Goal: Task Accomplishment & Management: Manage account settings

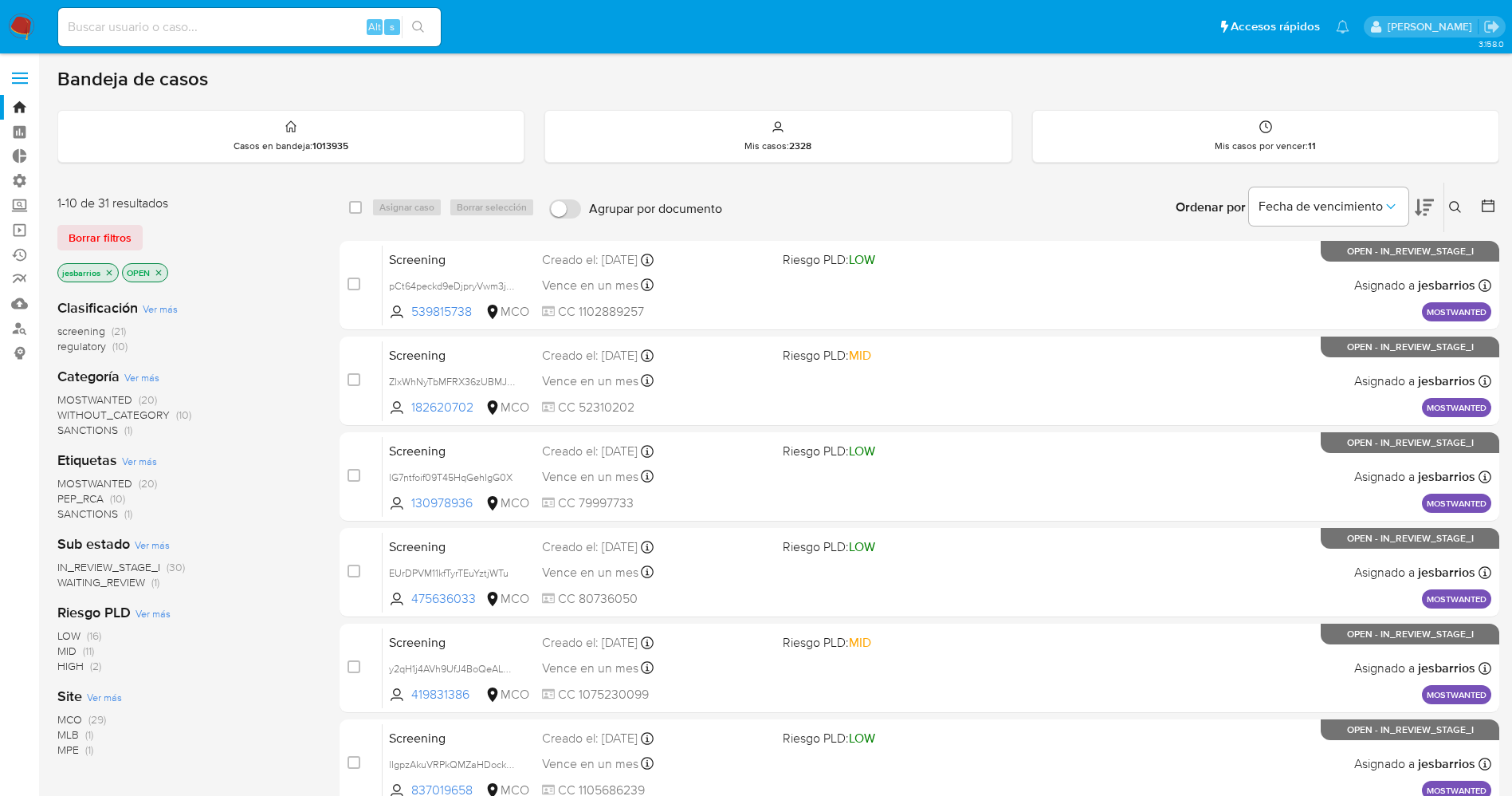
click at [21, 72] on span at bounding box center [20, 73] width 16 height 3
click at [0, 0] on input "checkbox" at bounding box center [0, 0] width 0 height 0
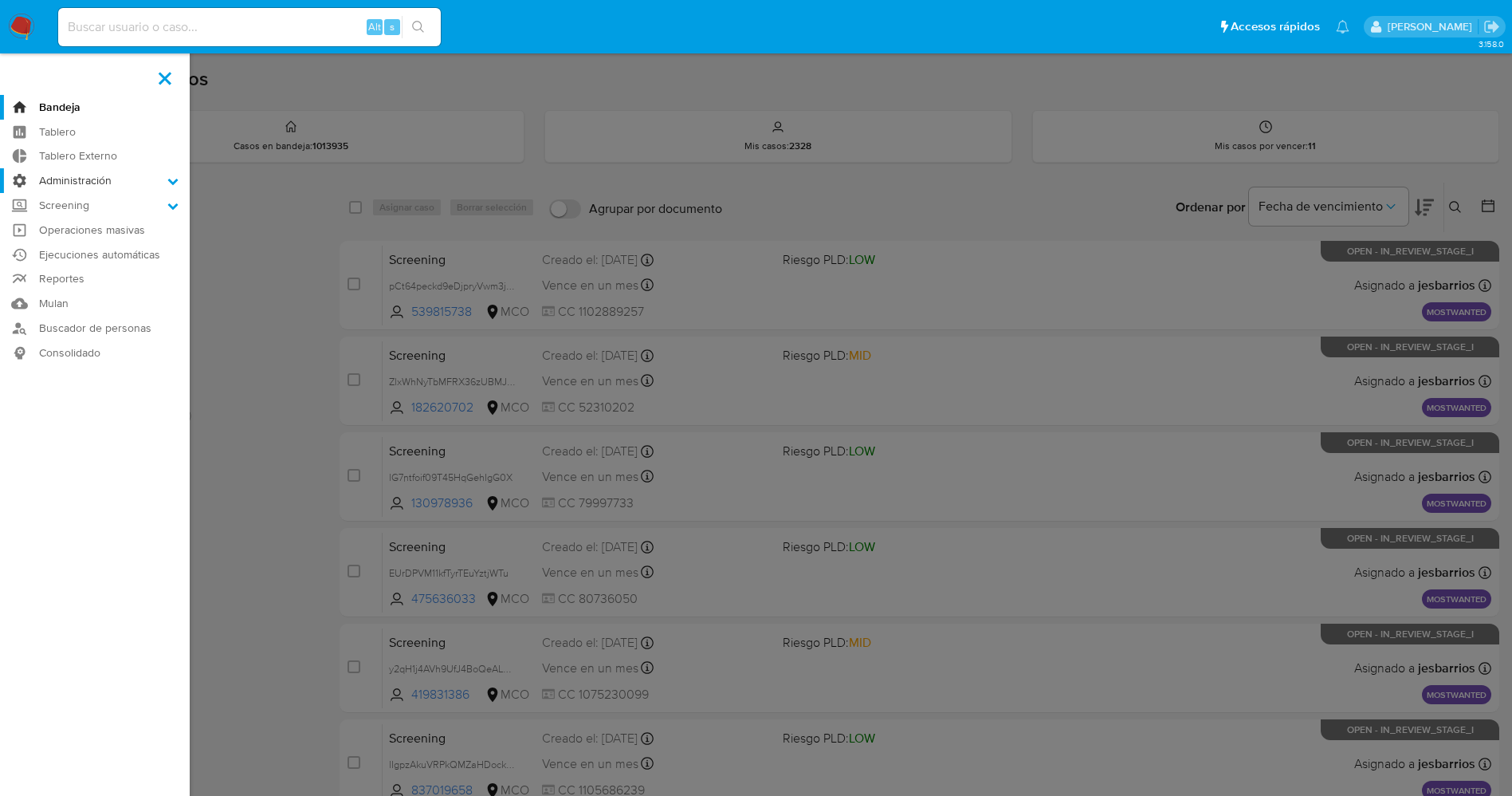
click at [163, 182] on label "Administración" at bounding box center [95, 180] width 190 height 25
click at [0, 0] on input "Administración" at bounding box center [0, 0] width 0 height 0
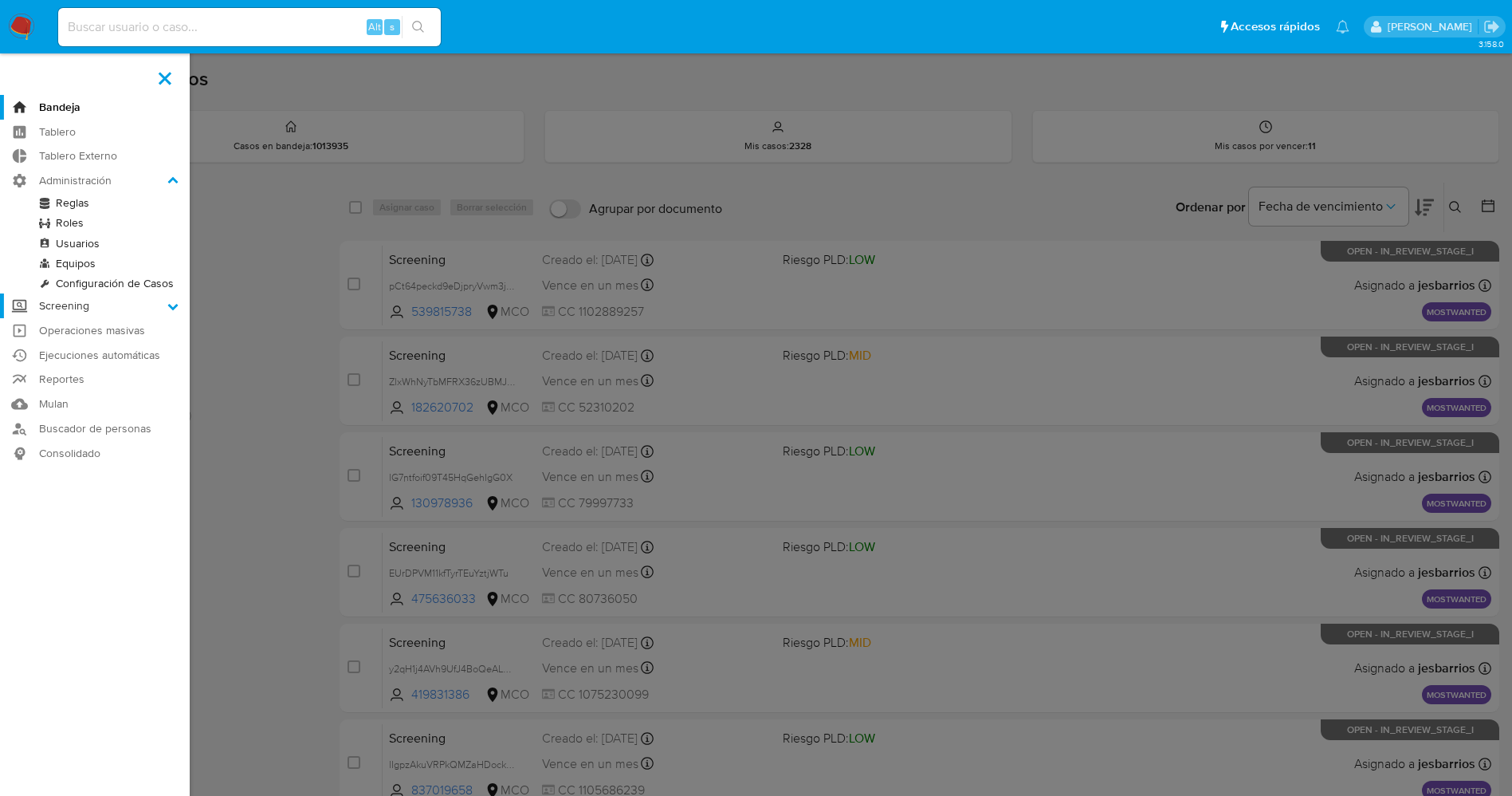
click at [146, 307] on label "Screening" at bounding box center [95, 306] width 190 height 25
click at [0, 0] on input "Screening" at bounding box center [0, 0] width 0 height 0
click at [126, 246] on link "Screening por Frecuencia" at bounding box center [95, 247] width 190 height 20
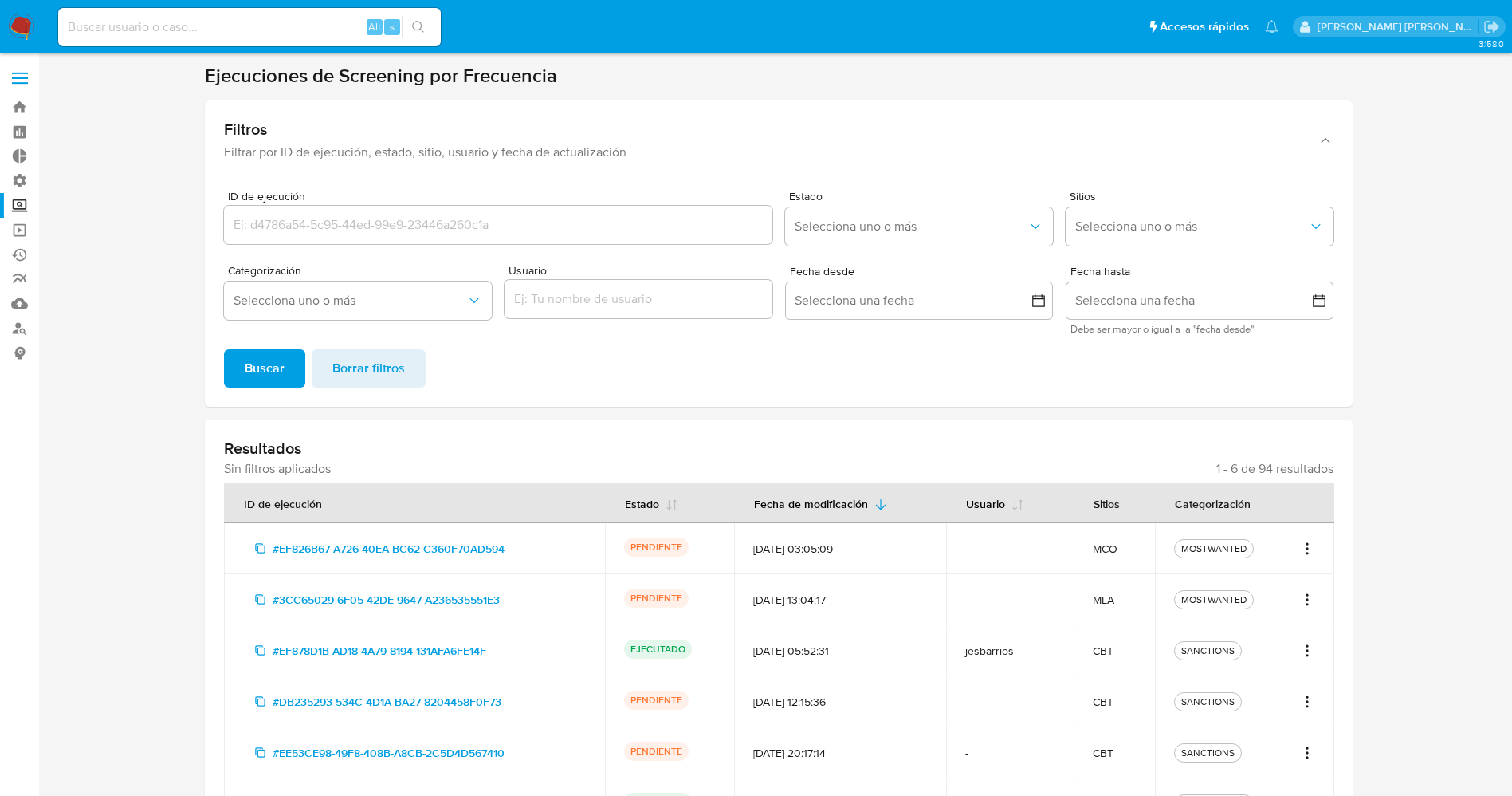
click at [1317, 543] on td "MOSTWANTED" at bounding box center [1244, 549] width 179 height 51
click at [1308, 546] on icon "Acciones" at bounding box center [1307, 548] width 16 height 19
click at [1267, 616] on link "Ver registros" at bounding box center [1255, 622] width 119 height 38
click at [12, 33] on img at bounding box center [22, 27] width 27 height 27
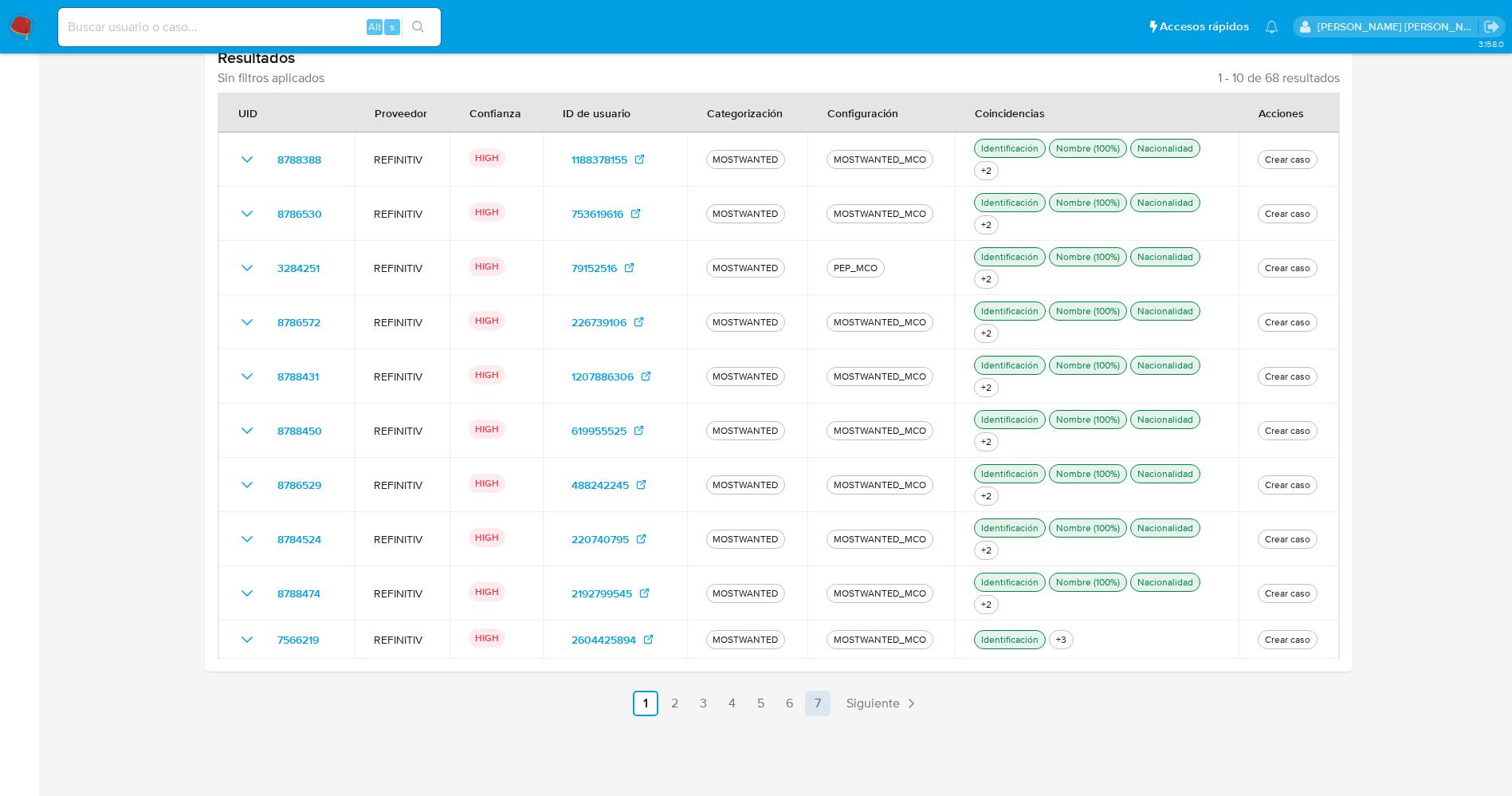
click at [818, 710] on link "7" at bounding box center [817, 703] width 25 height 25
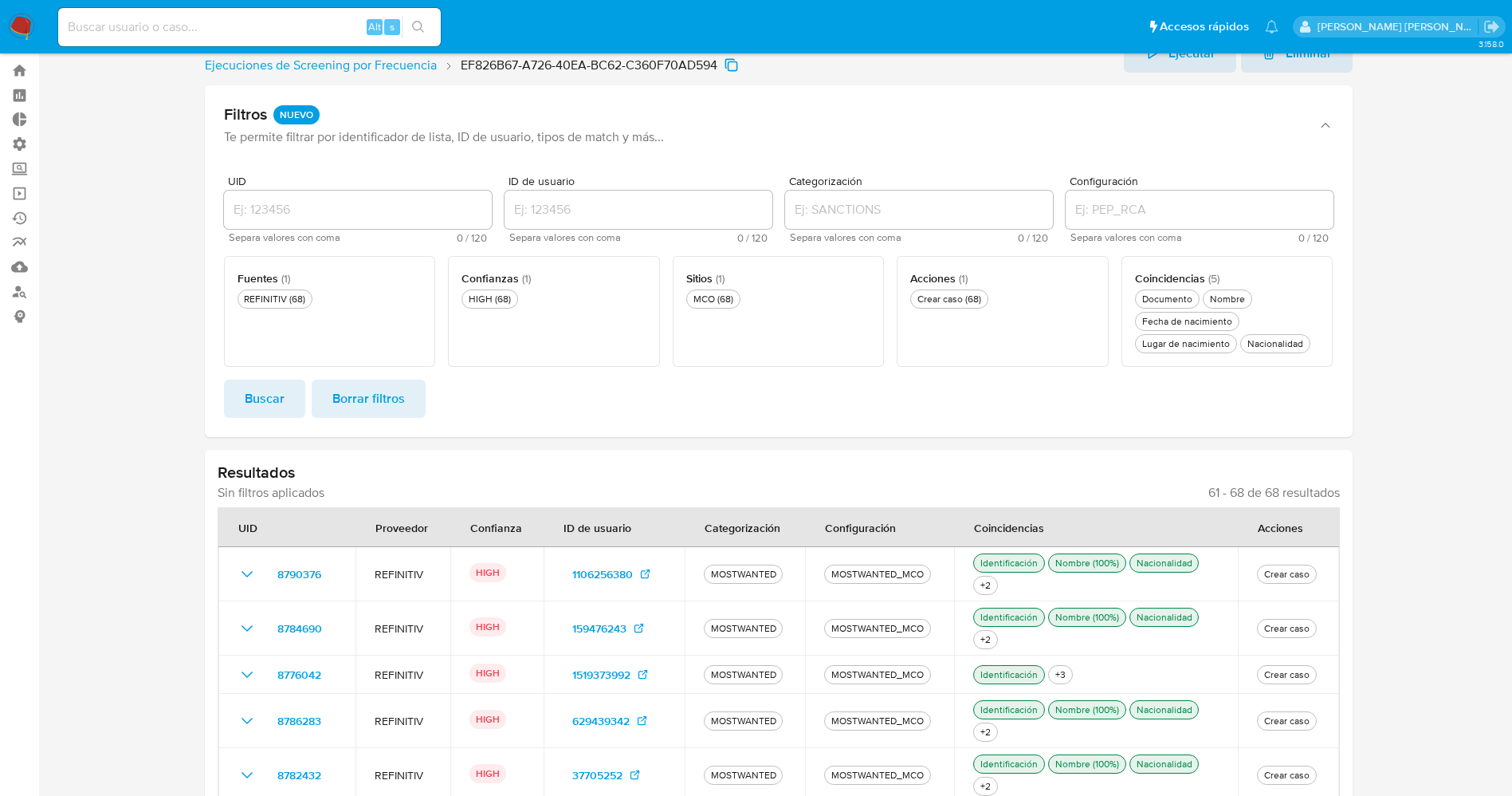
scroll to position [343, 0]
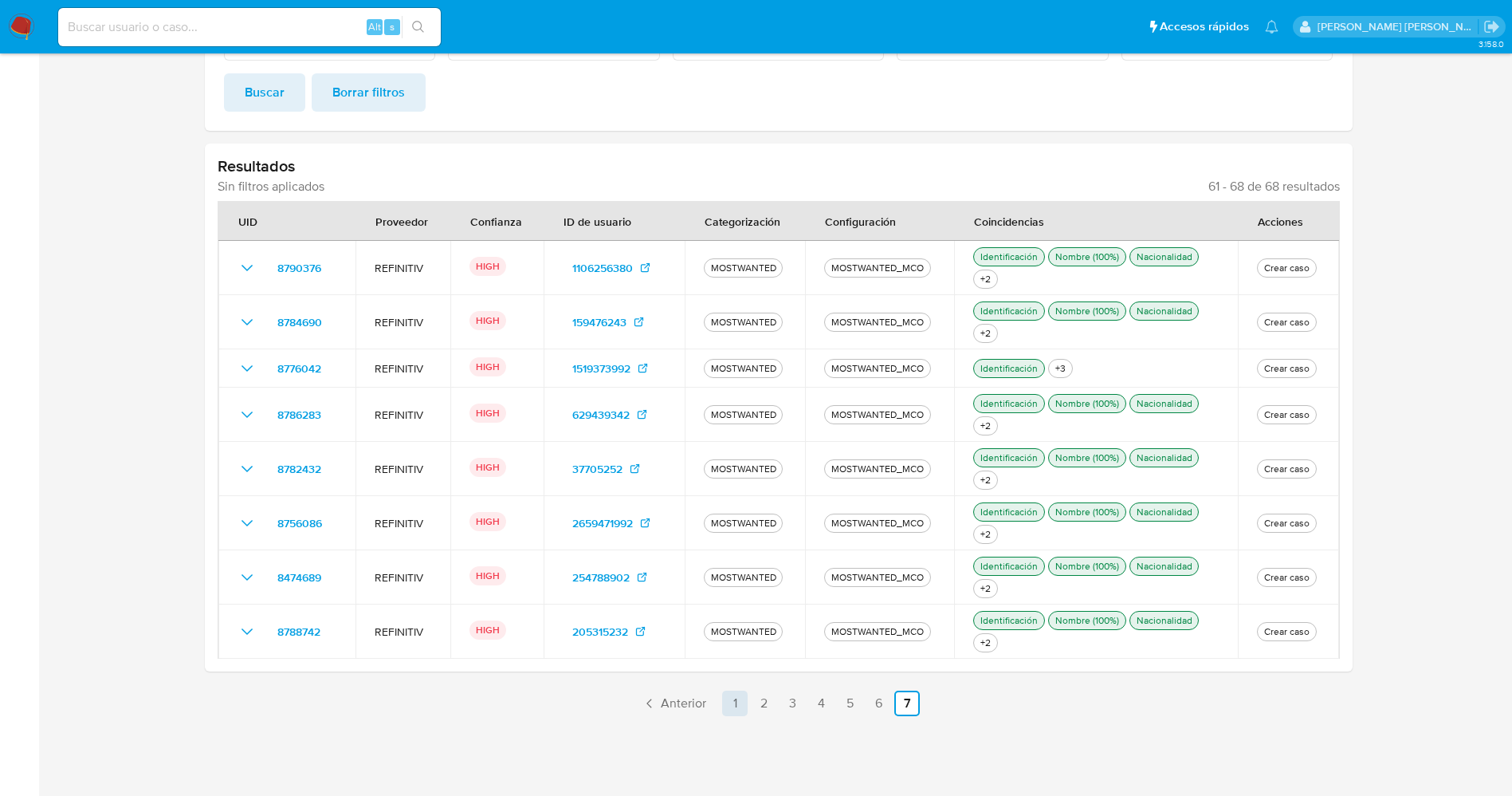
click at [731, 700] on link "1" at bounding box center [735, 703] width 25 height 25
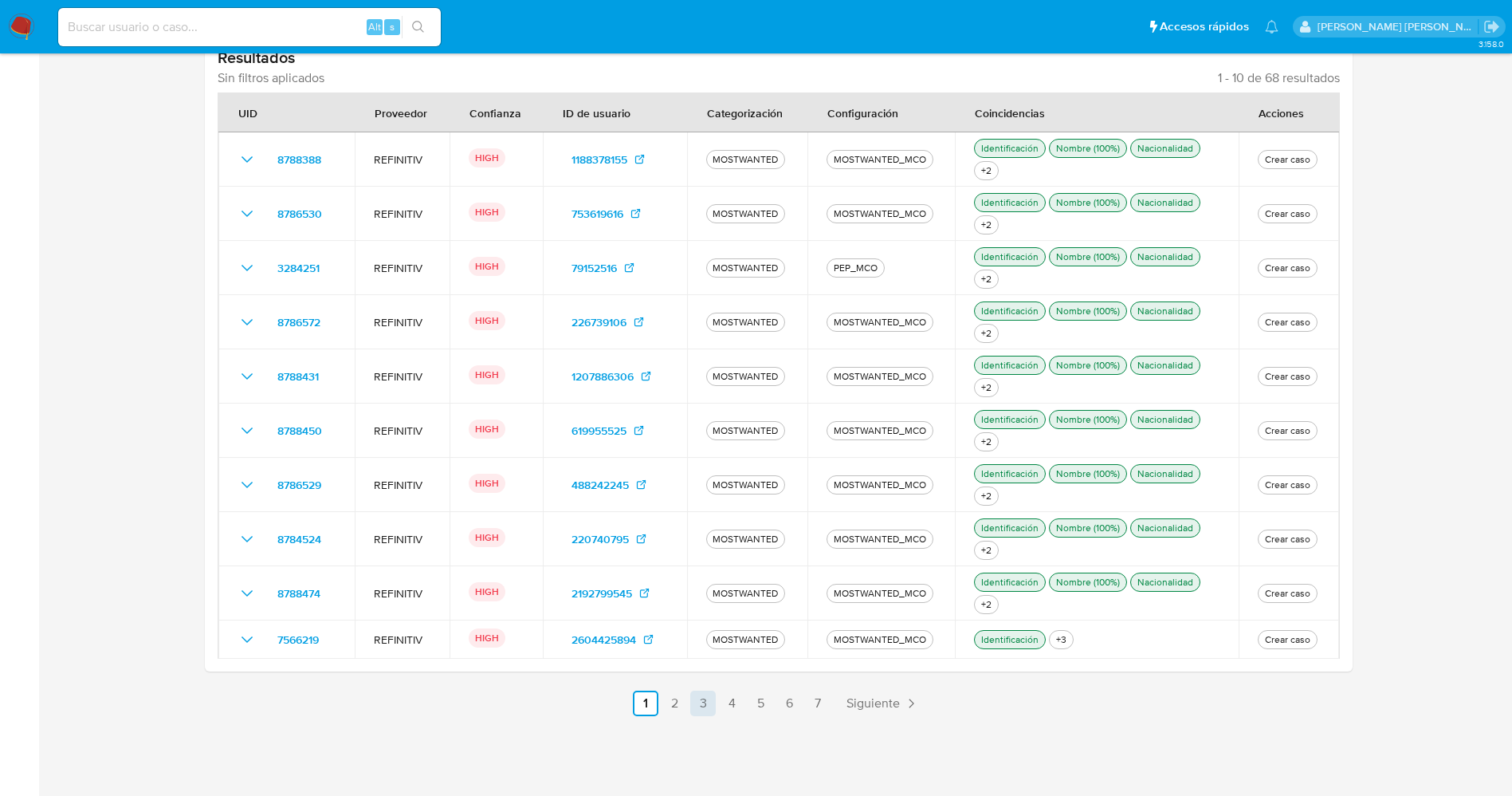
click at [706, 698] on link "3" at bounding box center [703, 703] width 25 height 25
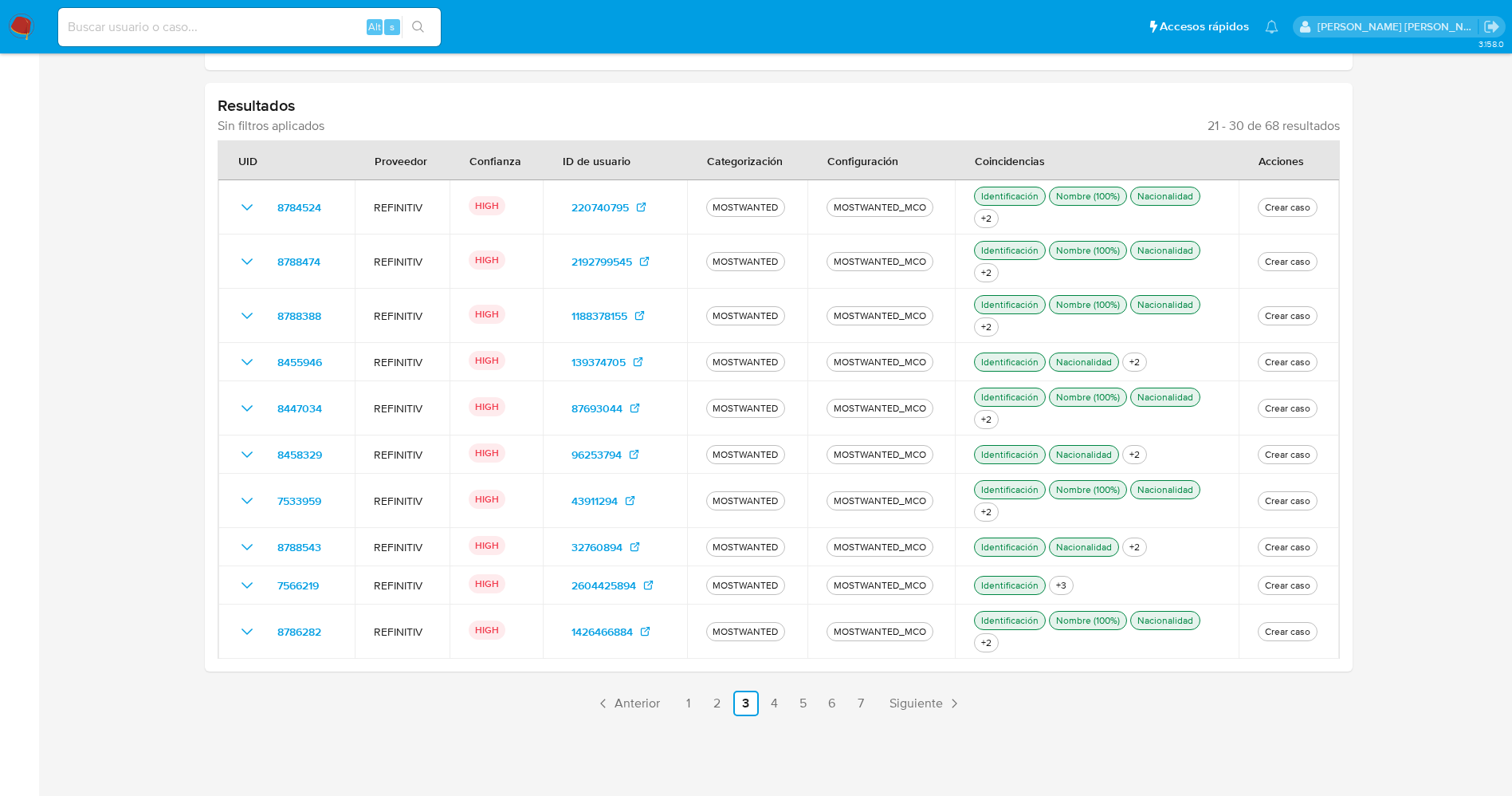
click at [777, 703] on link "4" at bounding box center [775, 703] width 25 height 25
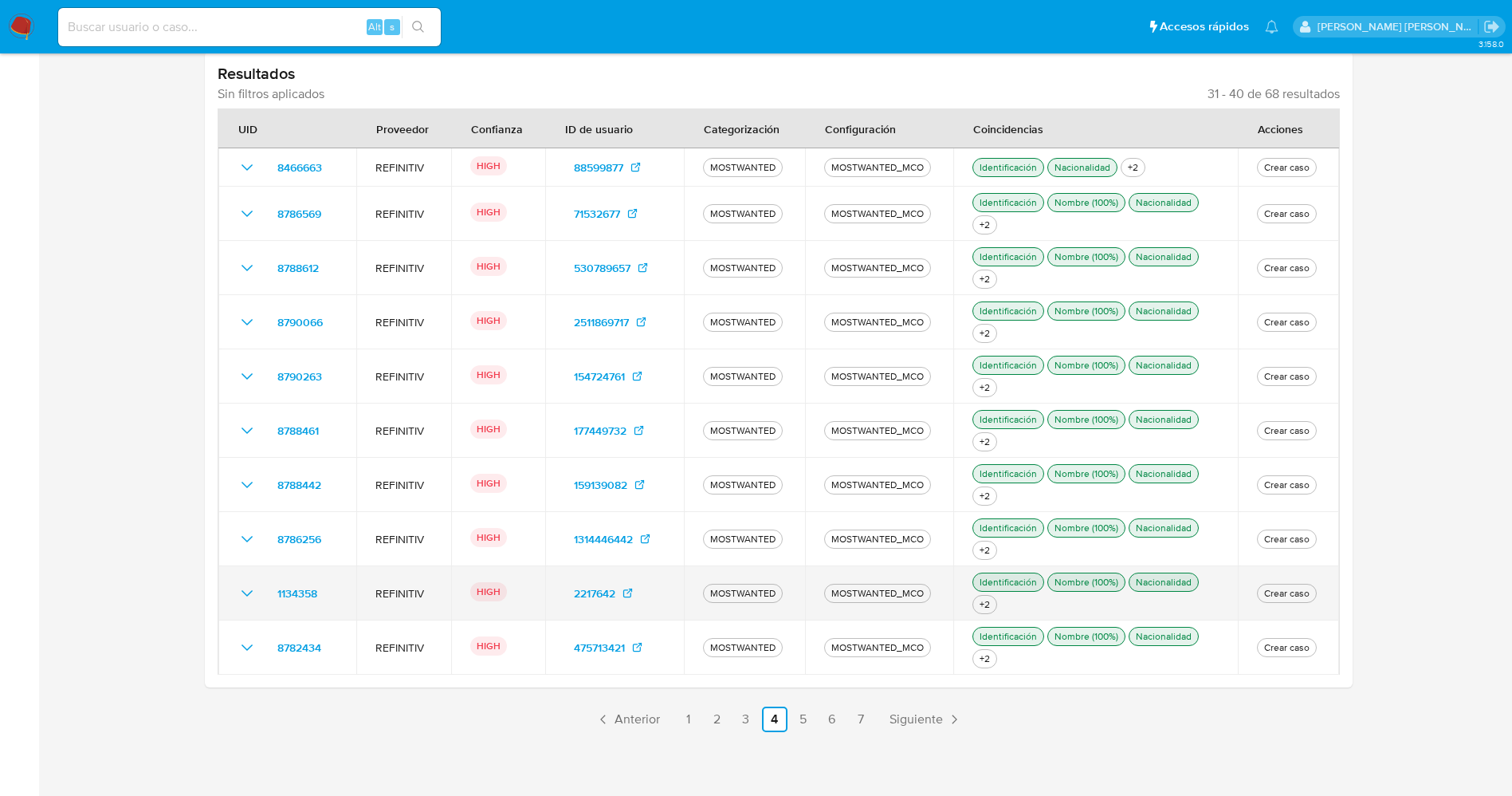
scroll to position [451, 0]
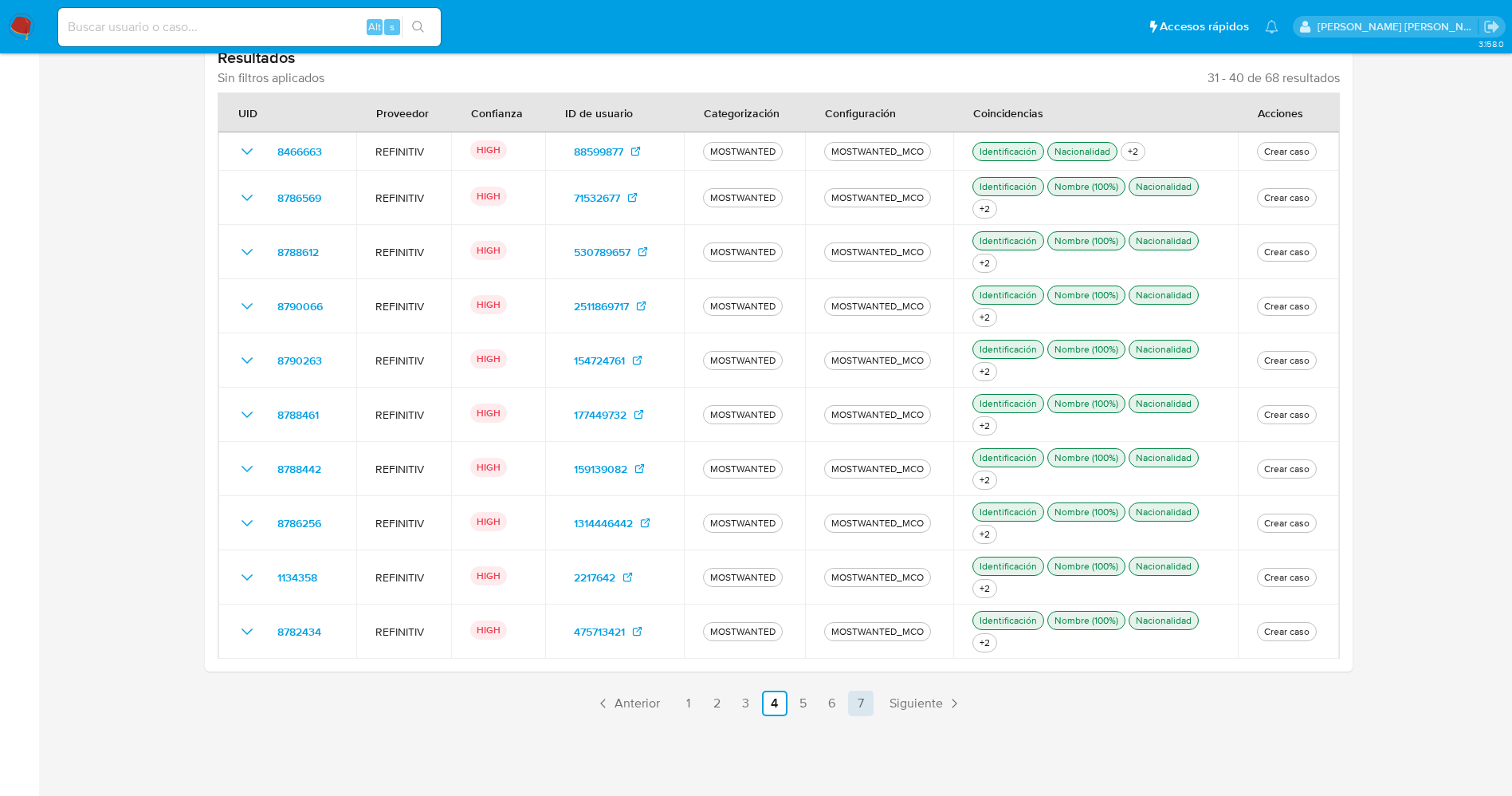
click at [857, 706] on link "7" at bounding box center [861, 703] width 25 height 25
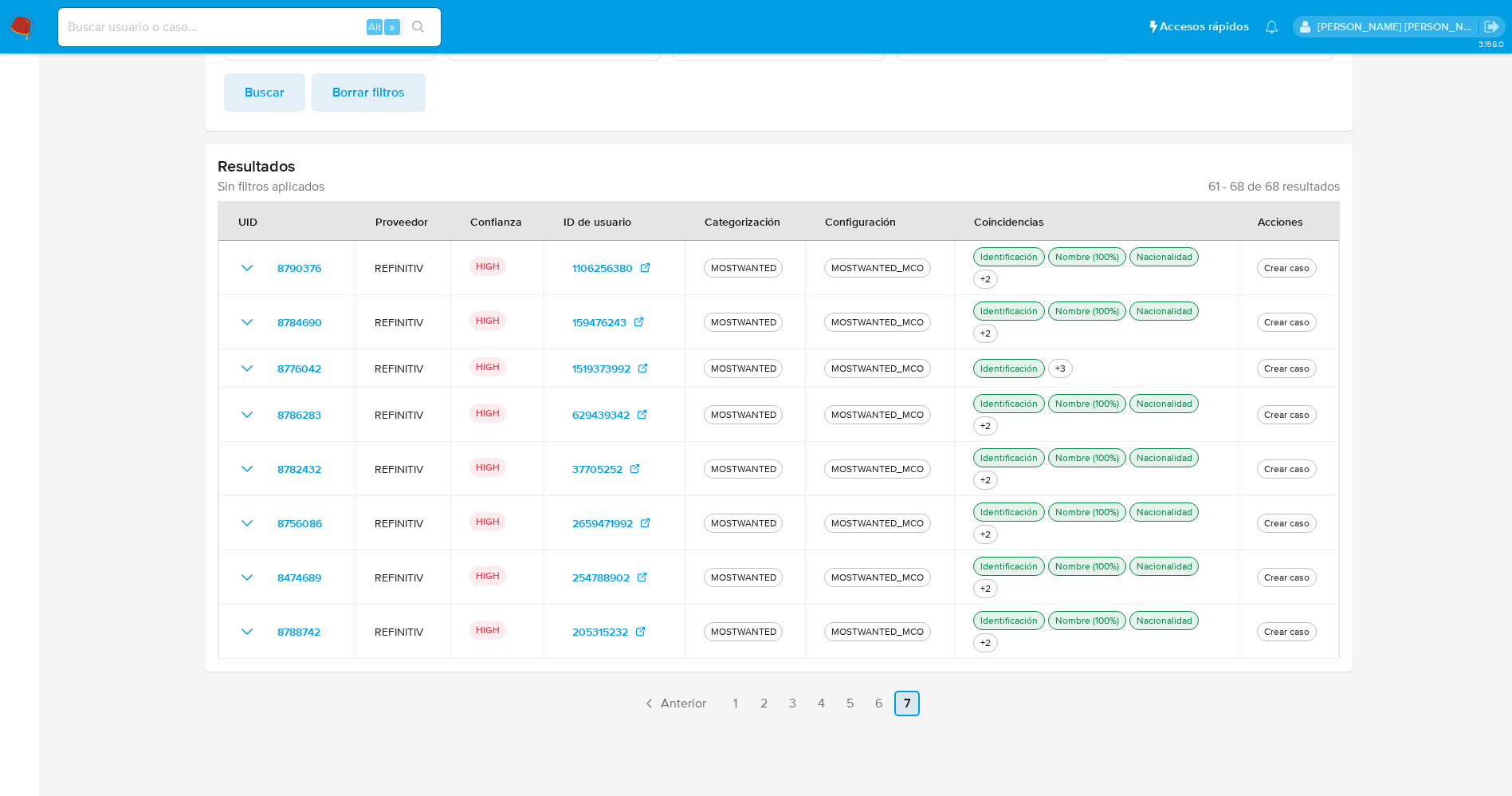
scroll to position [343, 0]
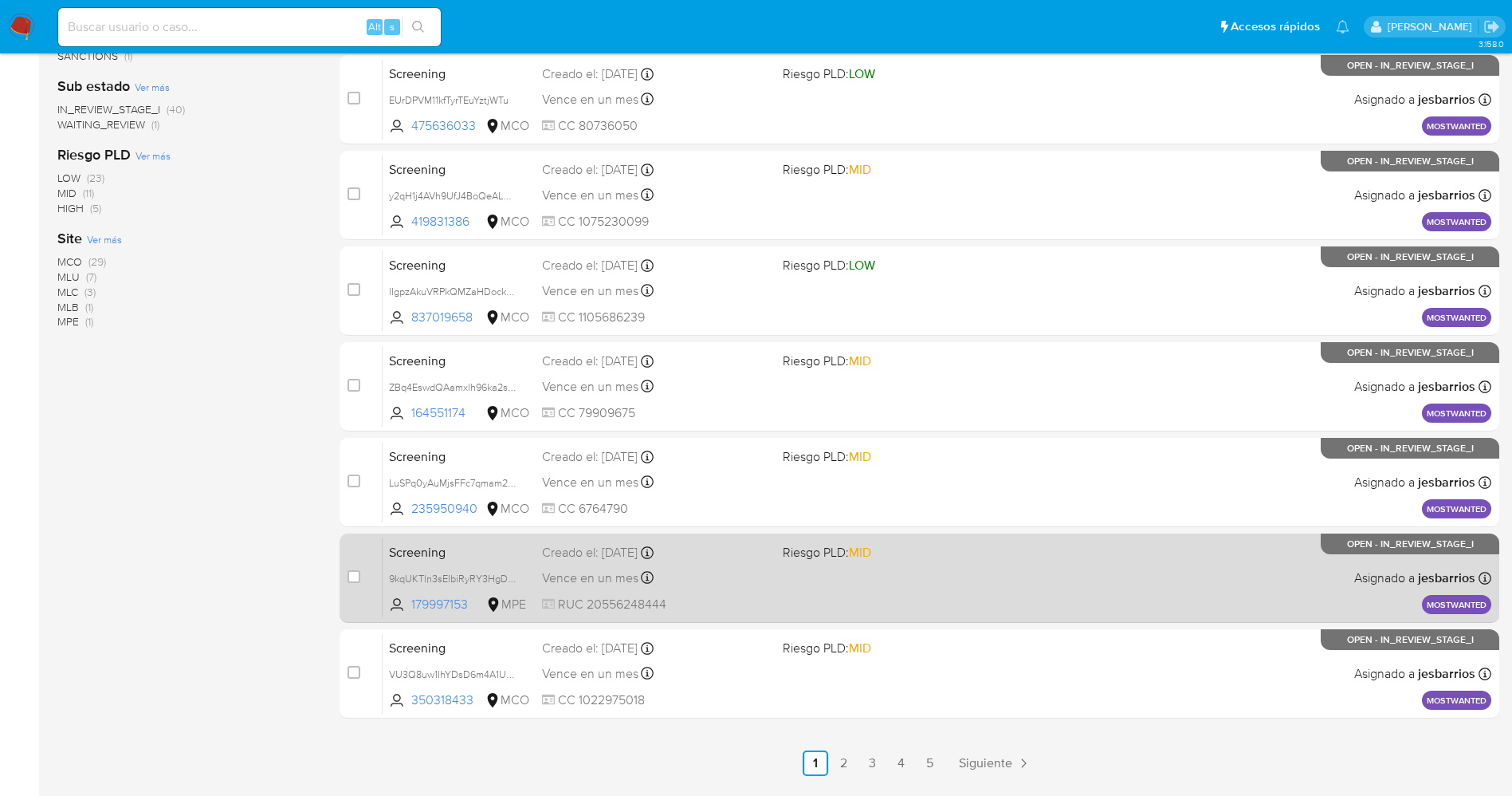
scroll to position [520, 0]
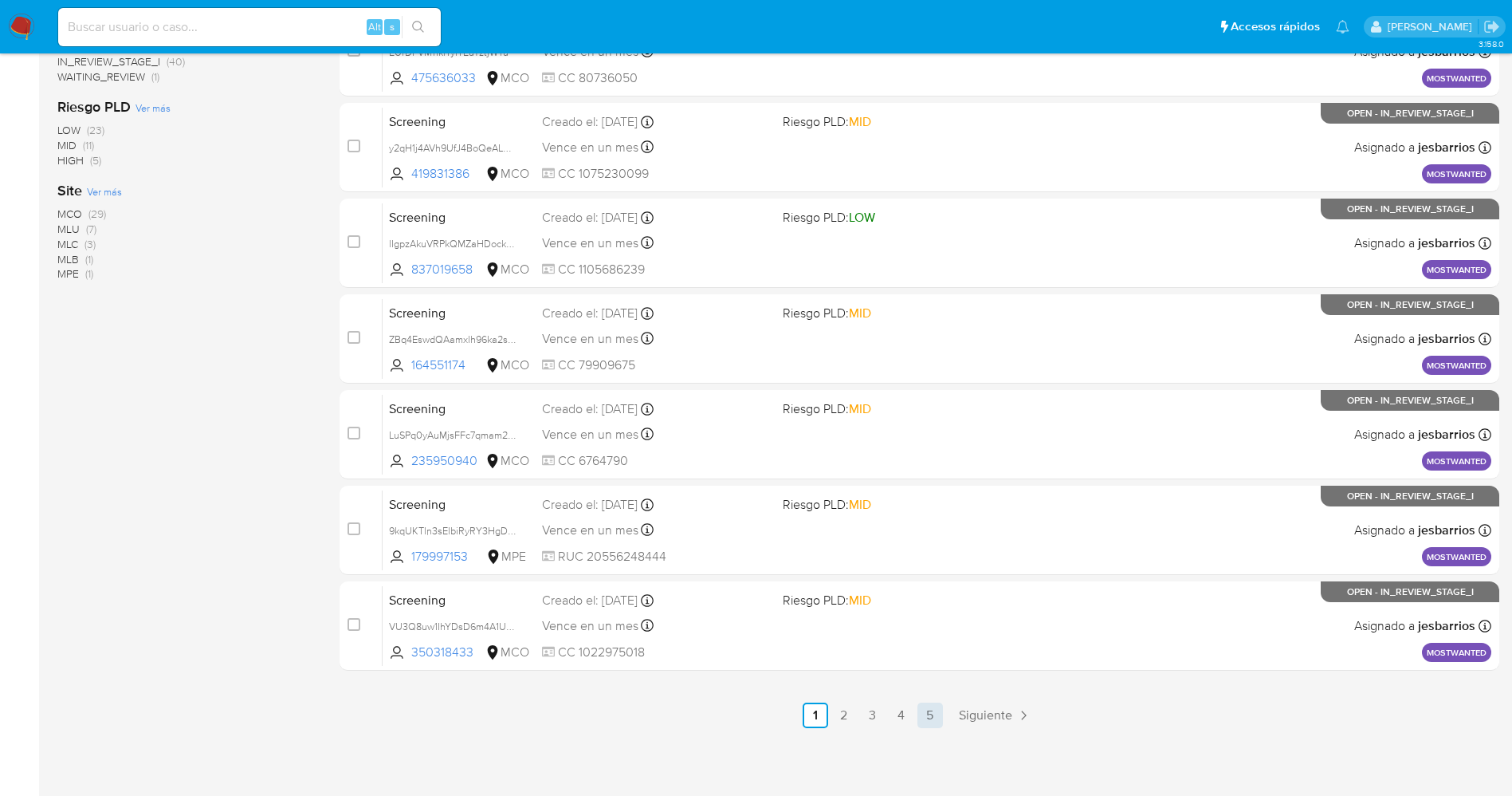
click at [932, 720] on link "5" at bounding box center [930, 715] width 25 height 25
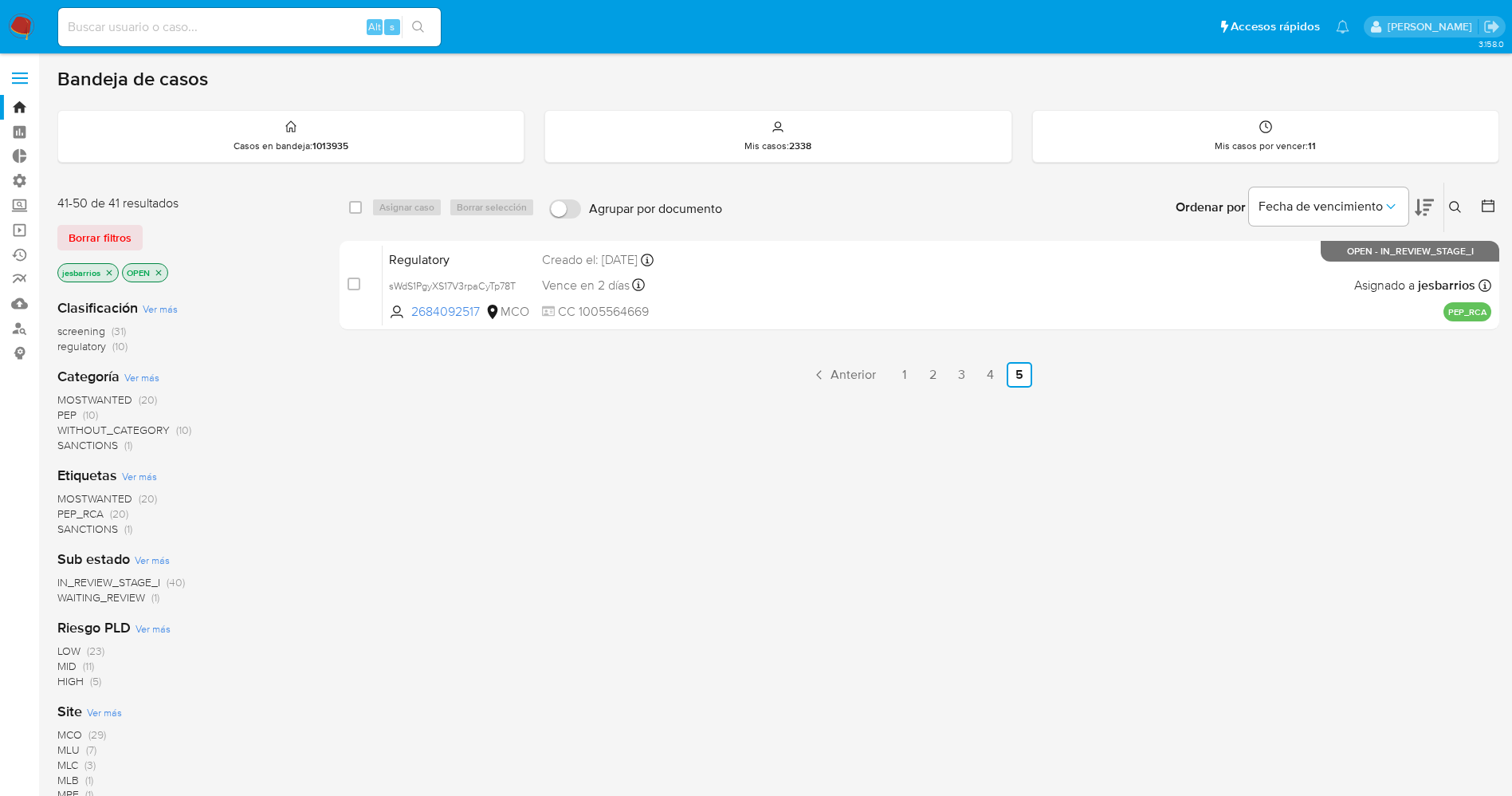
click at [111, 348] on span "regulatory (10)" at bounding box center [92, 346] width 70 height 15
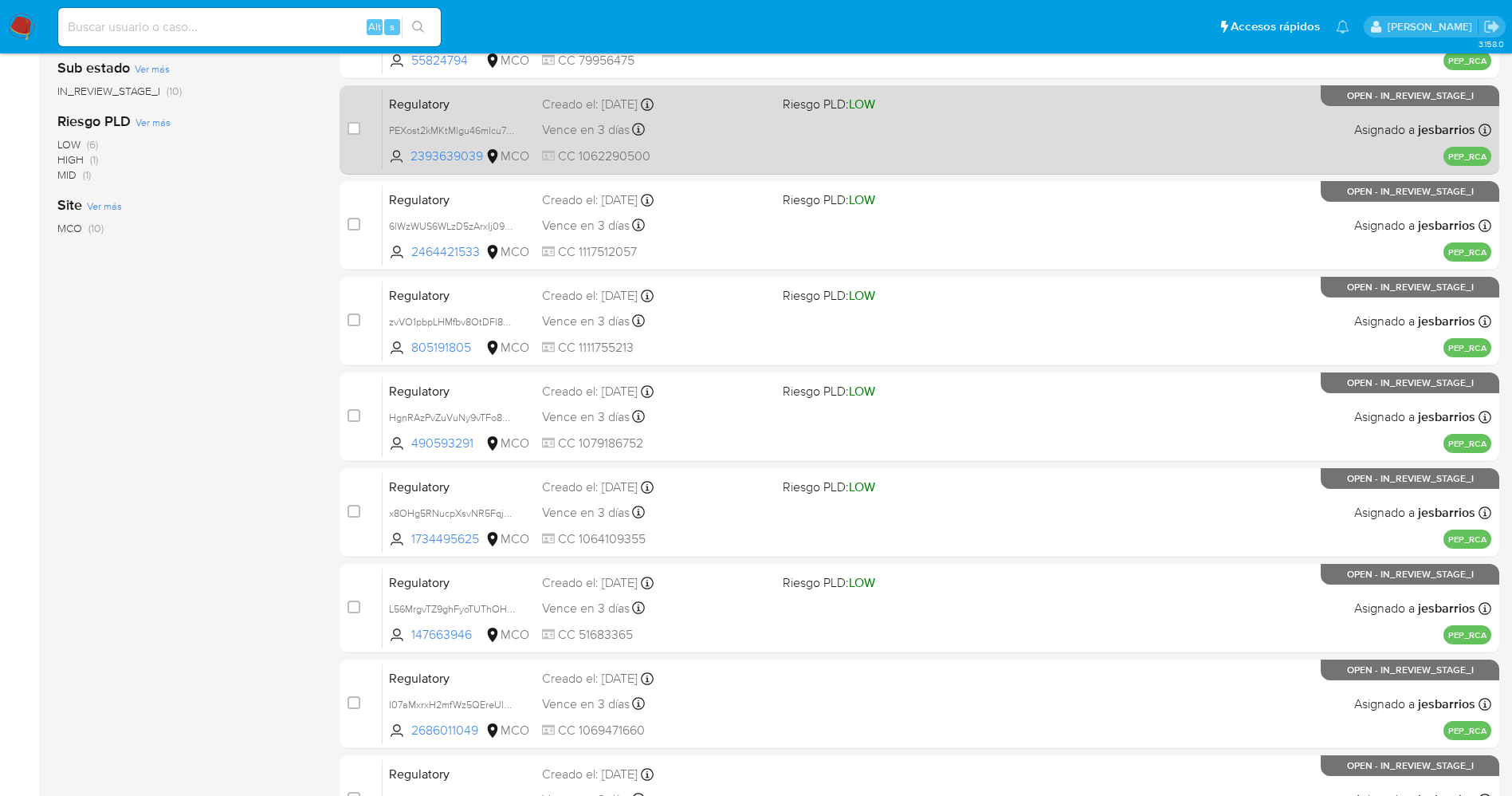
scroll to position [520, 0]
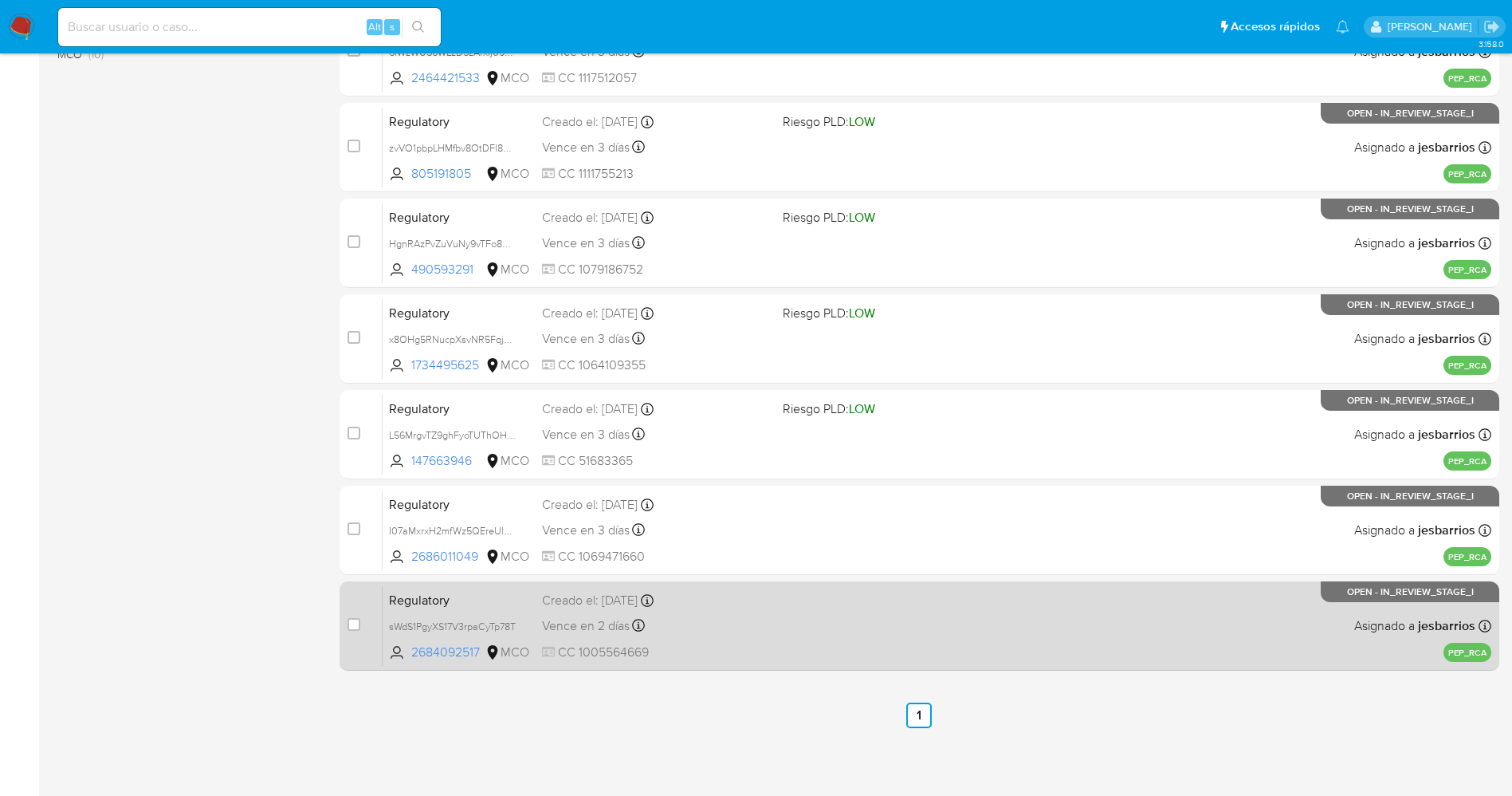
click at [757, 651] on span "CC 1005564669" at bounding box center [656, 651] width 228 height 17
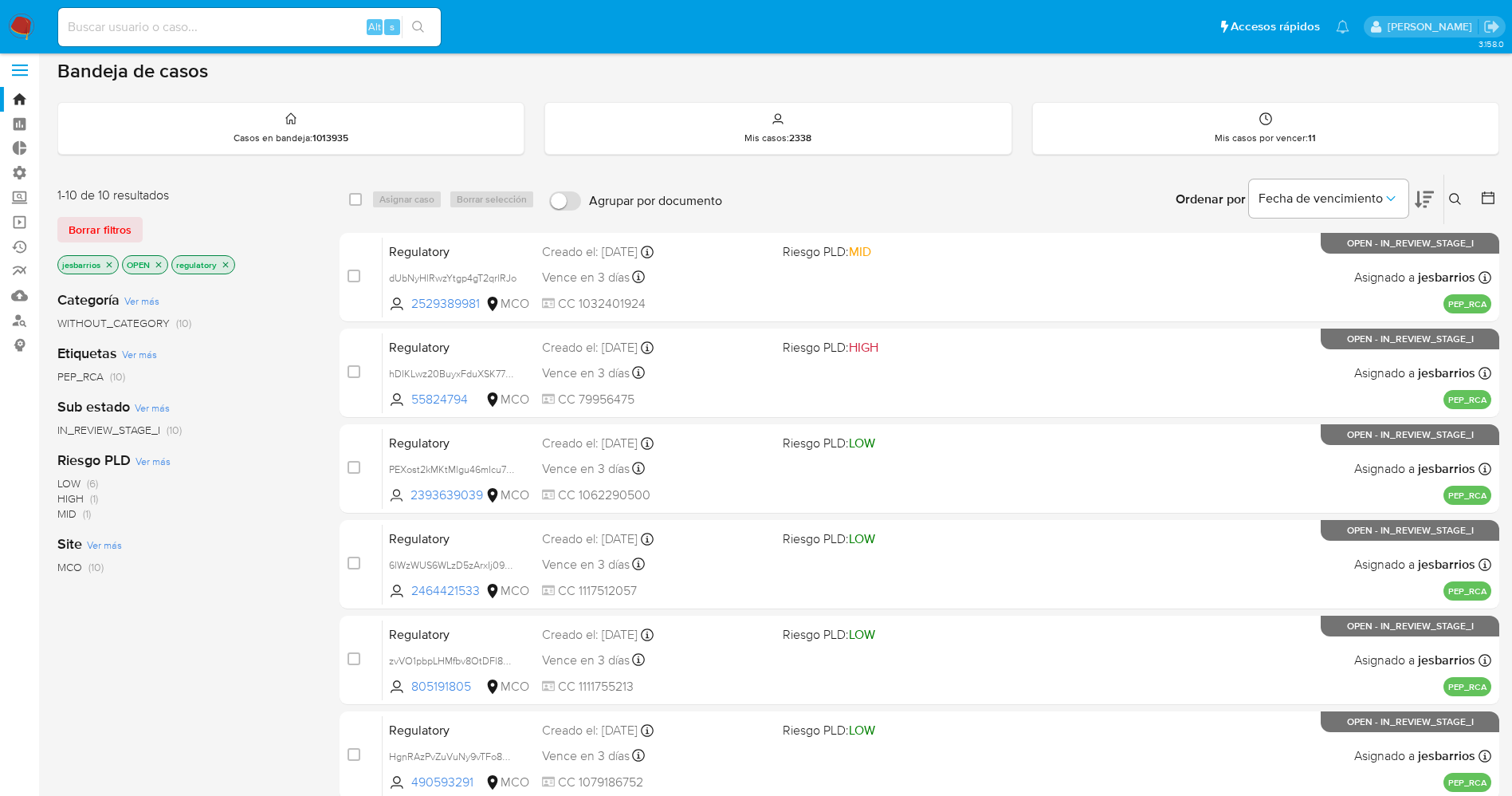
scroll to position [0, 0]
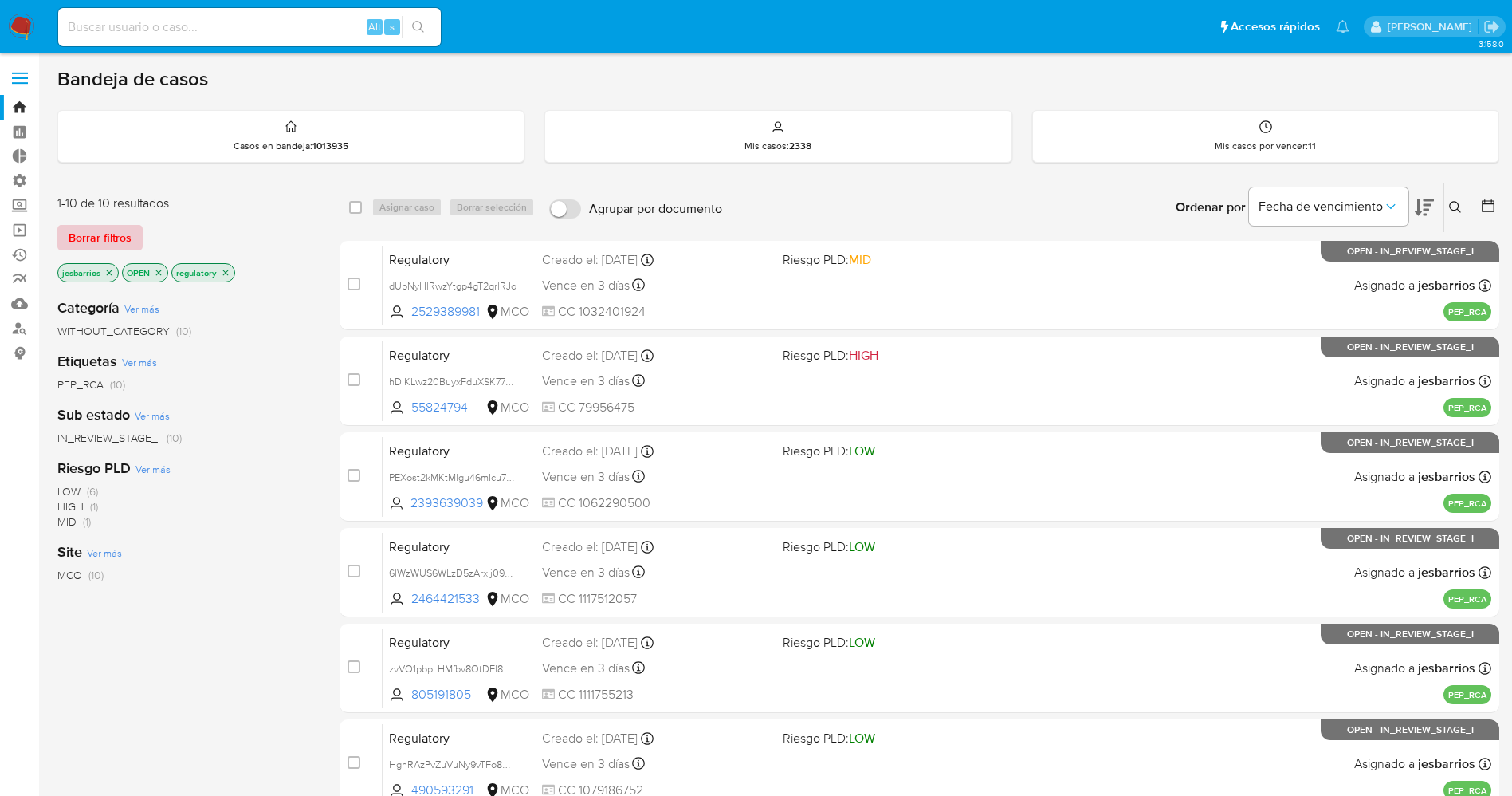
click at [118, 232] on span "Borrar filtros" at bounding box center [99, 237] width 63 height 23
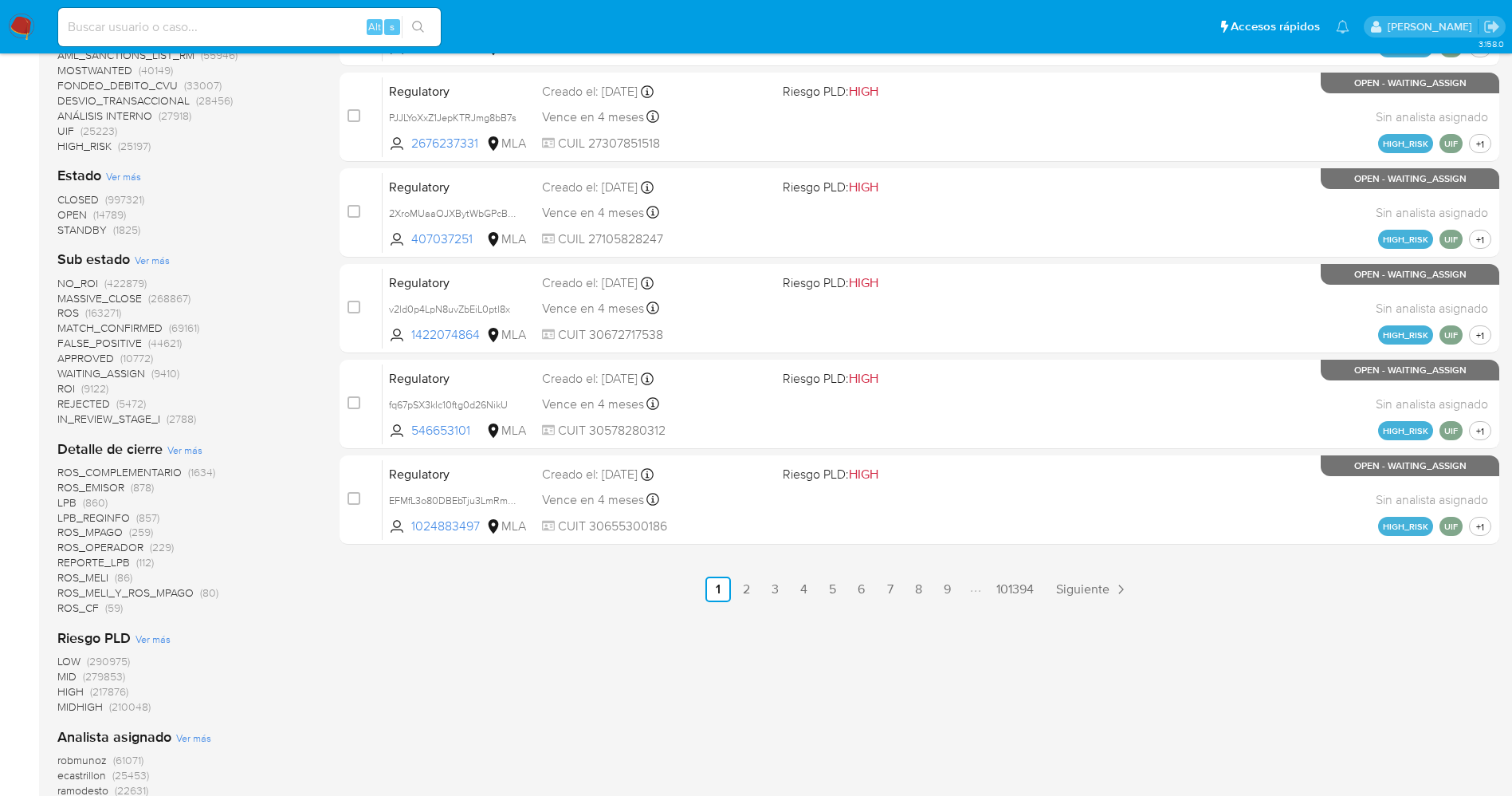
scroll to position [718, 0]
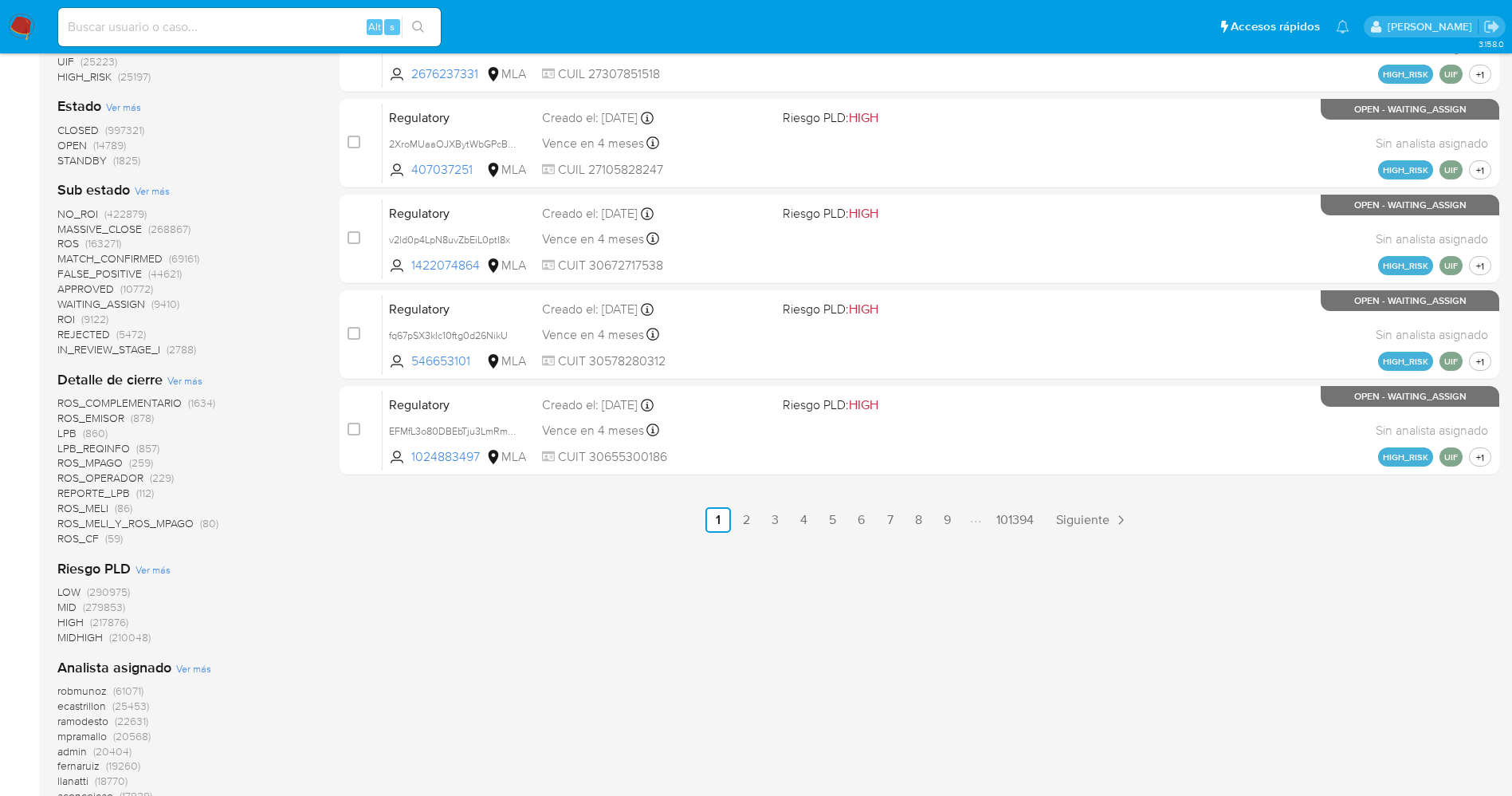
click at [84, 165] on span "STANDBY" at bounding box center [82, 160] width 49 height 16
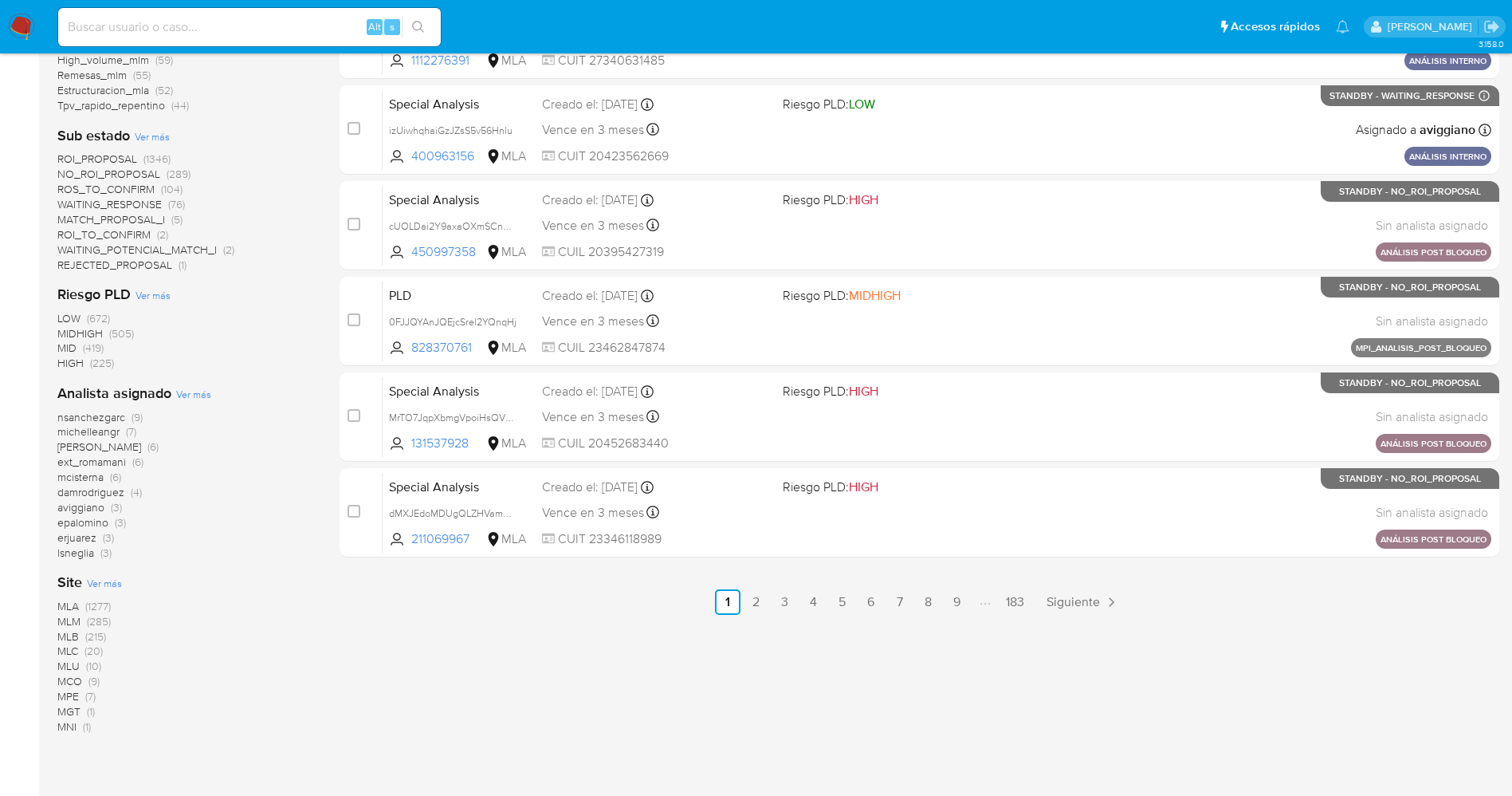
scroll to position [598, 0]
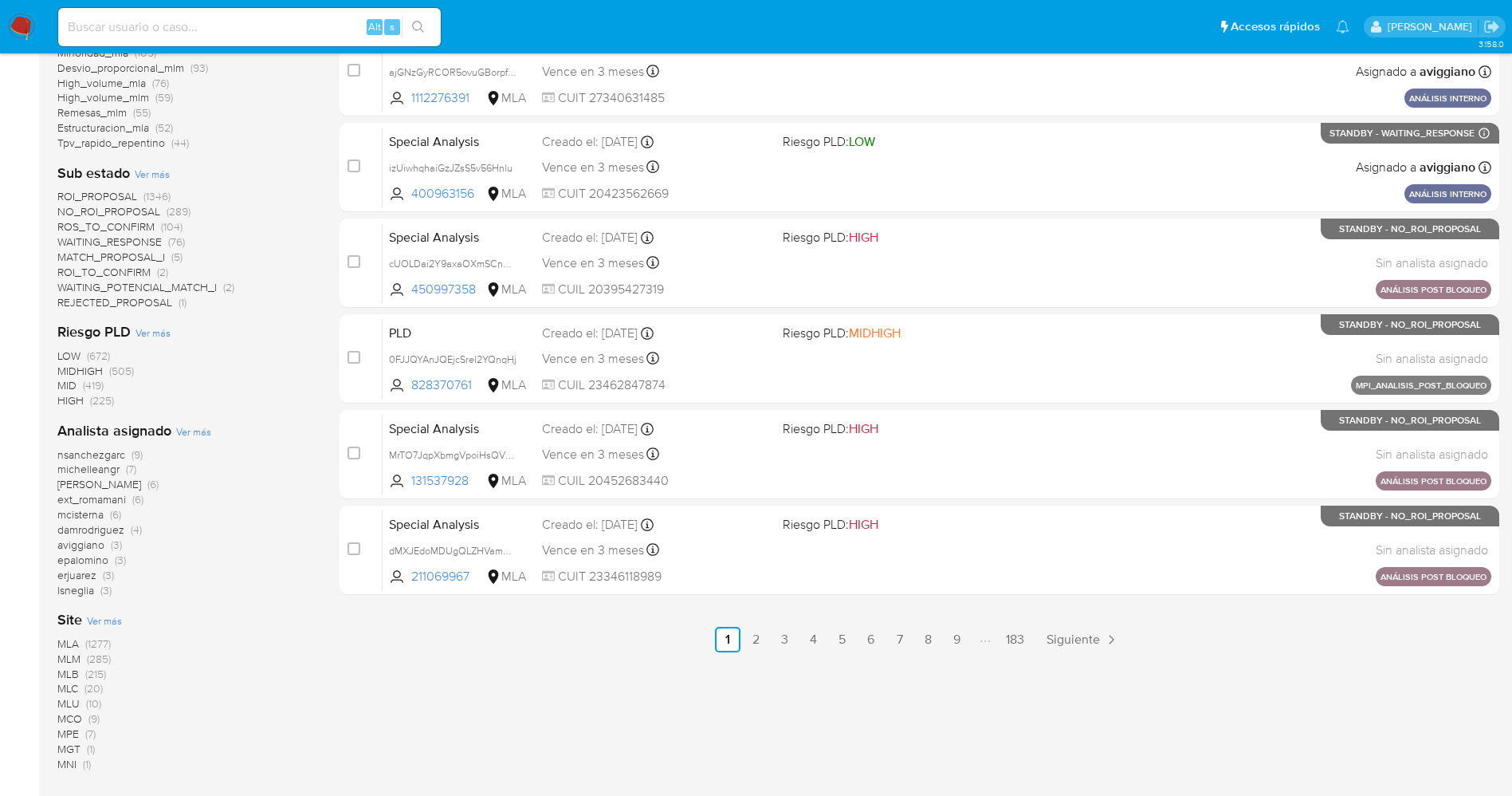
click at [194, 291] on span "WAITING_POTENCIAL_MATCH_I" at bounding box center [136, 287] width 159 height 16
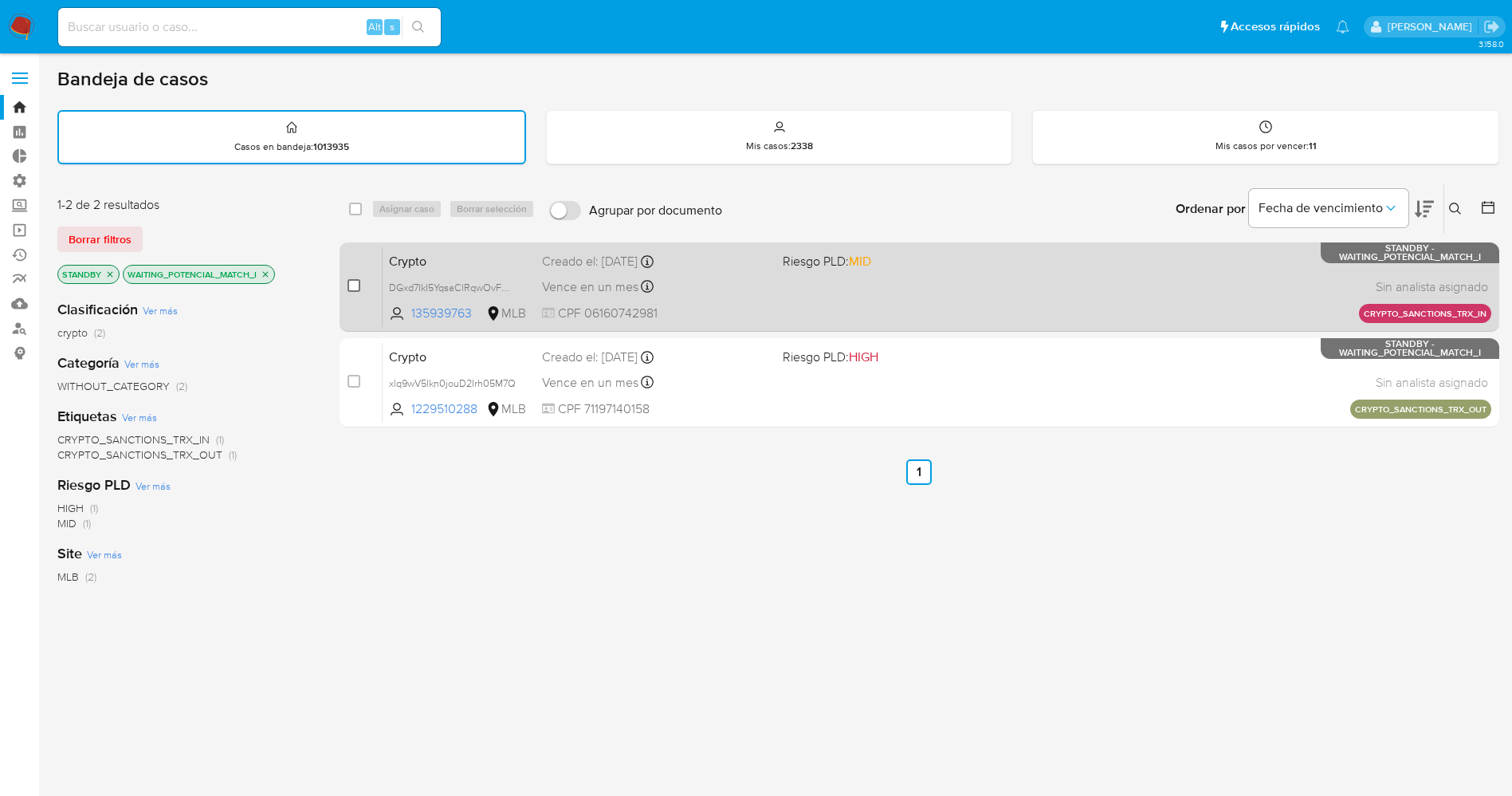
click at [352, 288] on input "checkbox" at bounding box center [354, 286] width 13 height 13
checkbox input "true"
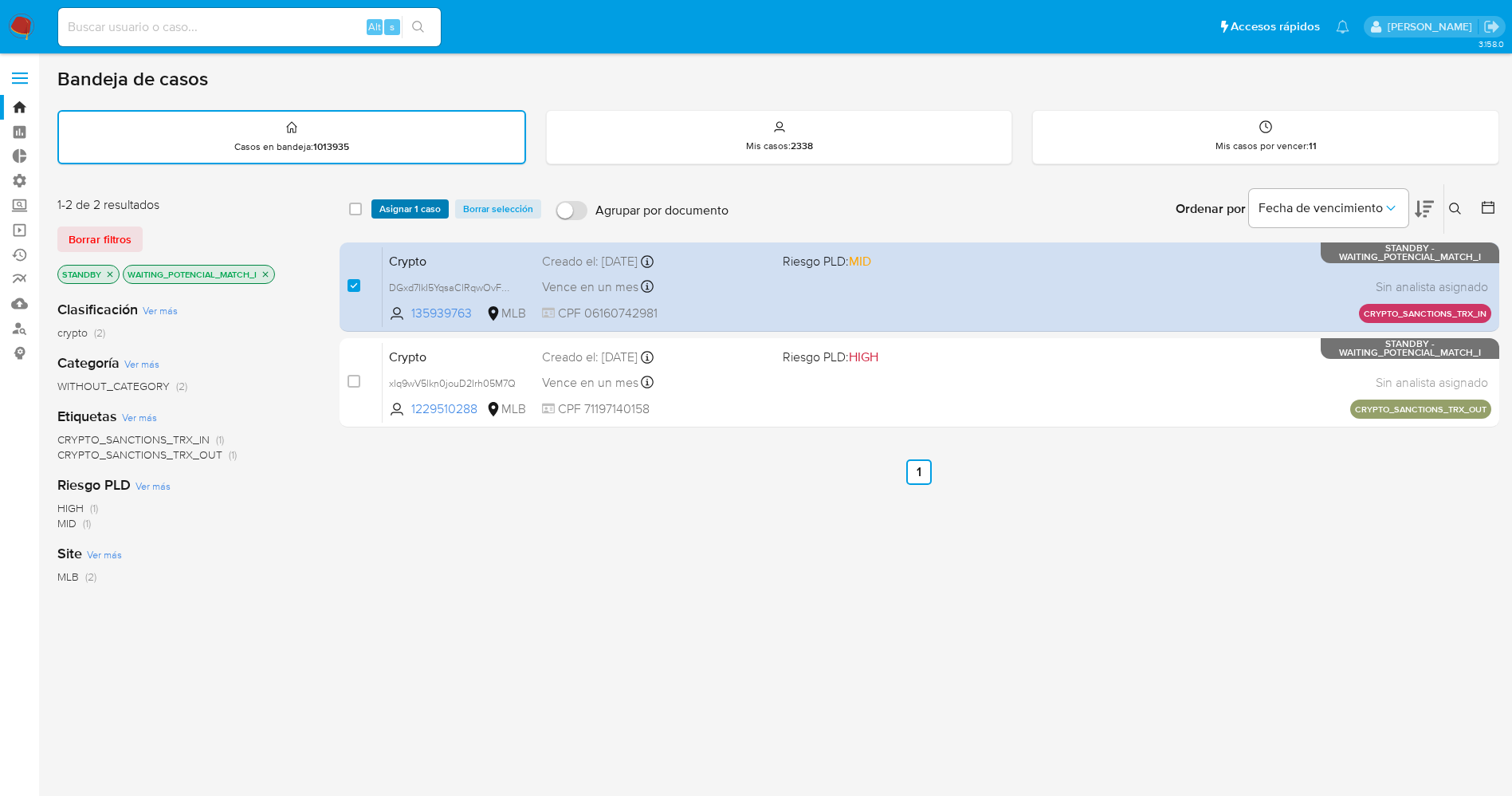
click at [403, 214] on span "Asignar 1 caso" at bounding box center [409, 209] width 61 height 16
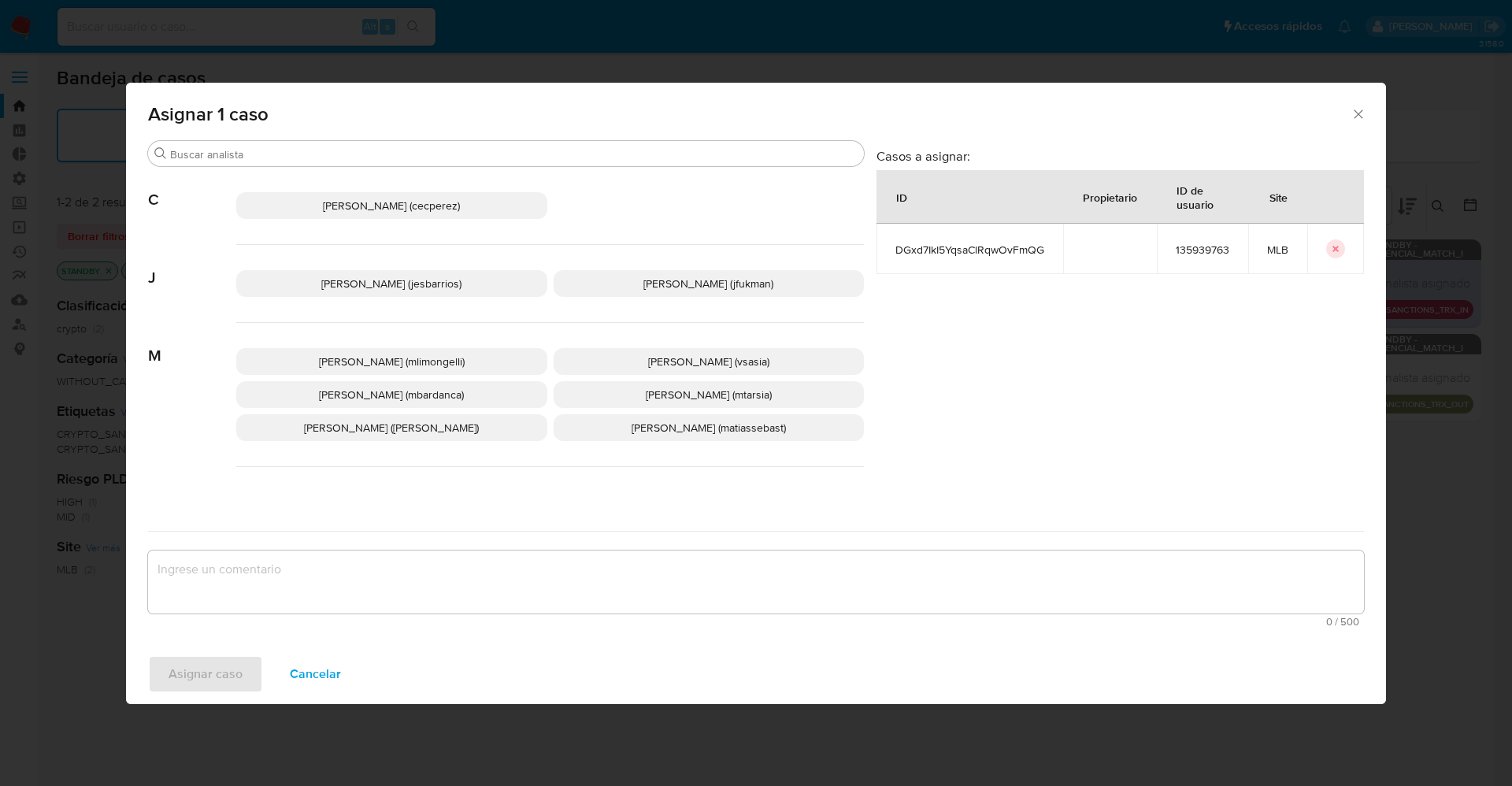
drag, startPoint x: 360, startPoint y: 289, endPoint x: 375, endPoint y: 404, distance: 116.0
click at [360, 290] on span "Jesica Iris Barrios Leita (jesbarrios)" at bounding box center [392, 284] width 140 height 16
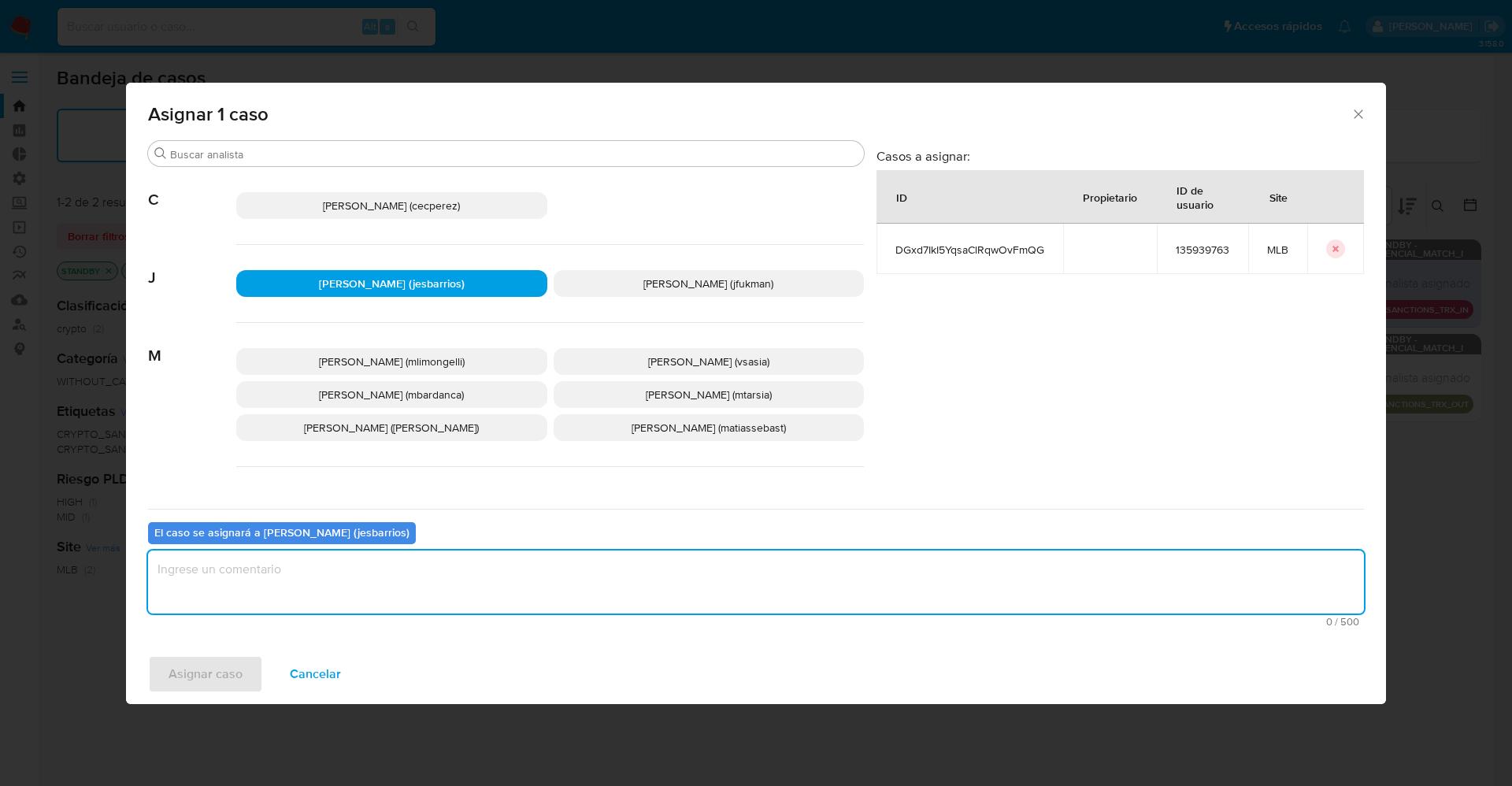
click at [403, 559] on textarea "assign-modal" at bounding box center [756, 582] width 1216 height 63
type textarea "Analisis"
click at [217, 672] on span "Asignar caso" at bounding box center [206, 674] width 74 height 35
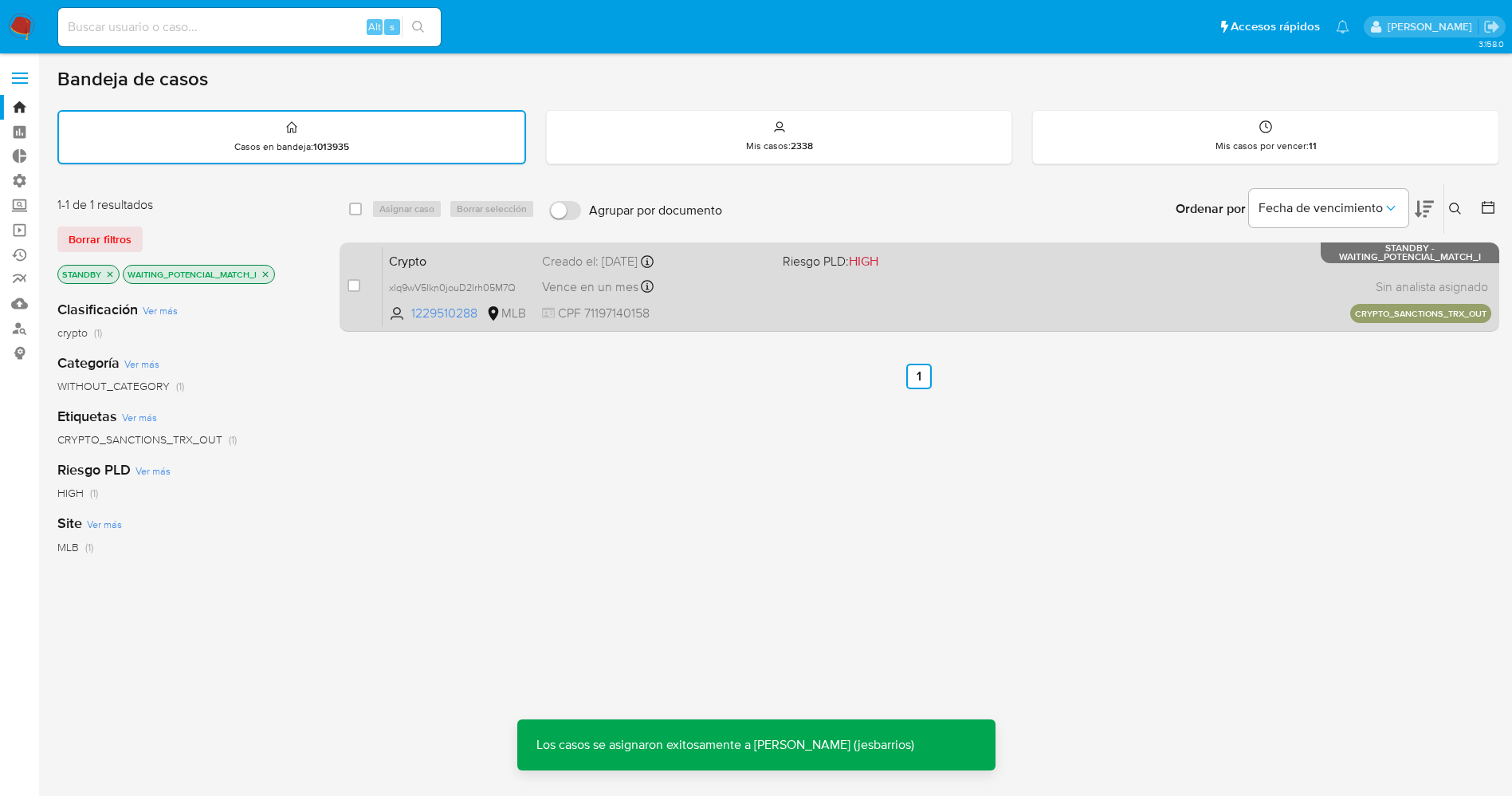
click at [1035, 306] on div "Crypto xlq9wV5lkn0jouD2Irh05M7Q 1229510288 MLB Riesgo PLD: HIGH Creado el: 12/0…" at bounding box center [936, 287] width 1108 height 81
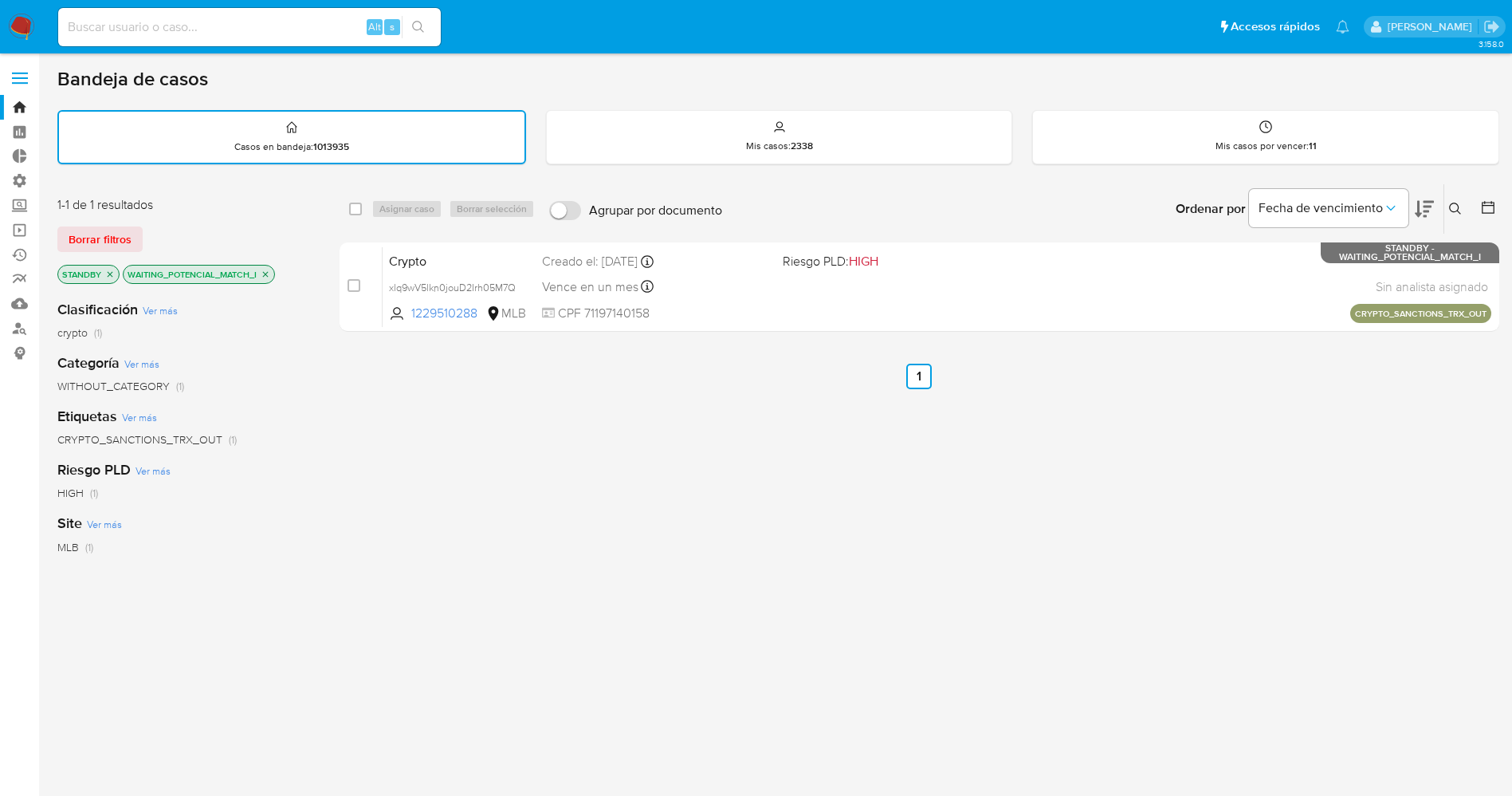
click at [31, 15] on img at bounding box center [22, 27] width 27 height 27
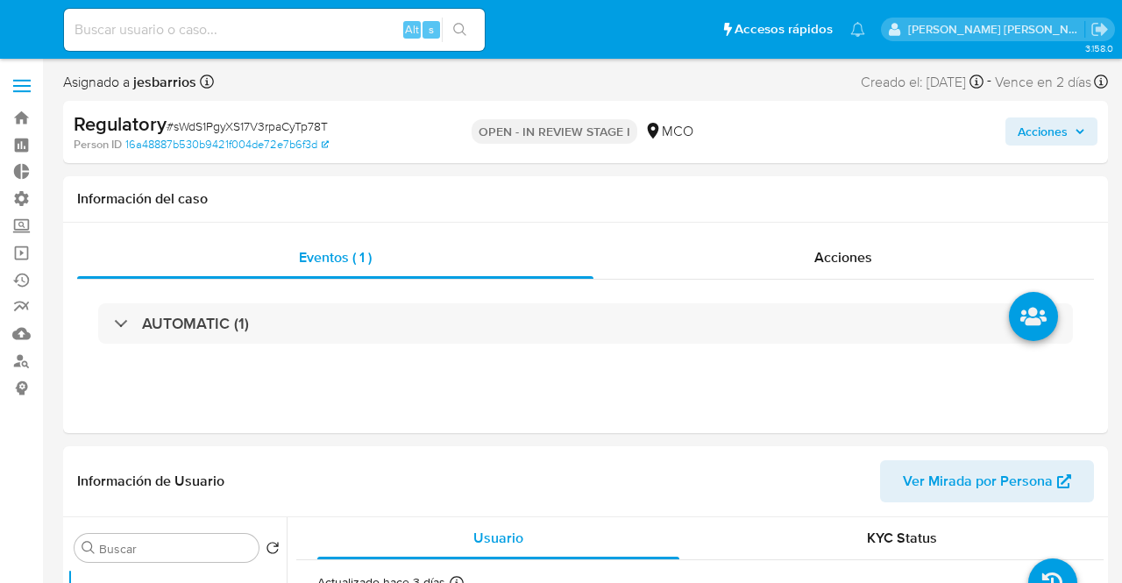
select select "10"
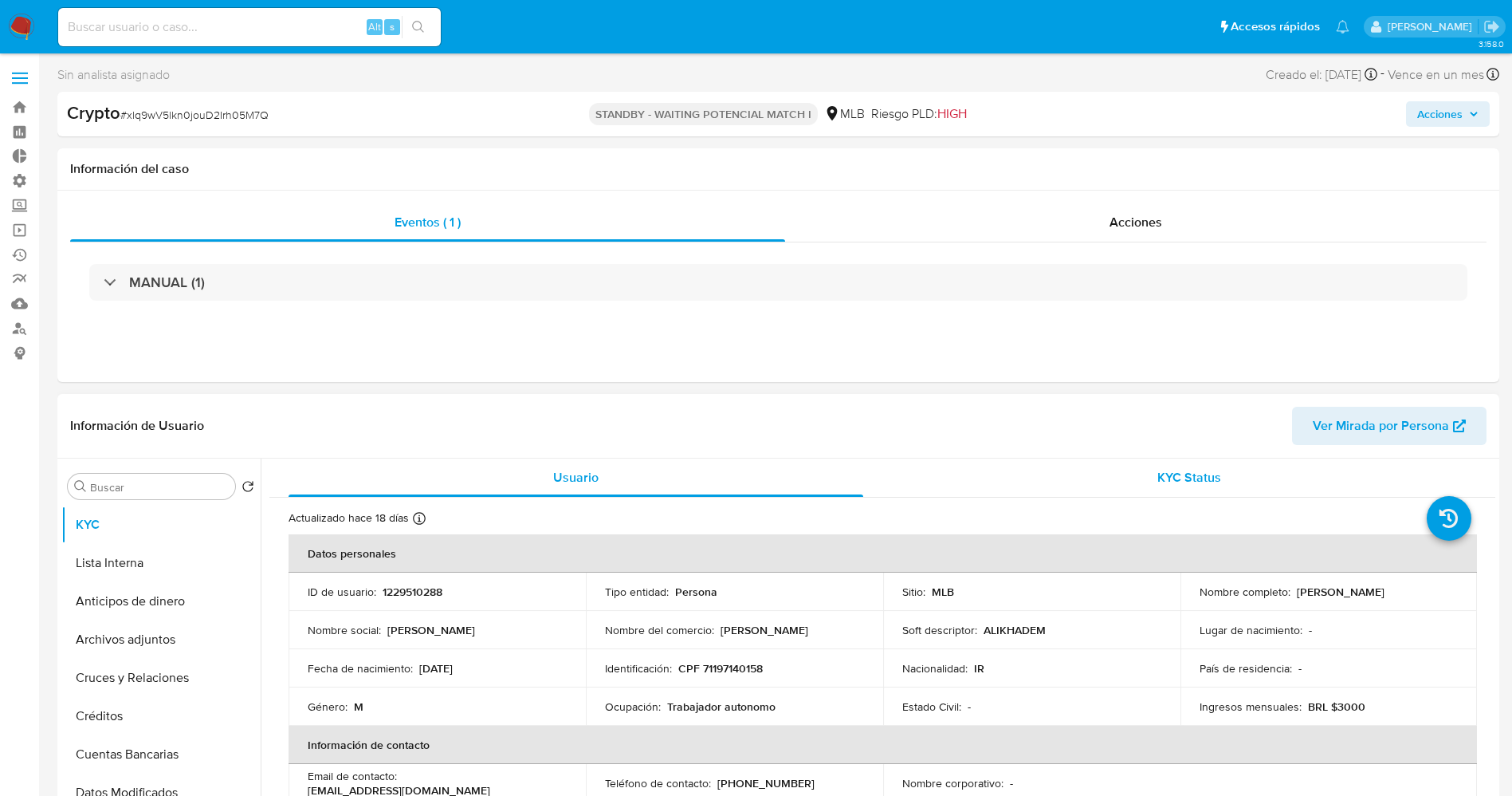
select select "10"
click at [1147, 246] on div "MANUAL (1)" at bounding box center [777, 282] width 1416 height 80
click at [1145, 233] on div "Acciones" at bounding box center [1135, 222] width 701 height 38
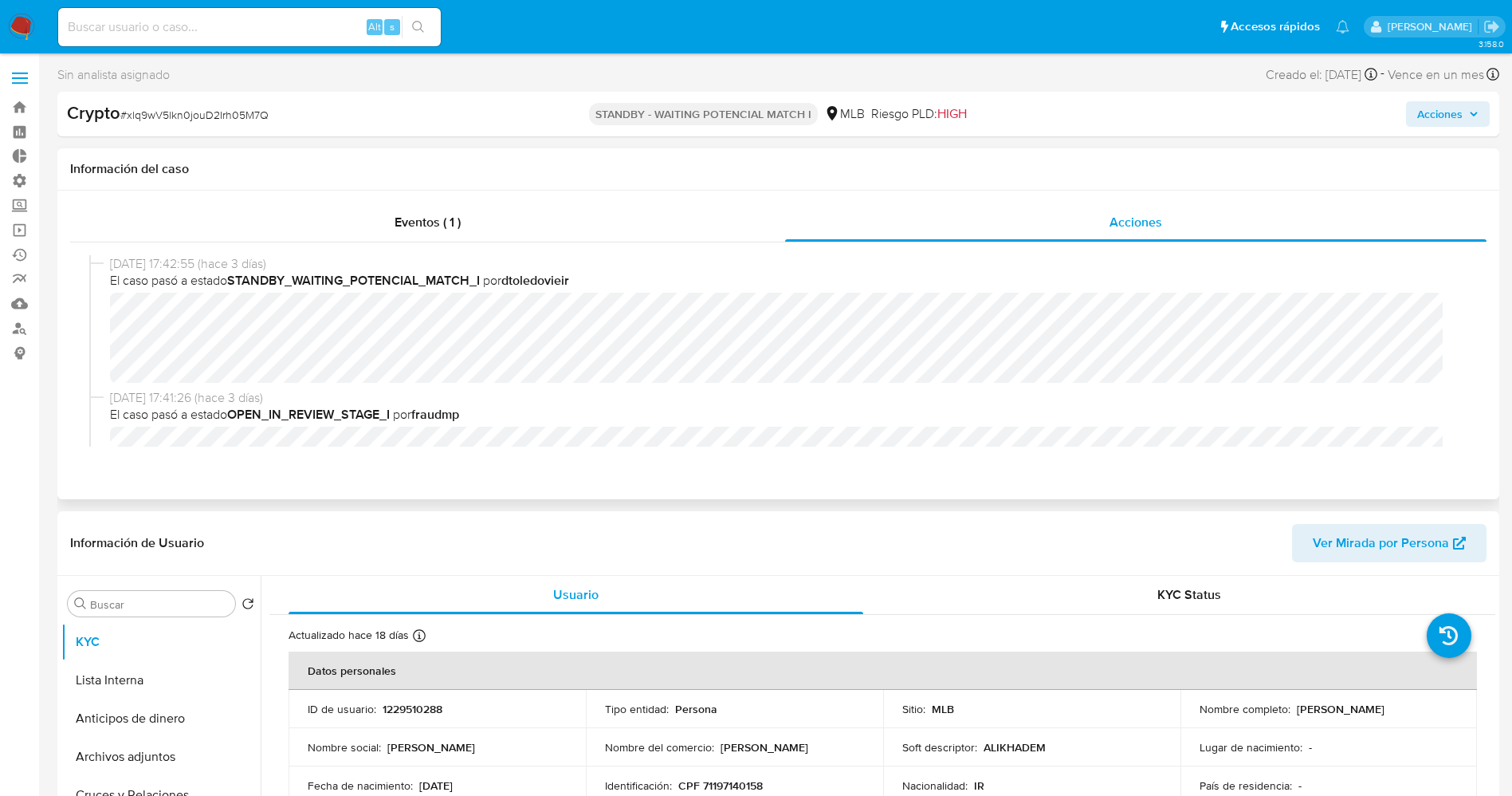
click at [335, 389] on div "[DATE] 17:42:55 (hace 3 días) El caso pasó a estado STANDBY_WAITING_POTENCIAL_M…" at bounding box center [777, 350] width 1377 height 191
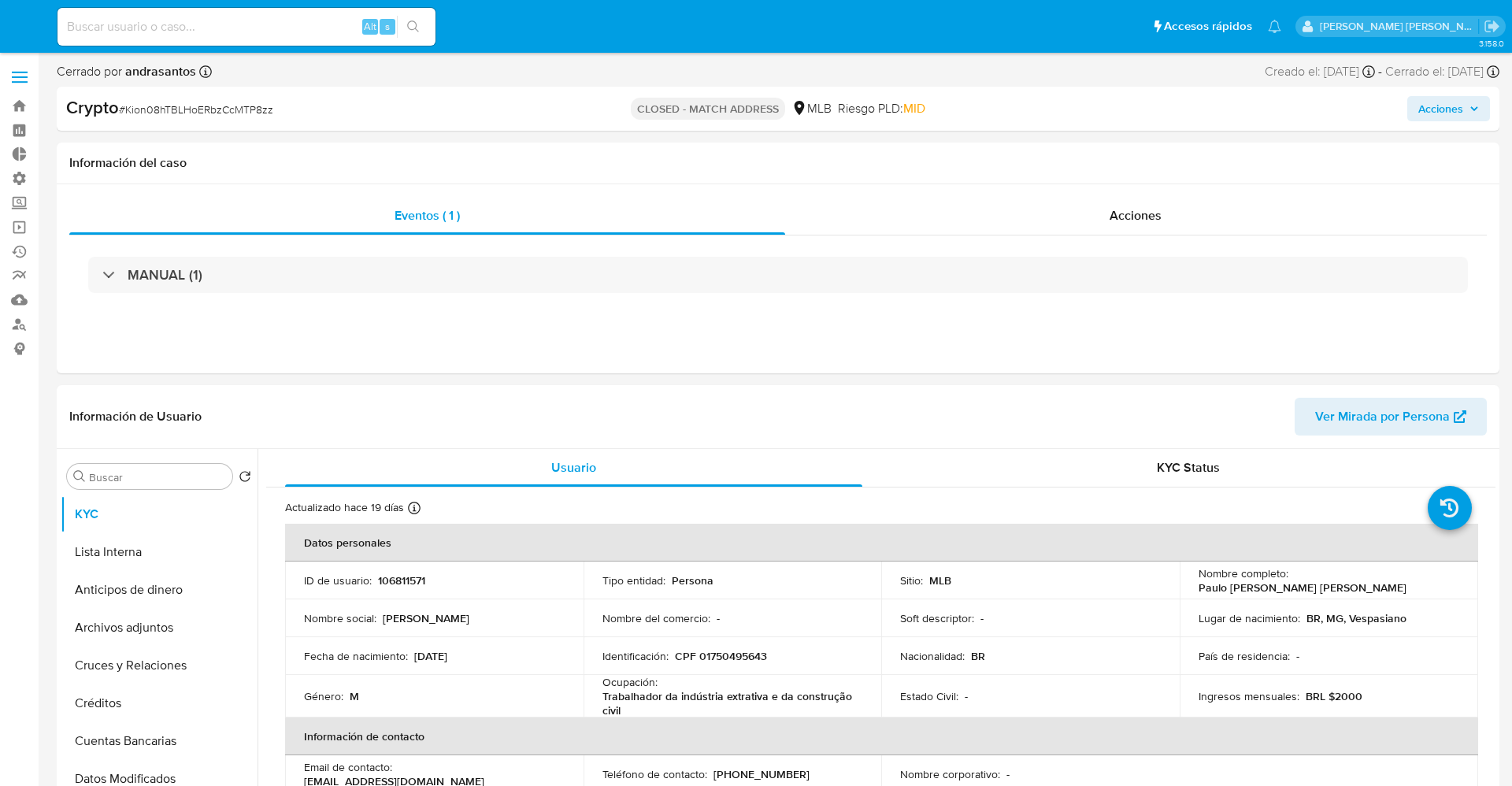
select select "10"
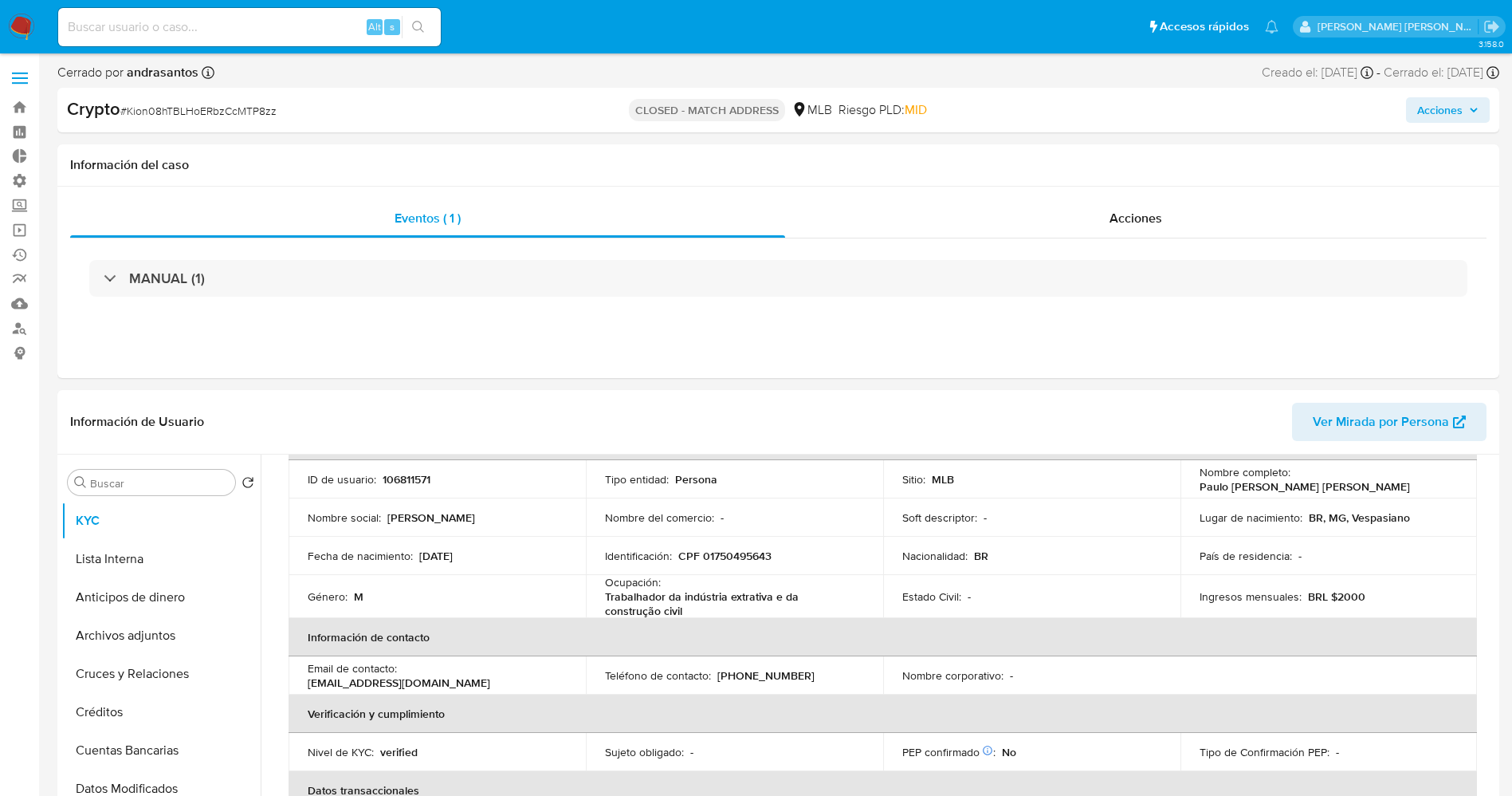
scroll to position [71, 0]
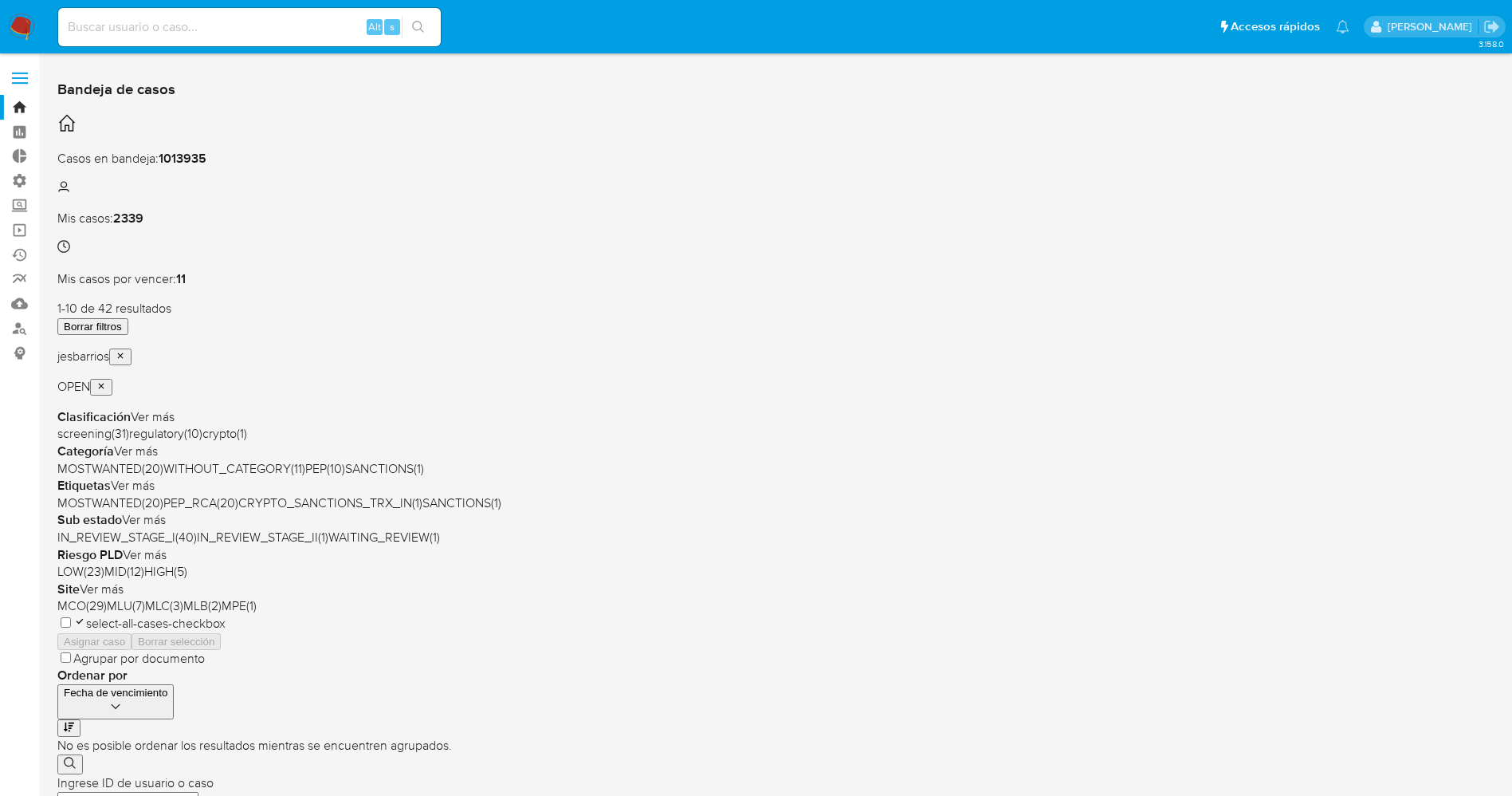
scroll to position [520, 0]
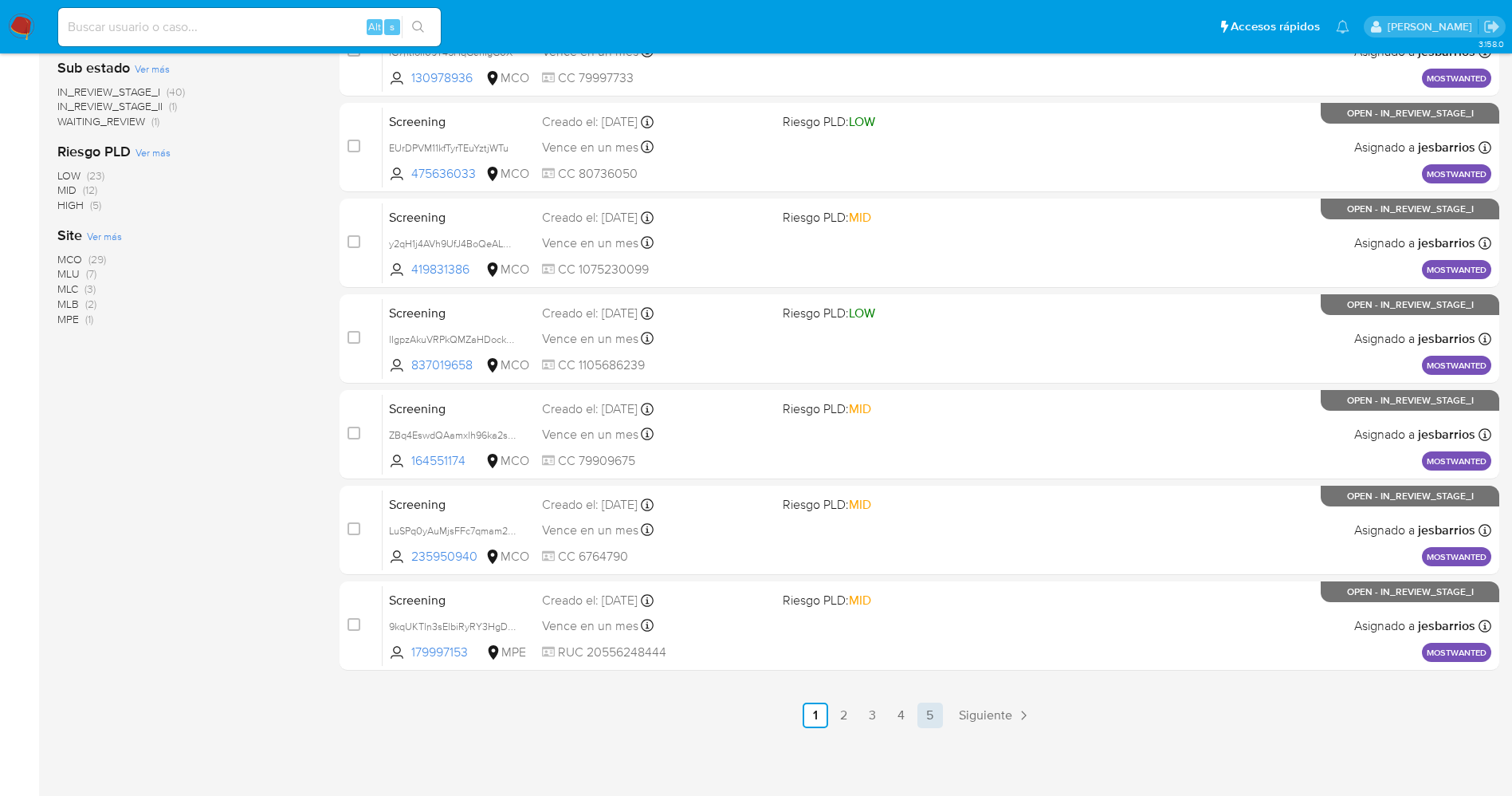
click at [933, 718] on link "5" at bounding box center [930, 715] width 25 height 25
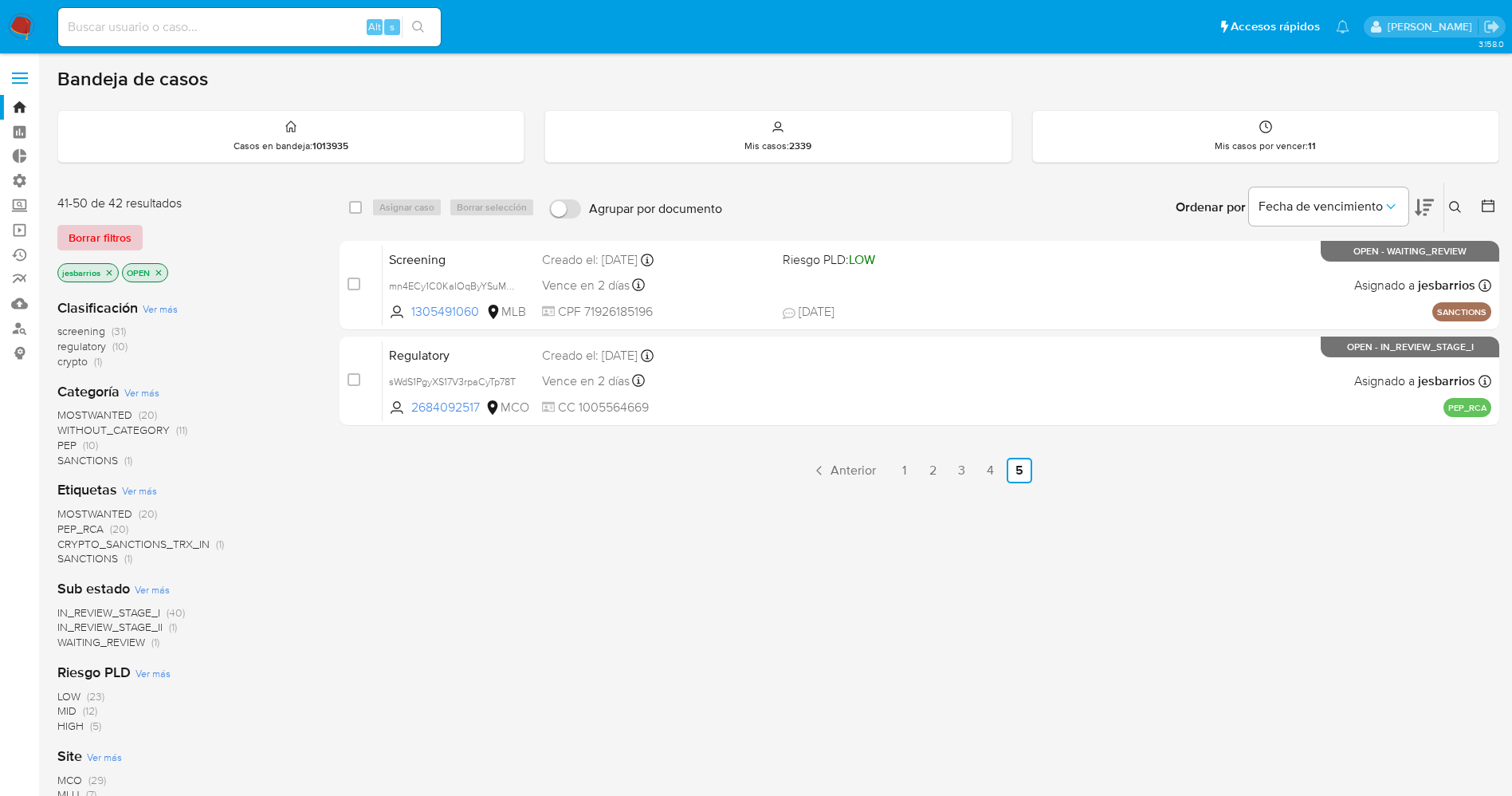
click at [117, 237] on span "Borrar filtros" at bounding box center [99, 237] width 63 height 23
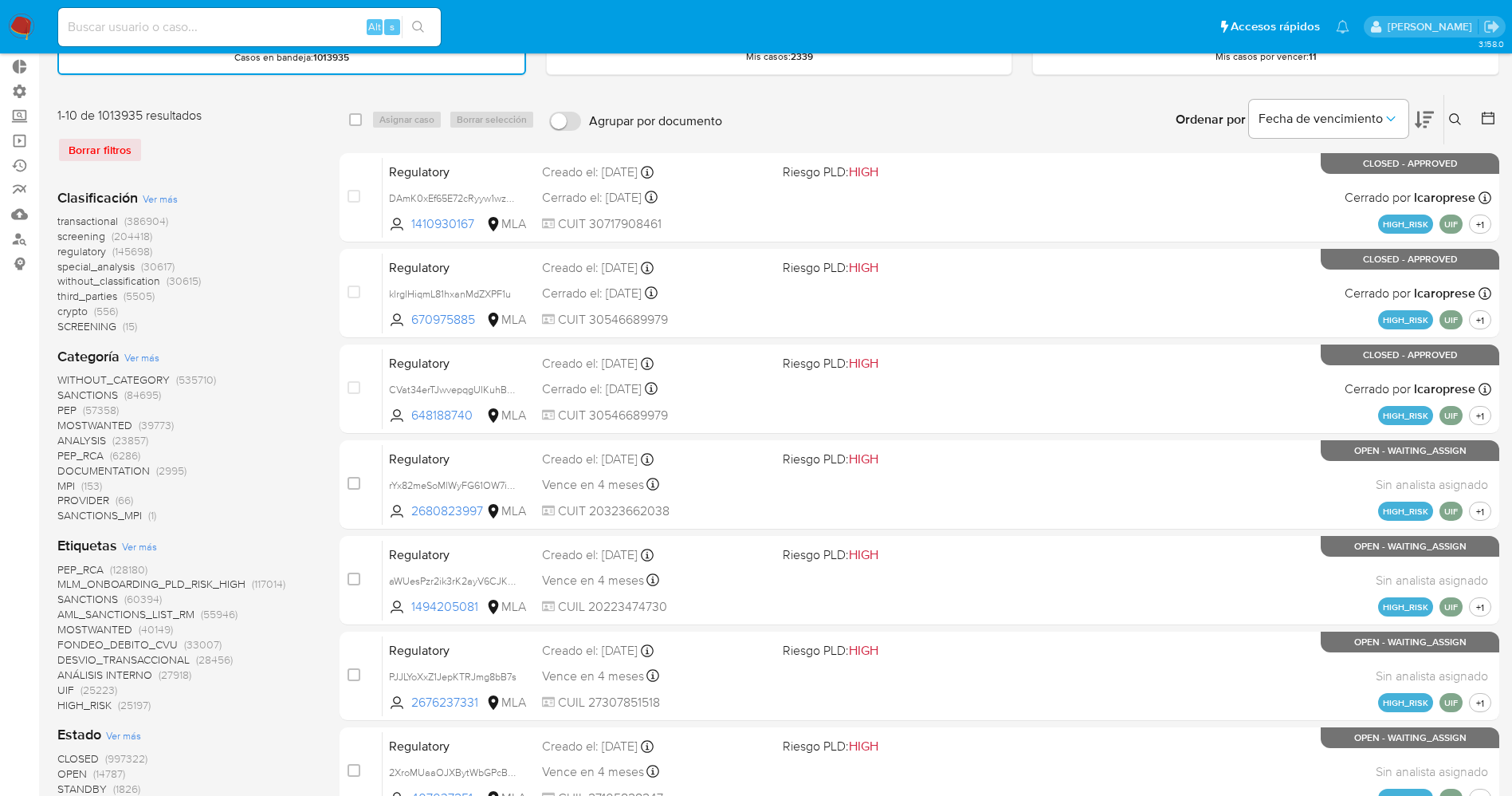
scroll to position [358, 0]
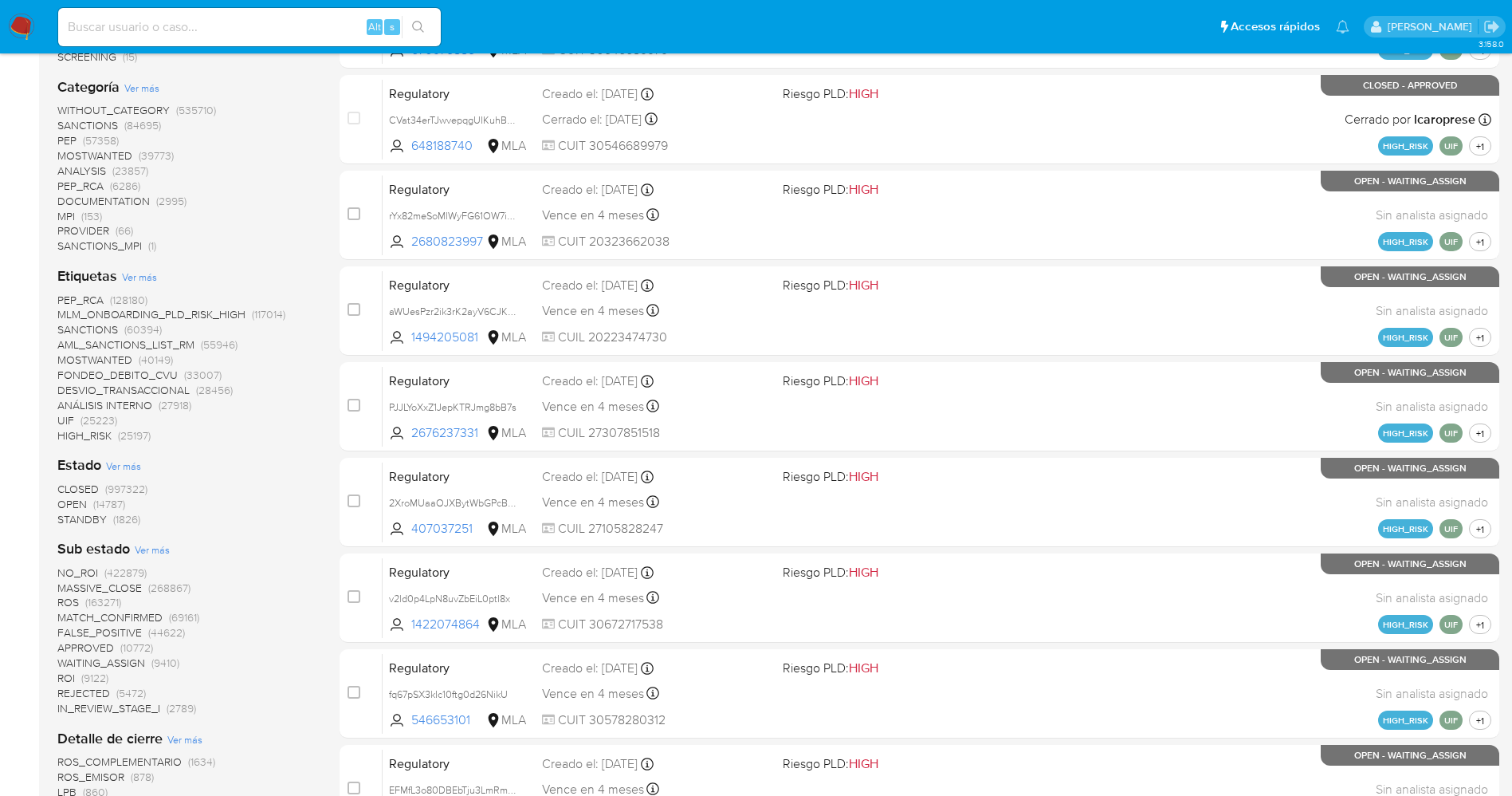
click at [89, 514] on span "STANDBY" at bounding box center [82, 519] width 49 height 16
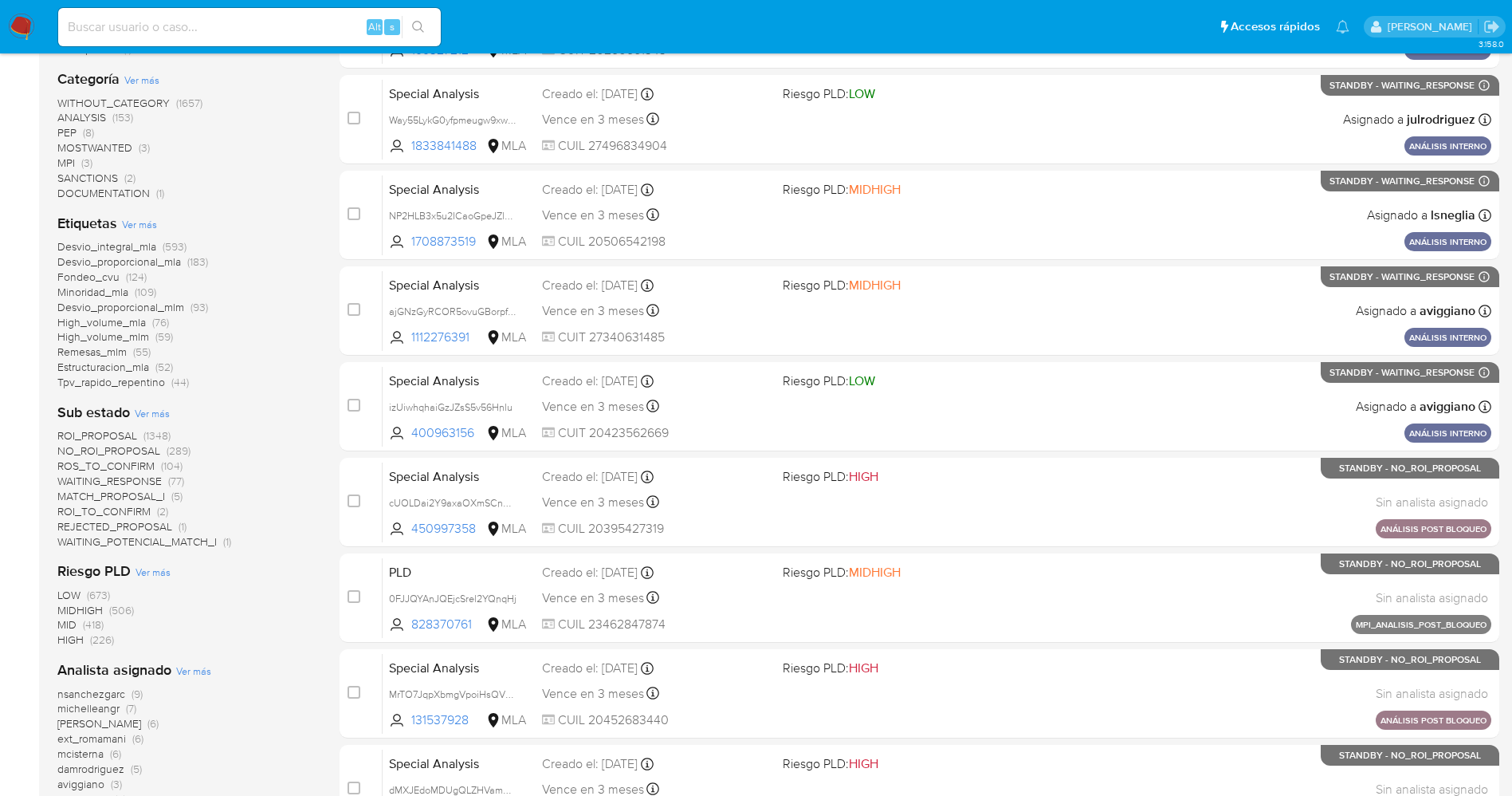
click at [134, 538] on span "WAITING_POTENCIAL_MATCH_I" at bounding box center [136, 541] width 159 height 16
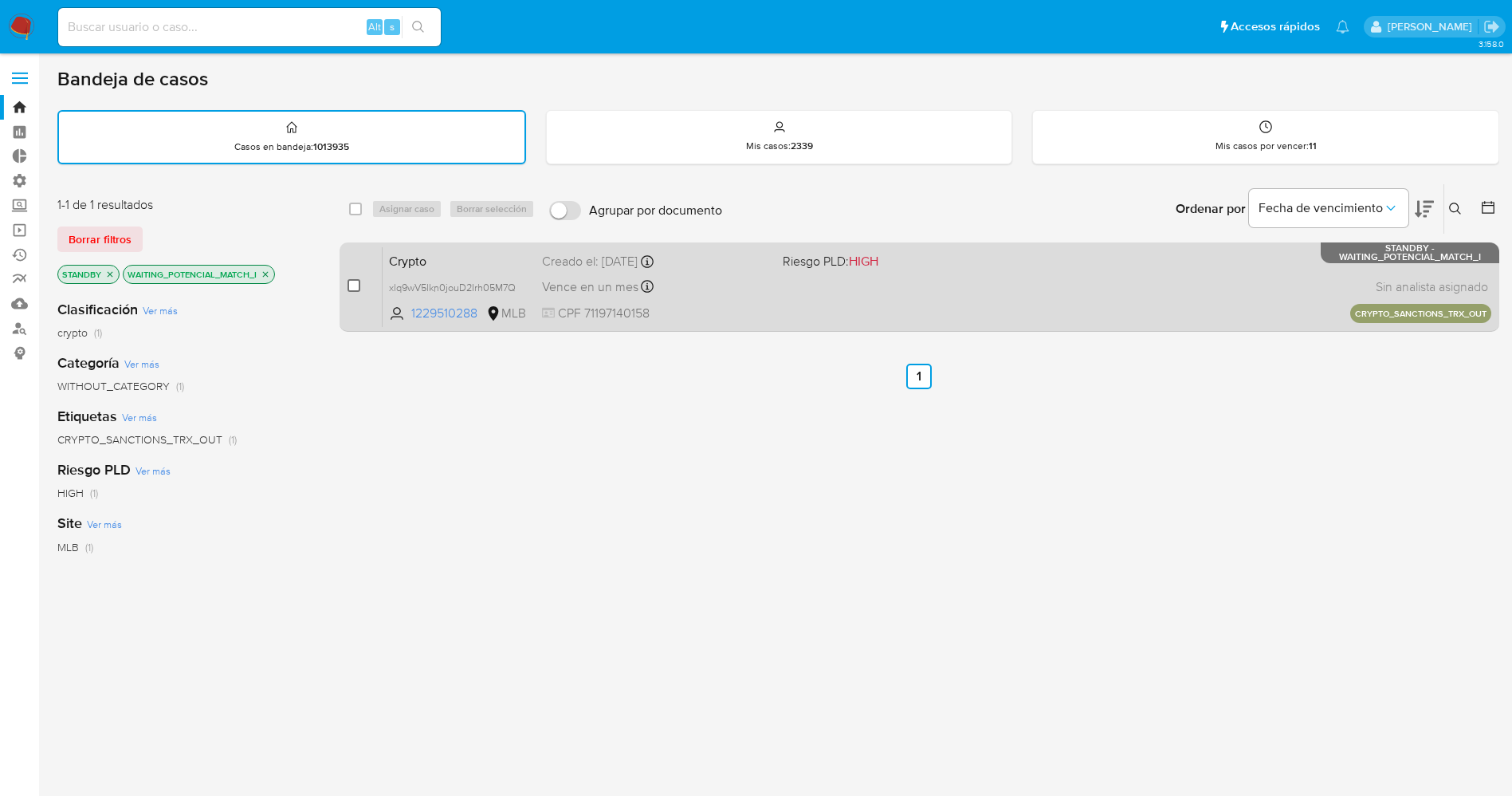
click at [347, 288] on input "checkbox" at bounding box center [354, 286] width 13 height 13
checkbox input "true"
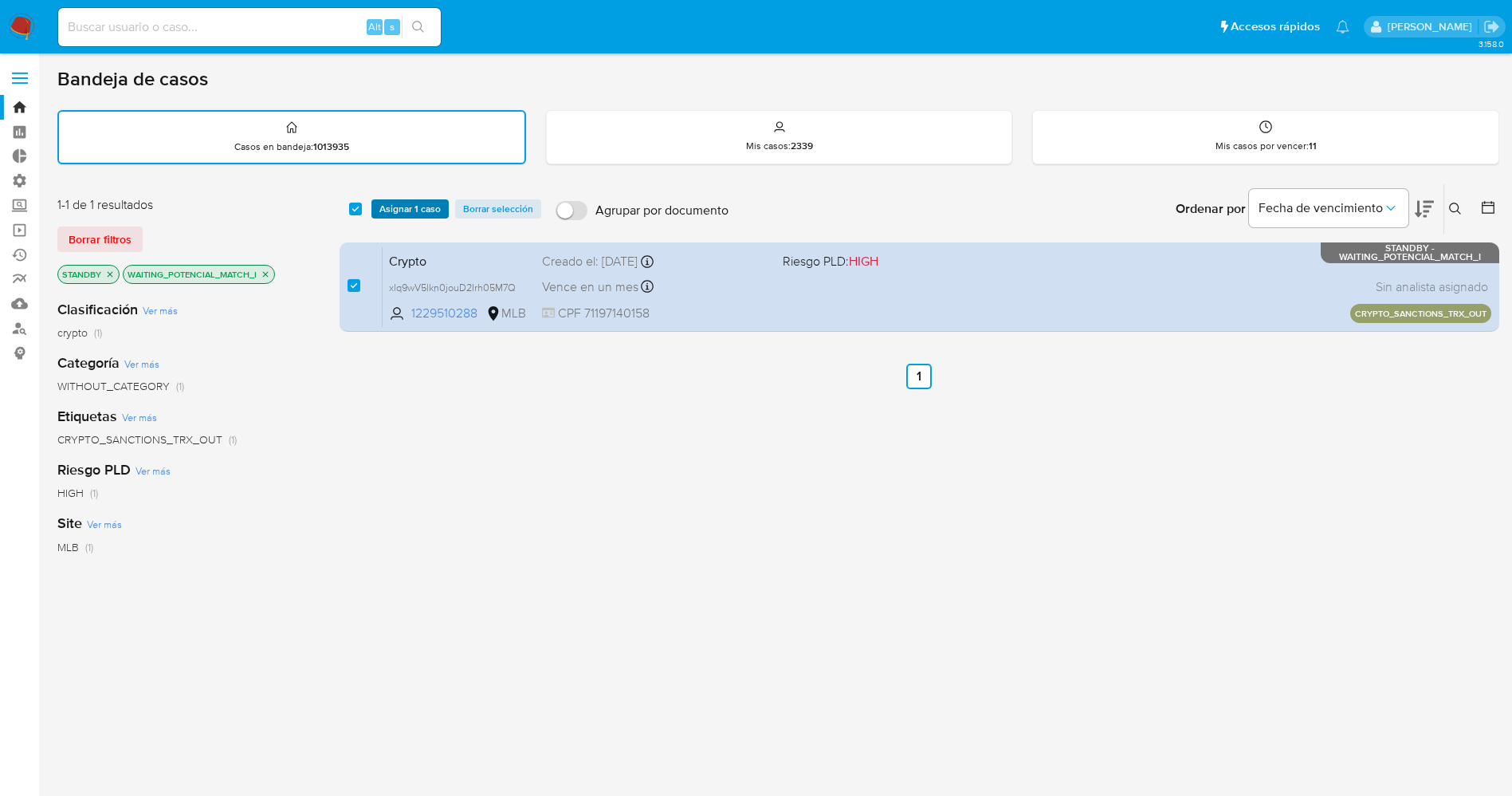
click at [391, 205] on span "Asignar 1 caso" at bounding box center [409, 209] width 61 height 16
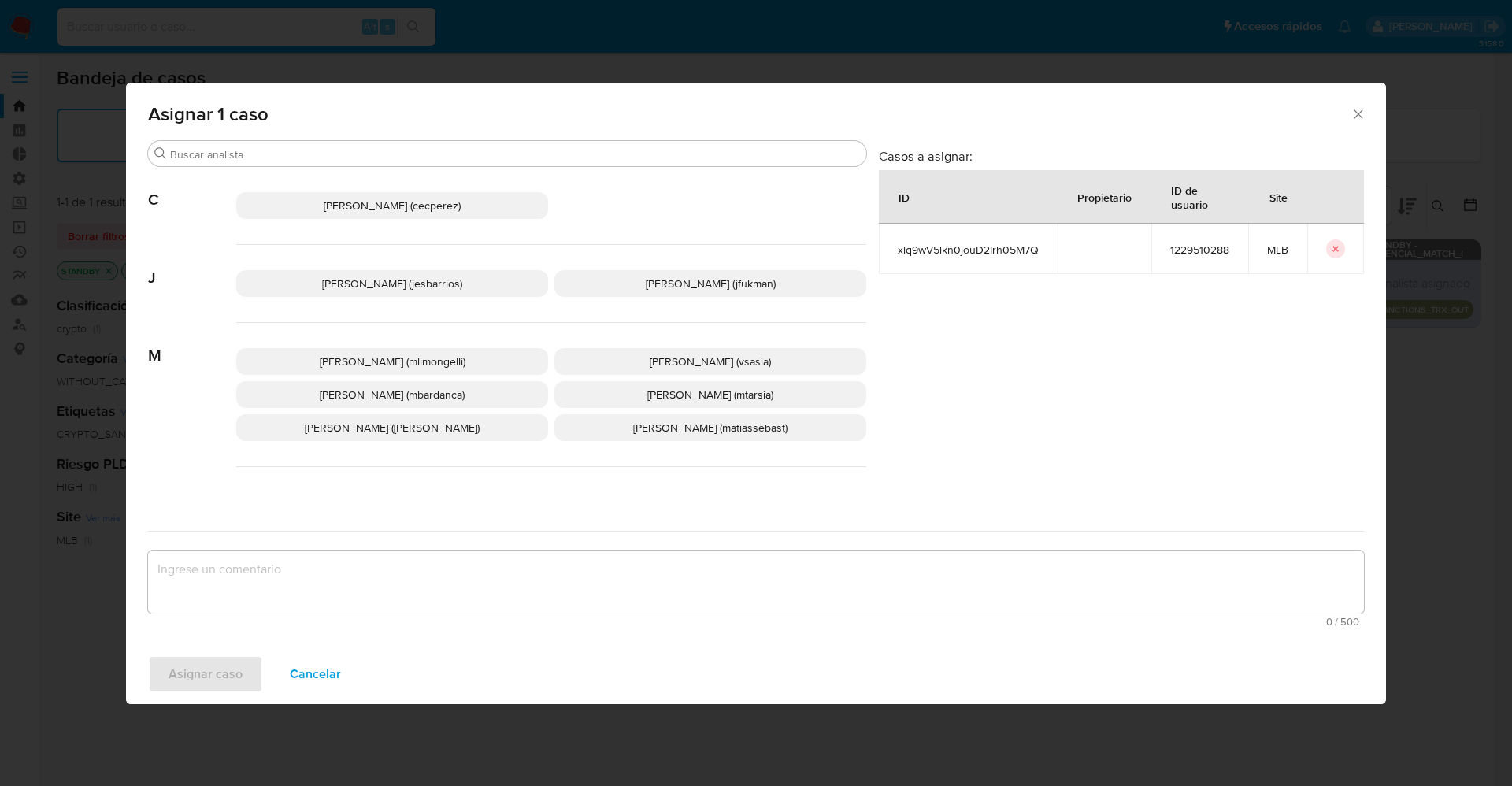
click at [395, 284] on span "Jesica Iris Barrios Leita (jesbarrios)" at bounding box center [392, 284] width 140 height 16
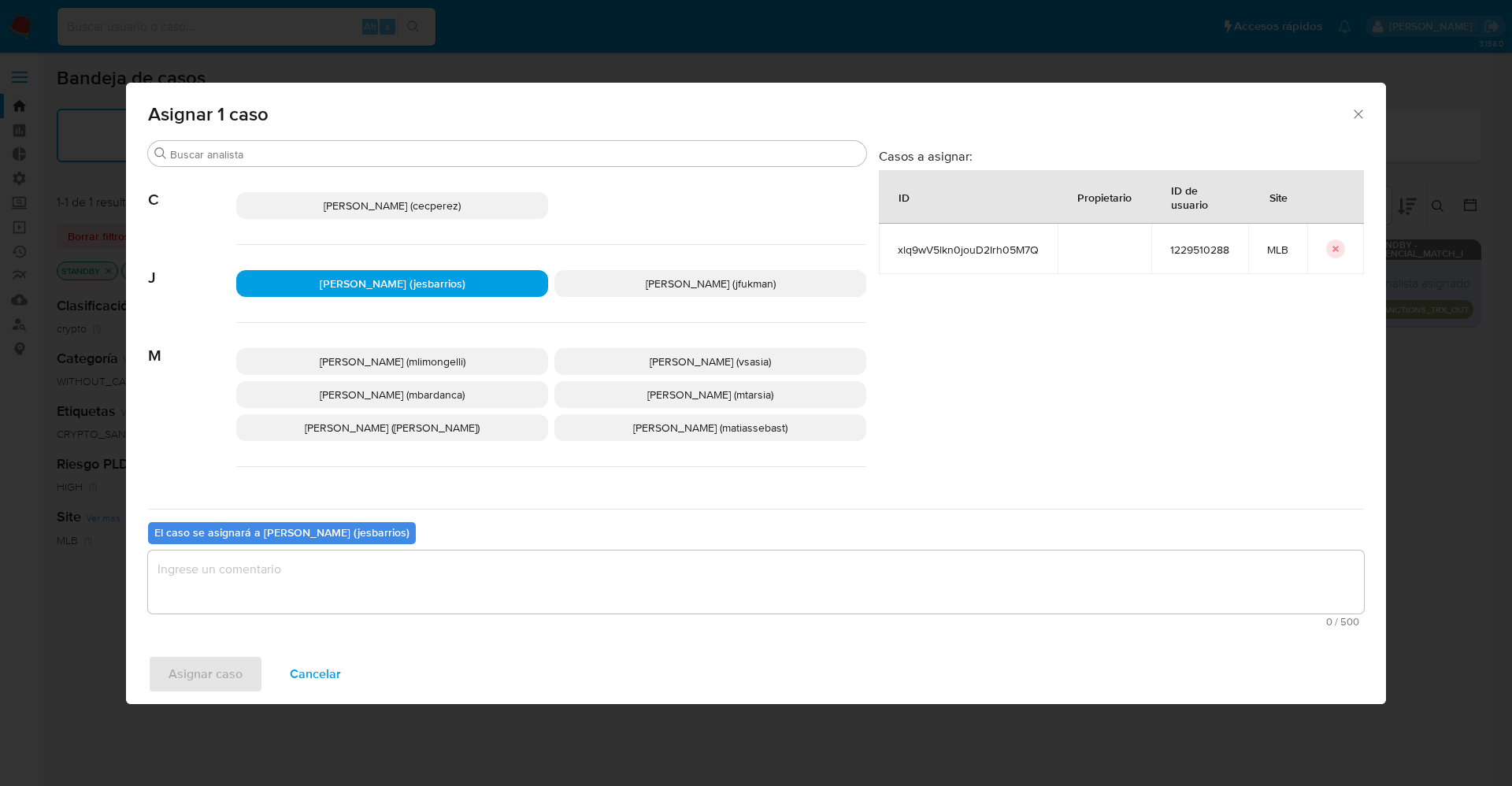
click at [431, 593] on textarea "assign-modal" at bounding box center [756, 582] width 1216 height 63
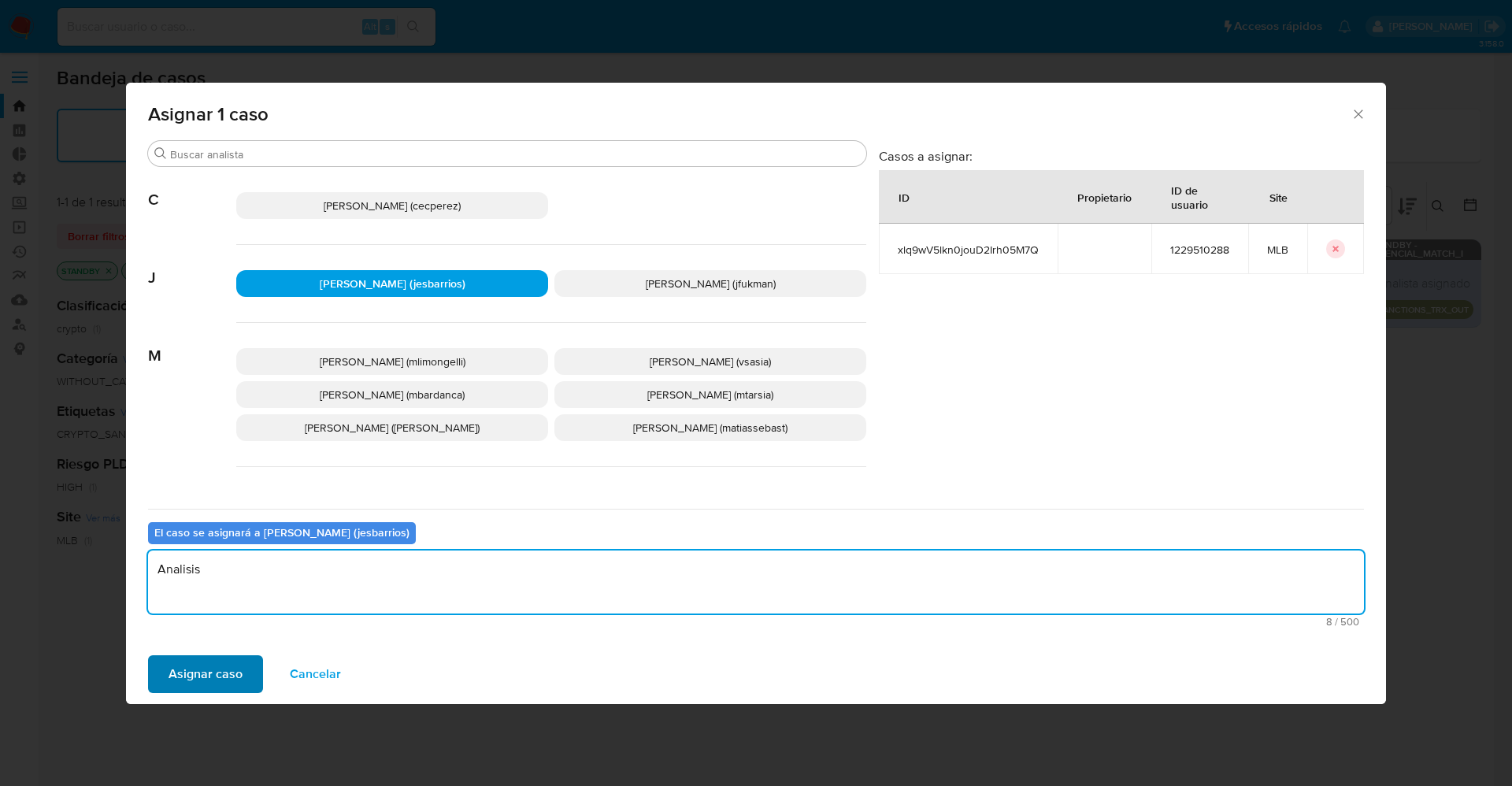
type textarea "Analisis"
click at [245, 669] on button "Asignar caso" at bounding box center [206, 674] width 115 height 38
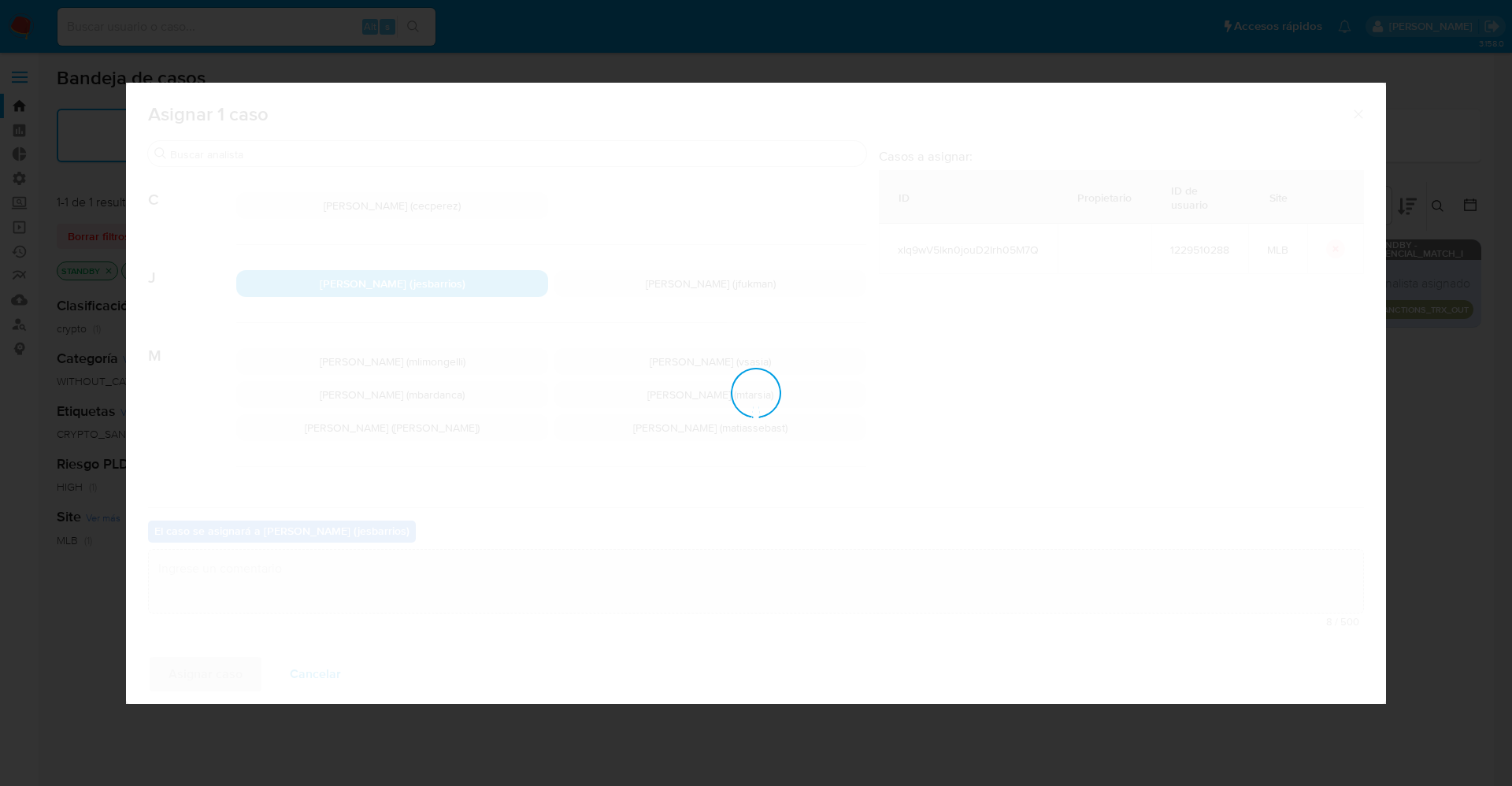
checkbox input "false"
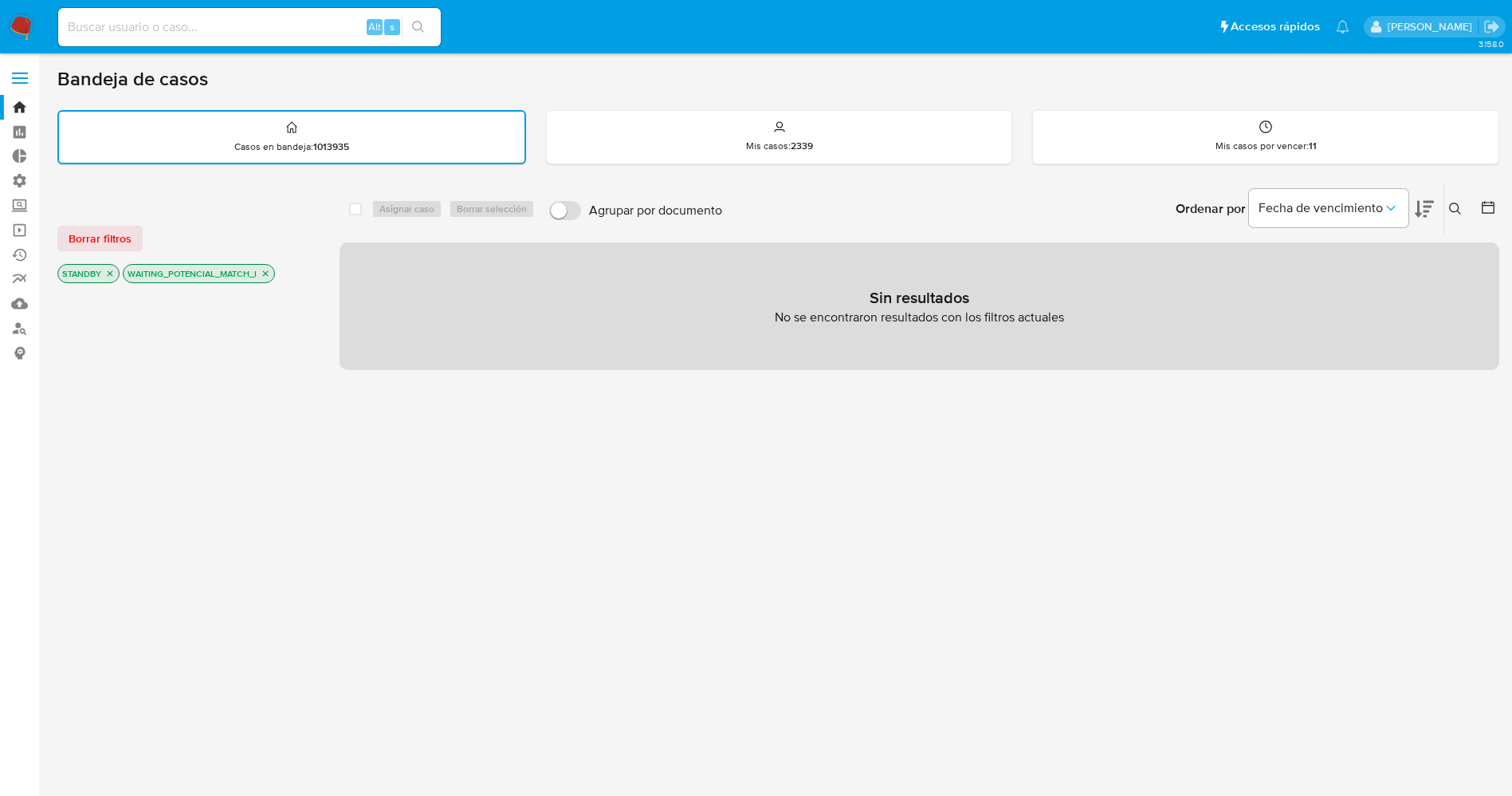
click at [24, 16] on img at bounding box center [22, 27] width 27 height 27
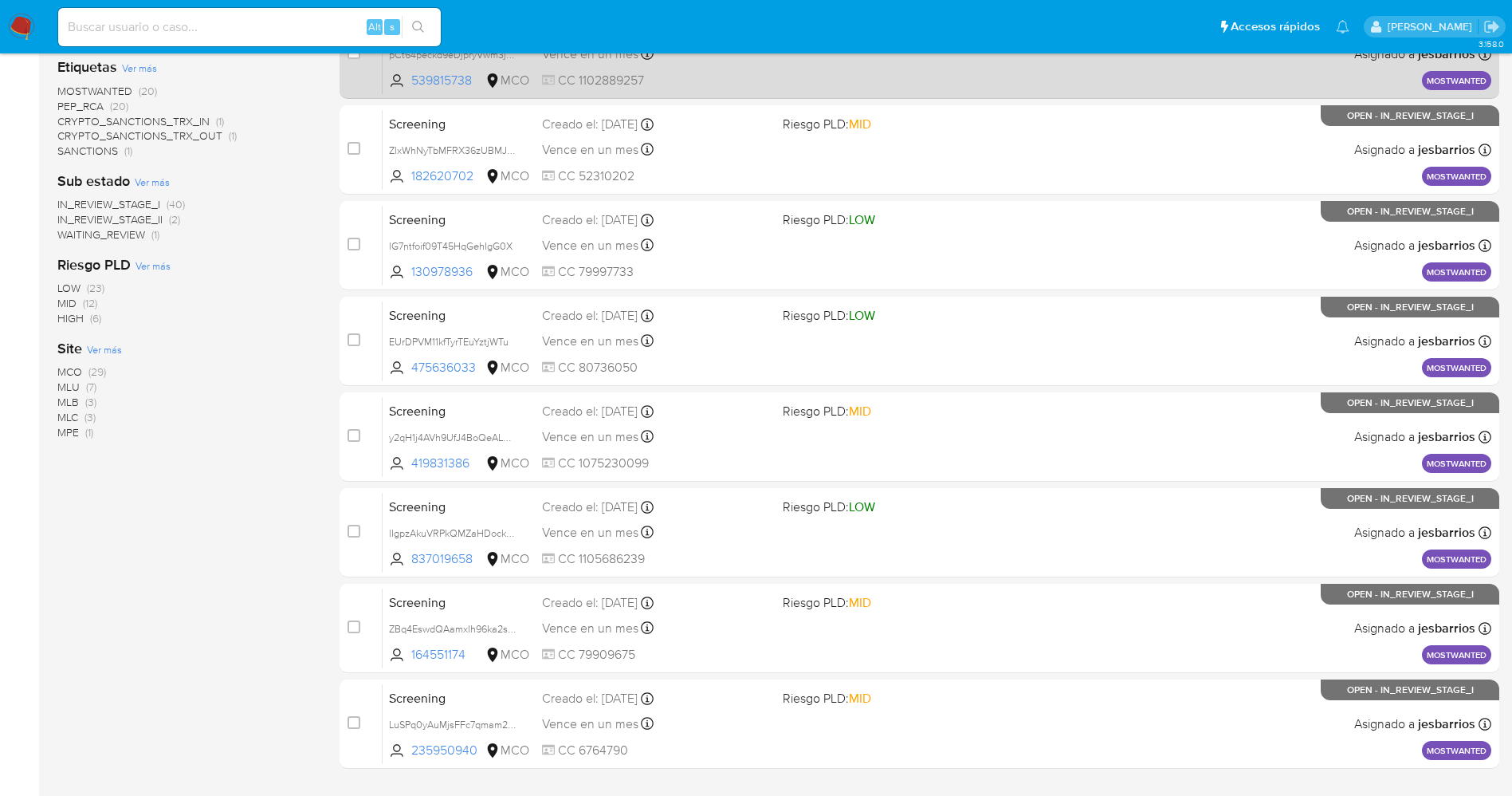
scroll to position [520, 0]
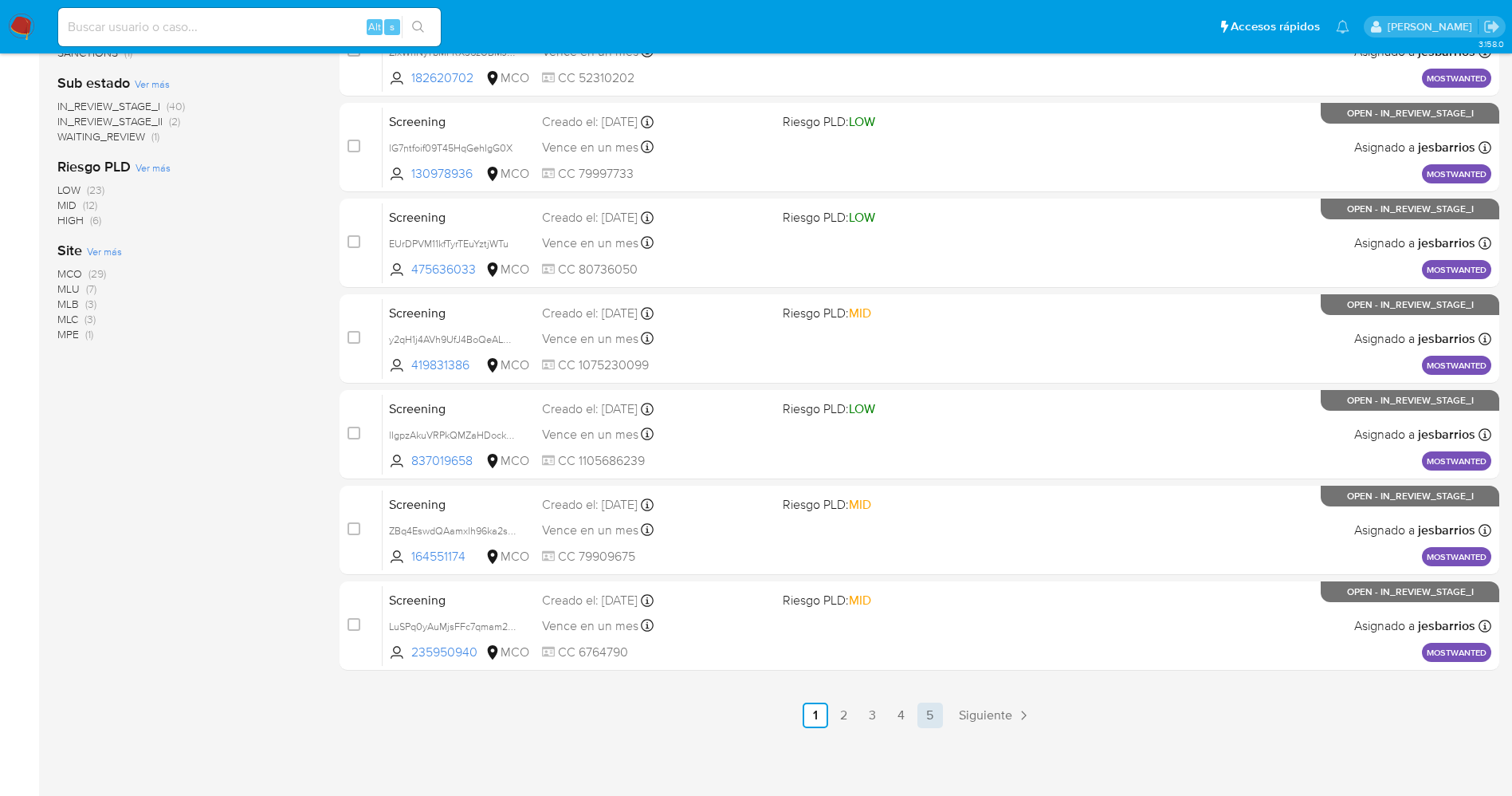
click at [921, 714] on link "5" at bounding box center [930, 715] width 25 height 25
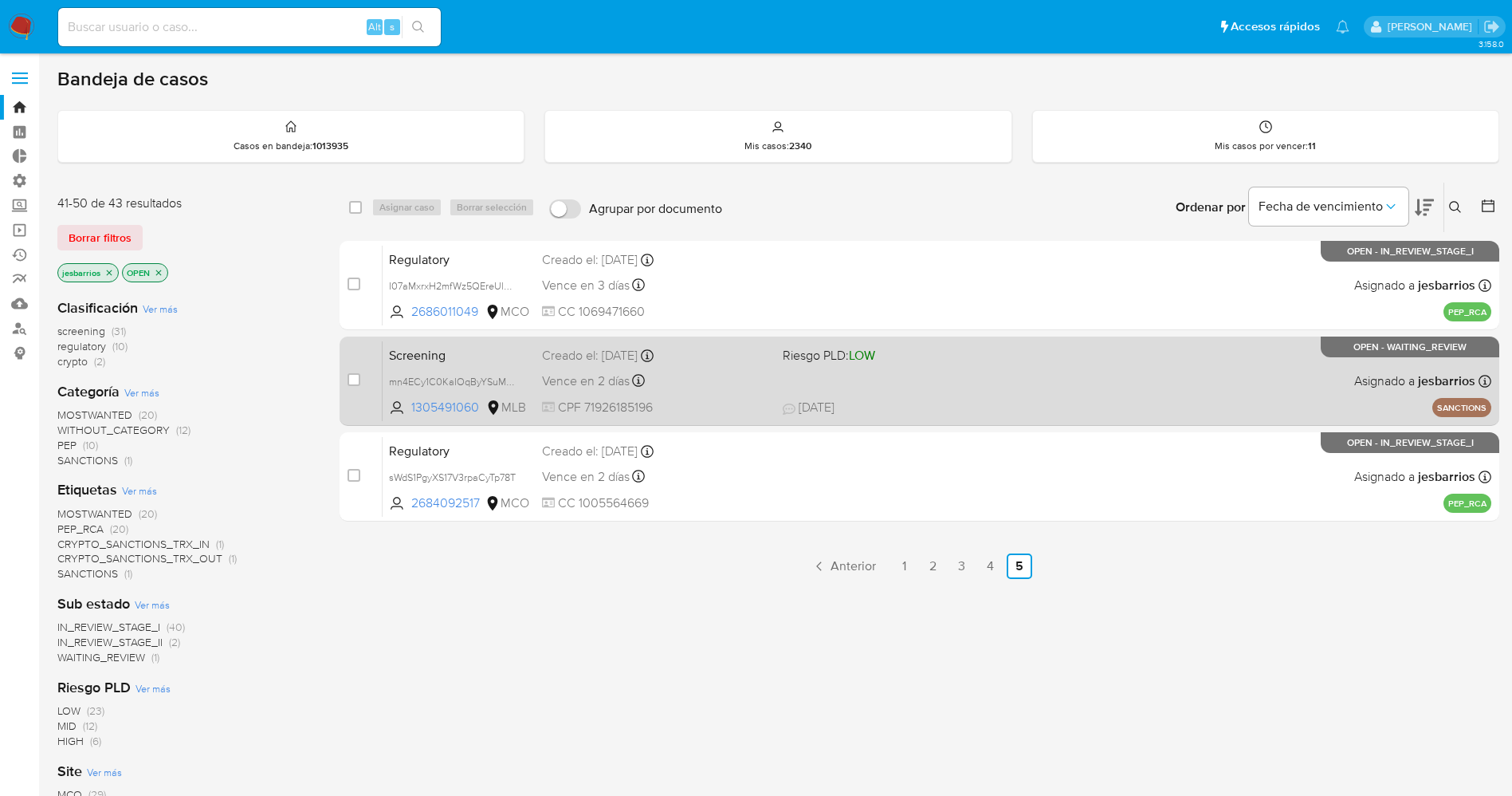
click at [1025, 401] on span "12/09/2025 12/09/2025 17:56" at bounding box center [1016, 407] width 468 height 17
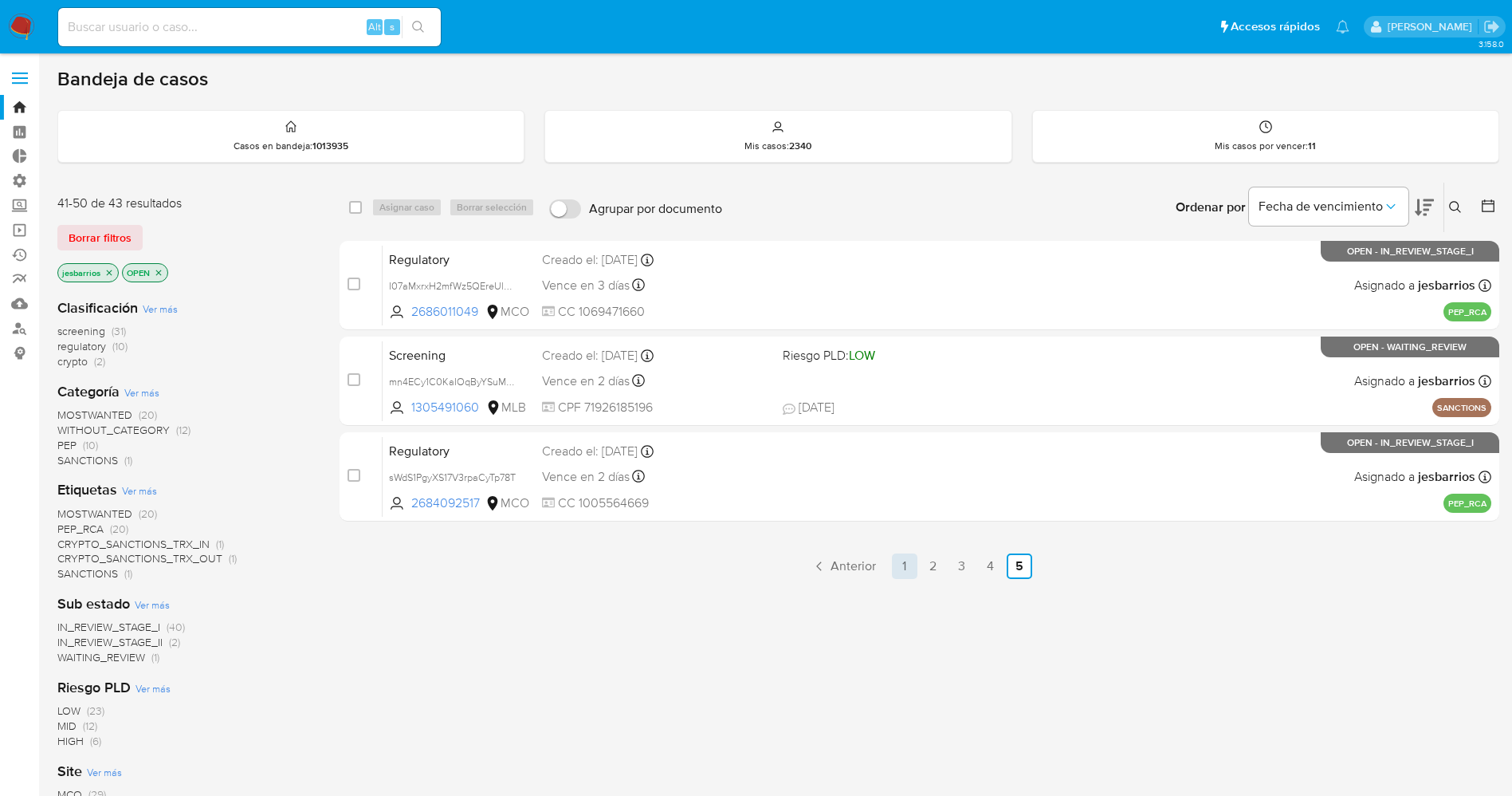
click at [899, 562] on link "1" at bounding box center [905, 566] width 25 height 25
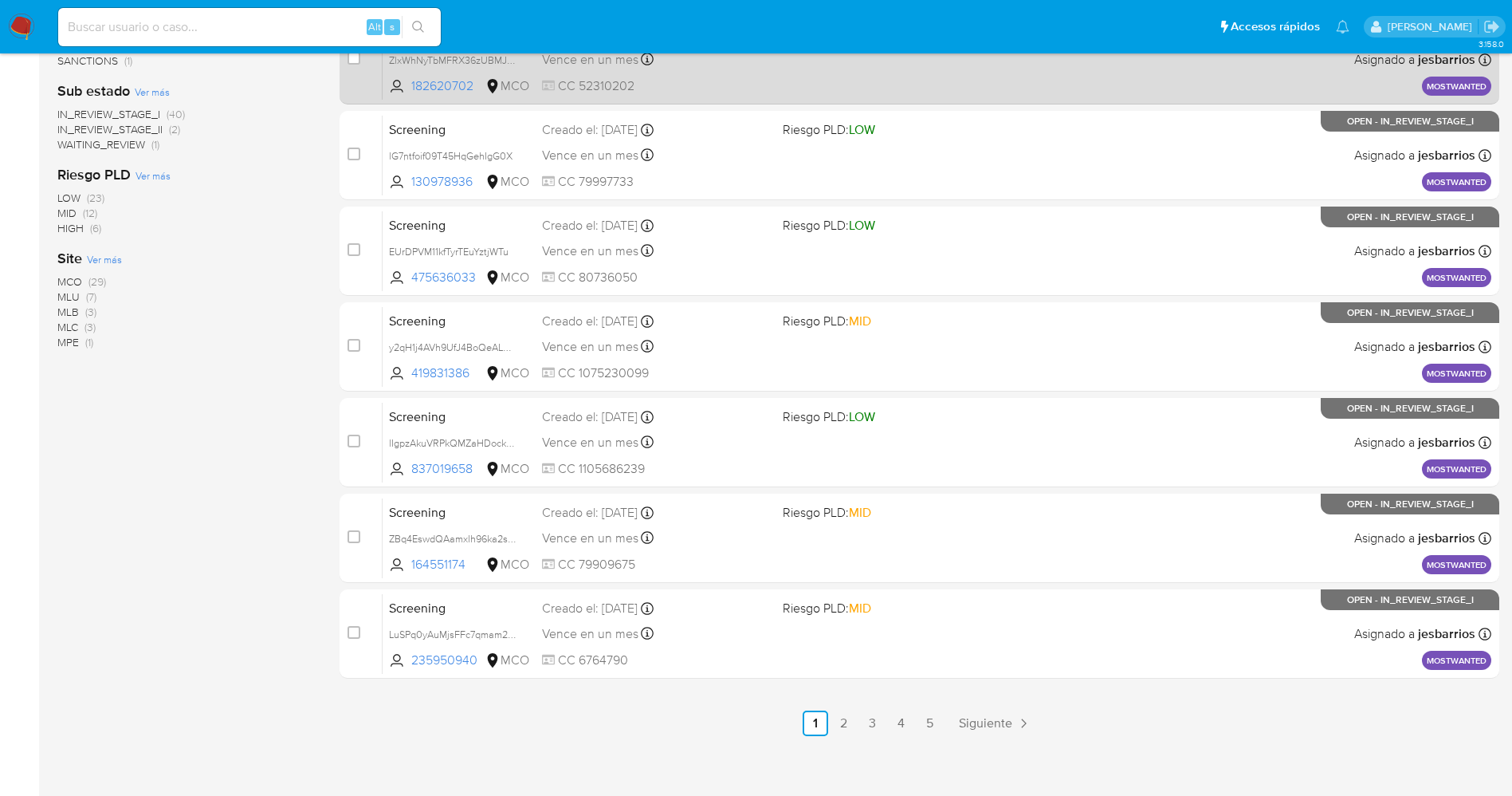
scroll to position [520, 0]
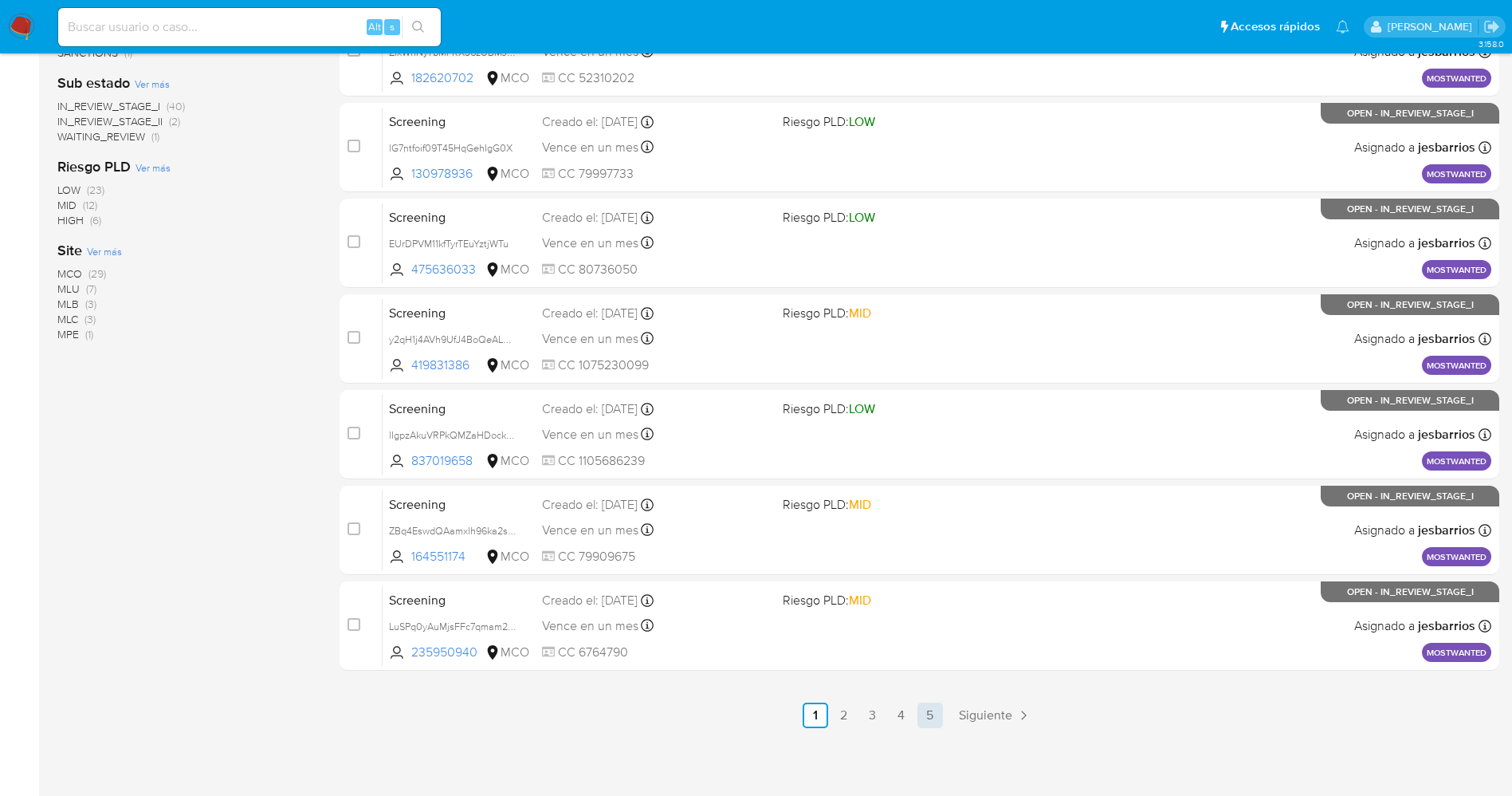
click at [928, 710] on link "5" at bounding box center [930, 715] width 25 height 25
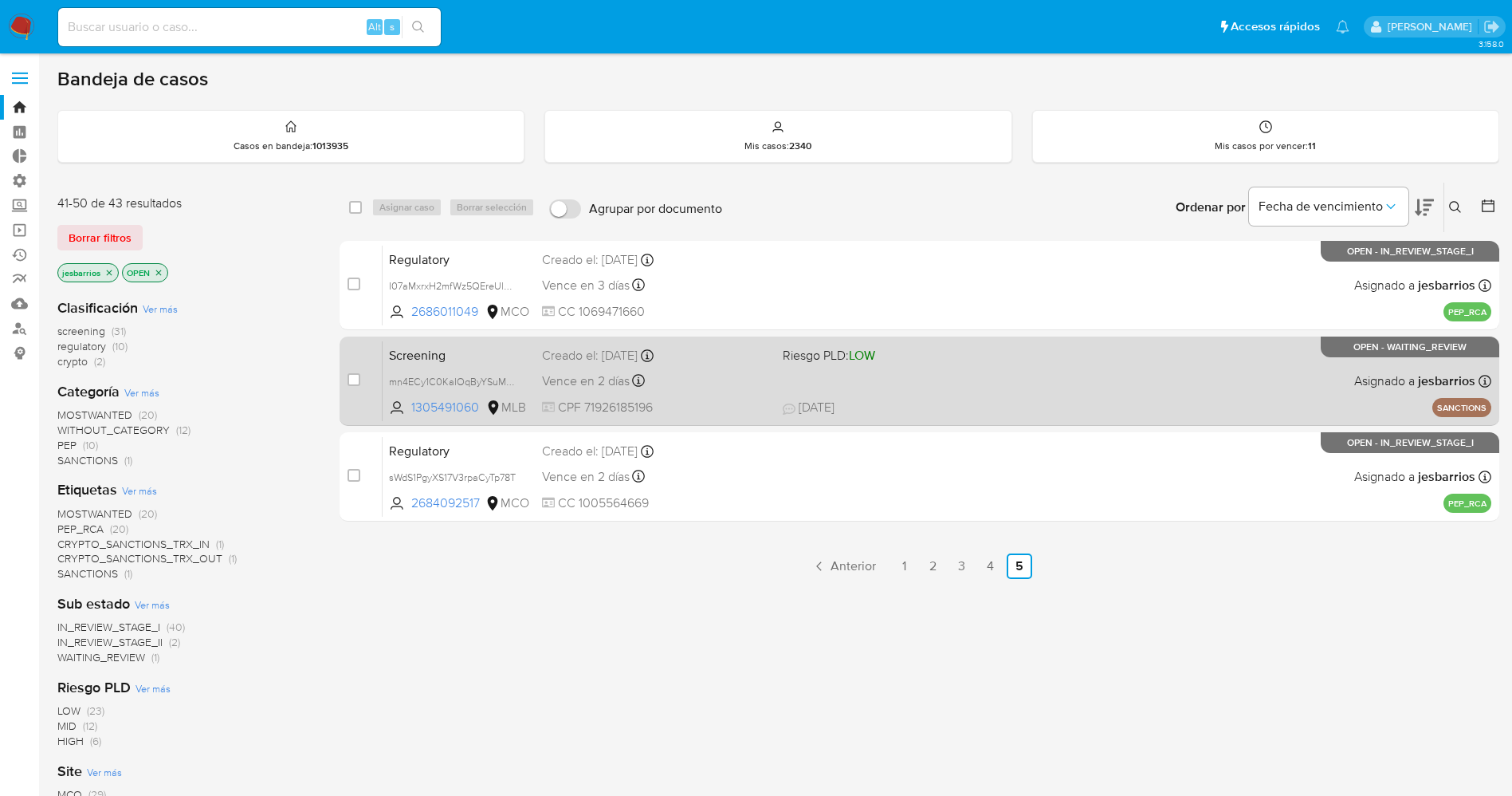
click at [994, 390] on div "Screening mn4ECy1C0KaIOqByYSuMsxpz 1305491060 MLB Riesgo PLD: LOW Creado el: 12…" at bounding box center [936, 380] width 1108 height 81
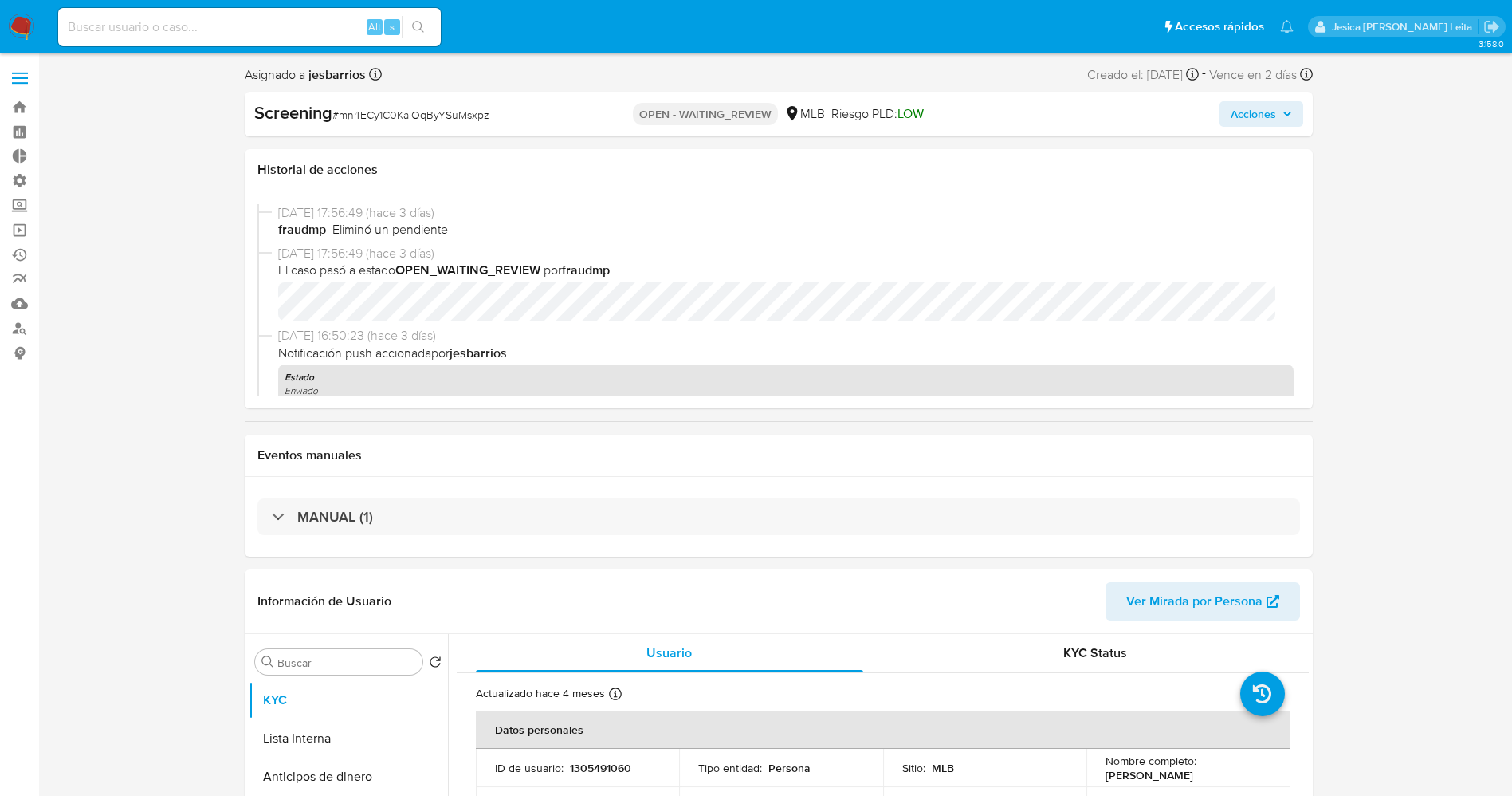
select select "10"
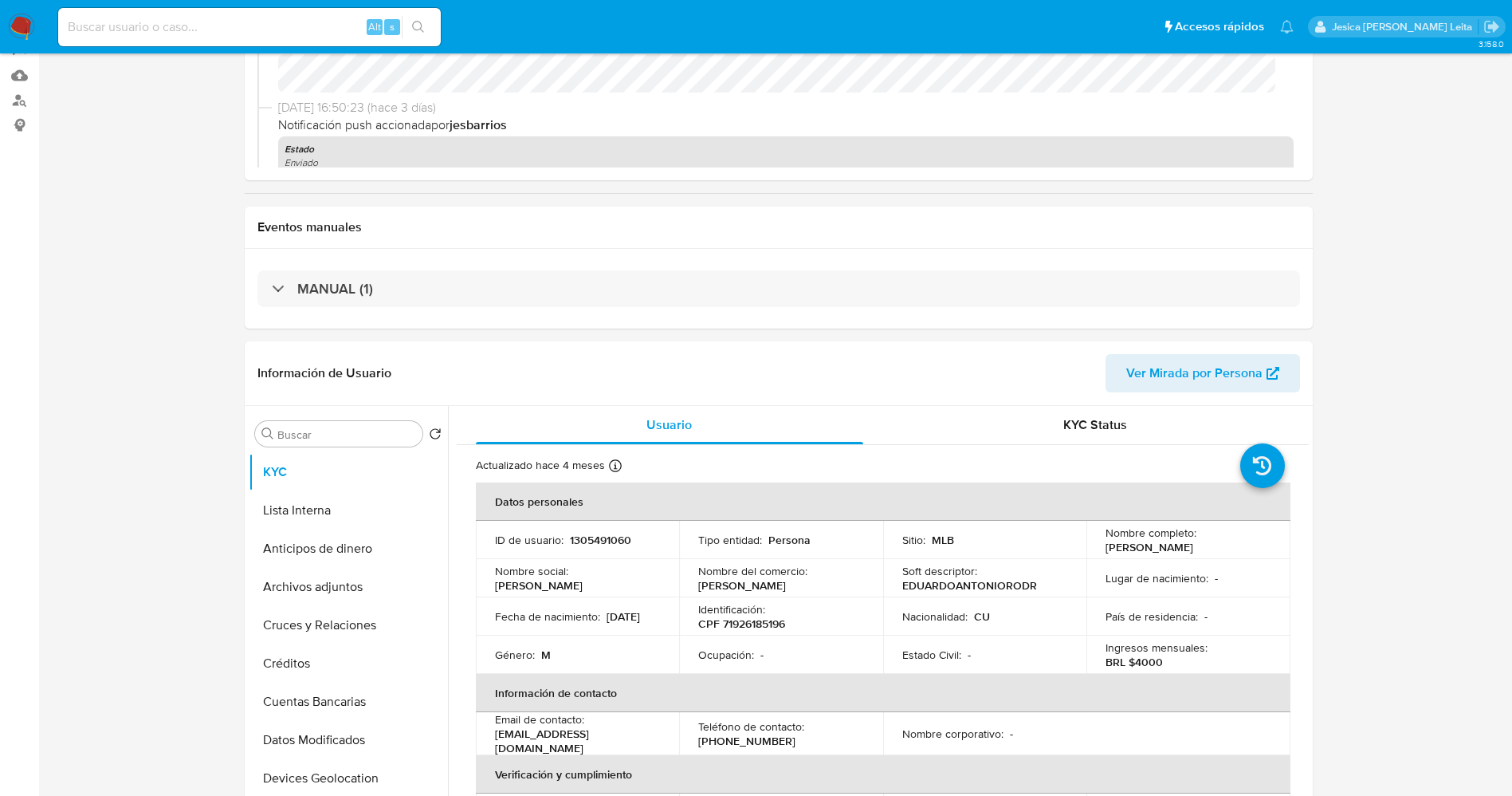
scroll to position [598, 0]
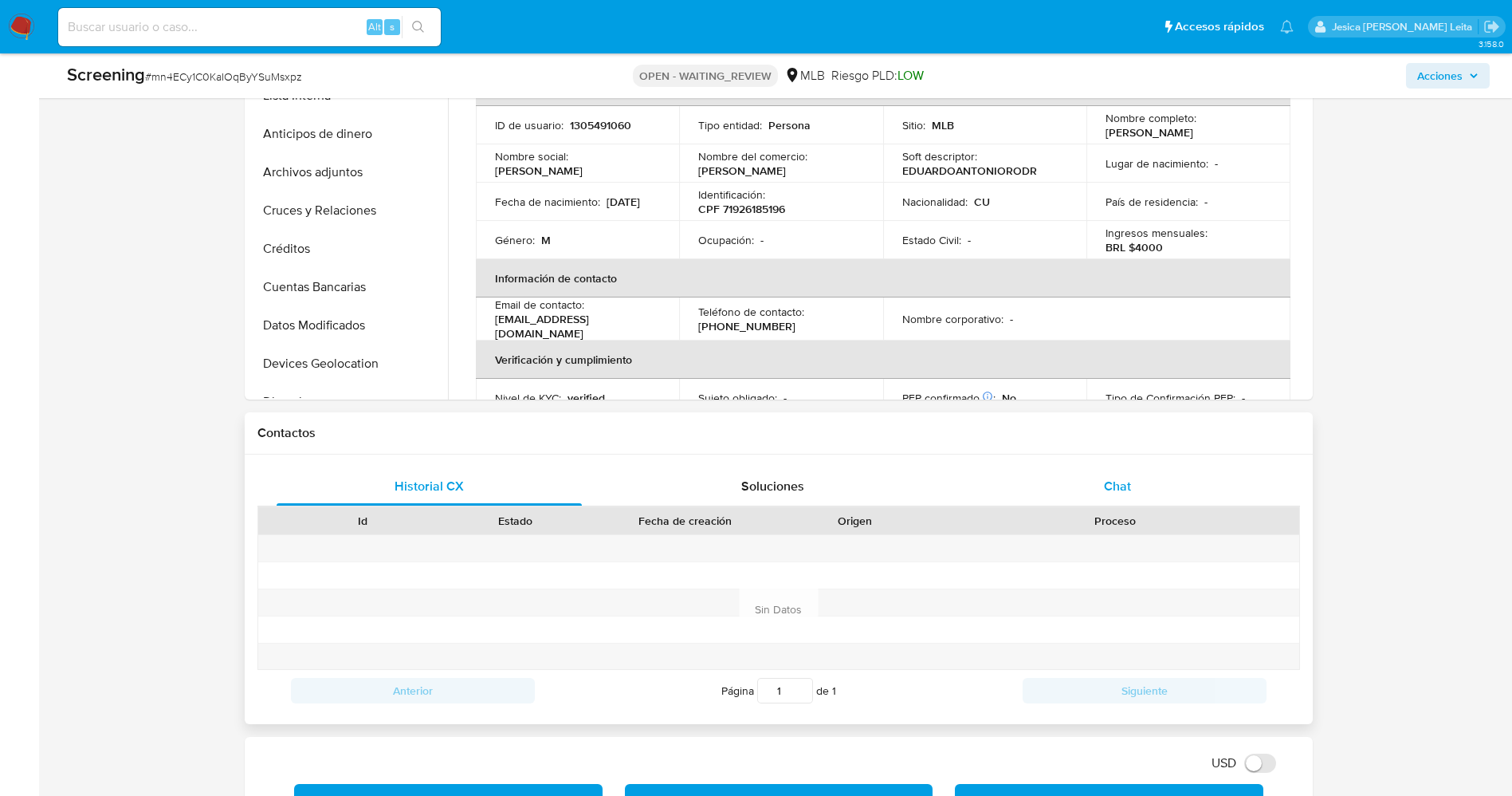
click at [1132, 487] on div "Chat" at bounding box center [1116, 487] width 306 height 38
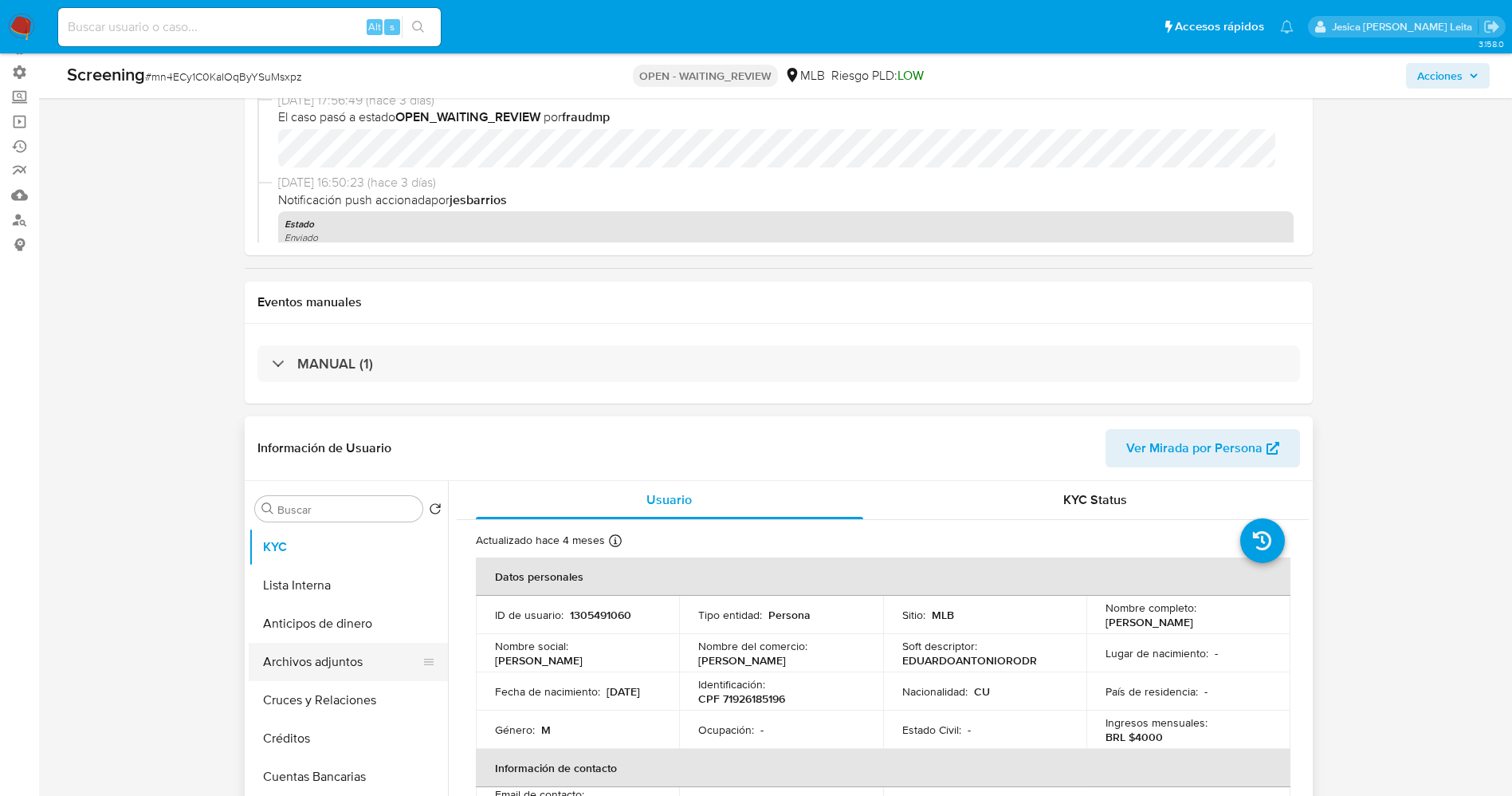
scroll to position [239, 0]
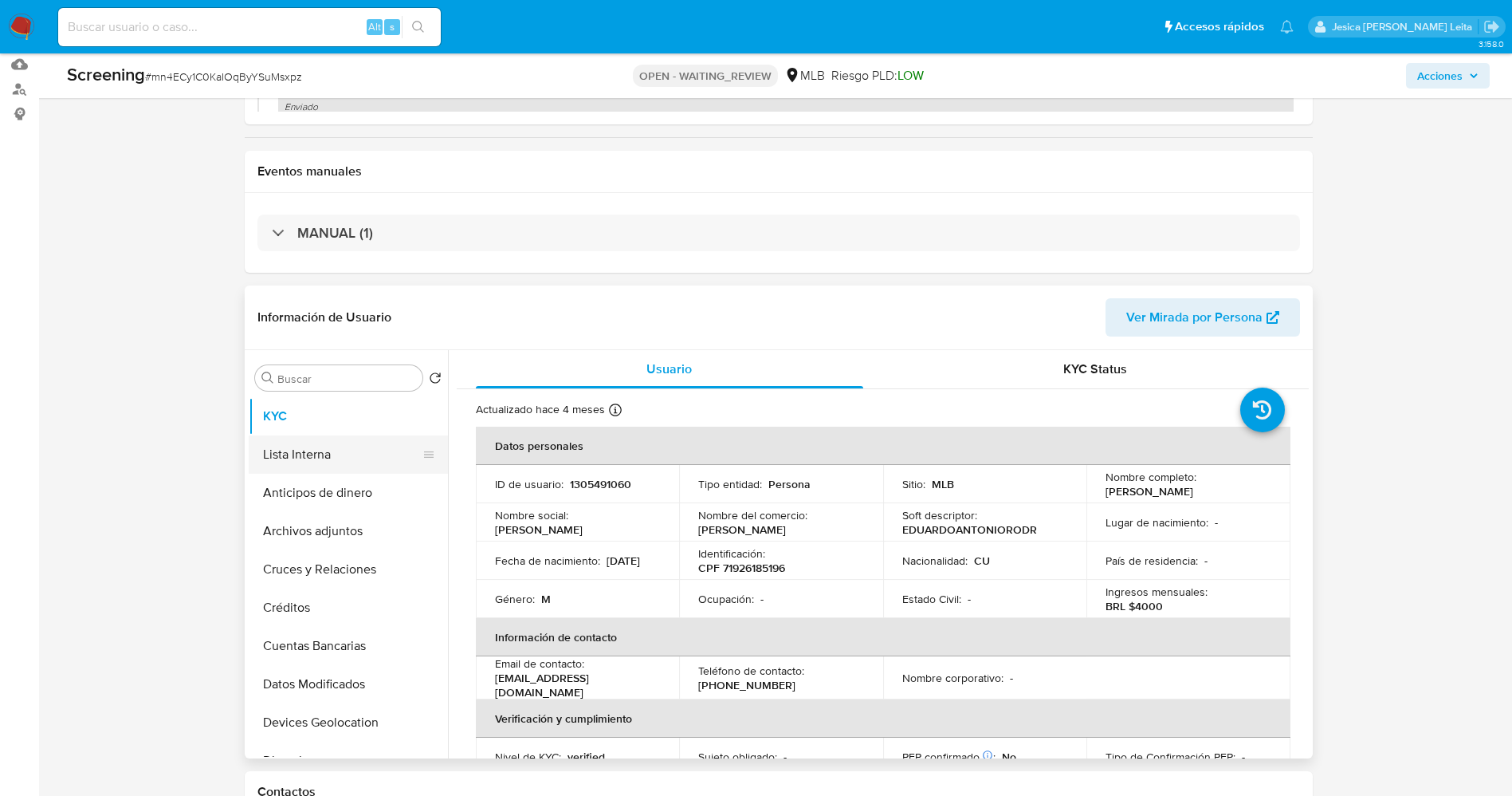
click at [336, 455] on button "Lista Interna" at bounding box center [341, 455] width 186 height 38
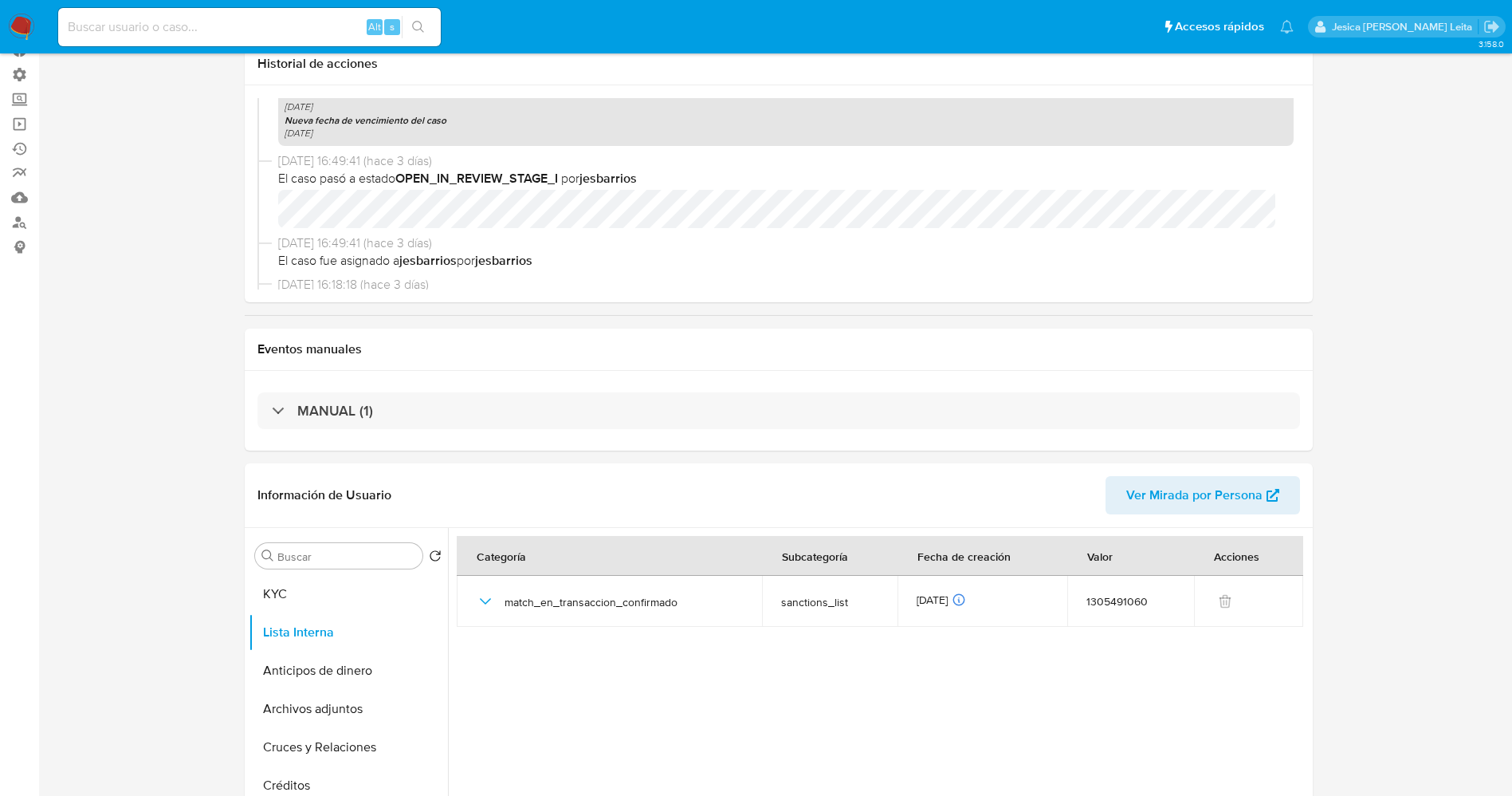
scroll to position [0, 0]
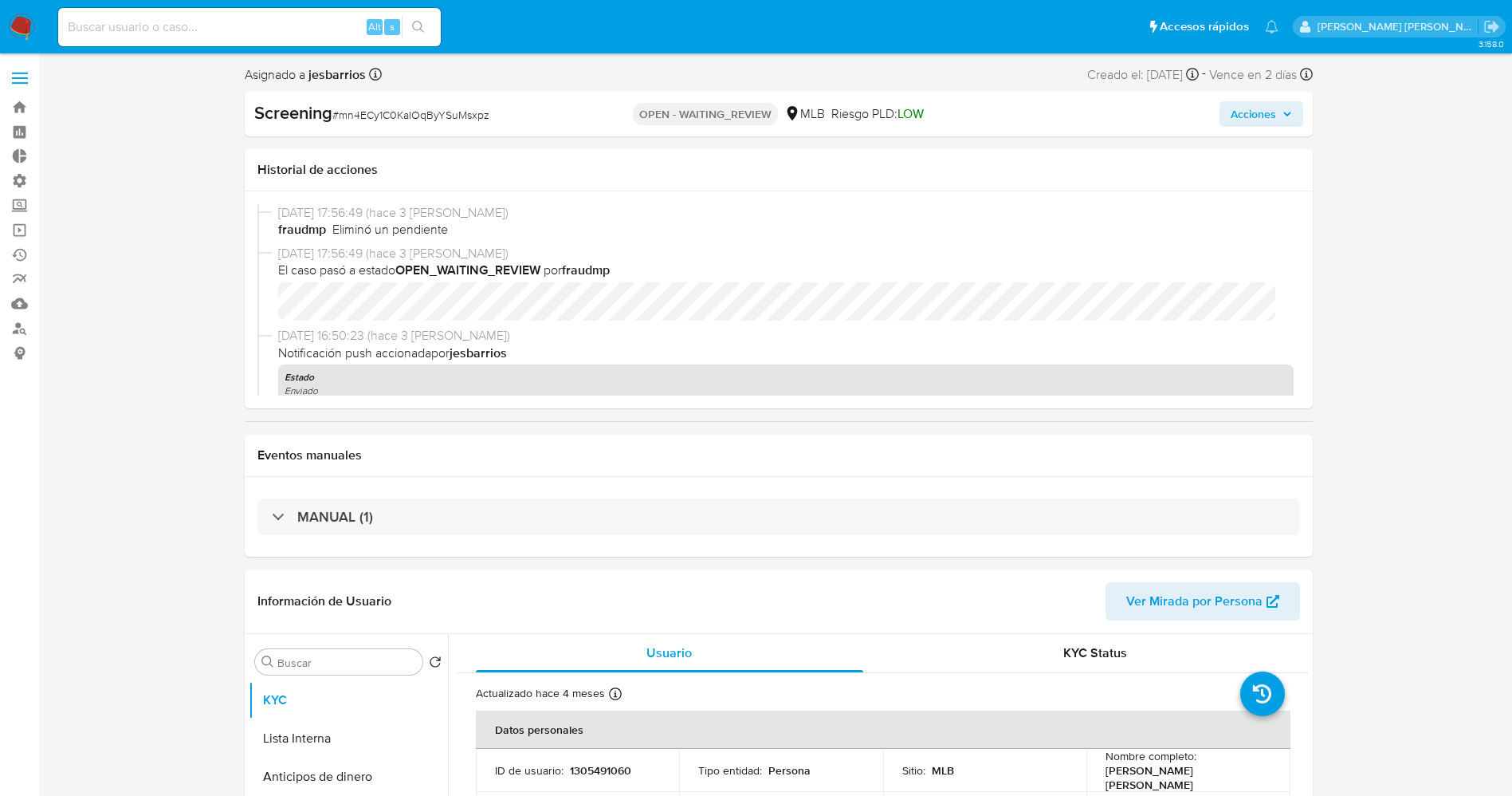
select select "10"
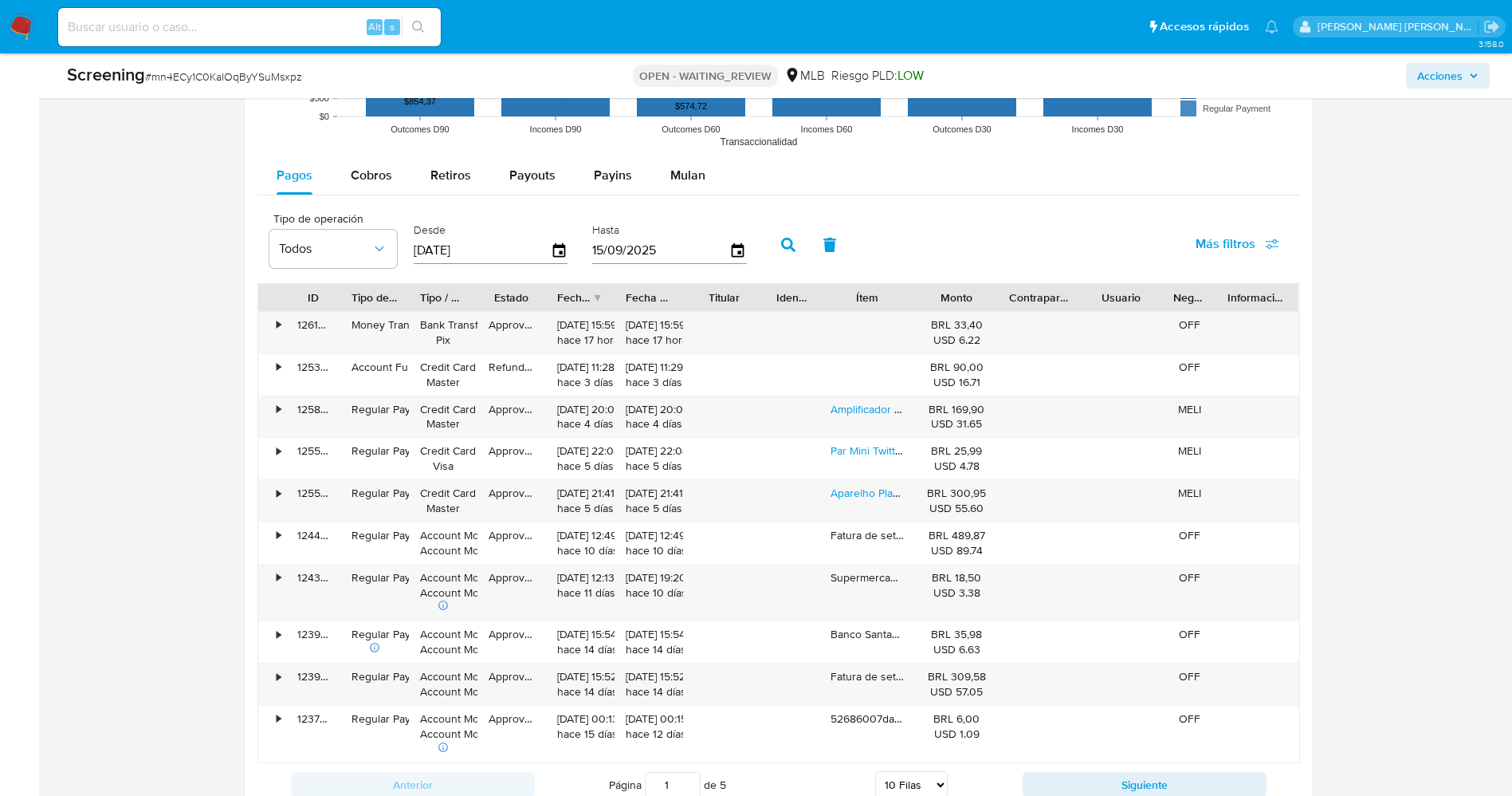
scroll to position [1675, 0]
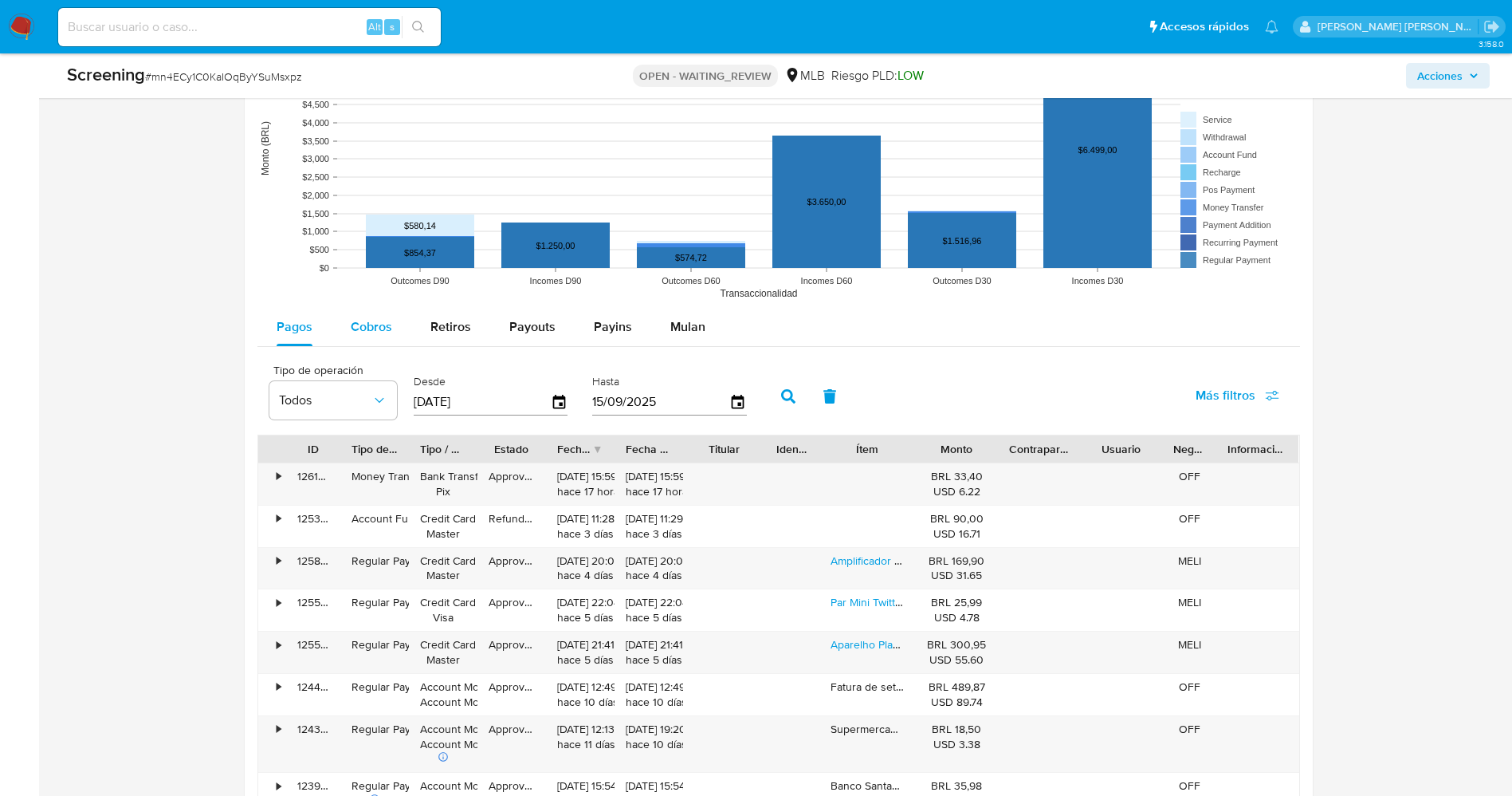
click at [387, 324] on span "Cobros" at bounding box center [372, 327] width 42 height 18
select select "10"
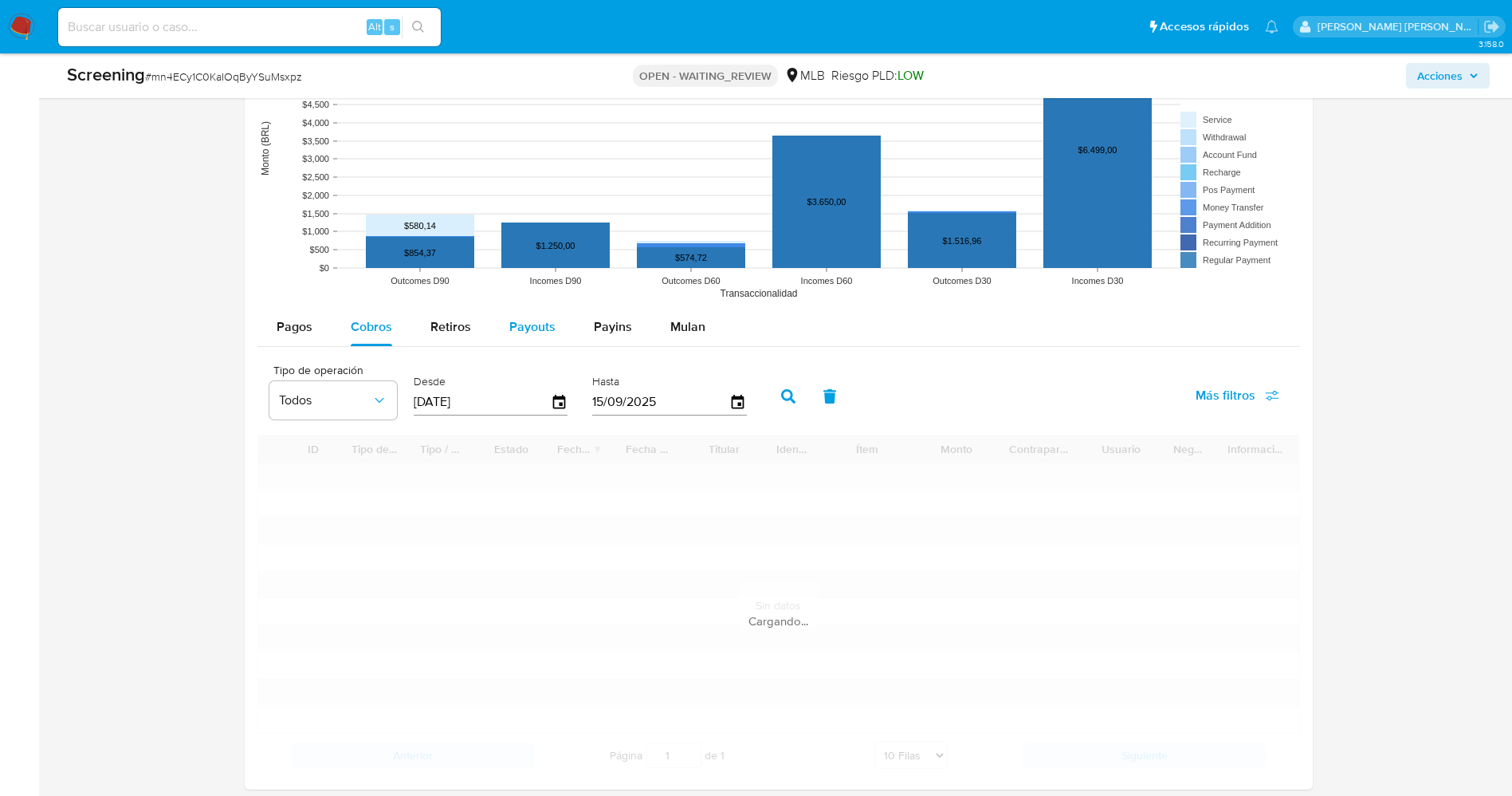
click at [558, 323] on button "Payouts" at bounding box center [532, 327] width 85 height 38
select select "10"
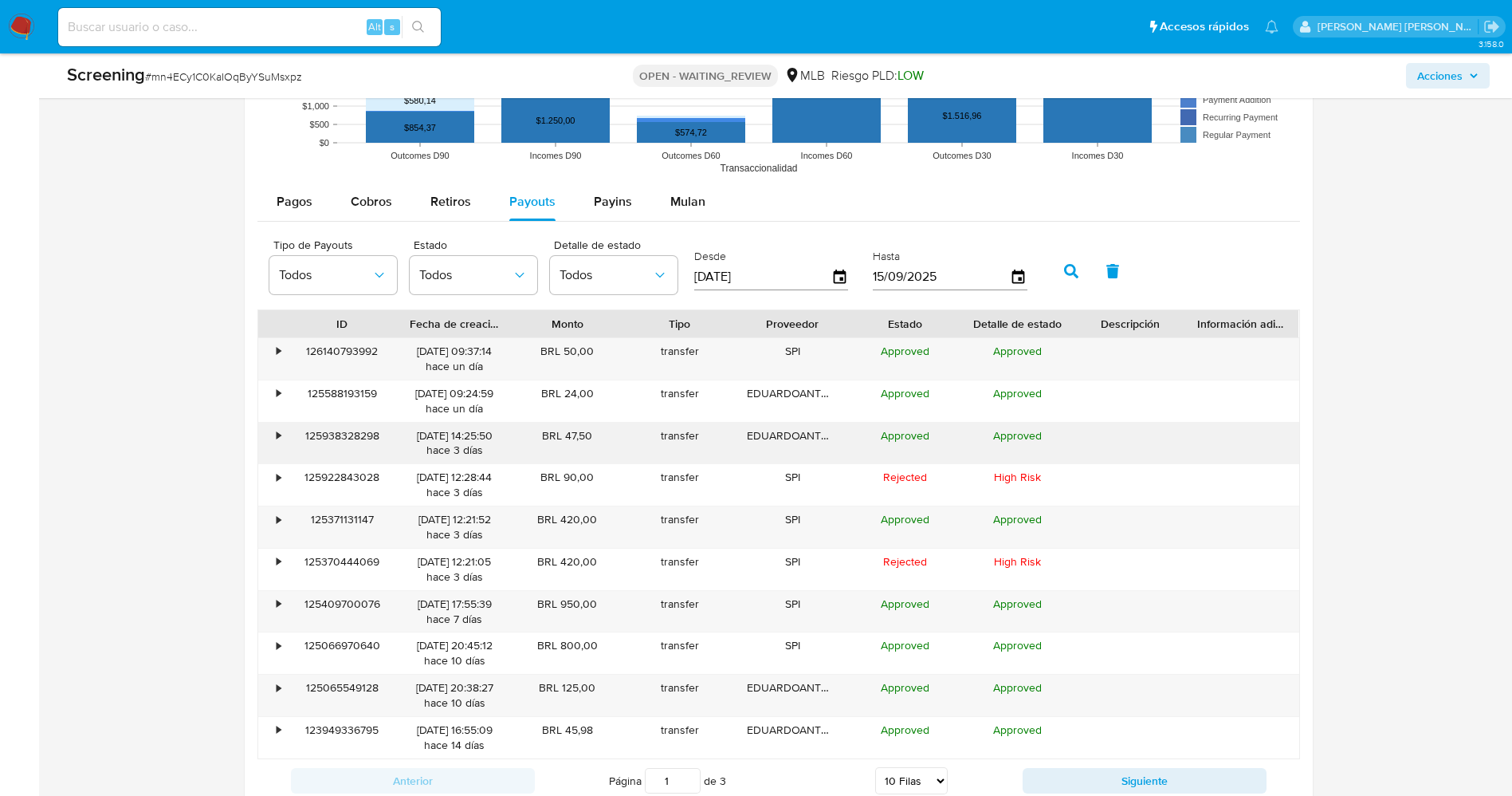
scroll to position [2008, 0]
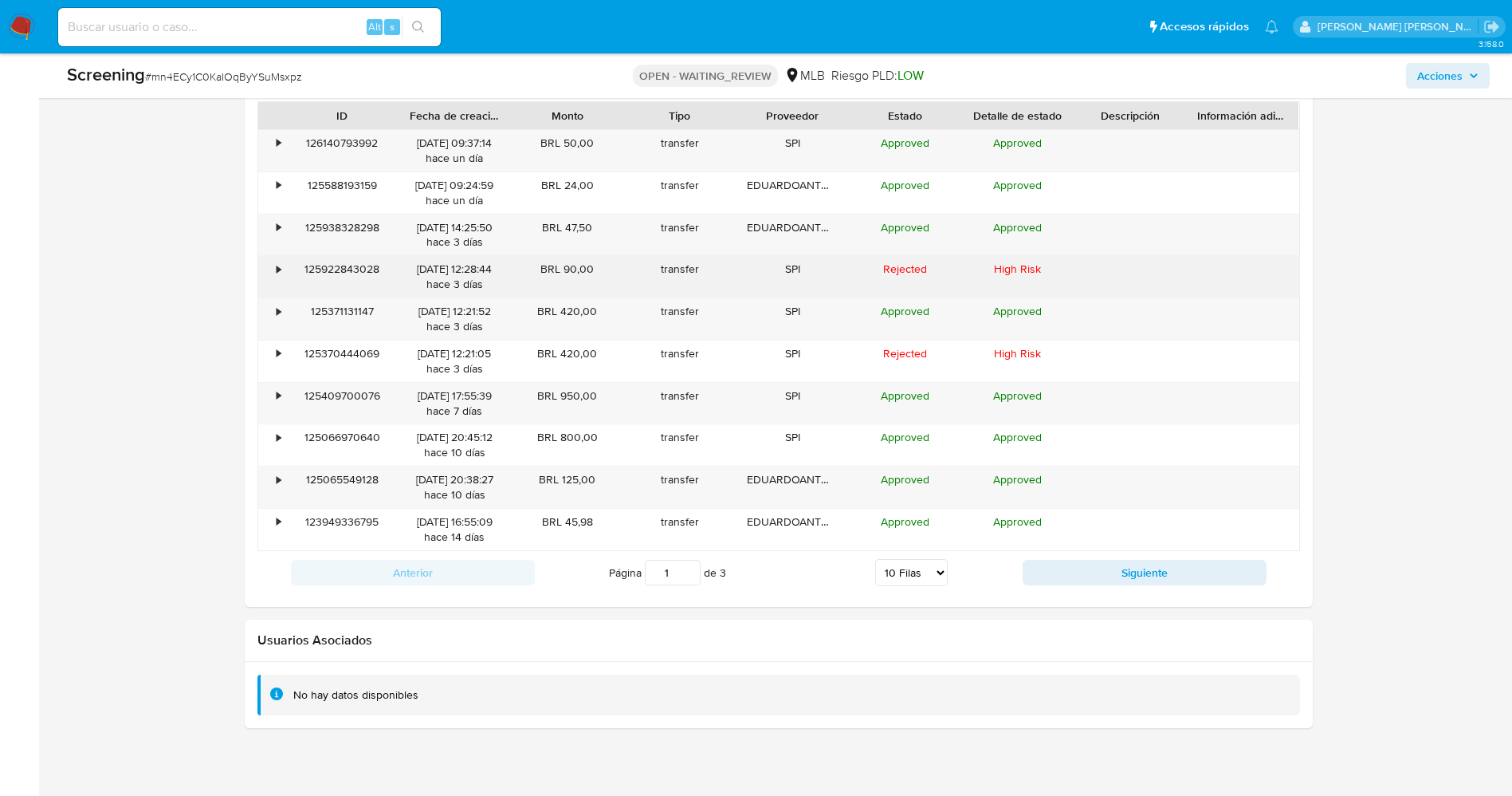
click at [277, 265] on div "•" at bounding box center [279, 268] width 4 height 15
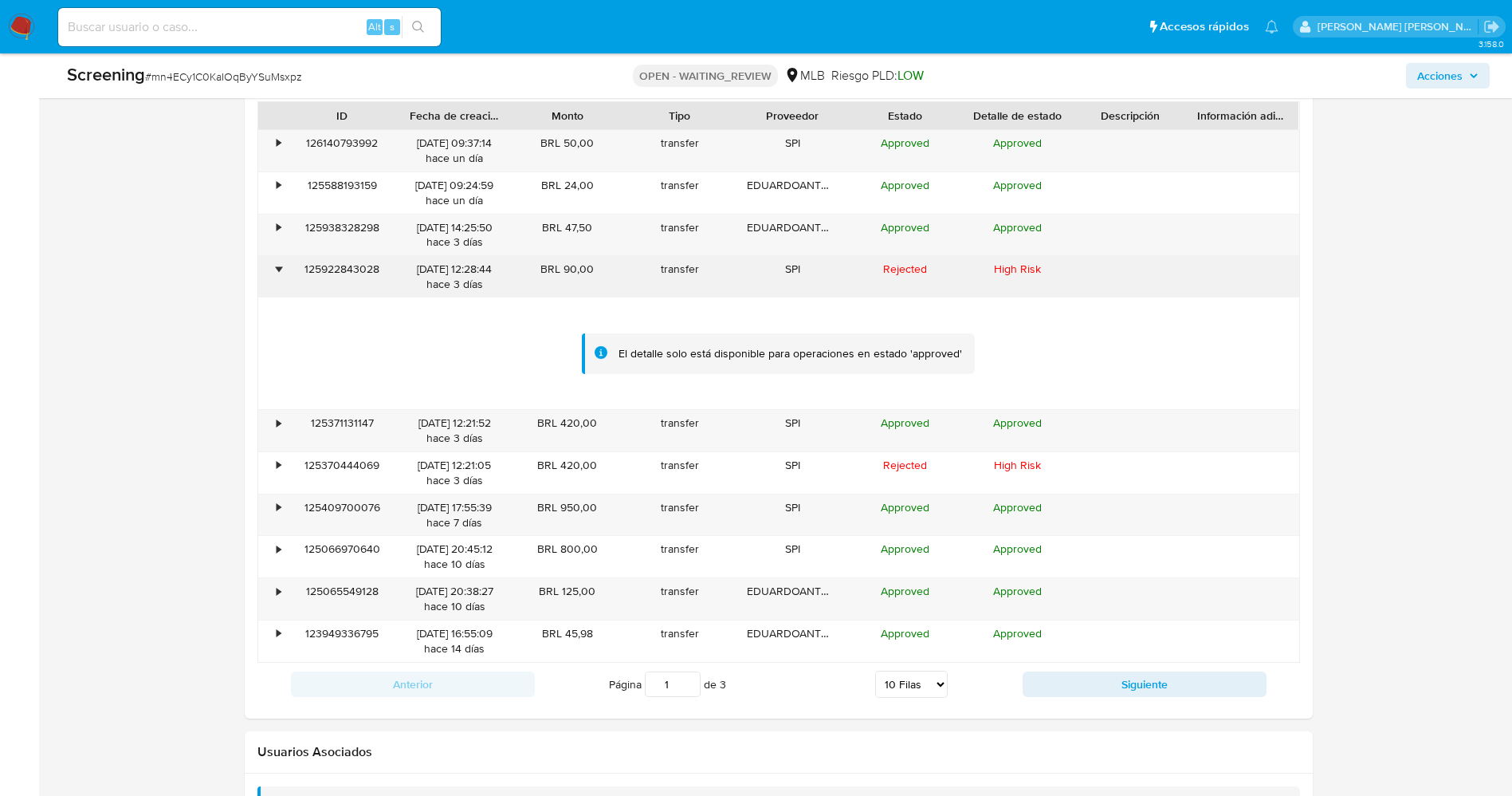
click at [275, 265] on div "•" at bounding box center [272, 277] width 28 height 42
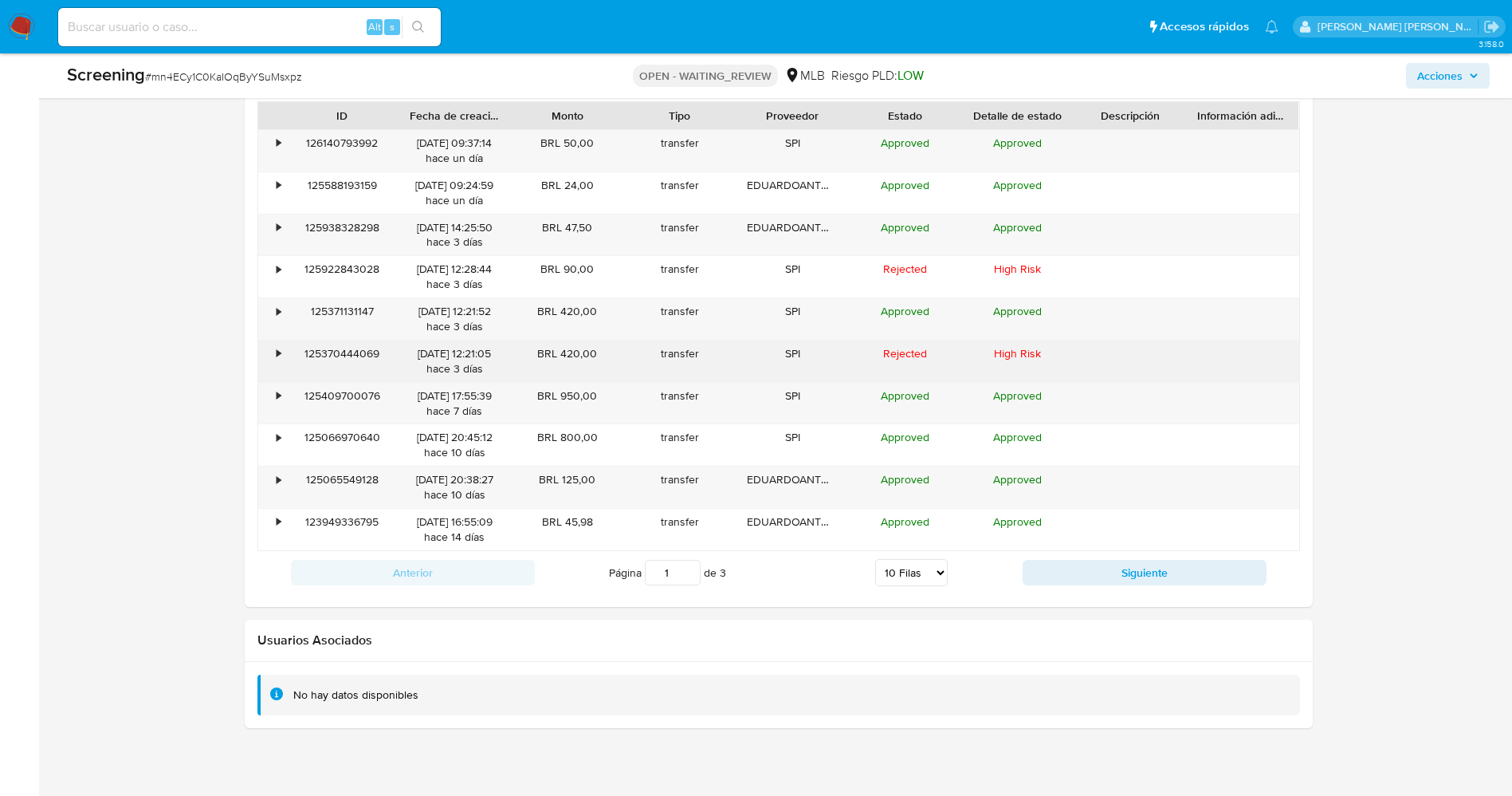
click at [281, 354] on div "•" at bounding box center [272, 361] width 28 height 42
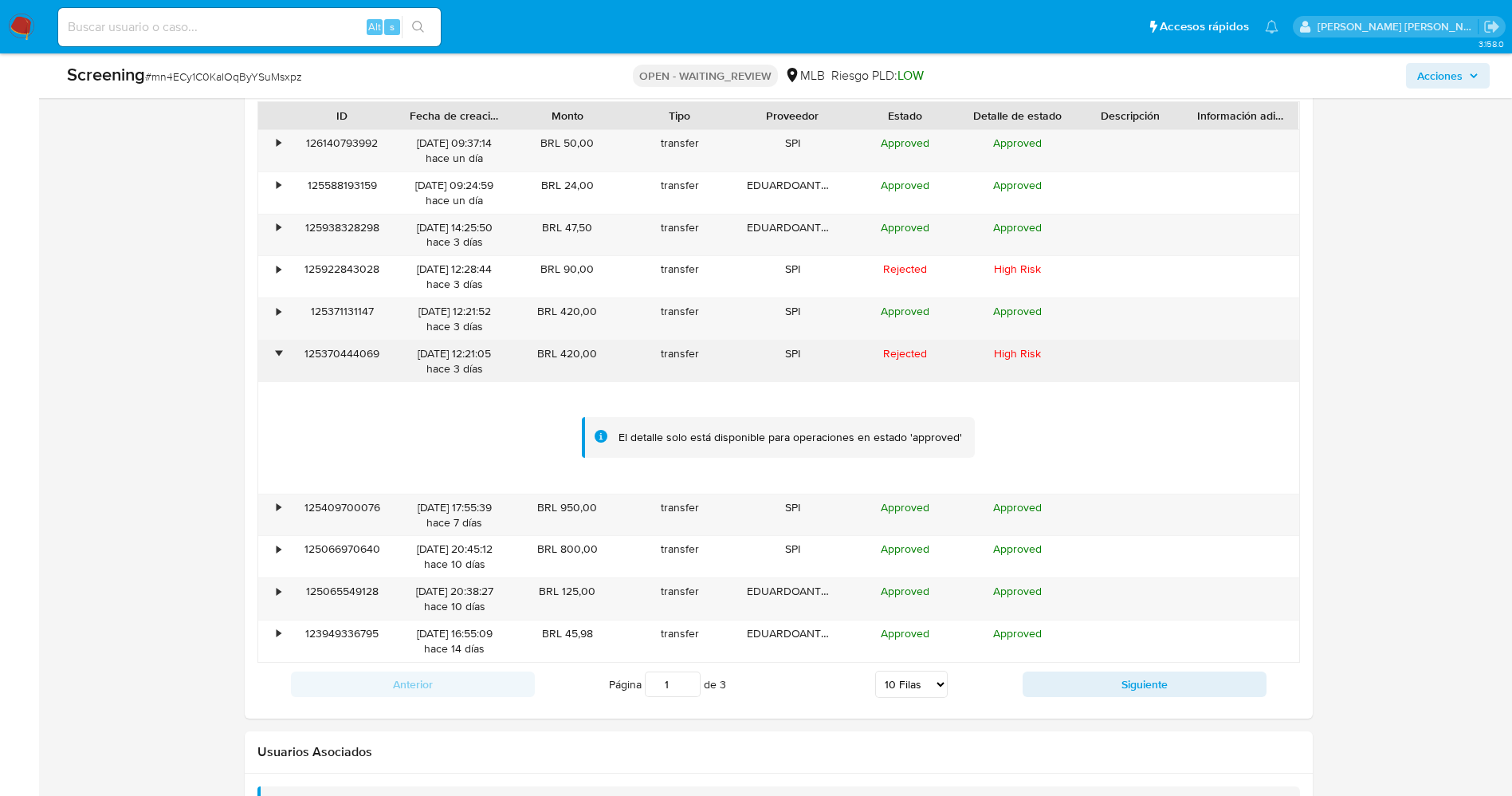
click at [281, 354] on div "•" at bounding box center [279, 353] width 4 height 15
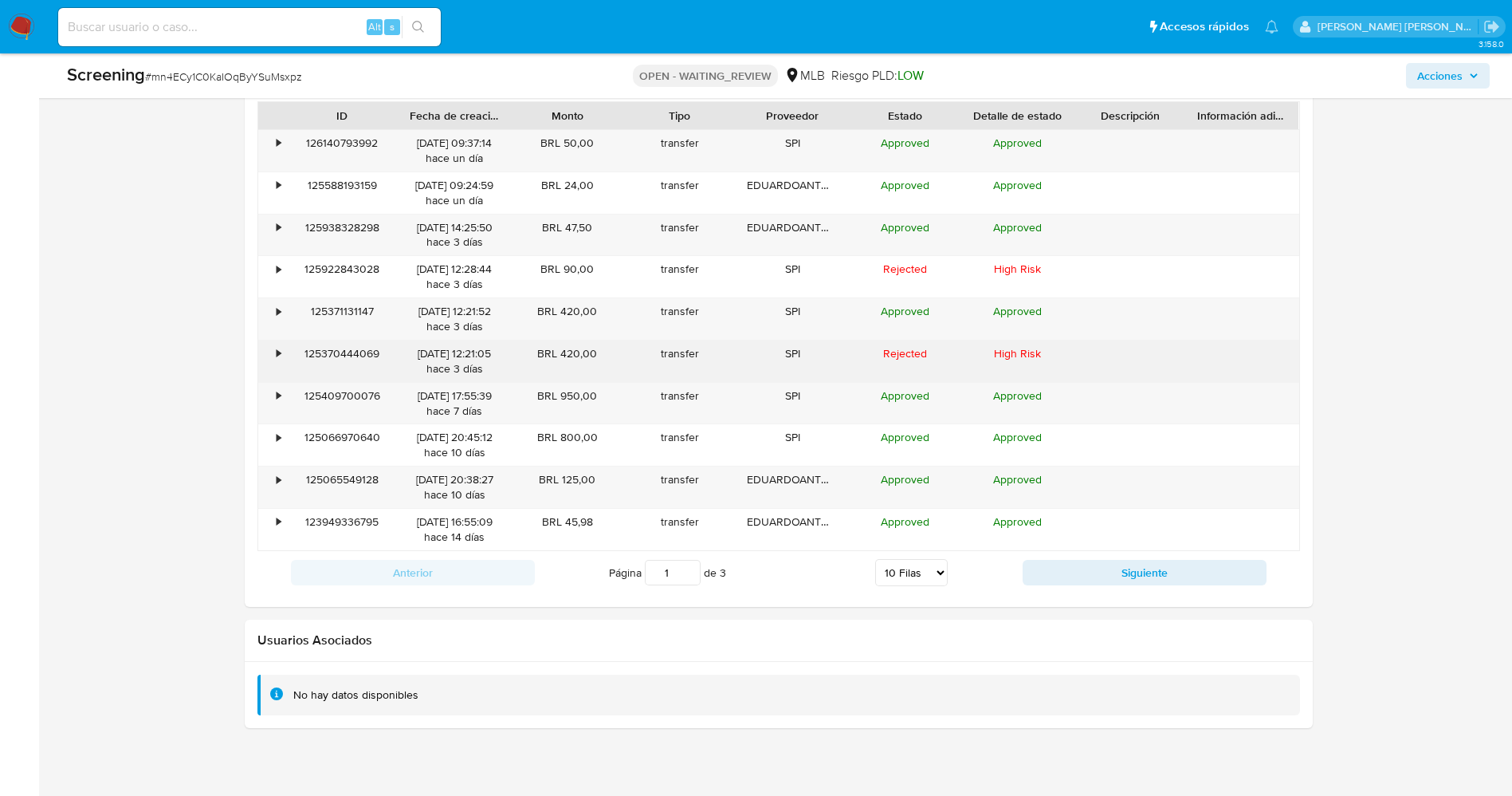
drag, startPoint x: 536, startPoint y: 348, endPoint x: 580, endPoint y: 355, distance: 44.6
click at [609, 348] on div "BRL 420,00" at bounding box center [567, 361] width 113 height 42
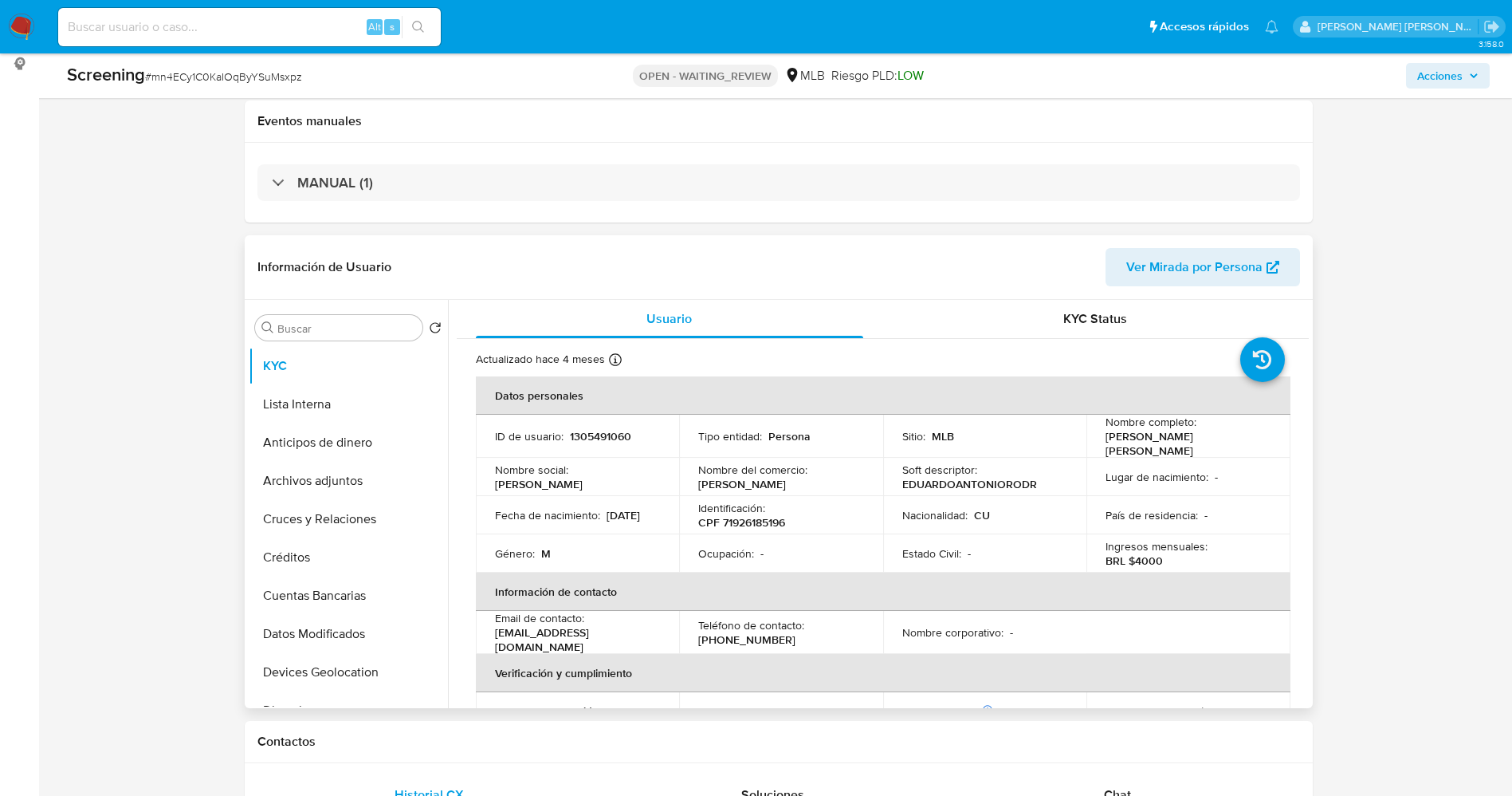
scroll to position [239, 0]
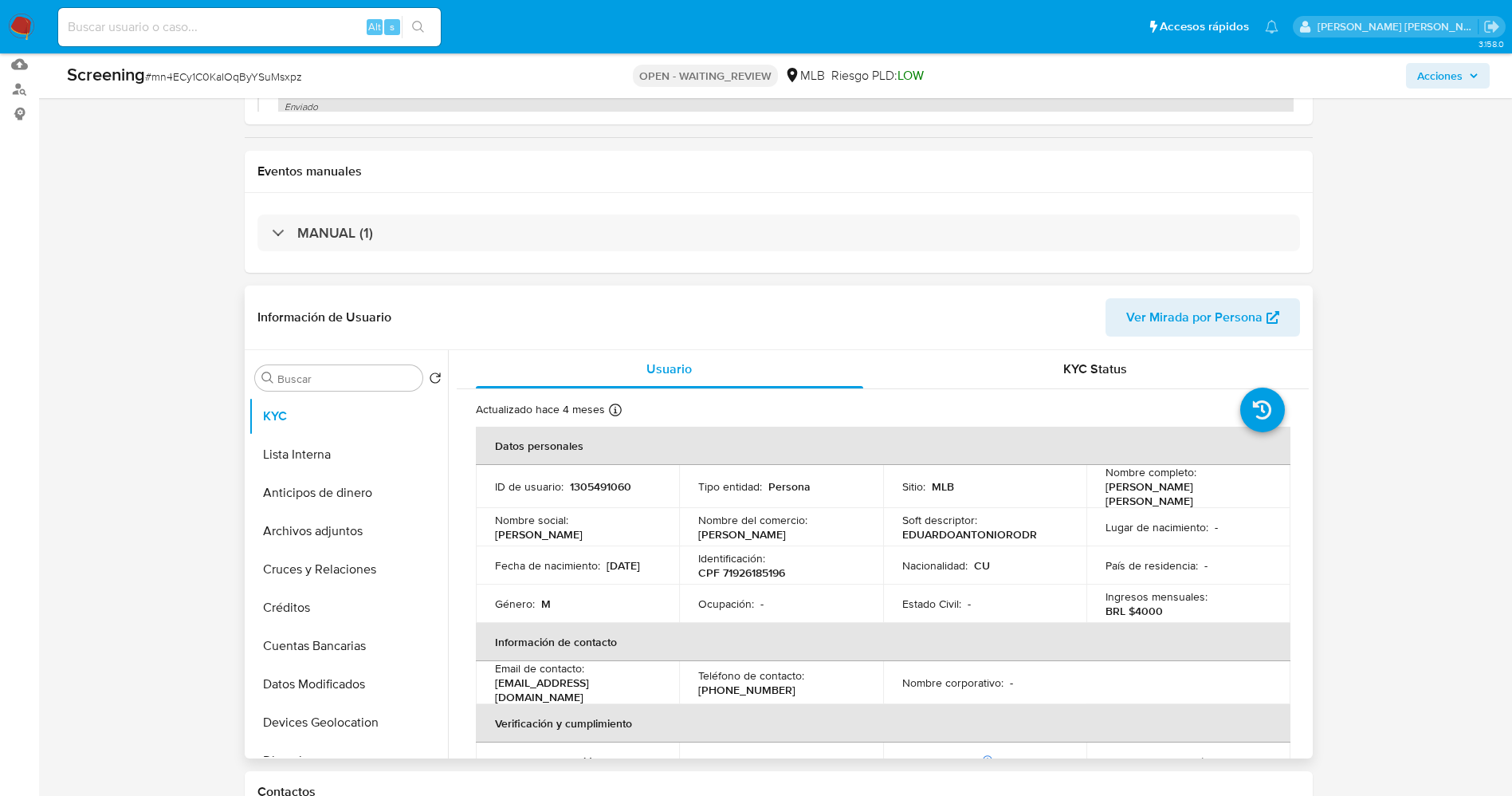
drag, startPoint x: 1099, startPoint y: 483, endPoint x: 1138, endPoint y: 494, distance: 40.5
click at [1157, 505] on td "Nombre completo : [PERSON_NAME] [PERSON_NAME]" at bounding box center [1188, 486] width 204 height 43
copy p "[PERSON_NAME] [PERSON_NAME]"
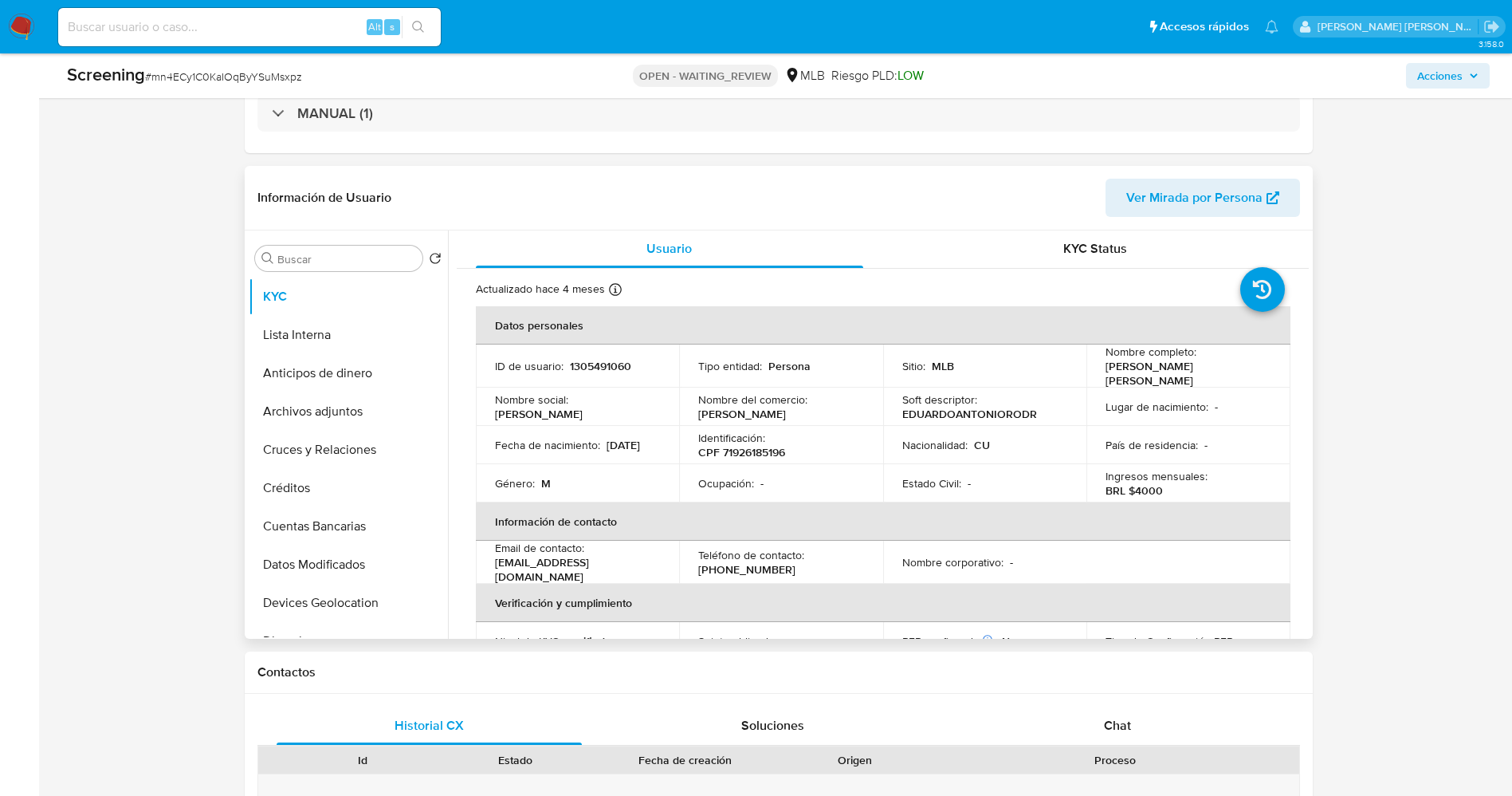
scroll to position [0, 0]
drag, startPoint x: 1101, startPoint y: 370, endPoint x: 1126, endPoint y: 390, distance: 32.0
click at [1154, 395] on tbody "ID de usuario : 1305491060 Tipo entidad : Persona Sitio : MLB Nombre completo :…" at bounding box center [883, 424] width 815 height 158
click at [1116, 380] on p "[PERSON_NAME] [PERSON_NAME]" at bounding box center [1185, 374] width 159 height 29
drag, startPoint x: 1101, startPoint y: 372, endPoint x: 1139, endPoint y: 378, distance: 38.5
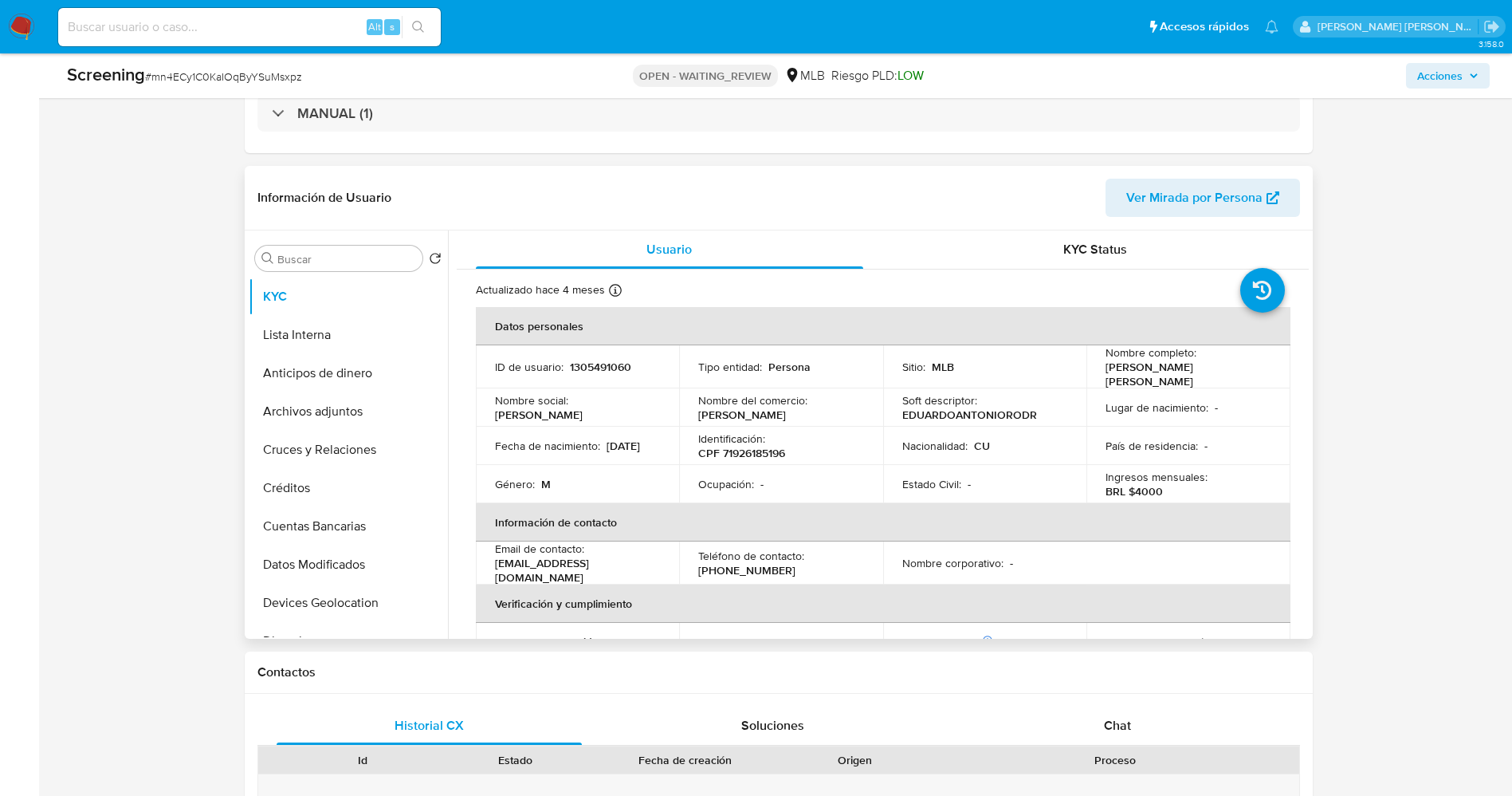
click at [1139, 378] on p "Eduardo Antonio Rodriguez Nazco" at bounding box center [1185, 374] width 159 height 29
copy p "Eduardo Antonio Rodriguez Nazco"
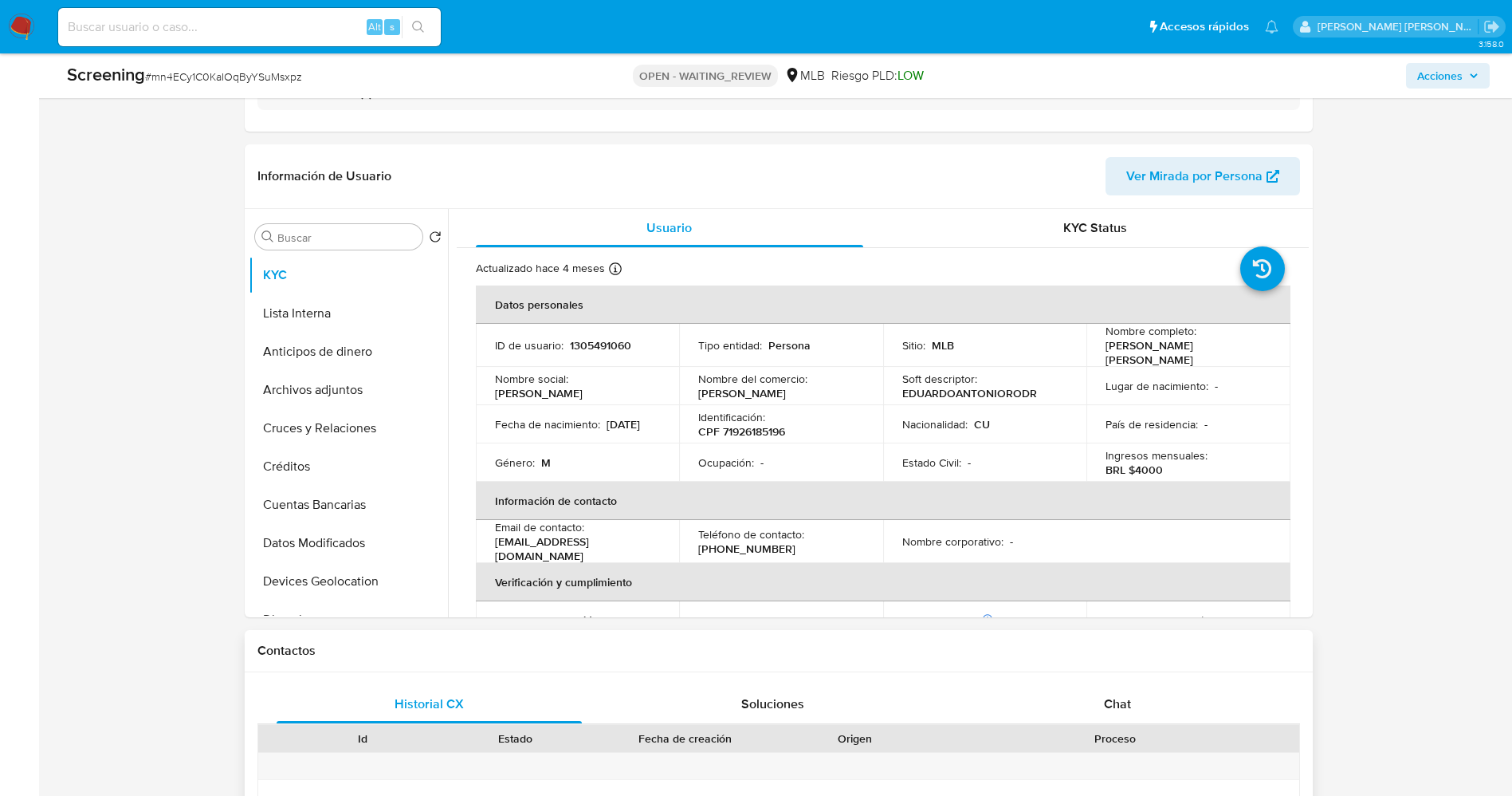
scroll to position [358, 0]
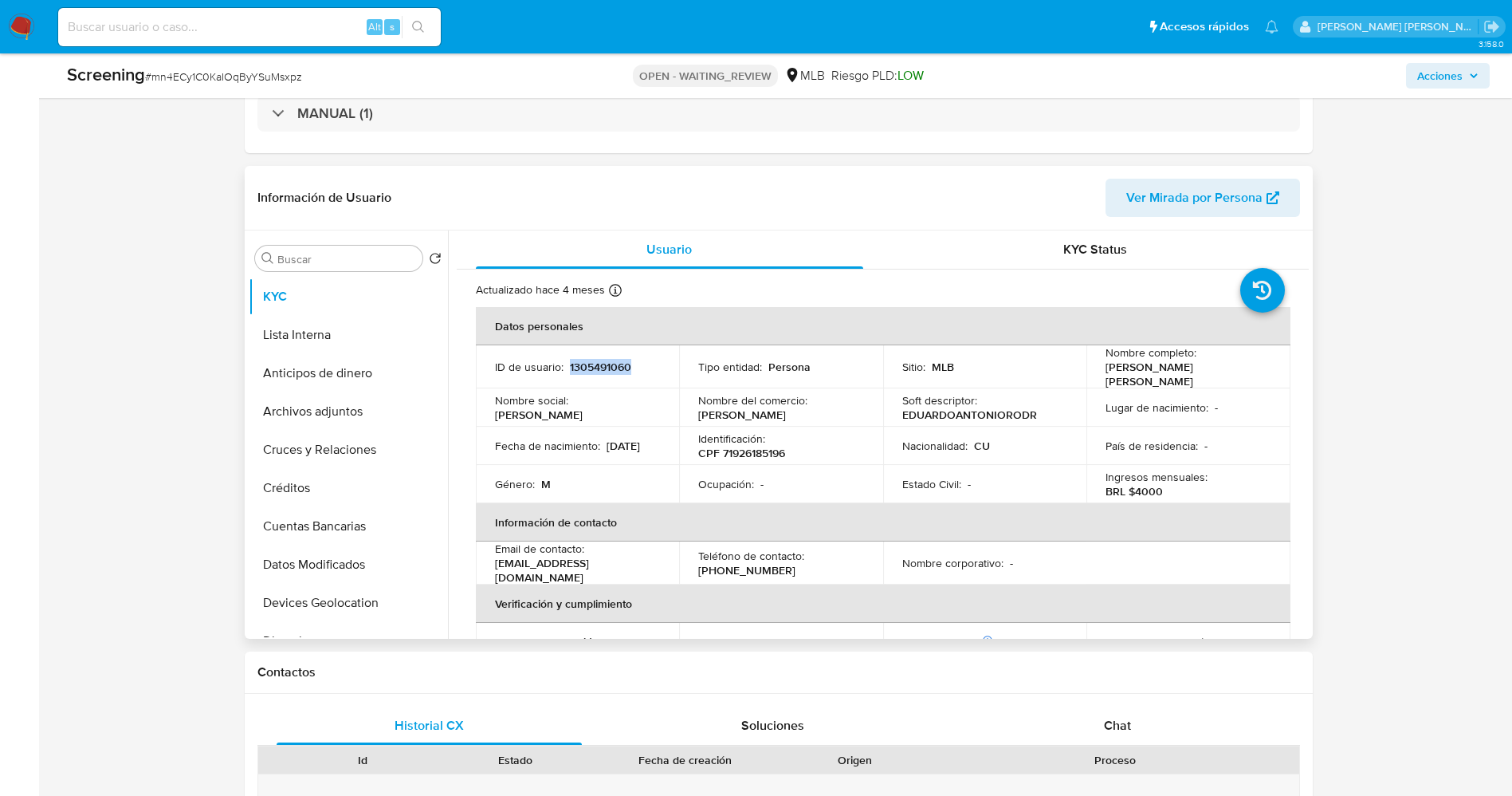
drag, startPoint x: 566, startPoint y: 367, endPoint x: 630, endPoint y: 364, distance: 64.1
click at [630, 364] on div "ID de usuario : 1305491060" at bounding box center [577, 367] width 165 height 15
copy p "1305491060"
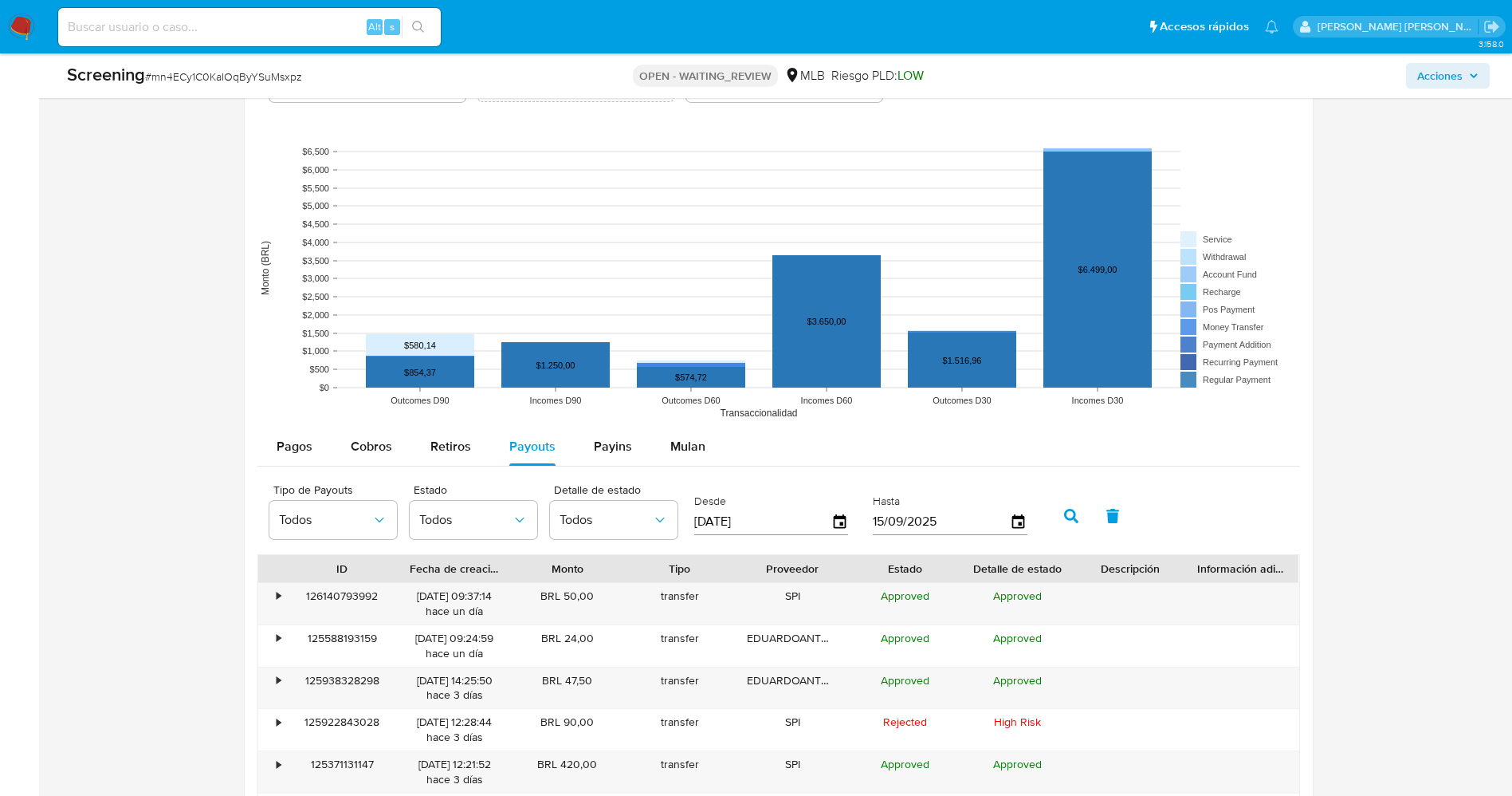
scroll to position [1675, 0]
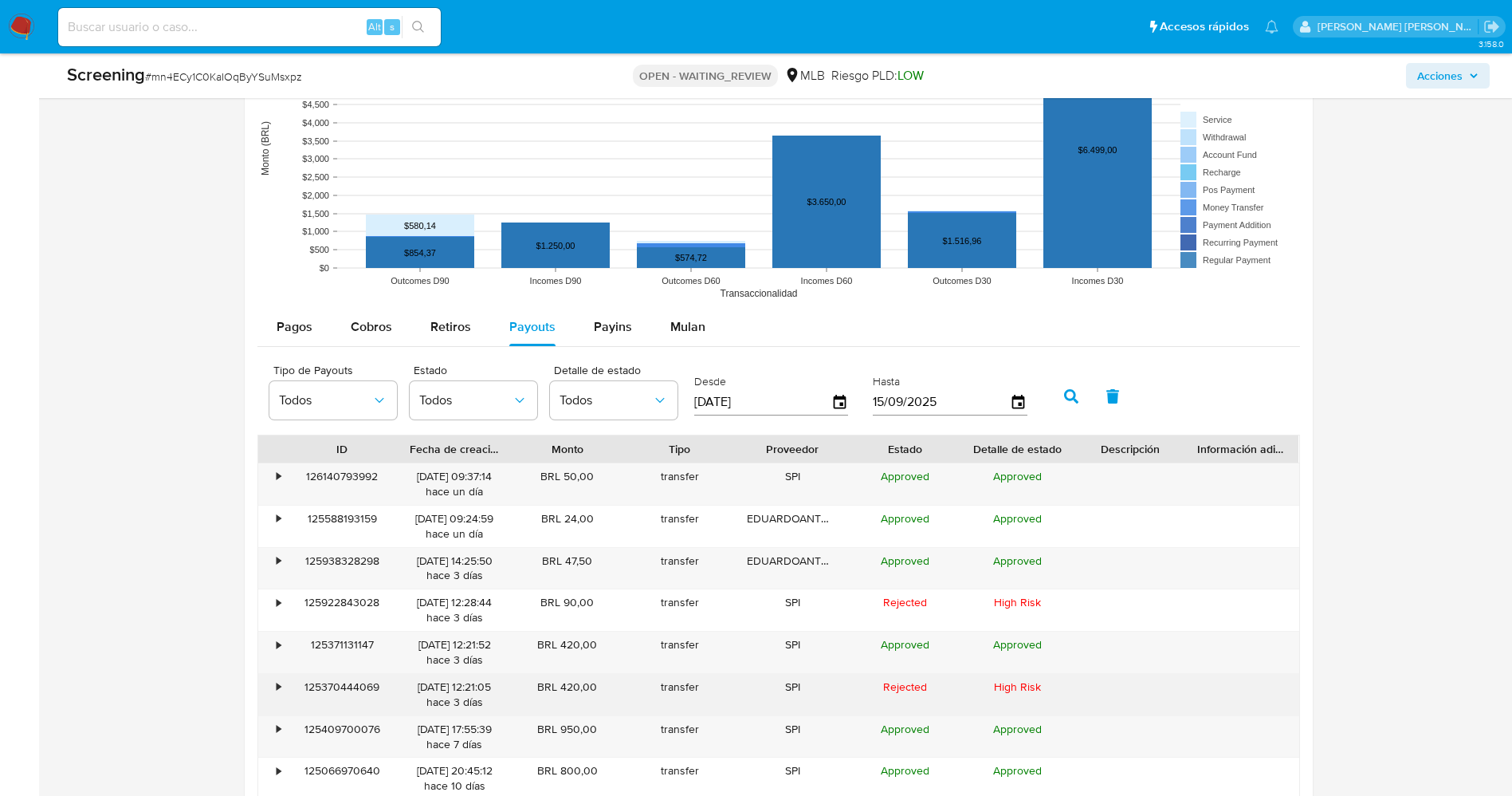
drag, startPoint x: 385, startPoint y: 687, endPoint x: 302, endPoint y: 692, distance: 83.2
click at [302, 692] on div "125370444069" at bounding box center [343, 695] width 113 height 42
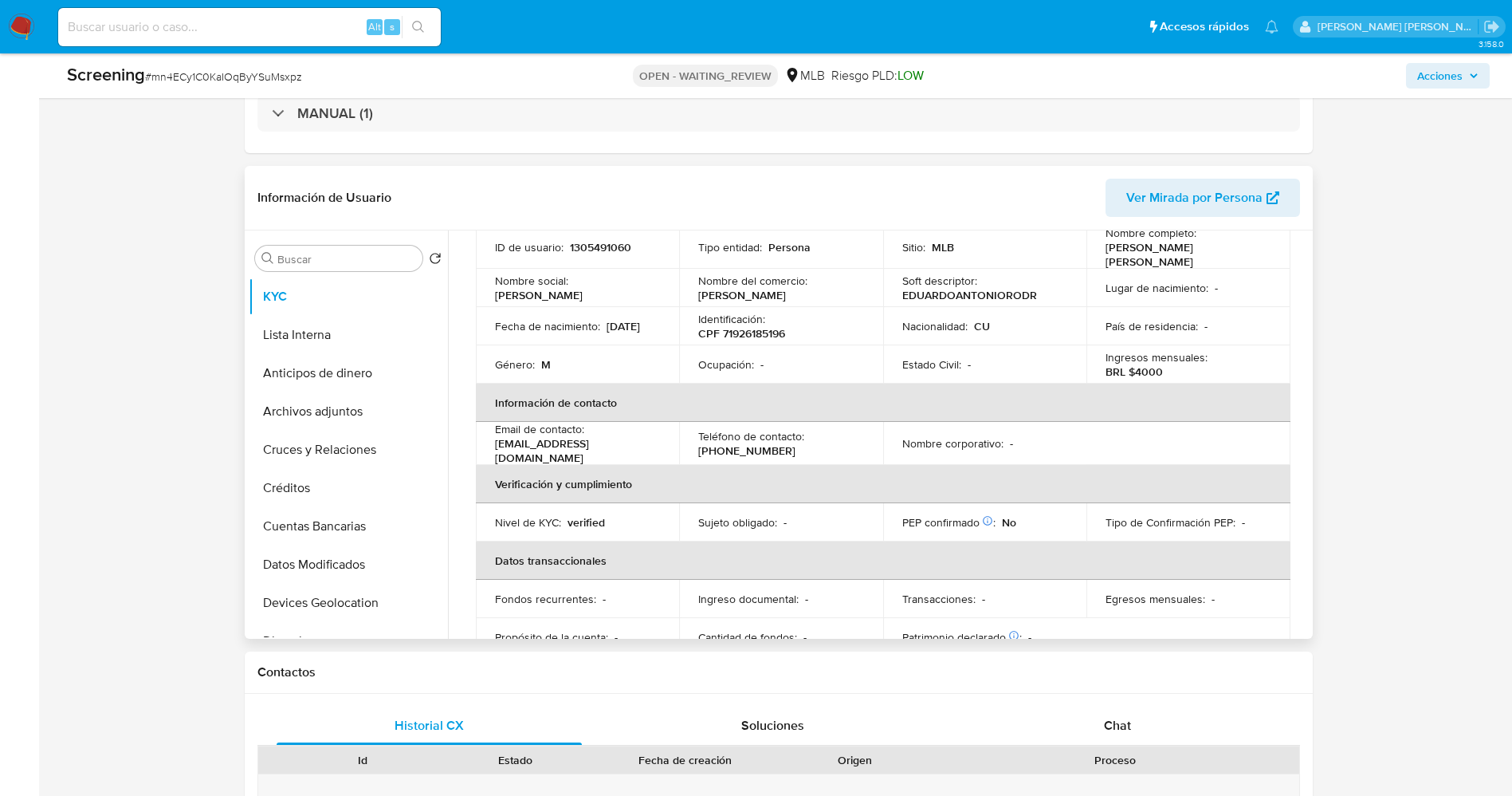
scroll to position [0, 0]
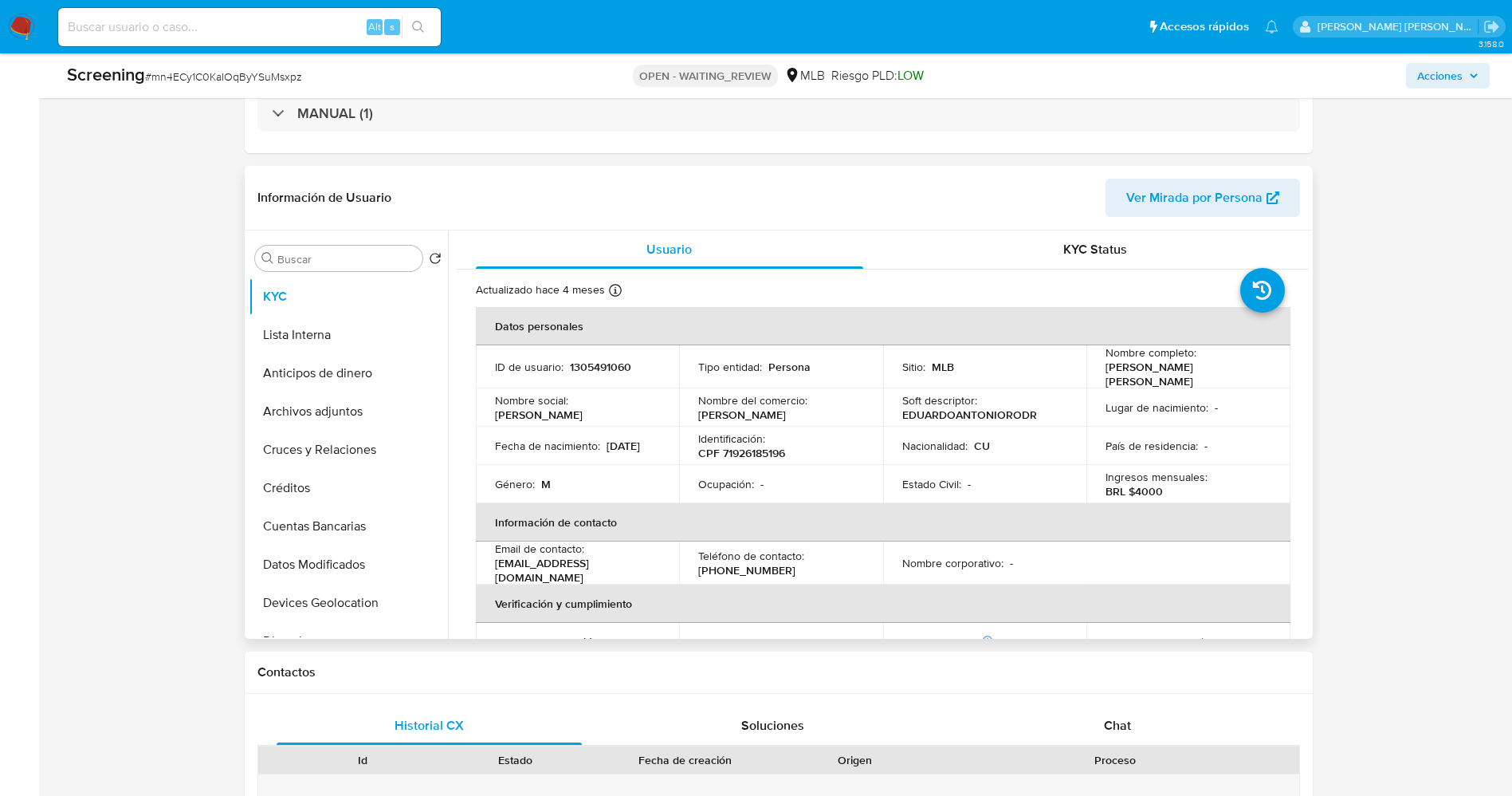
drag, startPoint x: 1100, startPoint y: 368, endPoint x: 1144, endPoint y: 379, distance: 45.4
click at [1144, 379] on p "[PERSON_NAME] [PERSON_NAME]" at bounding box center [1185, 374] width 159 height 29
copy p "[PERSON_NAME]"
drag, startPoint x: 716, startPoint y: 456, endPoint x: 816, endPoint y: 461, distance: 100.1
click at [816, 461] on td "Identificación : CPF 71926185196" at bounding box center [781, 446] width 204 height 38
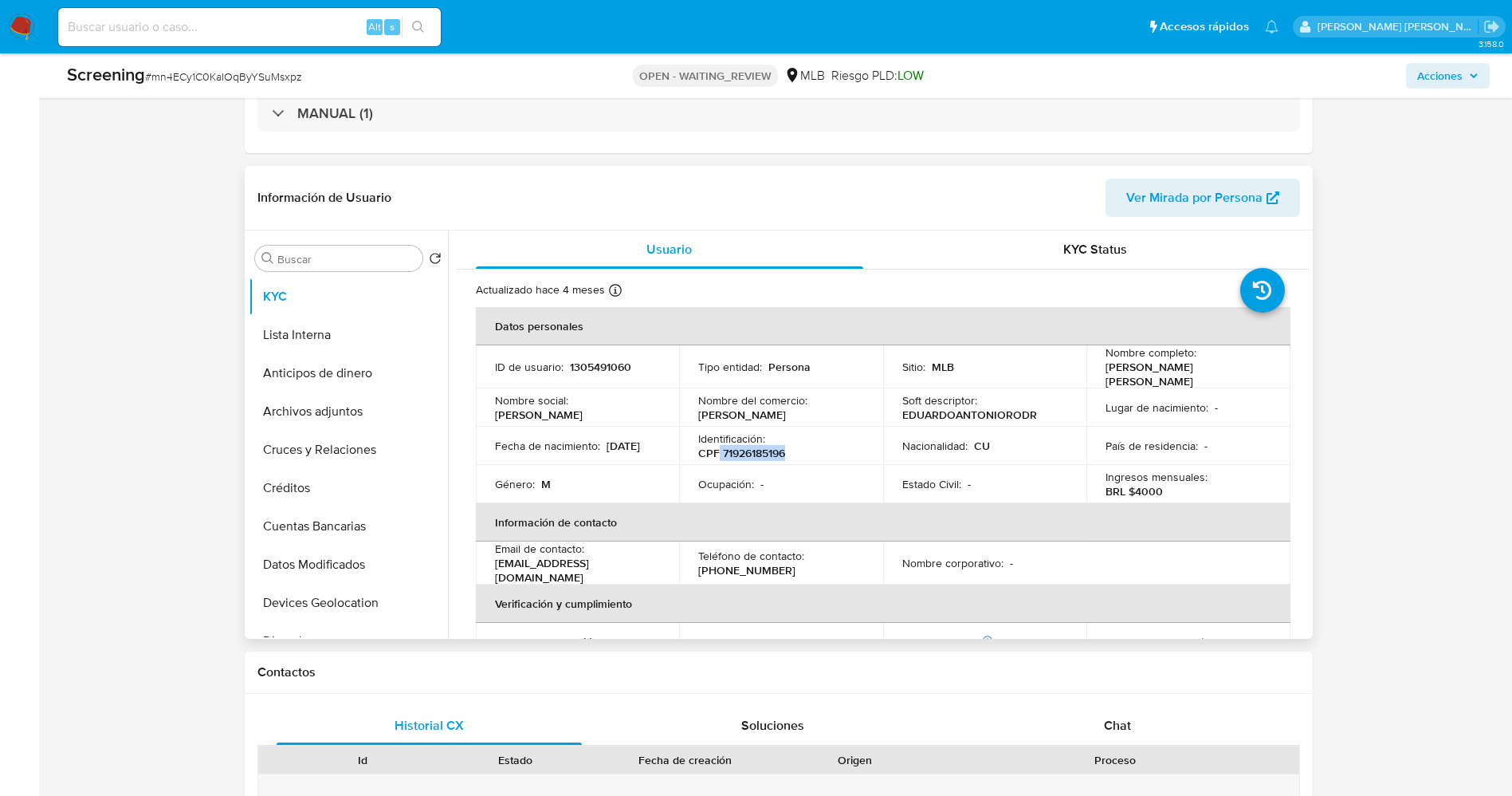
copy p "71926185196"
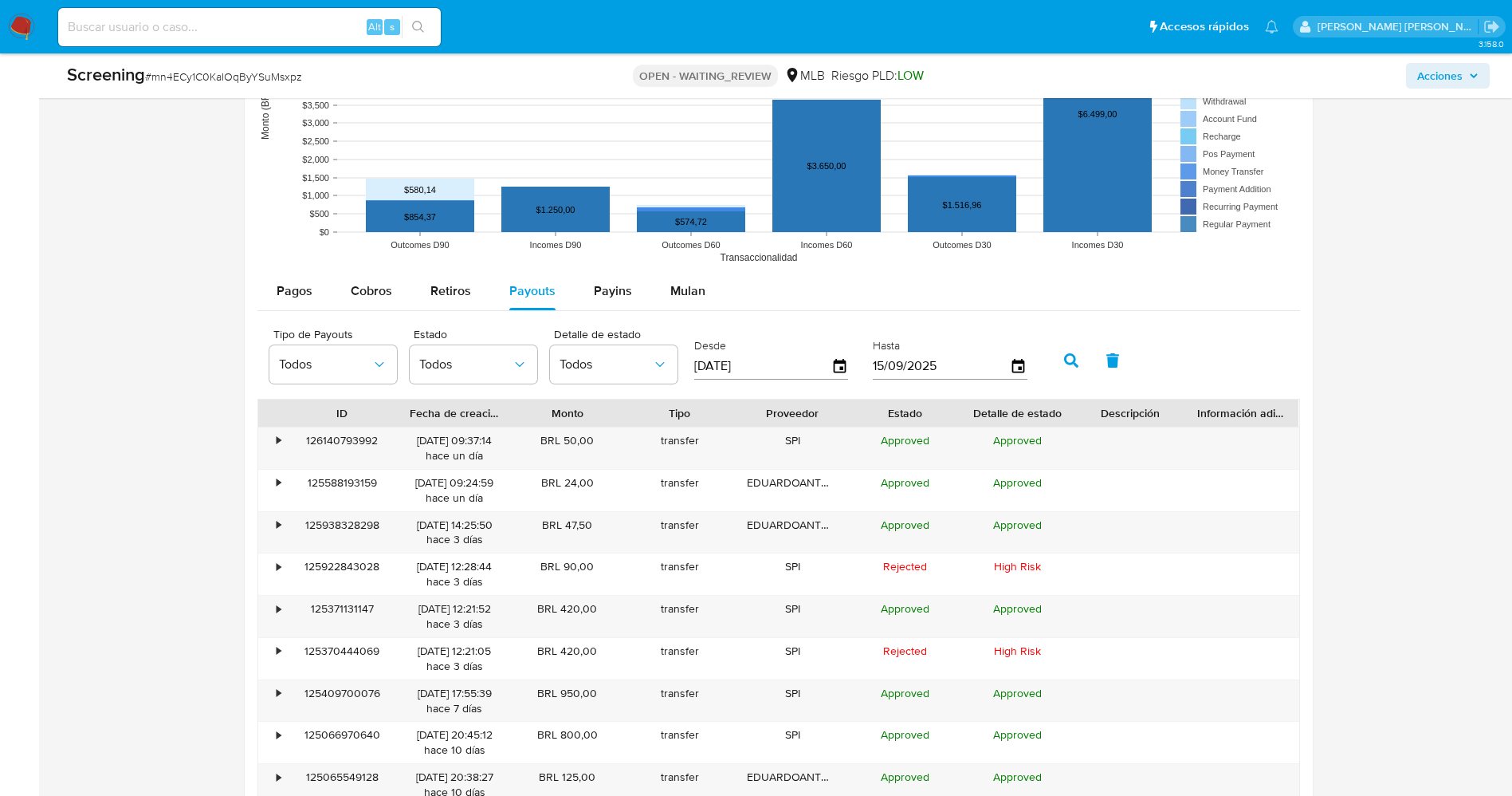
scroll to position [2008, 0]
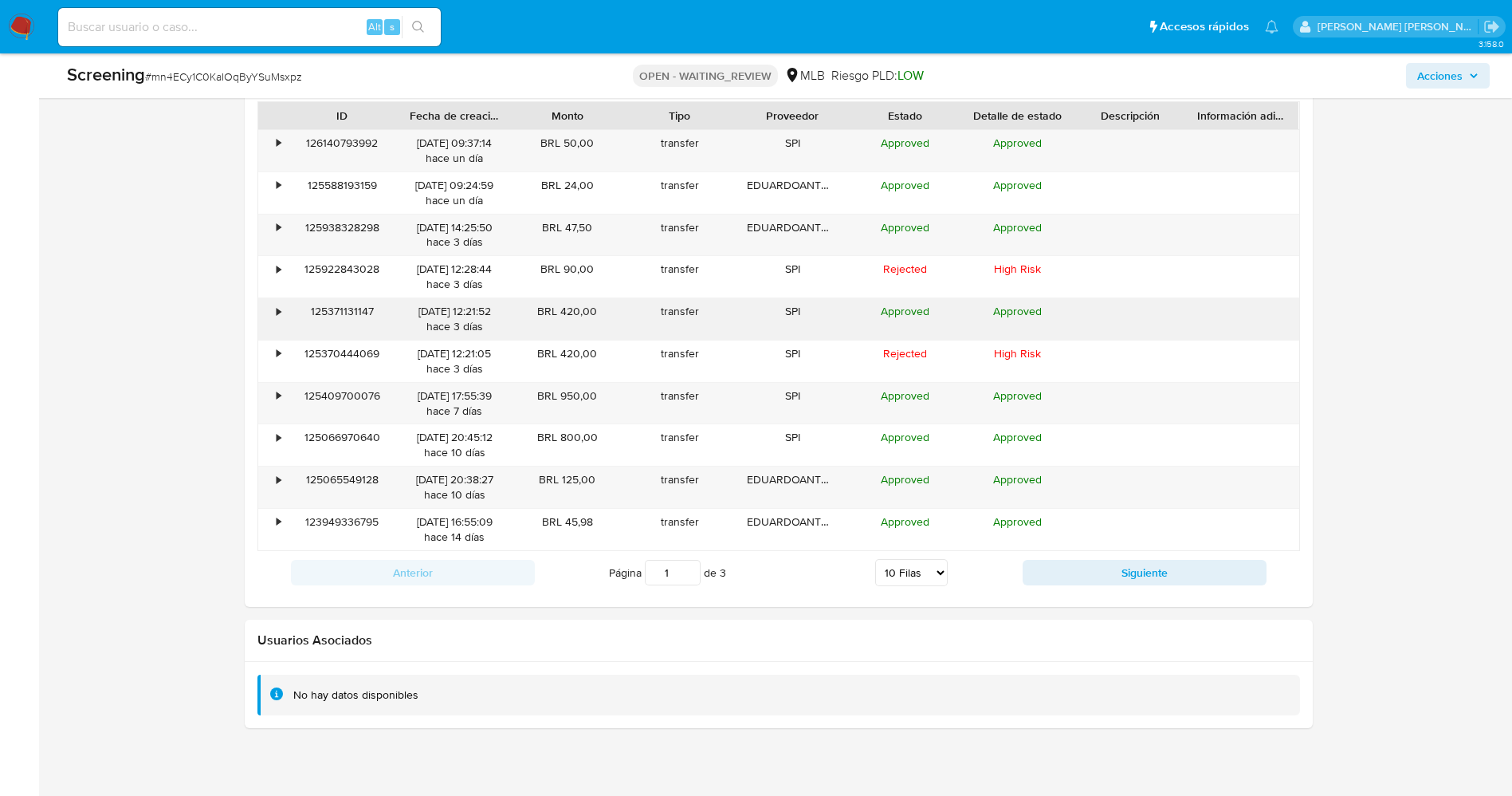
drag, startPoint x: 380, startPoint y: 310, endPoint x: 325, endPoint y: 313, distance: 55.1
click at [325, 313] on div "125371131147" at bounding box center [343, 319] width 113 height 42
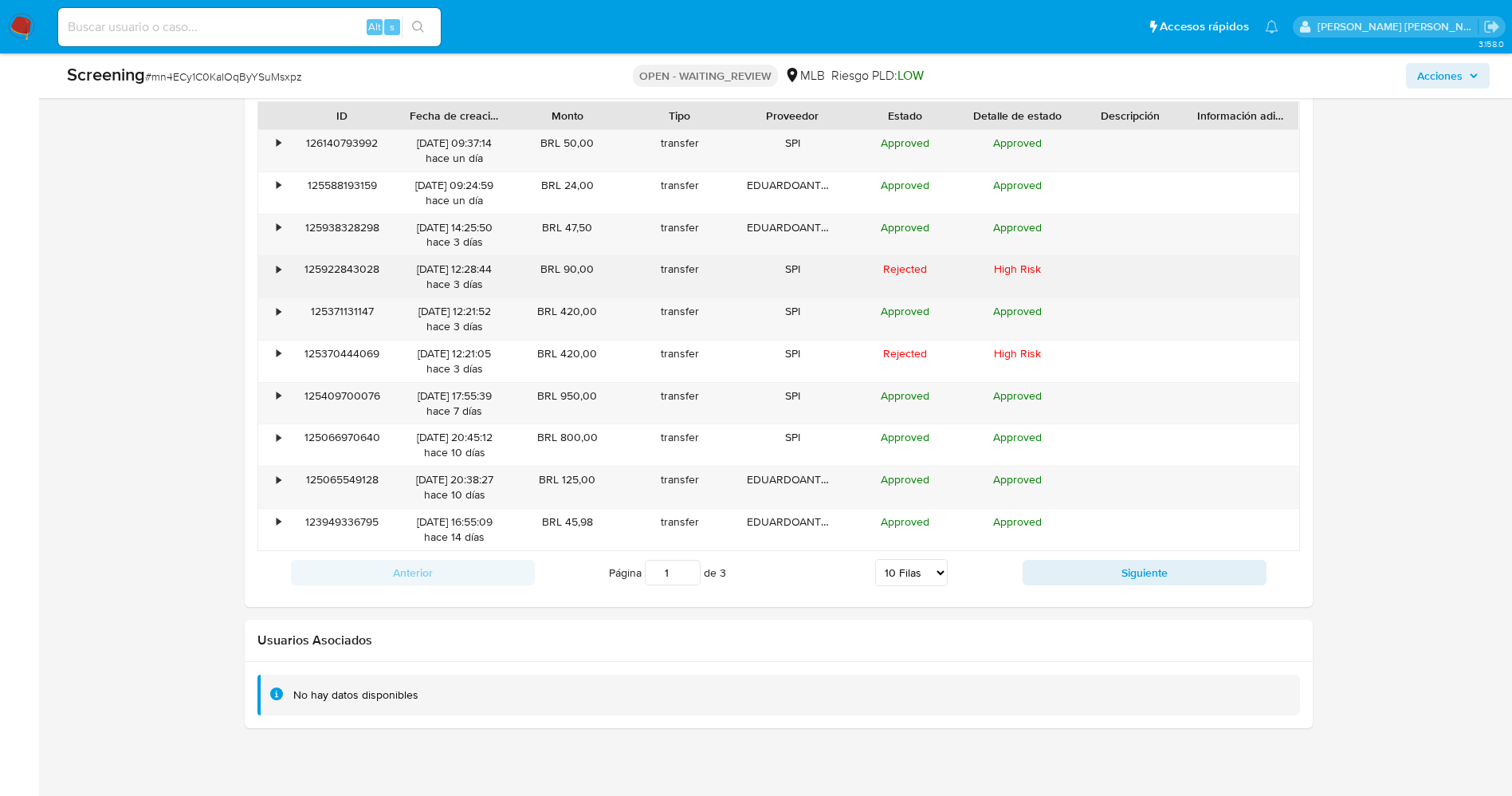
click at [367, 287] on div "125922843028" at bounding box center [343, 277] width 113 height 42
drag, startPoint x: 383, startPoint y: 270, endPoint x: 291, endPoint y: 279, distance: 92.4
click at [291, 279] on div "125922843028" at bounding box center [343, 277] width 113 height 42
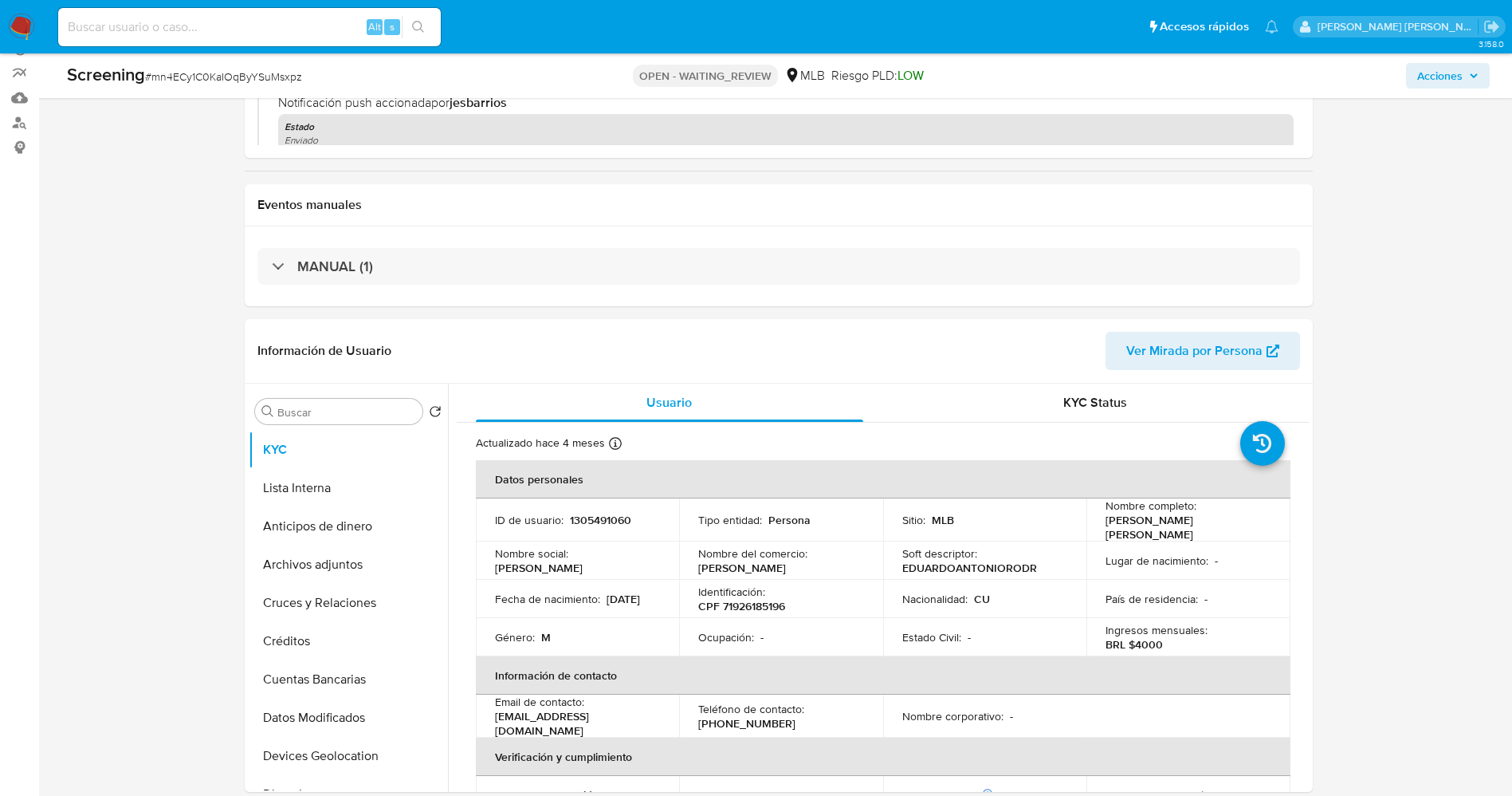
scroll to position [0, 0]
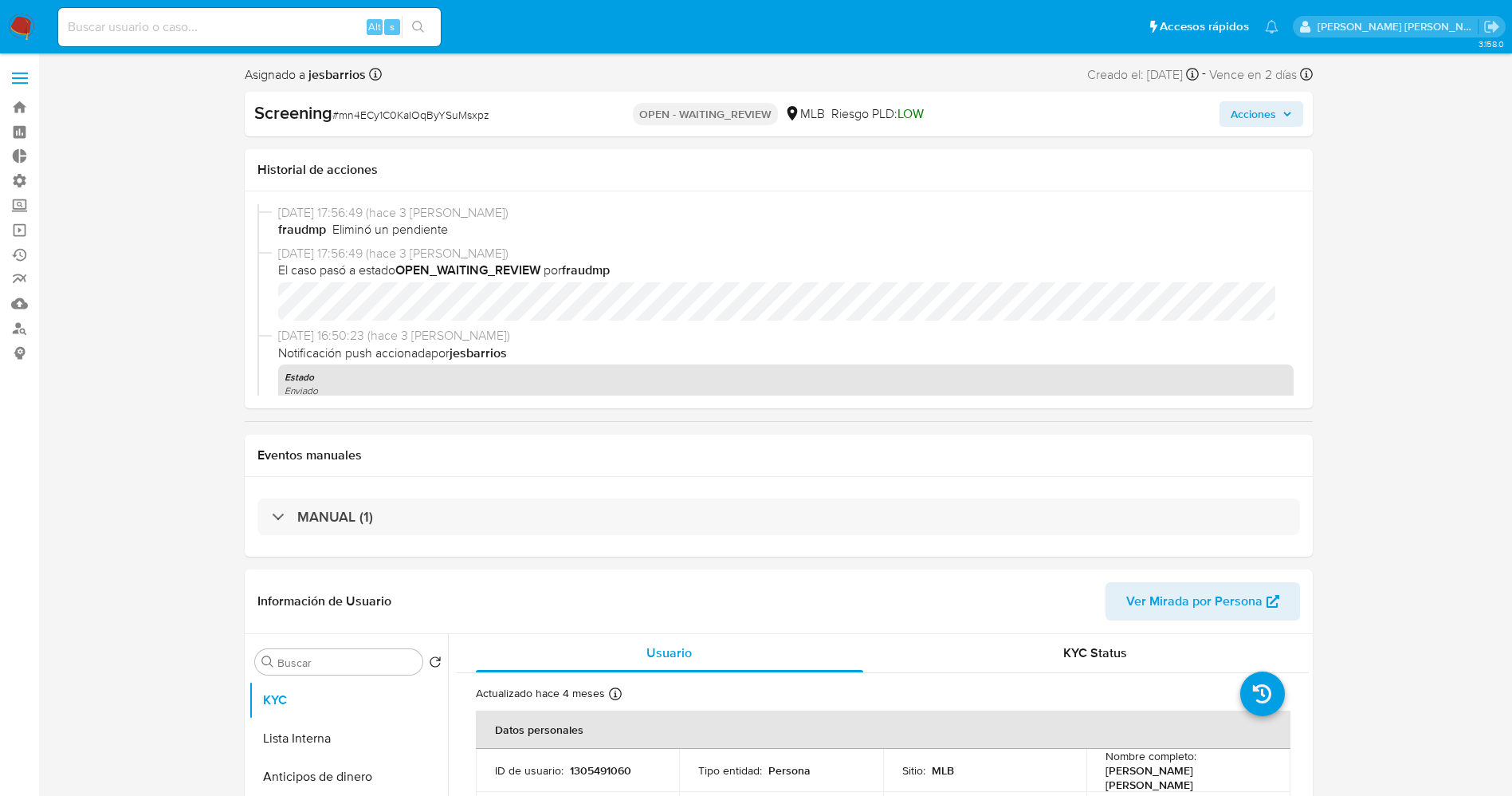
click at [28, 23] on img at bounding box center [22, 27] width 27 height 27
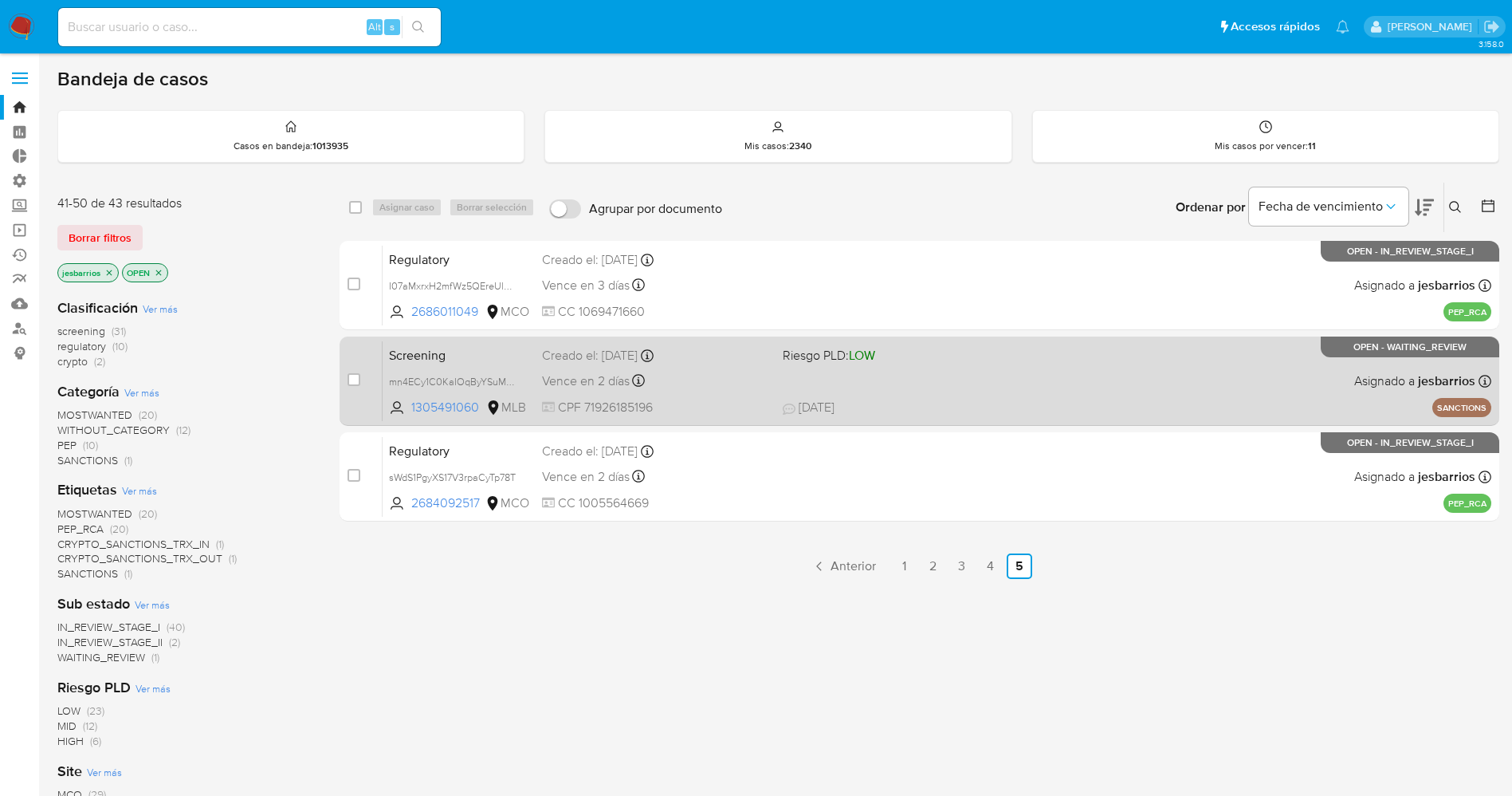
click at [725, 391] on div "Screening mn4ECy1C0KaIOqByYSuMsxpz 1305491060 MLB Riesgo PLD: LOW Creado el: [D…" at bounding box center [936, 380] width 1108 height 81
click at [886, 399] on span "[DATE] [DATE] 17:56" at bounding box center [1016, 407] width 468 height 17
click at [352, 384] on input "checkbox" at bounding box center [354, 379] width 13 height 13
checkbox input "true"
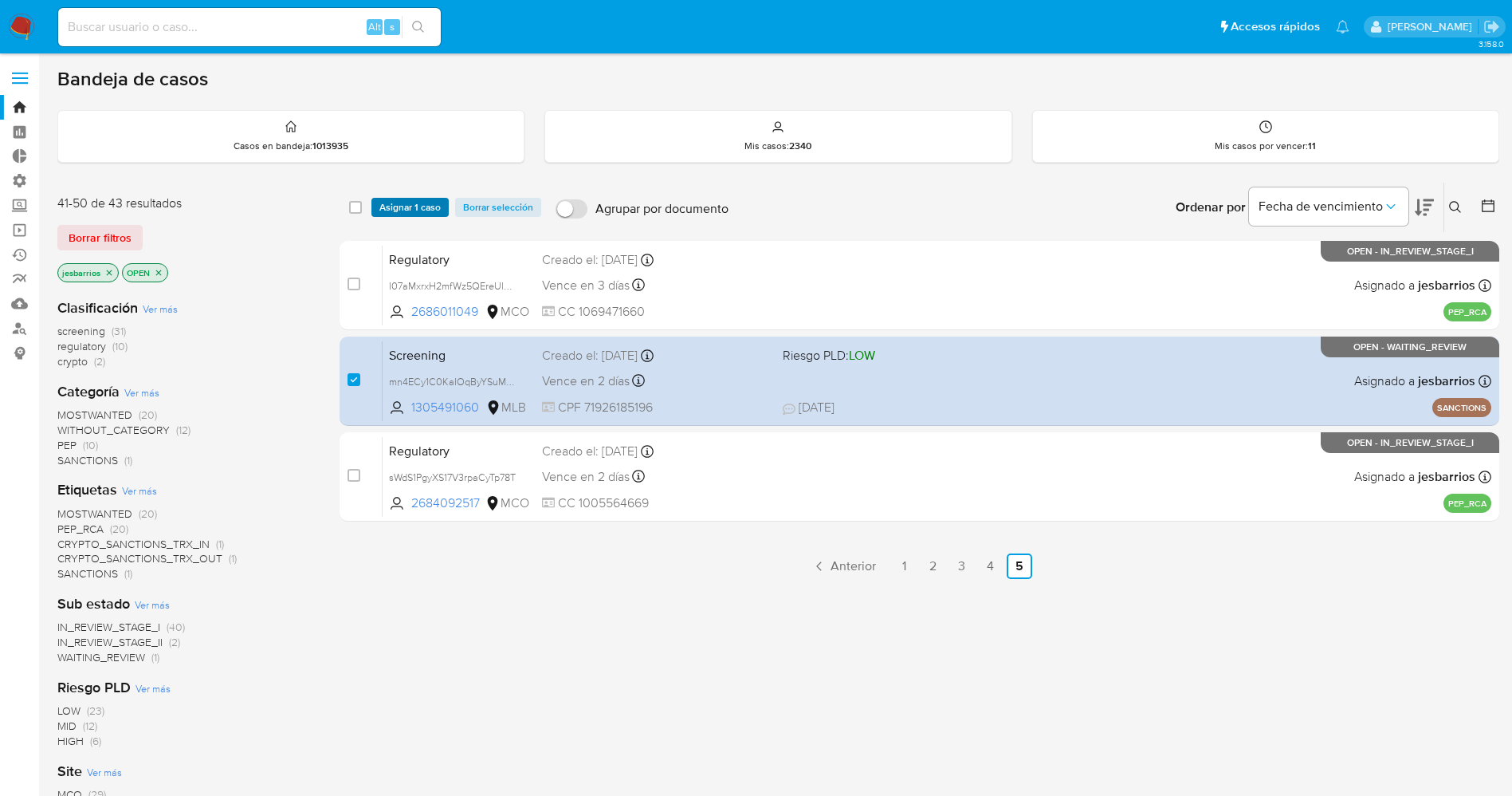
click at [403, 212] on span "Asignar 1 caso" at bounding box center [409, 207] width 61 height 16
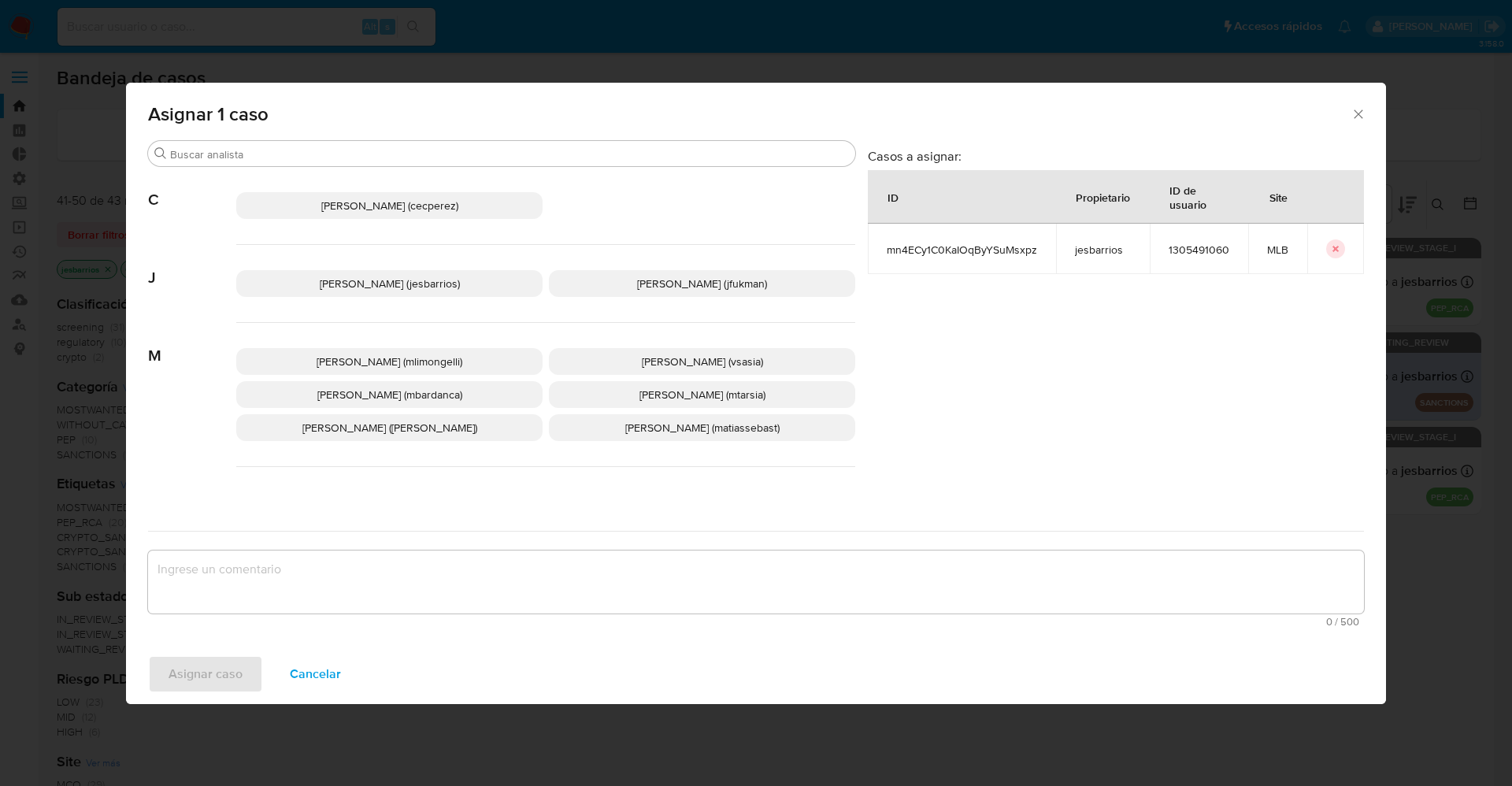
click at [370, 286] on span "[PERSON_NAME] (jesbarrios)" at bounding box center [390, 284] width 140 height 16
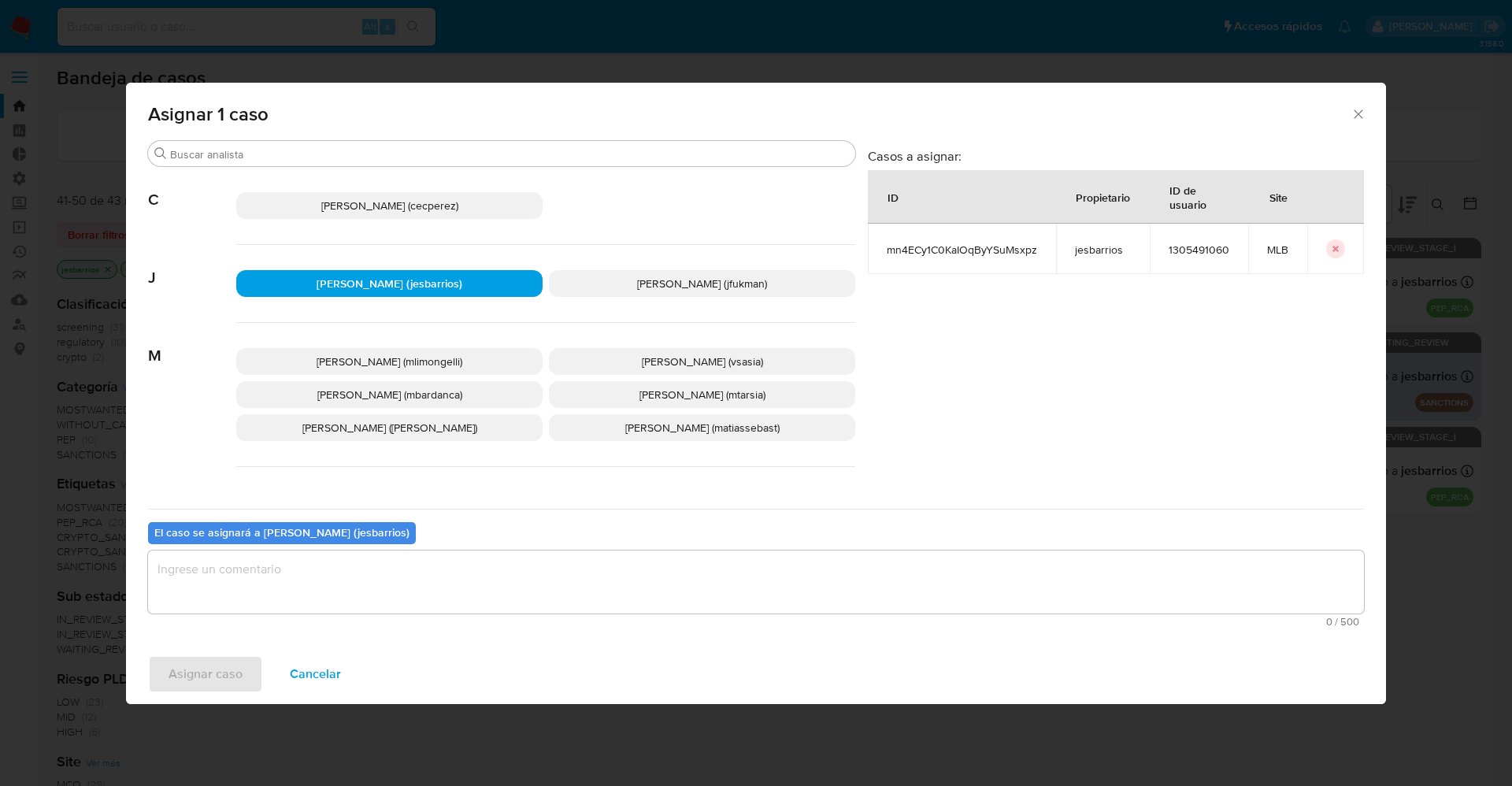
click at [481, 572] on textarea "assign-modal" at bounding box center [756, 582] width 1216 height 63
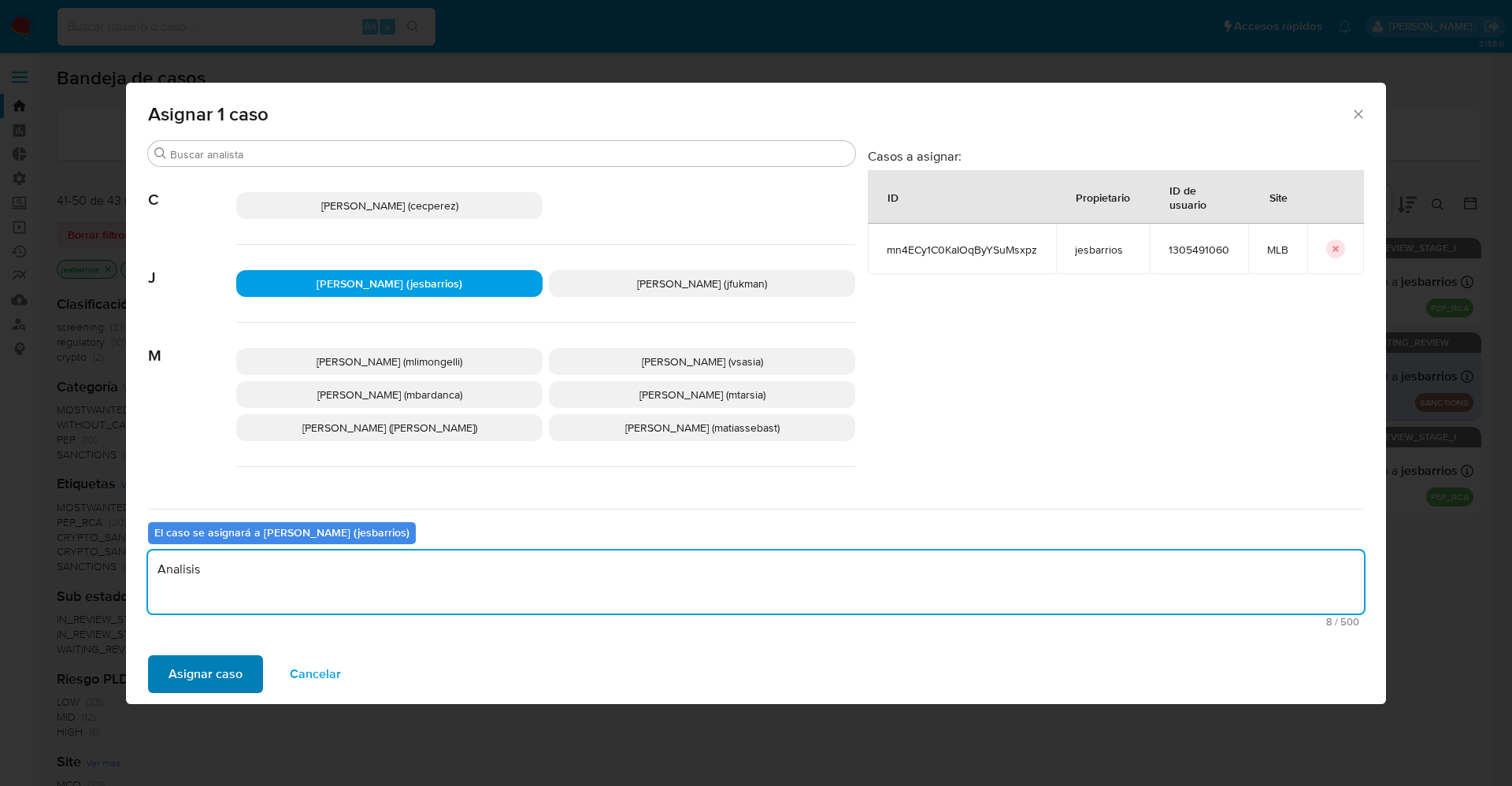
type textarea "Analisis"
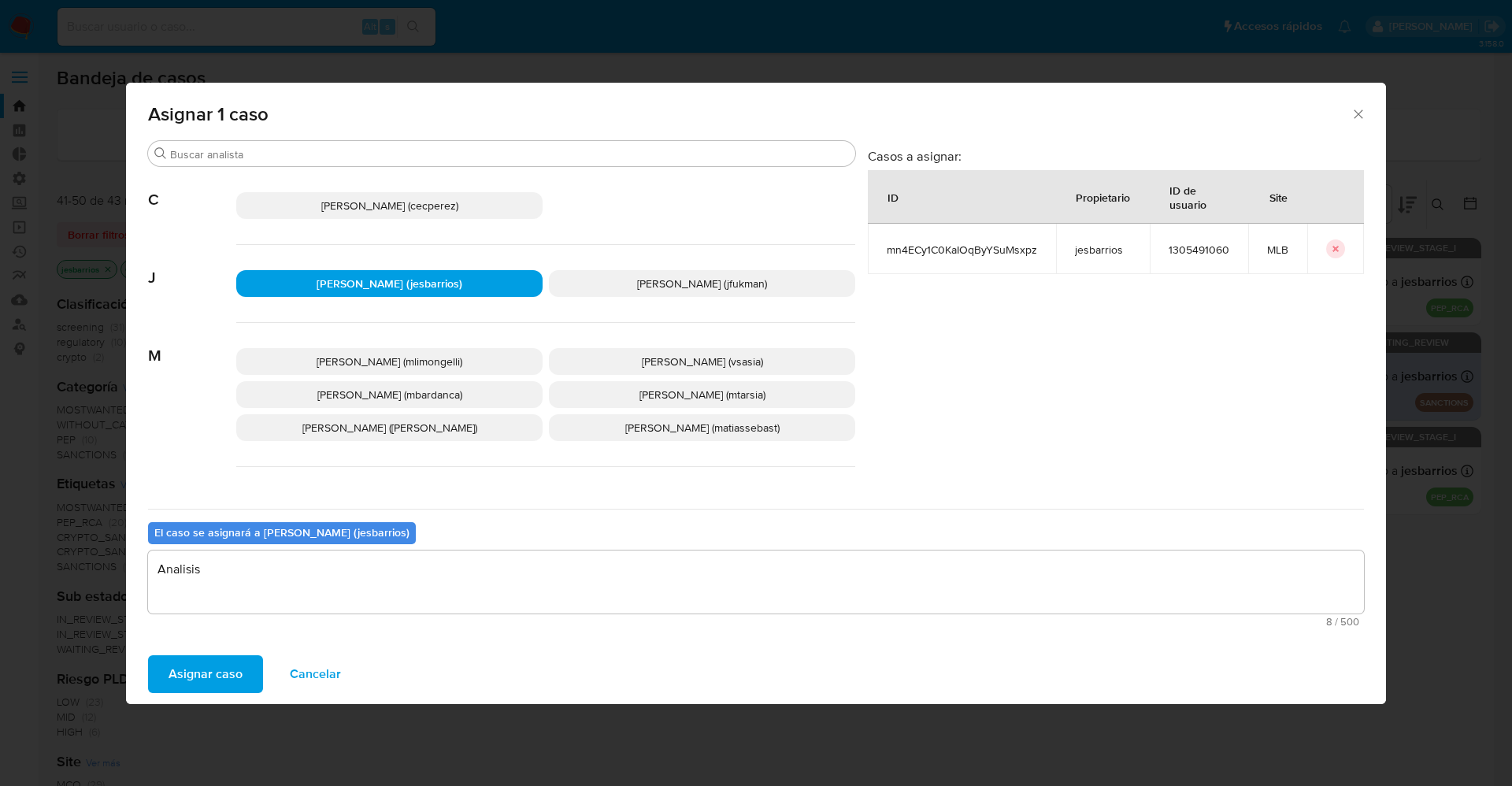
click at [218, 664] on span "Asignar caso" at bounding box center [206, 674] width 74 height 35
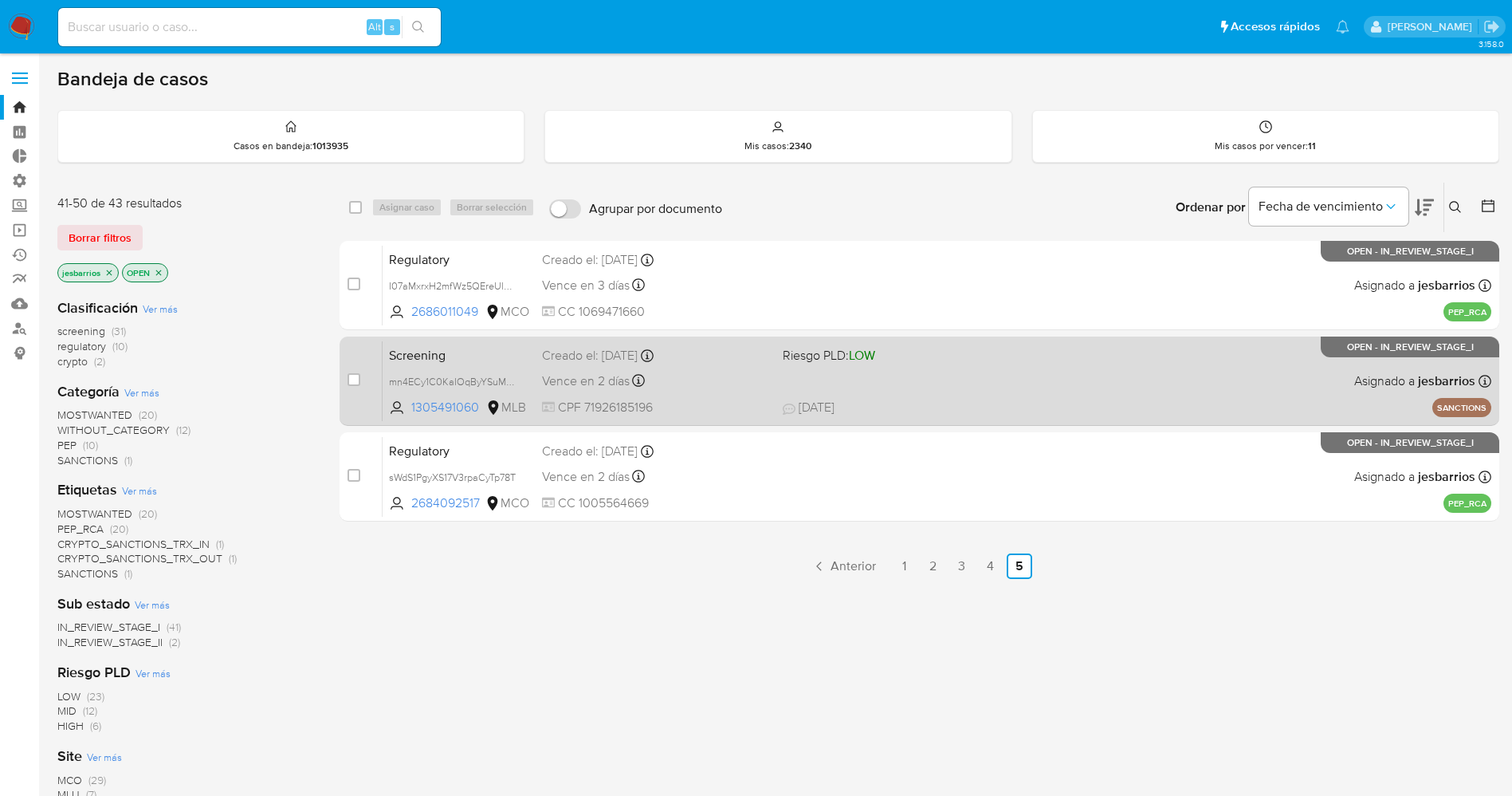
click at [957, 390] on div "Screening mn4ECy1C0KaIOqByYSuMsxpz 1305491060 MLB Riesgo PLD: LOW Creado el: [D…" at bounding box center [936, 380] width 1108 height 81
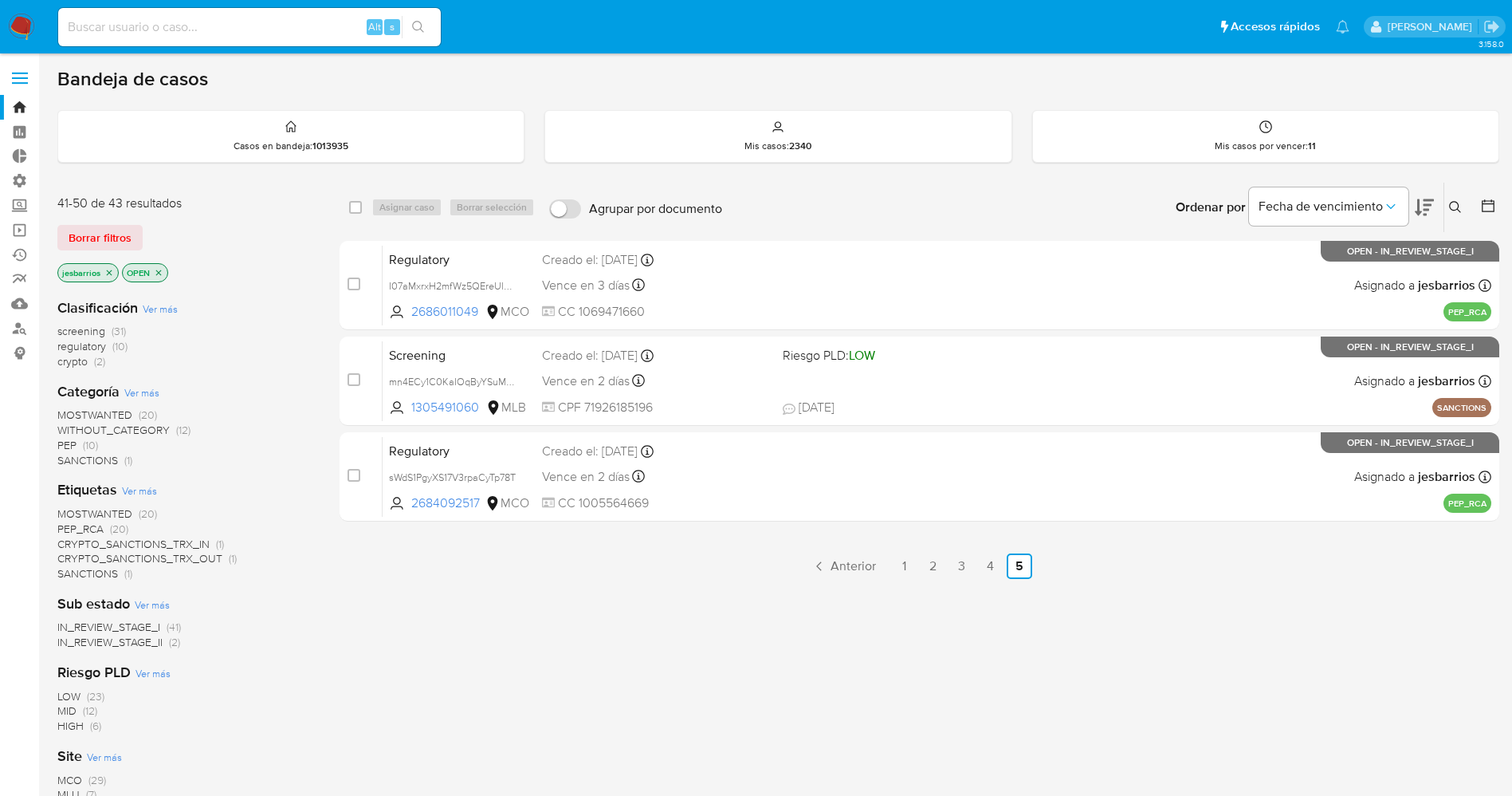
click at [28, 23] on img at bounding box center [22, 27] width 27 height 27
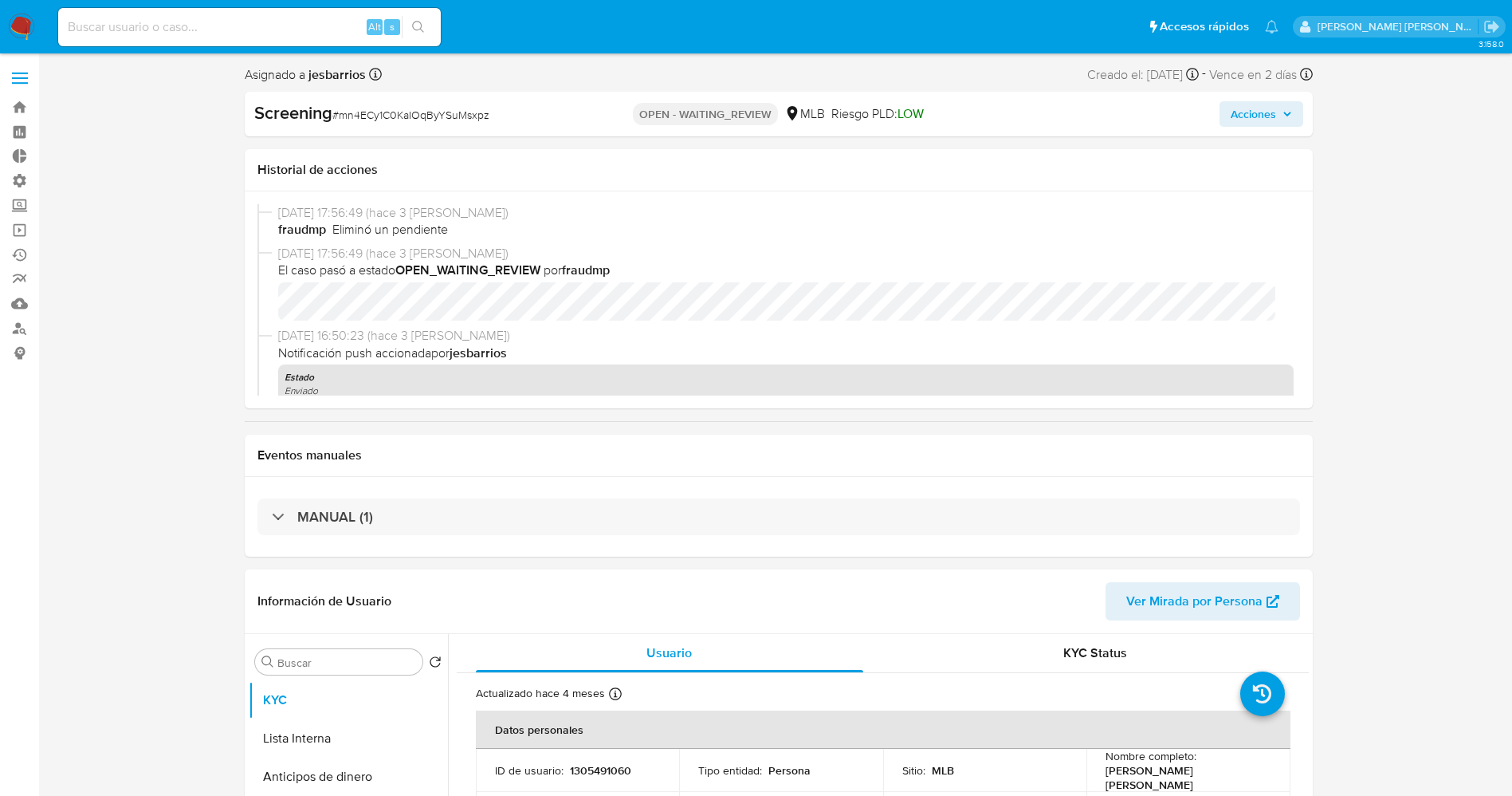
select select "10"
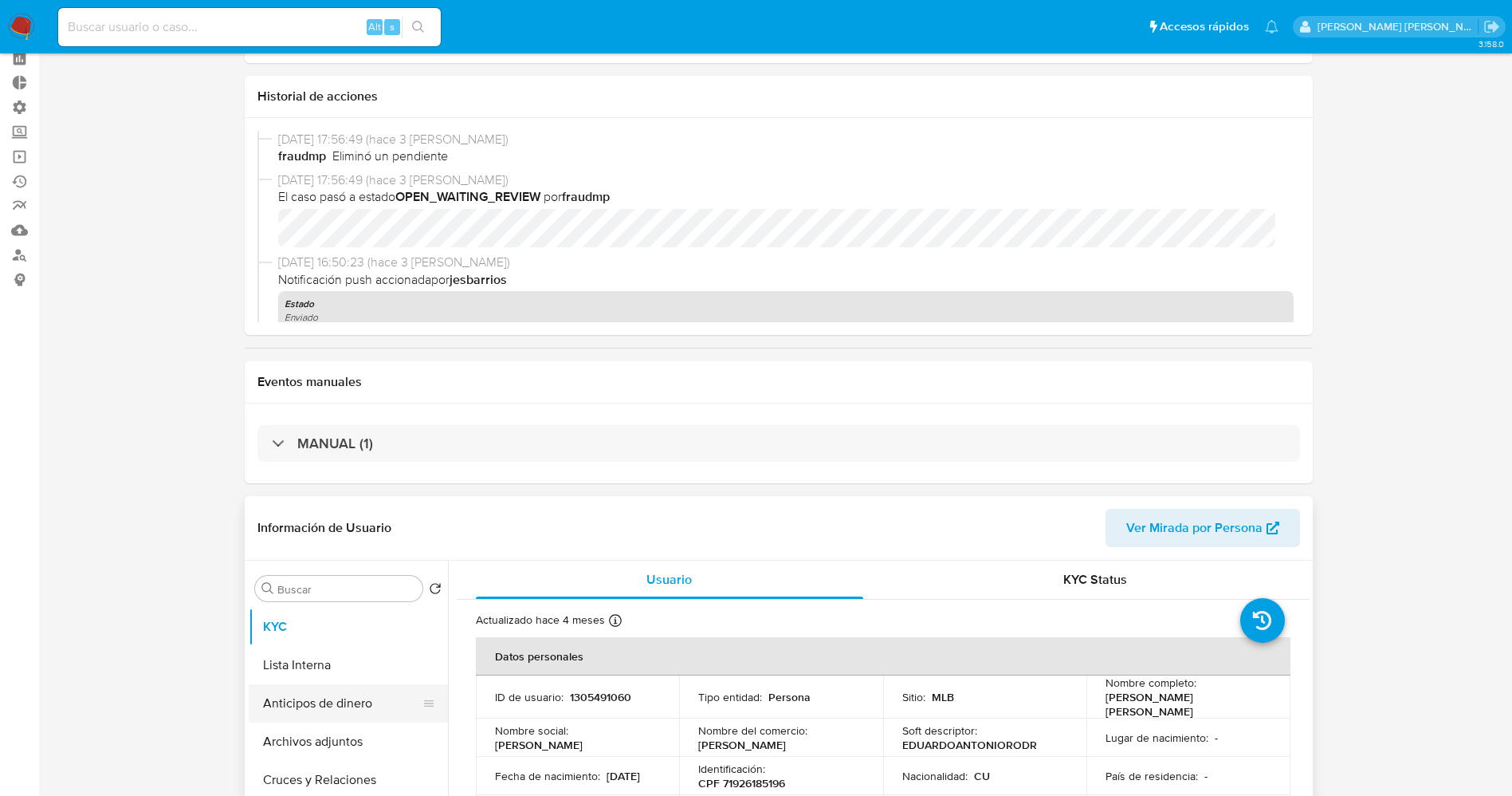
scroll to position [239, 0]
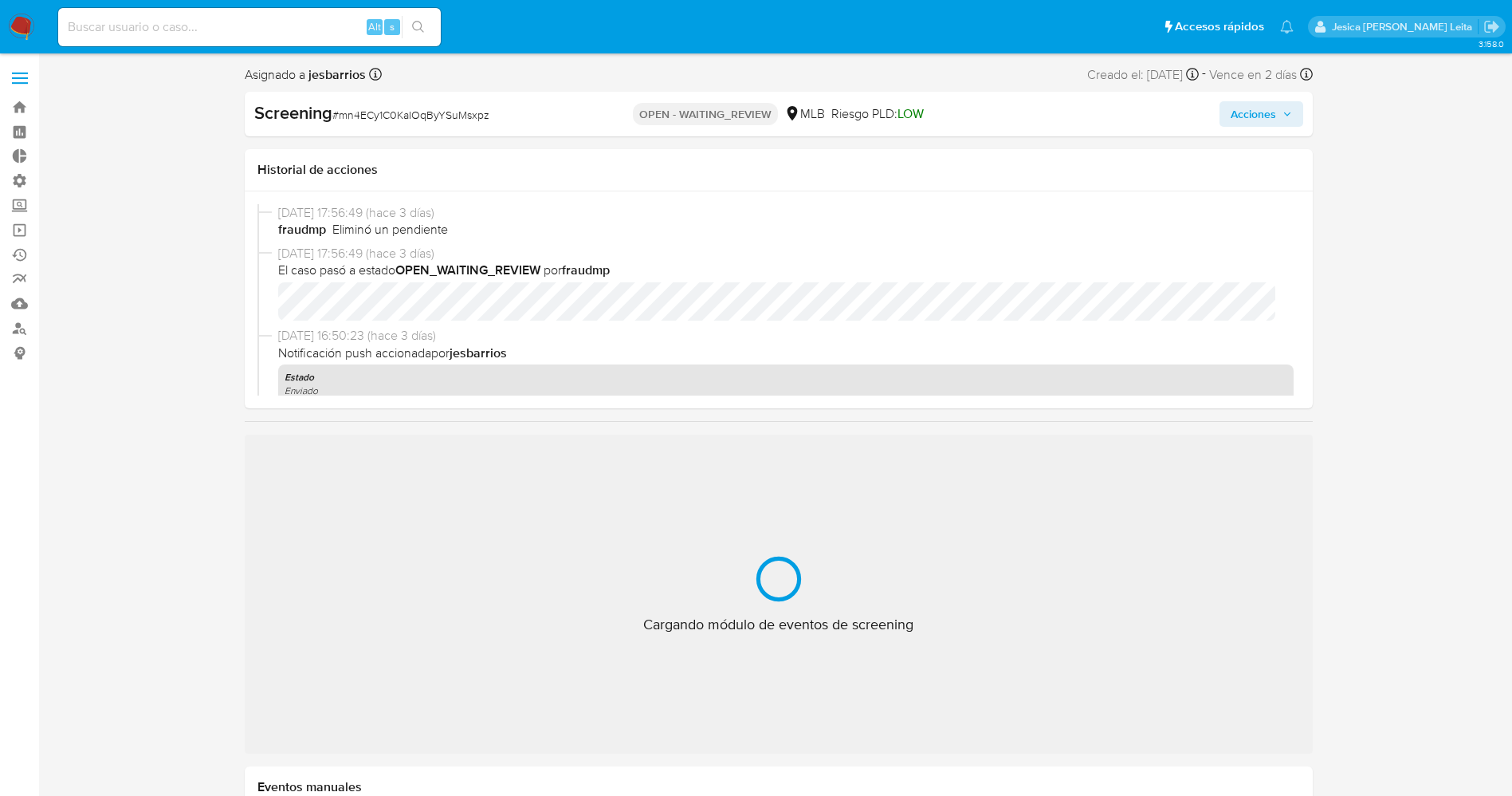
select select "10"
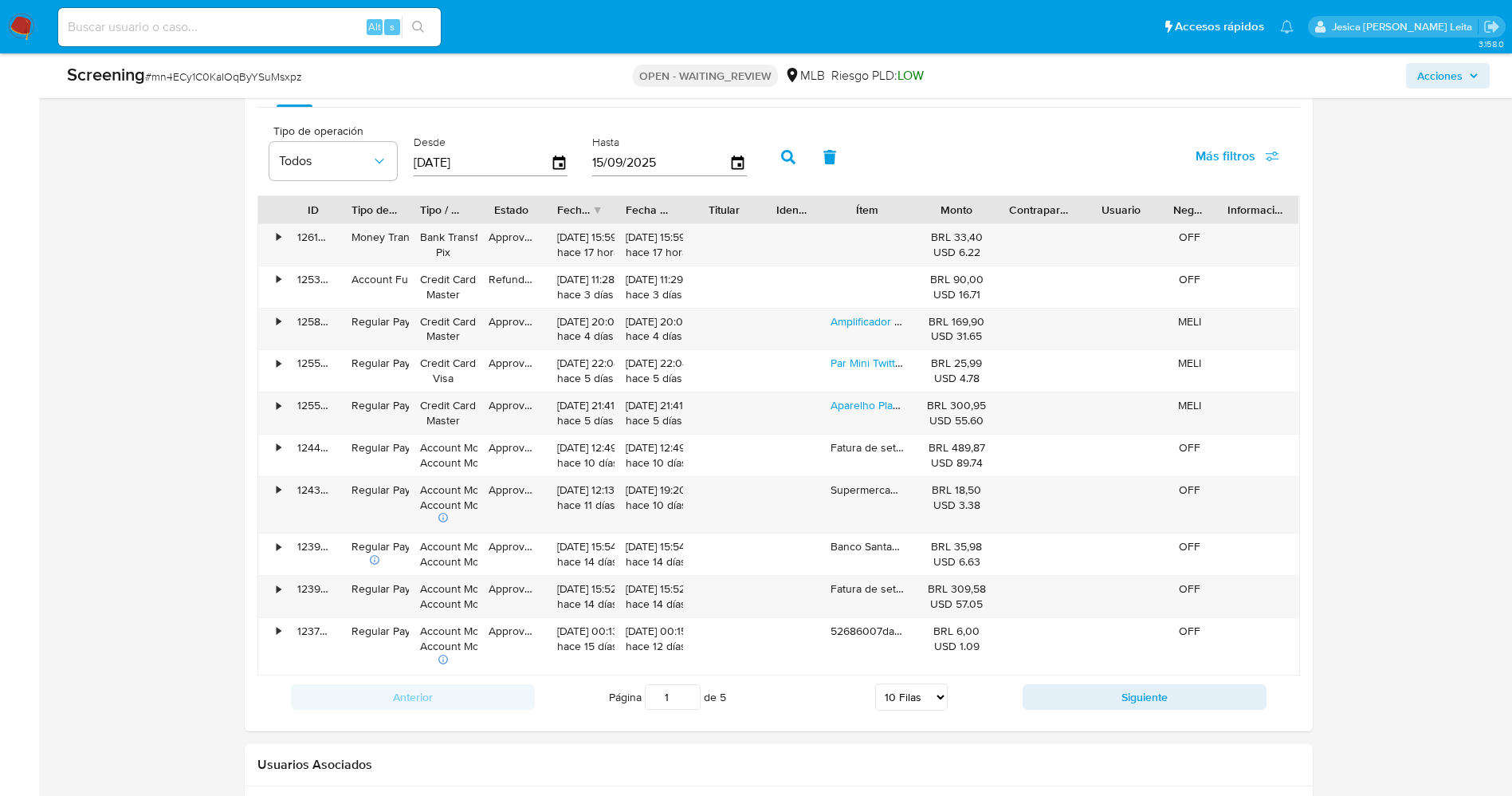
scroll to position [1794, 0]
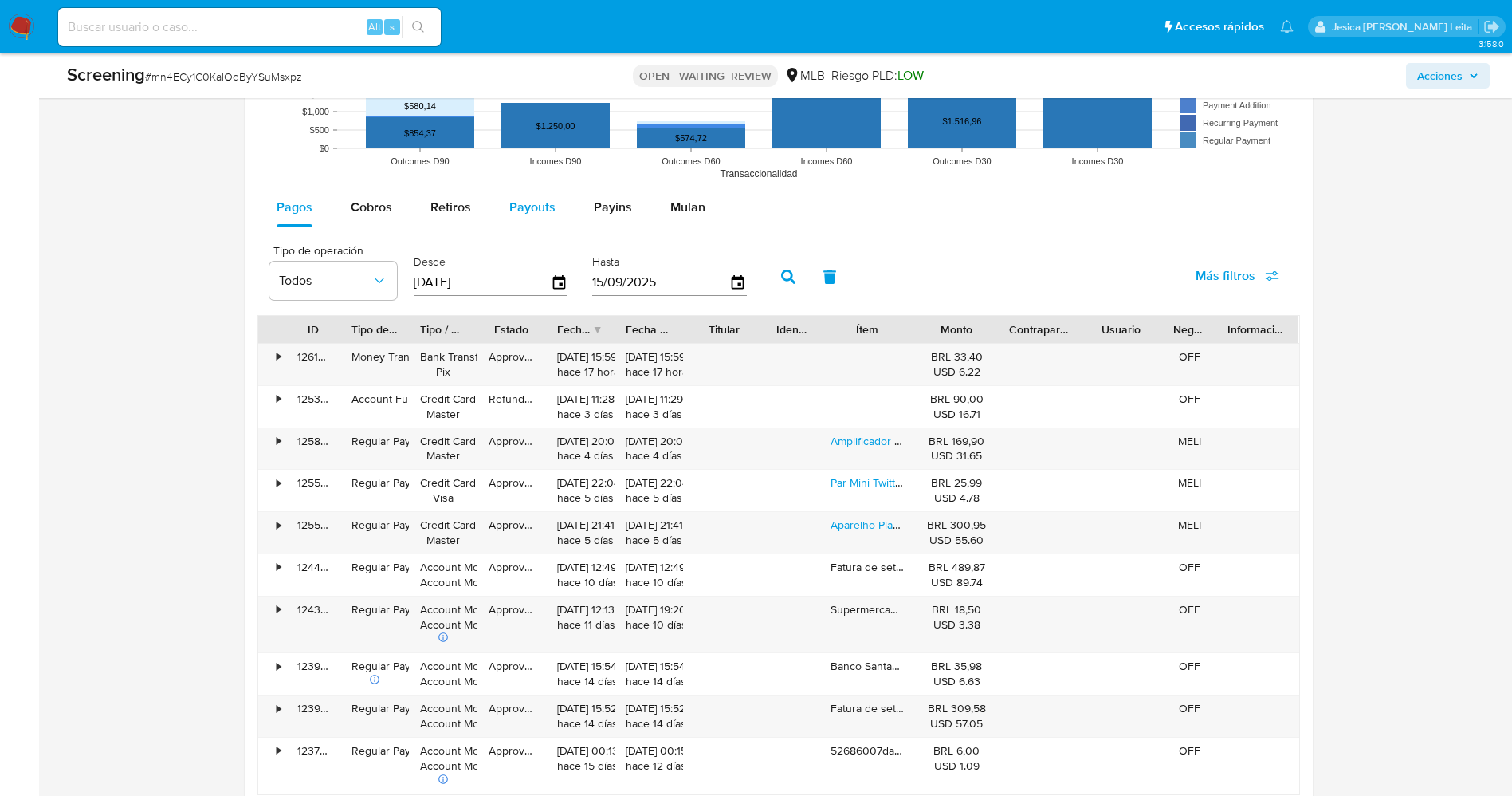
click at [552, 212] on button "Payouts" at bounding box center [532, 207] width 85 height 38
select select "10"
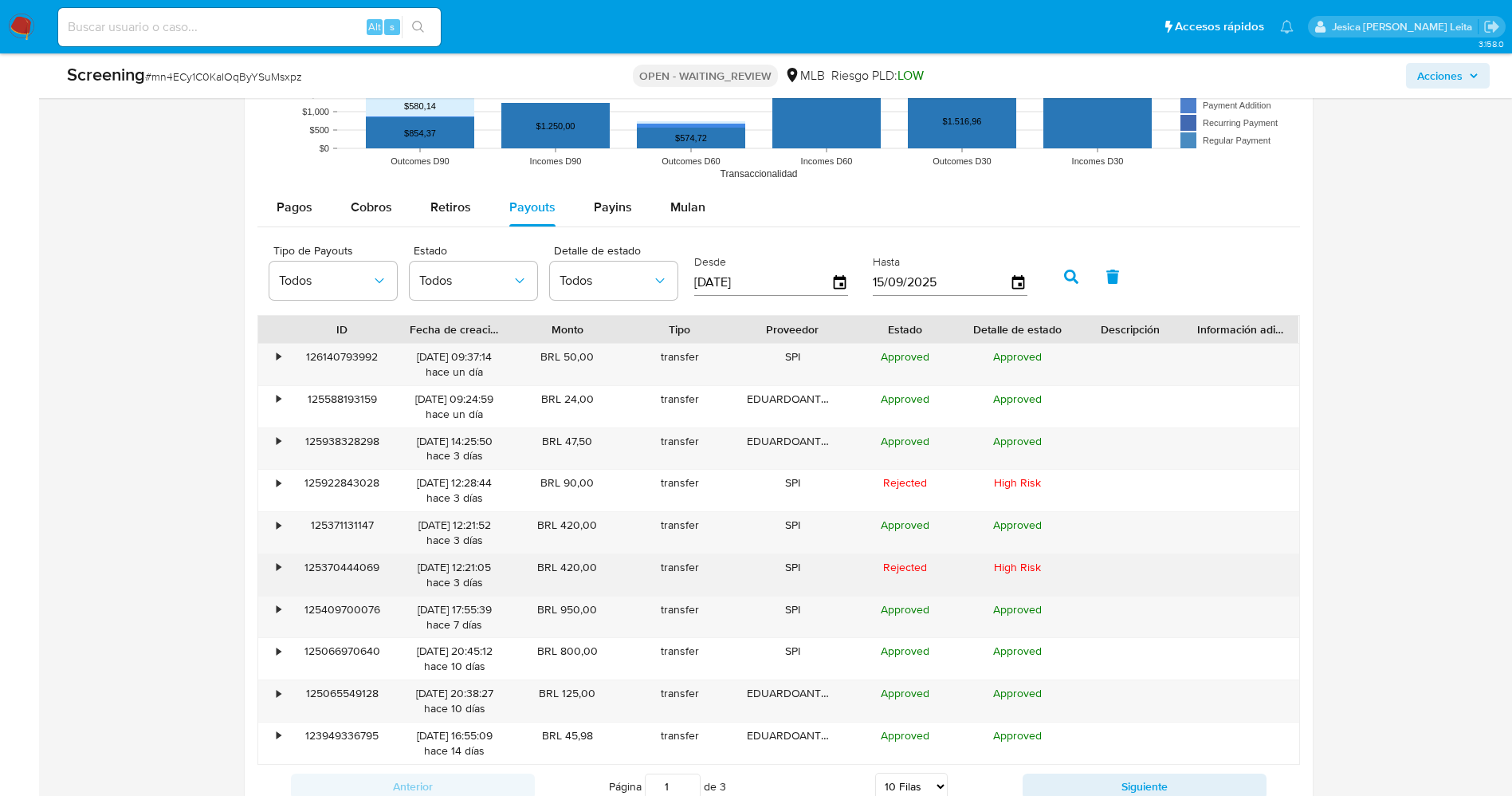
drag, startPoint x: 532, startPoint y: 569, endPoint x: 596, endPoint y: 563, distance: 64.3
click at [596, 563] on div "BRL 420,00" at bounding box center [567, 575] width 113 height 42
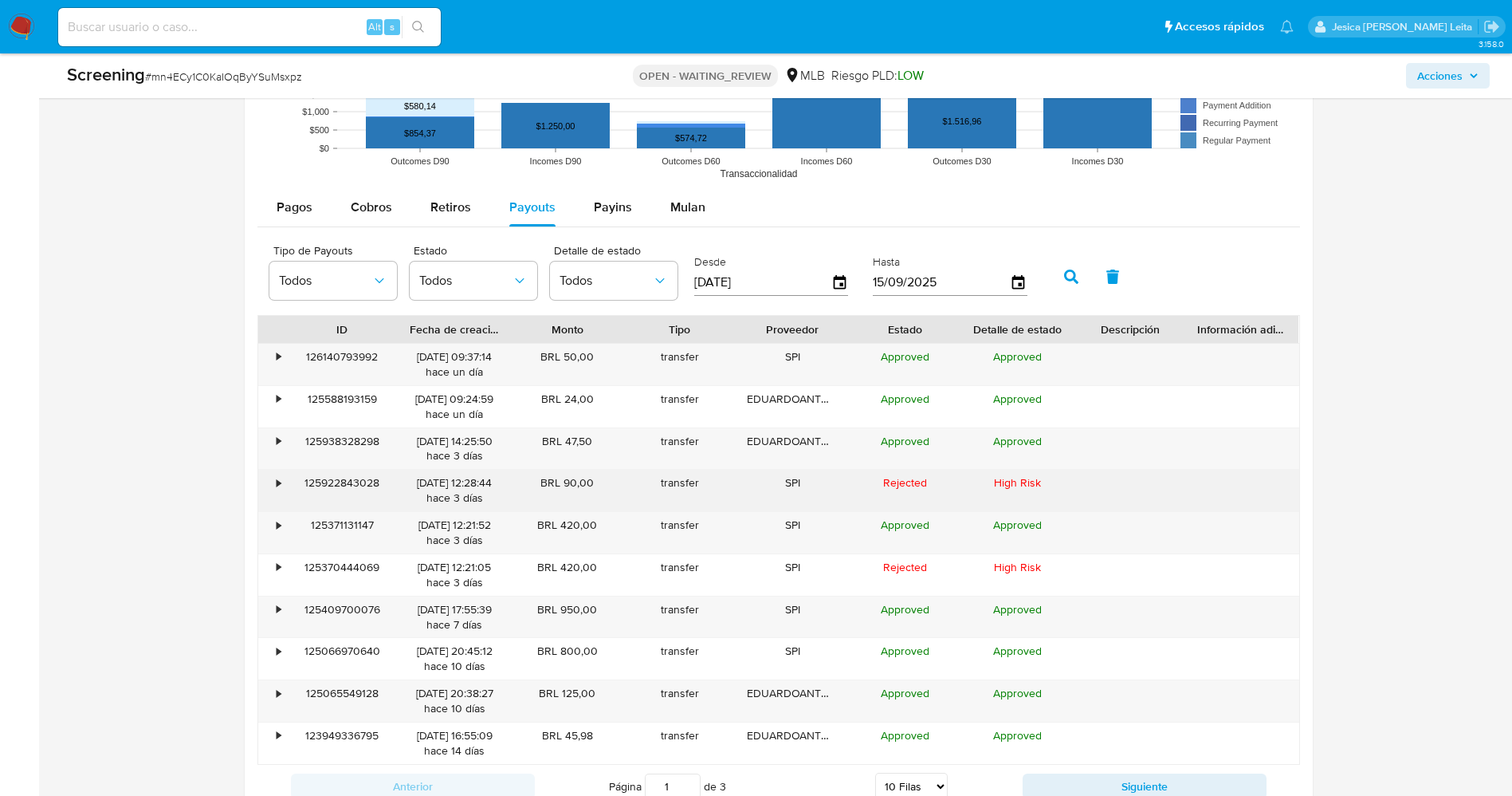
drag, startPoint x: 543, startPoint y: 481, endPoint x: 586, endPoint y: 483, distance: 43.0
click at [601, 482] on div "BRL 90,00" at bounding box center [567, 490] width 113 height 42
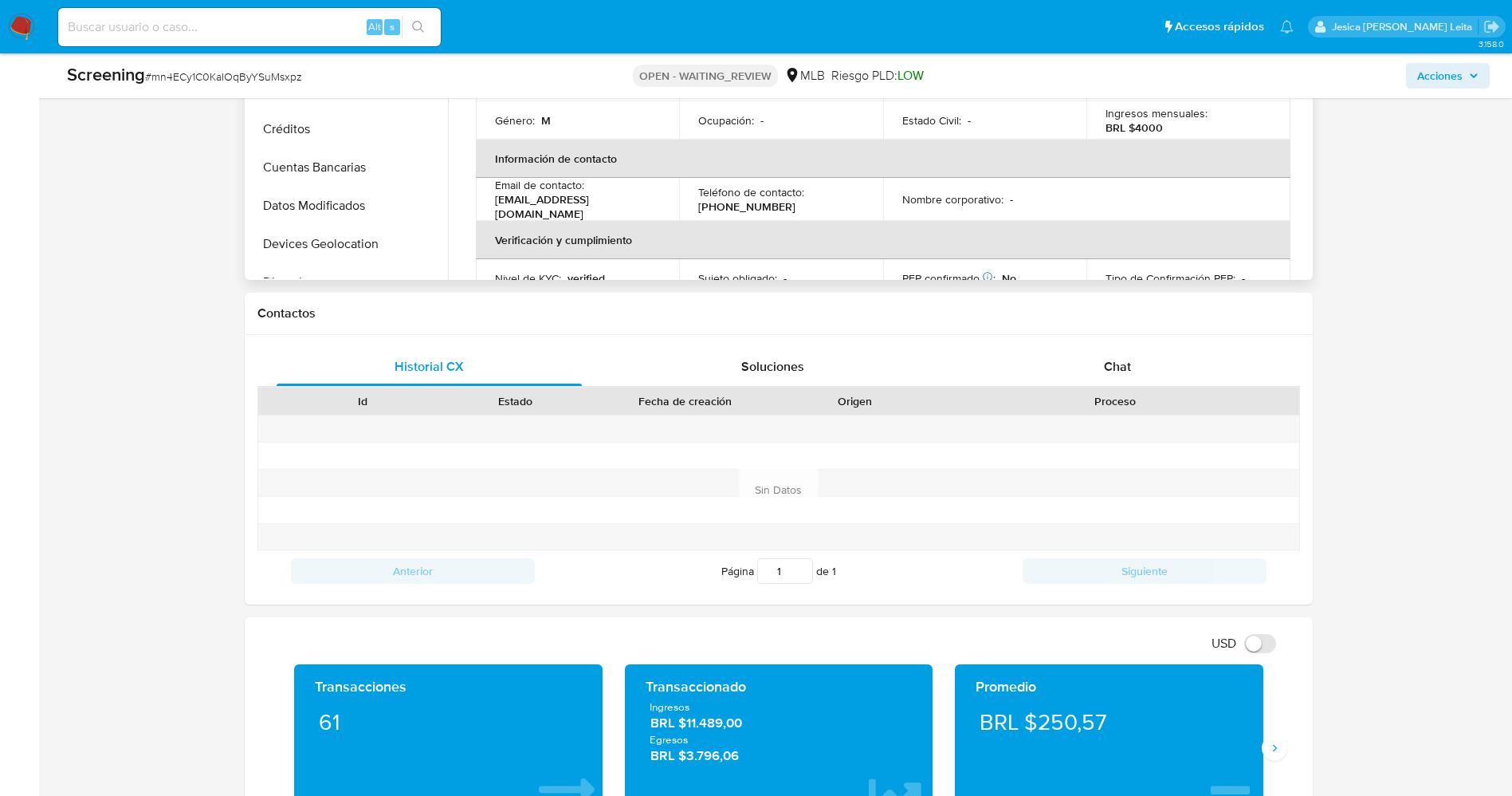
scroll to position [239, 0]
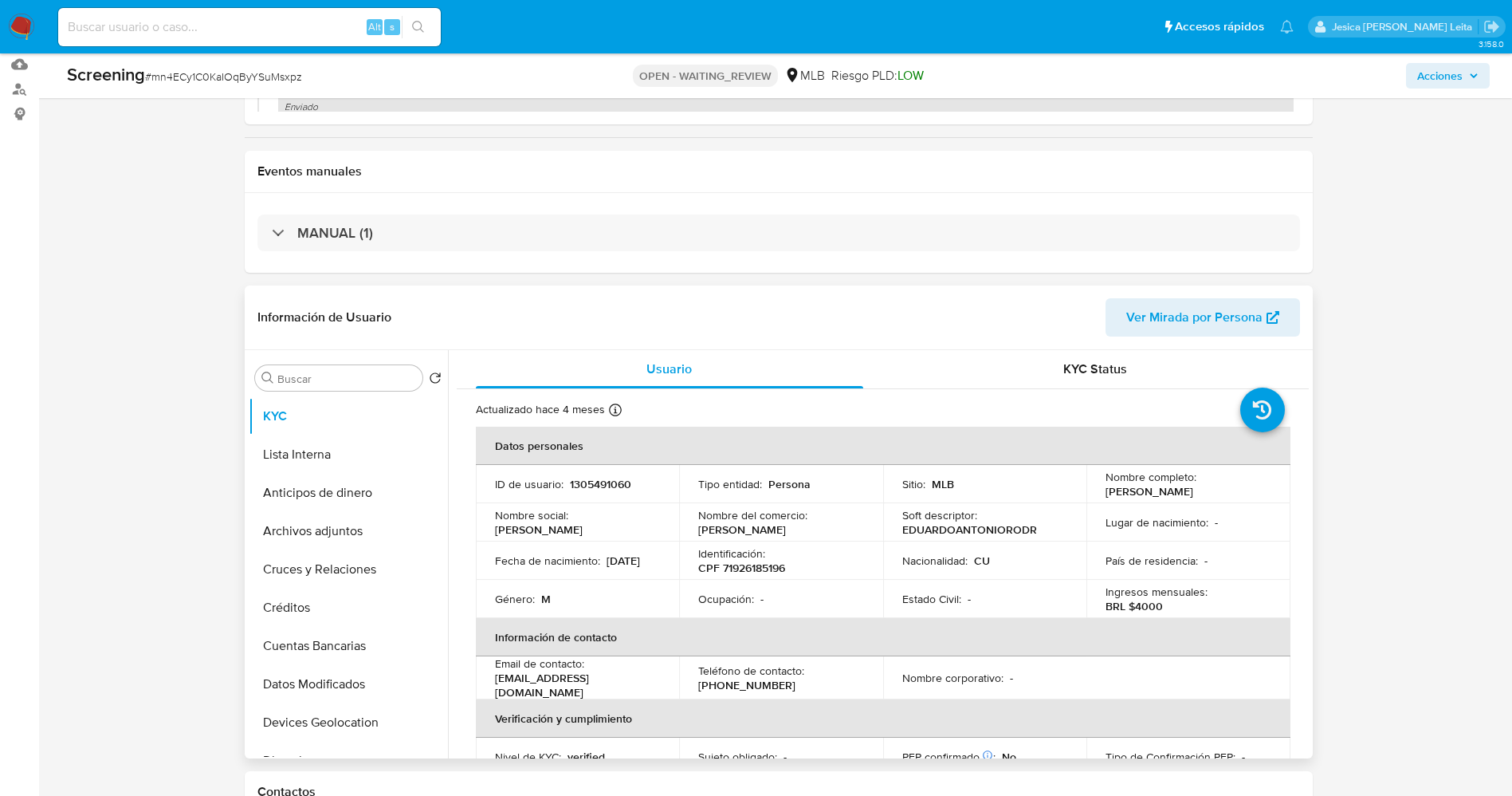
drag, startPoint x: 1096, startPoint y: 486, endPoint x: 1160, endPoint y: 499, distance: 65.3
click at [1160, 499] on td "Nombre completo : Eduardo Antonio Rodriguez Nazco" at bounding box center [1188, 484] width 204 height 38
copy p "Eduardo Antonio Rodriguez Nazco"
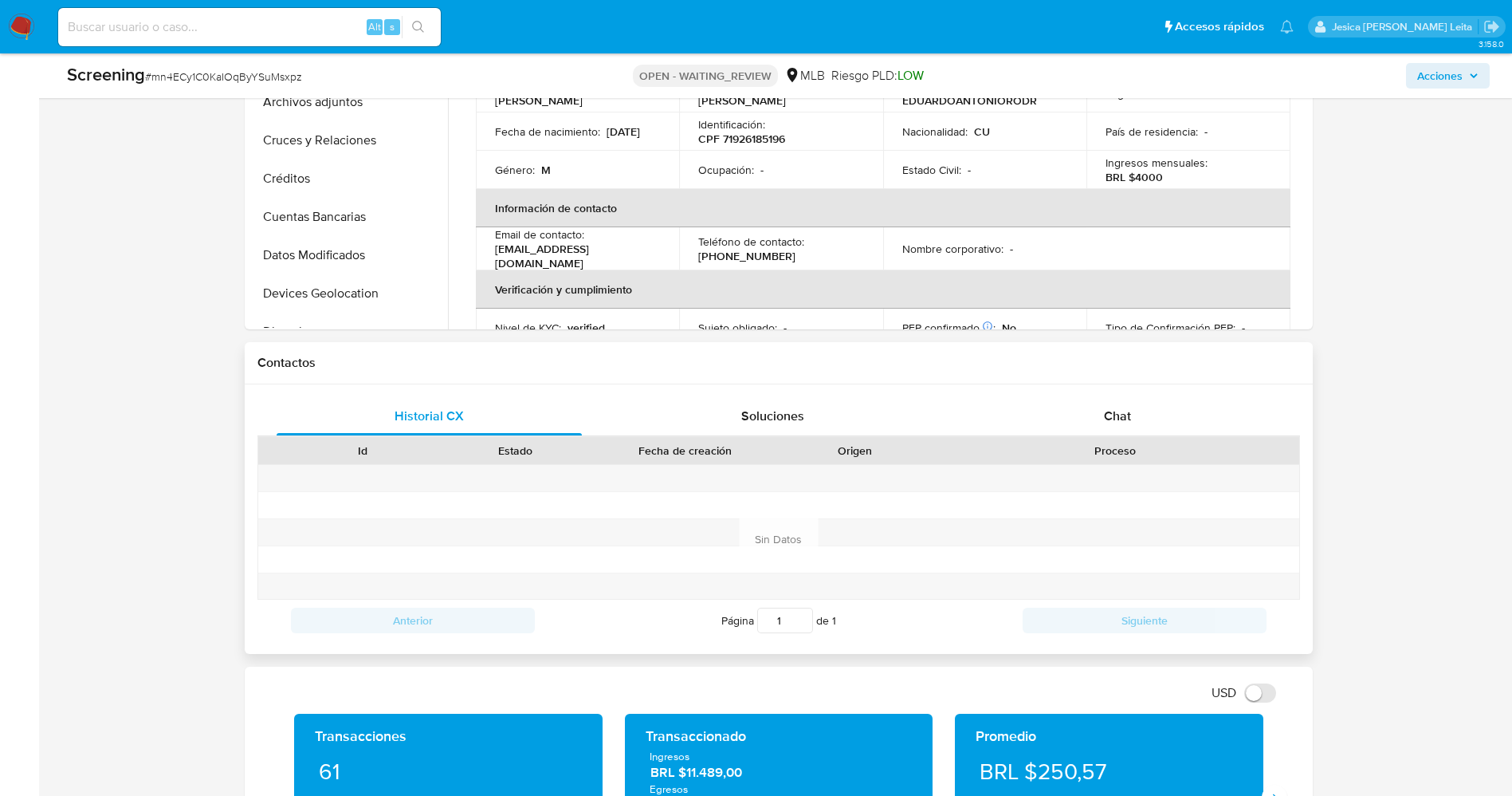
scroll to position [718, 0]
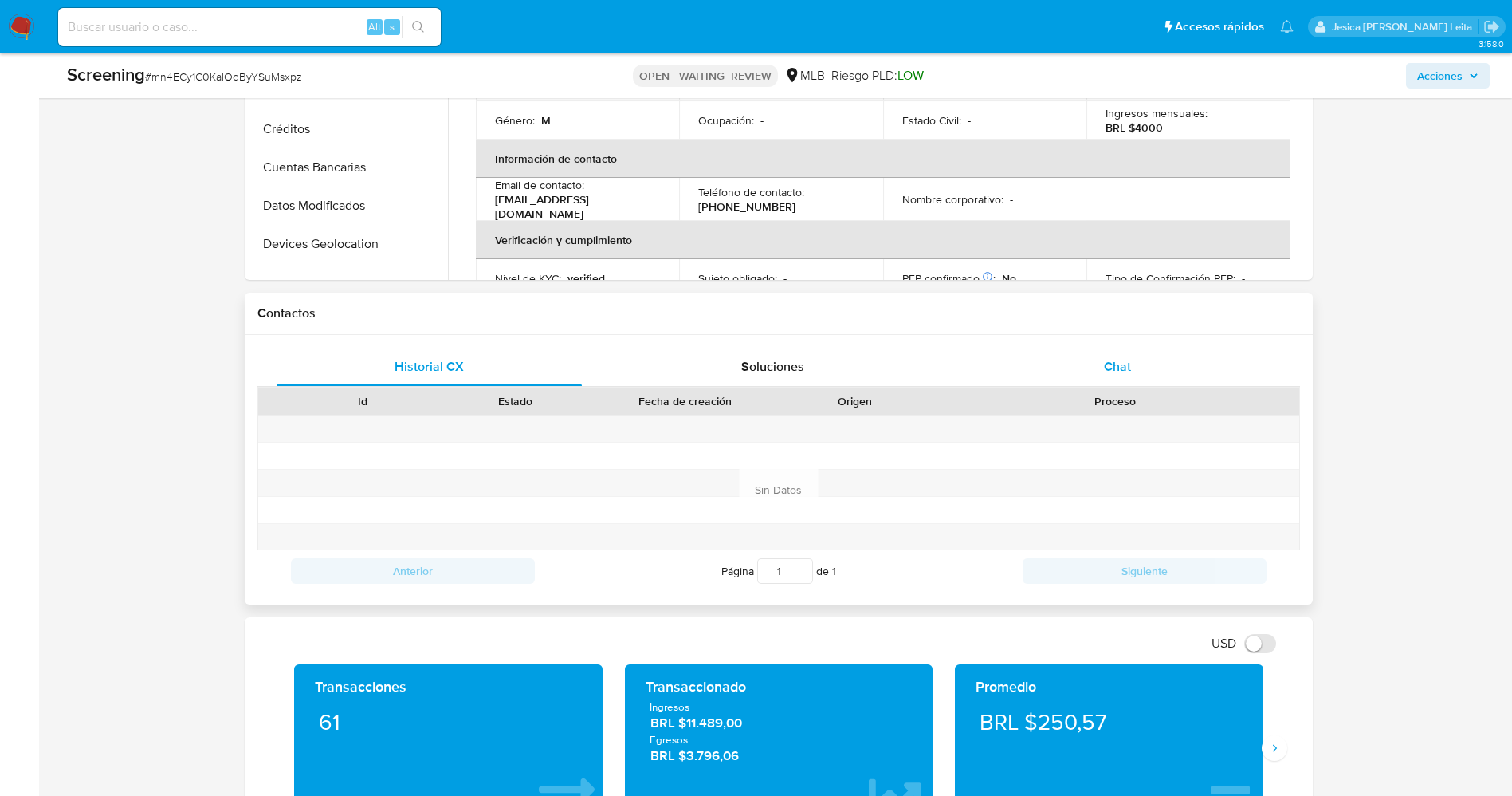
click at [1106, 360] on span "Chat" at bounding box center [1117, 367] width 27 height 18
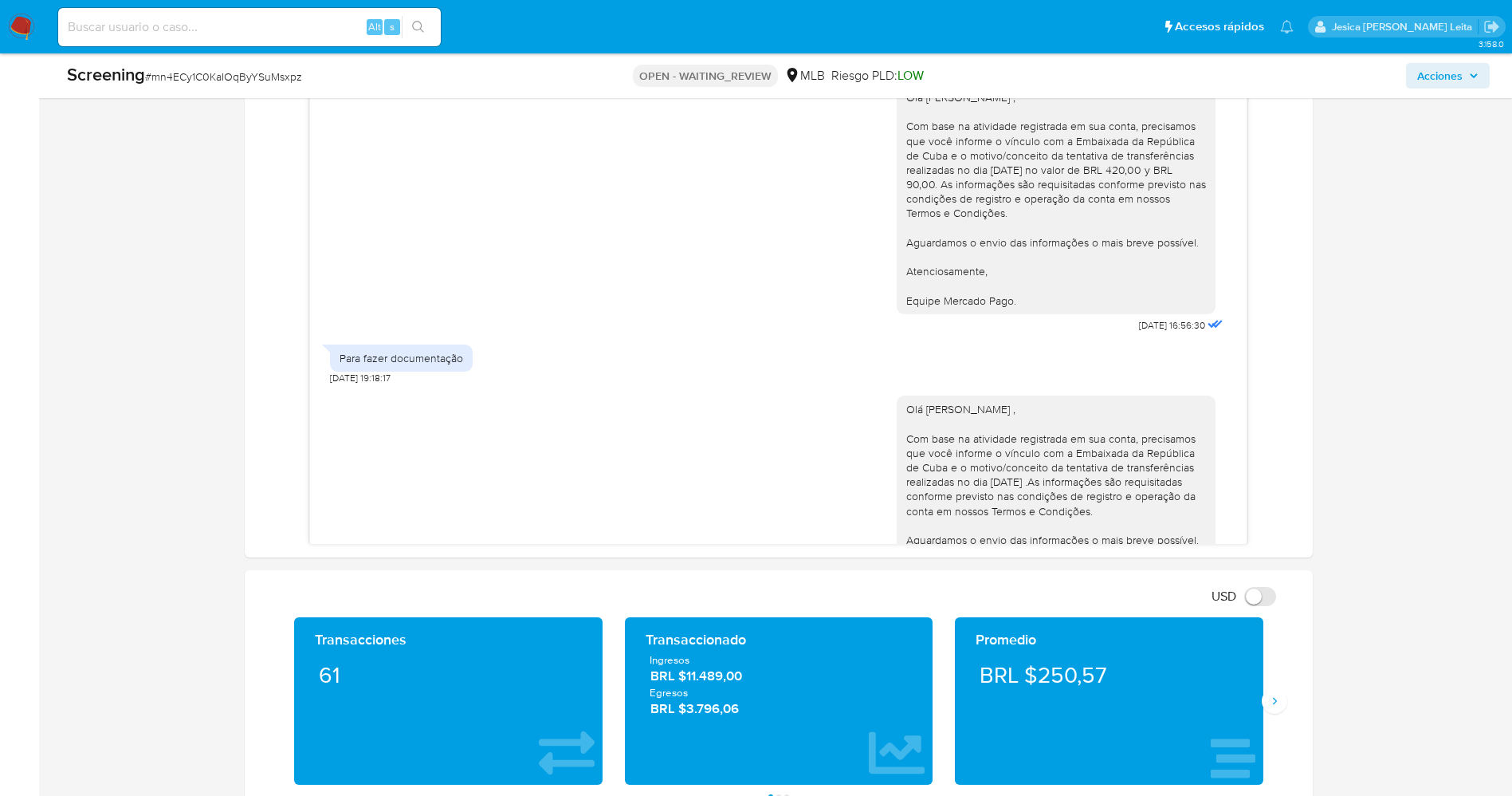
scroll to position [0, 0]
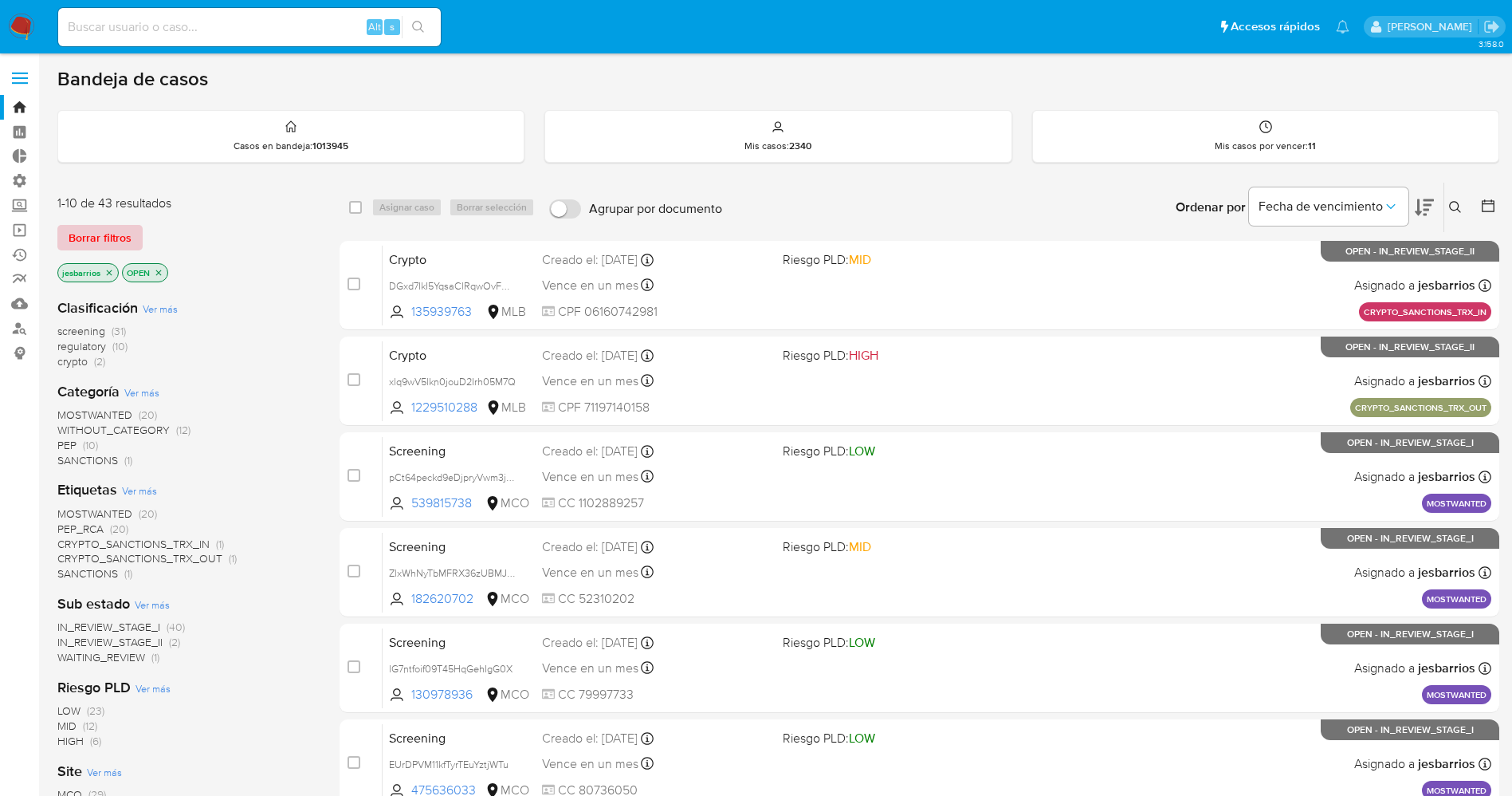
click at [103, 230] on span "Borrar filtros" at bounding box center [99, 237] width 63 height 23
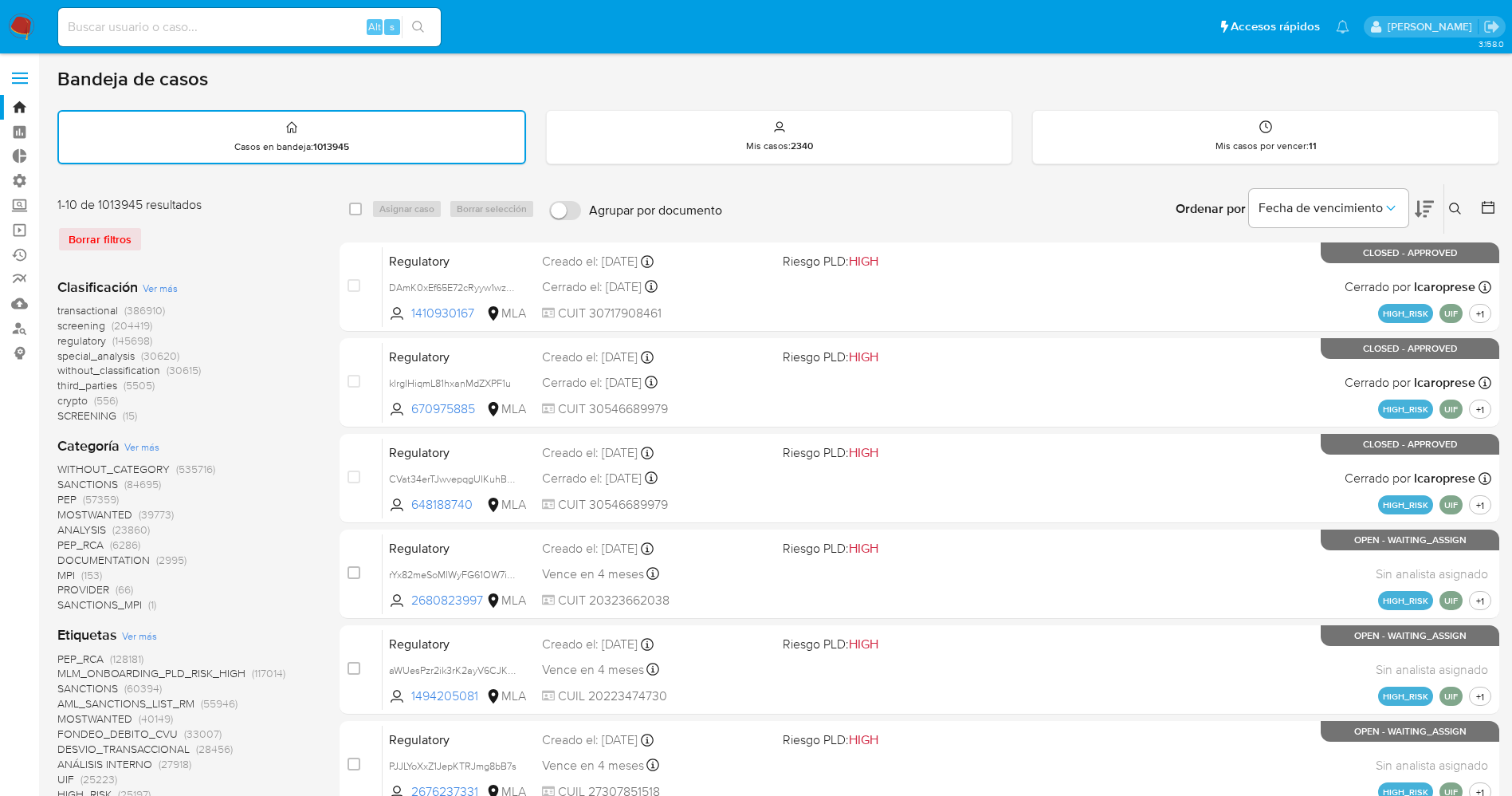
click at [1451, 216] on button at bounding box center [1457, 208] width 26 height 19
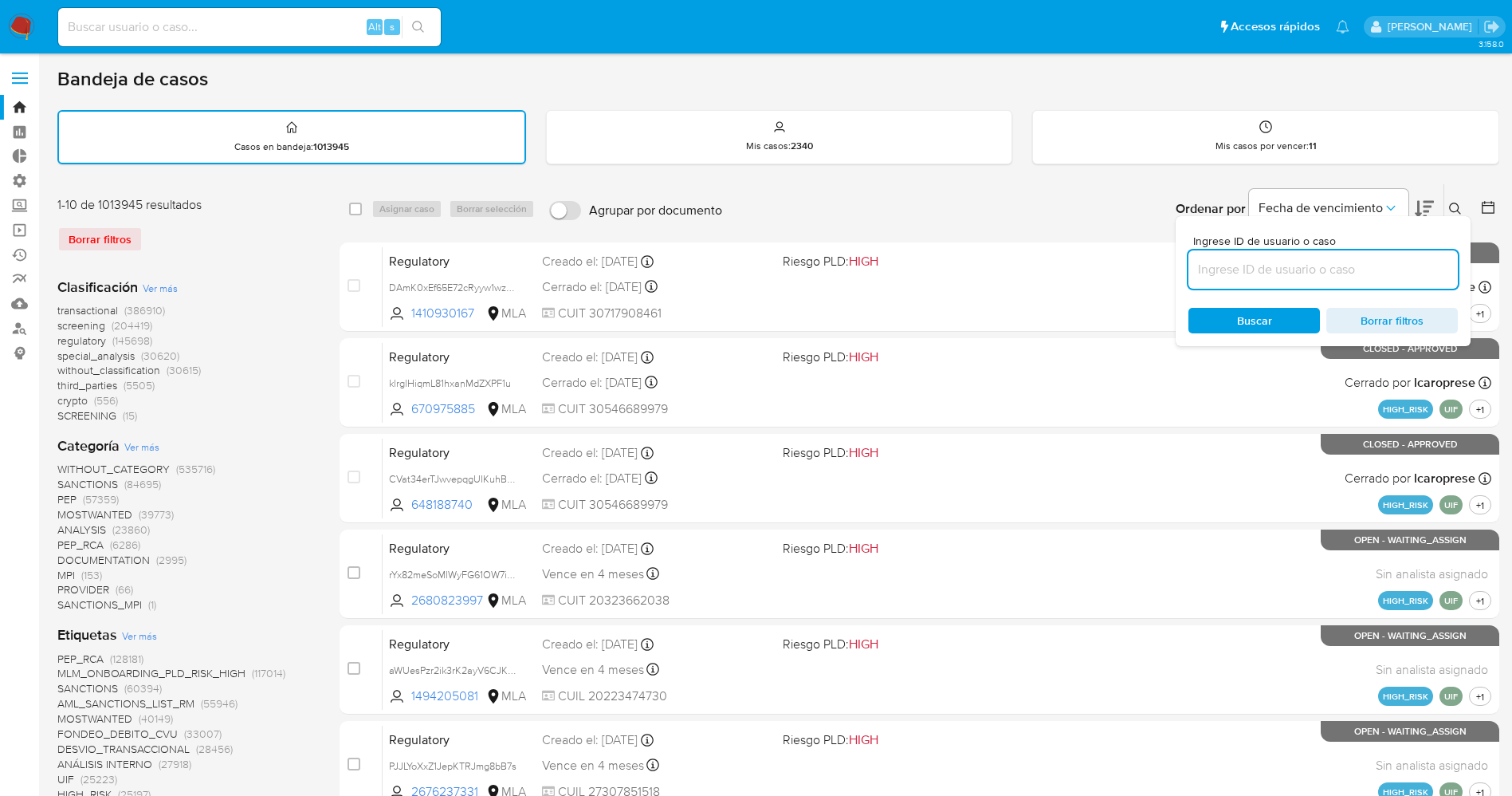
click at [1267, 267] on input at bounding box center [1323, 269] width 269 height 21
type input "v0IbK0Y3oTYNRsDETpnxOEUw"
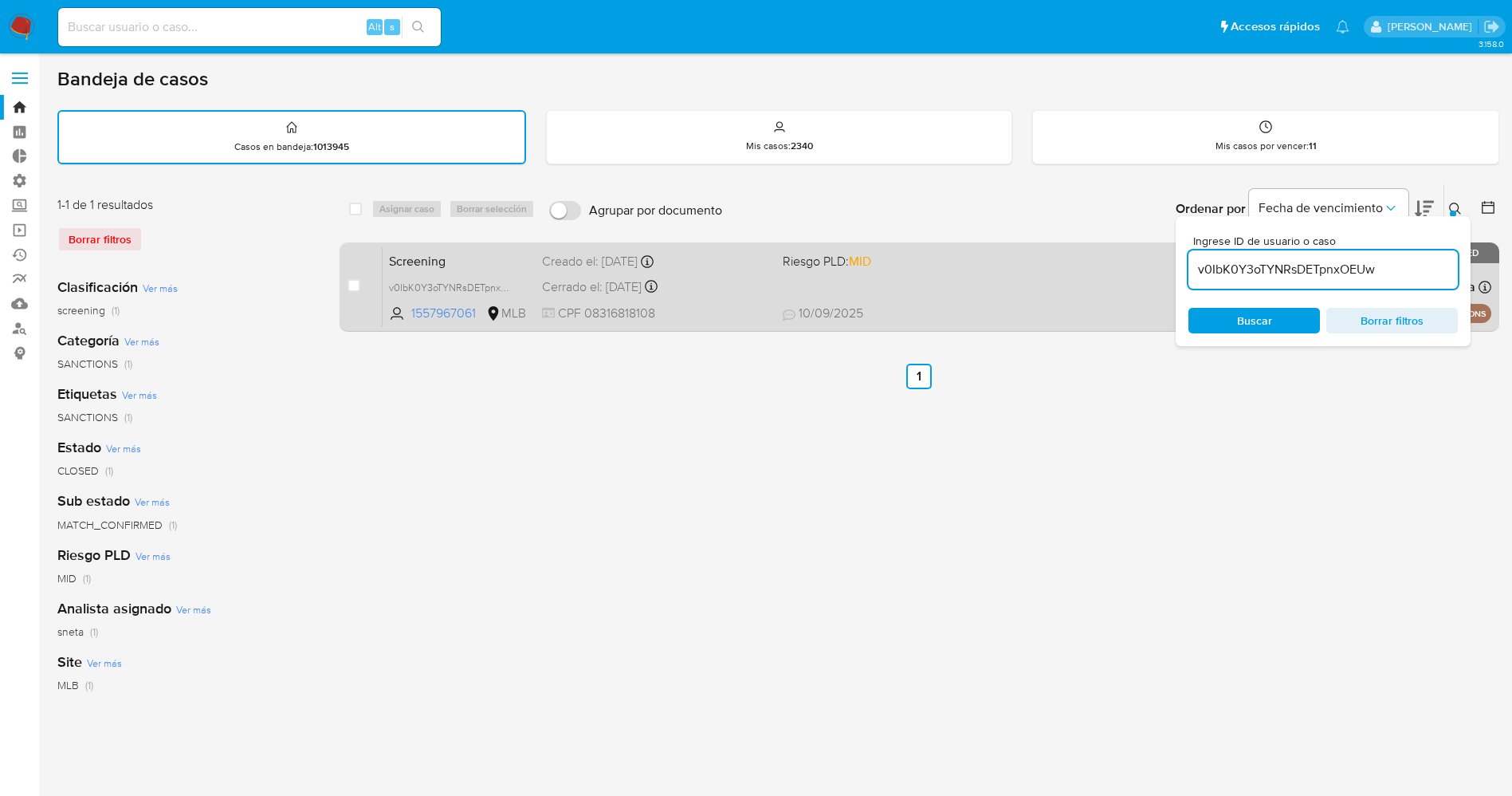
click at [1003, 288] on div "Screening v0IbK0Y3oTYNRsDETpnxOEUw 1557967061 MLB Riesgo PLD: MID Creado el: [D…" at bounding box center [936, 287] width 1108 height 81
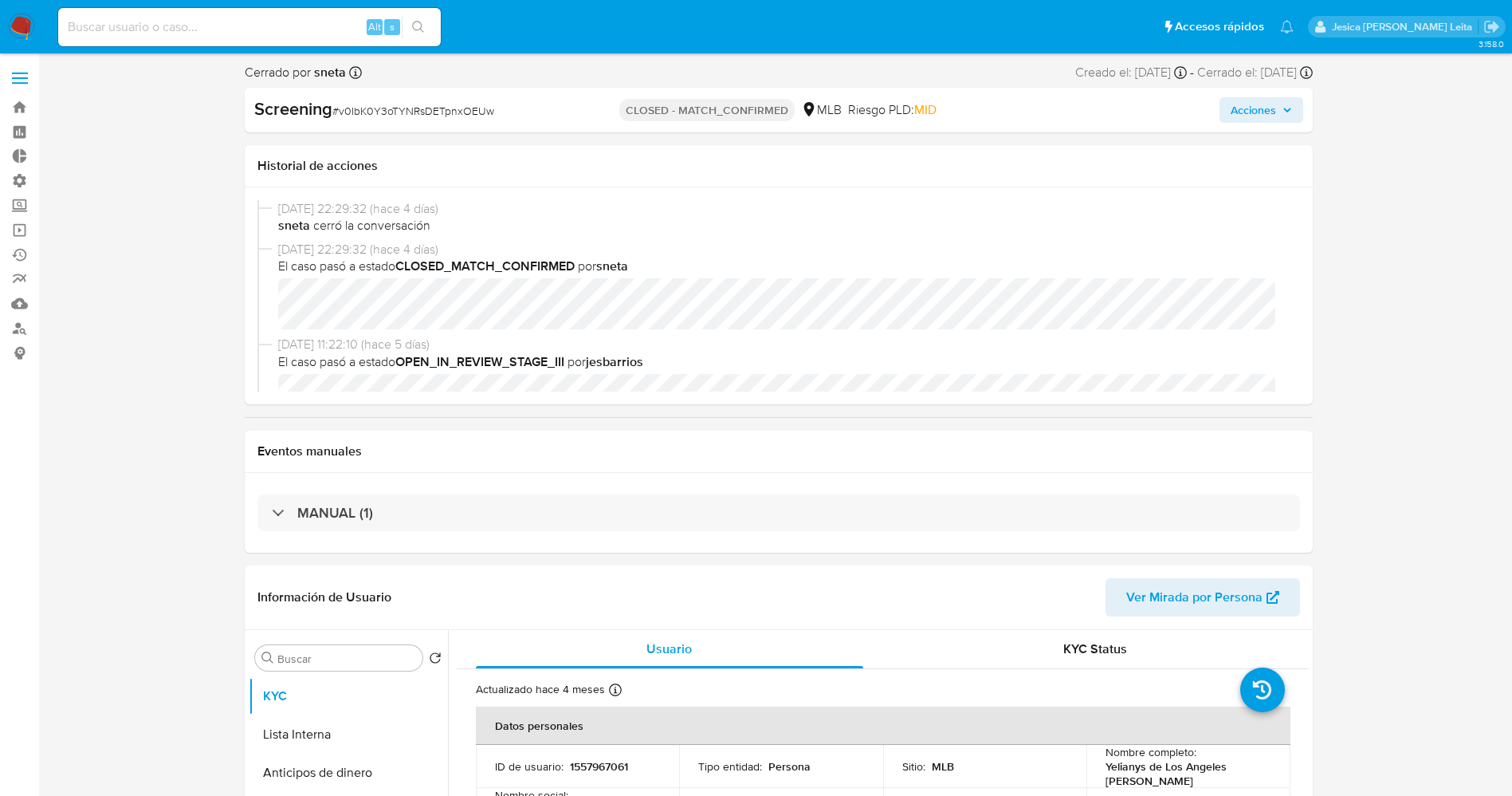
select select "10"
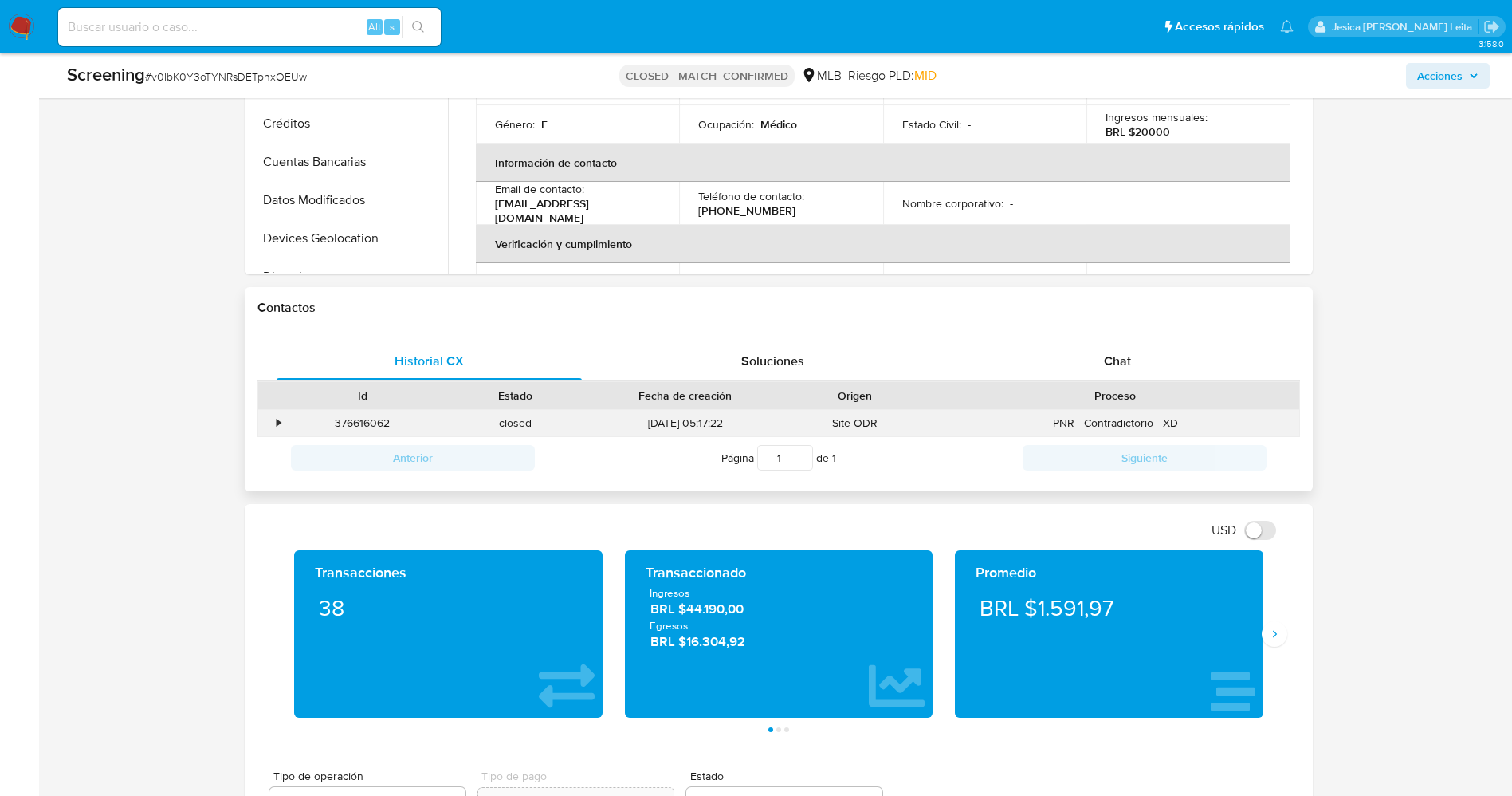
scroll to position [837, 0]
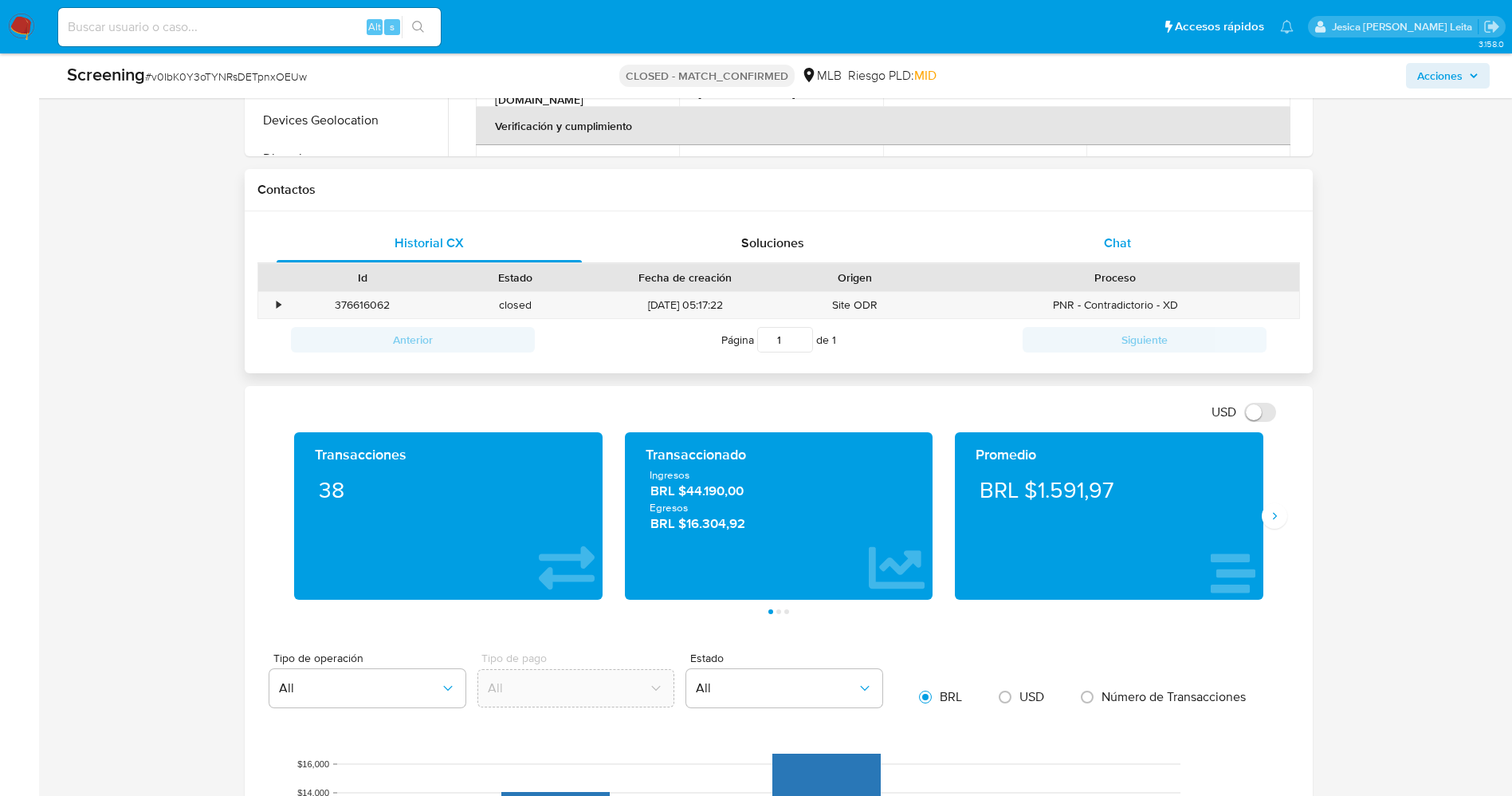
click at [1131, 253] on div "Chat" at bounding box center [1116, 243] width 306 height 38
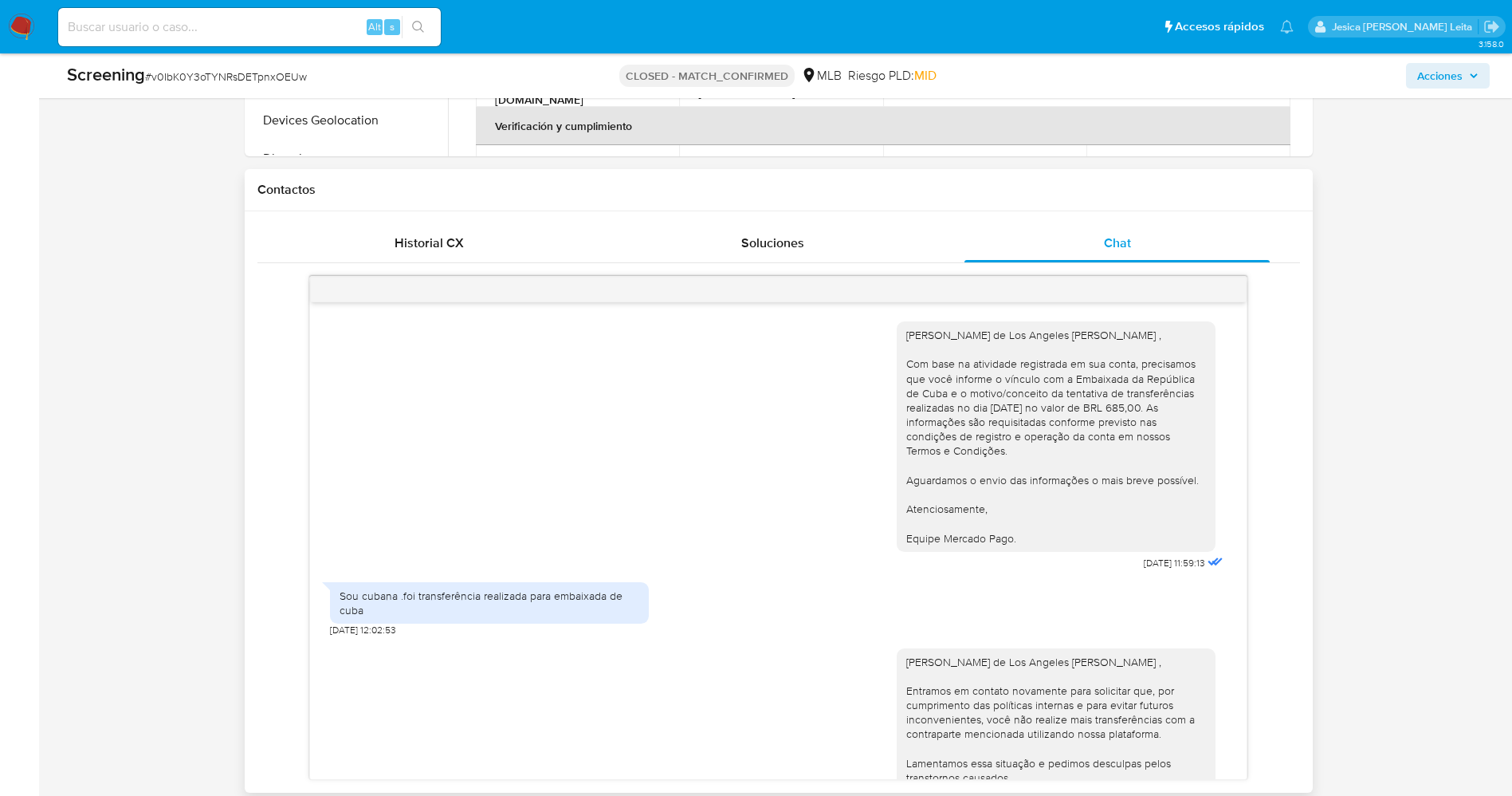
scroll to position [100, 0]
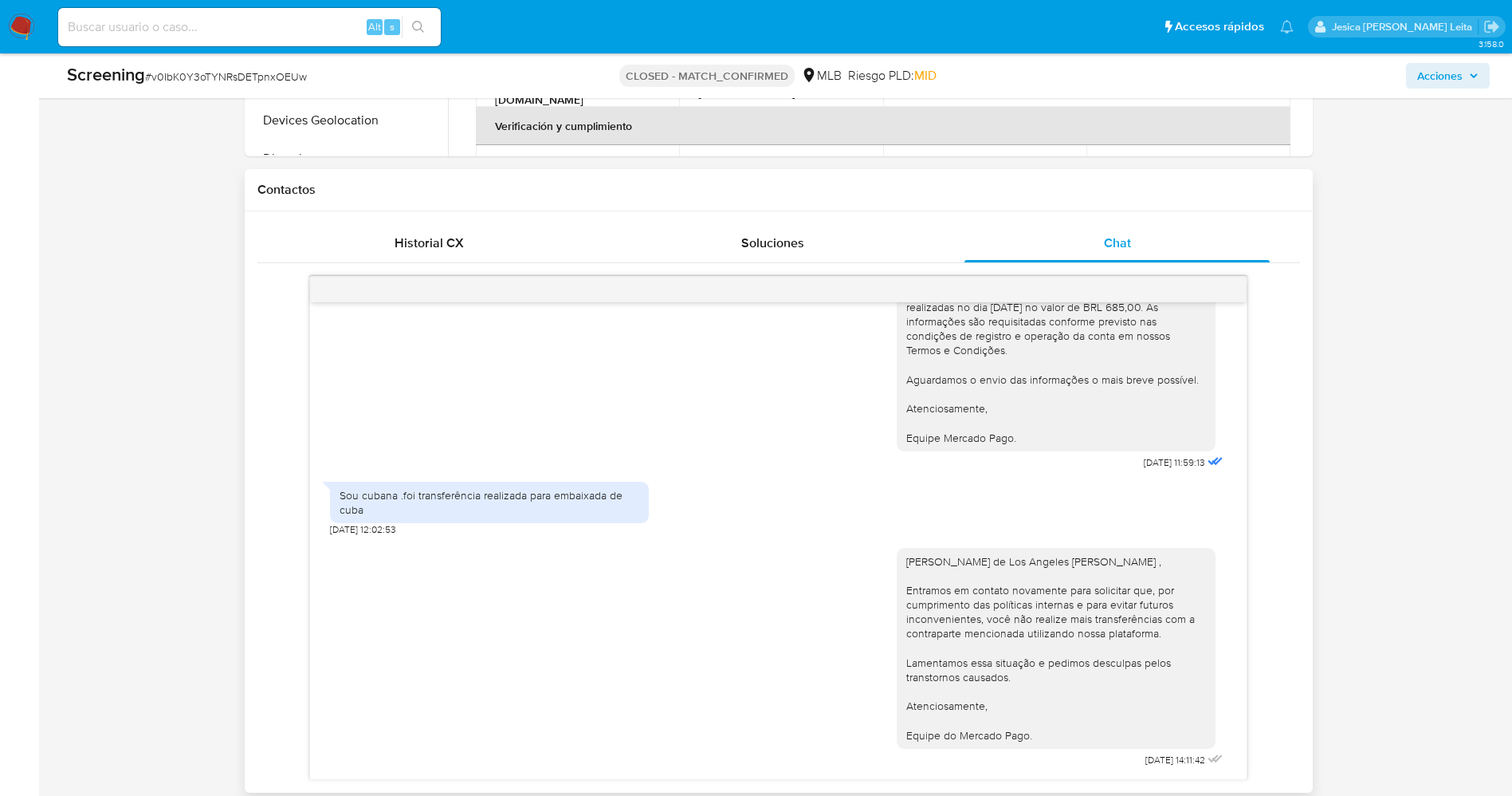
drag, startPoint x: 871, startPoint y: 557, endPoint x: 1049, endPoint y: 756, distance: 267.0
click at [1049, 756] on div "Olá Yelianys de Los Angeles Serrano Estrada , Entramos em contato novamente par…" at bounding box center [778, 654] width 896 height 236
copy div "Olá Yelianys de Los Angeles Serrano Estrada , Entramos em contato novamente par…"
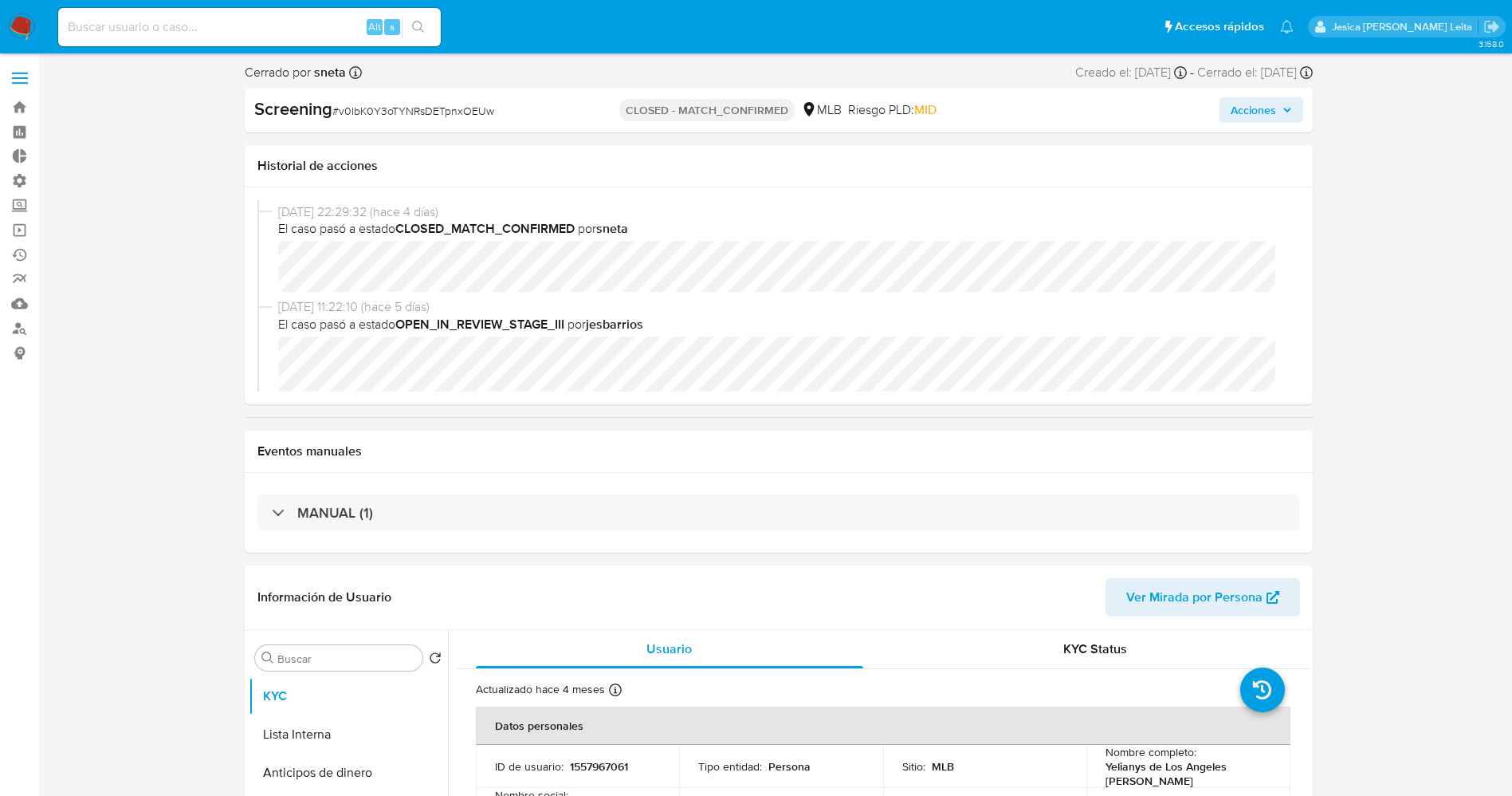
scroll to position [0, 0]
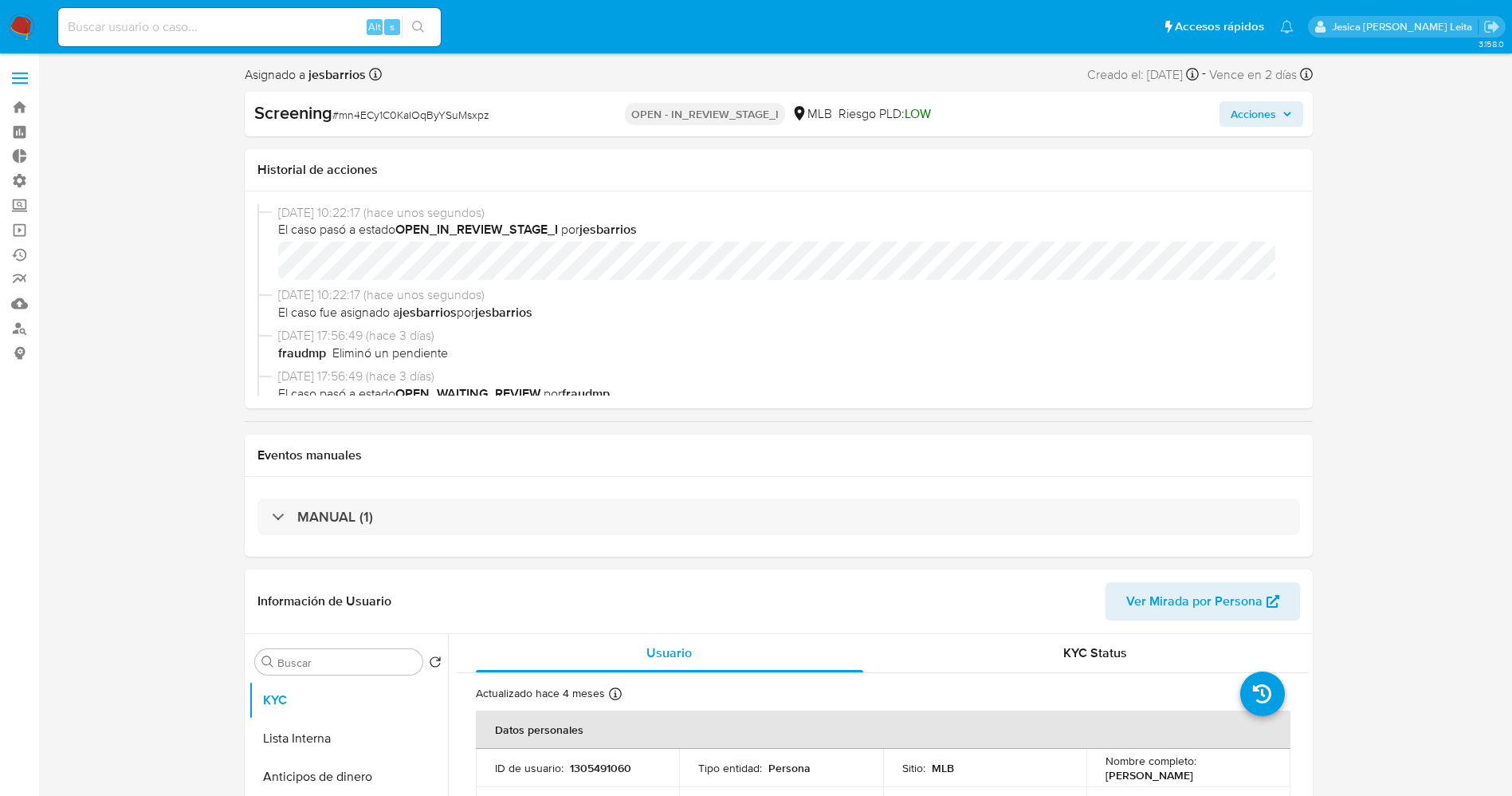
select select "10"
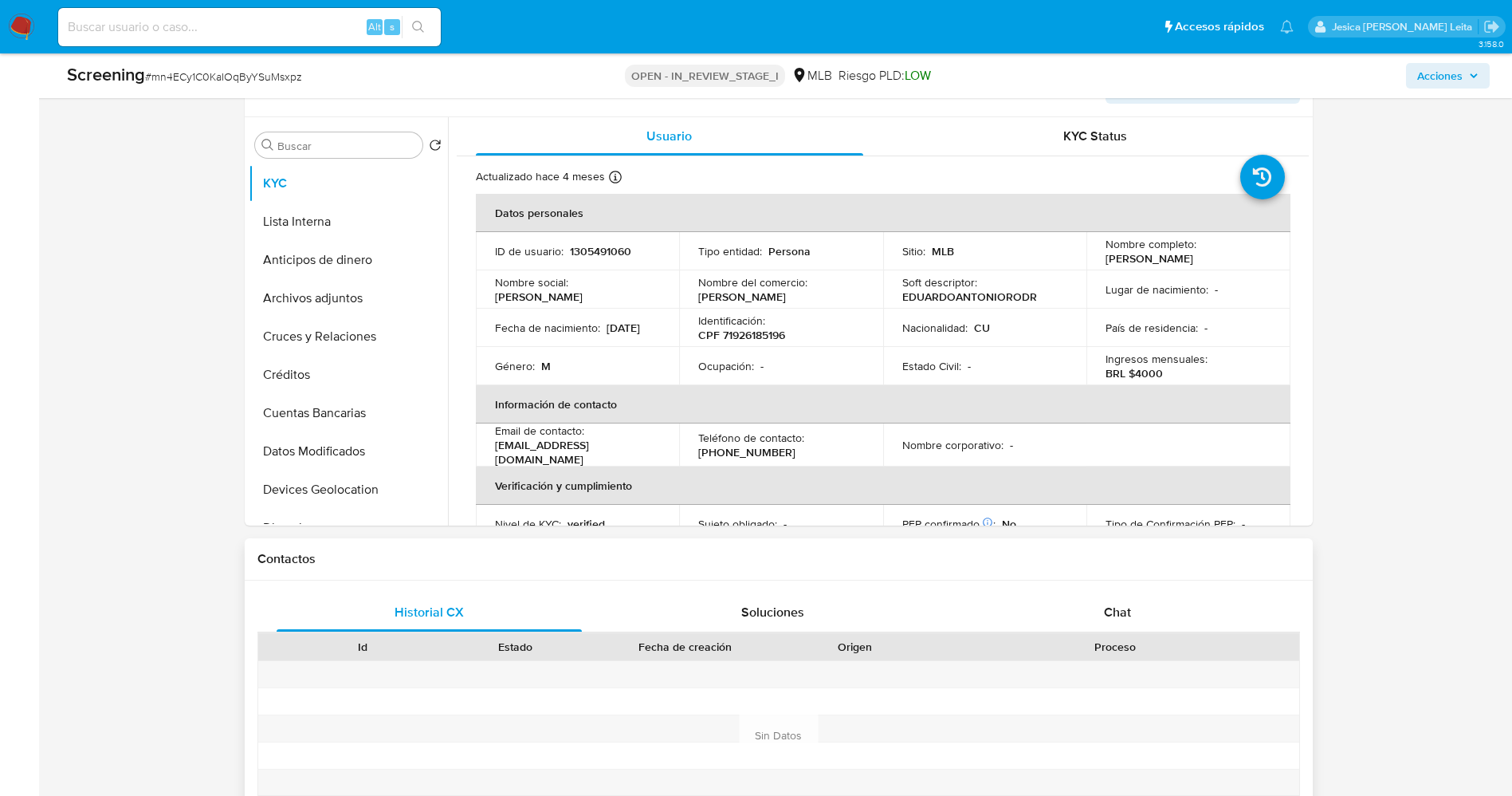
scroll to position [718, 0]
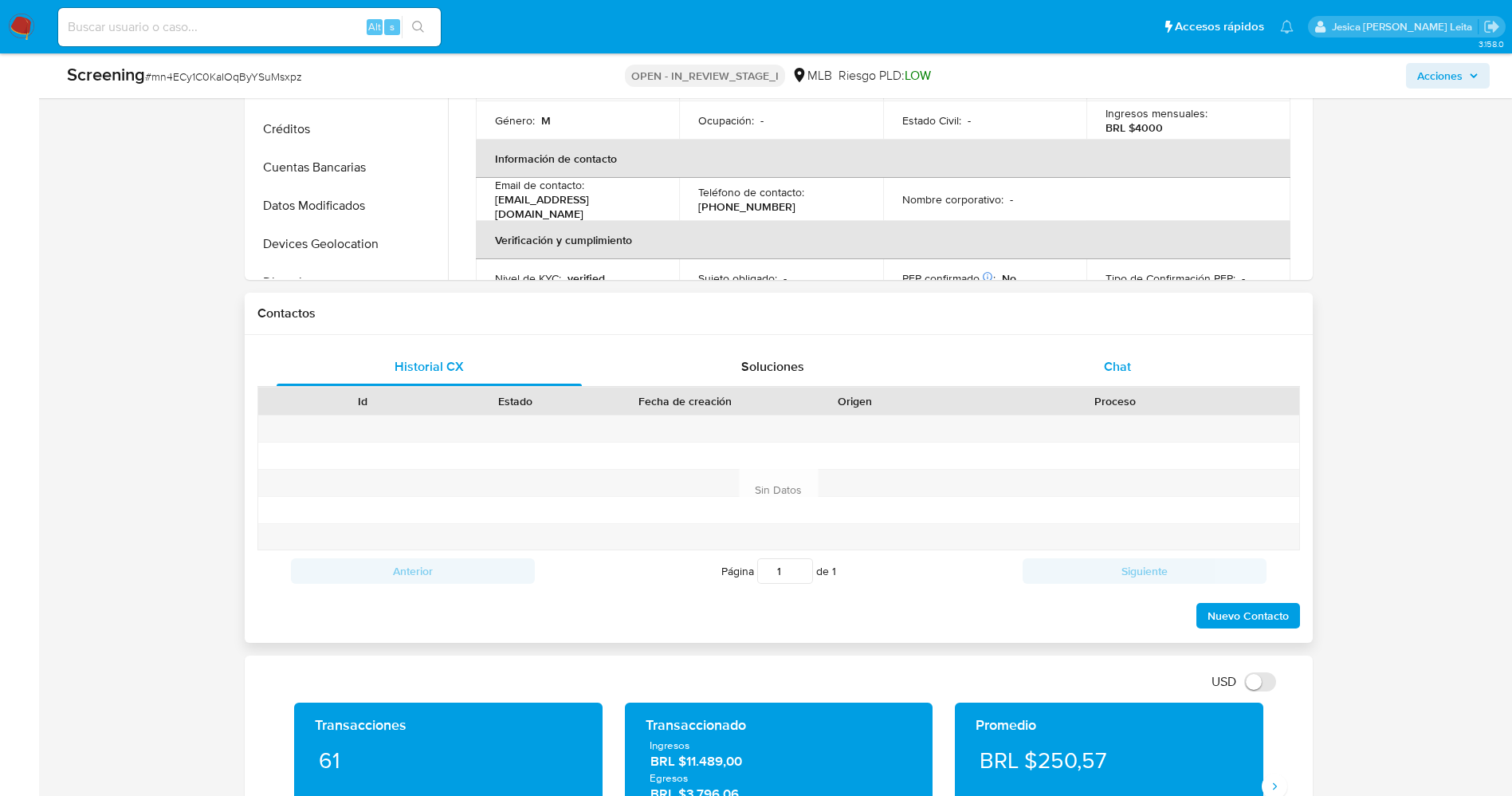
click at [1096, 364] on div "Chat" at bounding box center [1116, 367] width 306 height 38
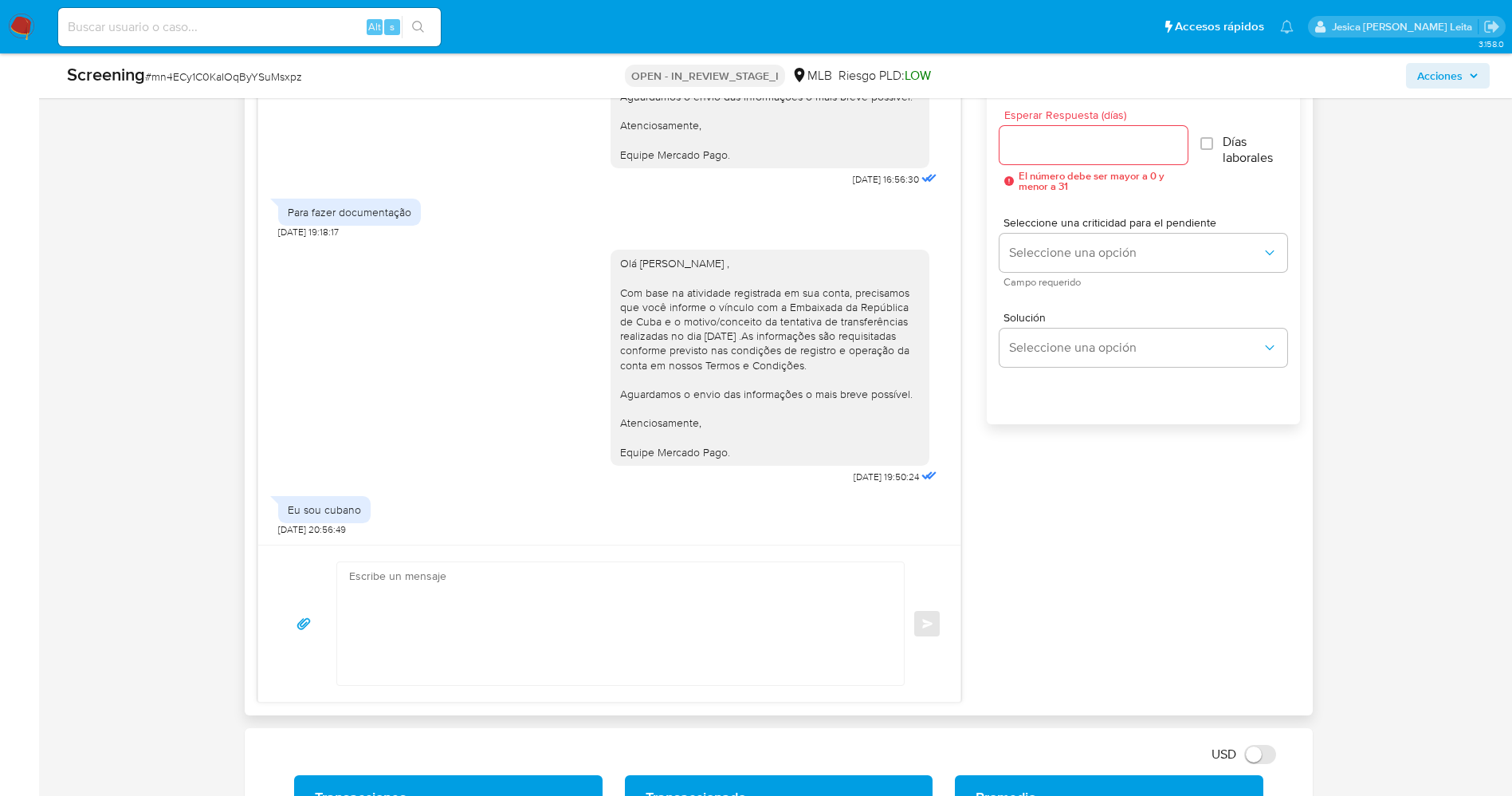
scroll to position [1076, 0]
click at [578, 603] on textarea at bounding box center [616, 622] width 536 height 123
paste textarea "Olá Yelianys de Los Angeles Serrano Estrada , Entramos em contato novamente par…"
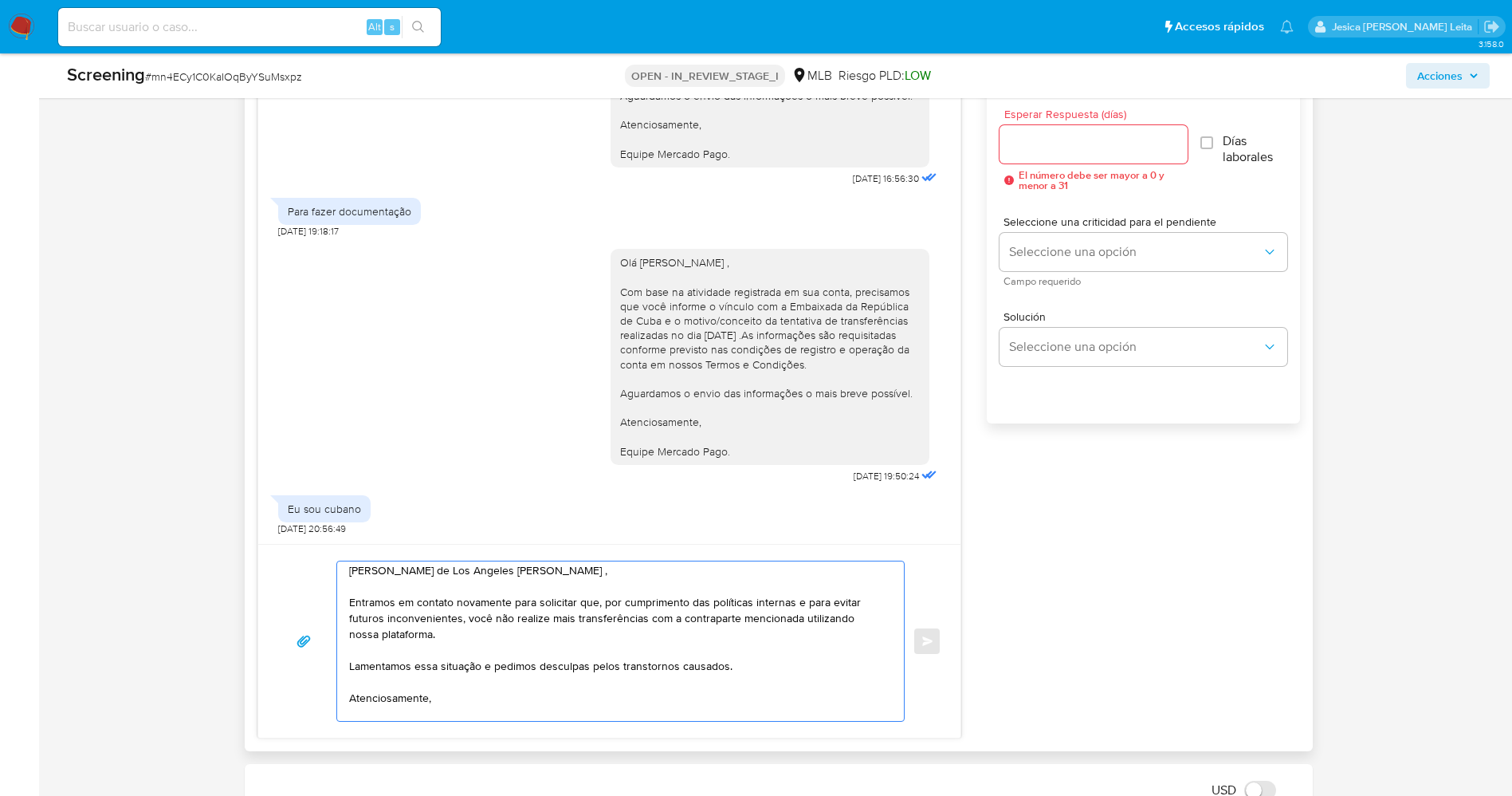
scroll to position [0, 0]
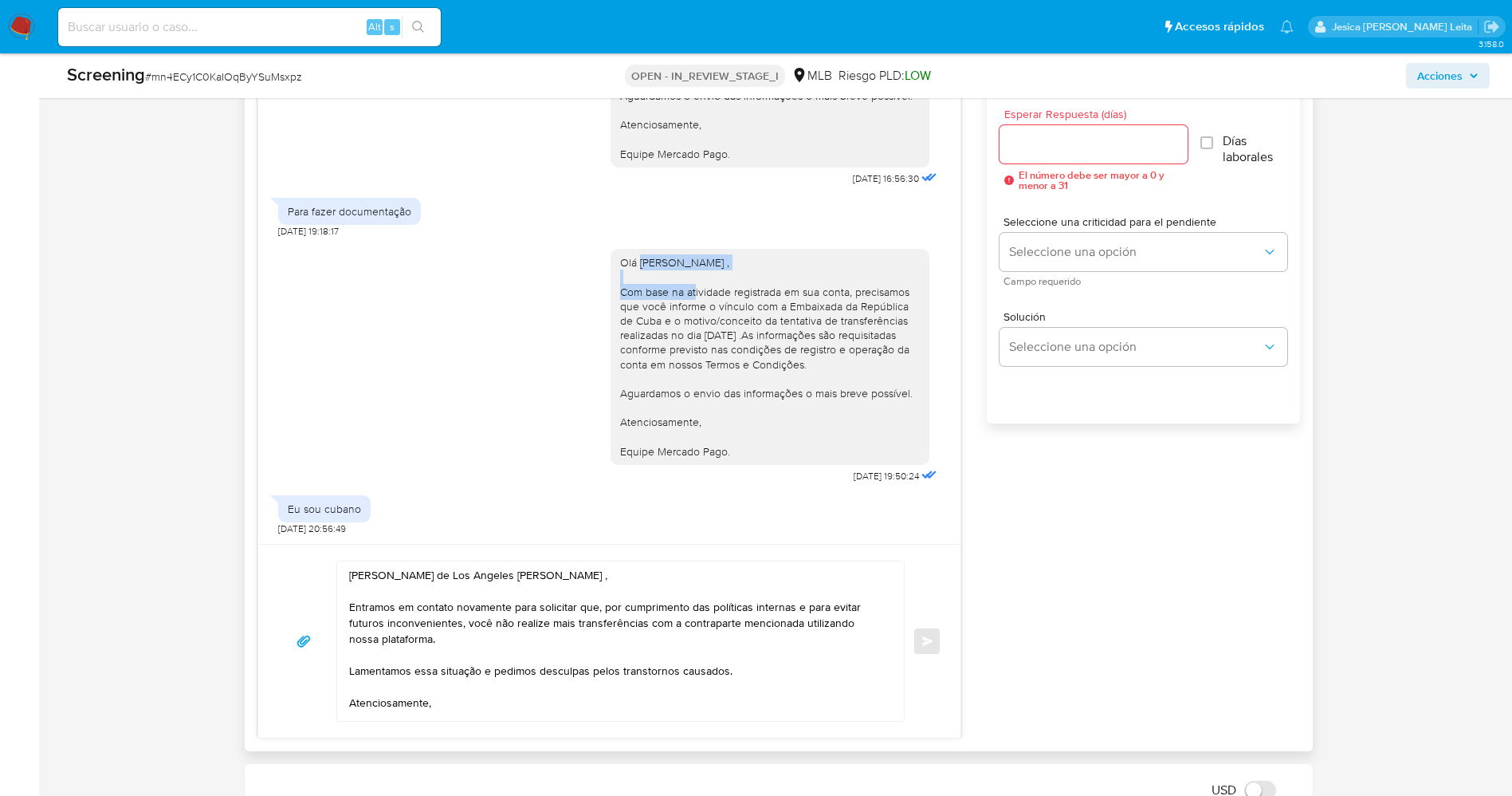
drag, startPoint x: 623, startPoint y: 266, endPoint x: 787, endPoint y: 263, distance: 164.0
click at [787, 263] on div "Olá Eduardo Antonio Rodriguez Nazco , Com base na atividade registrada em sua c…" at bounding box center [770, 356] width 300 height 203
copy div "Eduardo Antonio Rodriguez Nazco"
drag, startPoint x: 372, startPoint y: 581, endPoint x: 568, endPoint y: 576, distance: 196.1
click at [568, 576] on textarea "Olá Yelianys de Los Angeles Serrano Estrada , Entramos em contato novamente par…" at bounding box center [616, 640] width 536 height 159
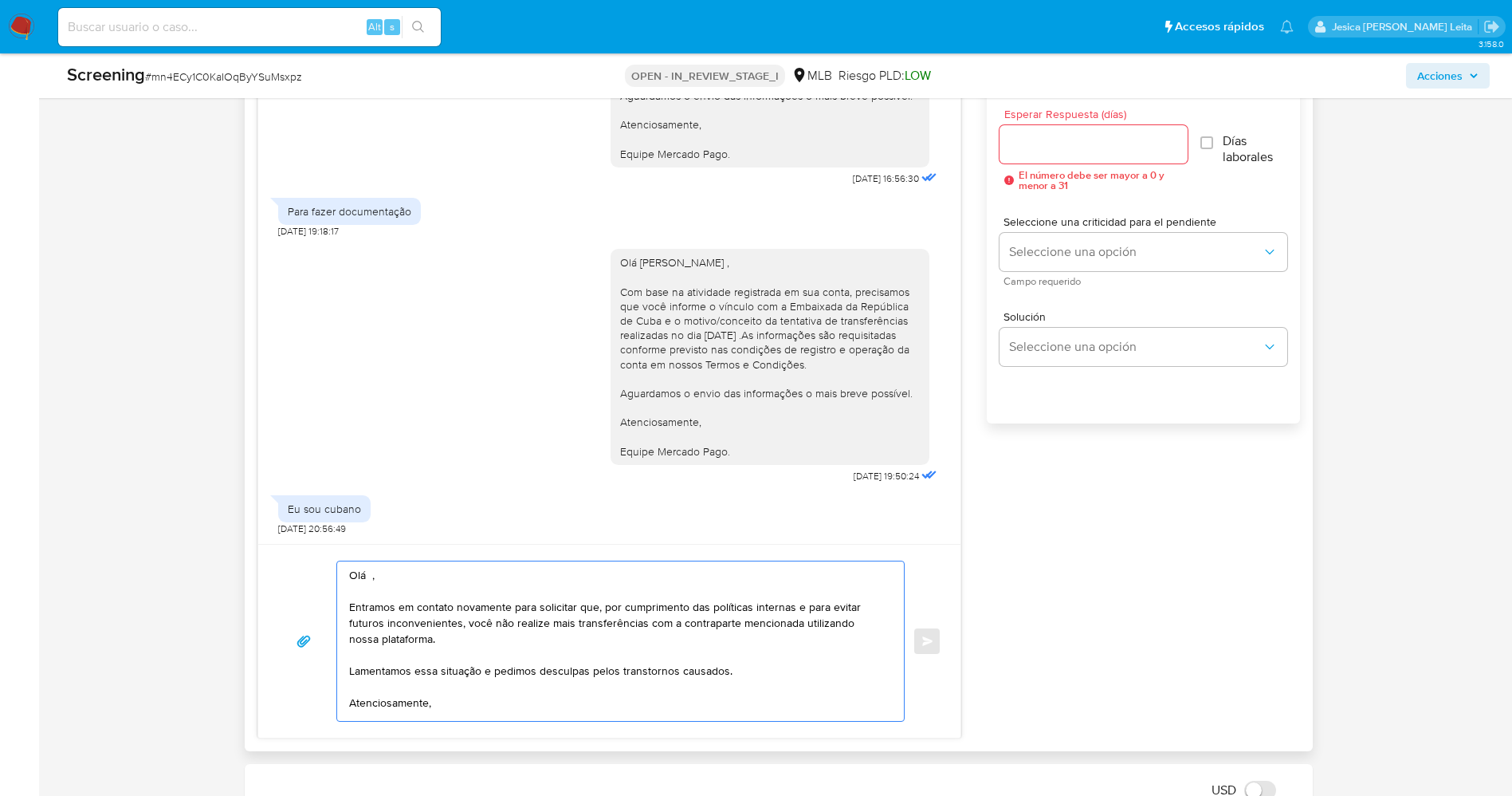
paste textarea "Eduardo Antonio Rodriguez Nazco"
type textarea "Olá Eduardo Antonio Rodriguez Nazco , Entramos em contato novamente para solici…"
click at [1099, 154] on input "Esperar Respuesta (días)" at bounding box center [1093, 144] width 188 height 21
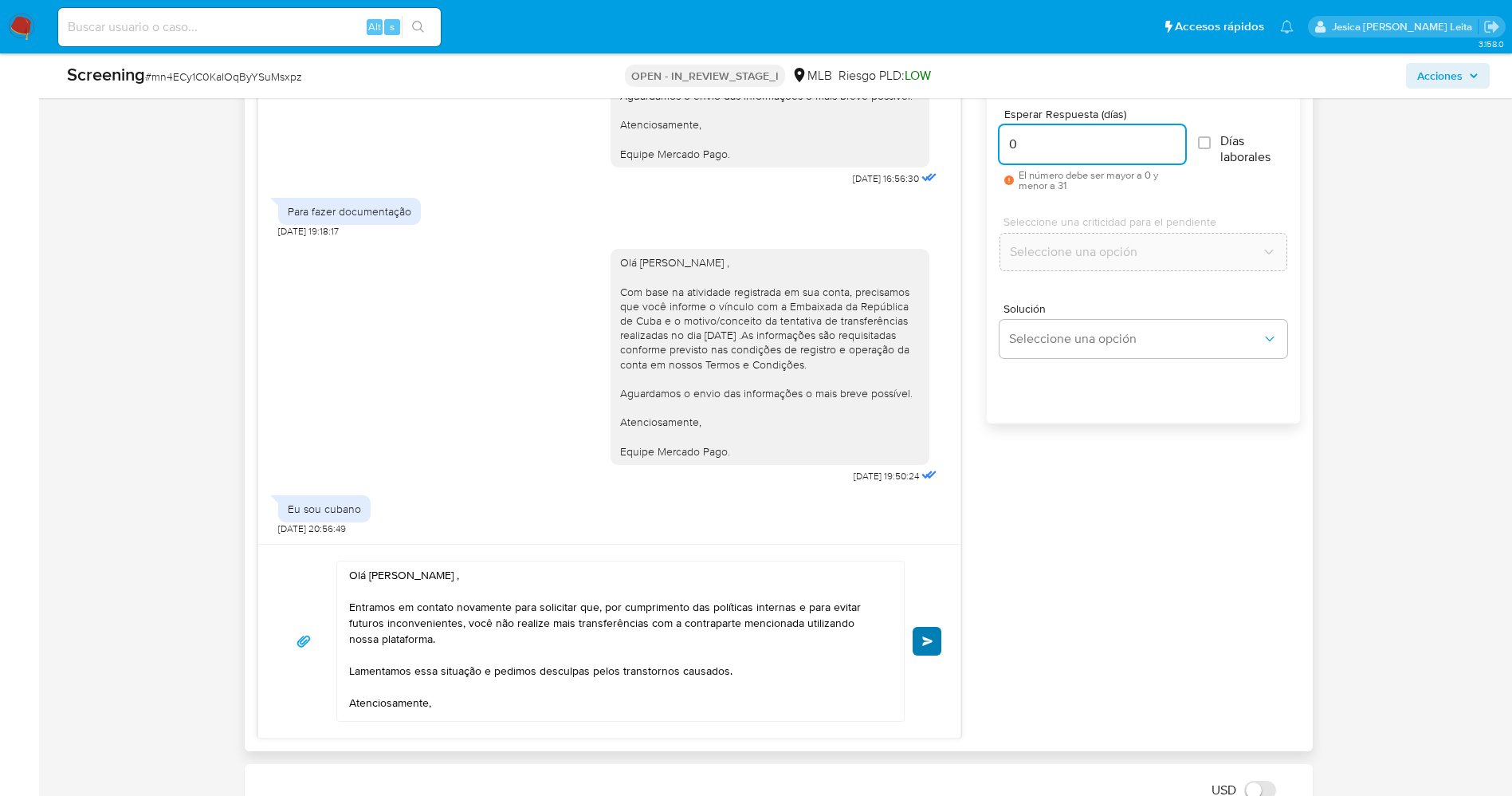
type input "0"
click at [926, 640] on span "Enviar" at bounding box center [927, 640] width 11 height 10
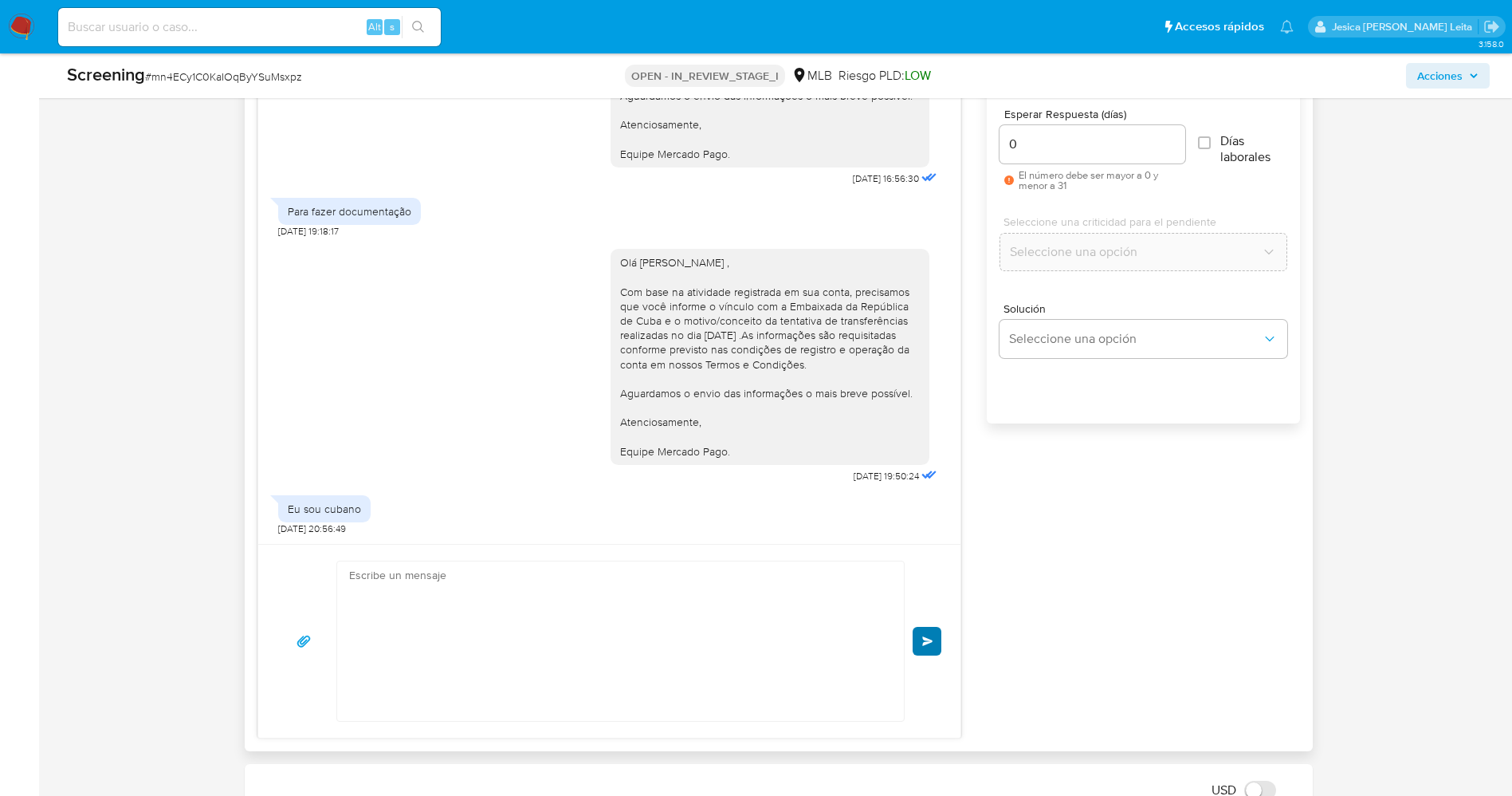
scroll to position [384, 0]
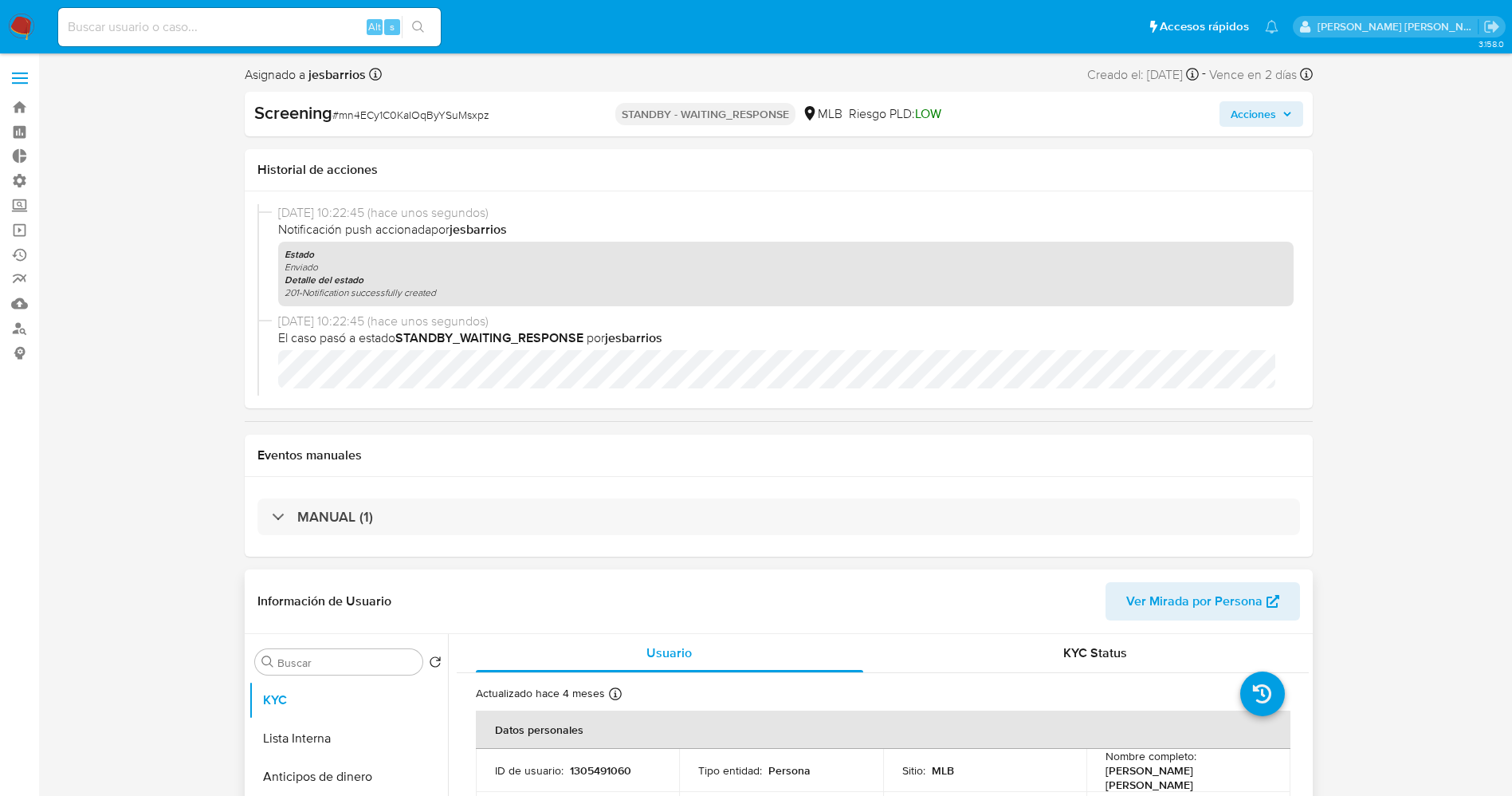
select select "10"
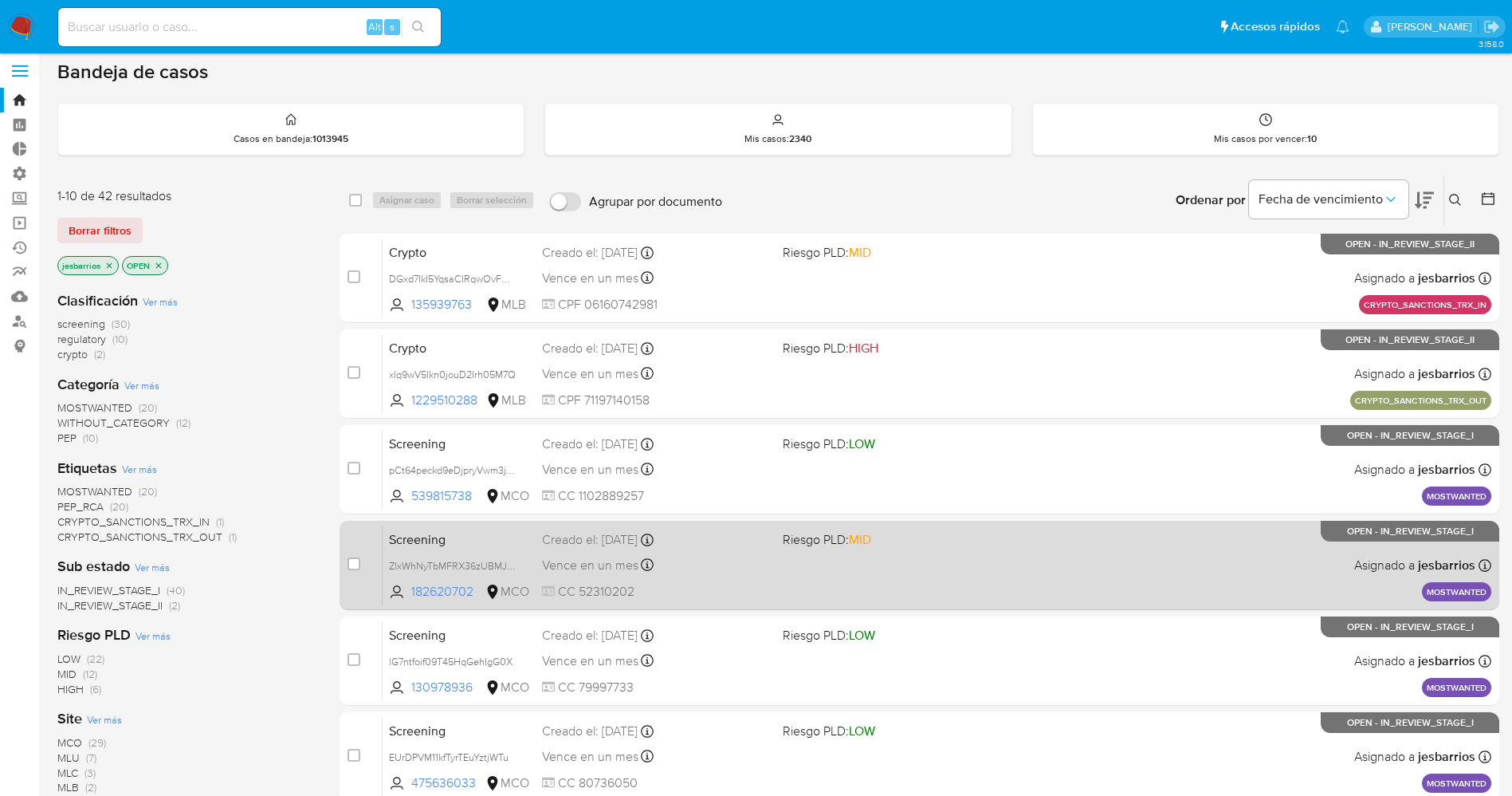
scroll to position [520, 0]
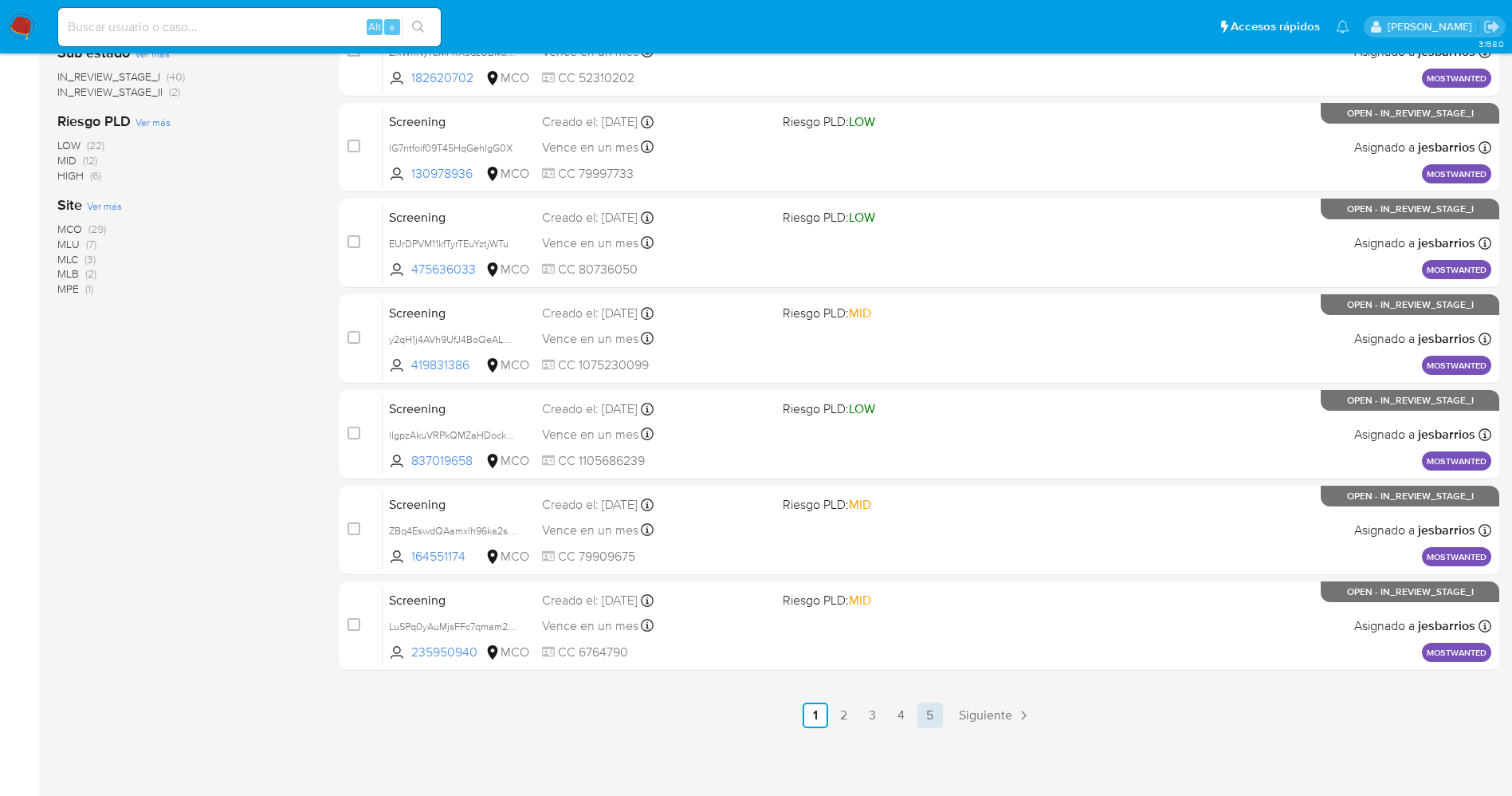
click at [932, 727] on link "5" at bounding box center [930, 715] width 25 height 25
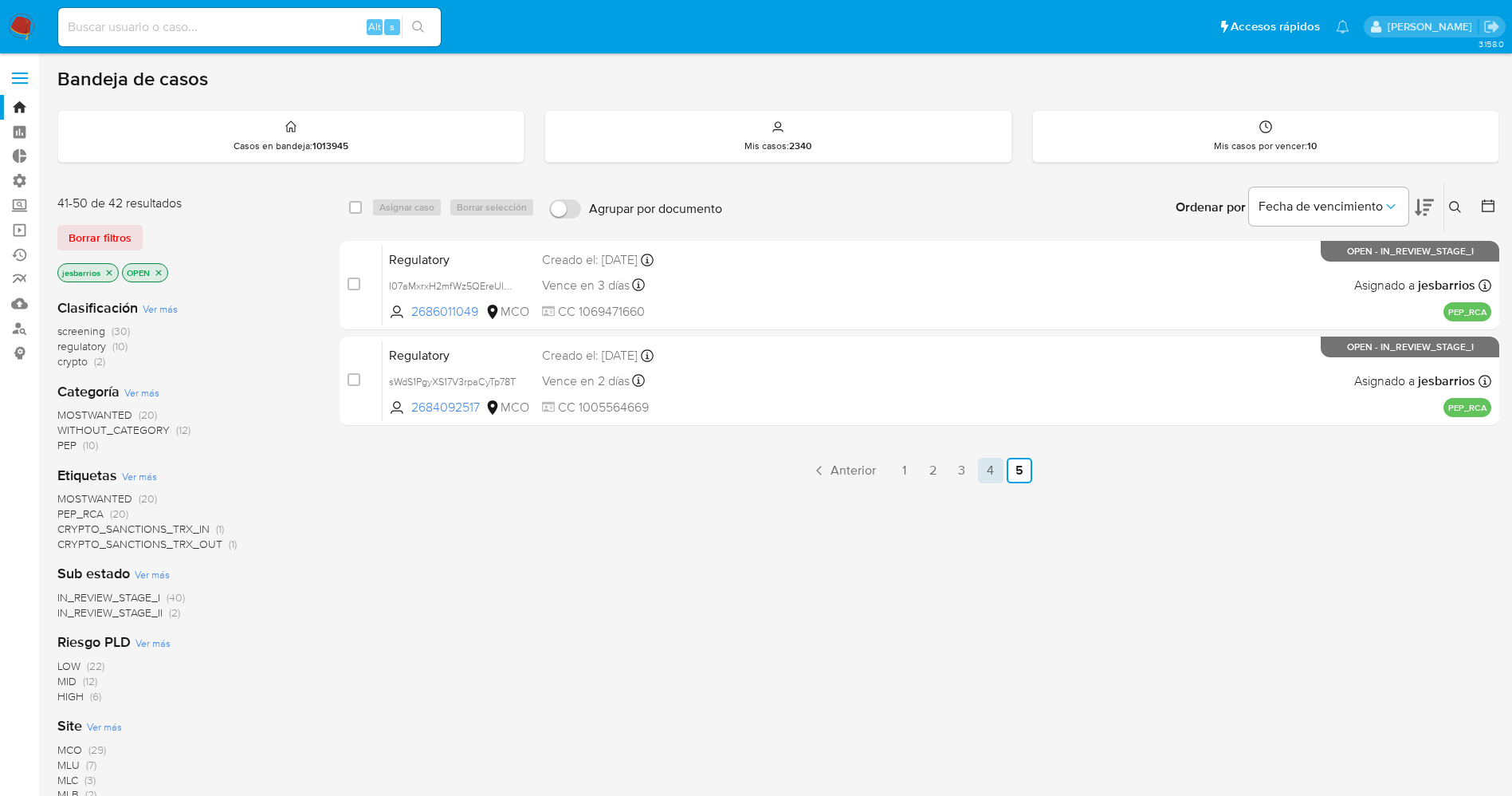
click at [985, 472] on link "4" at bounding box center [990, 470] width 25 height 25
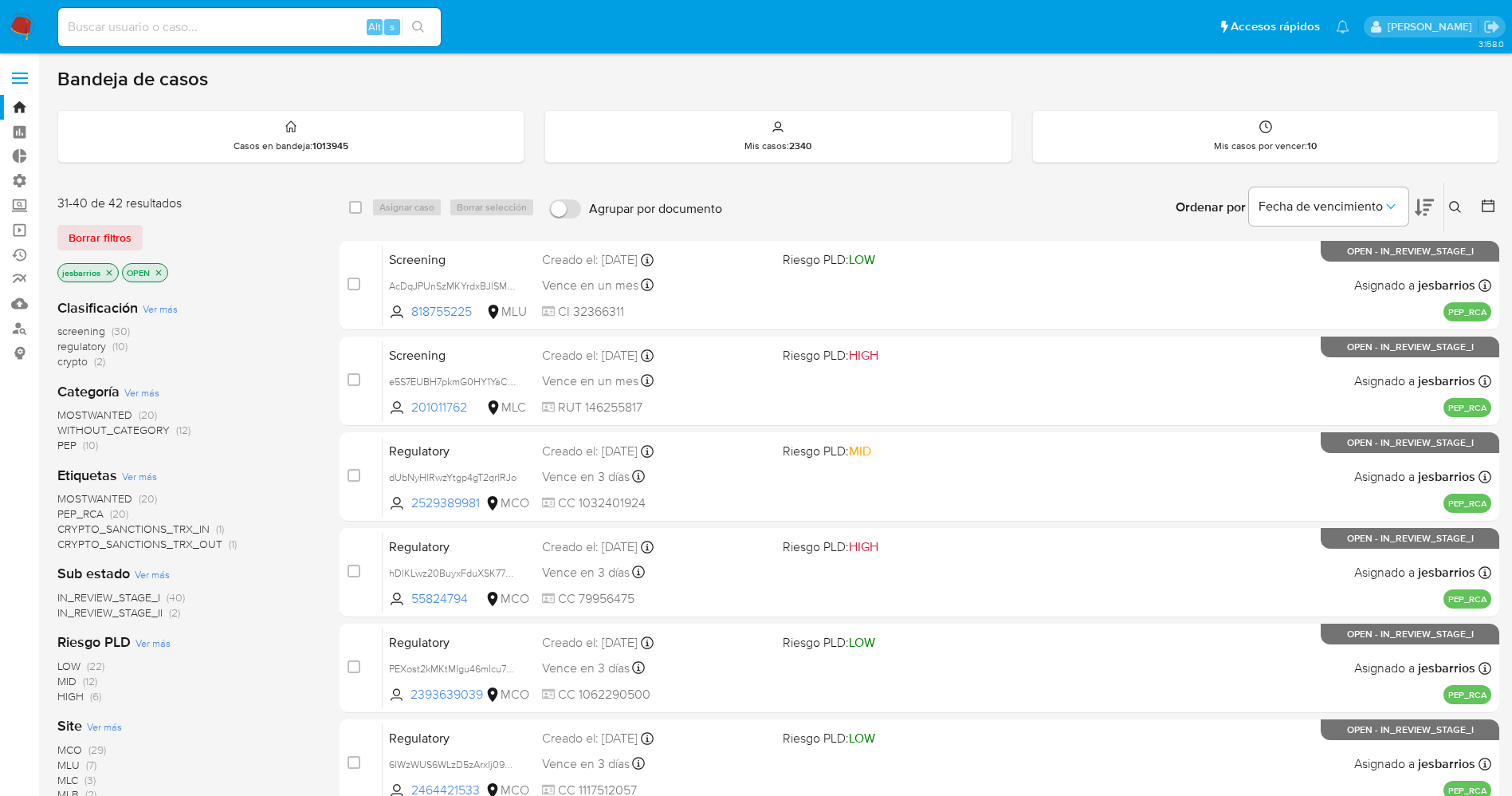
click at [164, 271] on icon "close-filter" at bounding box center [158, 272] width 10 height 10
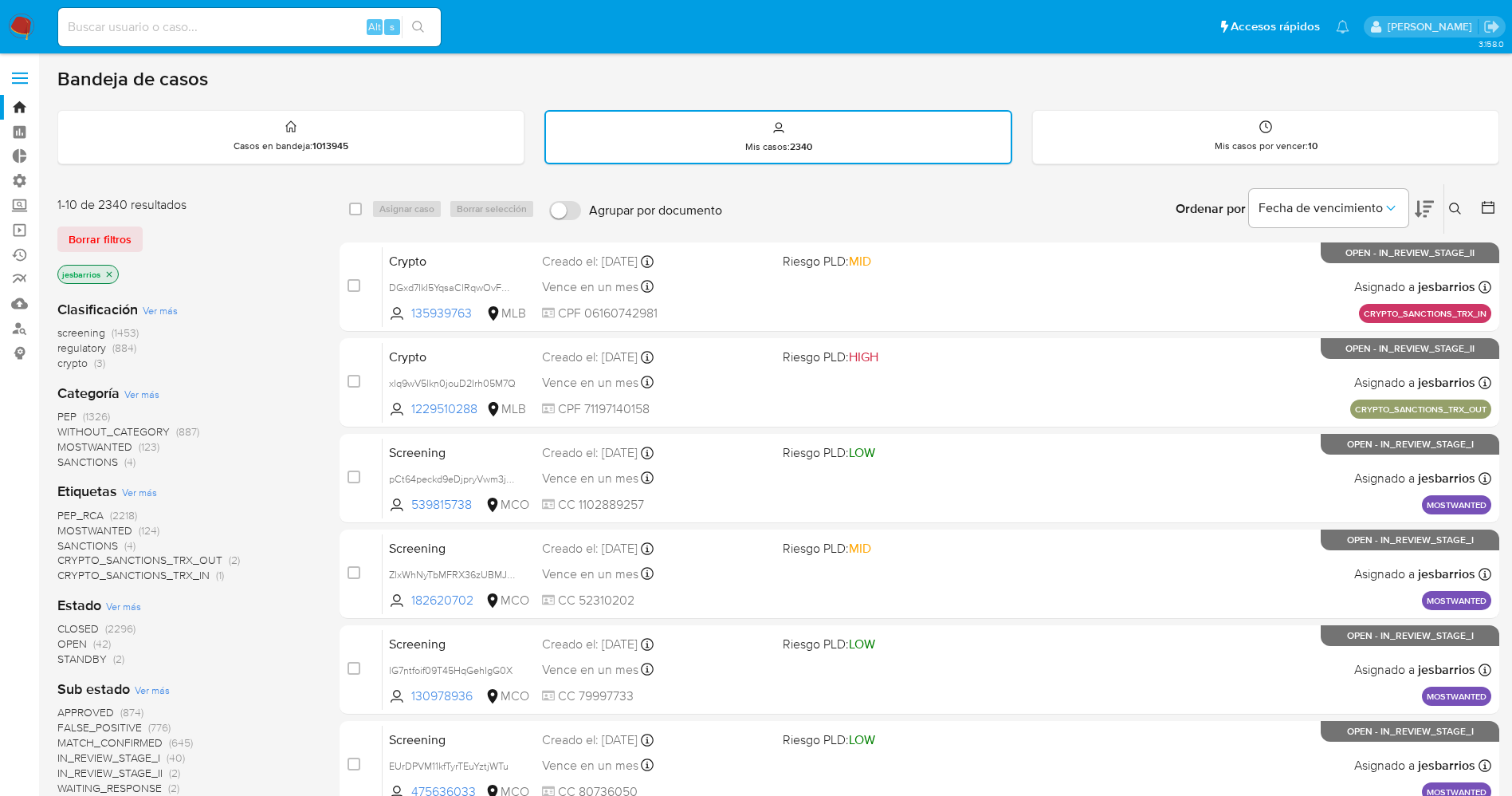
click at [97, 661] on span "STANDBY" at bounding box center [82, 659] width 49 height 16
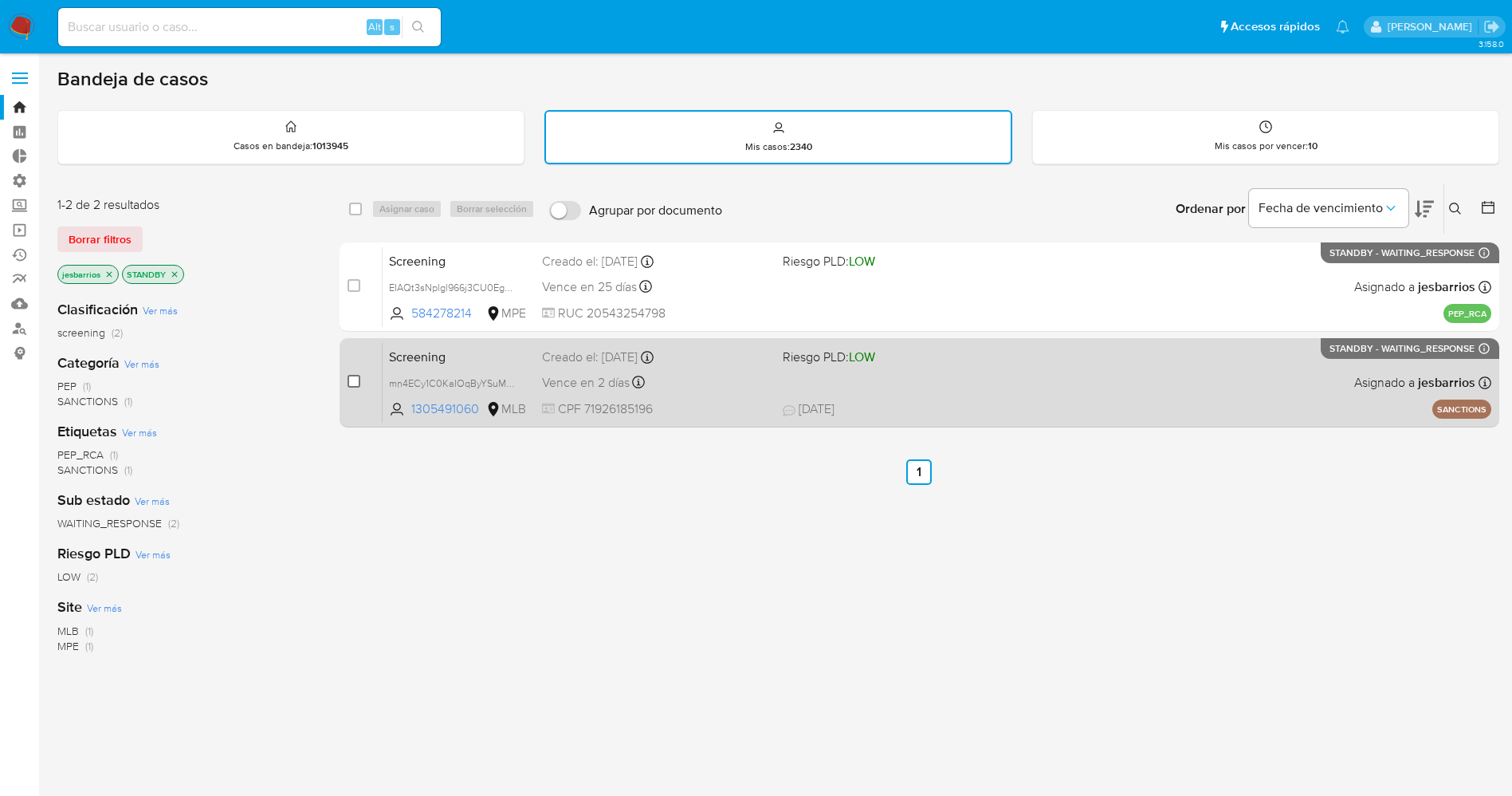
click at [350, 378] on input "checkbox" at bounding box center [354, 381] width 13 height 13
checkbox input "true"
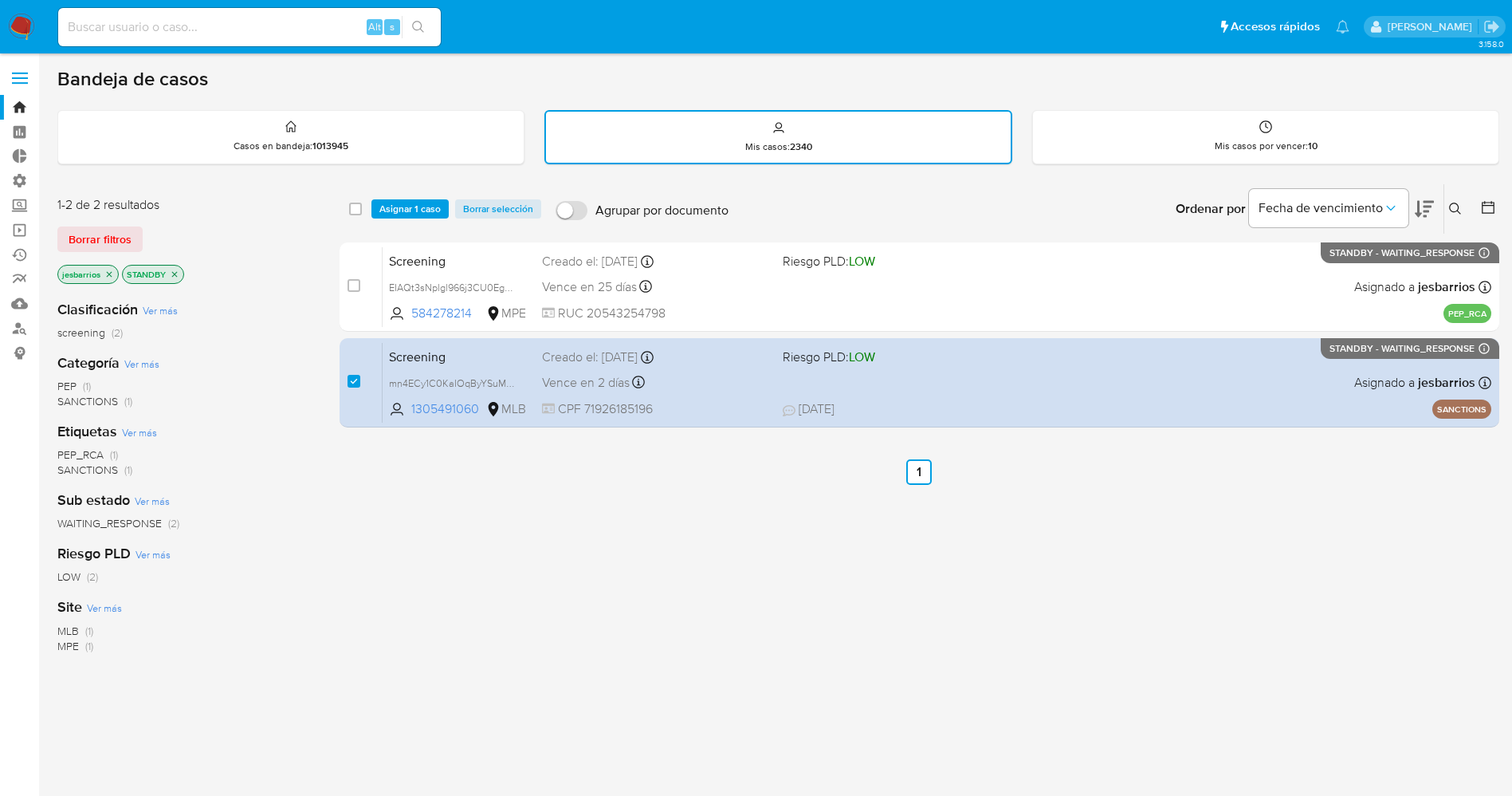
click at [422, 196] on div "select-all-cases-checkbox Asignar 1 caso Borrar selección Agrupar por documento…" at bounding box center [918, 208] width 1159 height 49
click at [414, 213] on span "Asignar 1 caso" at bounding box center [409, 209] width 61 height 16
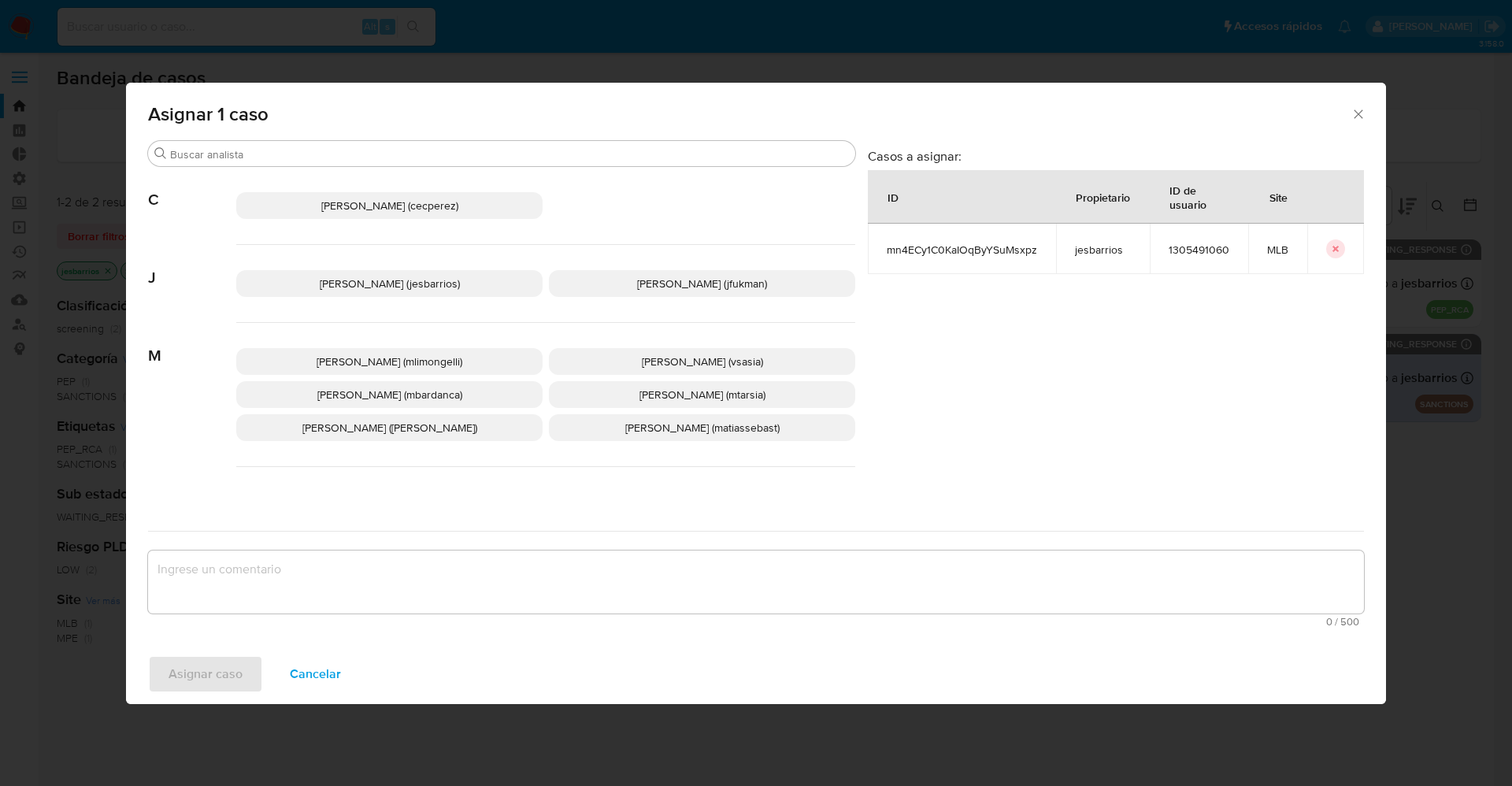
drag, startPoint x: 411, startPoint y: 283, endPoint x: 377, endPoint y: 481, distance: 200.9
click at [411, 298] on div "Jesica Iris Barrios Leita (jesbarrios) Jessica Mariana Fukman (jfukman)" at bounding box center [545, 284] width 619 height 78
click at [349, 279] on span "Jesica Iris Barrios Leita (jesbarrios)" at bounding box center [390, 284] width 140 height 16
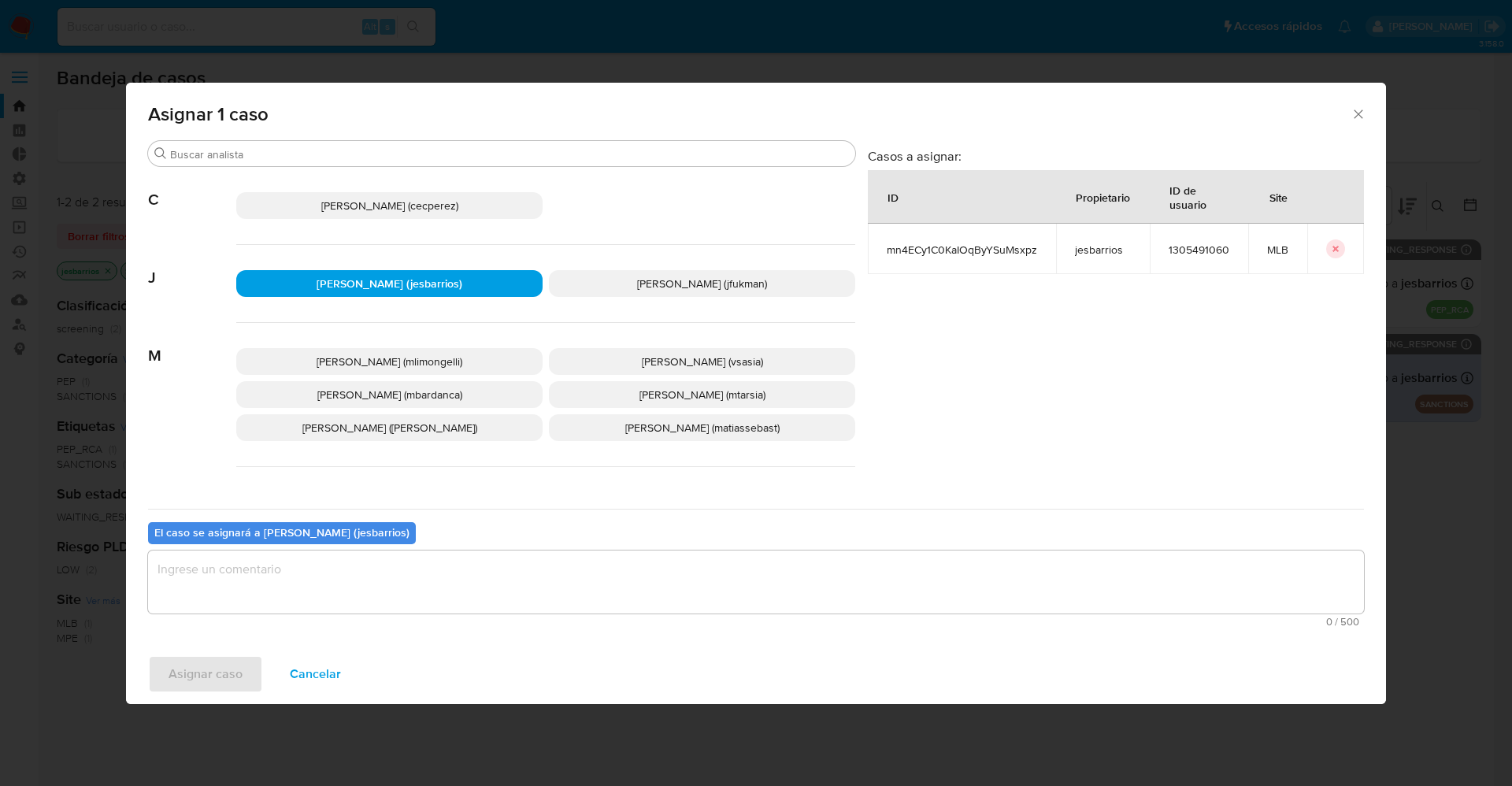
click at [290, 614] on div "0 / 500 500 caracteres restantes" at bounding box center [756, 588] width 1216 height 76
click at [296, 603] on textarea "assign-modal" at bounding box center [756, 582] width 1216 height 63
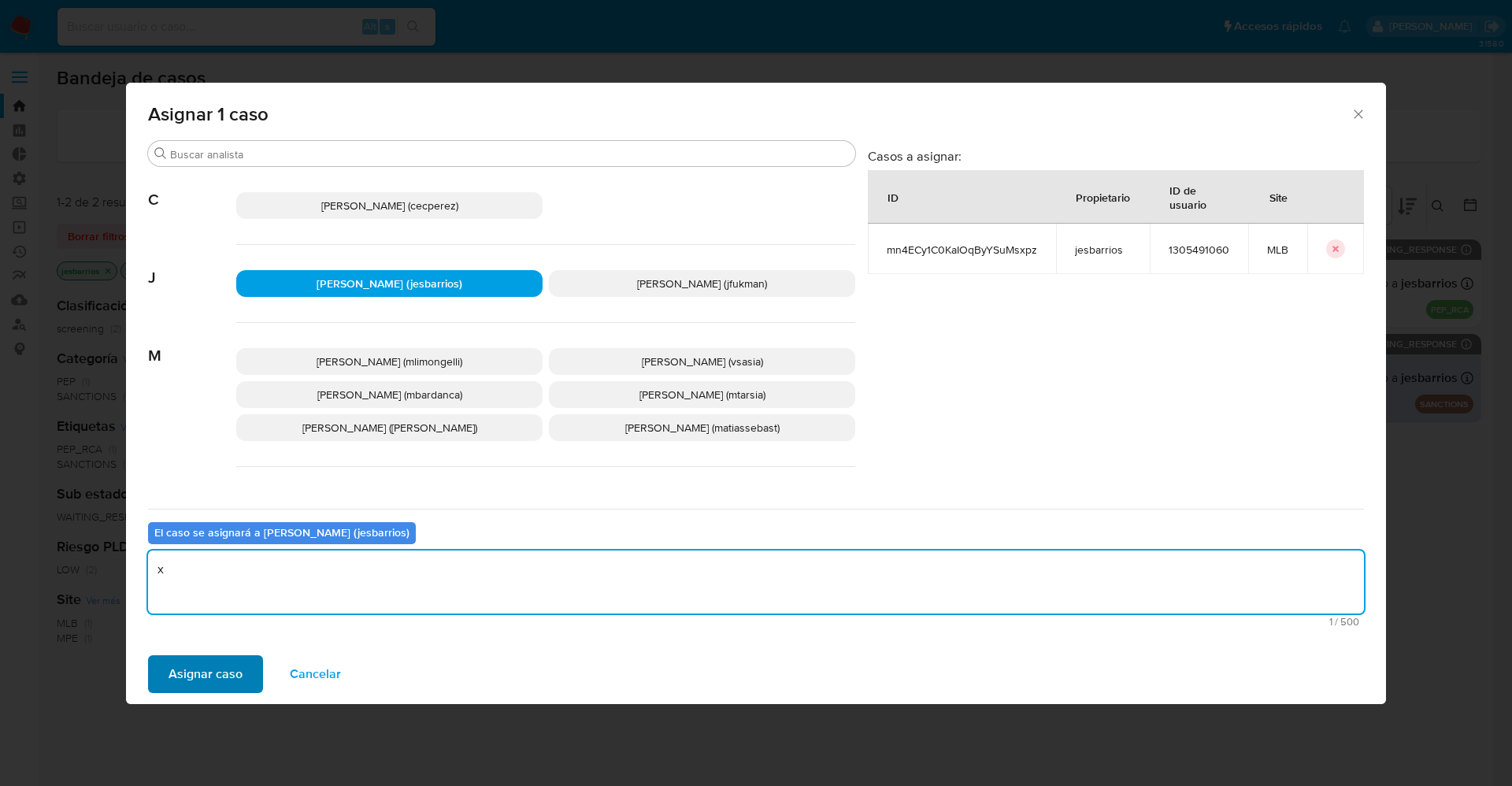
type textarea "x"
click at [212, 684] on span "Asignar caso" at bounding box center [206, 674] width 74 height 35
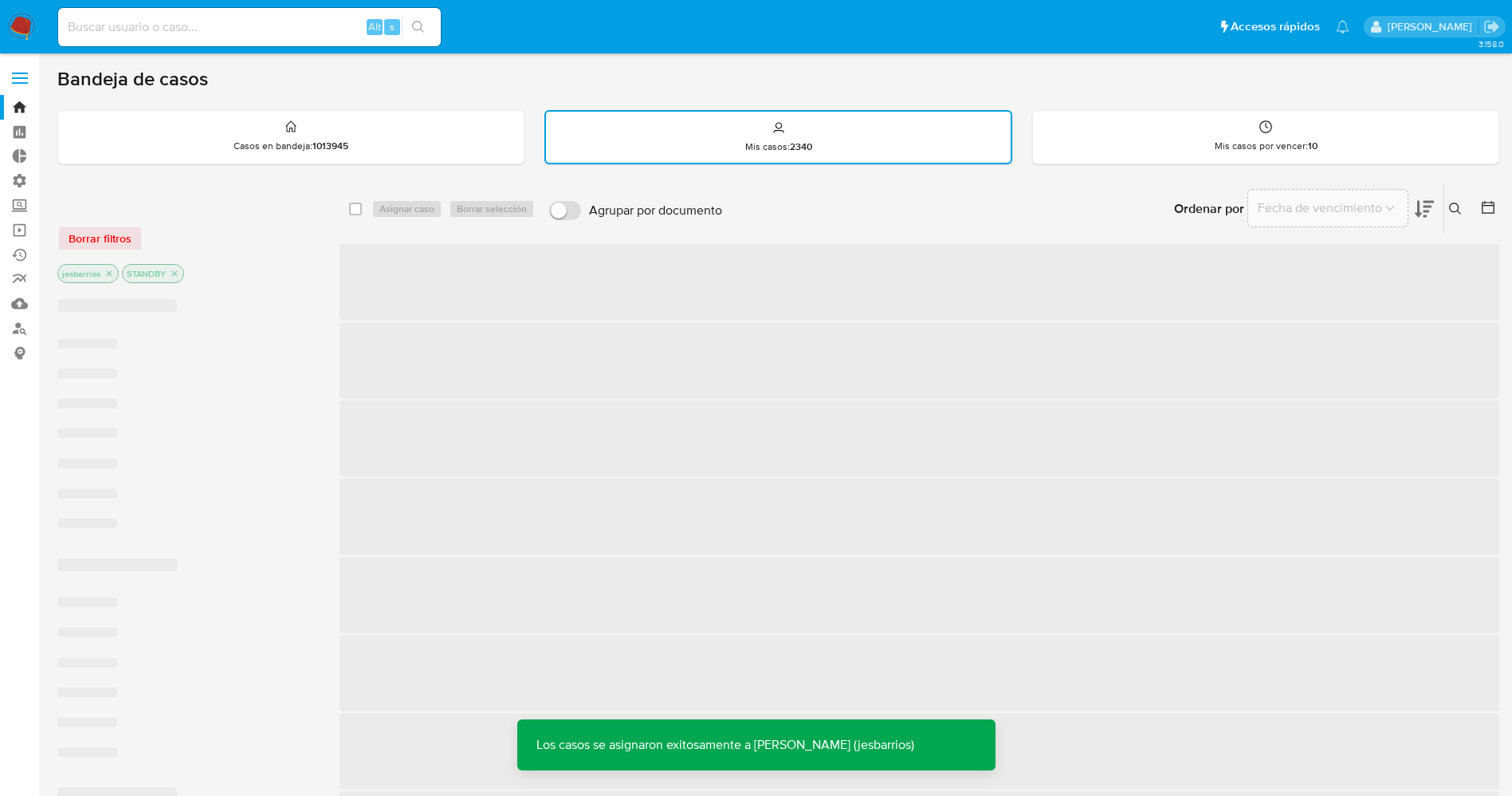
click at [16, 25] on img at bounding box center [22, 27] width 27 height 27
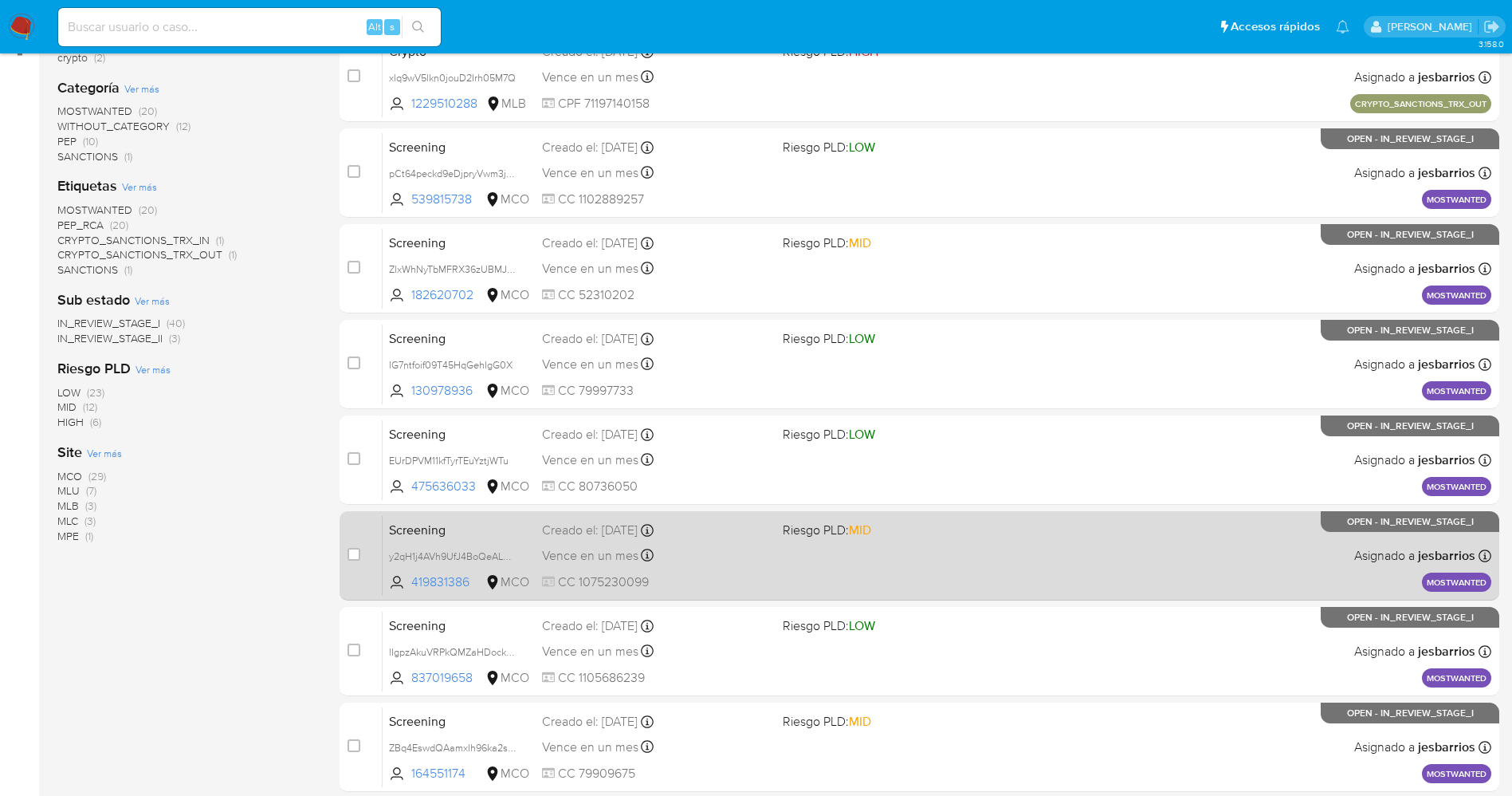
scroll to position [520, 0]
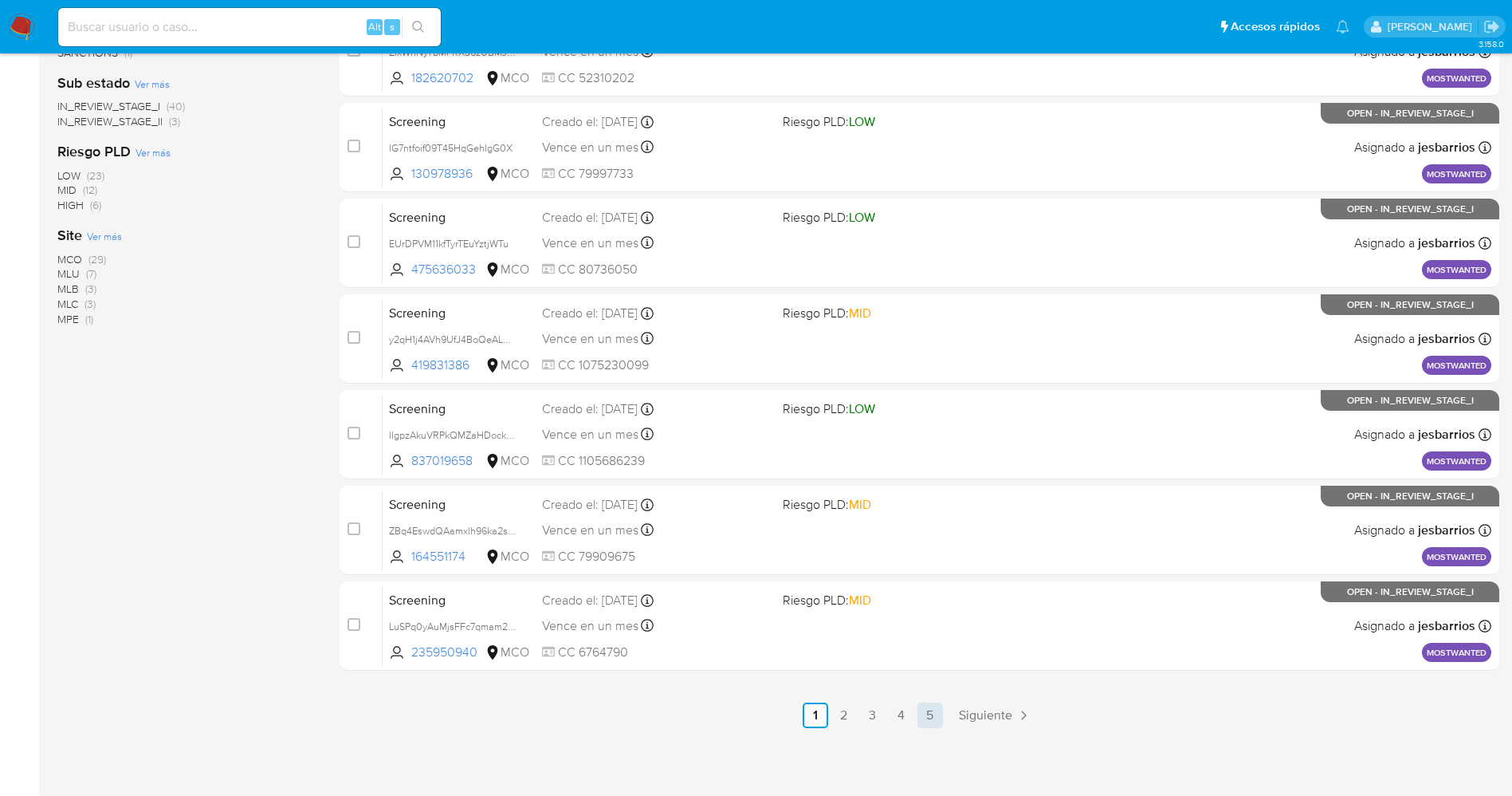
click at [930, 716] on link "5" at bounding box center [930, 715] width 25 height 25
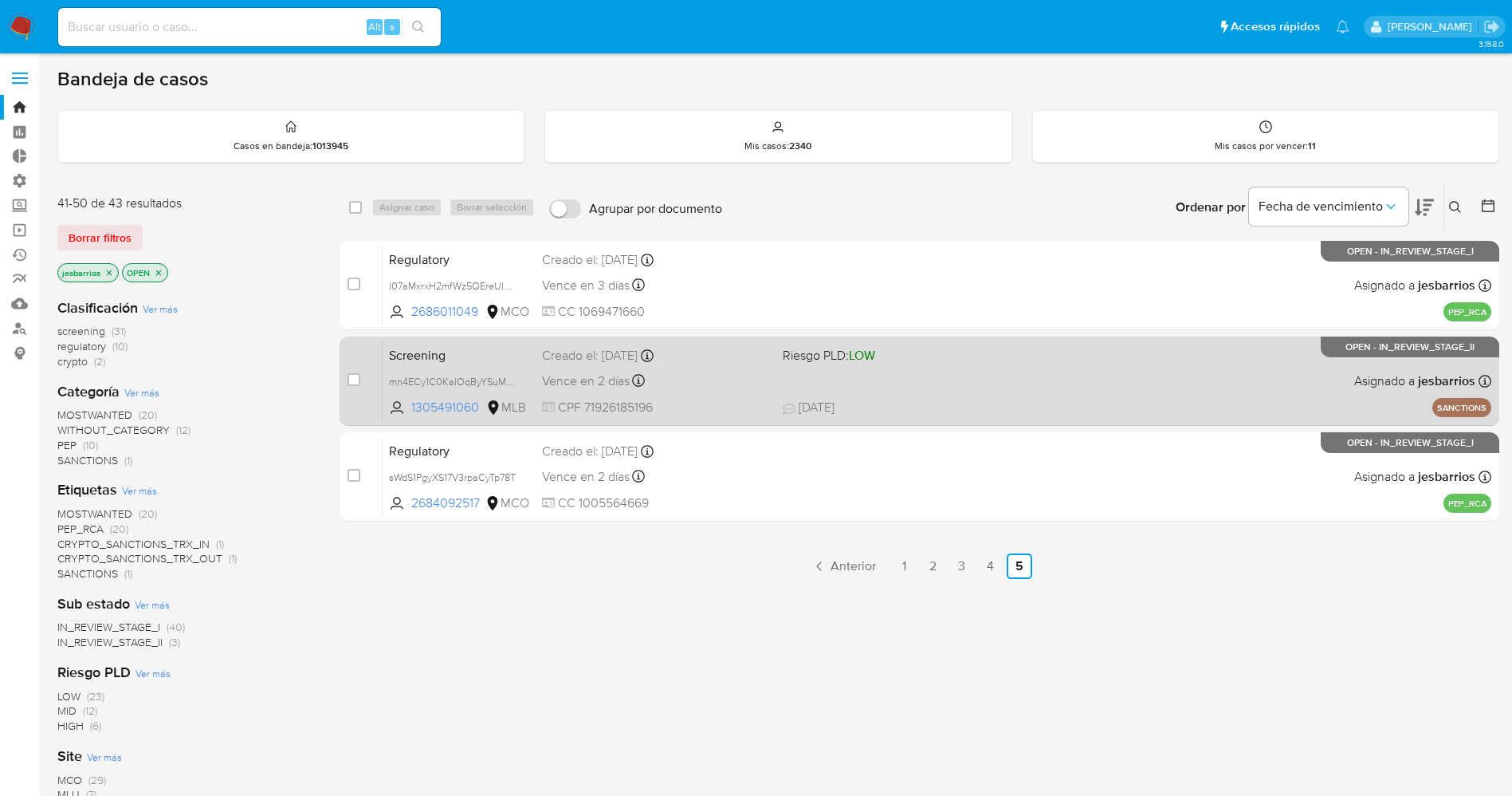
click at [966, 404] on span "12/09/2025 12/09/2025 17:56" at bounding box center [1016, 407] width 468 height 17
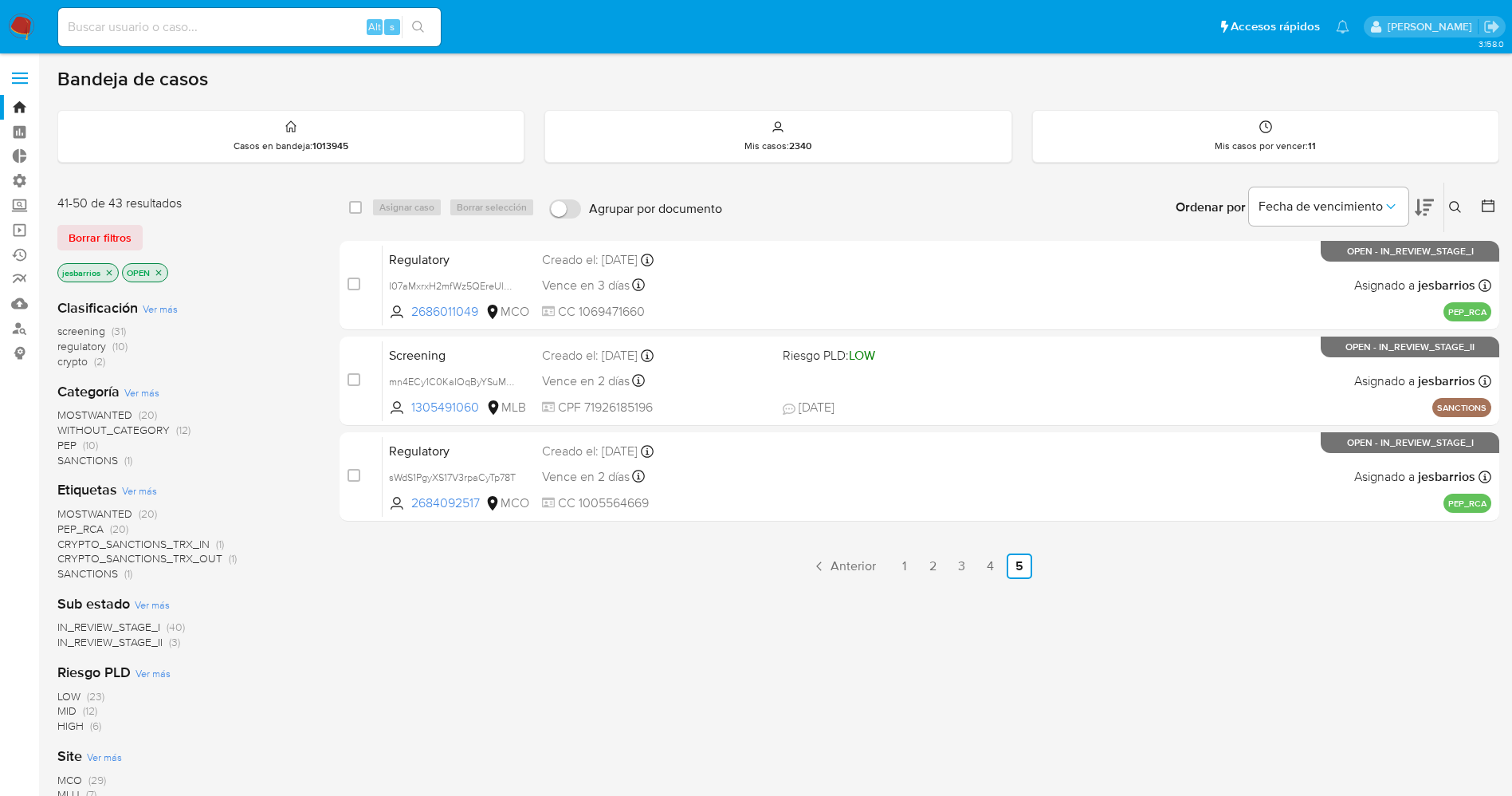
click at [20, 15] on img at bounding box center [22, 27] width 27 height 27
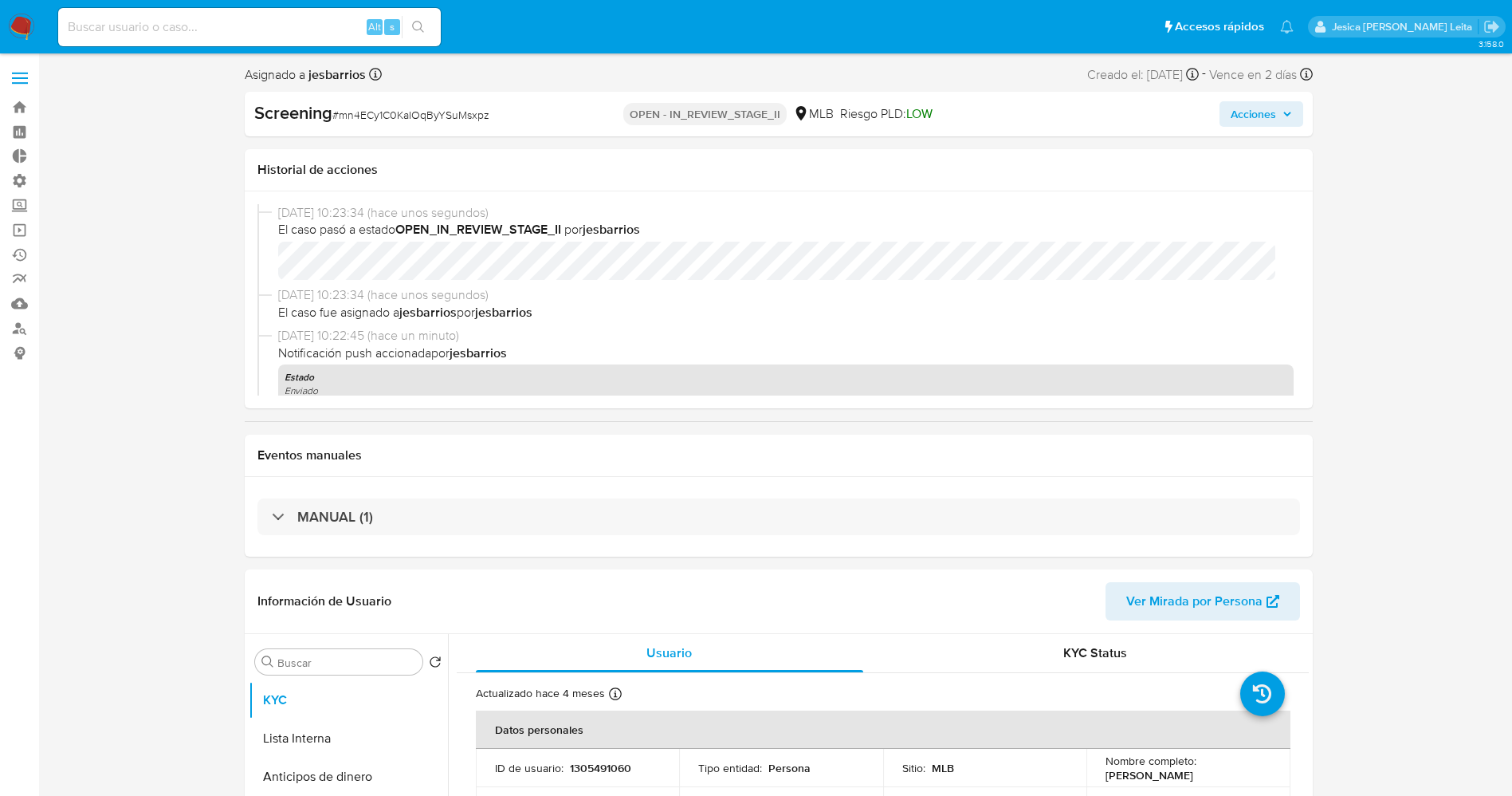
select select "10"
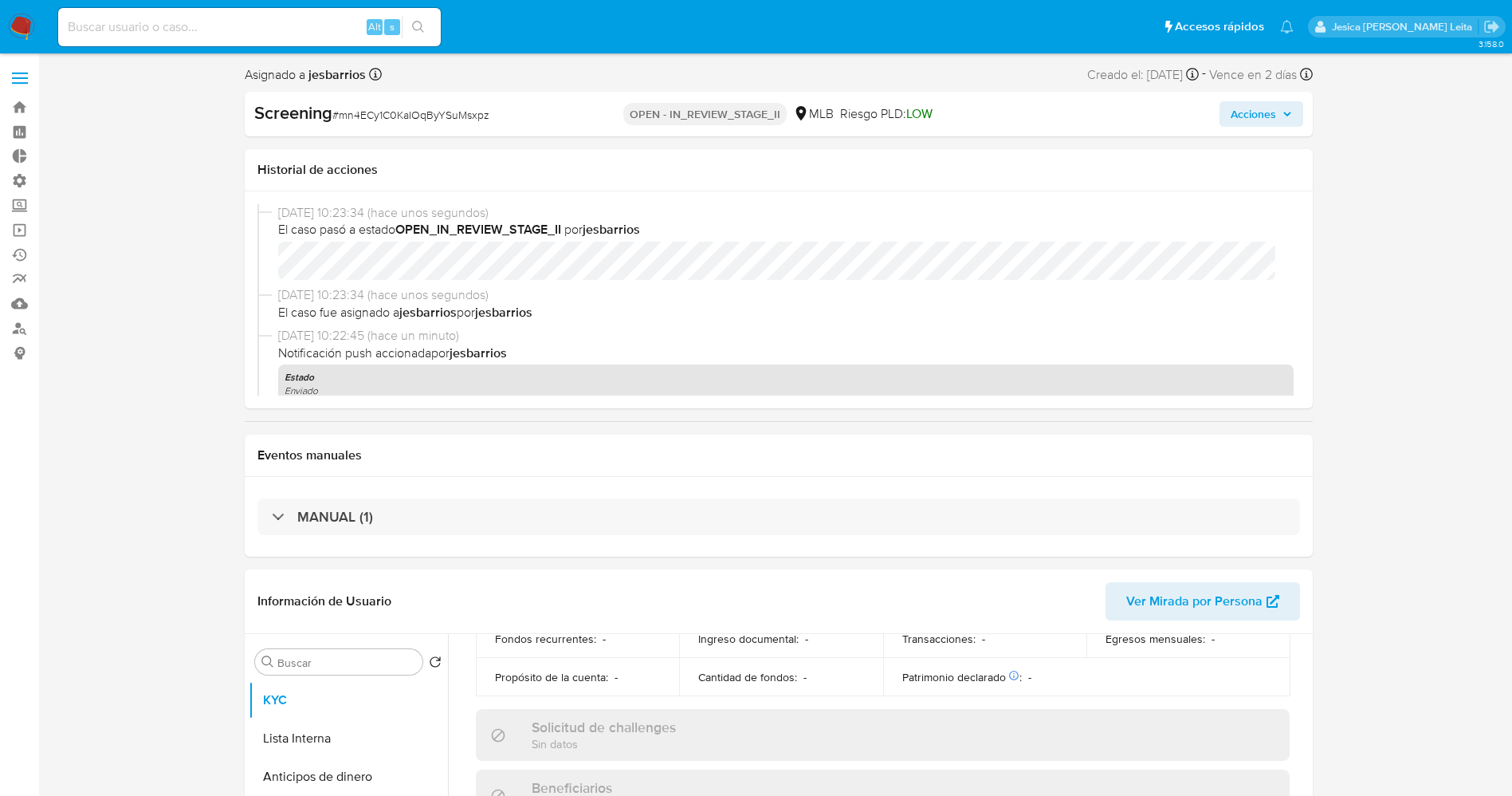
scroll to position [239, 0]
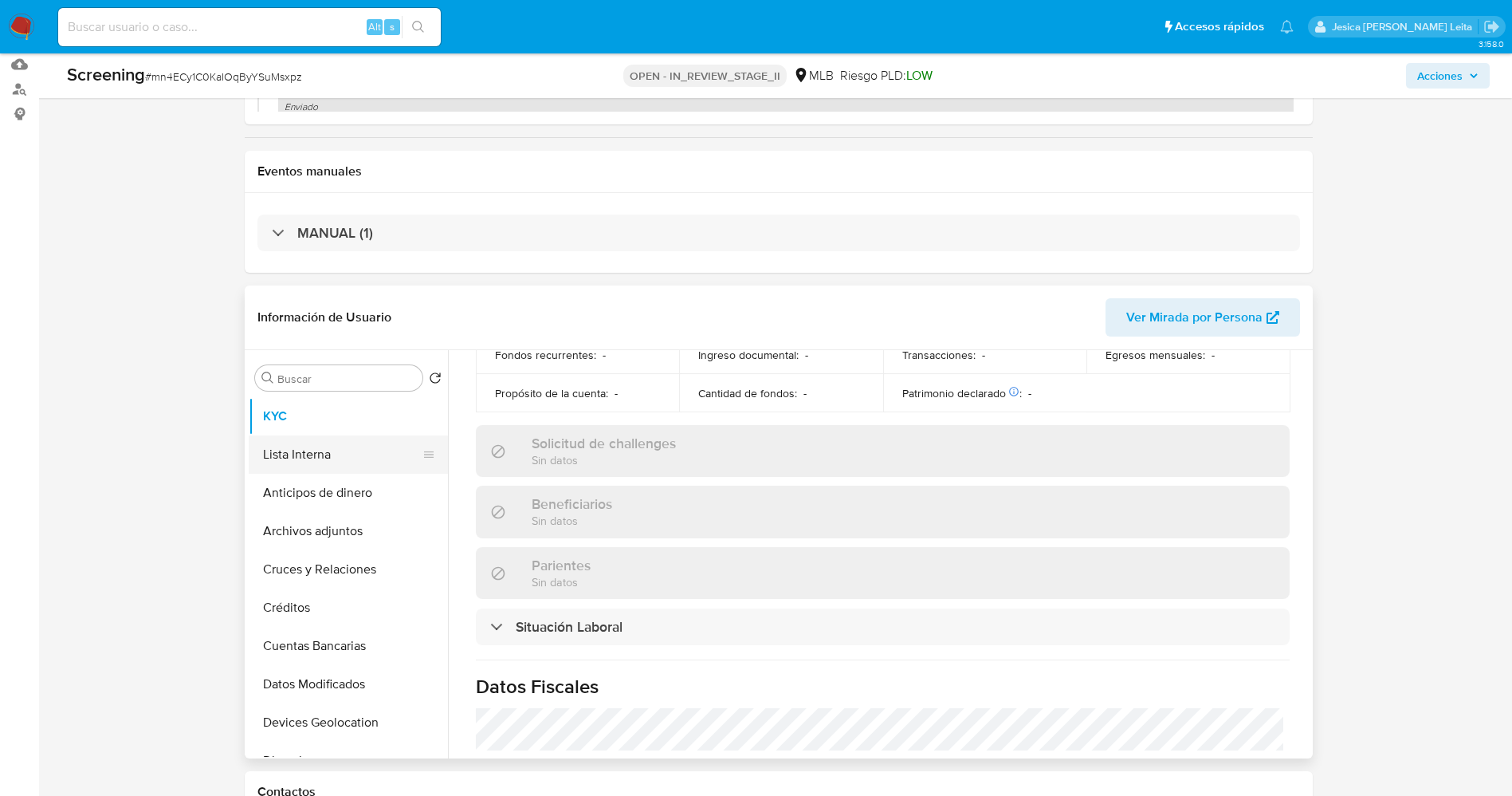
click at [309, 450] on button "Lista Interna" at bounding box center [341, 455] width 186 height 38
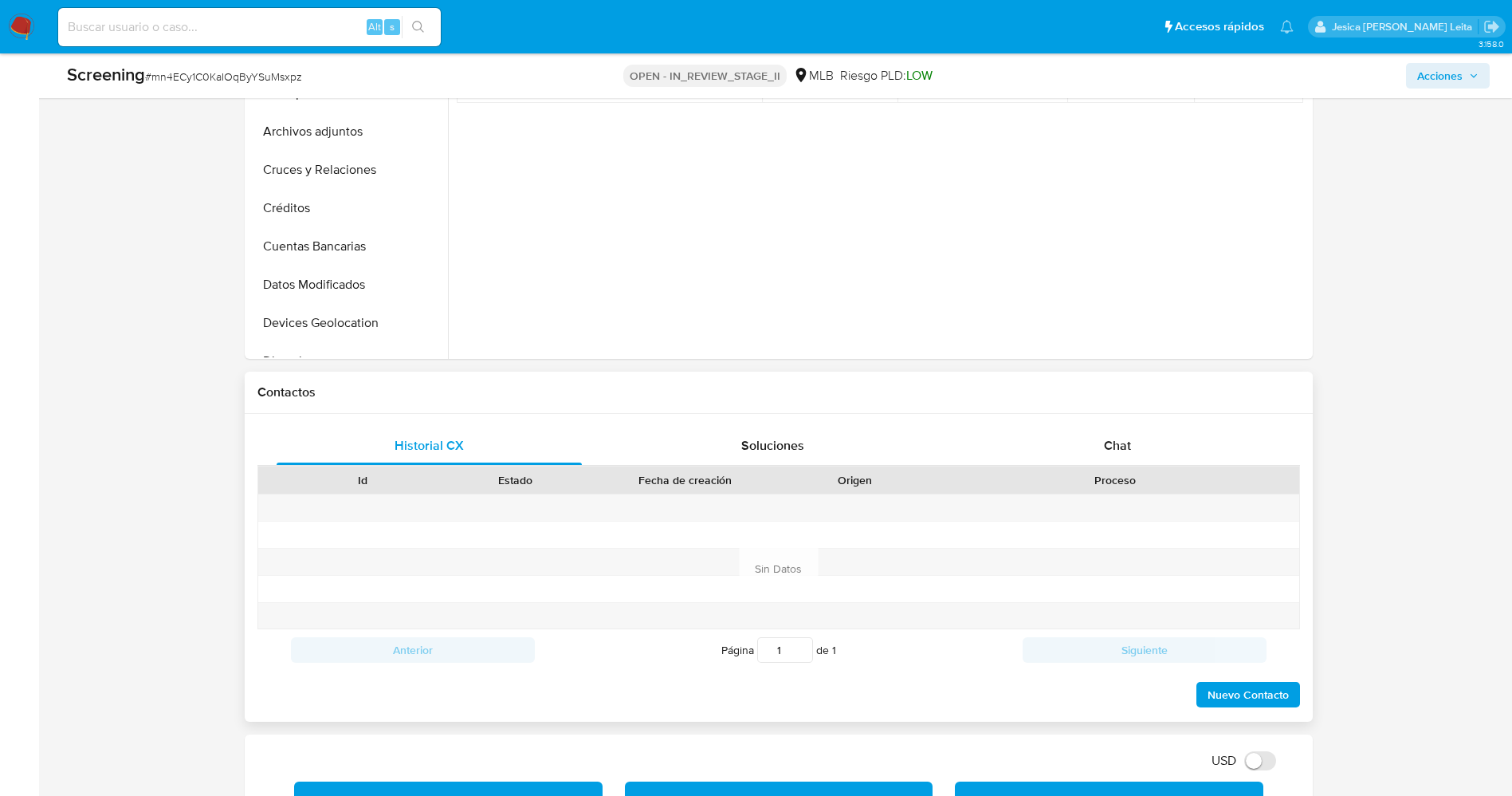
scroll to position [718, 0]
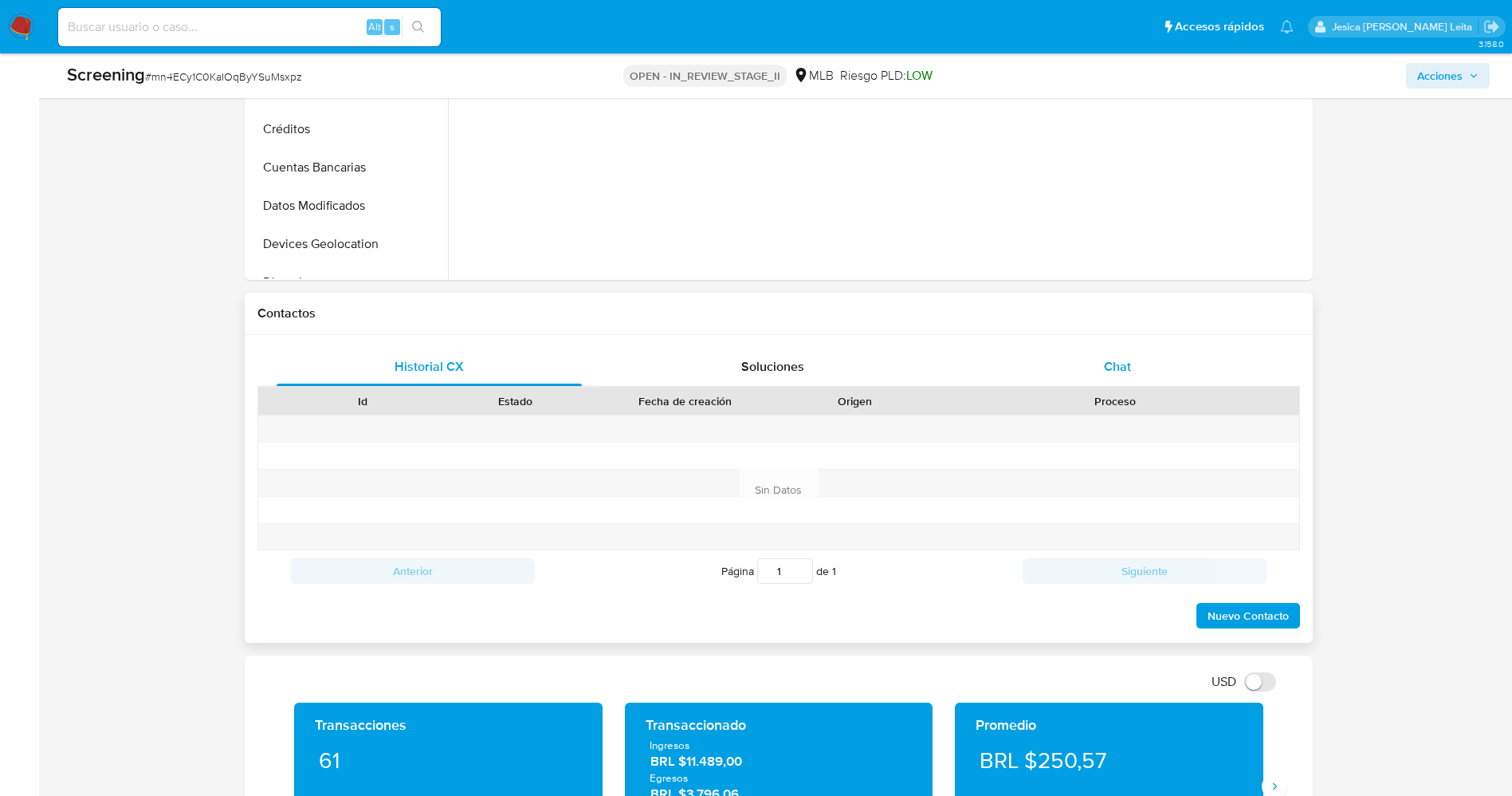
click at [1135, 377] on div "Chat" at bounding box center [1116, 367] width 306 height 38
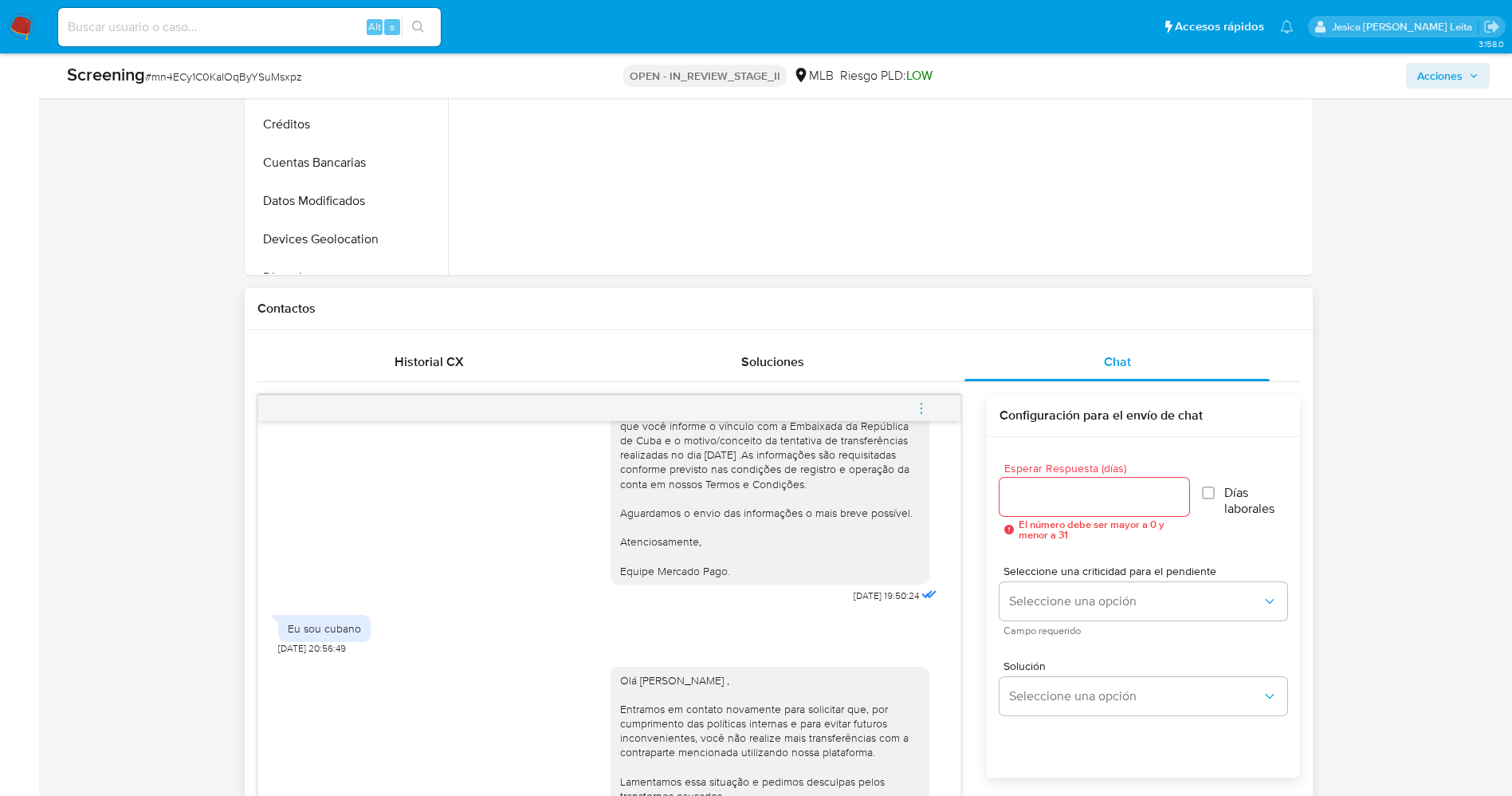
scroll to position [287, 0]
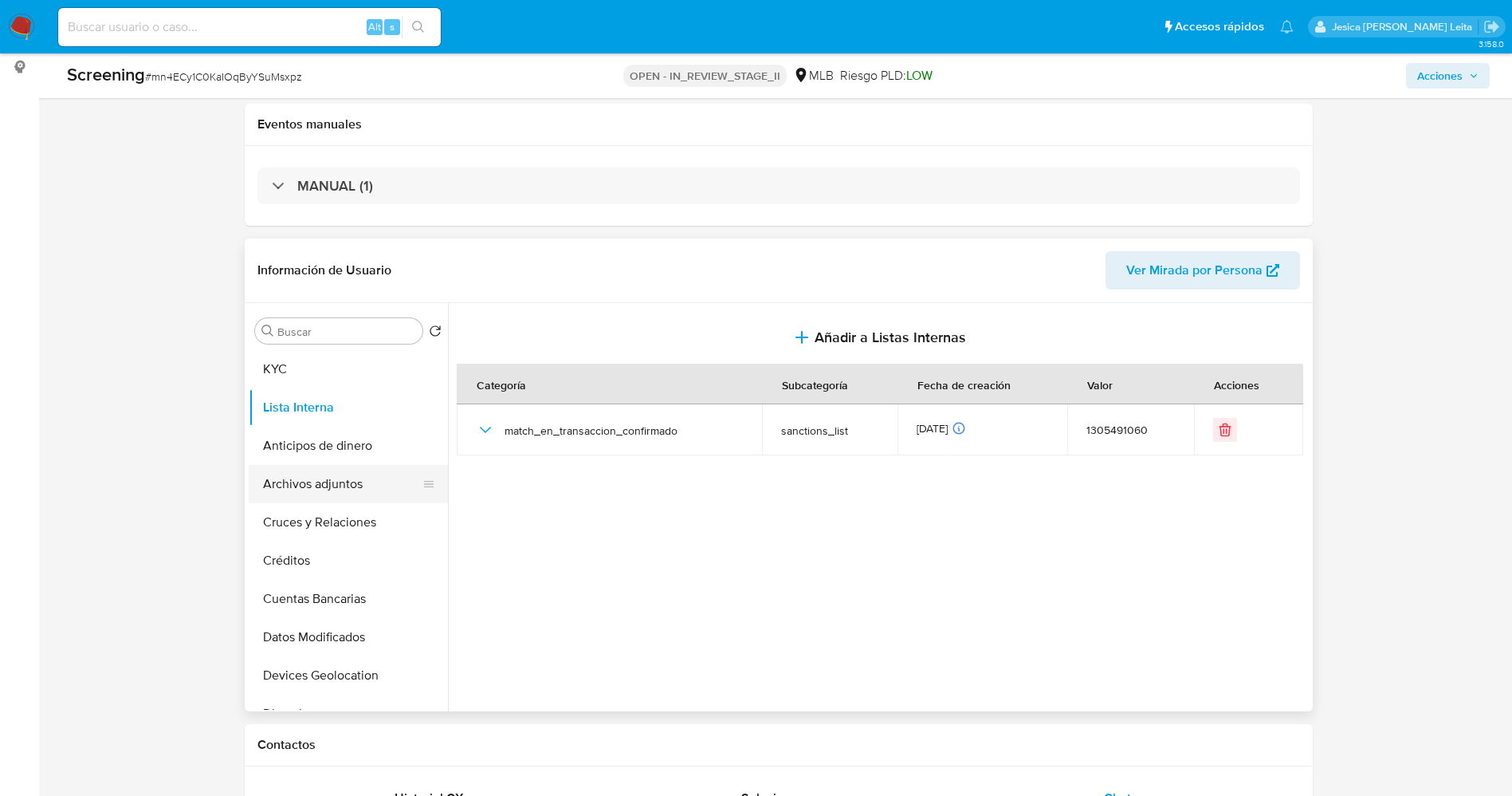
click at [312, 489] on button "Archivos adjuntos" at bounding box center [341, 484] width 186 height 38
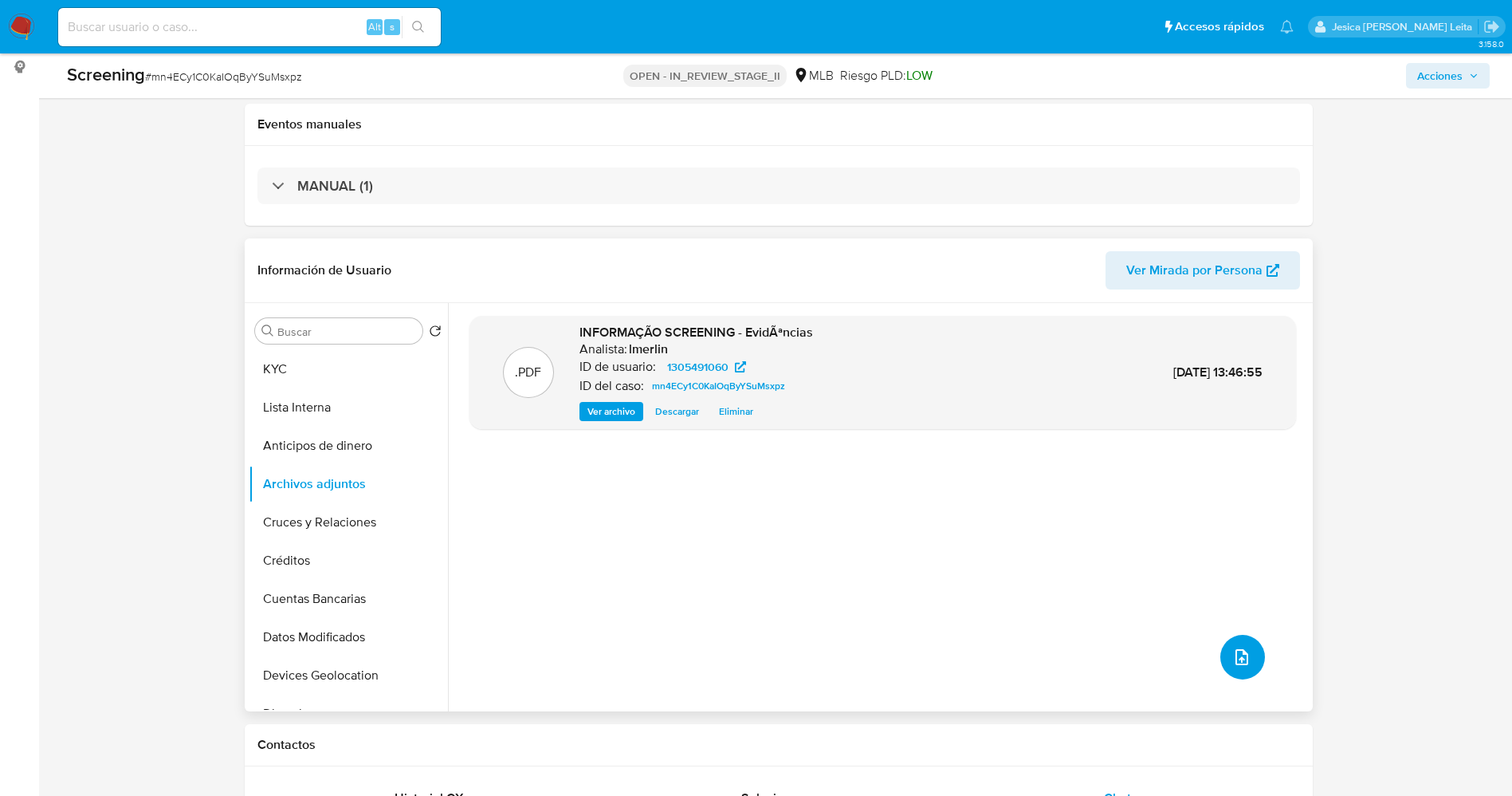
click at [1241, 651] on icon "upload-file" at bounding box center [1241, 657] width 19 height 19
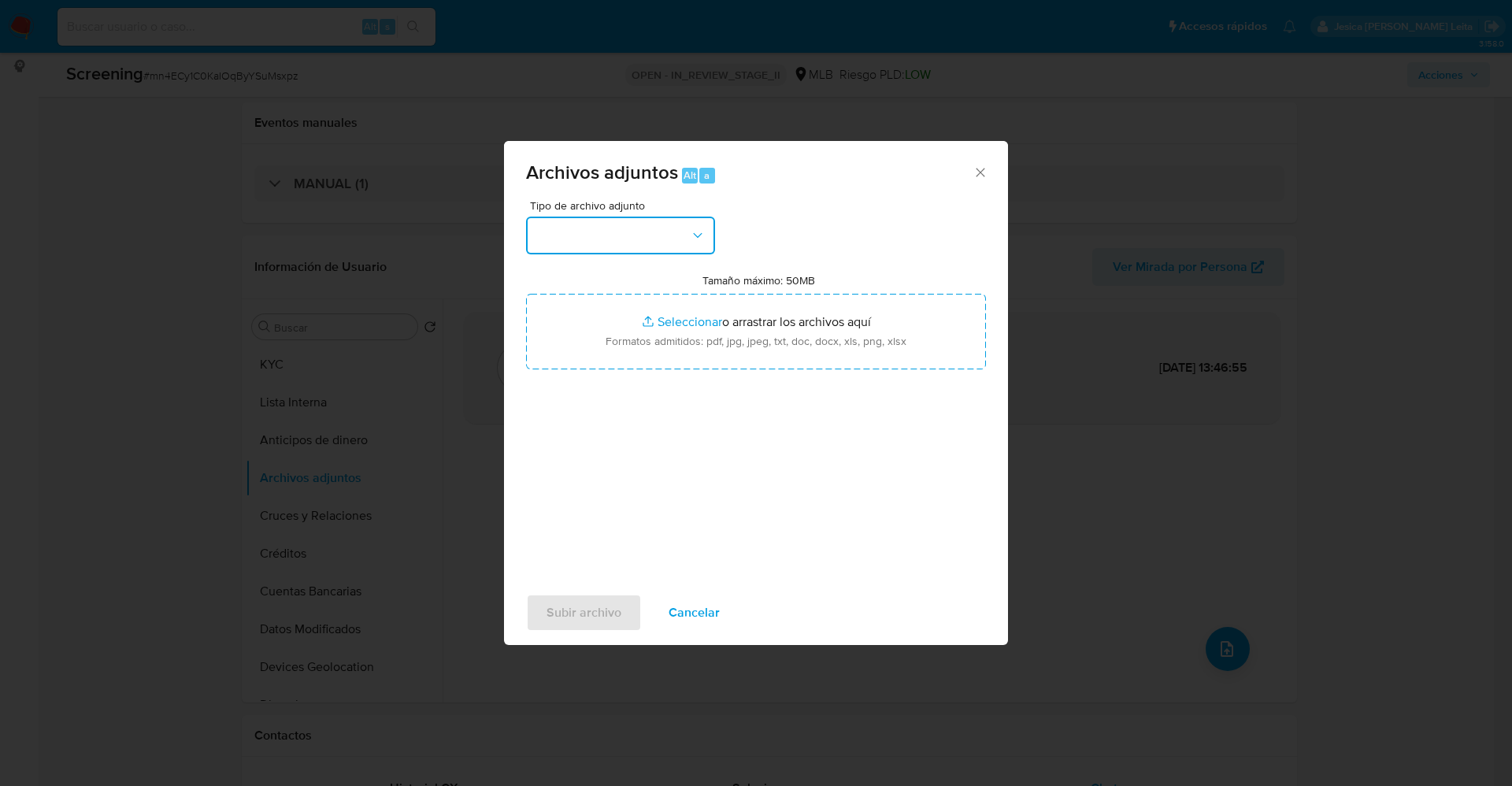
click at [602, 241] on button "button" at bounding box center [620, 235] width 189 height 38
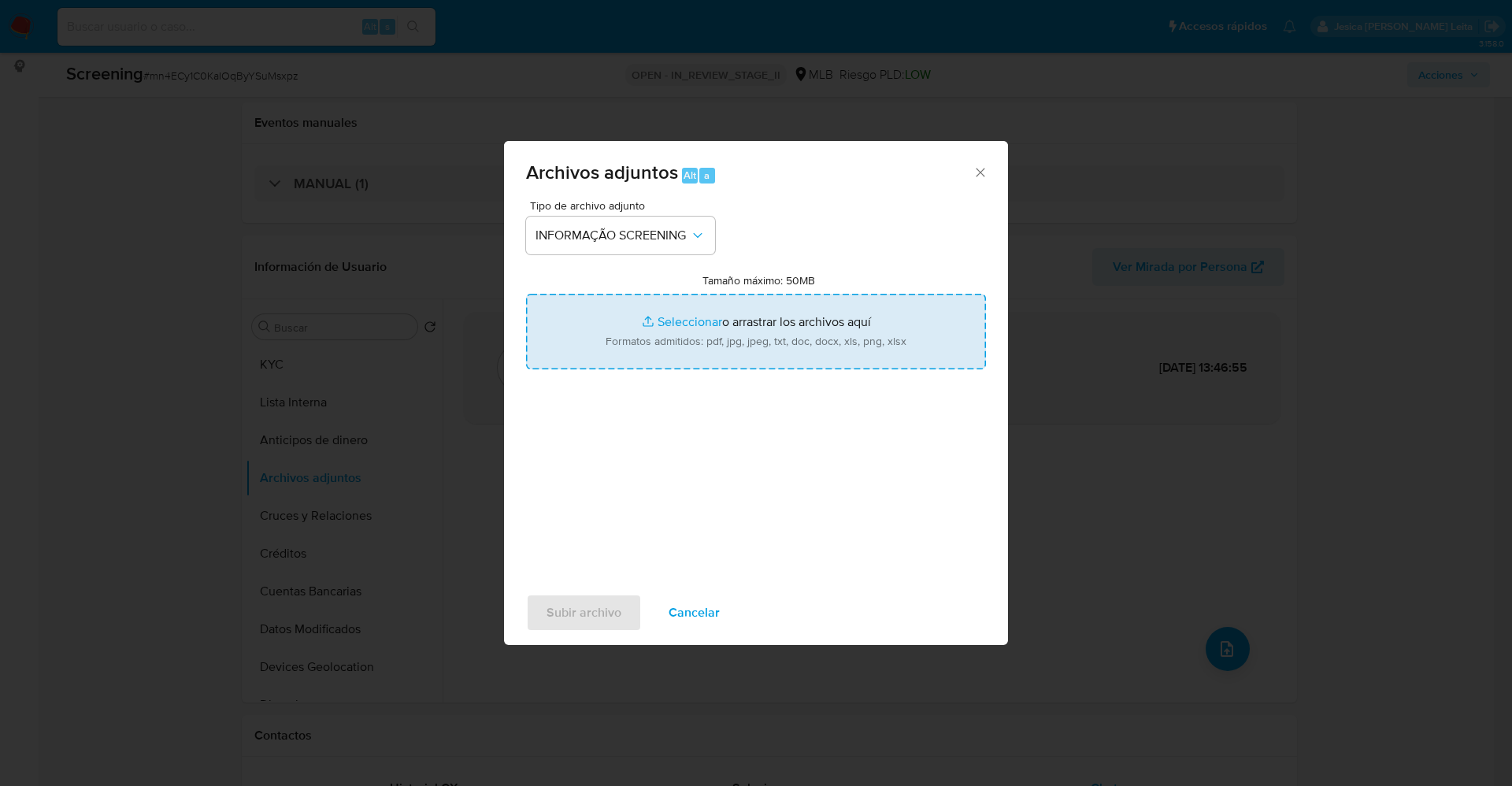
type input "C:\fakepath\OFAC Report Reject - 12th Sept 2025 - Payment 125370444069.pdf"
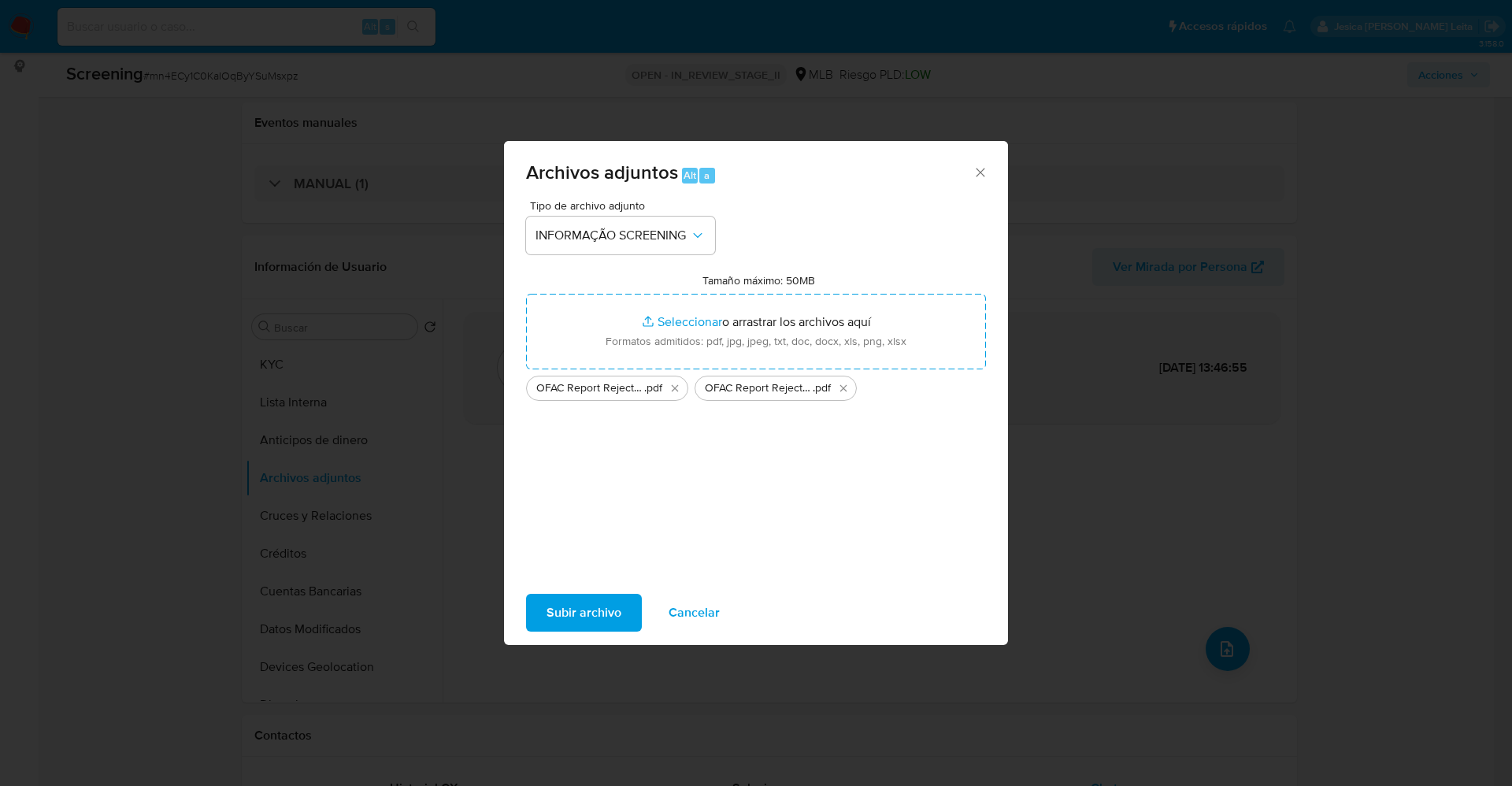
click at [710, 602] on span "Cancelar" at bounding box center [694, 613] width 51 height 35
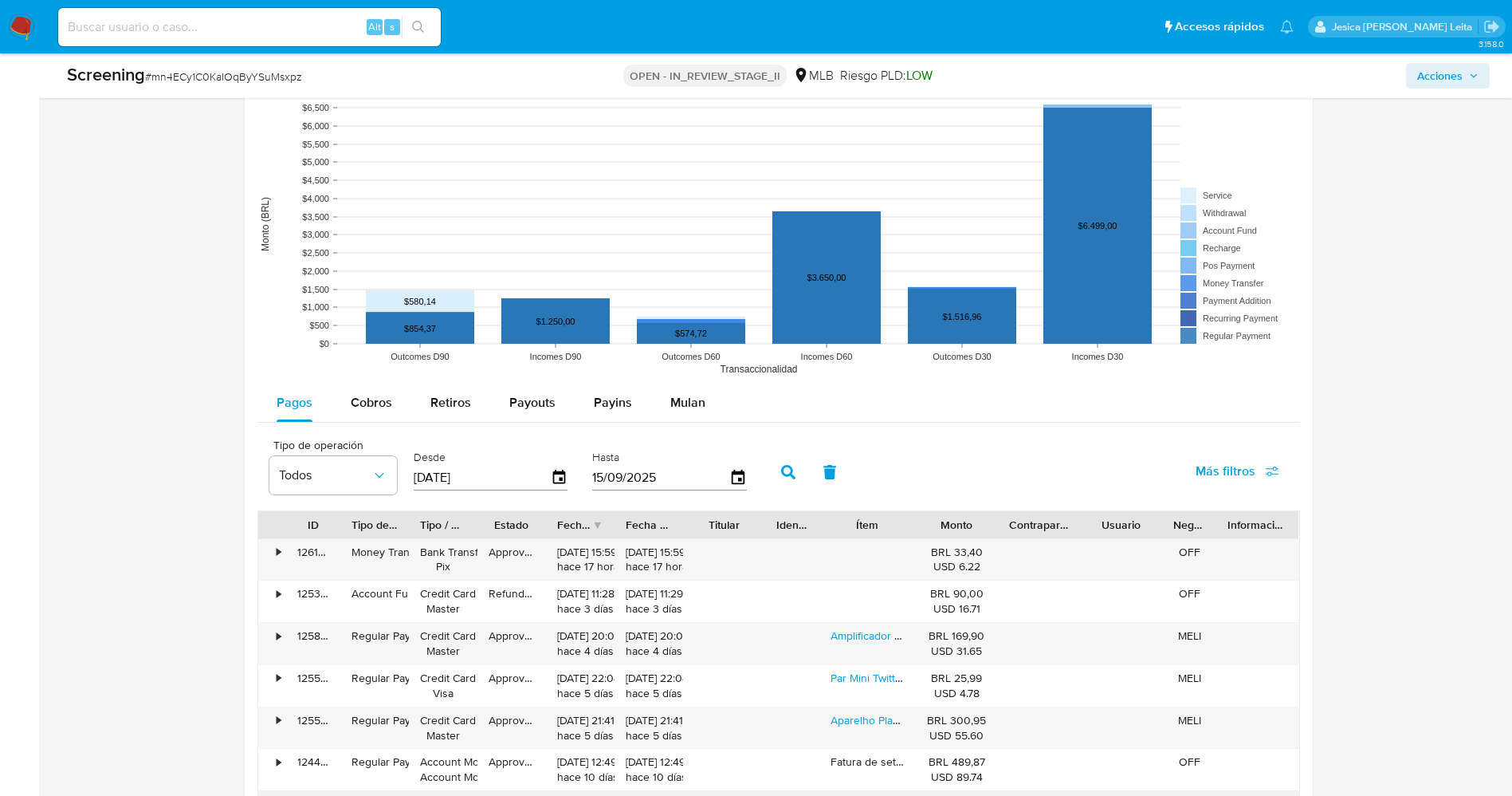
scroll to position [2320, 0]
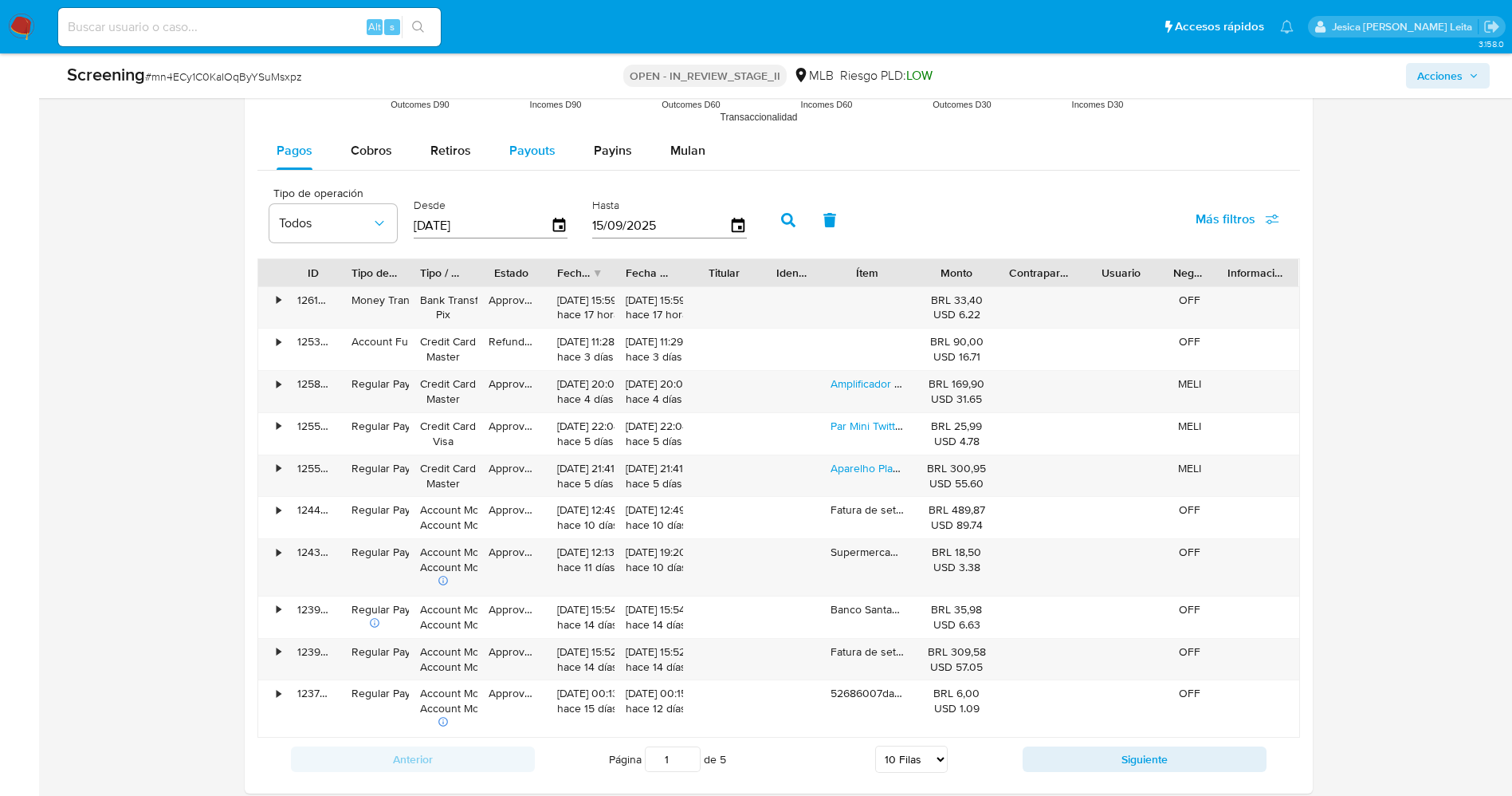
click at [546, 152] on span "Payouts" at bounding box center [532, 150] width 46 height 18
select select "10"
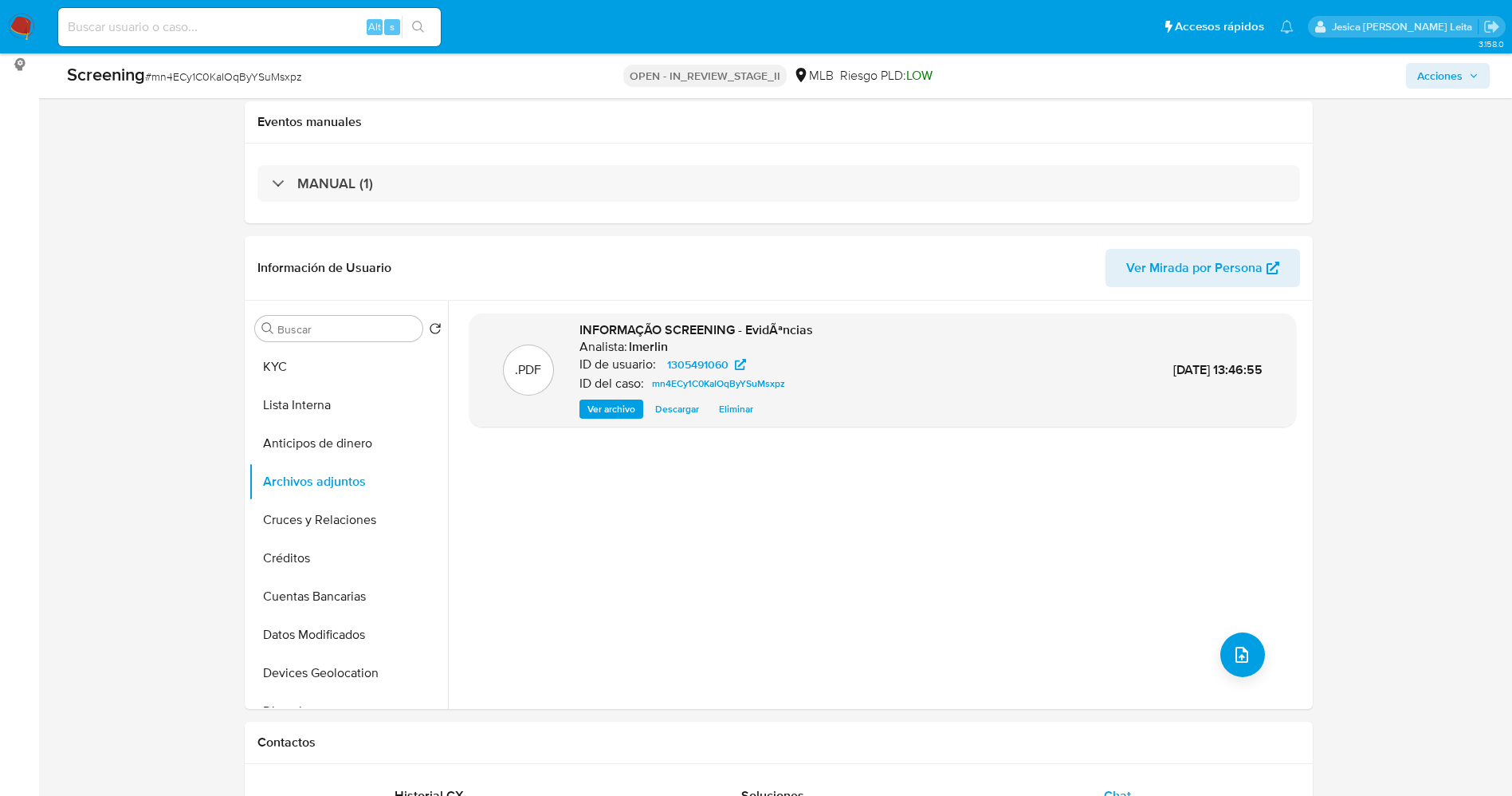
scroll to position [287, 0]
click at [1237, 668] on button "upload-file" at bounding box center [1242, 657] width 45 height 45
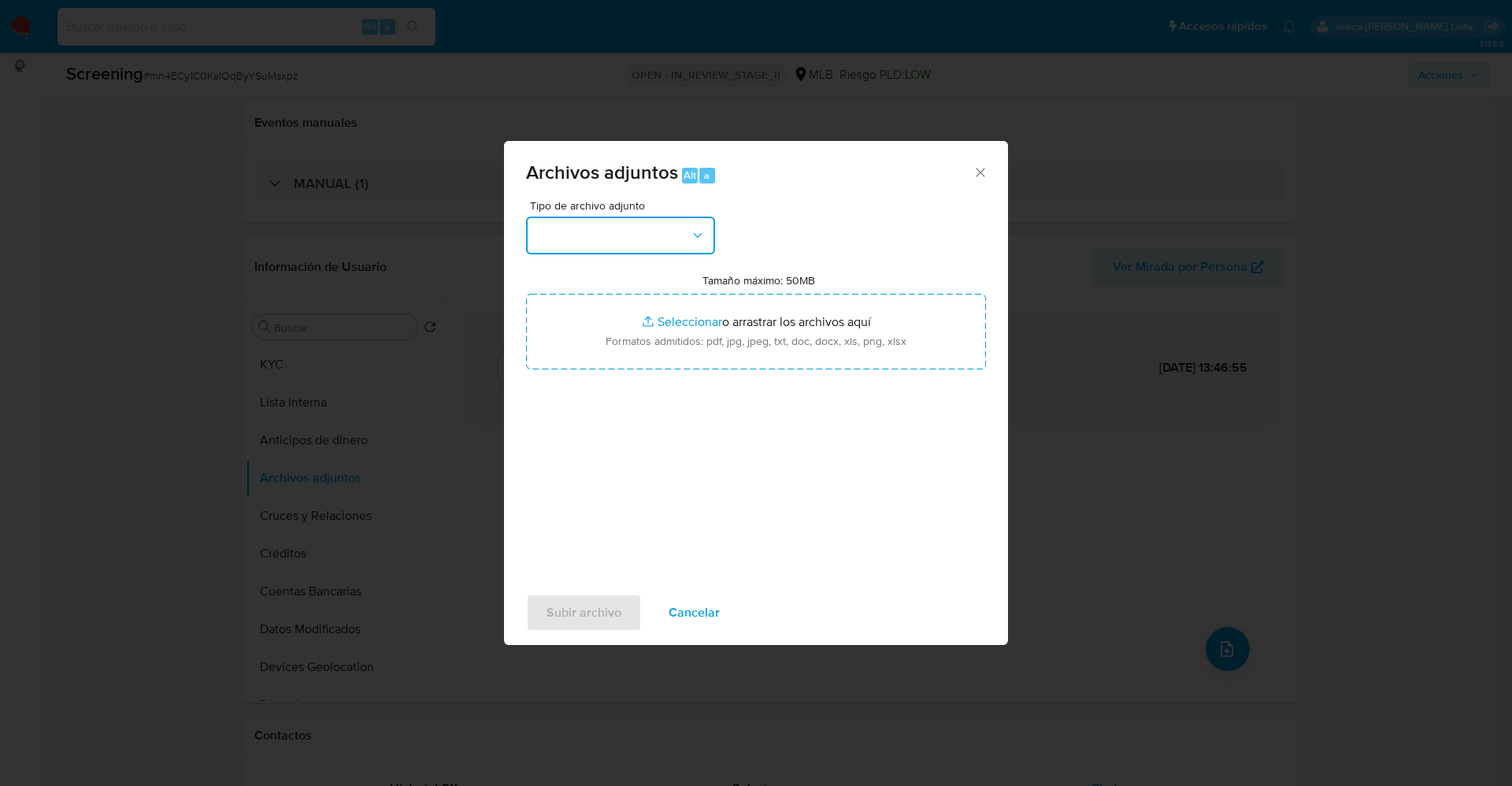
click at [661, 238] on button "button" at bounding box center [620, 235] width 189 height 38
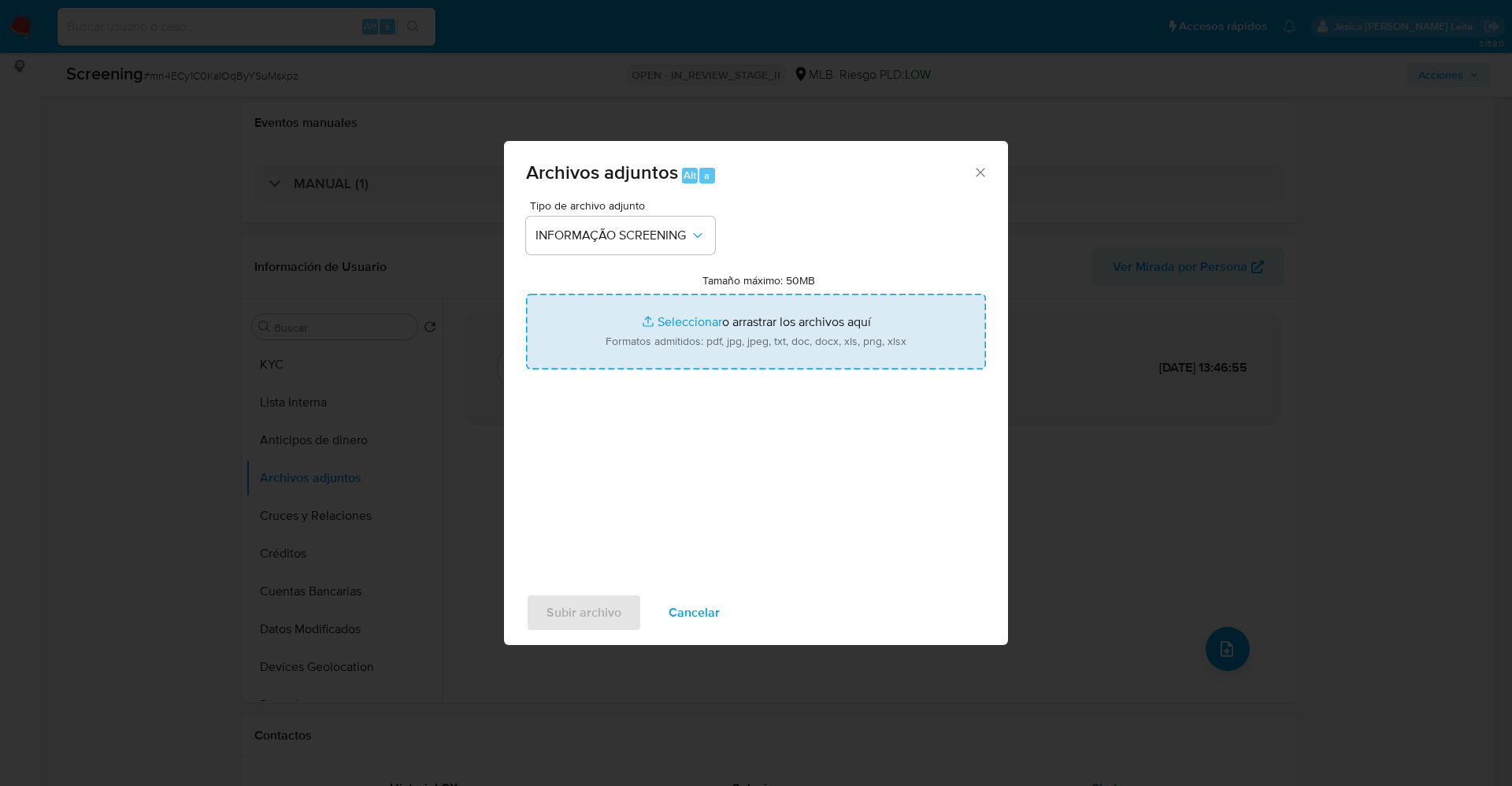
type input "C:\fakepath\OFAC Report Reject - 12th Sept 2025 - Payment 125370444069.pdf"
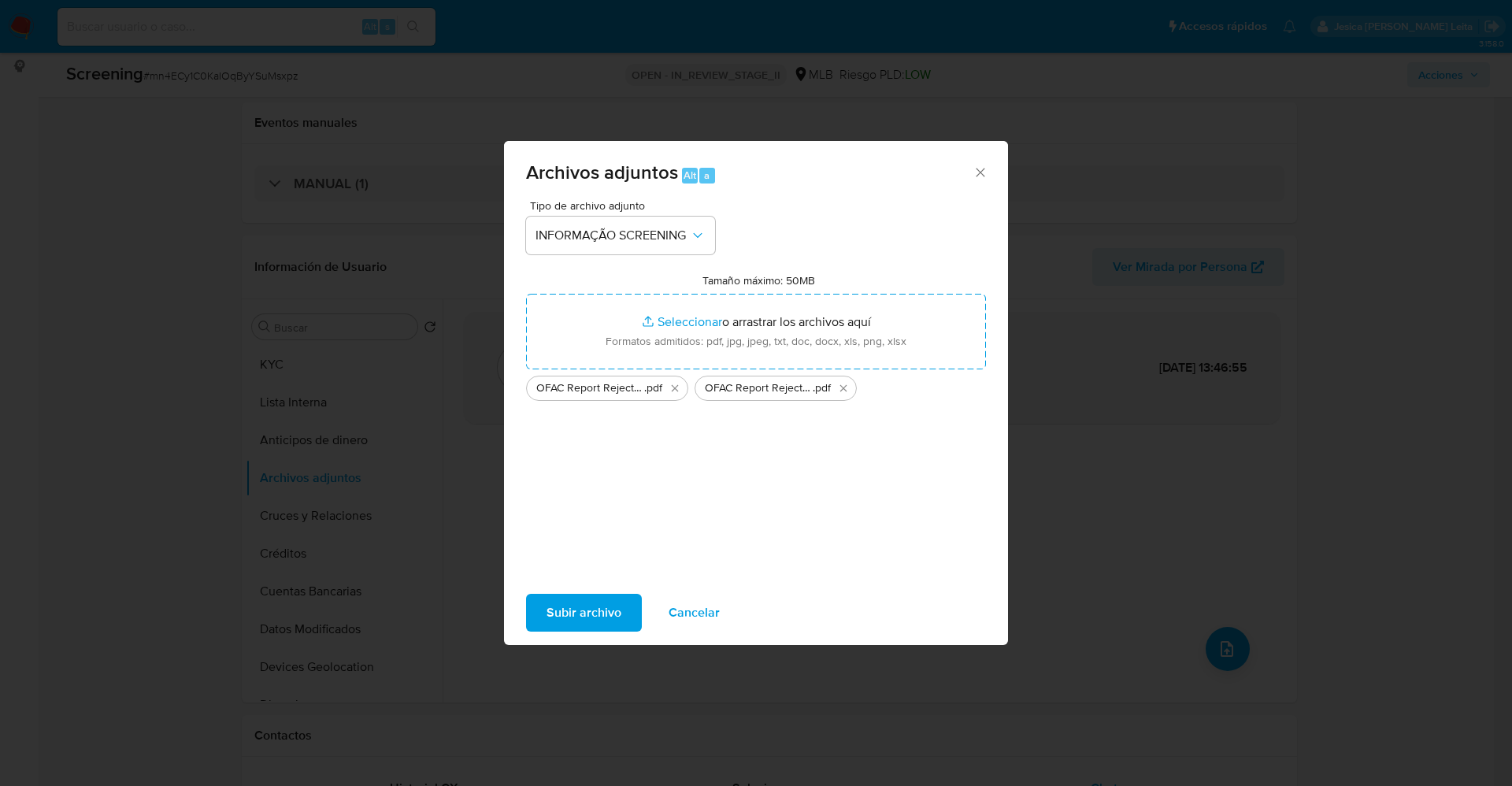
click at [621, 602] on button "Subir archivo" at bounding box center [583, 613] width 116 height 38
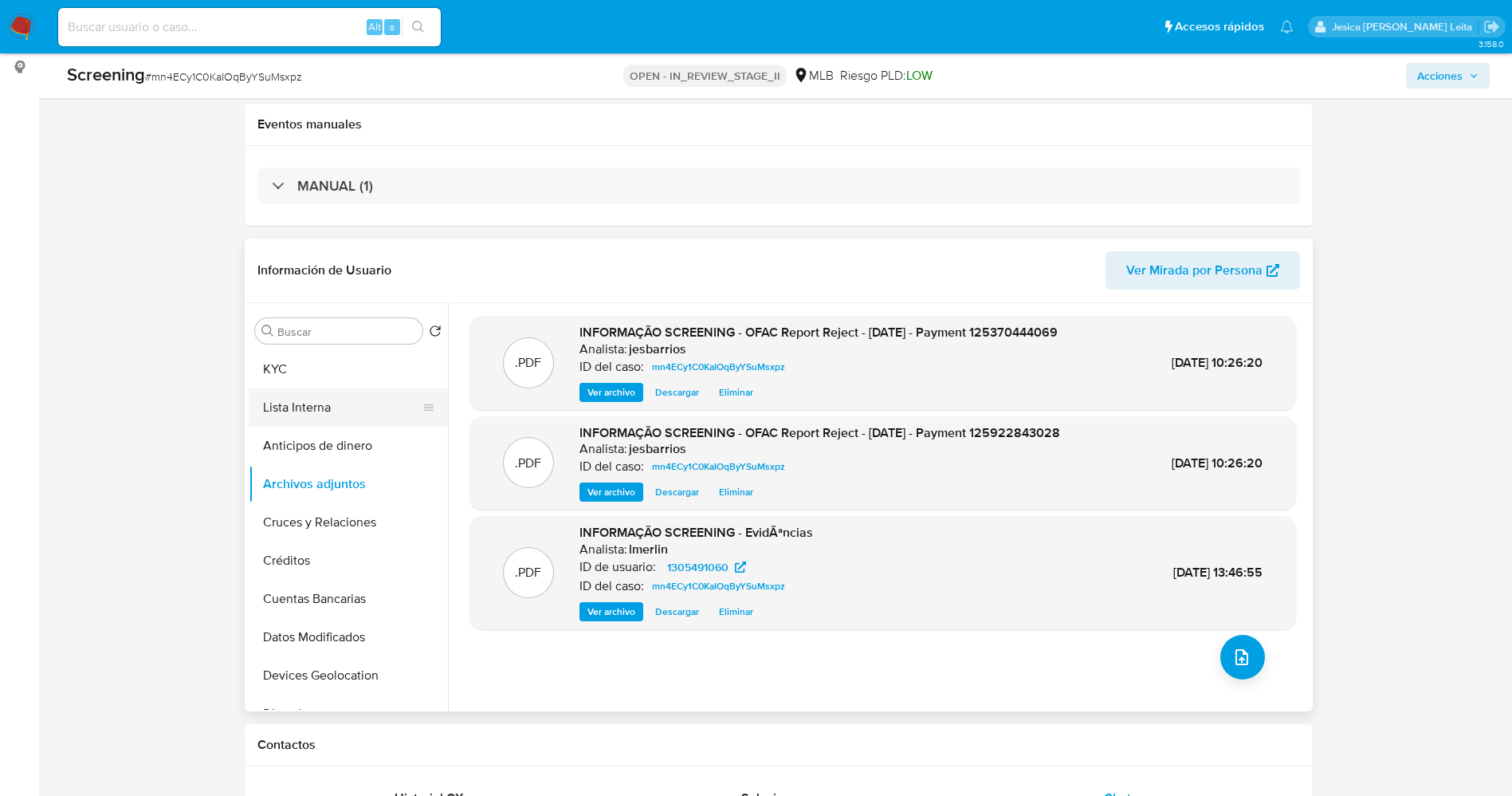
click at [285, 409] on button "Lista Interna" at bounding box center [341, 408] width 186 height 38
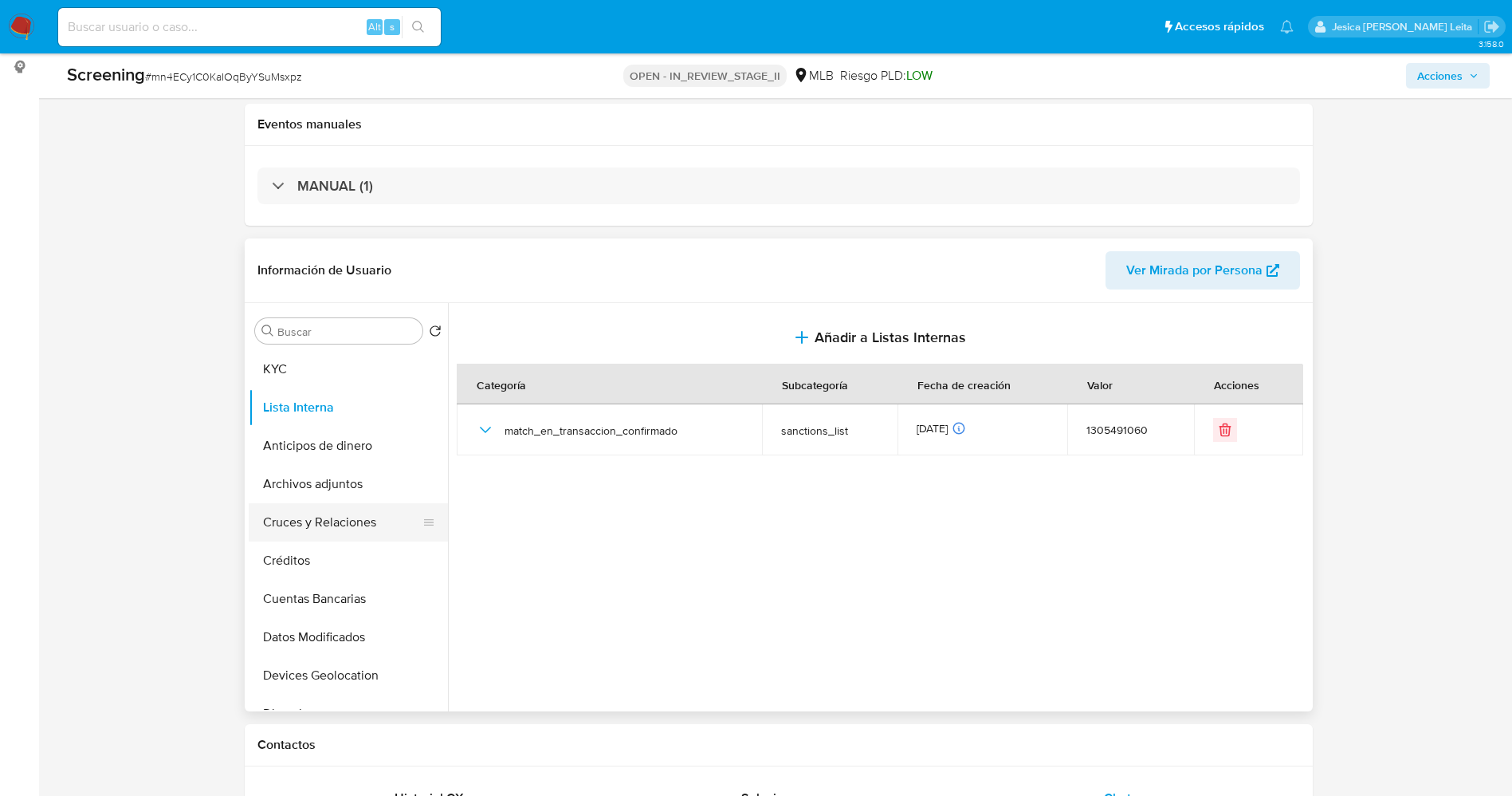
scroll to position [598, 0]
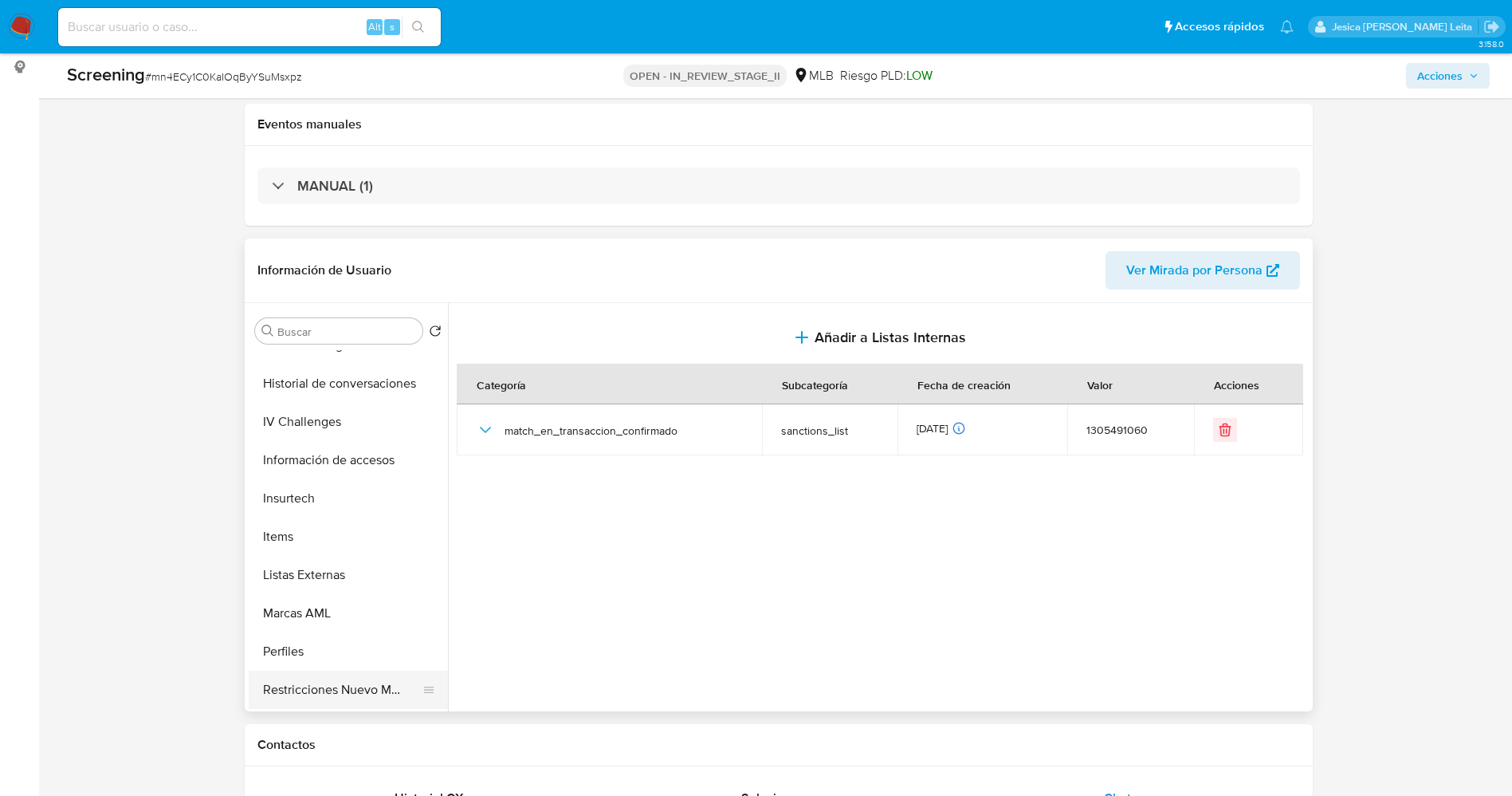
click at [358, 681] on button "Restricciones Nuevo Mundo" at bounding box center [341, 690] width 186 height 38
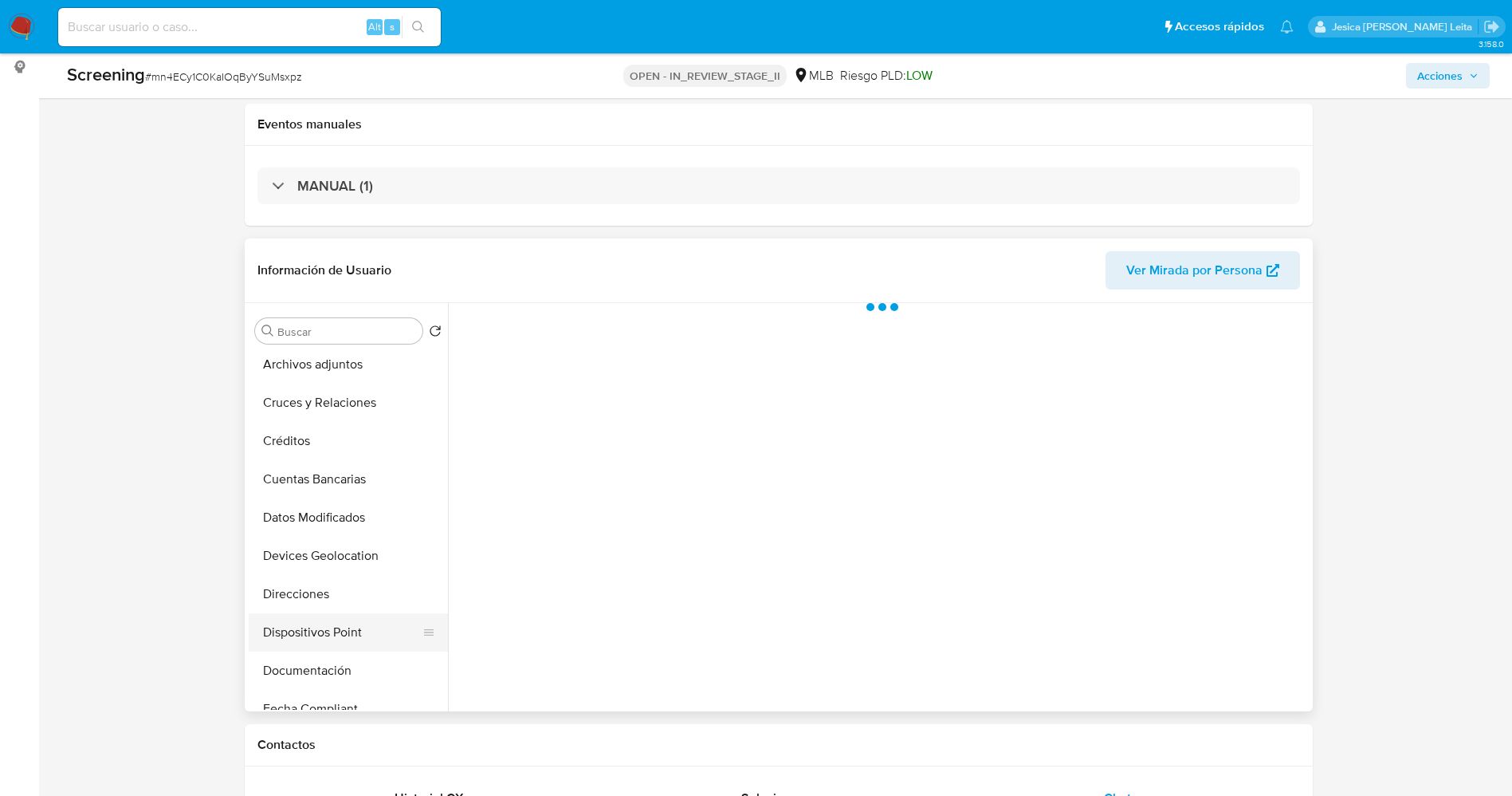
scroll to position [0, 0]
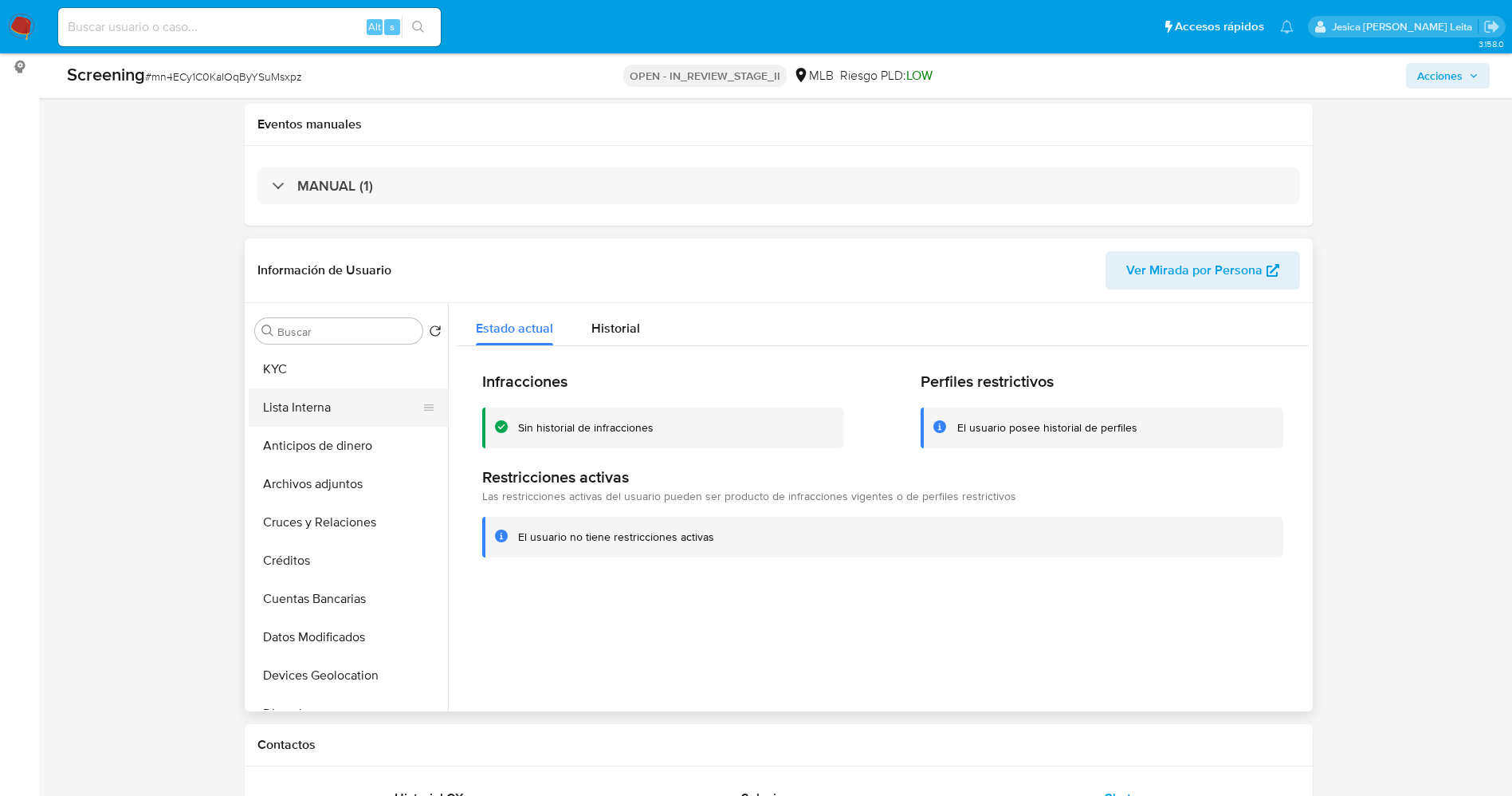
click at [292, 413] on button "Lista Interna" at bounding box center [341, 408] width 186 height 38
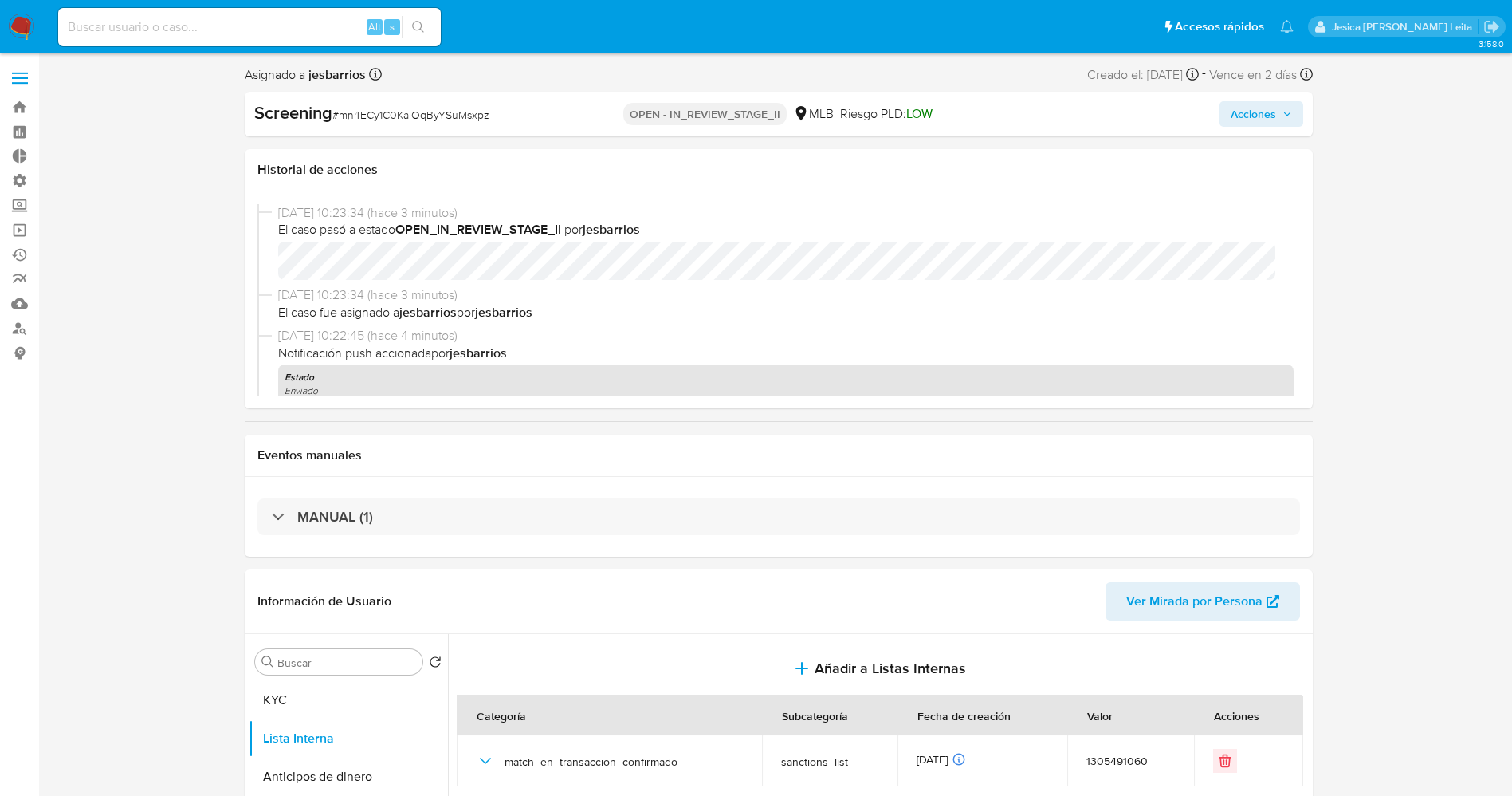
click at [1256, 110] on span "Acciones" at bounding box center [1253, 114] width 45 height 25
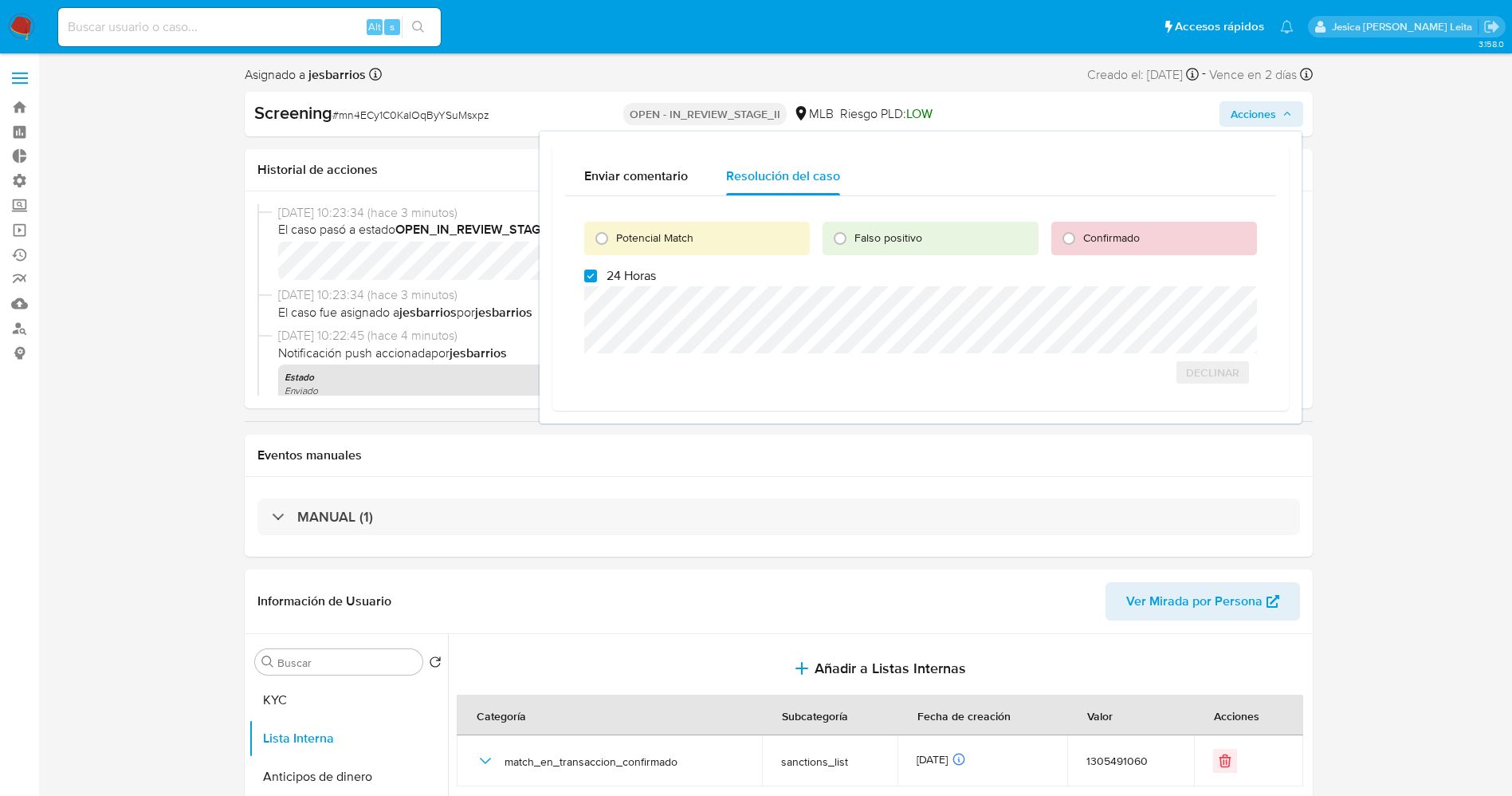
click at [653, 241] on span "Potencial Match" at bounding box center [654, 237] width 77 height 16
click at [615, 241] on input "Potencial Match" at bounding box center [602, 238] width 25 height 25
radio input "true"
click at [639, 274] on span "24 Horas" at bounding box center [631, 276] width 49 height 16
click at [596, 274] on input "24 Horas" at bounding box center [590, 276] width 13 height 13
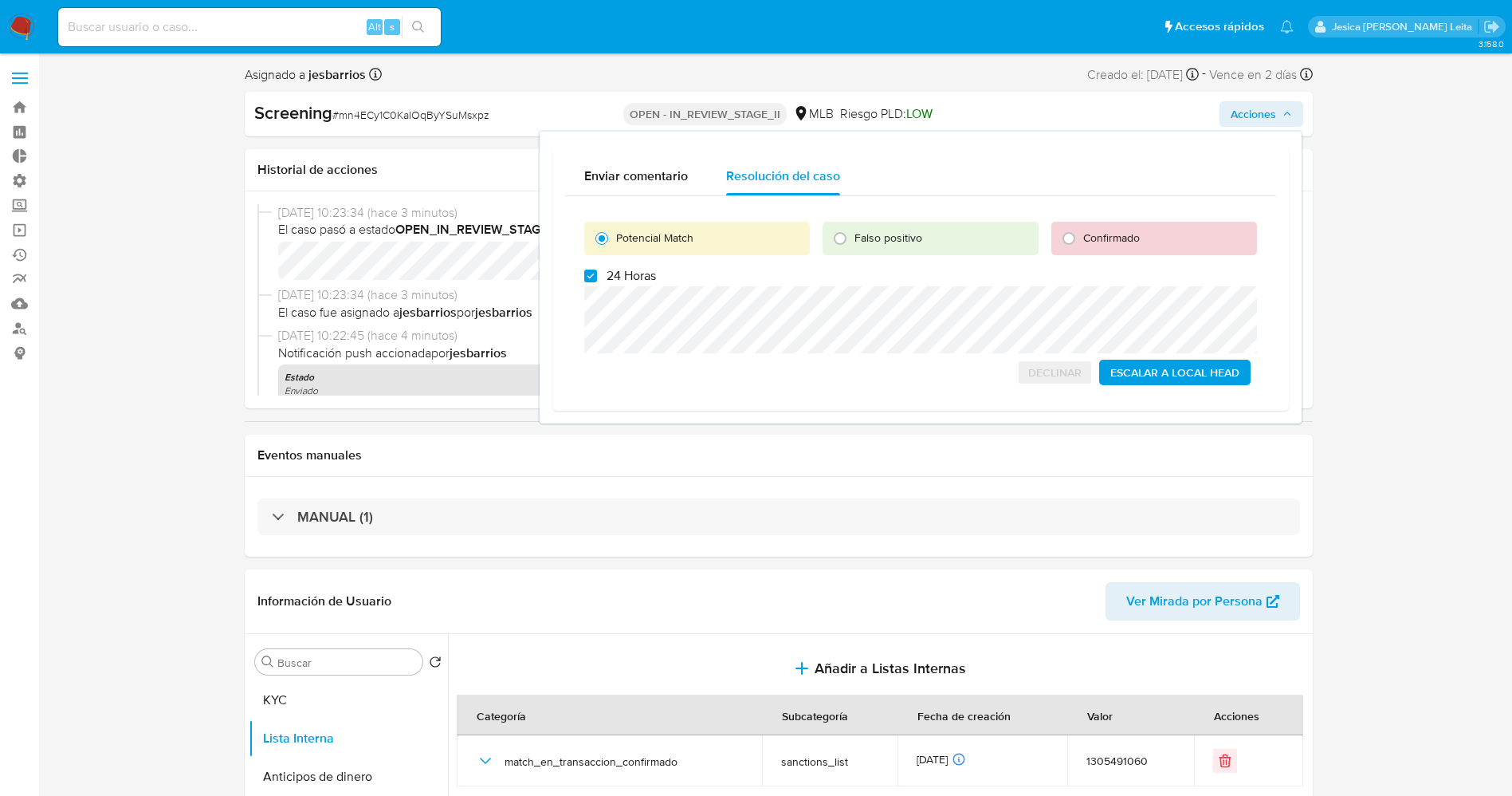
checkbox input "false"
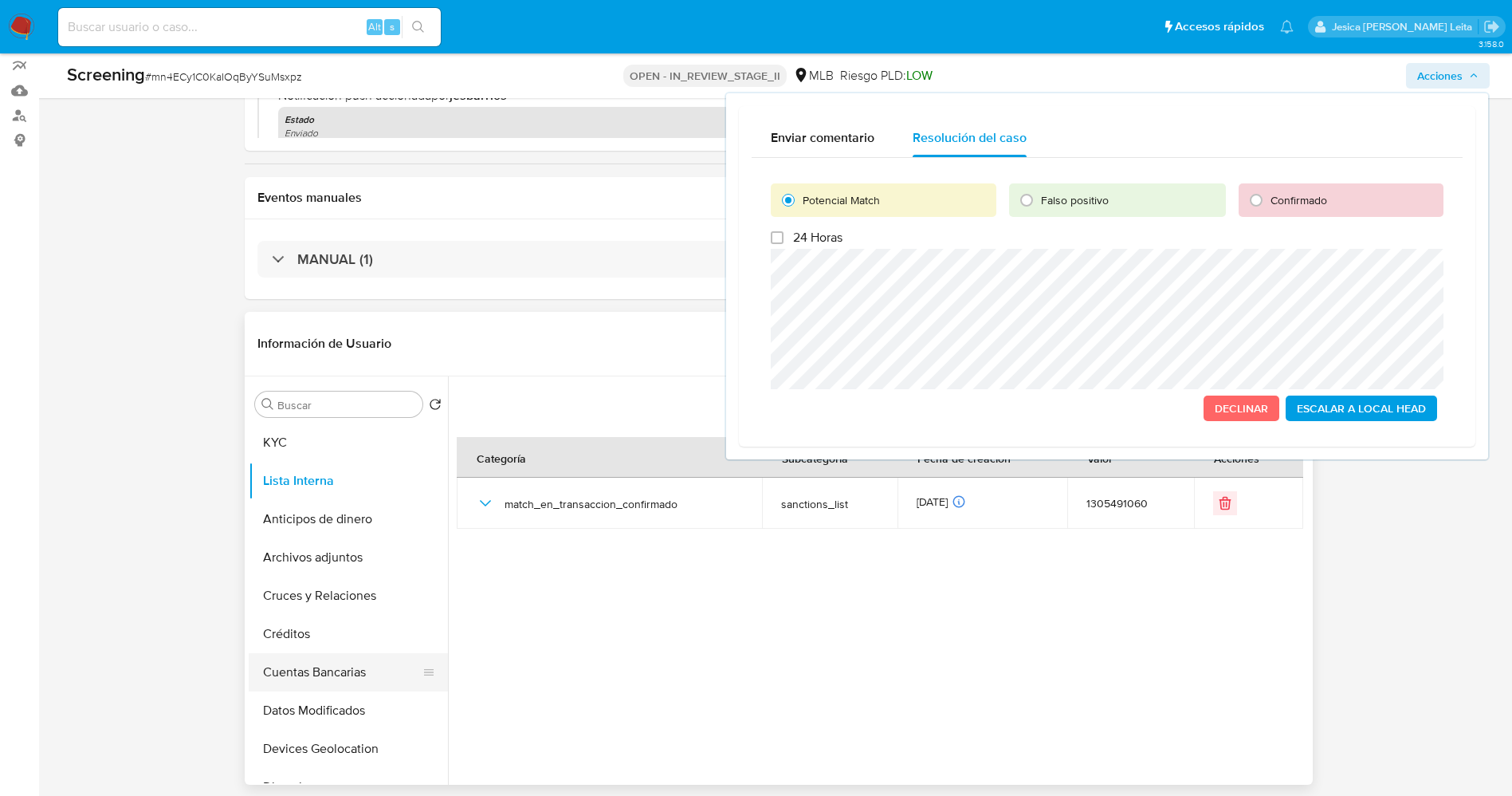
scroll to position [358, 0]
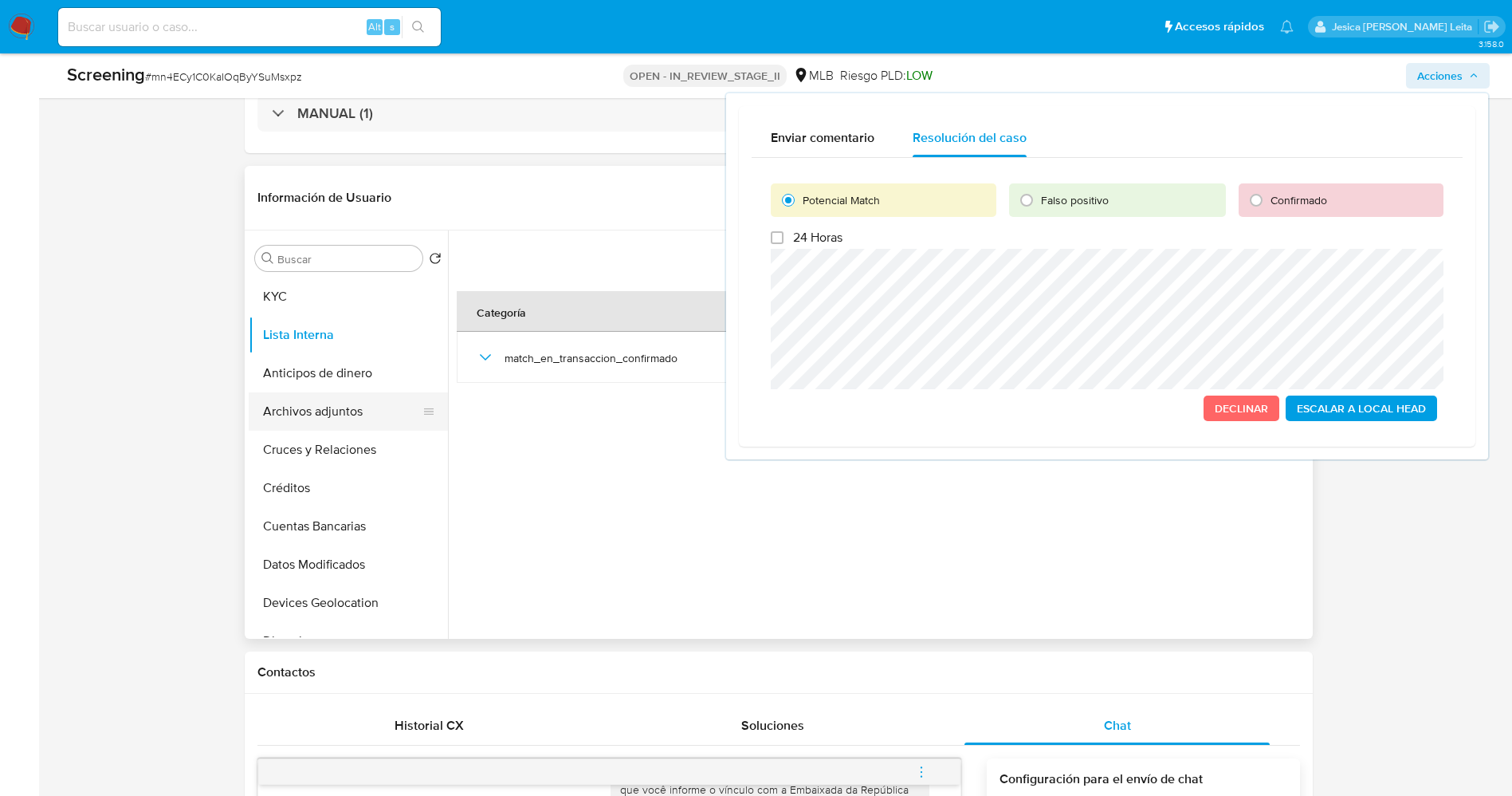
click at [331, 415] on button "Archivos adjuntos" at bounding box center [341, 411] width 186 height 38
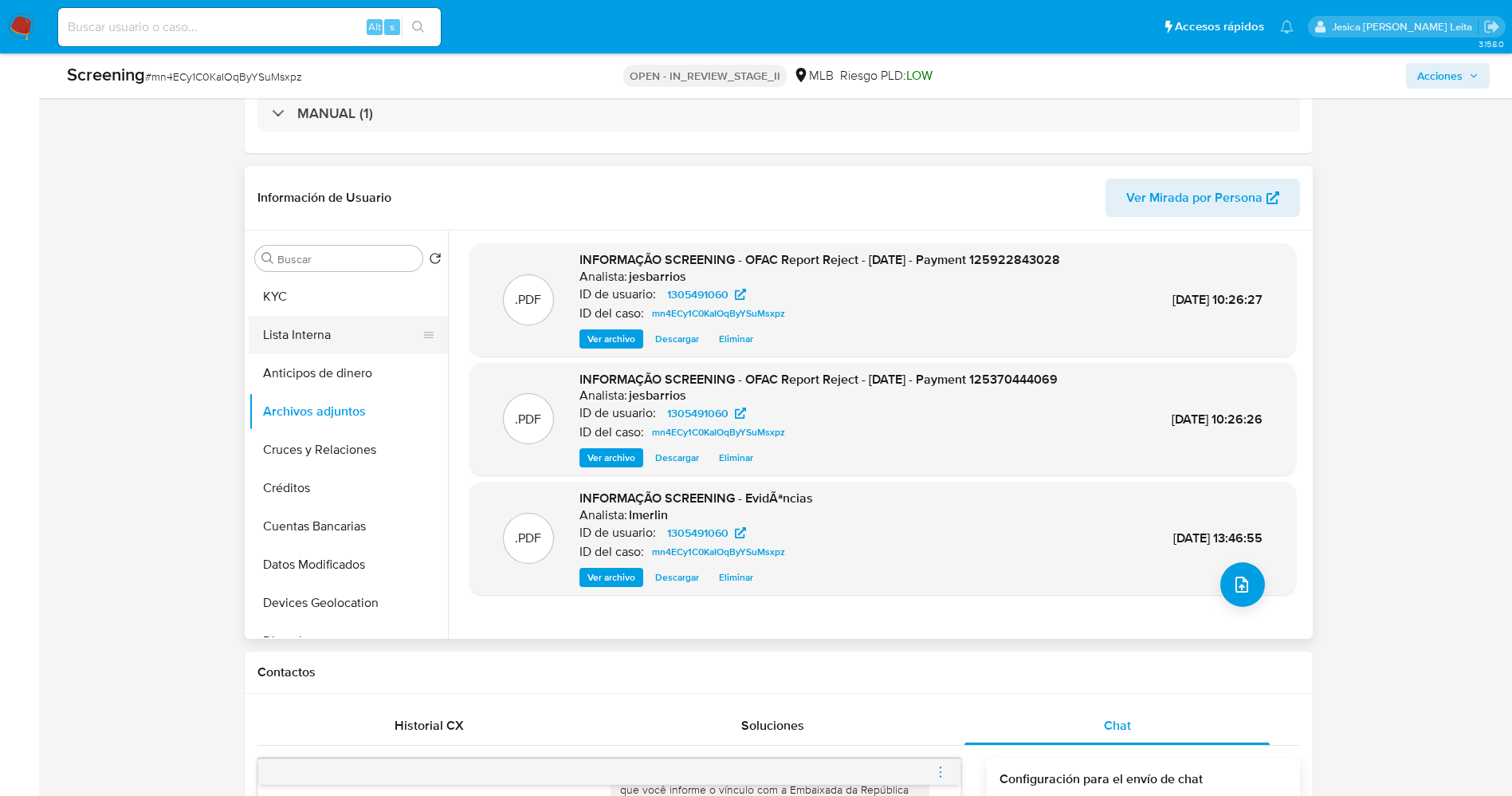
click at [341, 327] on button "Lista Interna" at bounding box center [341, 335] width 186 height 38
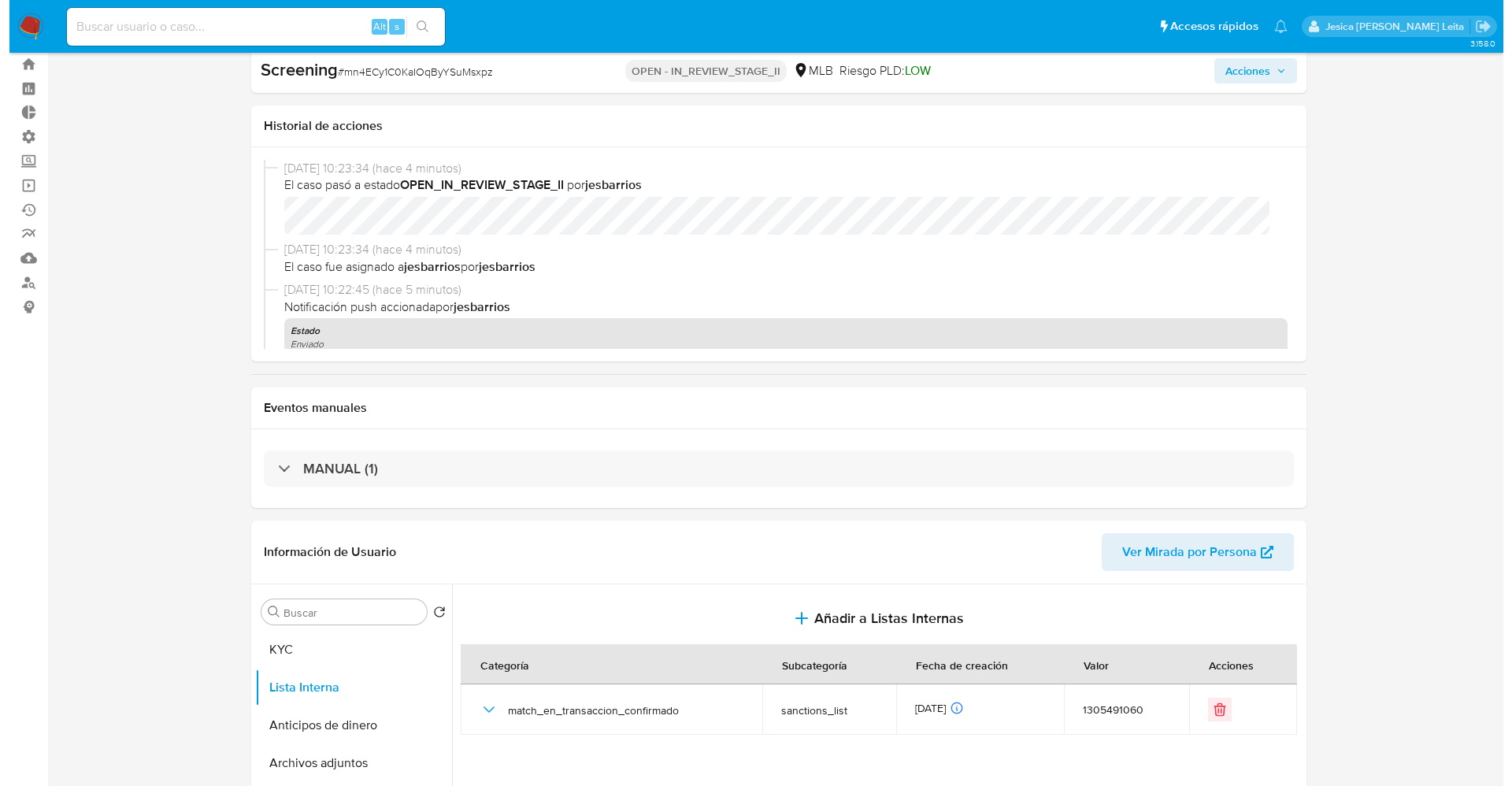
scroll to position [0, 0]
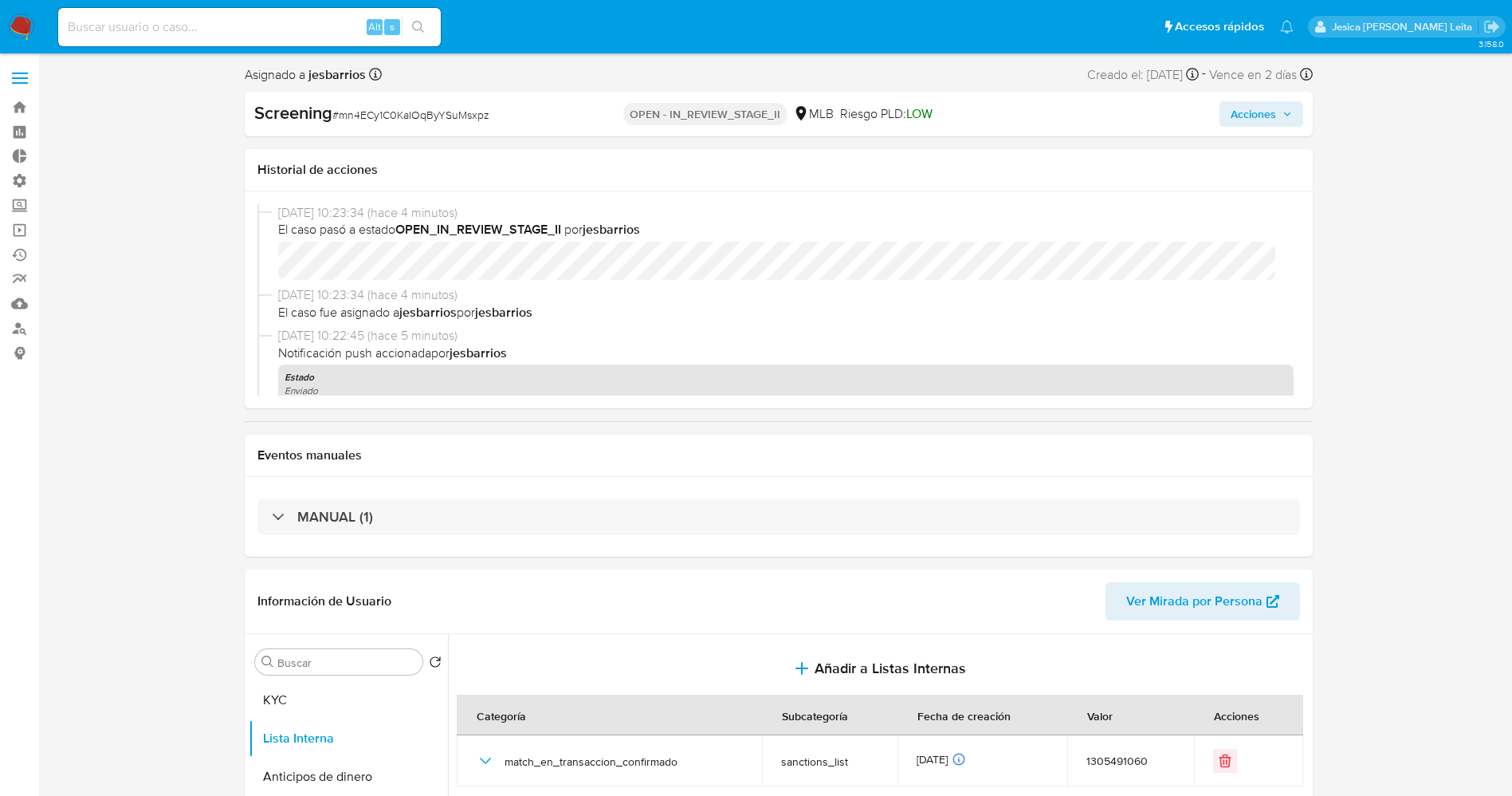
click at [1275, 119] on span "Acciones" at bounding box center [1253, 114] width 45 height 25
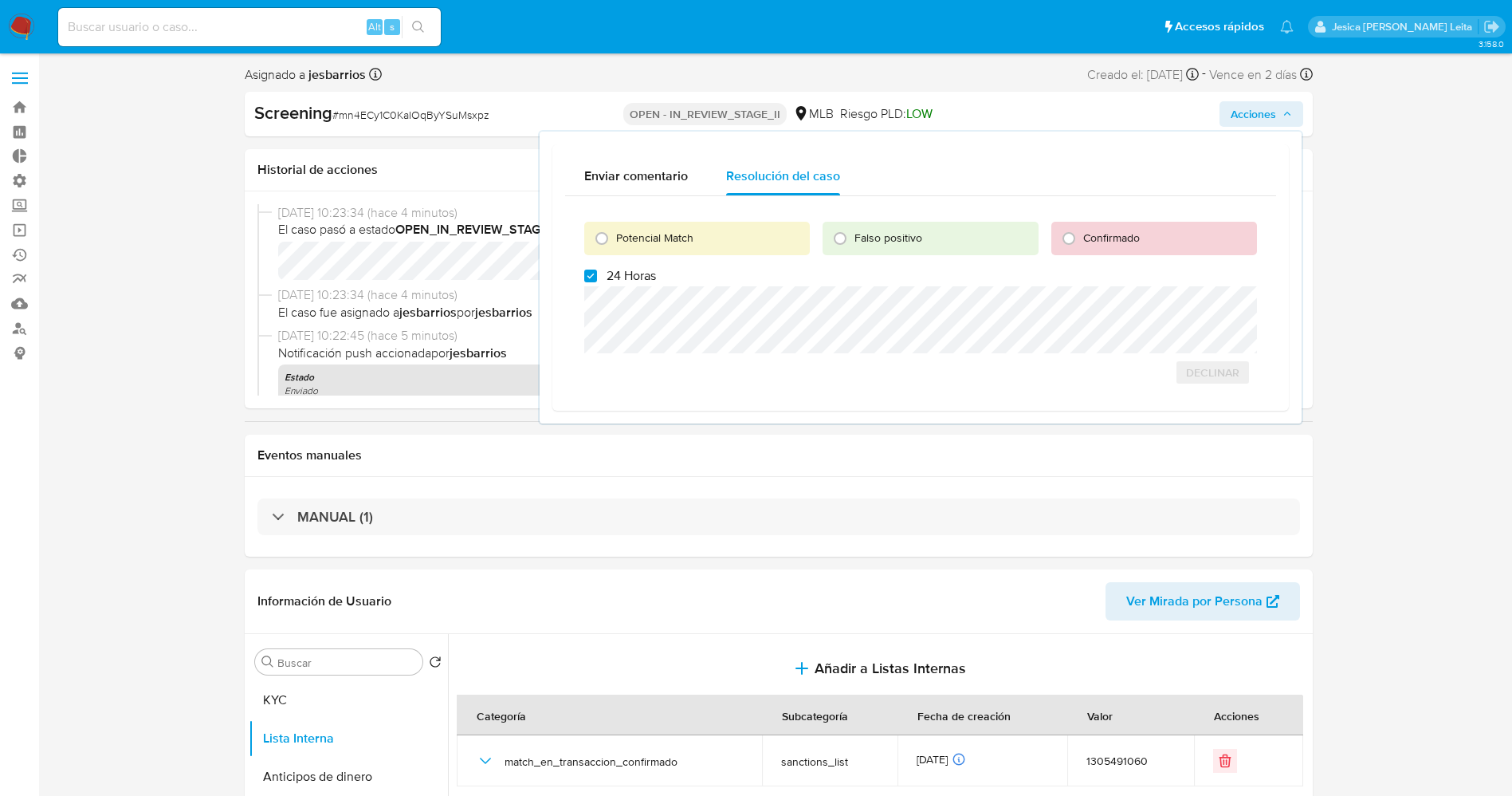
click at [620, 232] on span "Potencial Match" at bounding box center [654, 237] width 77 height 16
click at [615, 232] on input "Potencial Match" at bounding box center [602, 238] width 25 height 25
radio input "true"
click at [623, 271] on span "24 Horas" at bounding box center [631, 276] width 49 height 16
click at [596, 271] on input "24 Horas" at bounding box center [590, 276] width 13 height 13
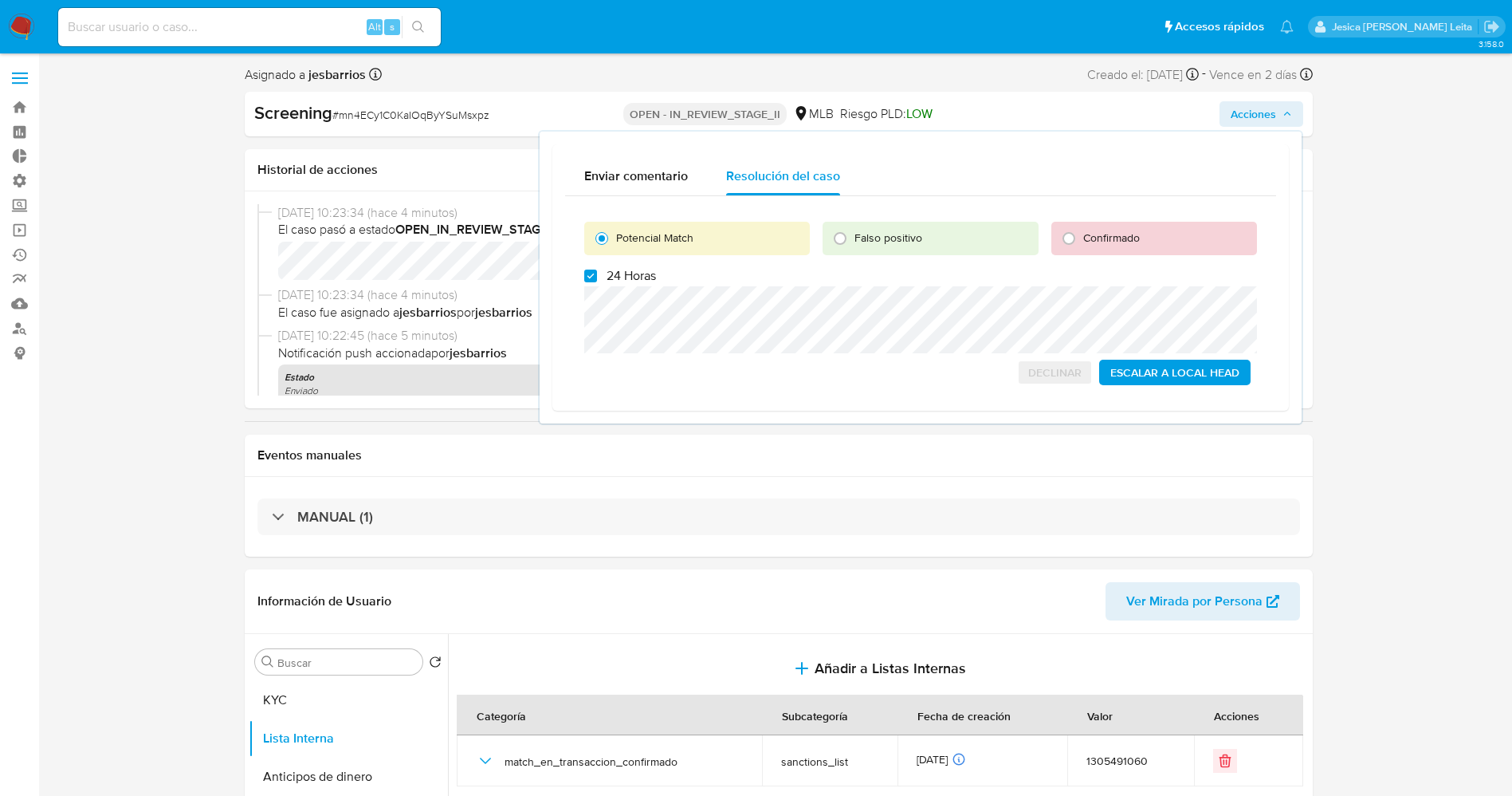
checkbox input "false"
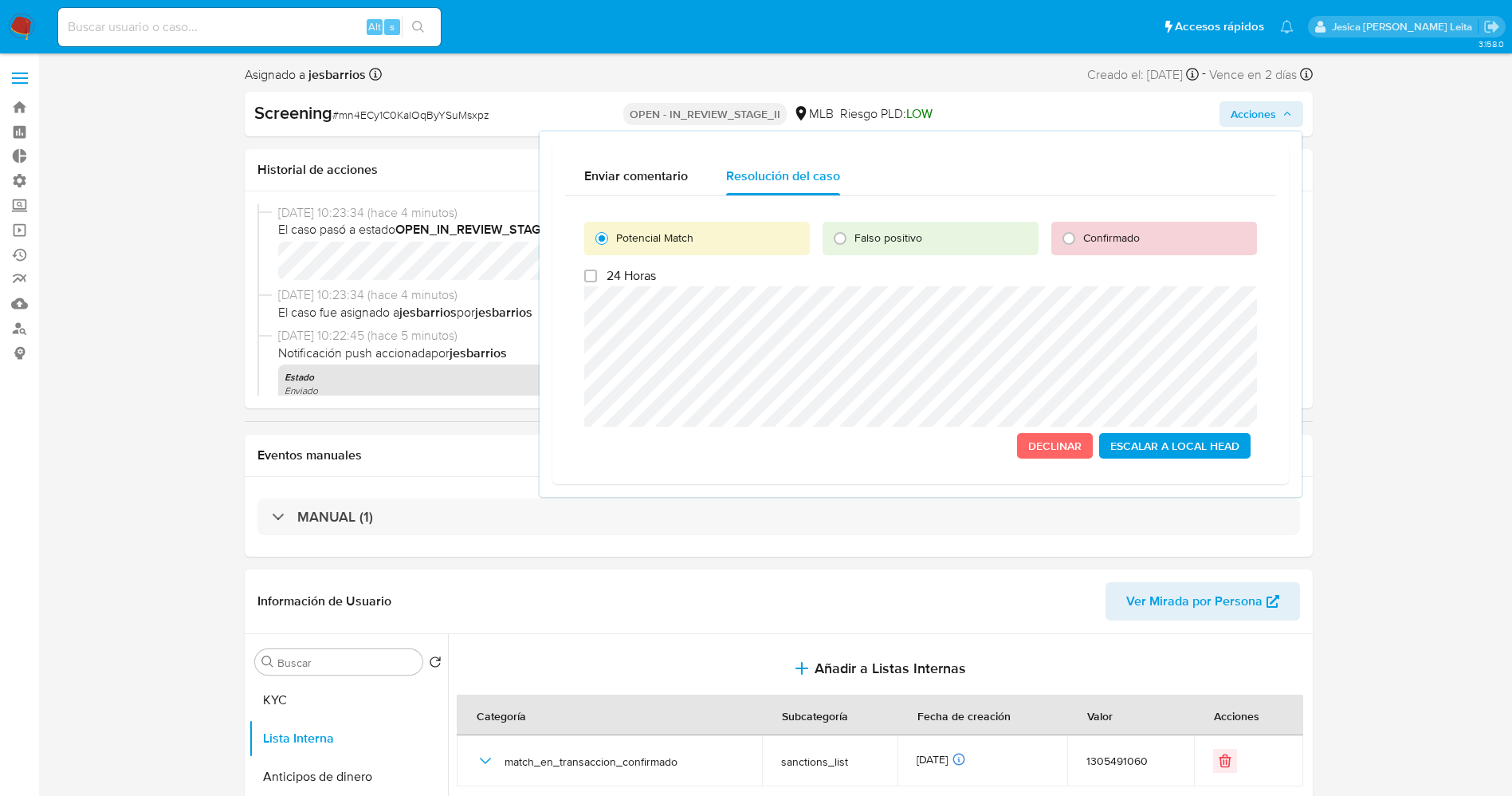
click at [1157, 448] on span "Escalar a Local Head" at bounding box center [1175, 446] width 129 height 23
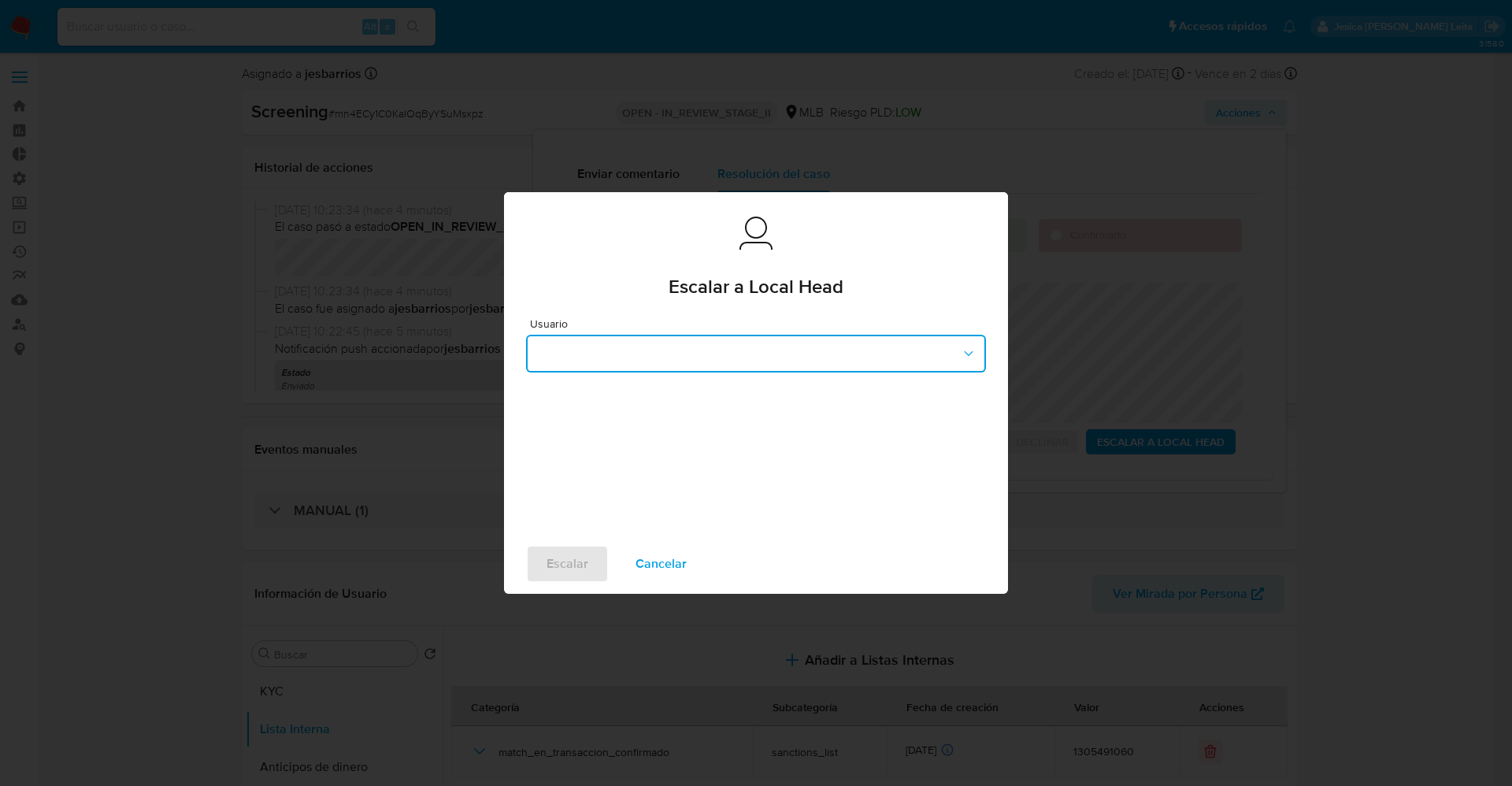
click at [684, 358] on button "button" at bounding box center [756, 353] width 460 height 38
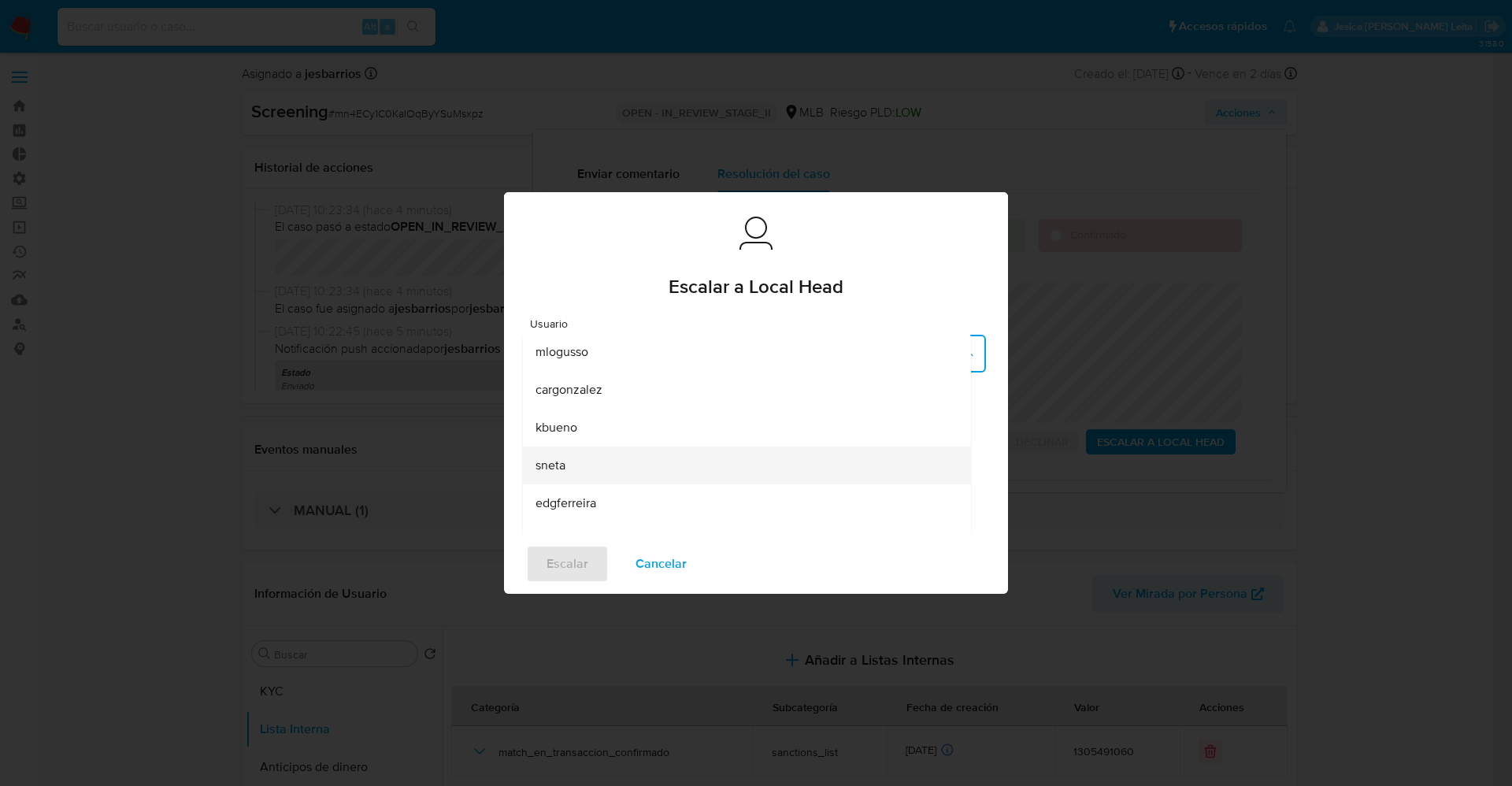
click at [570, 457] on div "sneta" at bounding box center [742, 465] width 413 height 38
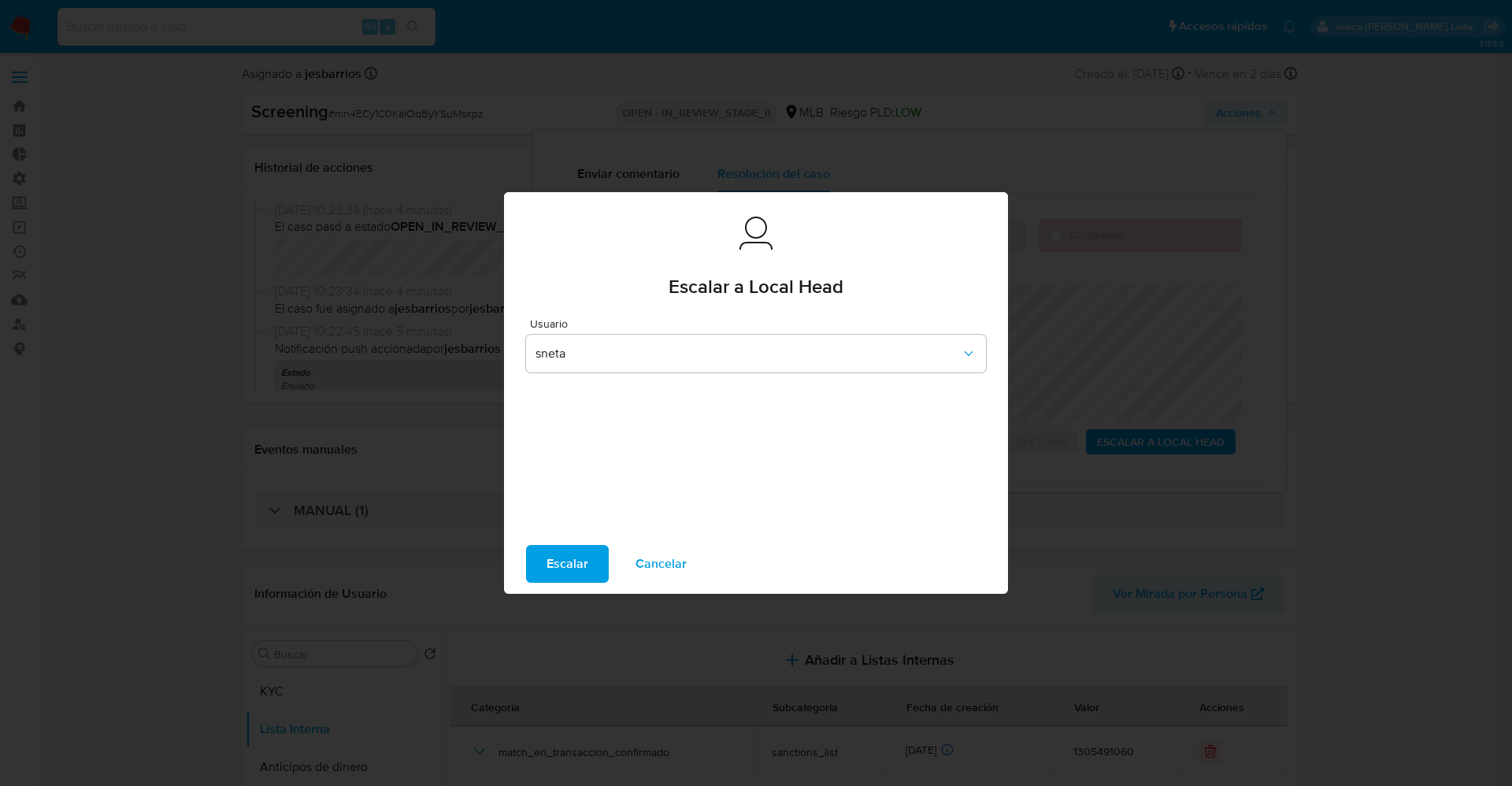
click at [570, 561] on span "Escalar" at bounding box center [567, 563] width 41 height 35
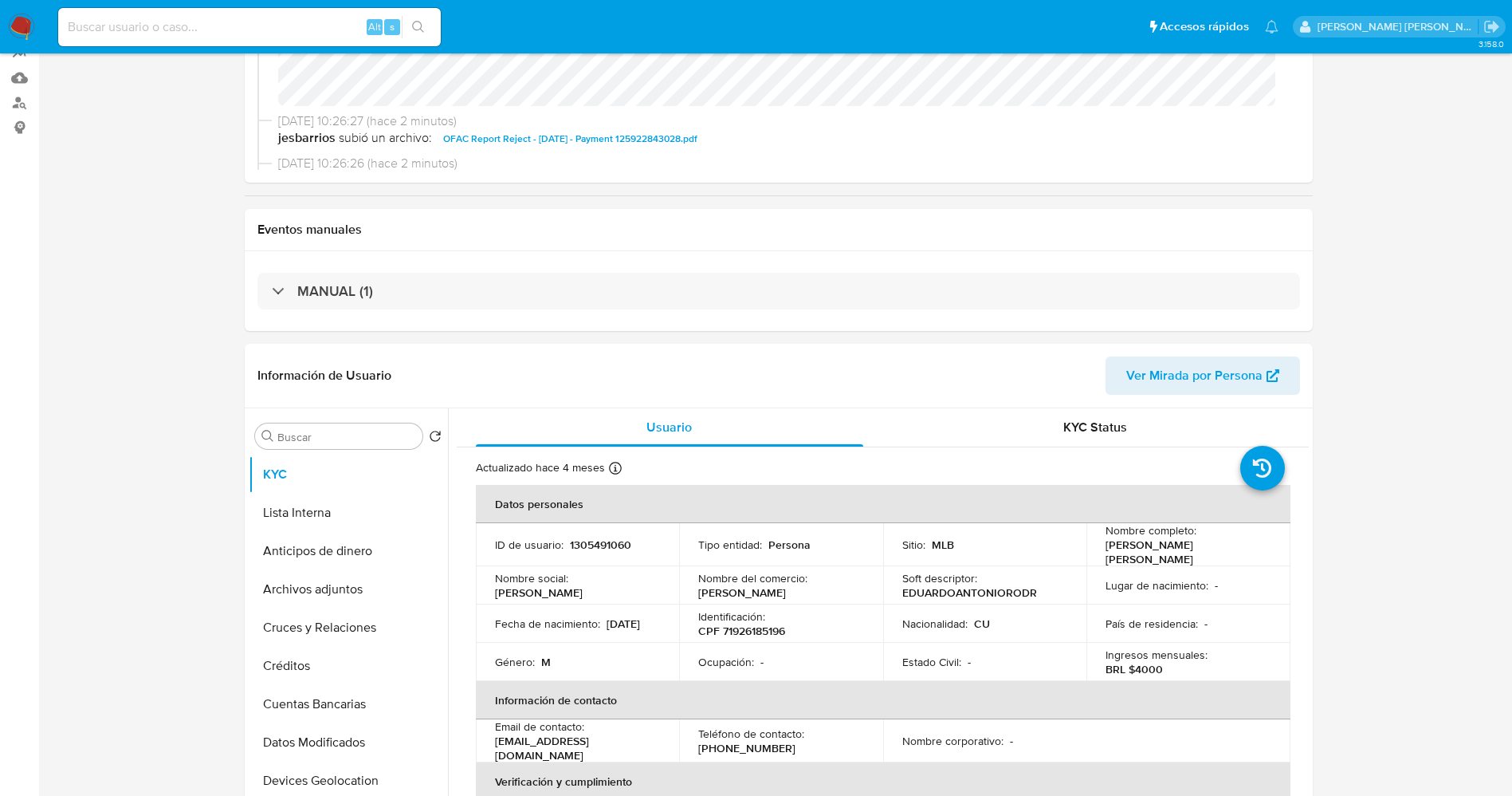
select select "10"
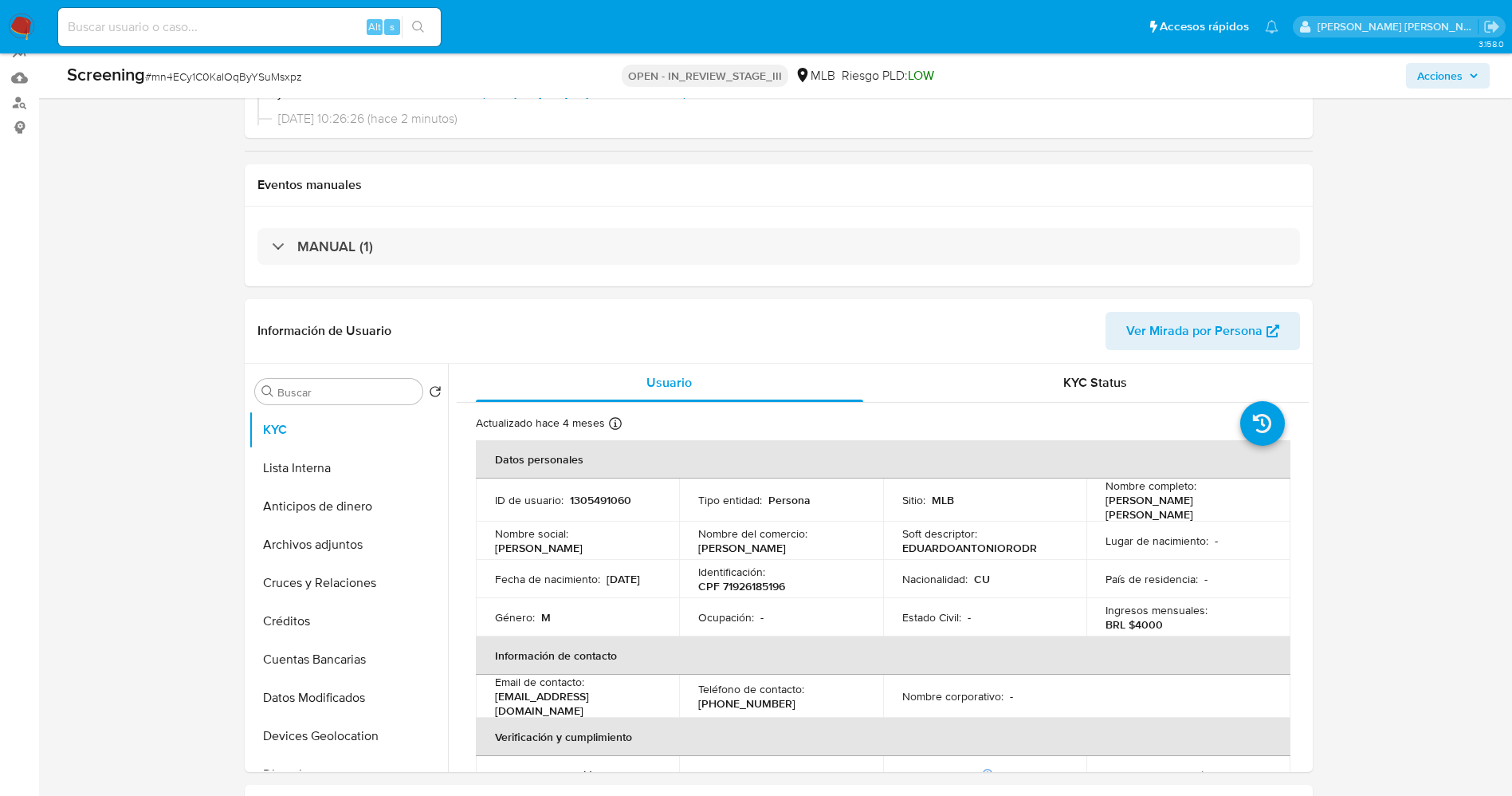
scroll to position [239, 0]
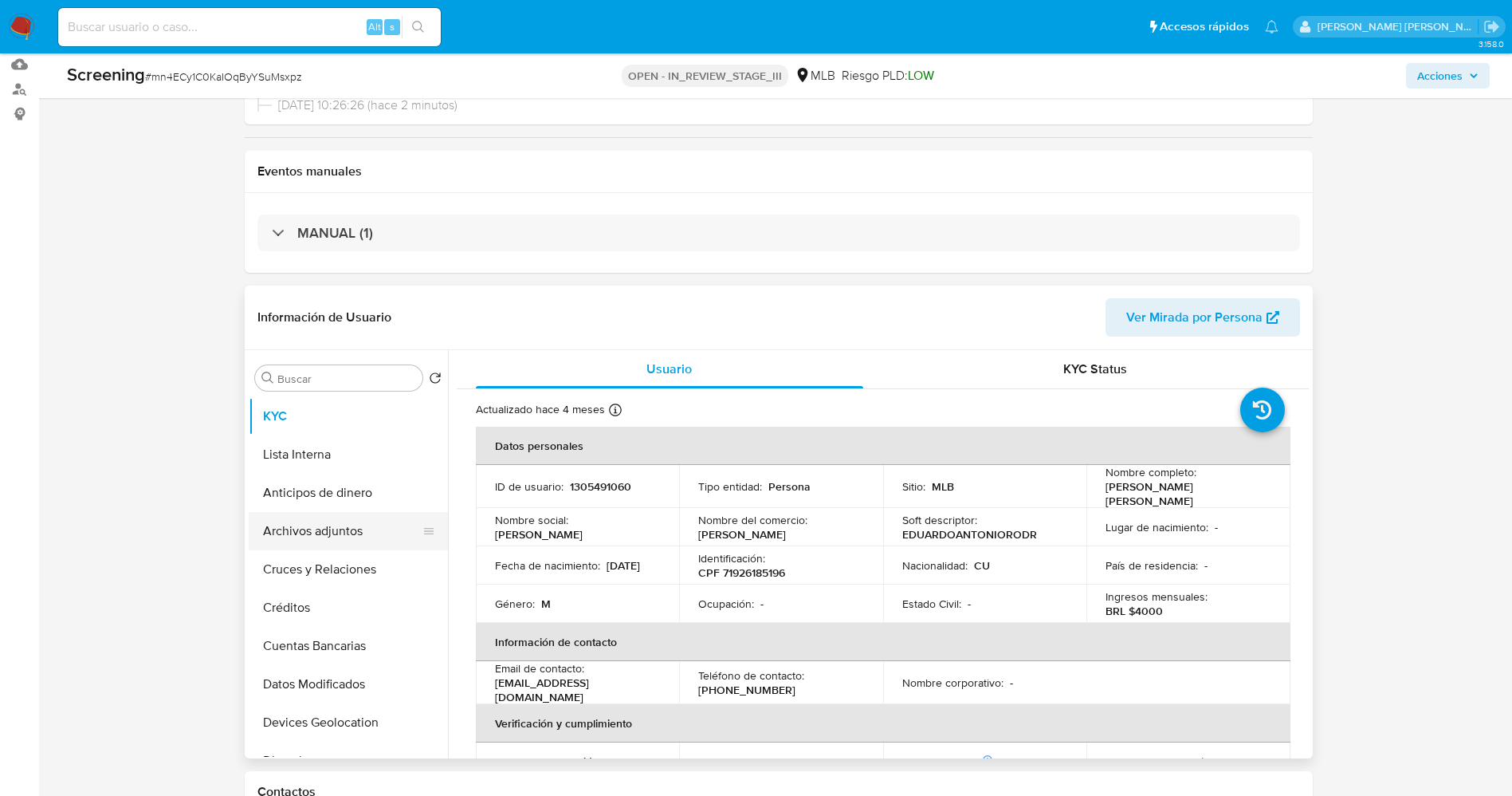
click at [343, 528] on button "Archivos adjuntos" at bounding box center [341, 531] width 186 height 38
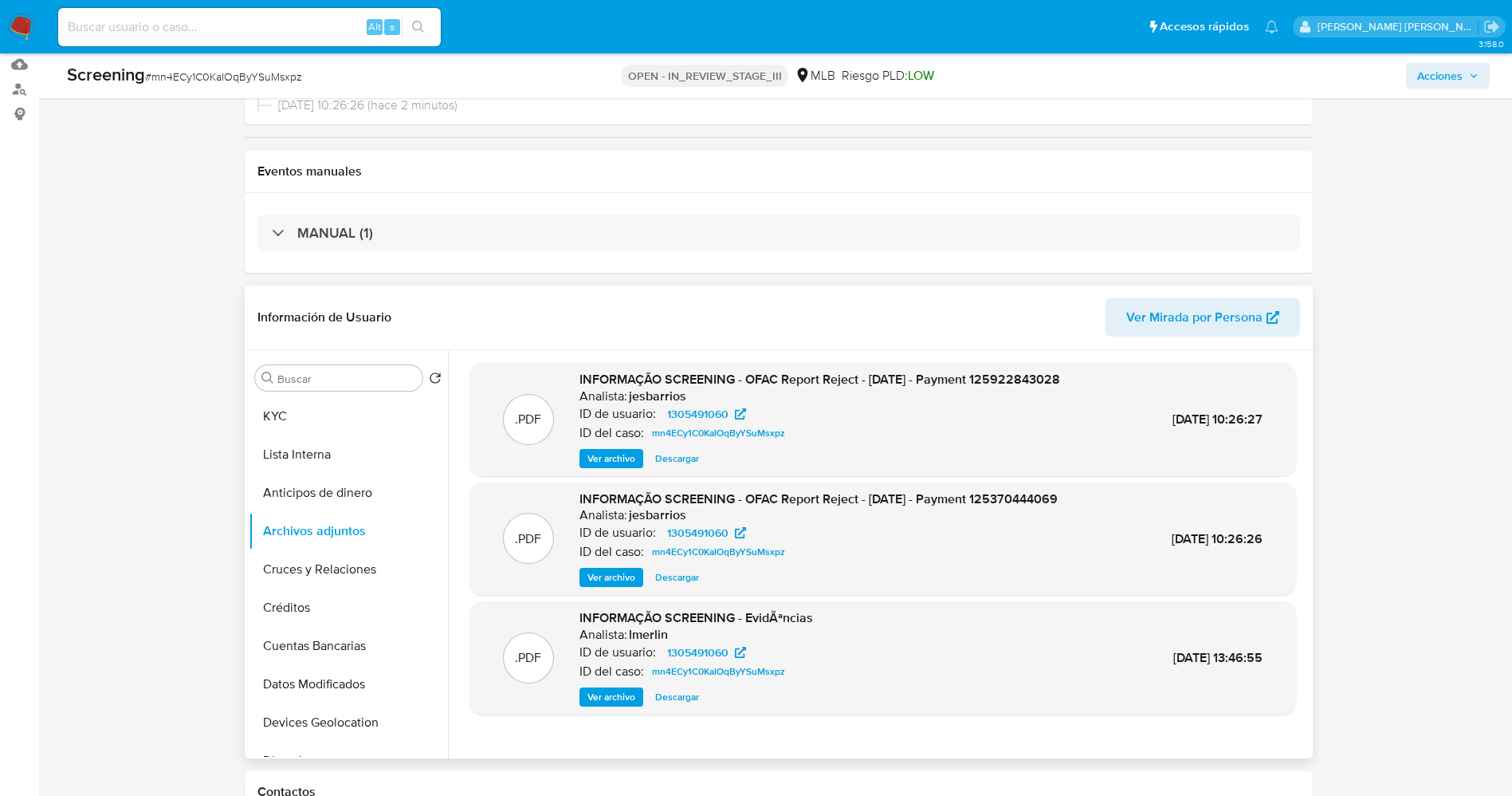
click at [840, 684] on div ".PDF INFORMAÇÃO SCREENING - EvidÃªncias Analista: lmerlin ID de usuario: 130549…" at bounding box center [882, 658] width 810 height 97
click at [584, 707] on button "Ver archivo" at bounding box center [611, 696] width 64 height 19
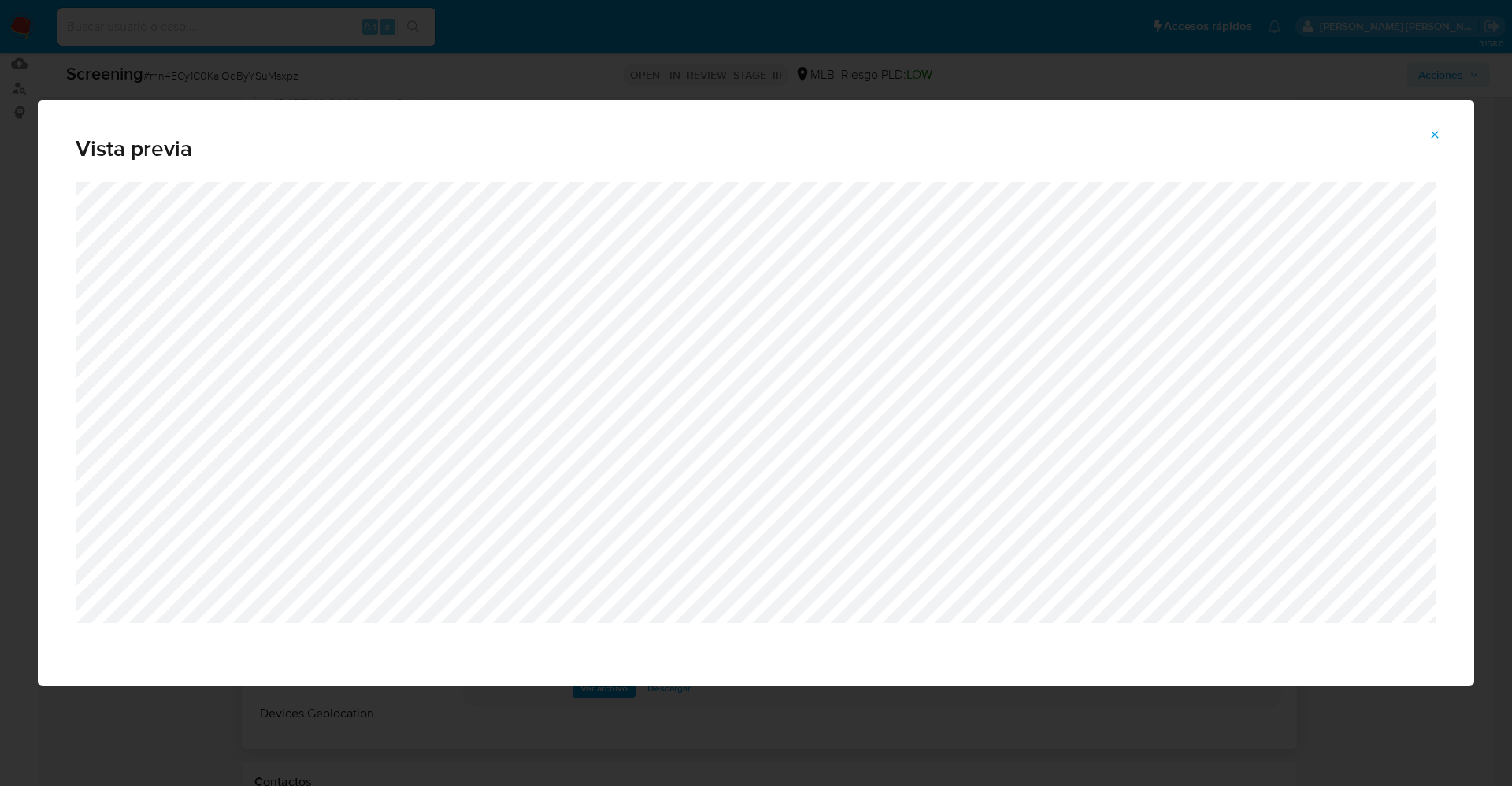
click at [830, 717] on div "Vista previa" at bounding box center [756, 393] width 1512 height 786
click at [1432, 147] on span "Vista previa" at bounding box center [756, 148] width 1360 height 22
click at [1430, 140] on icon "Attachment preview" at bounding box center [1435, 135] width 13 height 13
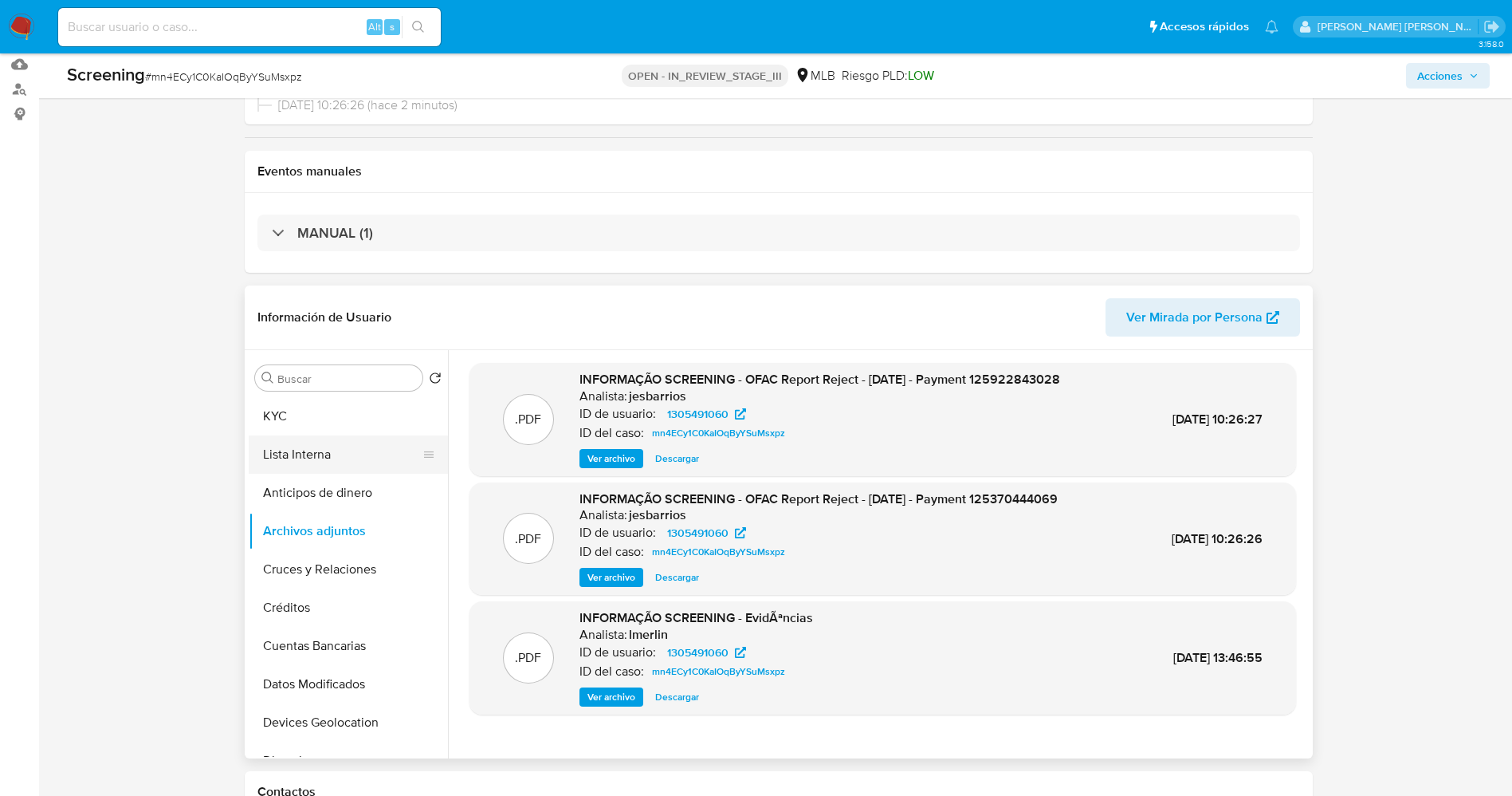
click at [351, 463] on button "Lista Interna" at bounding box center [341, 455] width 186 height 38
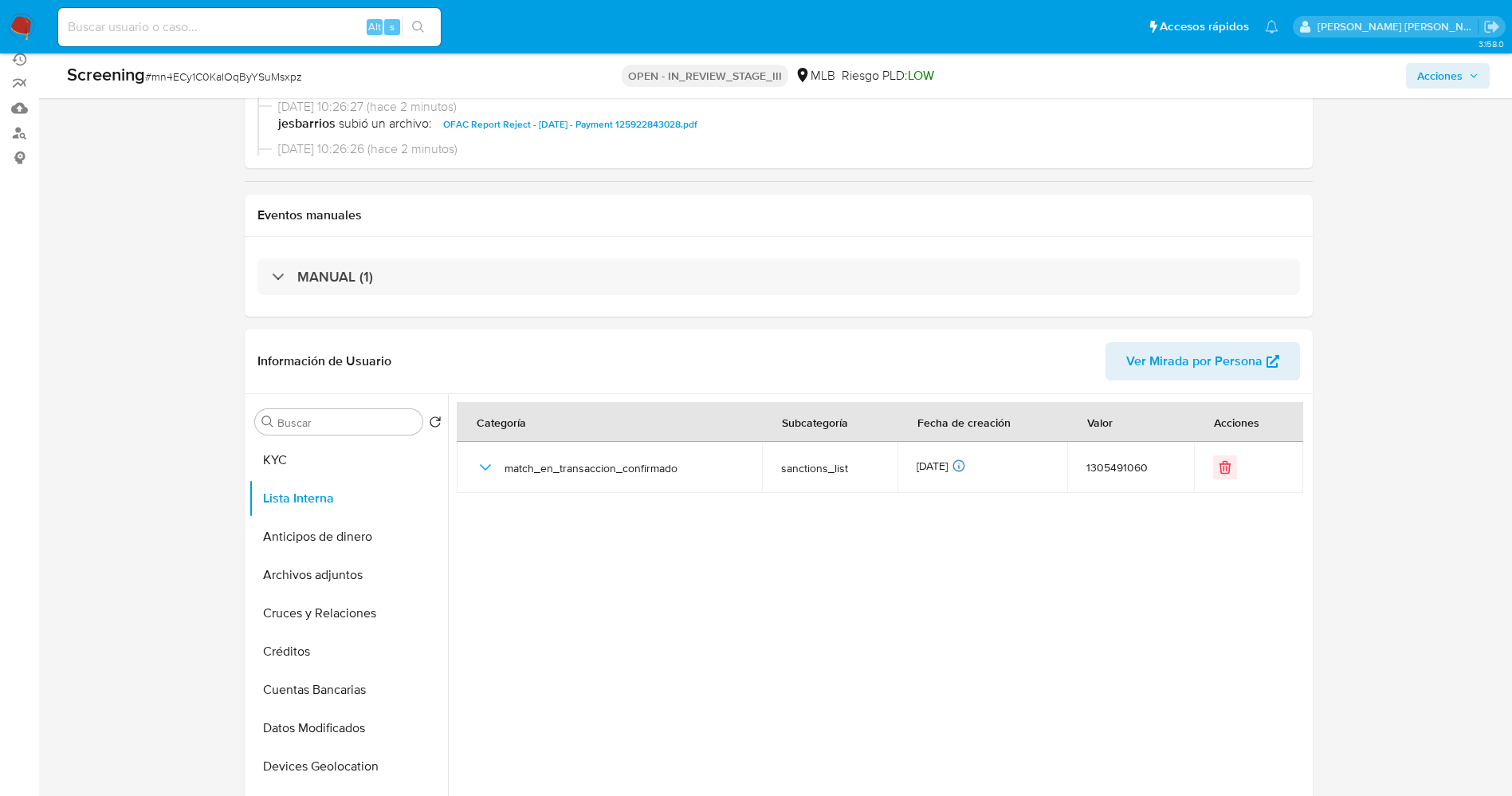
scroll to position [0, 0]
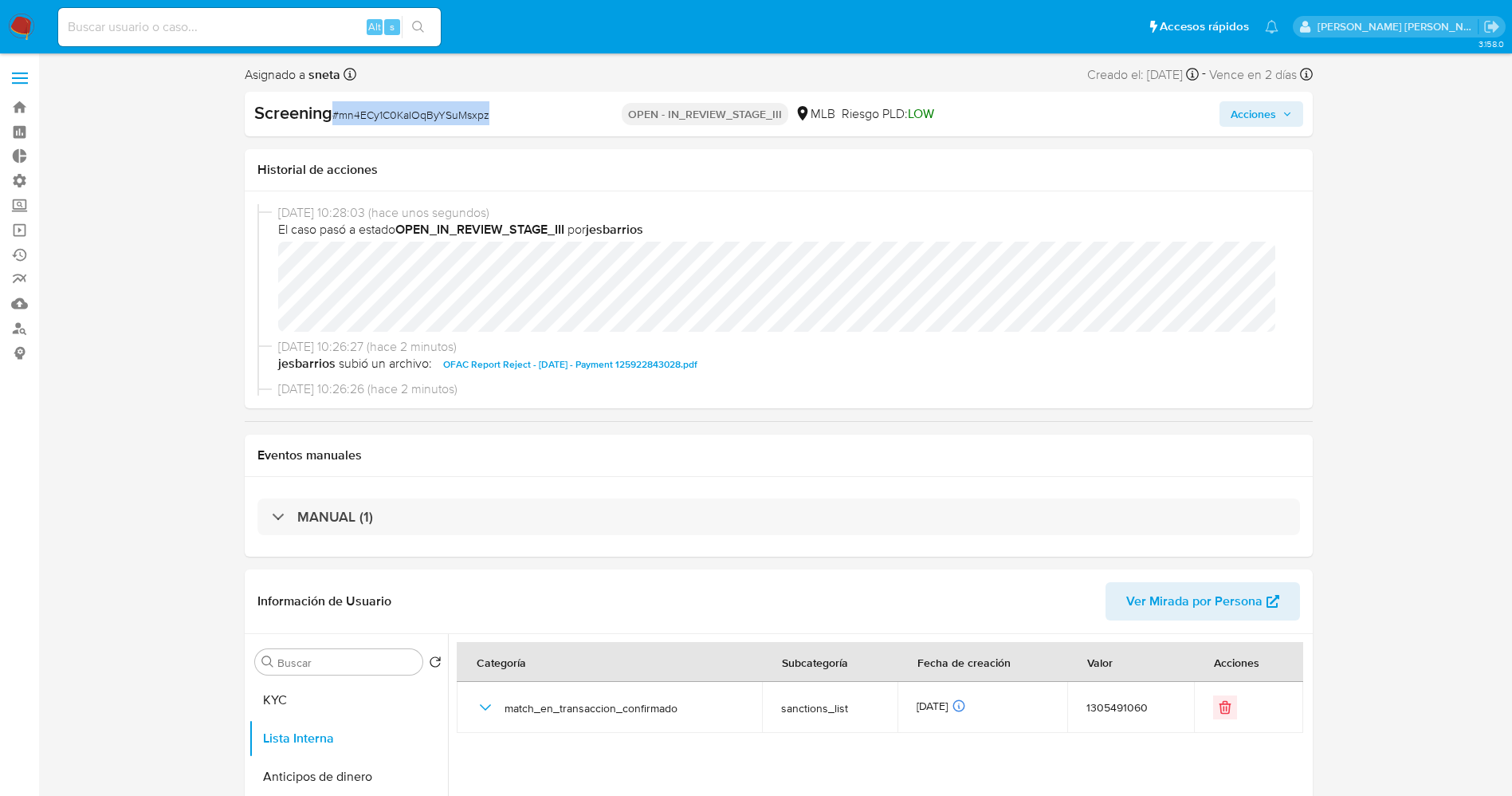
drag, startPoint x: 335, startPoint y: 113, endPoint x: 516, endPoint y: 119, distance: 181.1
click at [522, 119] on div "Screening # mn4ECy1C0KaIOqByYSuMsxpz" at bounding box center [426, 113] width 344 height 24
copy span "# mn4ECy1C0KaIOqByYSuMsxpz"
click at [325, 699] on button "KYC" at bounding box center [341, 700] width 186 height 38
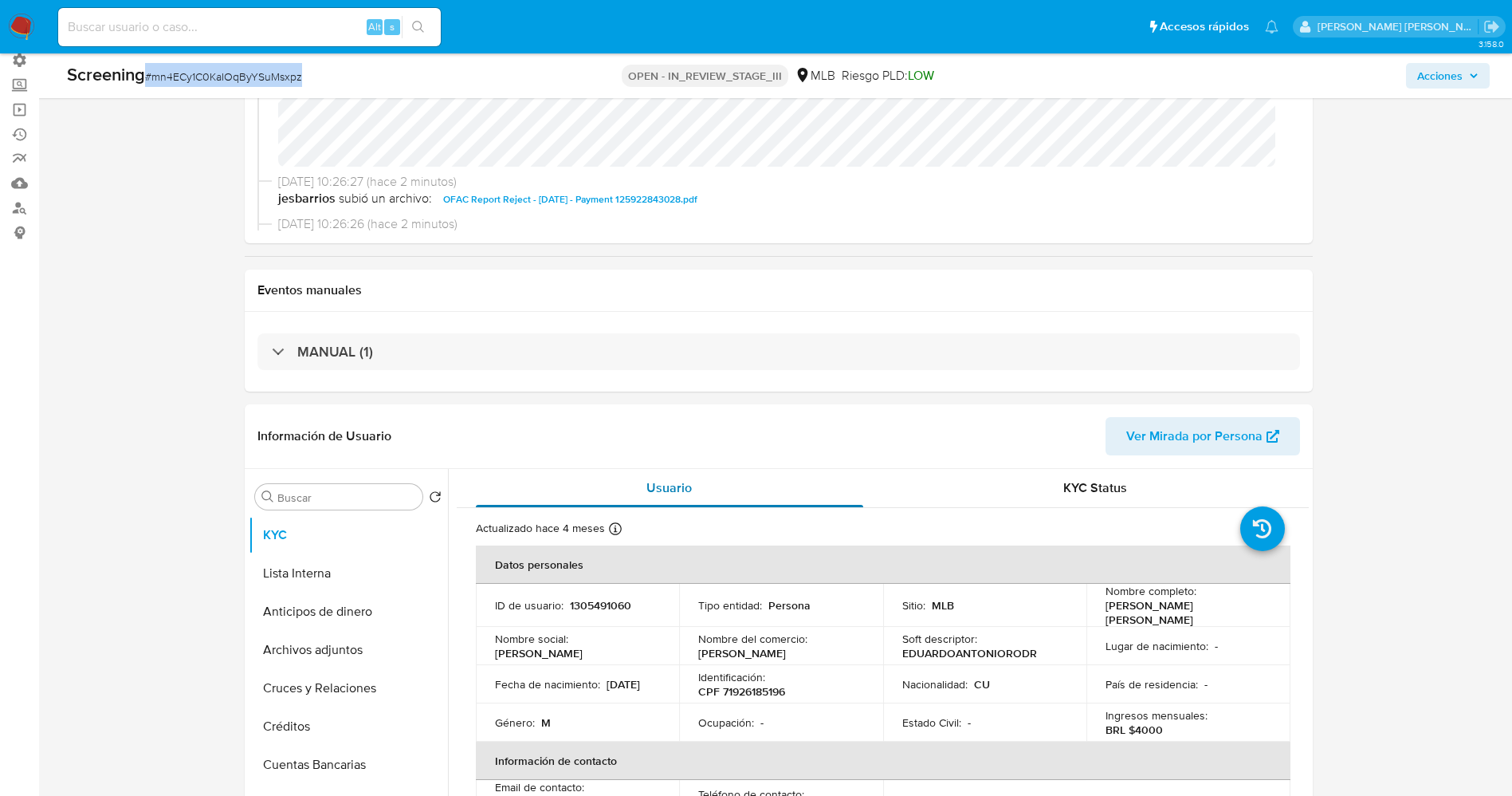
scroll to position [239, 0]
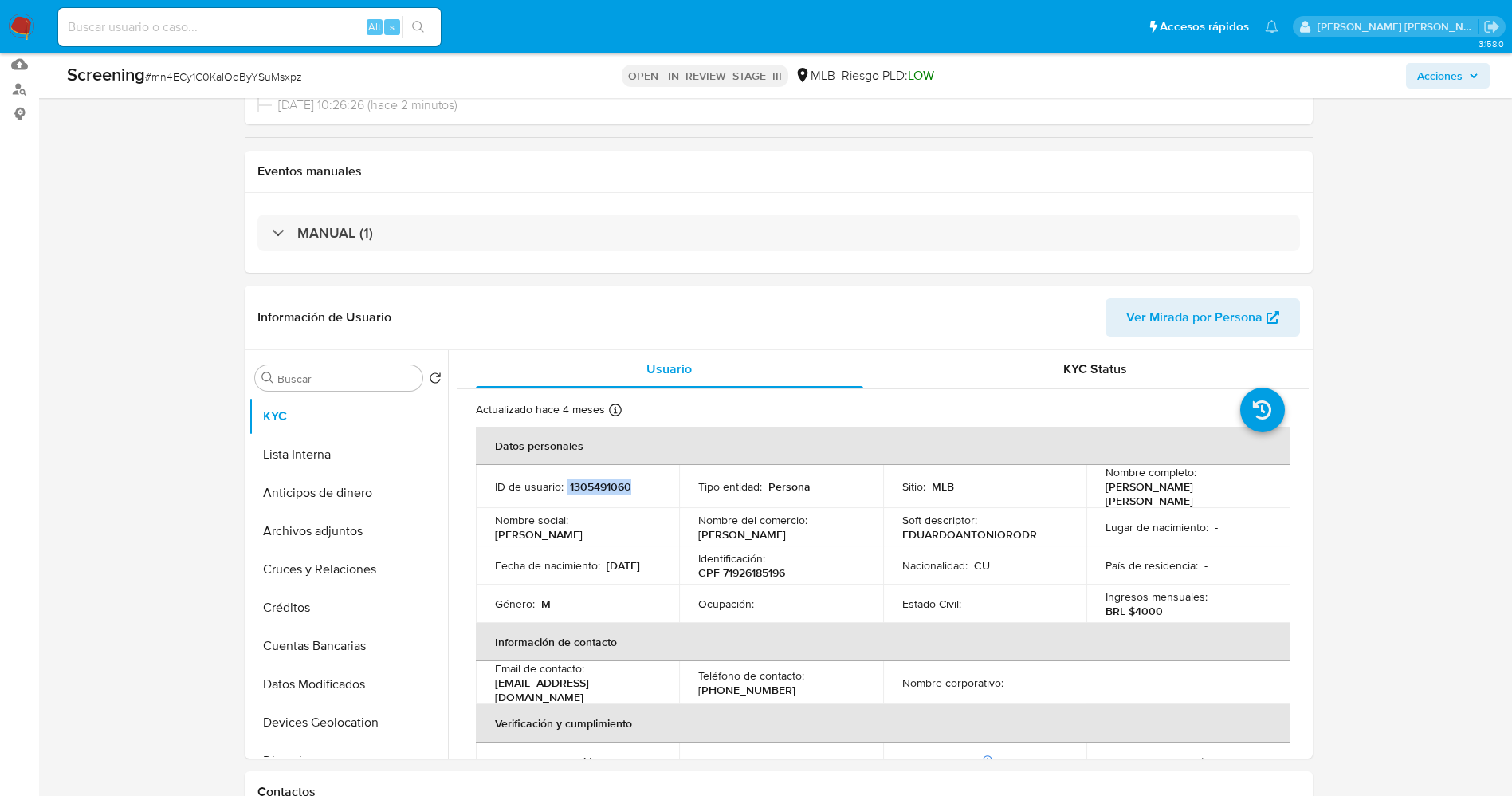
drag, startPoint x: 564, startPoint y: 490, endPoint x: 639, endPoint y: 485, distance: 75.2
click at [639, 485] on div "ID de usuario : 1305491060" at bounding box center [577, 487] width 165 height 15
copy div "1305491060"
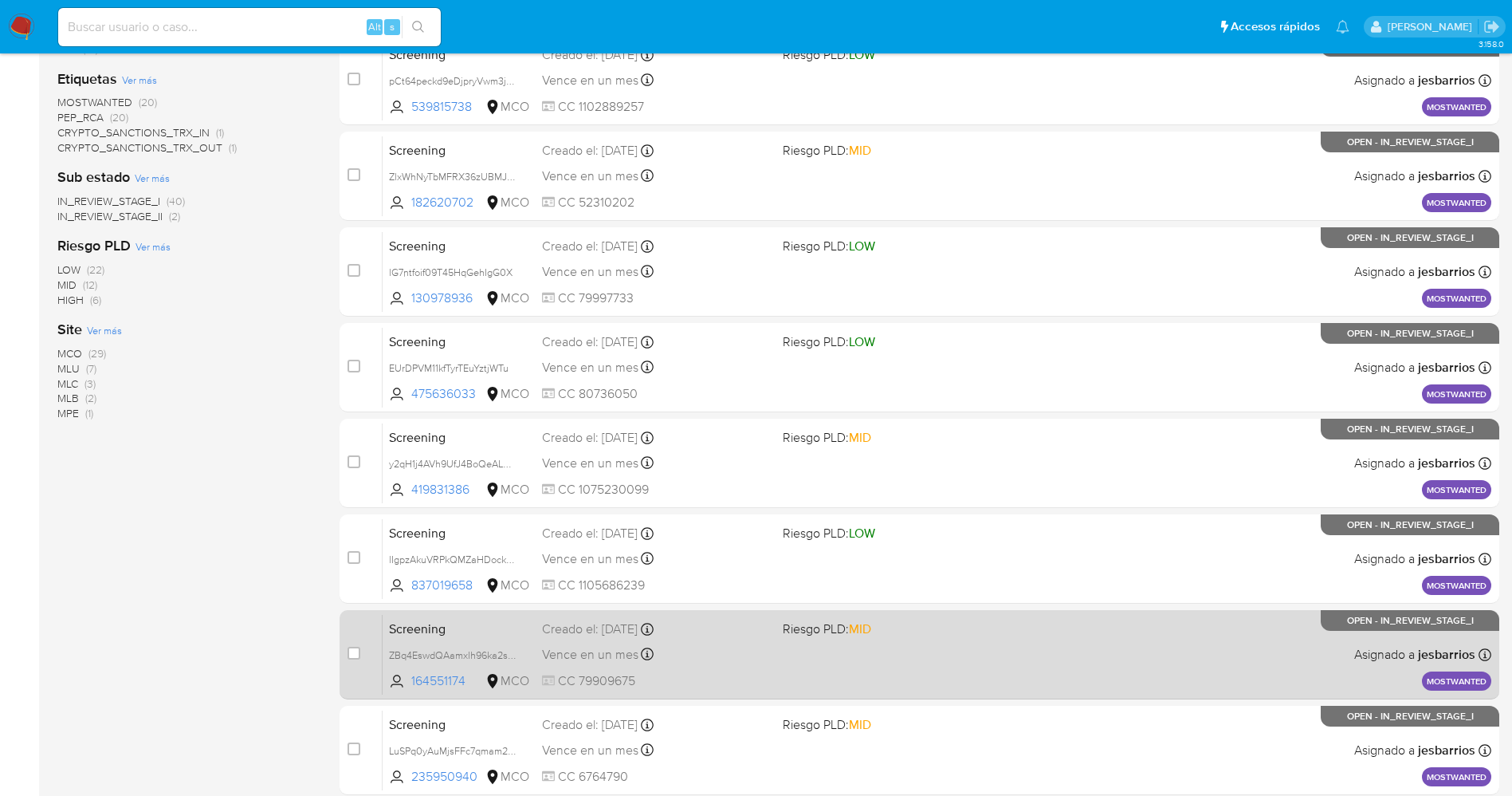
scroll to position [520, 0]
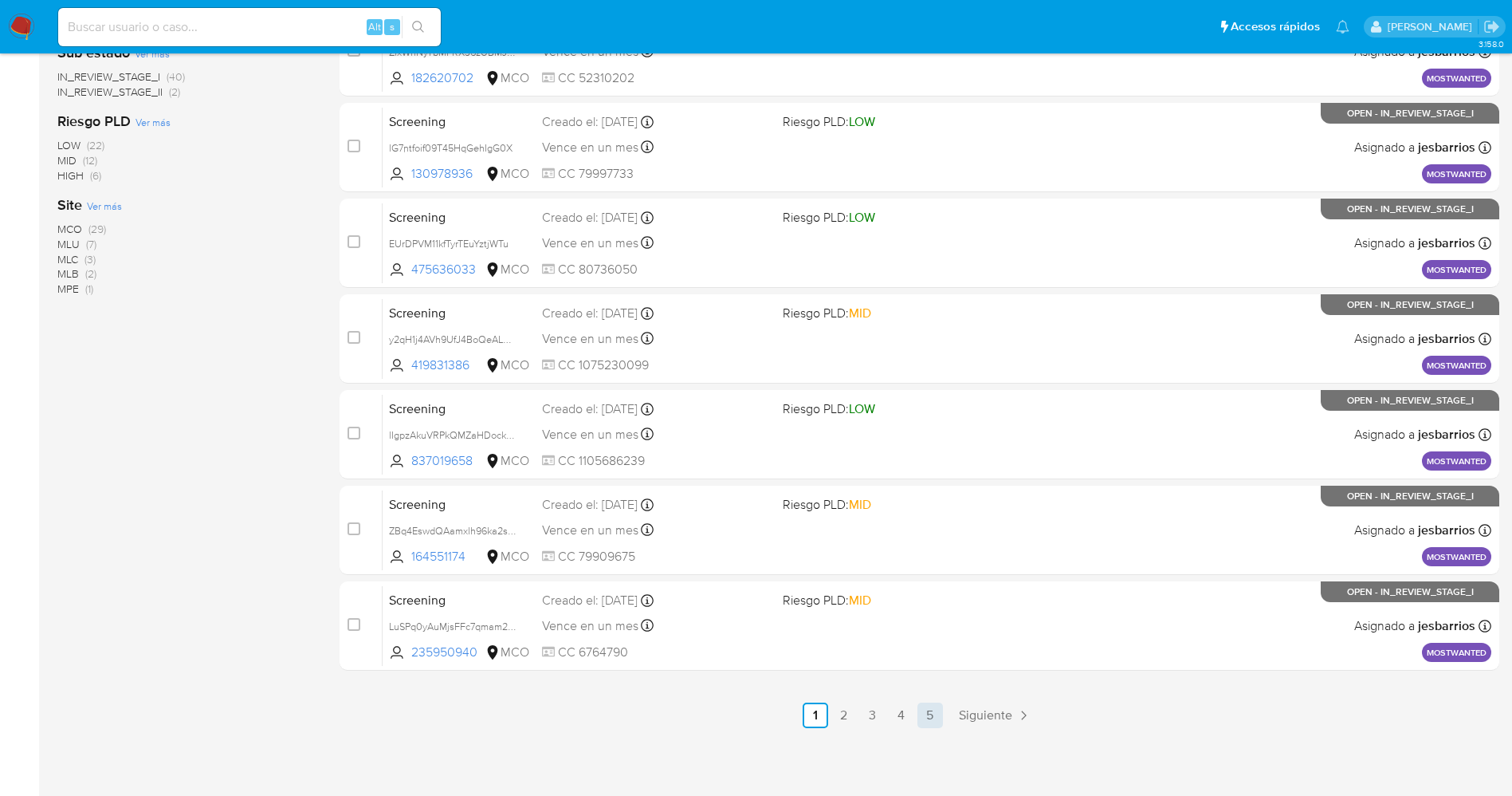
click at [937, 720] on link "5" at bounding box center [930, 715] width 25 height 25
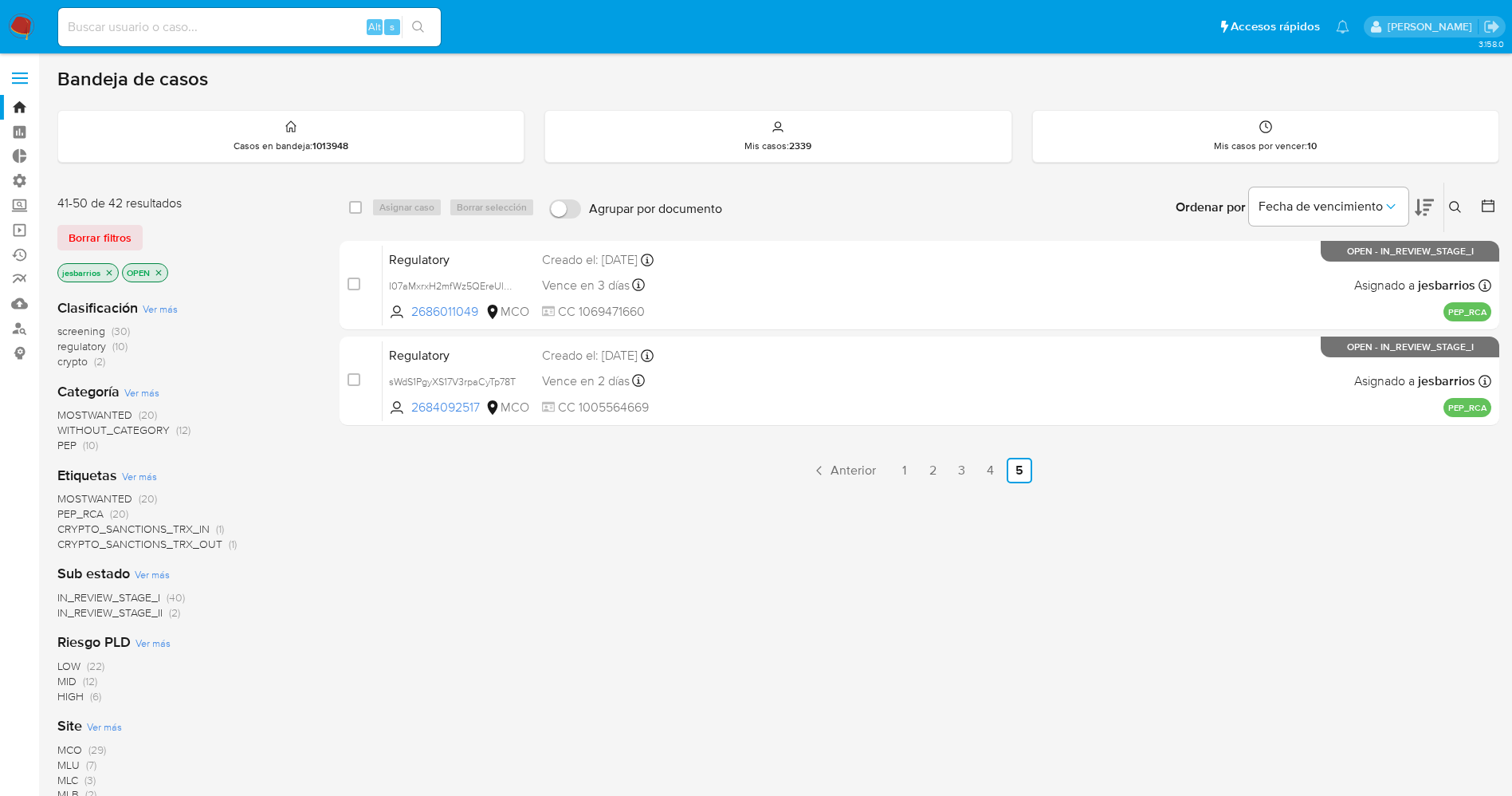
click at [105, 342] on span "regulatory" at bounding box center [81, 347] width 48 height 16
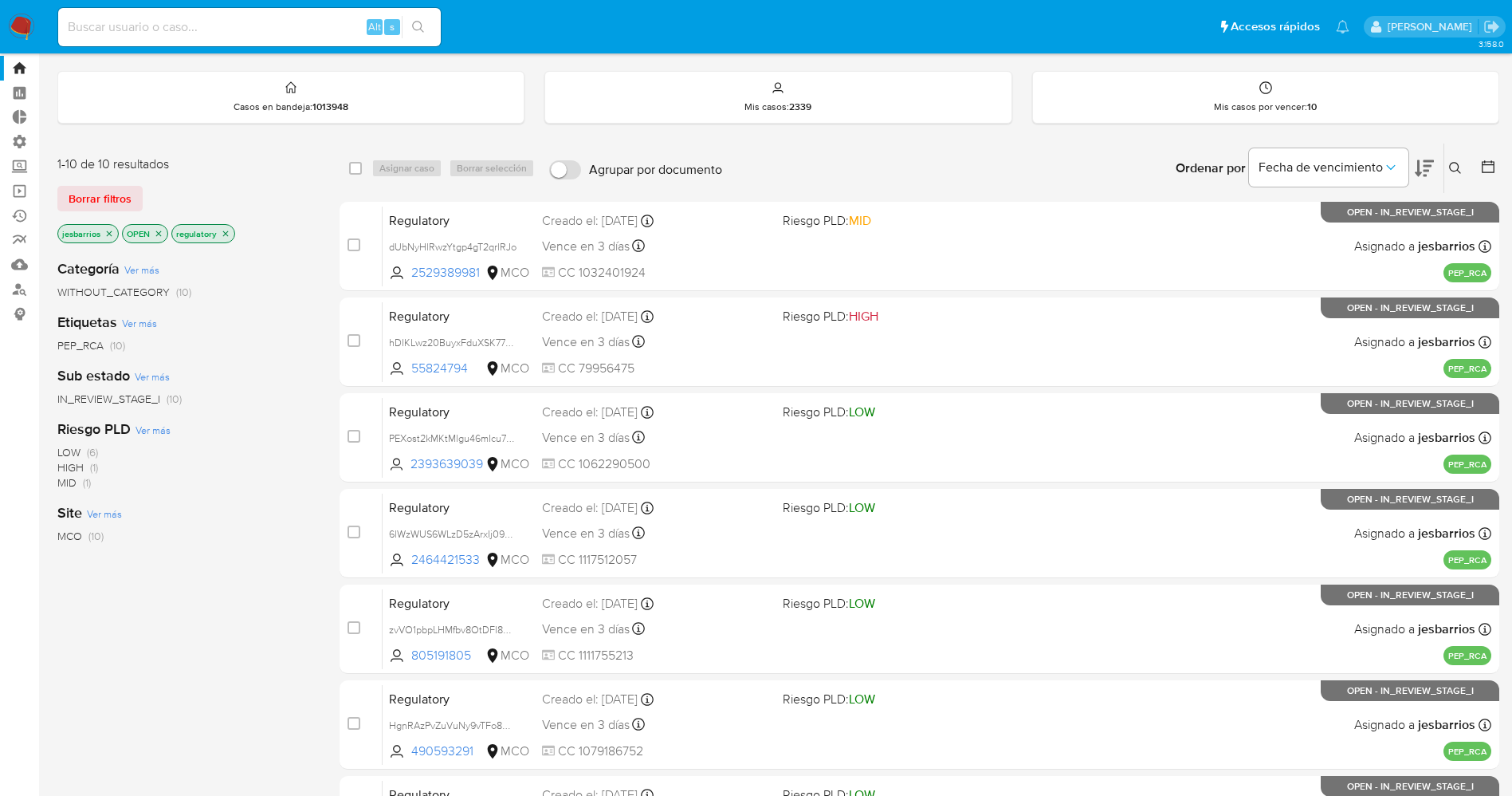
scroll to position [520, 0]
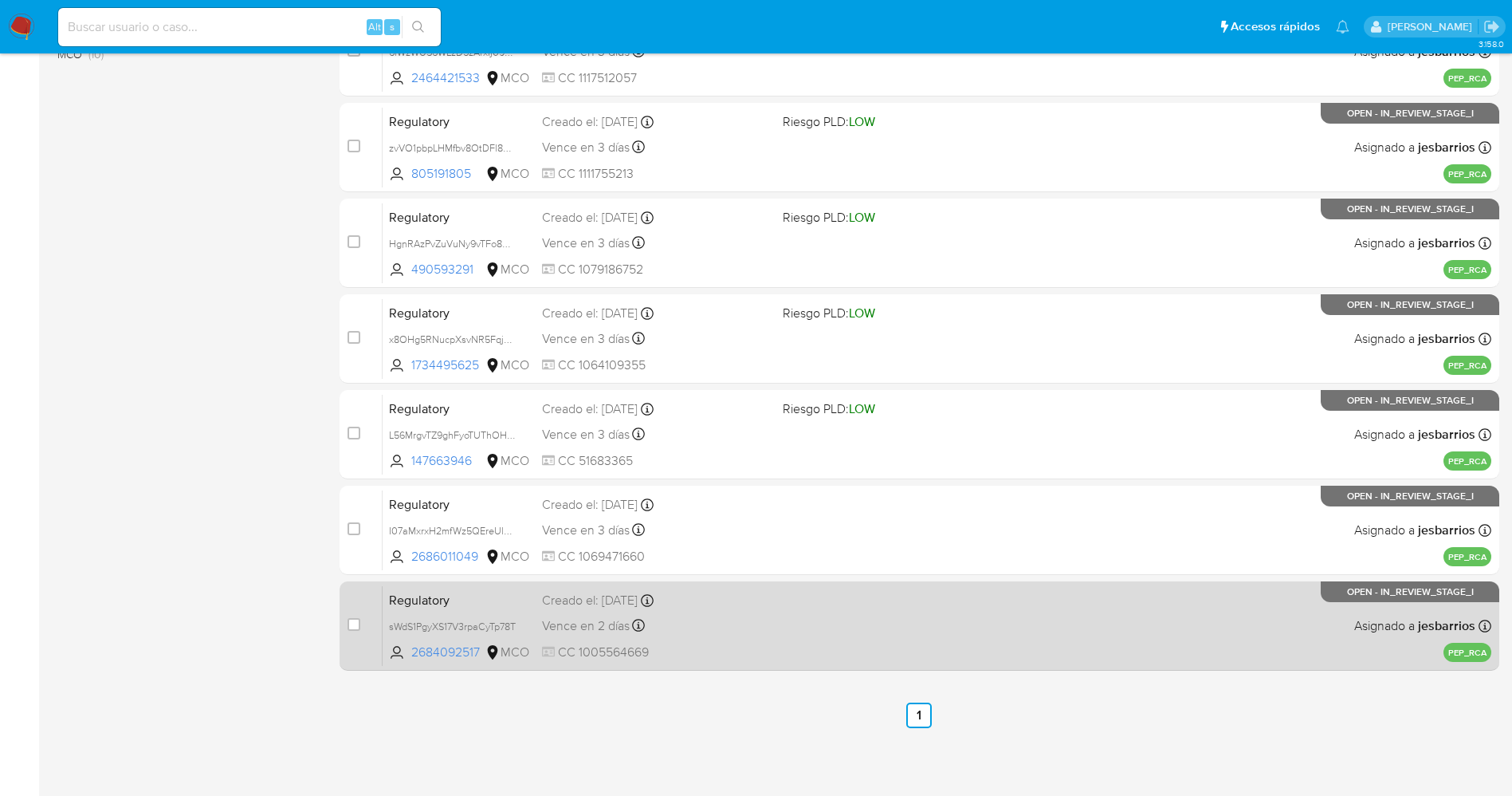
click at [894, 637] on div "Regulatory sWdS1PgyXS17V3rpaCyTp78T 2684092517 MCO Creado el: [DATE] Creado el:…" at bounding box center [936, 625] width 1108 height 81
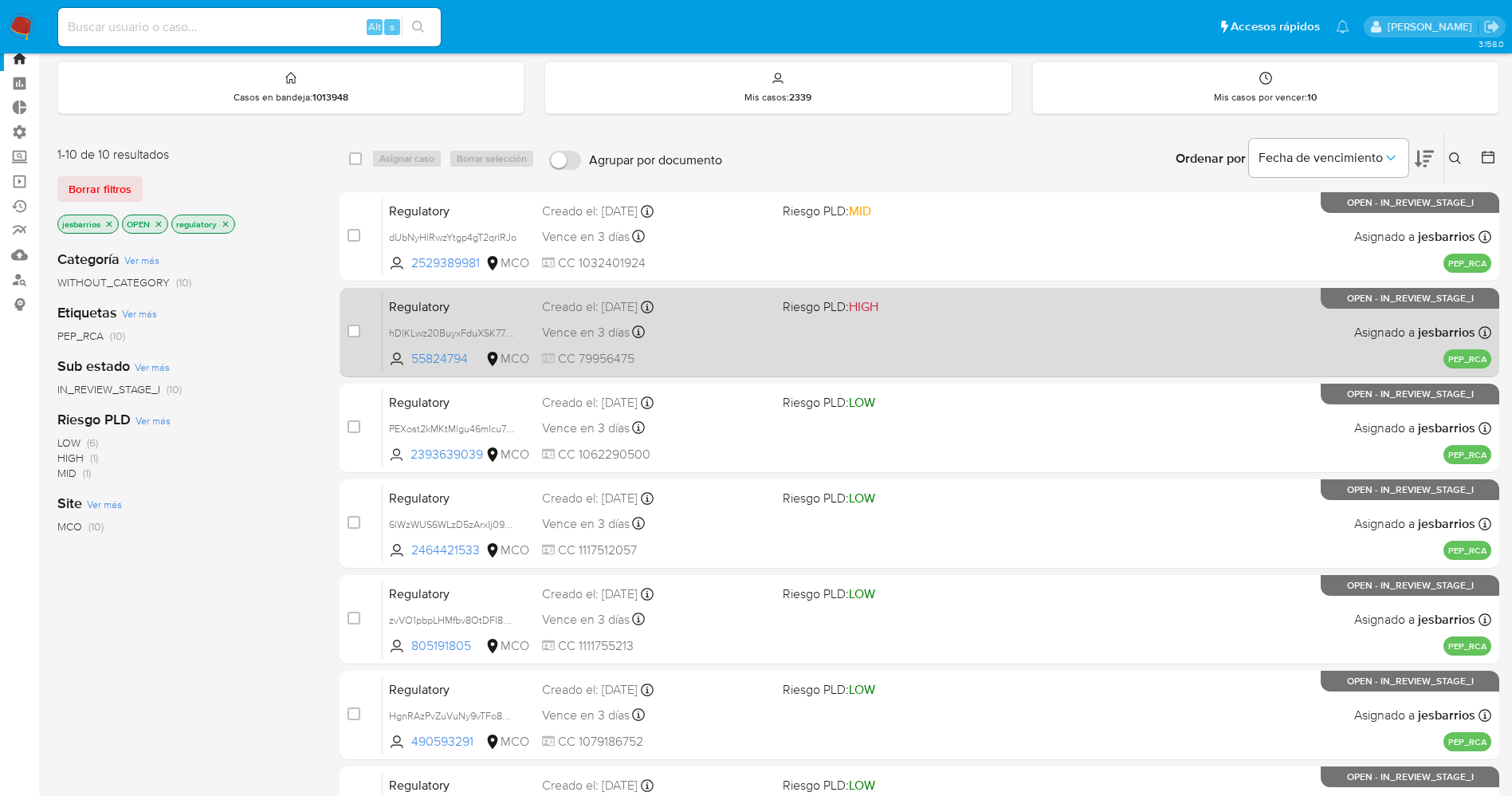
scroll to position [0, 0]
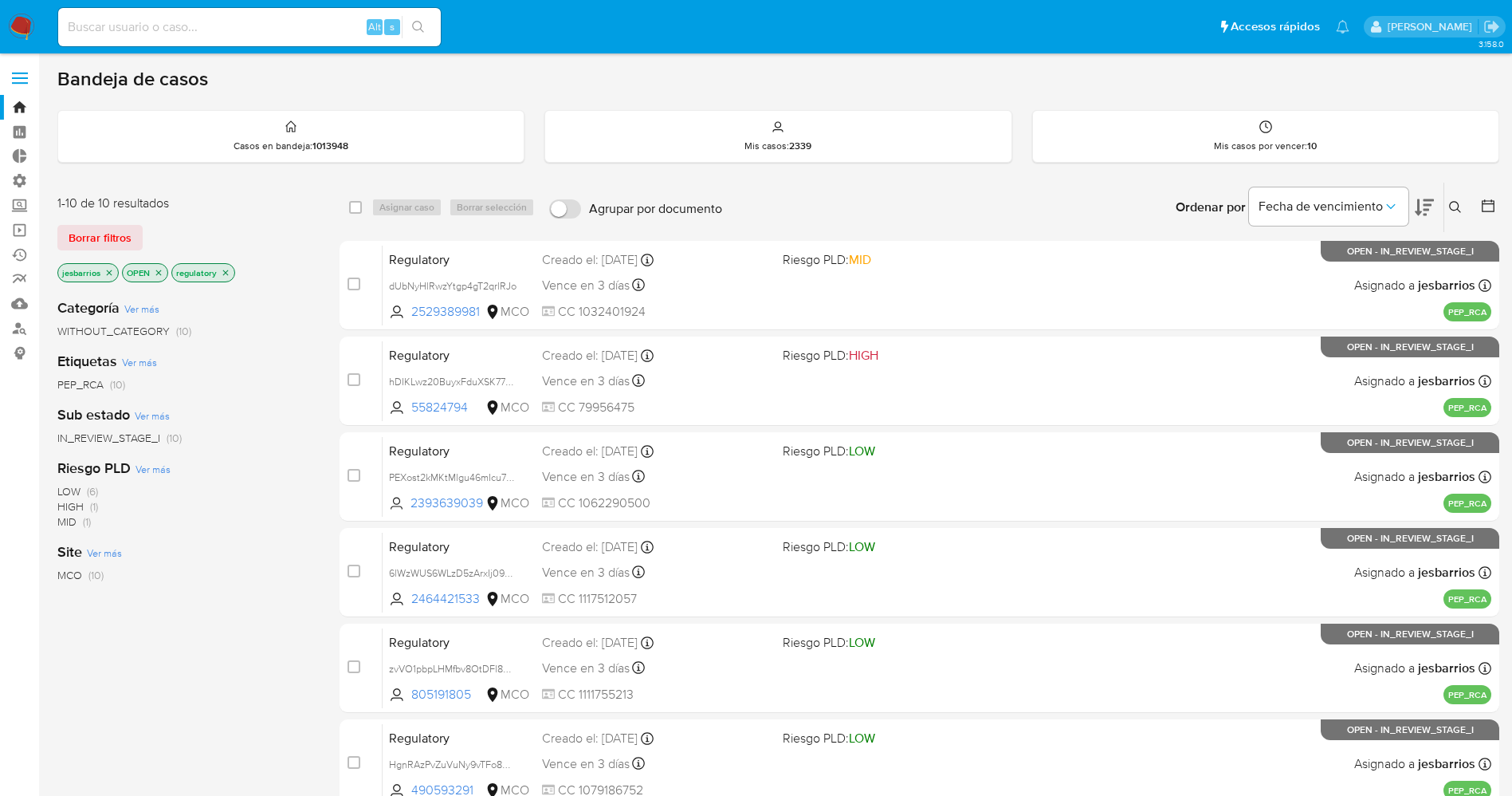
click at [16, 28] on img at bounding box center [22, 27] width 27 height 27
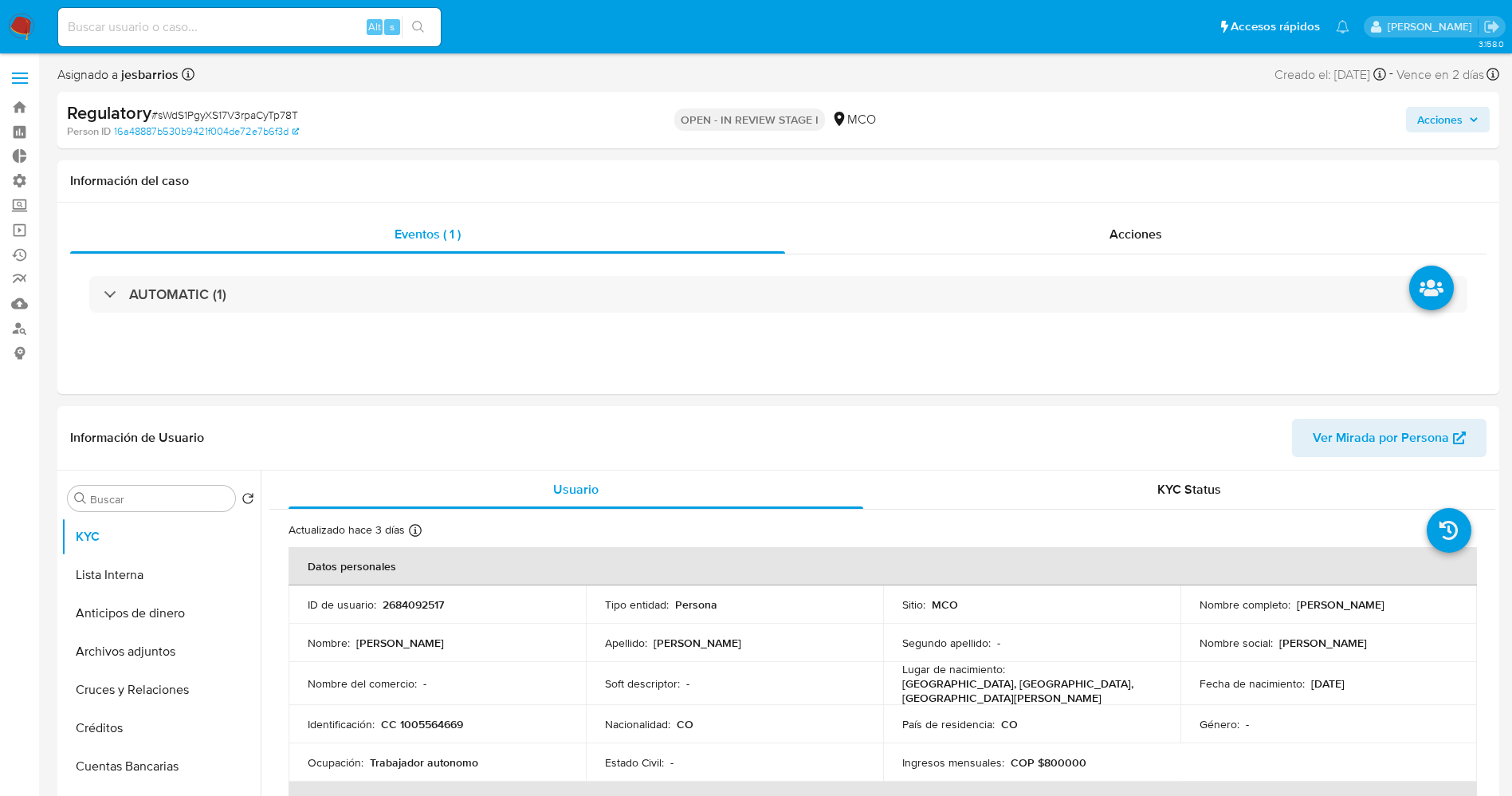
select select "10"
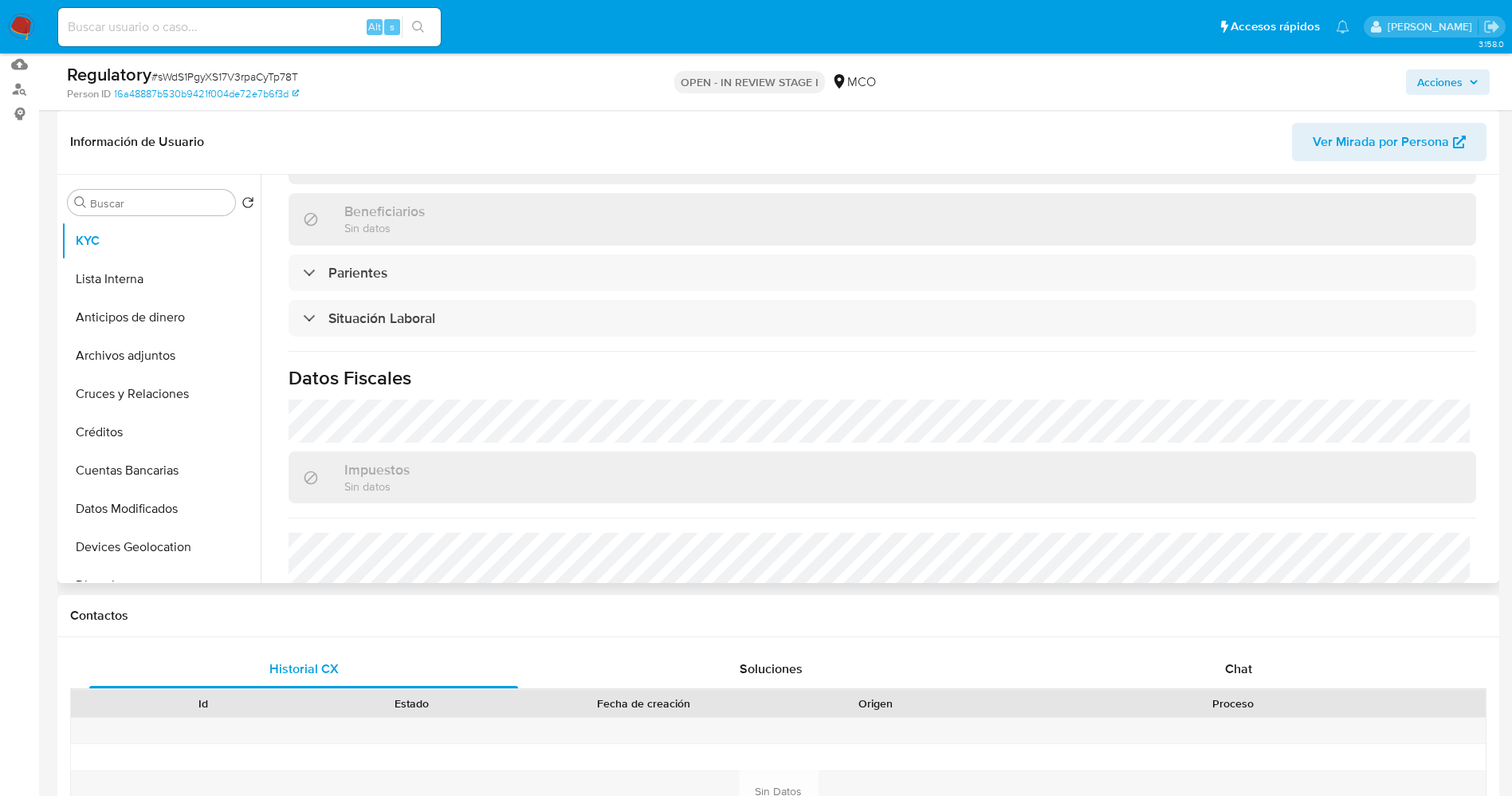
scroll to position [718, 0]
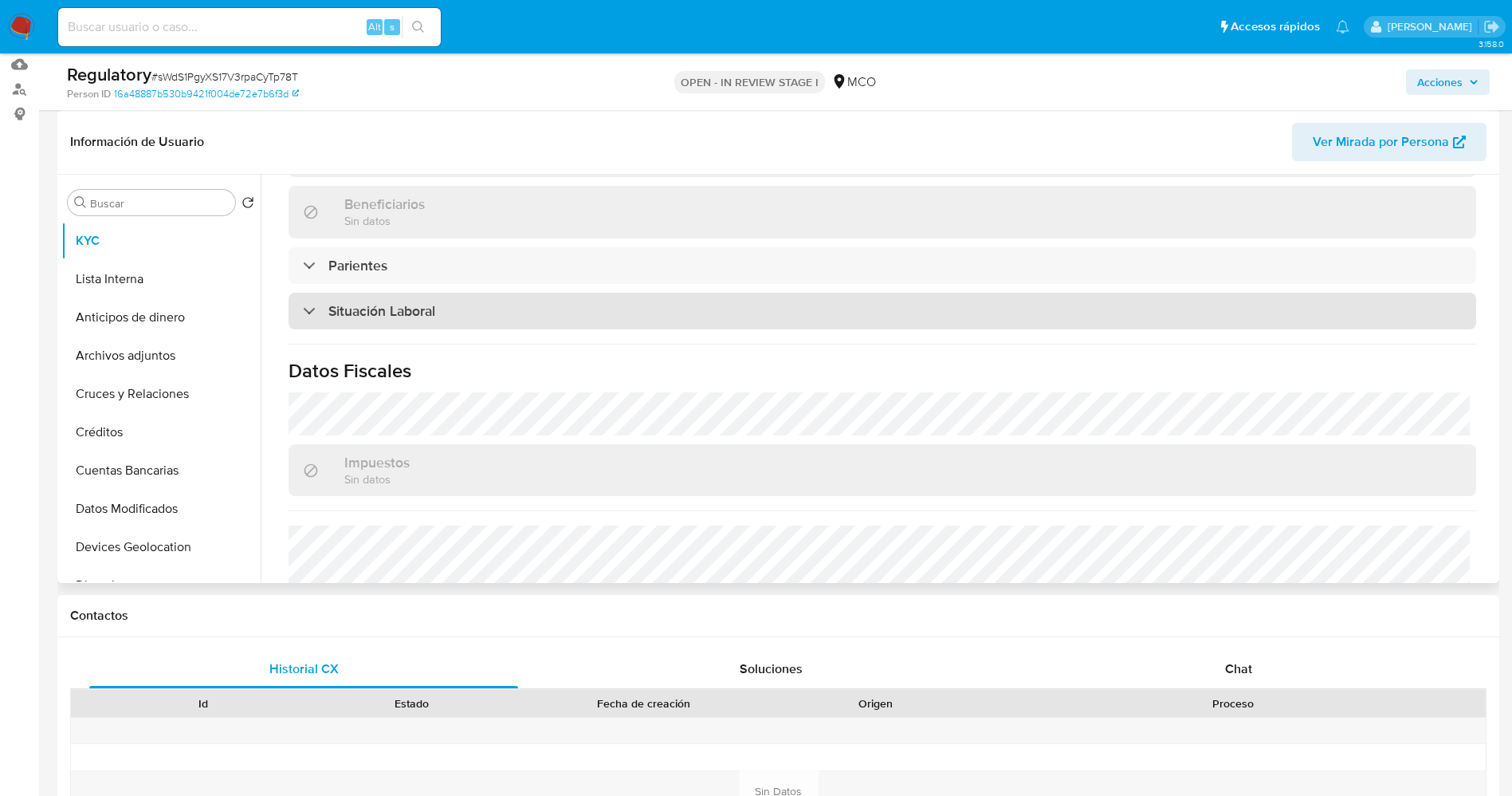
click at [418, 313] on h3 "Situación Laboral" at bounding box center [381, 310] width 106 height 17
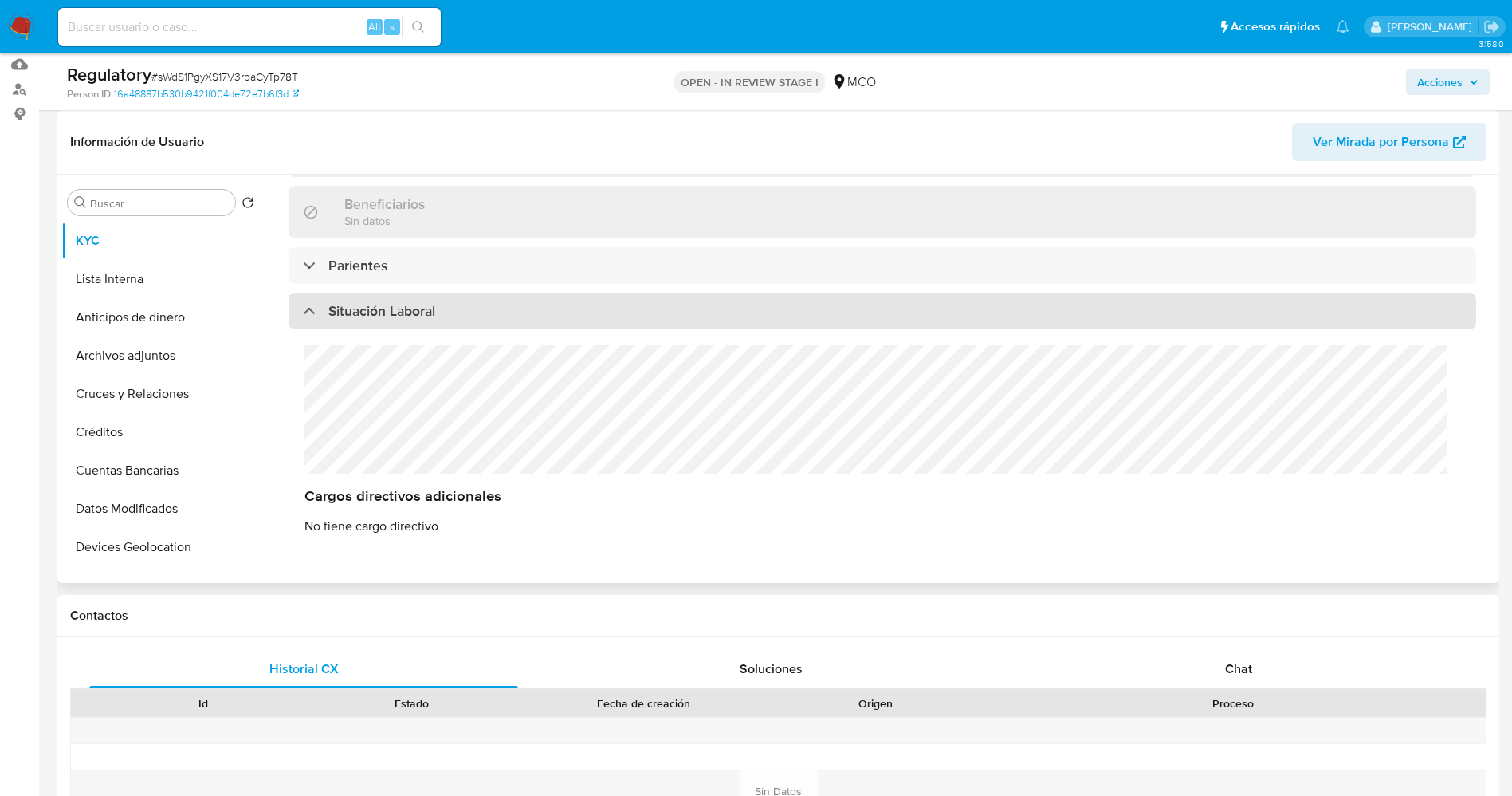
click at [418, 313] on h3 "Situación Laboral" at bounding box center [381, 310] width 106 height 17
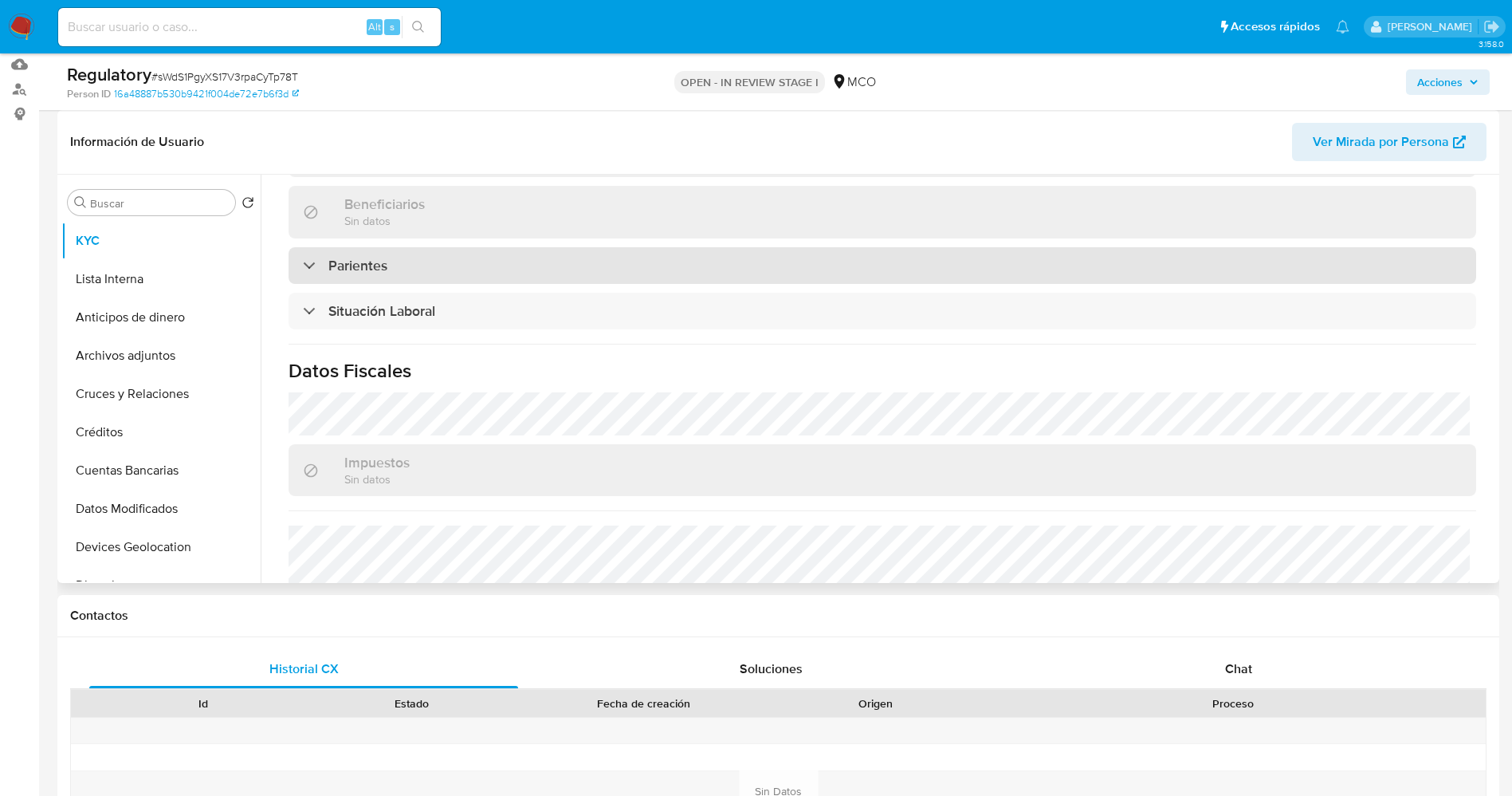
click at [423, 267] on div "Parientes" at bounding box center [882, 266] width 1187 height 36
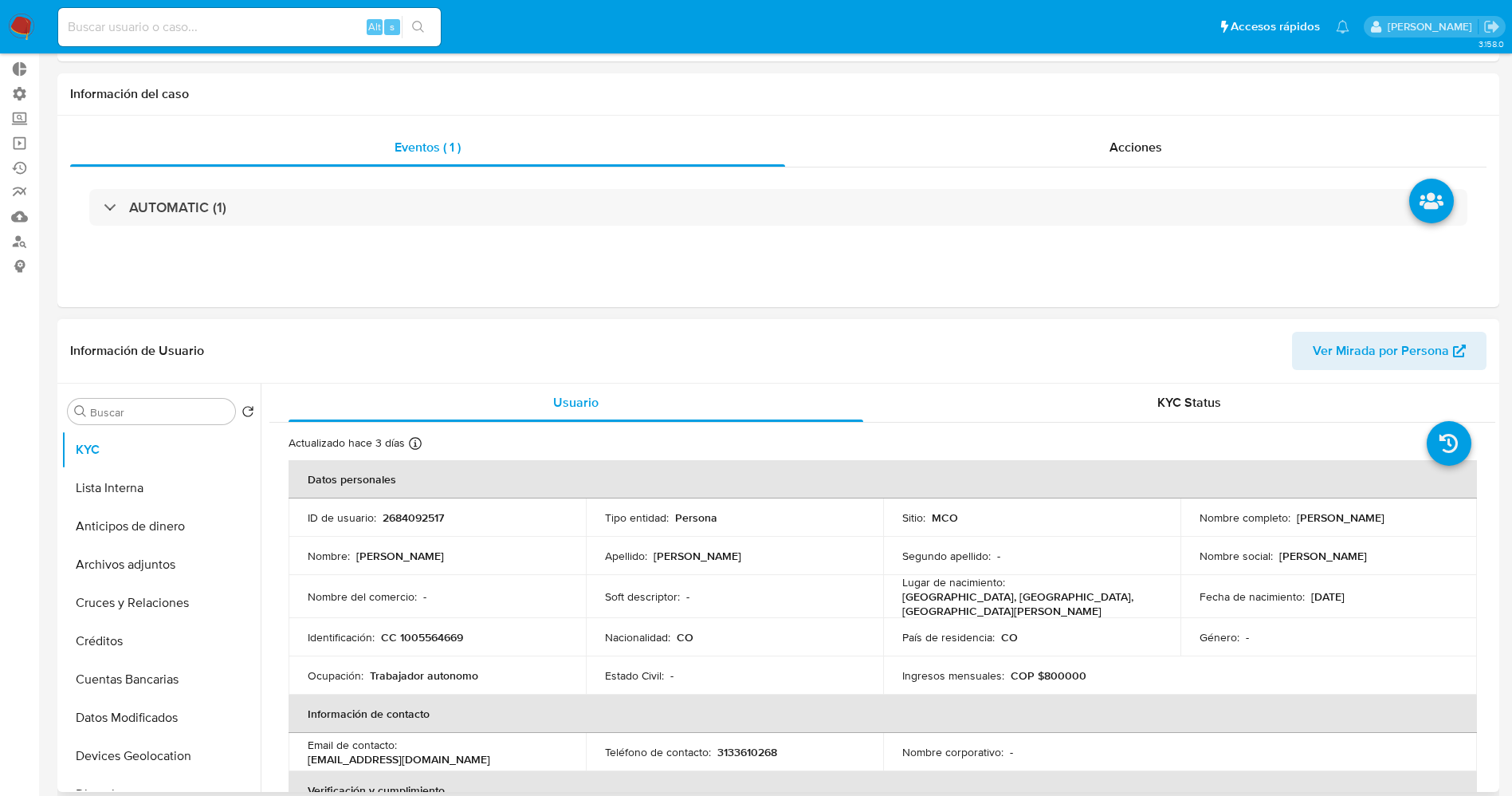
scroll to position [0, 0]
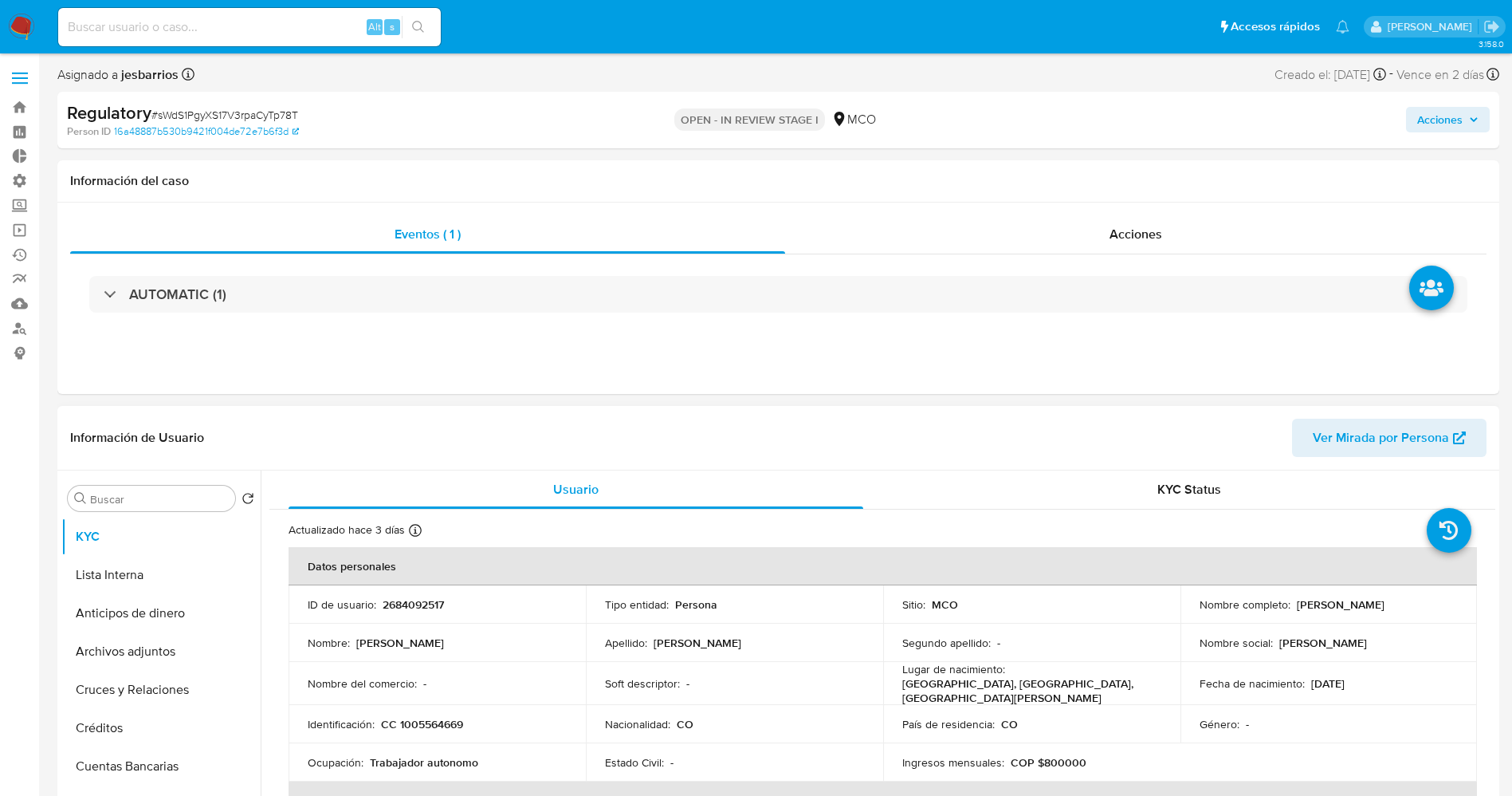
drag, startPoint x: 1293, startPoint y: 607, endPoint x: 1422, endPoint y: 601, distance: 129.1
click at [1422, 601] on div "Nombre completo : [PERSON_NAME]" at bounding box center [1328, 604] width 259 height 15
copy p "[PERSON_NAME]"
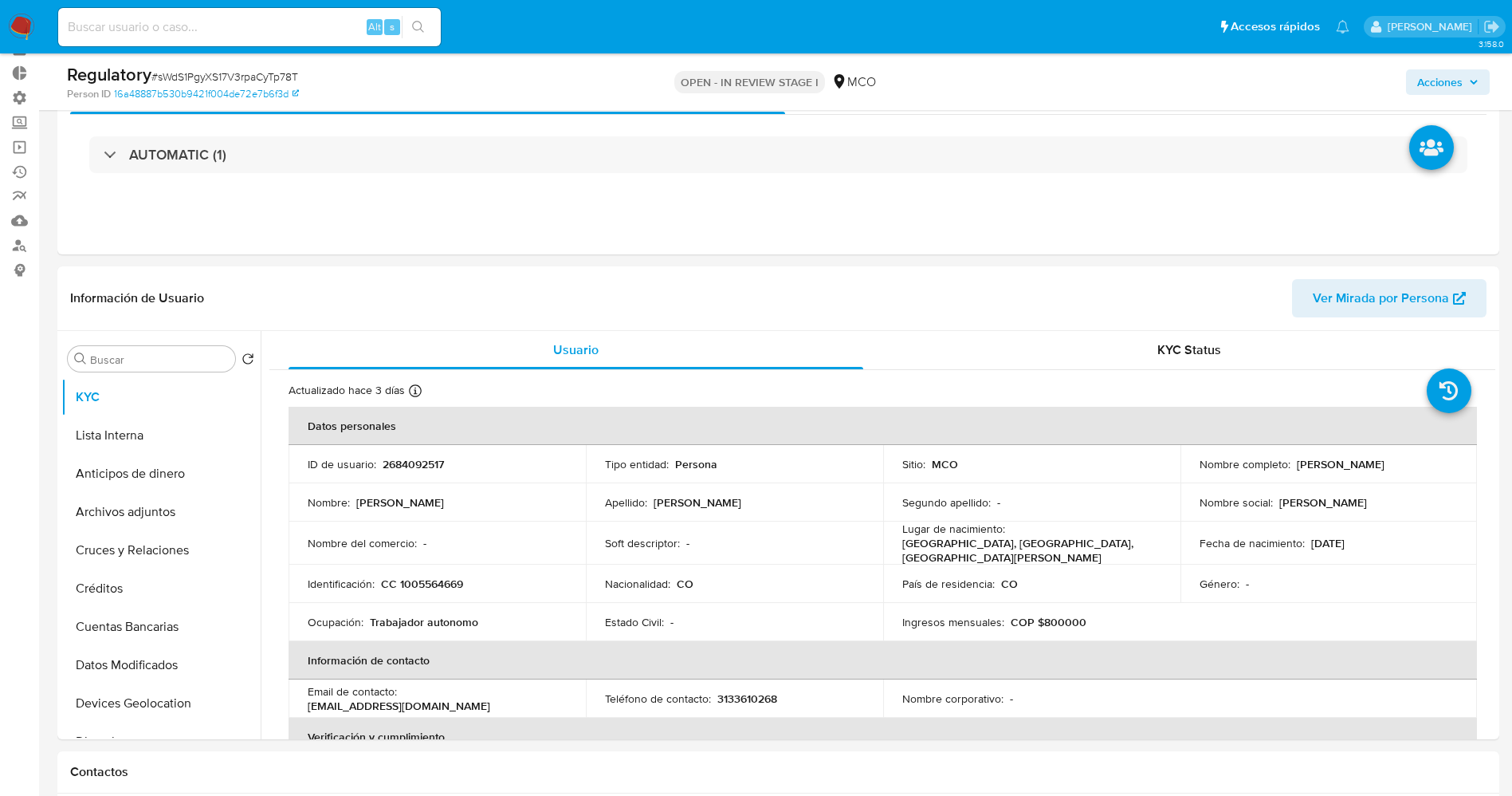
scroll to position [119, 0]
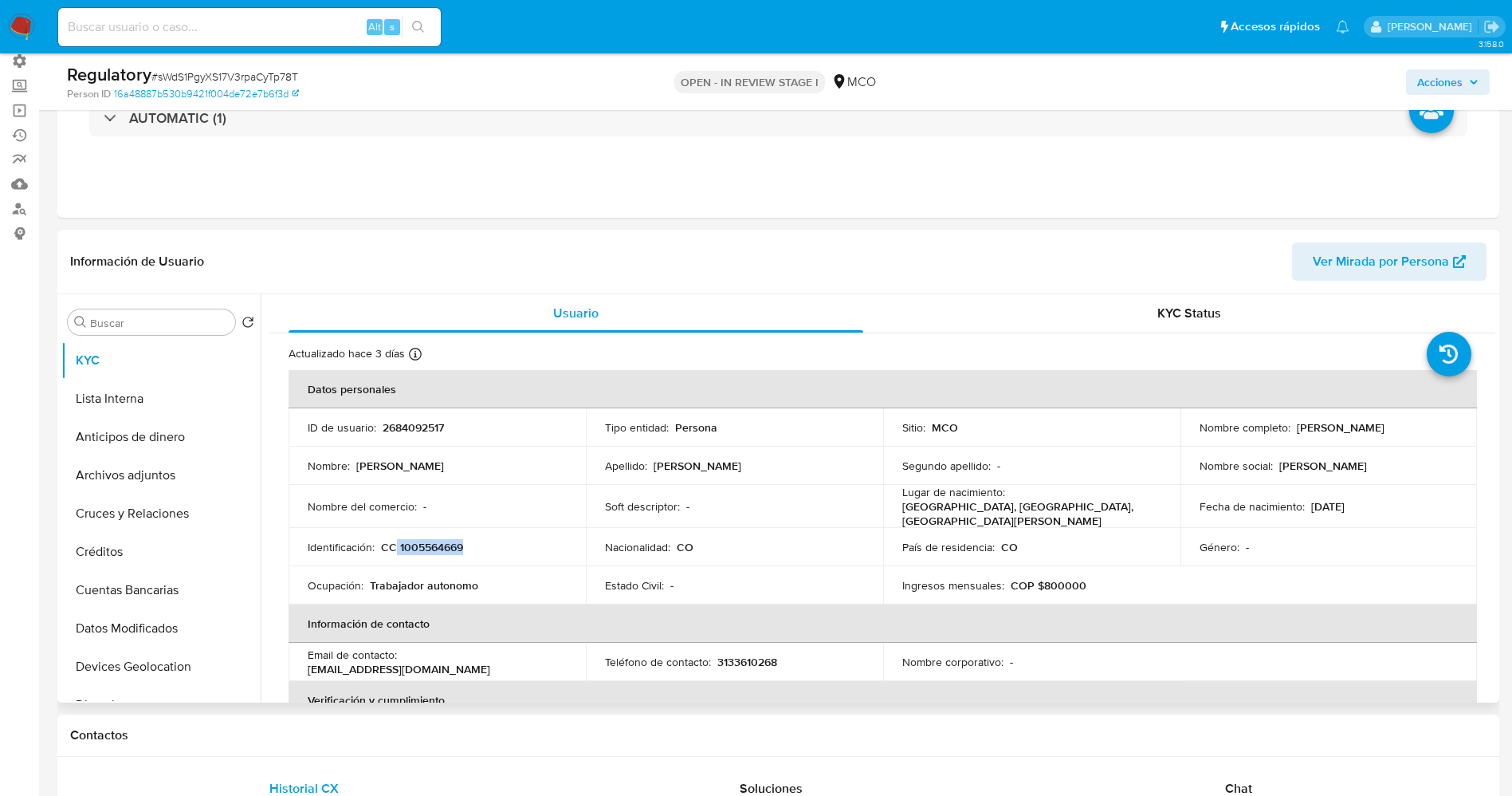
drag, startPoint x: 403, startPoint y: 545, endPoint x: 430, endPoint y: 540, distance: 27.5
click at [476, 541] on div "Identificación : CC 1005564669" at bounding box center [436, 547] width 259 height 15
click at [1287, 435] on div "Nombre completo : [PERSON_NAME]" at bounding box center [1328, 428] width 259 height 15
drag, startPoint x: 1303, startPoint y: 429, endPoint x: 1389, endPoint y: 427, distance: 86.0
click at [1428, 427] on div "Nombre completo : [PERSON_NAME]" at bounding box center [1328, 428] width 259 height 15
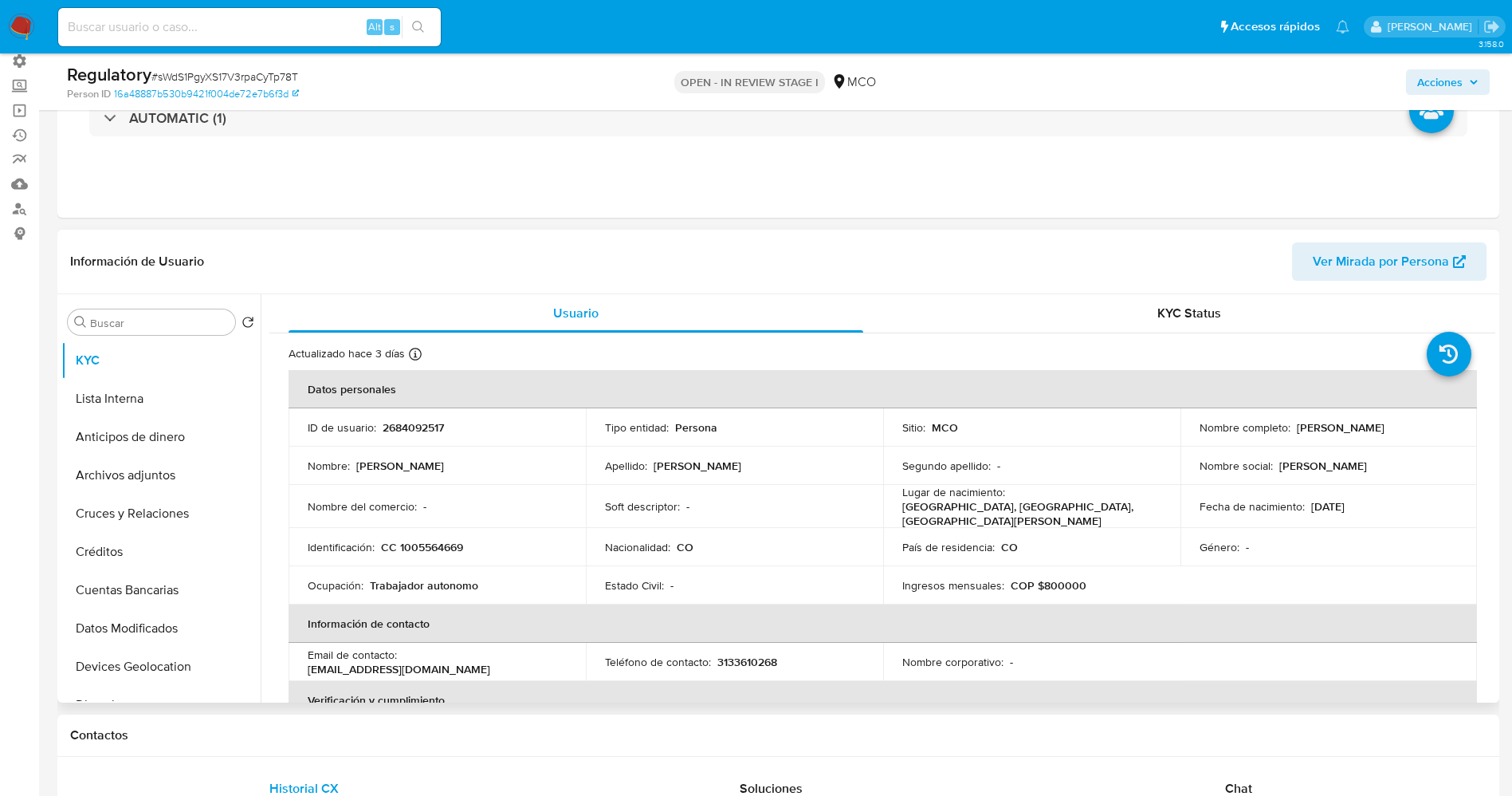
copy div "[PERSON_NAME]"
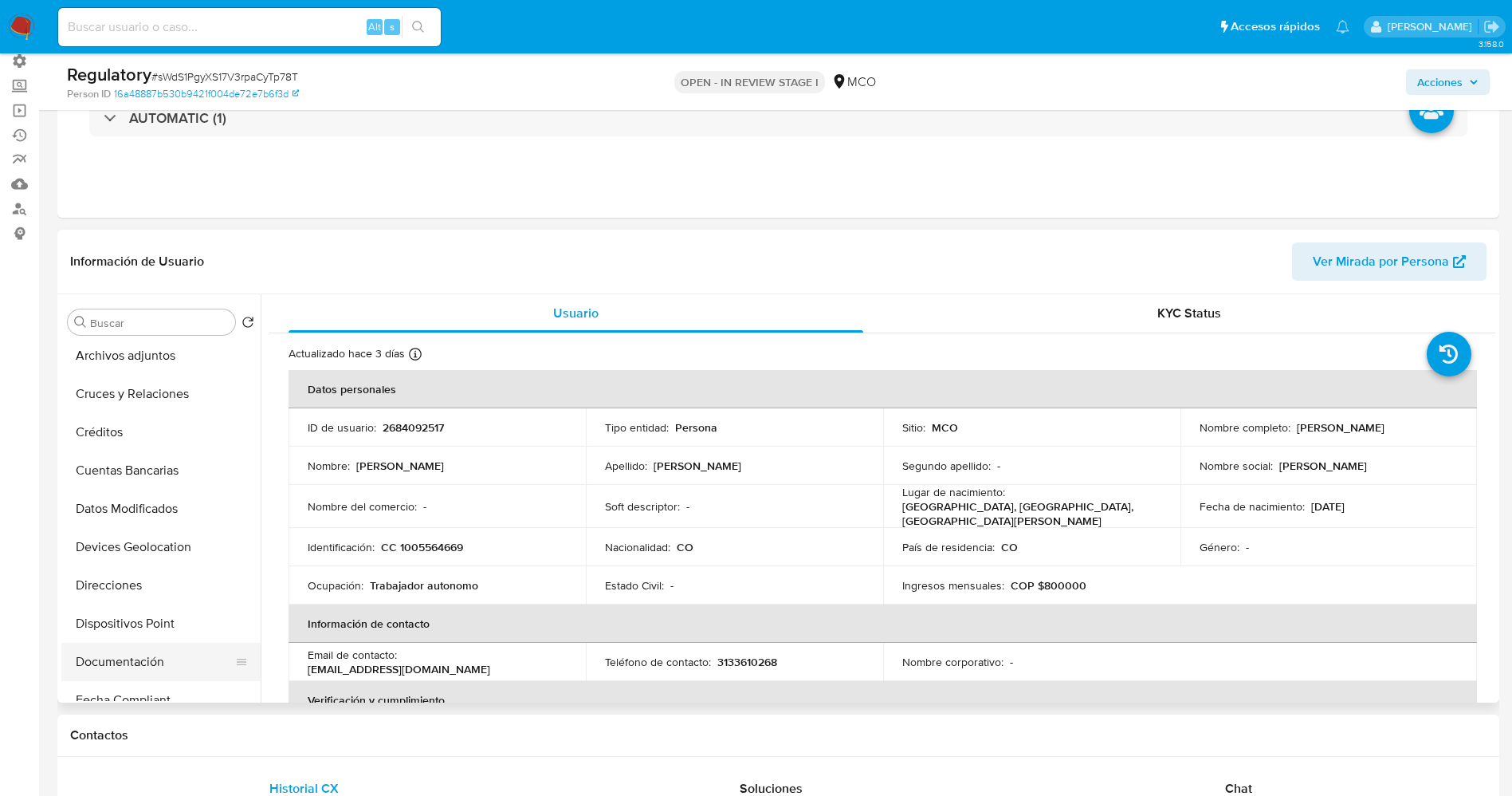
click at [113, 651] on button "Documentación" at bounding box center [154, 661] width 186 height 38
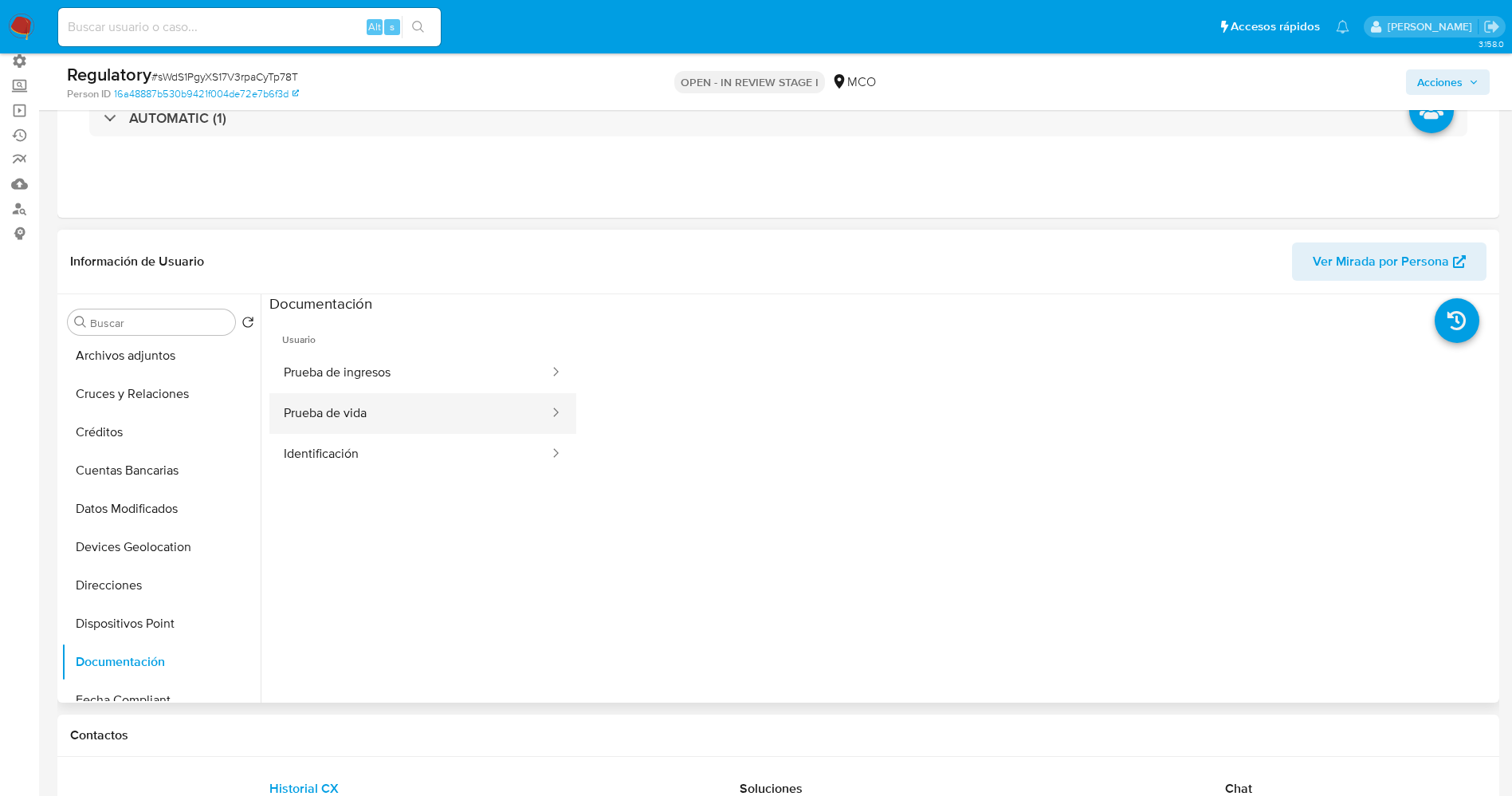
click at [369, 414] on button "Prueba de vida" at bounding box center [409, 413] width 281 height 41
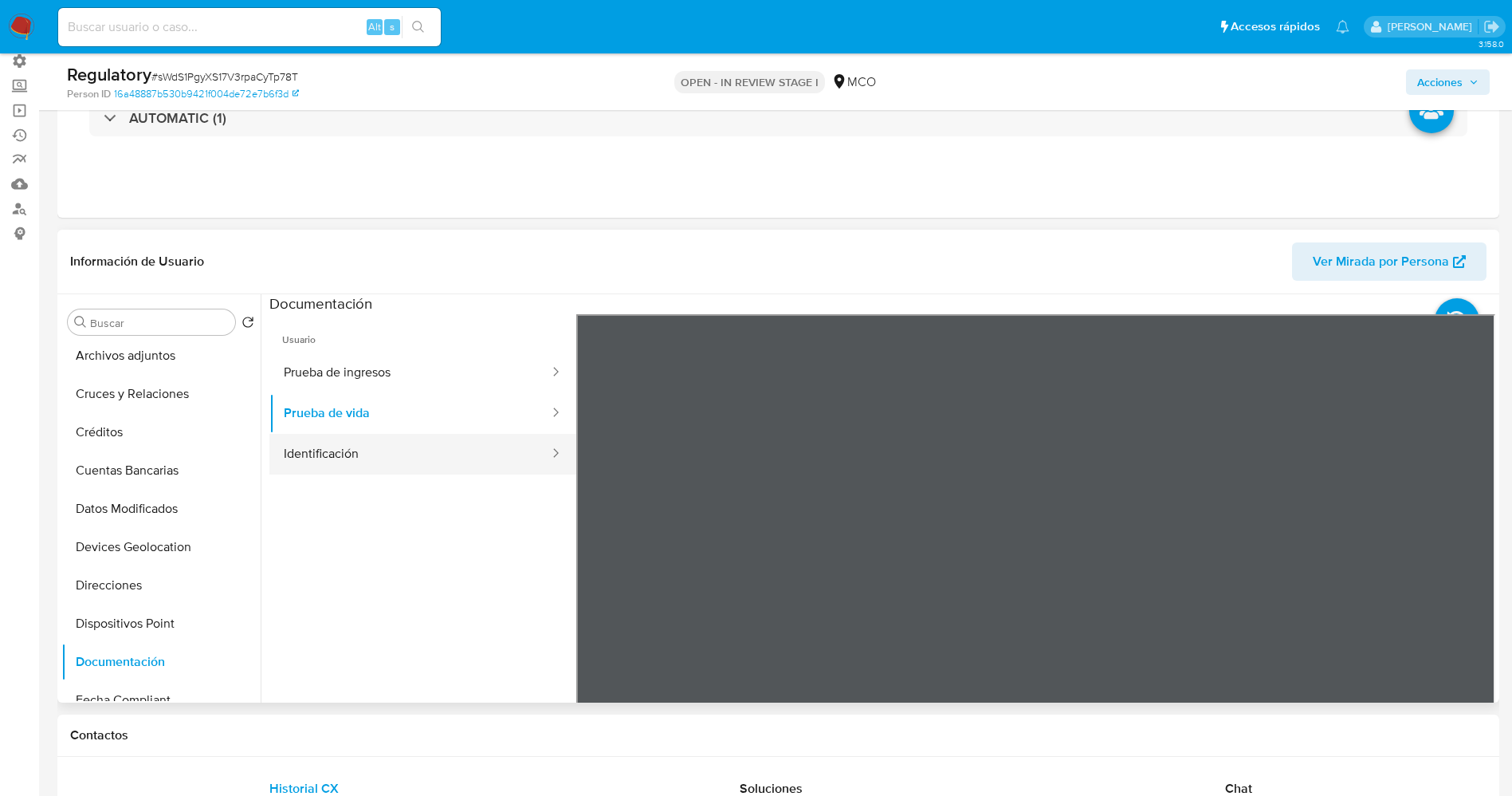
click at [370, 438] on button "Identificación" at bounding box center [409, 454] width 281 height 41
click at [1460, 573] on icon at bounding box center [1475, 573] width 32 height 32
click at [386, 434] on button "Identificación" at bounding box center [409, 454] width 281 height 41
click at [294, 397] on button "Prueba de vida" at bounding box center [409, 413] width 281 height 41
click at [467, 372] on button "Prueba de ingresos" at bounding box center [409, 372] width 281 height 41
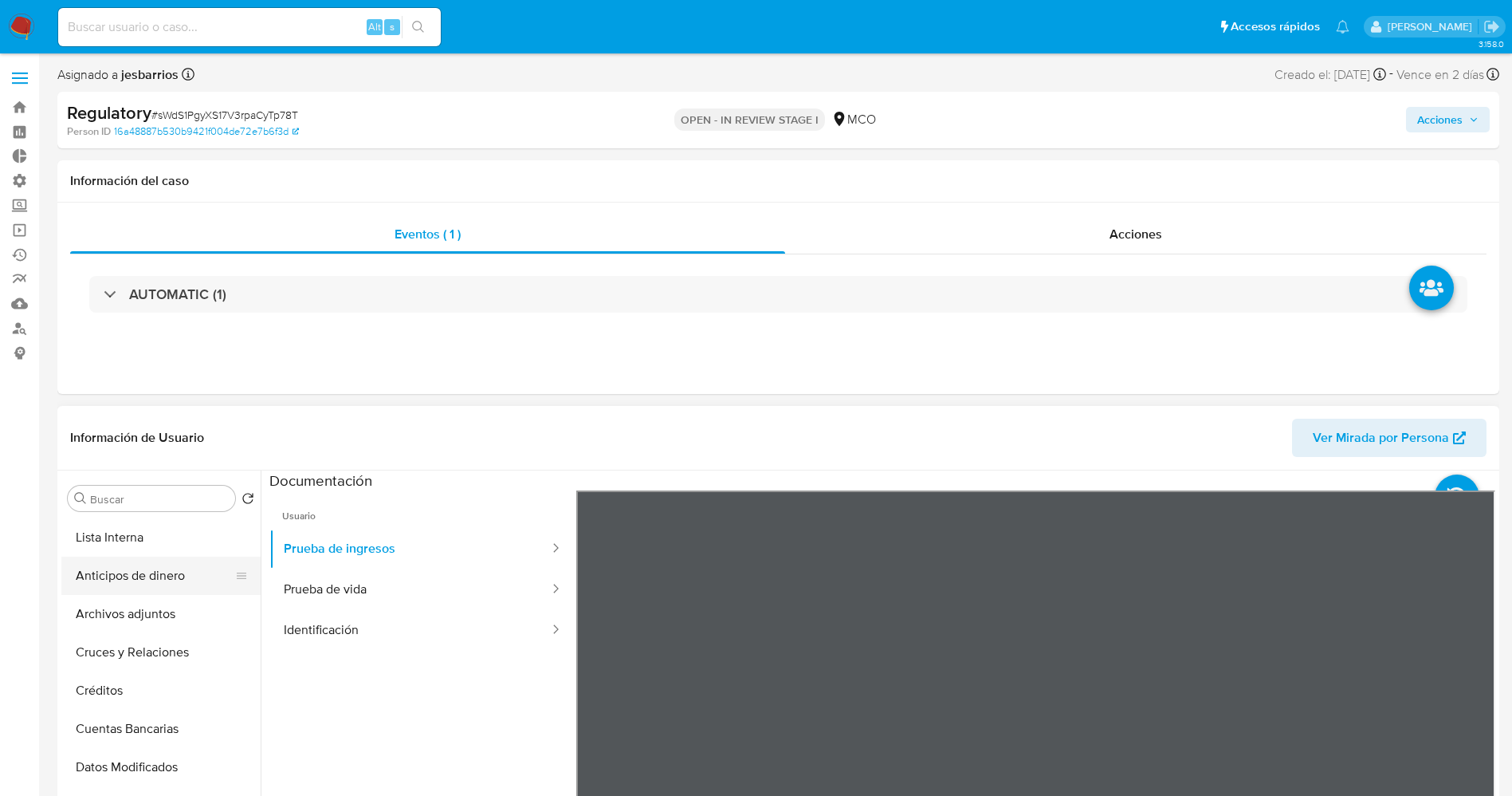
scroll to position [0, 0]
click at [130, 516] on div "Buscar Volver al orden por defecto KYC Lista Interna Anticipos de dinero Archiv…" at bounding box center [160, 676] width 199 height 406
click at [122, 526] on button "KYC" at bounding box center [154, 537] width 186 height 38
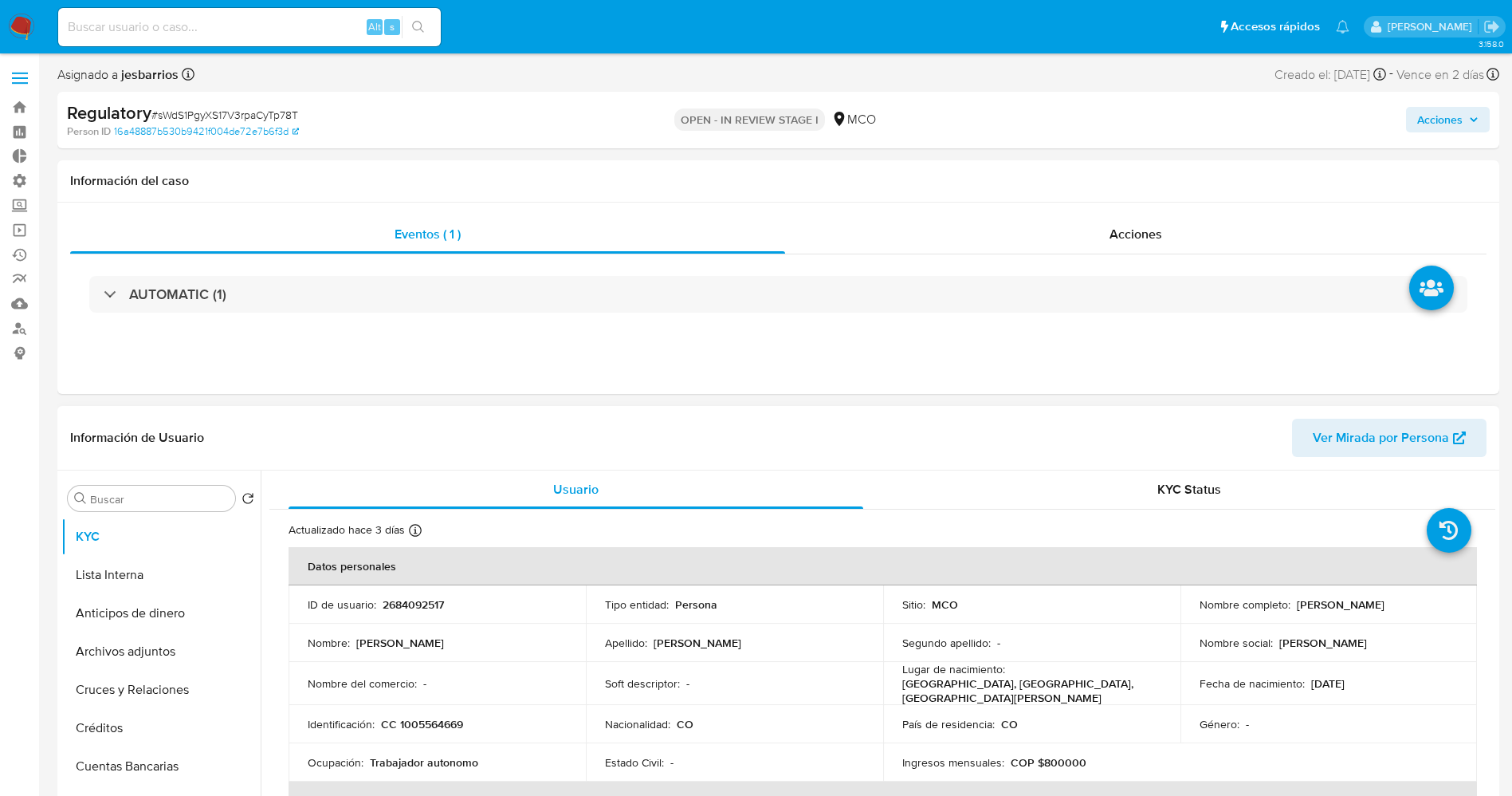
drag, startPoint x: 1290, startPoint y: 607, endPoint x: 1417, endPoint y: 609, distance: 127.0
click at [1417, 609] on div "Nombre completo : Jan Carlos Leon Castro" at bounding box center [1328, 604] width 259 height 15
copy p "Jan Carlos Leon Castro"
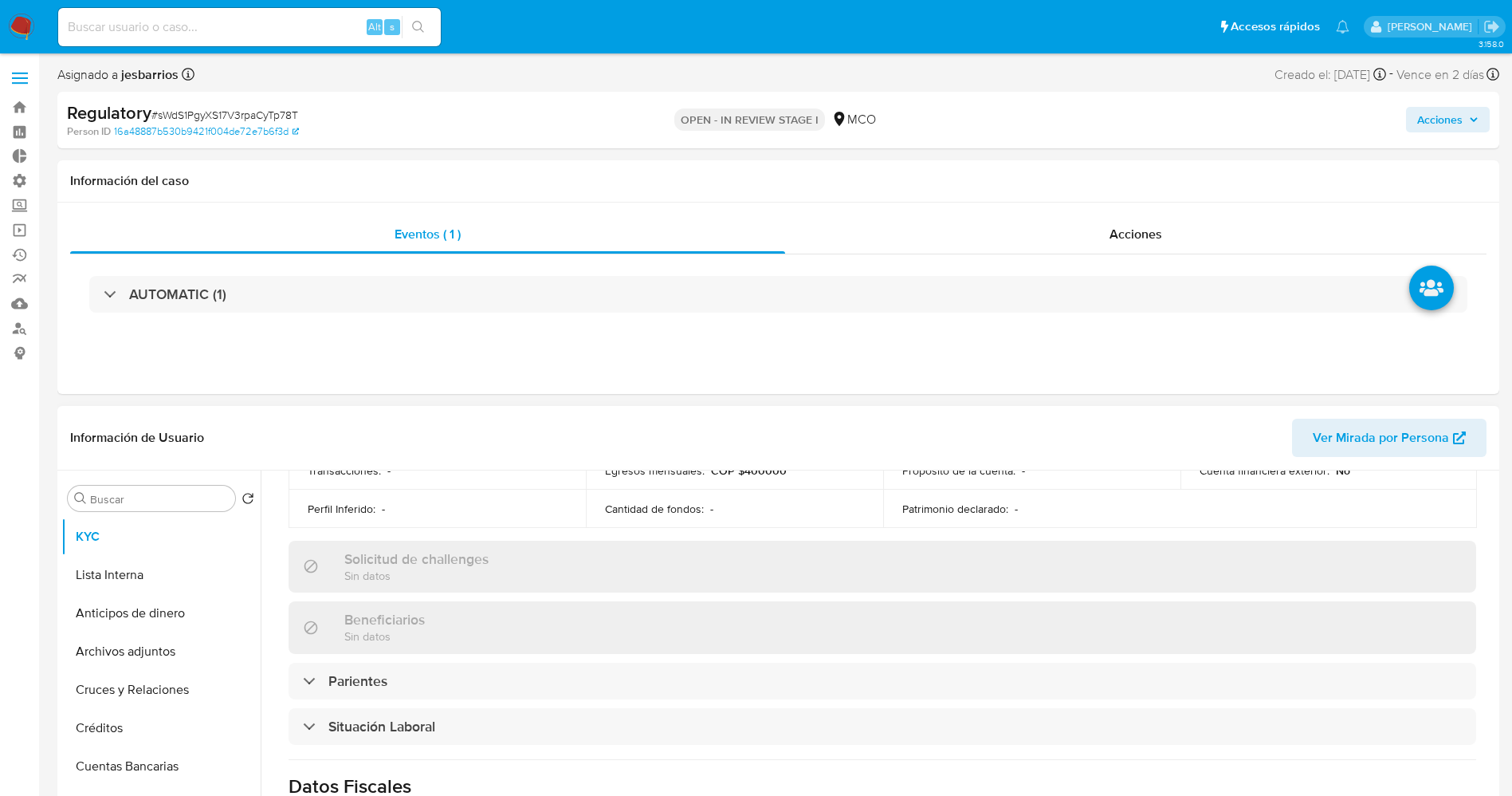
scroll to position [718, 0]
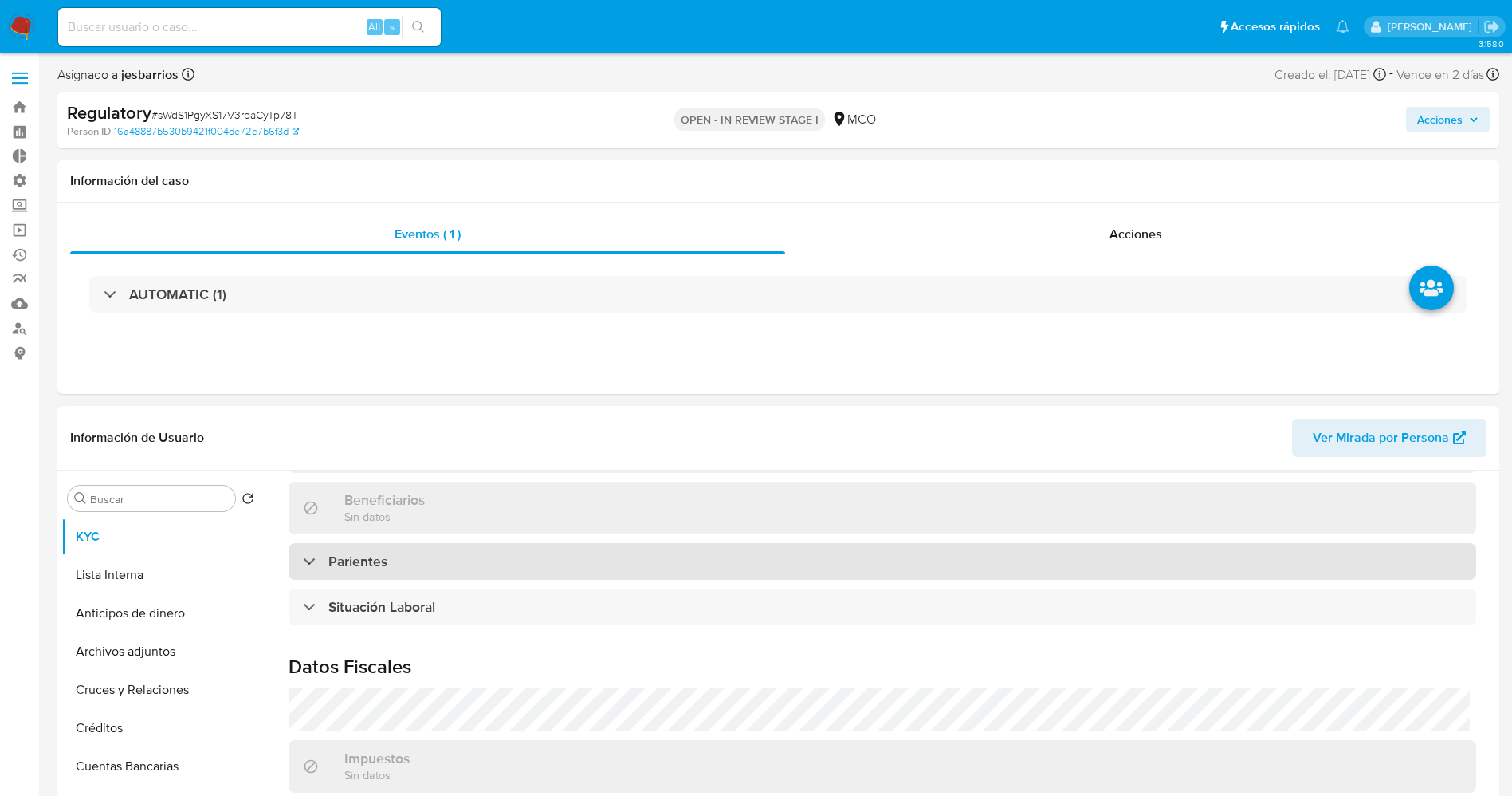
click at [431, 565] on div "Parientes" at bounding box center [882, 561] width 1187 height 36
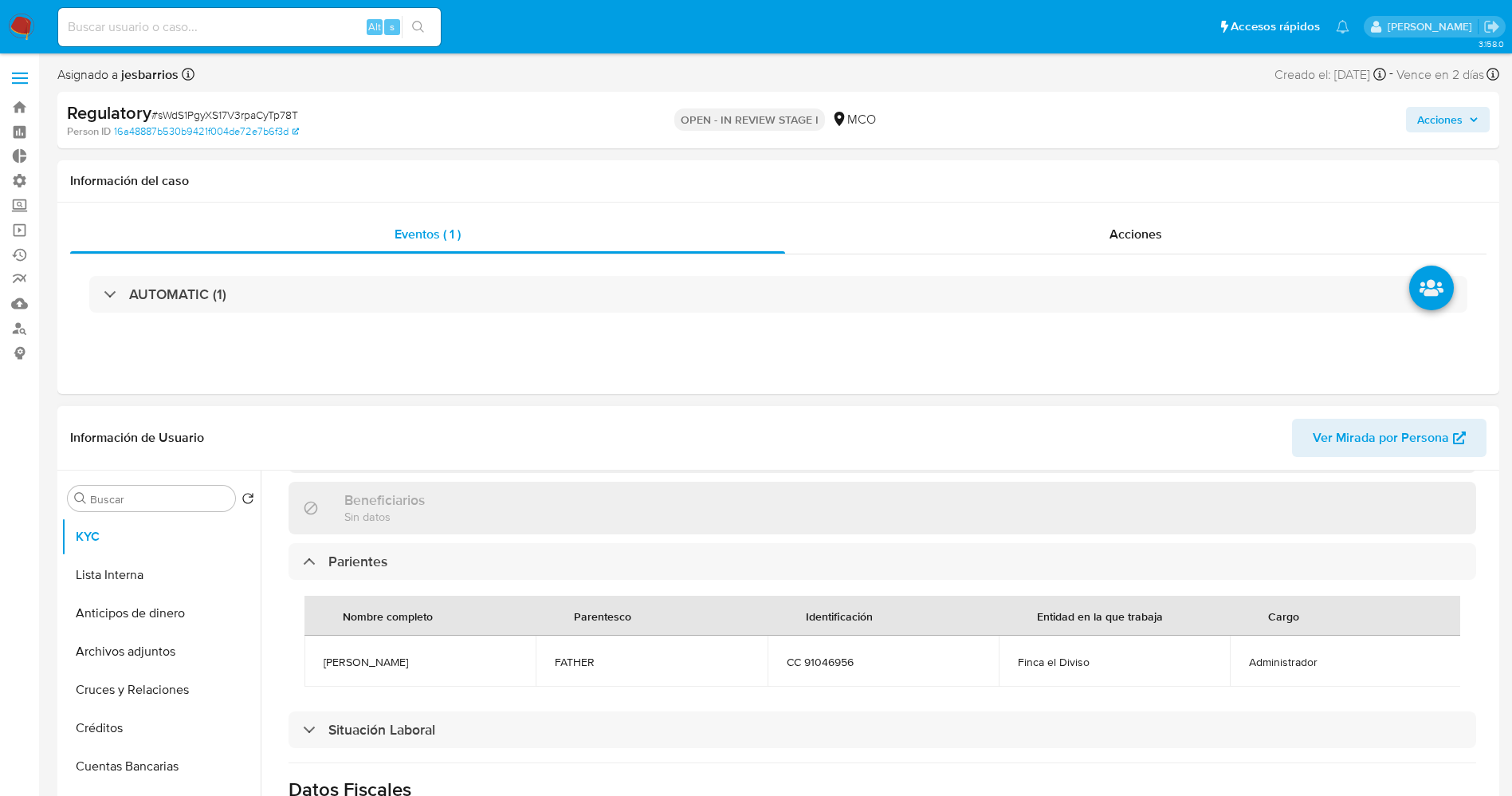
drag, startPoint x: 312, startPoint y: 654, endPoint x: 431, endPoint y: 653, distance: 119.0
click at [476, 653] on td "Carlos Adolfo Leon Sanches" at bounding box center [420, 661] width 231 height 51
copy span "Carlos Adolfo Leon Sanches"
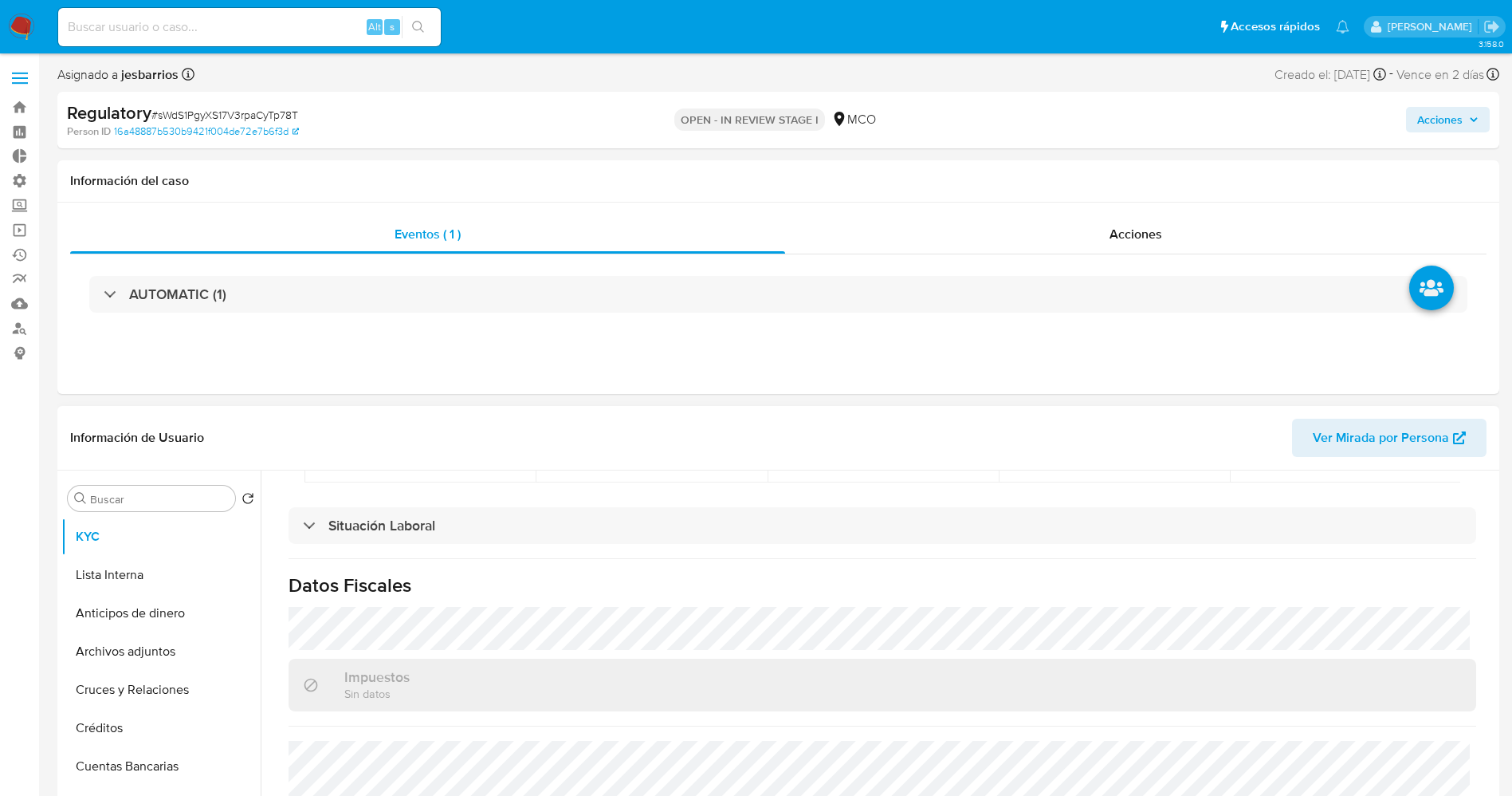
scroll to position [696, 0]
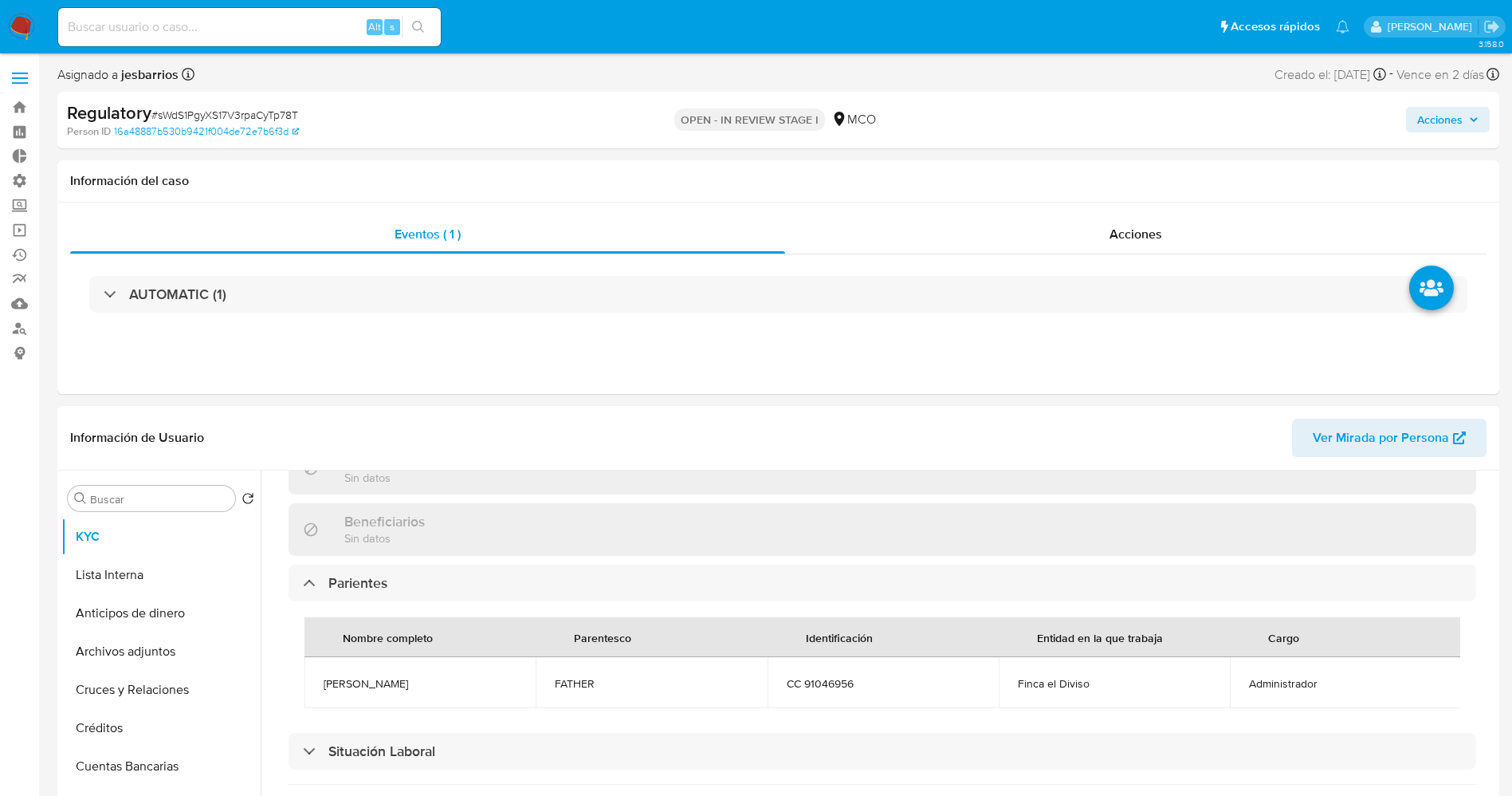
copy span "Carlos Adolfo Leon Sanches"
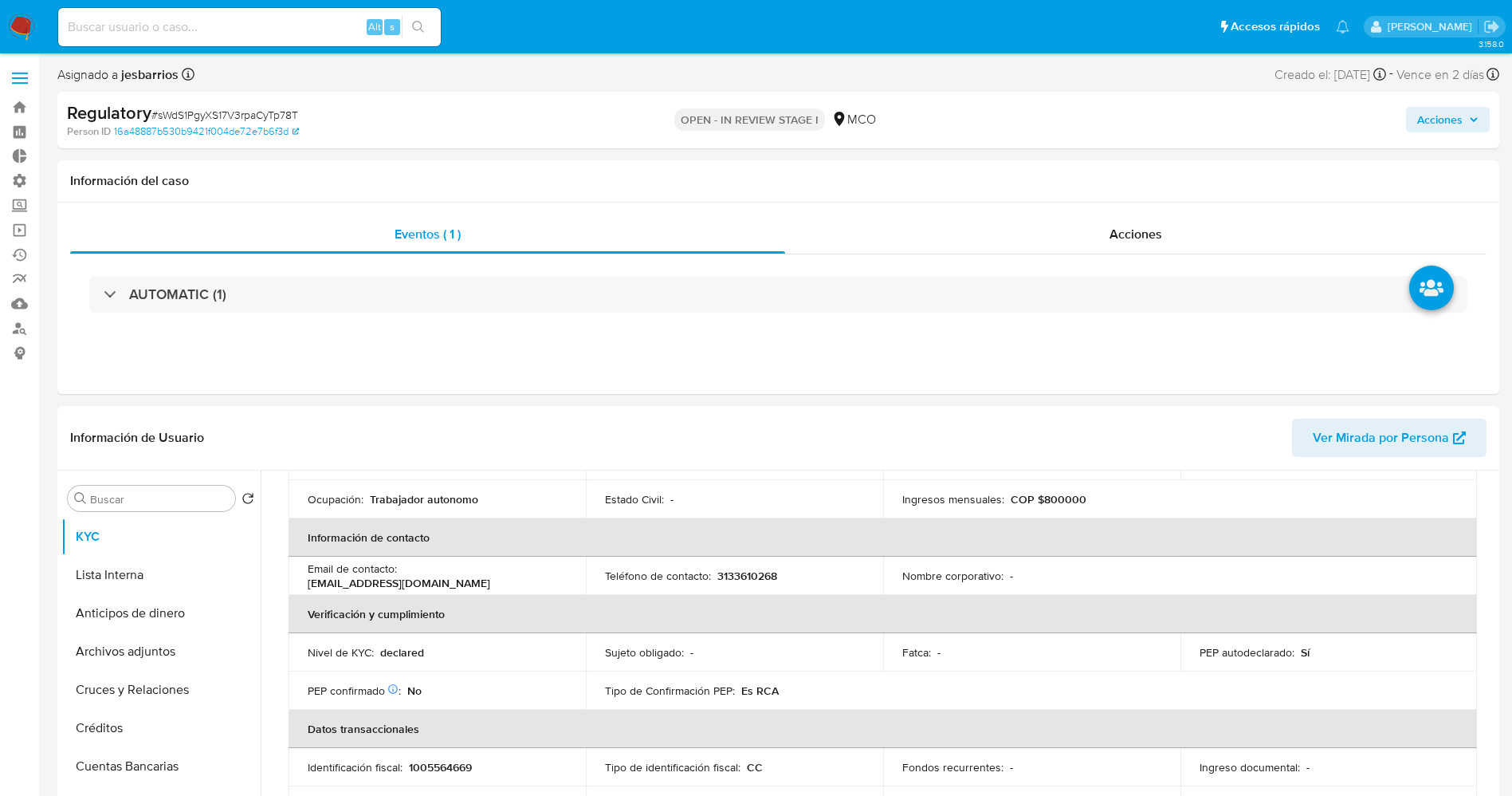
scroll to position [98, 0]
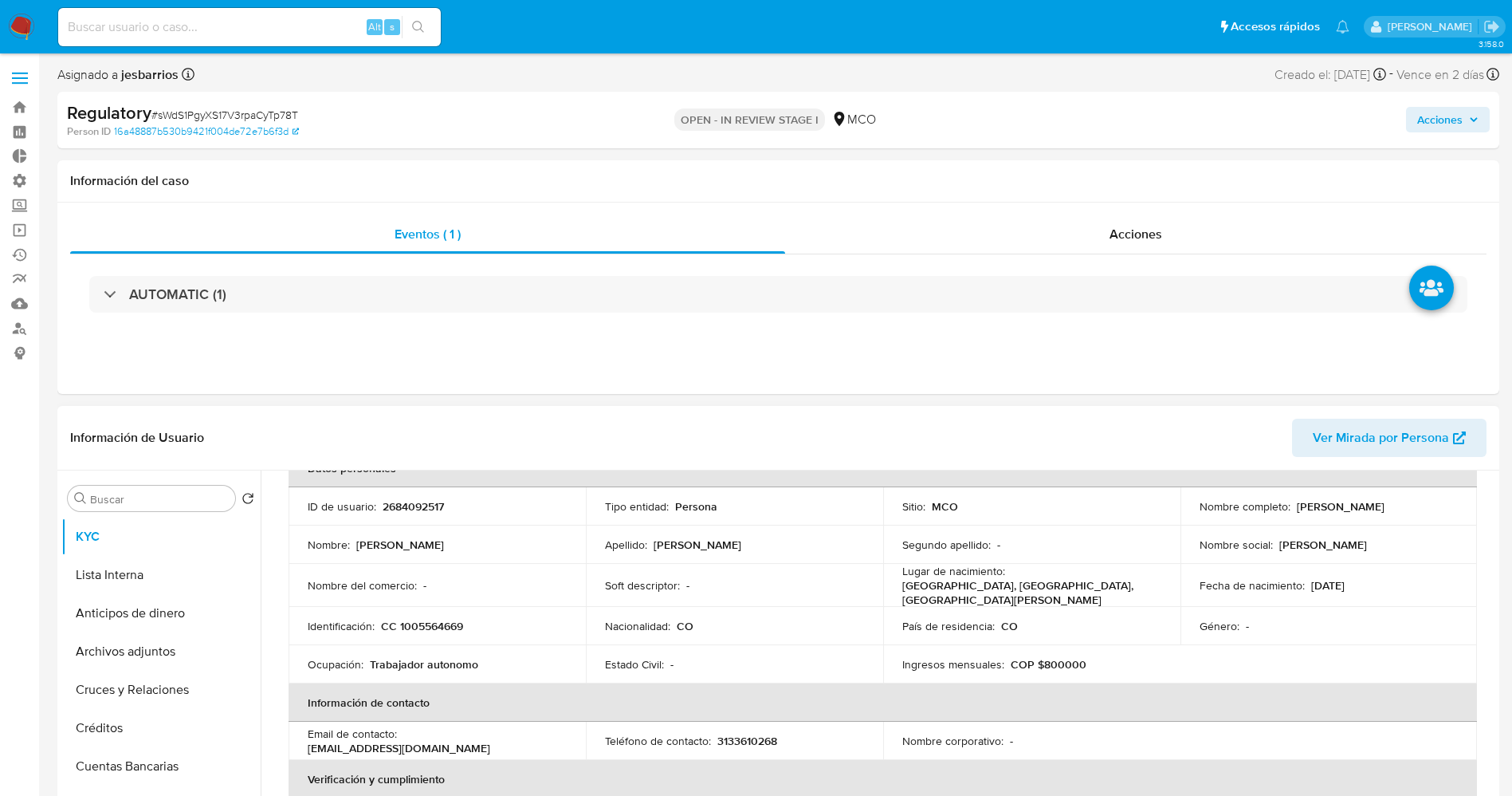
drag, startPoint x: 1294, startPoint y: 506, endPoint x: 1421, endPoint y: 506, distance: 127.0
click at [1421, 506] on div "Nombre completo : Jan Carlos Leon Castro" at bounding box center [1328, 507] width 259 height 15
copy div "Jan Carlos Leon Castro"
drag, startPoint x: 396, startPoint y: 612, endPoint x: 475, endPoint y: 616, distance: 79.1
click at [475, 619] on div "Identificación : CC 1005564669" at bounding box center [436, 626] width 259 height 15
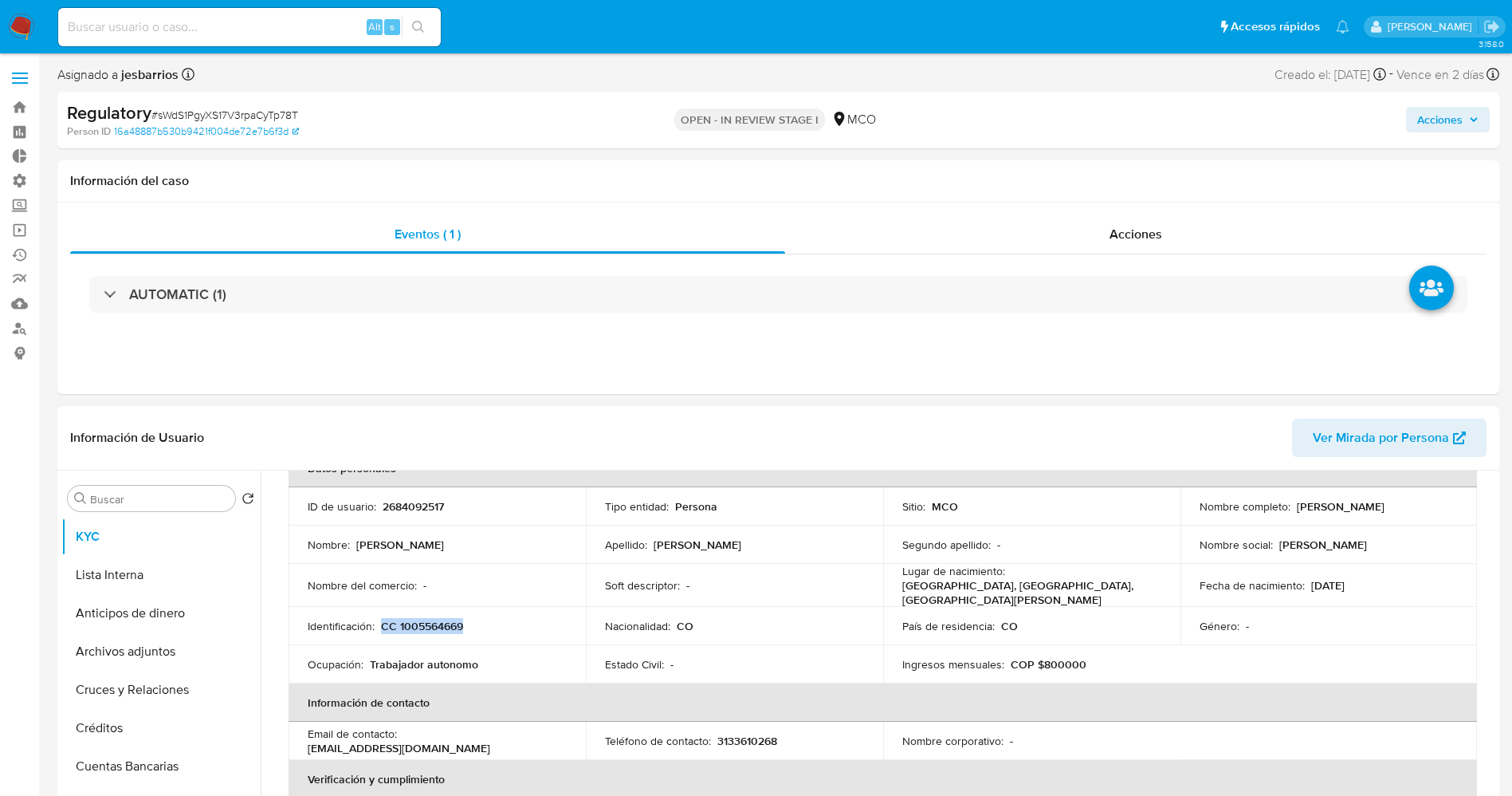
copy p "CC 1005564669"
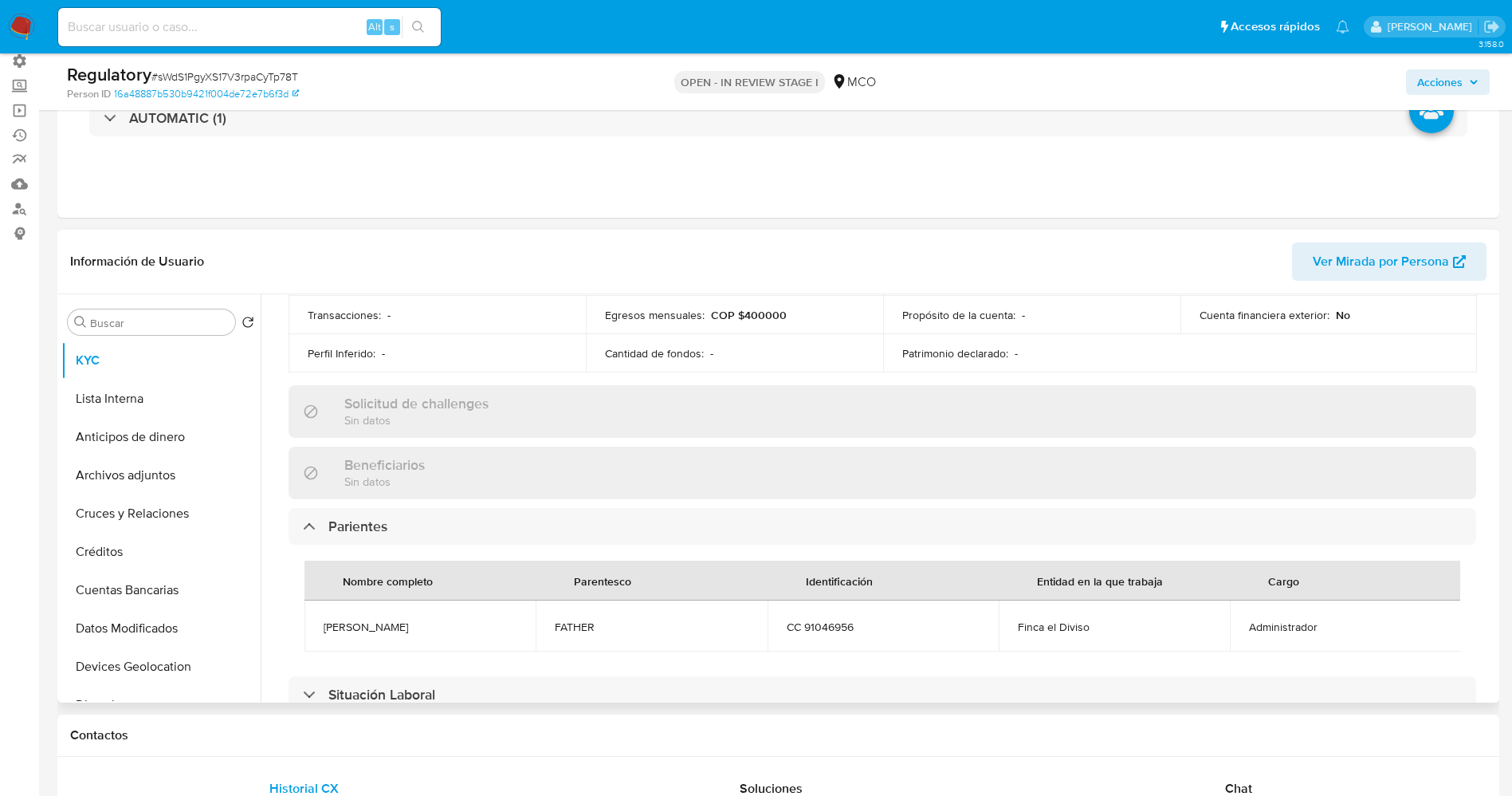
scroll to position [696, 0]
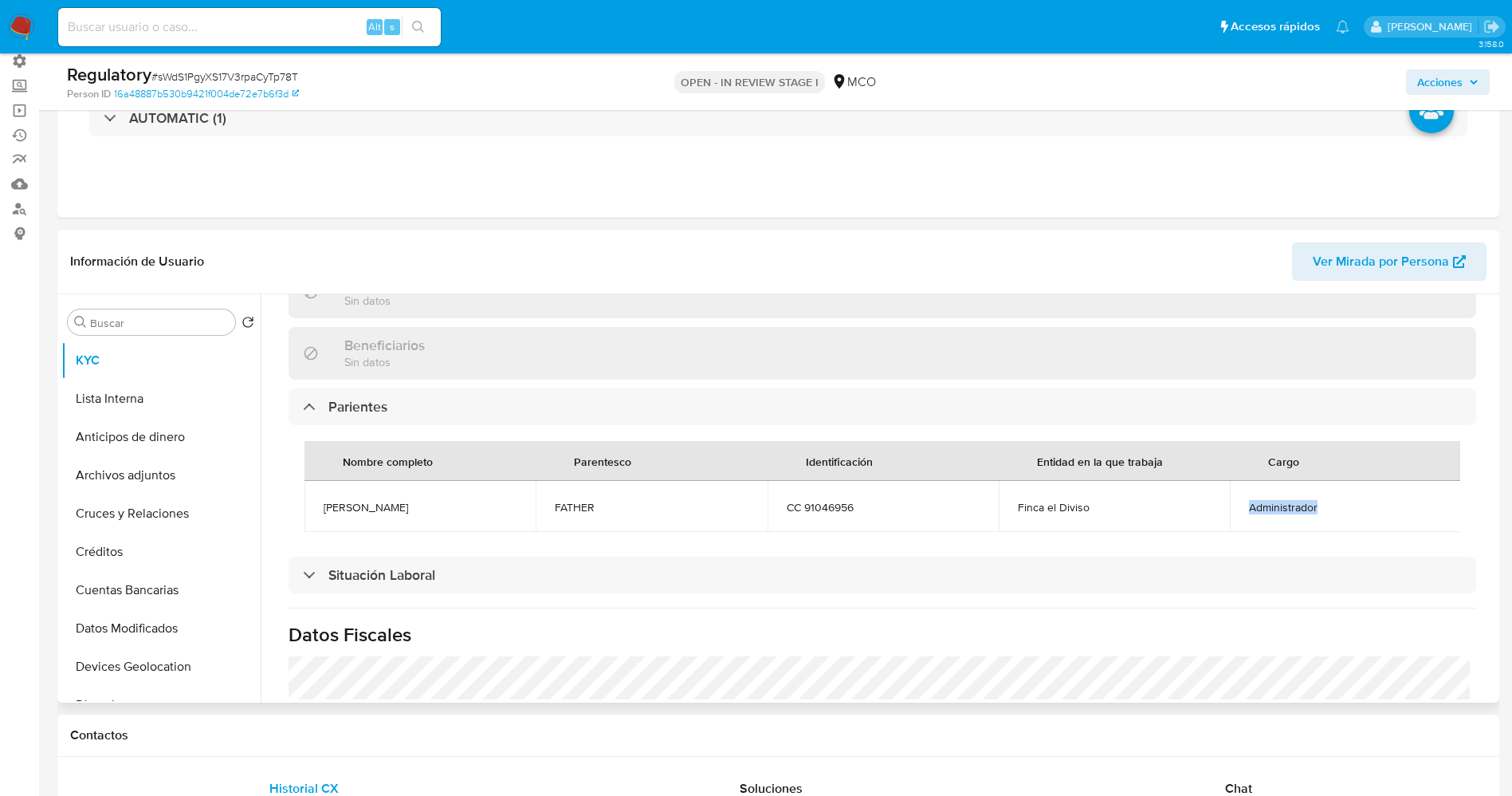
drag, startPoint x: 1226, startPoint y: 509, endPoint x: 1329, endPoint y: 507, distance: 103.0
click at [1329, 507] on td "Administrador" at bounding box center [1345, 506] width 231 height 51
copy span "Administrador"
click at [152, 403] on button "Lista Interna" at bounding box center [154, 398] width 186 height 38
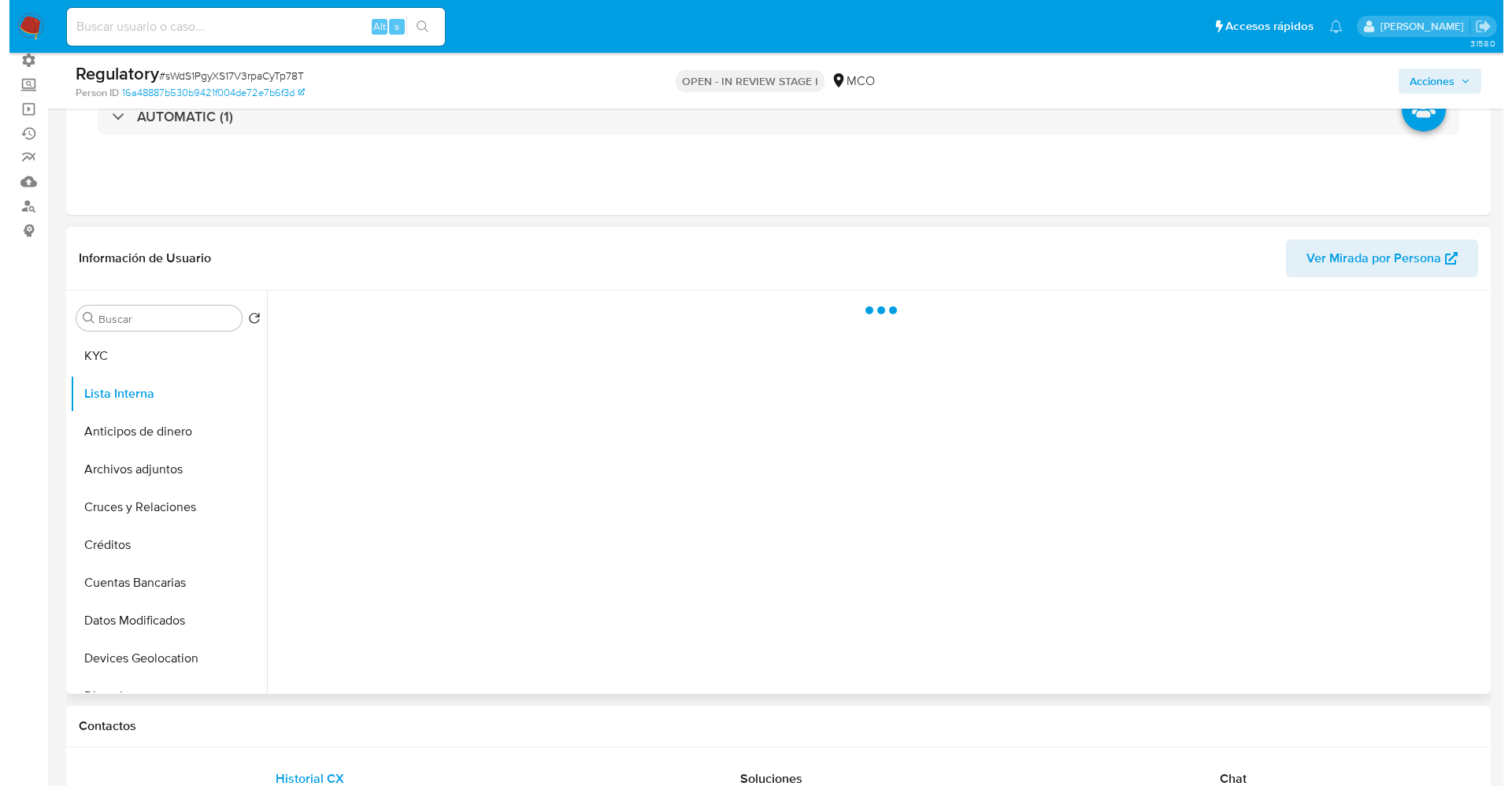
scroll to position [0, 0]
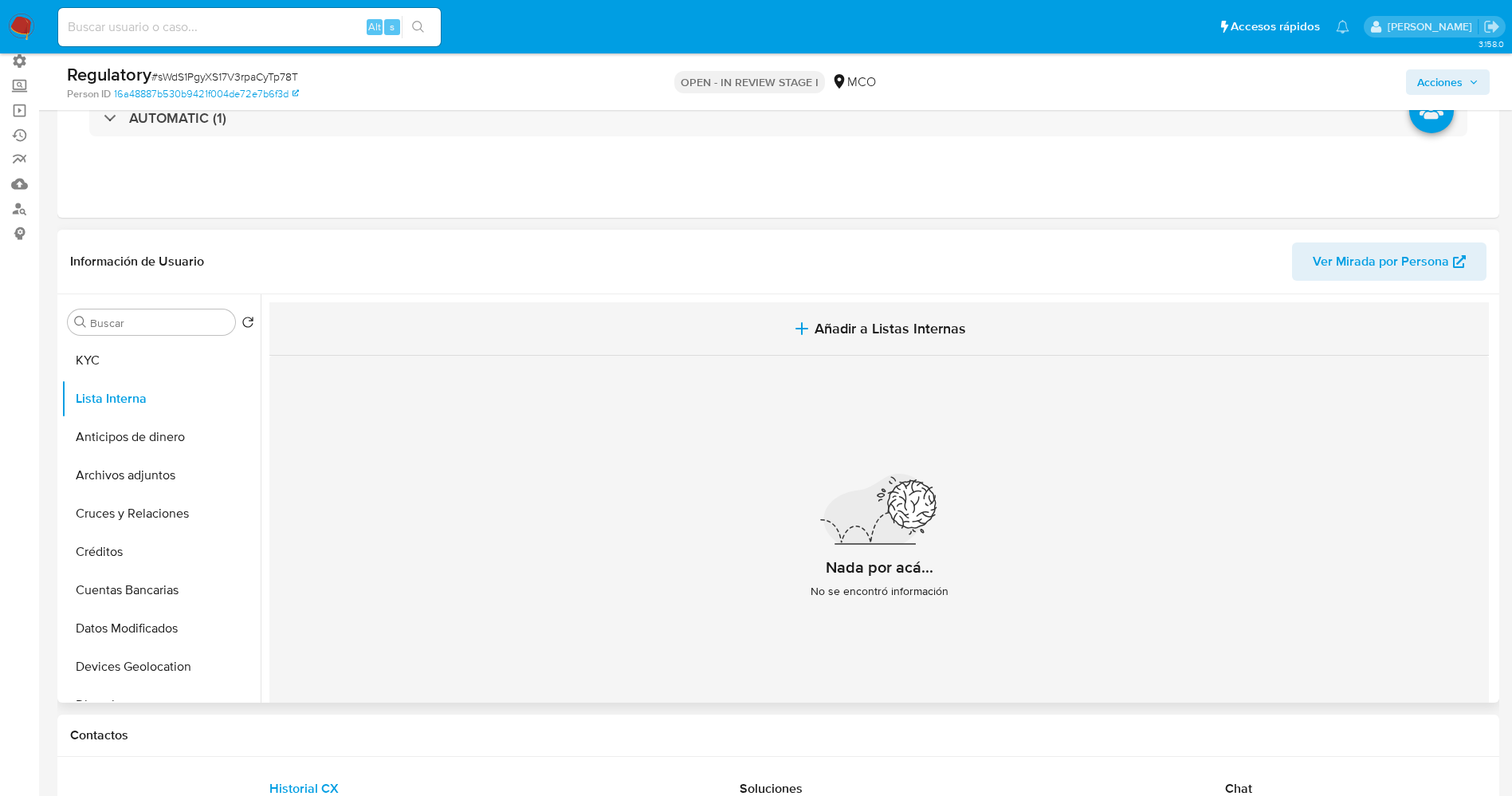
click at [756, 349] on button "Añadir a Listas Internas" at bounding box center [878, 328] width 1219 height 54
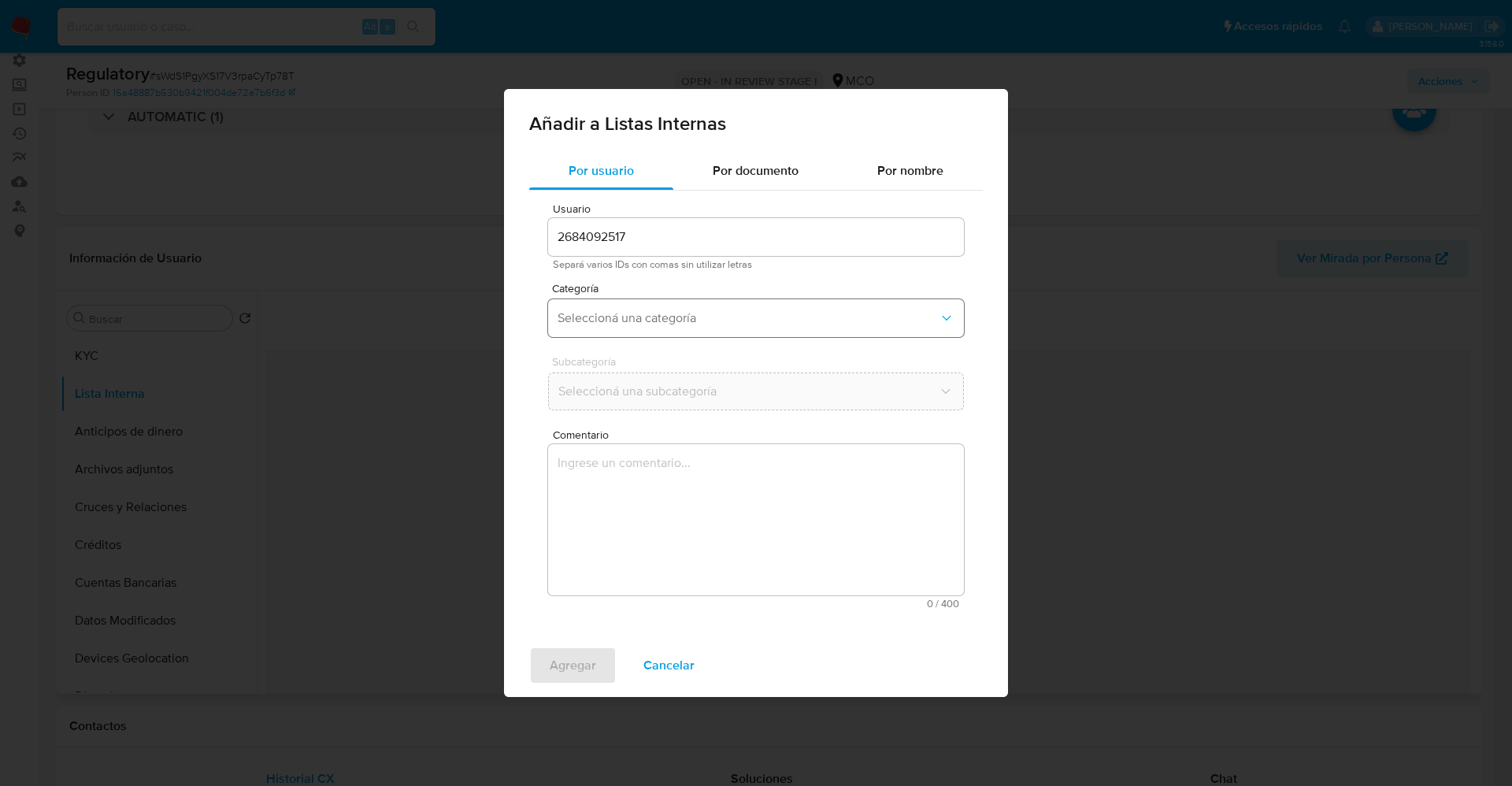
click at [683, 314] on span "Seleccioná una categoría" at bounding box center [748, 318] width 381 height 16
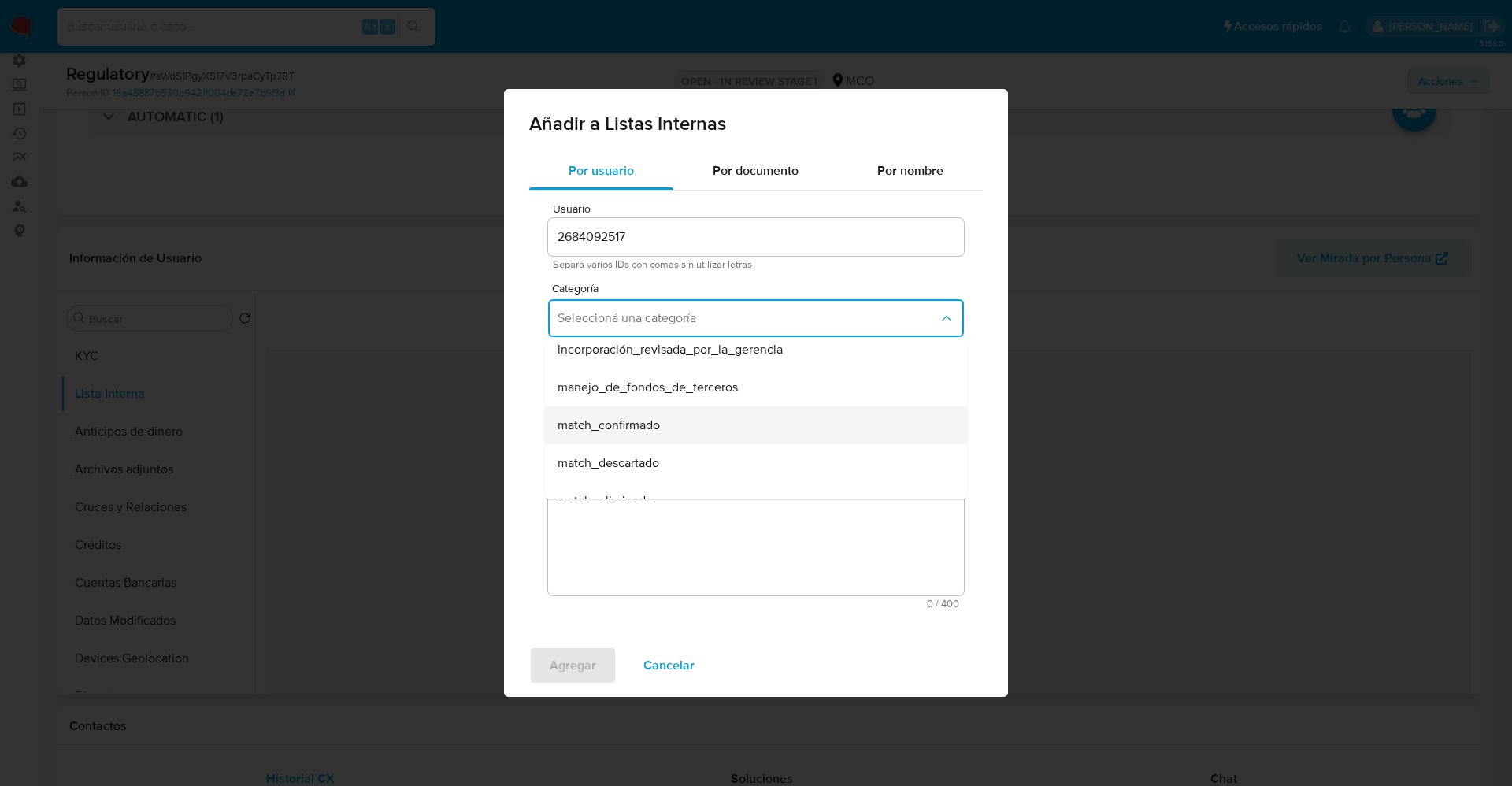
scroll to position [118, 0]
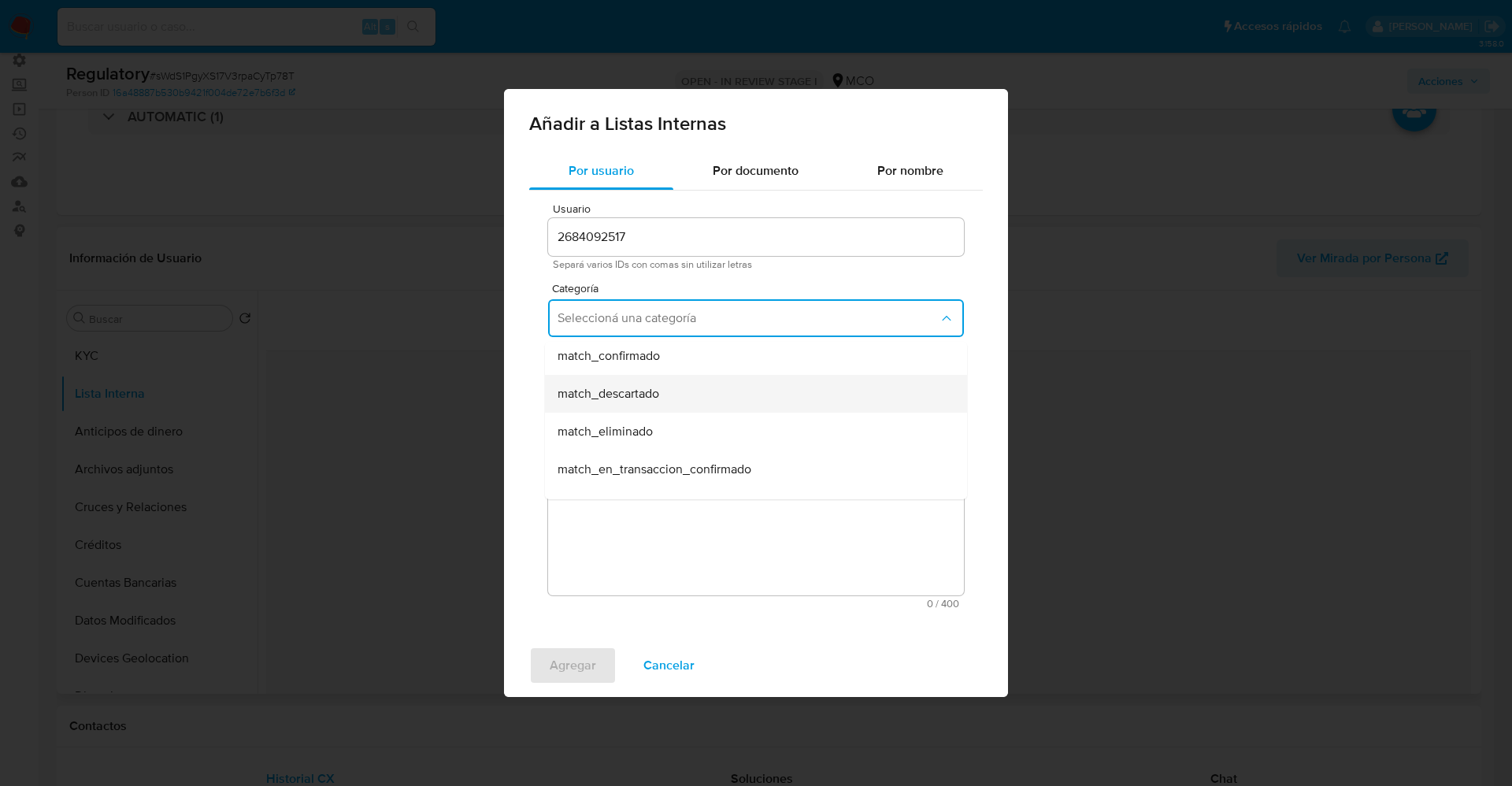
click at [672, 385] on div "match_descartado" at bounding box center [751, 393] width 387 height 38
click at [668, 382] on button "Seleccioná una subcategoría" at bounding box center [756, 392] width 416 height 38
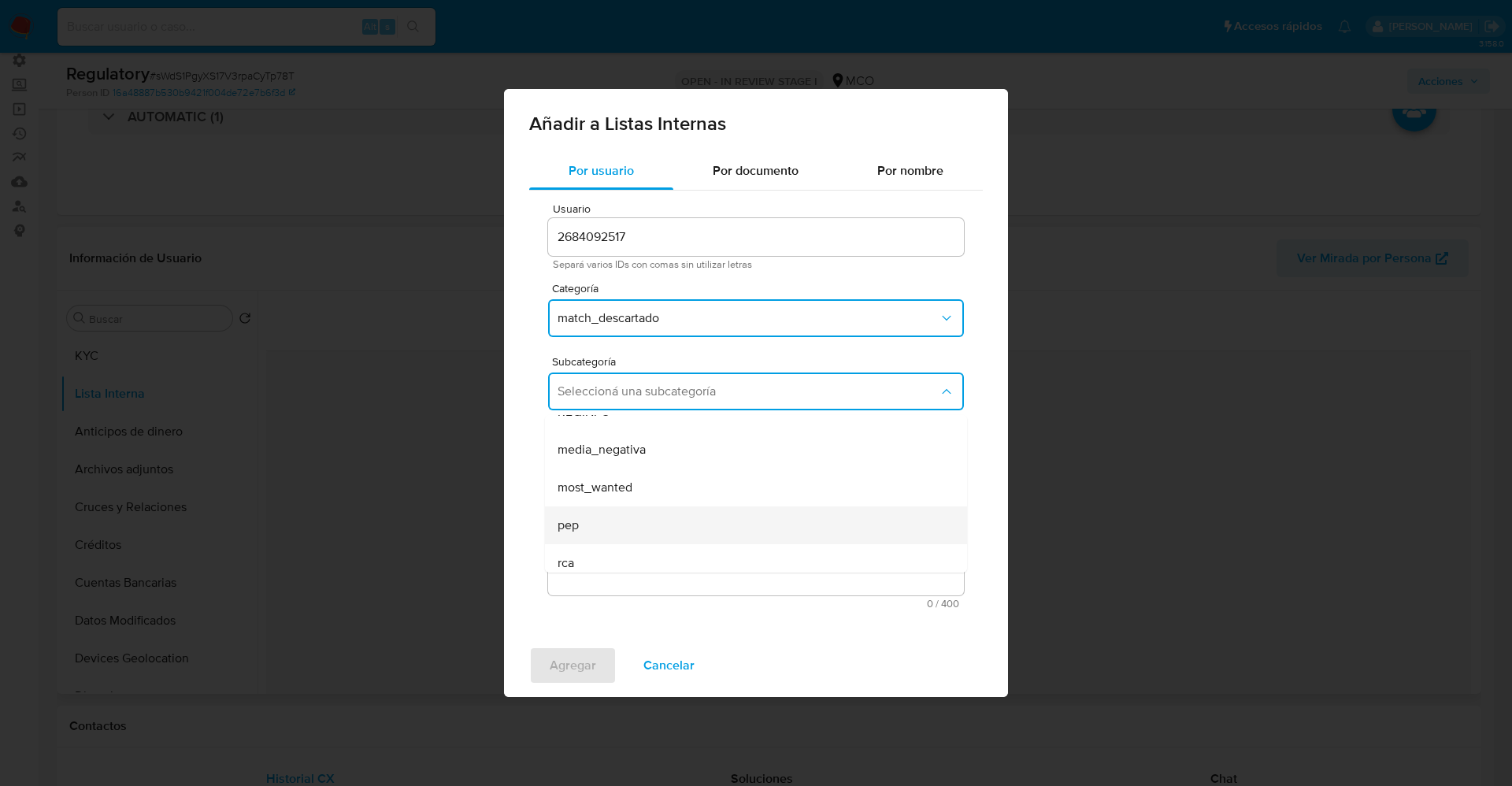
scroll to position [107, 0]
click at [622, 468] on div "pep" at bounding box center [751, 478] width 387 height 38
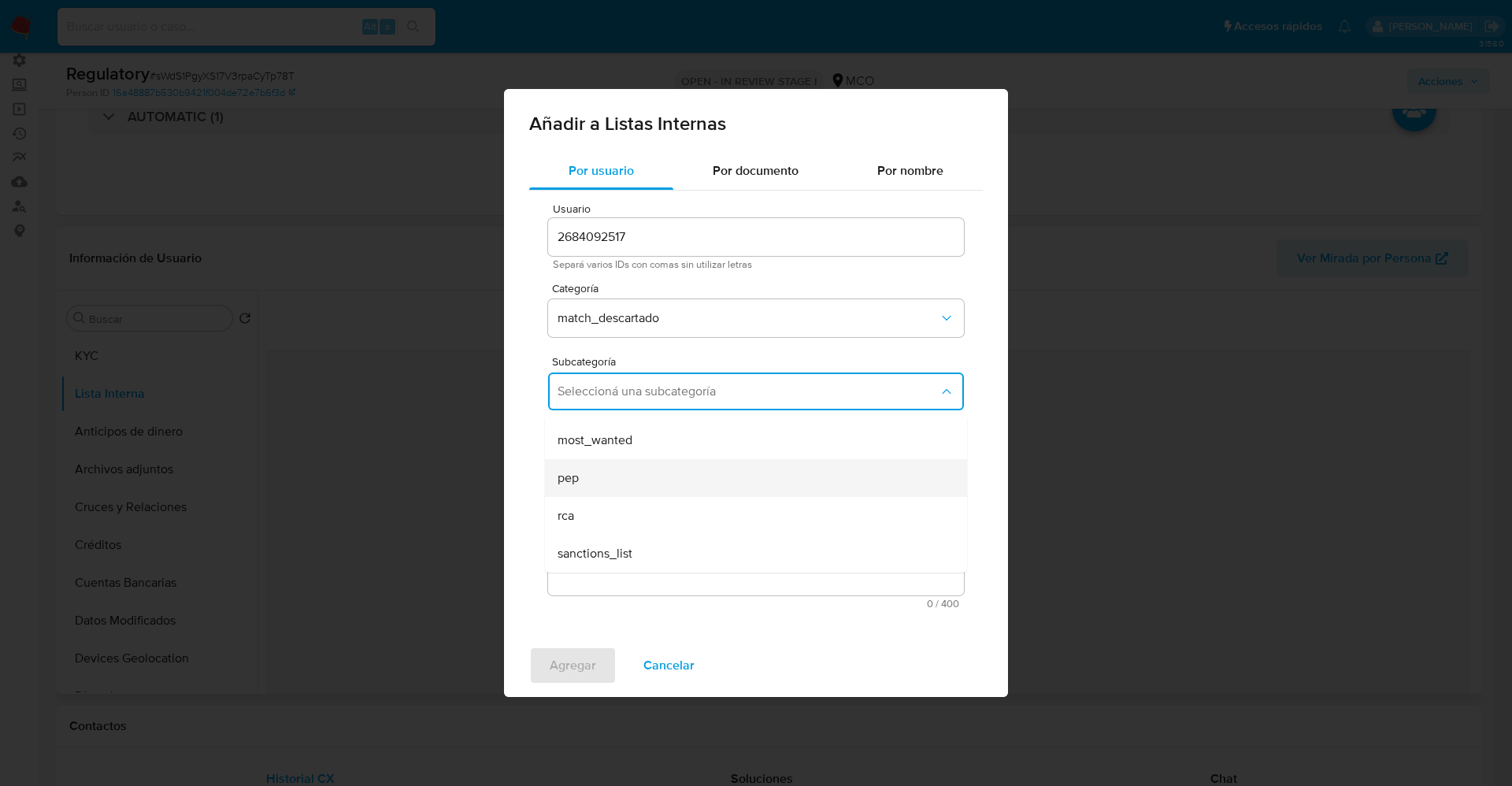
click at [622, 468] on textarea "Comentario" at bounding box center [756, 519] width 416 height 151
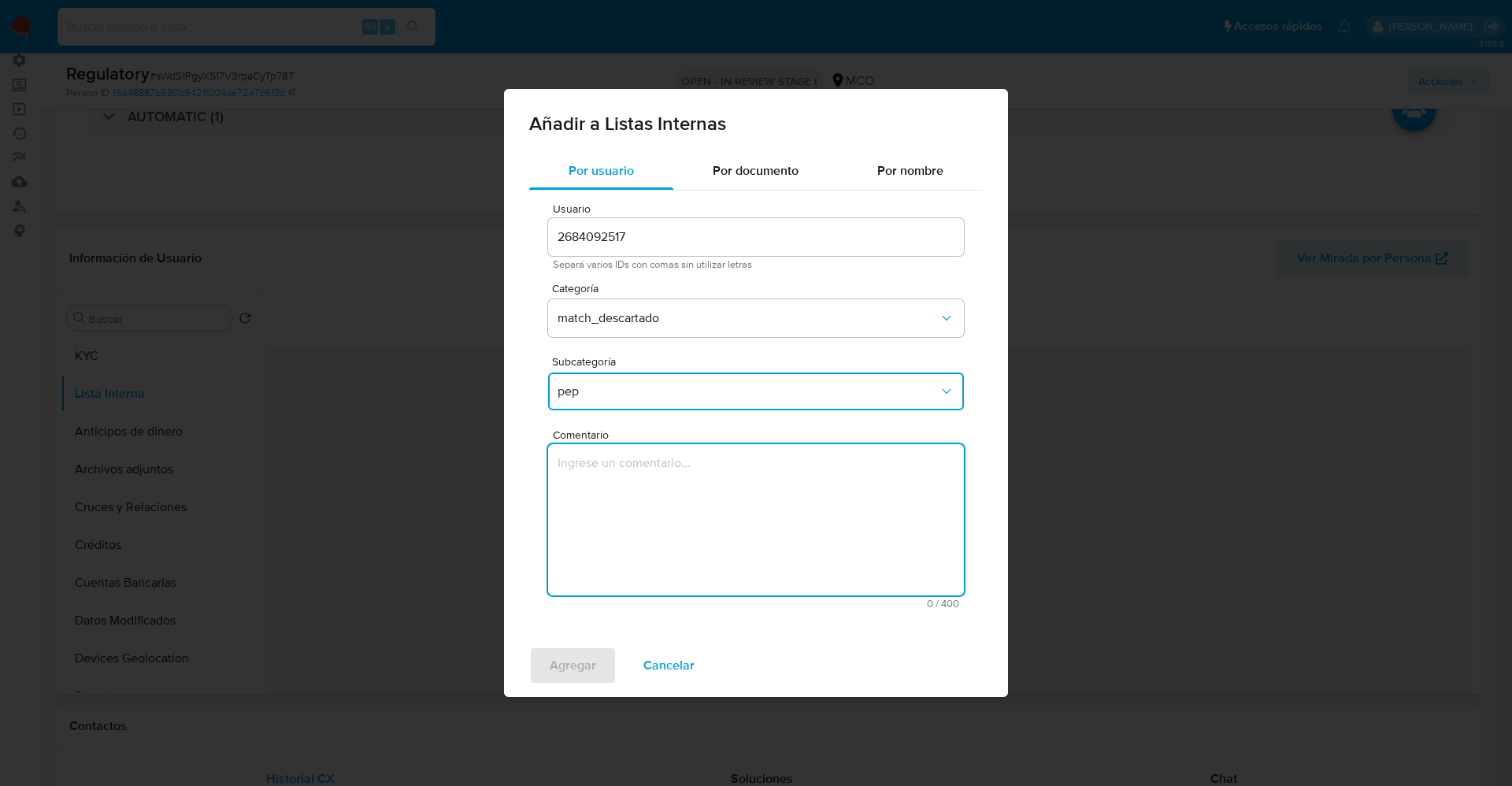
click at [642, 388] on span "pep" at bounding box center [748, 392] width 381 height 16
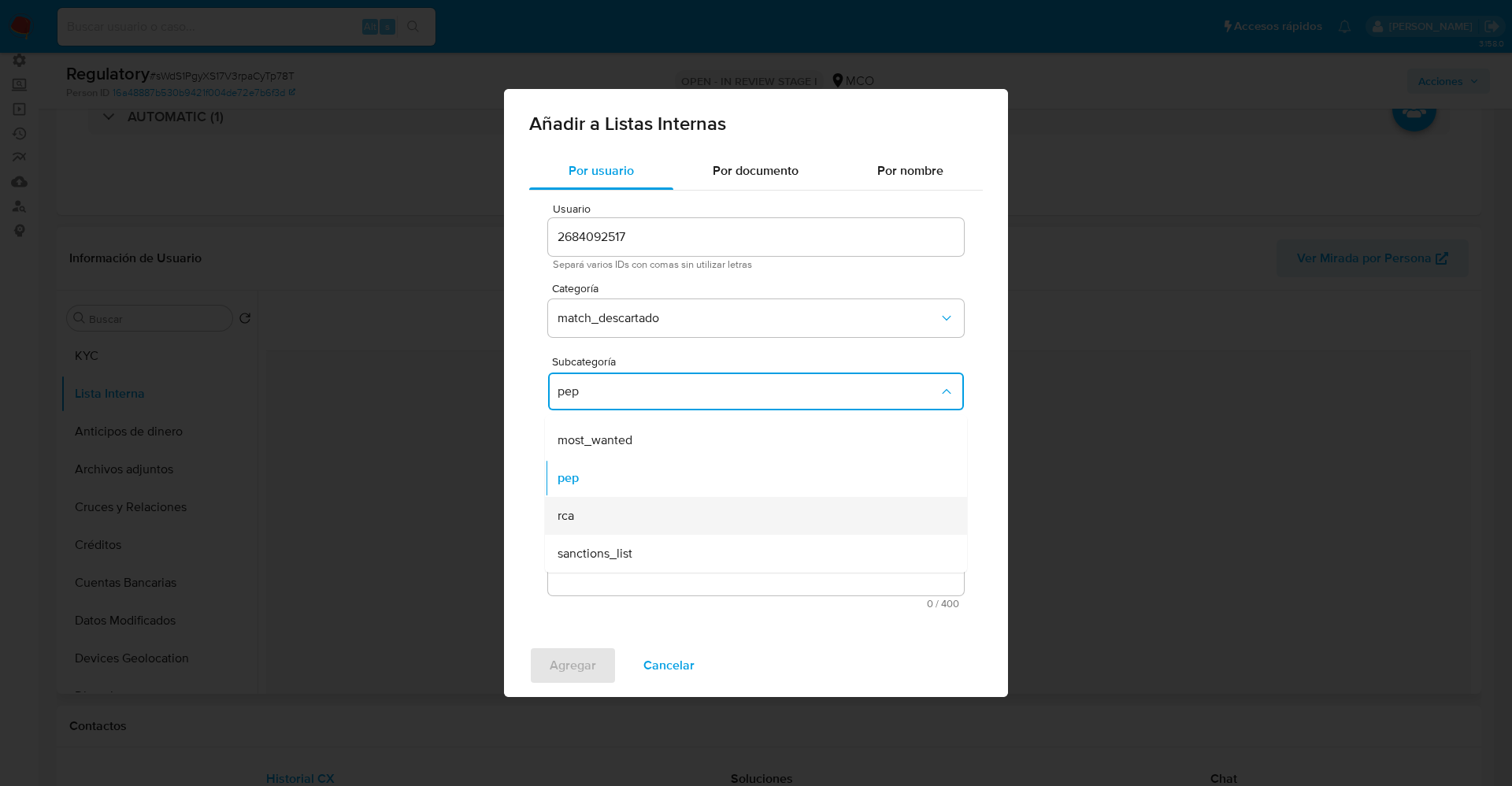
click at [632, 517] on div "rca" at bounding box center [751, 516] width 387 height 38
click at [632, 517] on textarea "Comentario" at bounding box center [756, 519] width 416 height 151
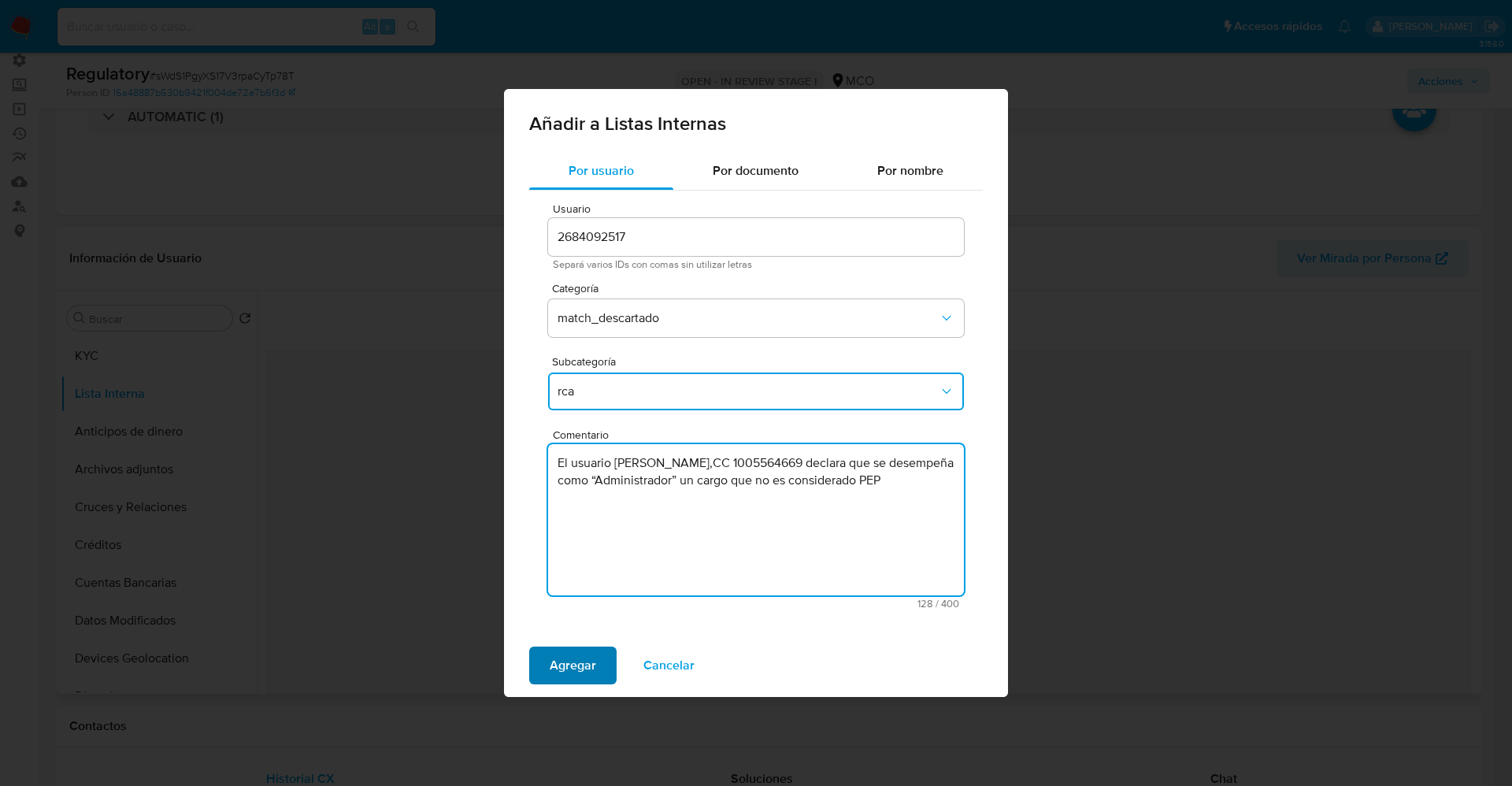
type textarea "El usuario Jan Carlos Leon Castro,CC 1005564669 declara que se desempeña como “…"
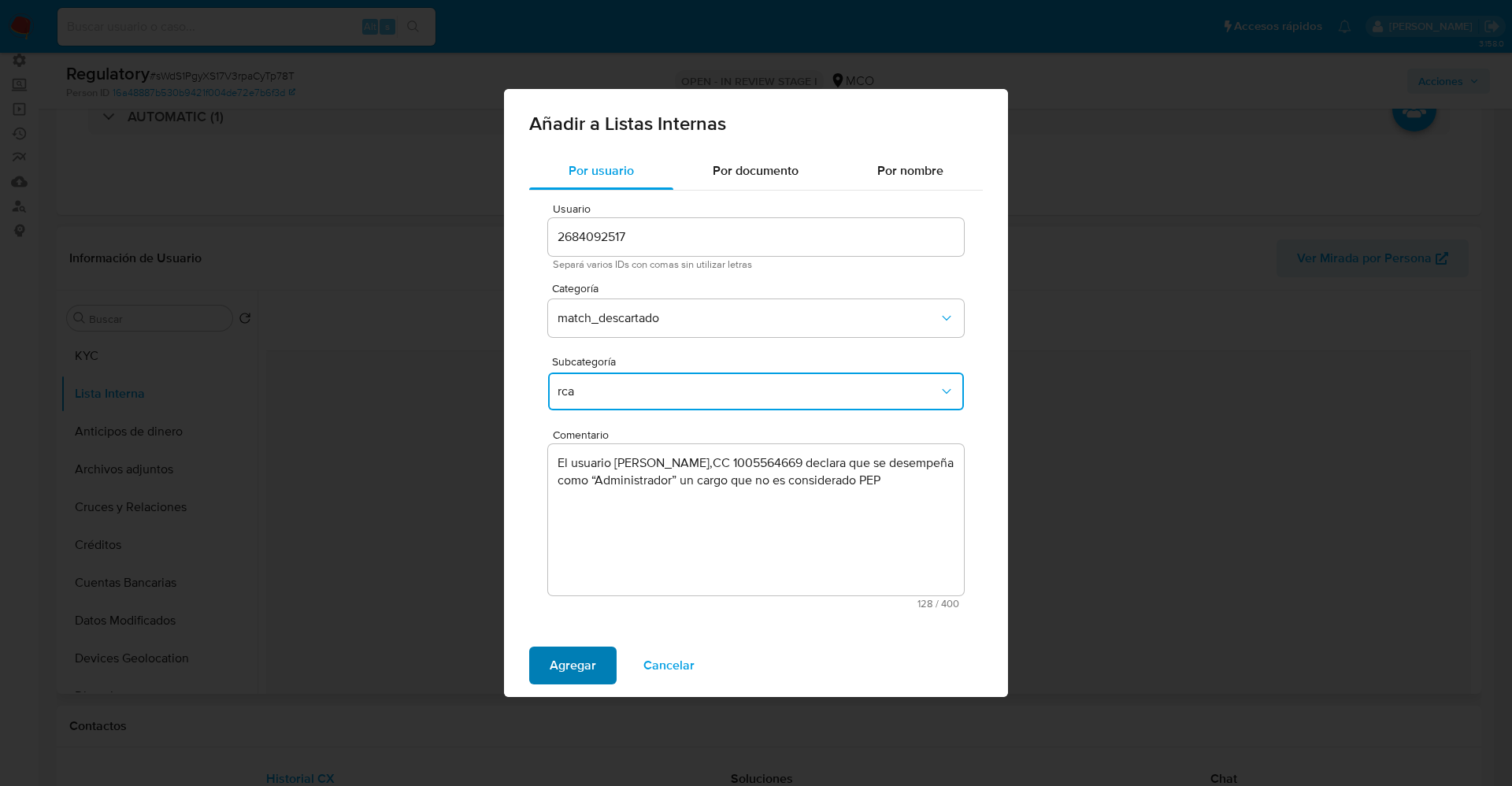
click at [581, 657] on span "Agregar" at bounding box center [573, 665] width 47 height 35
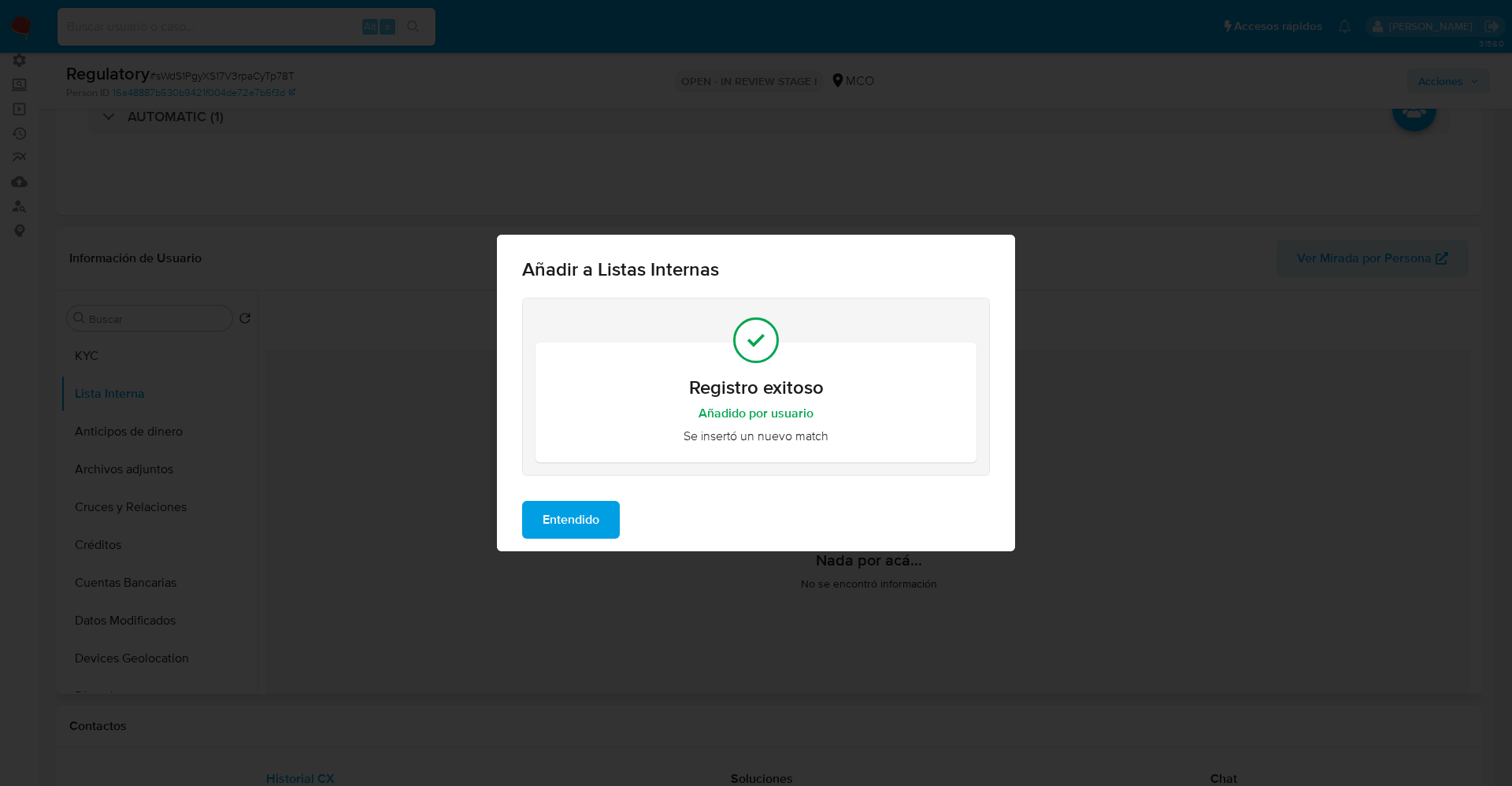
click at [584, 521] on span "Entendido" at bounding box center [570, 519] width 57 height 35
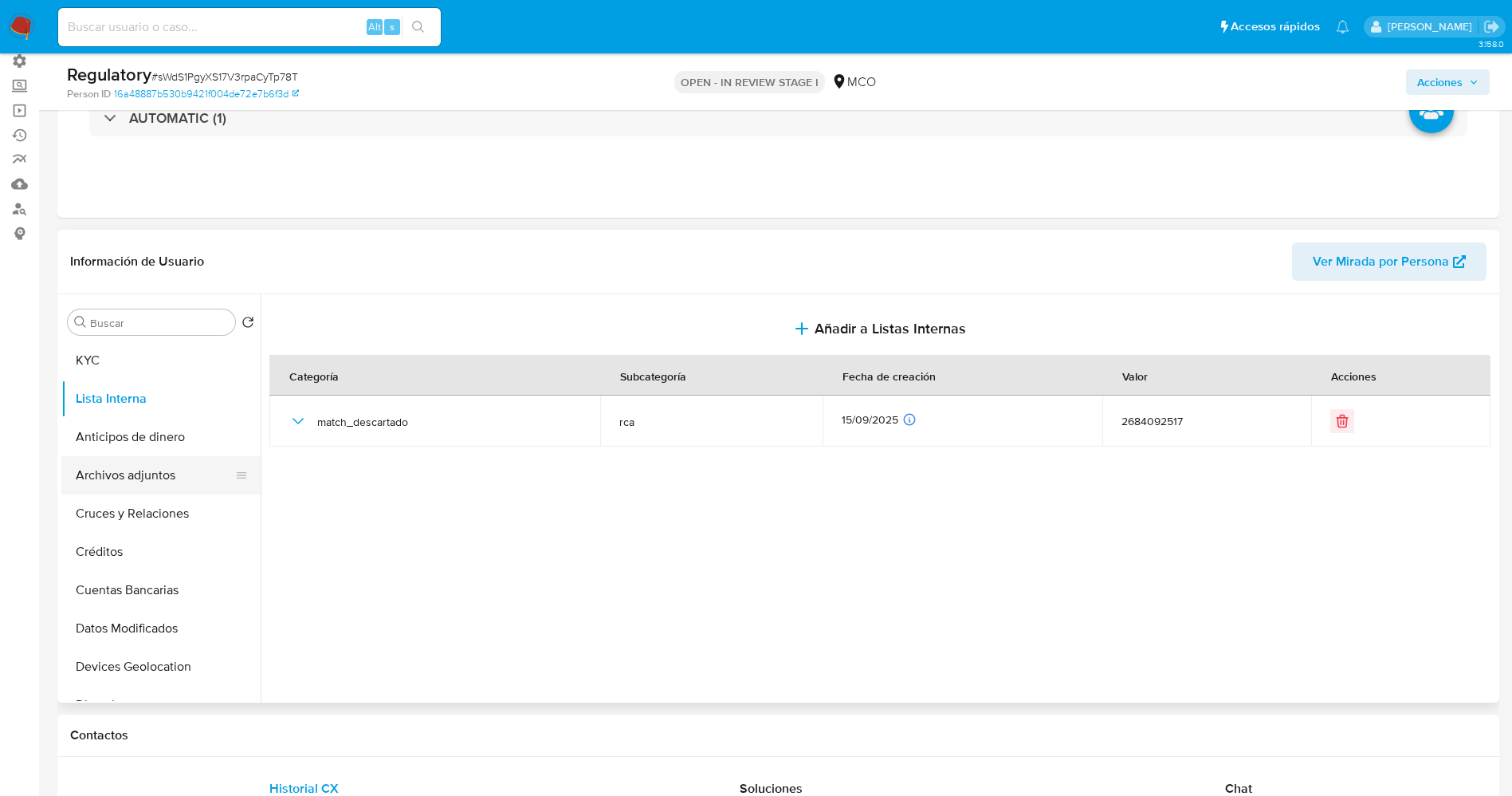
click at [149, 483] on button "Archivos adjuntos" at bounding box center [154, 475] width 186 height 38
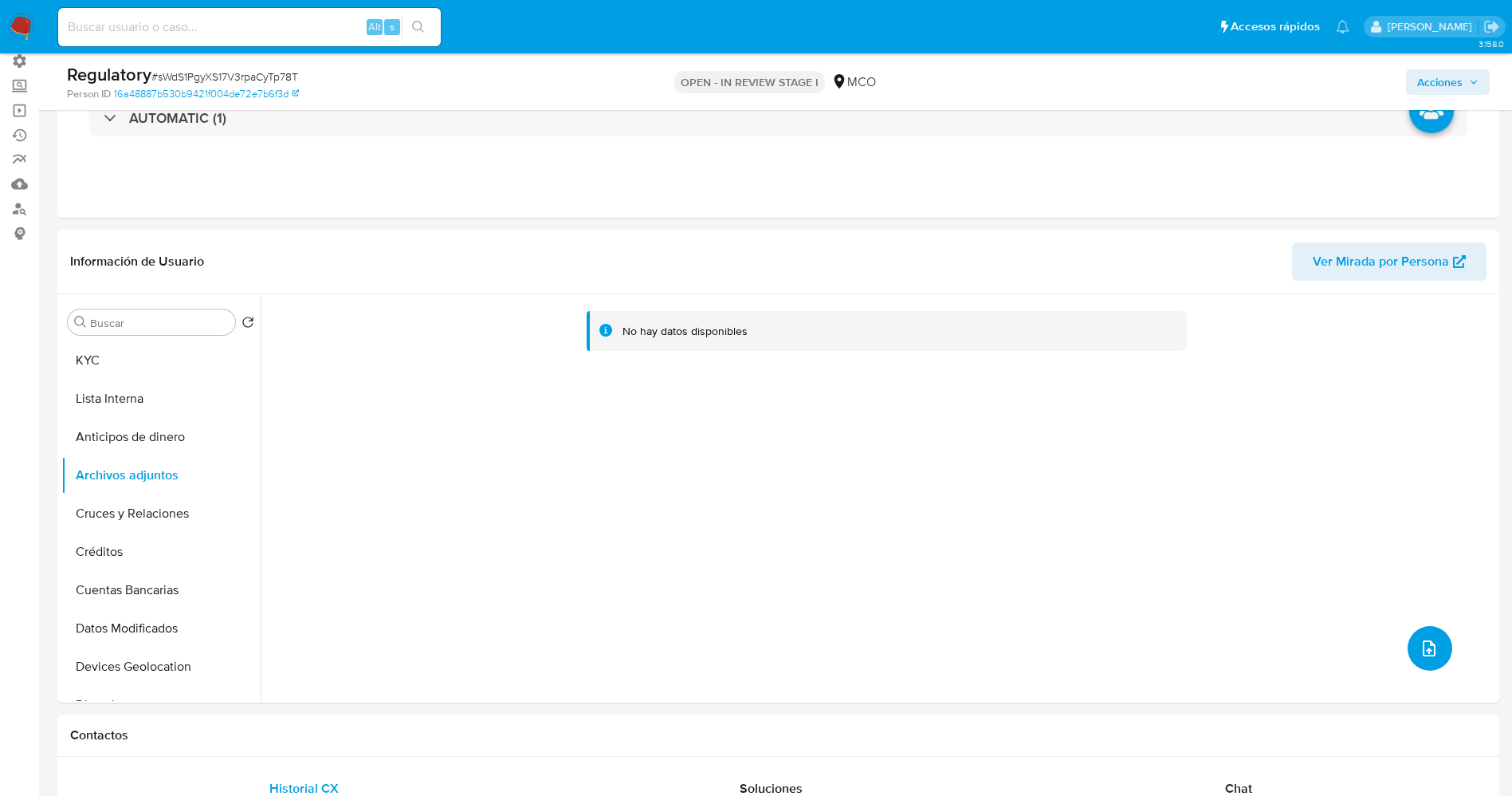
click at [1419, 650] on icon "upload-file" at bounding box center [1428, 648] width 19 height 19
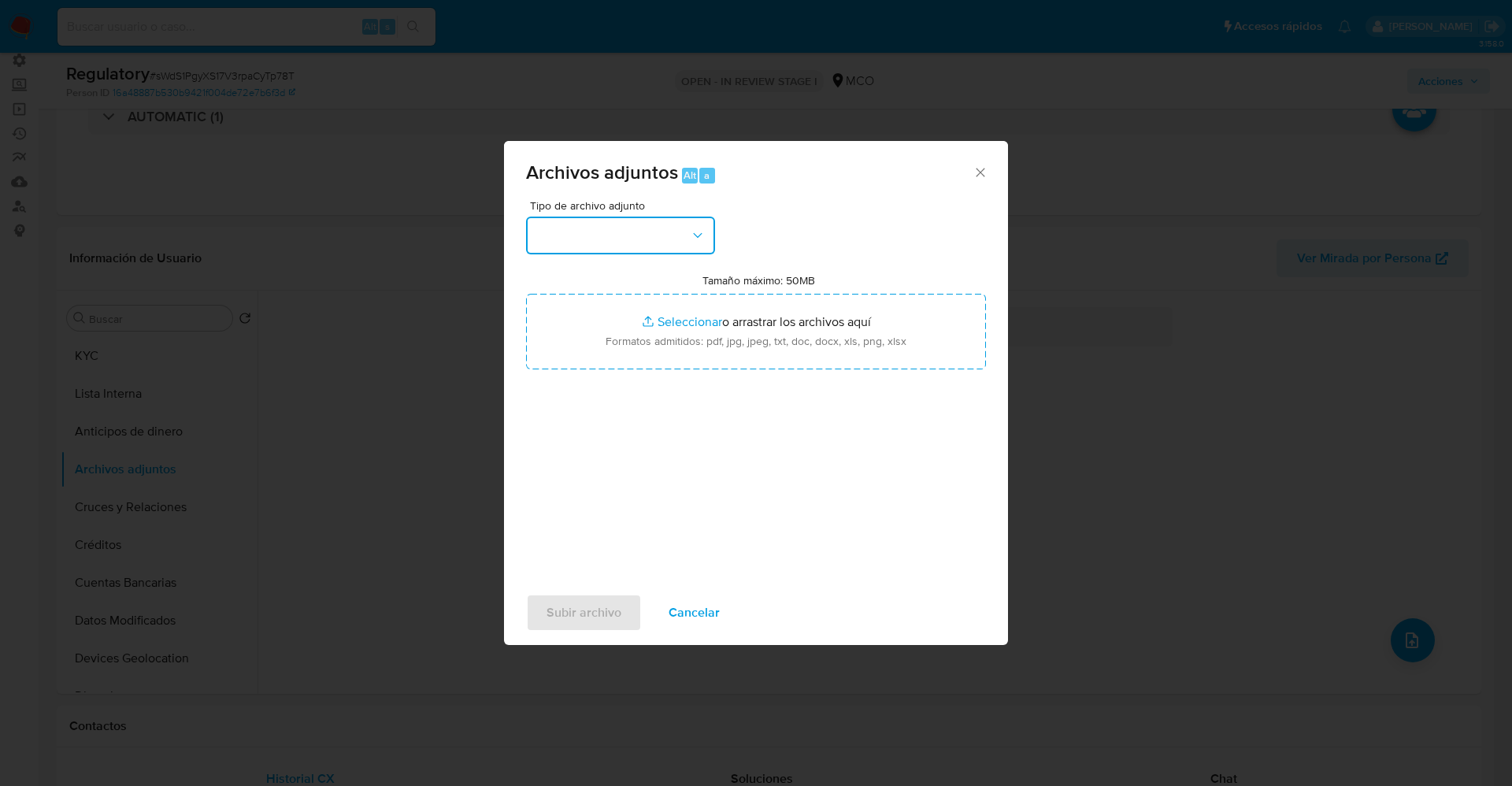
click at [628, 243] on button "button" at bounding box center [620, 235] width 189 height 38
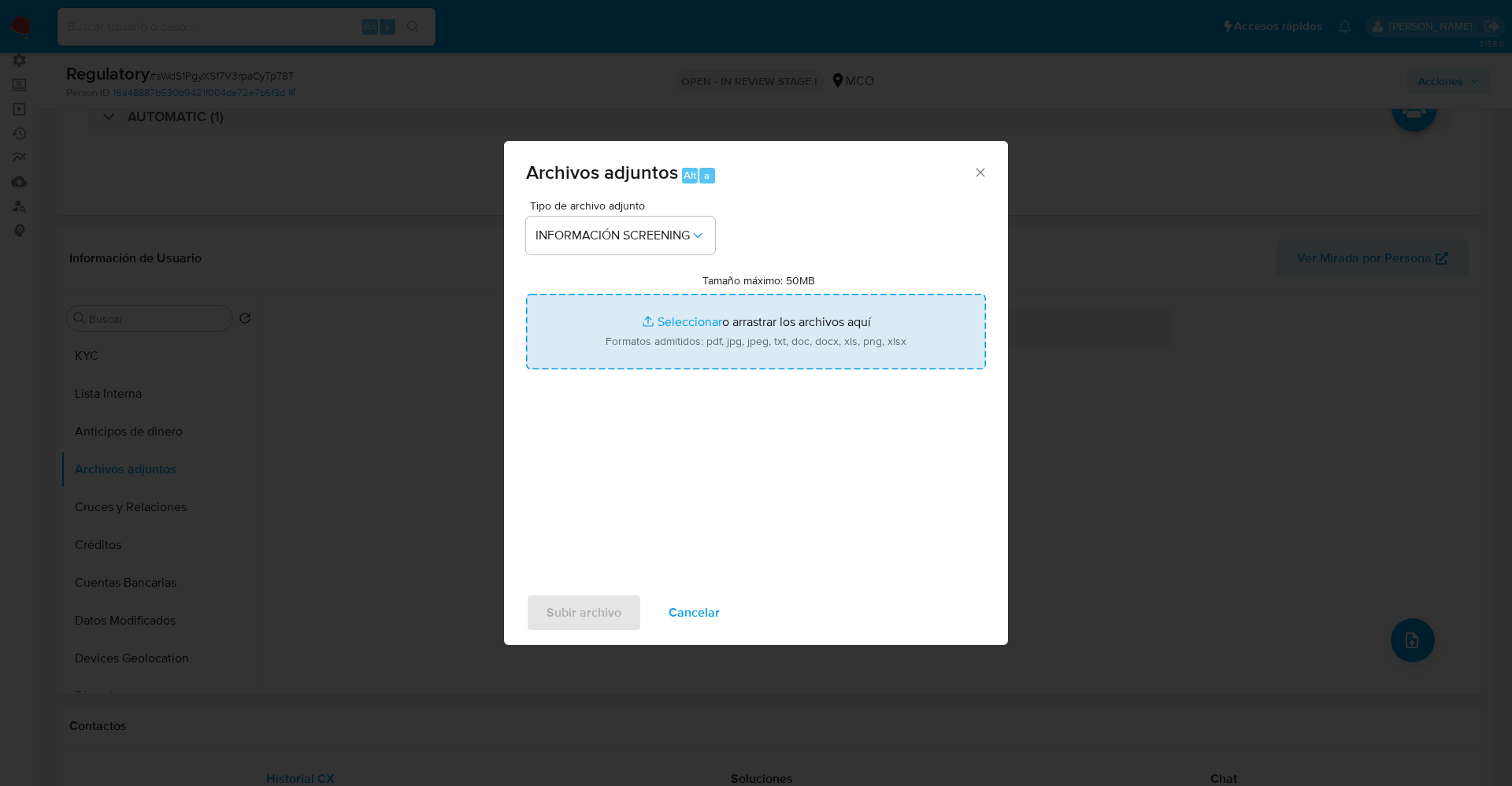
type input "C:\fakepath\CaseDossierReport_5jb6u4nfcwdn1k0oz1cs3f7d3.pdf"
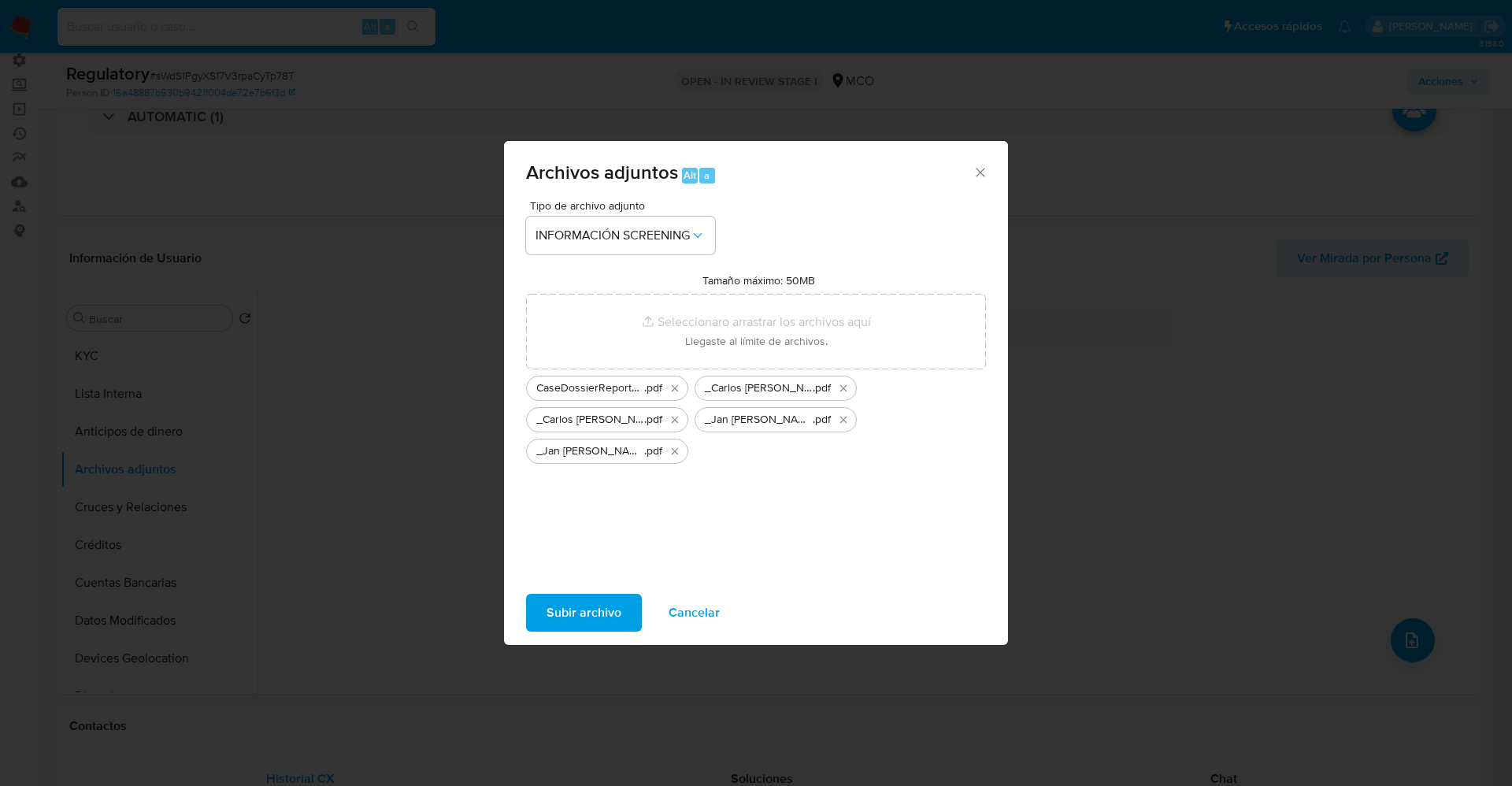
click at [584, 608] on span "Subir archivo" at bounding box center [583, 613] width 75 height 35
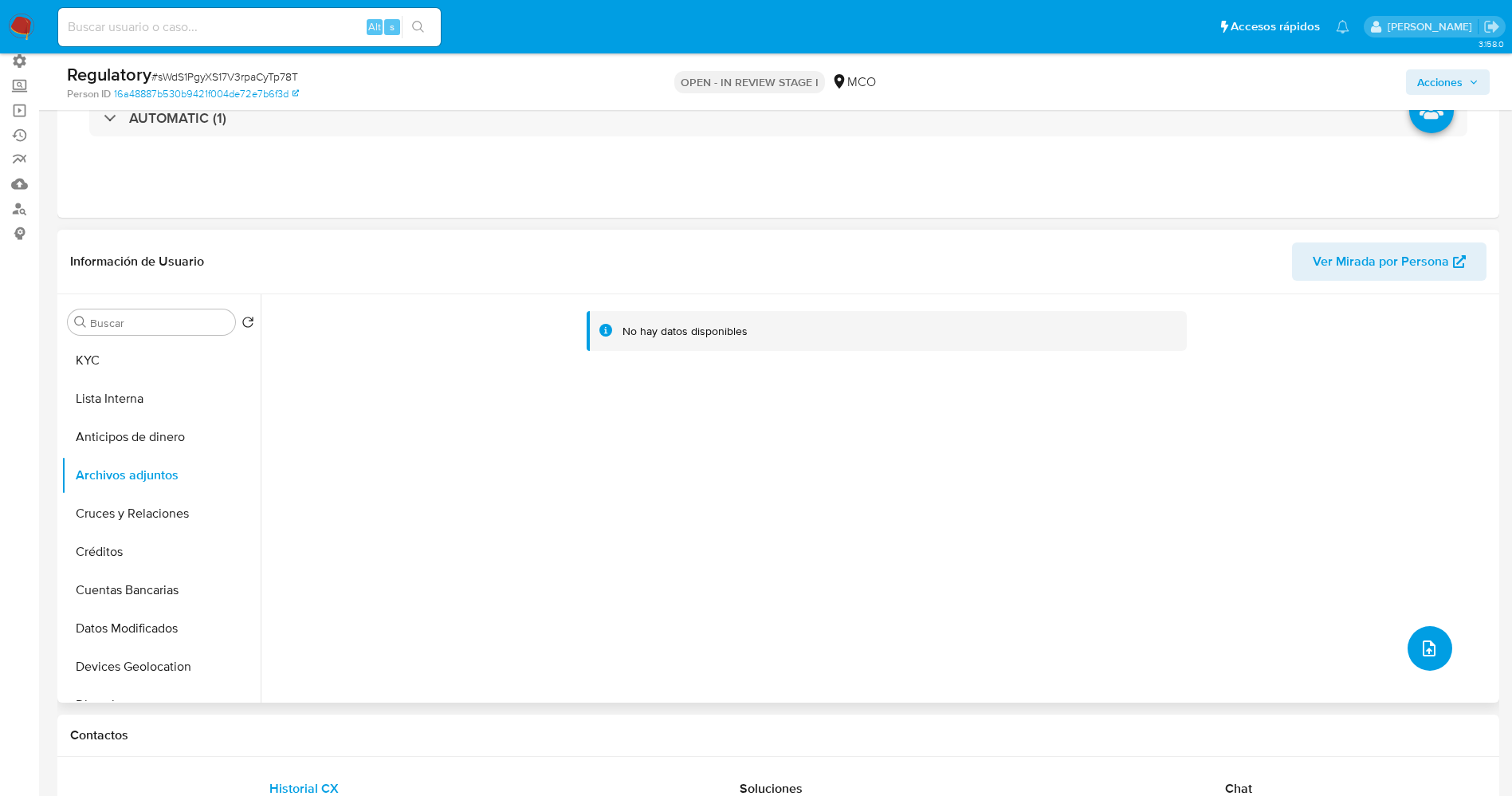
click at [1440, 649] on button "upload-file" at bounding box center [1429, 648] width 45 height 45
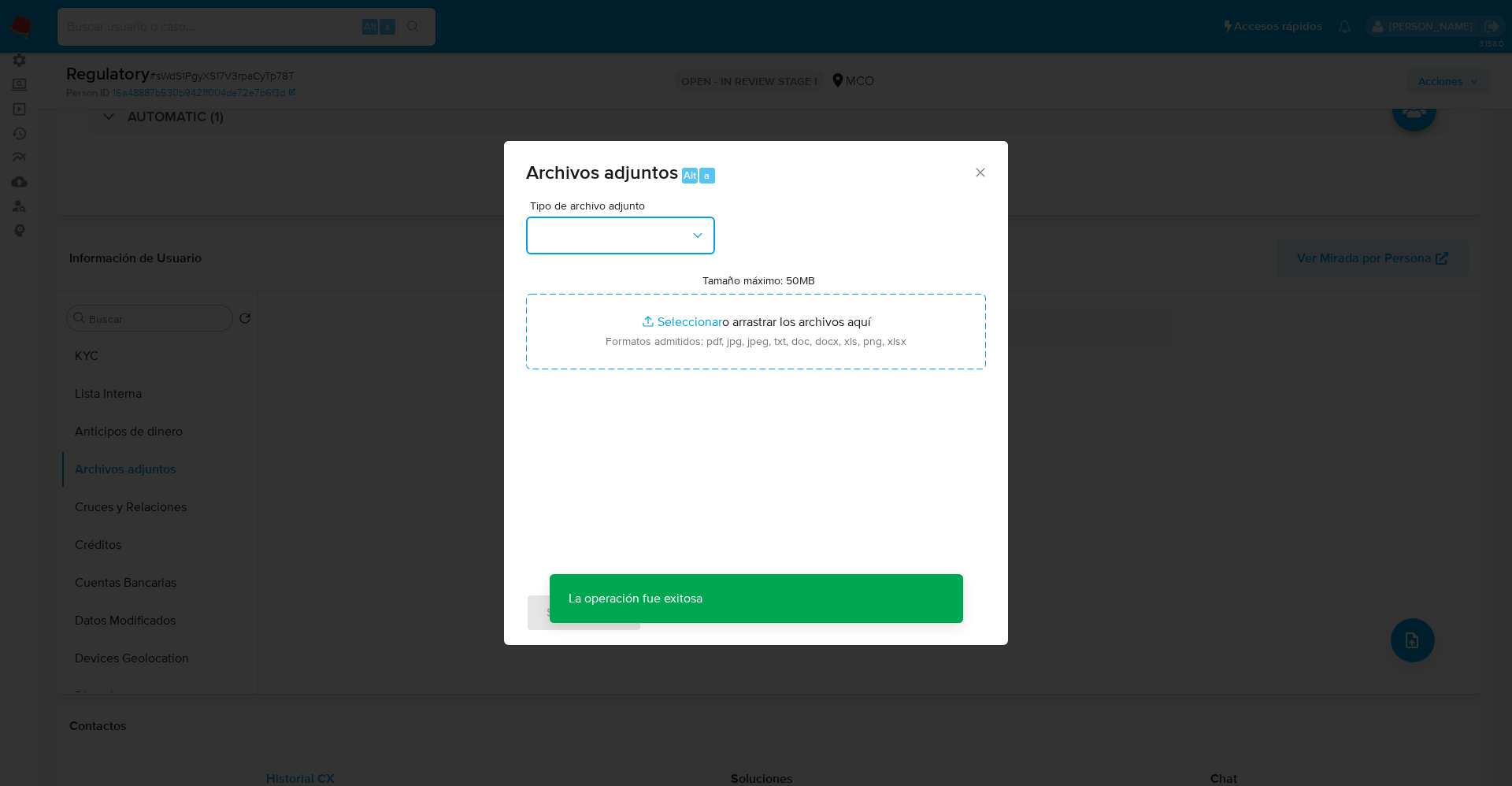
click at [600, 228] on button "button" at bounding box center [620, 235] width 189 height 38
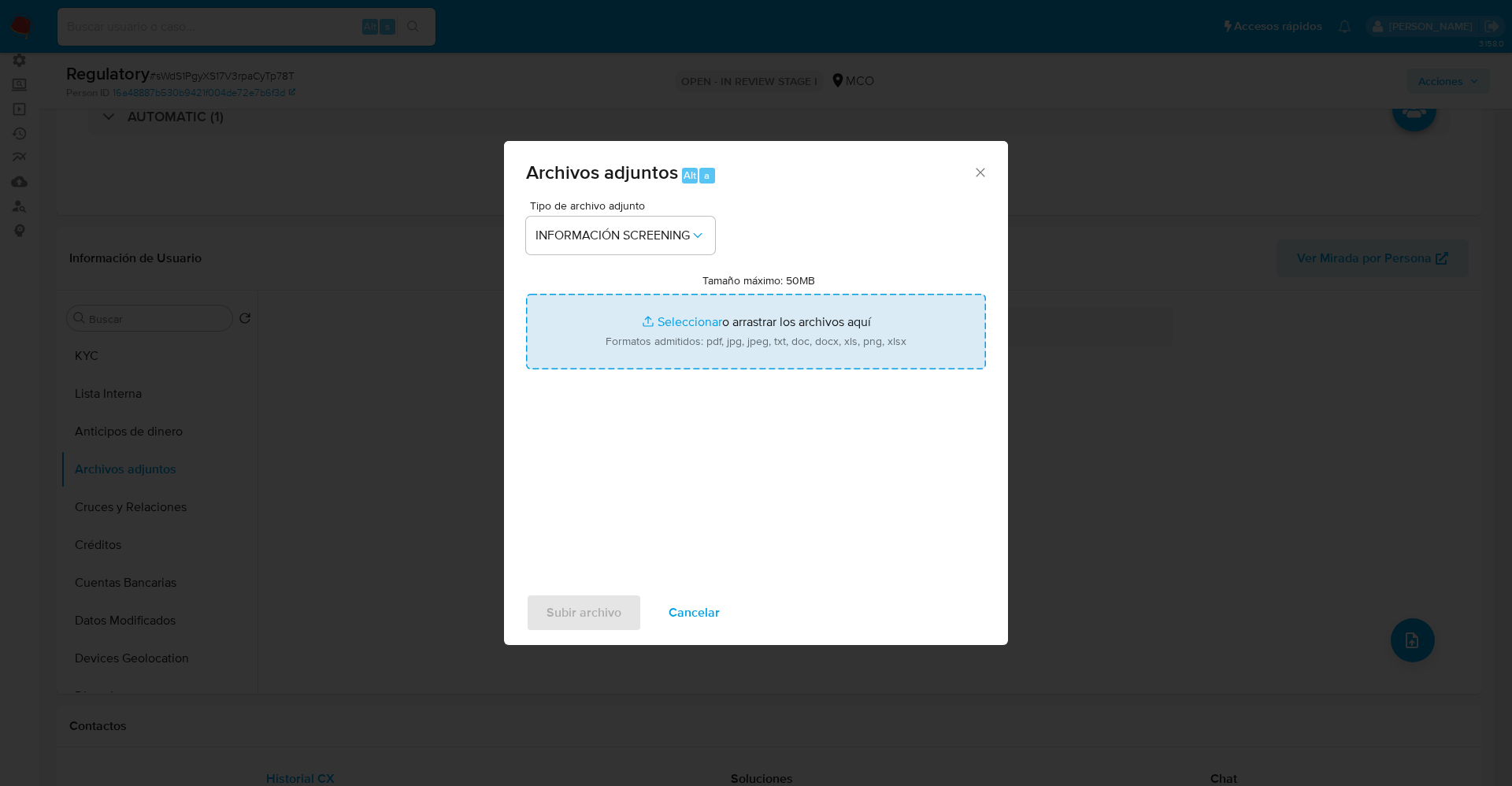
type input "C:\fakepath\CaseDossierReport_5jb7brzdmlho1k0oy472e773e.pdf"
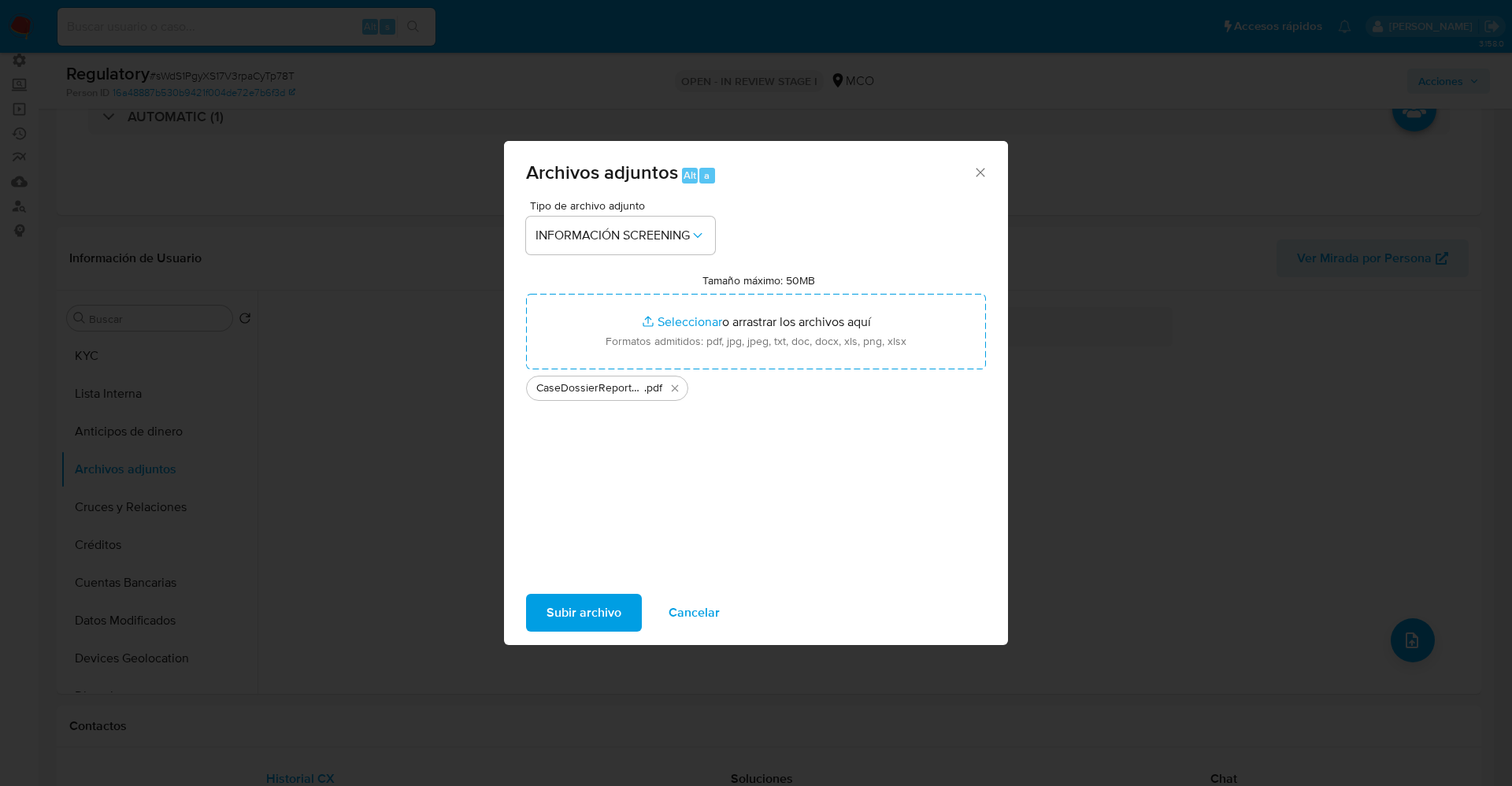
click at [590, 612] on span "Subir archivo" at bounding box center [583, 613] width 75 height 35
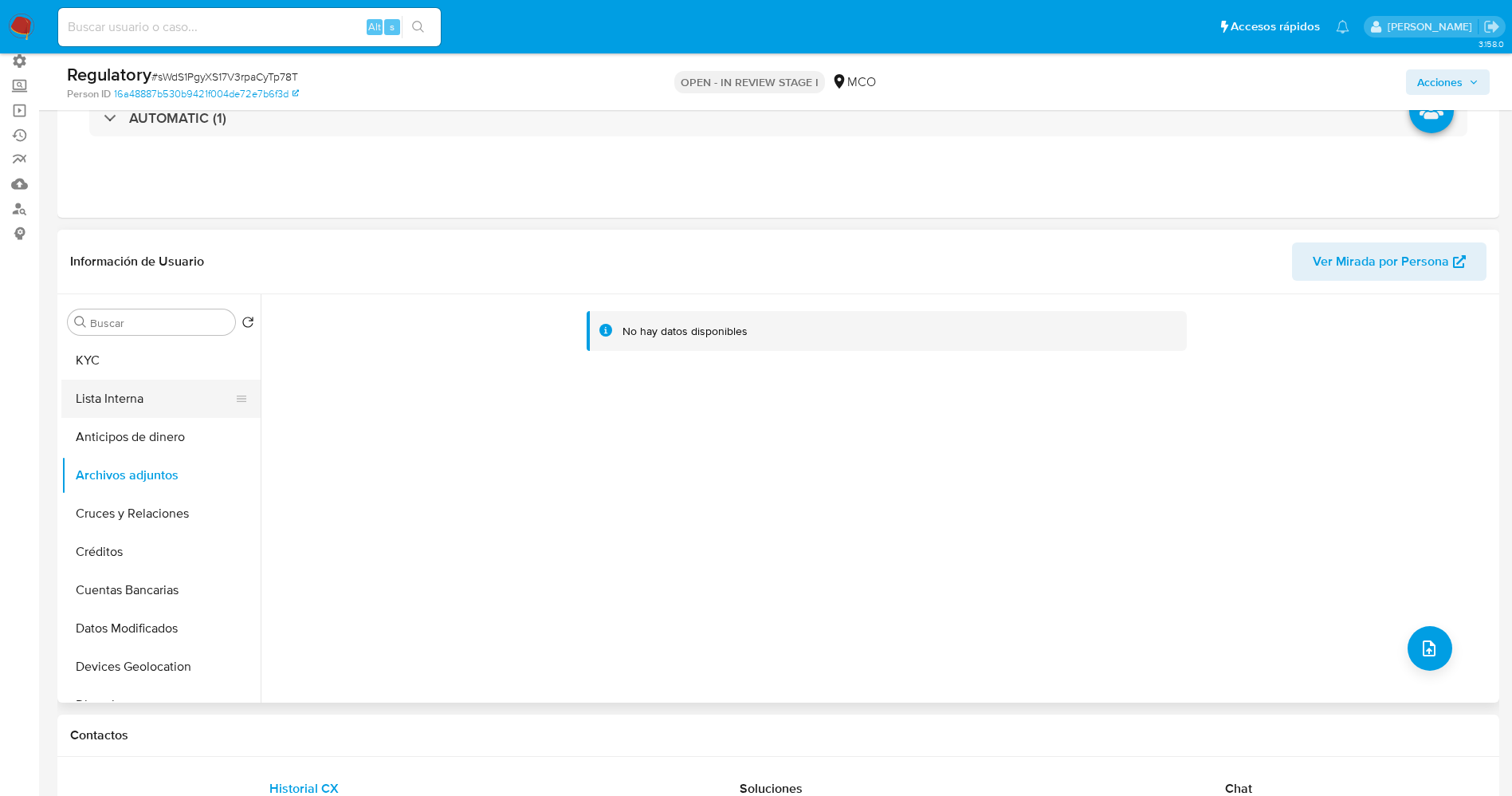
click at [135, 406] on button "Lista Interna" at bounding box center [154, 398] width 186 height 38
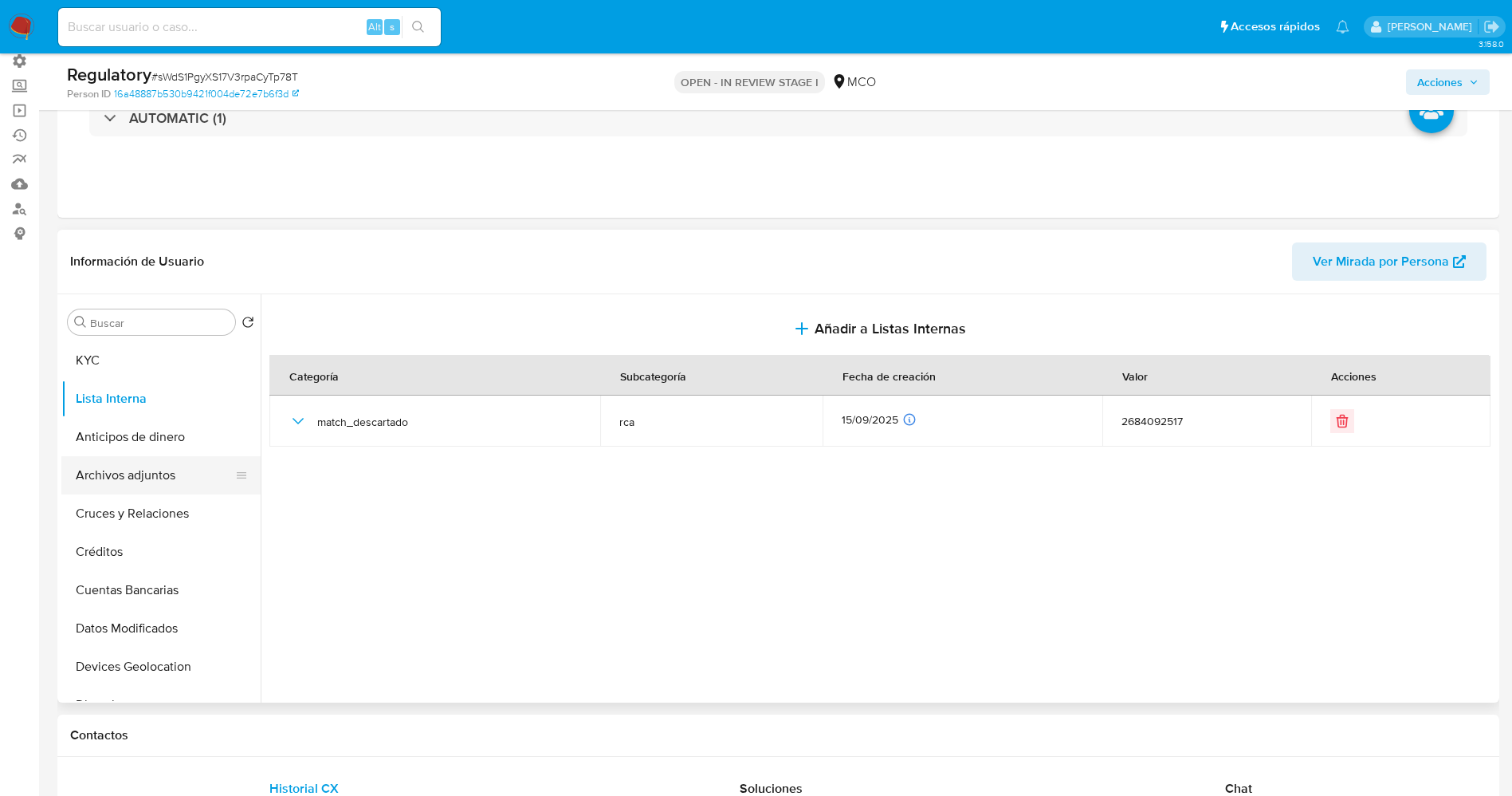
click at [138, 484] on button "Archivos adjuntos" at bounding box center [154, 475] width 186 height 38
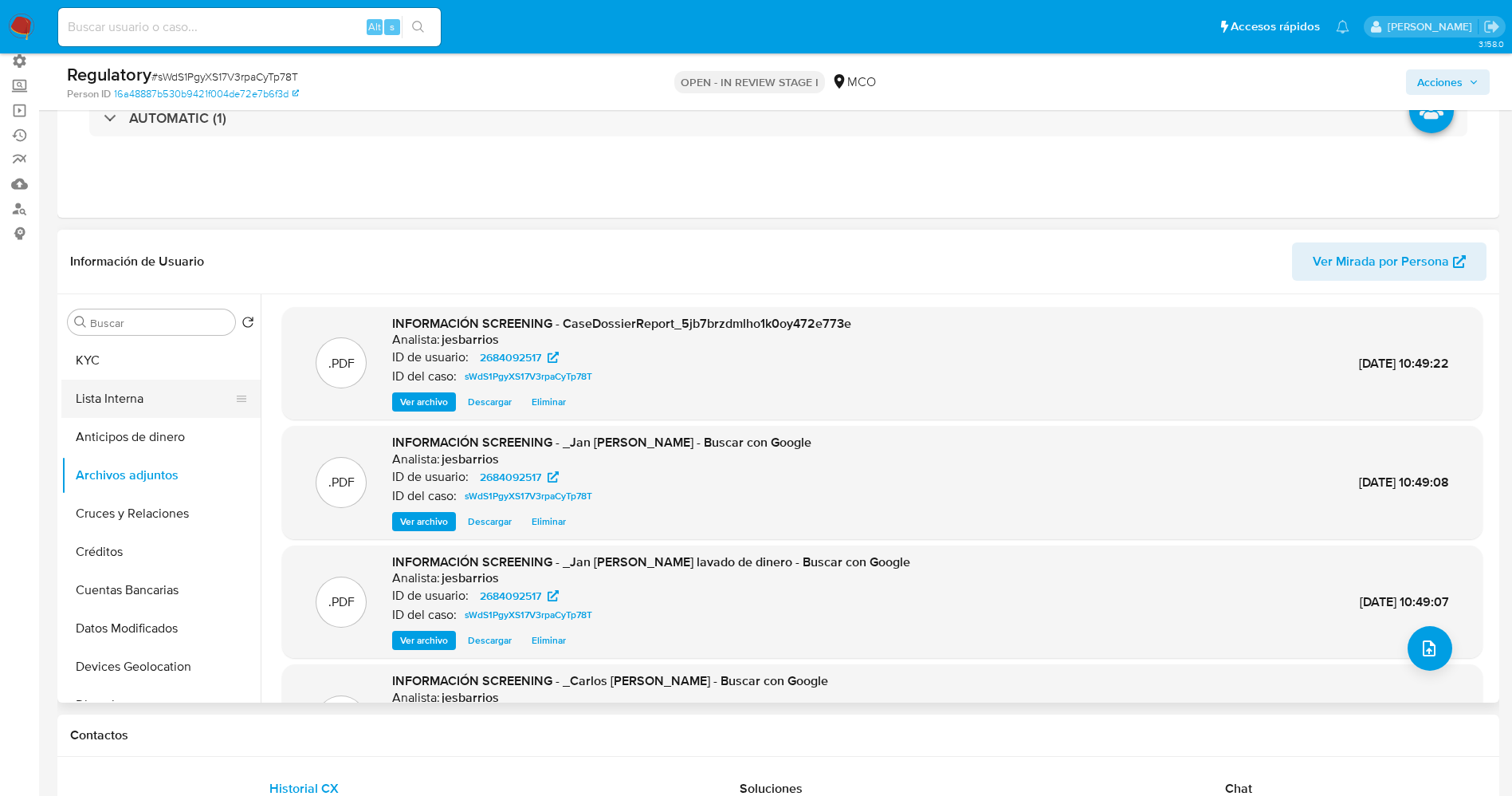
click at [153, 401] on button "Lista Interna" at bounding box center [154, 398] width 186 height 38
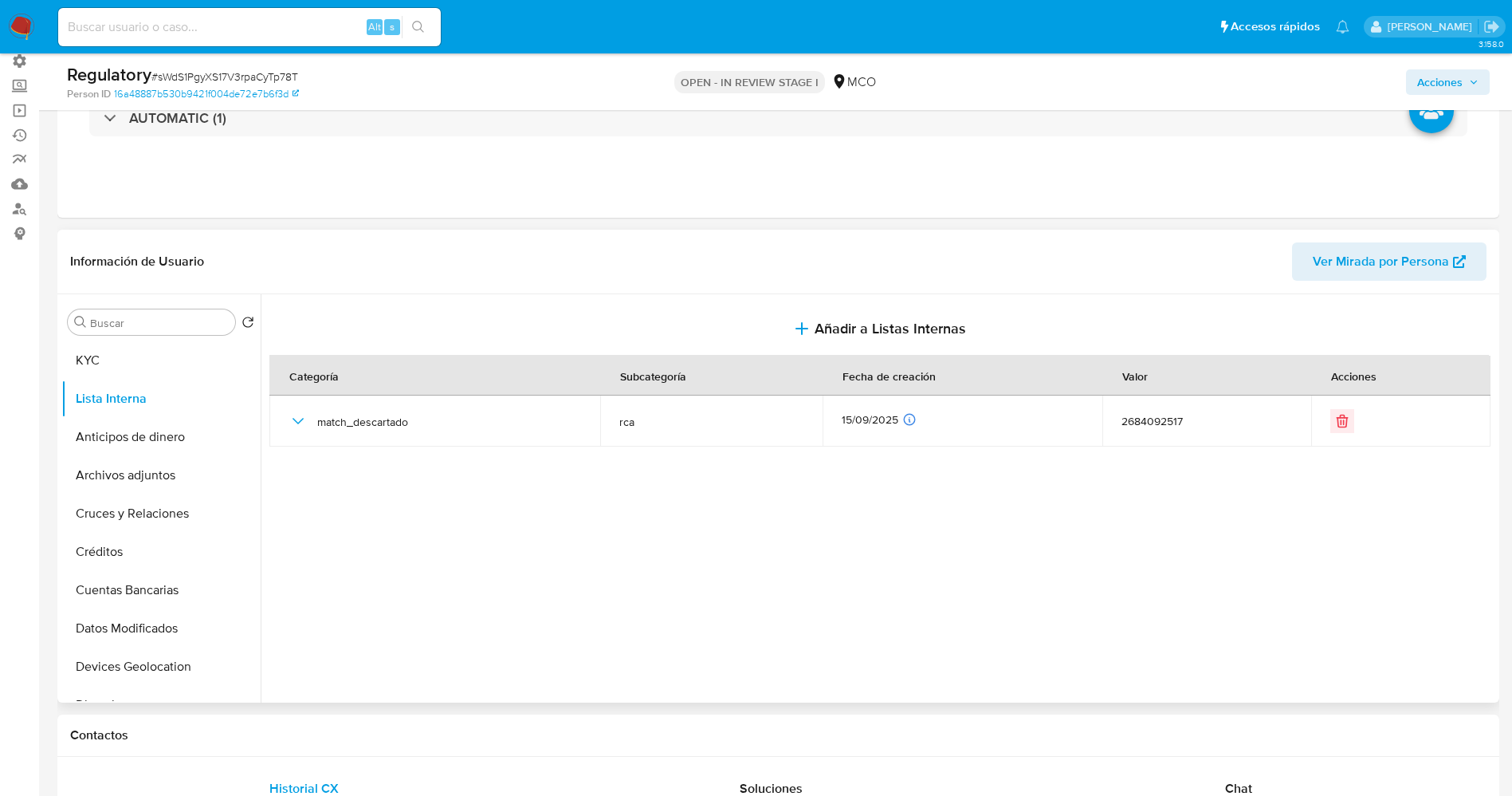
scroll to position [0, 0]
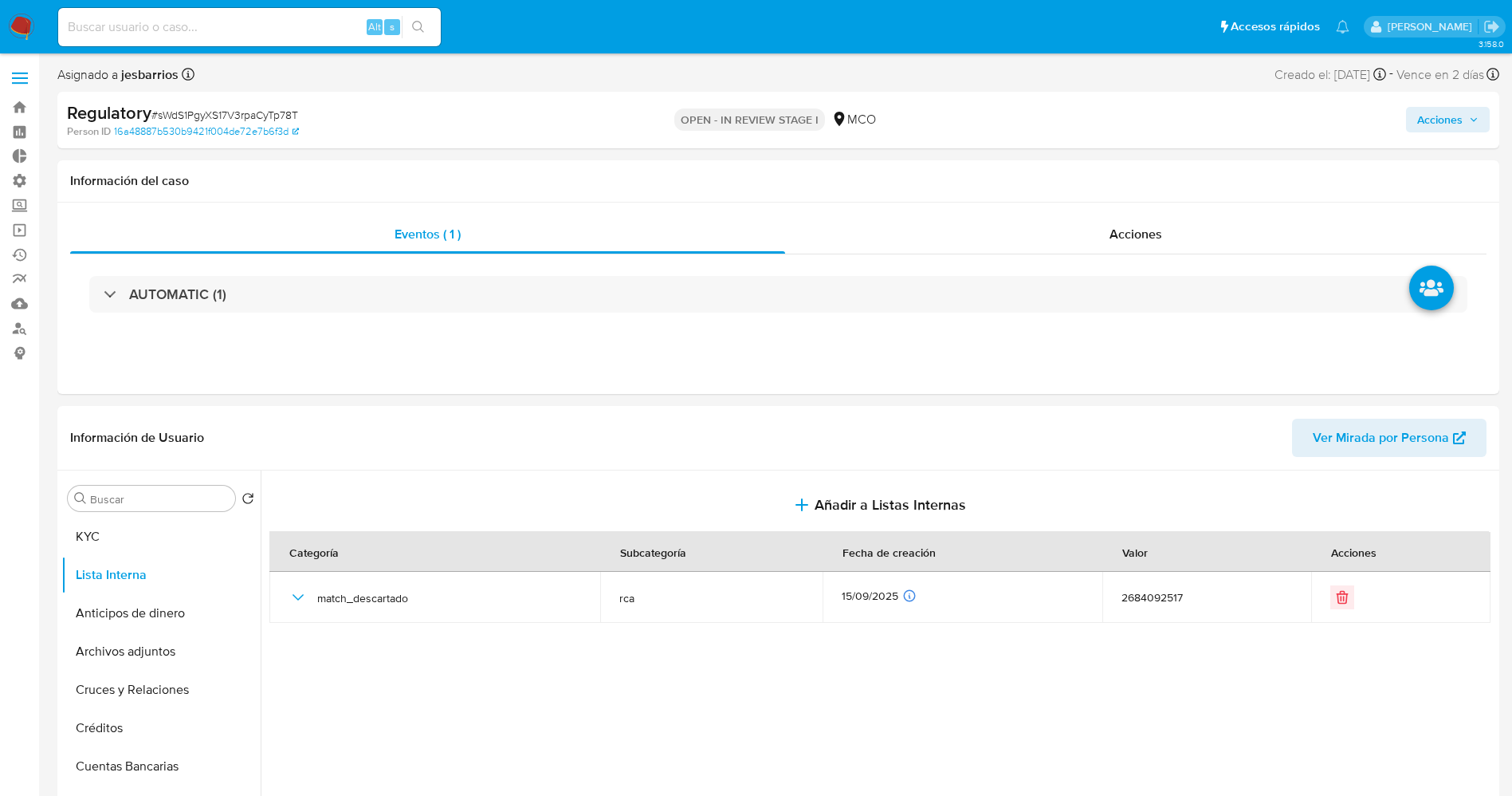
click at [1454, 113] on span "Acciones" at bounding box center [1439, 119] width 45 height 25
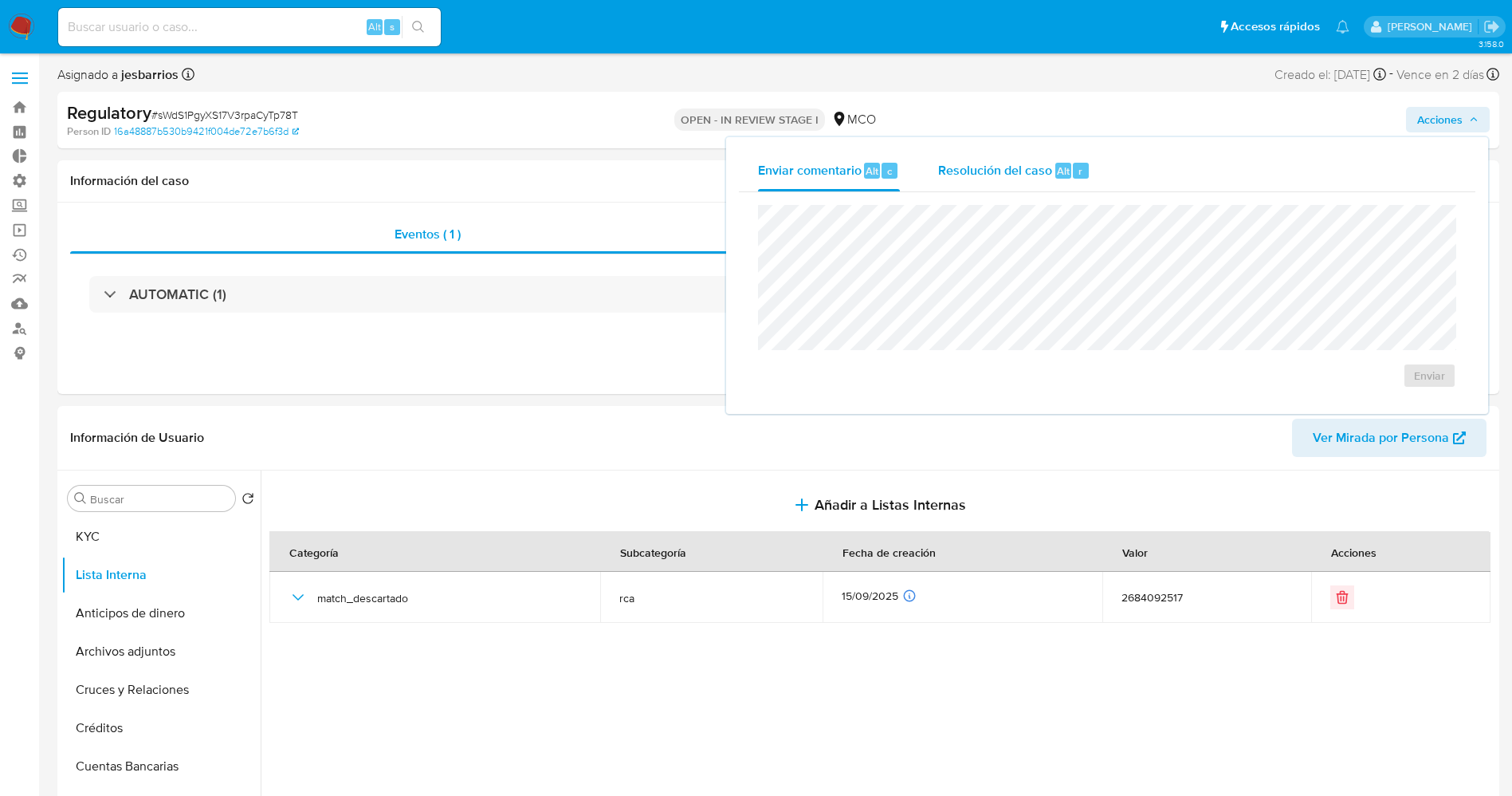
click at [1044, 176] on span "Resolución del caso" at bounding box center [995, 170] width 114 height 18
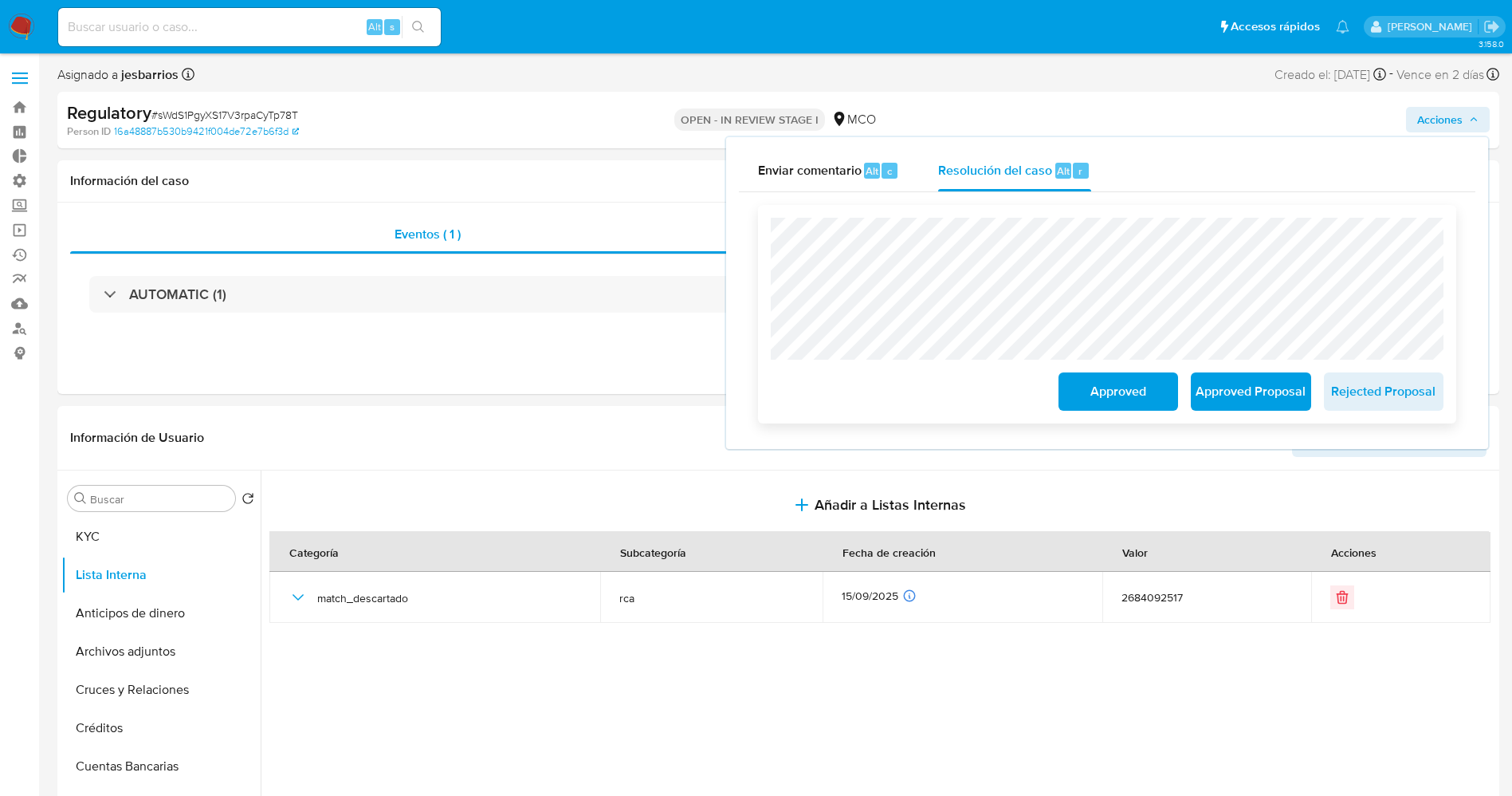
click at [1096, 390] on span "Approved" at bounding box center [1118, 391] width 78 height 35
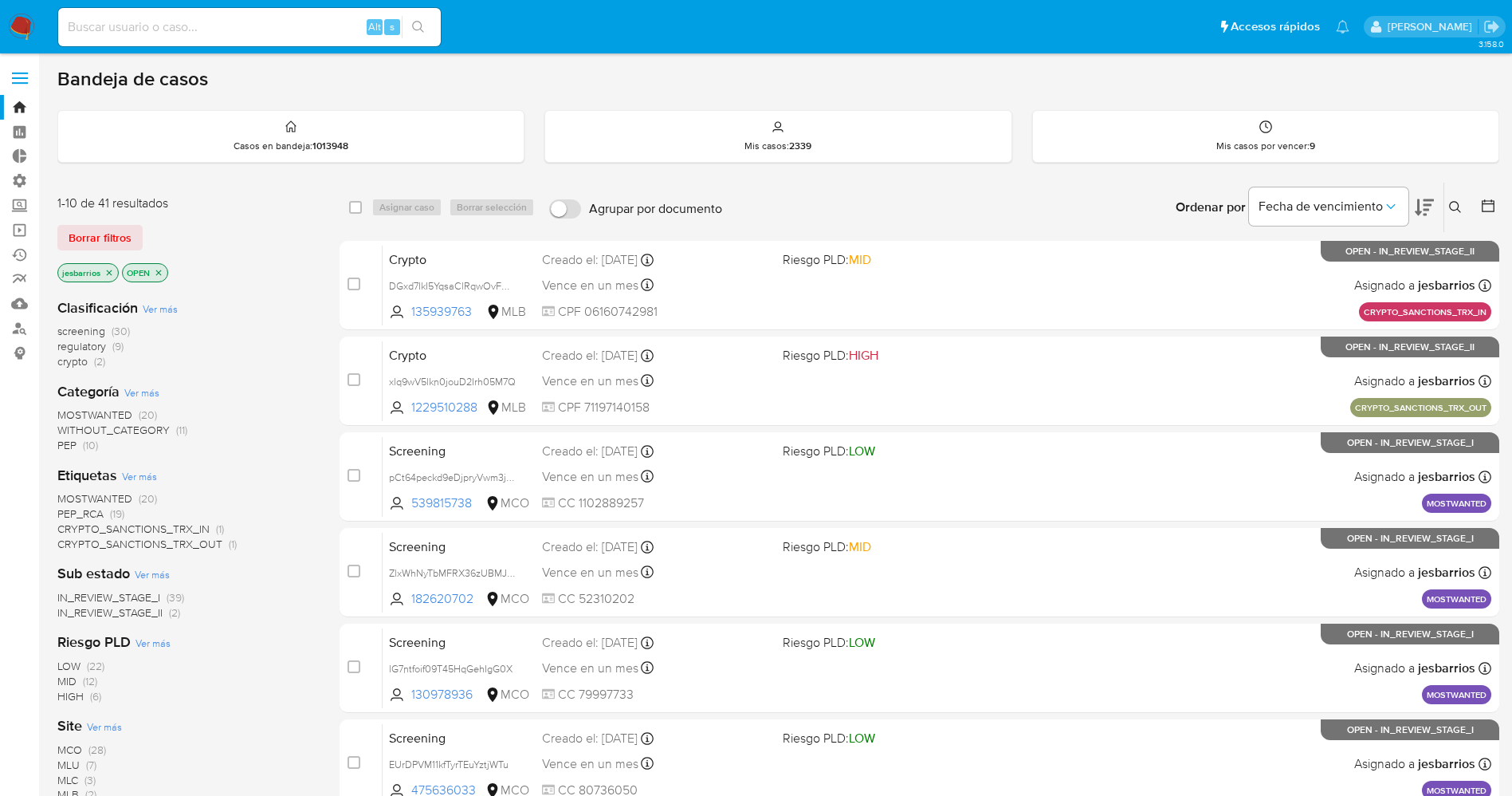
click at [105, 347] on span "regulatory" at bounding box center [81, 347] width 48 height 16
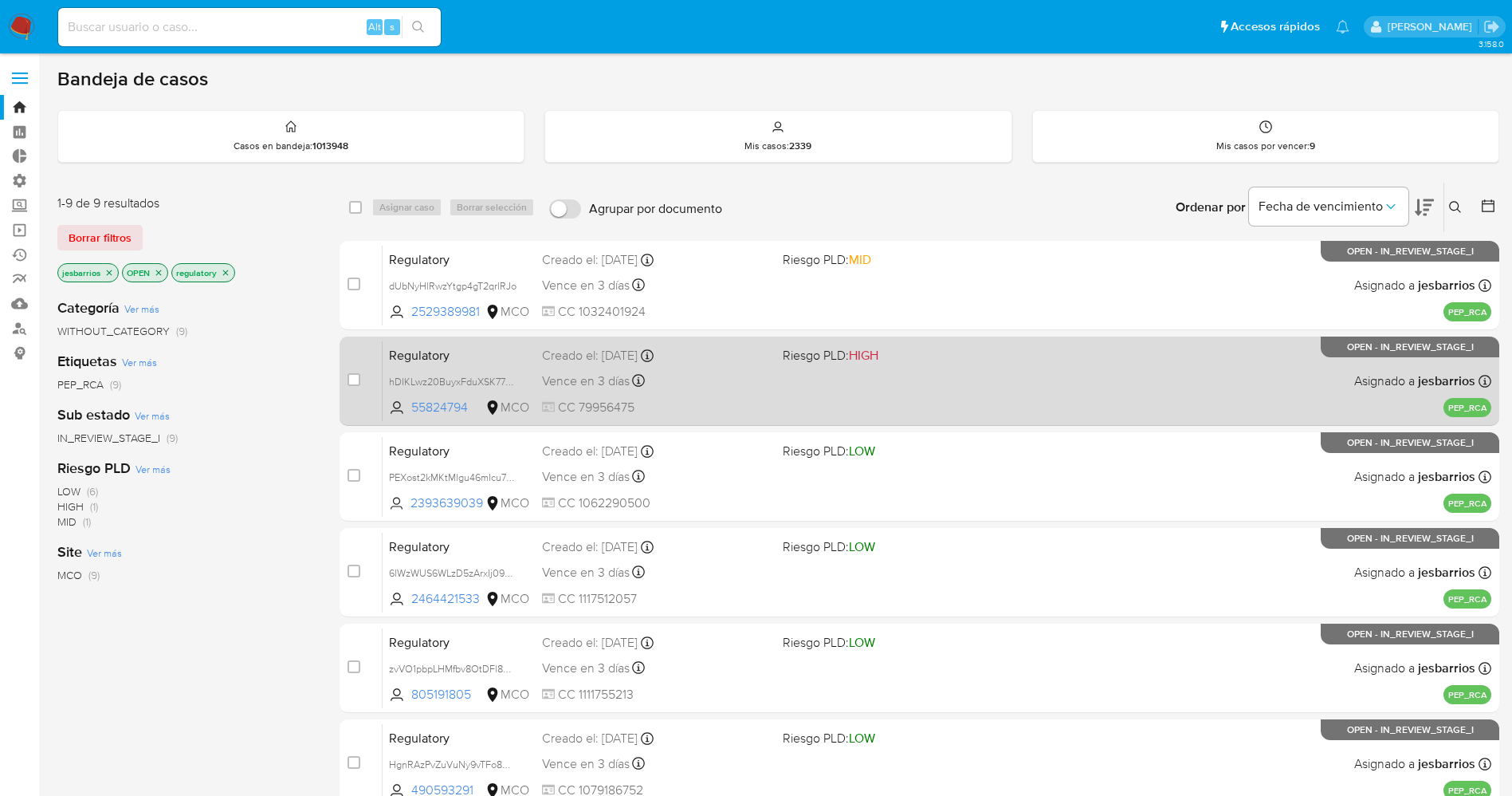
scroll to position [425, 0]
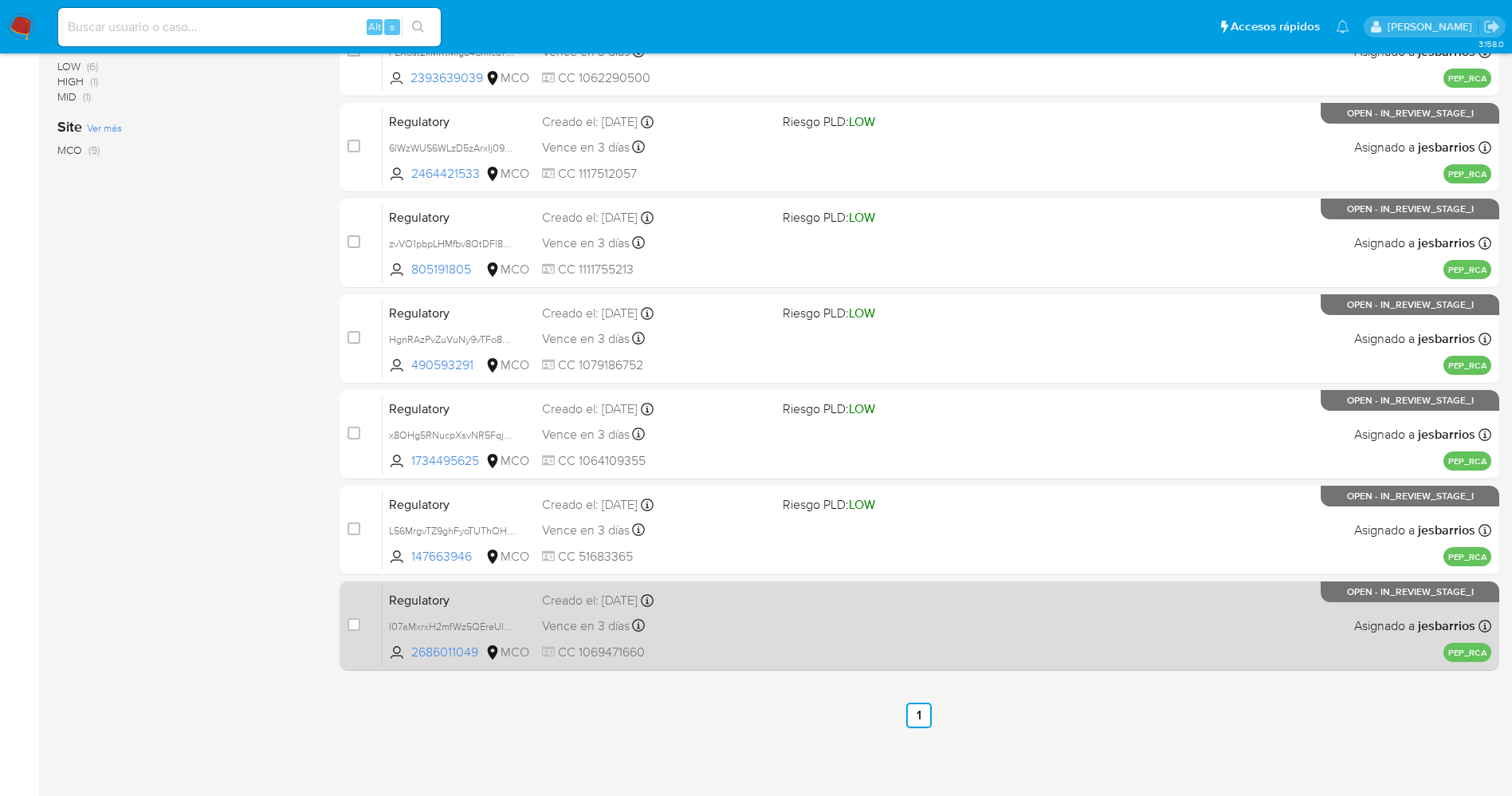
click at [868, 630] on div "Regulatory I07aMxrxH2mfWz5QEreUl7hF 2686011049 MCO Creado el: [DATE] Creado el:…" at bounding box center [936, 625] width 1108 height 81
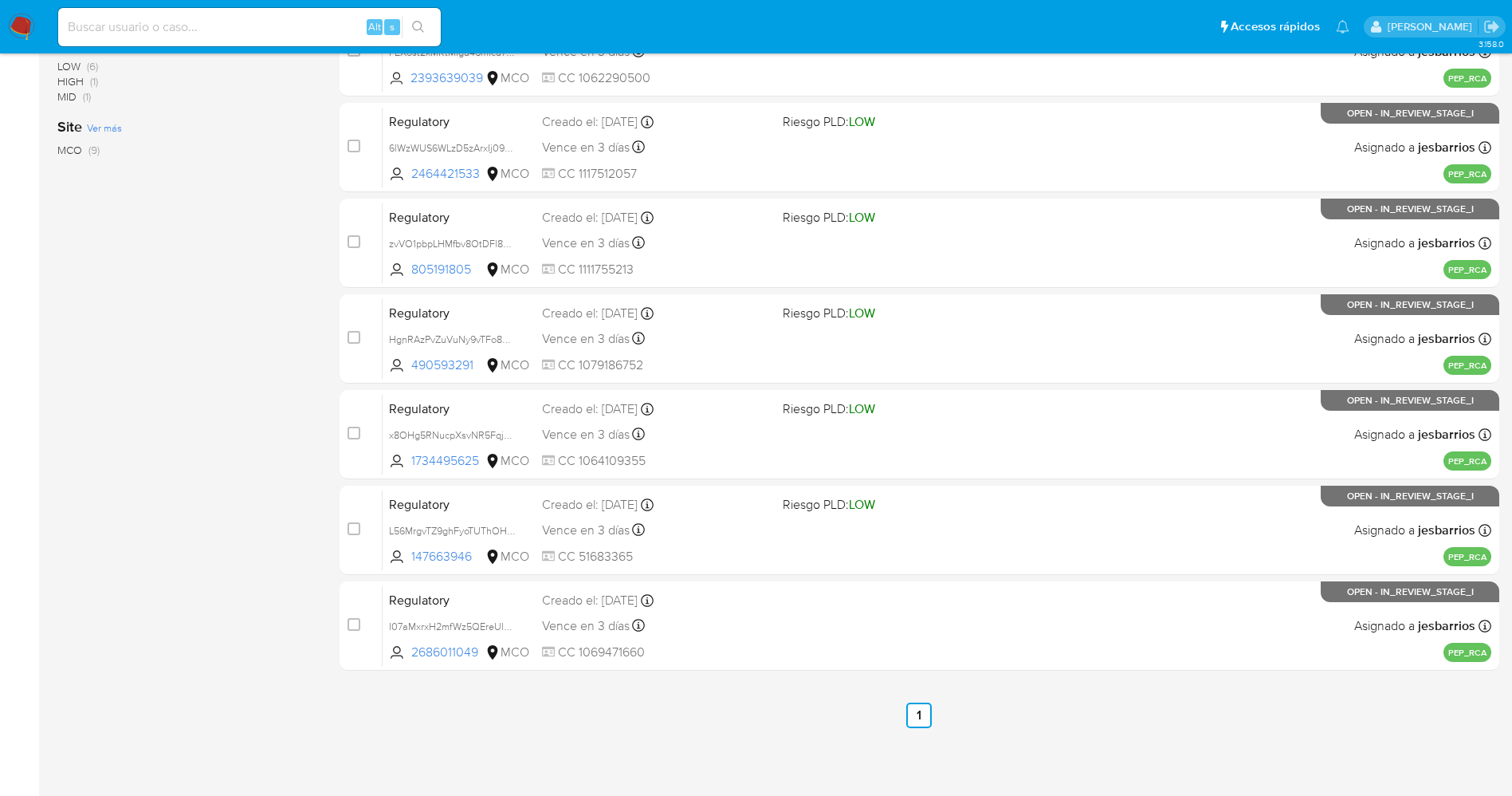
click at [11, 26] on img at bounding box center [22, 27] width 27 height 27
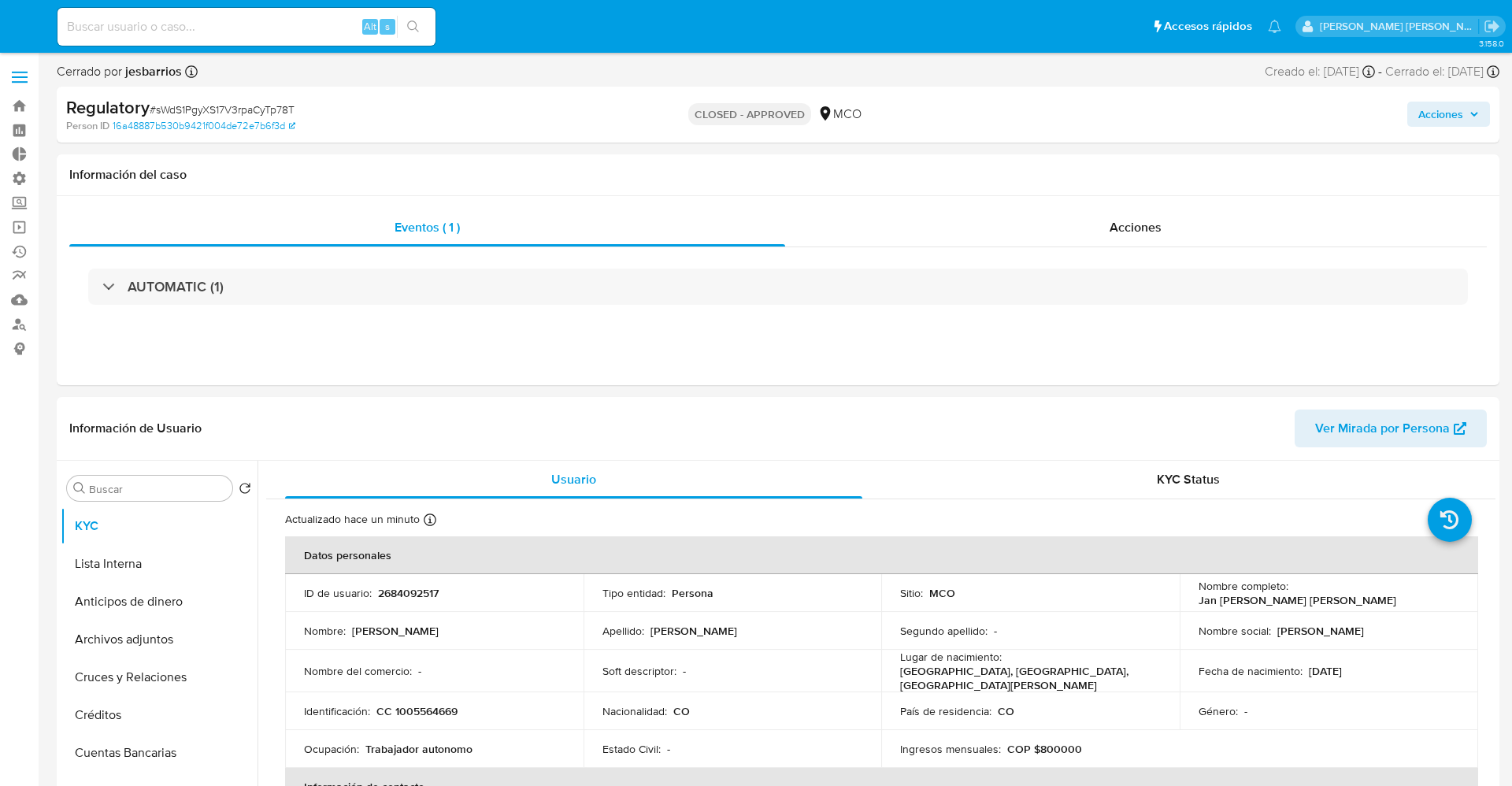
select select "10"
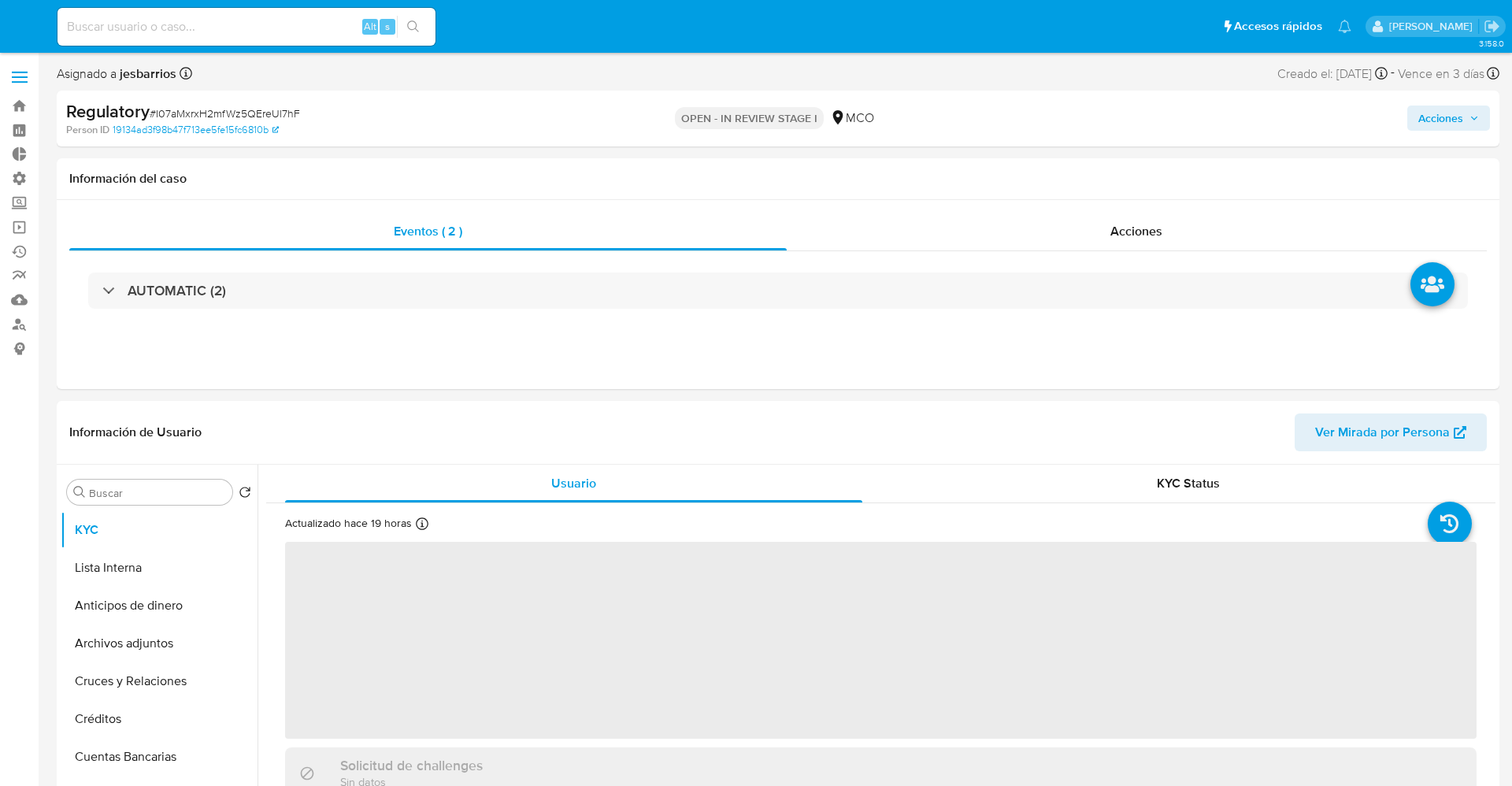
select select "10"
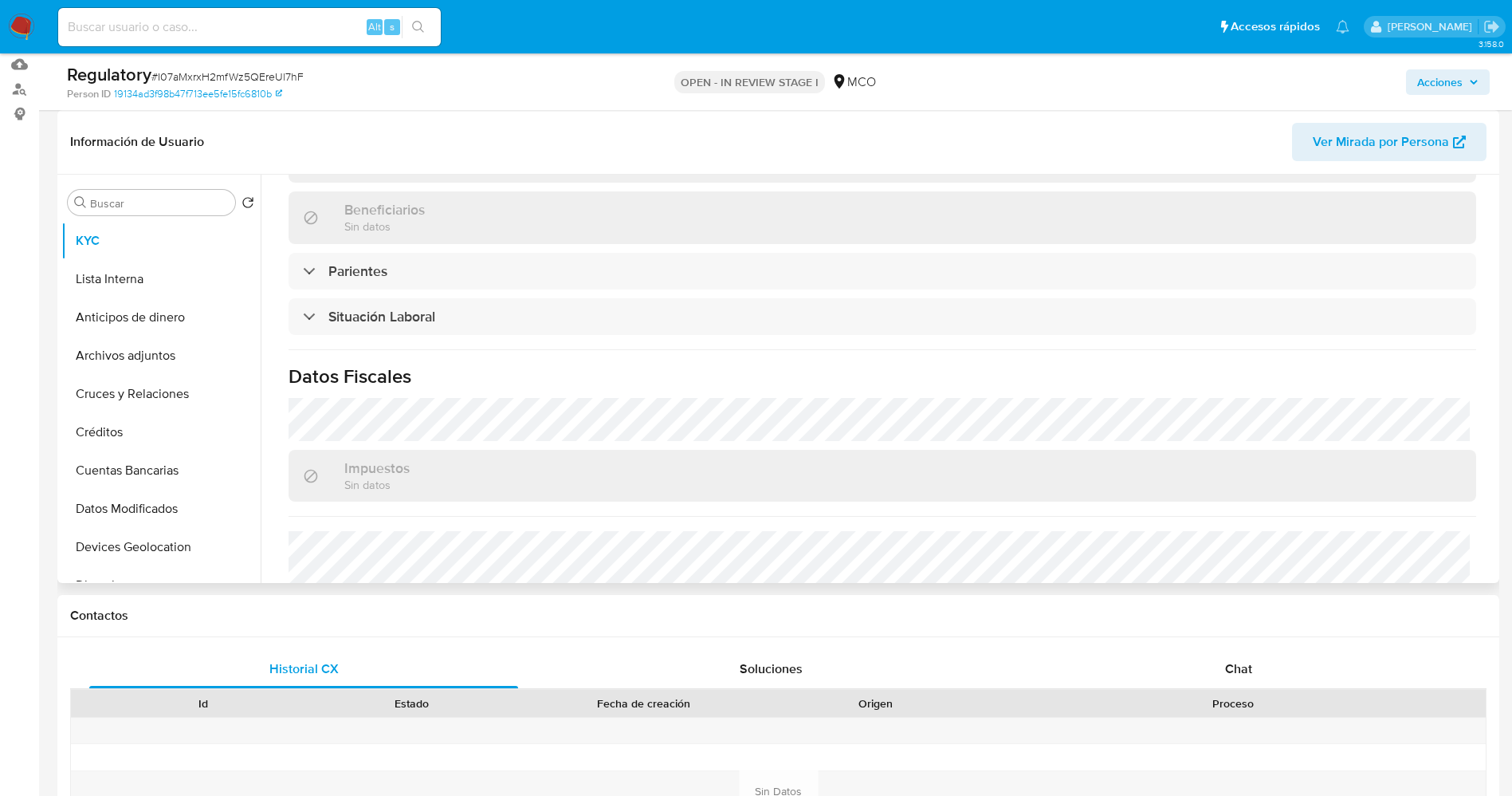
scroll to position [718, 0]
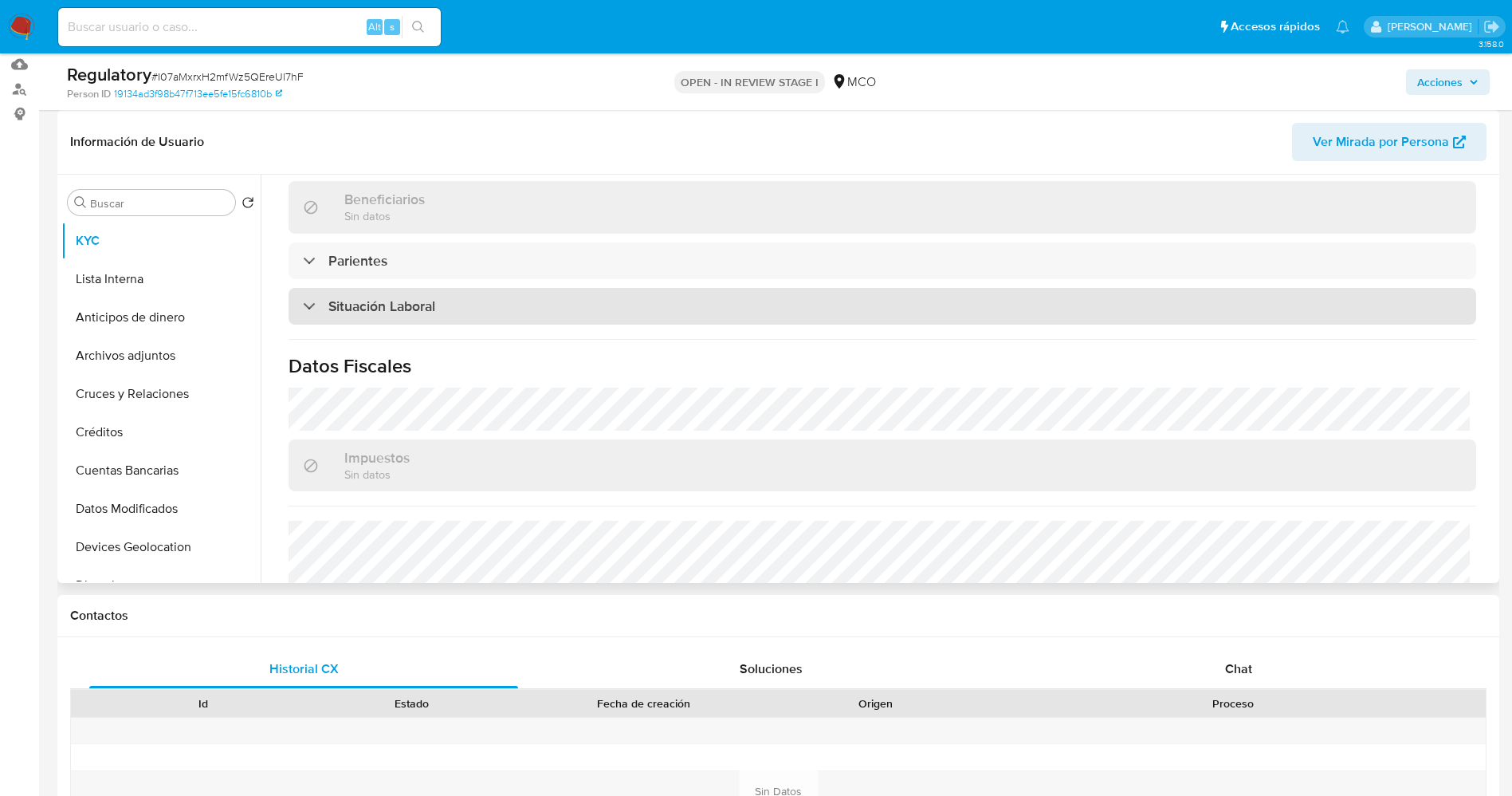
click at [448, 316] on div "Situación Laboral" at bounding box center [882, 306] width 1187 height 36
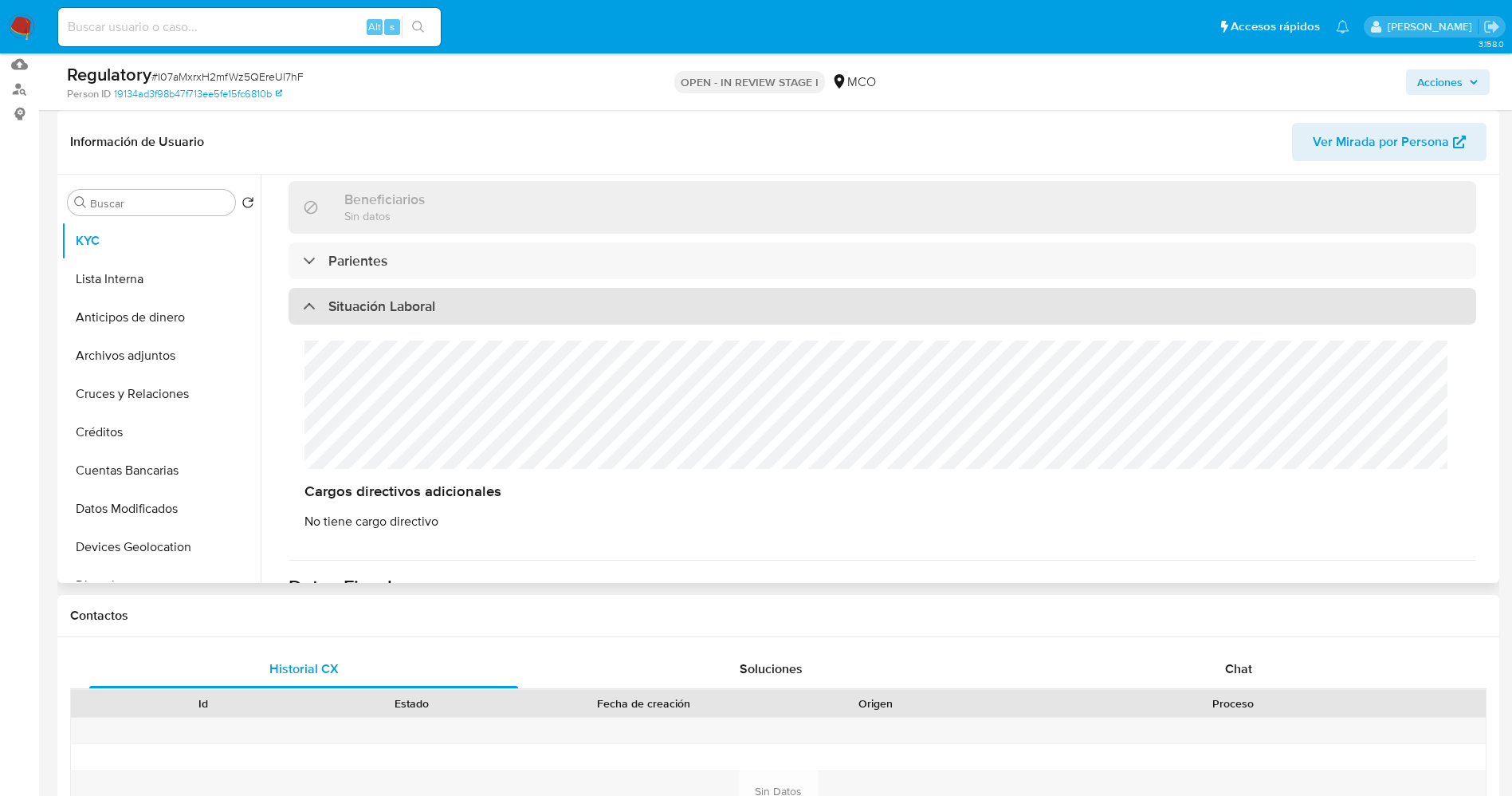
click at [448, 316] on div "Situación Laboral" at bounding box center [882, 306] width 1187 height 36
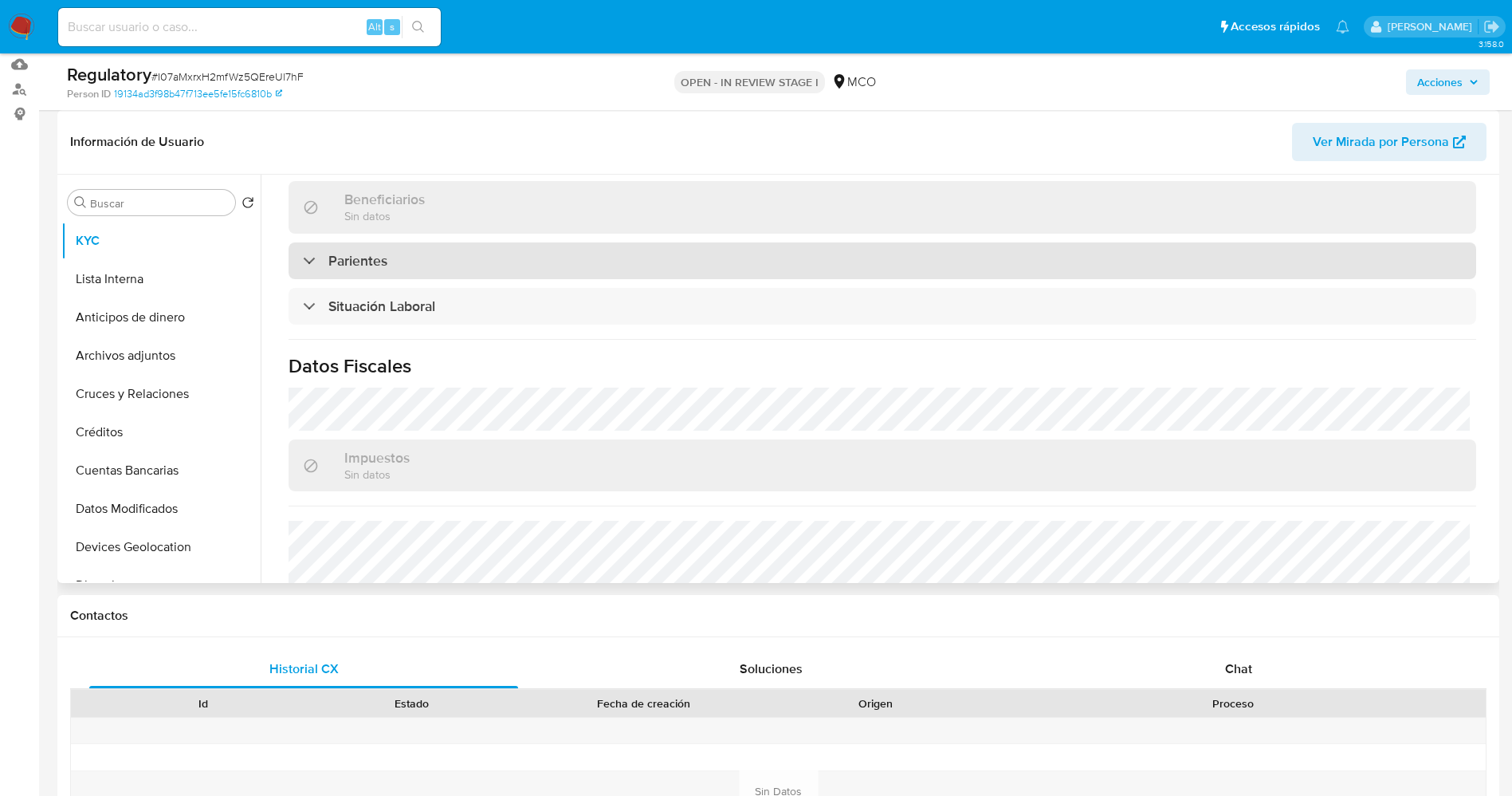
click at [456, 267] on div "Parientes" at bounding box center [882, 260] width 1187 height 36
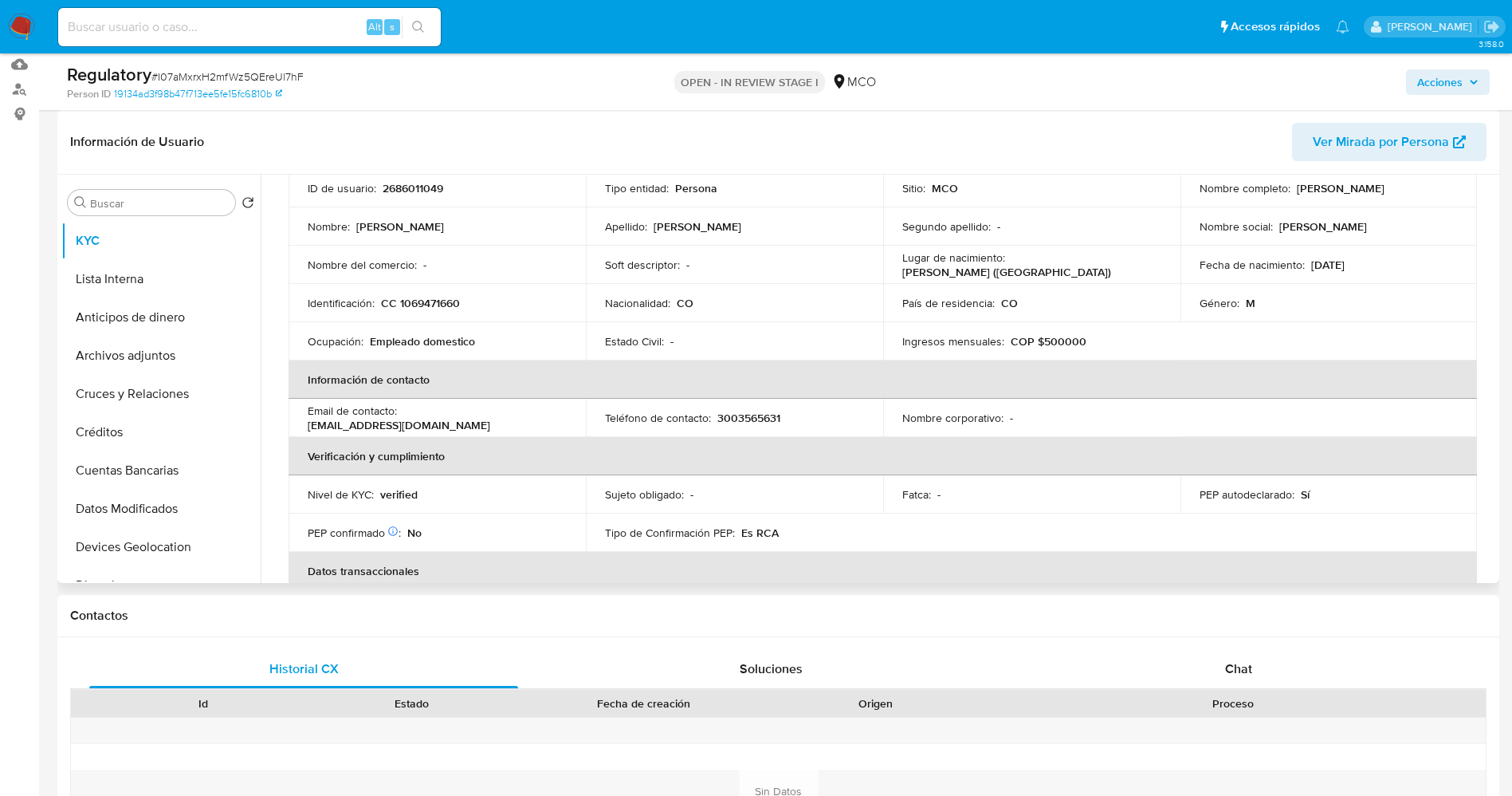
scroll to position [0, 0]
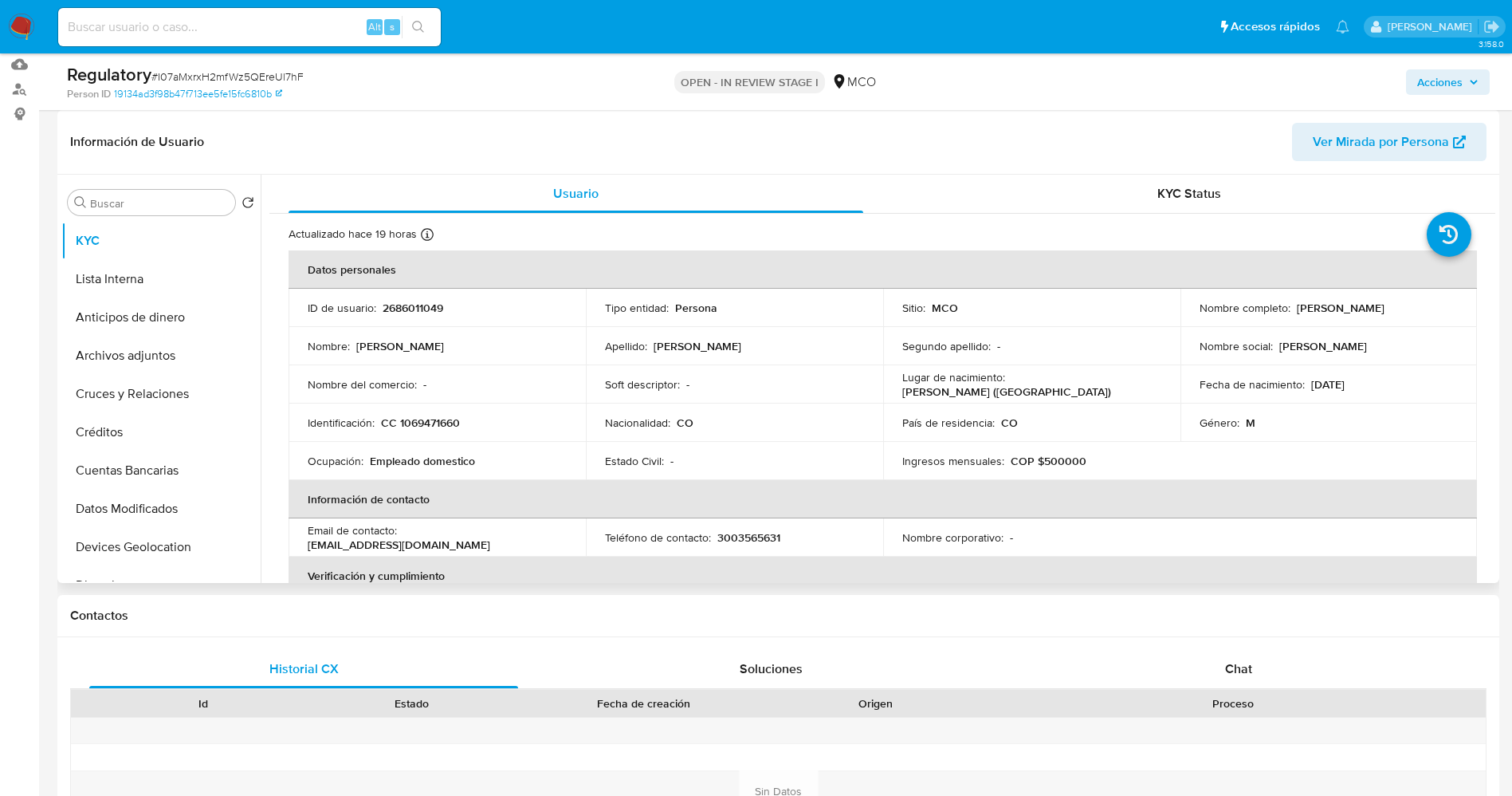
drag, startPoint x: 1291, startPoint y: 311, endPoint x: 1406, endPoint y: 307, distance: 115.1
click at [1384, 307] on p "Luis Angel Lobo Salcedo" at bounding box center [1340, 307] width 87 height 15
copy p "Luis Angel Lobo Salcedo"
drag, startPoint x: 380, startPoint y: 423, endPoint x: 461, endPoint y: 423, distance: 81.0
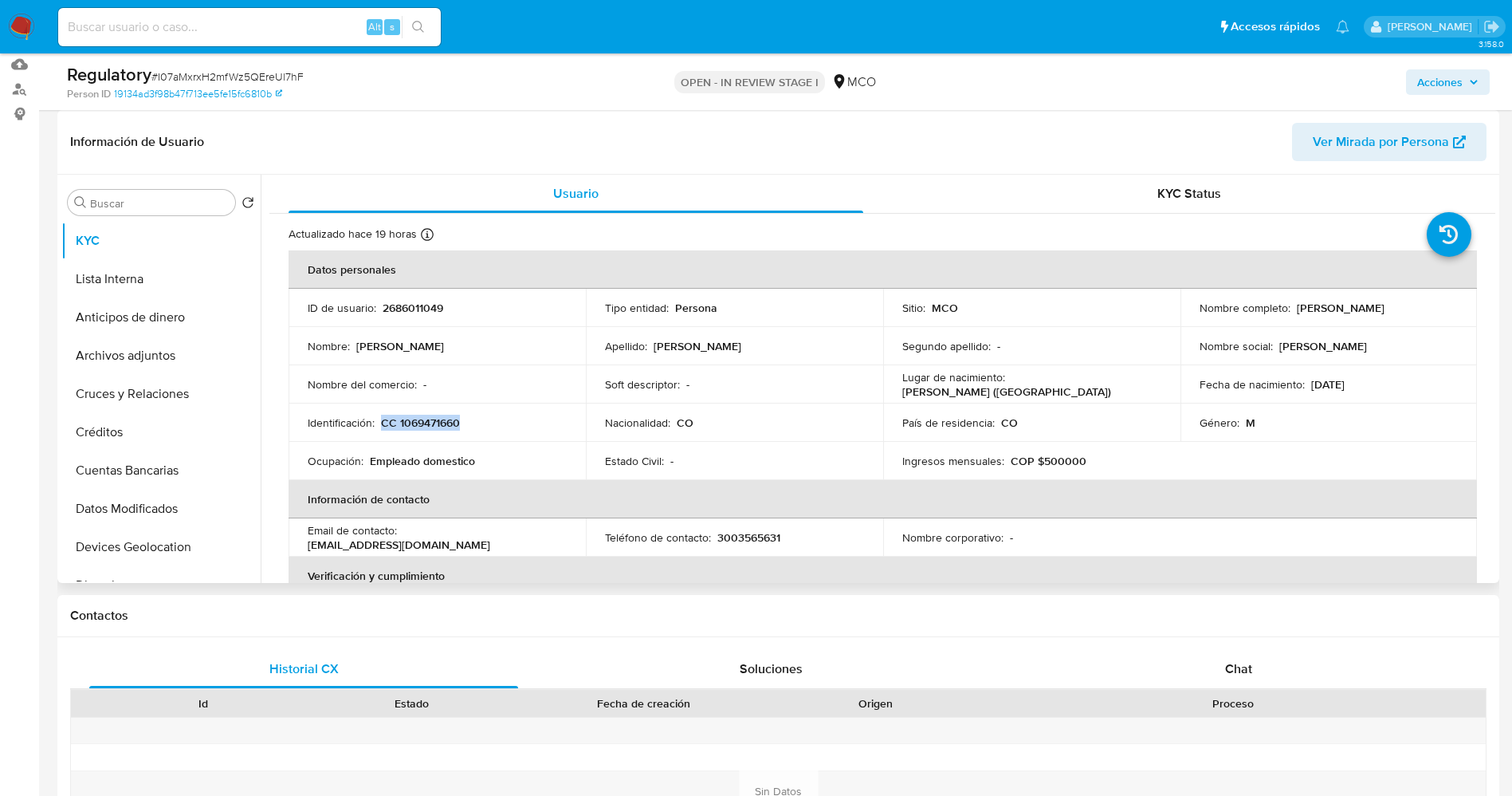
click at [461, 423] on div "Identificación : CC 1069471660" at bounding box center [436, 423] width 259 height 15
drag, startPoint x: 442, startPoint y: 429, endPoint x: 476, endPoint y: 442, distance: 36.4
click at [476, 442] on td "Ocupación : Empleado domestico" at bounding box center [436, 461] width 297 height 38
drag, startPoint x: 379, startPoint y: 428, endPoint x: 458, endPoint y: 422, distance: 79.2
click at [458, 422] on div "Identificación : CC 1069471660" at bounding box center [436, 423] width 259 height 15
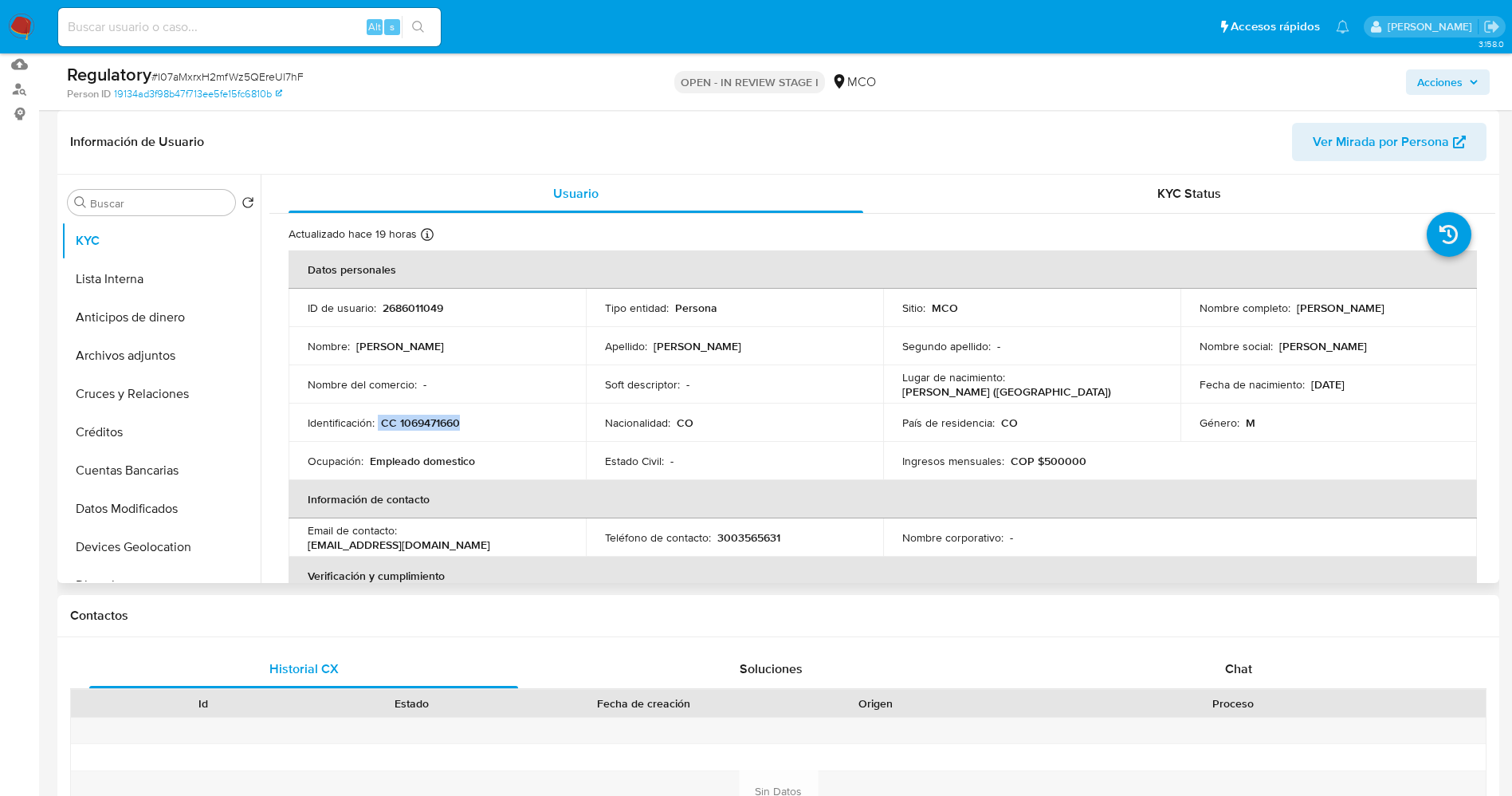
copy div "CC 1069471660"
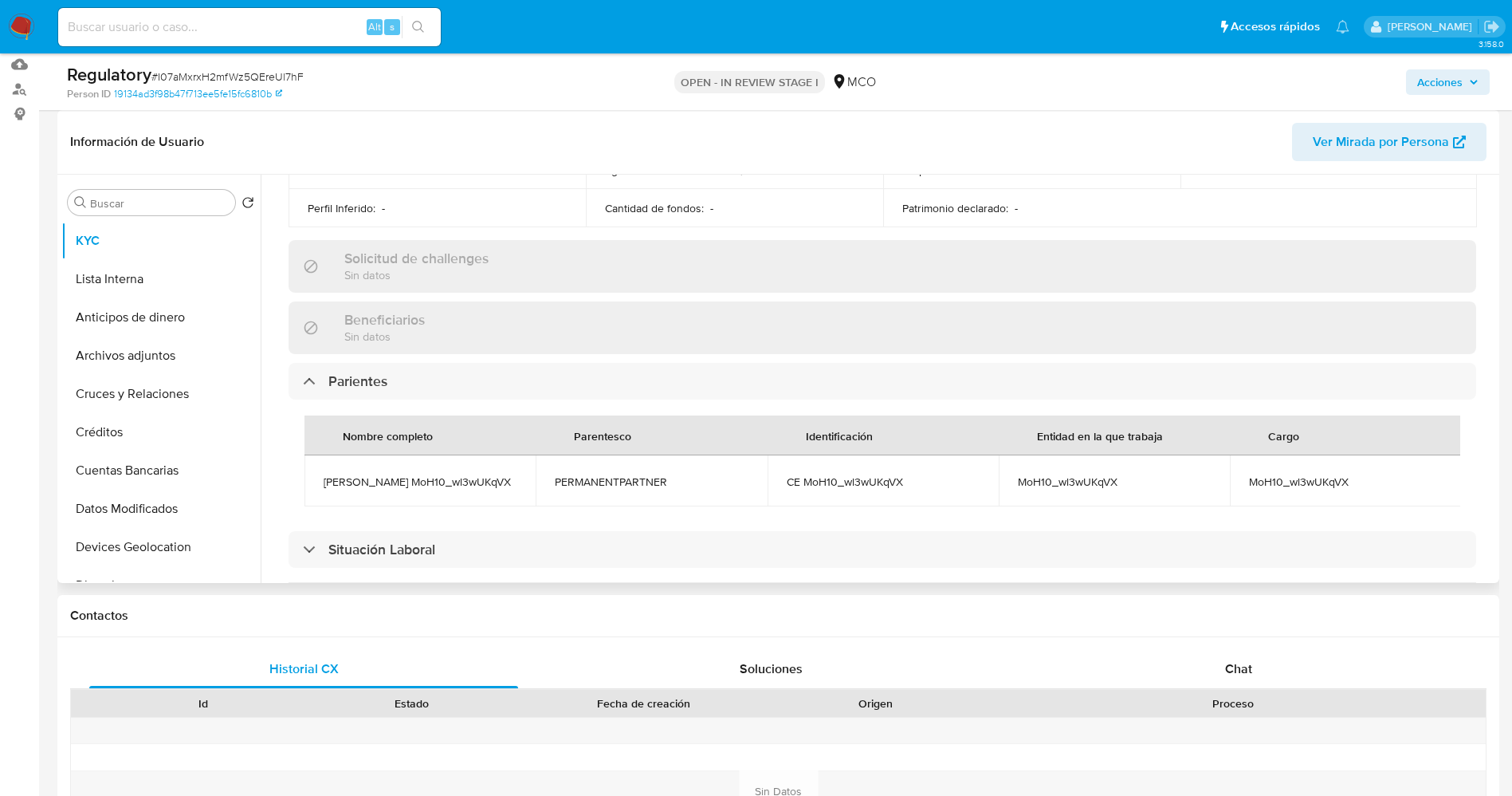
scroll to position [598, 0]
drag, startPoint x: 305, startPoint y: 483, endPoint x: 467, endPoint y: 483, distance: 162.0
click at [467, 483] on td "Luis MoH10_wl3wUKqVX" at bounding box center [420, 480] width 231 height 51
copy span "Luis MoH10_wl3wUKqVX"
drag, startPoint x: 1317, startPoint y: 483, endPoint x: 1342, endPoint y: 487, distance: 25.3
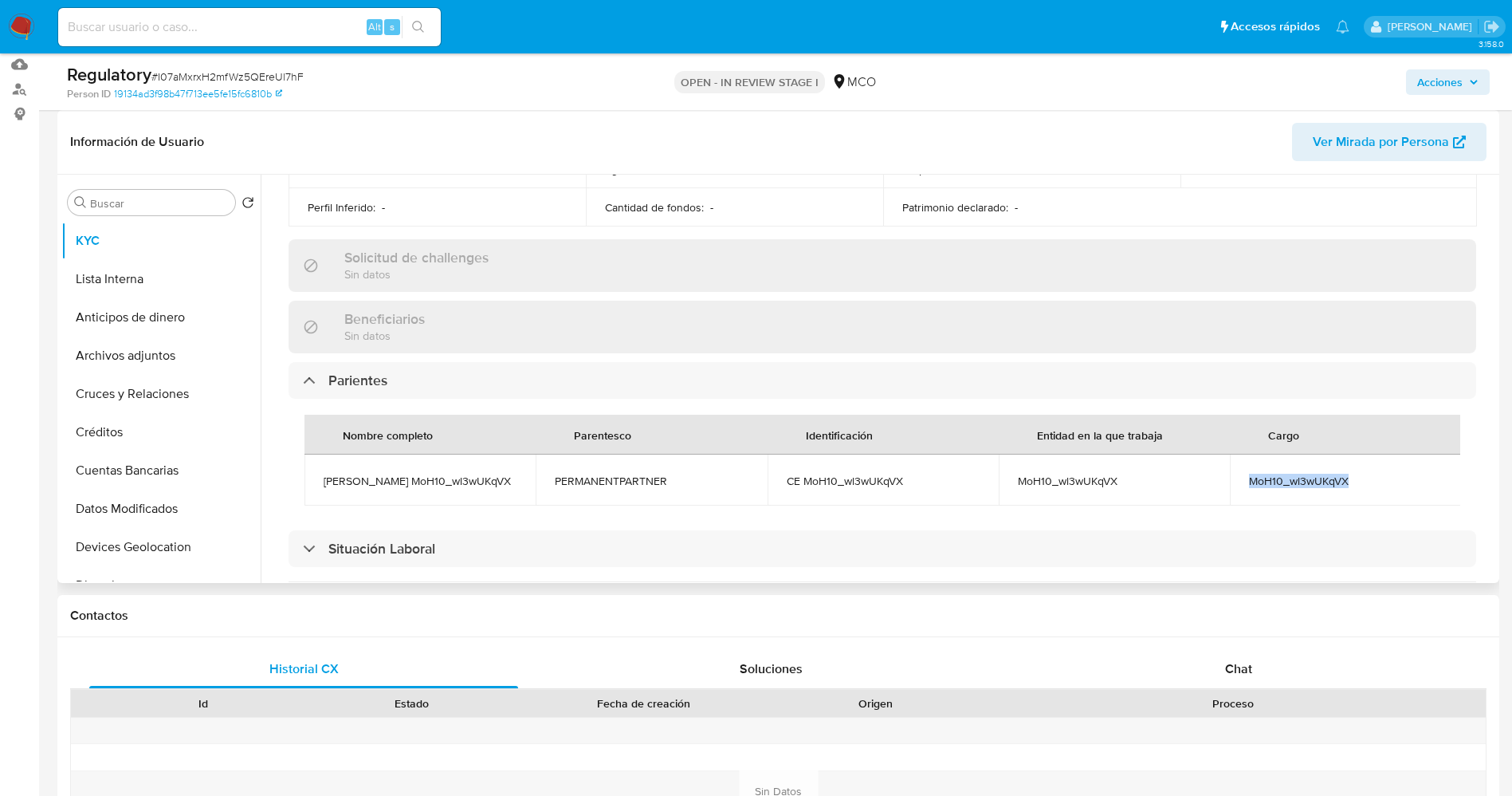
click at [1342, 487] on td "MoH10_wl3wUKqVX" at bounding box center [1345, 480] width 231 height 51
copy span "MoH10_wl3wUKqVX"
click at [131, 287] on button "Lista Interna" at bounding box center [154, 279] width 186 height 38
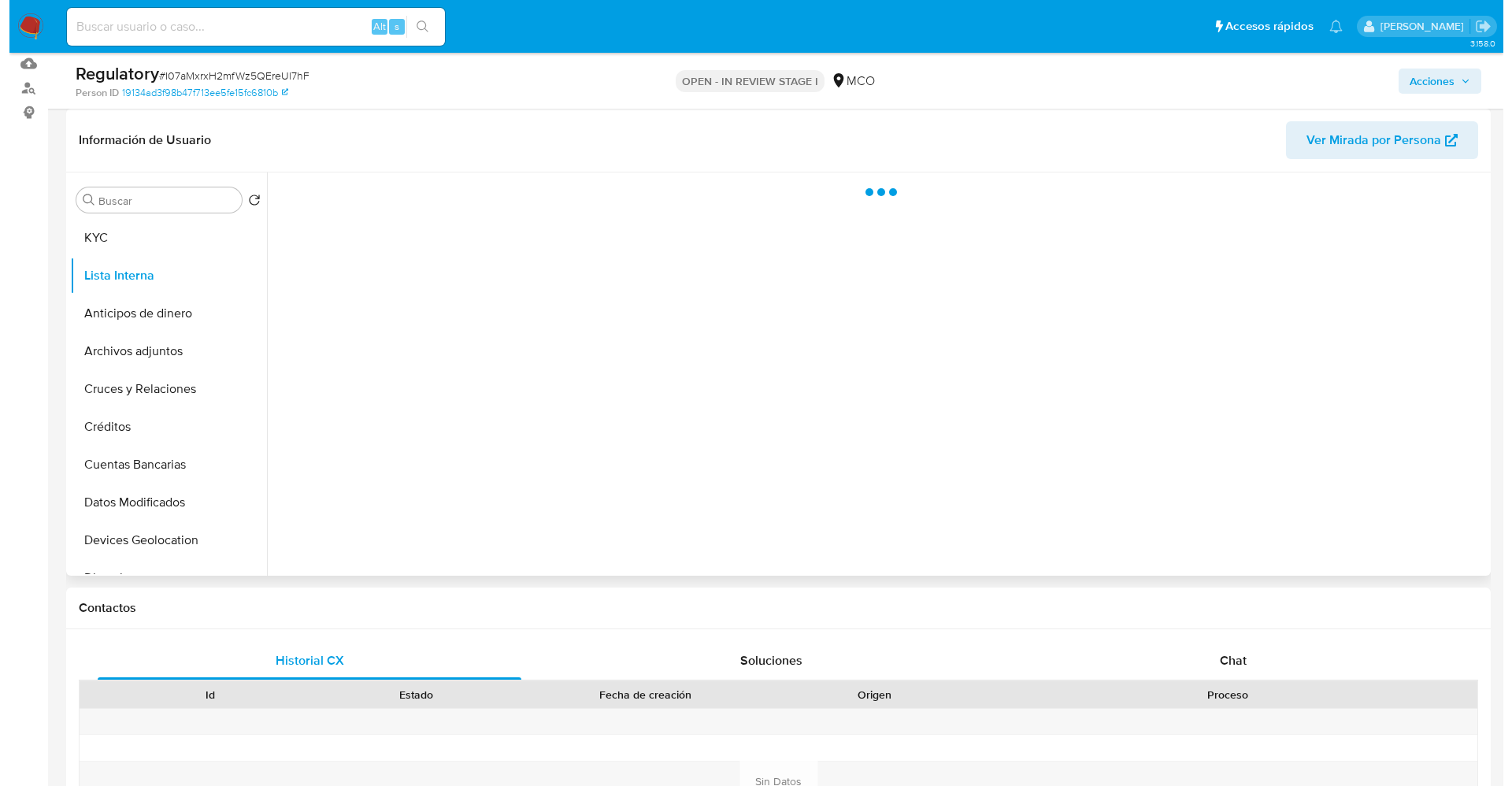
scroll to position [0, 0]
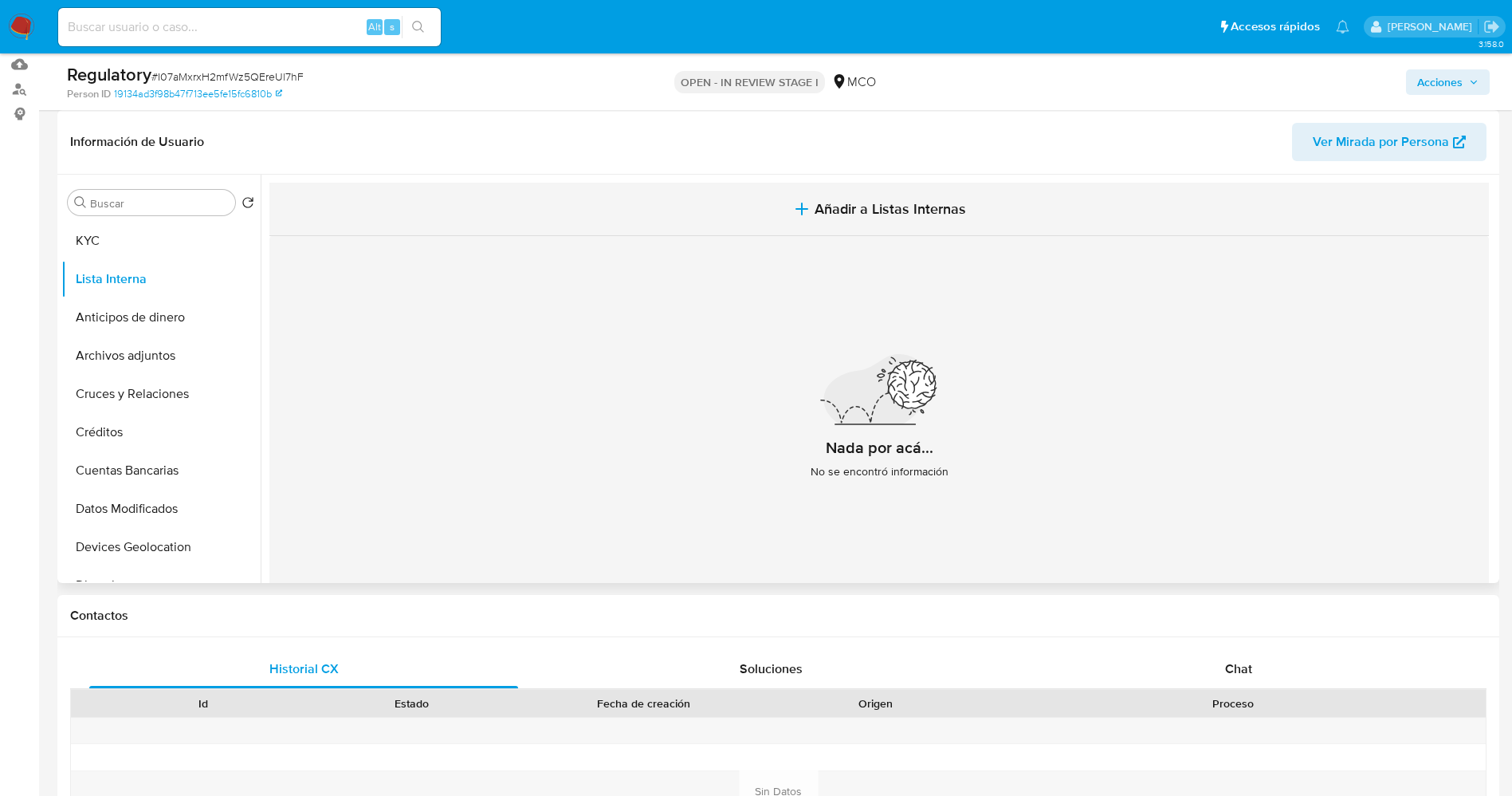
click at [920, 212] on span "Añadir a Listas Internas" at bounding box center [890, 208] width 152 height 17
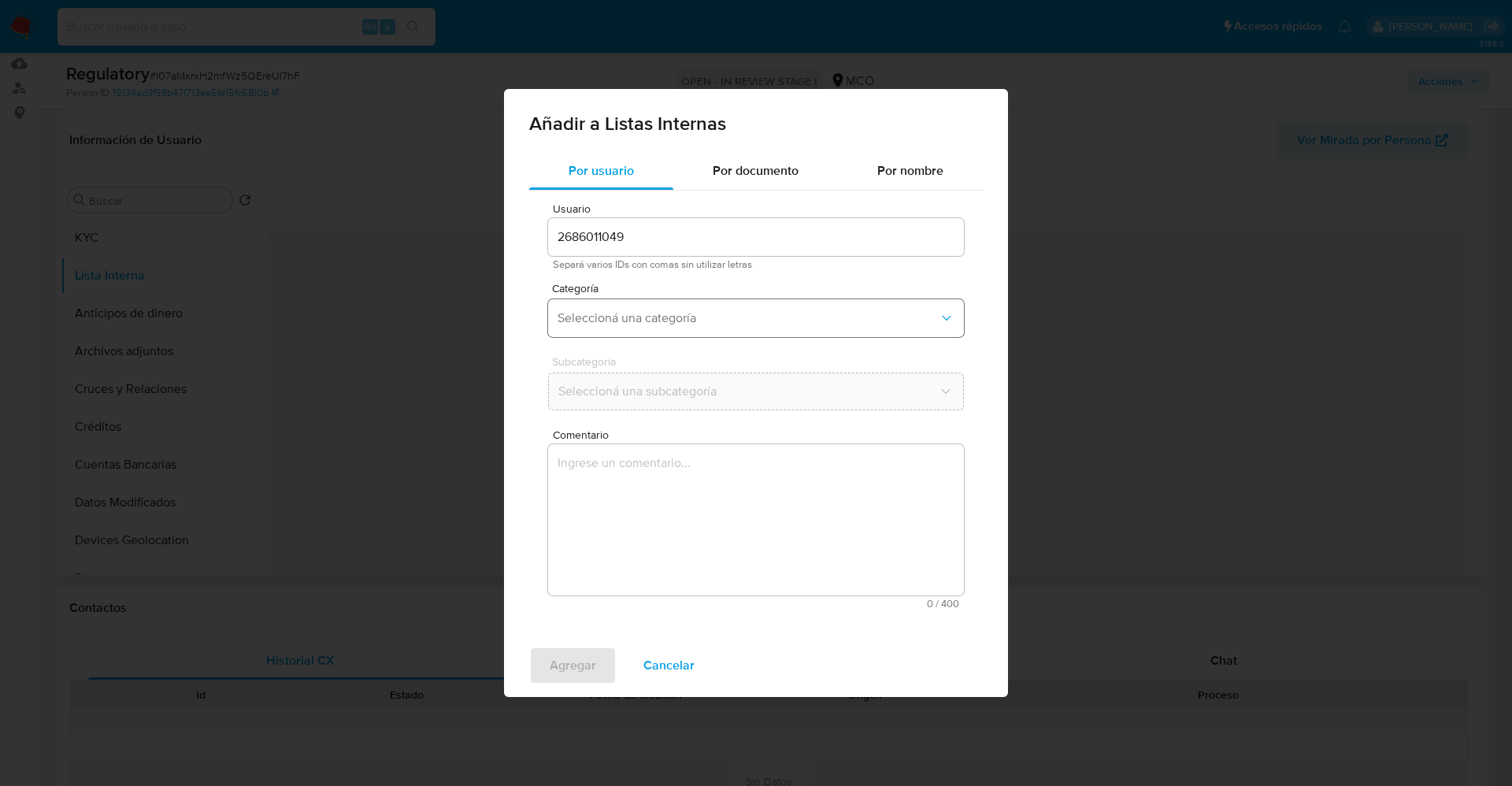
click at [623, 325] on span "Seleccioná una categoría" at bounding box center [748, 318] width 381 height 16
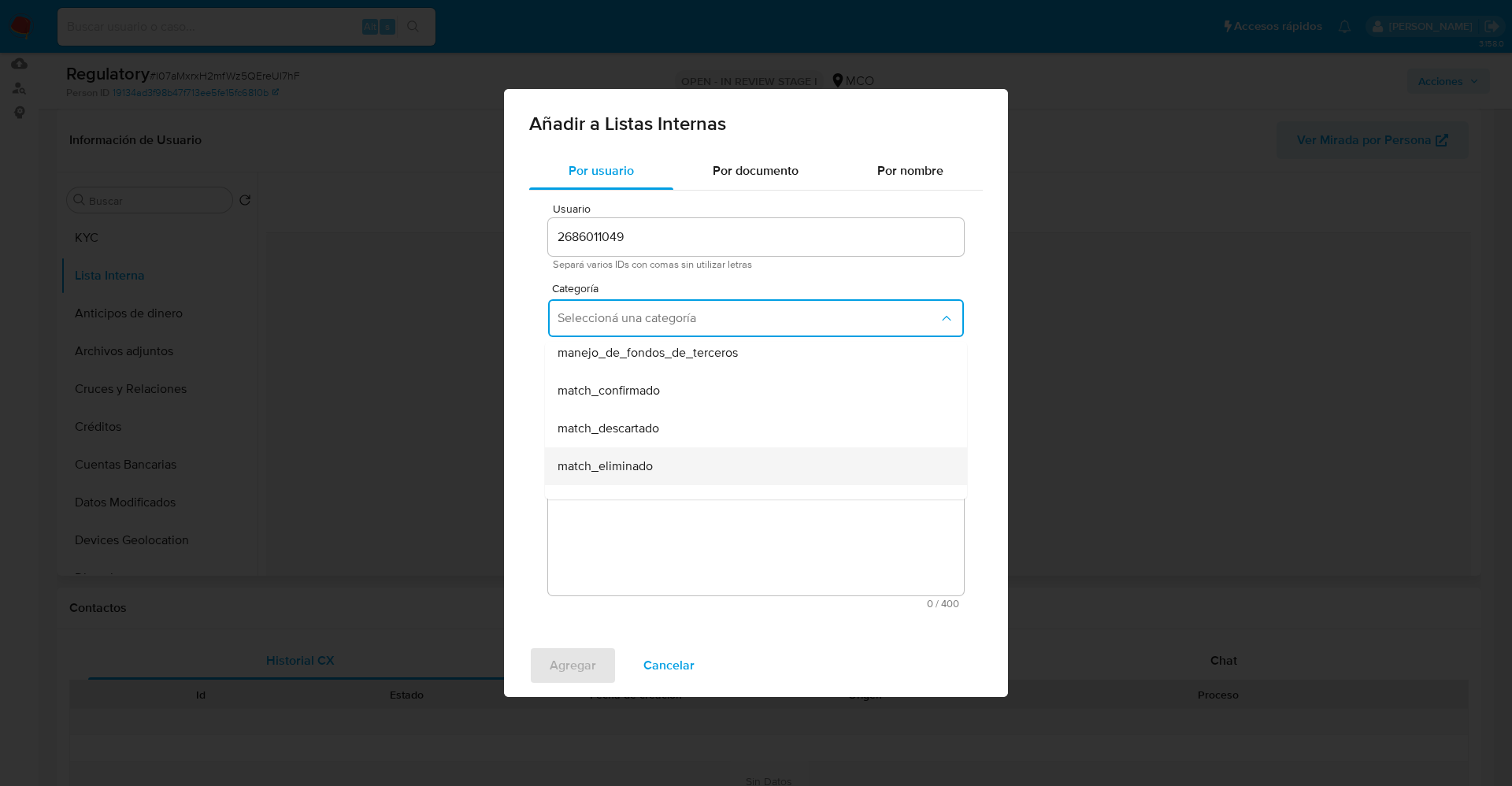
scroll to position [118, 0]
click at [659, 404] on div "match_descartado" at bounding box center [751, 393] width 387 height 38
click at [657, 389] on span "Seleccioná una subcategoría" at bounding box center [748, 392] width 381 height 16
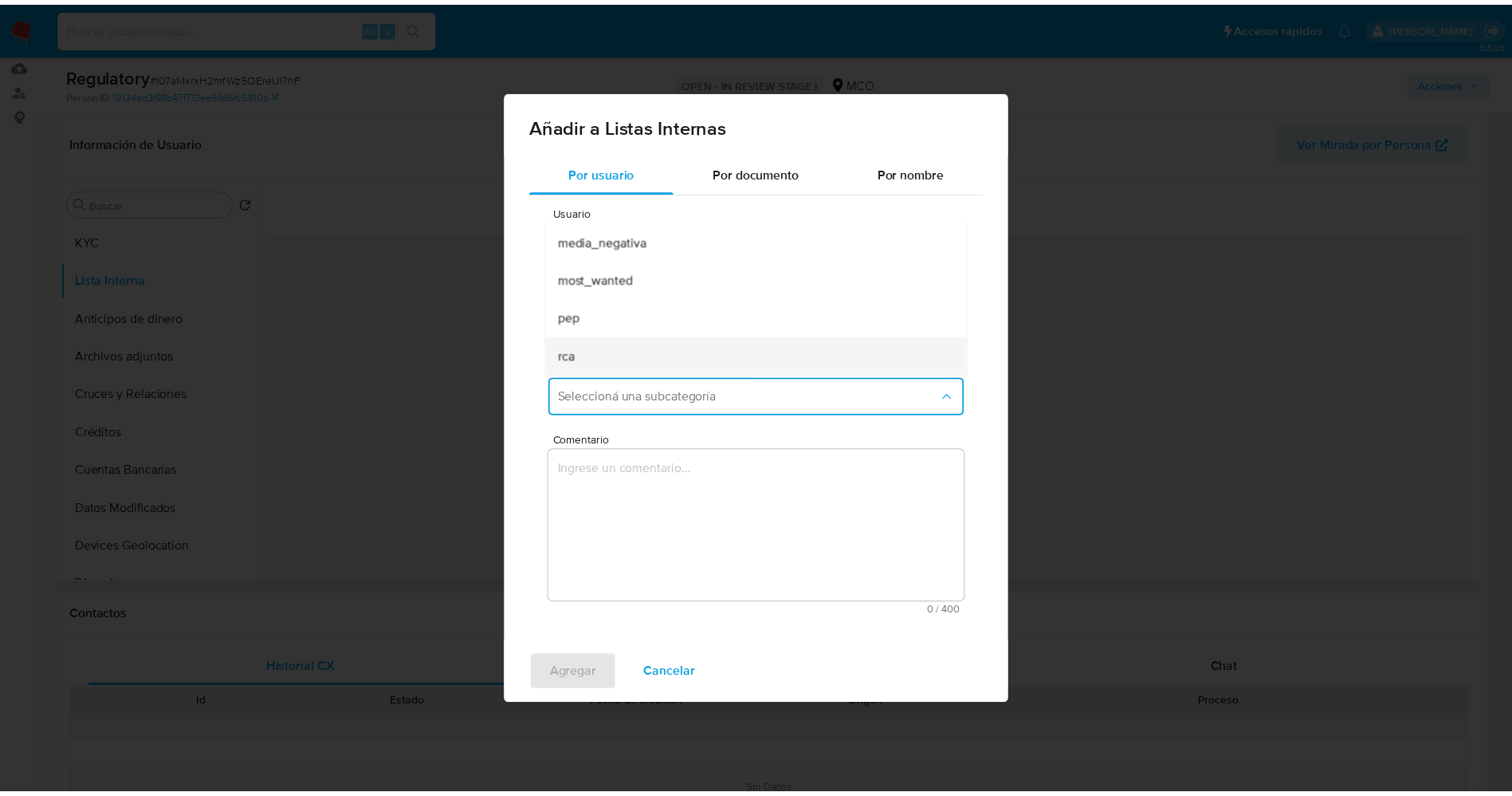
scroll to position [108, 0]
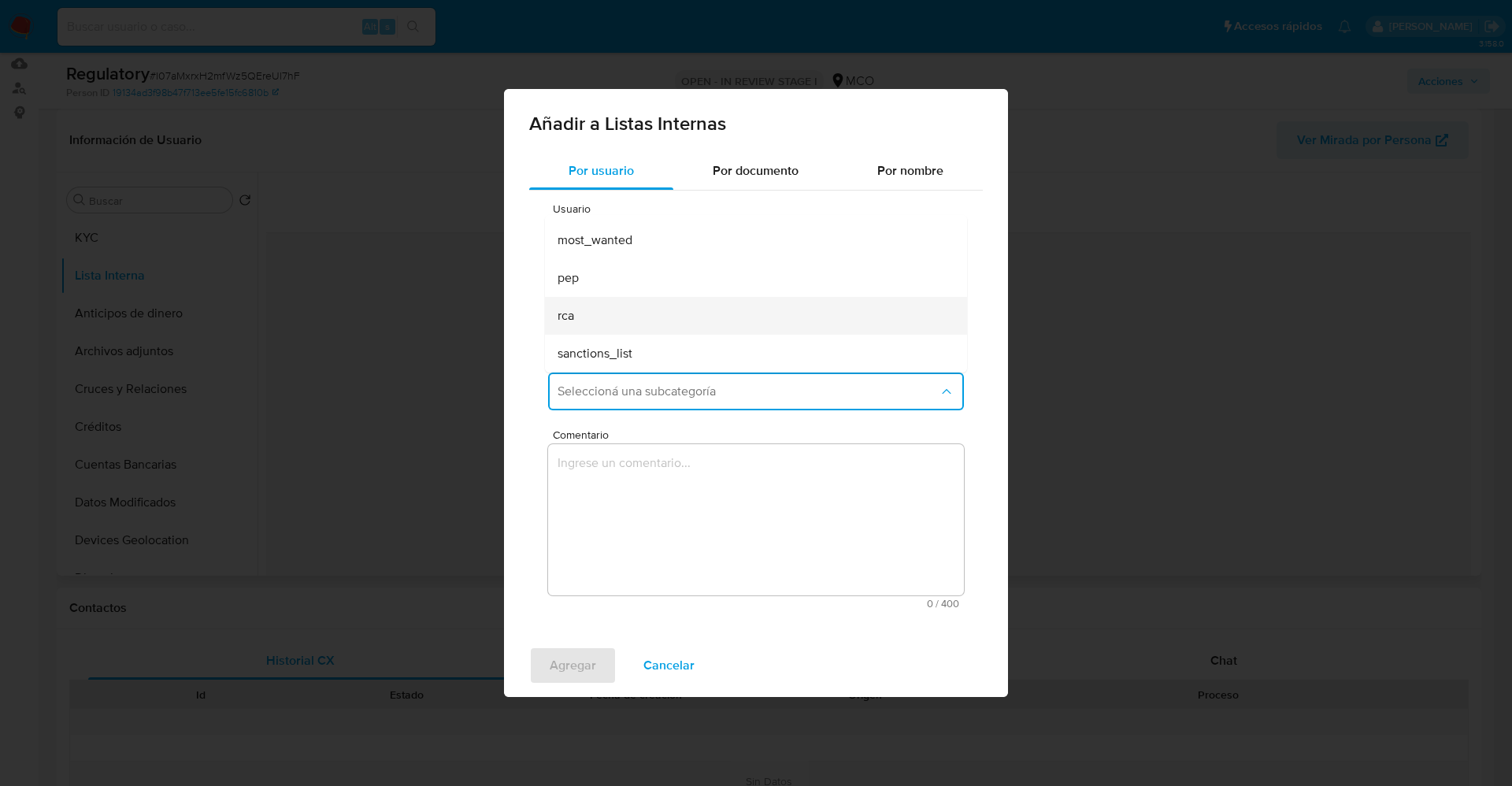
click at [625, 313] on div "rca" at bounding box center [751, 315] width 387 height 38
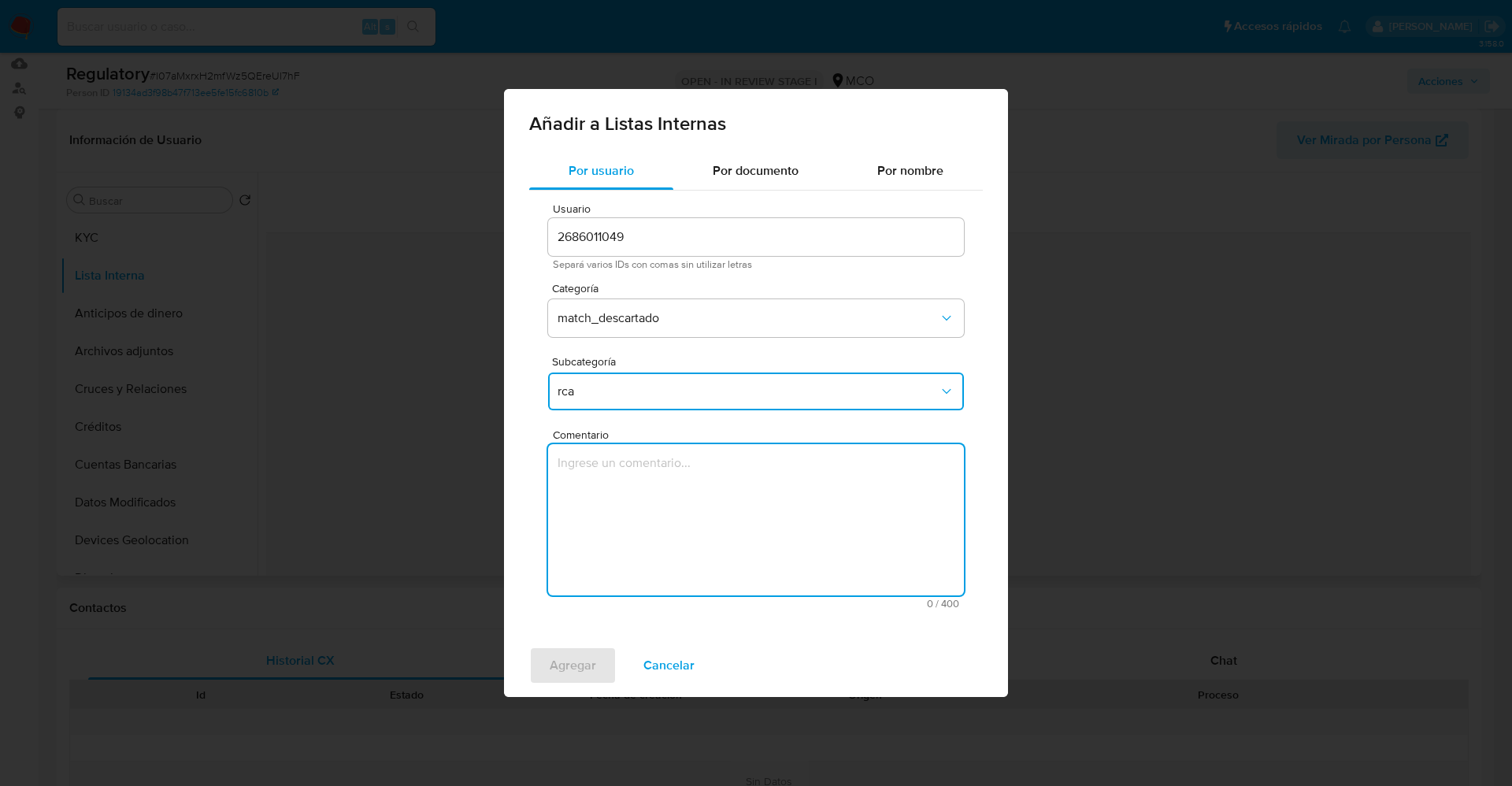
click at [641, 479] on textarea "Comentario" at bounding box center [756, 519] width 416 height 151
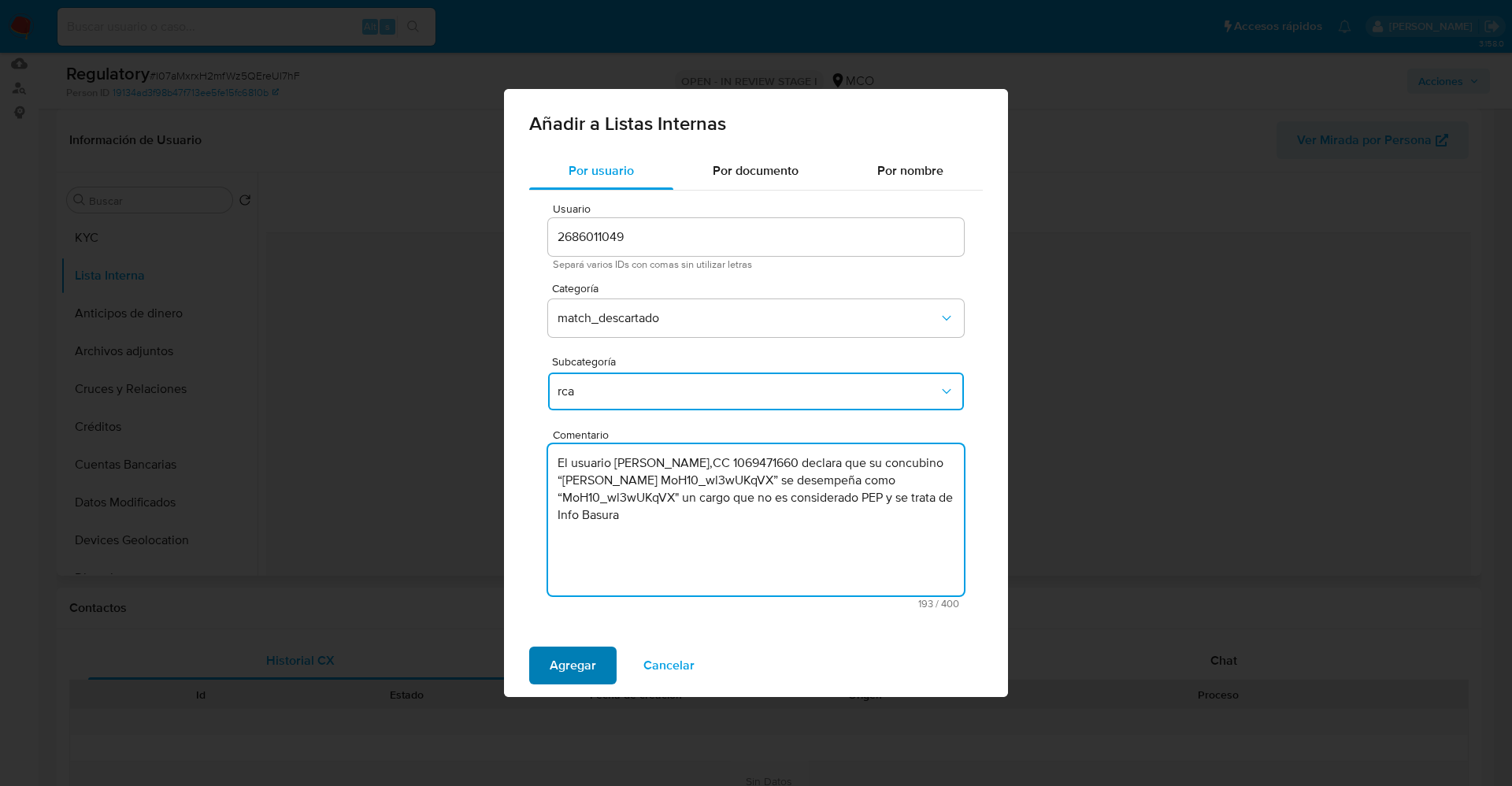
type textarea "El usuario Luis Angel Lobo Salcedo,CC 1069471660 declara que su concubino “Luis…"
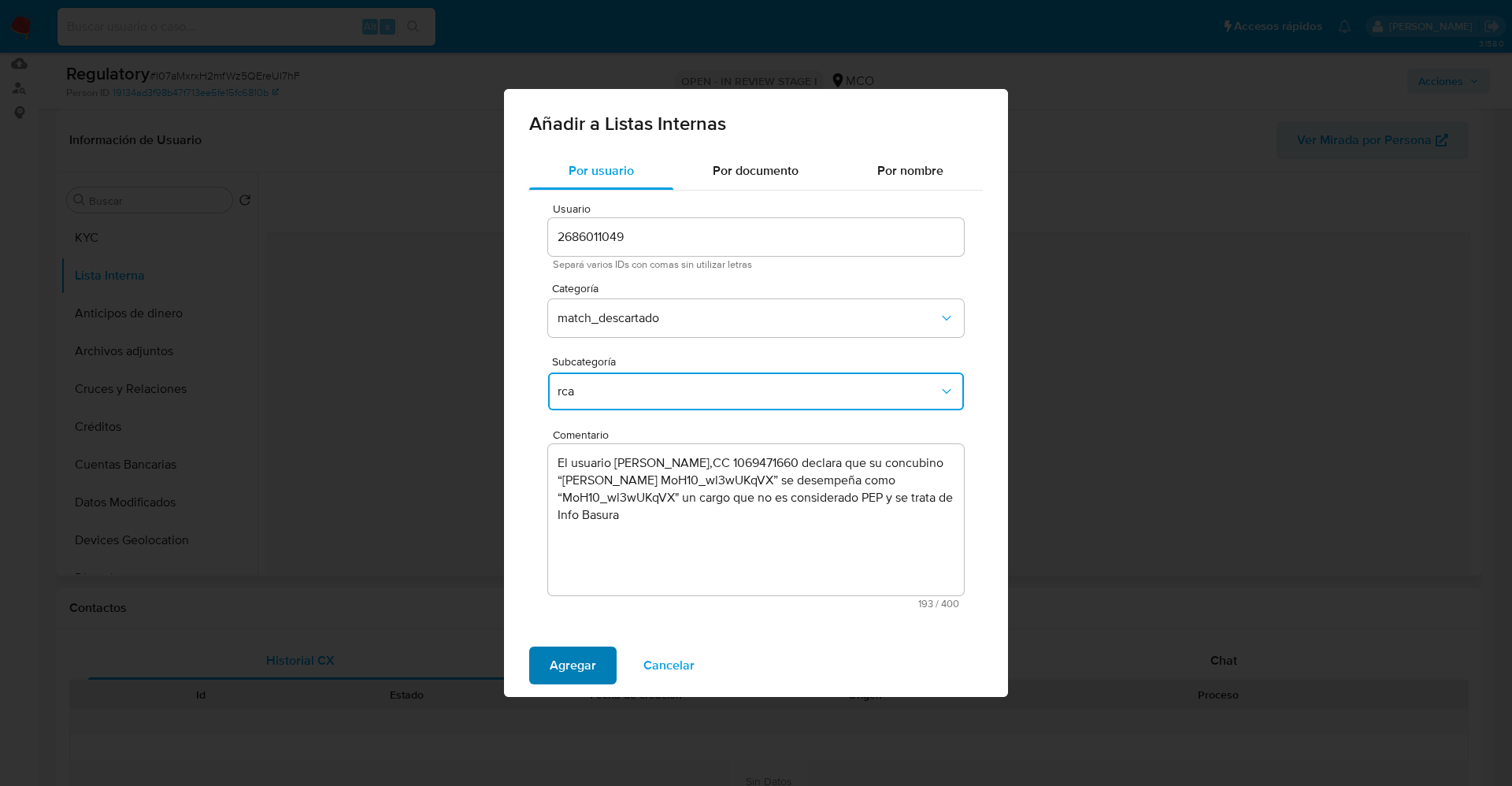
click at [567, 666] on span "Agregar" at bounding box center [573, 665] width 47 height 35
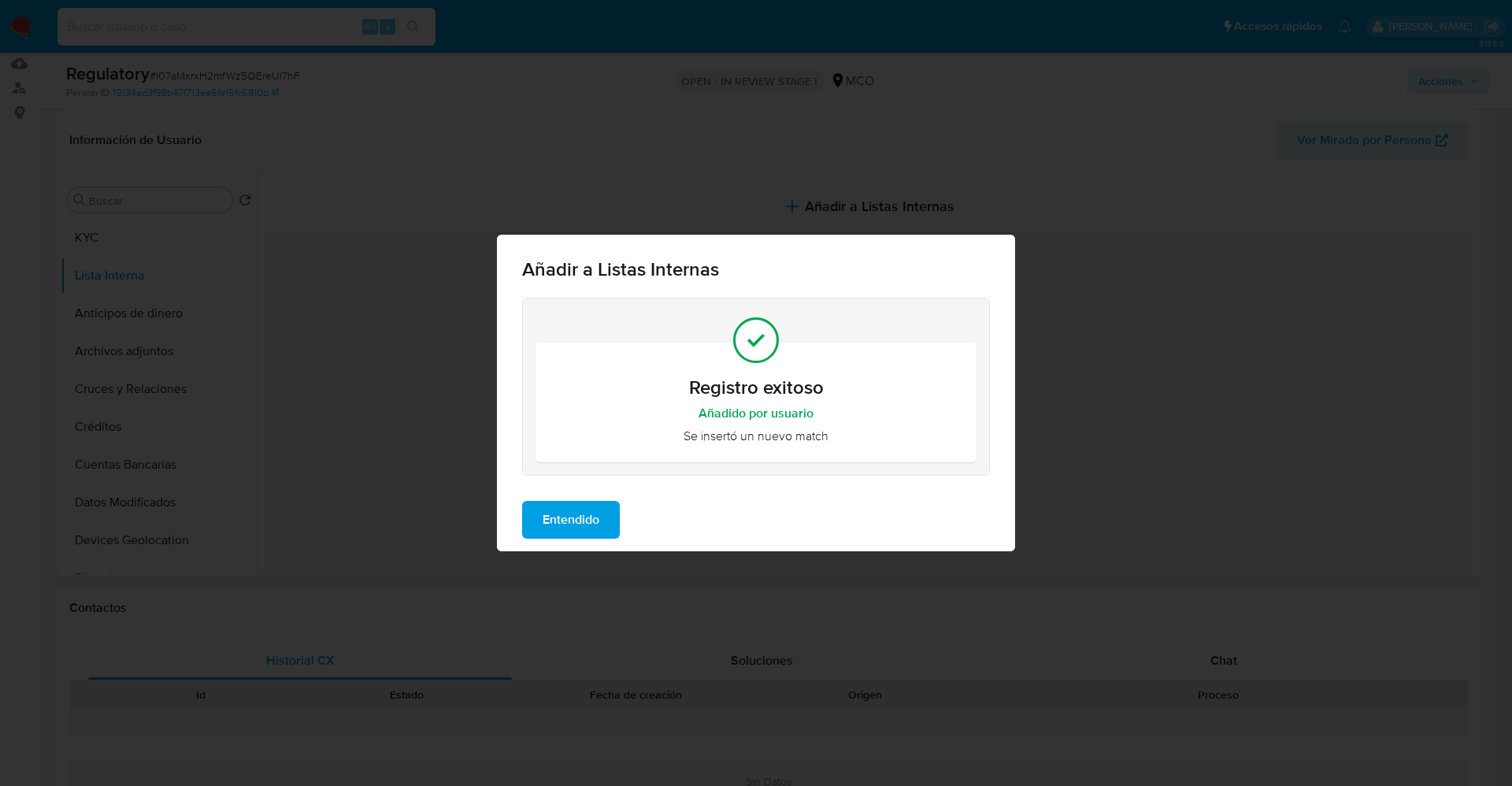
click at [597, 526] on span "Entendido" at bounding box center [570, 519] width 57 height 35
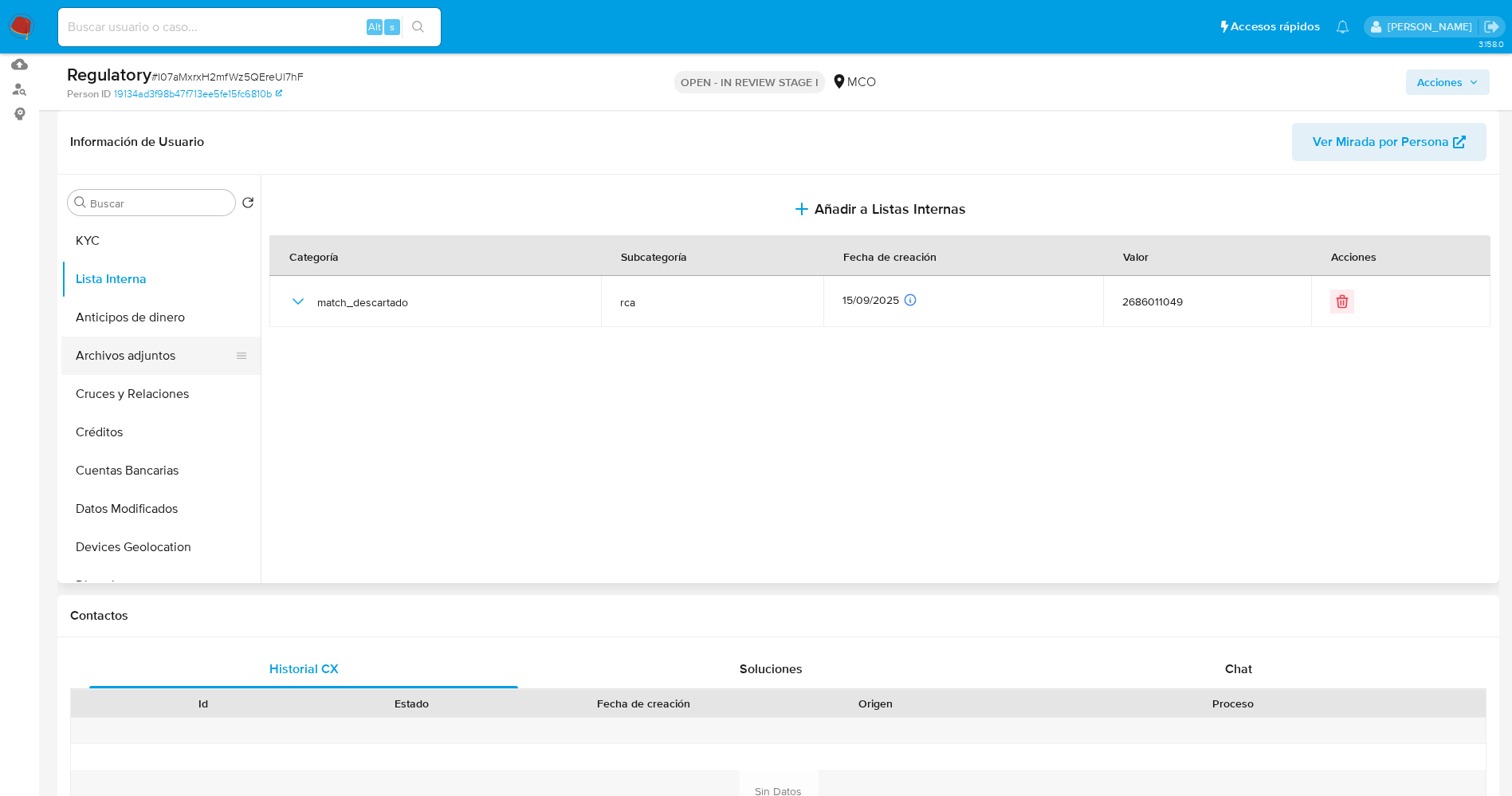
click at [164, 359] on button "Archivos adjuntos" at bounding box center [154, 356] width 186 height 38
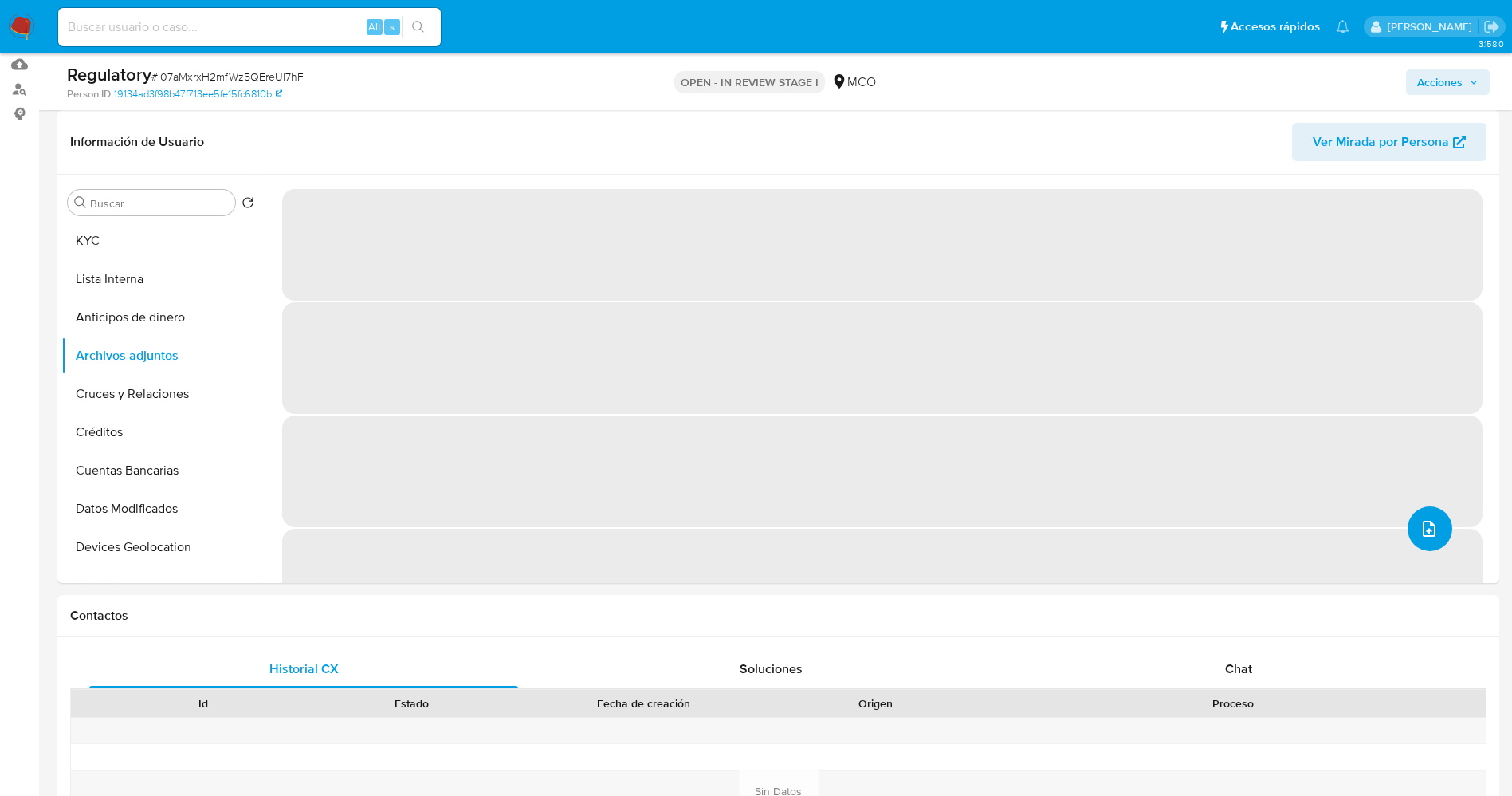
click at [1423, 530] on icon "upload-file" at bounding box center [1428, 529] width 19 height 19
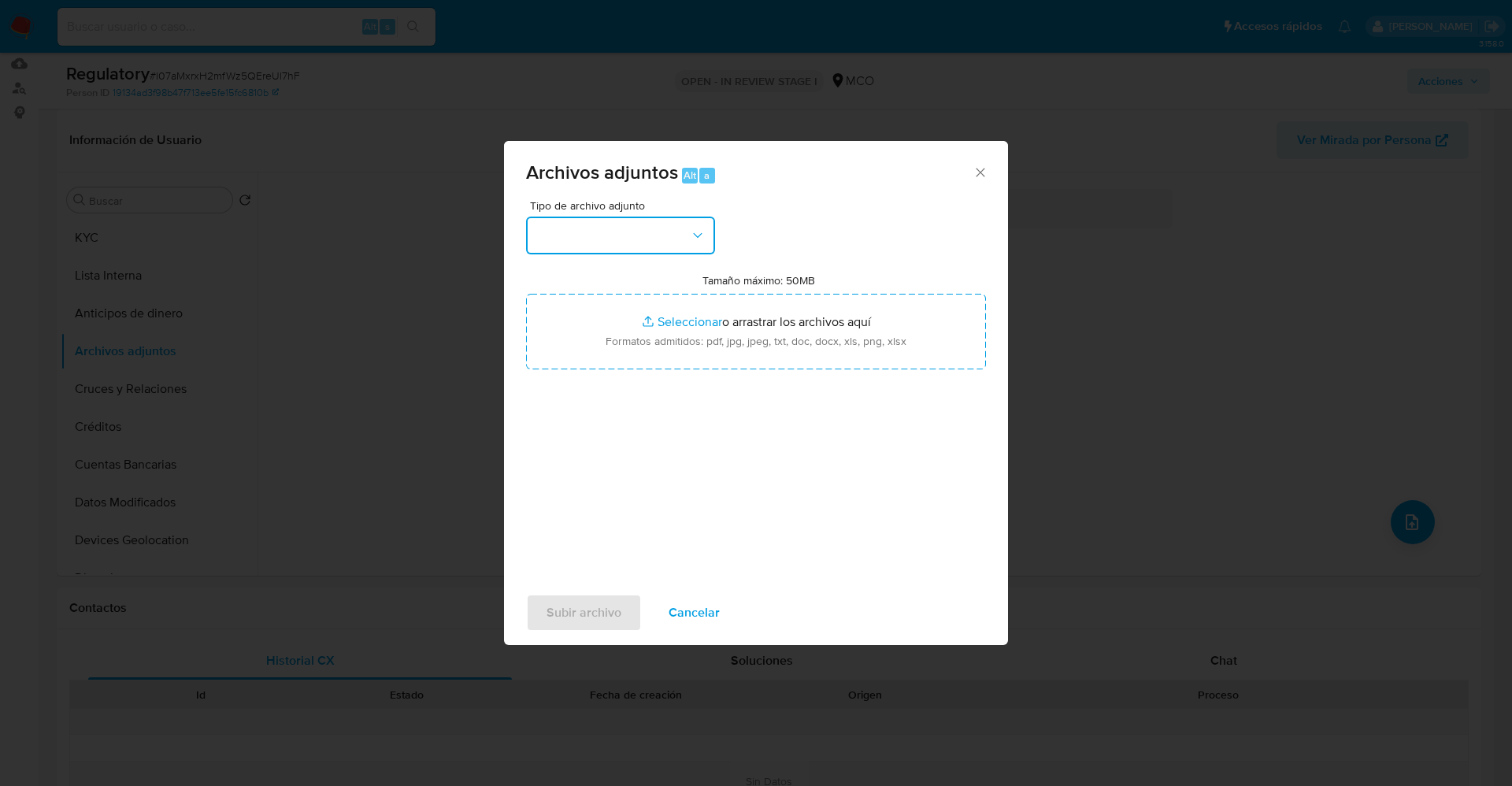
click at [668, 239] on button "button" at bounding box center [620, 235] width 189 height 38
click at [677, 601] on span "Cancelar" at bounding box center [694, 613] width 51 height 35
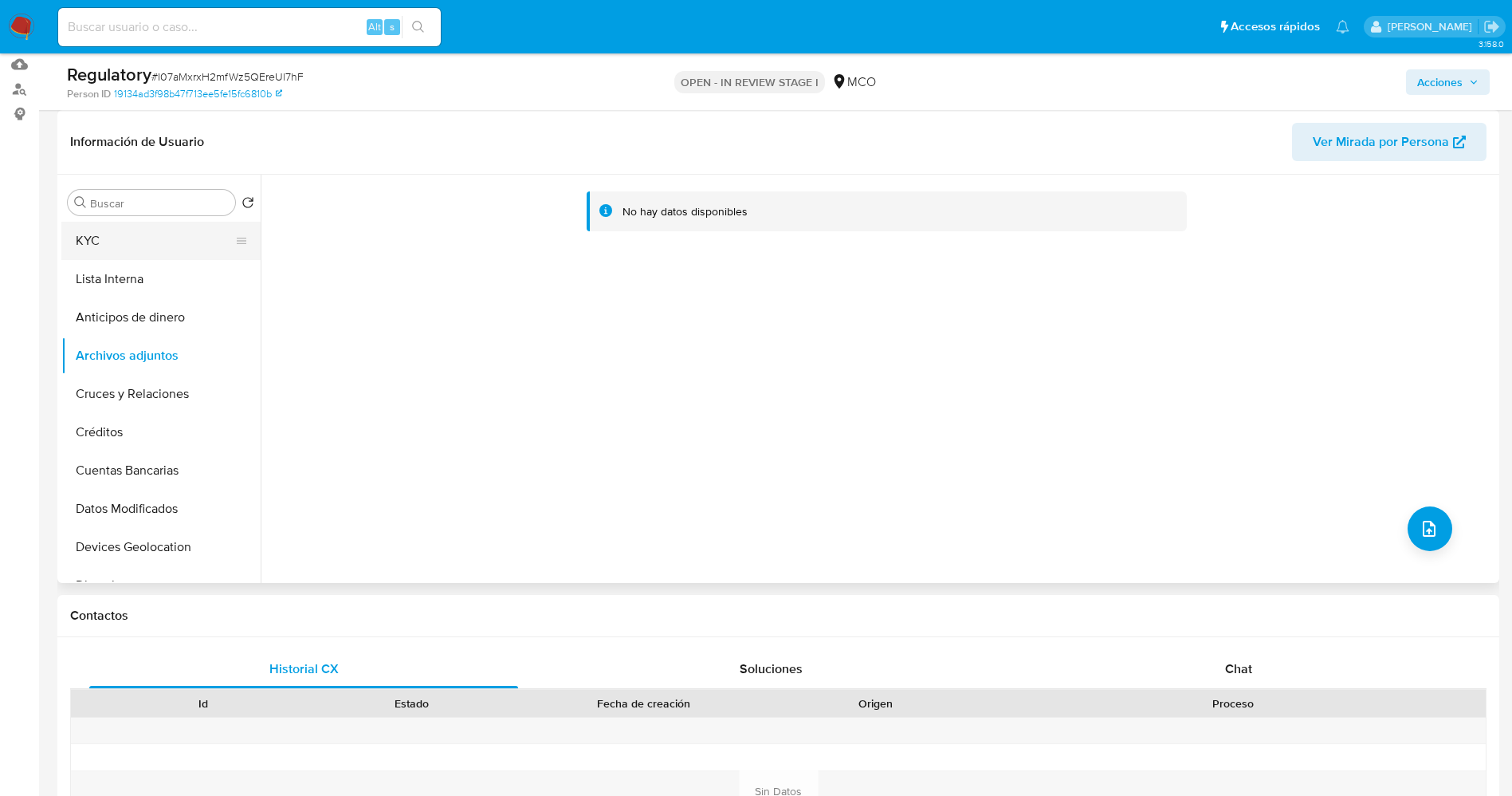
click at [115, 241] on button "KYC" at bounding box center [154, 241] width 186 height 38
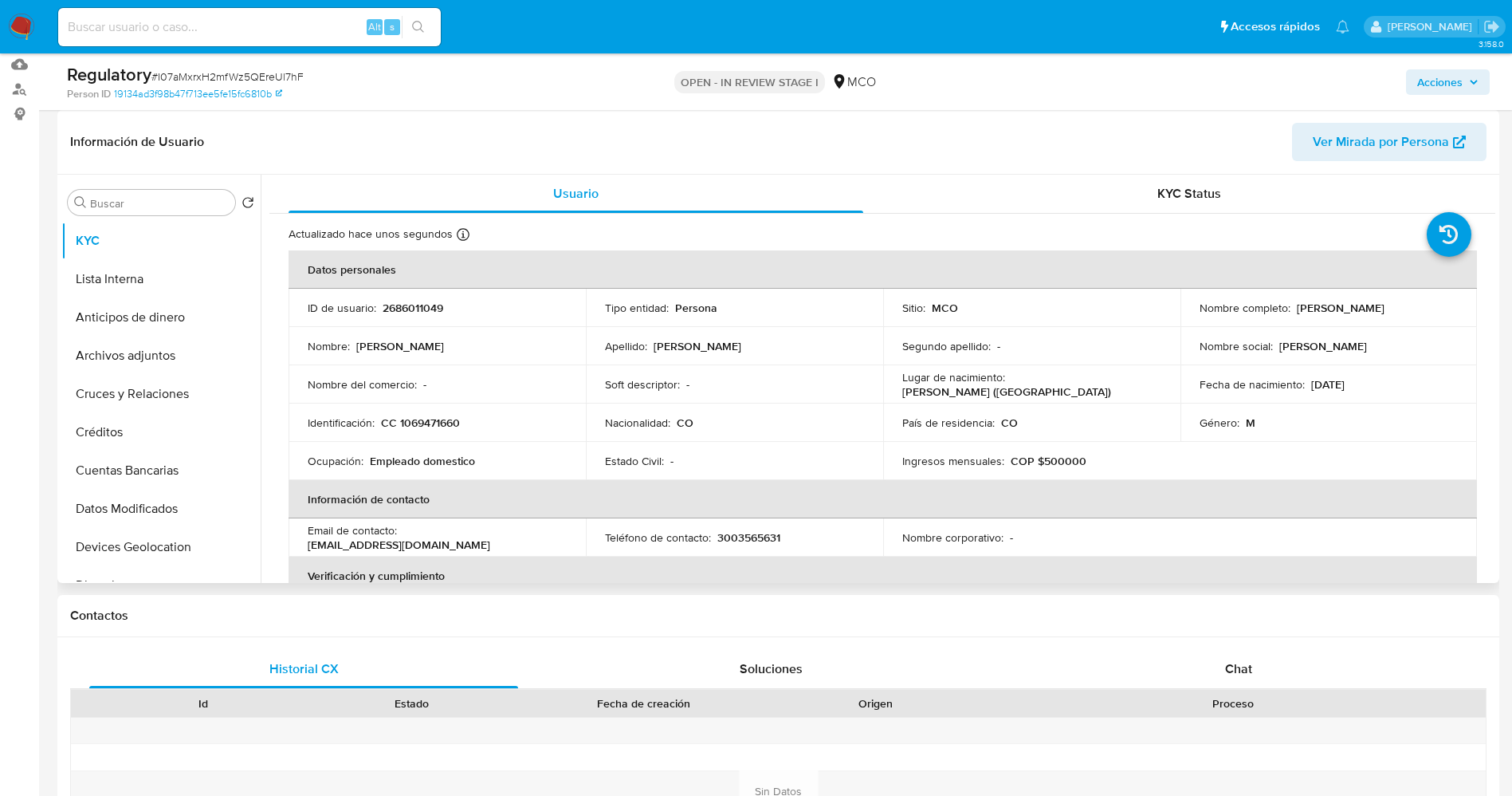
drag, startPoint x: 1287, startPoint y: 310, endPoint x: 1447, endPoint y: 301, distance: 160.3
click at [1447, 301] on div "Nombre completo : Luis Angel Lobo Salcedo" at bounding box center [1328, 307] width 259 height 15
copy div "Luis Angel Lobo Salcedo"
click at [158, 287] on button "Lista Interna" at bounding box center [154, 279] width 186 height 38
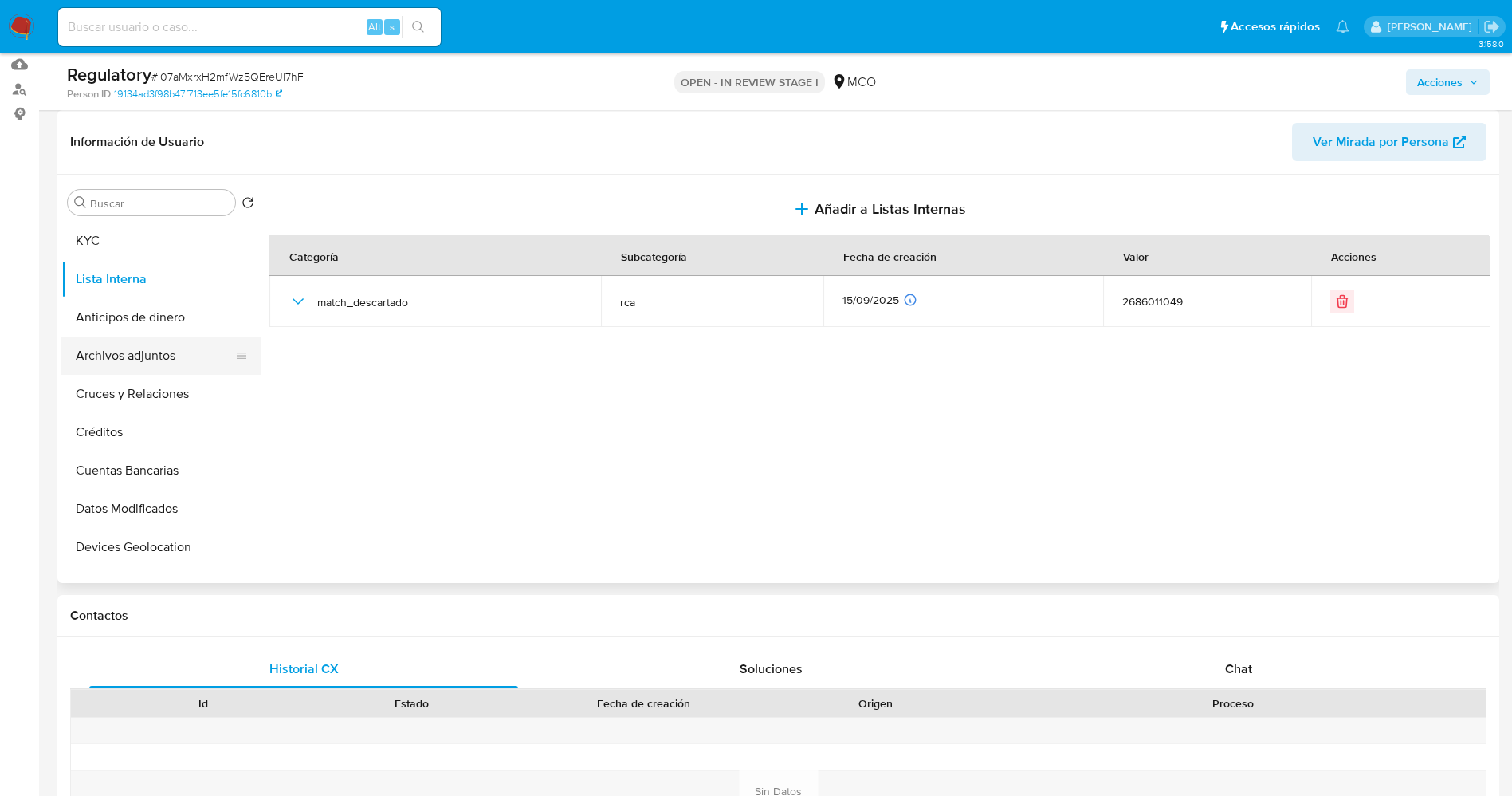
click at [129, 363] on button "Archivos adjuntos" at bounding box center [154, 356] width 186 height 38
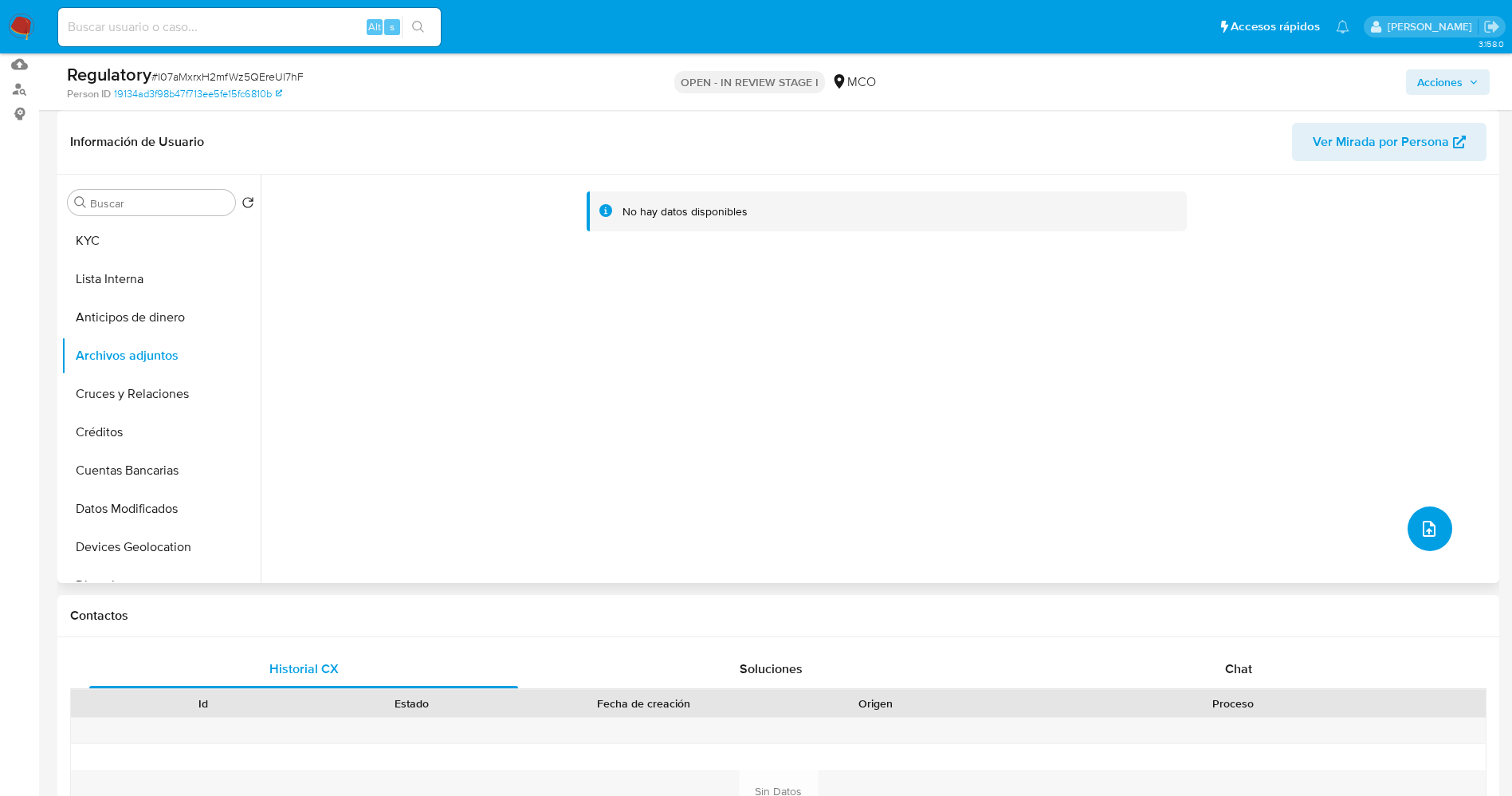
click at [1424, 529] on icon "upload-file" at bounding box center [1428, 529] width 19 height 19
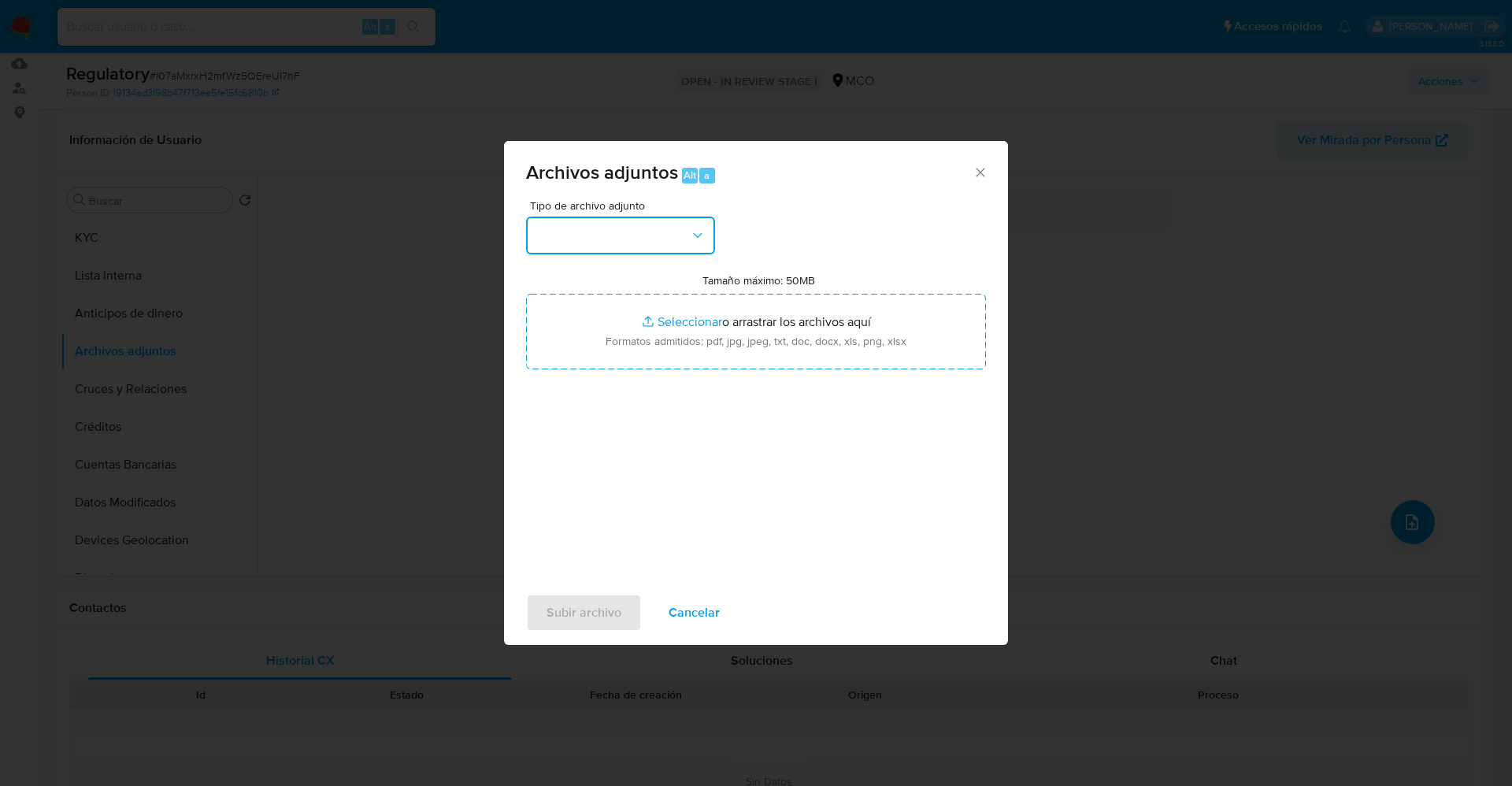
click at [647, 235] on button "button" at bounding box center [620, 235] width 189 height 38
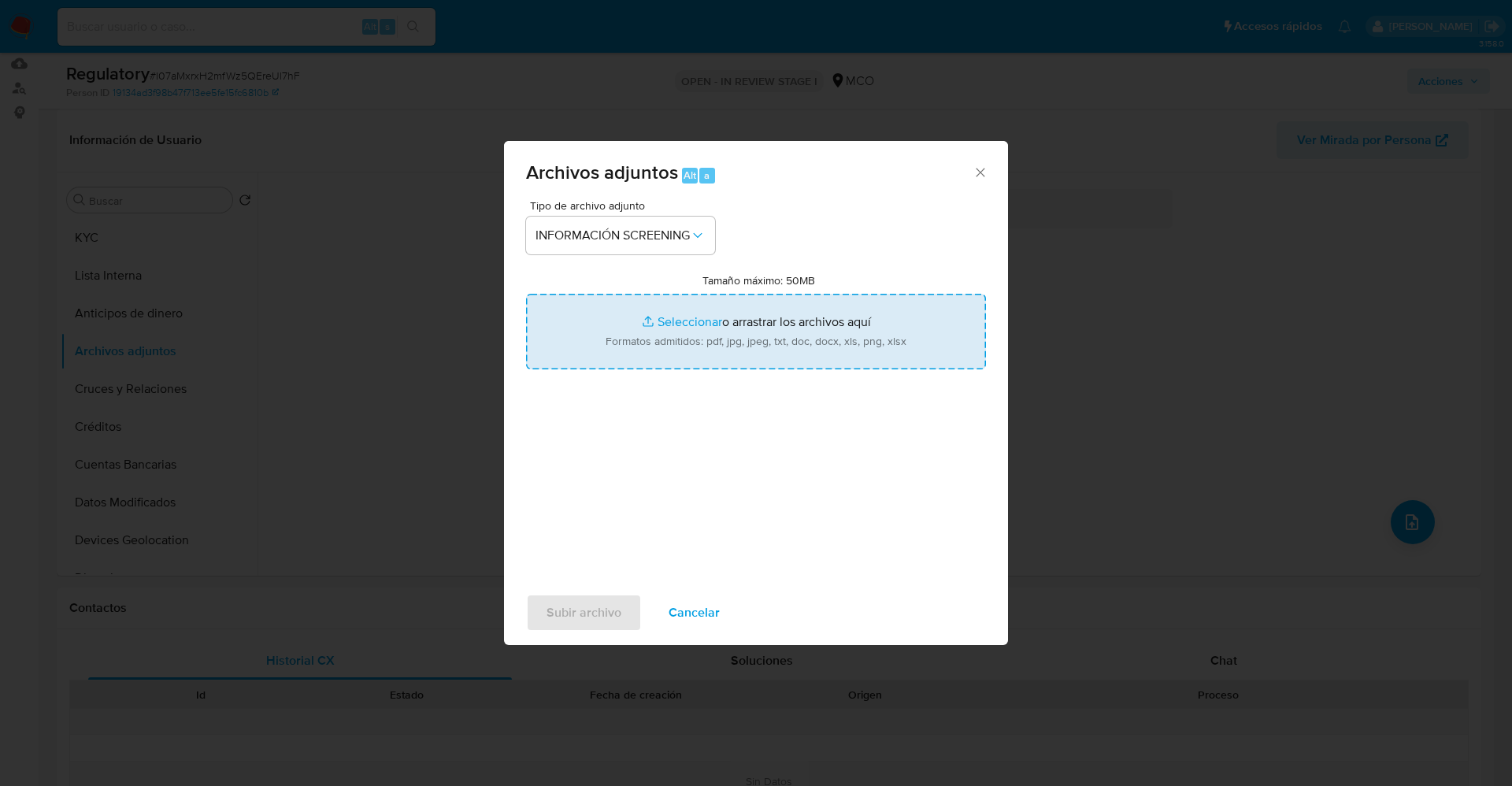
type input "C:\fakepath\CaseDossierReport_5jb7v8fclzxo1k0p06ycjugjq.pdf"
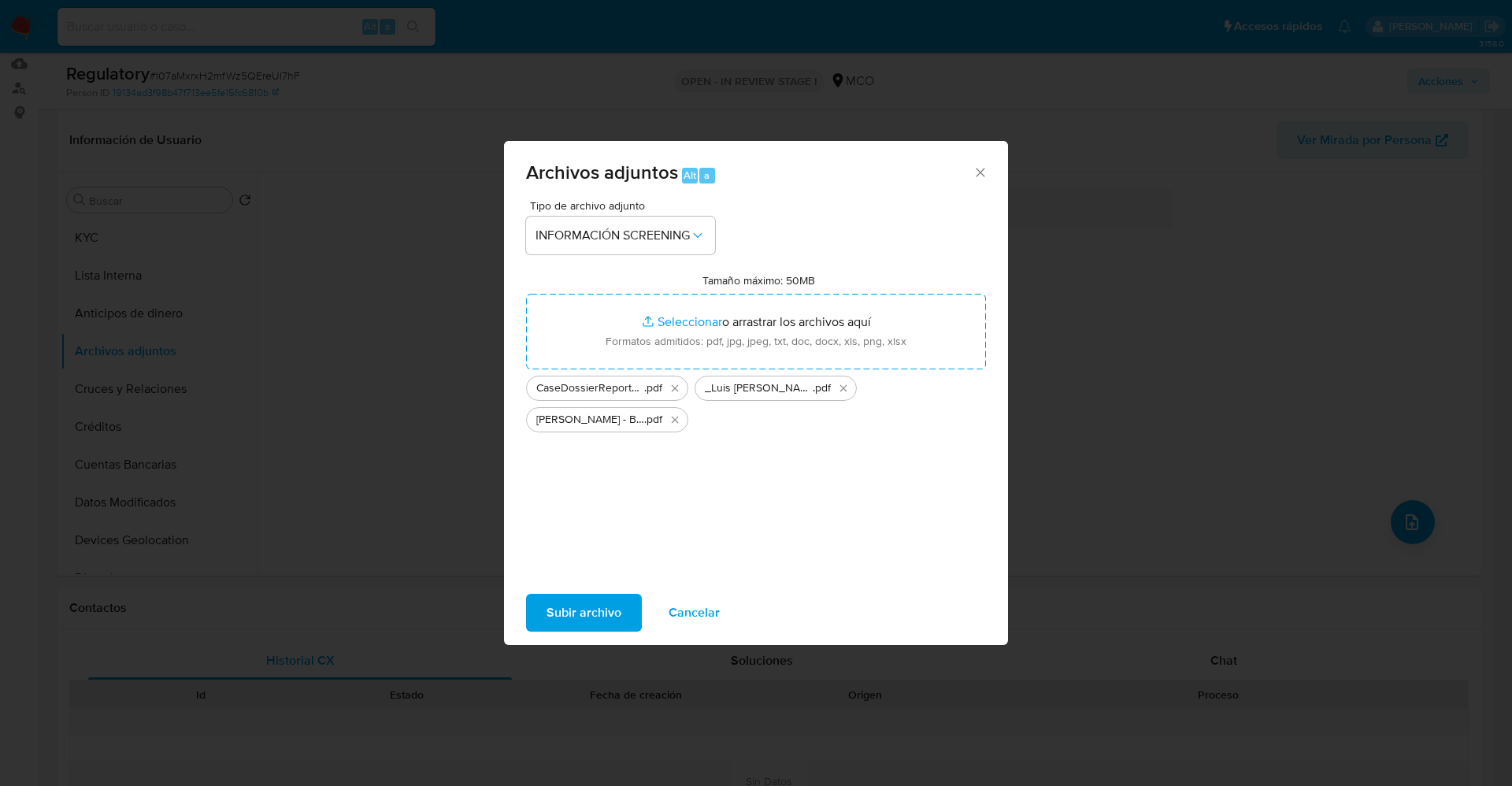
click at [589, 605] on span "Subir archivo" at bounding box center [583, 613] width 75 height 35
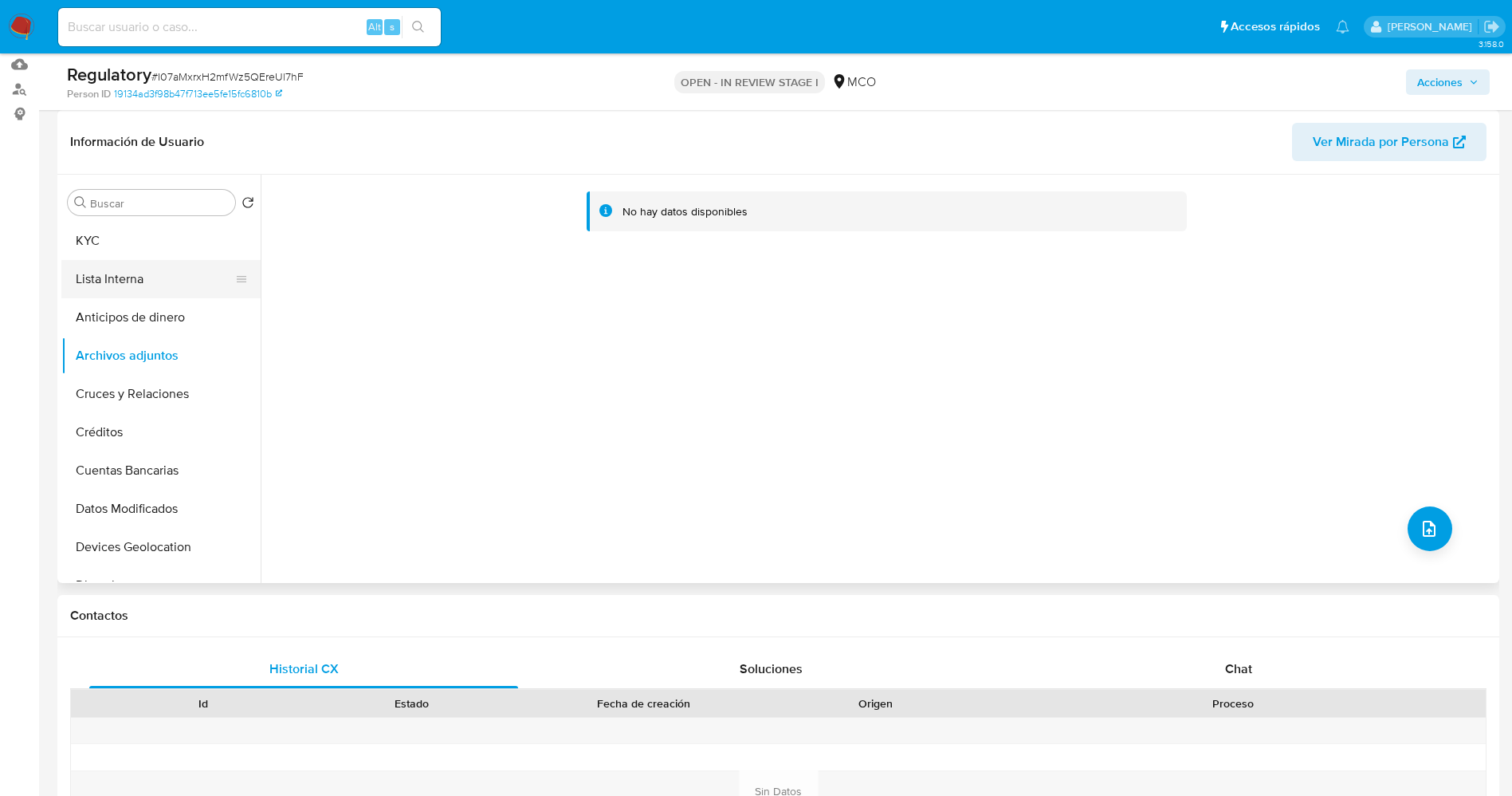
click at [129, 289] on button "Lista Interna" at bounding box center [154, 279] width 186 height 38
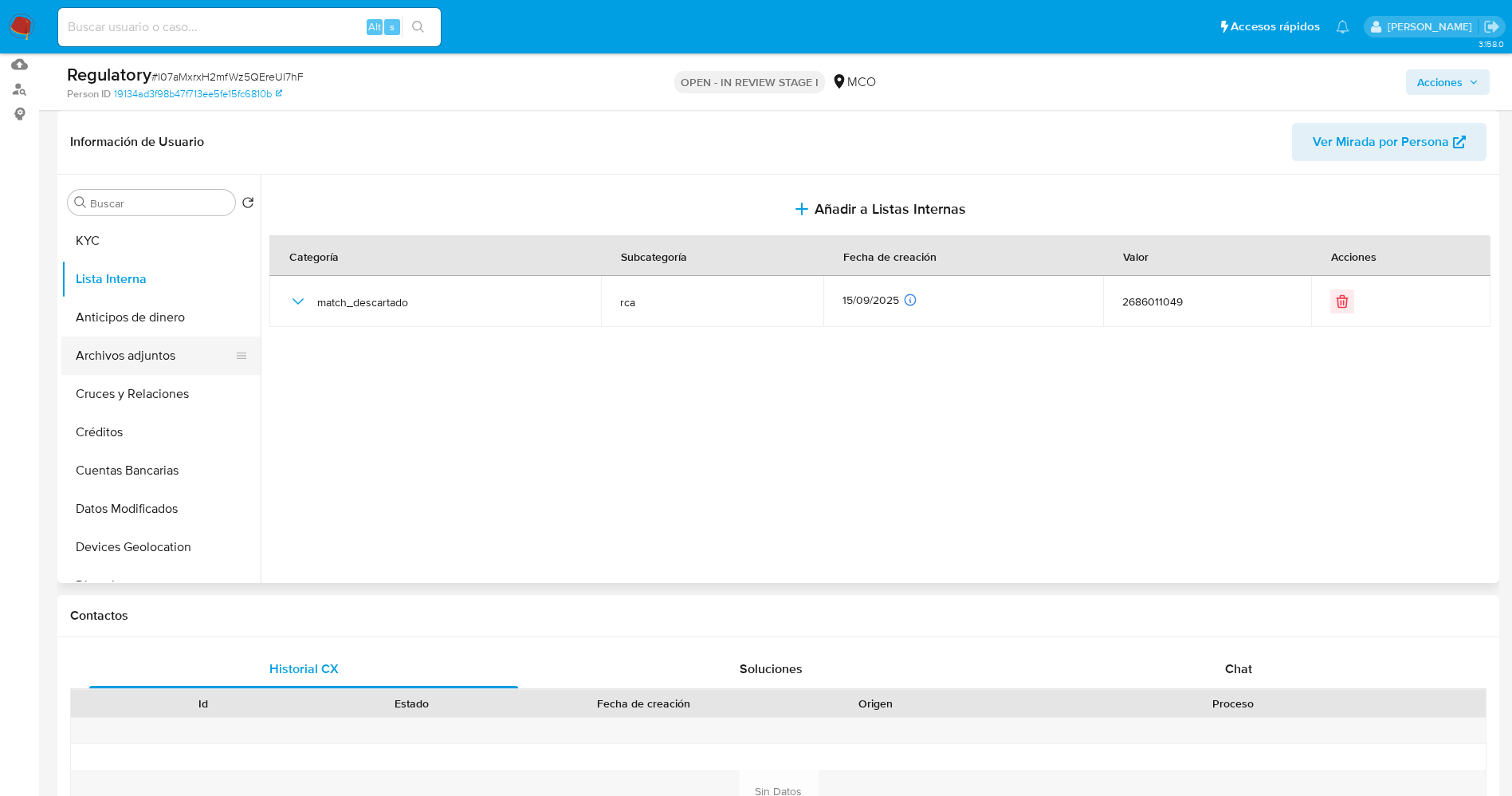
click at [151, 355] on button "Archivos adjuntos" at bounding box center [154, 356] width 186 height 38
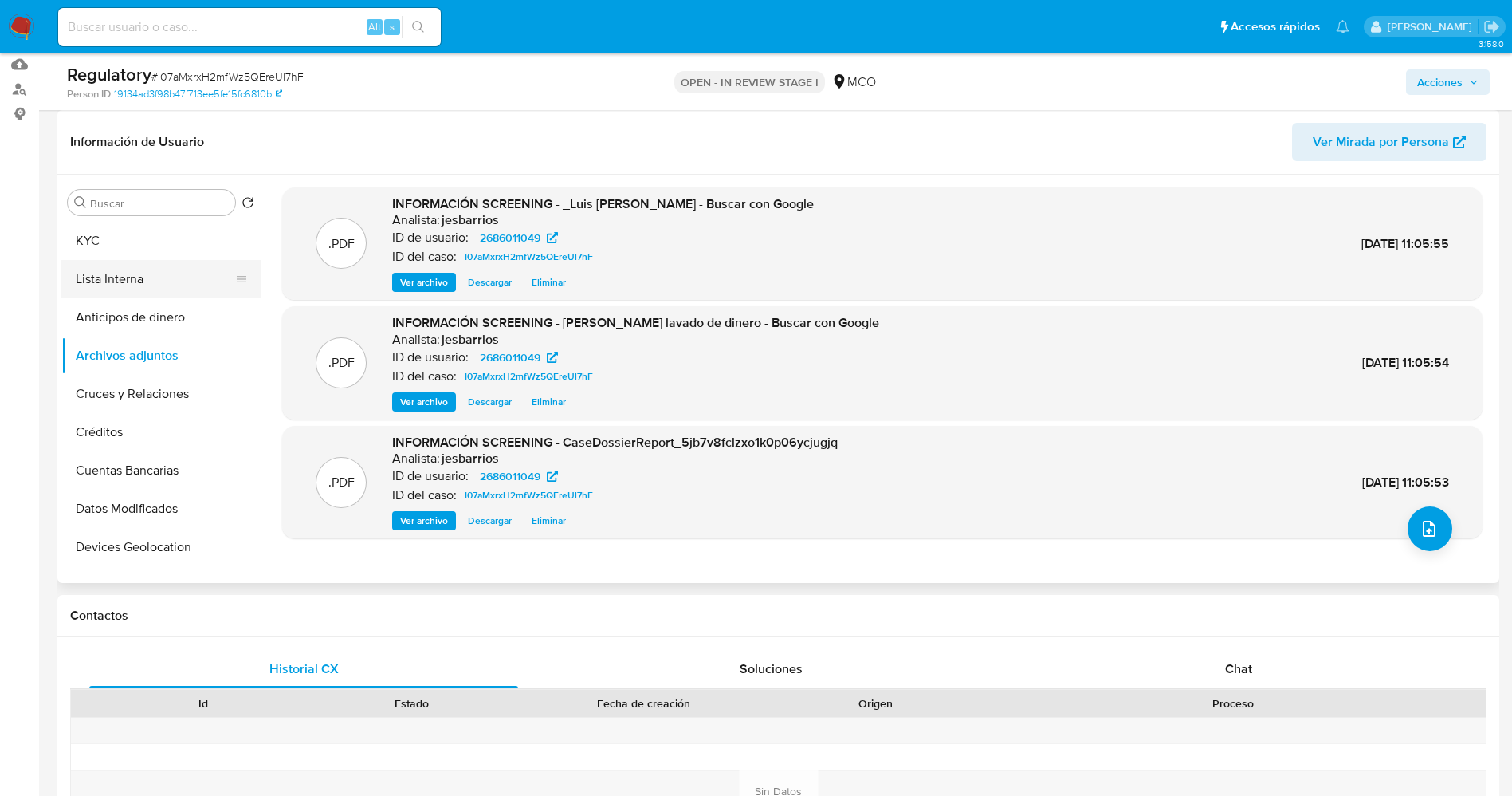
click at [145, 287] on button "Lista Interna" at bounding box center [154, 279] width 186 height 38
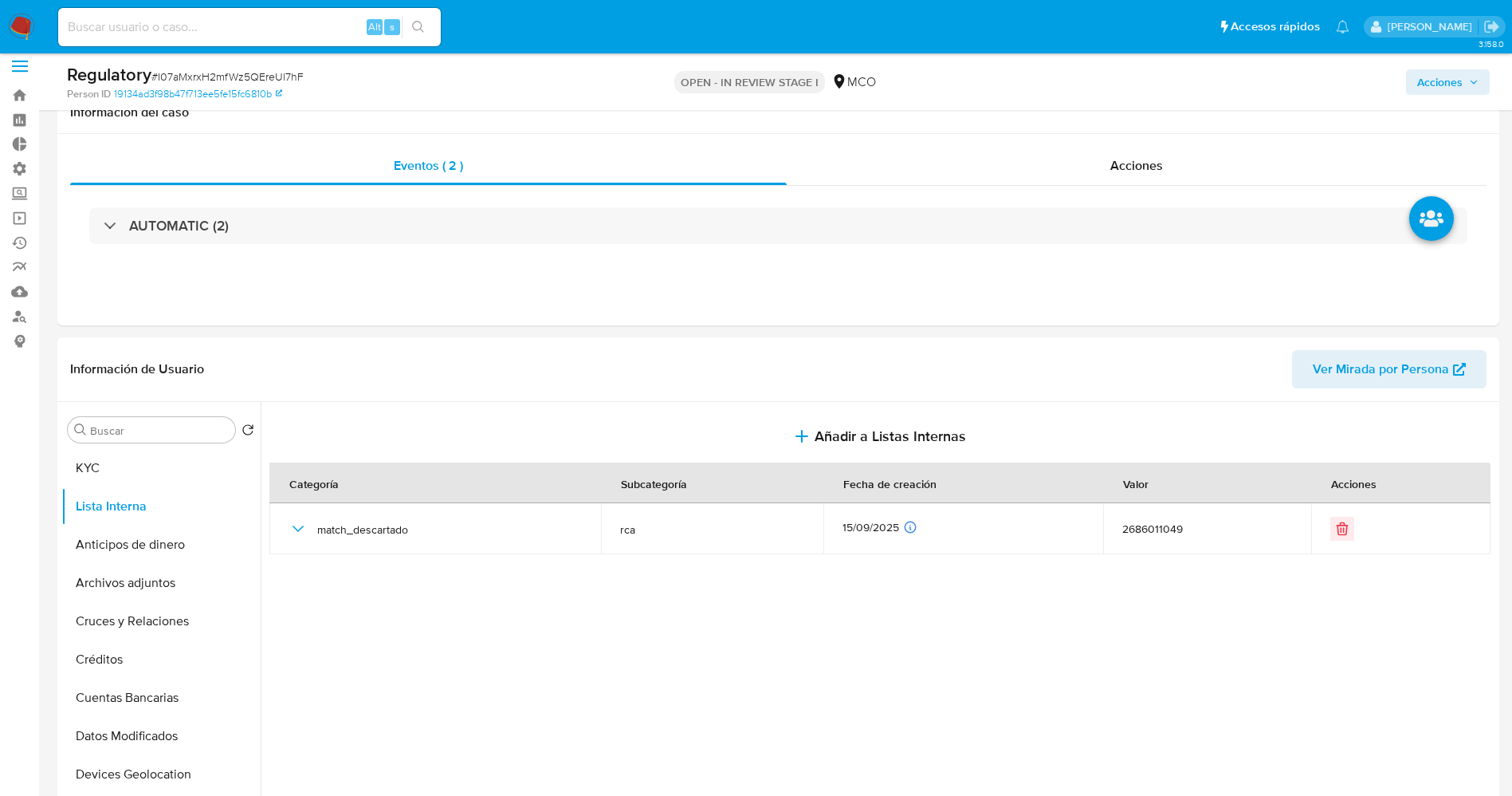
scroll to position [0, 0]
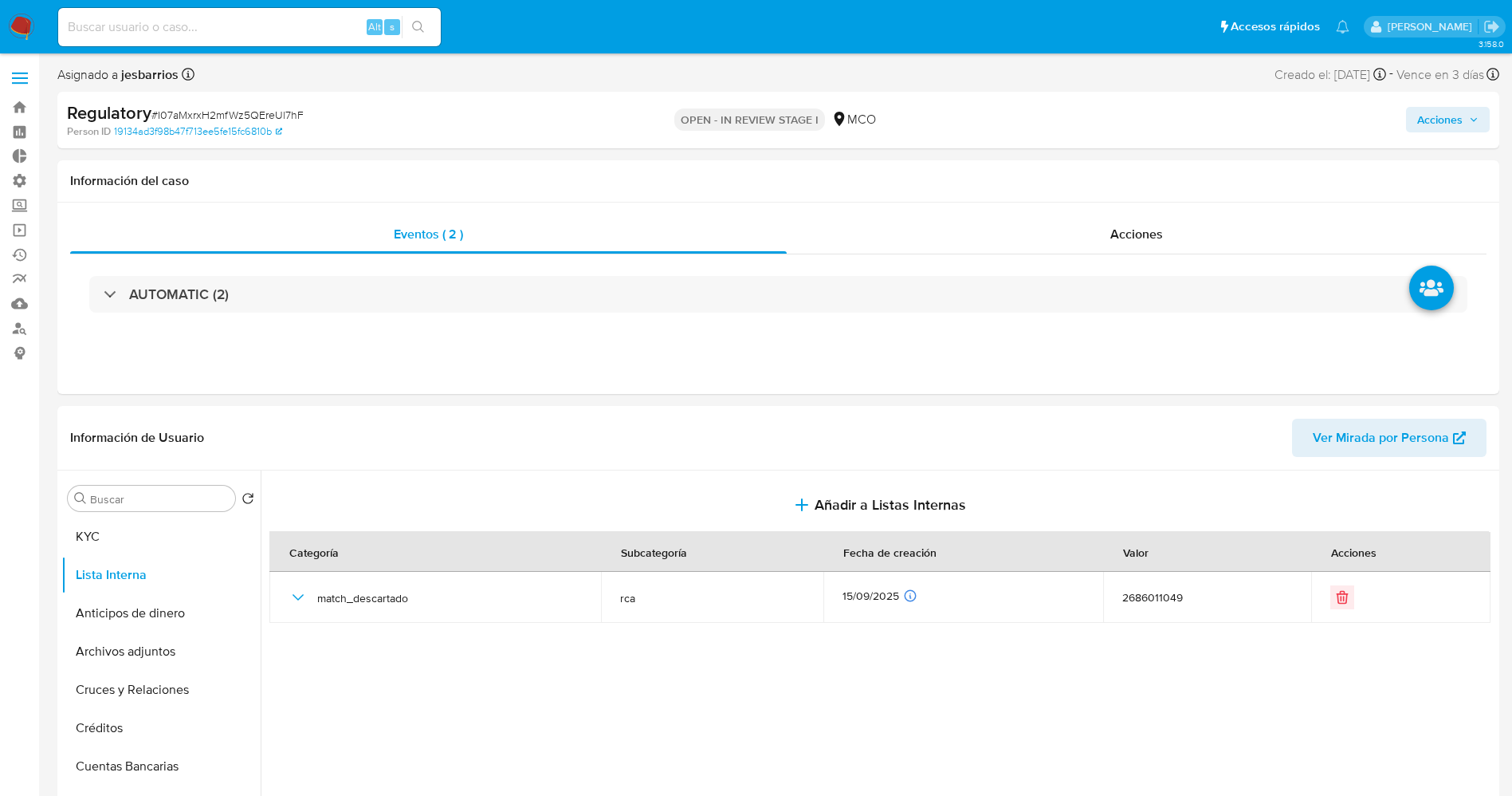
click at [1449, 111] on span "Acciones" at bounding box center [1439, 119] width 45 height 25
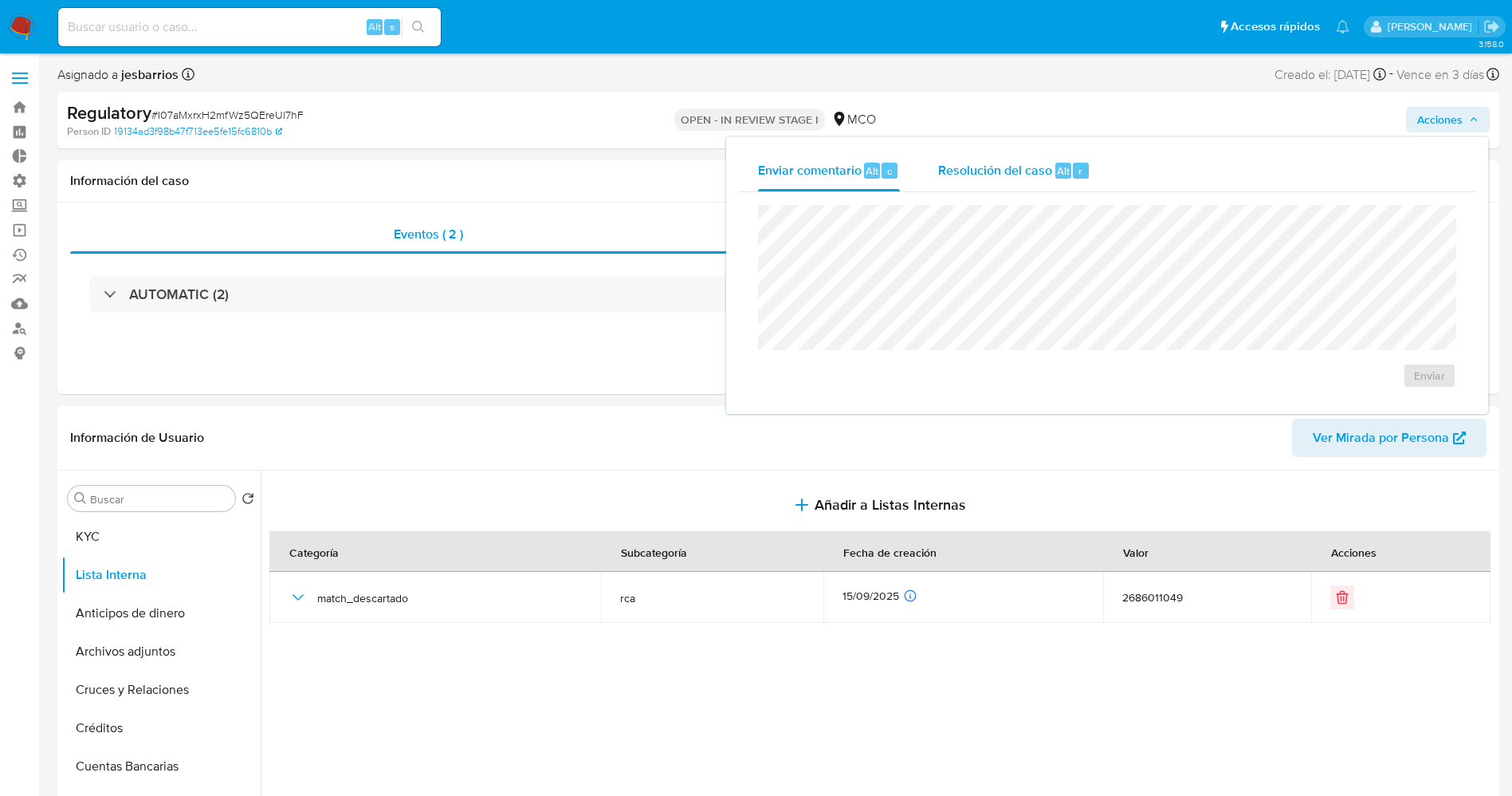
click at [1022, 176] on span "Resolución del caso" at bounding box center [995, 170] width 114 height 18
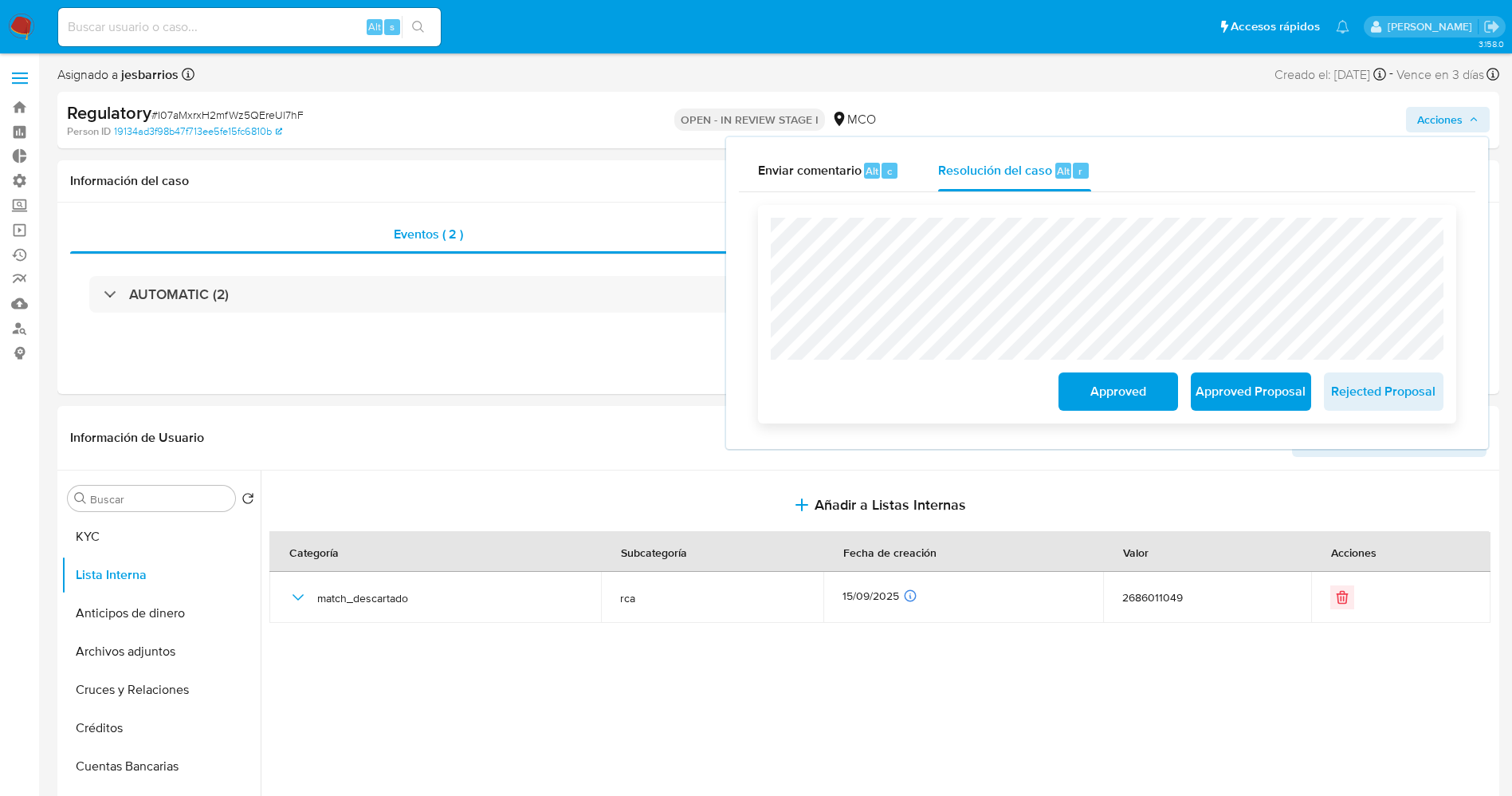
click at [1112, 396] on span "Approved" at bounding box center [1118, 391] width 78 height 35
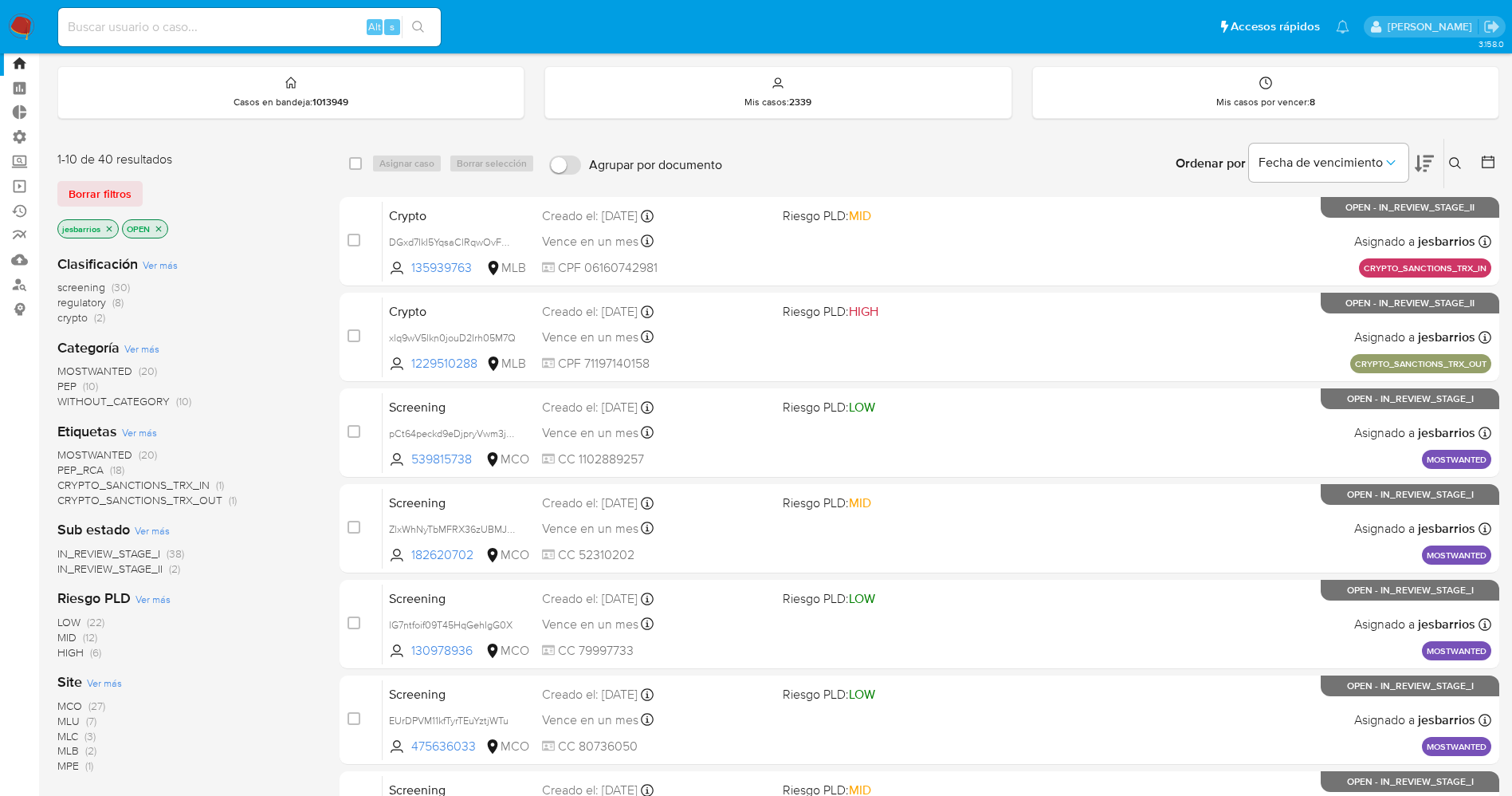
scroll to position [42, 0]
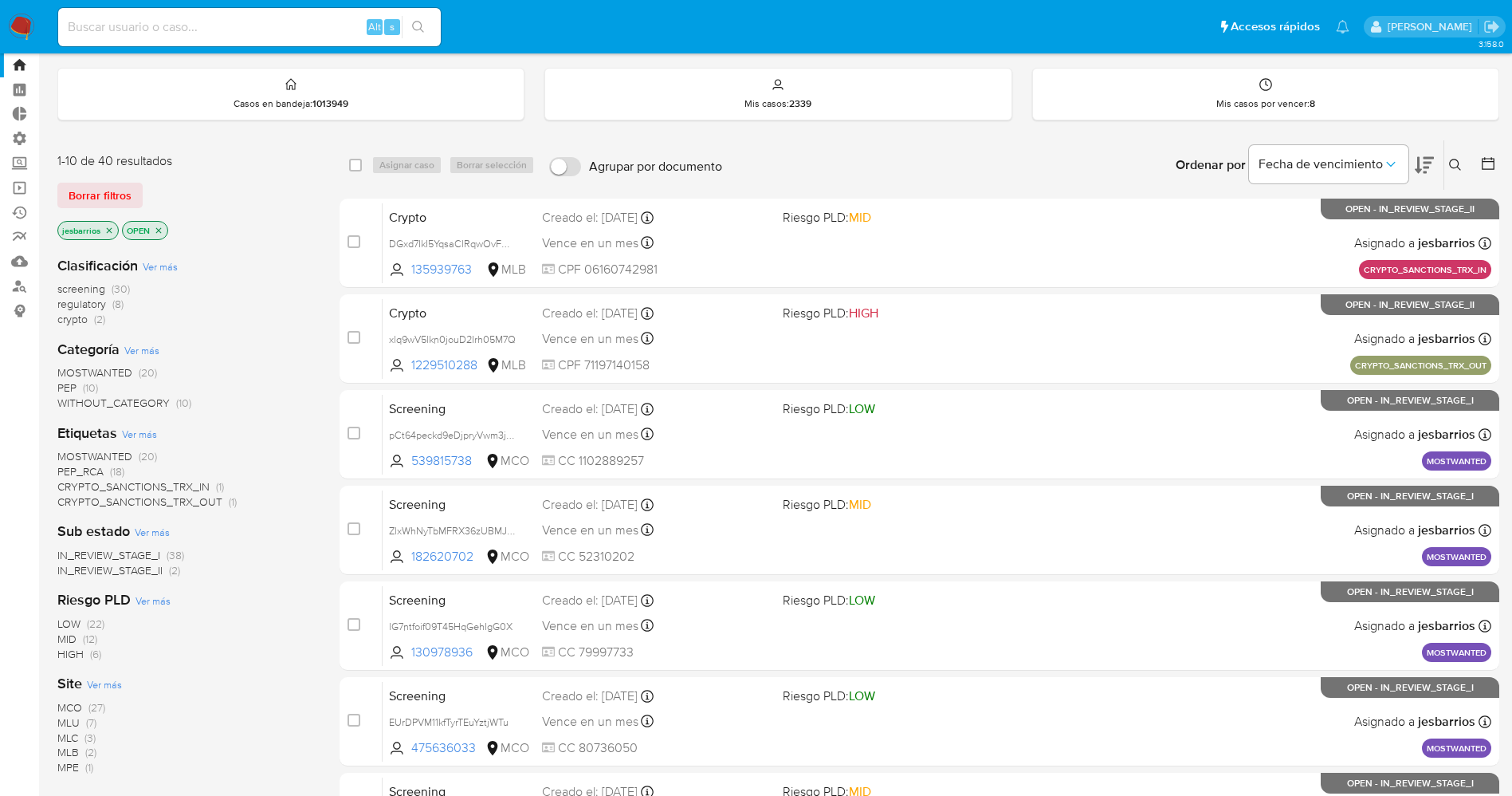
click at [109, 307] on span "regulatory (8)" at bounding box center [90, 304] width 66 height 15
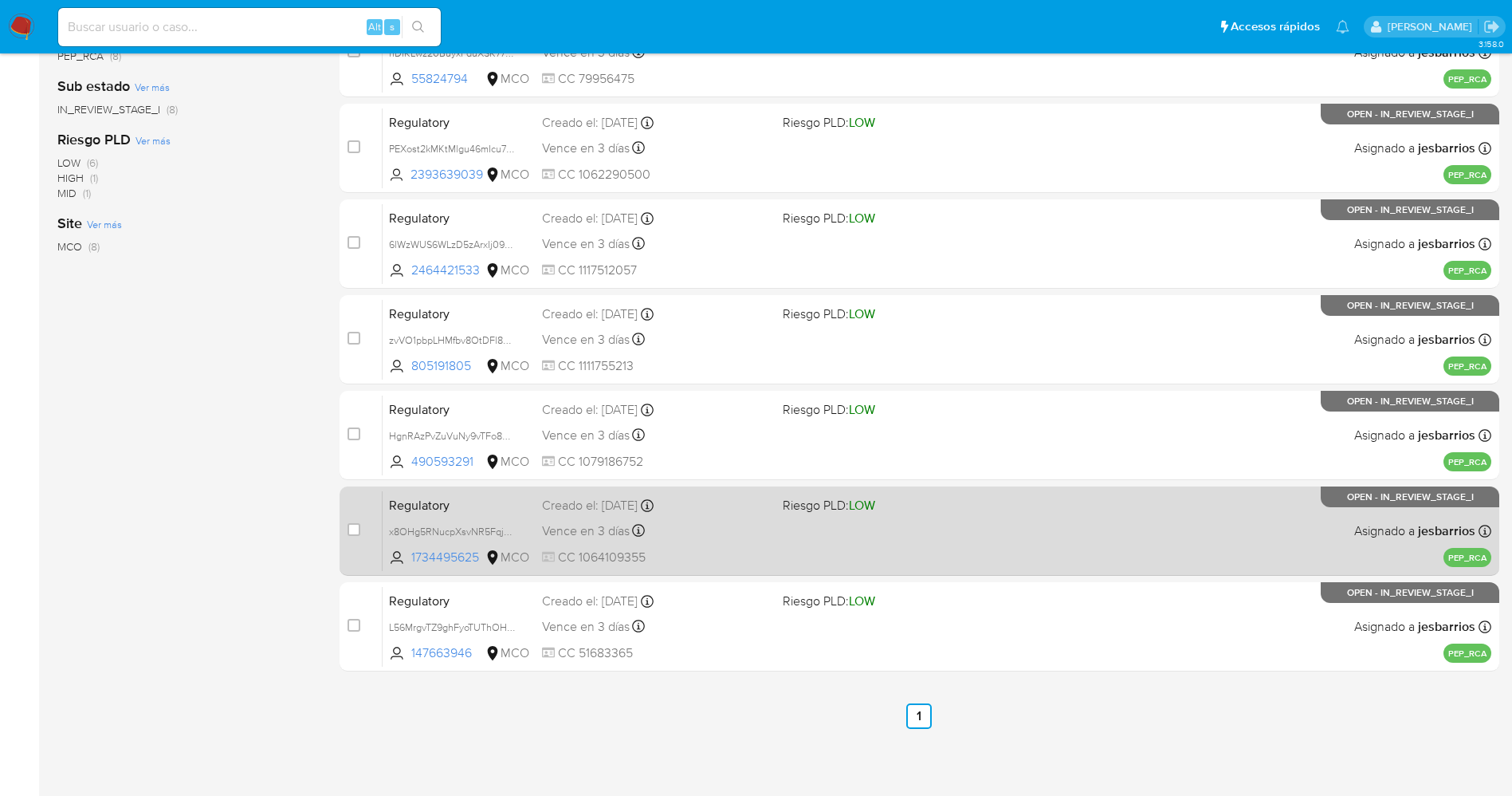
scroll to position [329, 0]
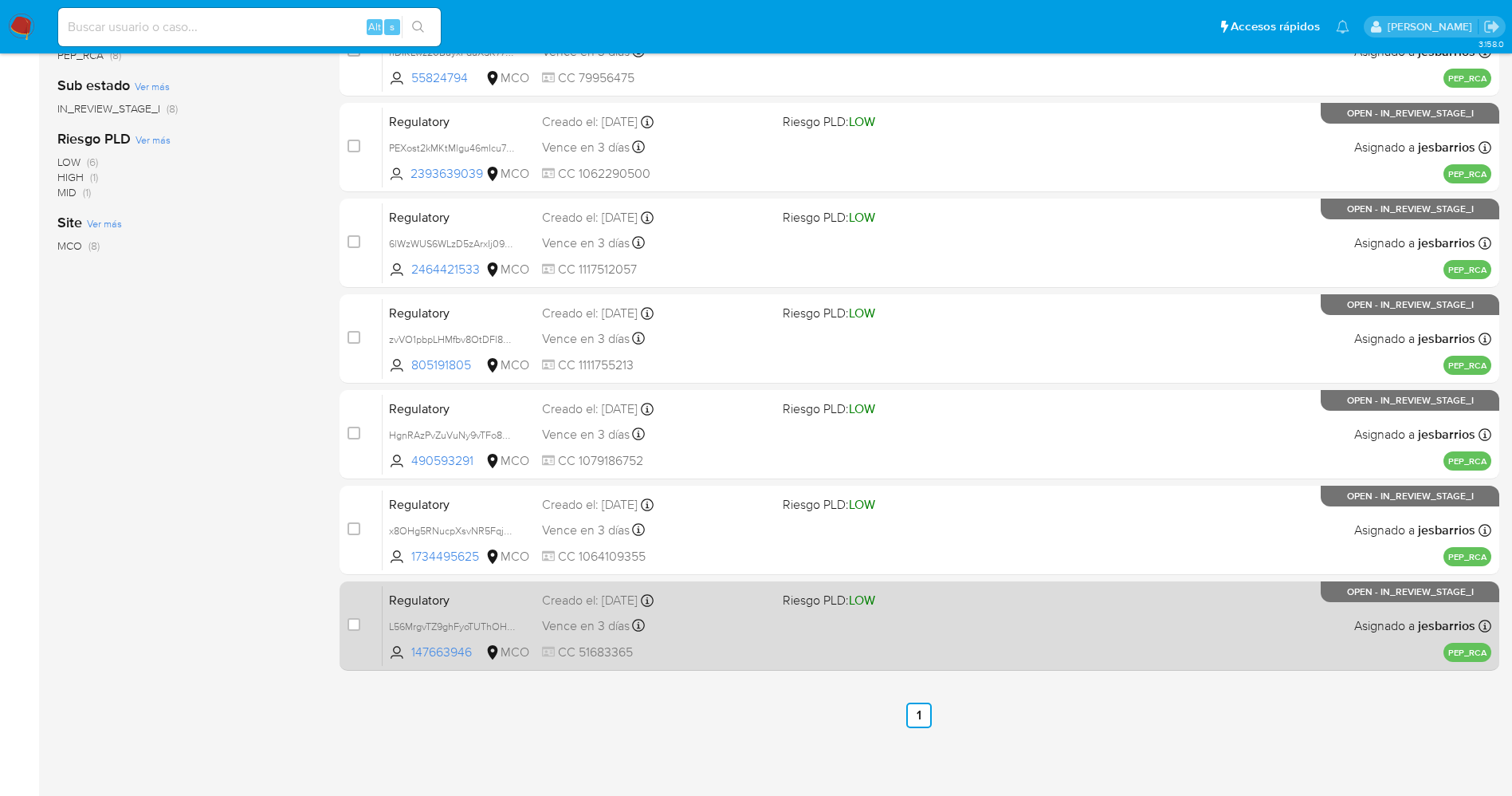
click at [683, 624] on div "Vence en 3 días Vence el [DATE] 01:45:26" at bounding box center [656, 626] width 228 height 22
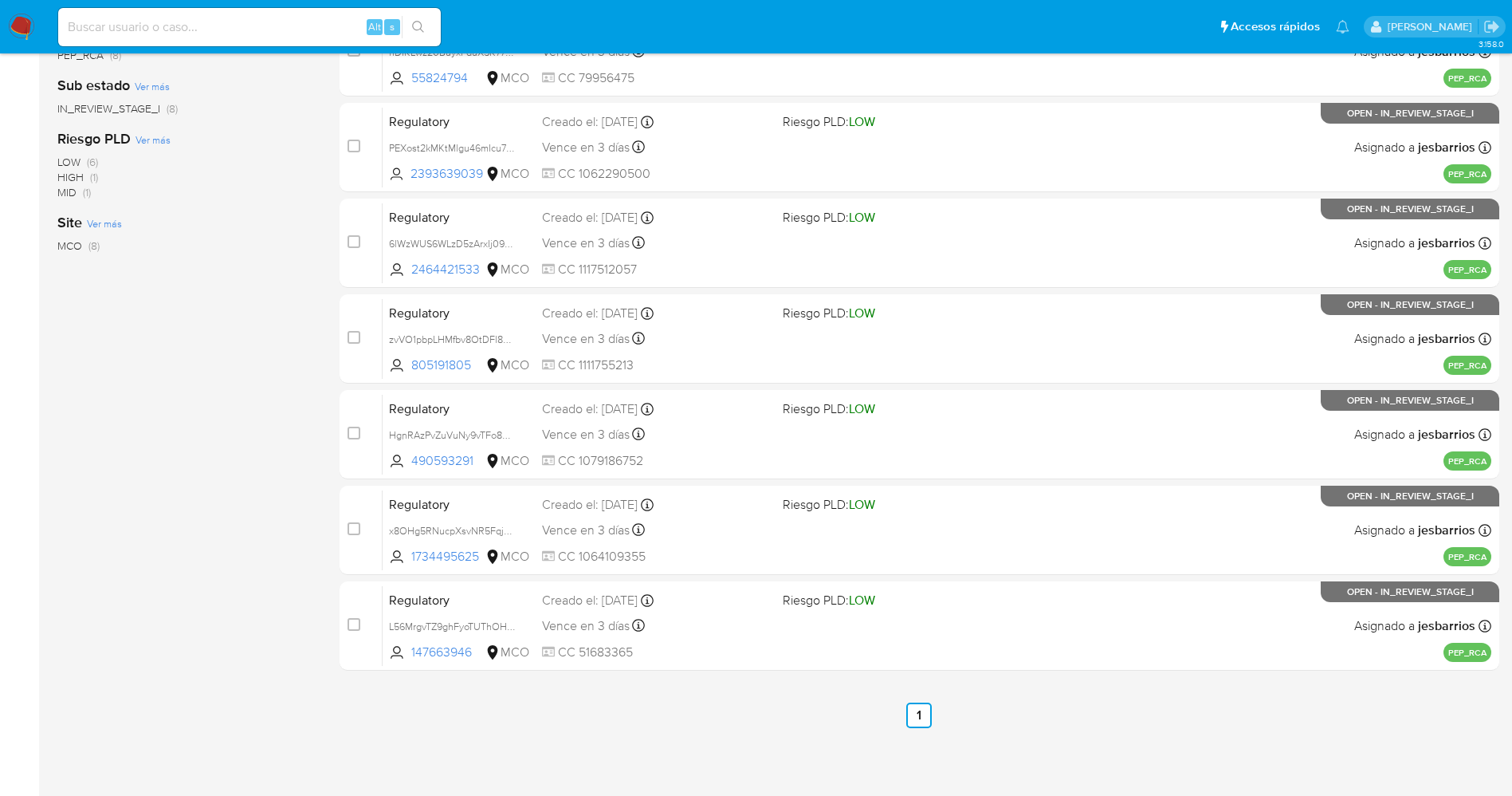
click at [17, 17] on img at bounding box center [22, 27] width 27 height 27
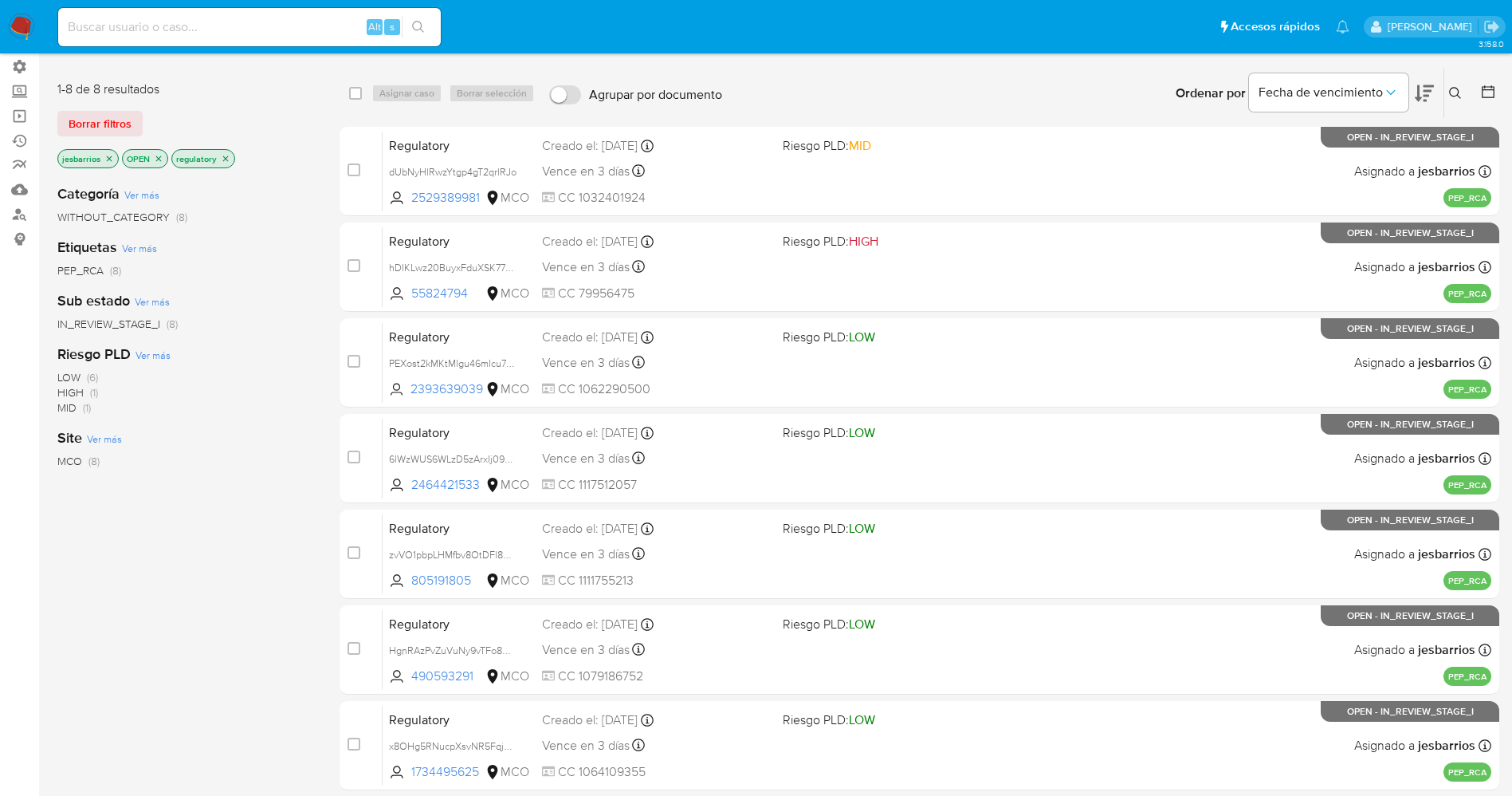
scroll to position [0, 0]
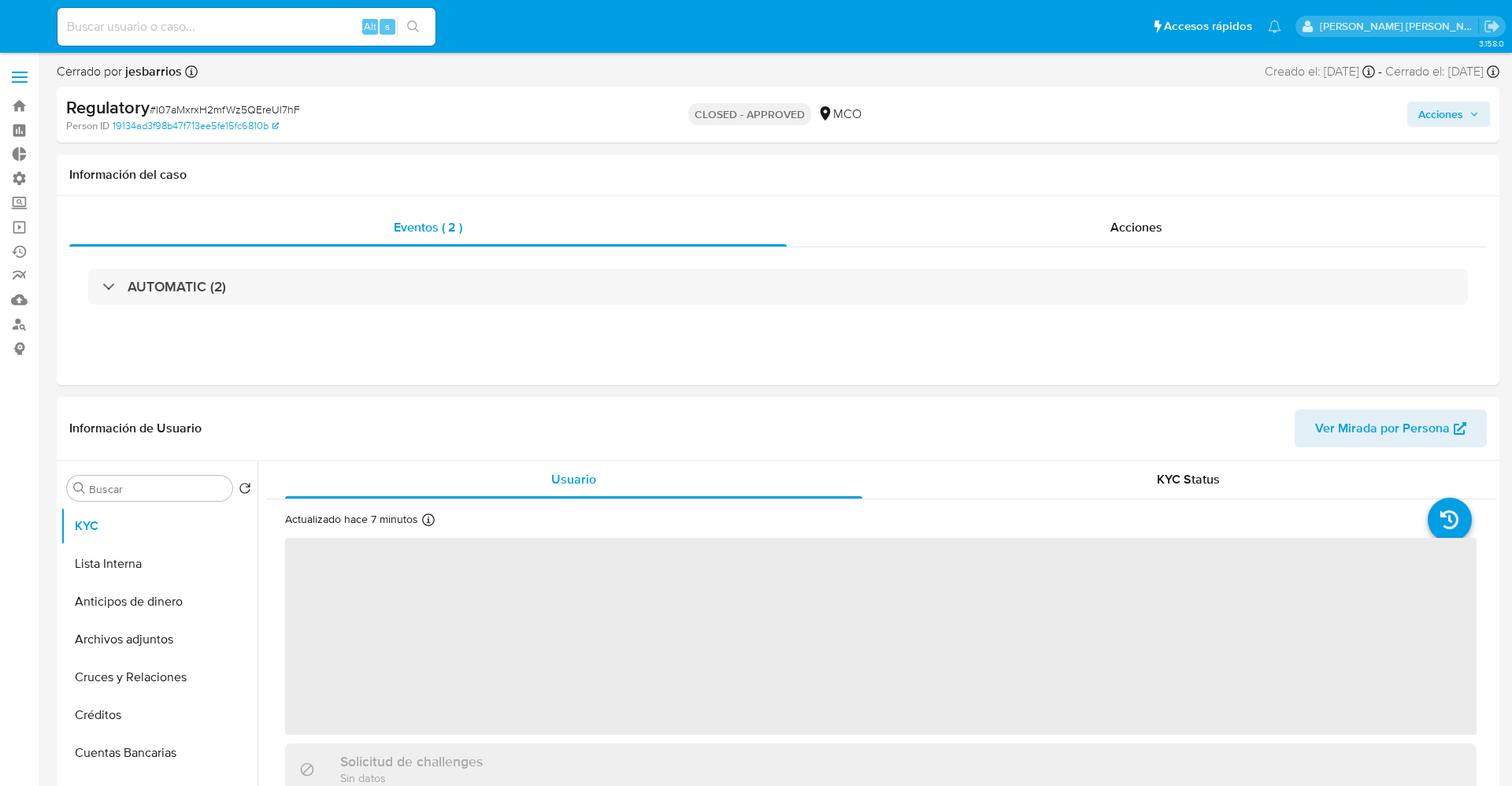
select select "10"
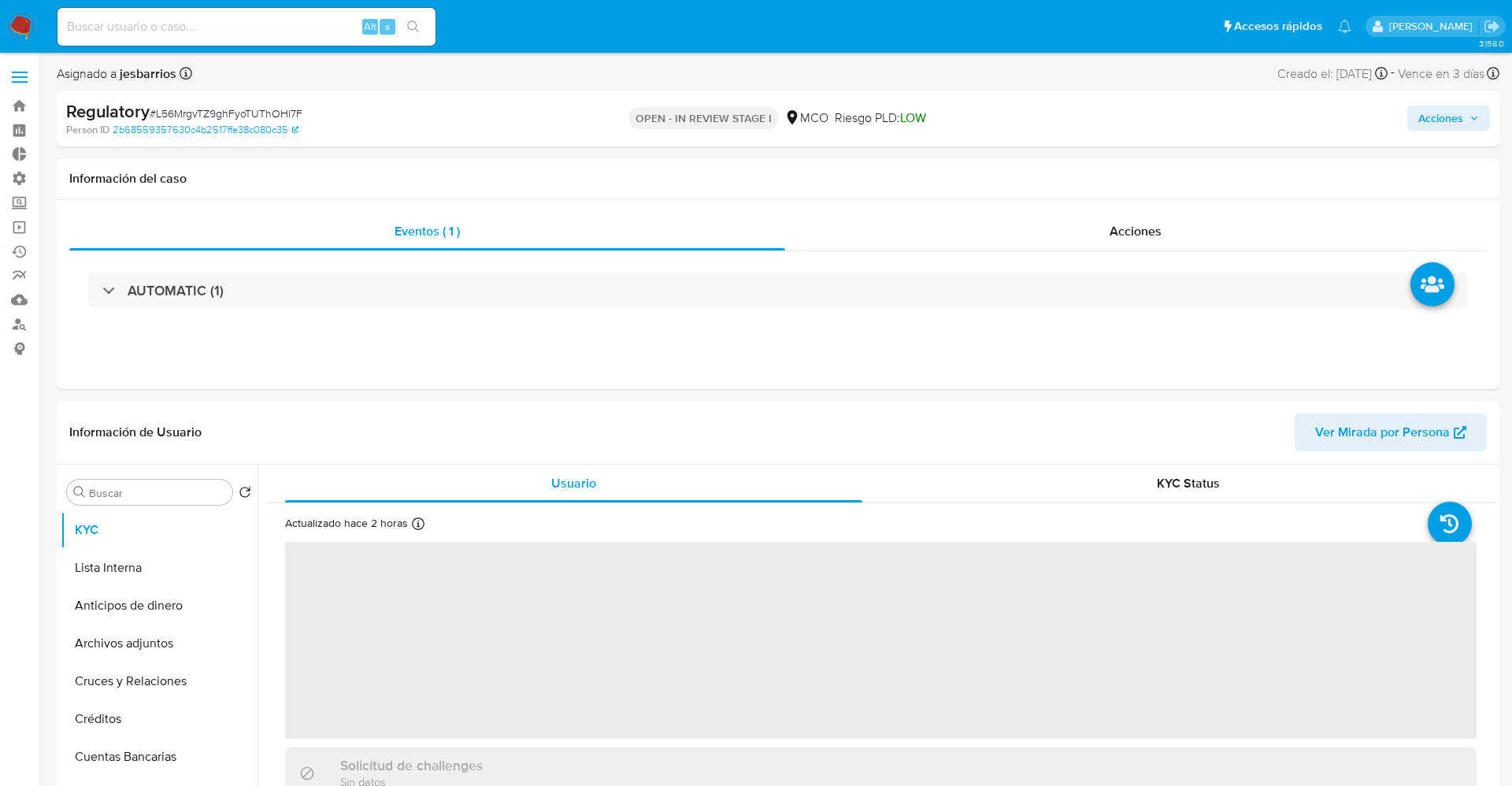
select select "10"
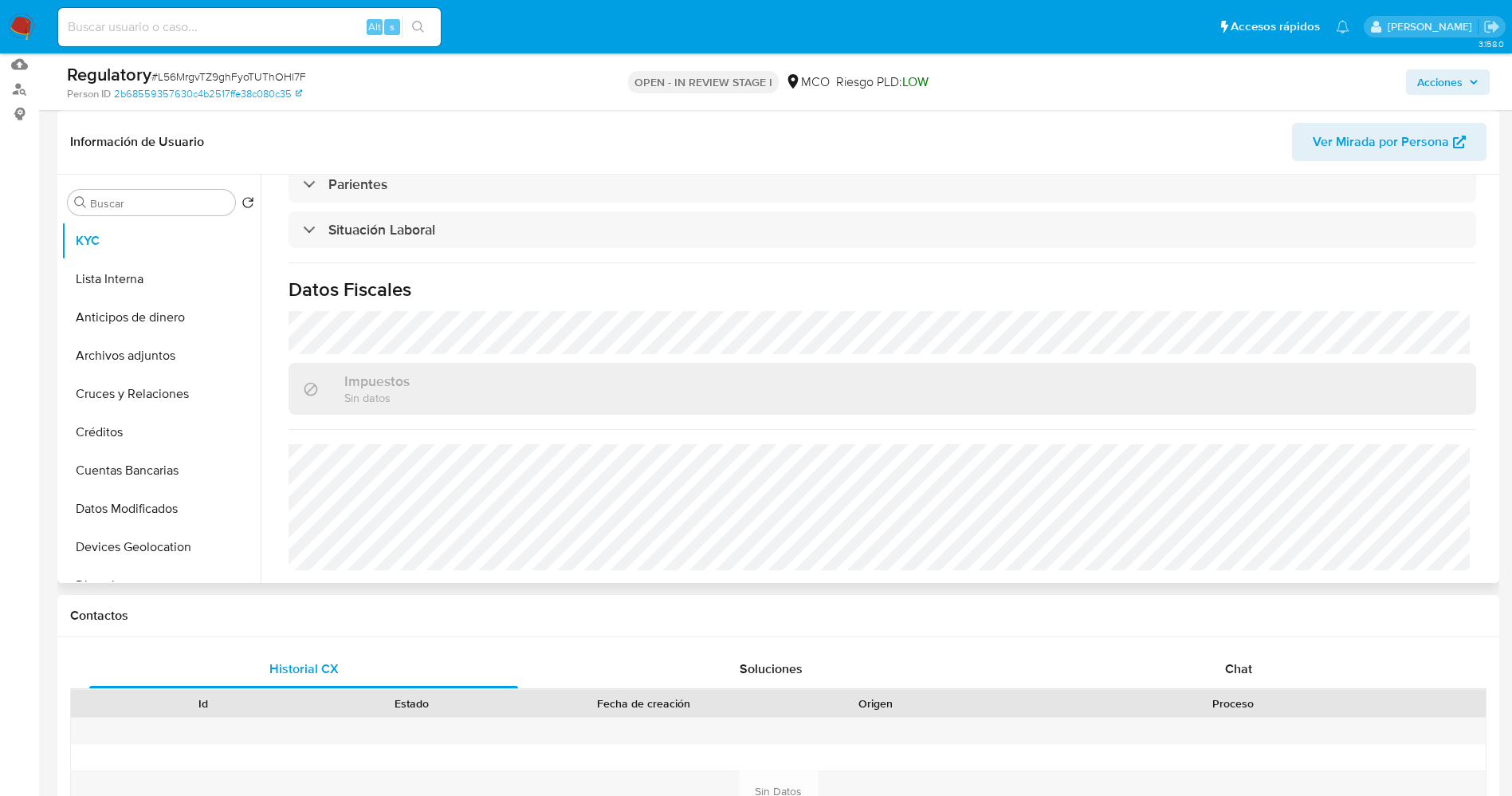
scroll to position [674, 0]
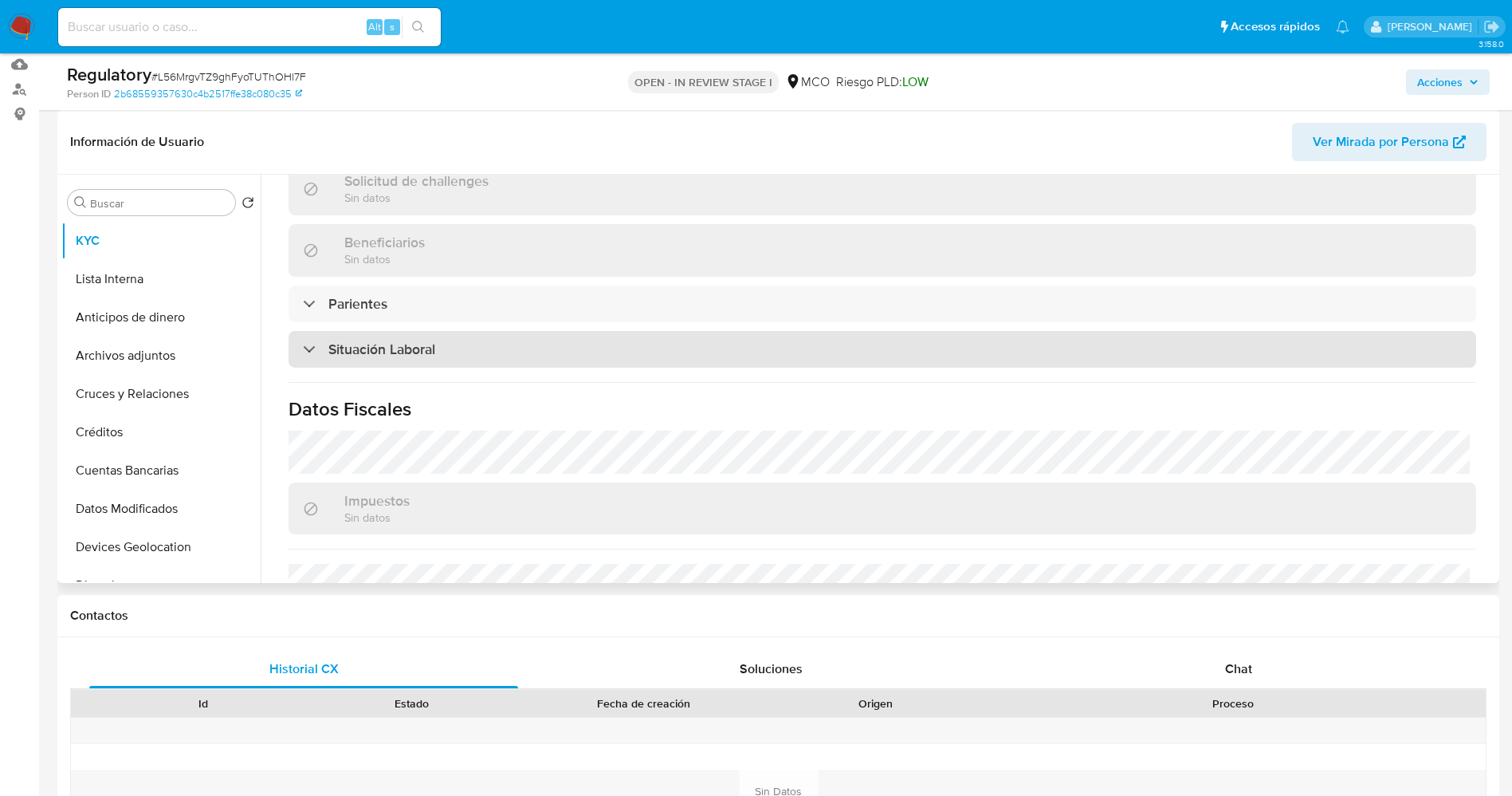
click at [441, 339] on div "Situación Laboral" at bounding box center [882, 349] width 1187 height 36
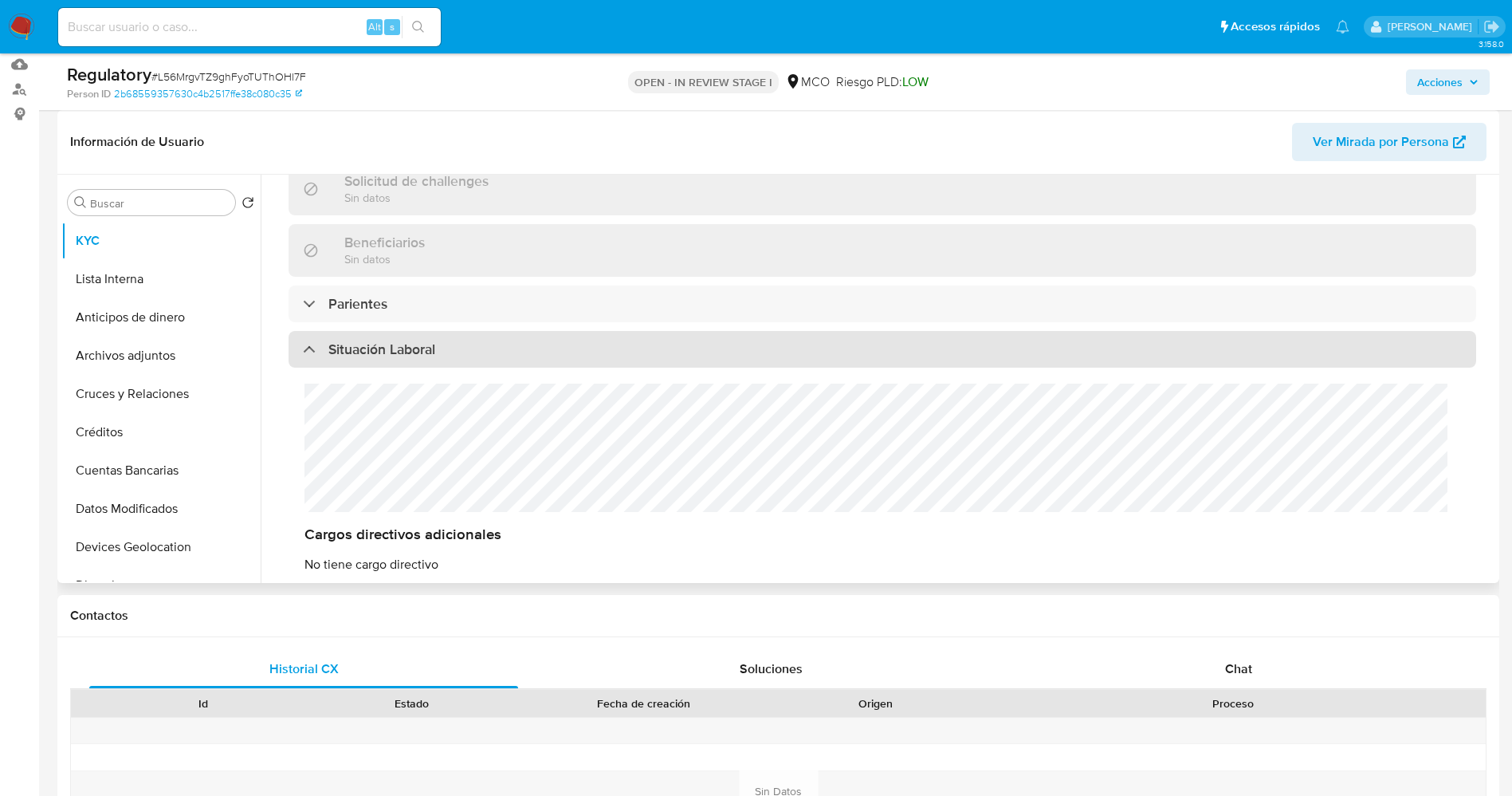
click at [441, 339] on div "Situación Laboral" at bounding box center [882, 349] width 1187 height 36
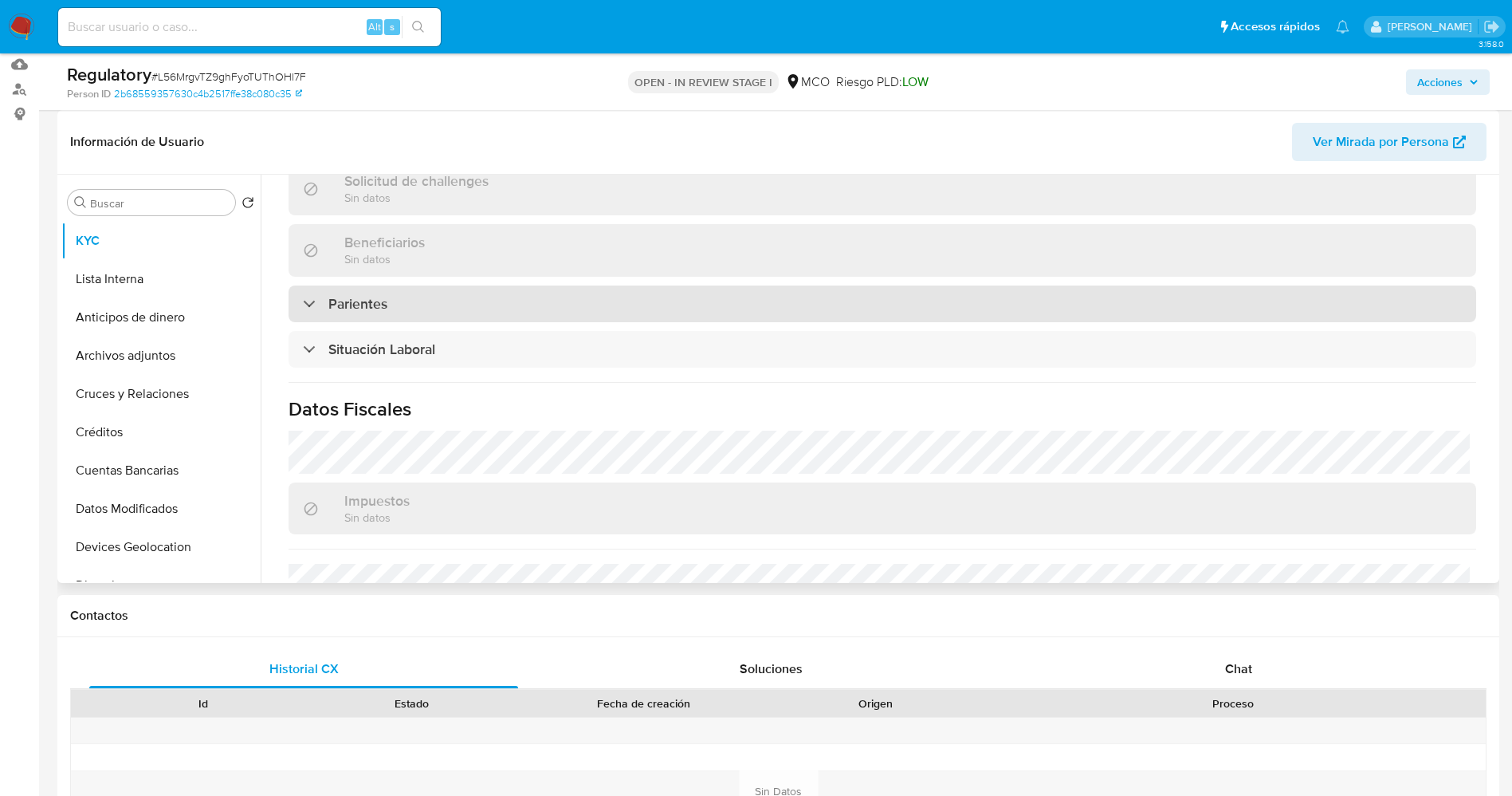
click at [433, 318] on div "Parientes" at bounding box center [882, 304] width 1187 height 36
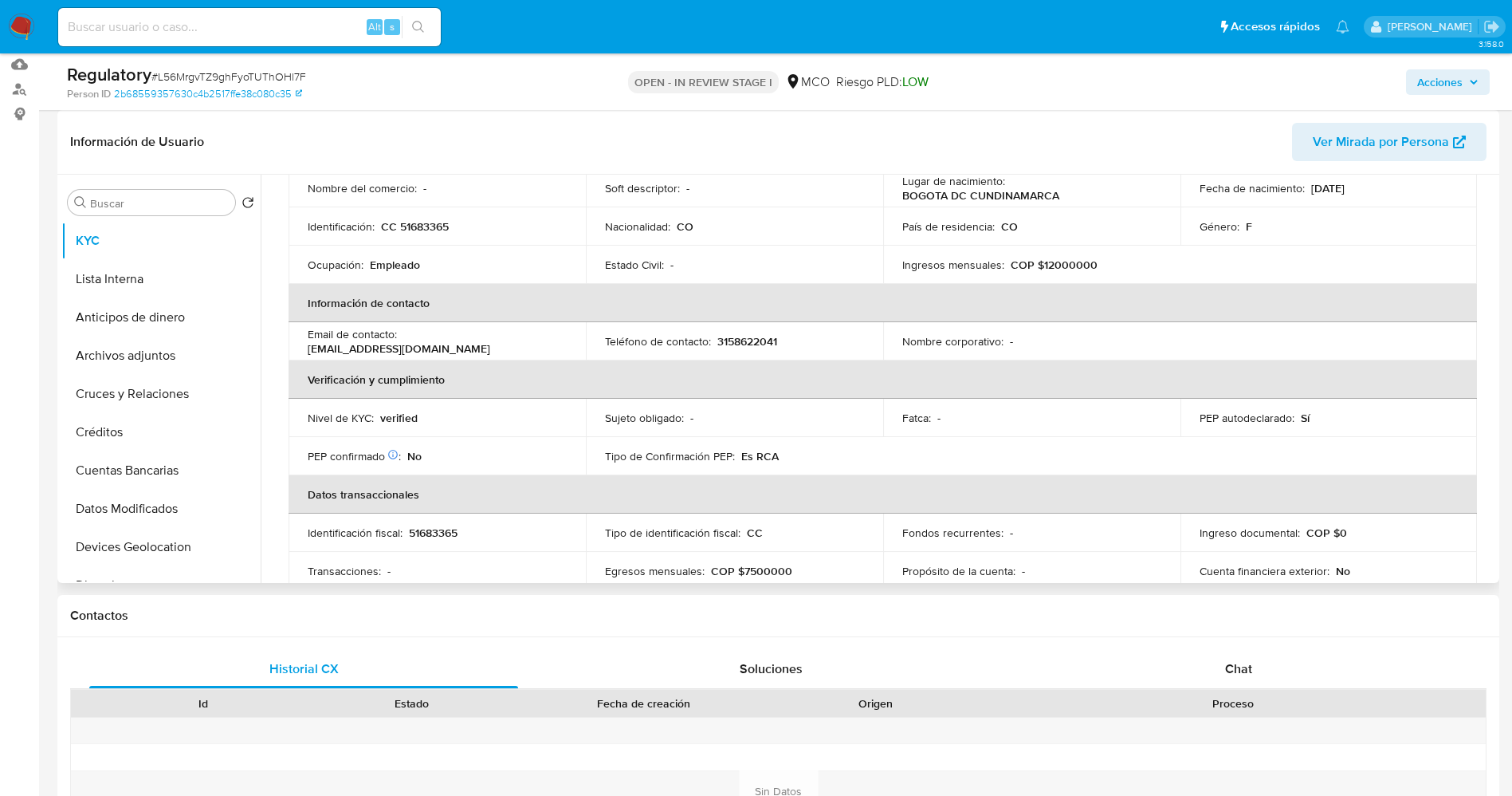
scroll to position [0, 0]
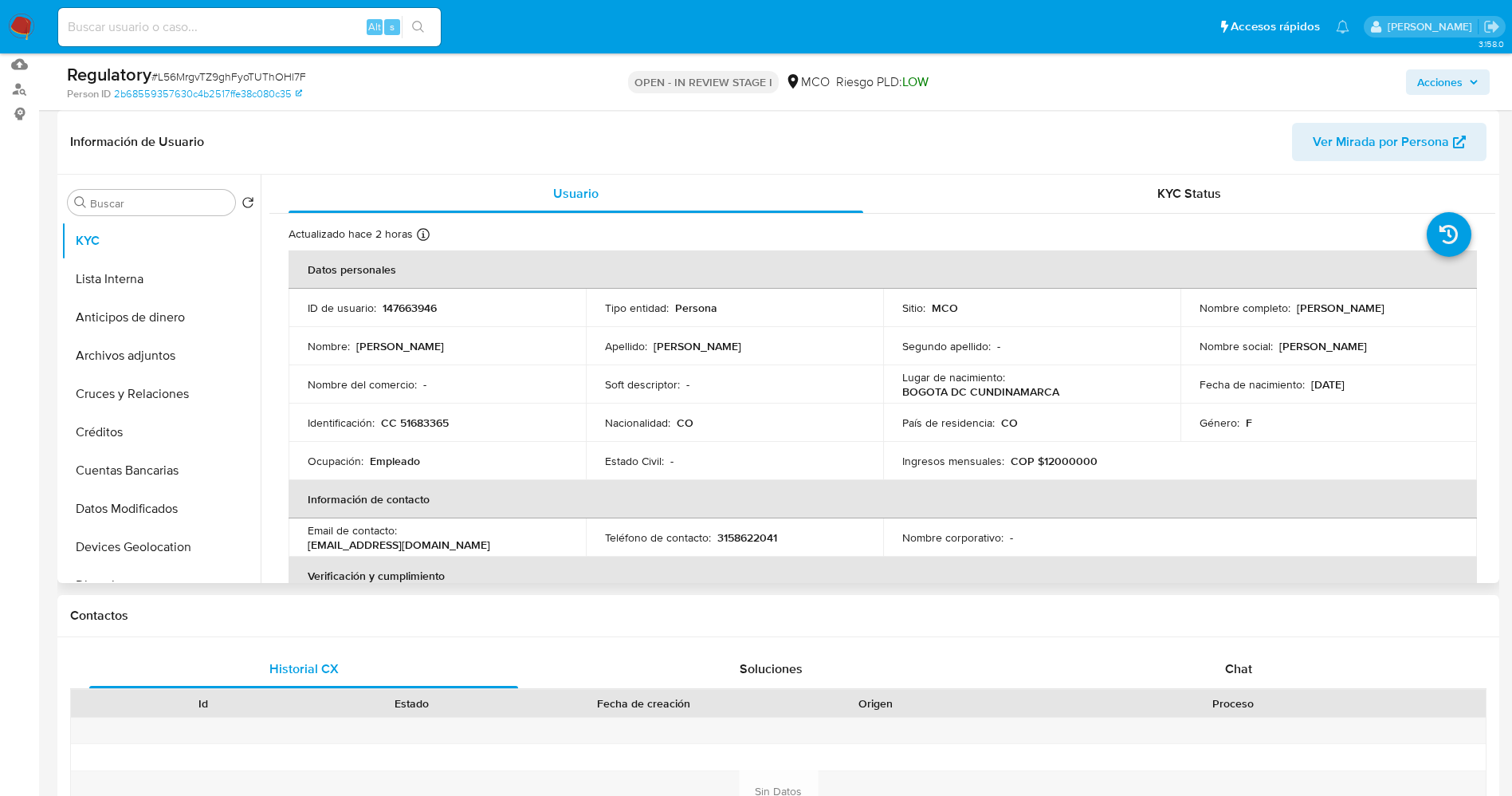
drag, startPoint x: 1287, startPoint y: 308, endPoint x: 1447, endPoint y: 302, distance: 160.1
click at [1447, 302] on div "Nombre completo : [PERSON_NAME]" at bounding box center [1328, 307] width 259 height 15
copy div "[PERSON_NAME]"
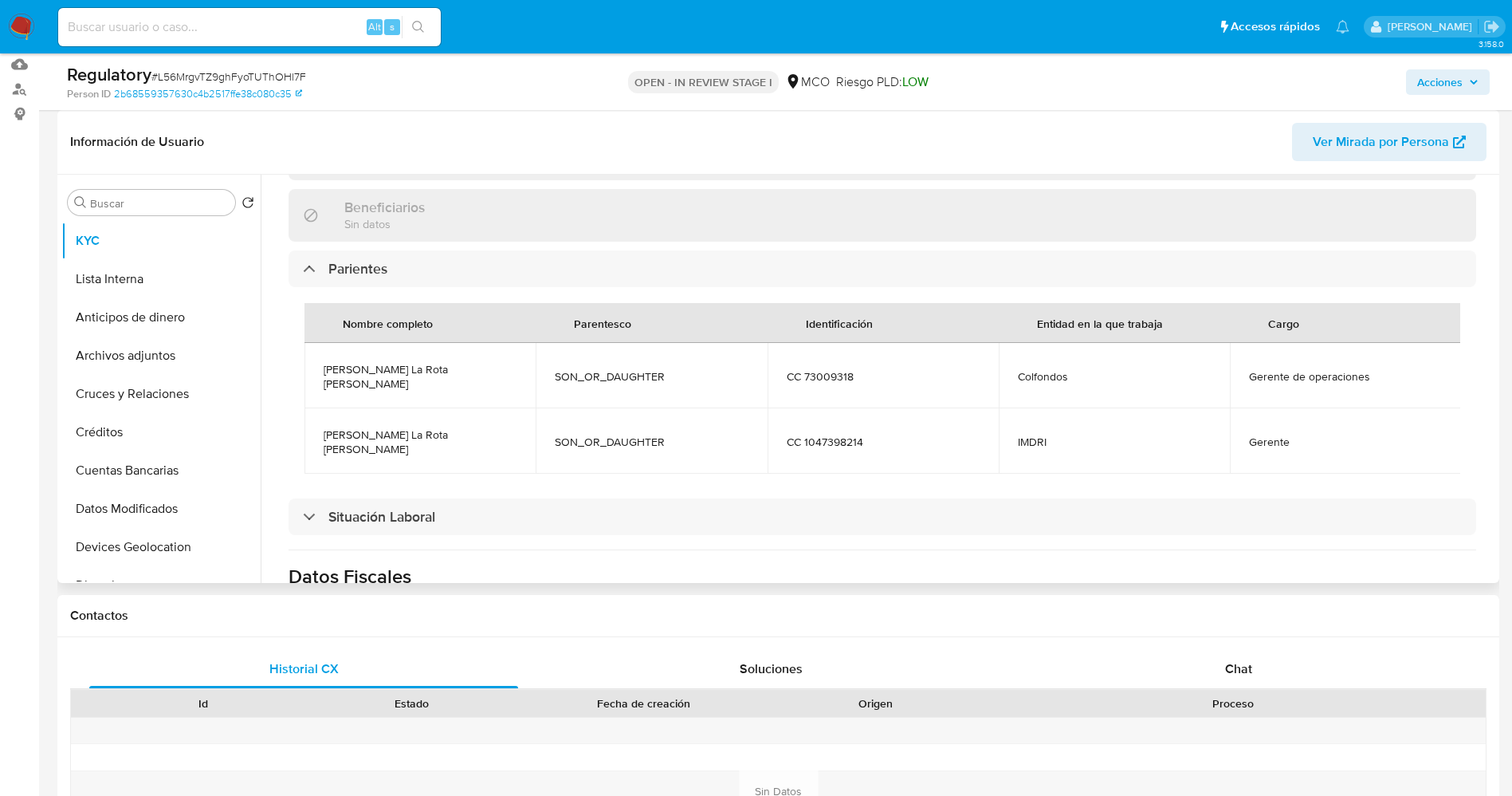
scroll to position [718, 0]
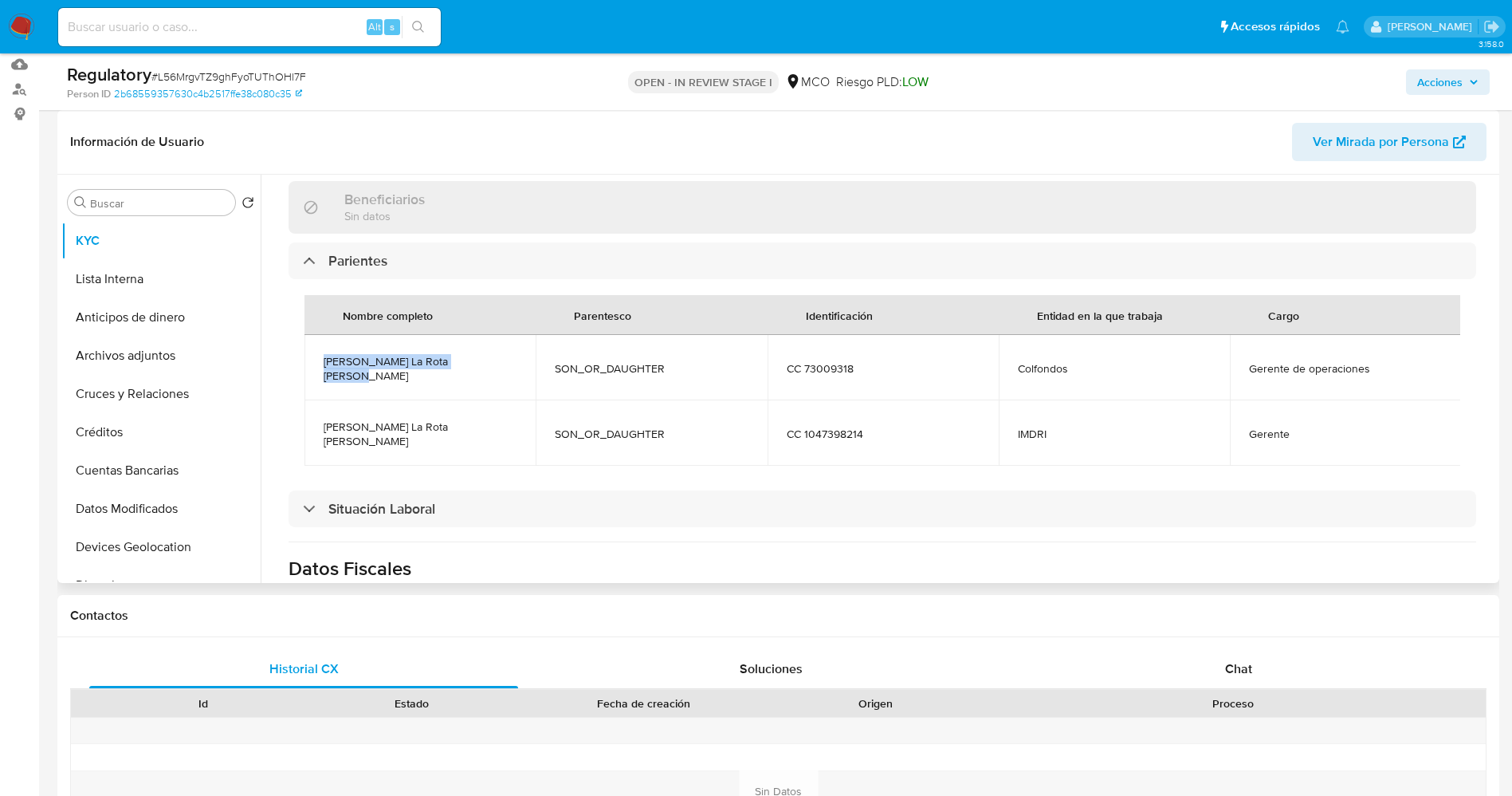
drag, startPoint x: 329, startPoint y: 358, endPoint x: 476, endPoint y: 358, distance: 147.0
click at [486, 358] on td "[PERSON_NAME] La Rota [PERSON_NAME]" at bounding box center [420, 368] width 231 height 65
copy span "[PERSON_NAME] La Rota [PERSON_NAME]"
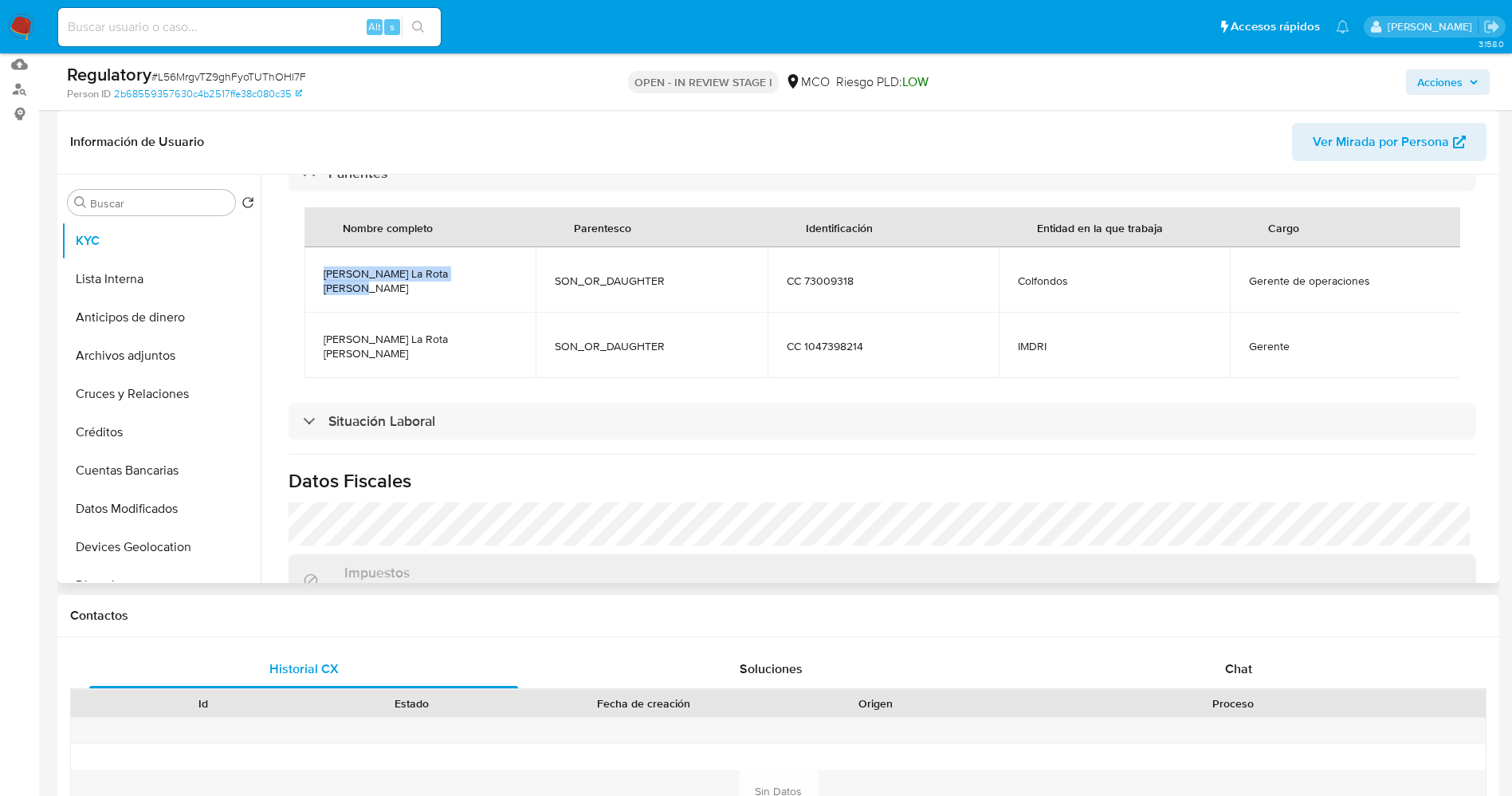
scroll to position [837, 0]
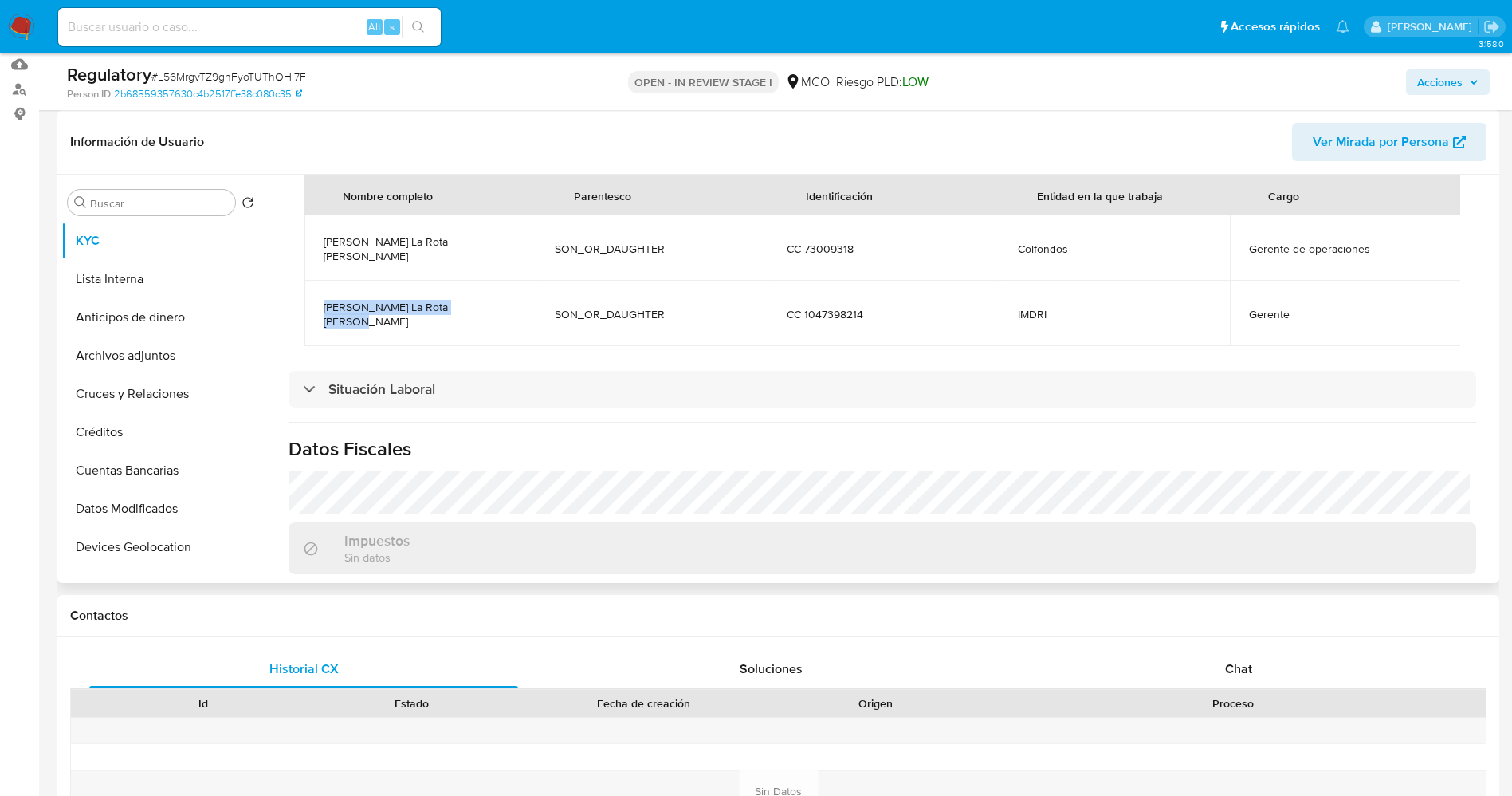
drag, startPoint x: 319, startPoint y: 290, endPoint x: 471, endPoint y: 289, distance: 152.0
click at [500, 289] on td "[PERSON_NAME] La Rota [PERSON_NAME]" at bounding box center [420, 314] width 231 height 65
copy span "[PERSON_NAME] La Rota [PERSON_NAME]"
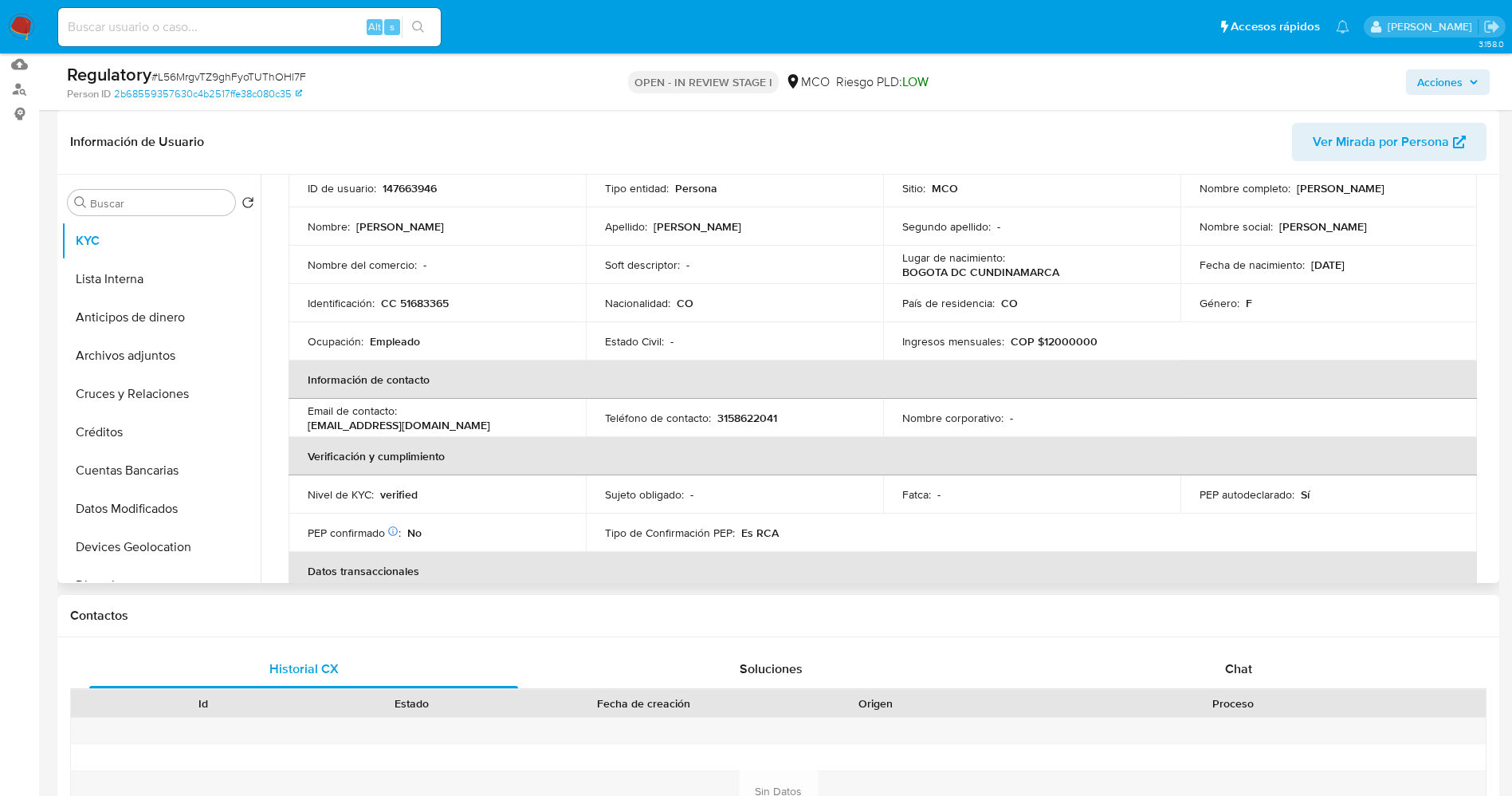
scroll to position [598, 0]
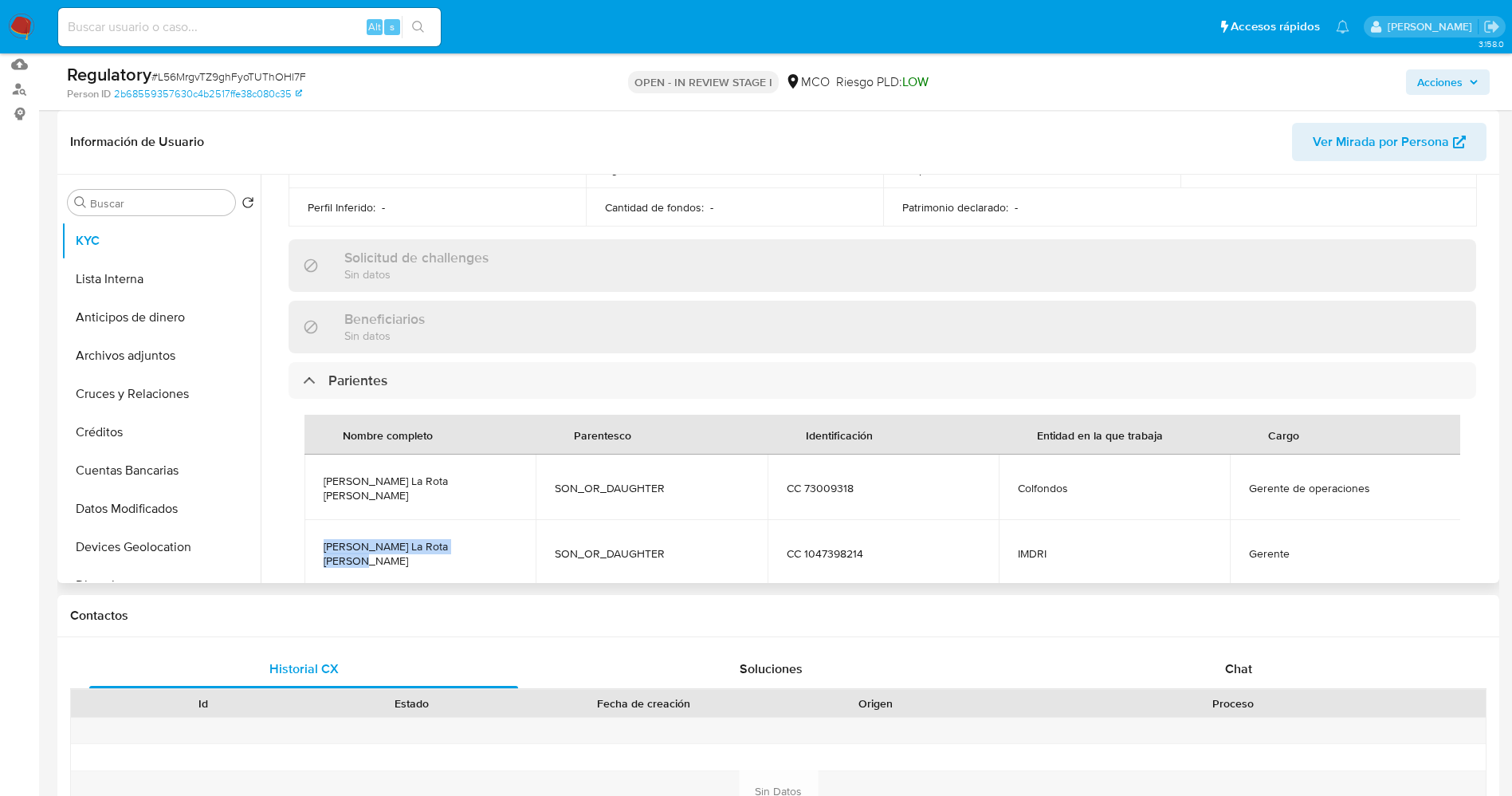
copy span "[PERSON_NAME] La Rota [PERSON_NAME]"
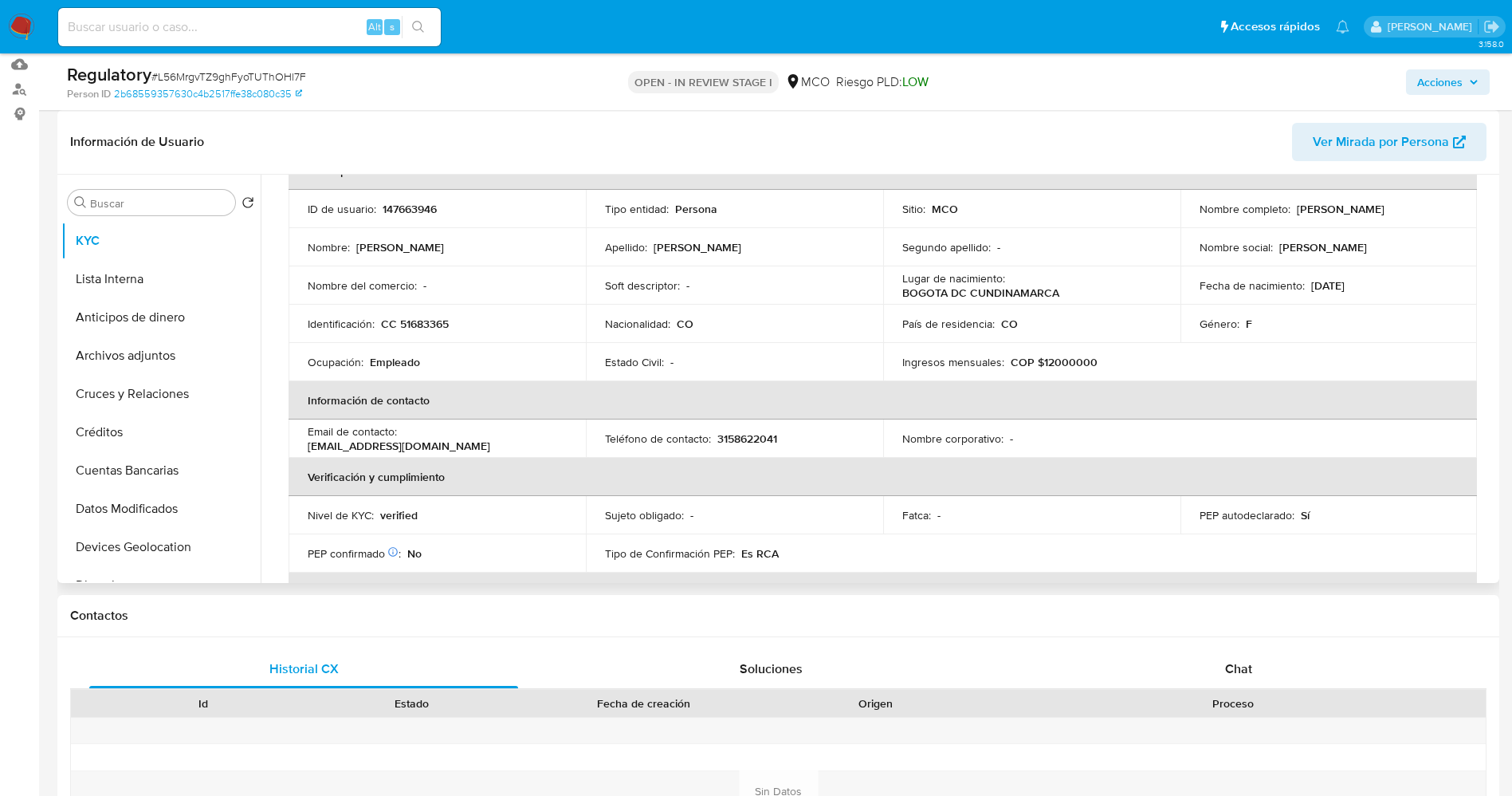
scroll to position [0, 0]
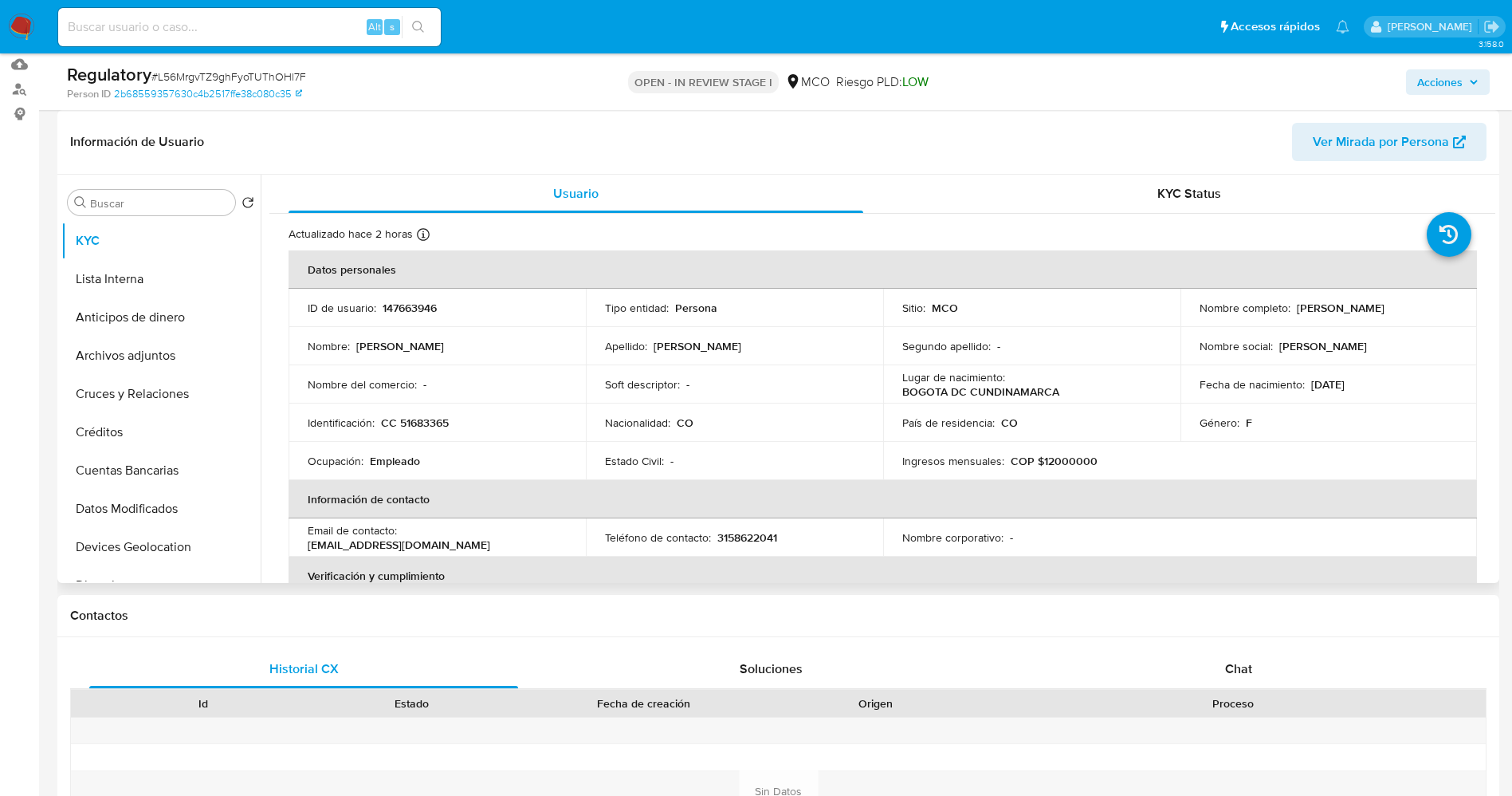
drag, startPoint x: 1292, startPoint y: 309, endPoint x: 1459, endPoint y: 326, distance: 167.9
click at [1459, 326] on tbody "ID de usuario : 147663946 Tipo entidad : Persona Sitio : MCO Nombre completo : …" at bounding box center [882, 384] width 1188 height 191
copy p "[PERSON_NAME]"
drag, startPoint x: 397, startPoint y: 423, endPoint x: 456, endPoint y: 418, distance: 59.2
click at [456, 418] on div "Identificación : CC 51683365" at bounding box center [436, 423] width 259 height 15
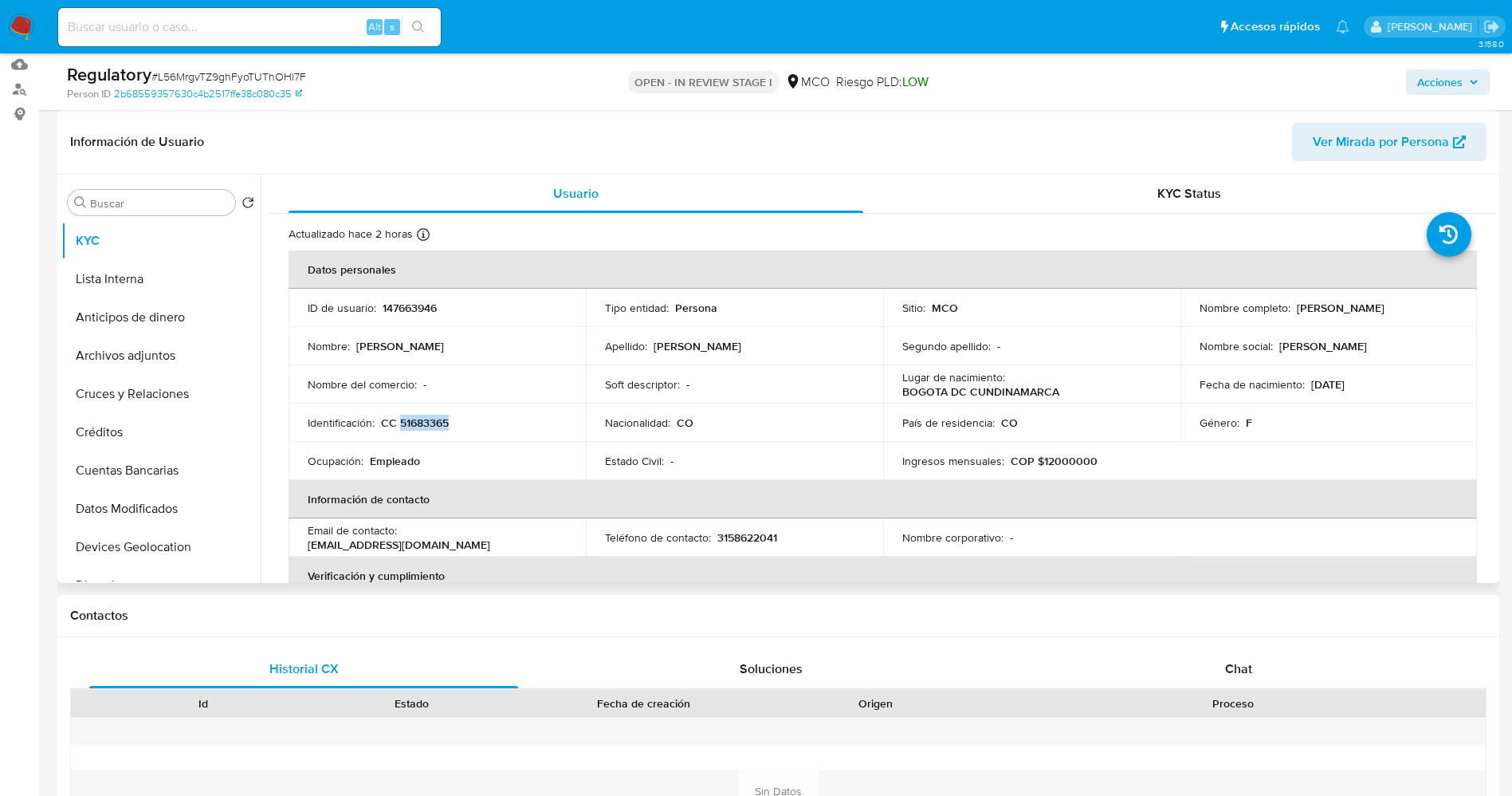
copy p "51683365"
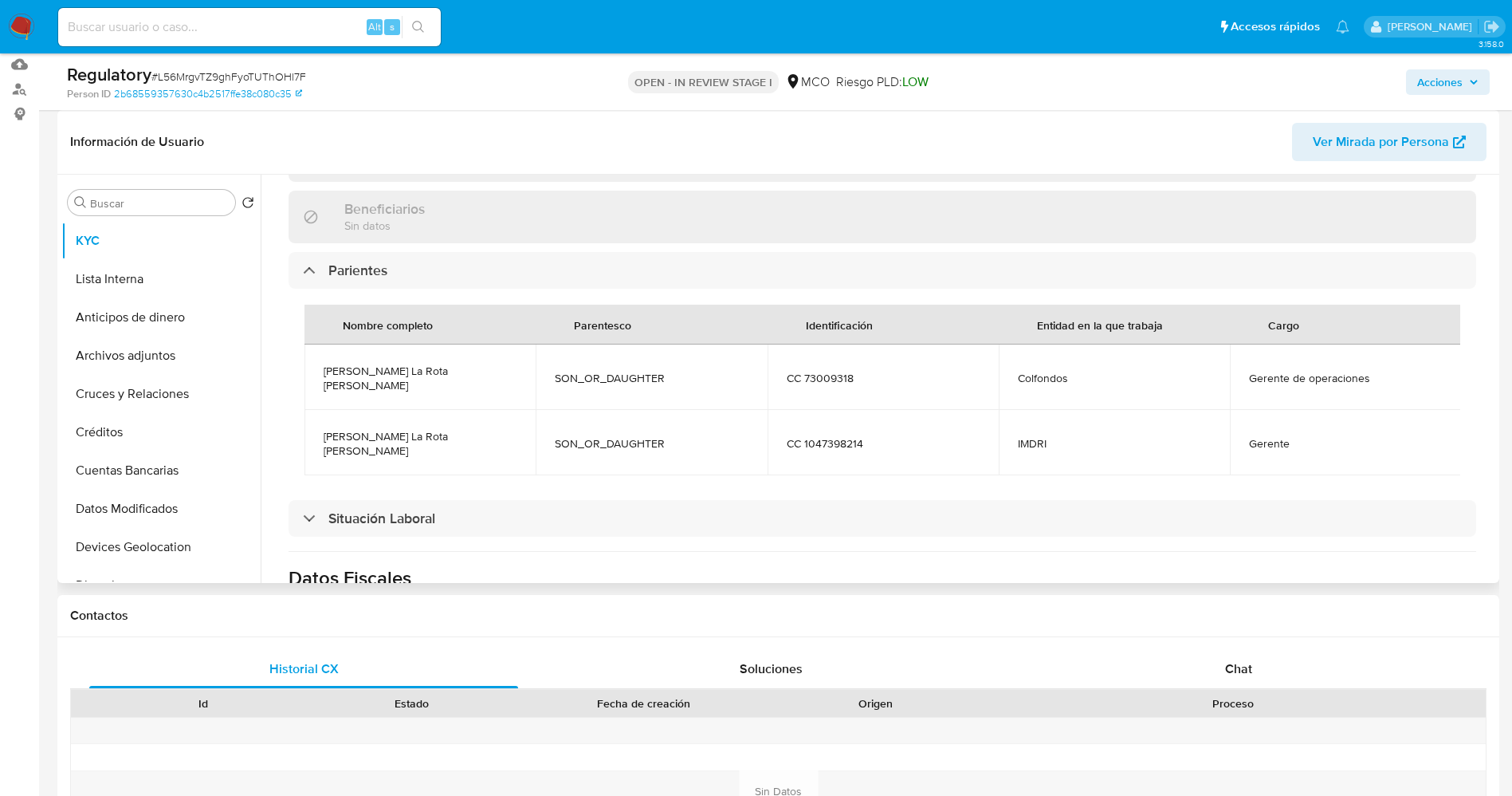
scroll to position [718, 0]
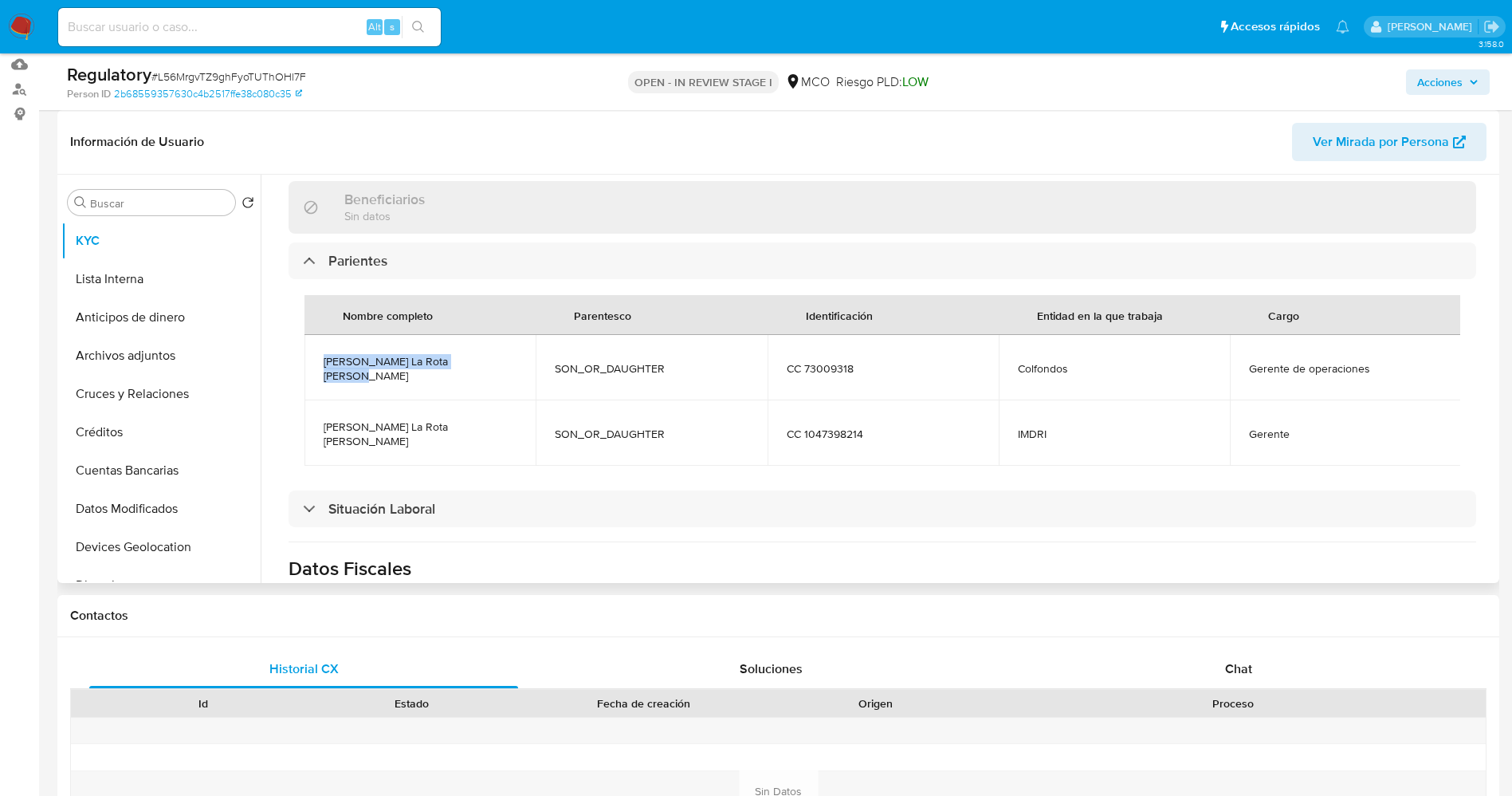
drag, startPoint x: 327, startPoint y: 365, endPoint x: 493, endPoint y: 375, distance: 166.3
click at [493, 375] on td "[PERSON_NAME] La Rota [PERSON_NAME]" at bounding box center [420, 368] width 231 height 65
copy span "[PERSON_NAME] La Rota [PERSON_NAME]"
drag, startPoint x: 315, startPoint y: 413, endPoint x: 480, endPoint y: 408, distance: 165.1
click at [488, 409] on td "[PERSON_NAME] La Rota [PERSON_NAME]" at bounding box center [420, 433] width 231 height 65
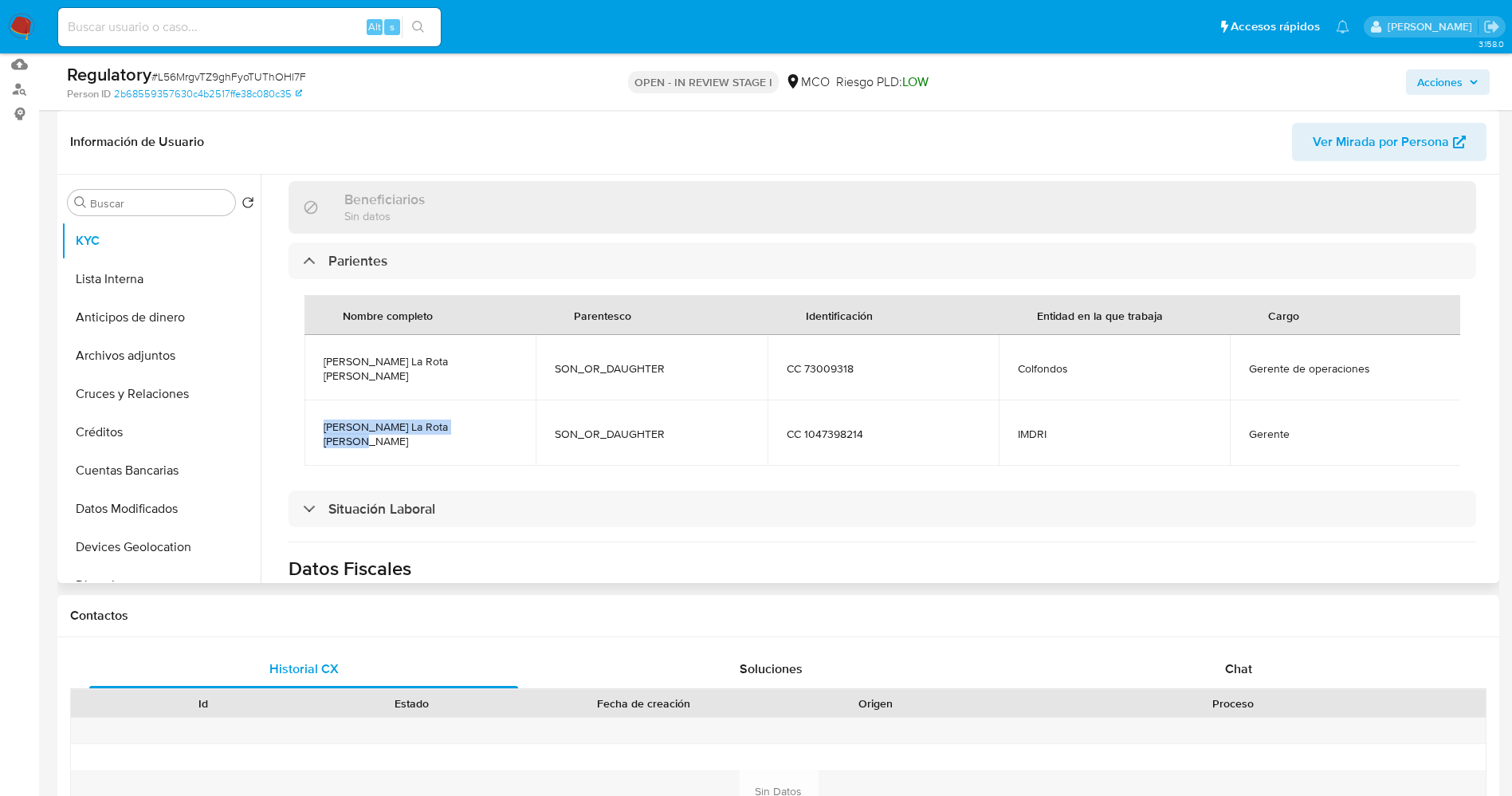
copy span "[PERSON_NAME] La Rota [PERSON_NAME]"
drag, startPoint x: 1280, startPoint y: 421, endPoint x: 1300, endPoint y: 418, distance: 20.2
click at [1301, 418] on td "Gerente" at bounding box center [1345, 433] width 231 height 65
copy span "Gerente"
click at [135, 281] on button "Lista Interna" at bounding box center [160, 279] width 199 height 38
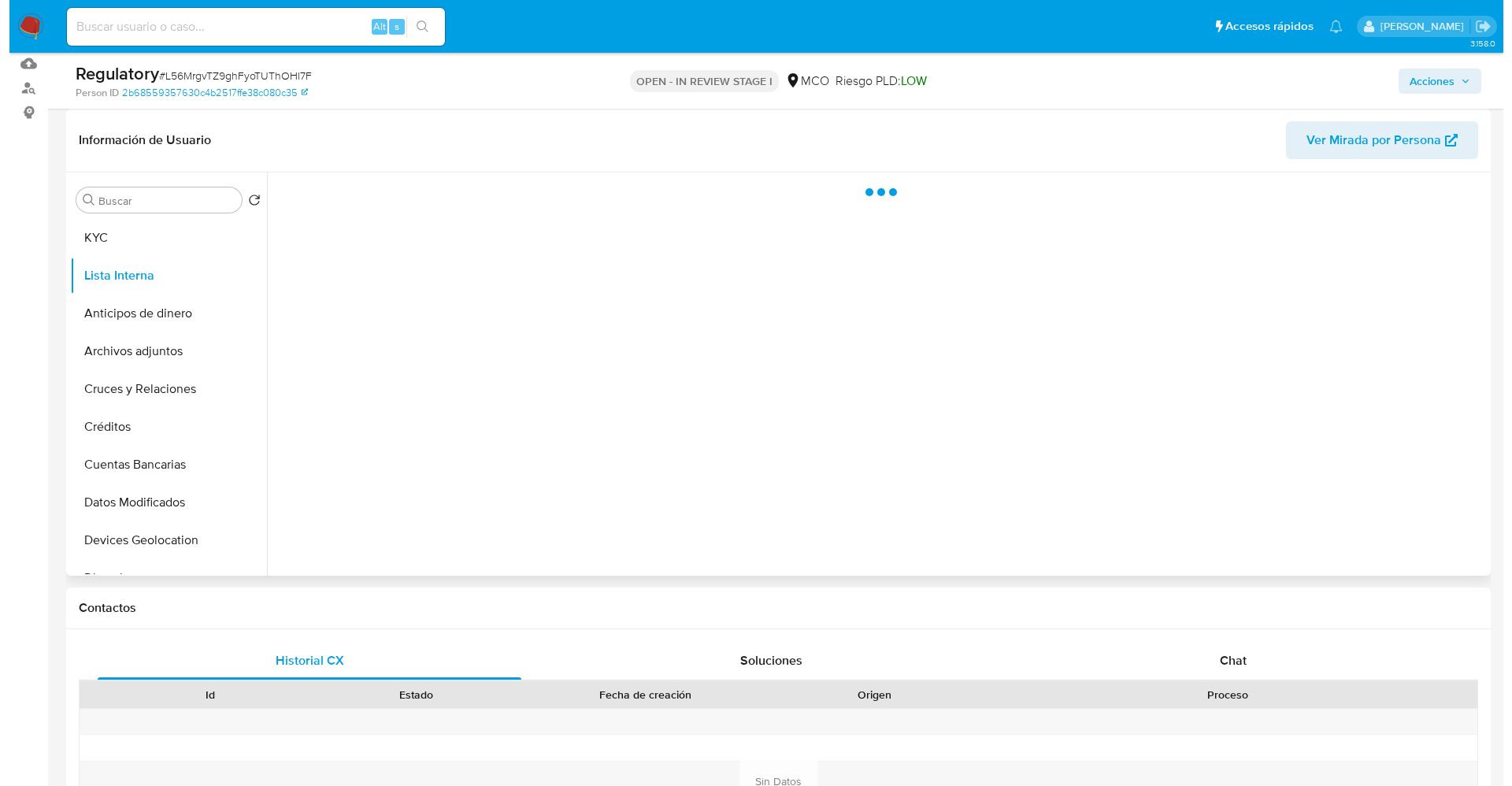
scroll to position [0, 0]
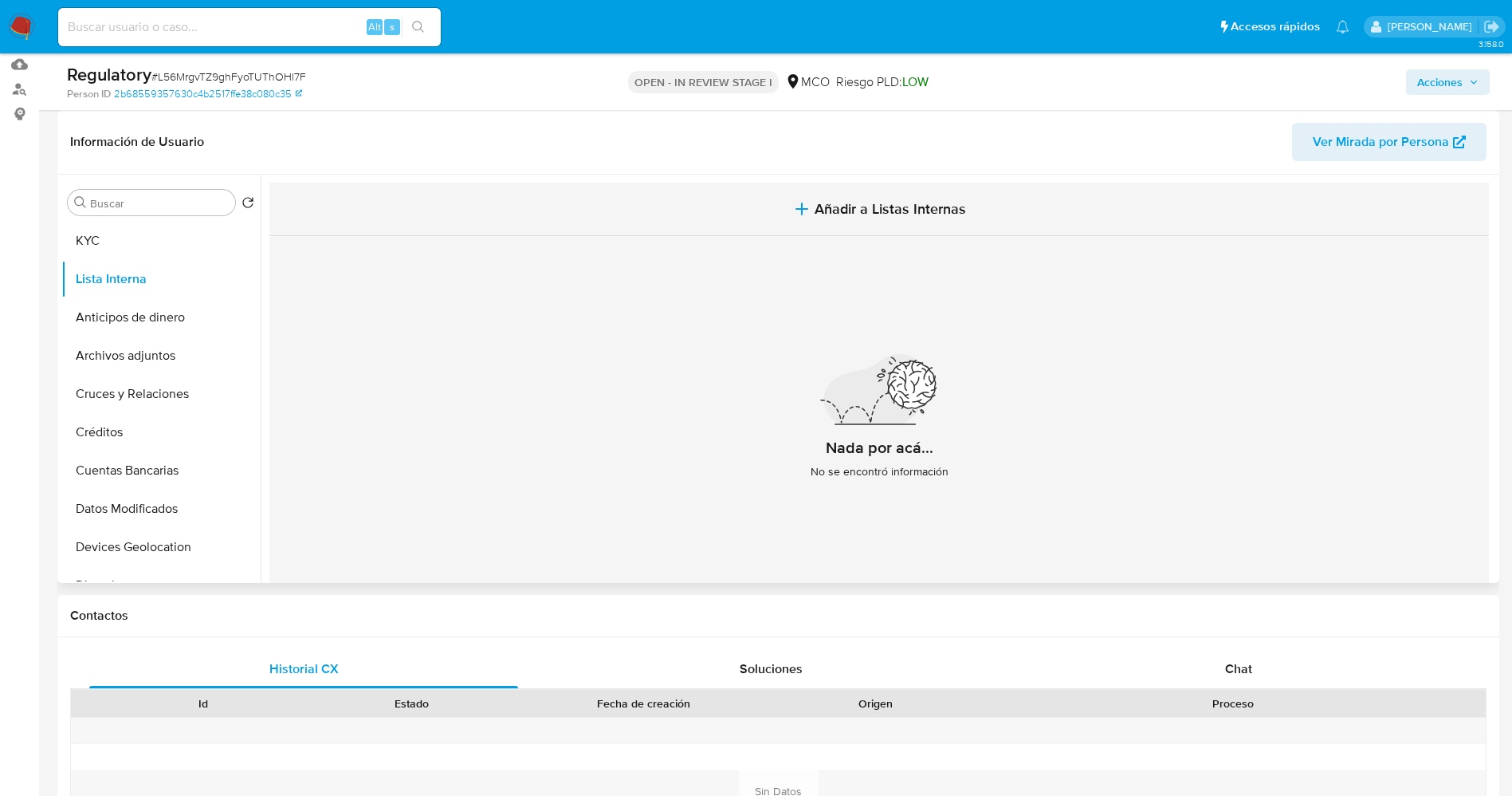
click at [866, 221] on button "Añadir a Listas Internas" at bounding box center [878, 209] width 1219 height 54
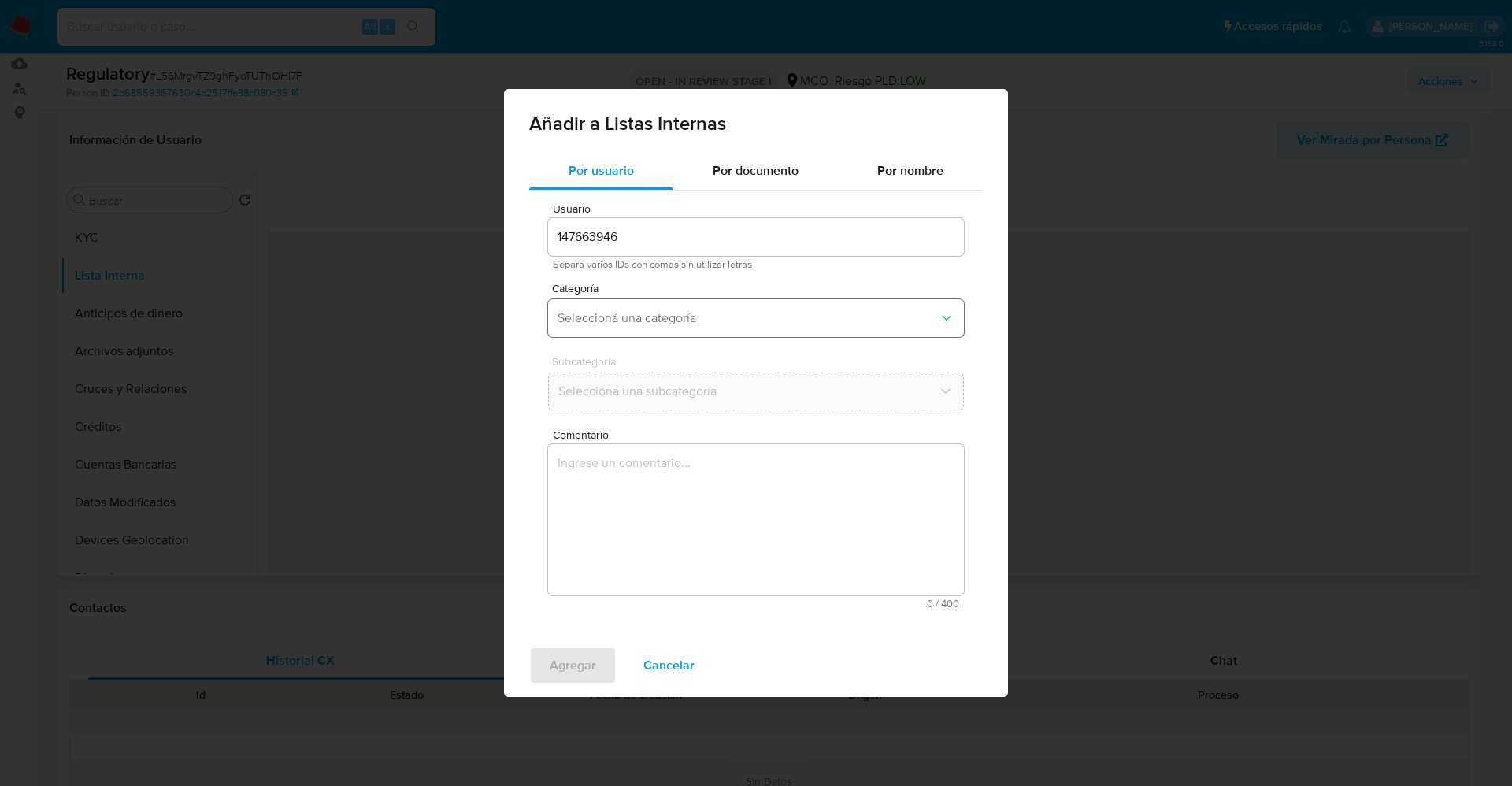
click at [692, 316] on span "Seleccioná una categoría" at bounding box center [748, 318] width 381 height 16
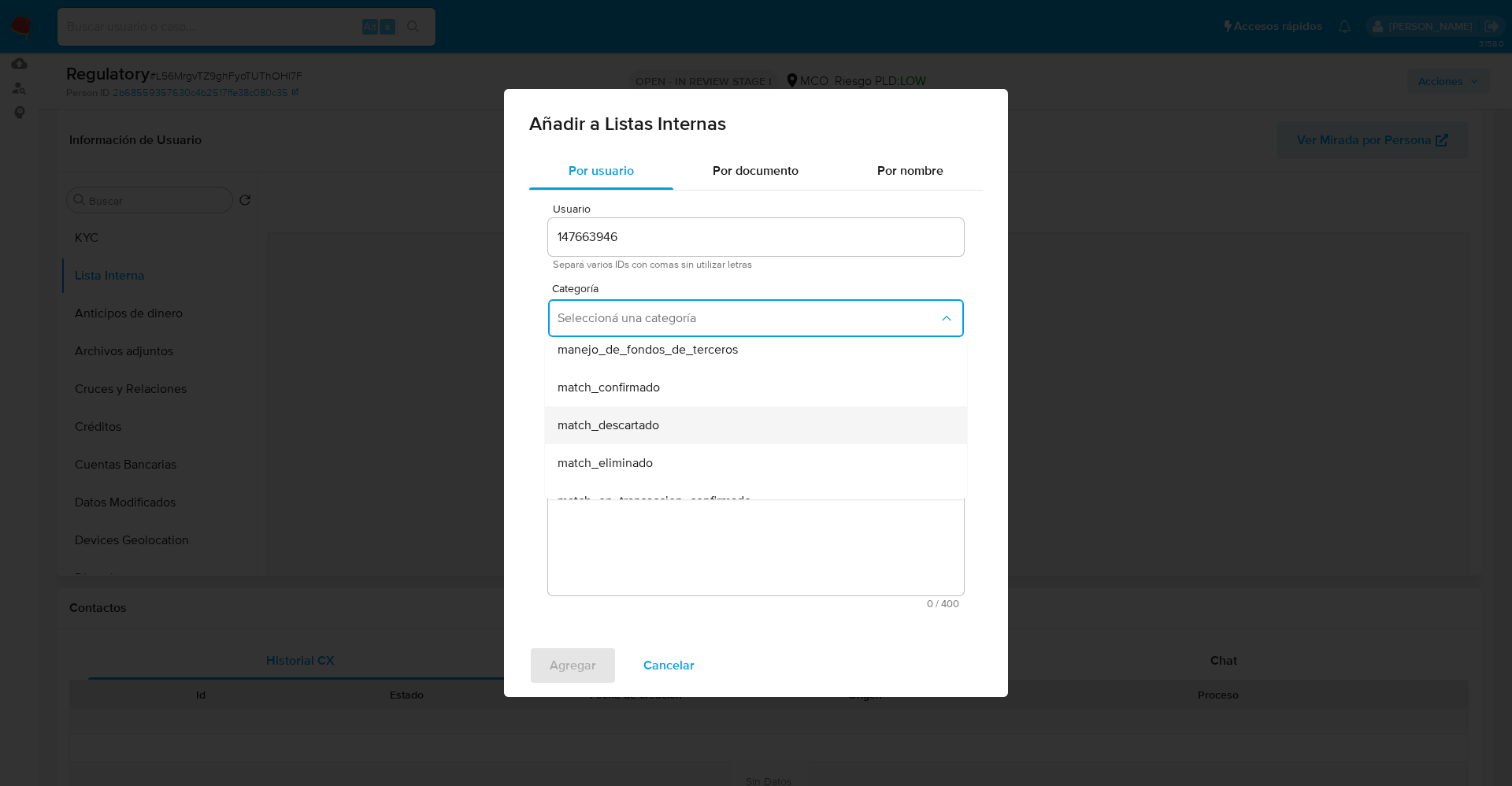
scroll to position [118, 0]
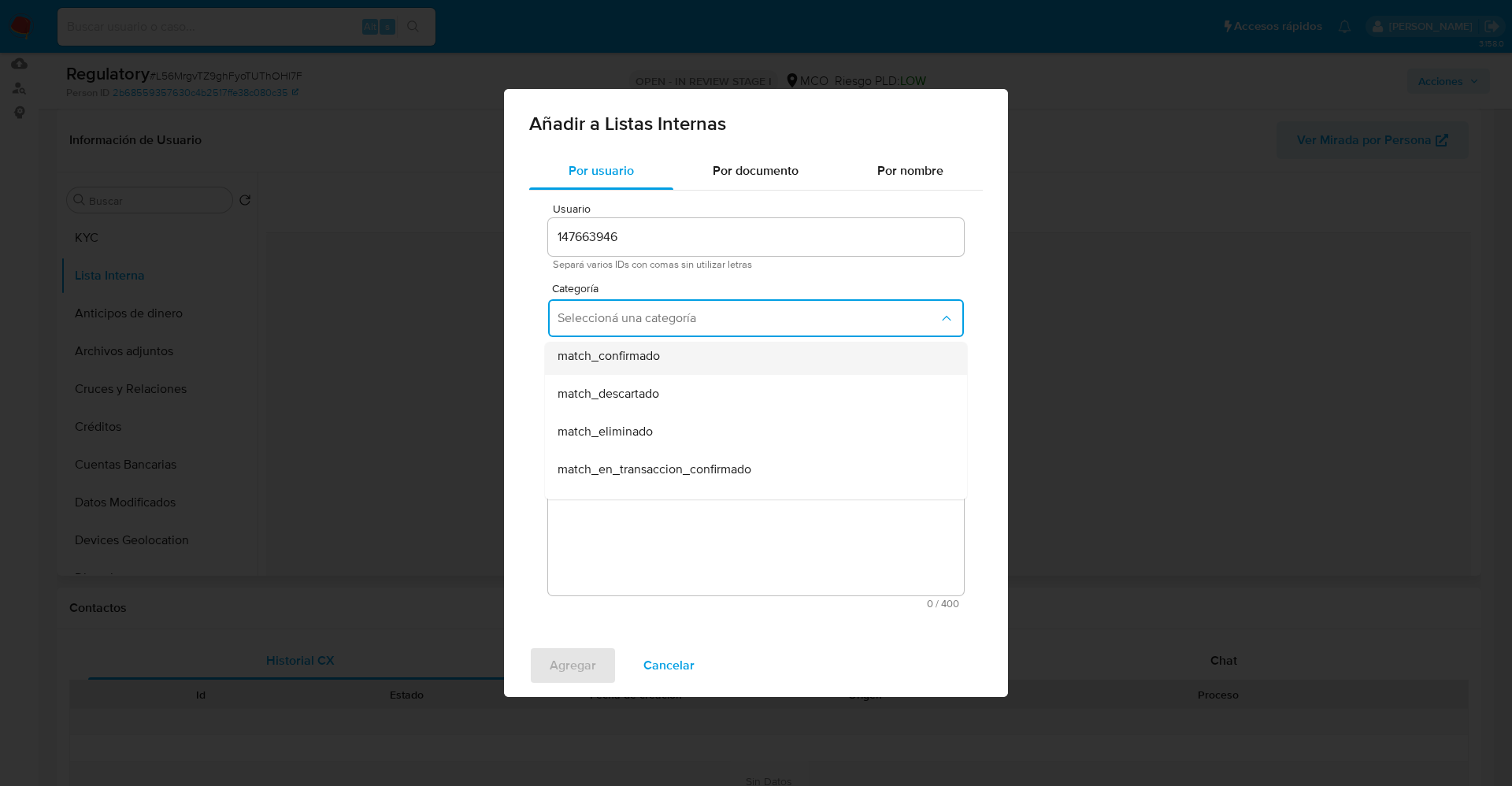
click at [684, 367] on div "match_confirmado" at bounding box center [751, 356] width 387 height 38
click at [681, 389] on span "Seleccioná una subcategoría" at bounding box center [748, 392] width 381 height 16
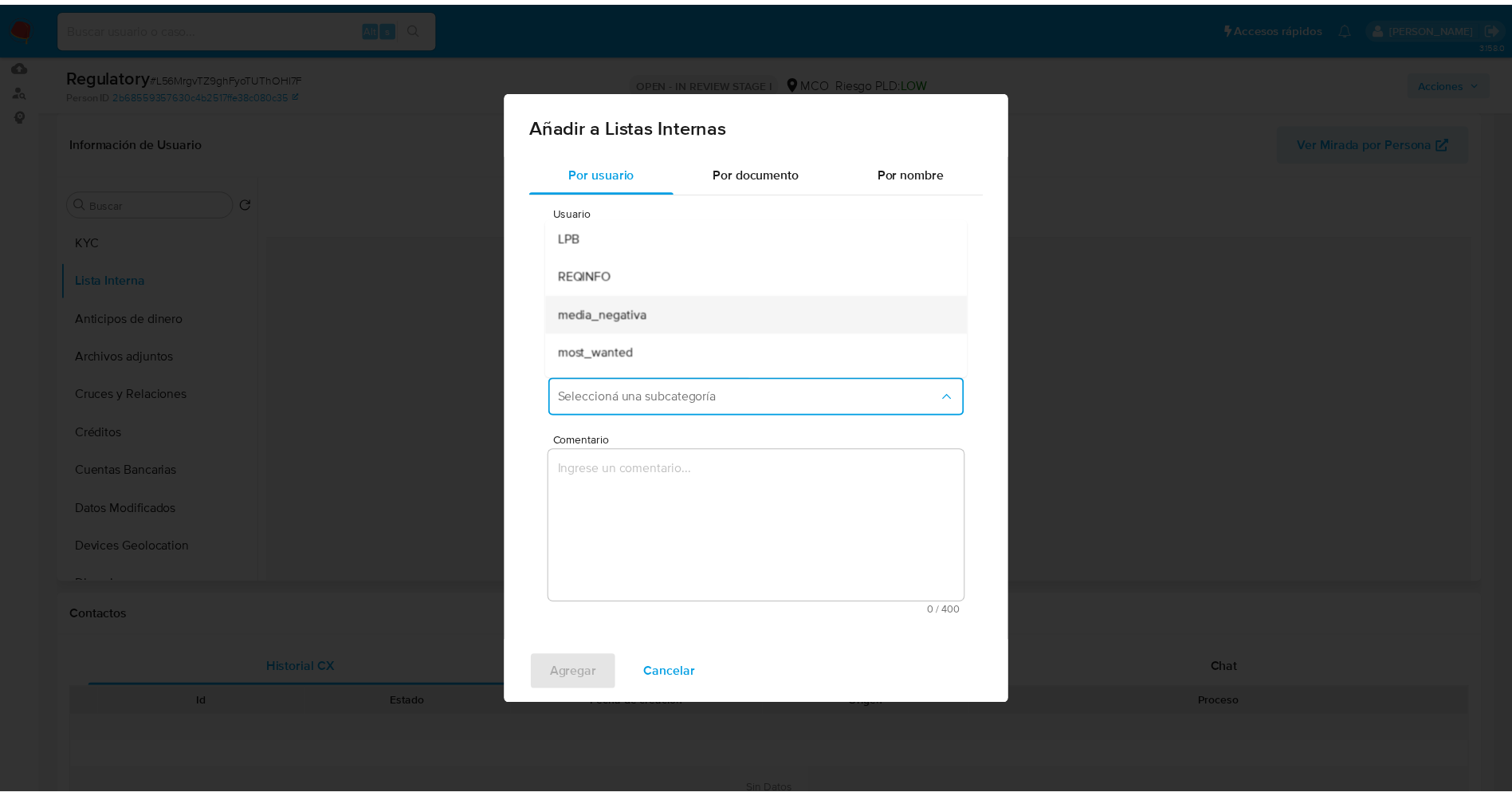
scroll to position [108, 0]
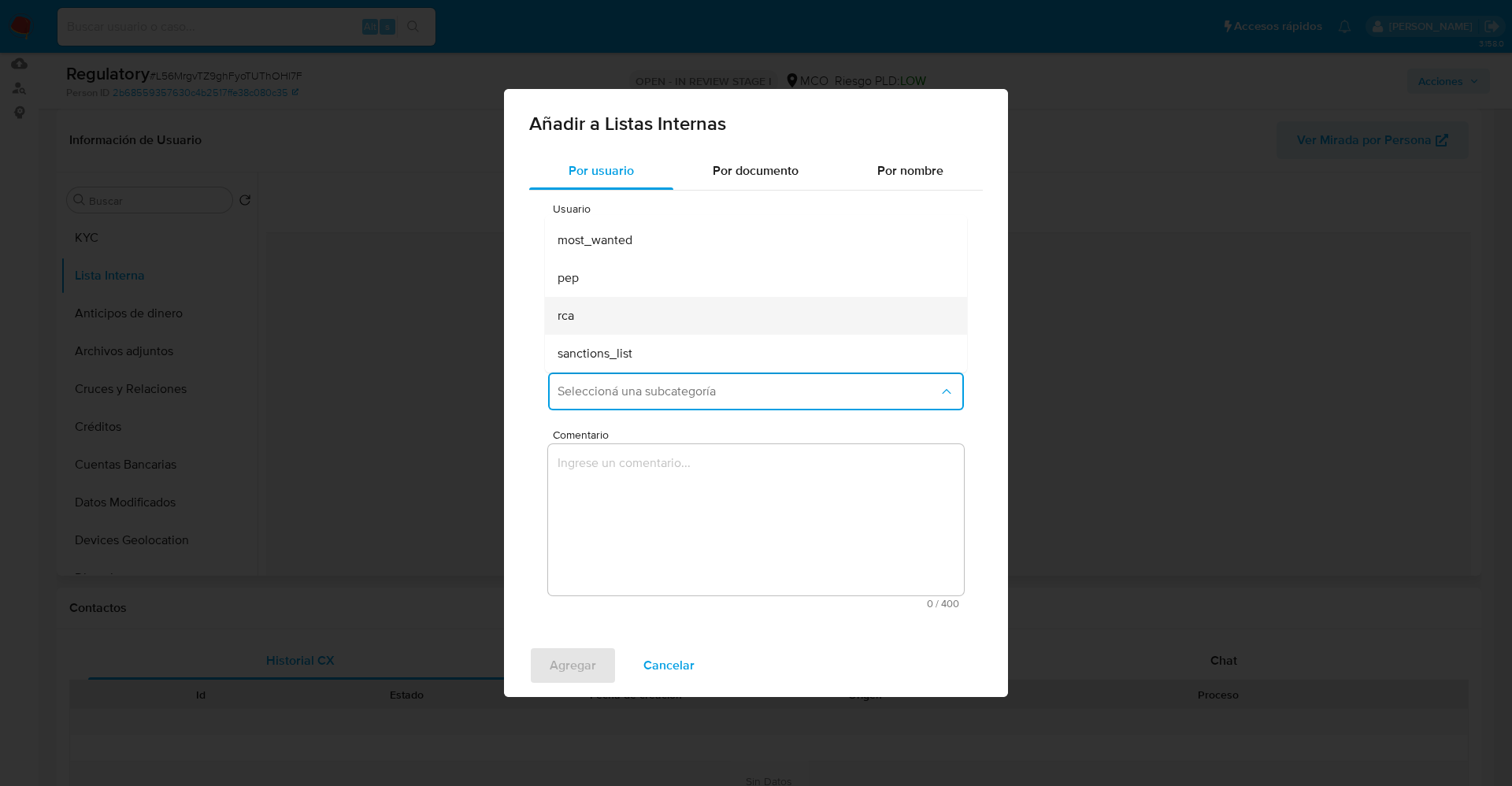
click at [634, 315] on div "rca" at bounding box center [751, 315] width 387 height 38
click at [643, 496] on textarea "Comentario" at bounding box center [756, 519] width 416 height 151
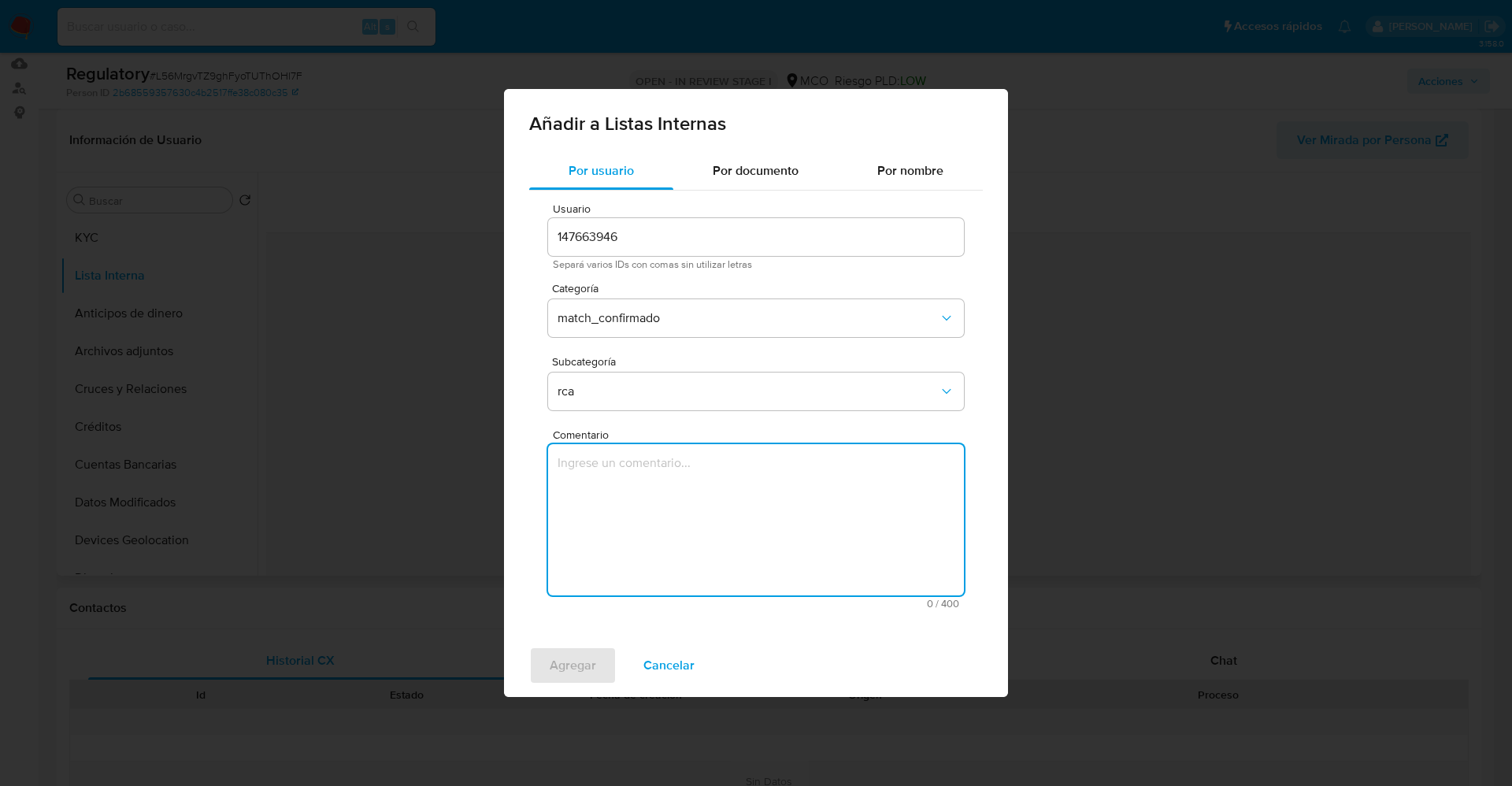
click at [787, 530] on textarea "Comentario" at bounding box center [756, 519] width 416 height 151
paste textarea "usuario [PERSON_NAME],CC 51683365 declara que su HIJO [PERSON_NAME] La Rota [PE…"
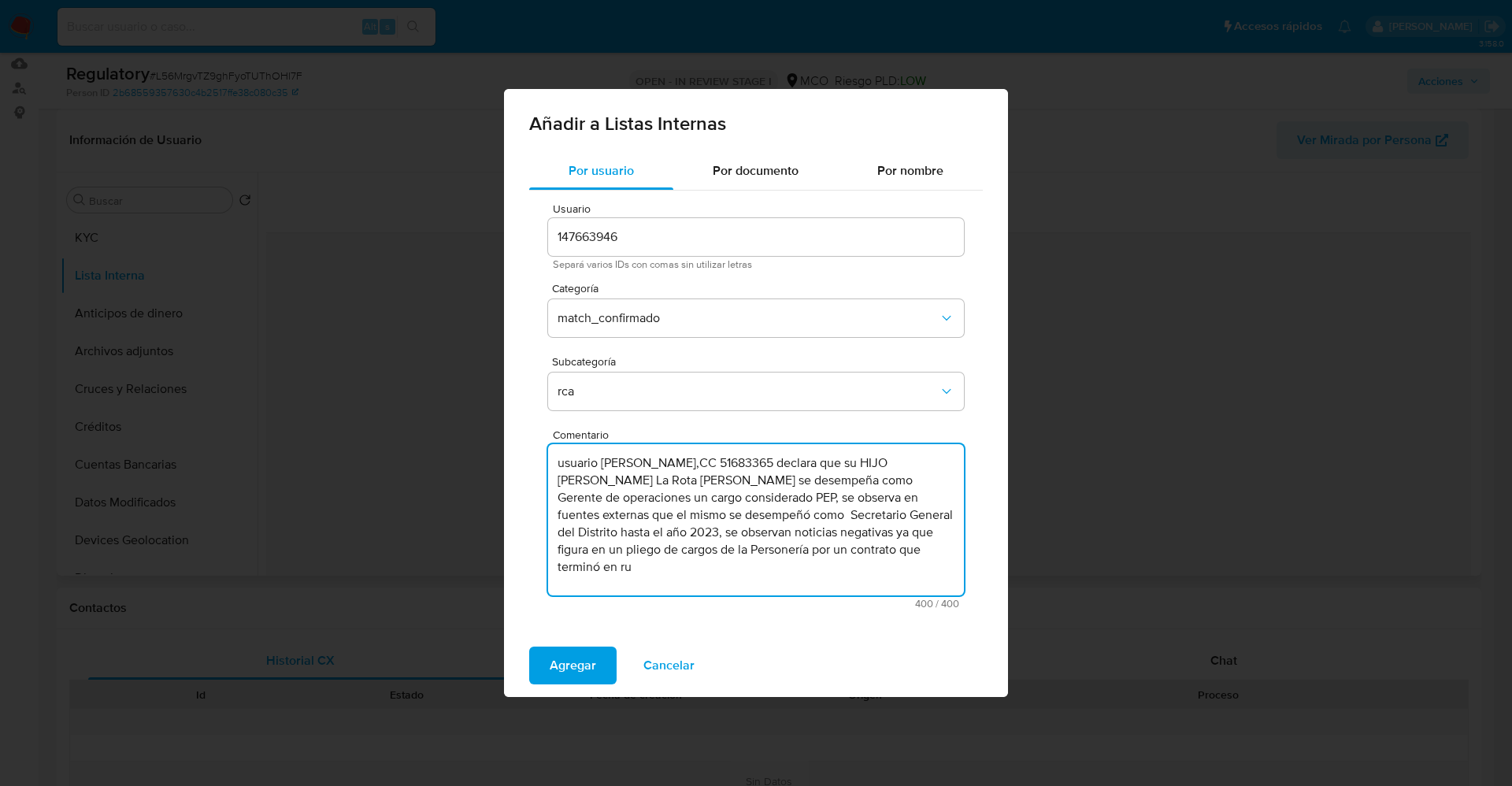
click at [565, 466] on textarea "usuario [PERSON_NAME],CC 51683365 declara que su HIJO [PERSON_NAME] La Rota [PE…" at bounding box center [756, 519] width 416 height 151
drag, startPoint x: 674, startPoint y: 536, endPoint x: 947, endPoint y: 559, distance: 274.0
click at [947, 559] on textarea "Usuario [PERSON_NAME],CC 51683365 declara que su HIJO [PERSON_NAME] La Rota [PE…" at bounding box center [756, 519] width 416 height 151
paste textarea "declara que su otro hijo Felipe Roberto La Rota García se desempeña como Gerent…"
drag, startPoint x: 613, startPoint y: 573, endPoint x: 548, endPoint y: 575, distance: 65.0
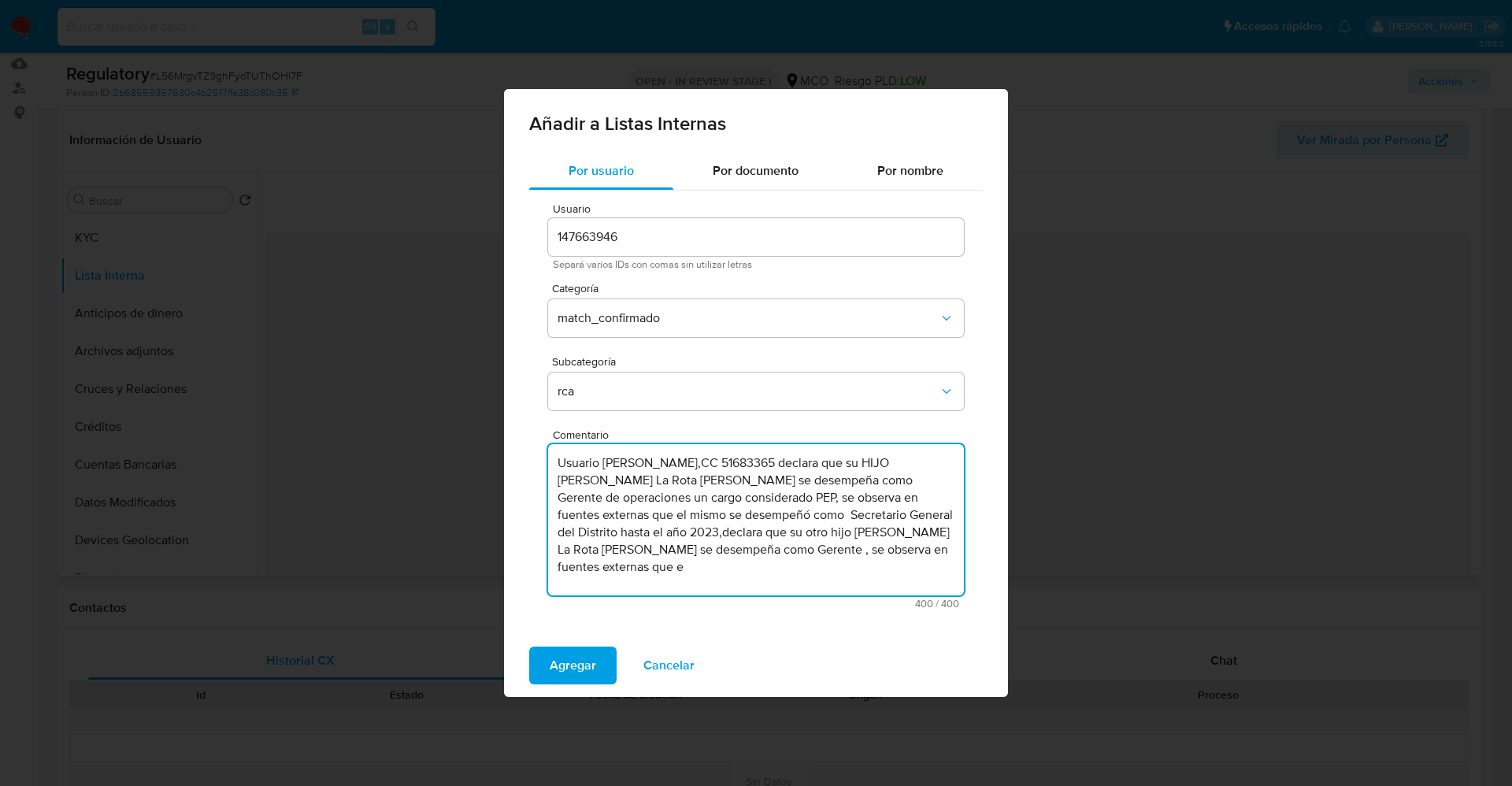
click at [548, 575] on textarea "Usuario Sonia Cecilia Garcia Rodriguez,CC 51683365 declara que su HIJO Carlos A…" at bounding box center [756, 519] width 416 height 151
click at [676, 552] on textarea "Usuario Sonia Cecilia Garcia Rodriguez,CC 51683365 declara que su HIJO Carlos A…" at bounding box center [756, 519] width 416 height 151
paste textarea "SECRETARIO GENERAL EMPRESA IBAGUEREÑA DE ACUED"
drag, startPoint x: 849, startPoint y: 548, endPoint x: 922, endPoint y: 570, distance: 76.2
click at [922, 570] on textarea "Usuario Sonia Cecilia Garcia Rodriguez,CC 51683365 declara que su HIJO Carlos A…" at bounding box center [756, 519] width 416 height 151
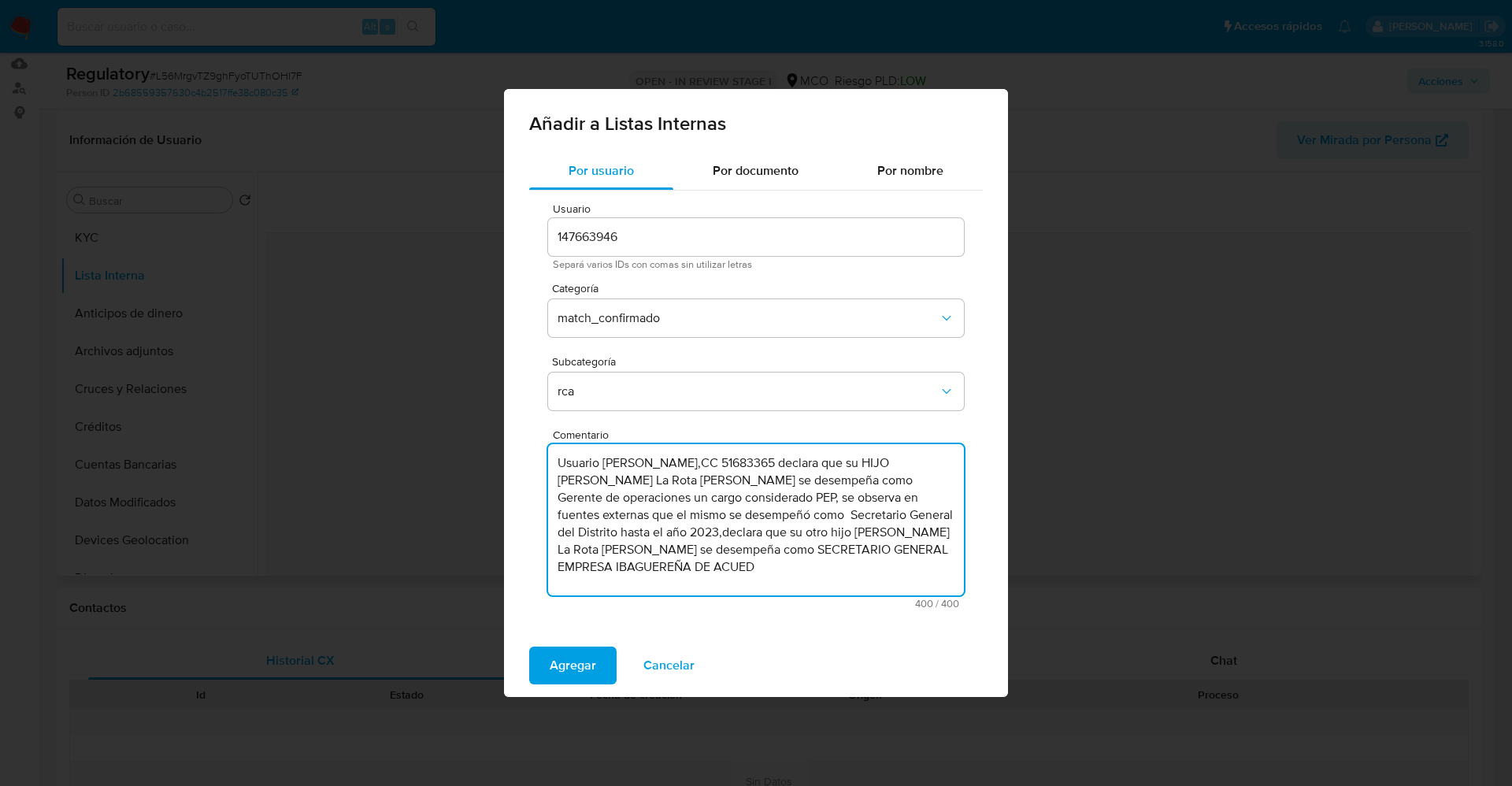
click at [850, 570] on textarea "Usuario Sonia Cecilia Garcia Rodriguez,CC 51683365 declara que su HIJO Carlos A…" at bounding box center [756, 519] width 416 height 151
click at [867, 552] on textarea "Usuario Sonia Cecilia Garcia Rodriguez,CC 51683365 declara que su HIJO Carlos A…" at bounding box center [756, 519] width 416 height 151
drag, startPoint x: 632, startPoint y: 570, endPoint x: 755, endPoint y: 570, distance: 123.0
click at [755, 570] on textarea "Usuario Sonia Cecilia Garcia Rodriguez,CC 51683365 declara que su HIJO Carlos A…" at bounding box center [756, 519] width 416 height 151
type textarea "Usuario Sonia Cecilia Garcia Rodriguez,CC 51683365 declara que su HIJO Carlos A…"
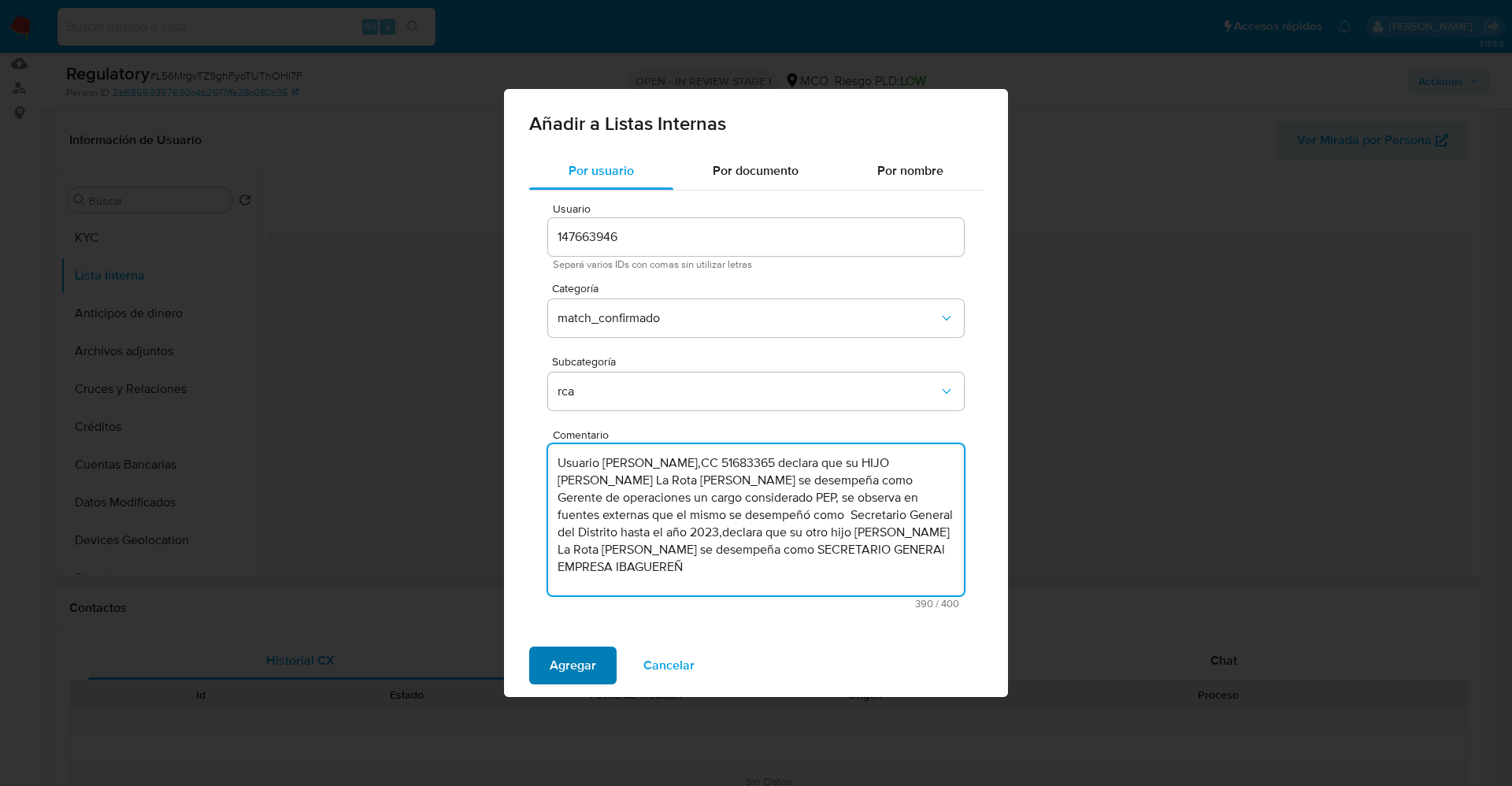
click at [566, 652] on span "Agregar" at bounding box center [573, 665] width 47 height 35
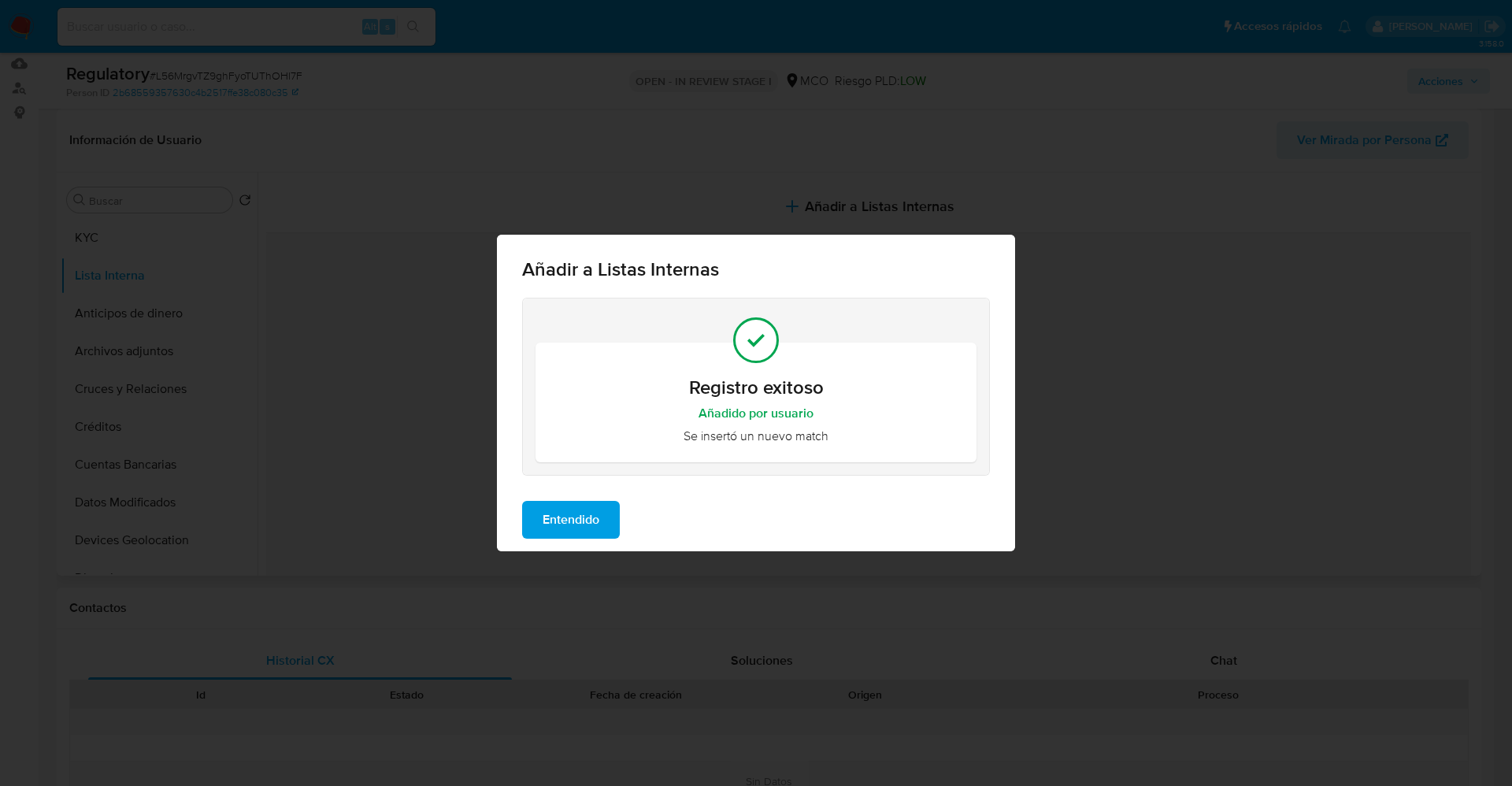
click at [588, 534] on span "Entendido" at bounding box center [570, 519] width 57 height 35
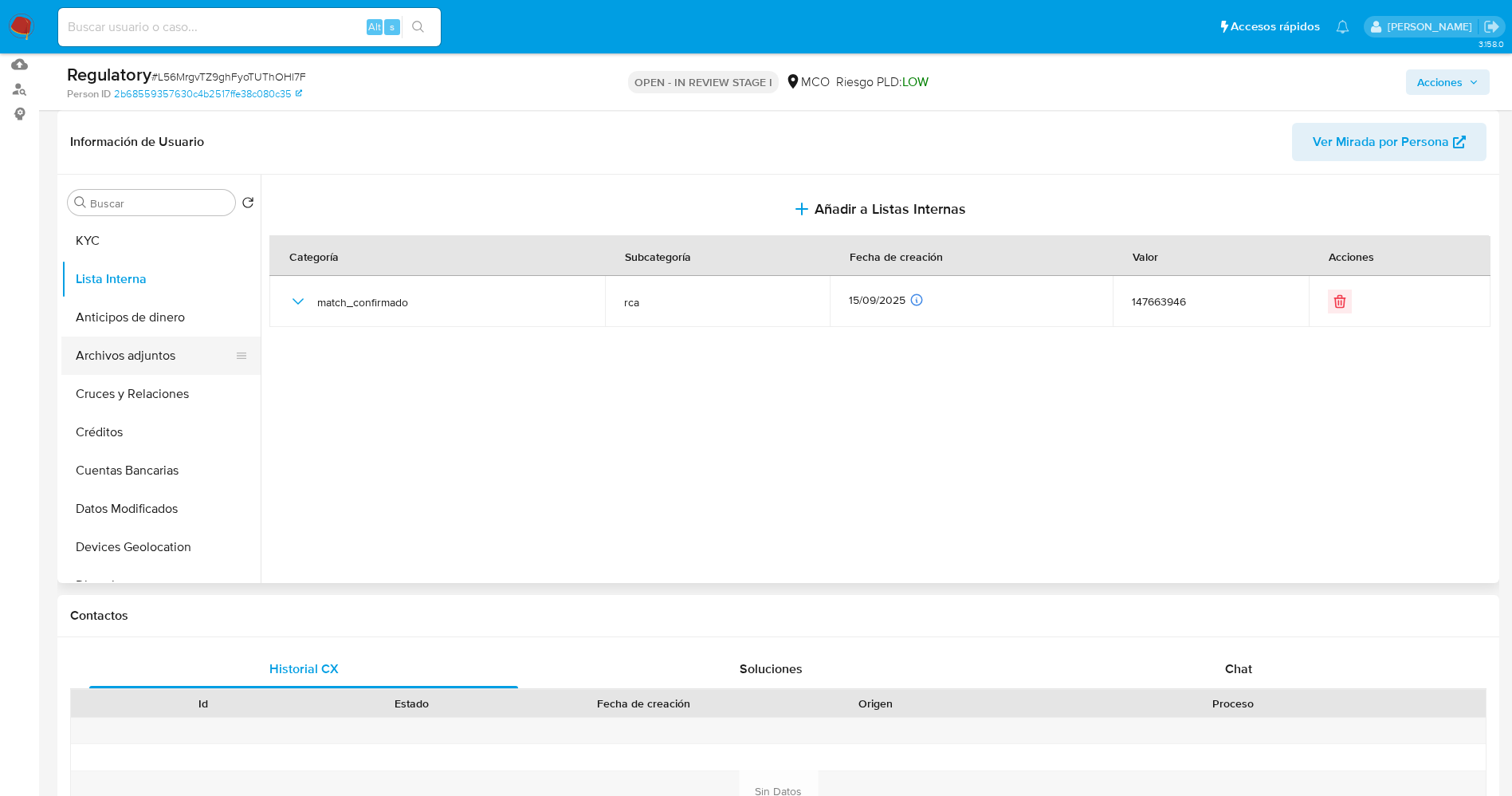
click at [136, 345] on button "Archivos adjuntos" at bounding box center [154, 356] width 186 height 38
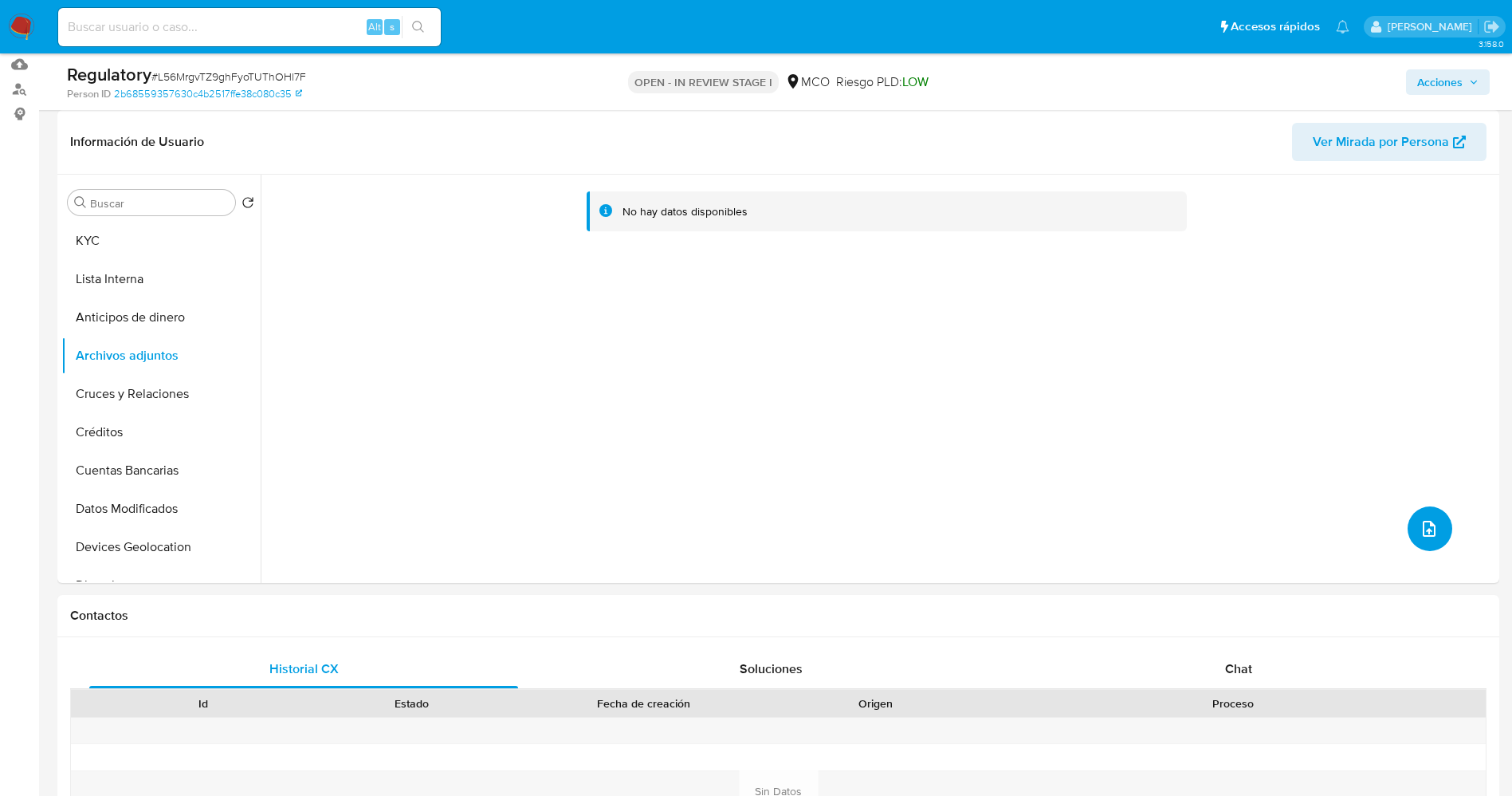
click at [1422, 531] on icon "upload-file" at bounding box center [1428, 529] width 13 height 16
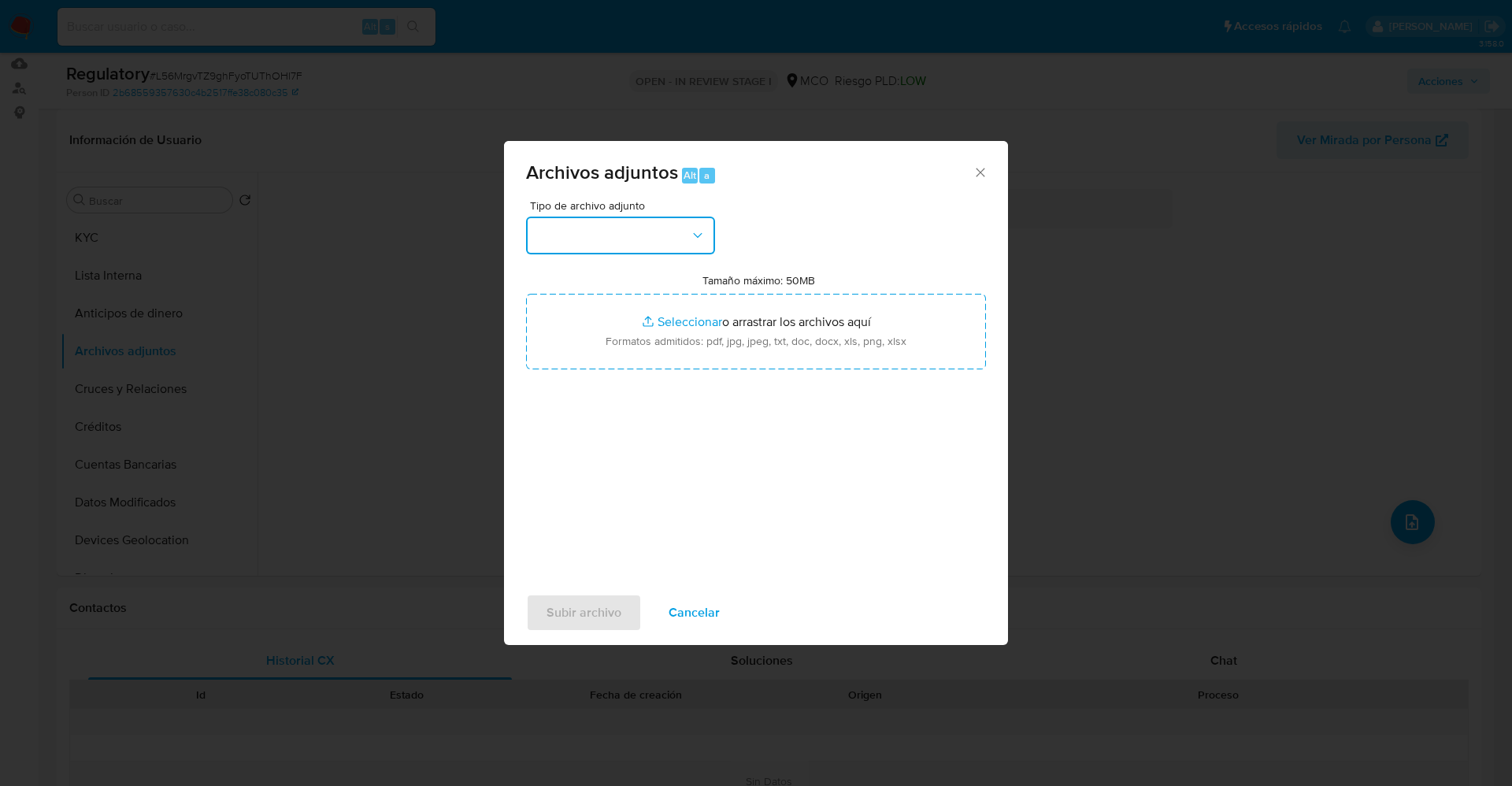
click at [609, 220] on button "button" at bounding box center [620, 235] width 189 height 38
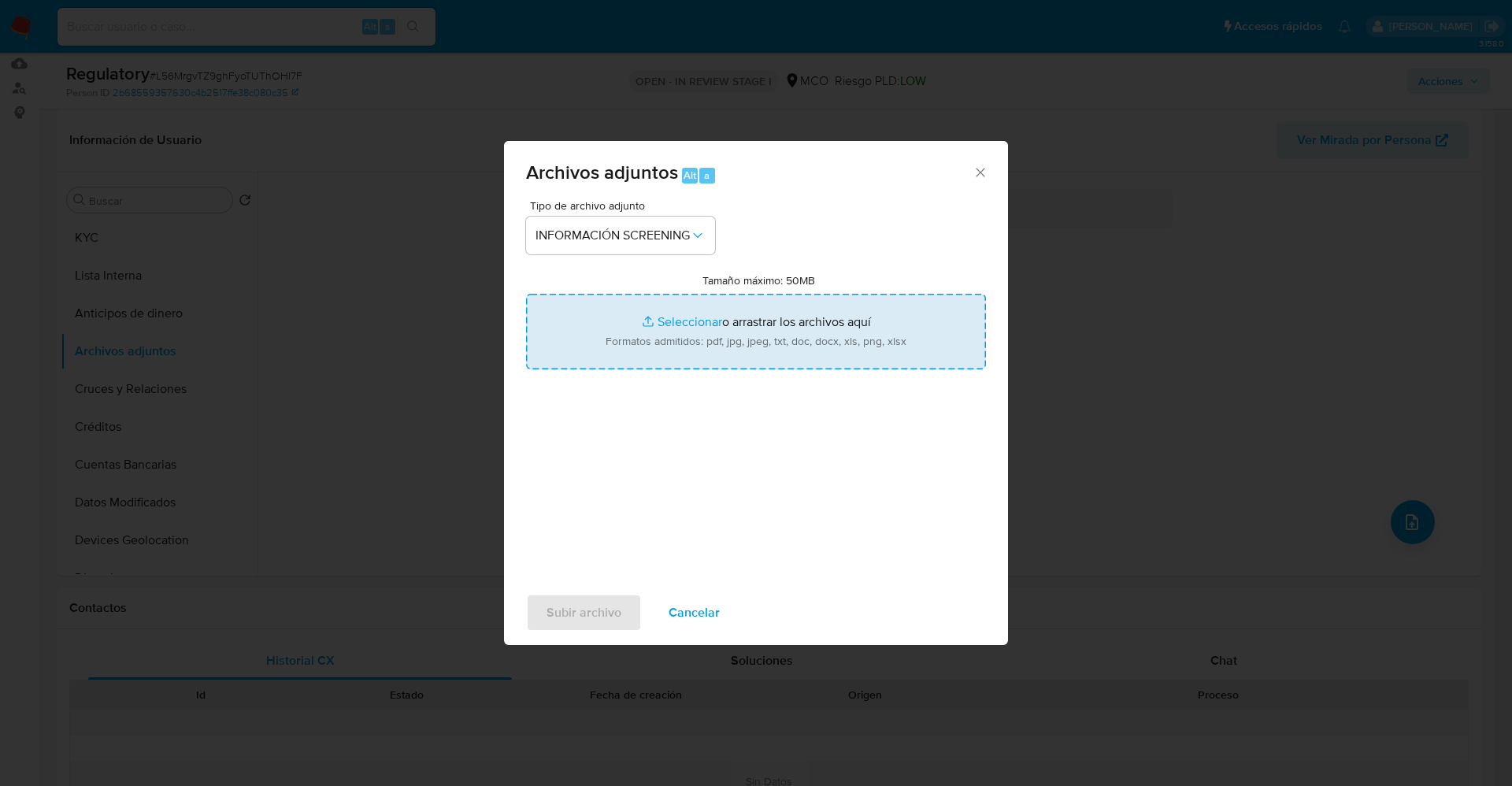
type input "C:\fakepath\CaseDossierReport_5jb8awq6trkw1k0p1l5ov1bby.pdf"
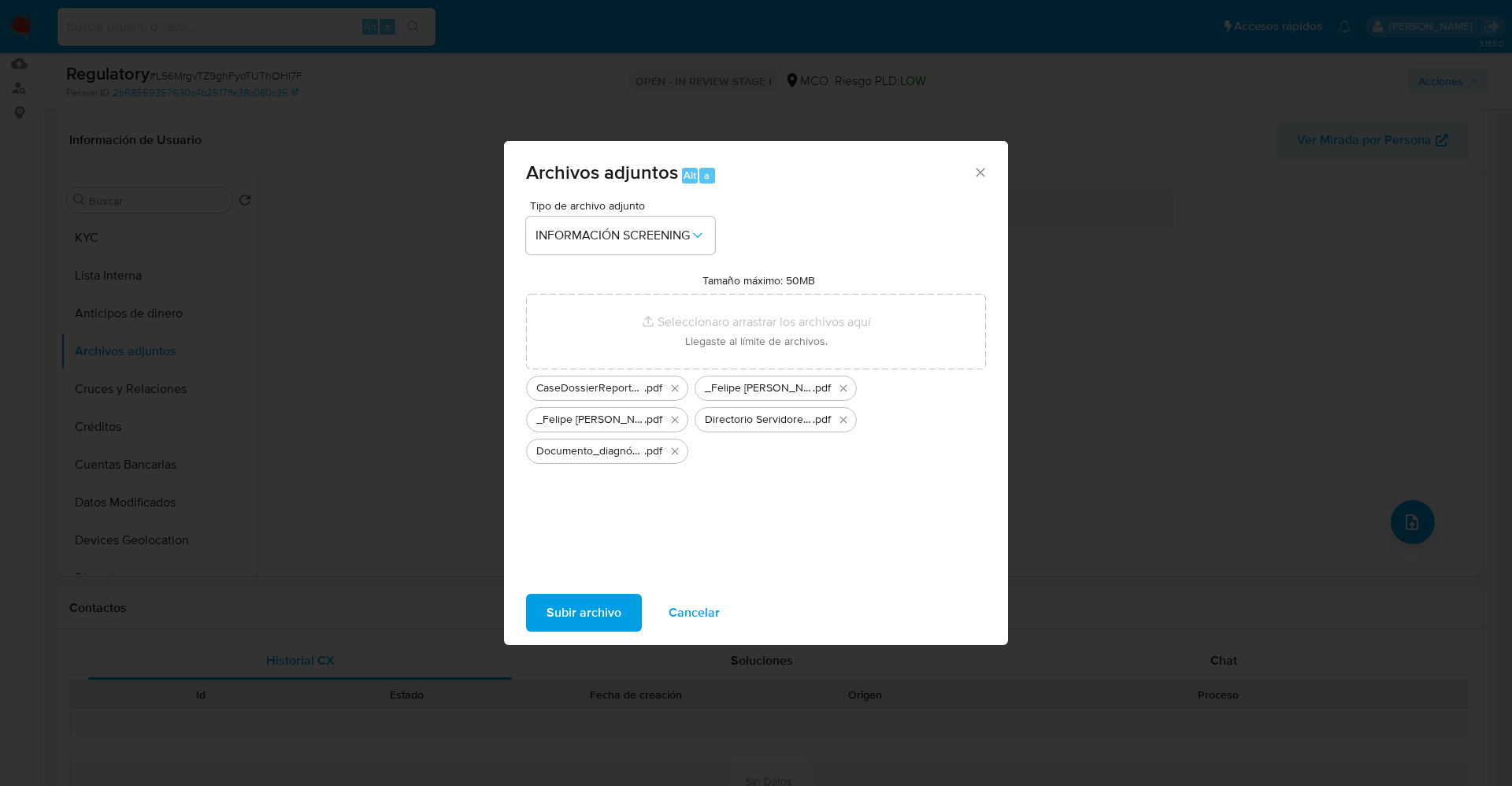
click at [593, 614] on span "Subir archivo" at bounding box center [583, 613] width 75 height 35
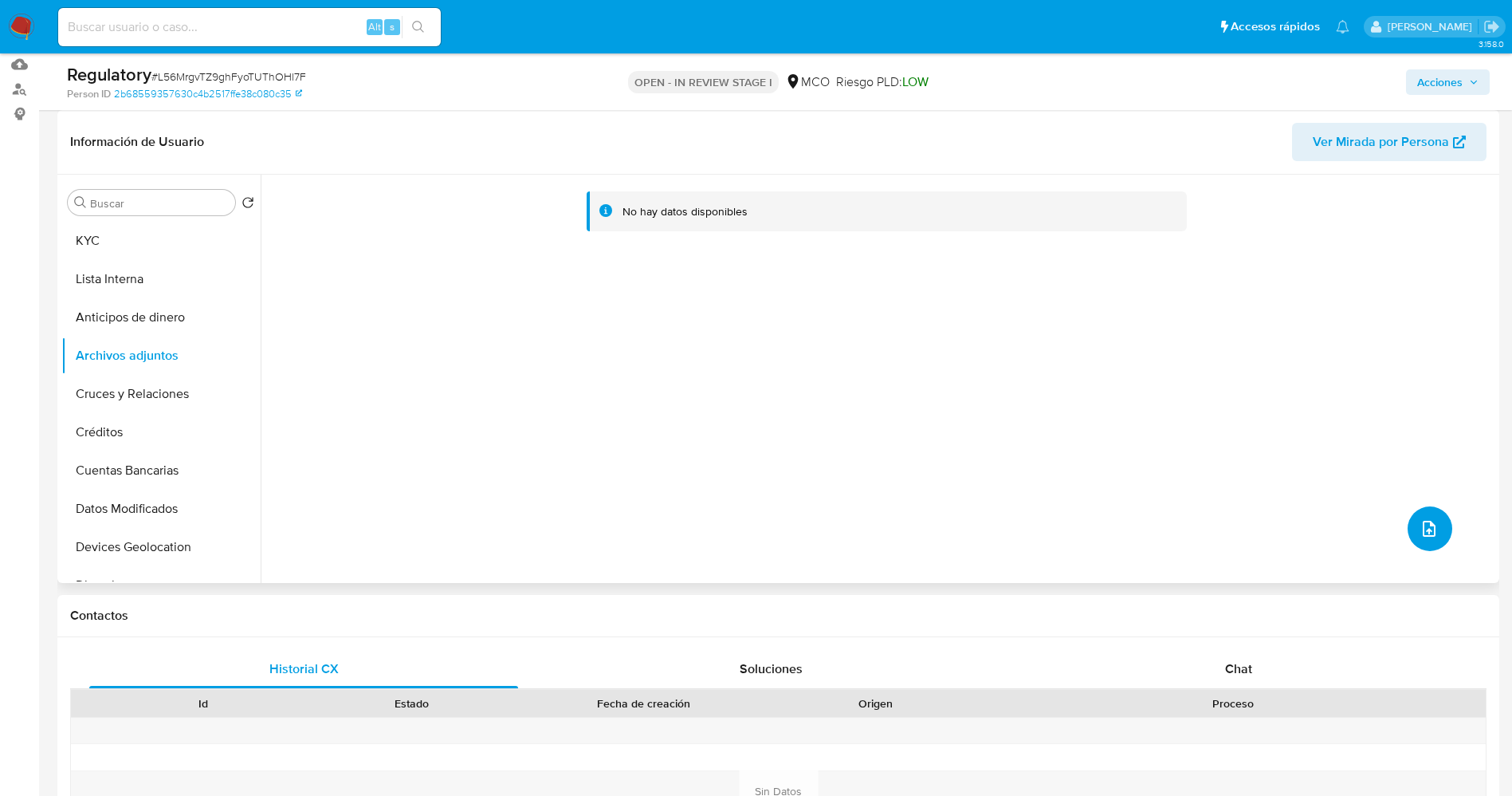
click at [1422, 522] on icon "upload-file" at bounding box center [1428, 529] width 19 height 19
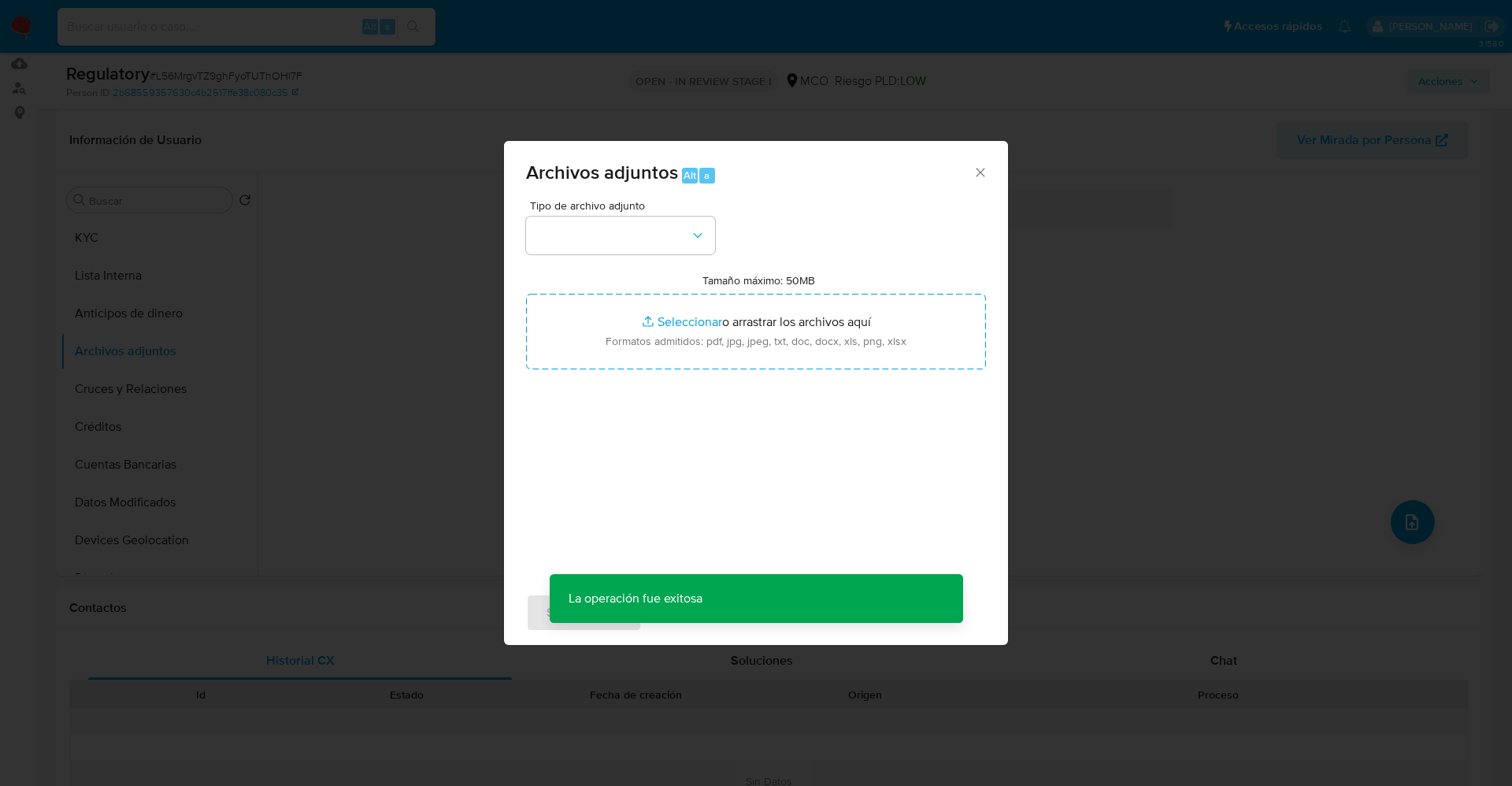
click at [570, 267] on div "Tipo de archivo adjunto Tamaño máximo: 50MB Seleccionar archivos Seleccionar o …" at bounding box center [756, 386] width 460 height 372
click at [561, 252] on button "button" at bounding box center [620, 235] width 189 height 38
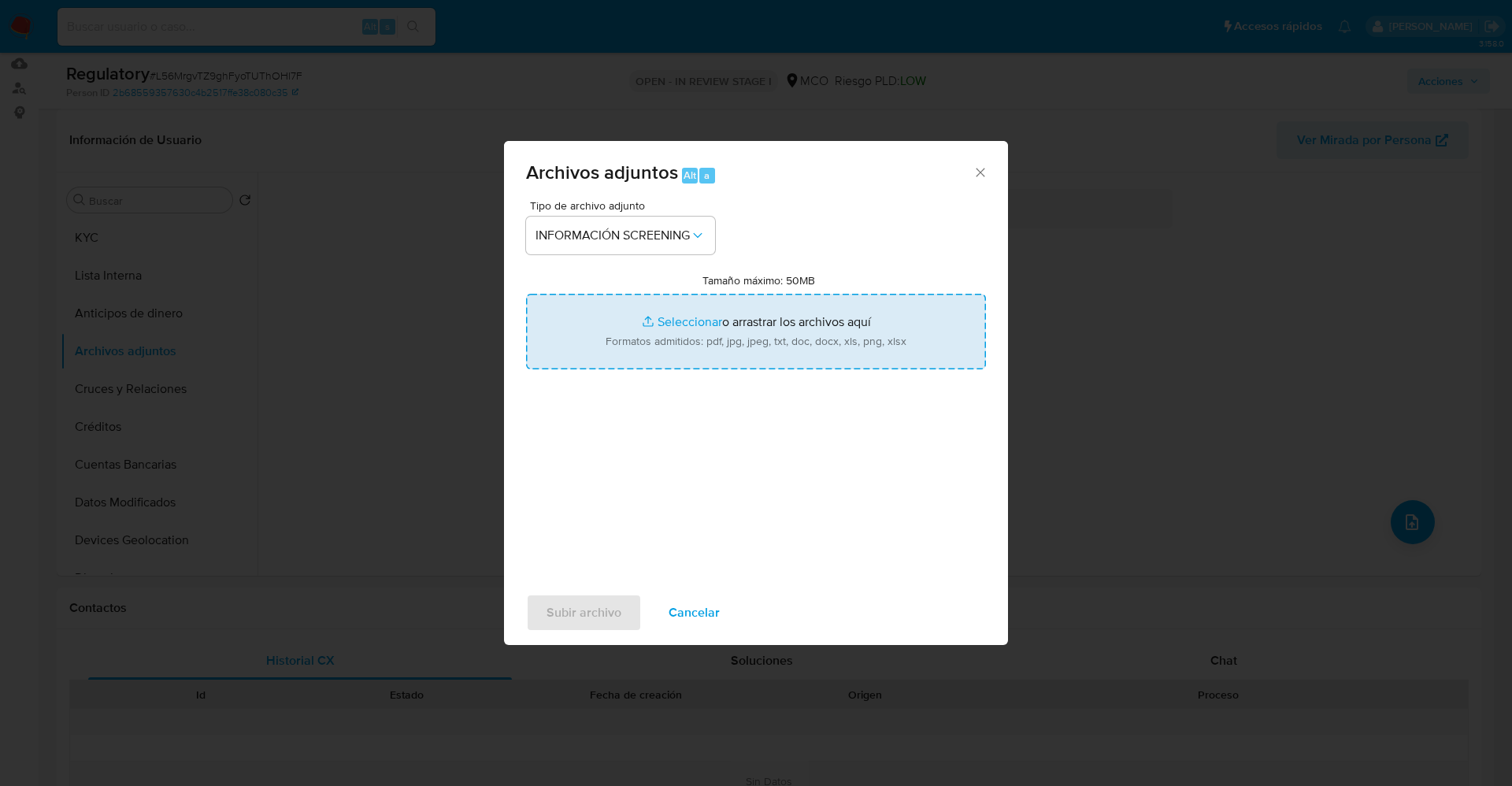
type input "C:\fakepath\_Carlos Alberto La Rota Garcia_ lavado de dinero - Buscar con Googl…"
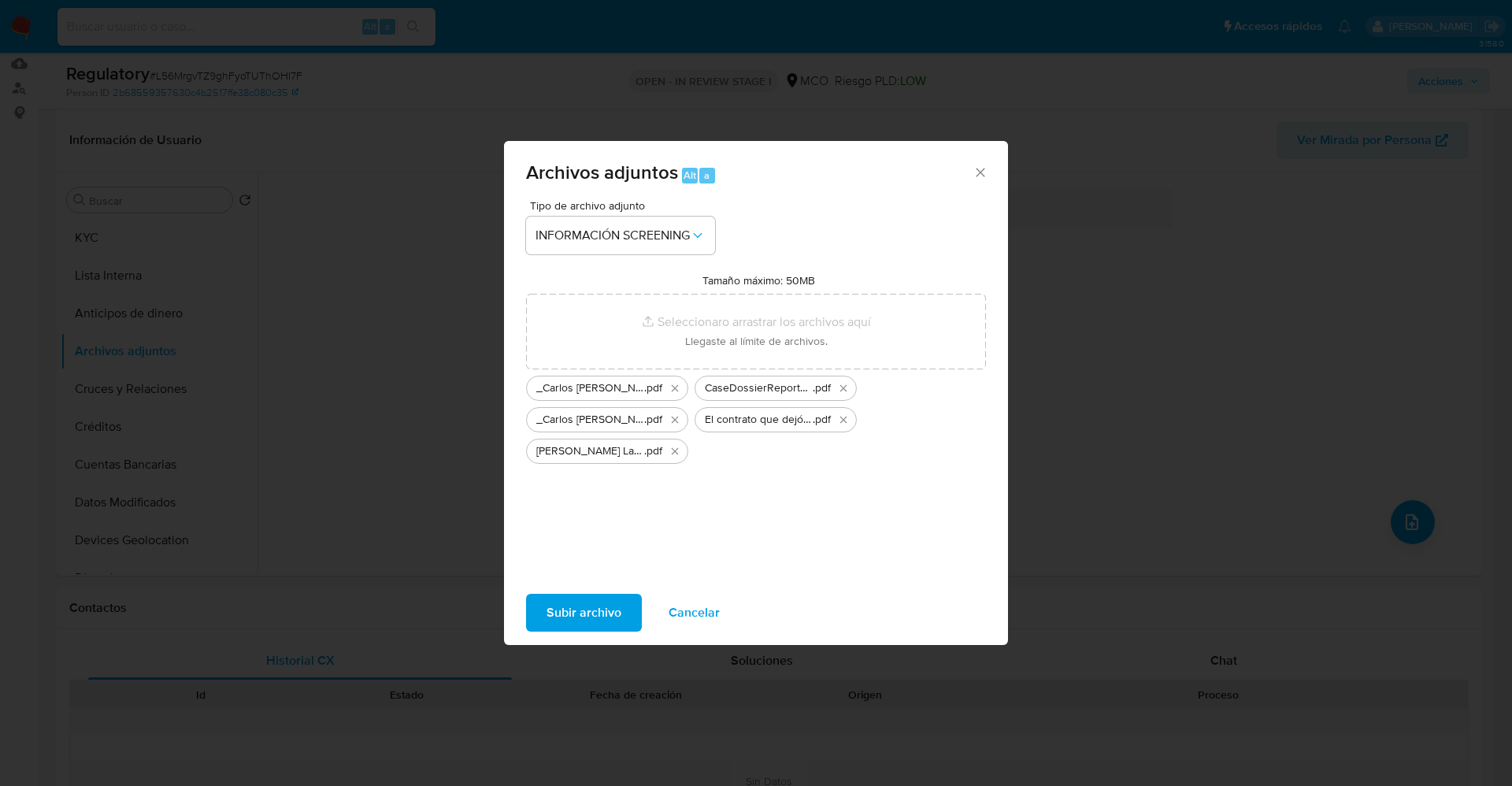
click at [579, 608] on span "Subir archivo" at bounding box center [583, 613] width 75 height 35
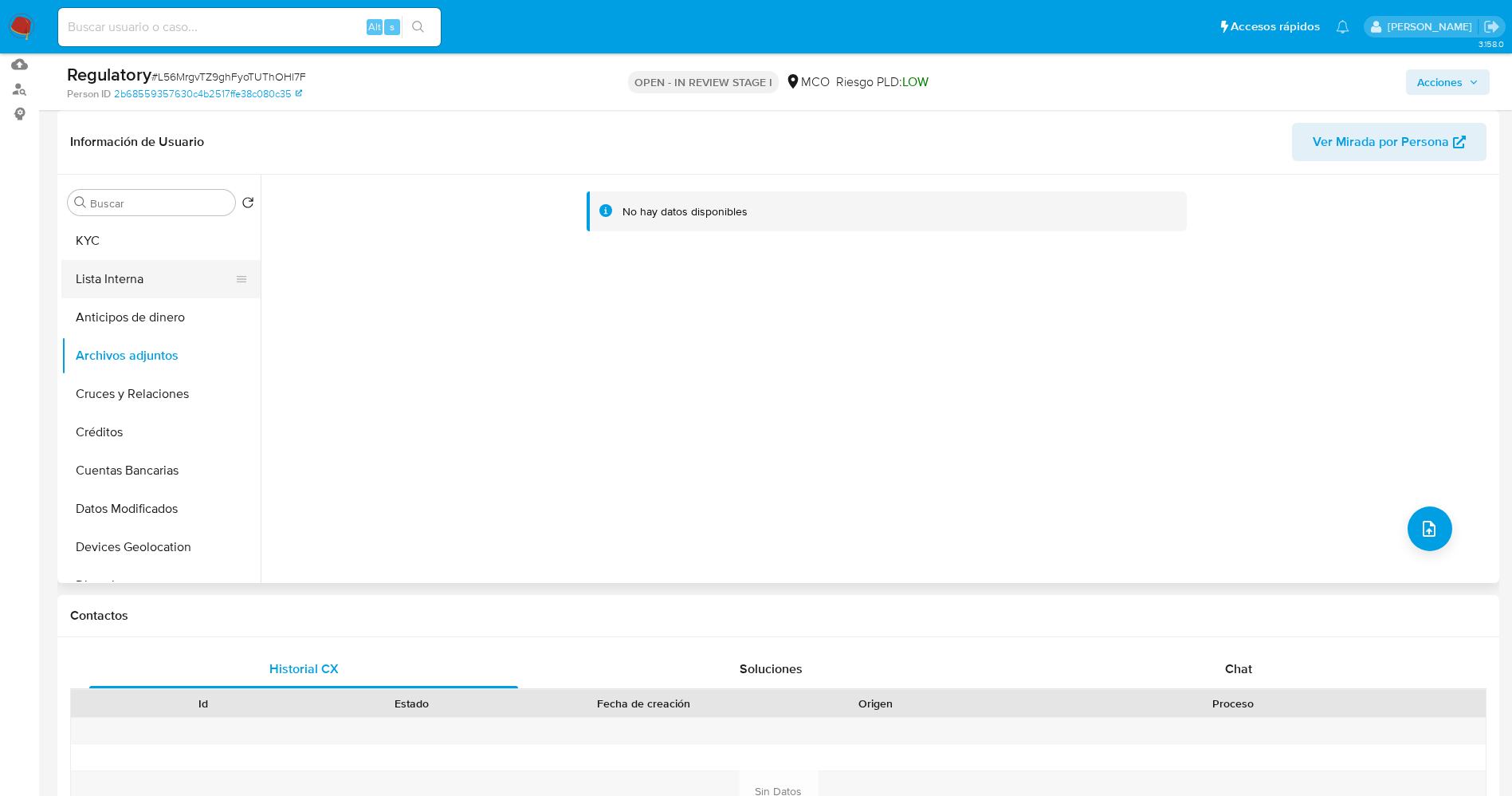
click at [113, 286] on button "Lista Interna" at bounding box center [154, 279] width 186 height 38
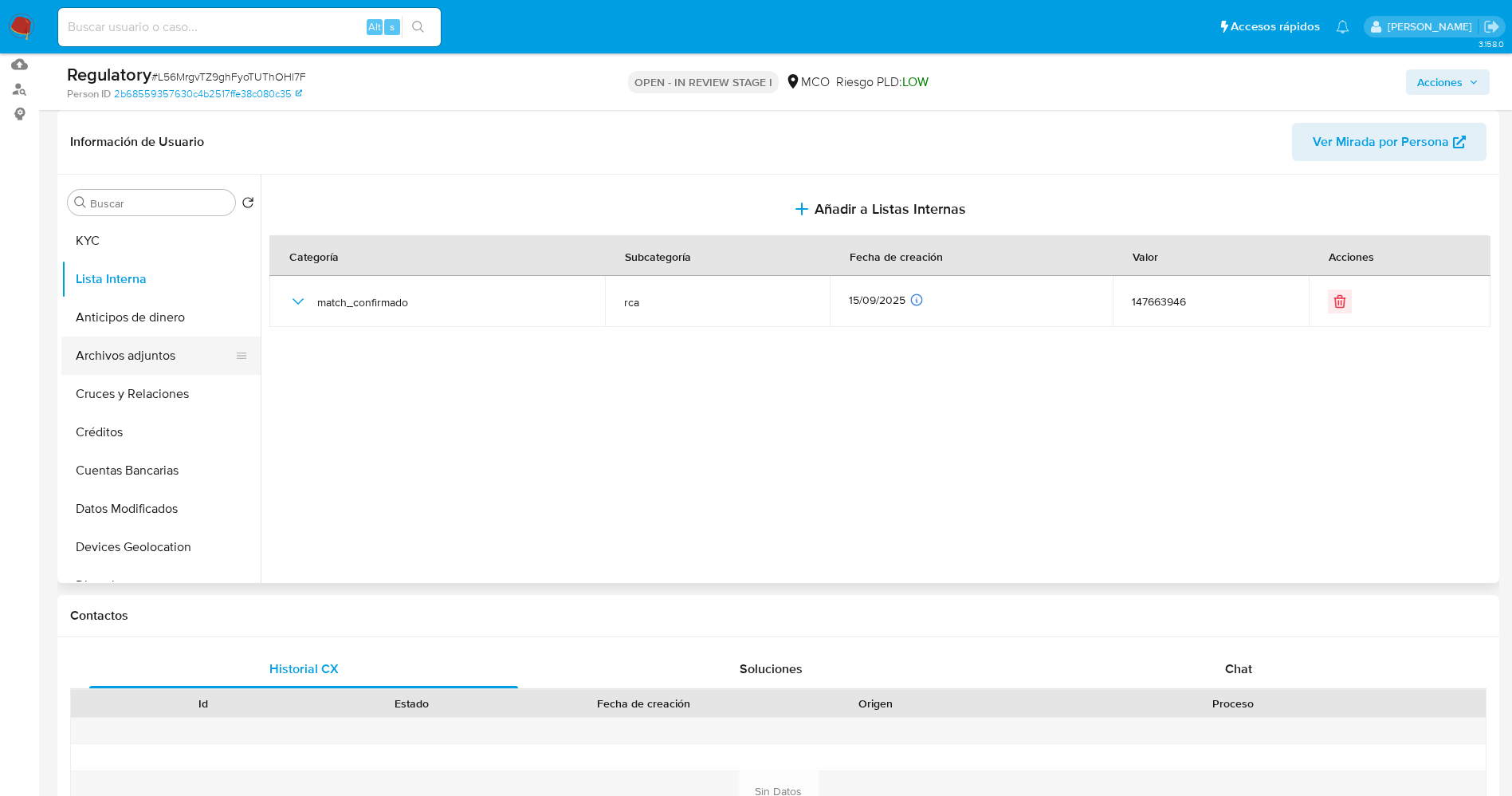
click at [122, 361] on button "Archivos adjuntos" at bounding box center [154, 356] width 186 height 38
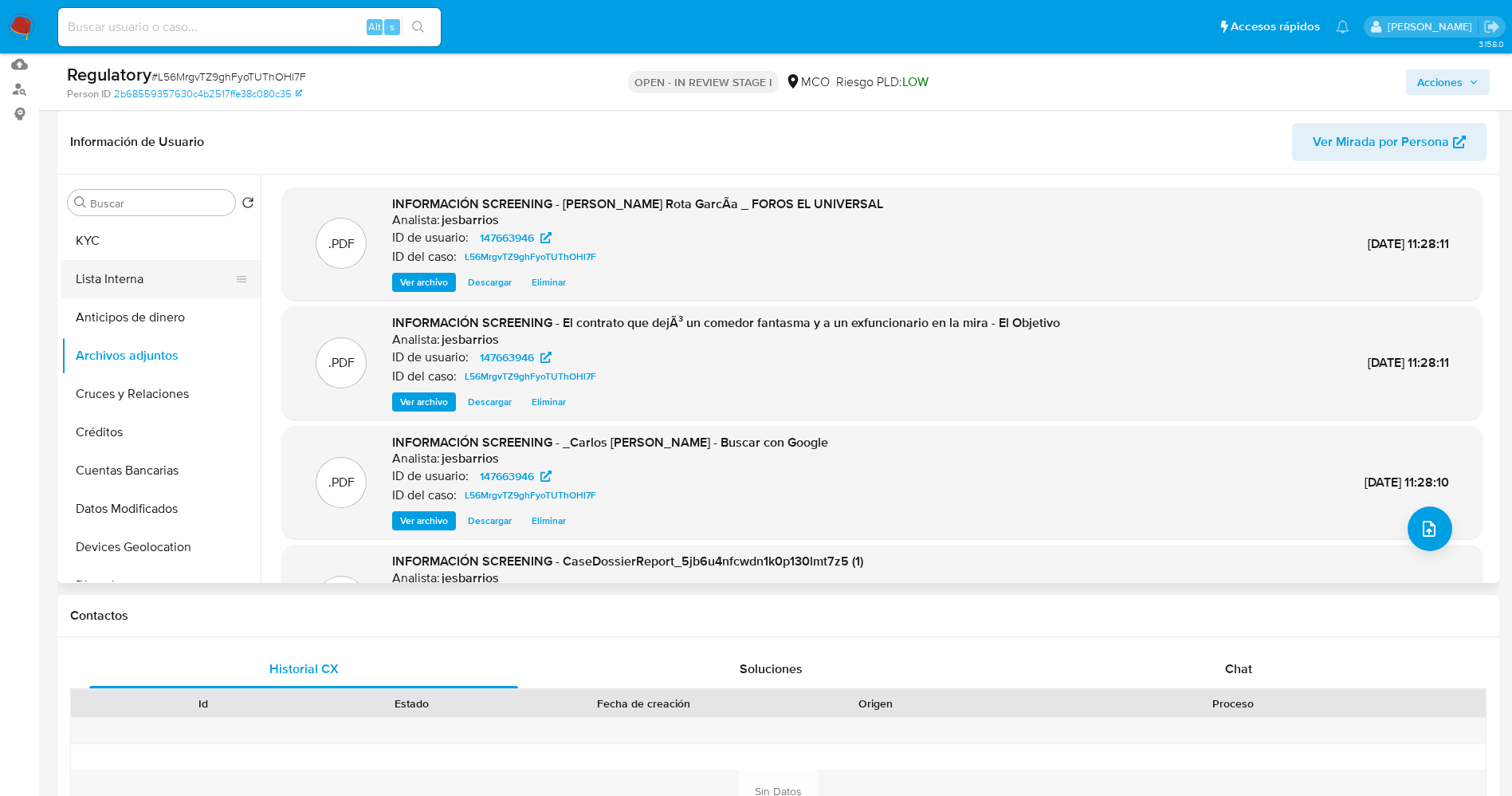
click at [125, 269] on button "Lista Interna" at bounding box center [154, 279] width 186 height 38
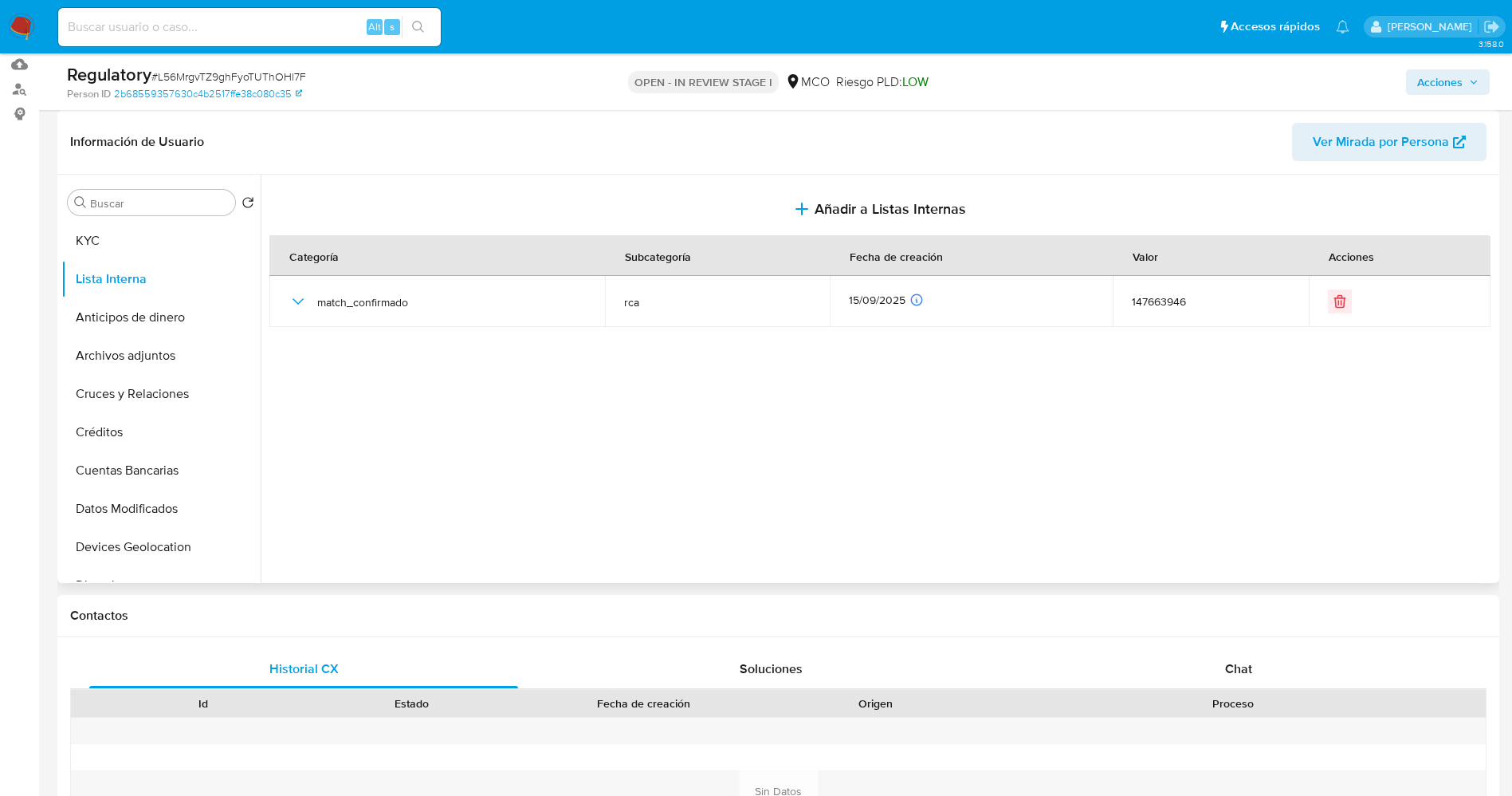
scroll to position [0, 0]
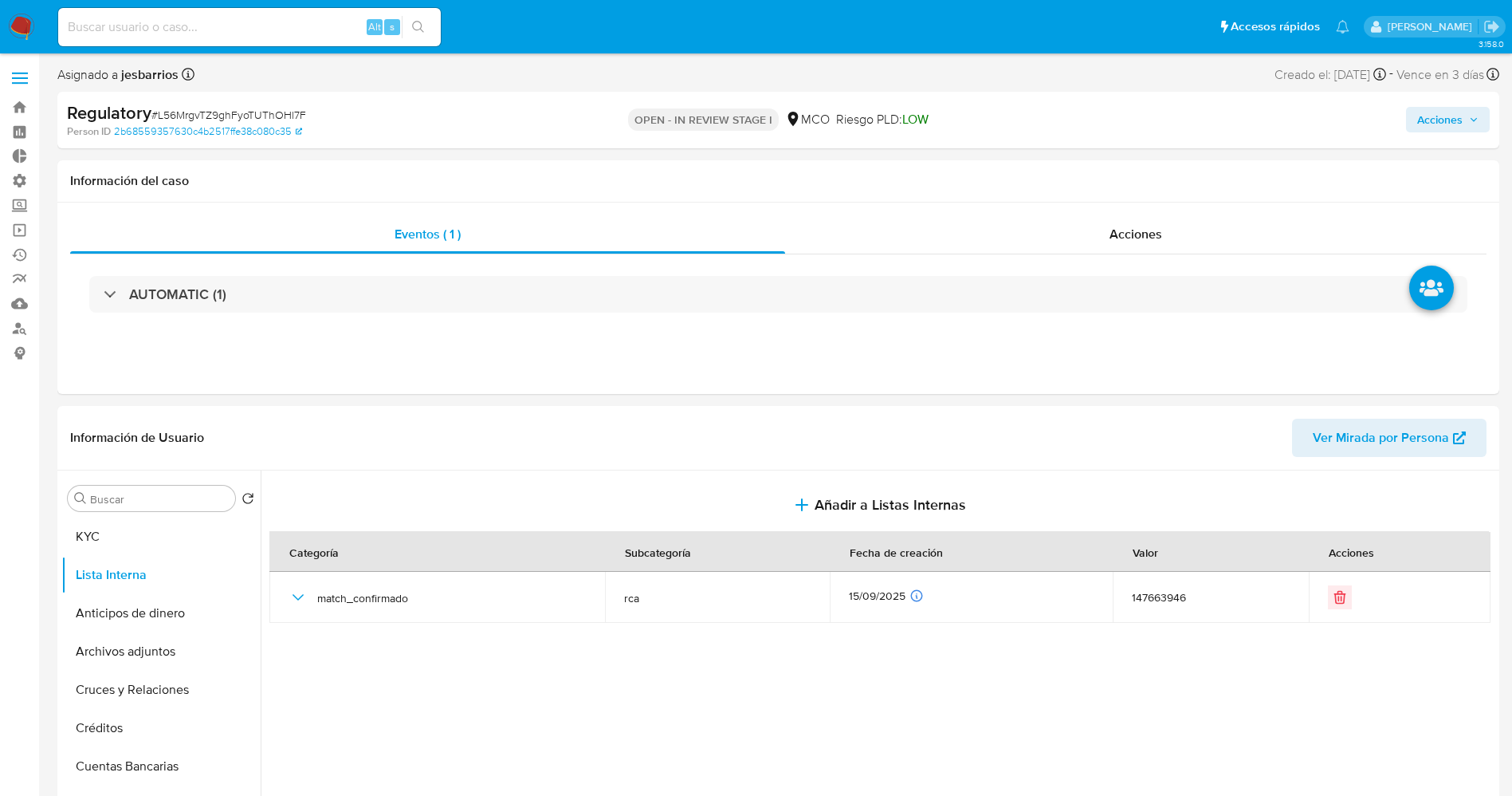
click at [1446, 118] on span "Acciones" at bounding box center [1439, 119] width 45 height 25
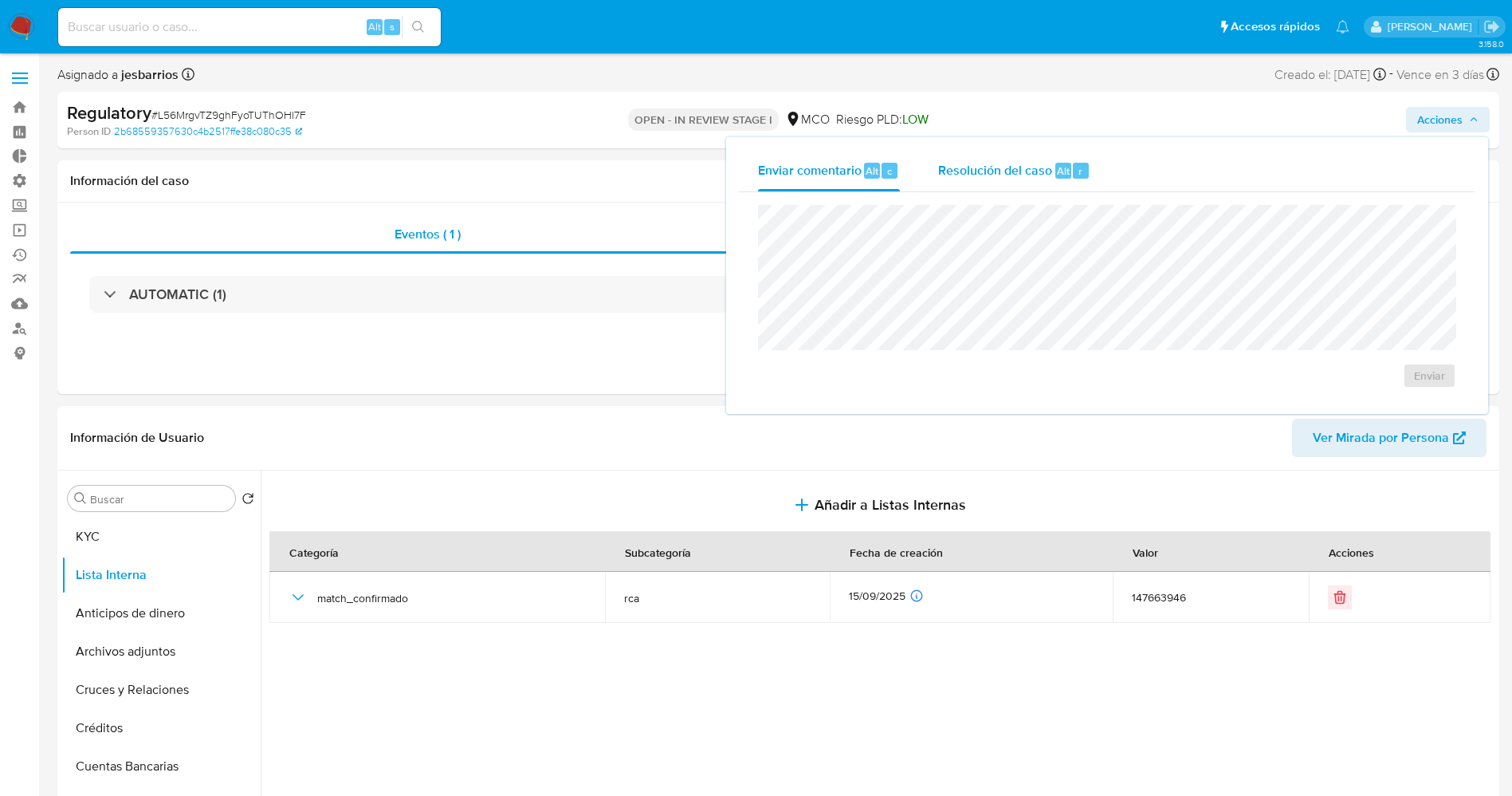
click at [1062, 177] on span "Alt" at bounding box center [1063, 171] width 13 height 15
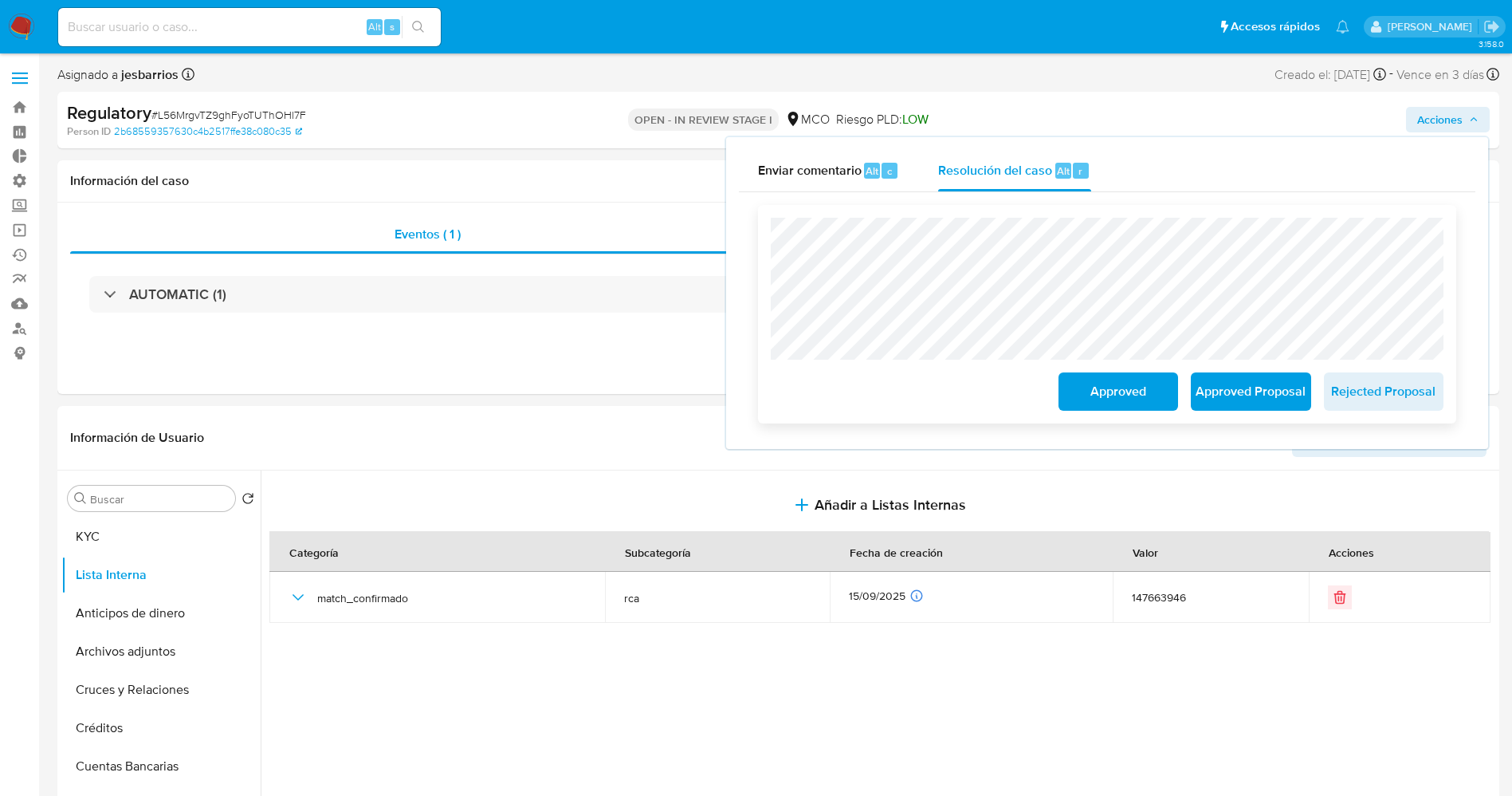
click at [1352, 388] on span "Rejected Proposal" at bounding box center [1384, 391] width 78 height 35
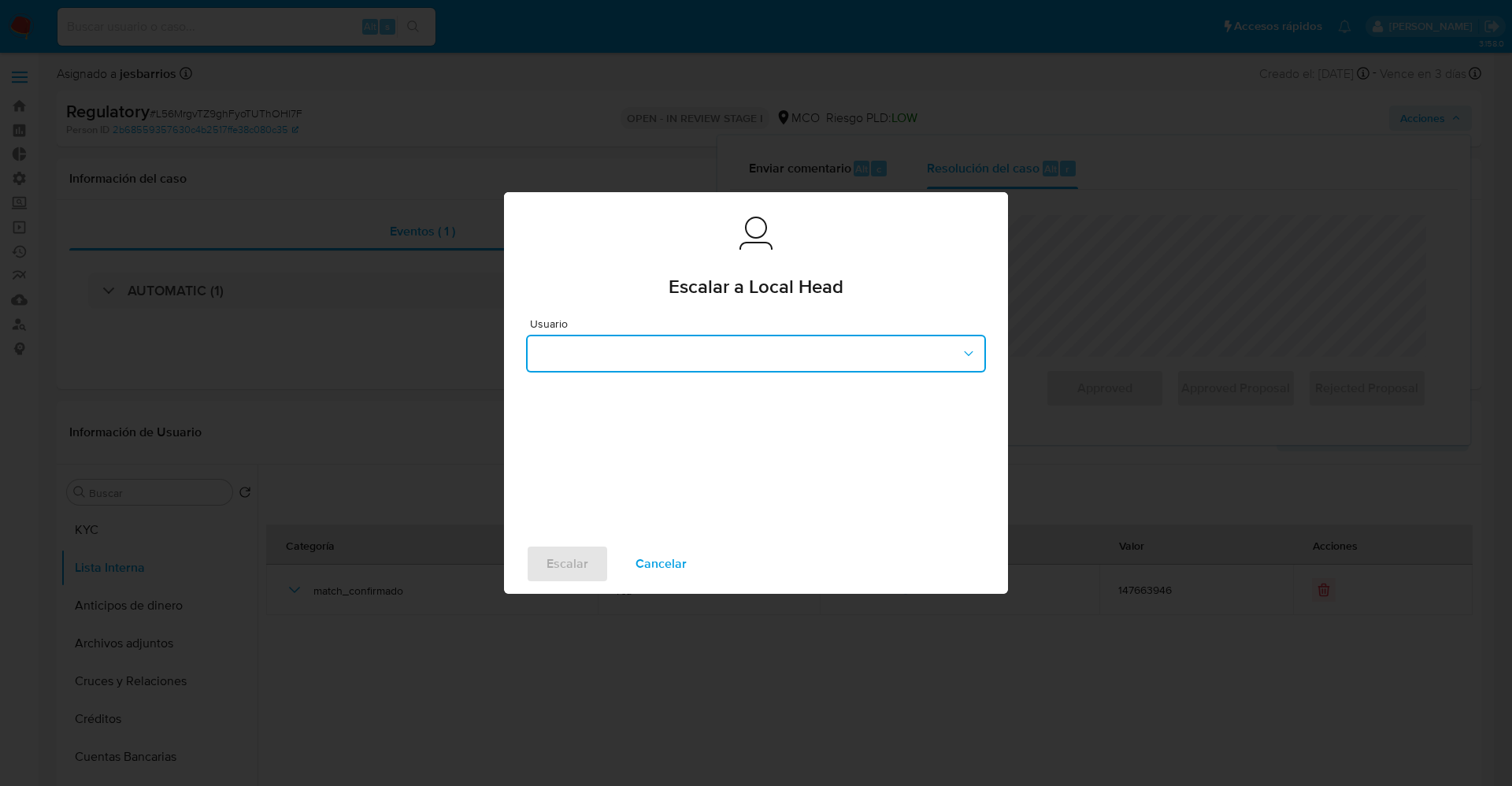
click at [774, 354] on button "button" at bounding box center [756, 353] width 460 height 38
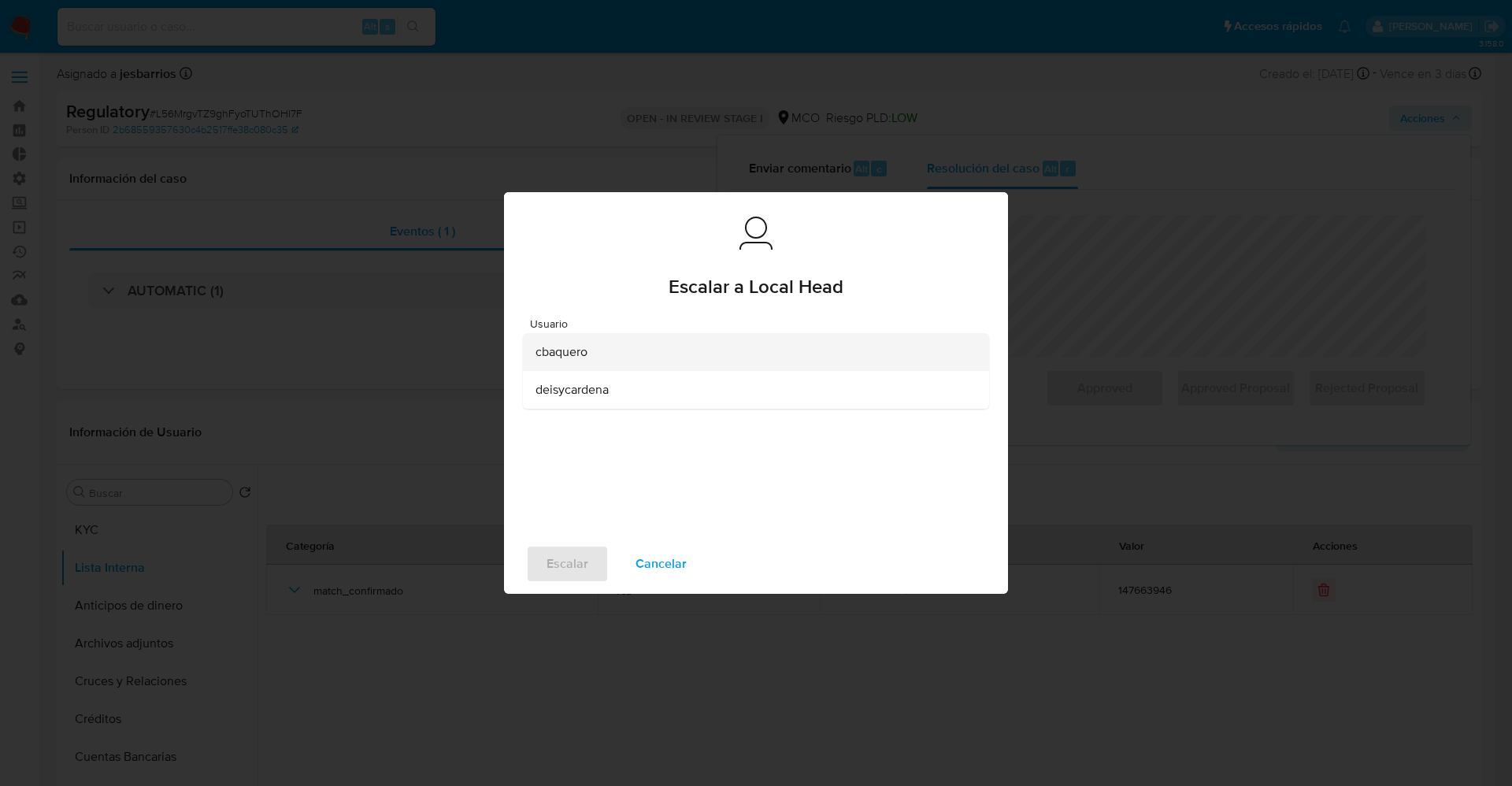
click at [747, 348] on div "cbaquero" at bounding box center [751, 352] width 431 height 38
click at [571, 555] on span "Escalar" at bounding box center [567, 563] width 41 height 35
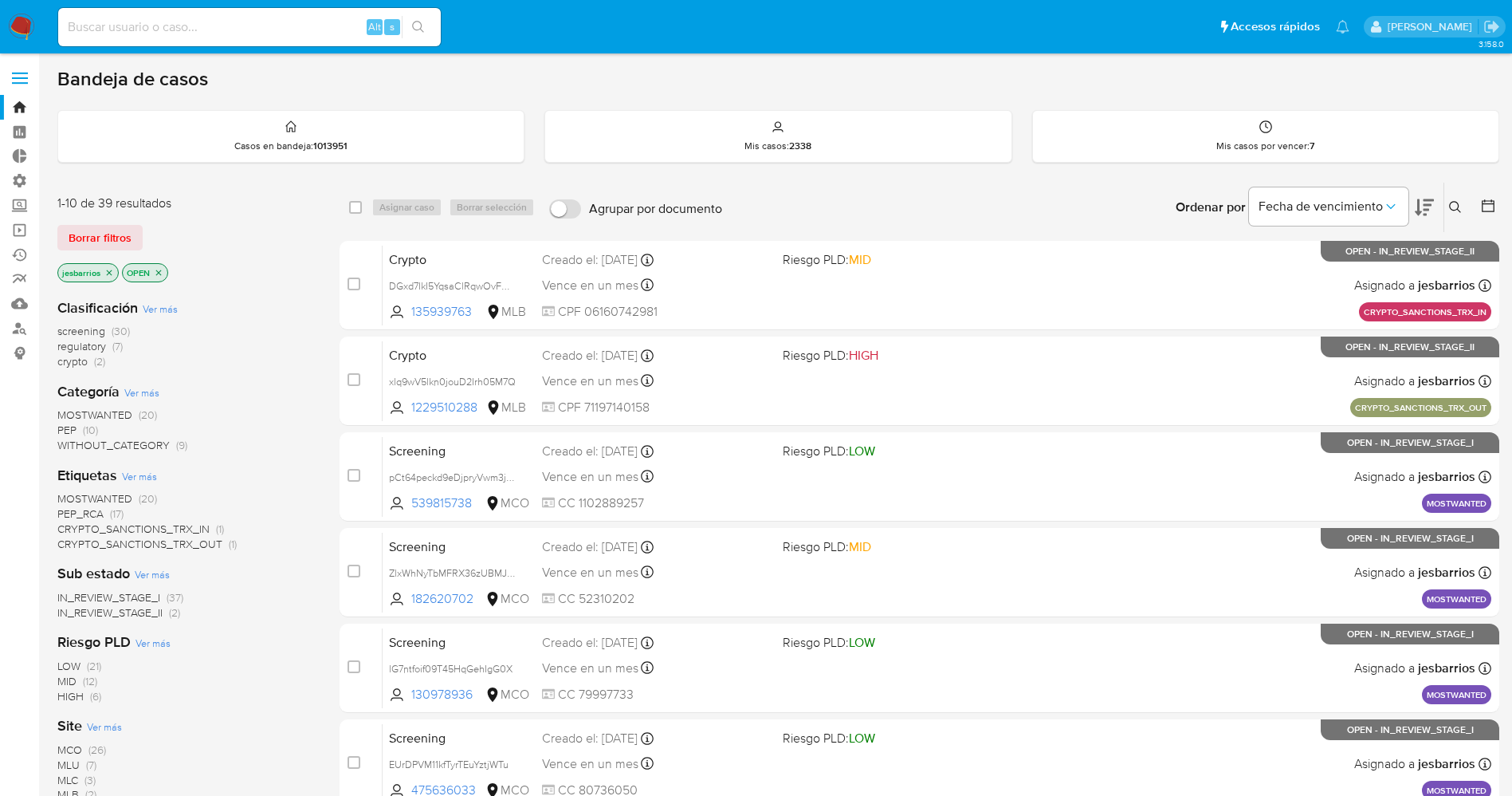
click at [94, 338] on span "regulatory" at bounding box center [81, 347] width 48 height 16
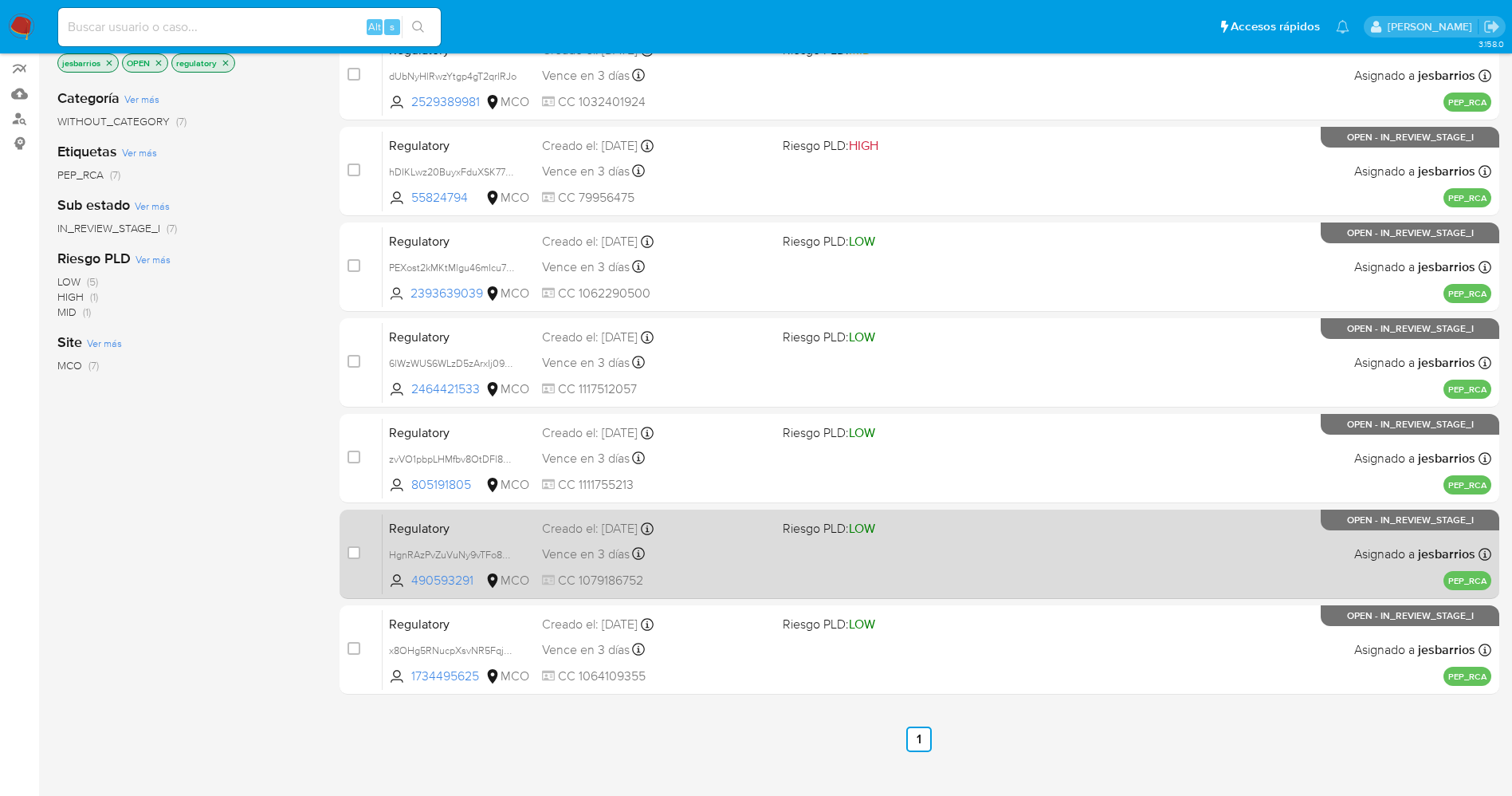
scroll to position [234, 0]
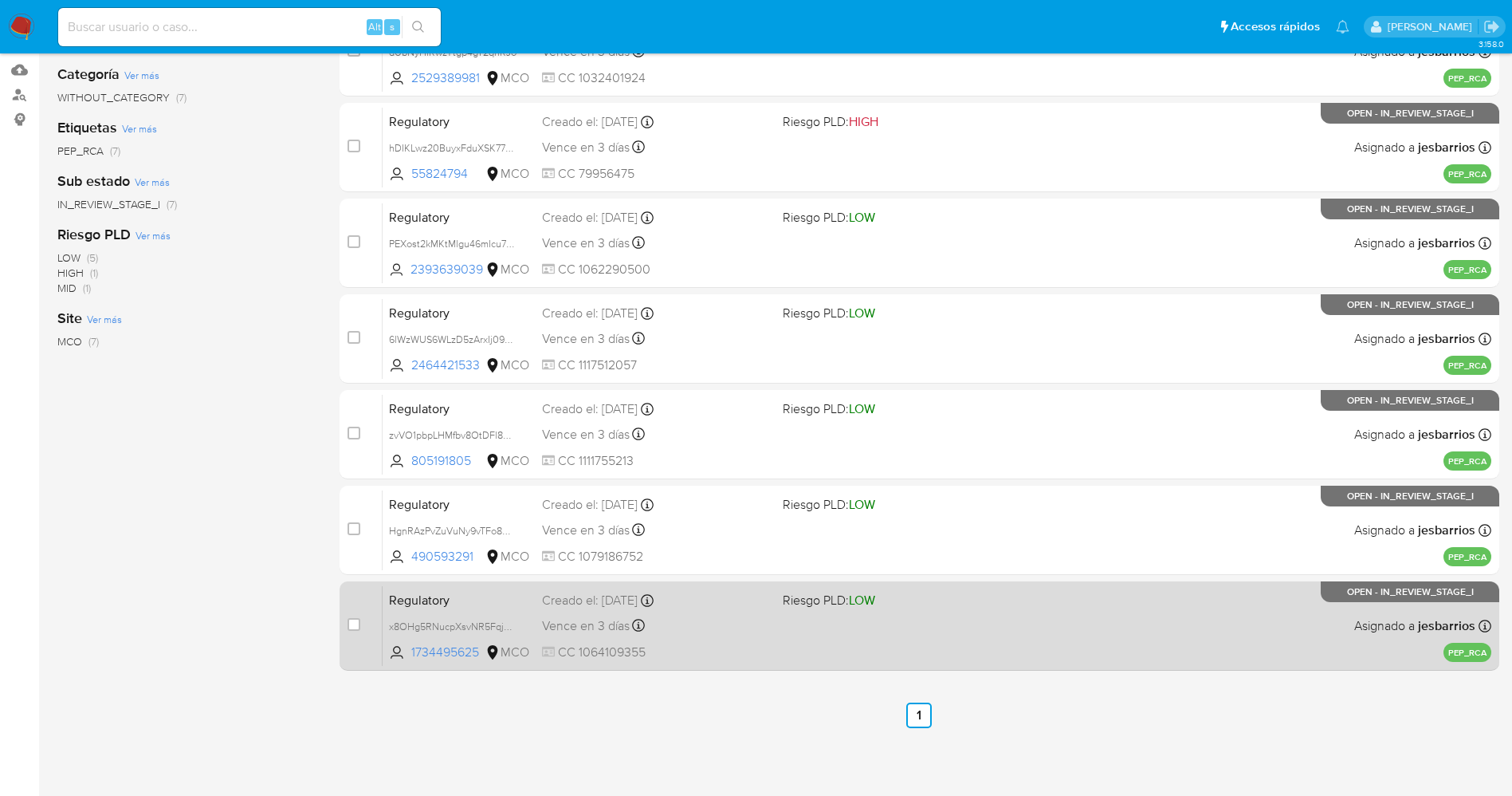
click at [909, 641] on div "Regulatory x8OHg5RNucpXsvNR5FqjMlh5 1734495625 MCO Riesgo PLD: LOW Creado el: […" at bounding box center [936, 625] width 1108 height 81
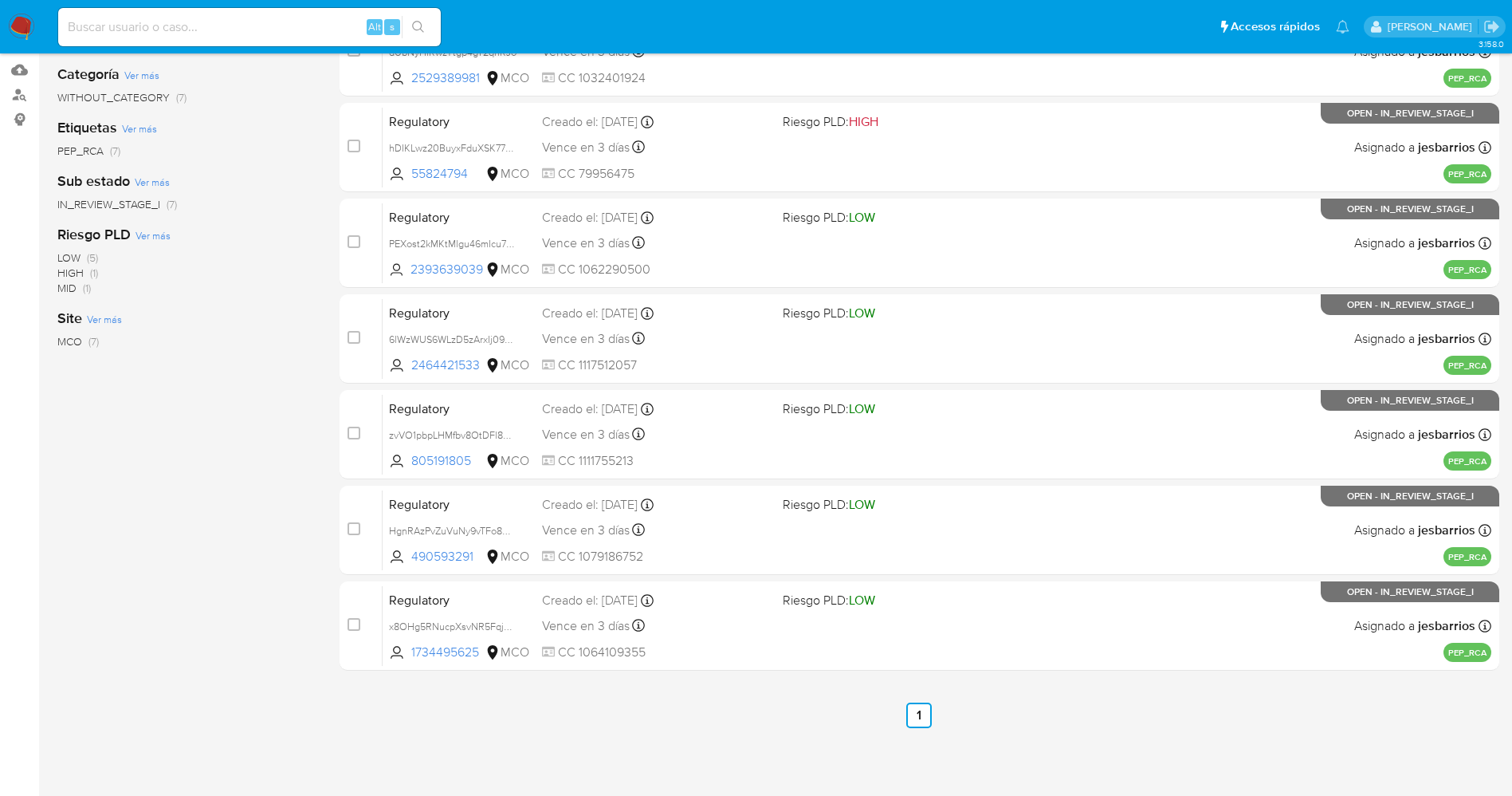
click at [19, 22] on img at bounding box center [22, 27] width 27 height 27
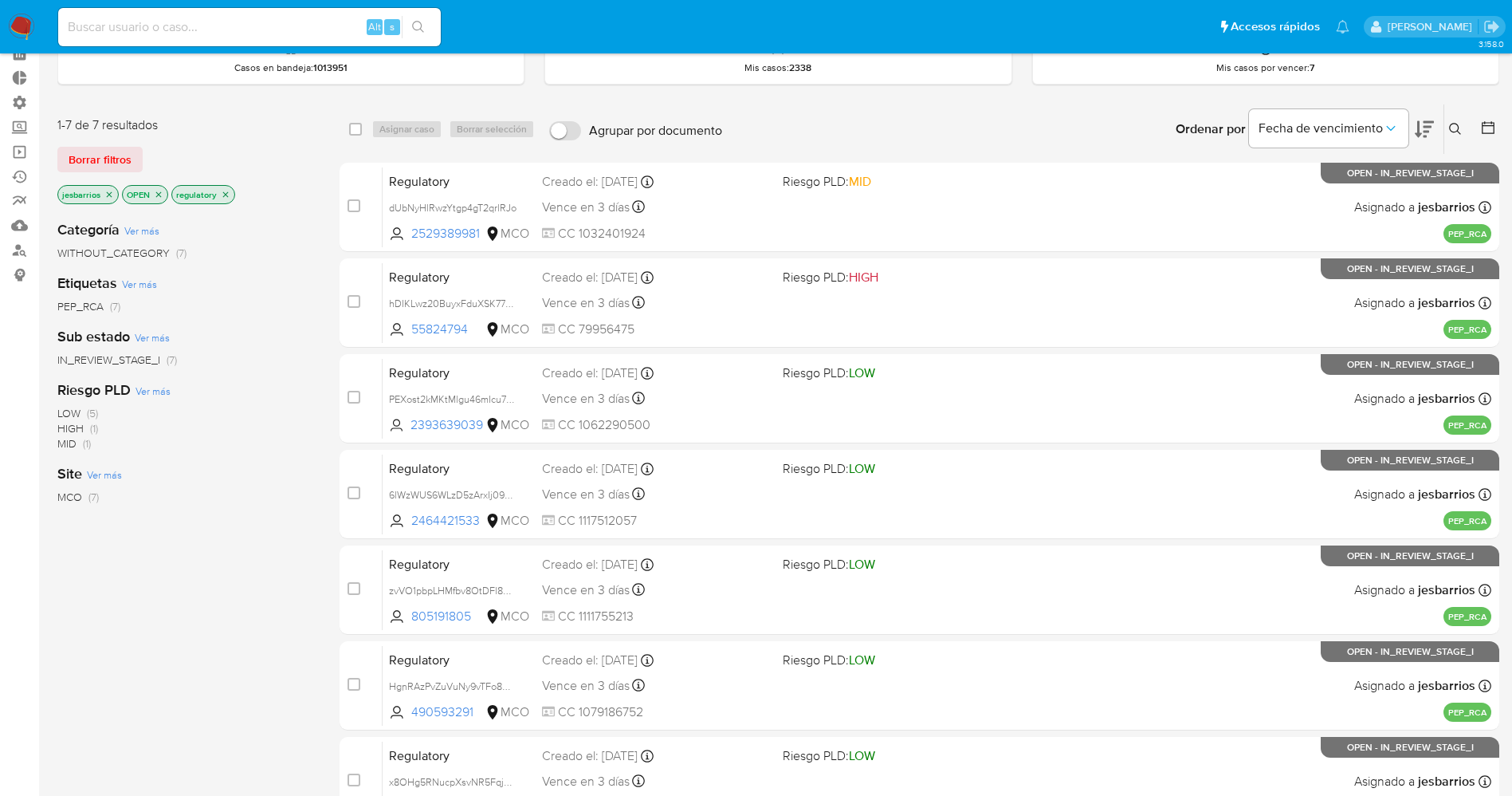
scroll to position [0, 0]
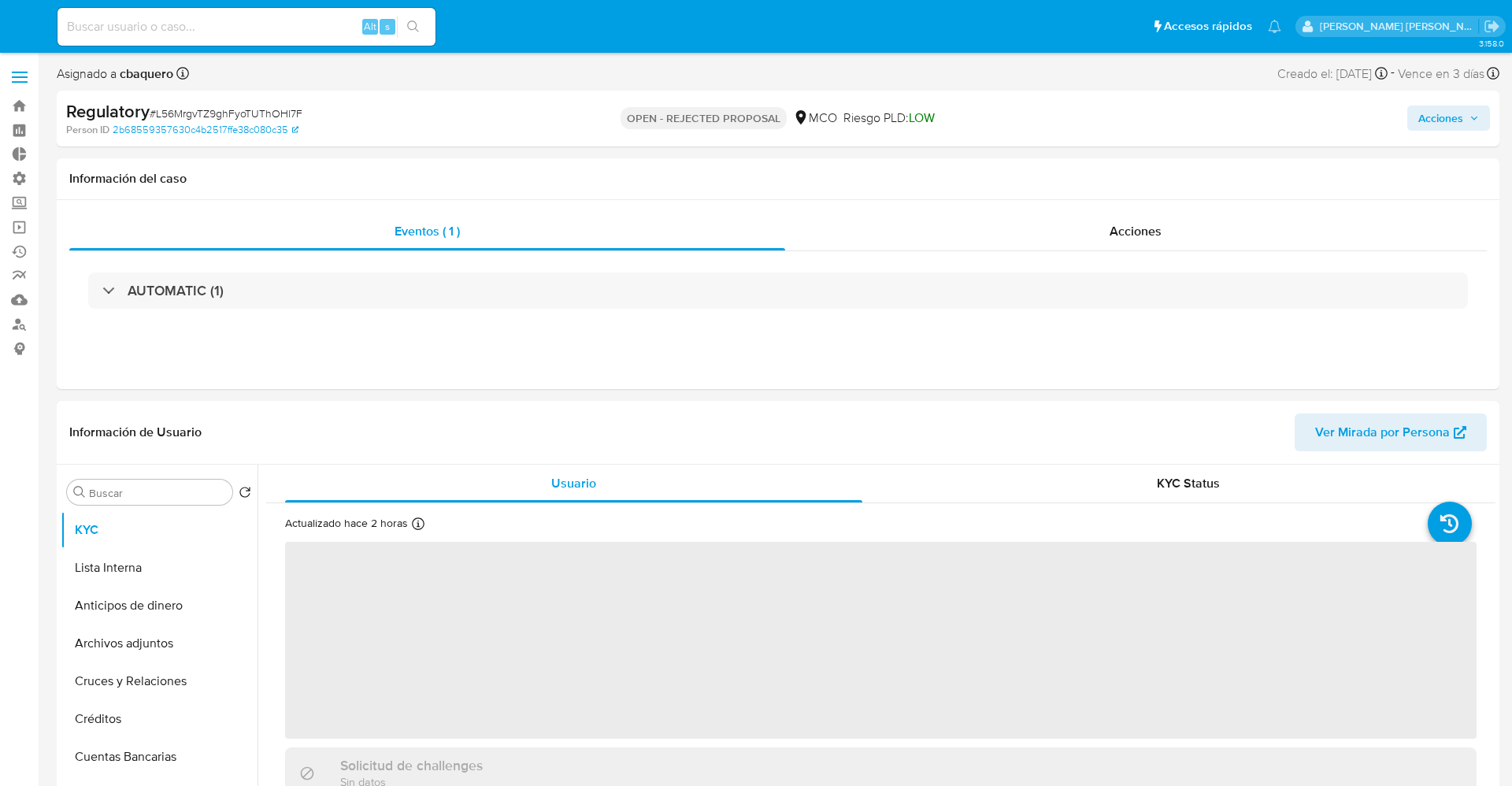
select select "10"
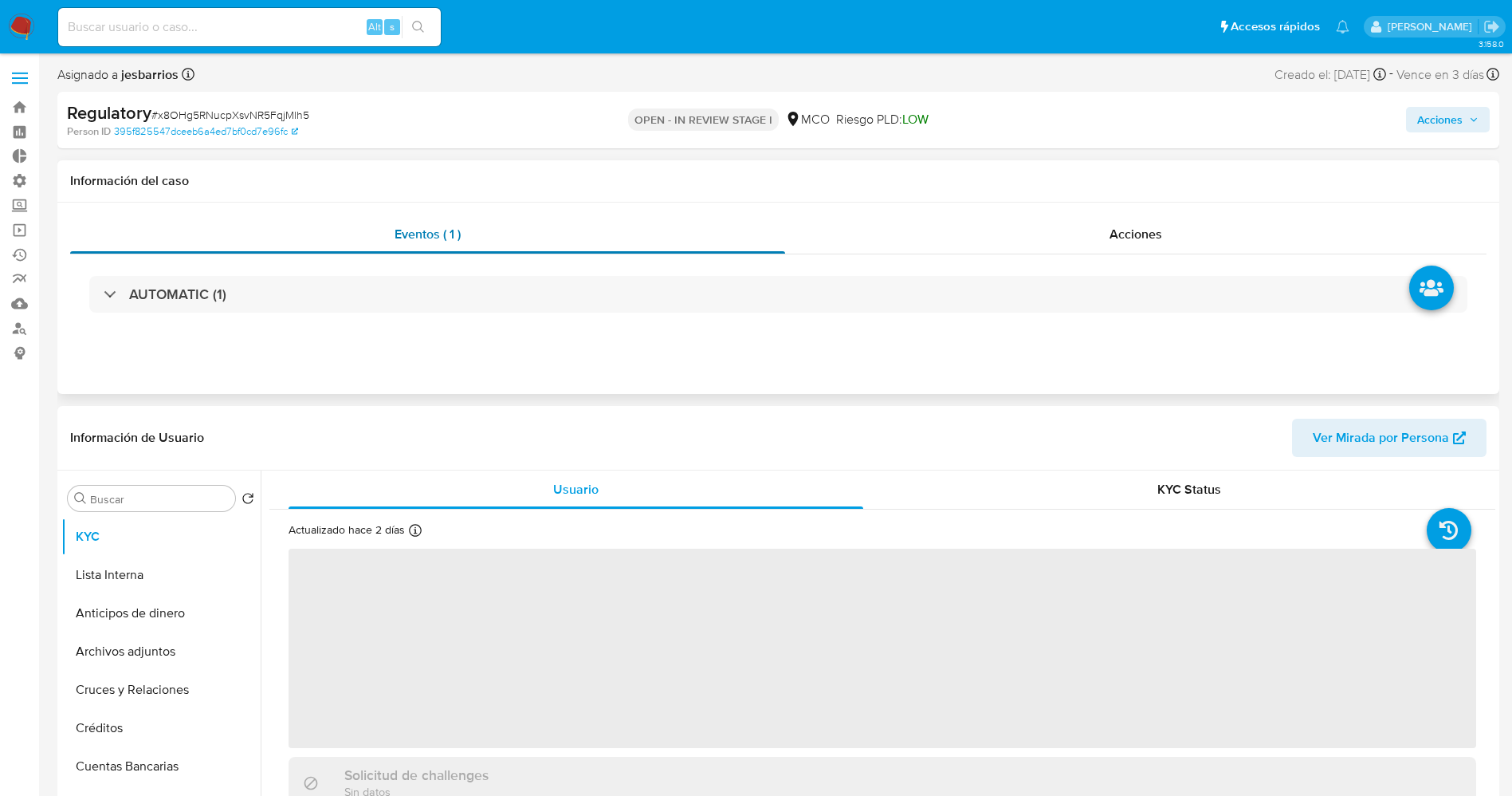
select select "10"
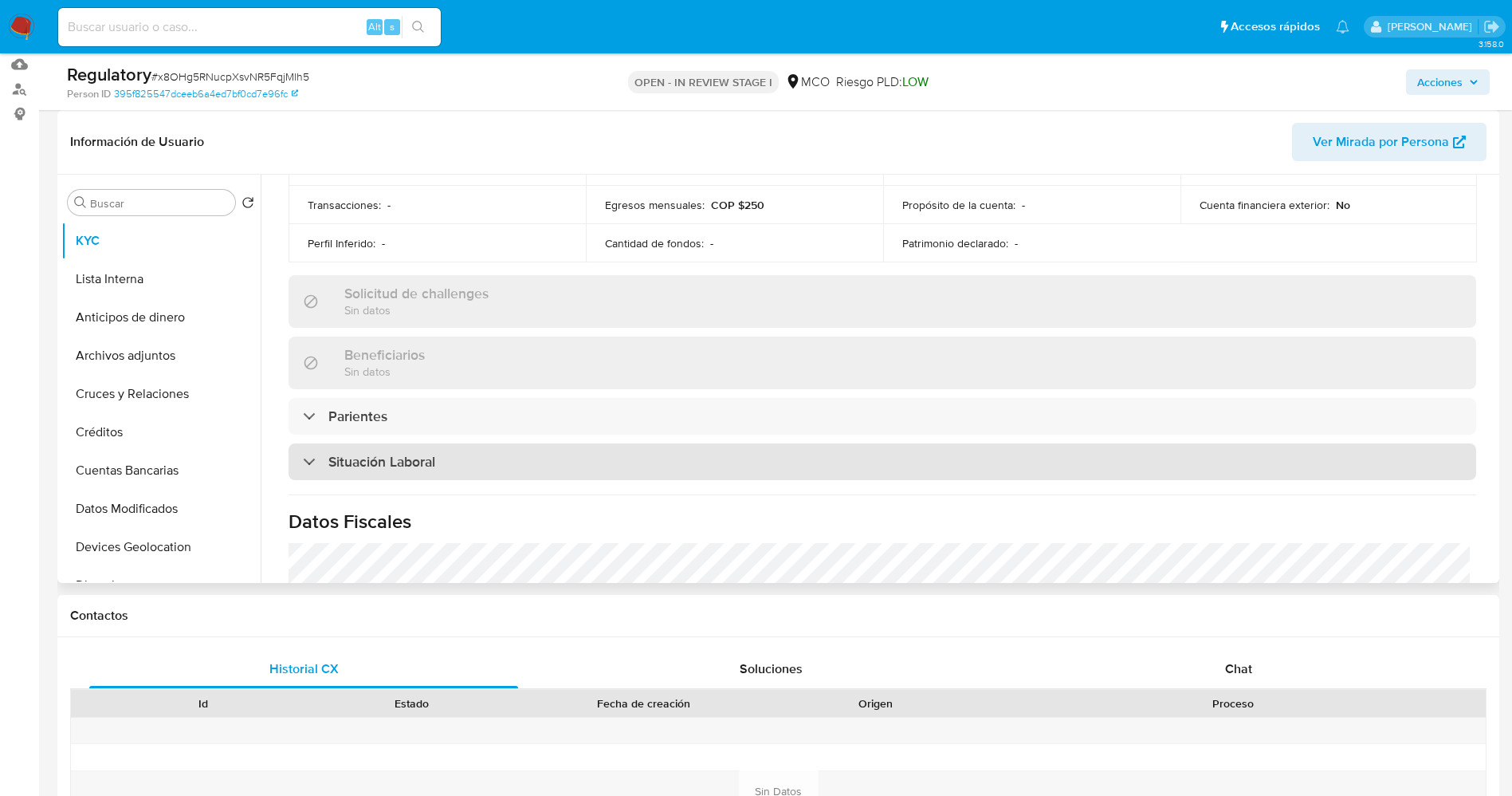
scroll to position [598, 0]
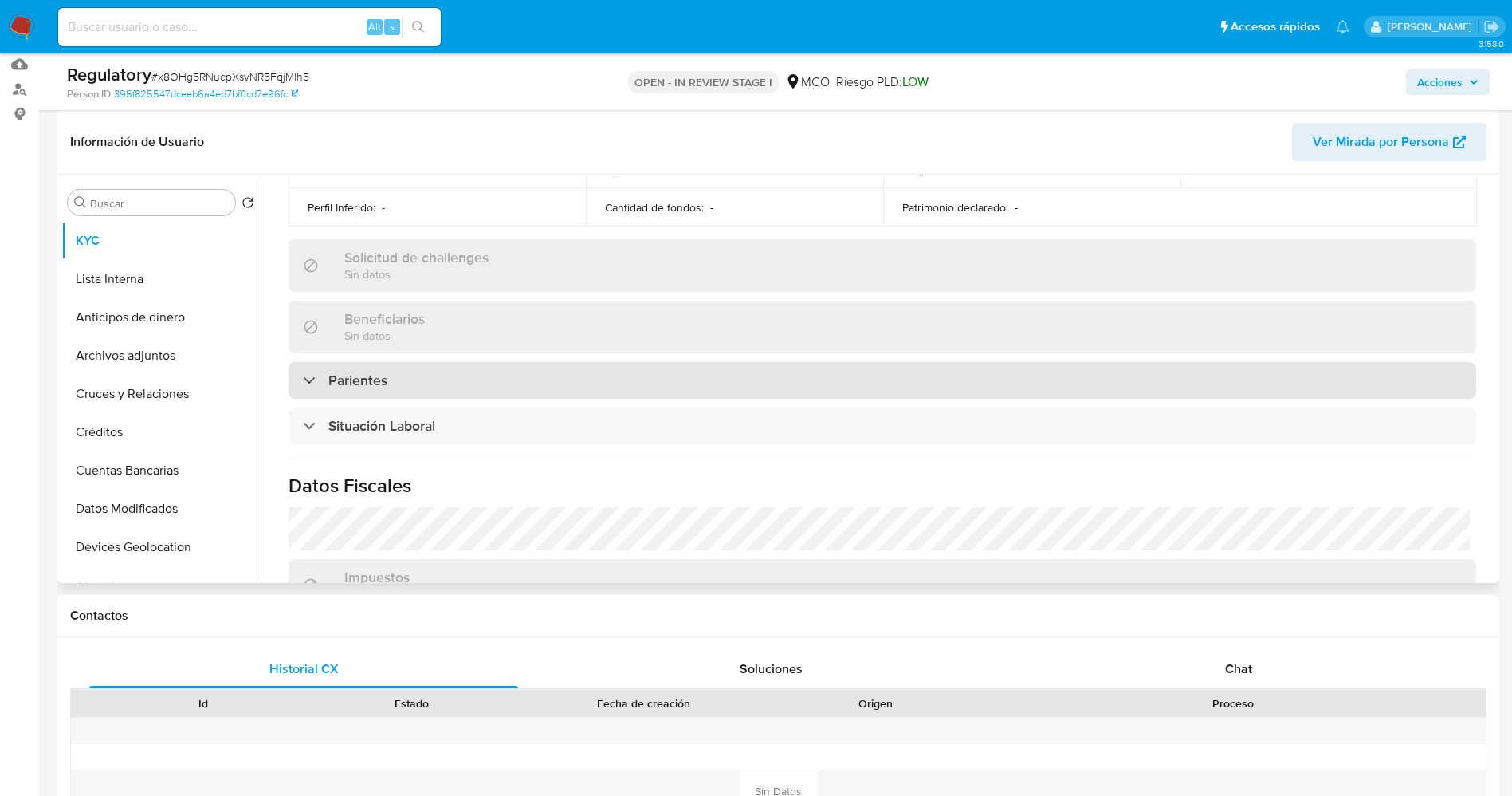
click at [507, 384] on div "Parientes" at bounding box center [882, 380] width 1187 height 36
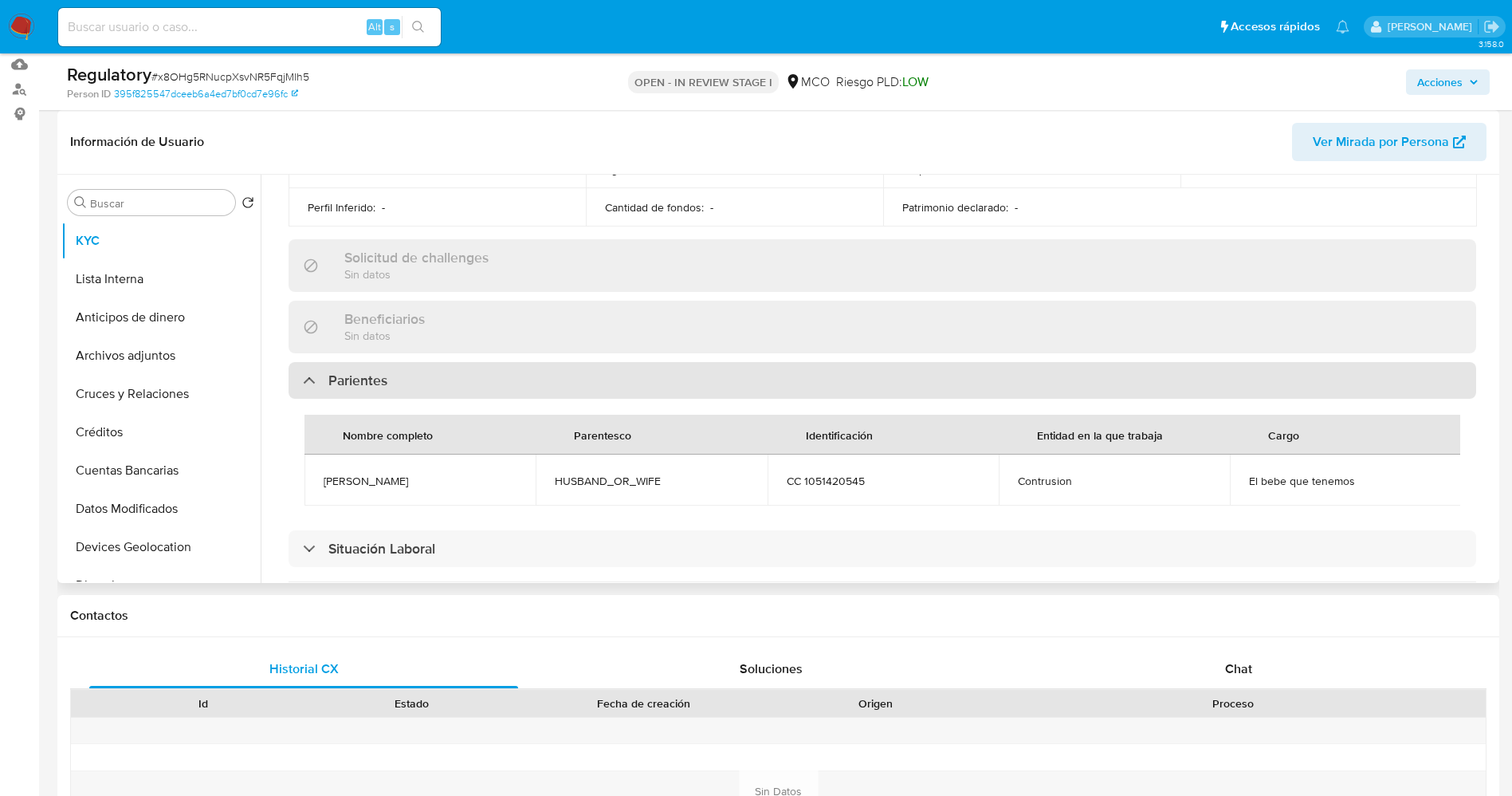
click at [507, 384] on div "Parientes" at bounding box center [882, 380] width 1187 height 36
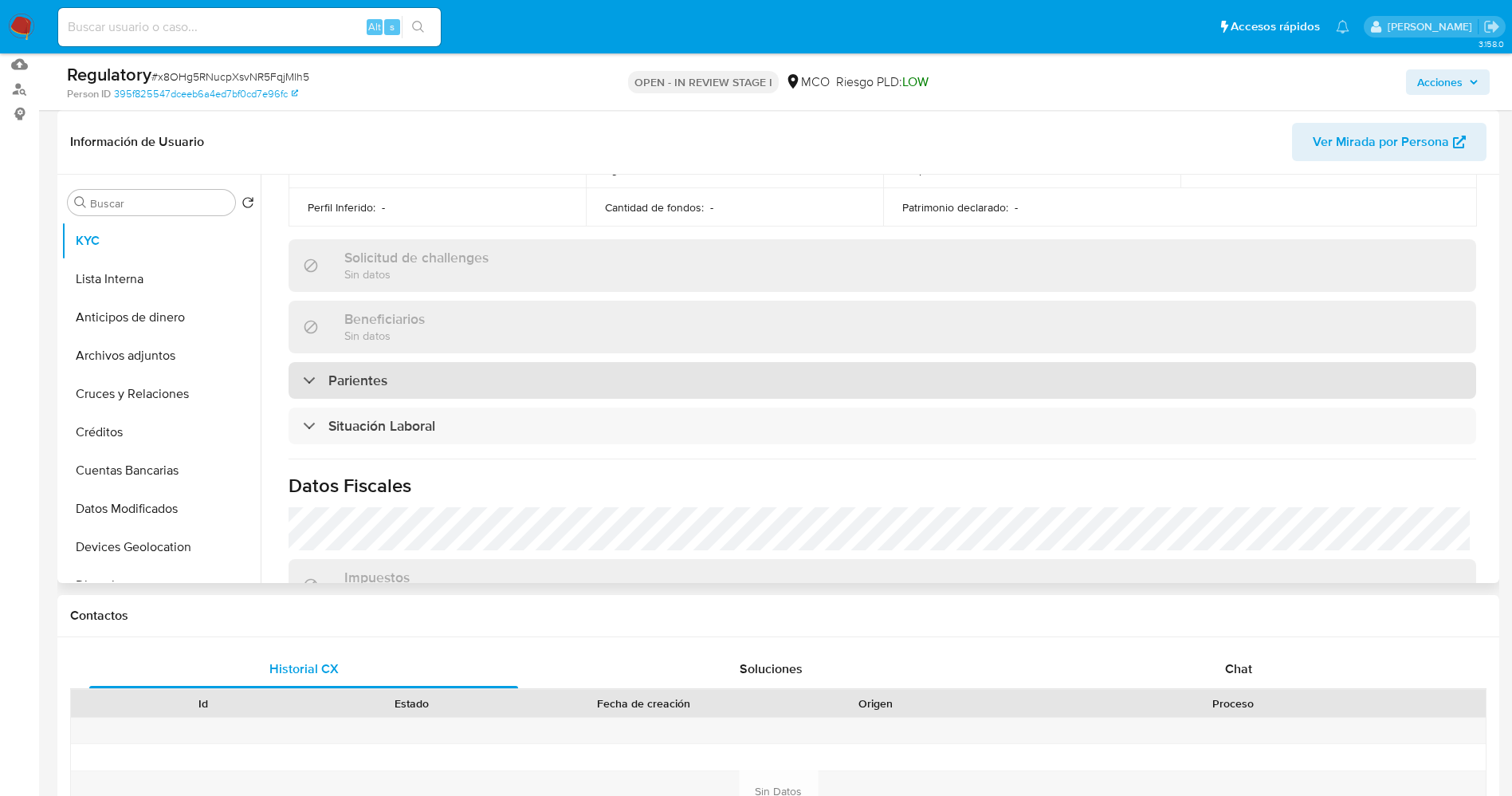
click at [507, 384] on div "Parientes" at bounding box center [882, 380] width 1187 height 36
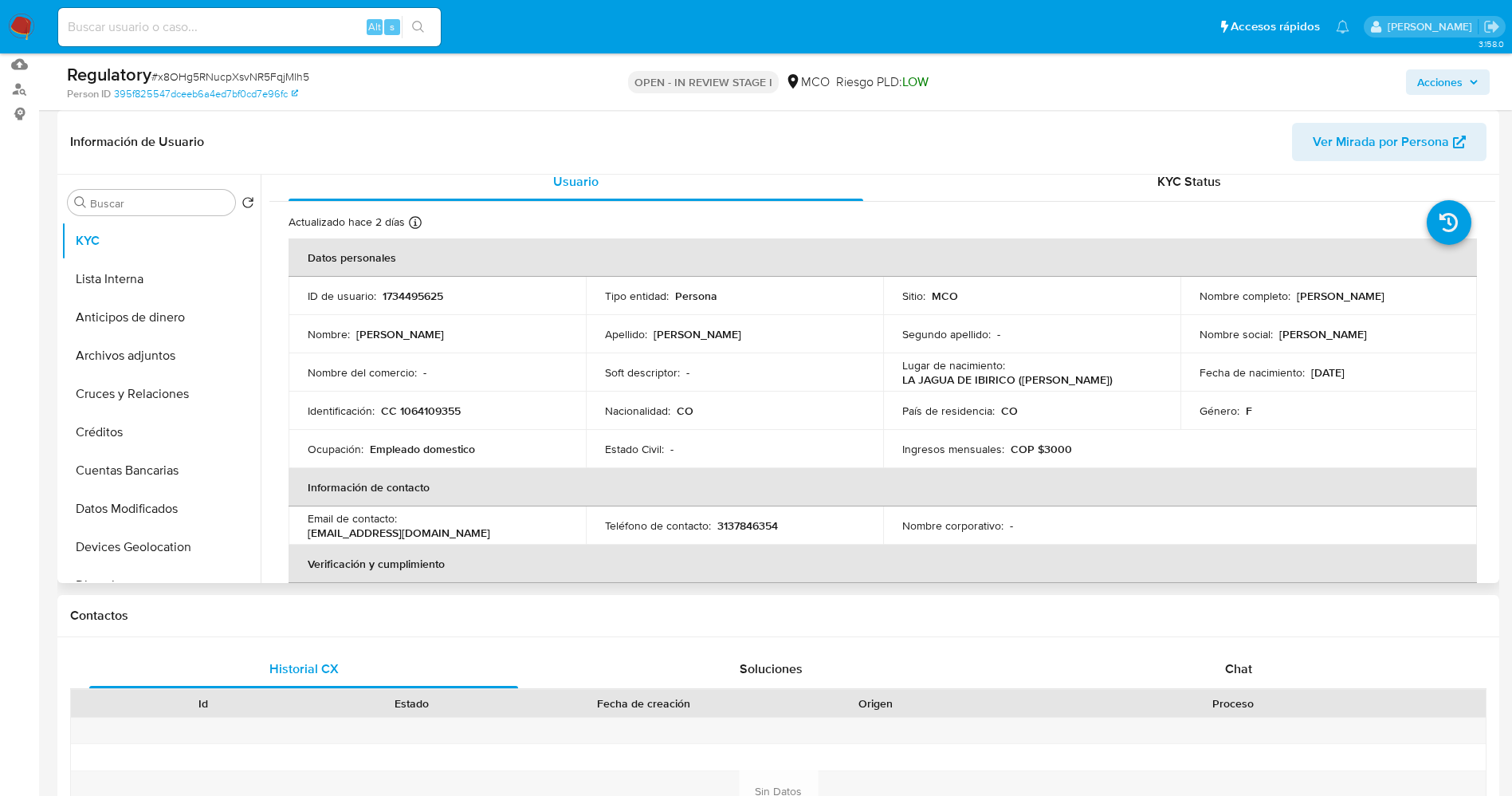
scroll to position [0, 0]
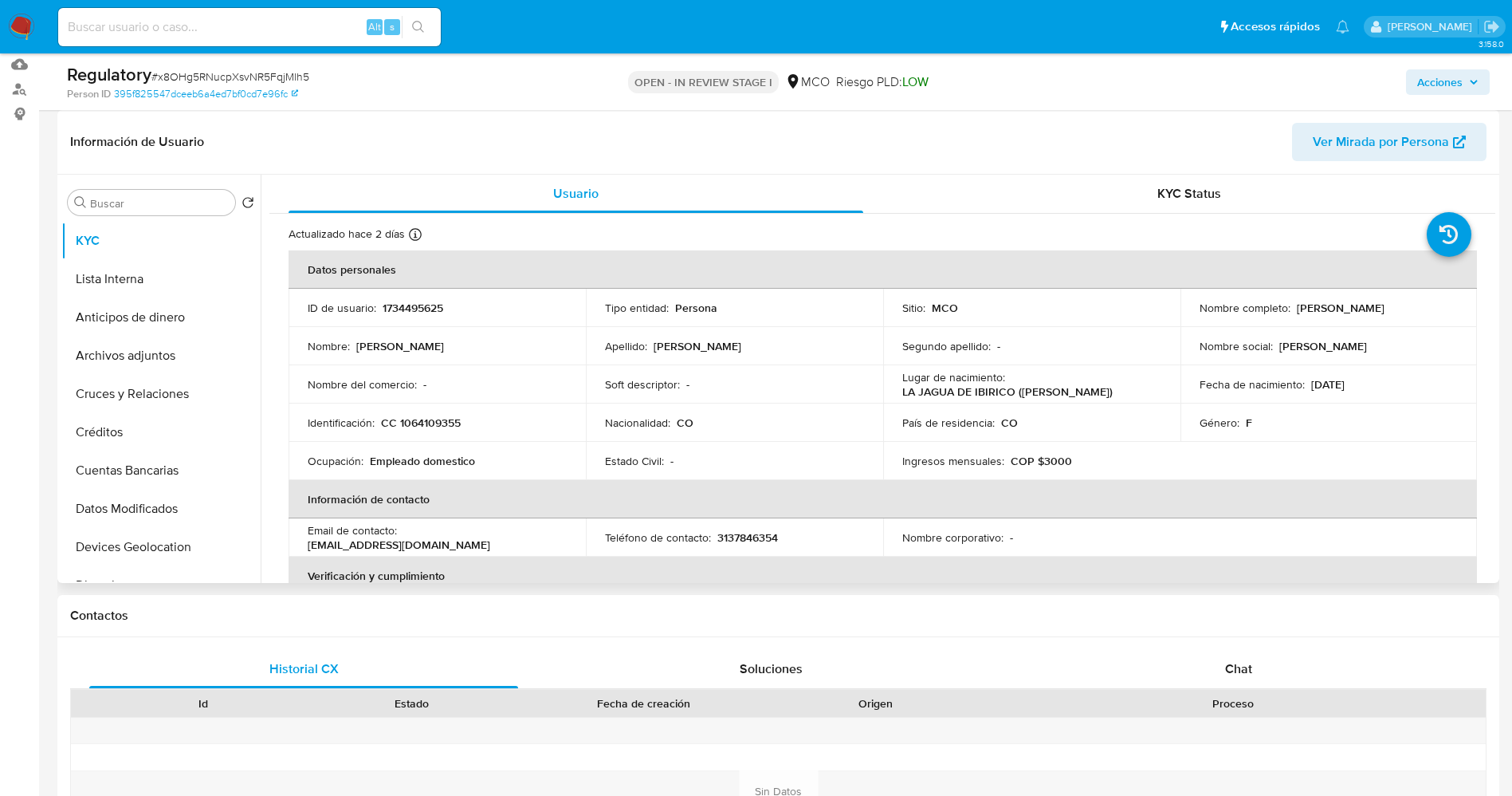
drag, startPoint x: 1289, startPoint y: 307, endPoint x: 1449, endPoint y: 308, distance: 160.0
click at [1449, 308] on div "Nombre completo : [PERSON_NAME]" at bounding box center [1328, 307] width 259 height 15
copy div "[PERSON_NAME]"
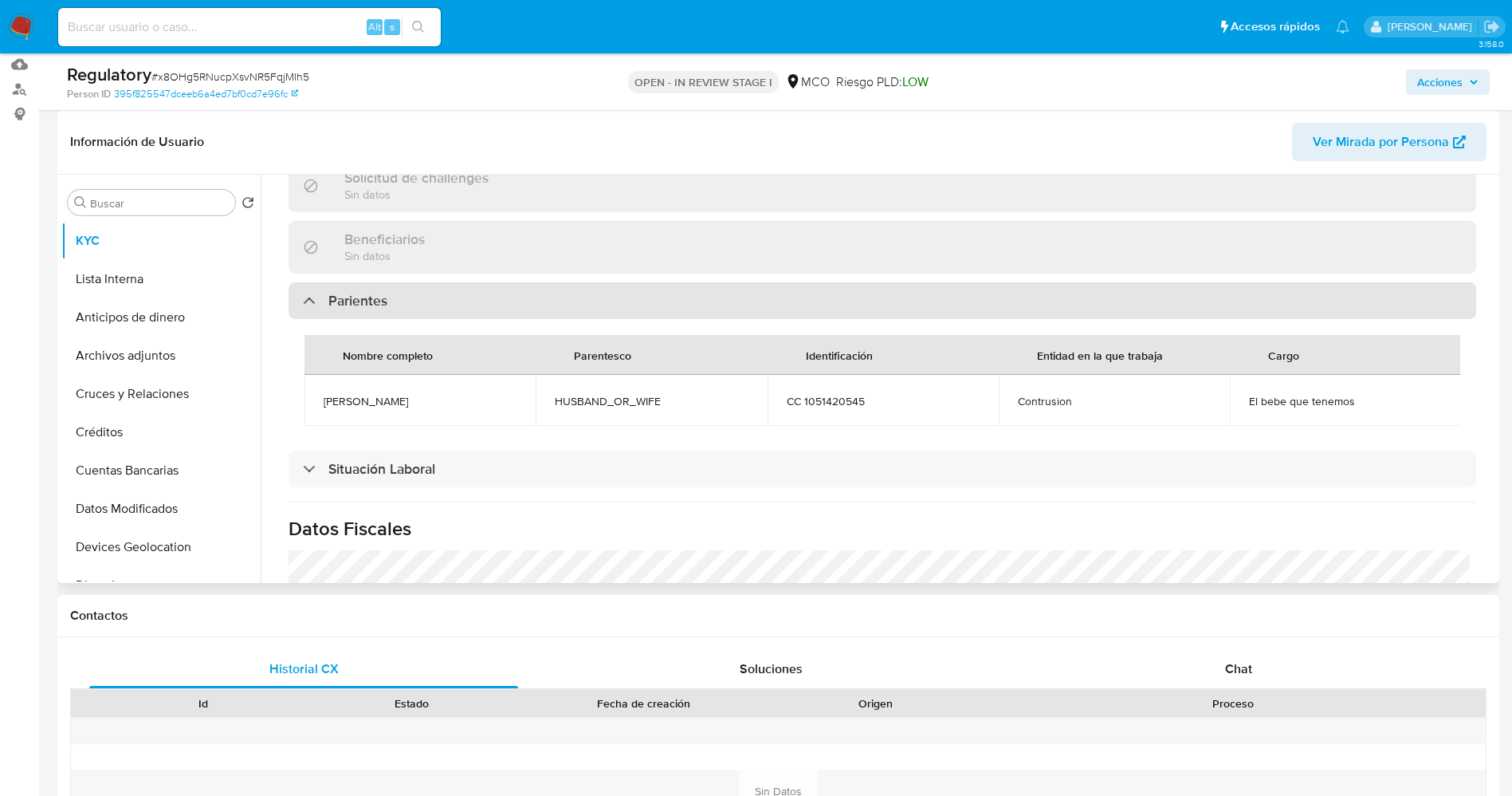
scroll to position [718, 0]
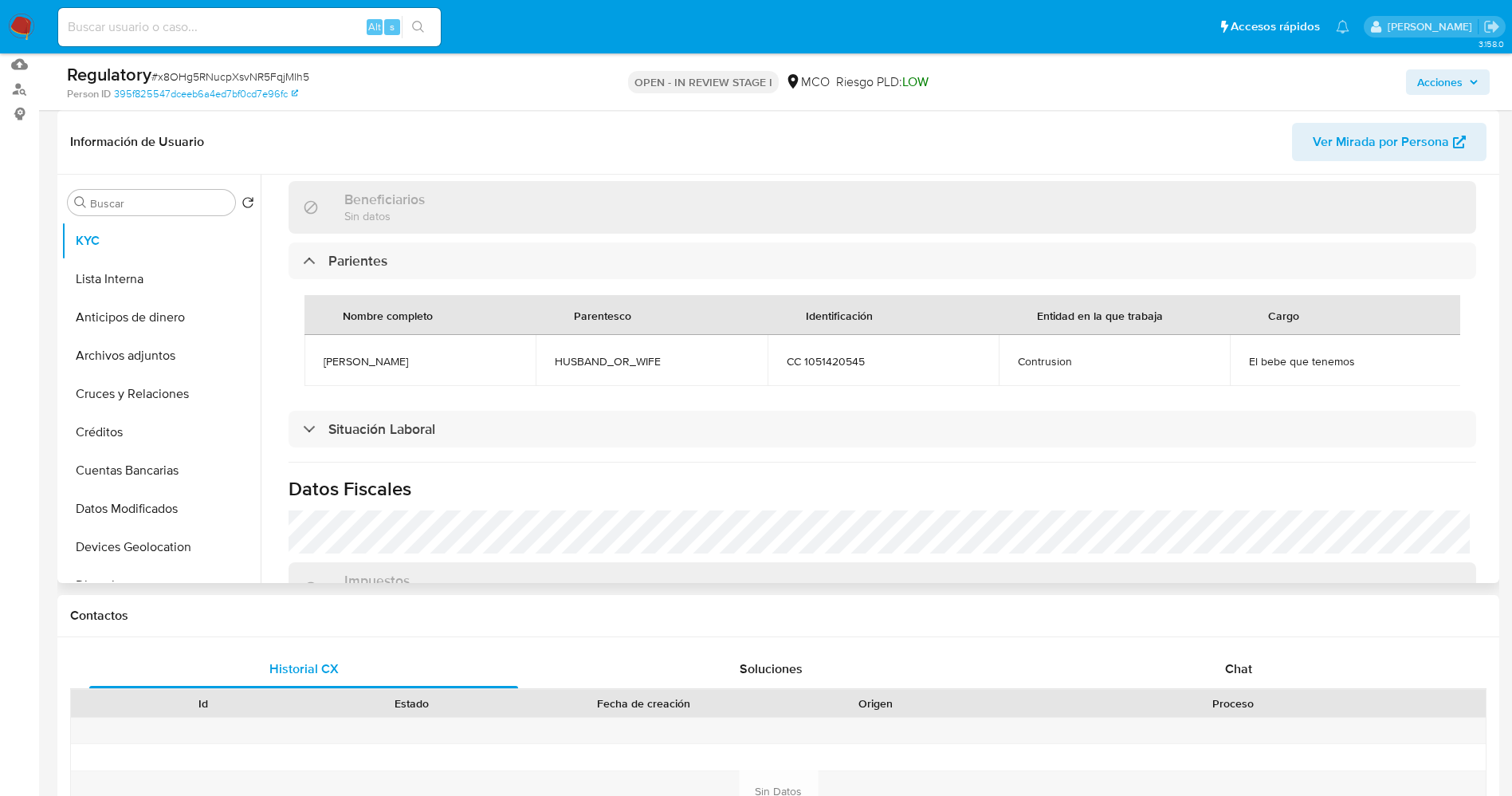
drag, startPoint x: 322, startPoint y: 358, endPoint x: 482, endPoint y: 357, distance: 160.0
click at [482, 357] on td "Luis alejandro Garcia almeida" at bounding box center [420, 360] width 231 height 51
copy span "Luis alejandro Garcia almeida"
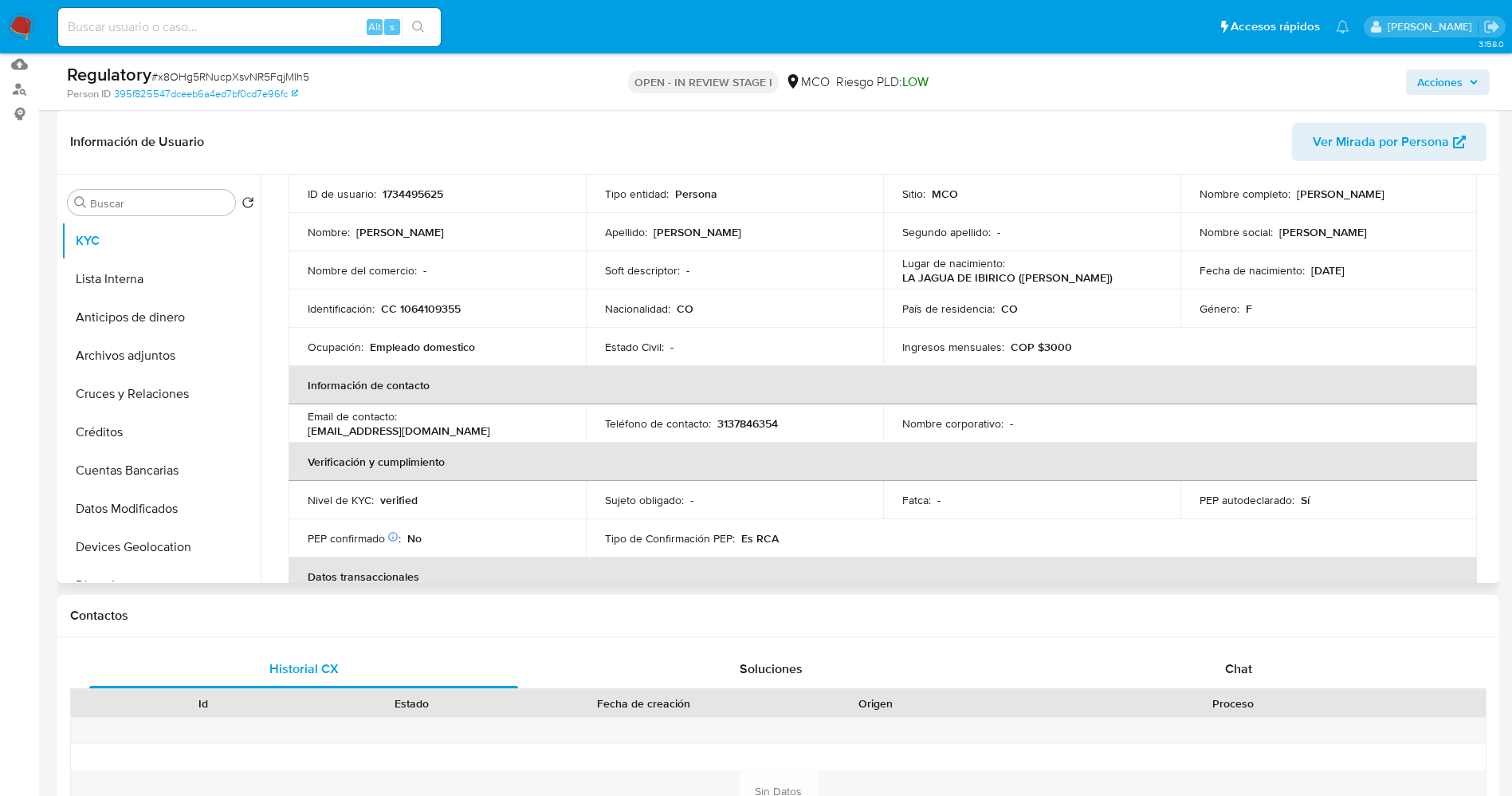
scroll to position [0, 0]
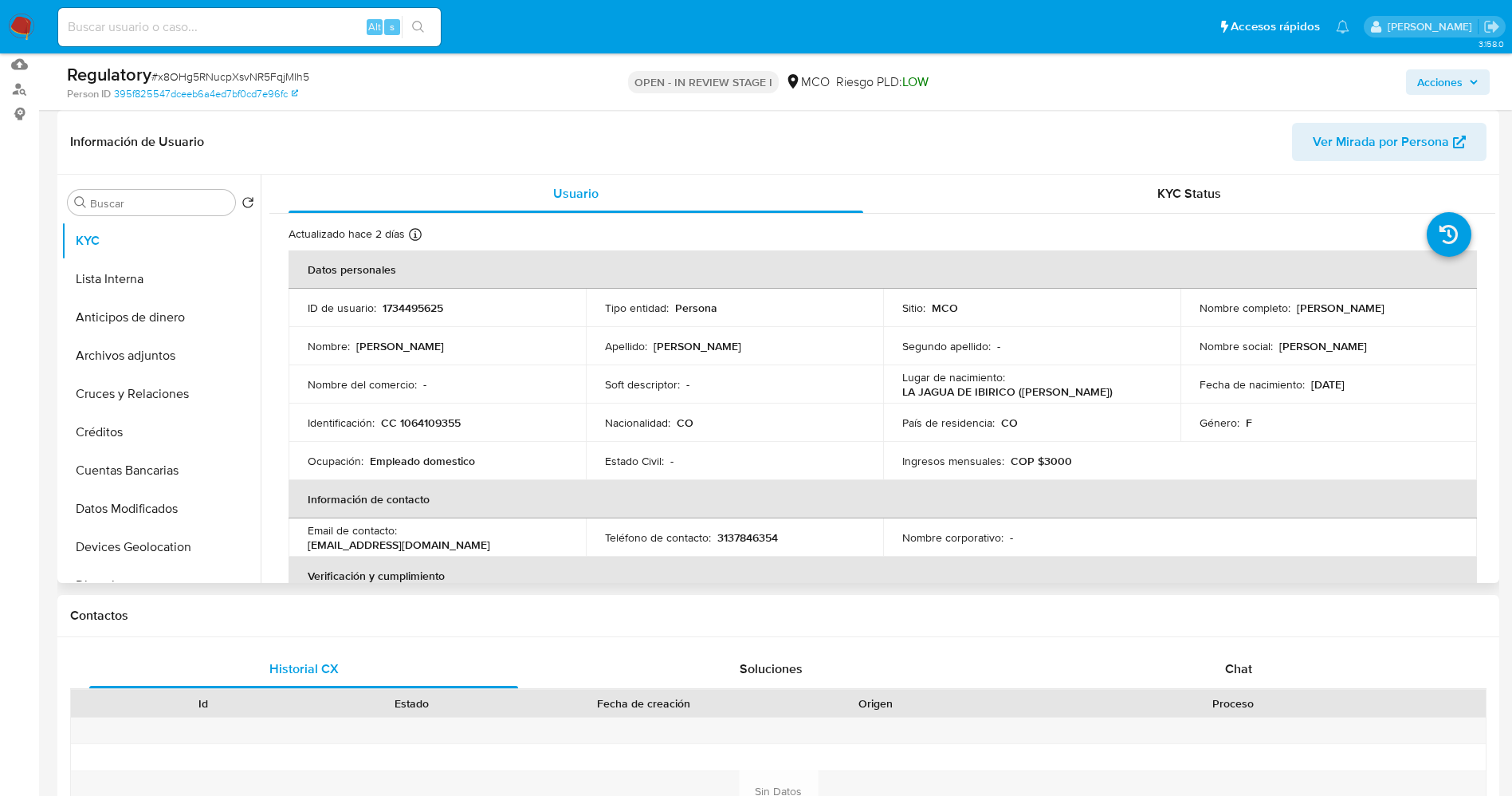
drag, startPoint x: 1289, startPoint y: 307, endPoint x: 1453, endPoint y: 311, distance: 164.0
click at [1453, 311] on td "Nombre completo : Brendys Patricia Cruz Martinez" at bounding box center [1328, 307] width 297 height 38
copy div "Brendys Patricia Cruz Martinez"
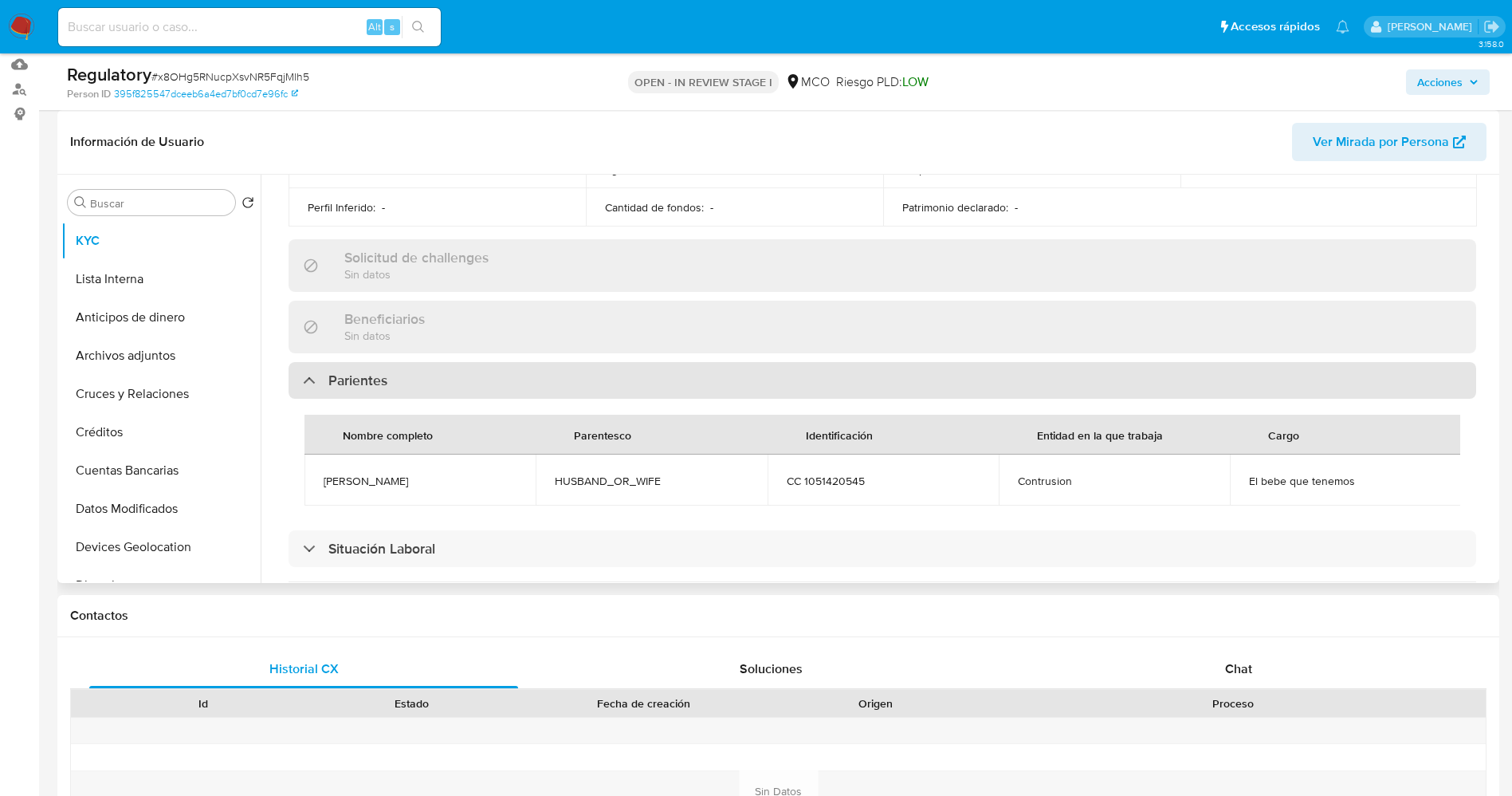
scroll to position [718, 0]
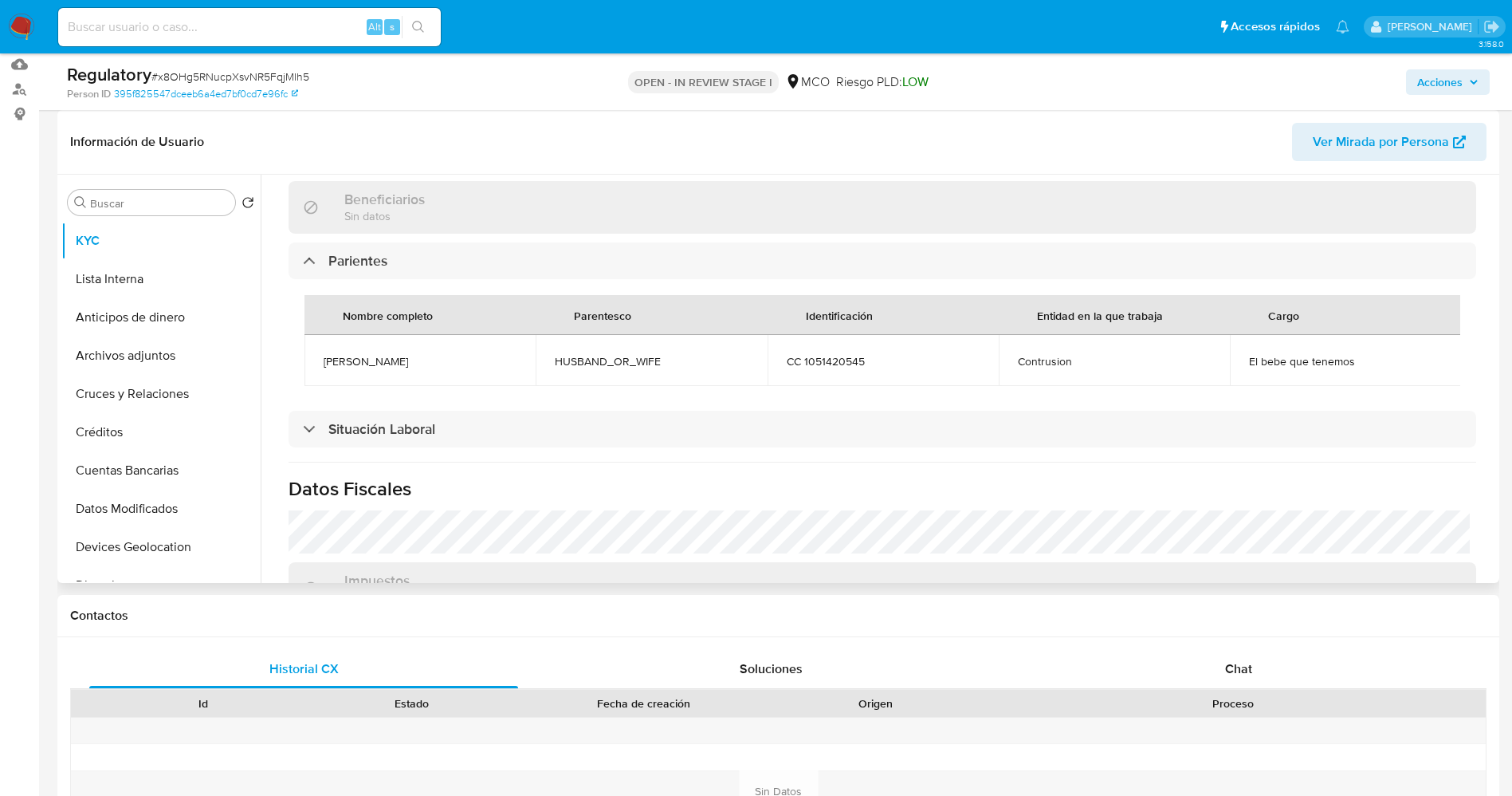
drag, startPoint x: 312, startPoint y: 368, endPoint x: 490, endPoint y: 364, distance: 178.0
click at [518, 370] on td "Luis alejandro Garcia almeida" at bounding box center [420, 360] width 231 height 51
copy span "Luis alejandro Garcia almeida"
drag, startPoint x: 1222, startPoint y: 358, endPoint x: 1362, endPoint y: 356, distance: 140.0
click at [1367, 357] on tr "Luis alejandro Garcia almeida HUSBAND_OR_WIFE CC 1051420545 Contrusion El bebe …" at bounding box center [883, 360] width 1157 height 51
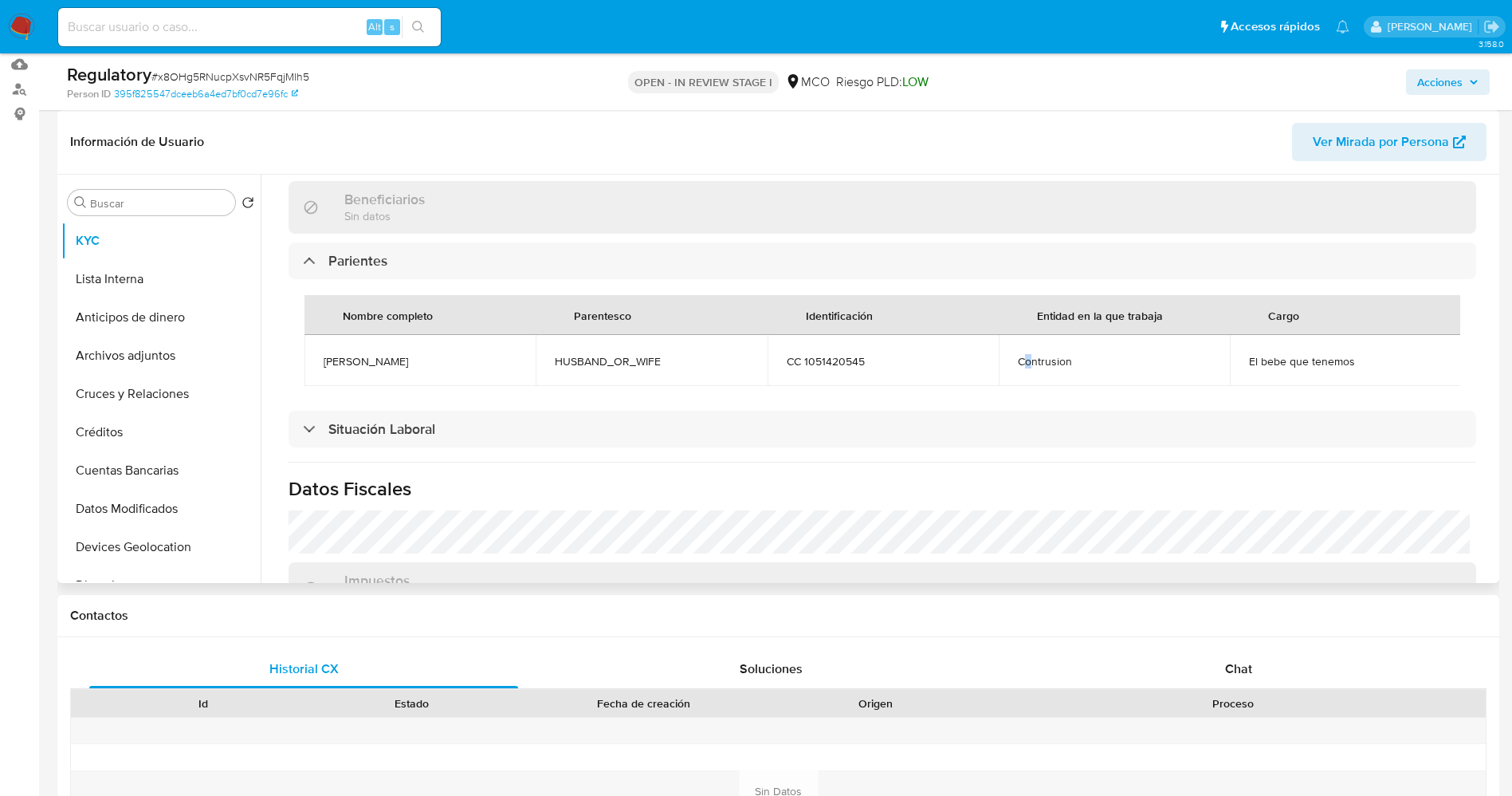
click at [1024, 356] on span "Contrusion" at bounding box center [1114, 361] width 193 height 15
drag, startPoint x: 1000, startPoint y: 361, endPoint x: 1071, endPoint y: 360, distance: 71.0
click at [1099, 362] on td "Contrusion" at bounding box center [1114, 360] width 231 height 51
copy span "Contrusion"
click at [147, 294] on button "Lista Interna" at bounding box center [154, 279] width 186 height 38
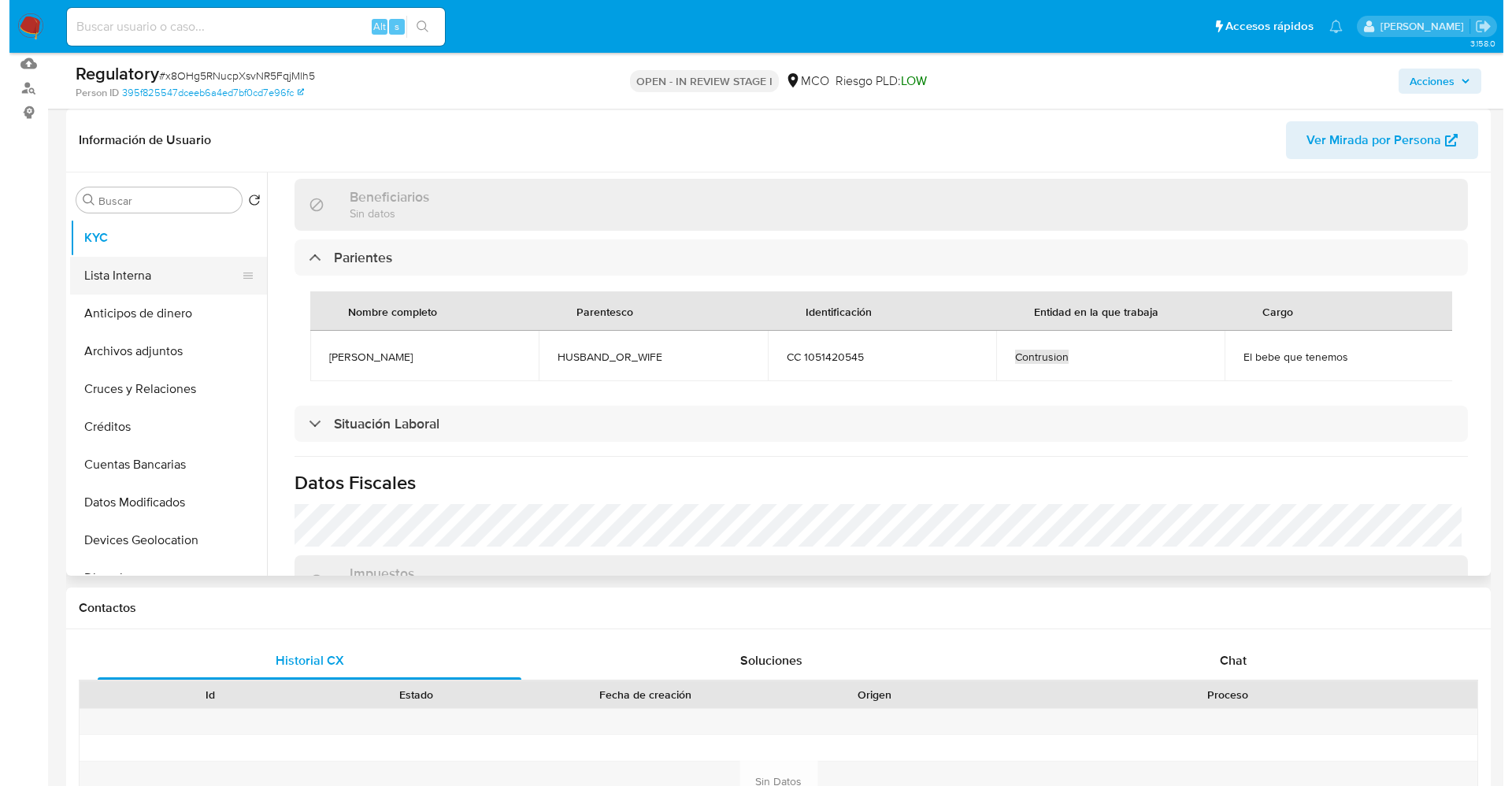
scroll to position [0, 0]
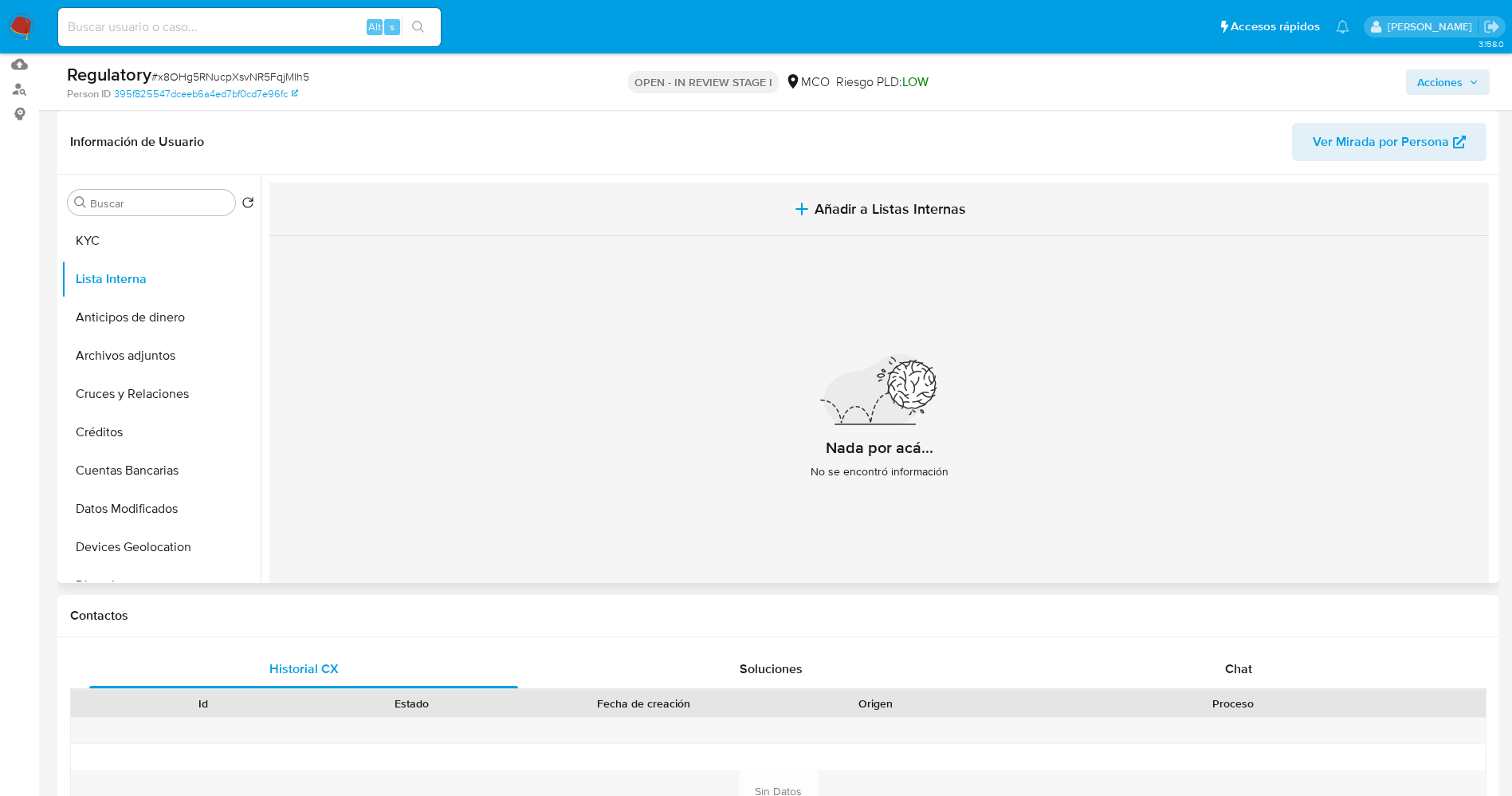
click at [876, 204] on span "Añadir a Listas Internas" at bounding box center [890, 208] width 152 height 17
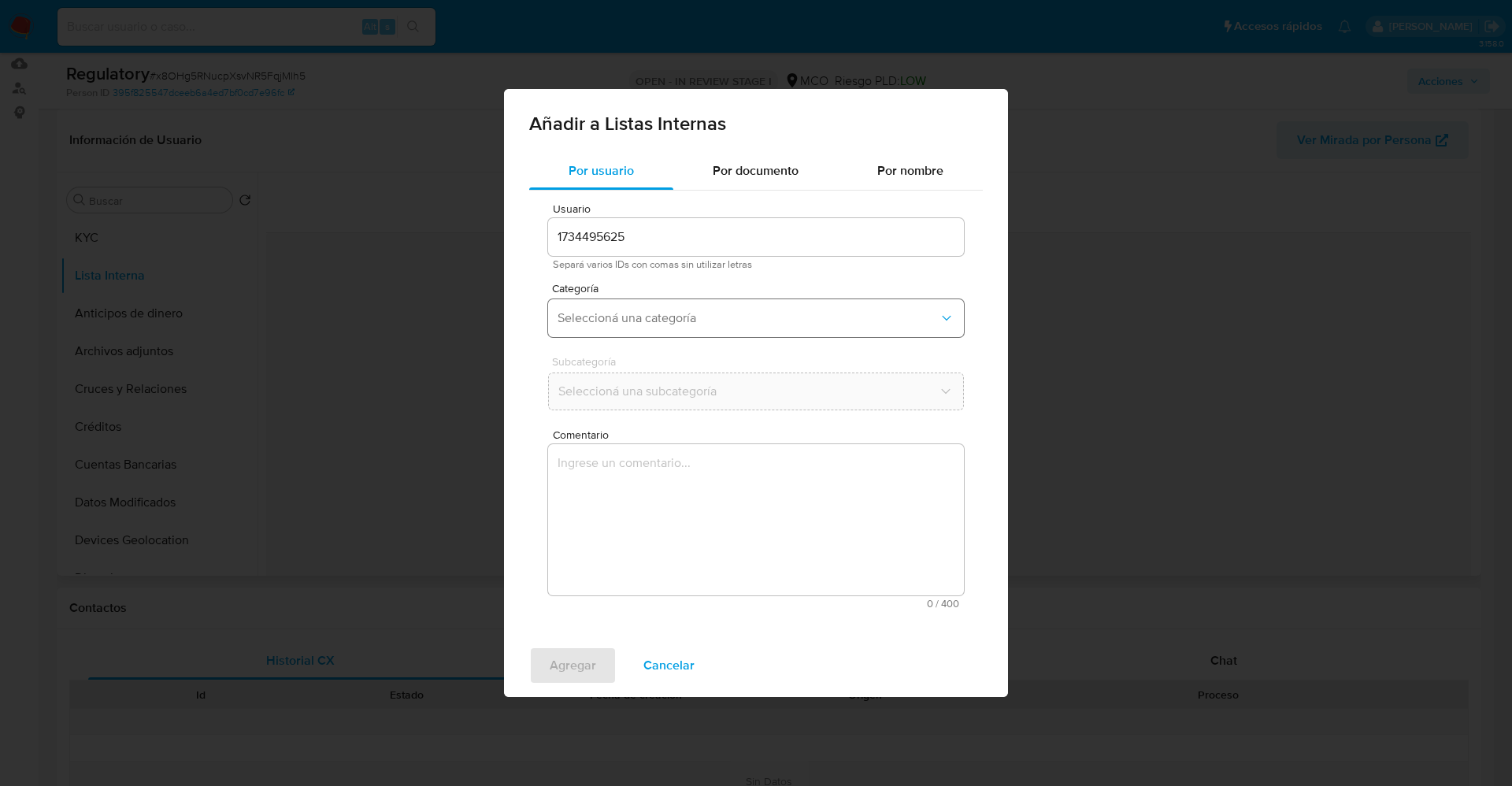
click at [703, 317] on span "Seleccioná una categoría" at bounding box center [748, 318] width 381 height 16
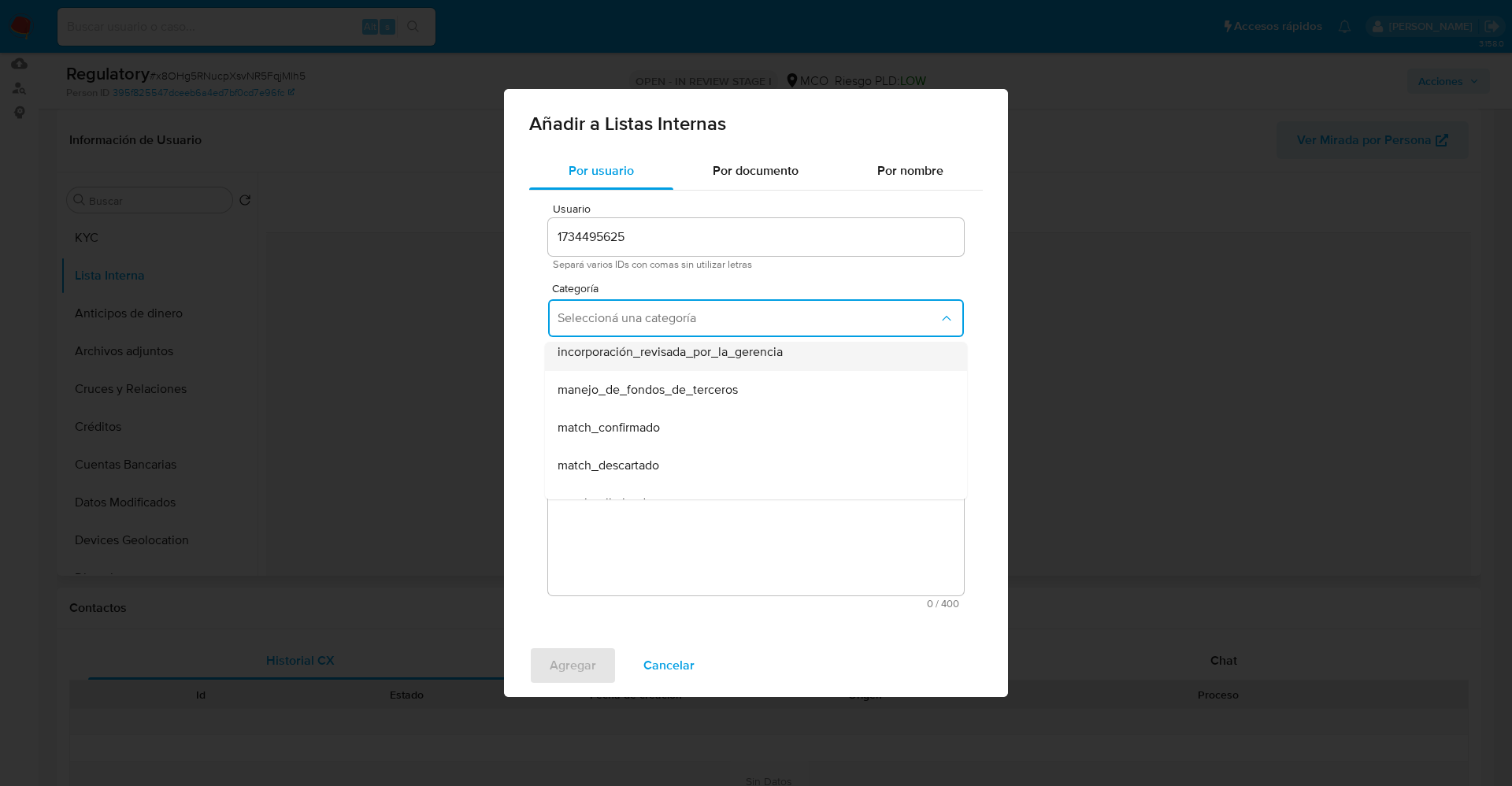
scroll to position [118, 0]
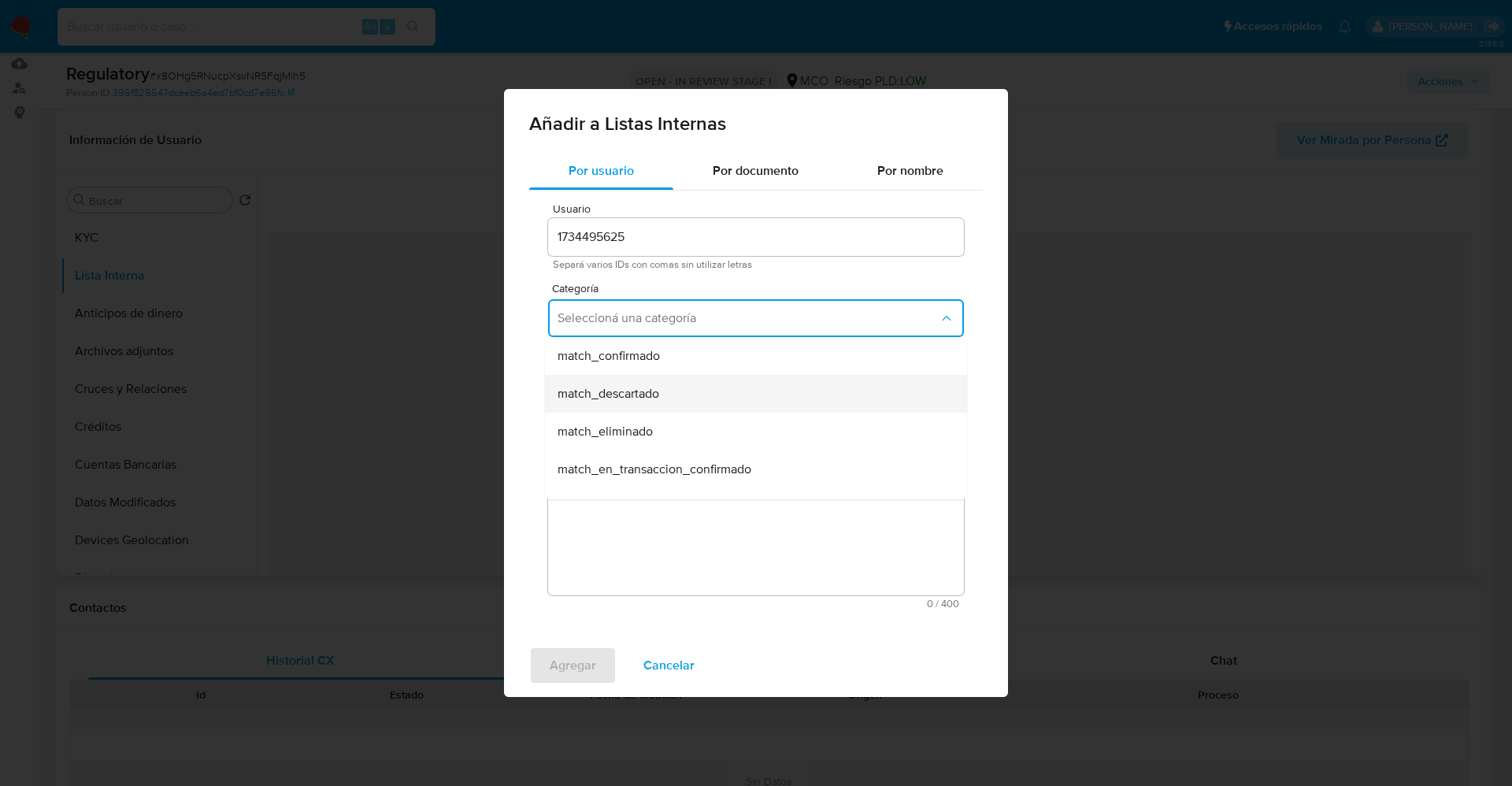
click at [673, 402] on div "match_descartado" at bounding box center [751, 393] width 387 height 38
click at [672, 390] on span "Seleccioná una subcategoría" at bounding box center [748, 392] width 381 height 16
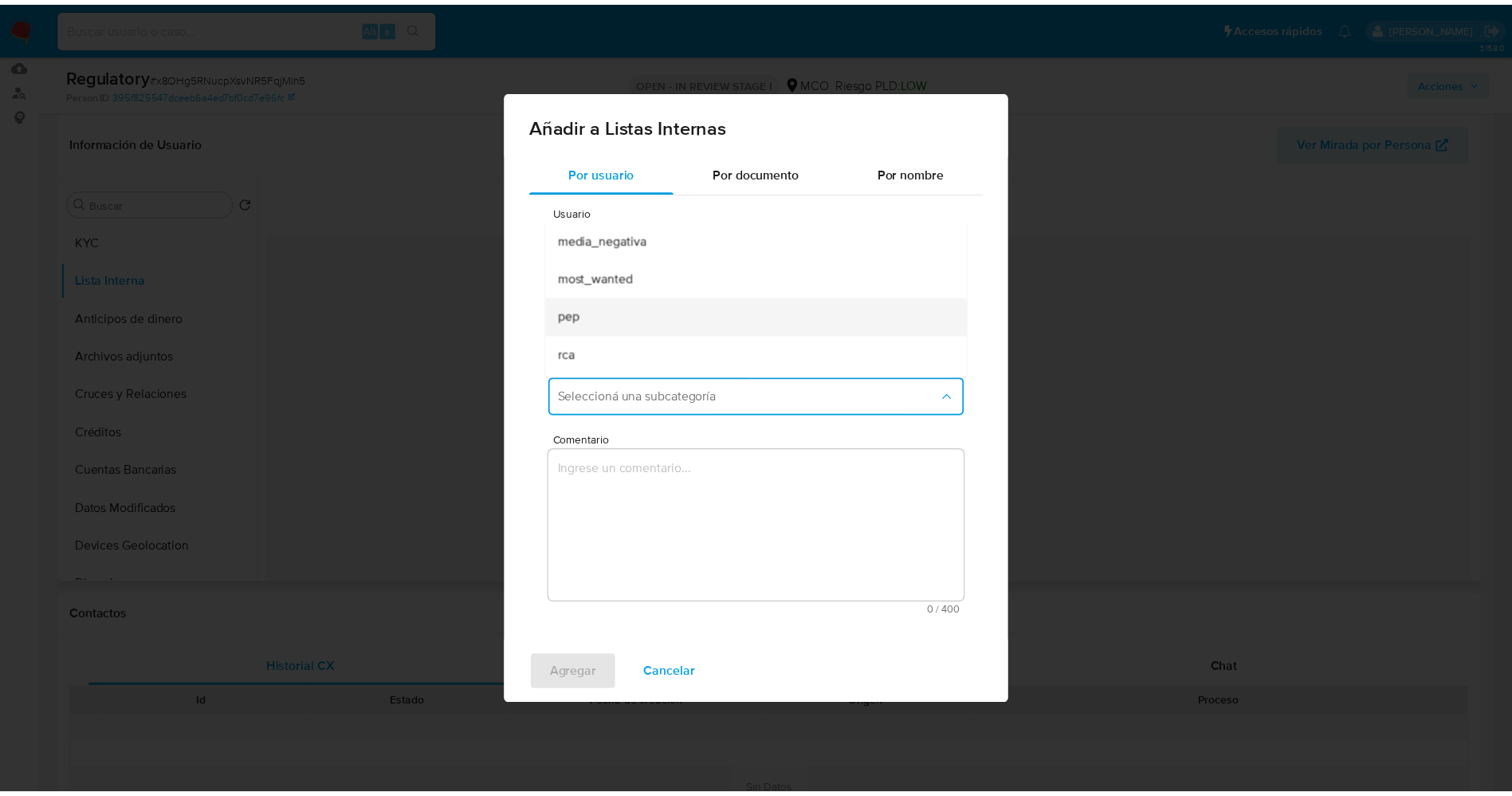
scroll to position [108, 0]
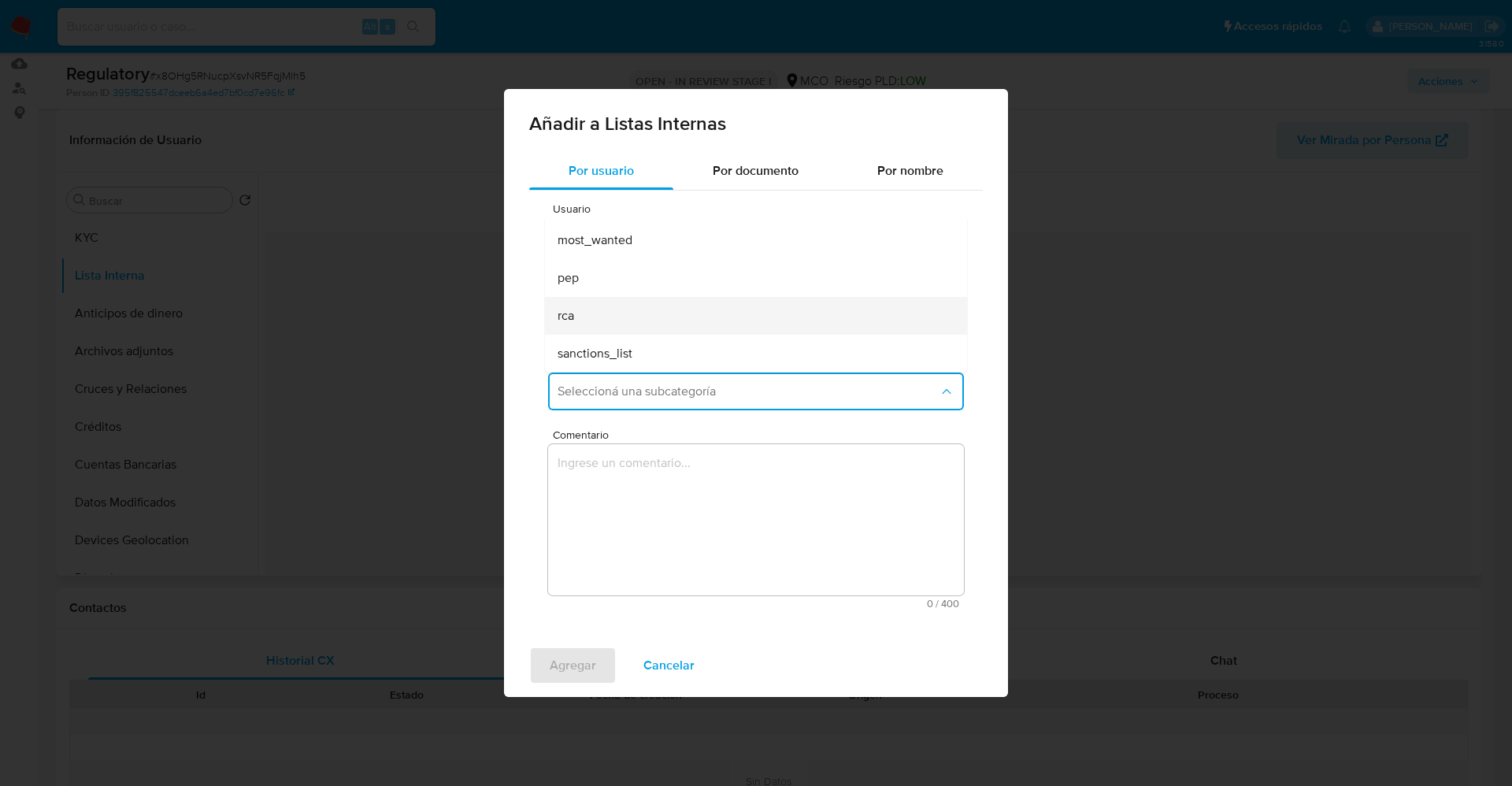
click at [648, 319] on div "rca" at bounding box center [751, 315] width 387 height 38
click at [665, 494] on textarea "Comentario" at bounding box center [756, 519] width 416 height 151
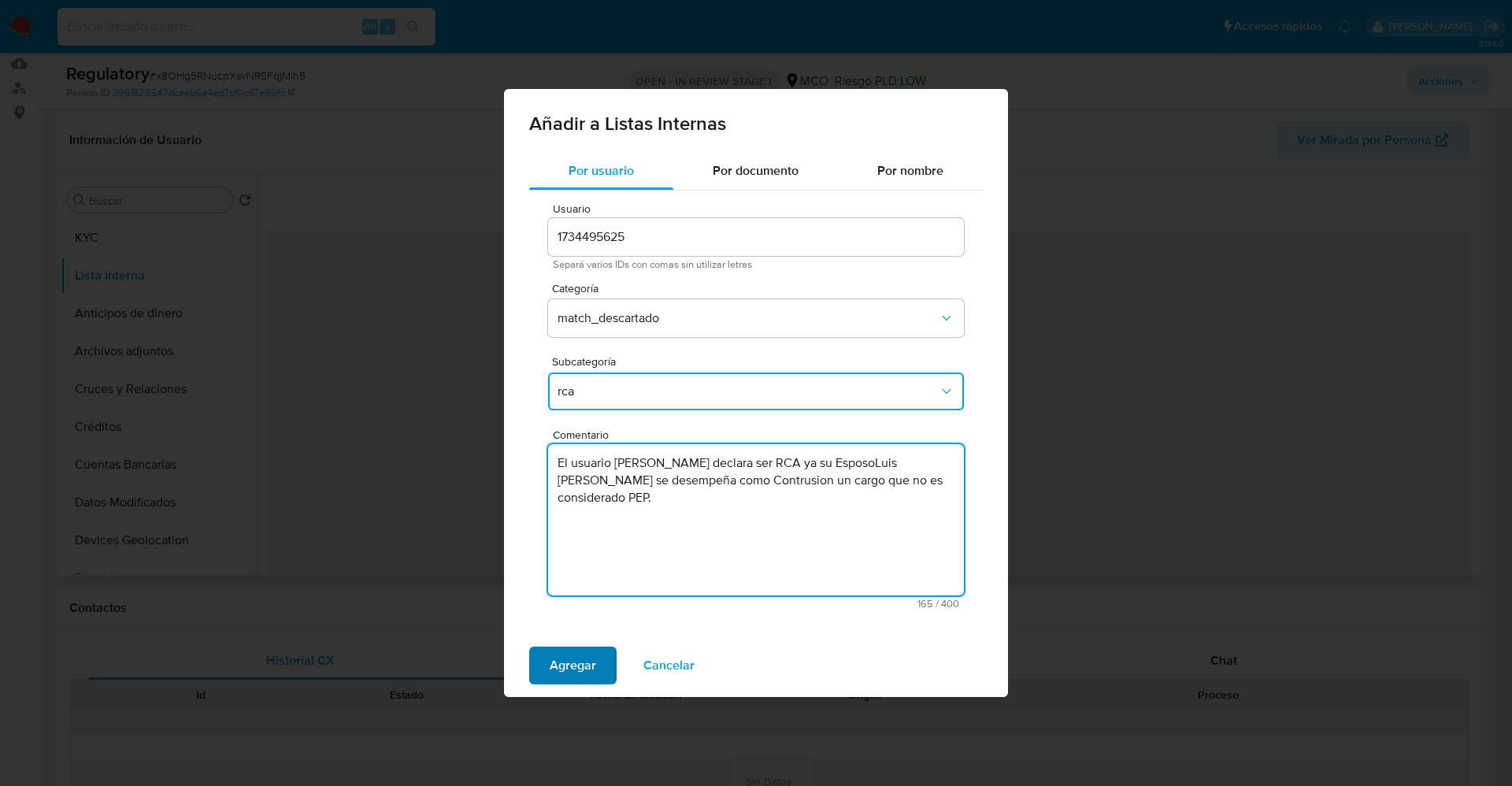
type textarea "El usuario Brendys Patricia Cruz Martinez declara ser RCA ya su EsposoLuis alej…"
click at [575, 658] on span "Agregar" at bounding box center [573, 665] width 47 height 35
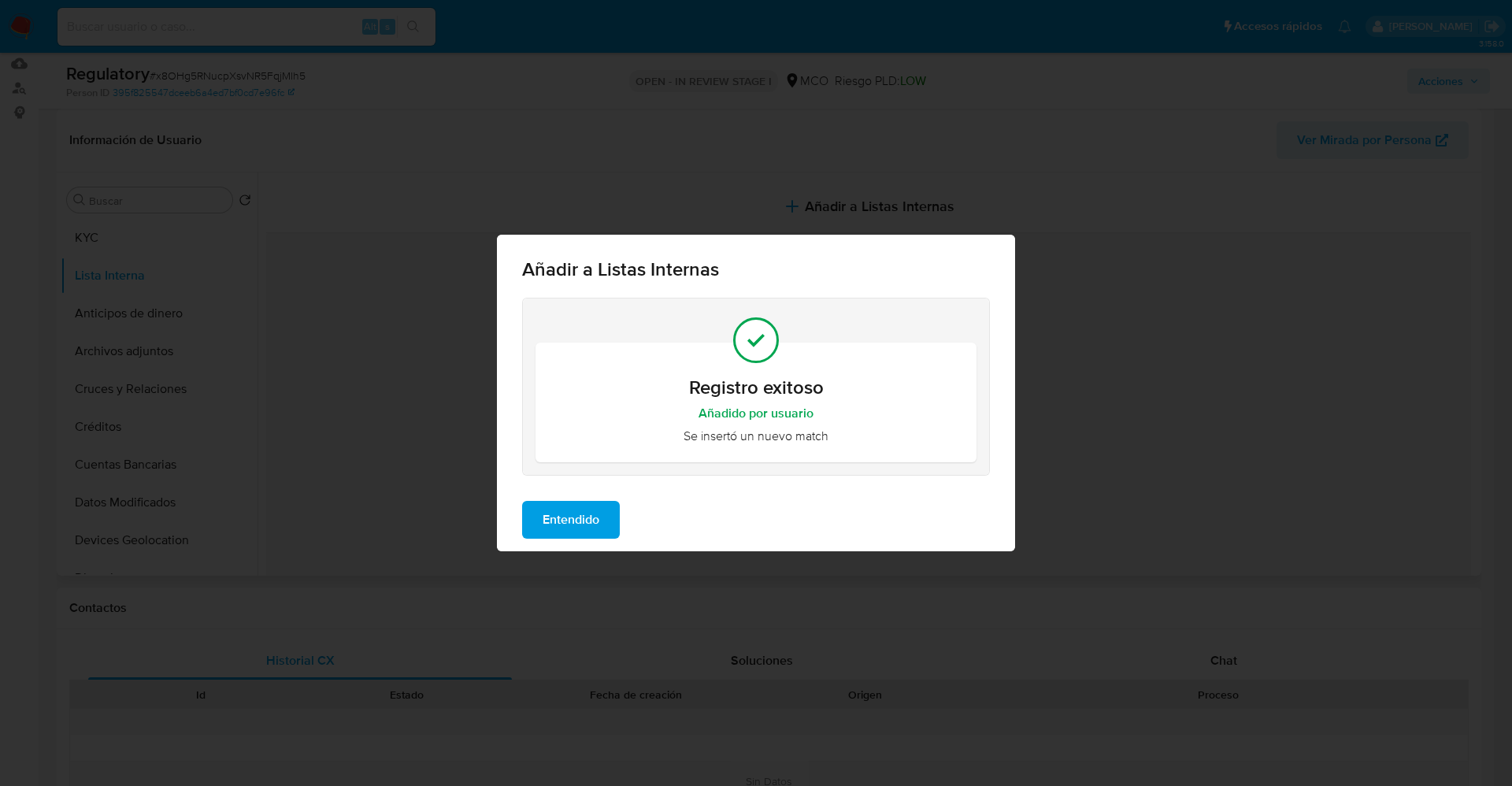
click at [554, 516] on span "Entendido" at bounding box center [570, 519] width 57 height 35
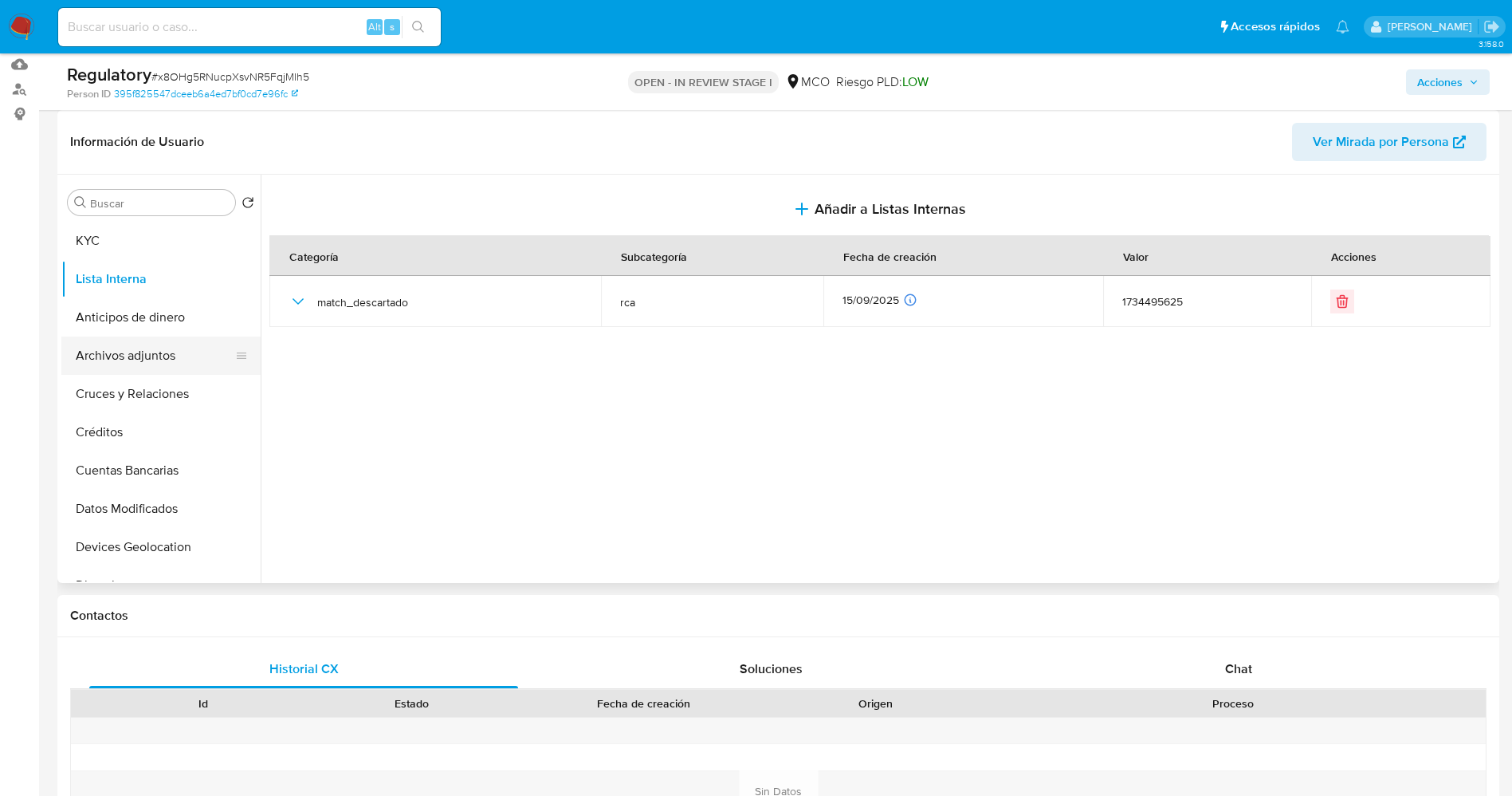
click at [130, 367] on button "Archivos adjuntos" at bounding box center [154, 356] width 186 height 38
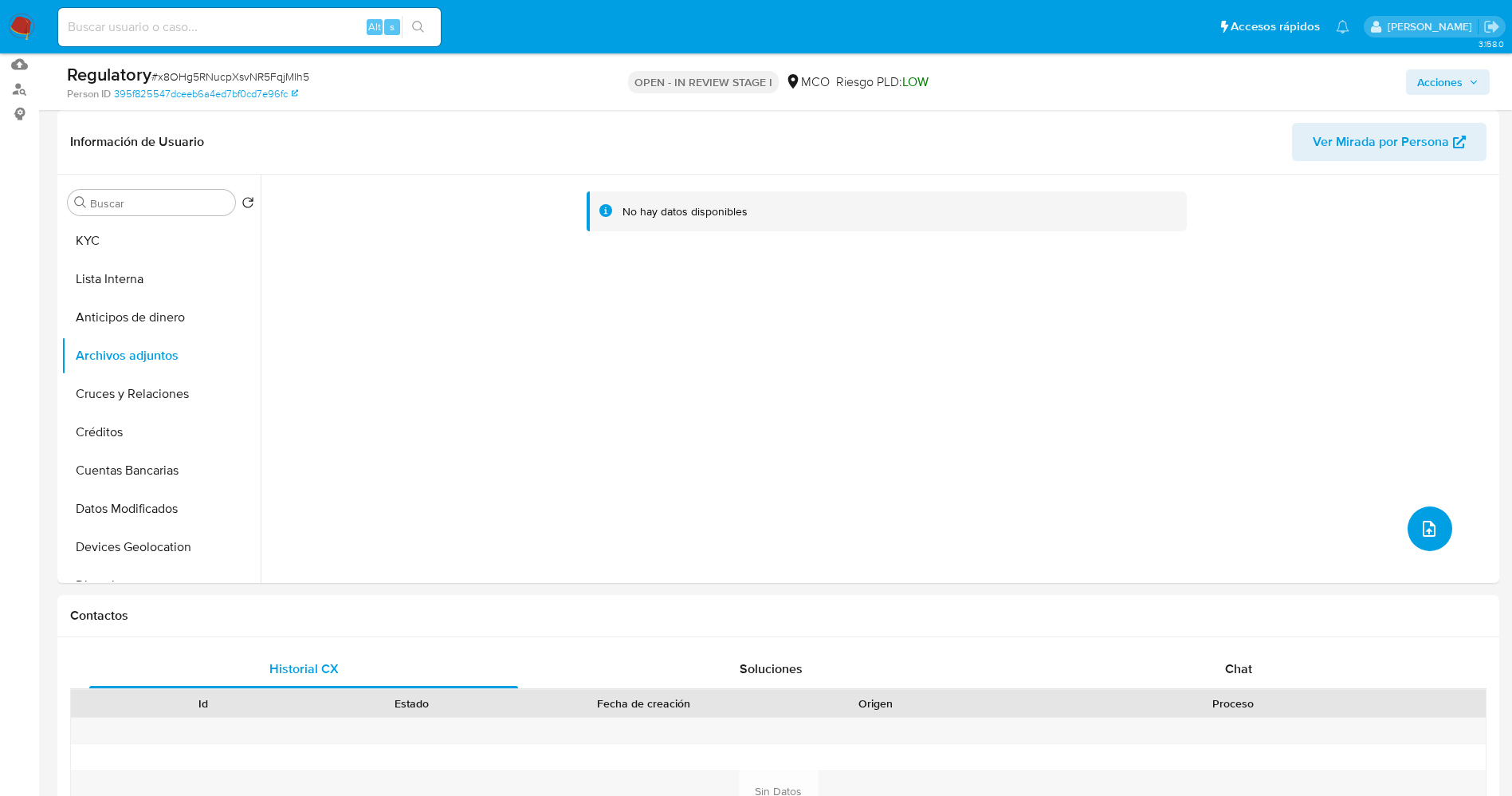
click at [1428, 521] on icon "upload-file" at bounding box center [1428, 529] width 19 height 19
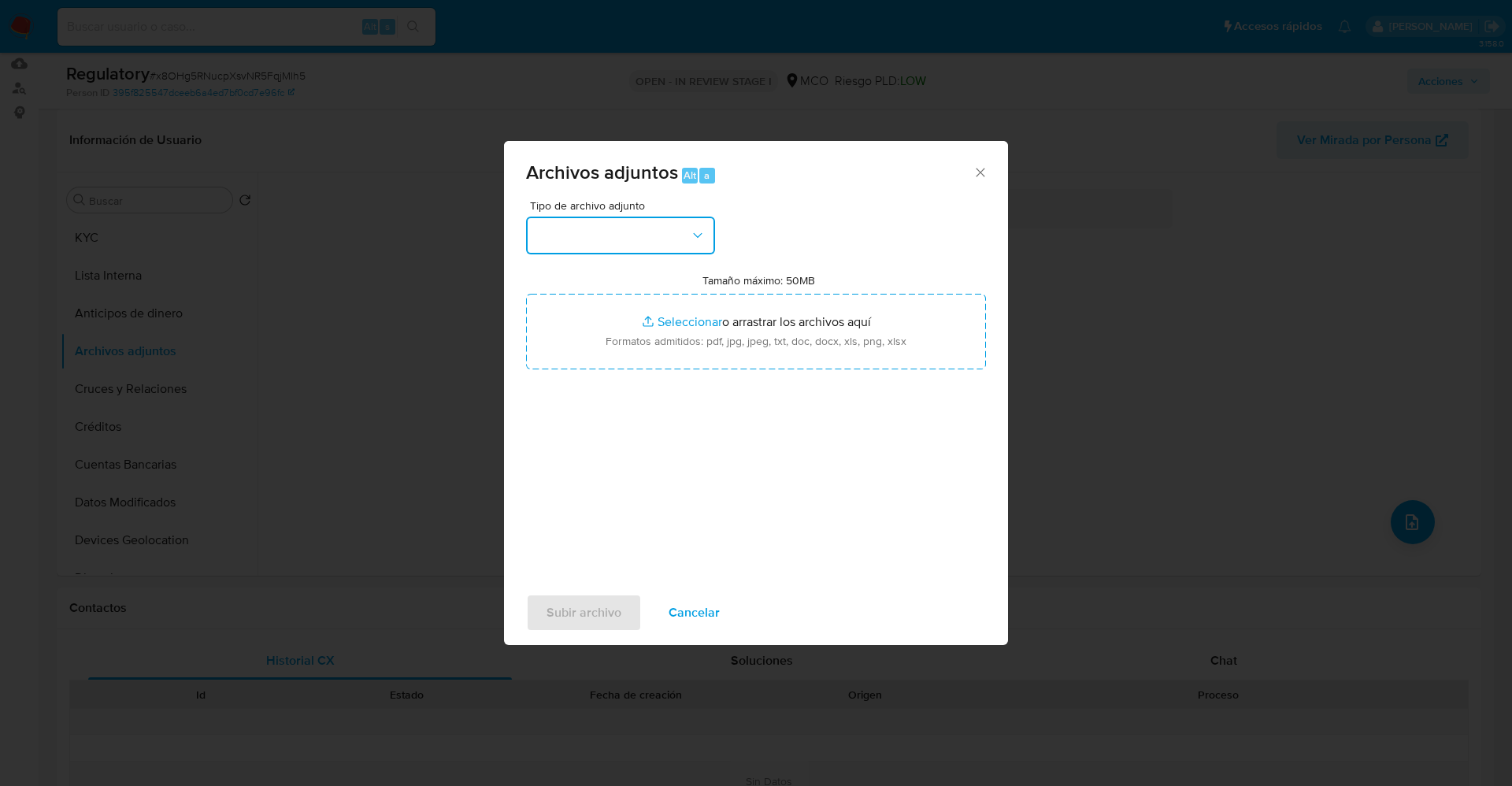
drag, startPoint x: 588, startPoint y: 237, endPoint x: 589, endPoint y: 229, distance: 8.1
click at [588, 237] on button "button" at bounding box center [620, 235] width 189 height 38
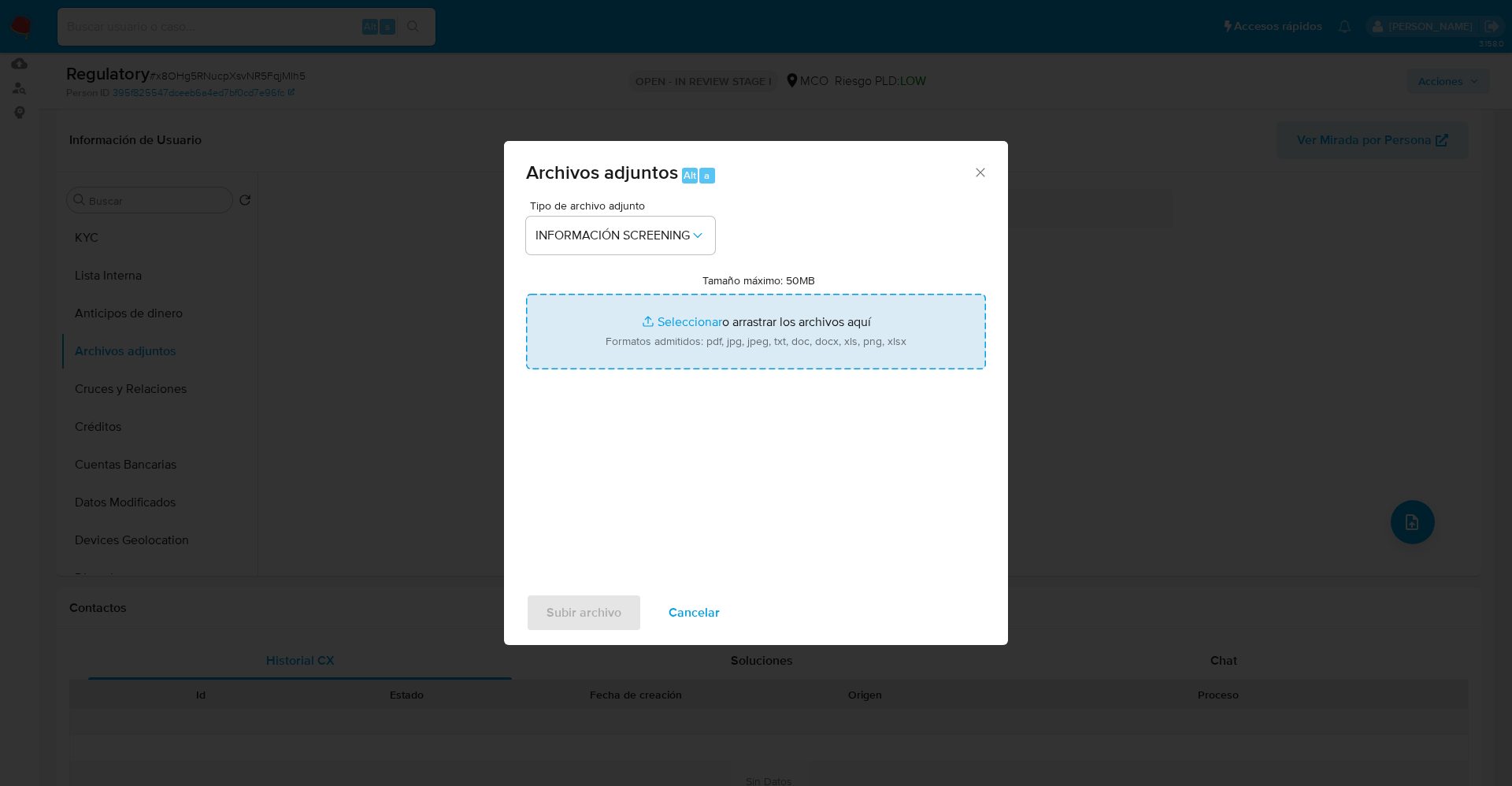
type input "C:\fakepath\CaseDossierReport_5jb6u4nfcwdn1k0p3csfqvcn8.pdf"
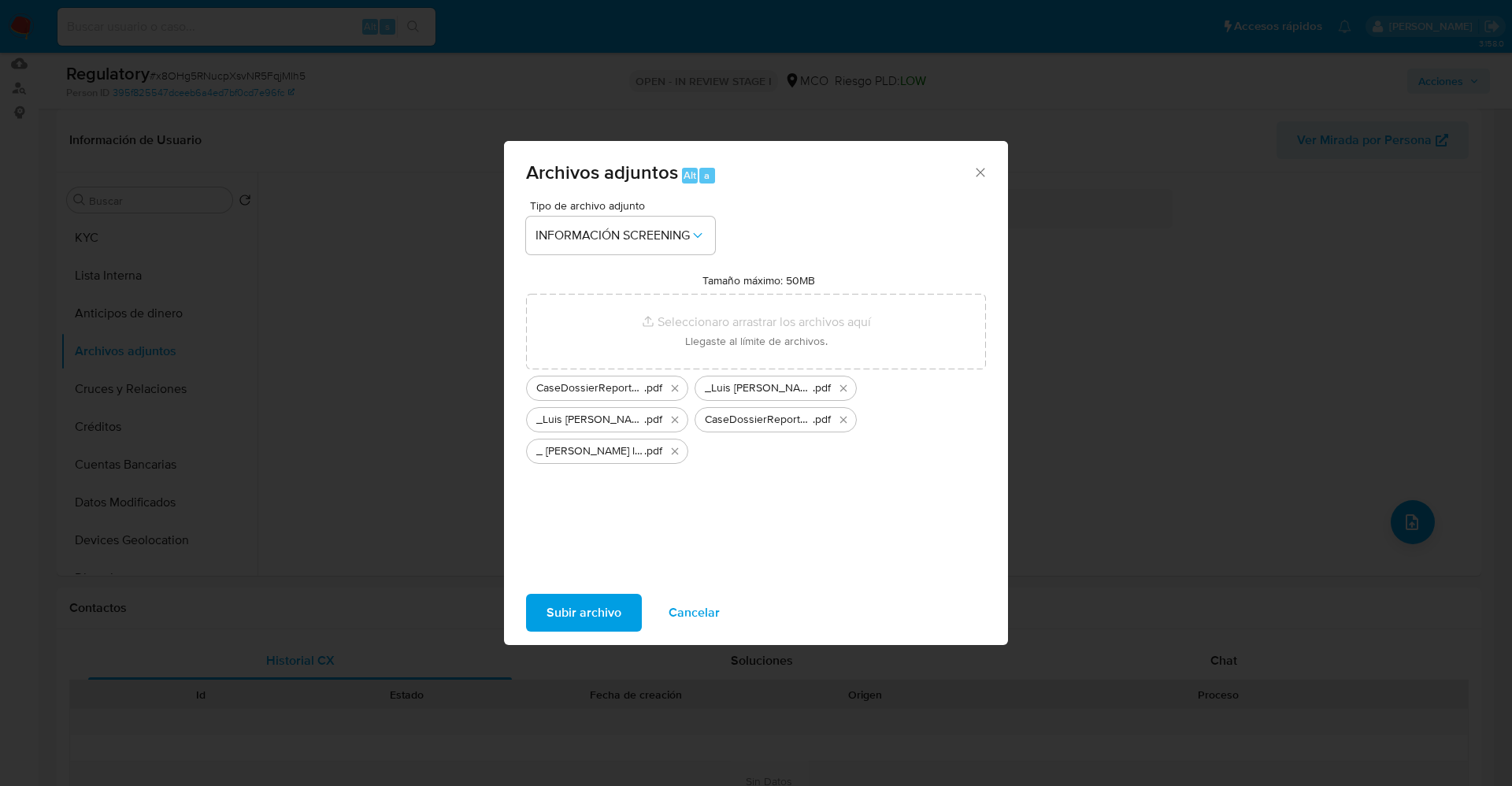
click at [575, 611] on span "Subir archivo" at bounding box center [583, 613] width 75 height 35
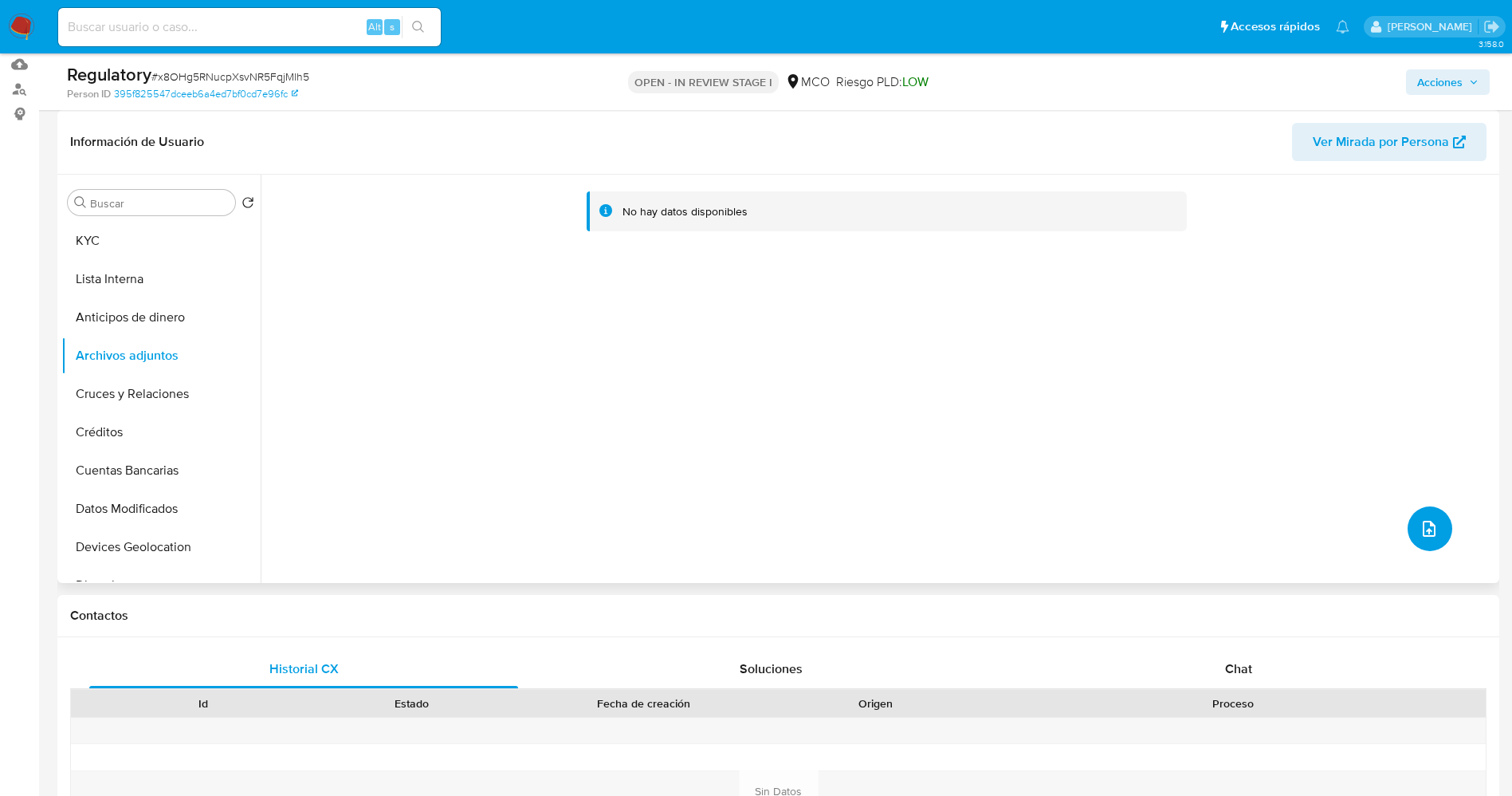
click at [1419, 528] on icon "upload-file" at bounding box center [1428, 529] width 19 height 19
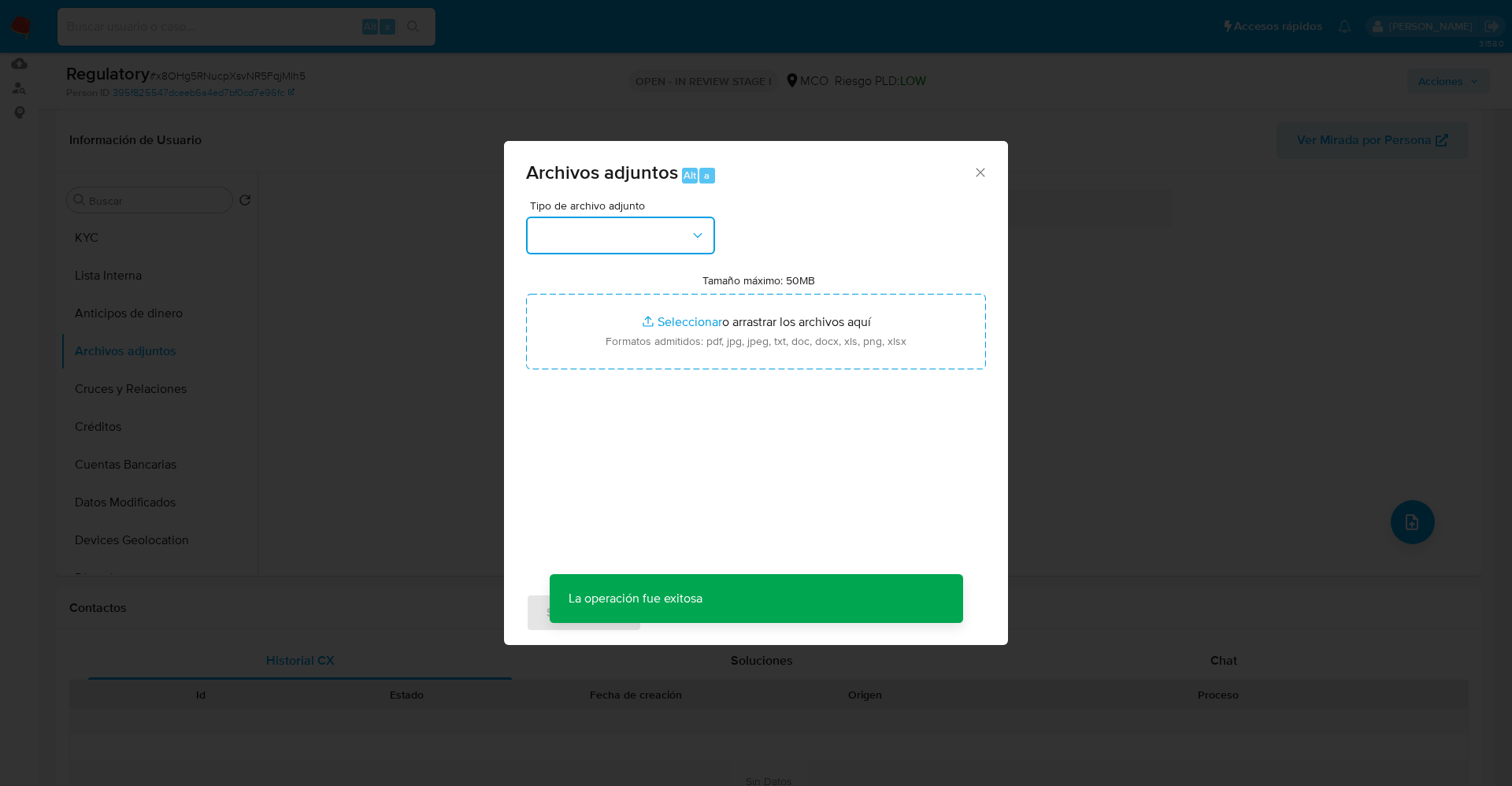
click at [629, 234] on button "button" at bounding box center [620, 235] width 189 height 38
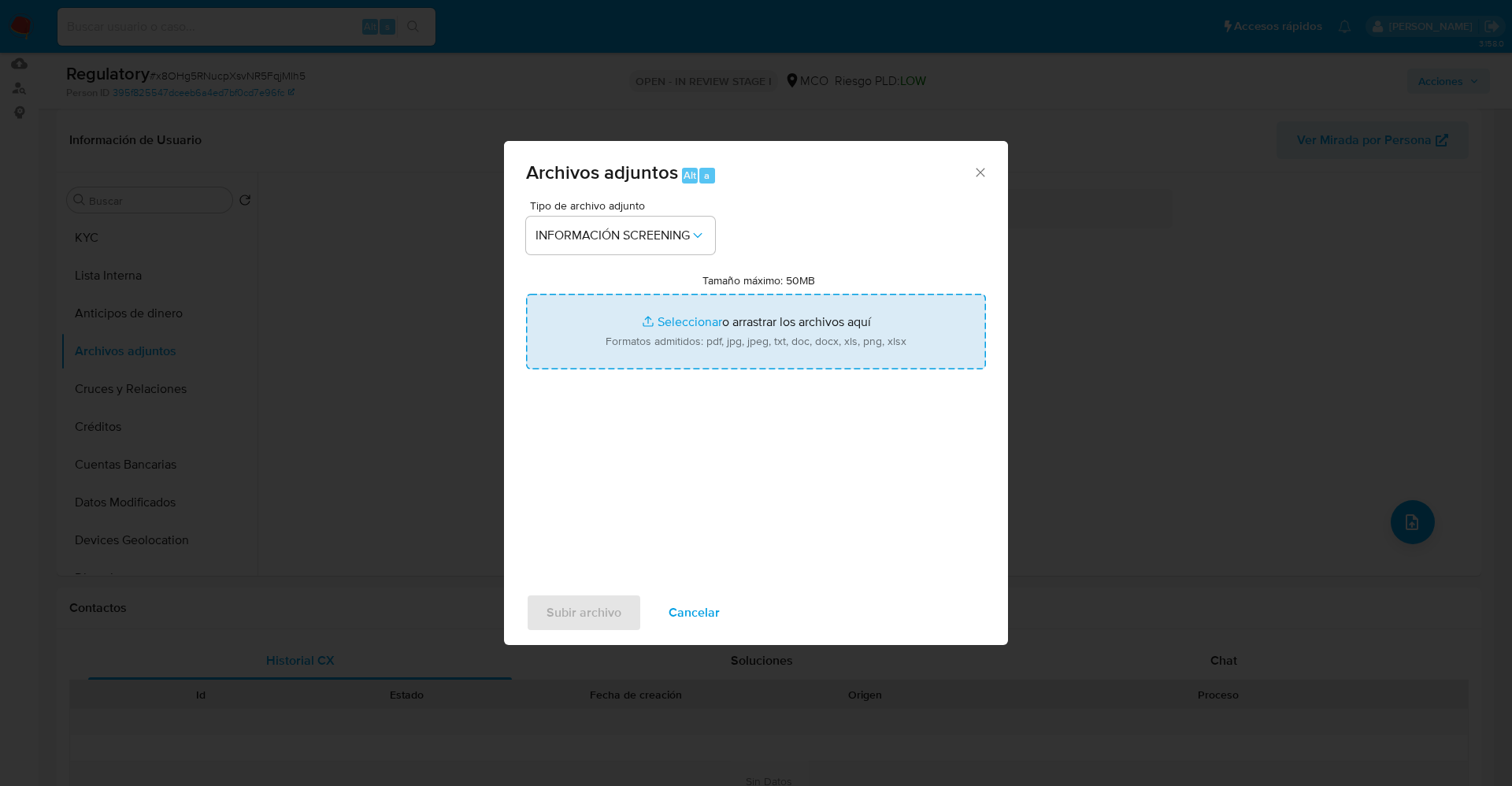
type input "C:\fakepath\_ Brendys Patricia Cruz Martinez_ - Buscar con Google.pdf"
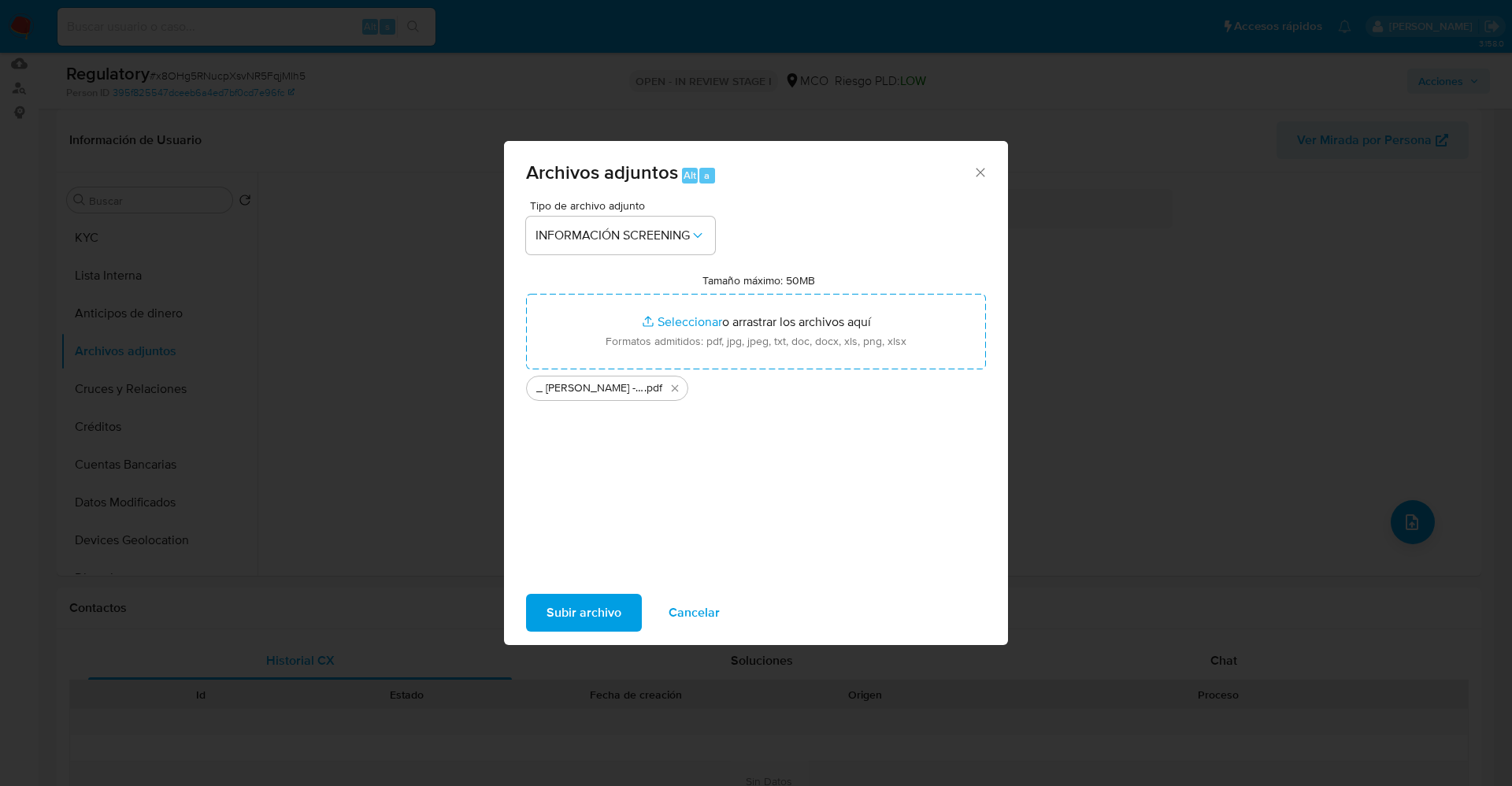
click at [578, 615] on span "Subir archivo" at bounding box center [583, 613] width 75 height 35
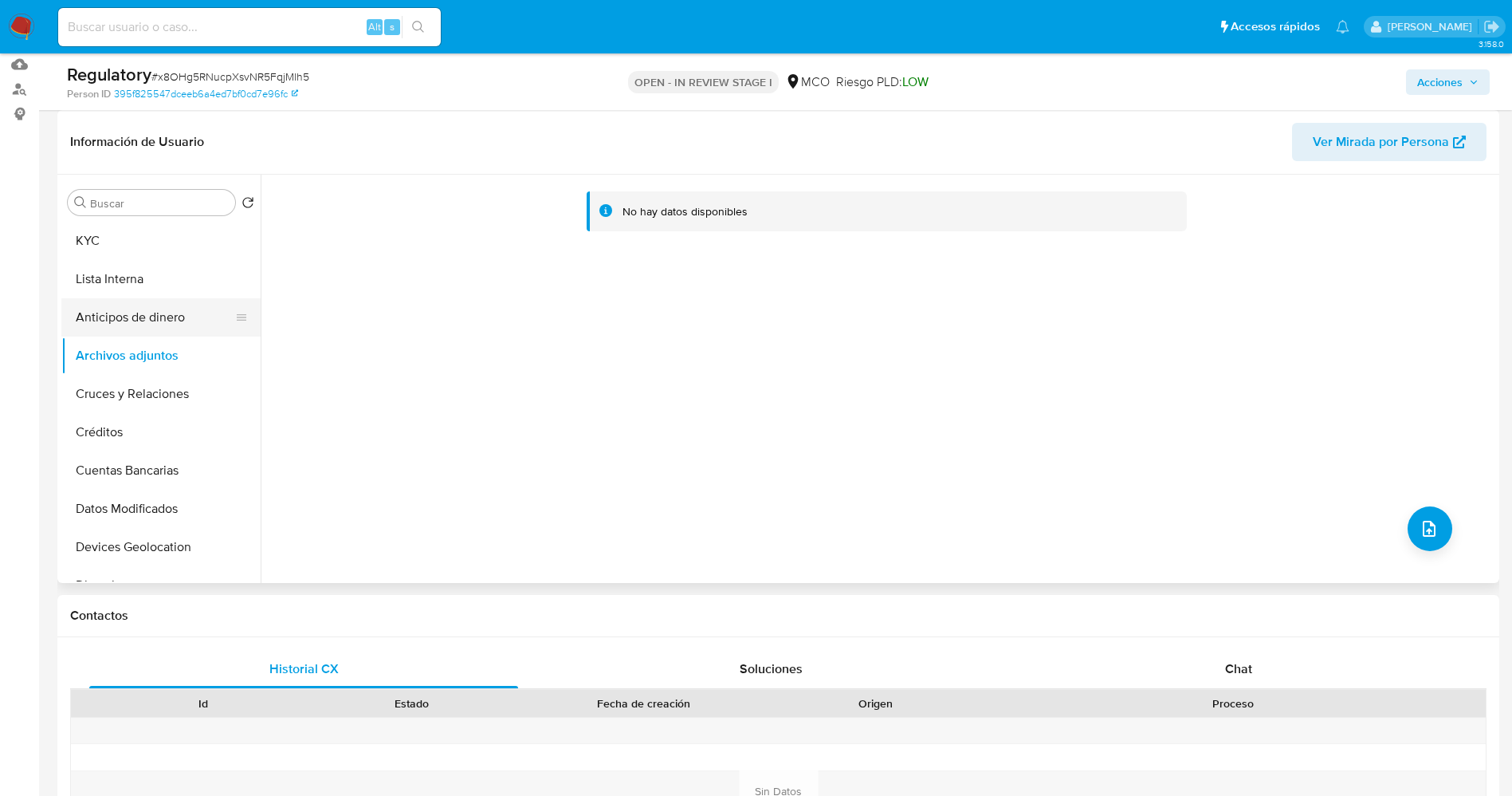
click at [133, 298] on button "Anticipos de dinero" at bounding box center [154, 317] width 186 height 38
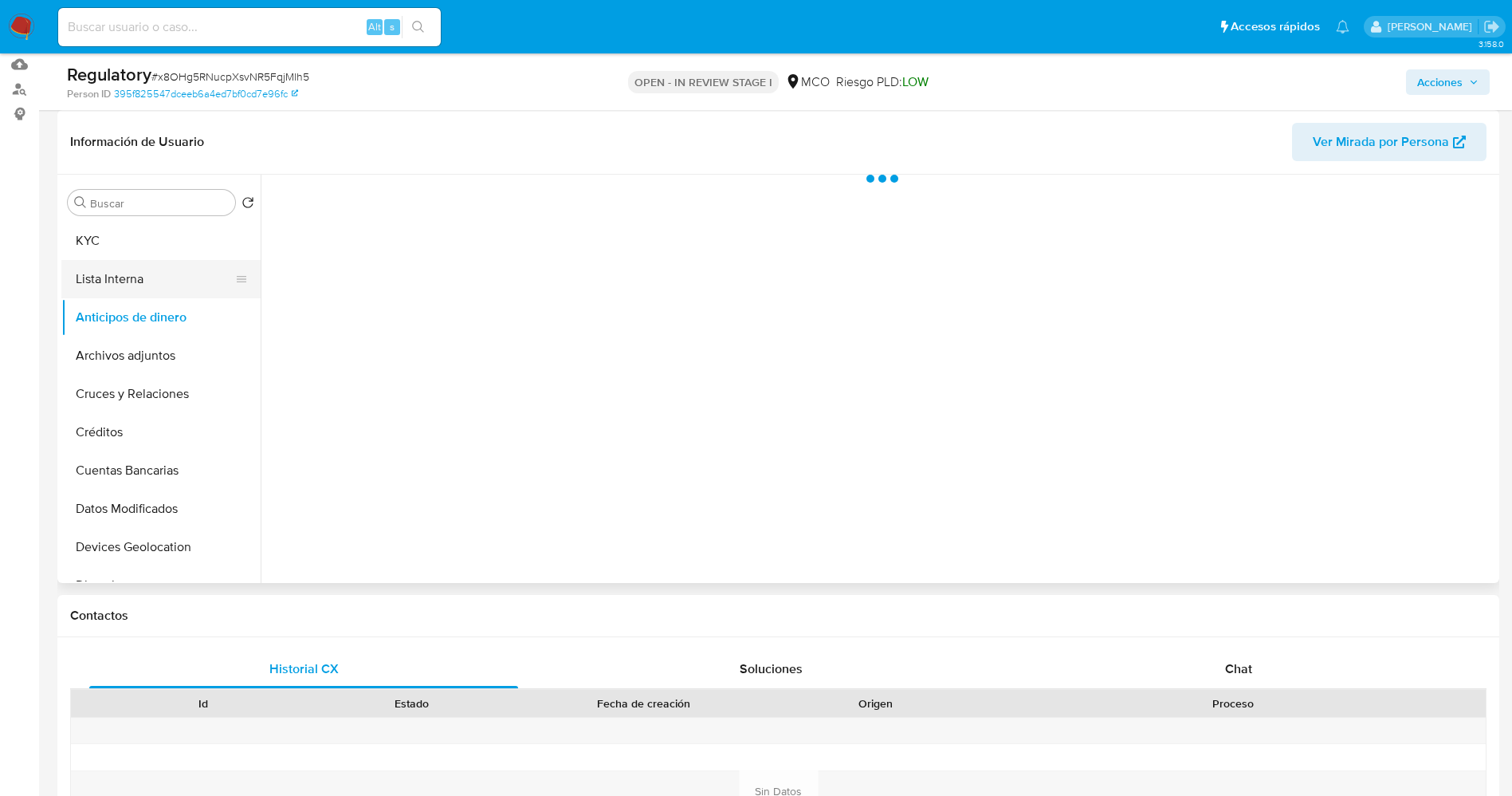
click at [135, 287] on button "Lista Interna" at bounding box center [154, 279] width 186 height 38
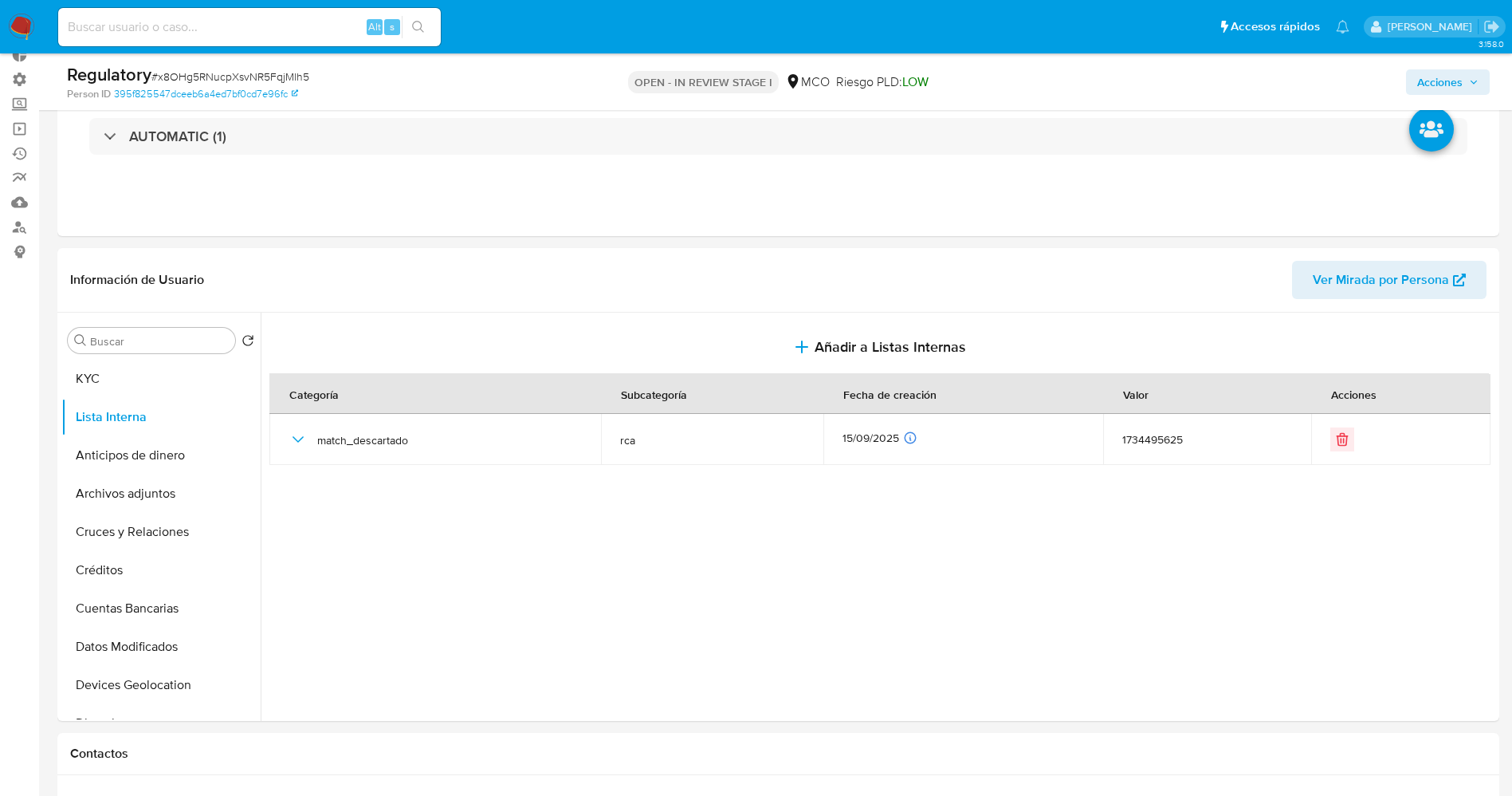
scroll to position [0, 0]
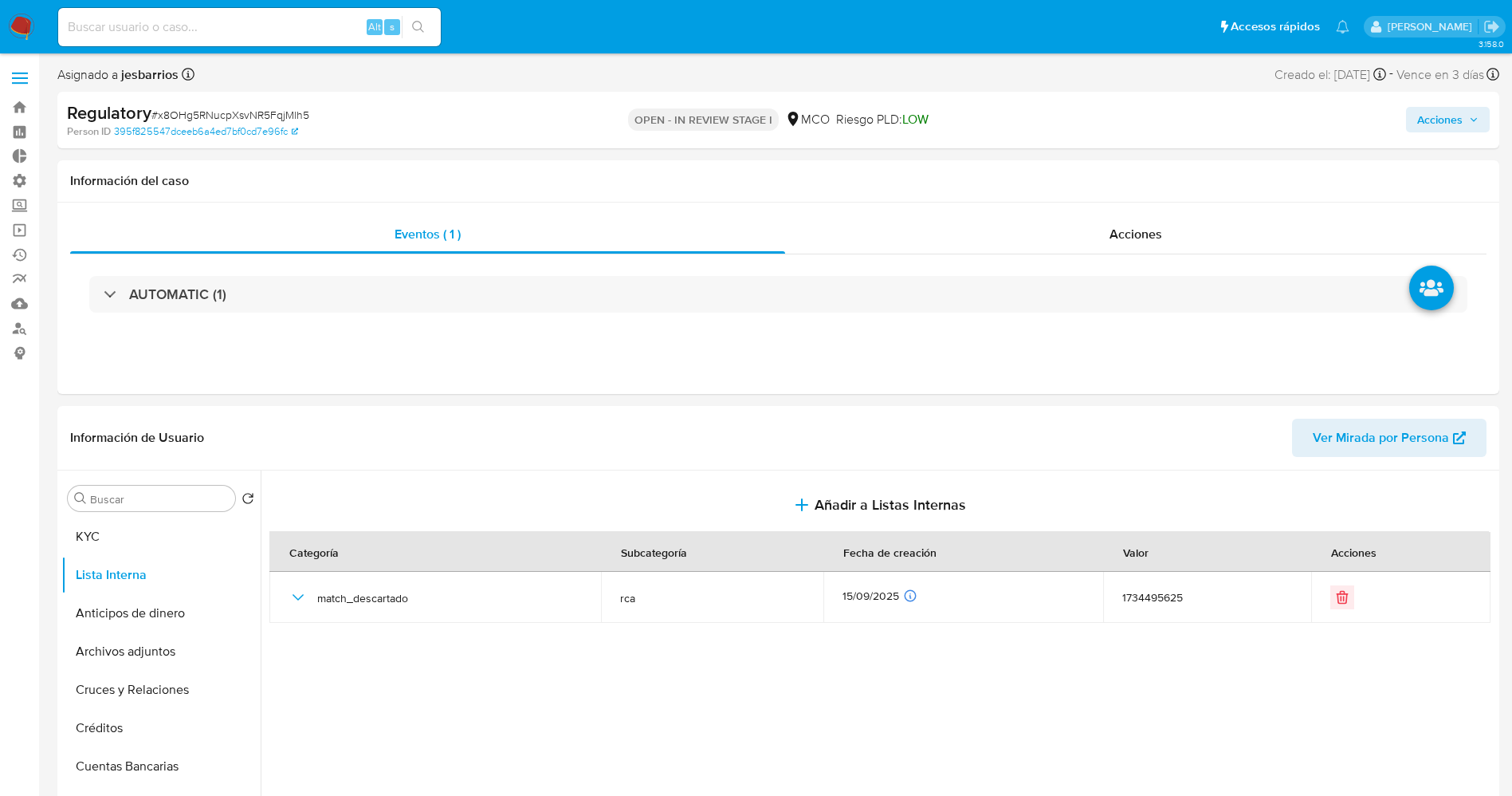
click at [1452, 114] on span "Acciones" at bounding box center [1439, 119] width 45 height 25
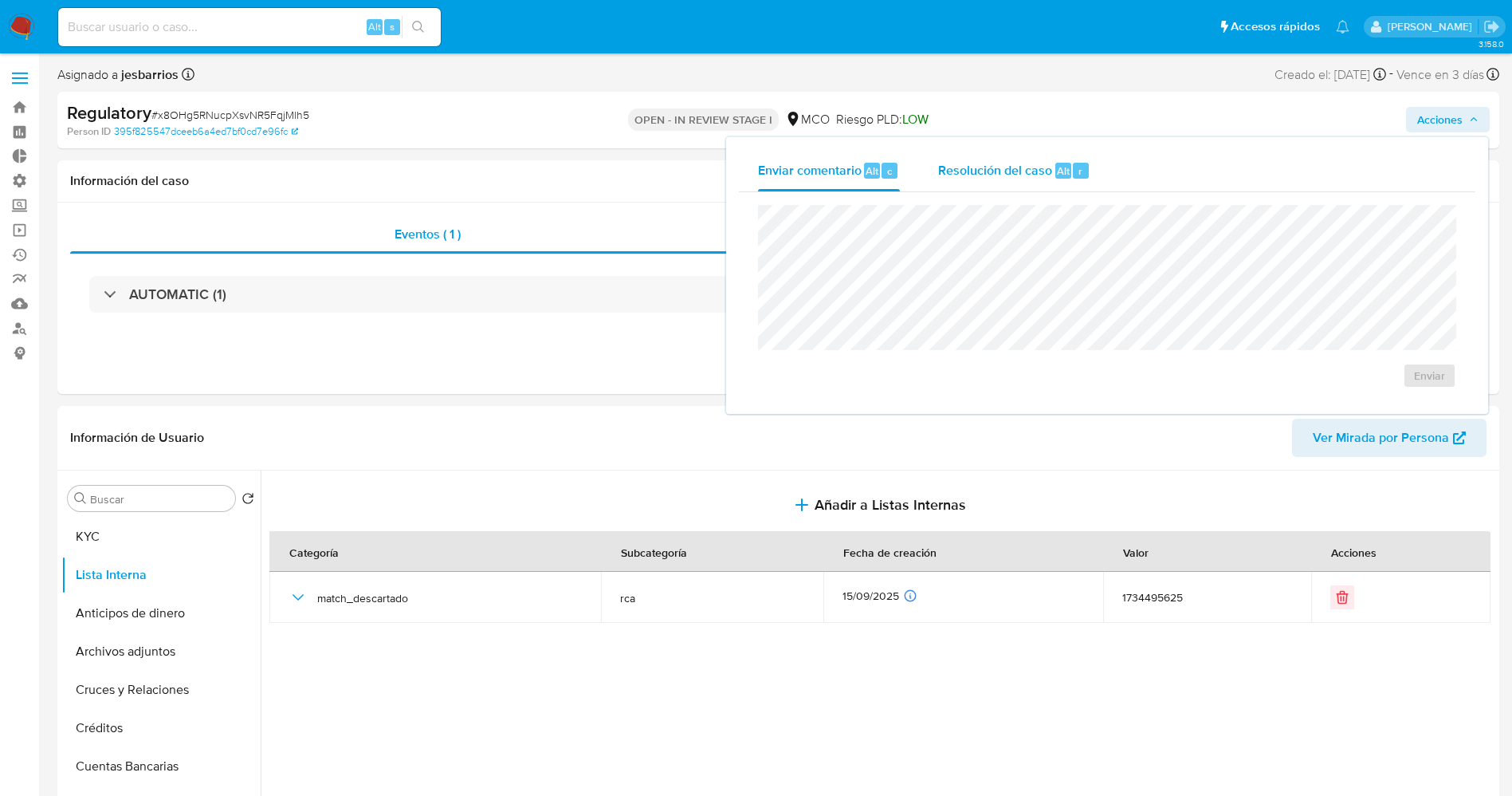
click at [1039, 171] on span "Resolución del caso" at bounding box center [995, 170] width 114 height 18
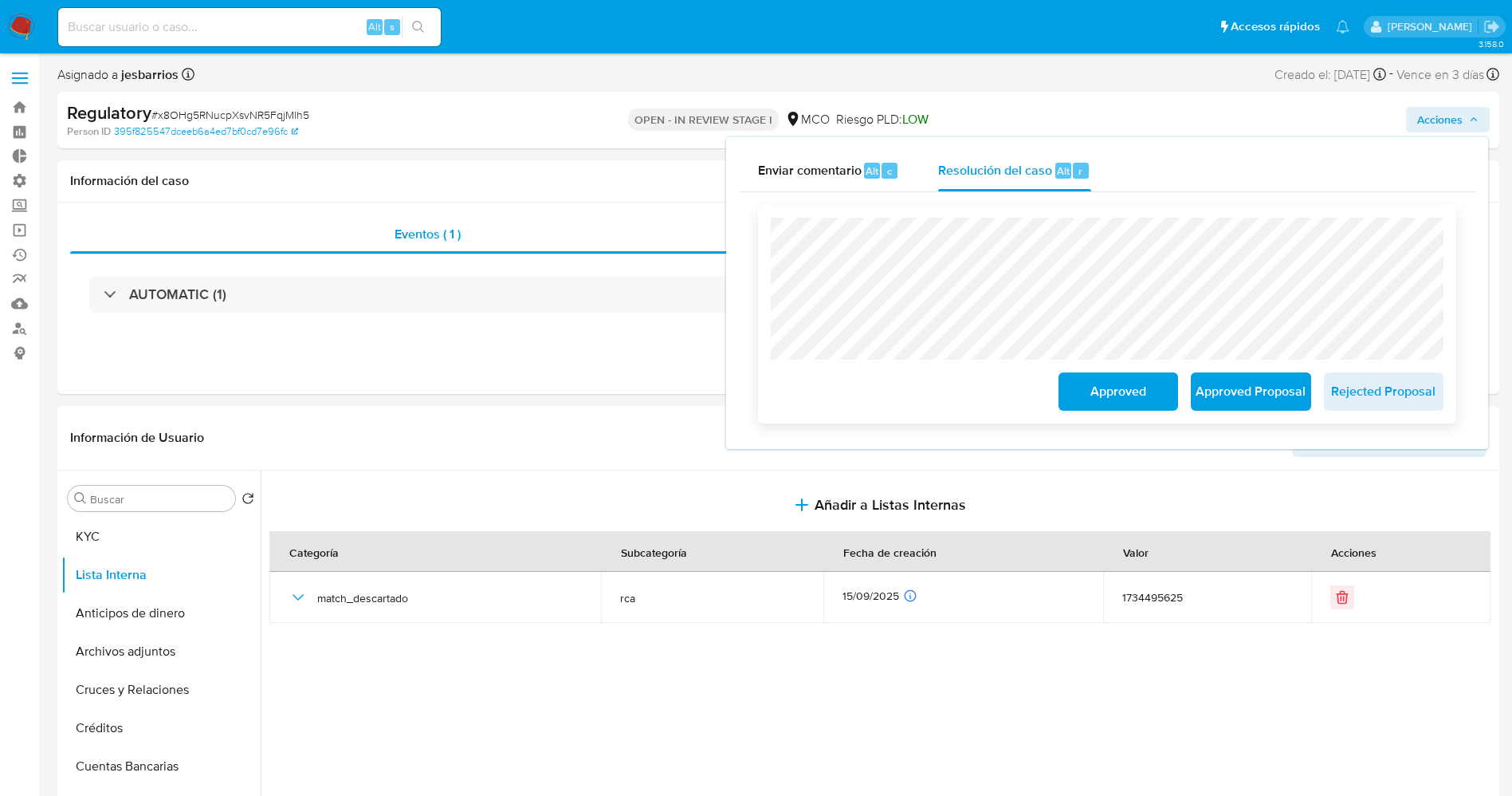
click at [1106, 386] on span "Approved" at bounding box center [1118, 391] width 78 height 35
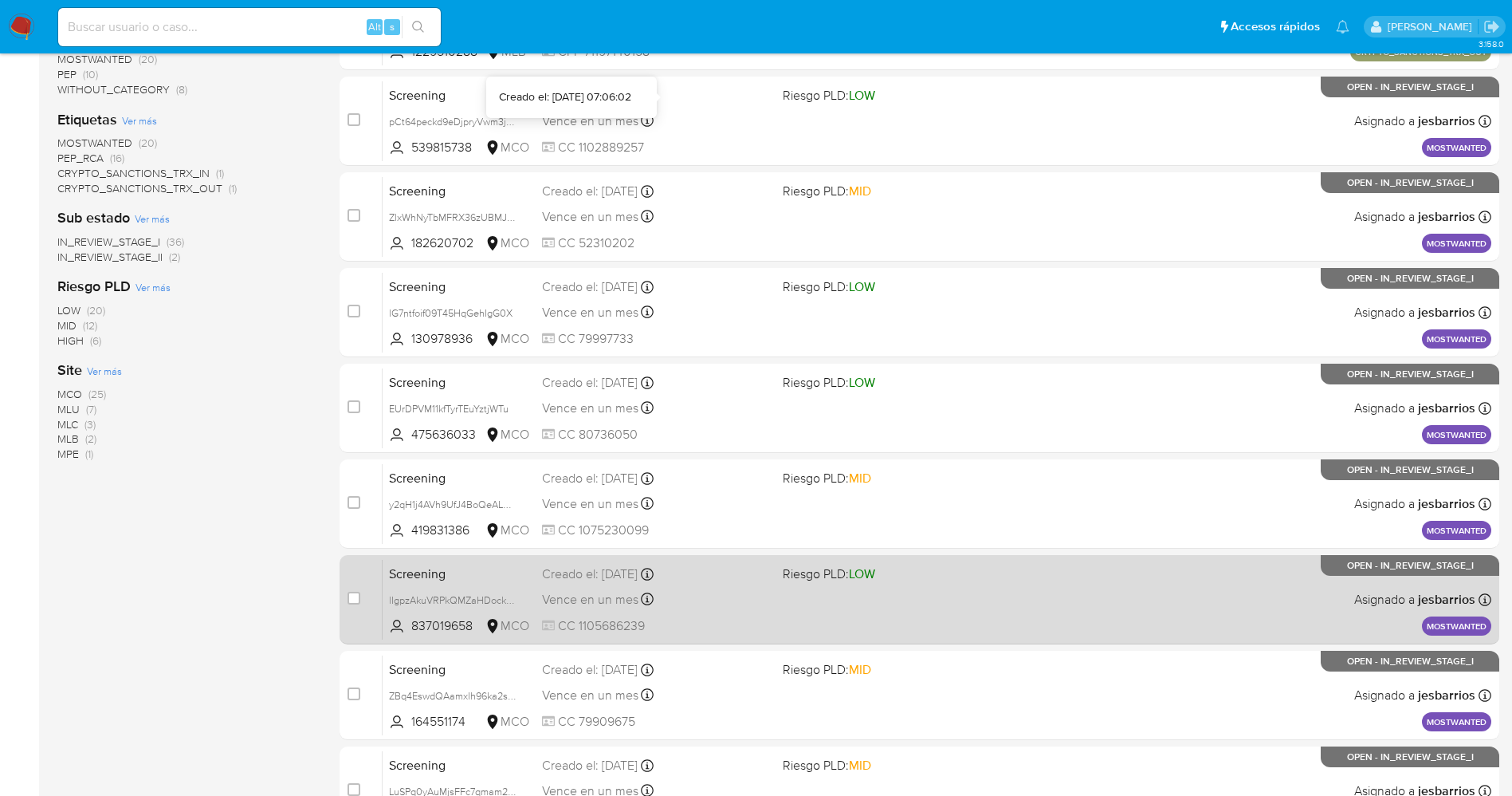
scroll to position [520, 0]
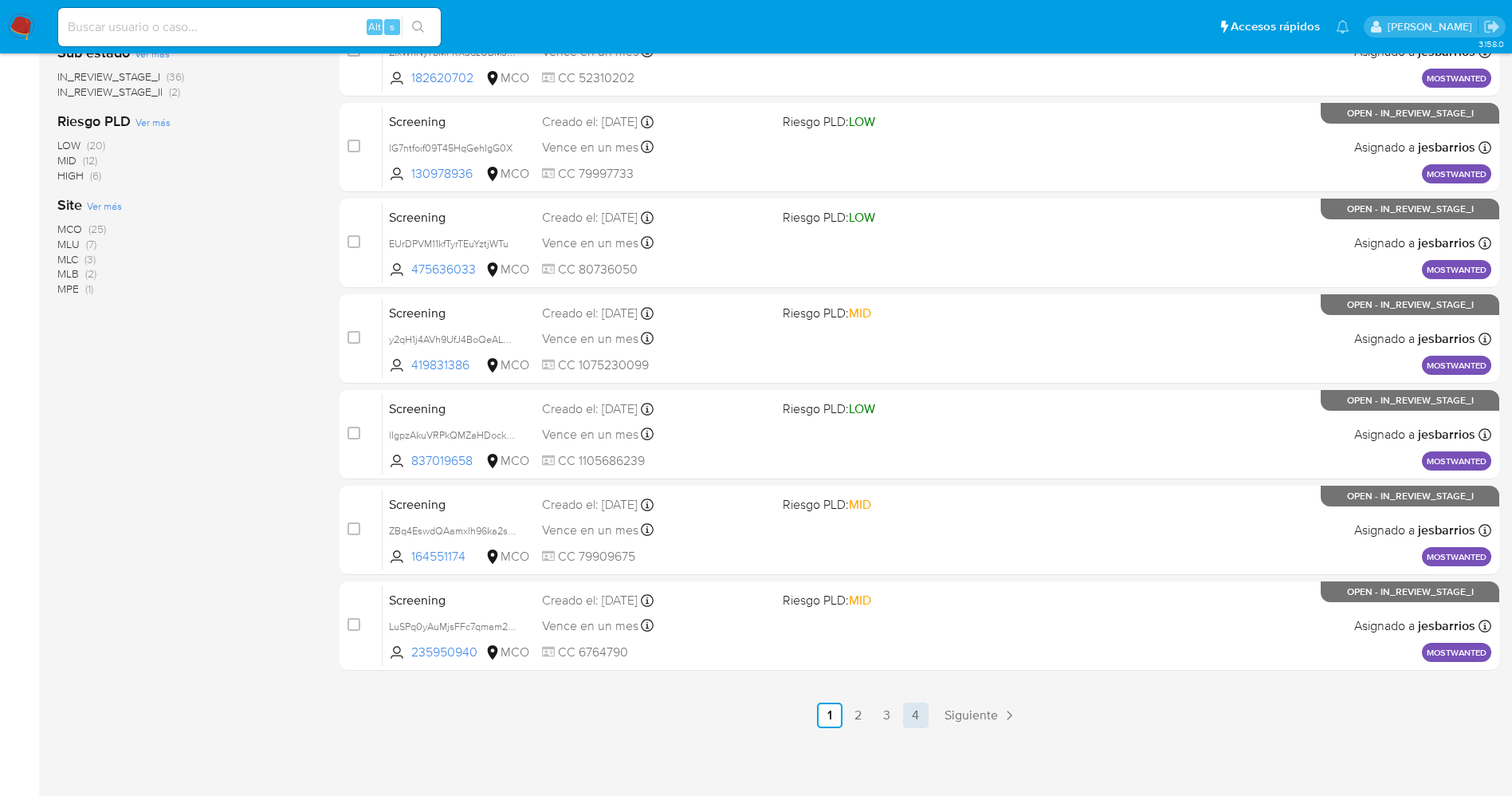
click at [911, 717] on link "4" at bounding box center [916, 715] width 25 height 25
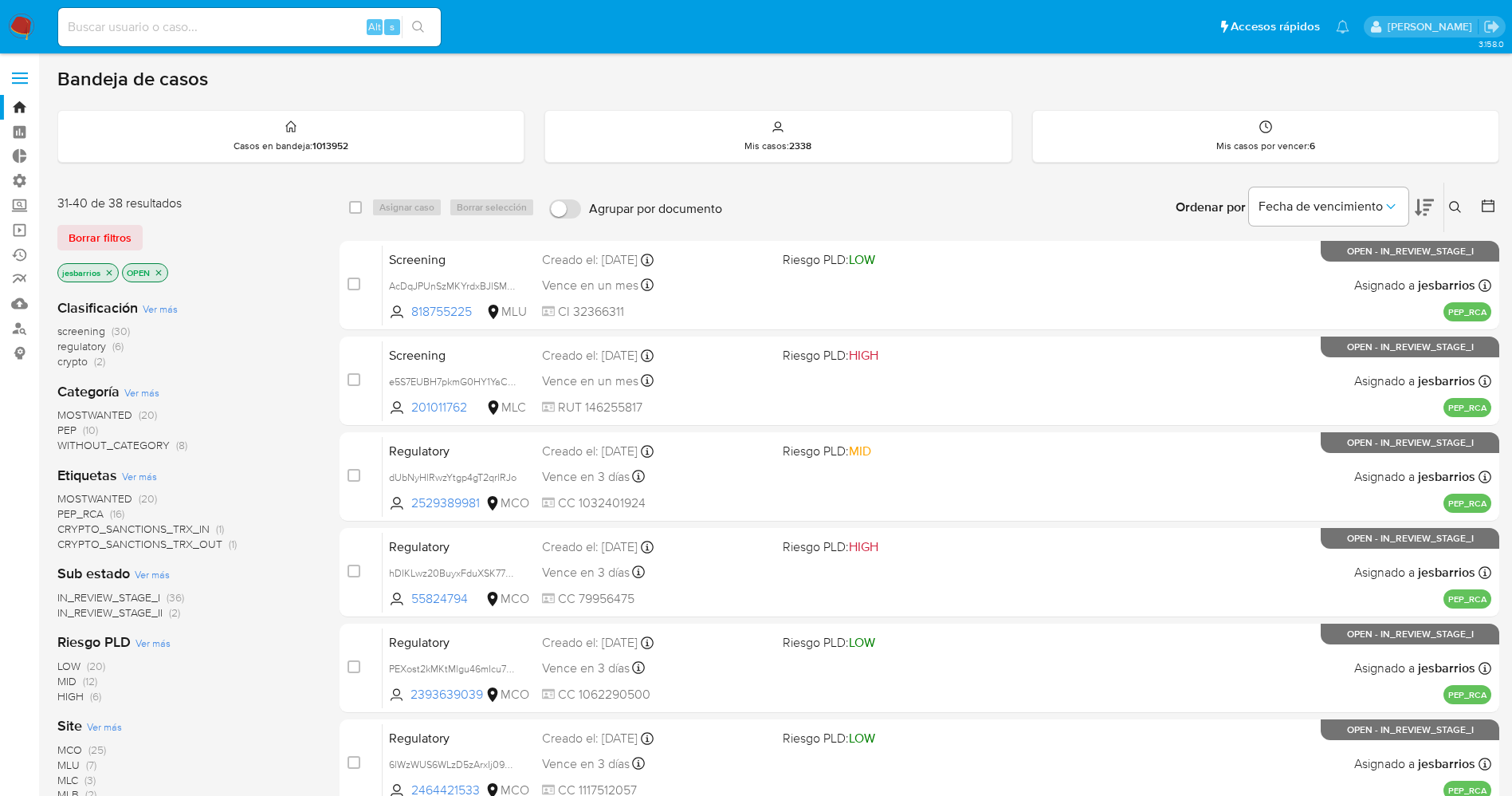
click at [114, 348] on span "(6)" at bounding box center [118, 347] width 11 height 16
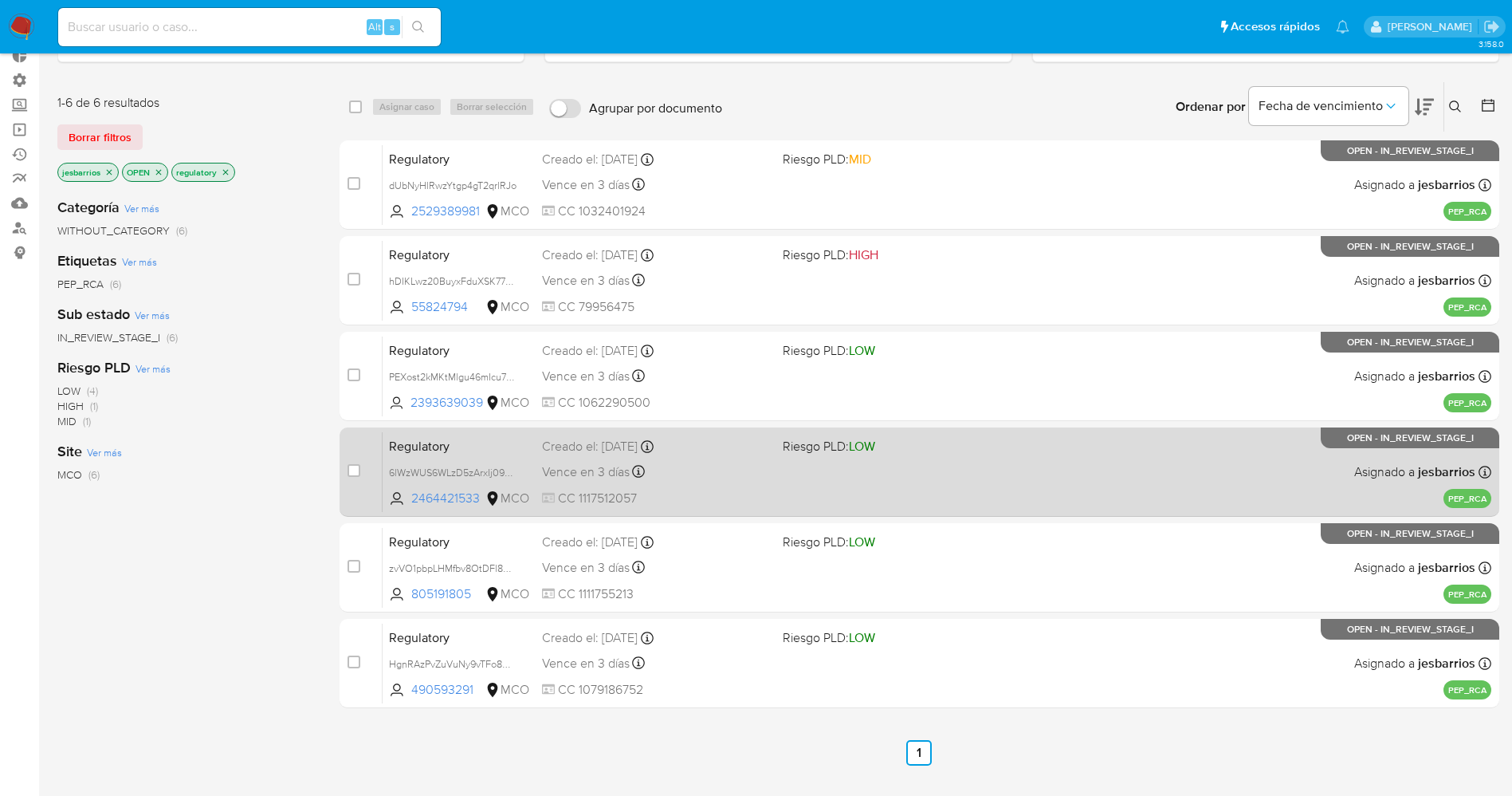
scroll to position [176, 0]
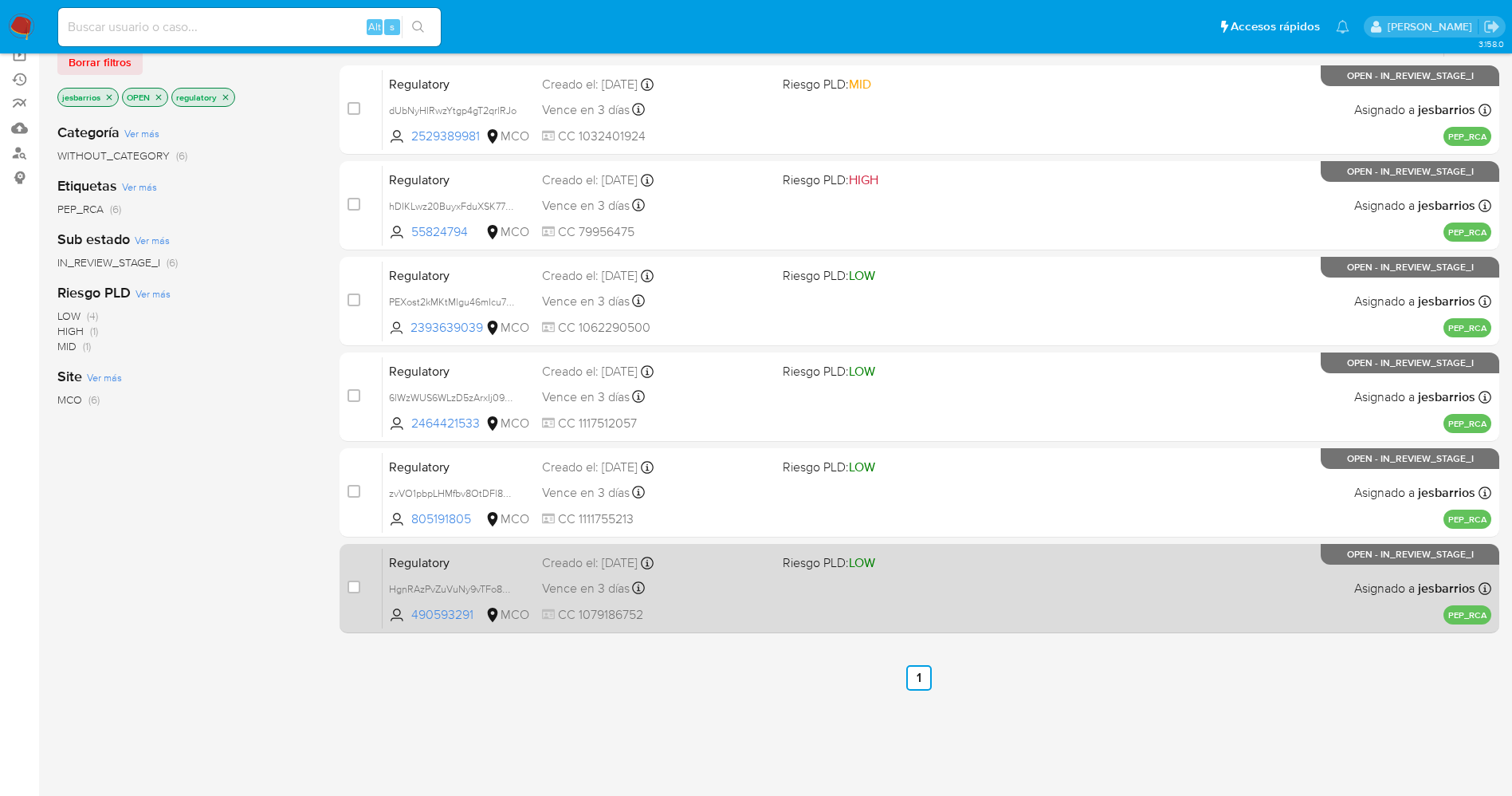
click at [723, 594] on div "Vence en 3 días Vence el 18/09/2025 10:27:01" at bounding box center [656, 589] width 228 height 22
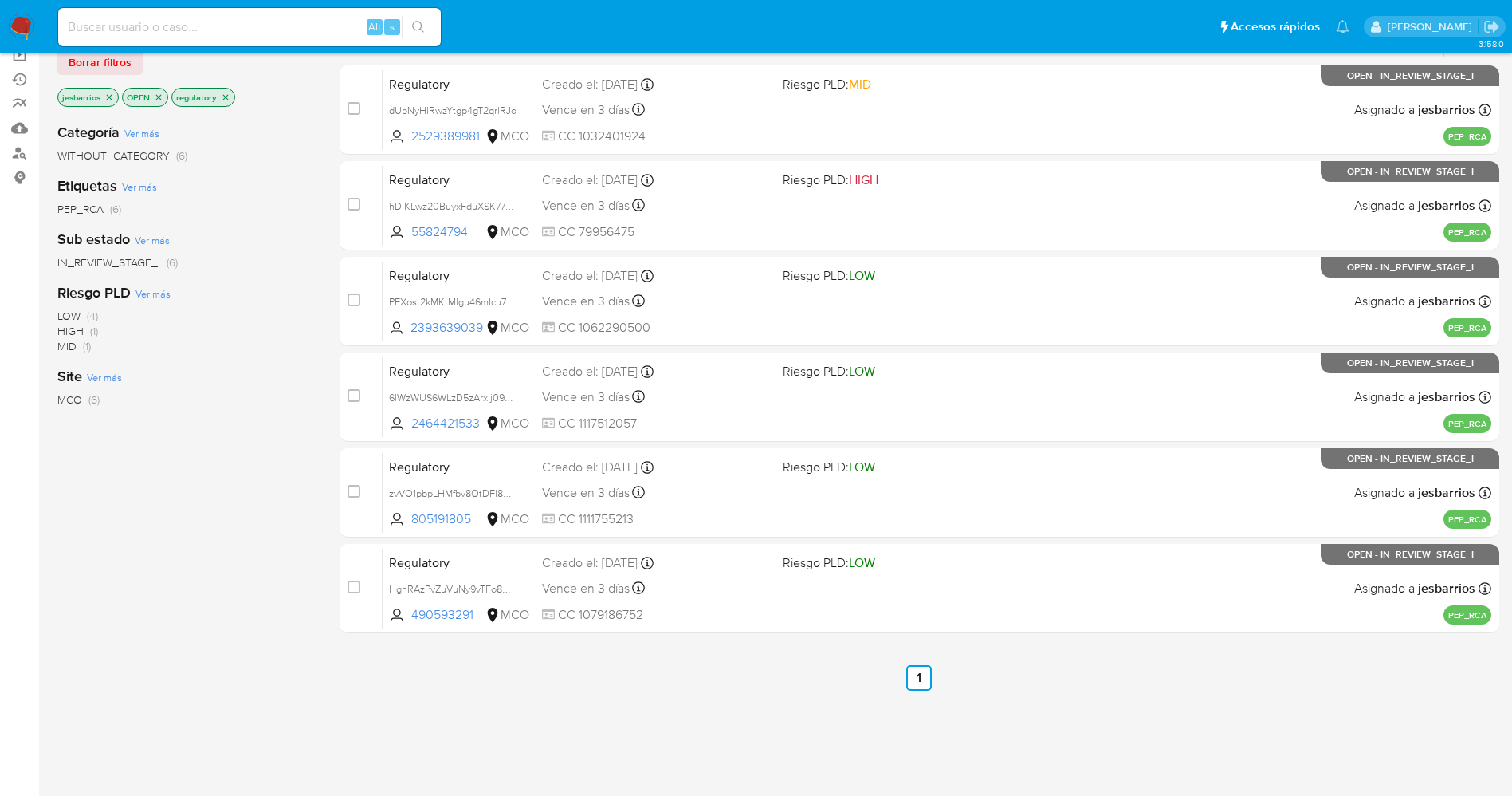
click at [19, 18] on img at bounding box center [22, 27] width 27 height 27
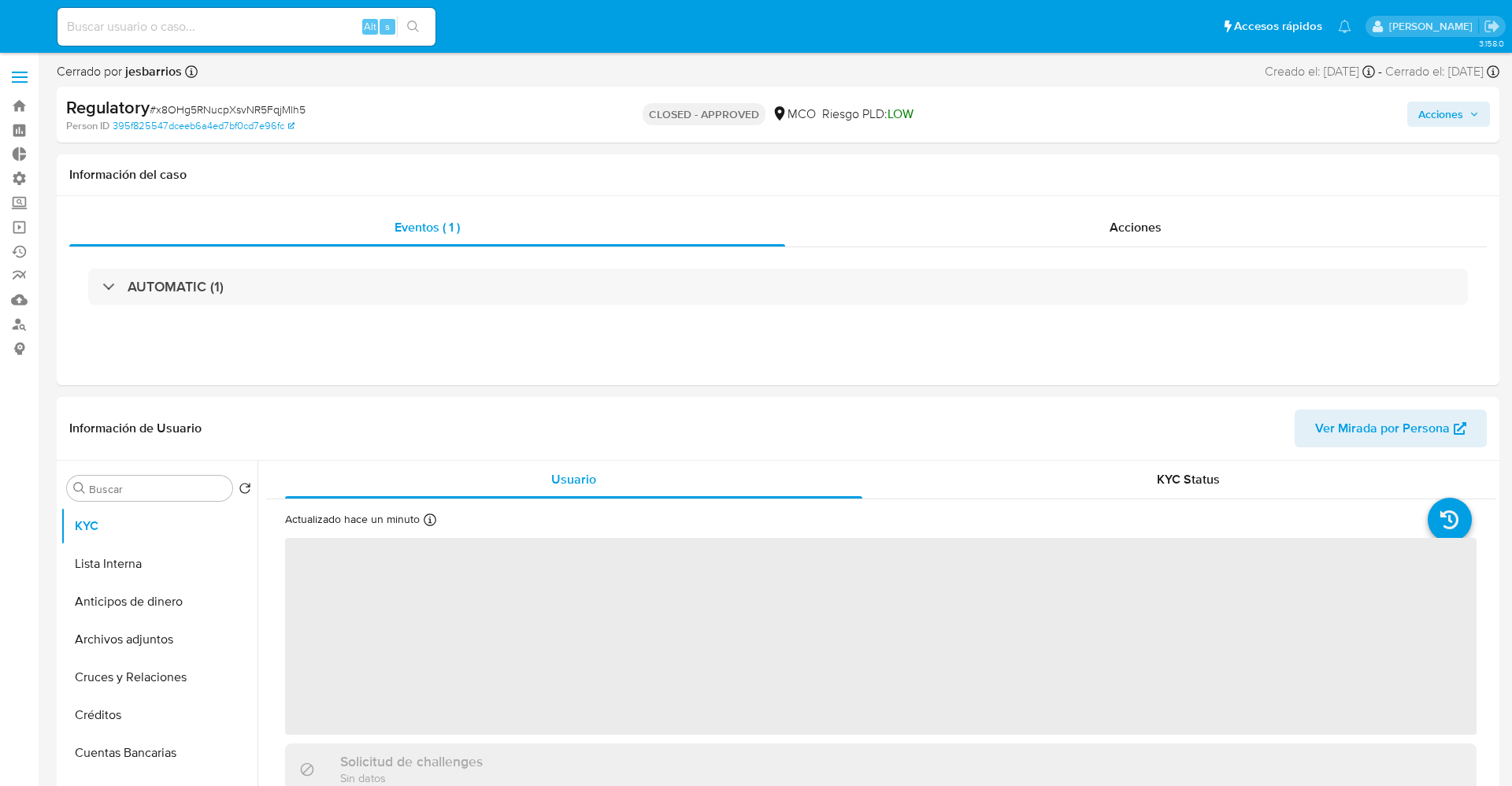
select select "10"
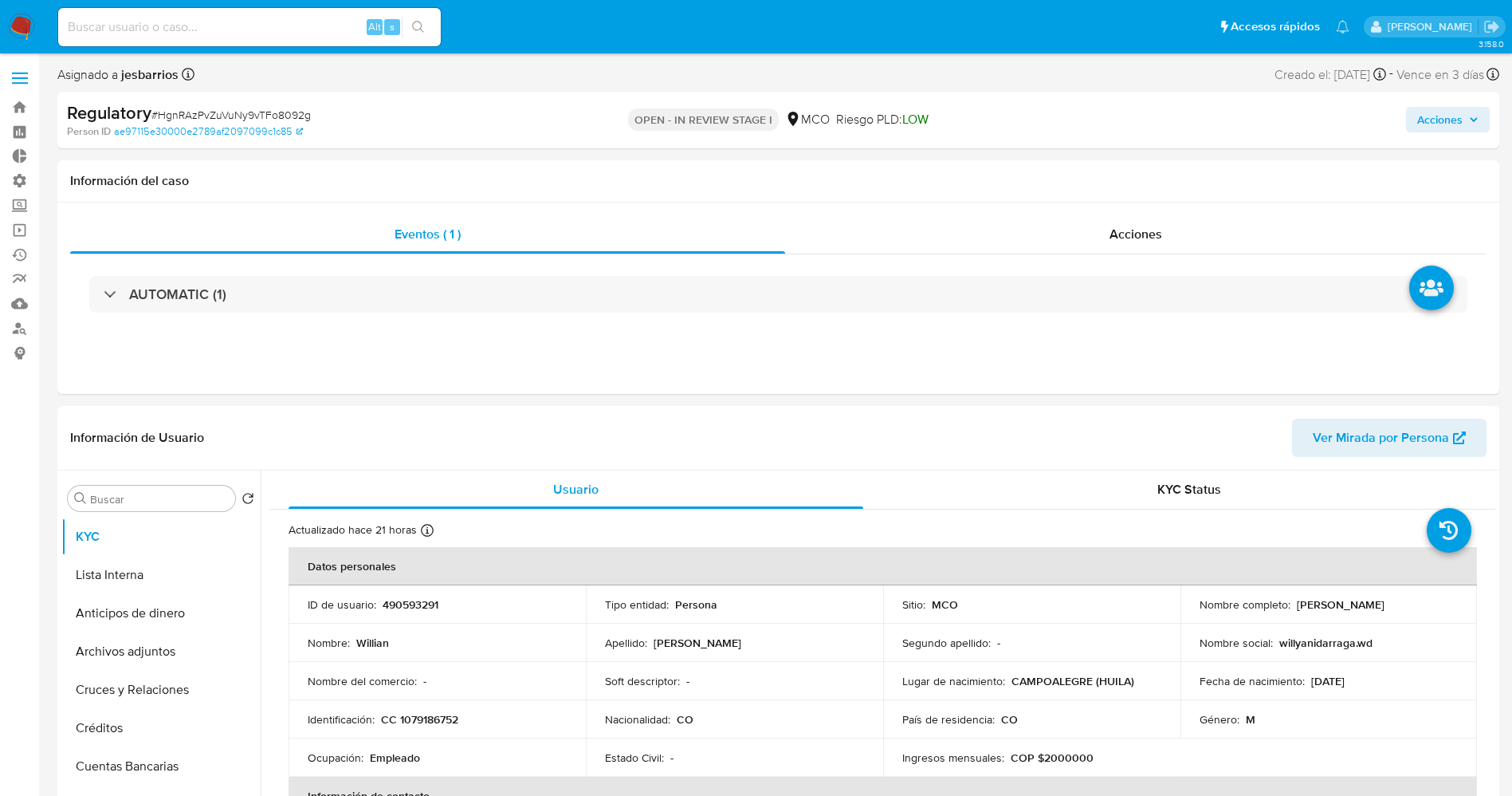
scroll to position [119, 0]
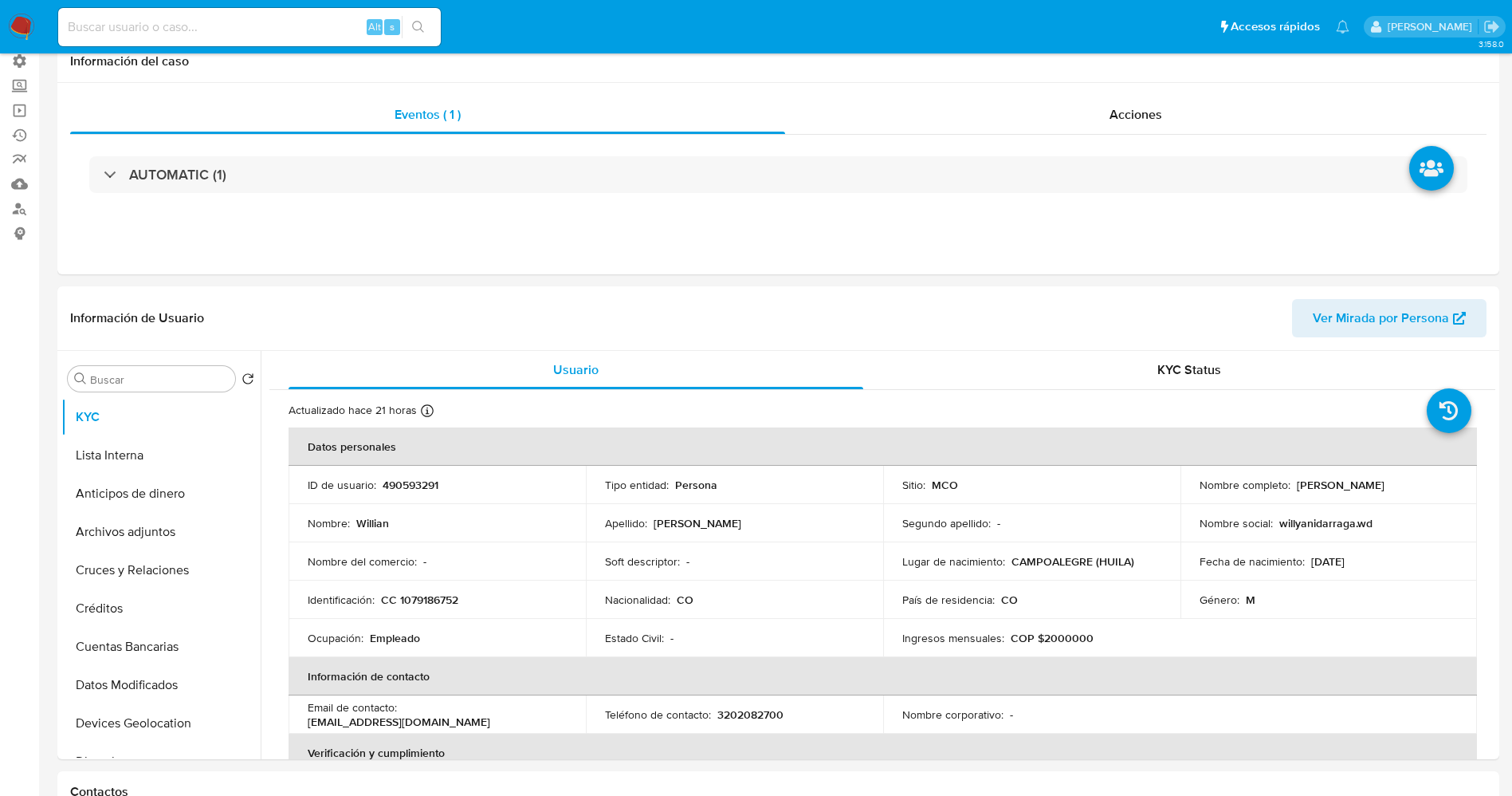
select select "10"
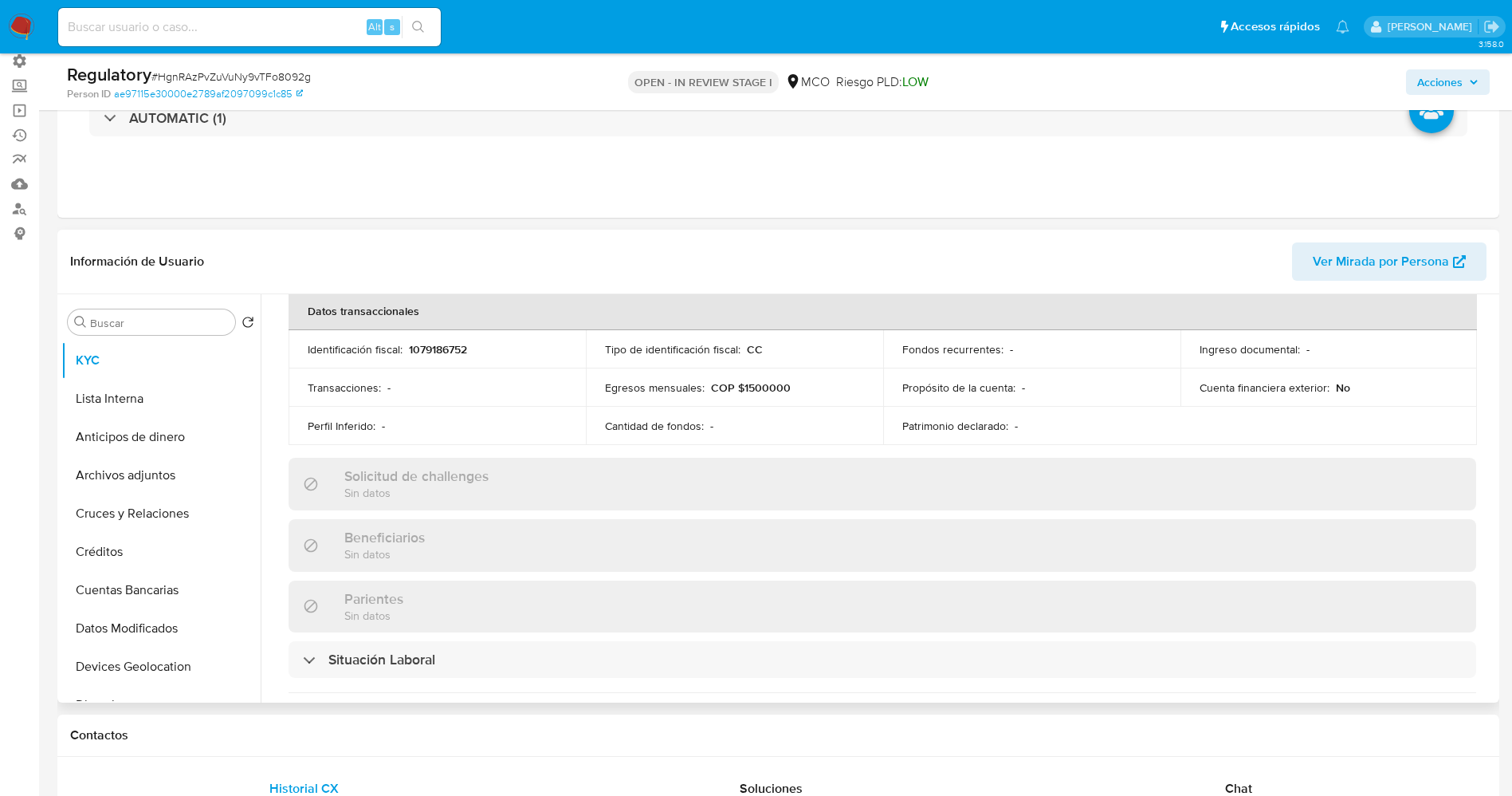
scroll to position [718, 0]
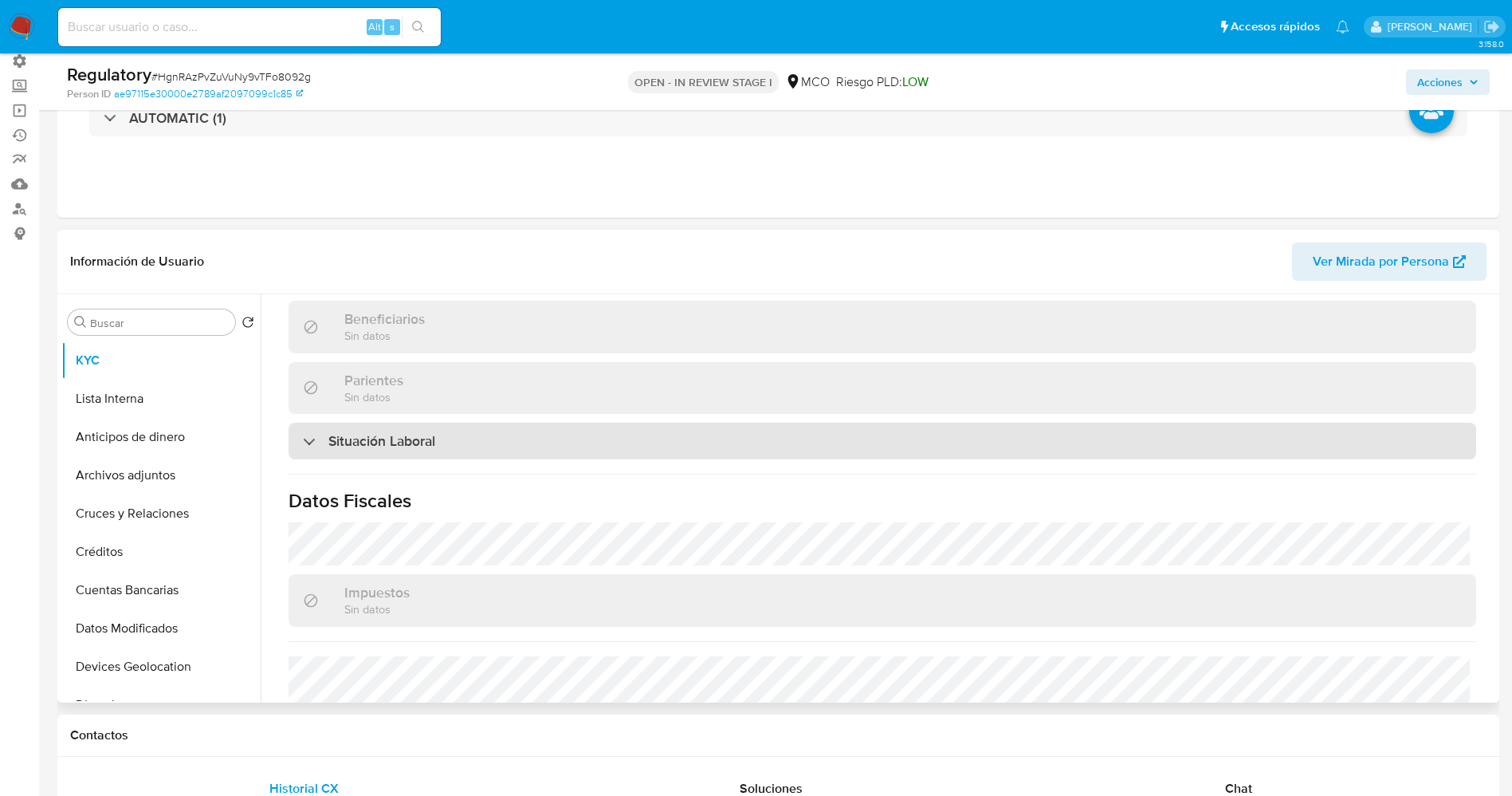
click at [483, 452] on div "Situación Laboral" at bounding box center [882, 441] width 1187 height 36
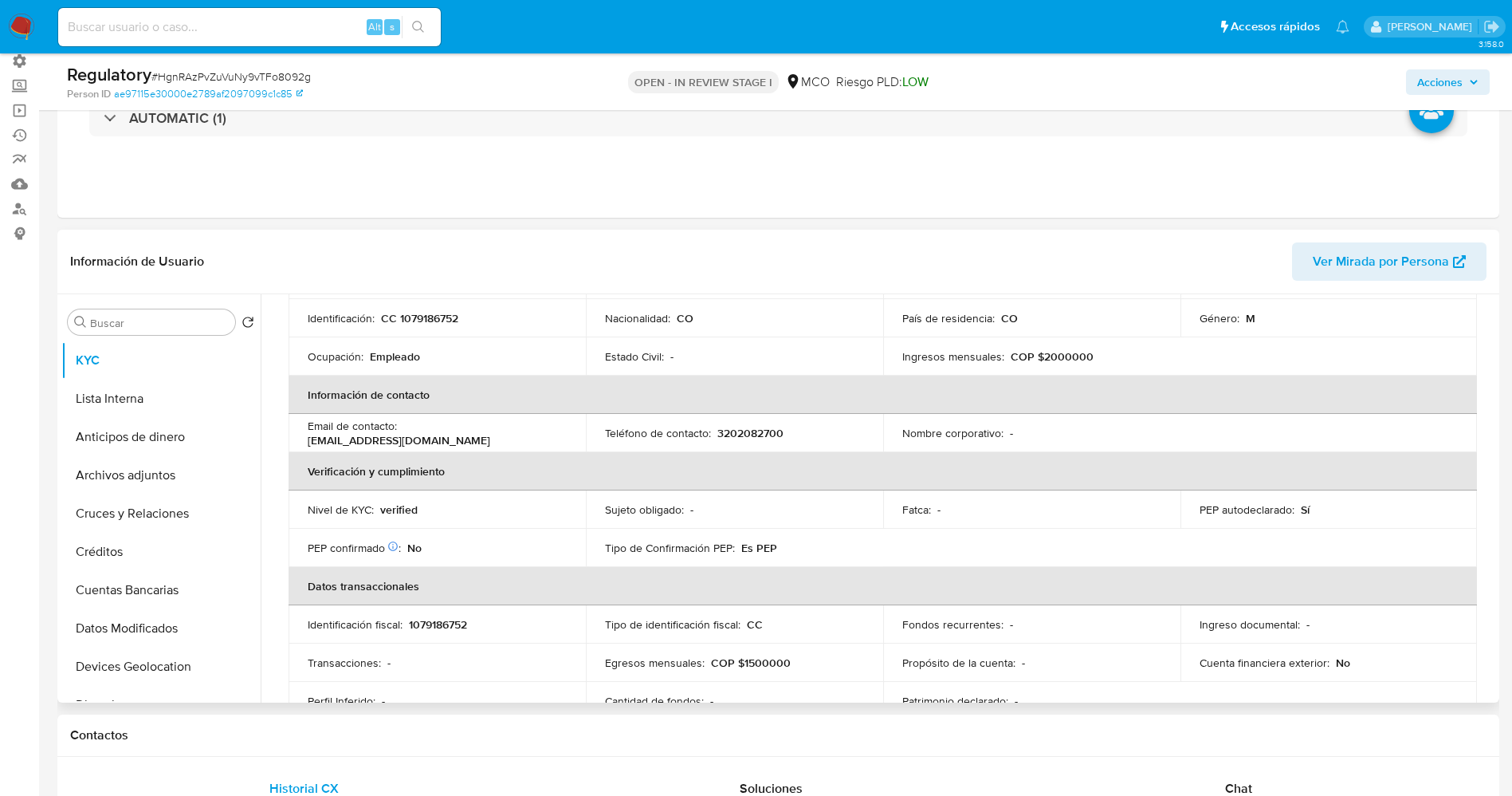
scroll to position [0, 0]
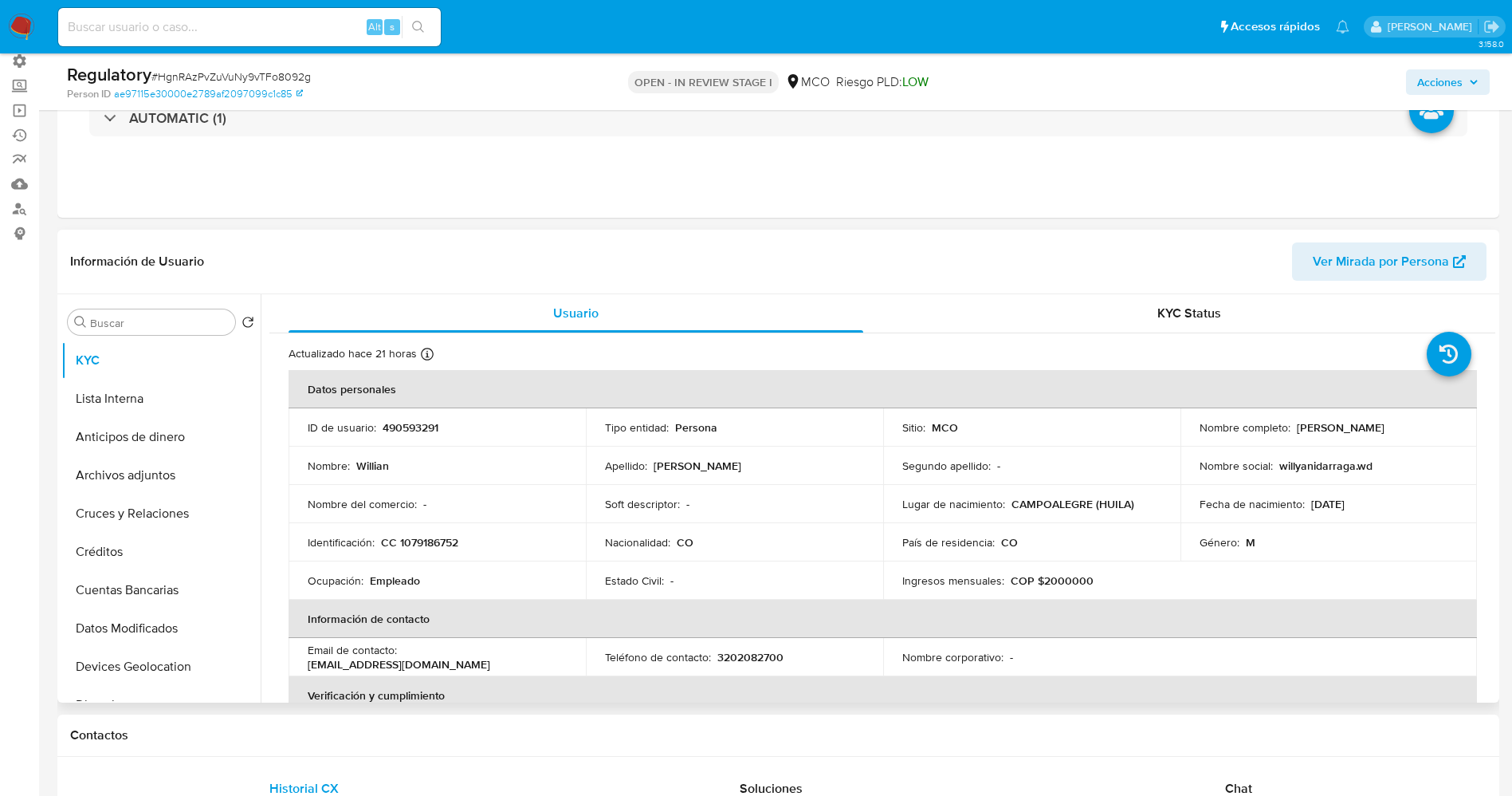
drag, startPoint x: 1297, startPoint y: 423, endPoint x: 1435, endPoint y: 424, distance: 138.0
click at [1435, 424] on div "Nombre completo : Willian Idarraga Quintero" at bounding box center [1328, 428] width 259 height 15
copy p "Willian Idarraga Quintero"
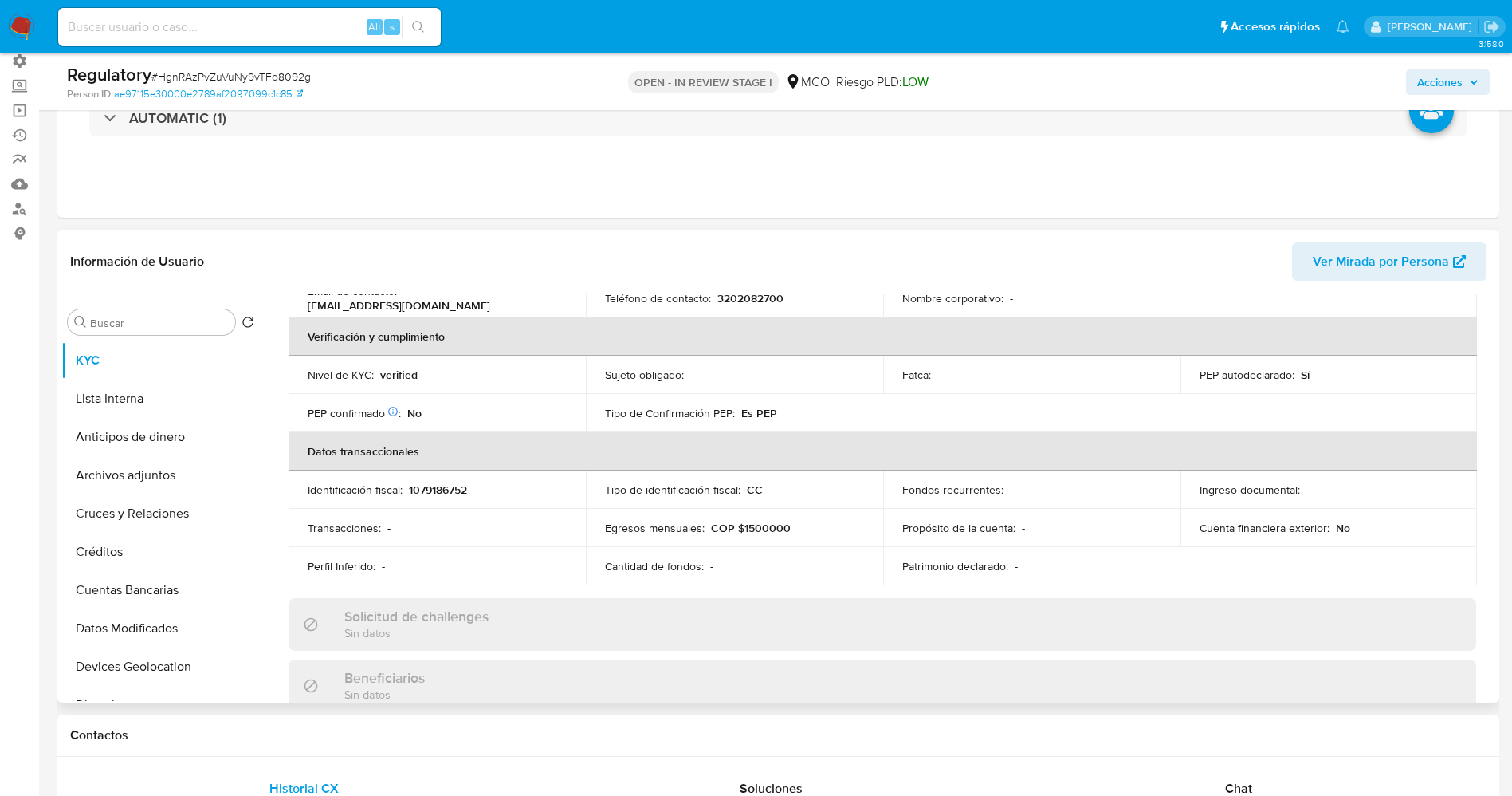
scroll to position [119, 0]
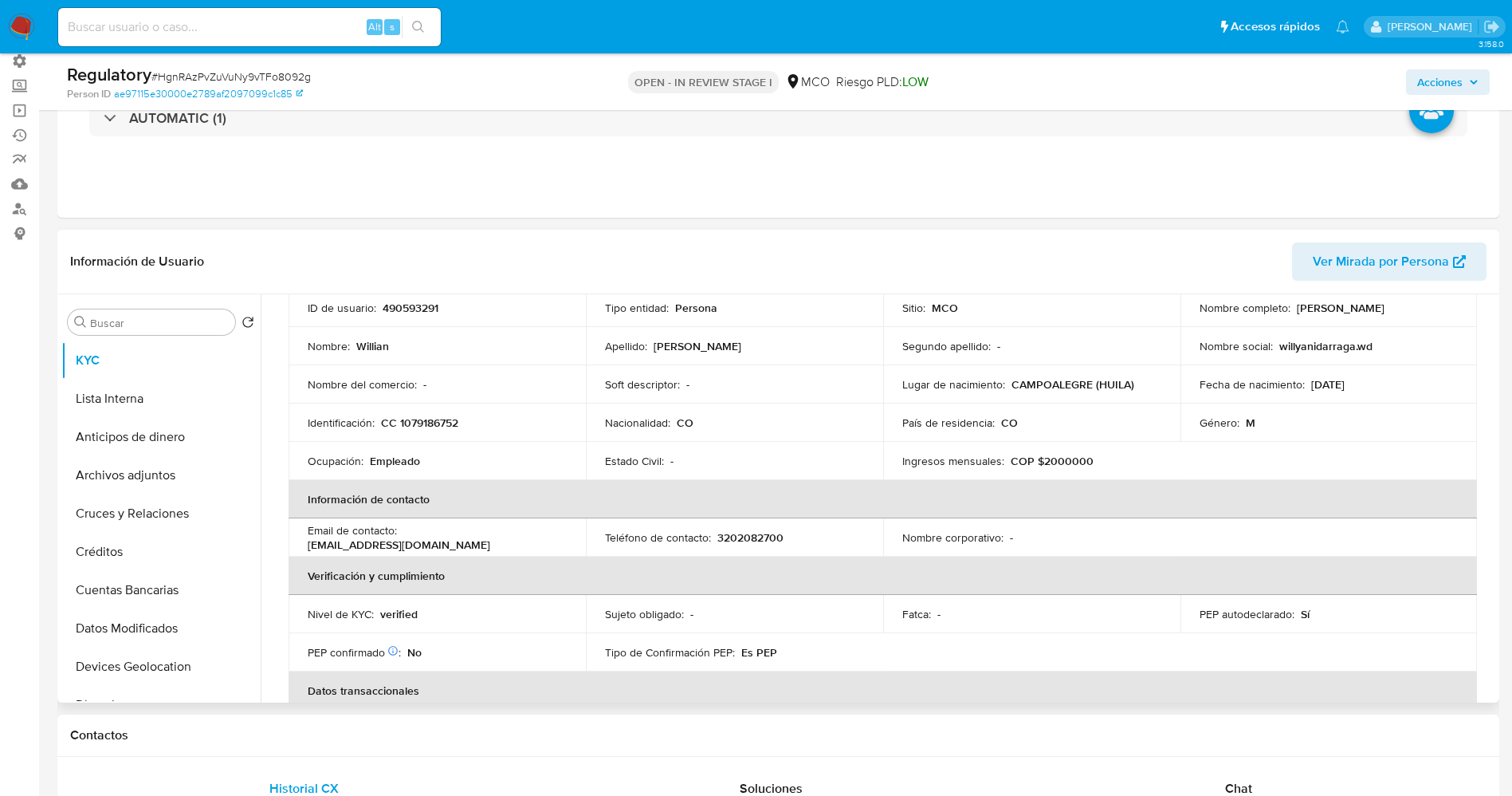
copy p "Willian Idarraga Quintero"
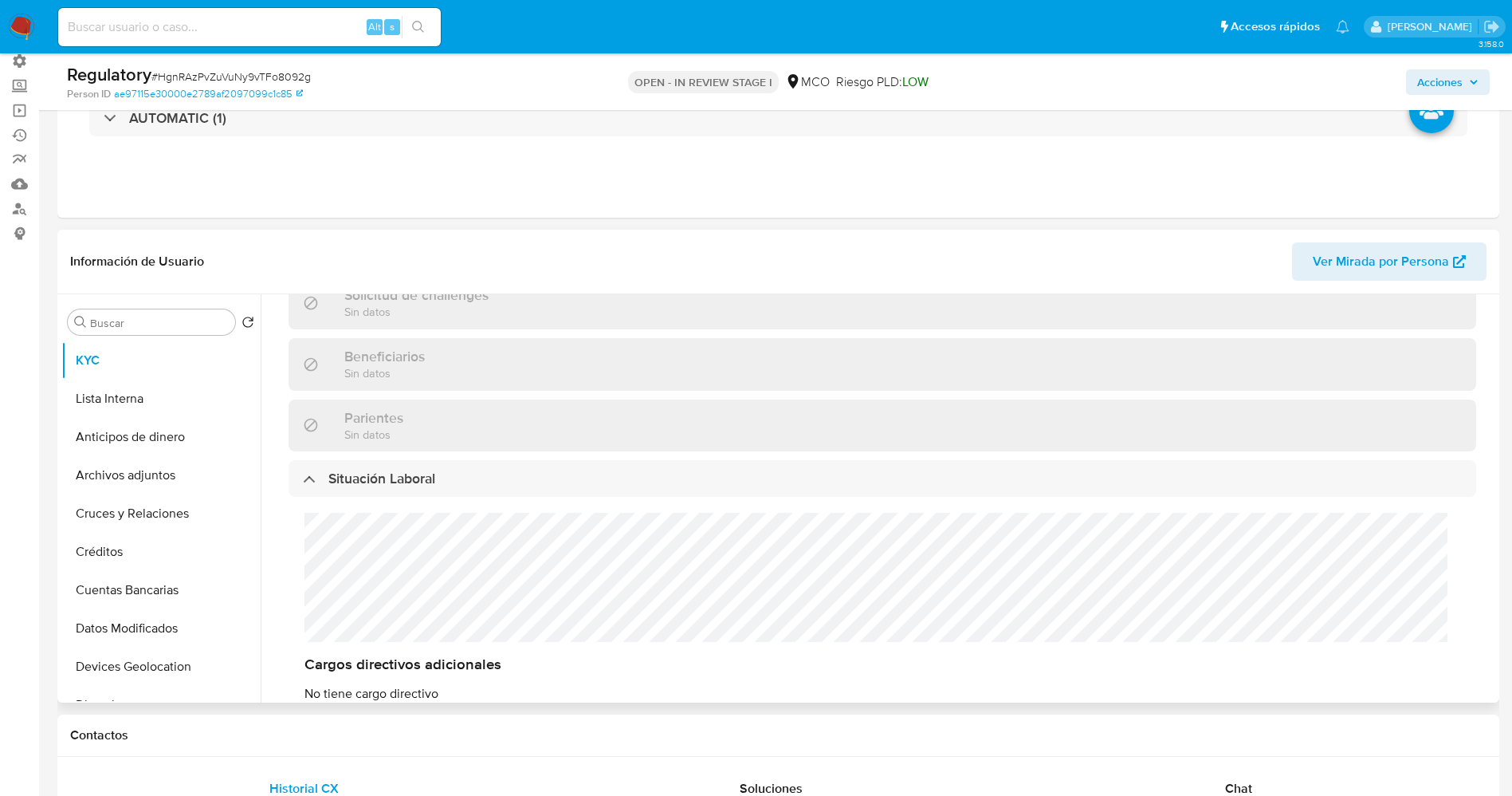
scroll to position [718, 0]
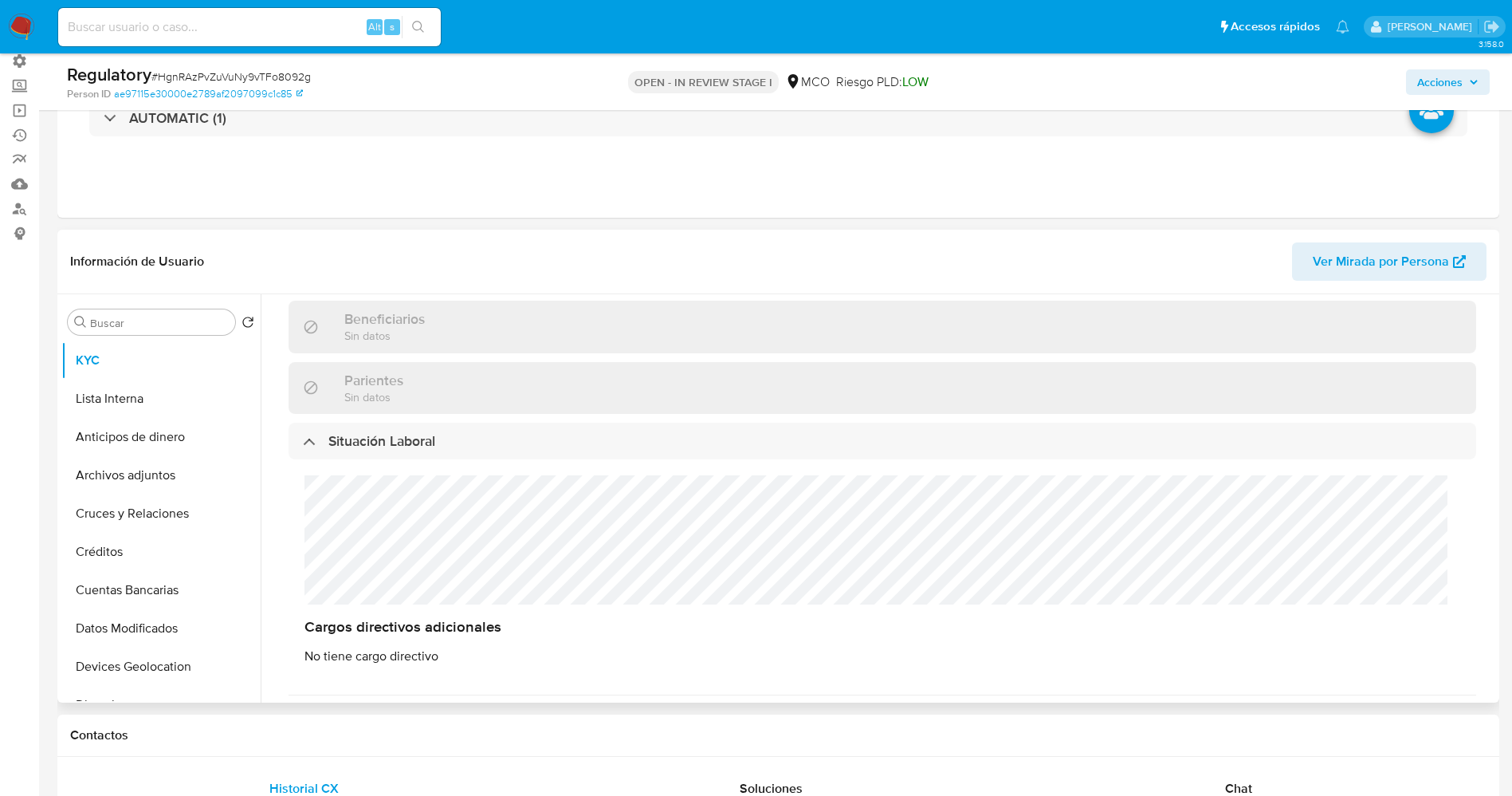
click at [447, 544] on div "Cargos directivos adicionales No tiene cargo directivo" at bounding box center [882, 569] width 1187 height 221
click at [152, 397] on button "Lista Interna" at bounding box center [154, 398] width 186 height 38
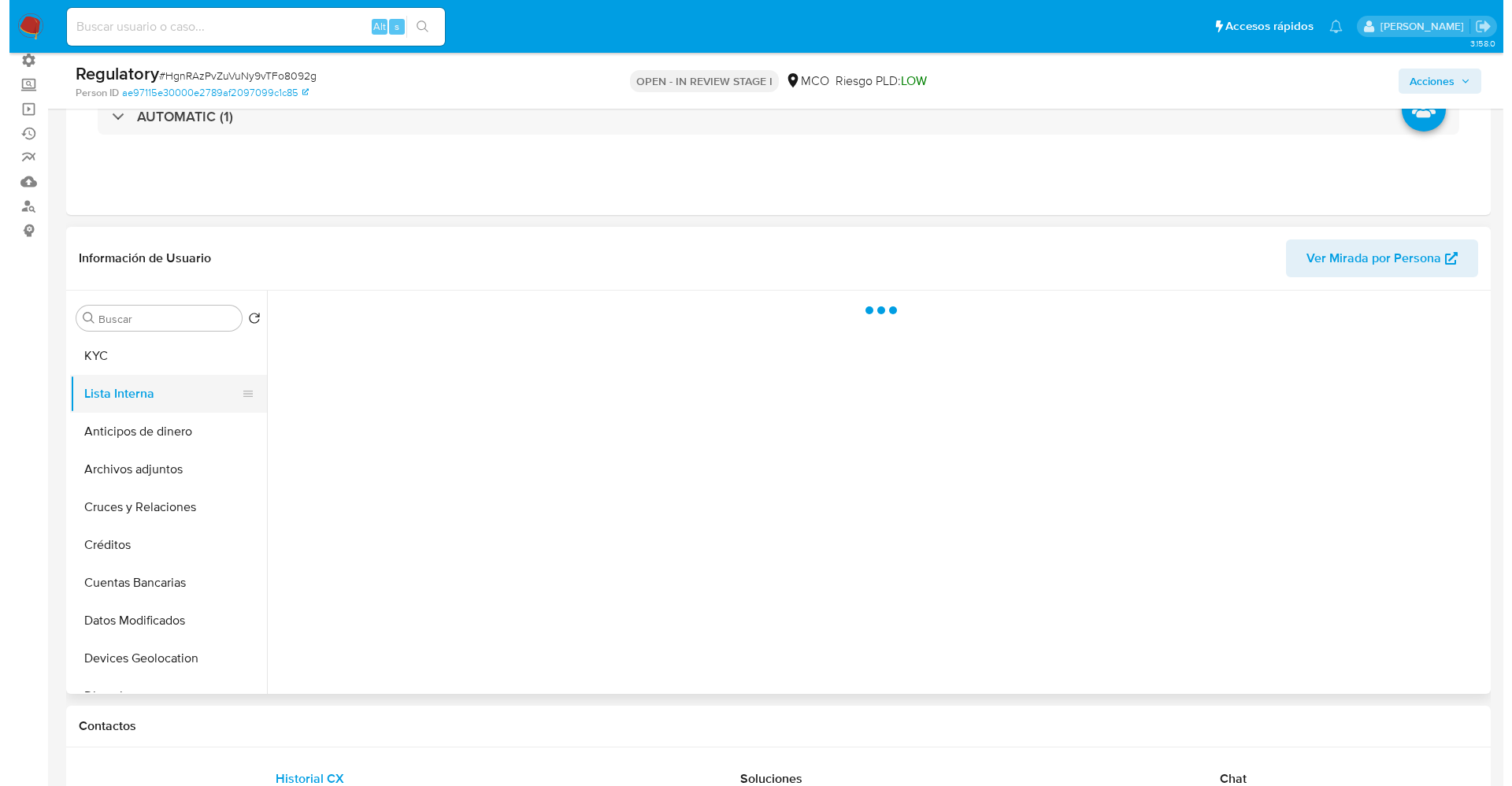
scroll to position [0, 0]
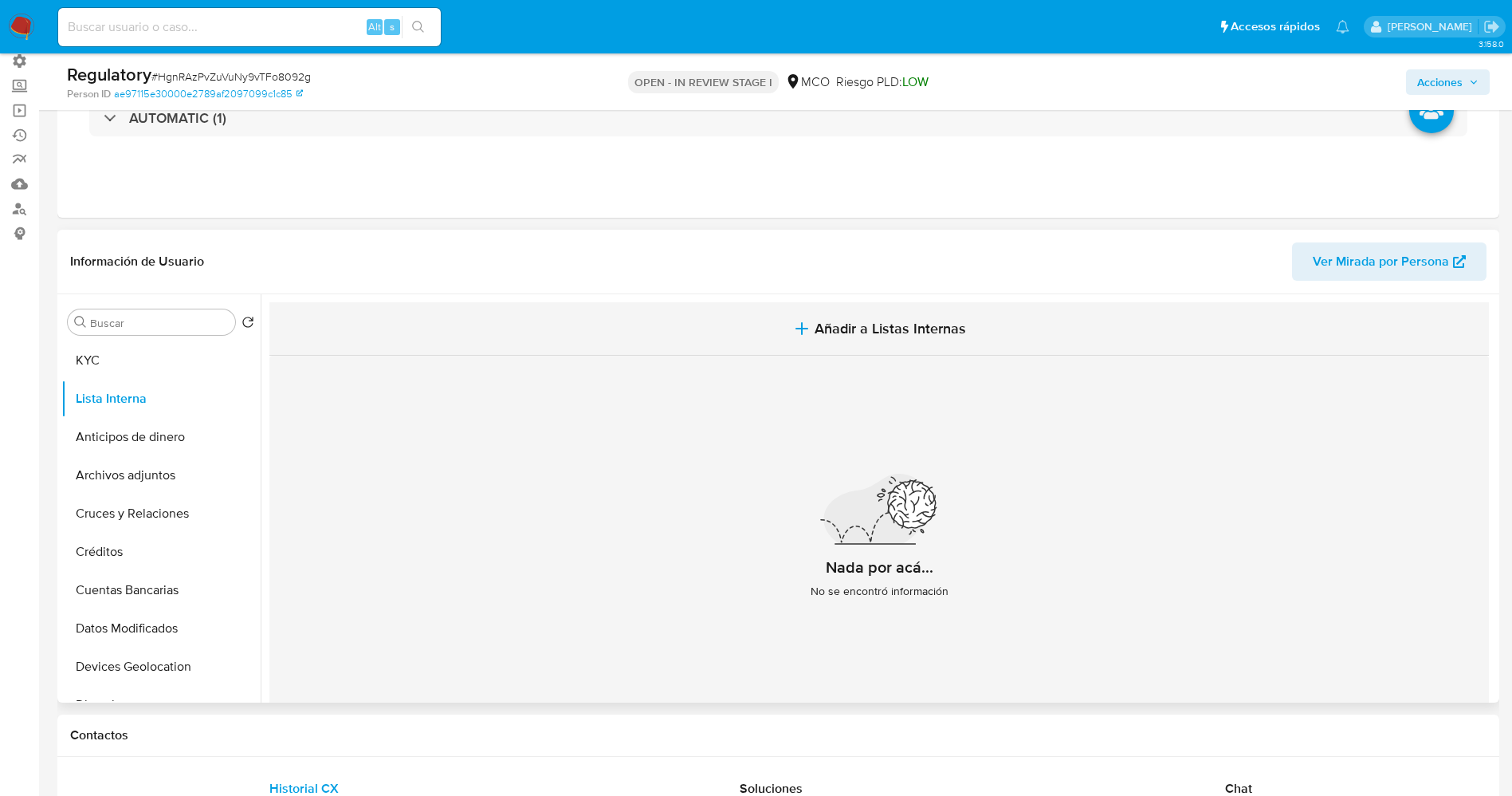
click at [863, 319] on span "Añadir a Listas Internas" at bounding box center [890, 327] width 152 height 17
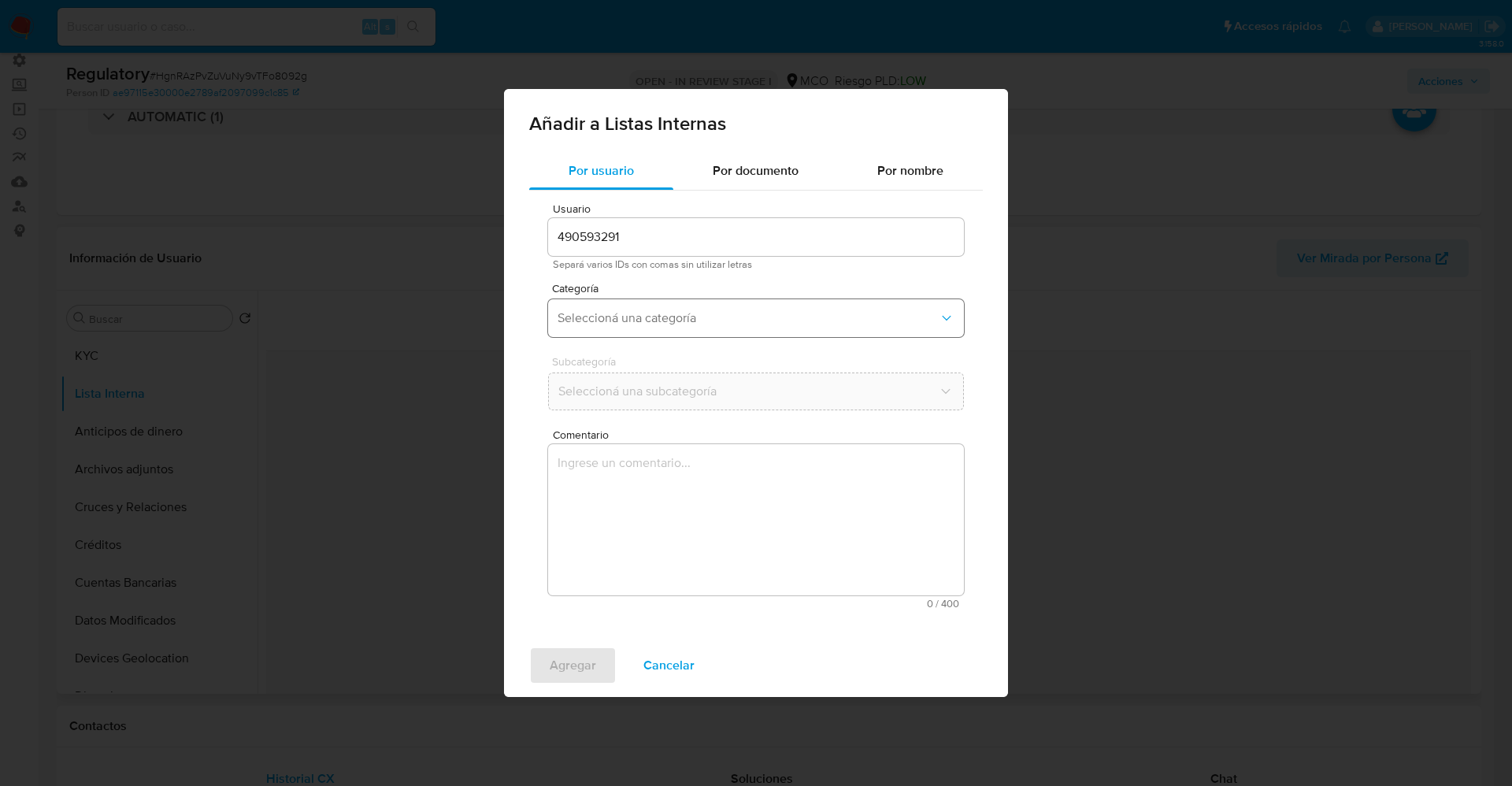
click at [703, 315] on span "Seleccioná una categoría" at bounding box center [748, 318] width 381 height 16
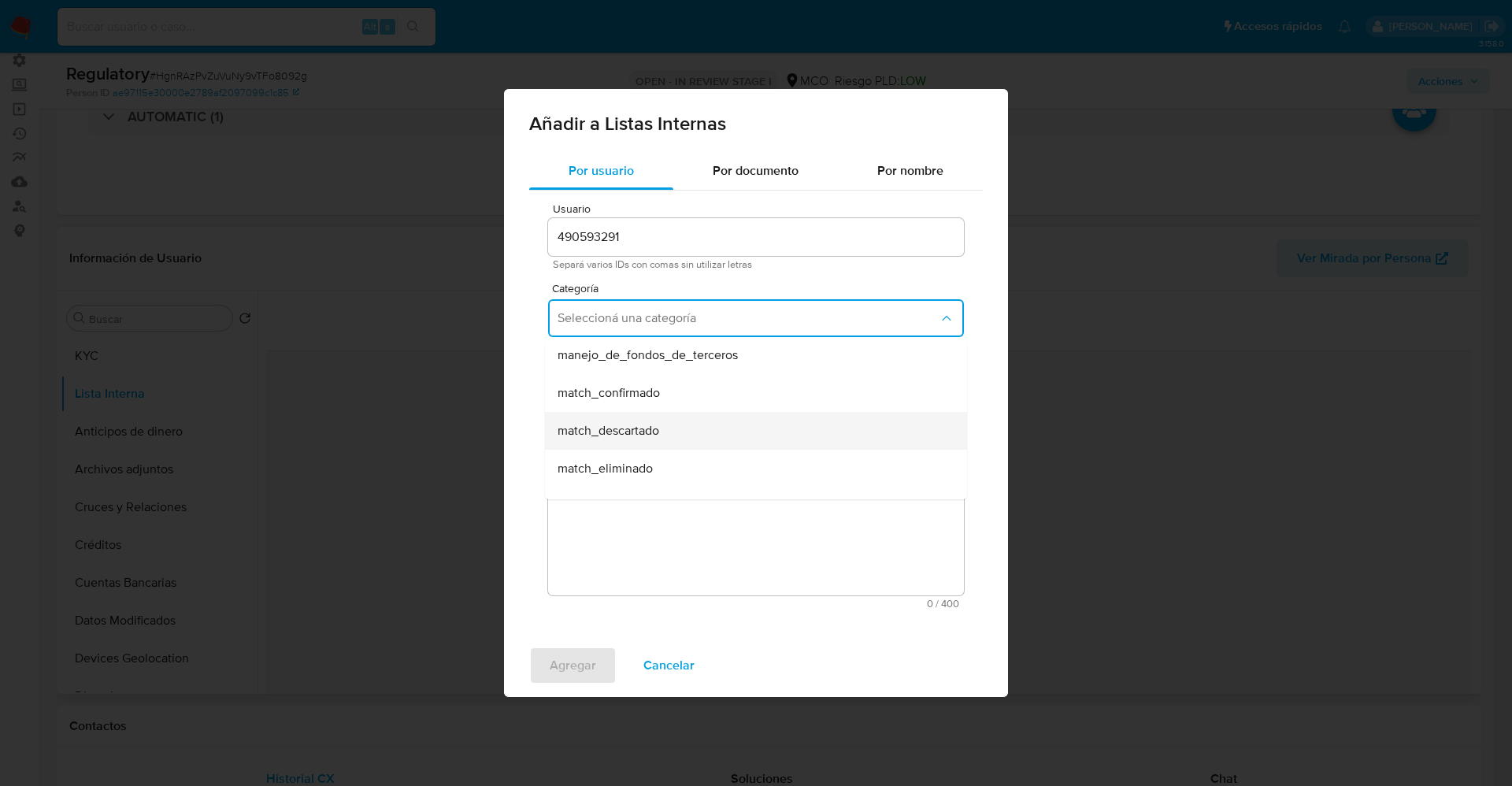
scroll to position [118, 0]
click at [685, 361] on div "match_confirmado" at bounding box center [751, 356] width 387 height 38
click at [662, 393] on span "Seleccioná una subcategoría" at bounding box center [748, 392] width 381 height 16
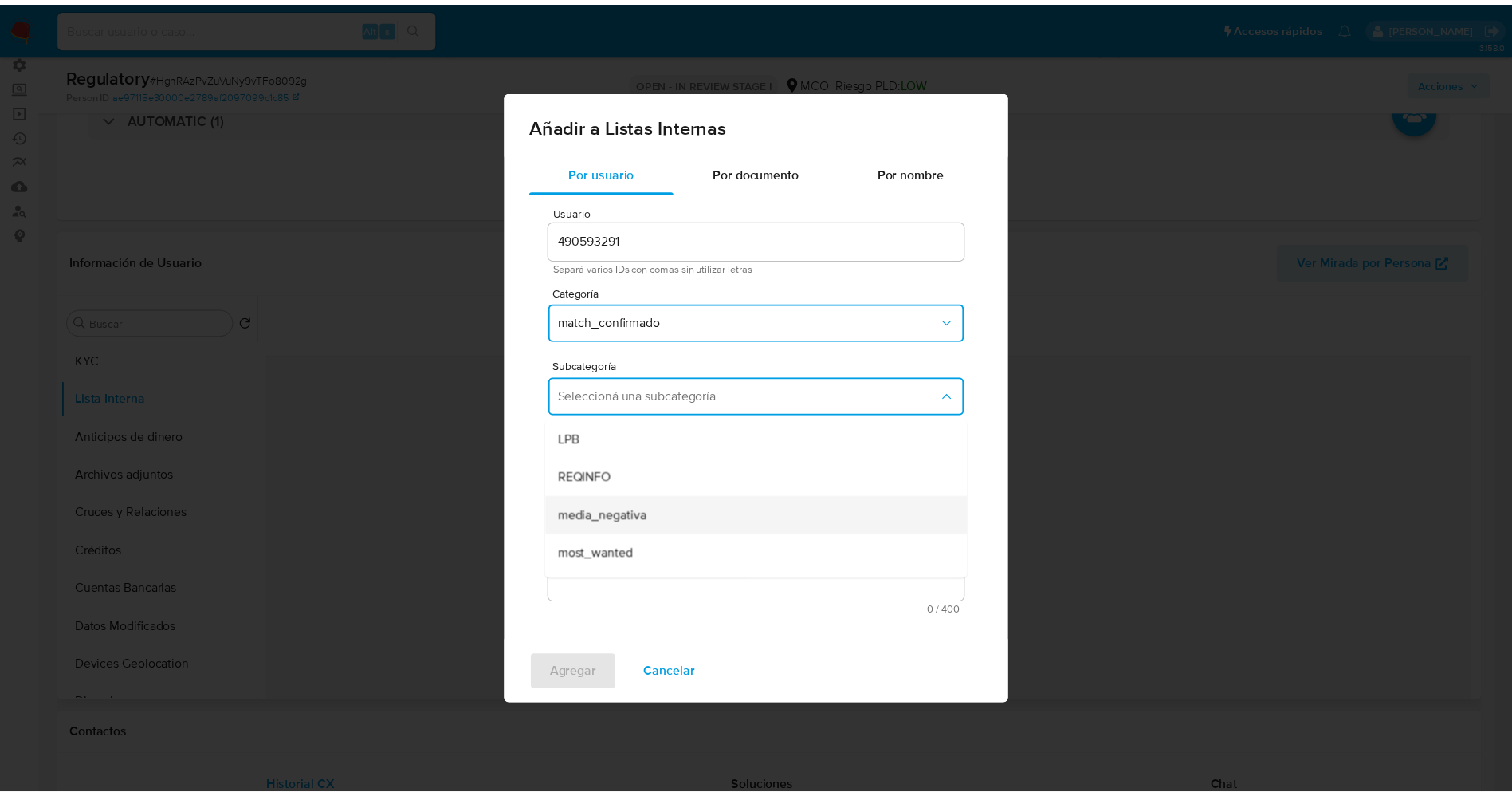
scroll to position [108, 0]
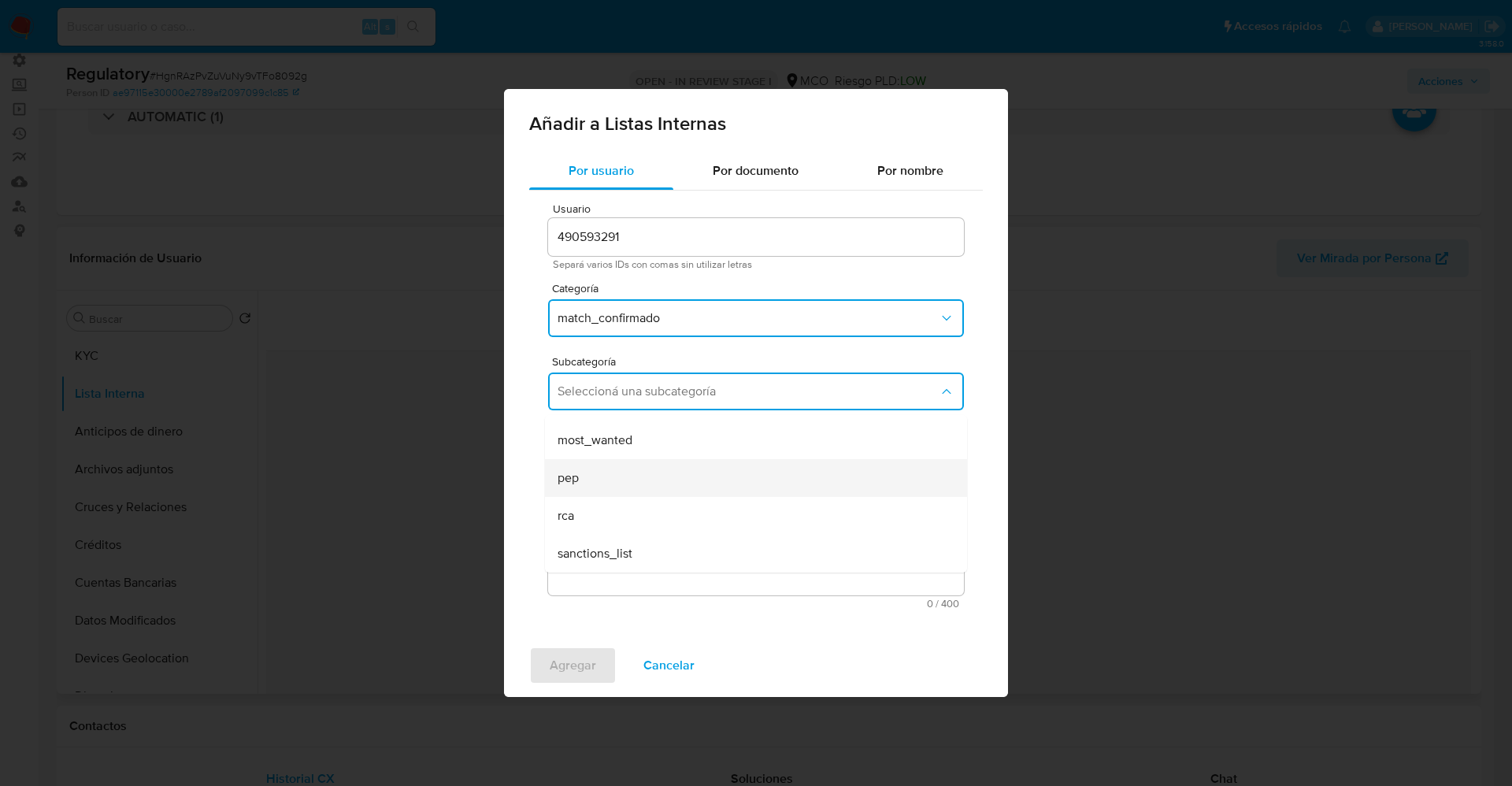
click at [628, 468] on div "pep" at bounding box center [751, 478] width 387 height 38
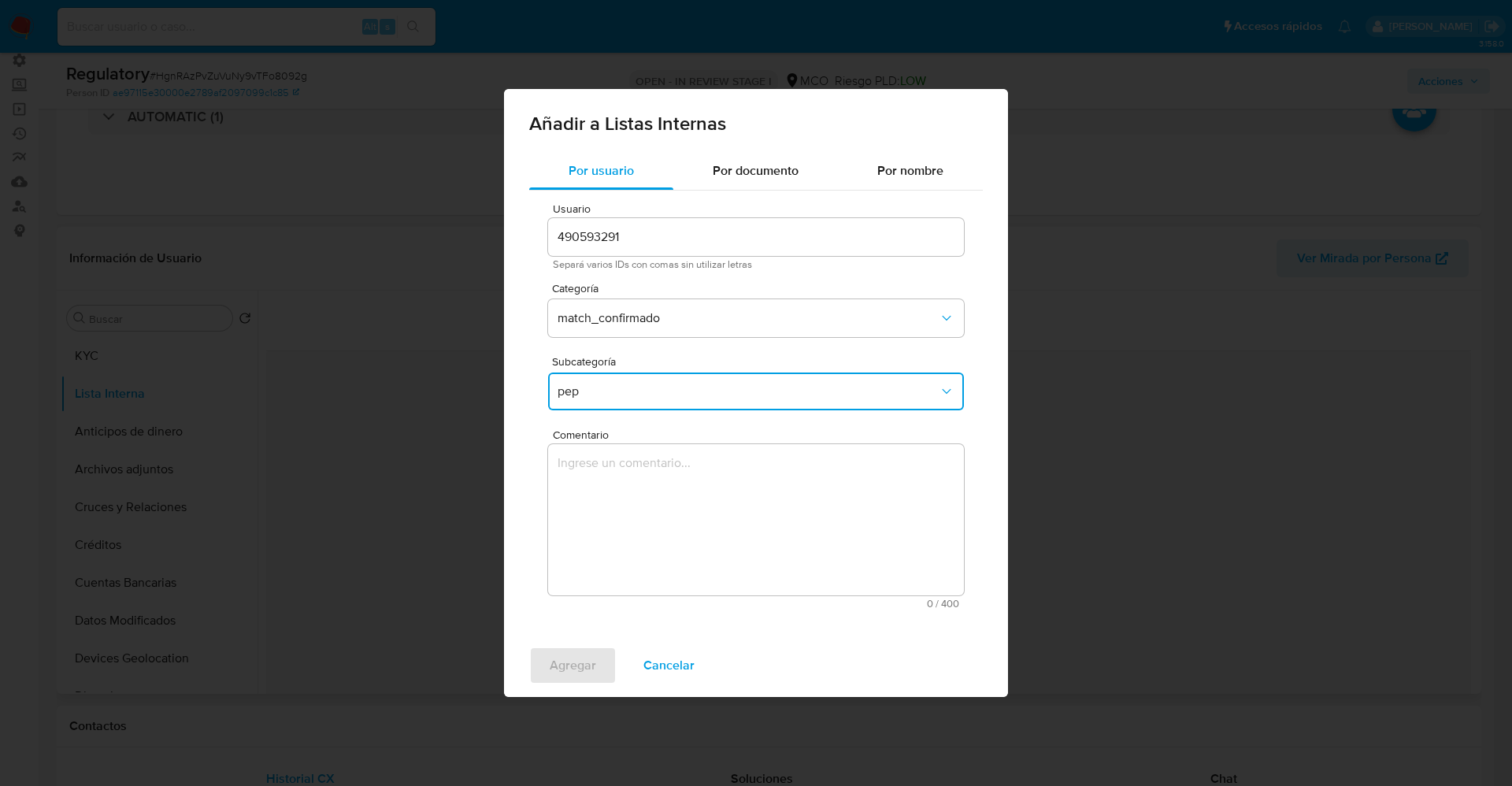
click at [628, 494] on textarea "Comentario" at bounding box center [756, 519] width 416 height 151
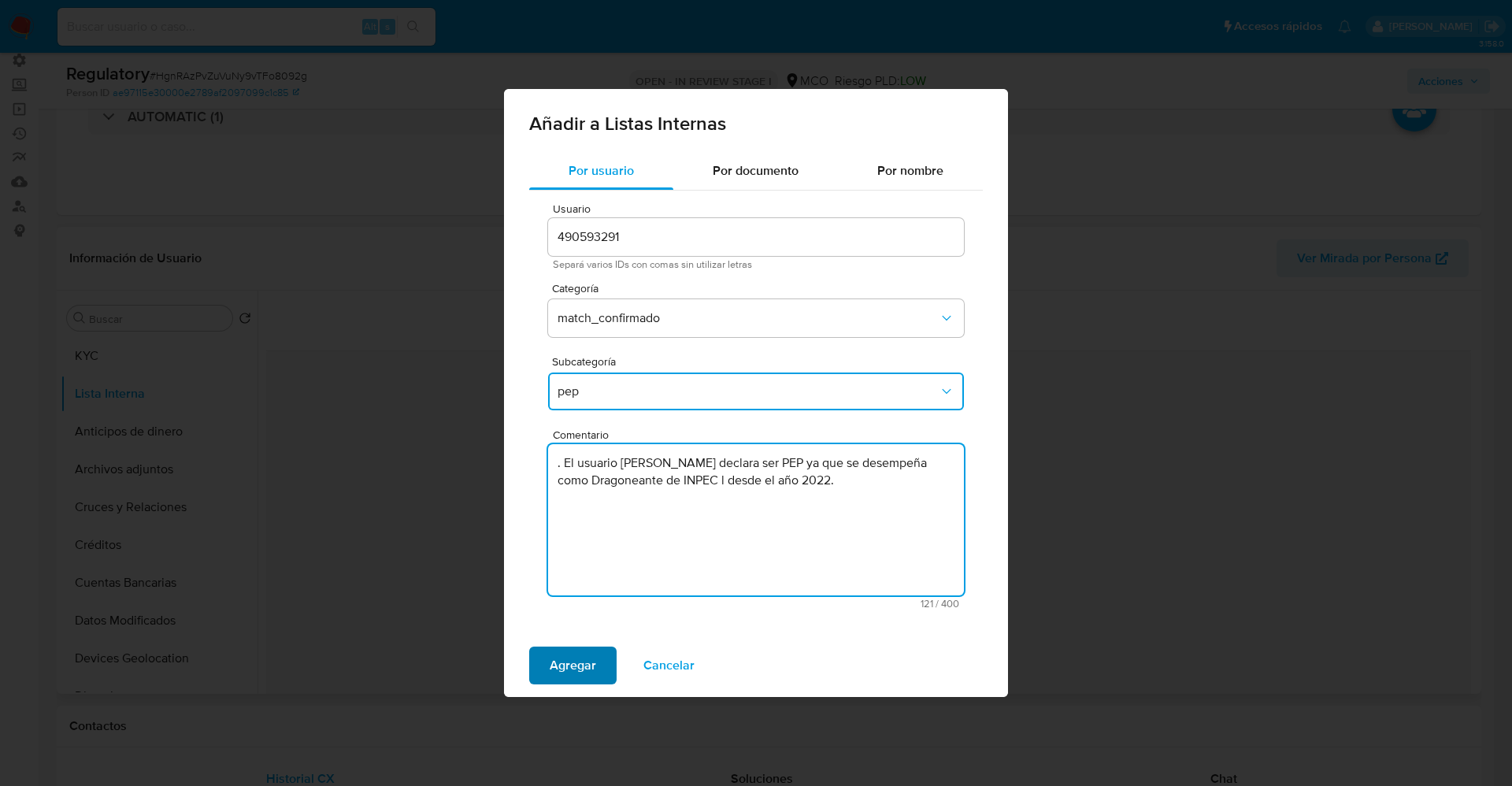
type textarea ". El usuario Willian Idarraga Quintero declara ser PEP ya que se desempeña como…"
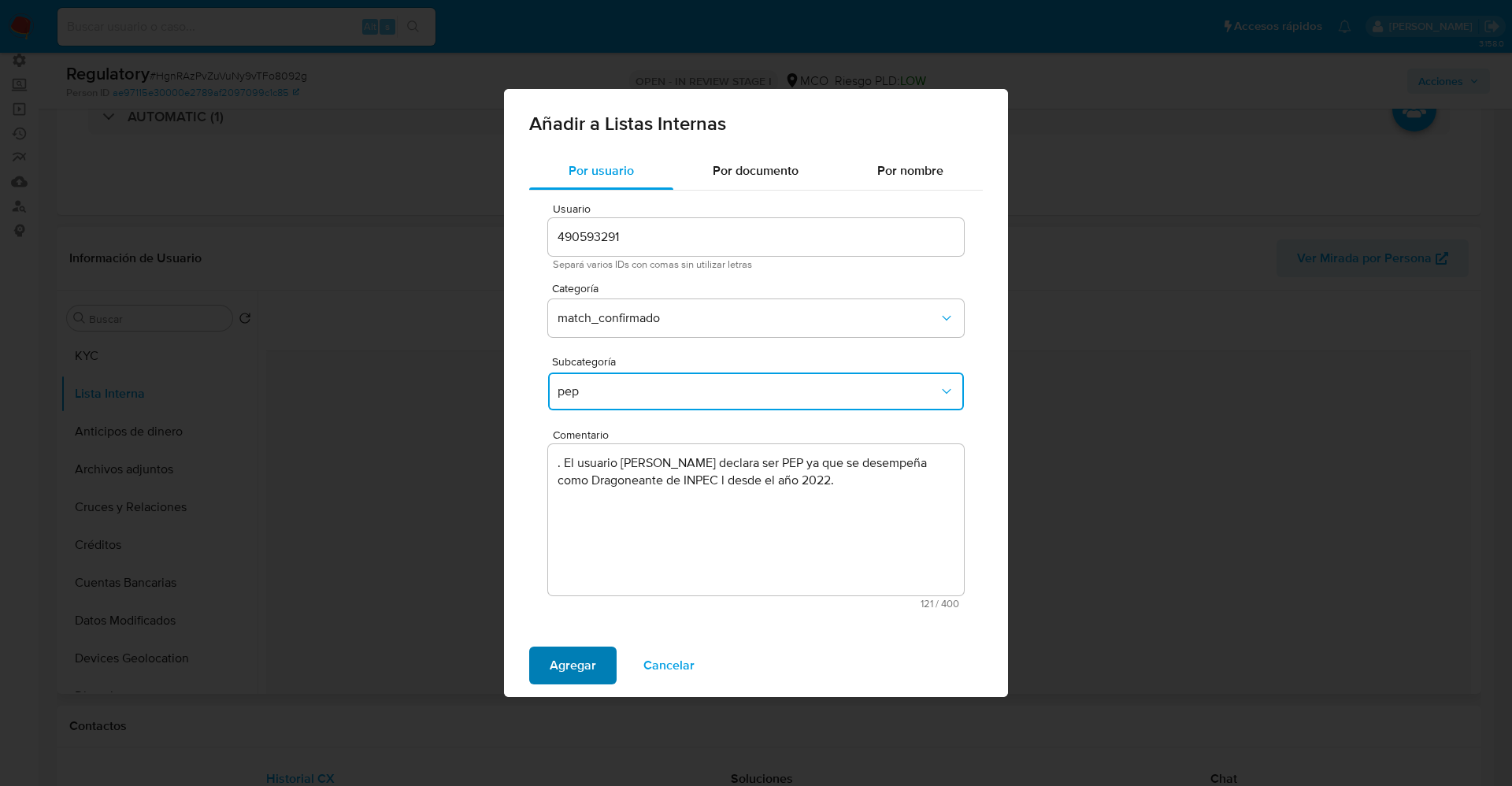
click at [580, 657] on span "Agregar" at bounding box center [573, 665] width 47 height 35
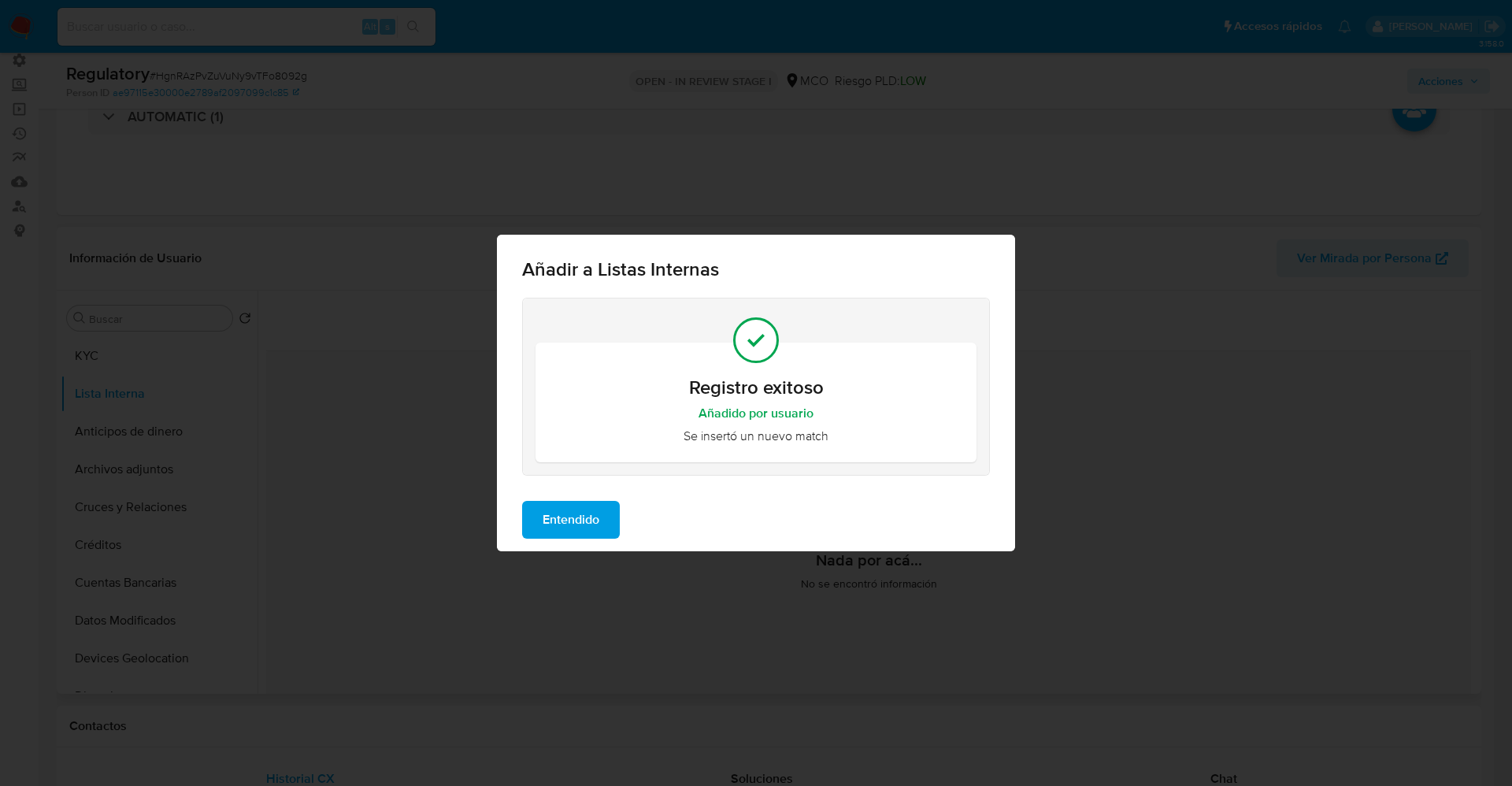
click at [550, 507] on span "Entendido" at bounding box center [570, 519] width 57 height 35
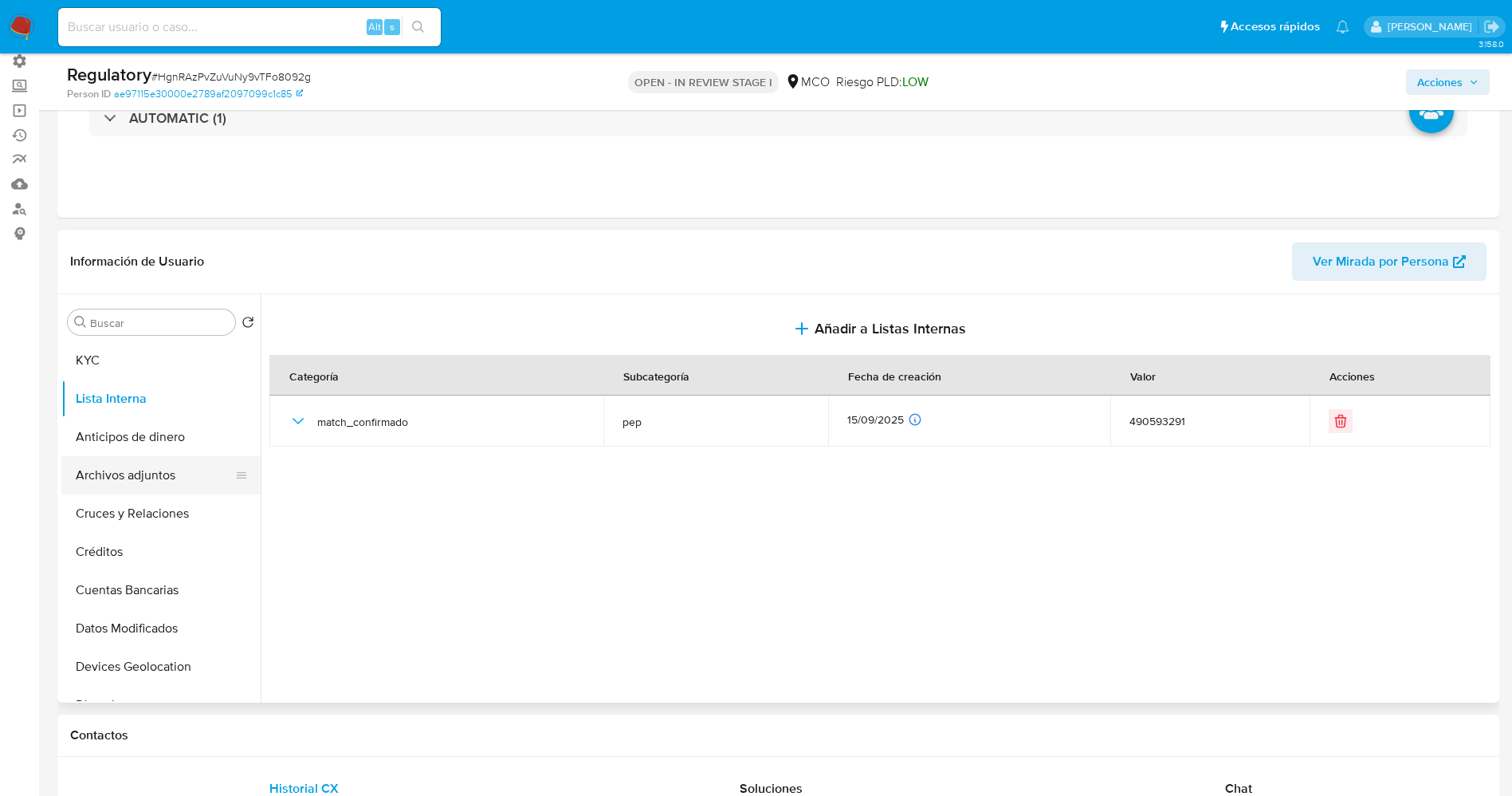
click at [152, 479] on button "Archivos adjuntos" at bounding box center [154, 475] width 186 height 38
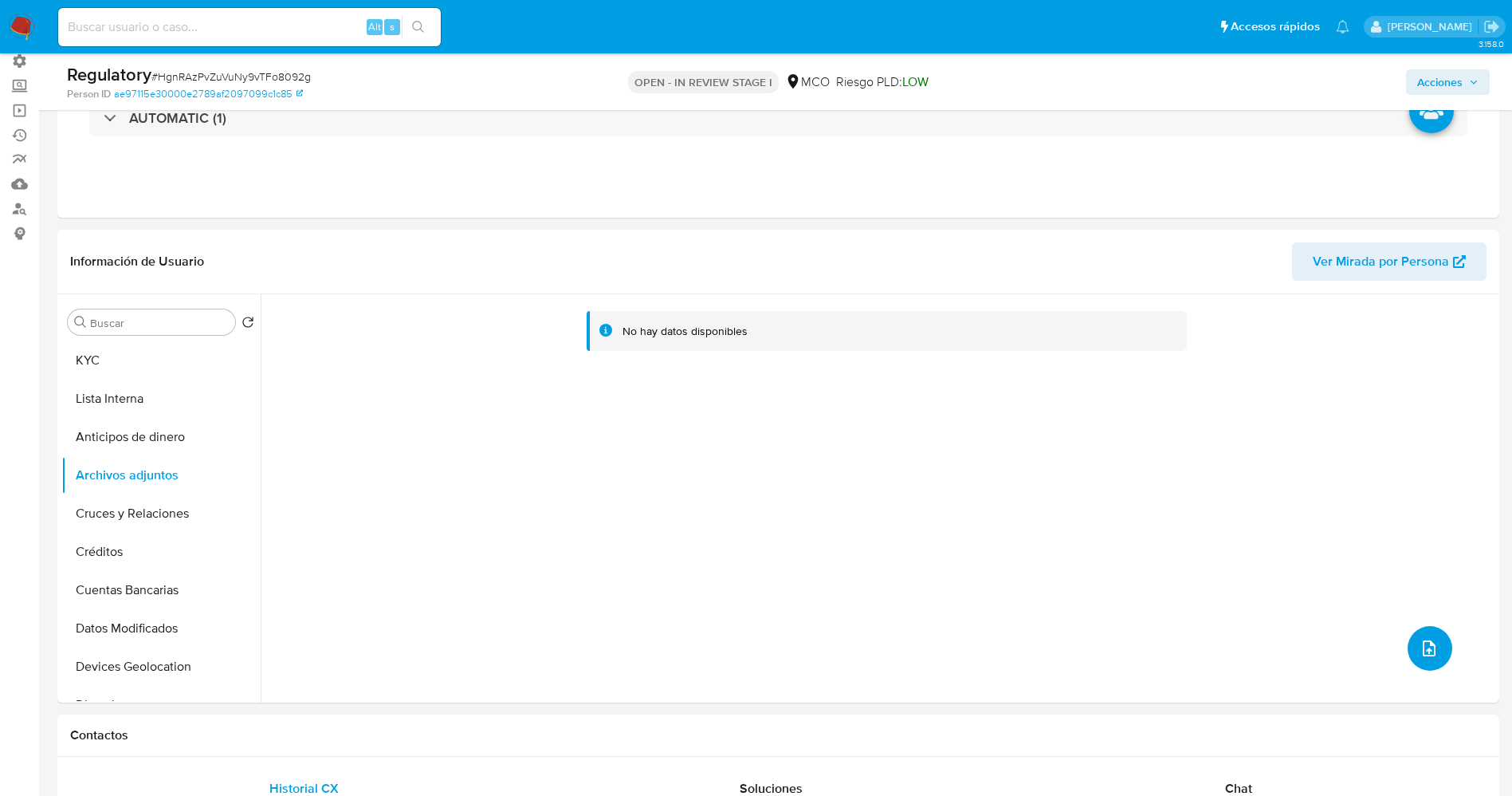
click at [1419, 653] on icon "upload-file" at bounding box center [1428, 648] width 19 height 19
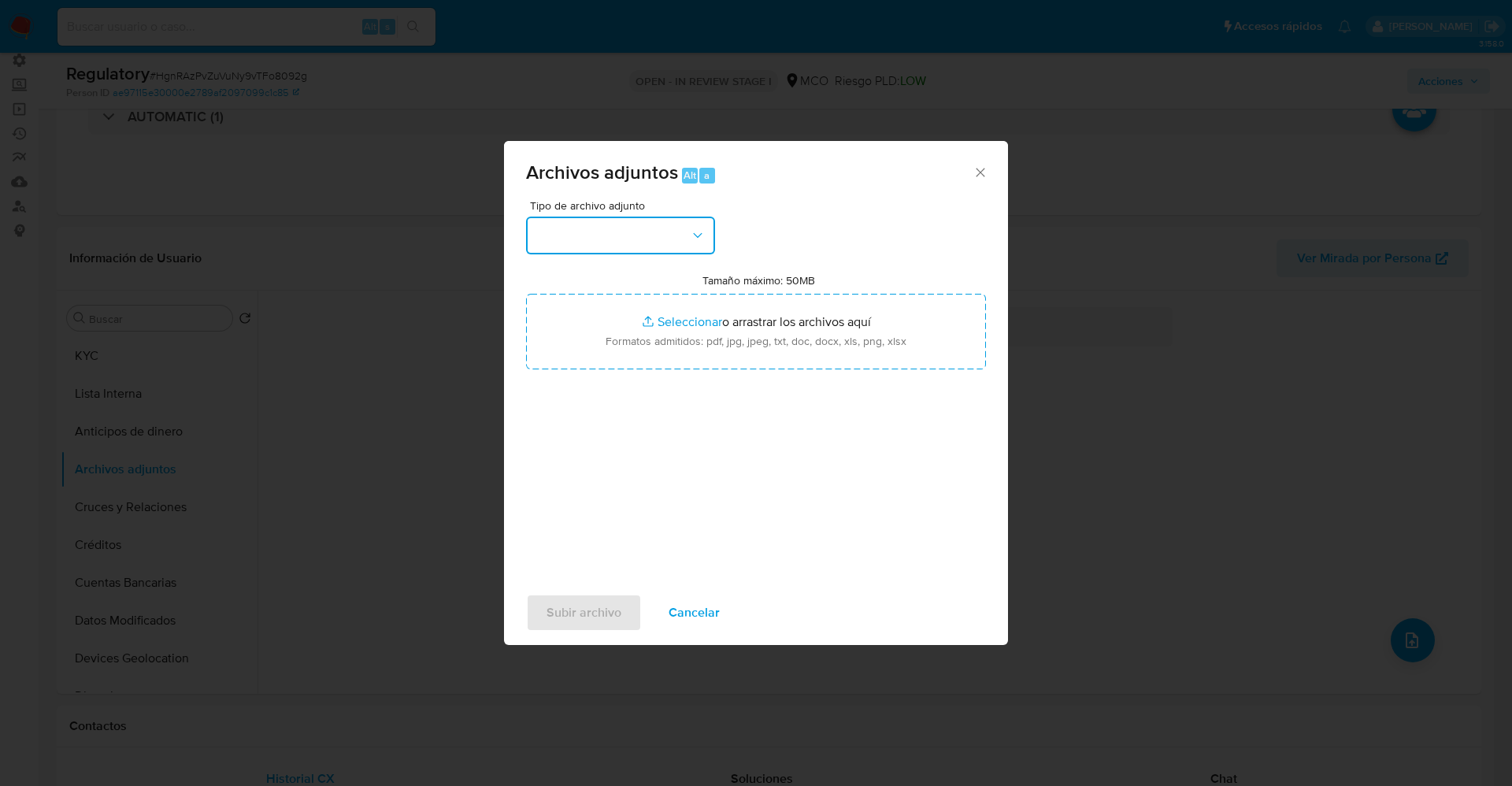
click at [618, 244] on button "button" at bounding box center [620, 235] width 189 height 38
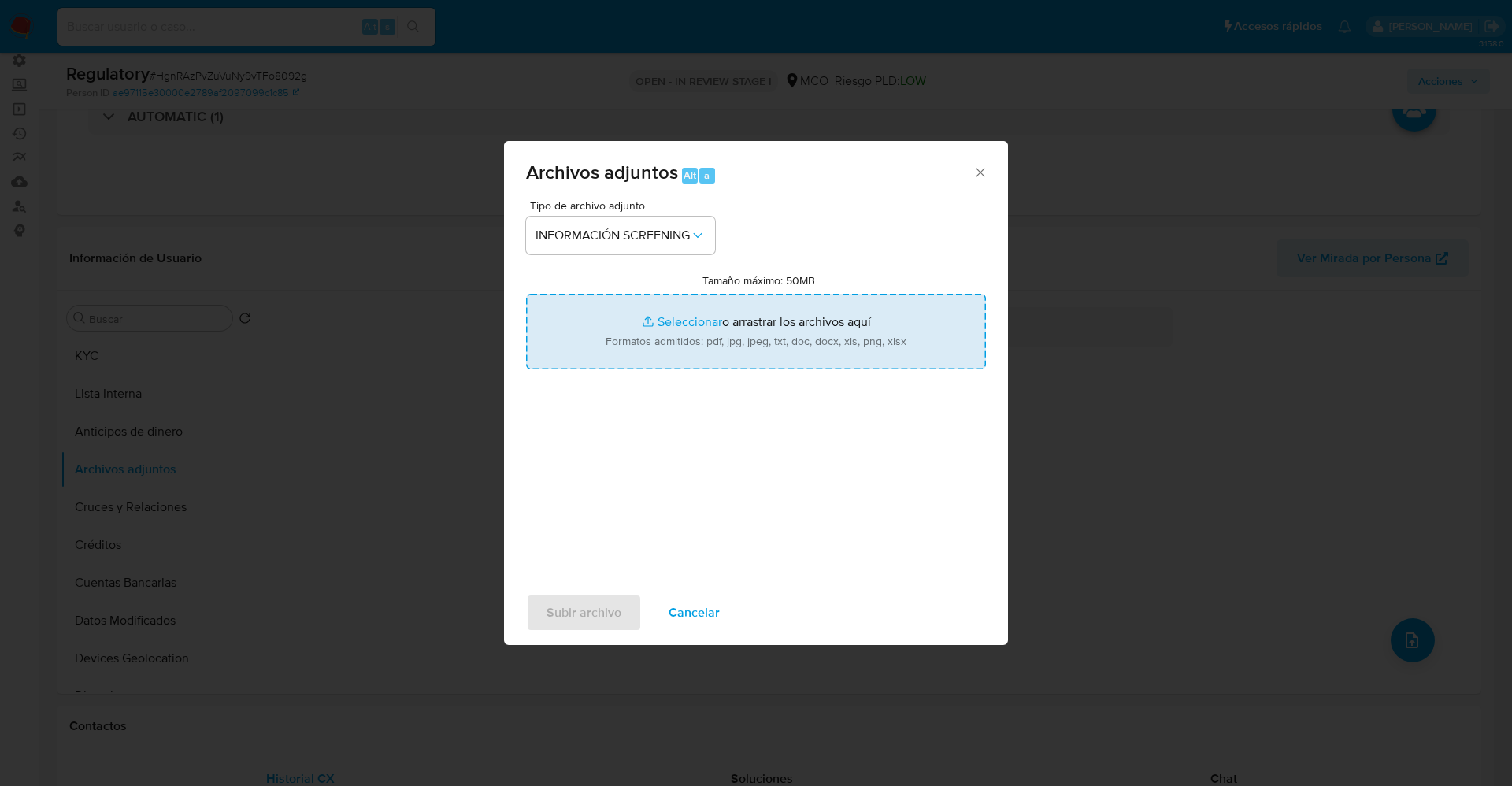
type input "C:\fakepath\CaseDossierReport_5jb7brzdmlho1k0p3ommf4ief.pdf"
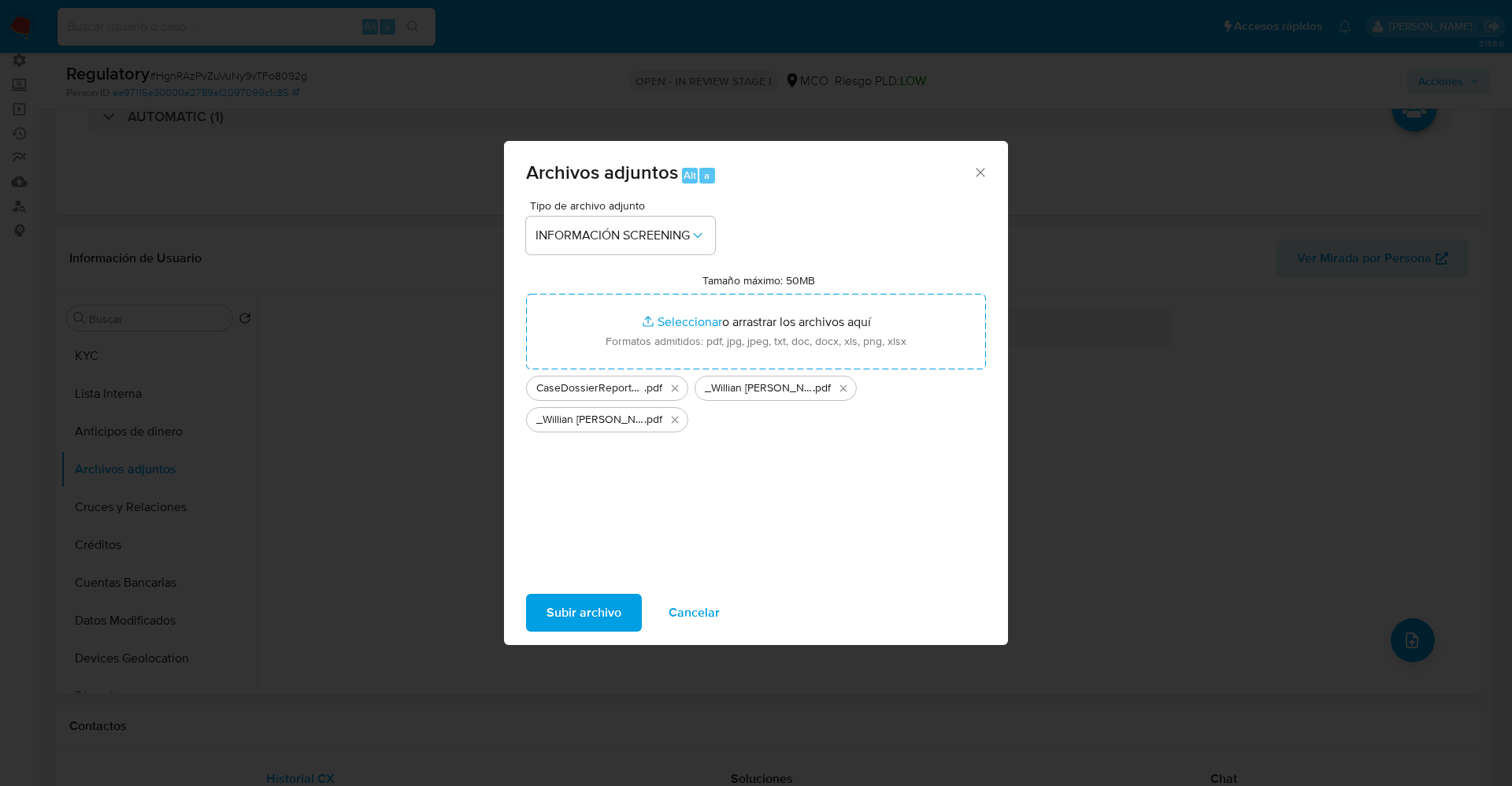
click at [581, 614] on span "Subir archivo" at bounding box center [583, 613] width 75 height 35
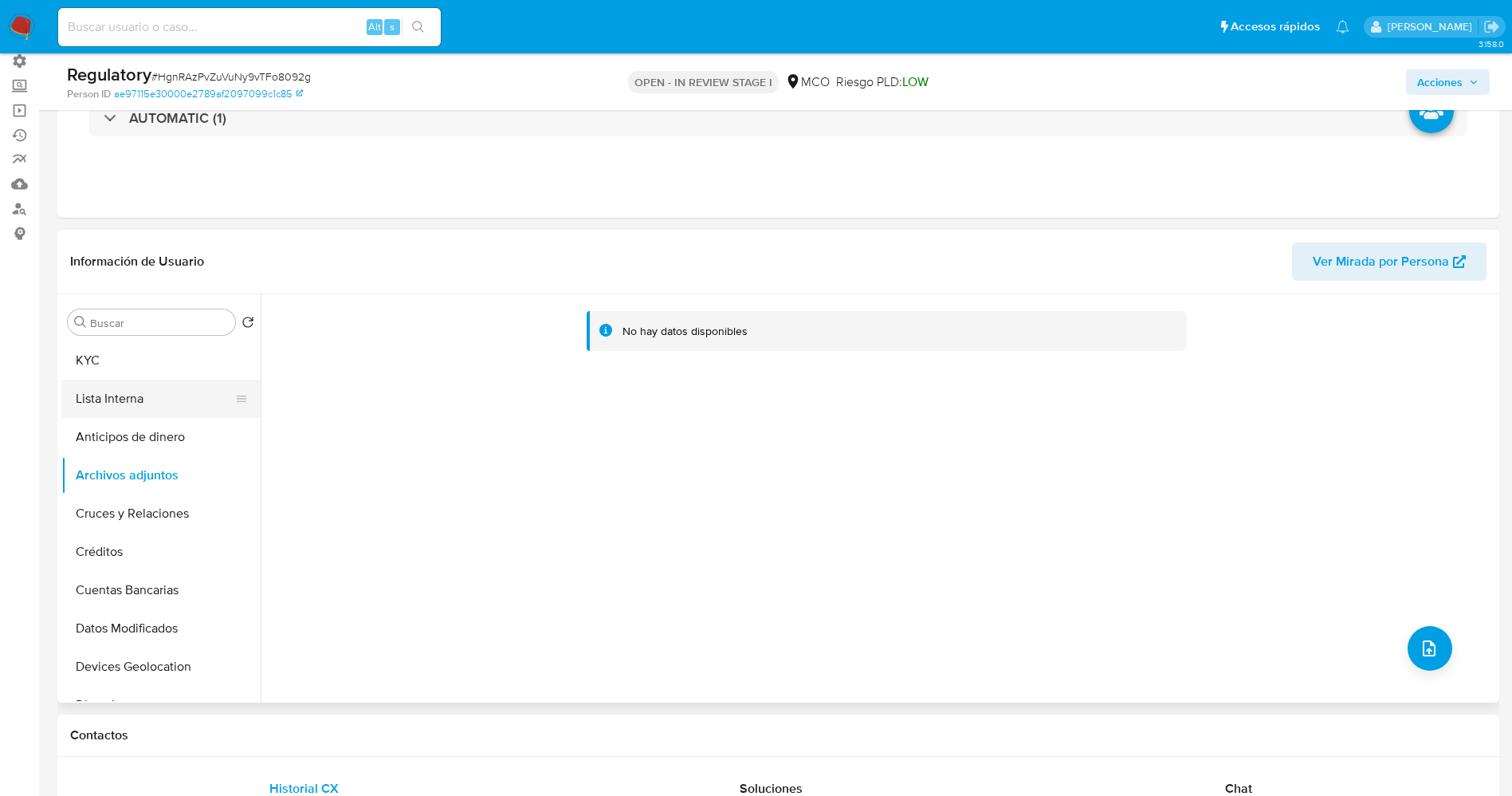
click at [128, 395] on button "Lista Interna" at bounding box center [154, 398] width 186 height 38
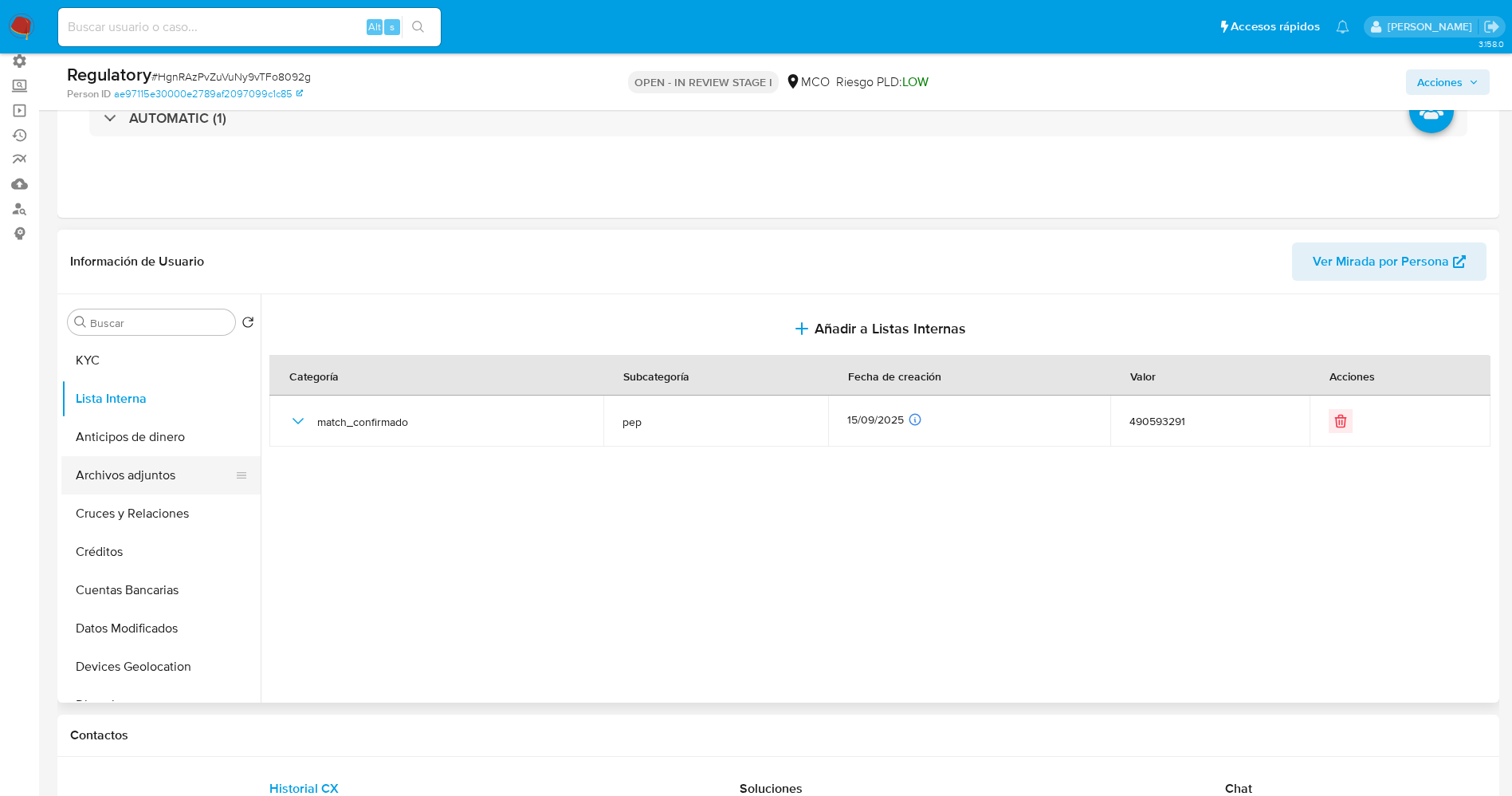
click at [151, 468] on button "Archivos adjuntos" at bounding box center [154, 475] width 186 height 38
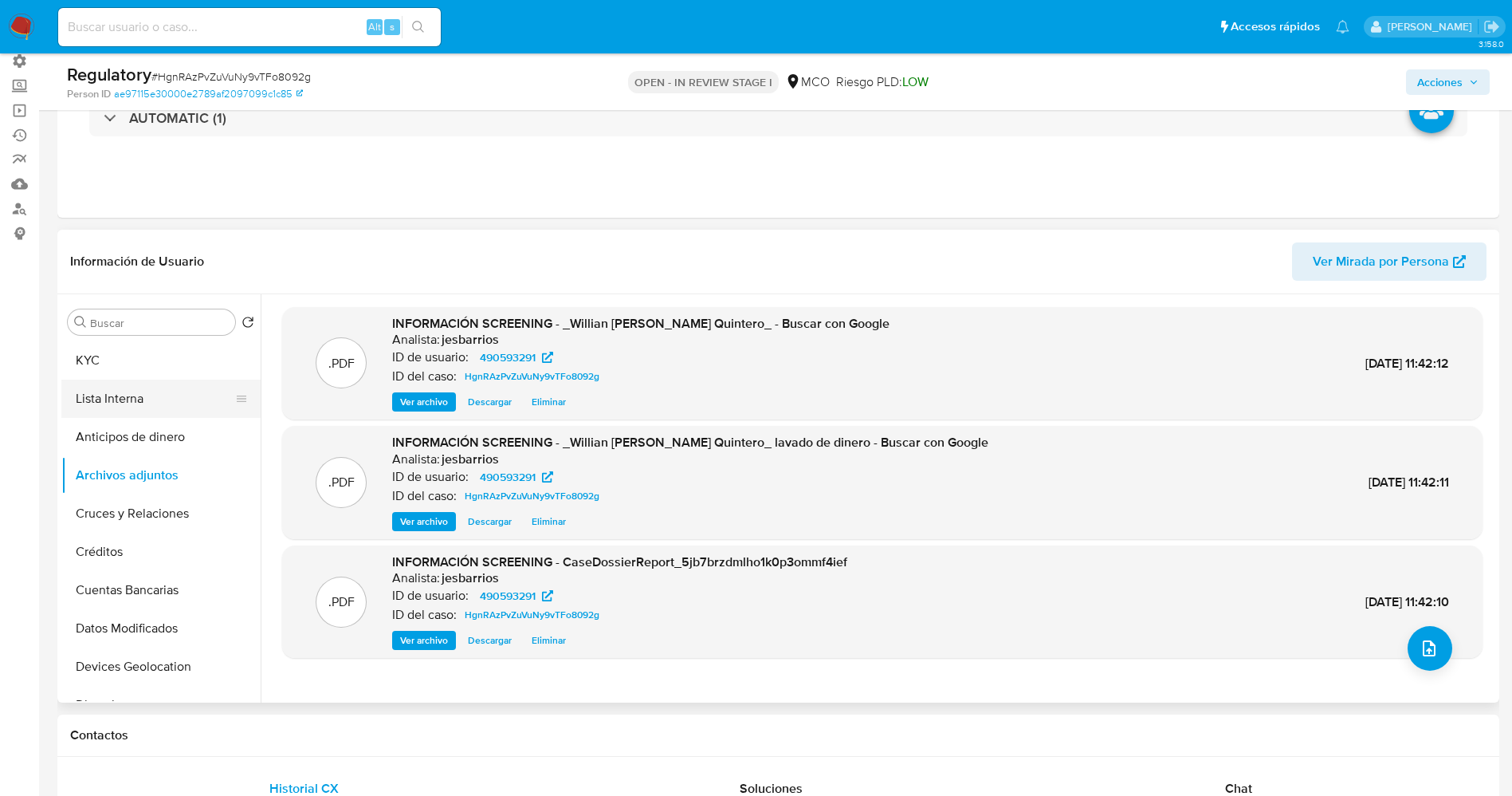
click at [87, 400] on button "Lista Interna" at bounding box center [154, 398] width 186 height 38
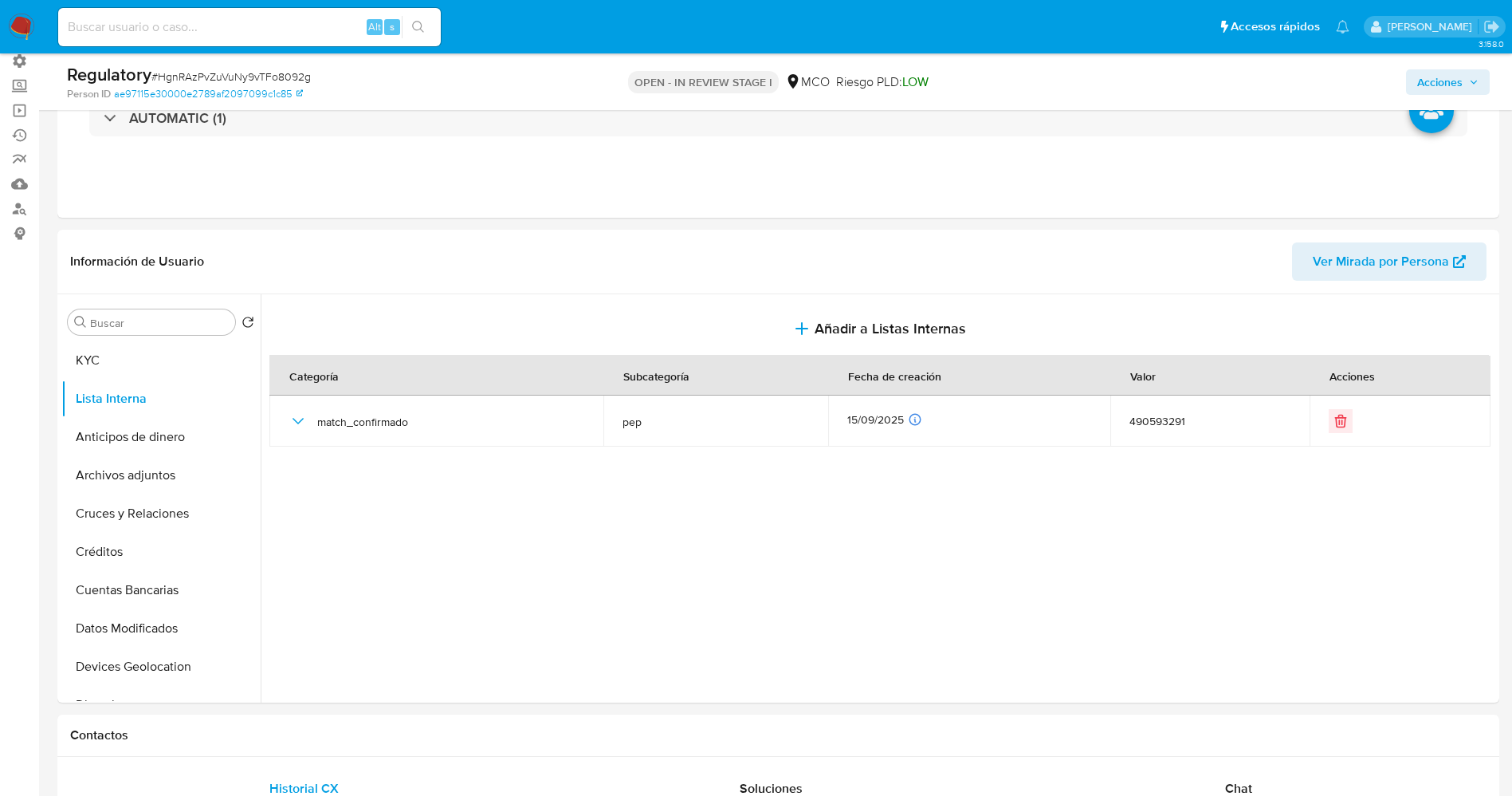
click at [1430, 83] on span "Acciones" at bounding box center [1439, 82] width 45 height 25
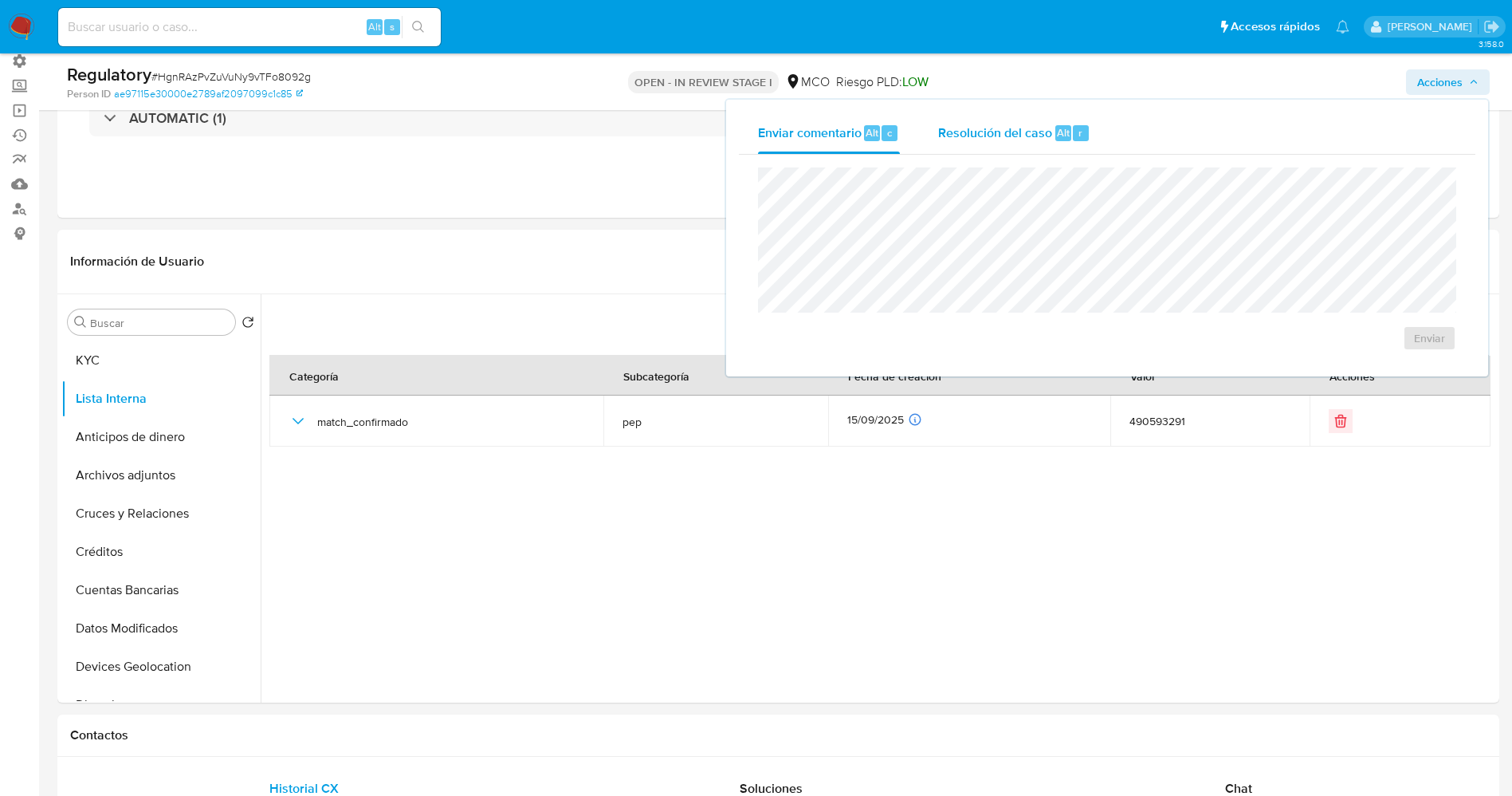
drag, startPoint x: 1055, startPoint y: 126, endPoint x: 1041, endPoint y: 153, distance: 30.4
click at [1056, 126] on span "Alt" at bounding box center [1063, 133] width 13 height 15
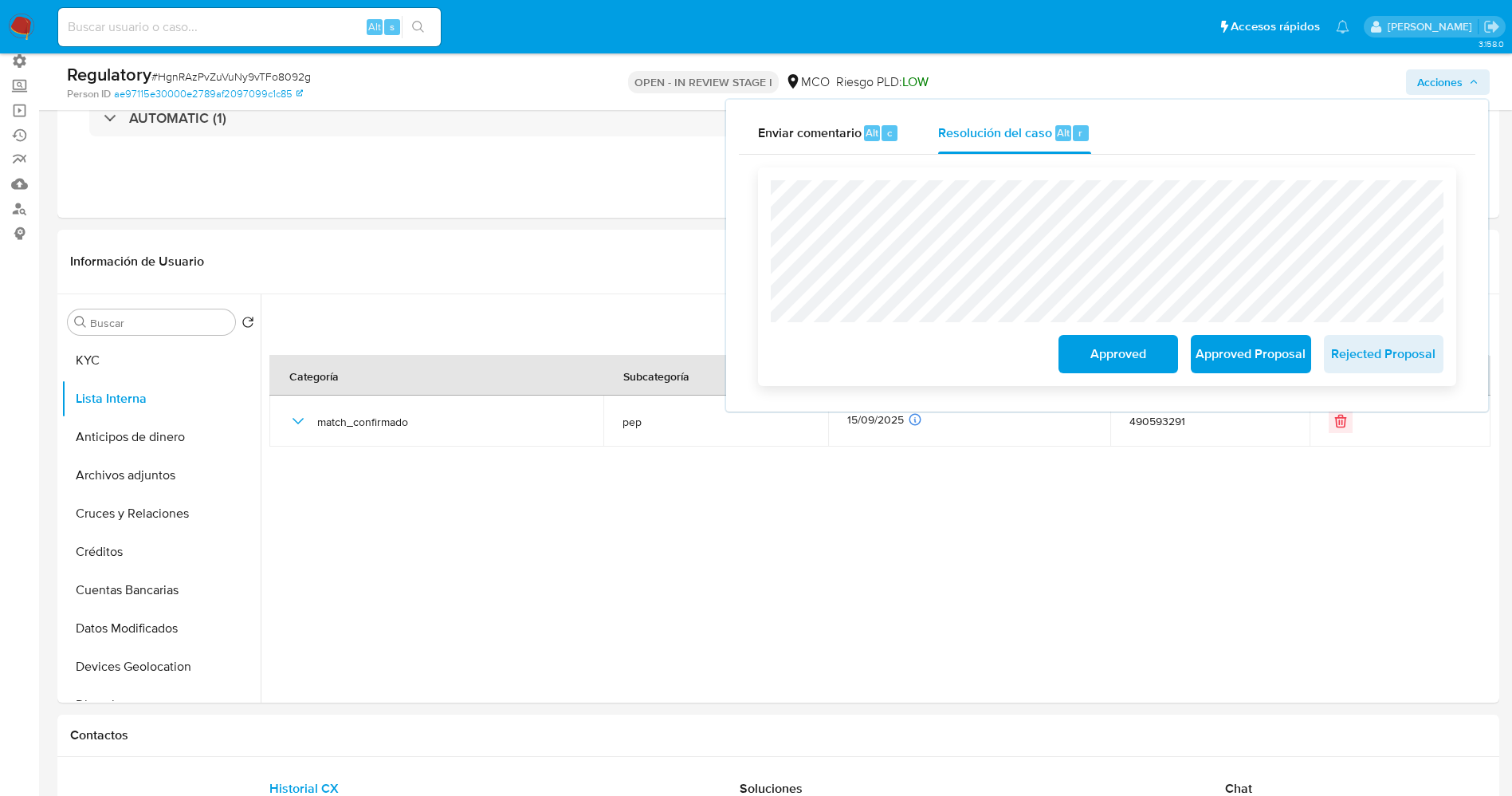
click at [1237, 348] on span "Approved Proposal" at bounding box center [1250, 354] width 78 height 35
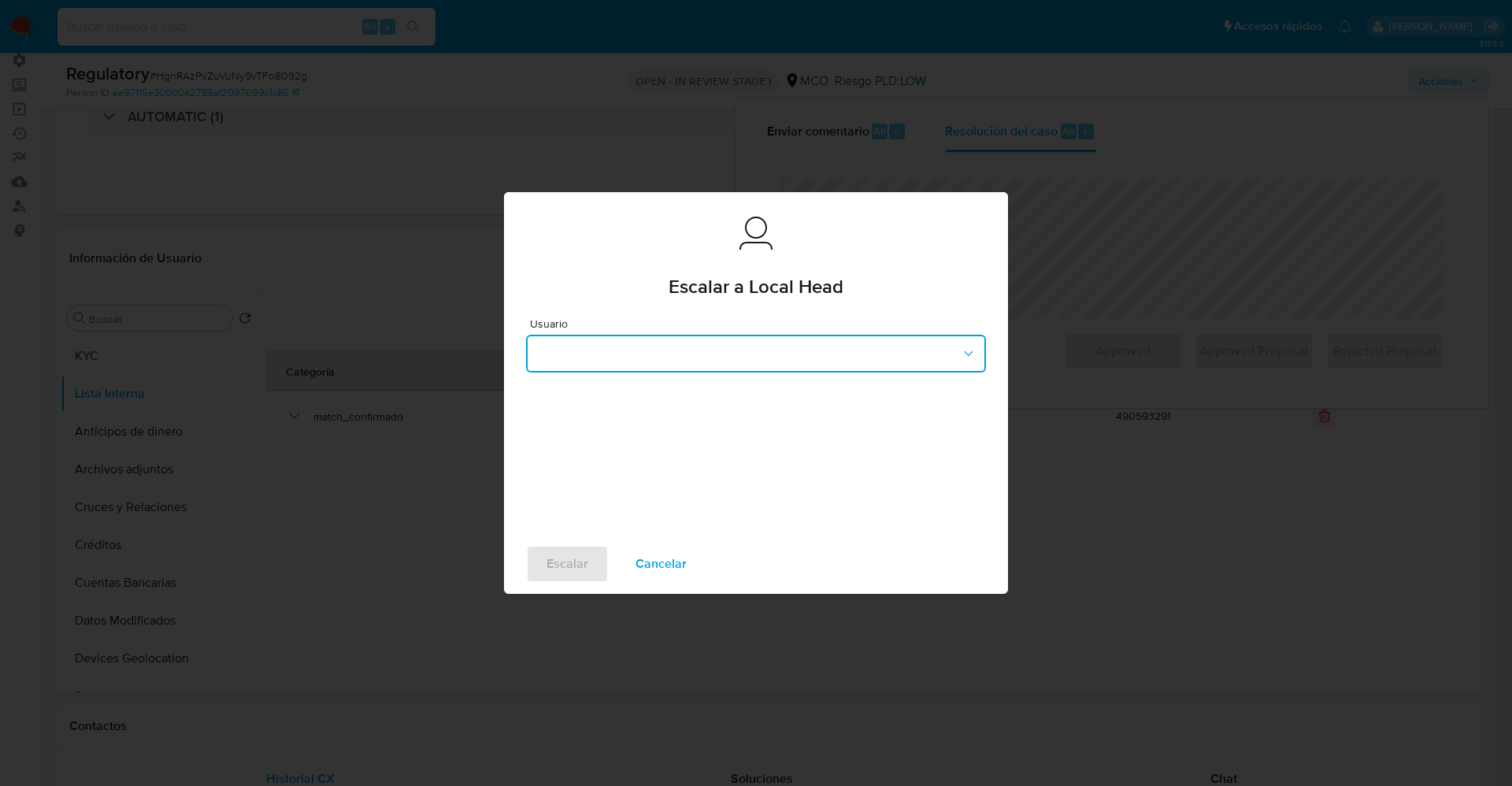
click at [605, 361] on button "button" at bounding box center [756, 353] width 460 height 38
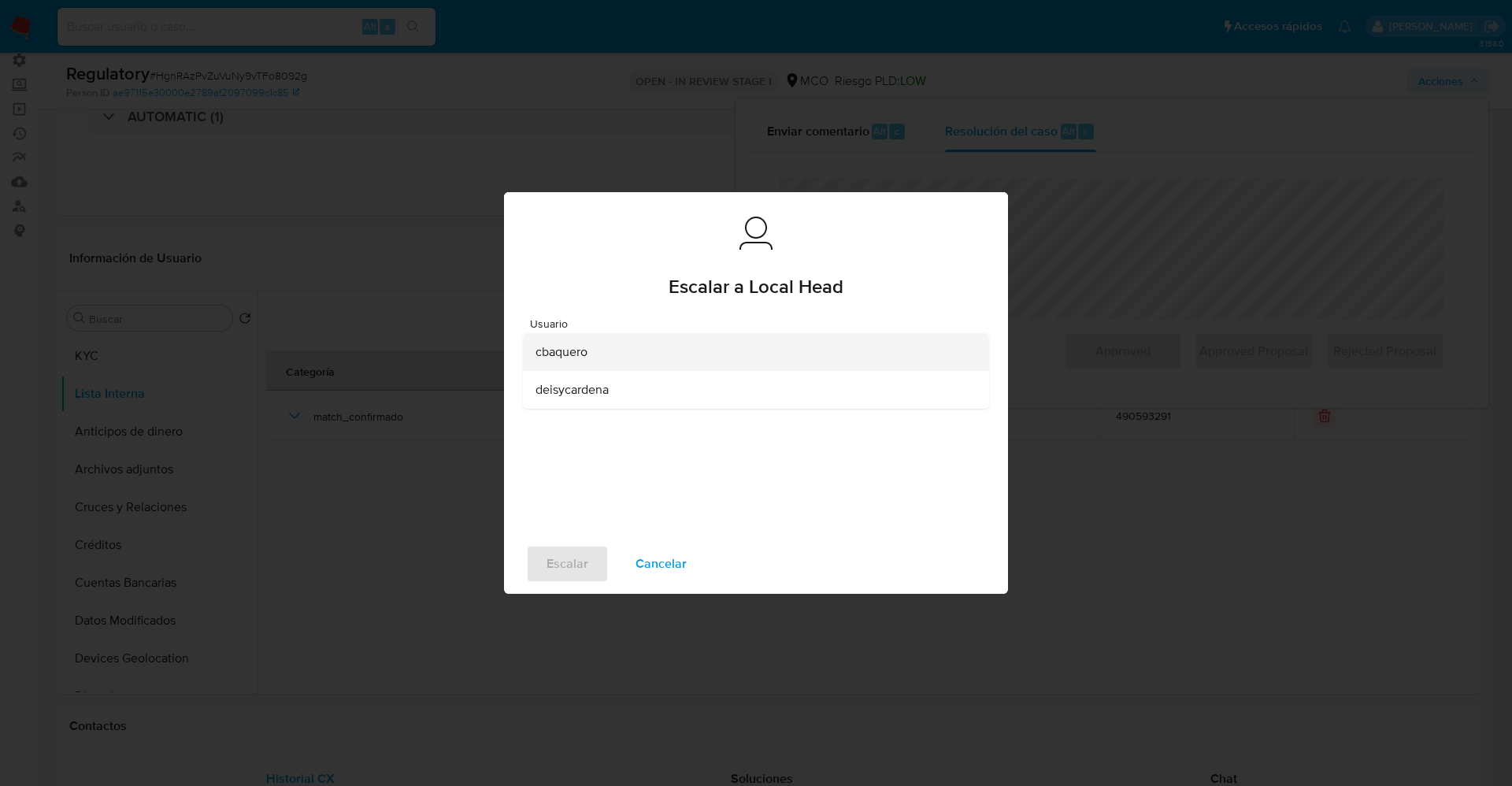
click at [594, 349] on div "cbaquero" at bounding box center [751, 352] width 431 height 38
click at [579, 566] on span "Escalar" at bounding box center [567, 563] width 41 height 35
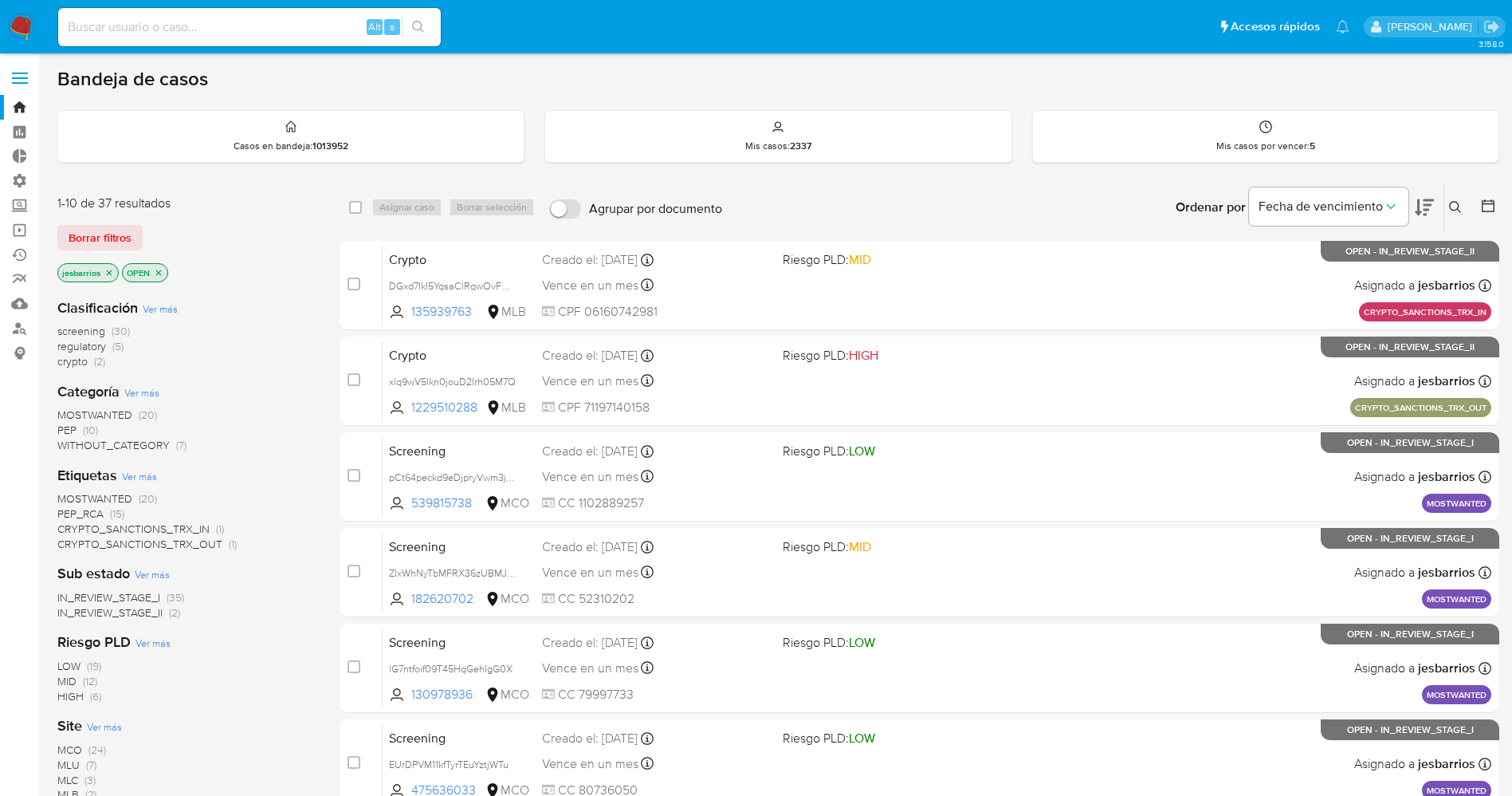
click at [105, 350] on span "regulatory" at bounding box center [81, 347] width 48 height 16
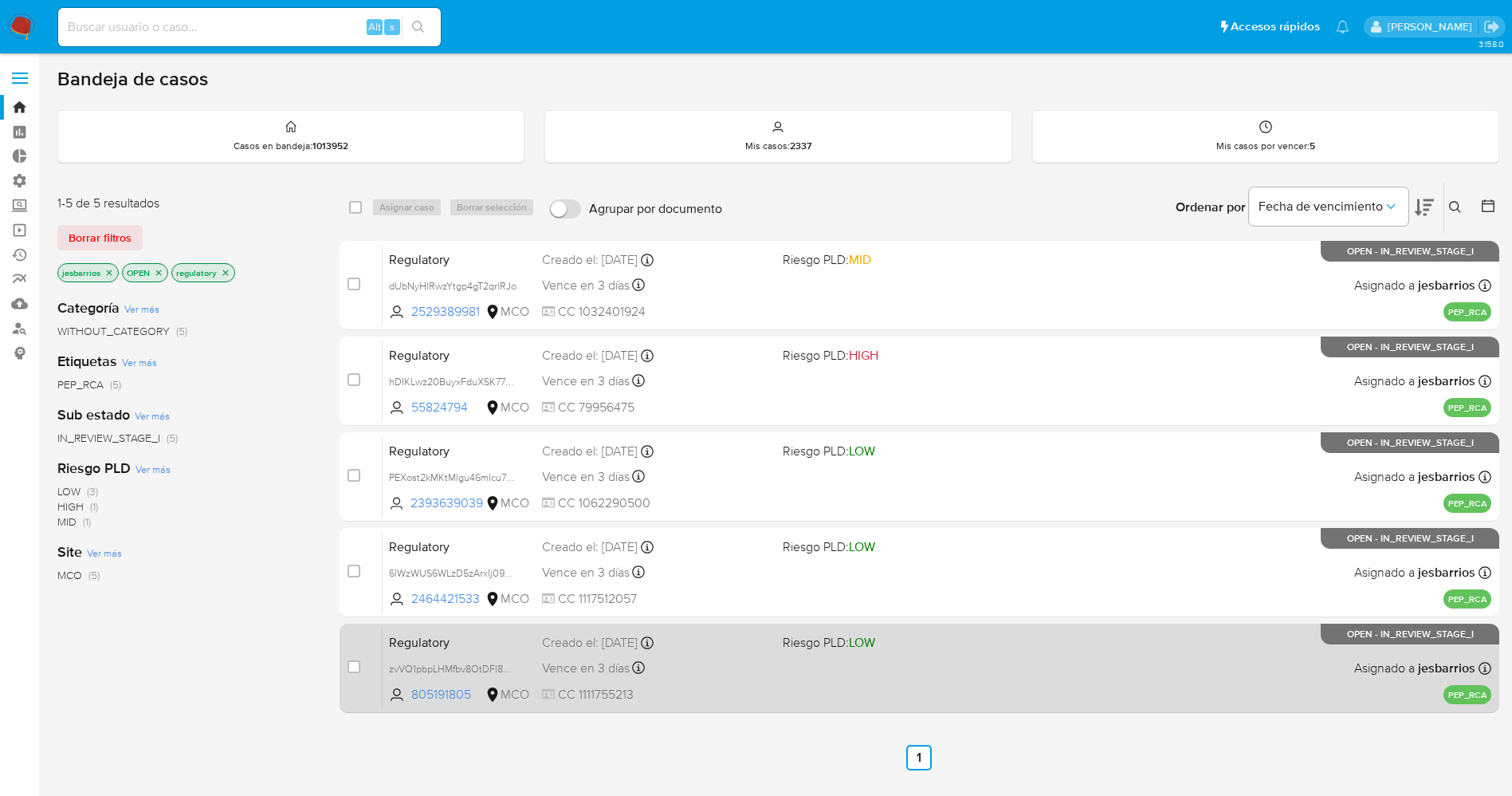
click at [919, 683] on div "Regulatory zvVO1pbpLHMfbv8OtDFl8mDu 805191805 MCO Riesgo PLD: LOW Creado el: 14…" at bounding box center [936, 668] width 1108 height 81
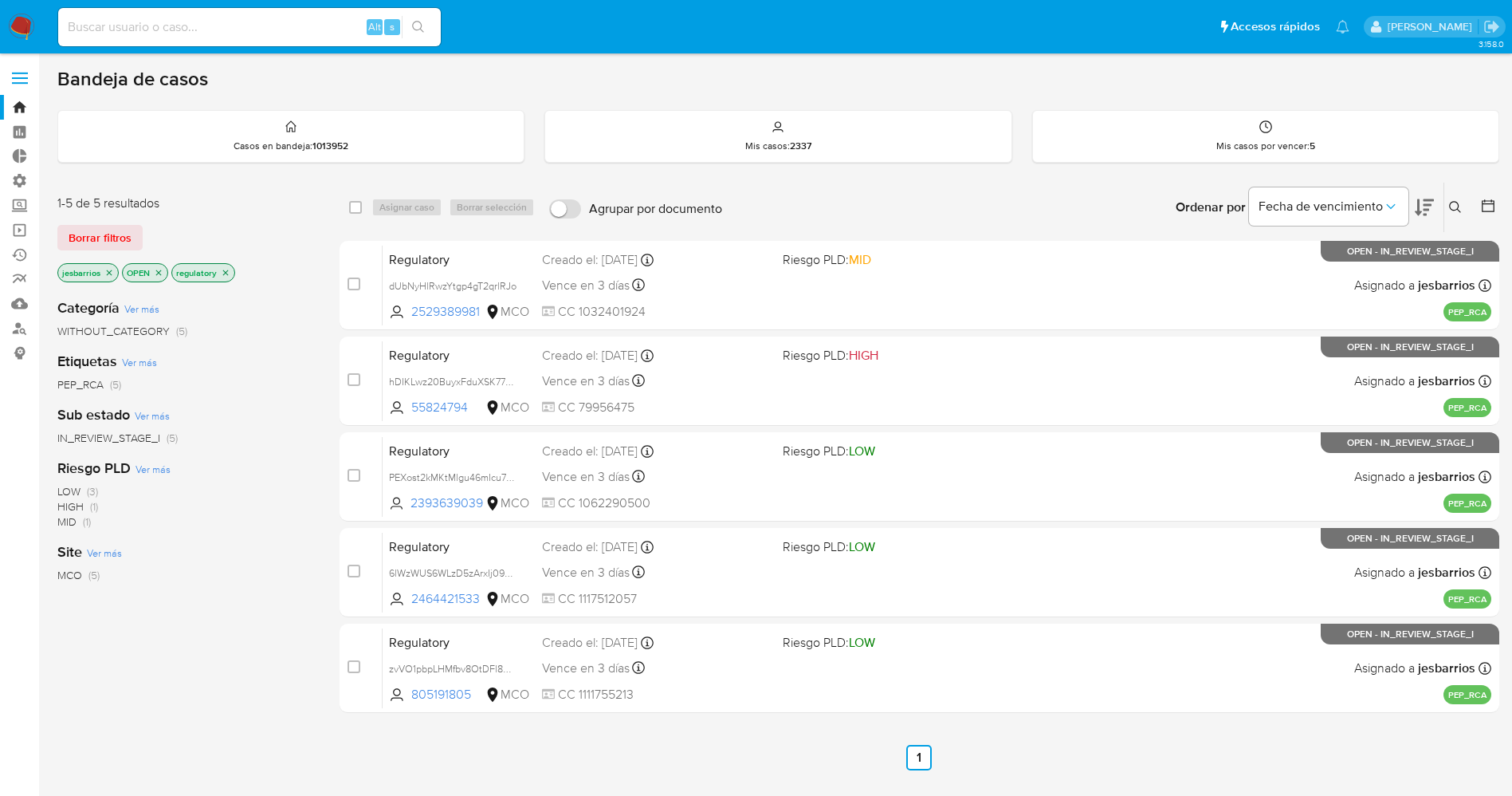
click at [10, 24] on img at bounding box center [22, 27] width 27 height 27
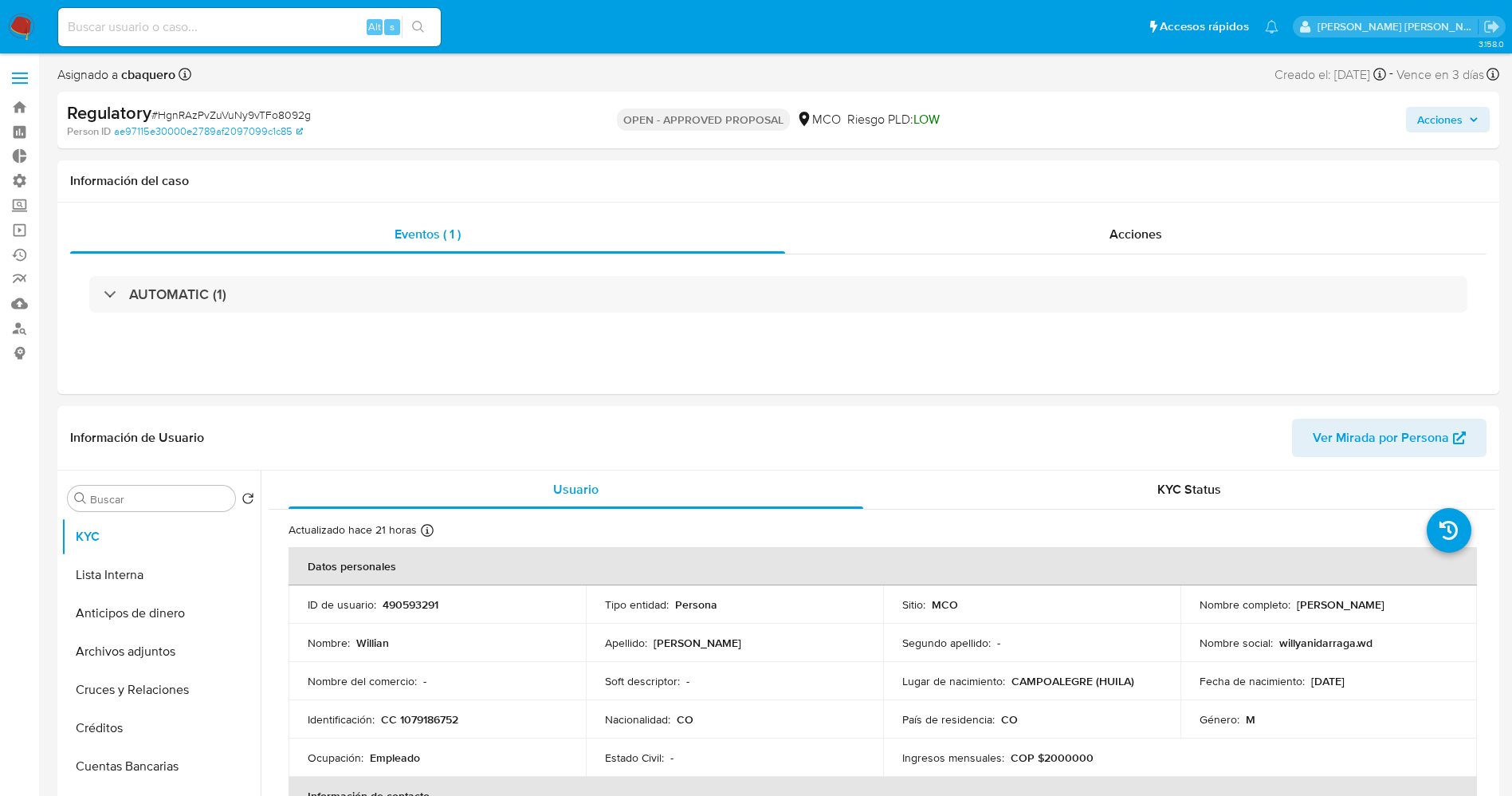
select select "10"
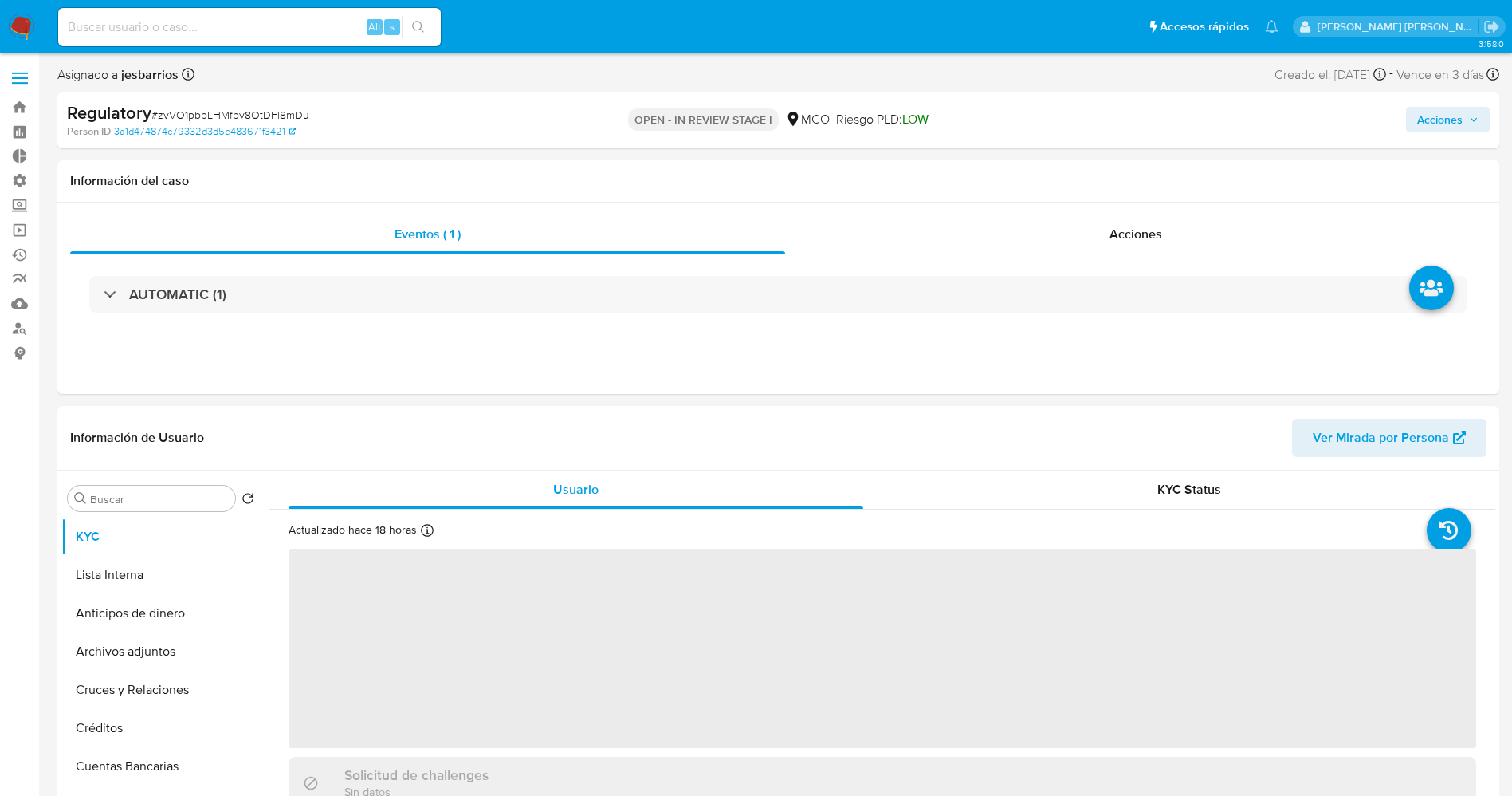
select select "10"
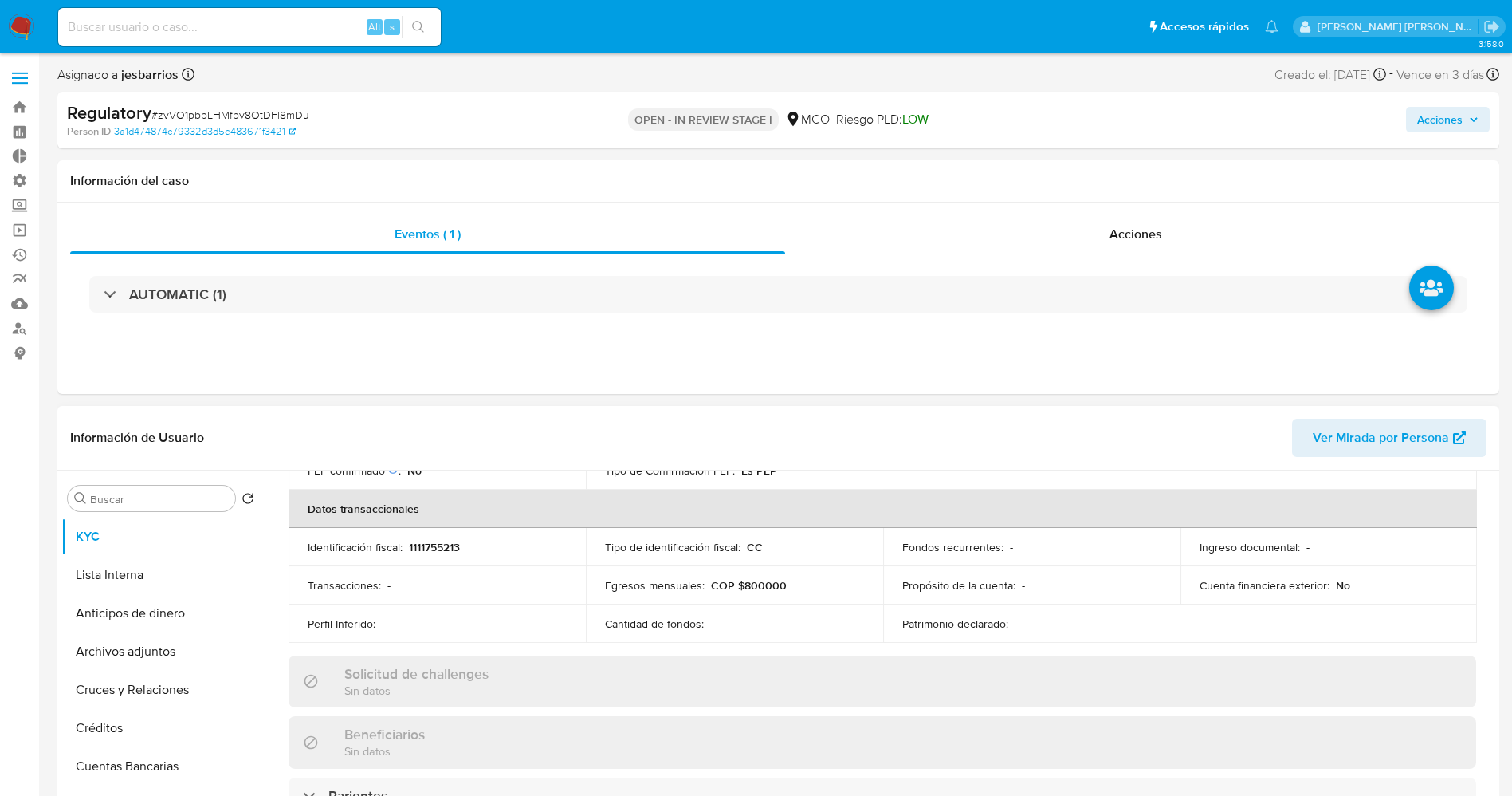
scroll to position [598, 0]
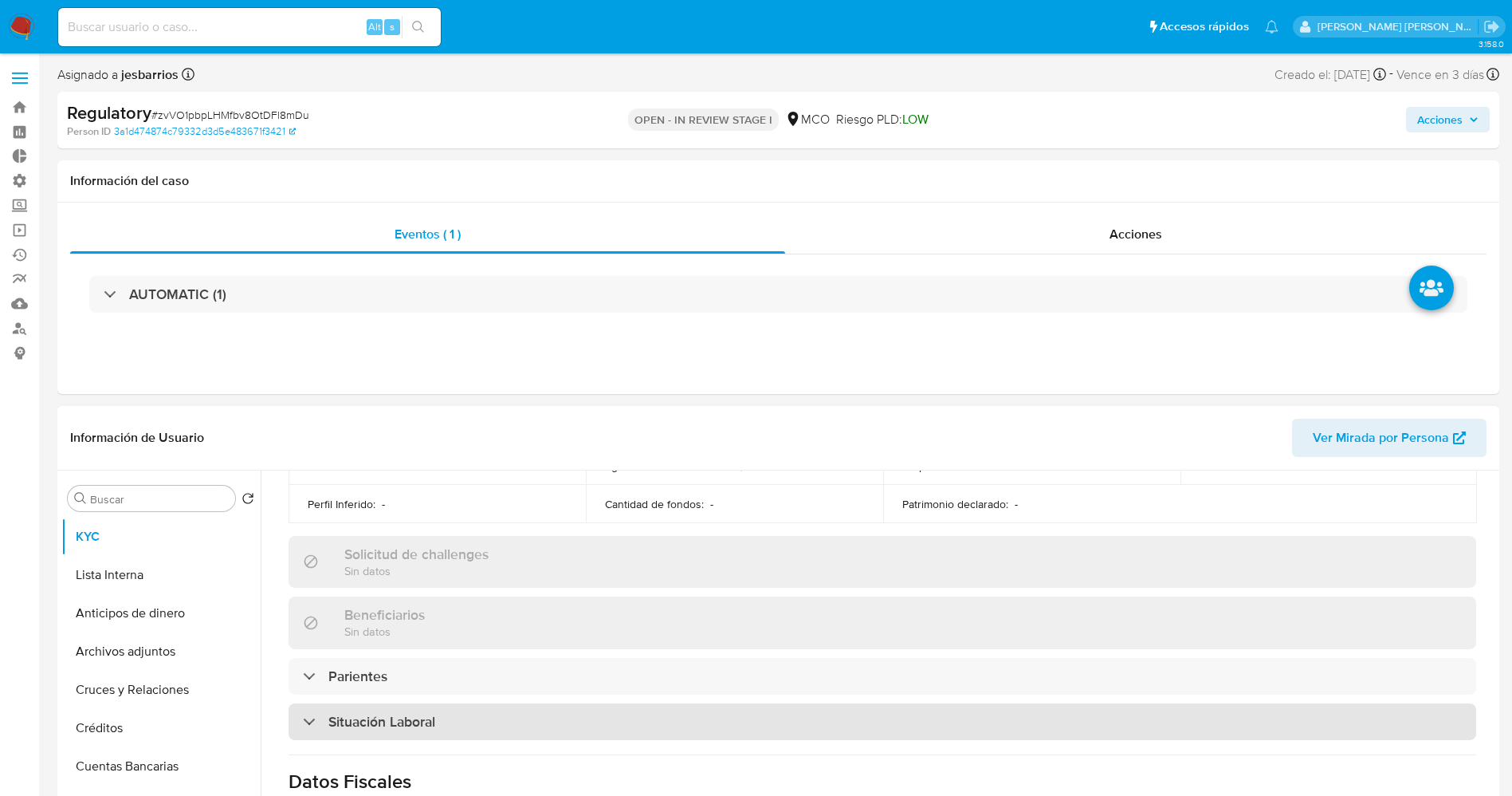
click at [455, 715] on div "Situación Laboral" at bounding box center [882, 721] width 1187 height 36
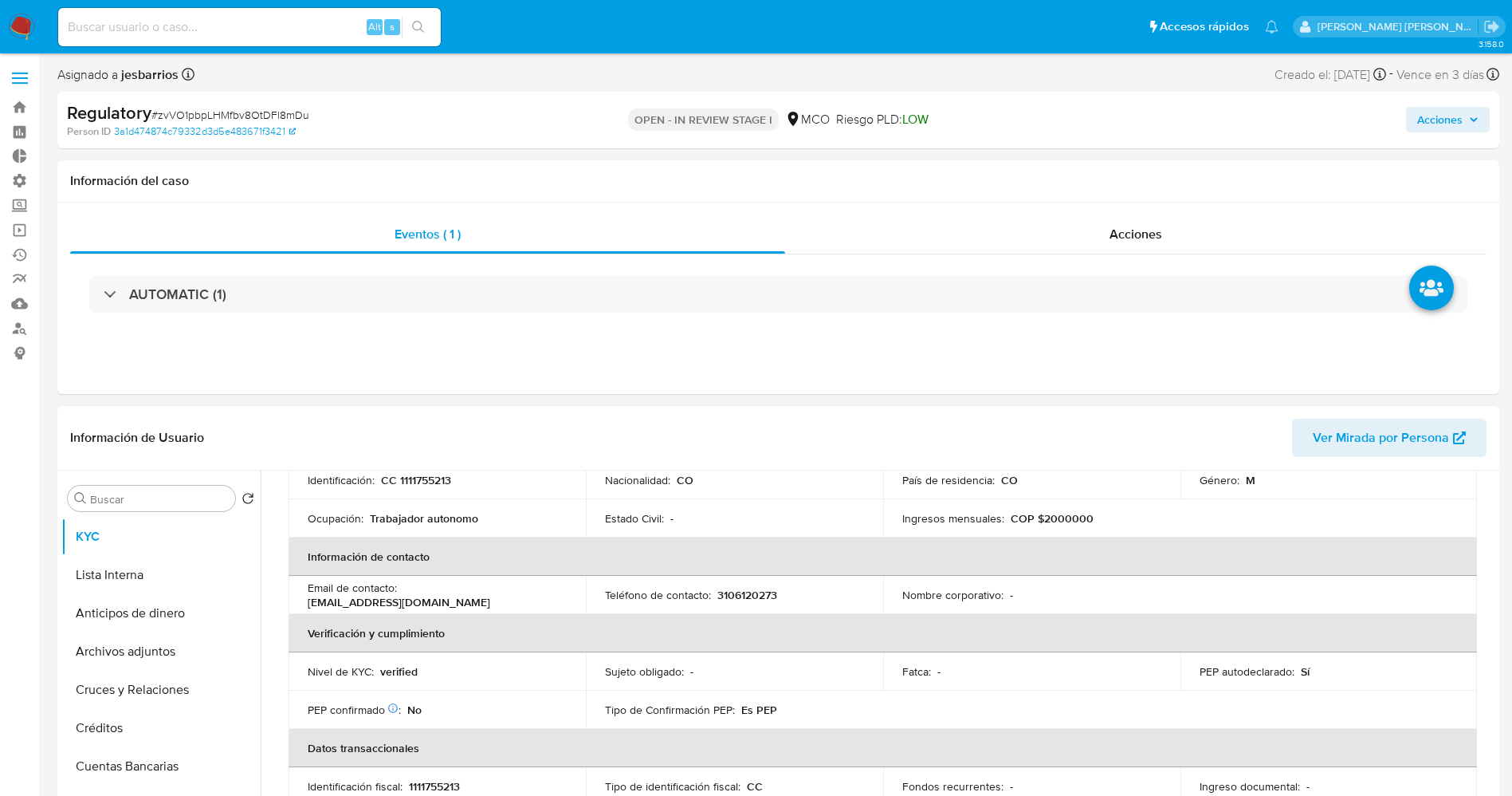
scroll to position [119, 0]
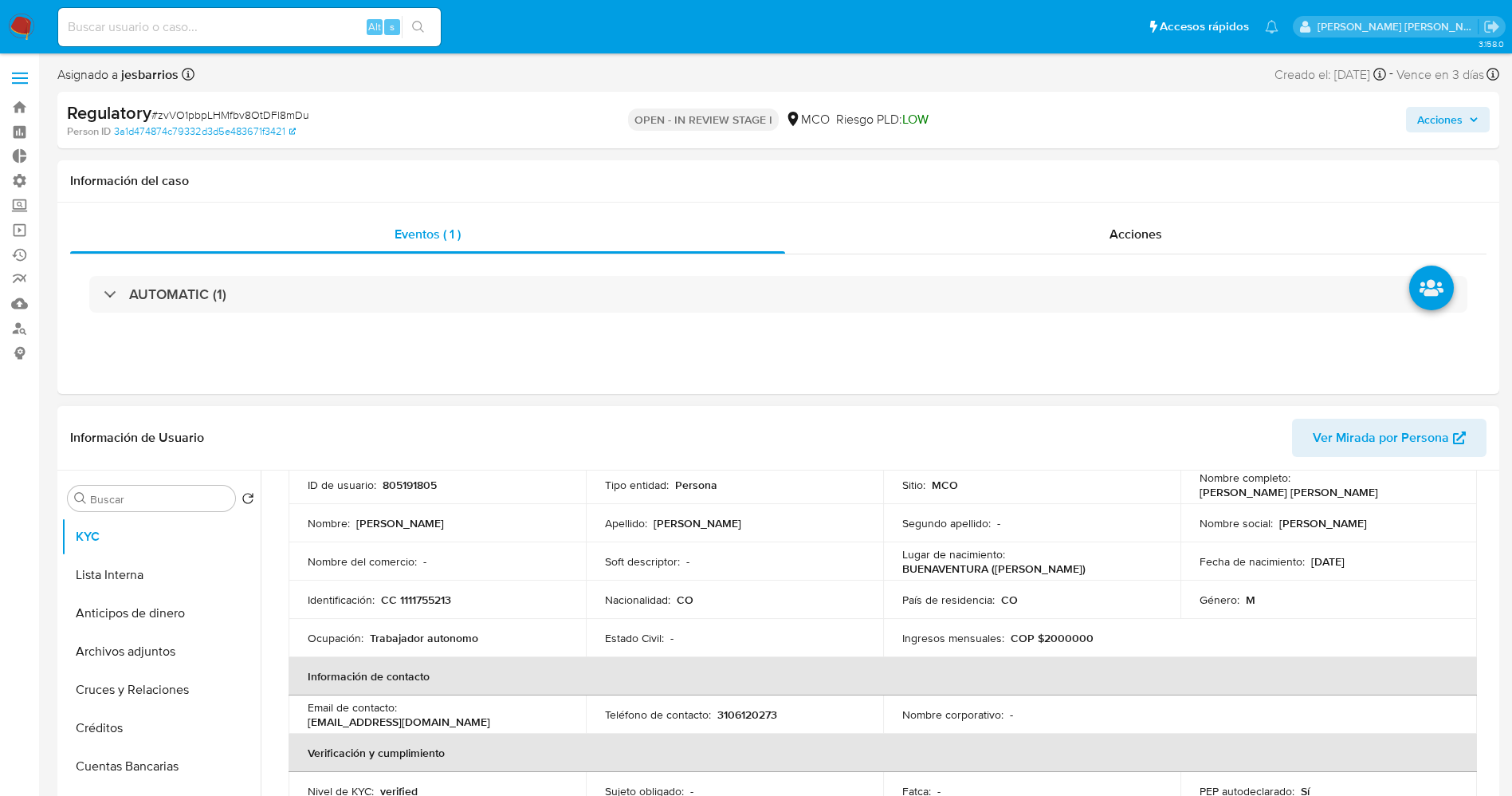
drag, startPoint x: 1194, startPoint y: 498, endPoint x: 1380, endPoint y: 495, distance: 186.0
click at [1383, 497] on td "Nombre completo : [PERSON_NAME] [PERSON_NAME]" at bounding box center [1328, 485] width 297 height 38
copy p "[PERSON_NAME] [PERSON_NAME]"
copy p "Leyner Andres Mondragon Angulo"
drag, startPoint x: 404, startPoint y: 603, endPoint x: 459, endPoint y: 601, distance: 55.0
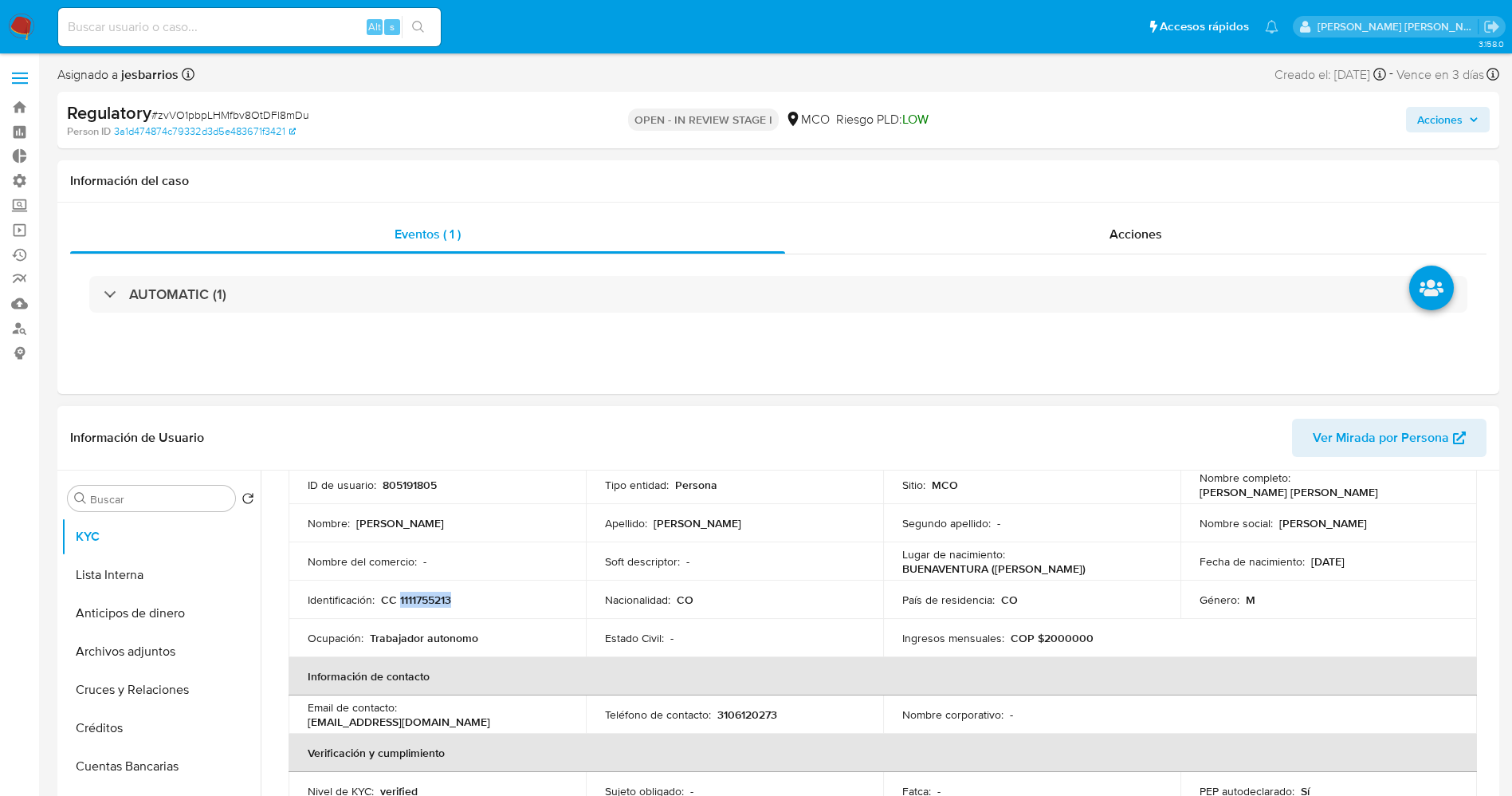
click at [459, 601] on div "Identificación : CC 1111755213" at bounding box center [436, 600] width 259 height 15
copy p "1111755213"
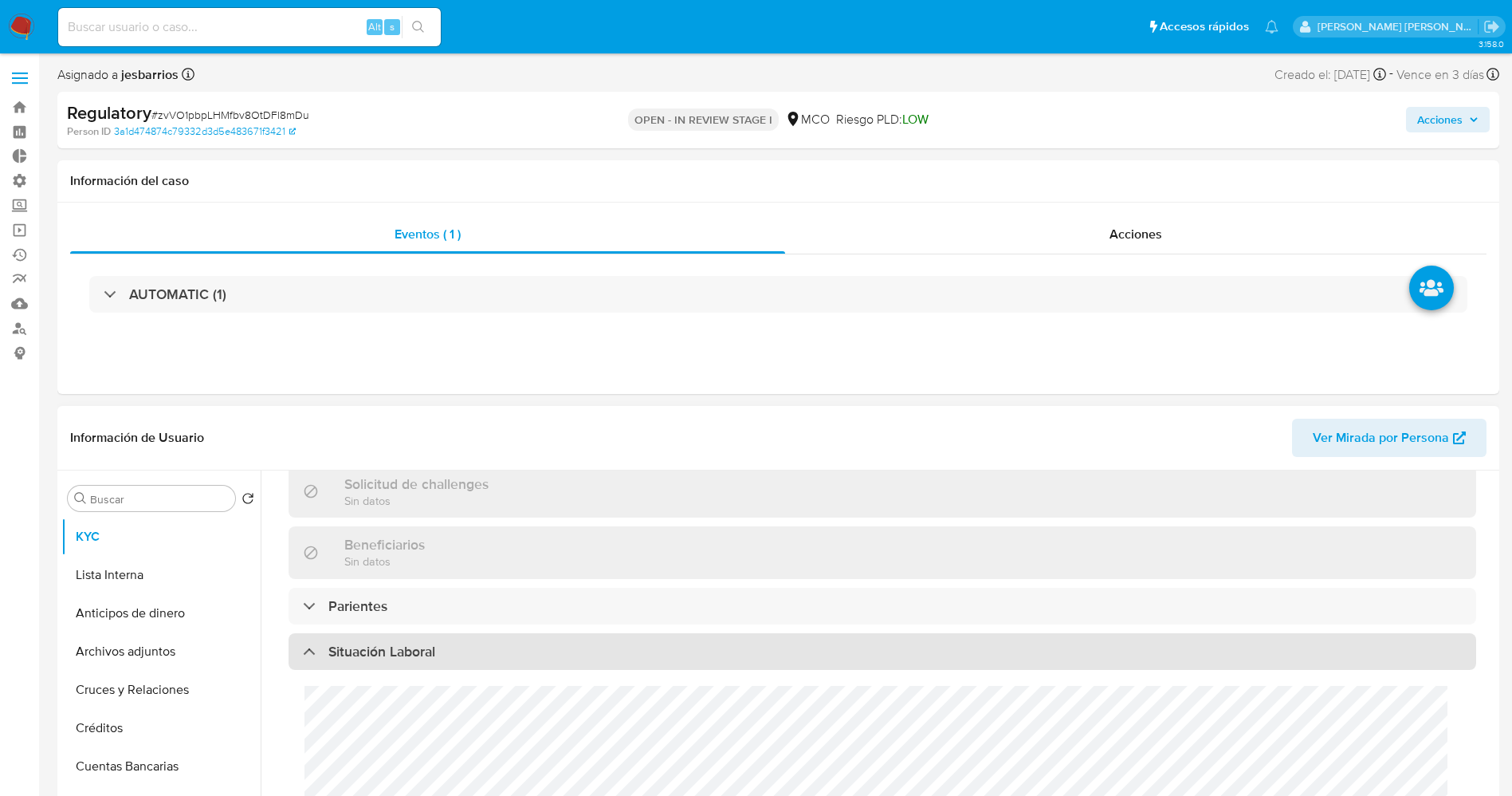
scroll to position [718, 0]
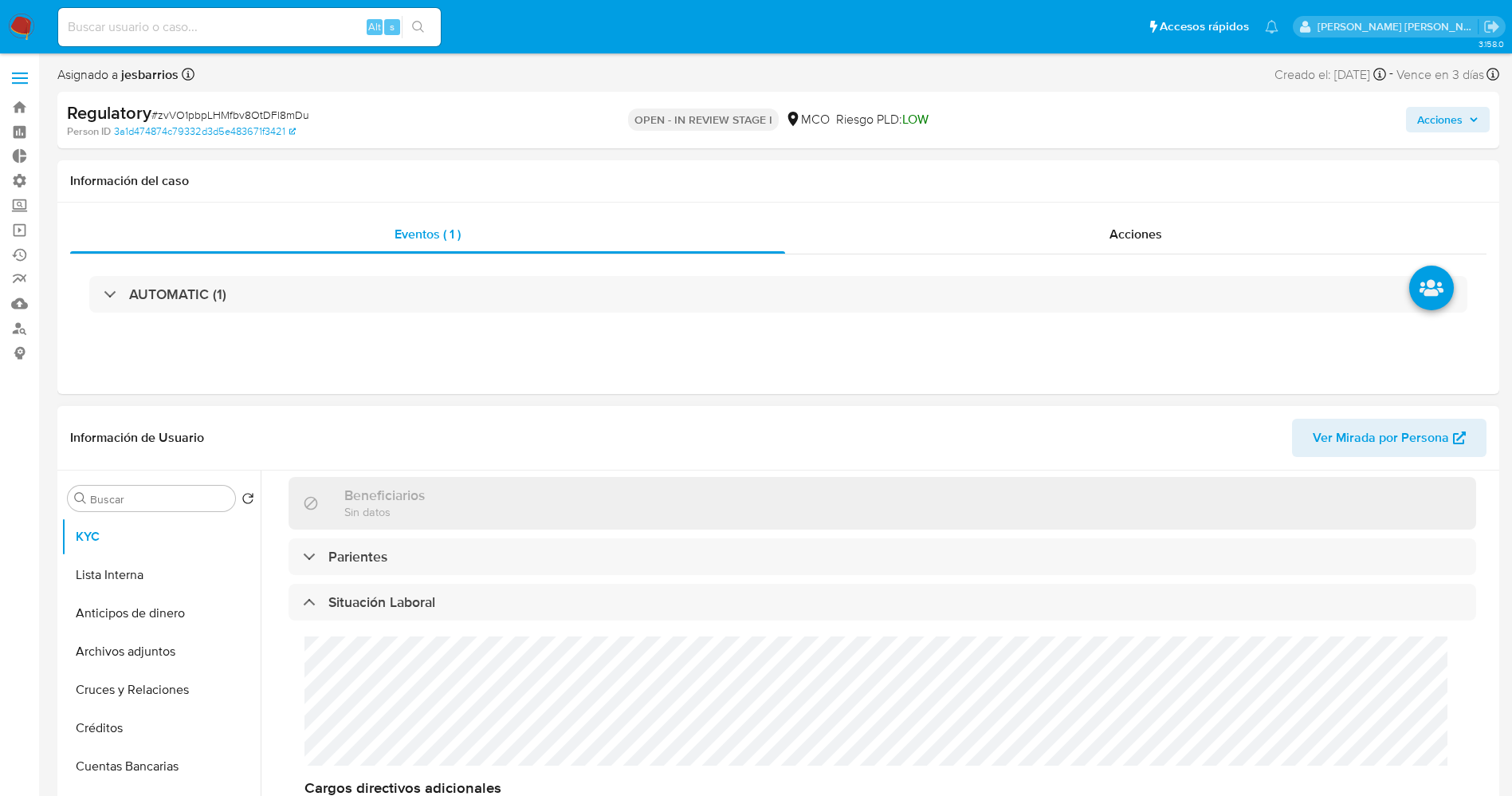
click at [439, 665] on div "Cargos directivos adicionales No tiene cargo directivo" at bounding box center [882, 731] width 1187 height 221
click at [177, 586] on button "Lista Interna" at bounding box center [154, 575] width 186 height 38
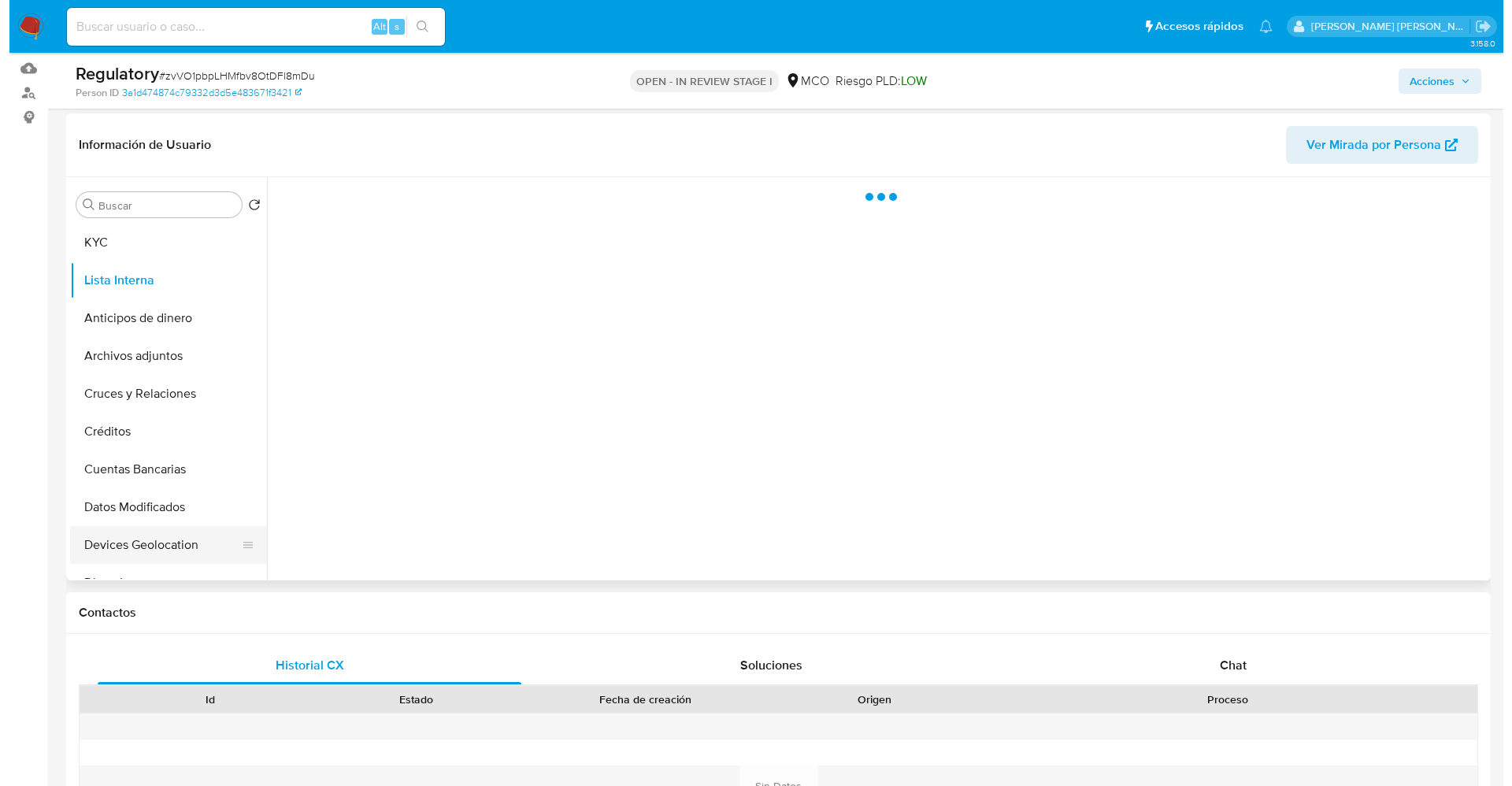
scroll to position [236, 0]
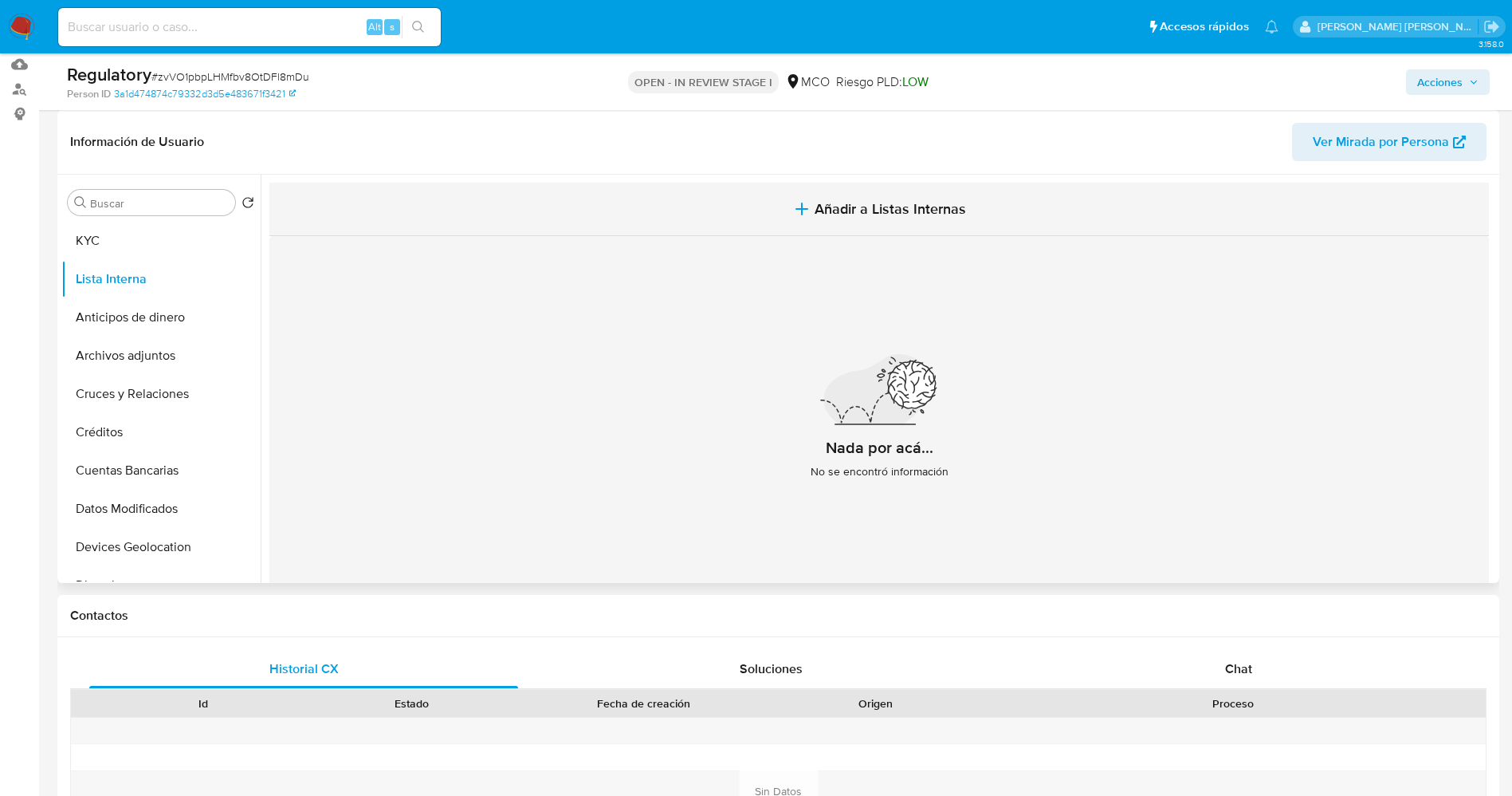
click at [849, 205] on span "Añadir a Listas Internas" at bounding box center [890, 208] width 152 height 17
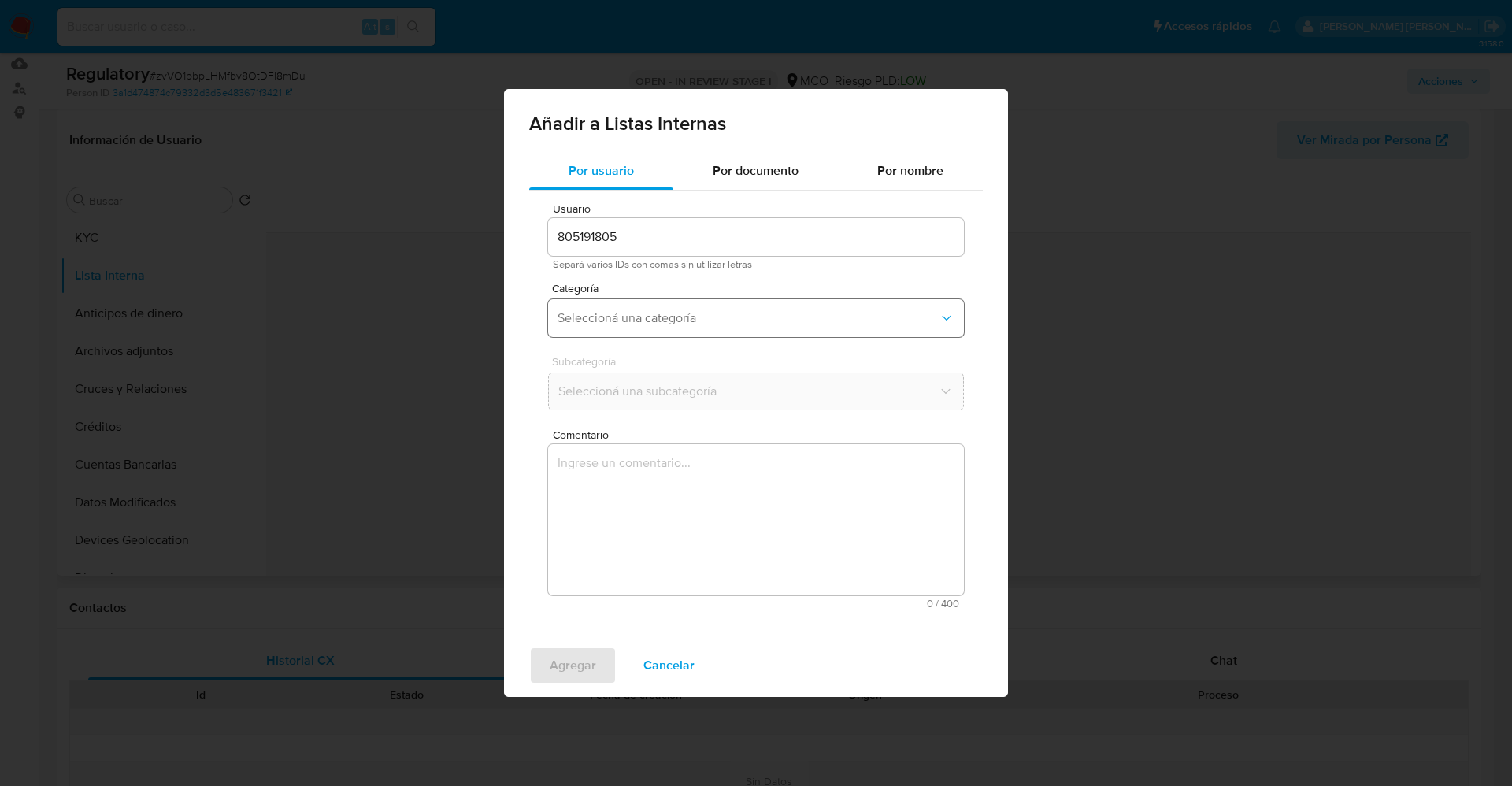
click at [680, 324] on span "Seleccioná una categoría" at bounding box center [748, 318] width 381 height 16
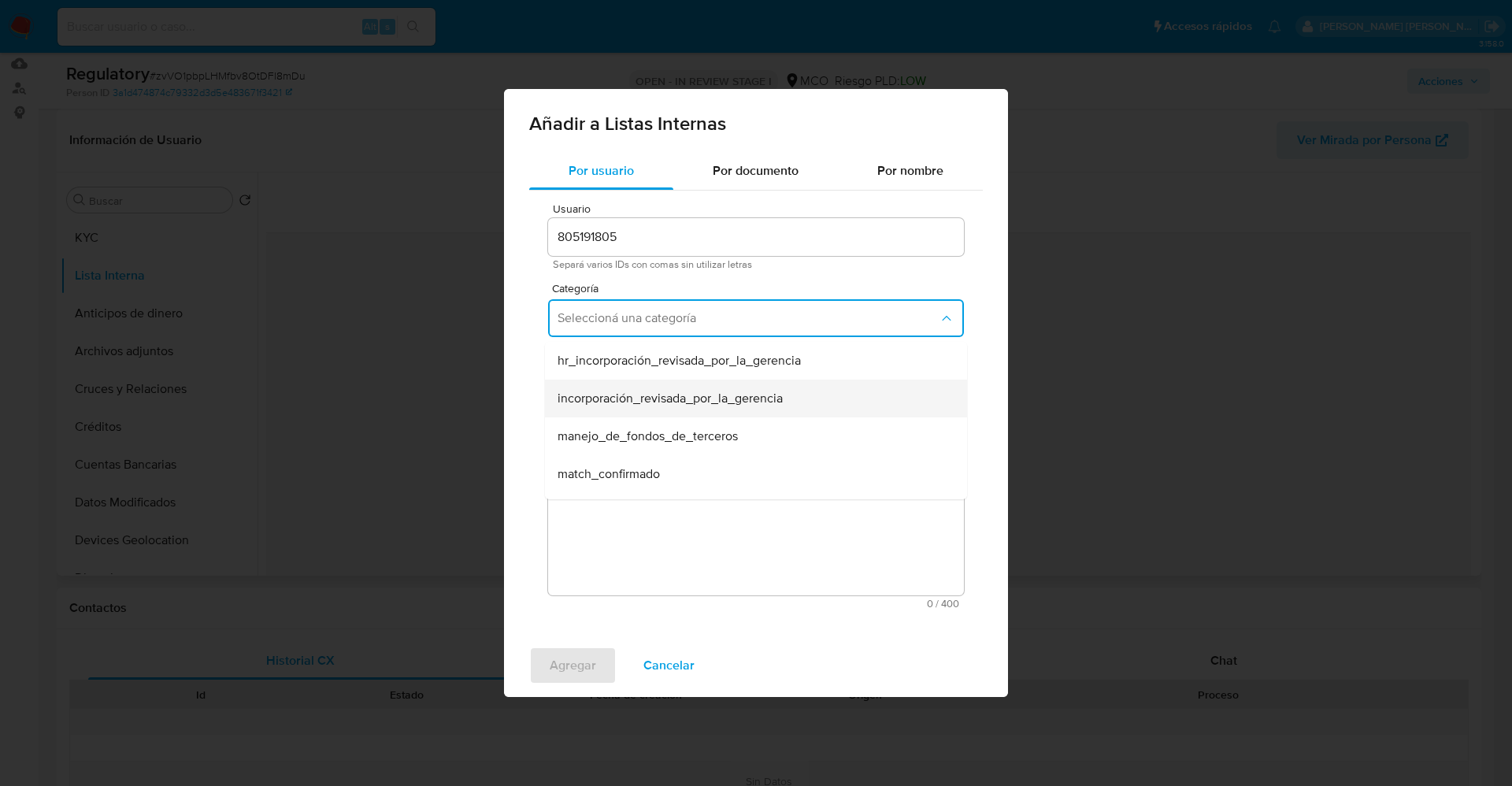
scroll to position [118, 0]
click at [677, 393] on div "match_descartado" at bounding box center [751, 393] width 387 height 38
click at [676, 387] on span "Seleccioná una subcategoría" at bounding box center [748, 392] width 381 height 16
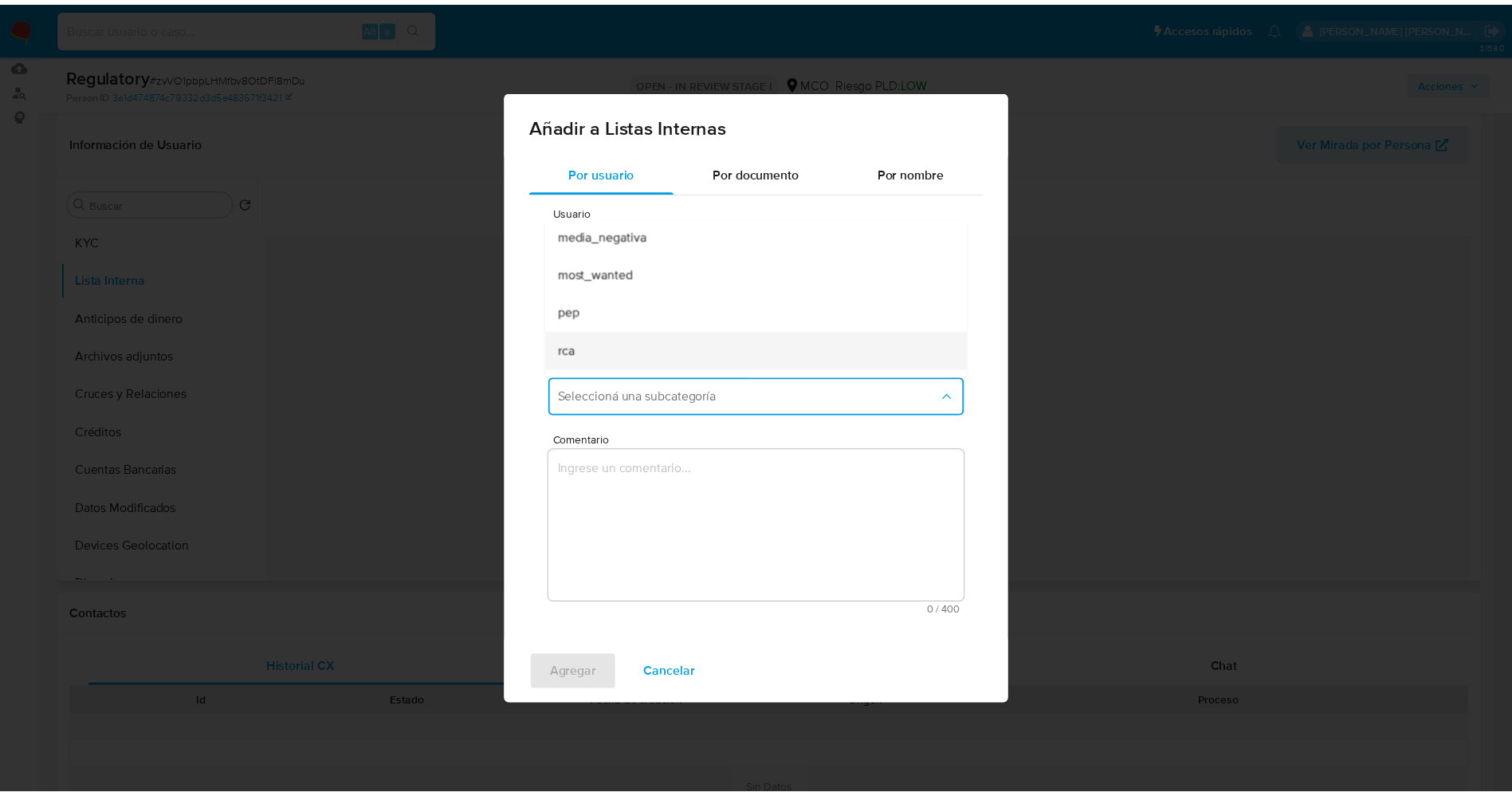
scroll to position [108, 0]
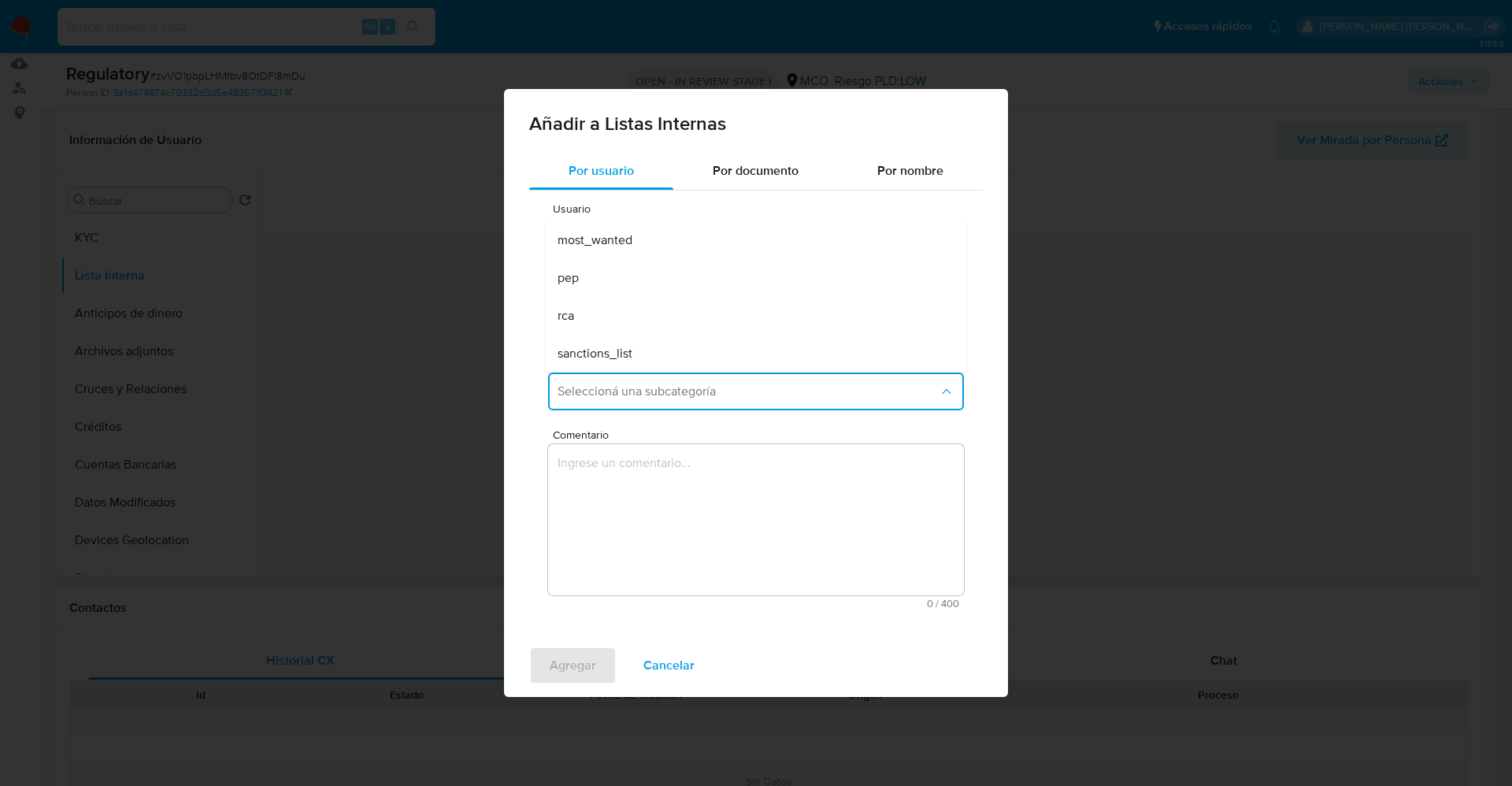
drag, startPoint x: 622, startPoint y: 278, endPoint x: 641, endPoint y: 428, distance: 151.2
click at [621, 278] on div "pep" at bounding box center [751, 278] width 387 height 38
click at [655, 498] on textarea "Comentario" at bounding box center [756, 519] width 416 height 151
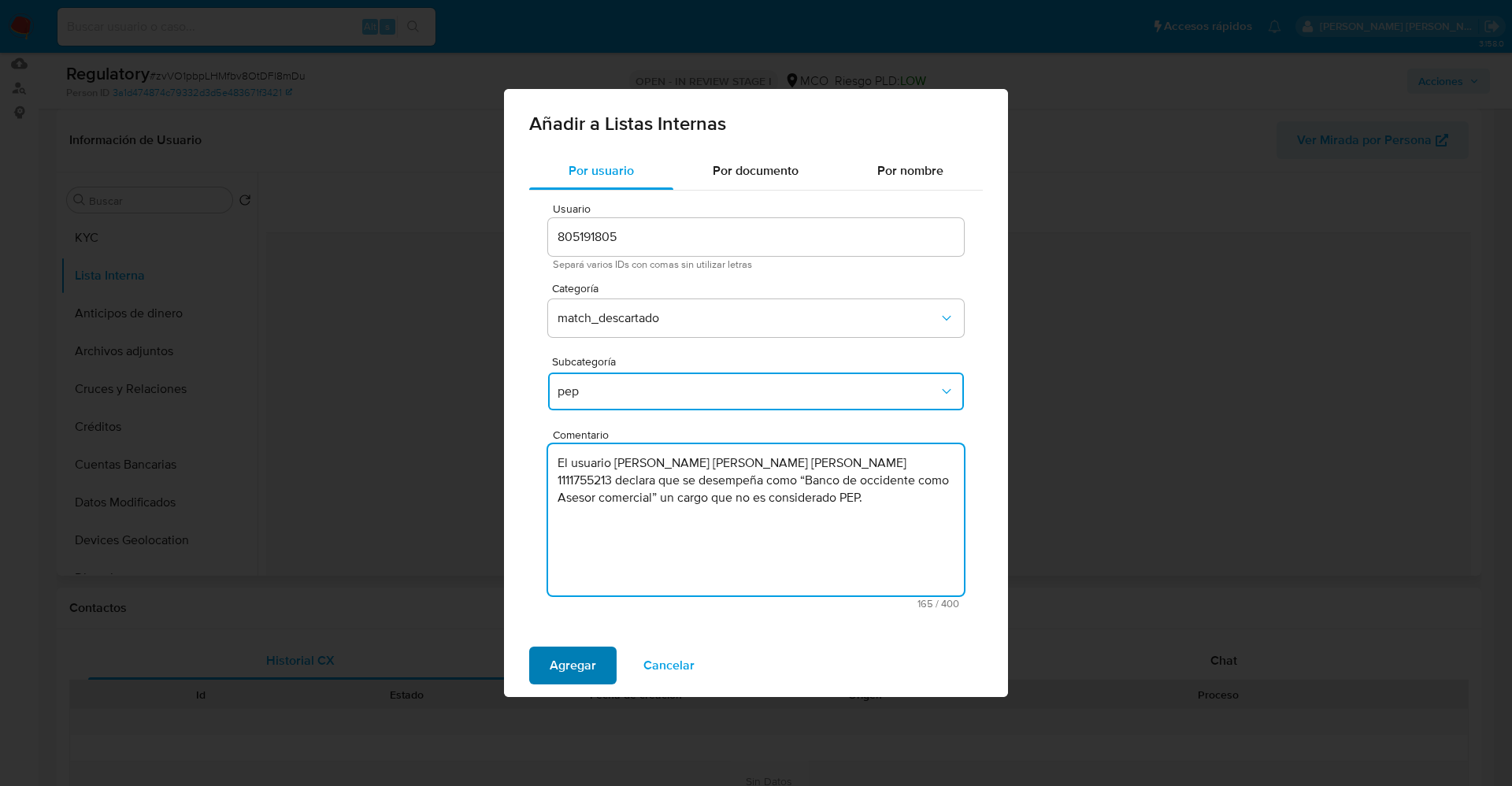
type textarea "El usuario Leyner Andres Mondragon Angulo,CC 1111755213 declara que se desempeñ…"
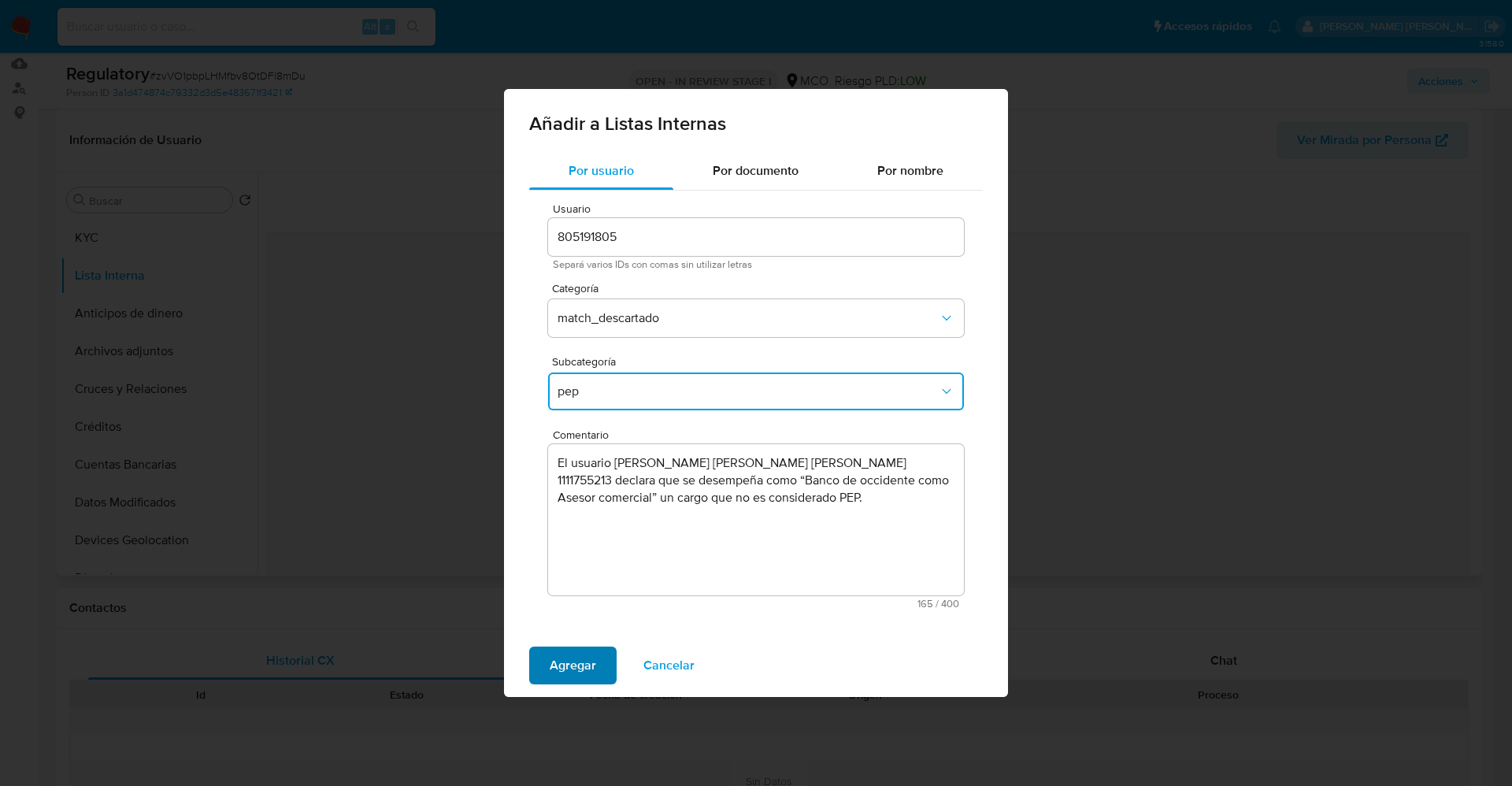
click at [570, 657] on span "Agregar" at bounding box center [573, 665] width 47 height 35
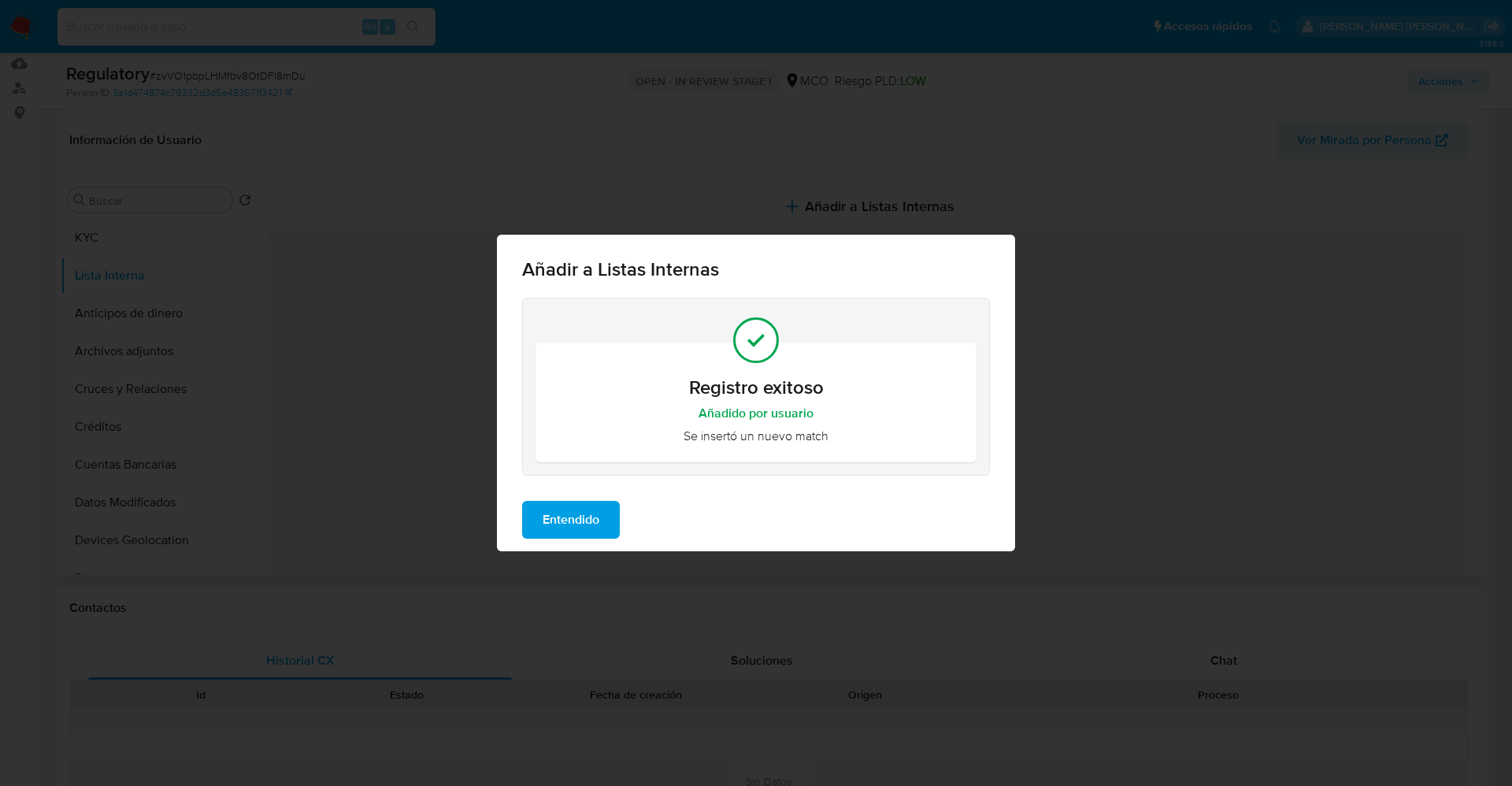
click at [574, 520] on span "Entendido" at bounding box center [570, 519] width 57 height 35
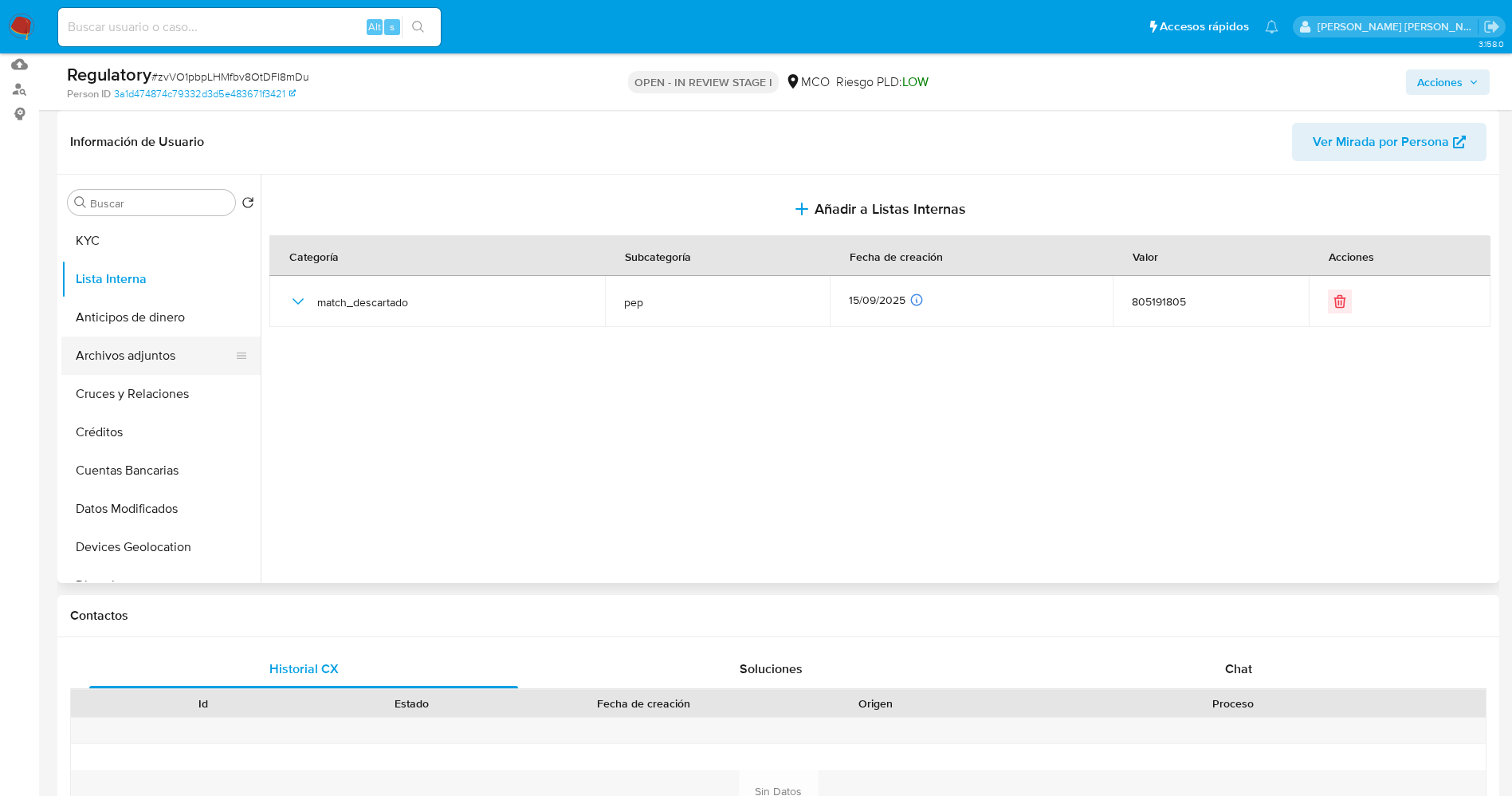
click at [121, 367] on button "Archivos adjuntos" at bounding box center [154, 356] width 186 height 38
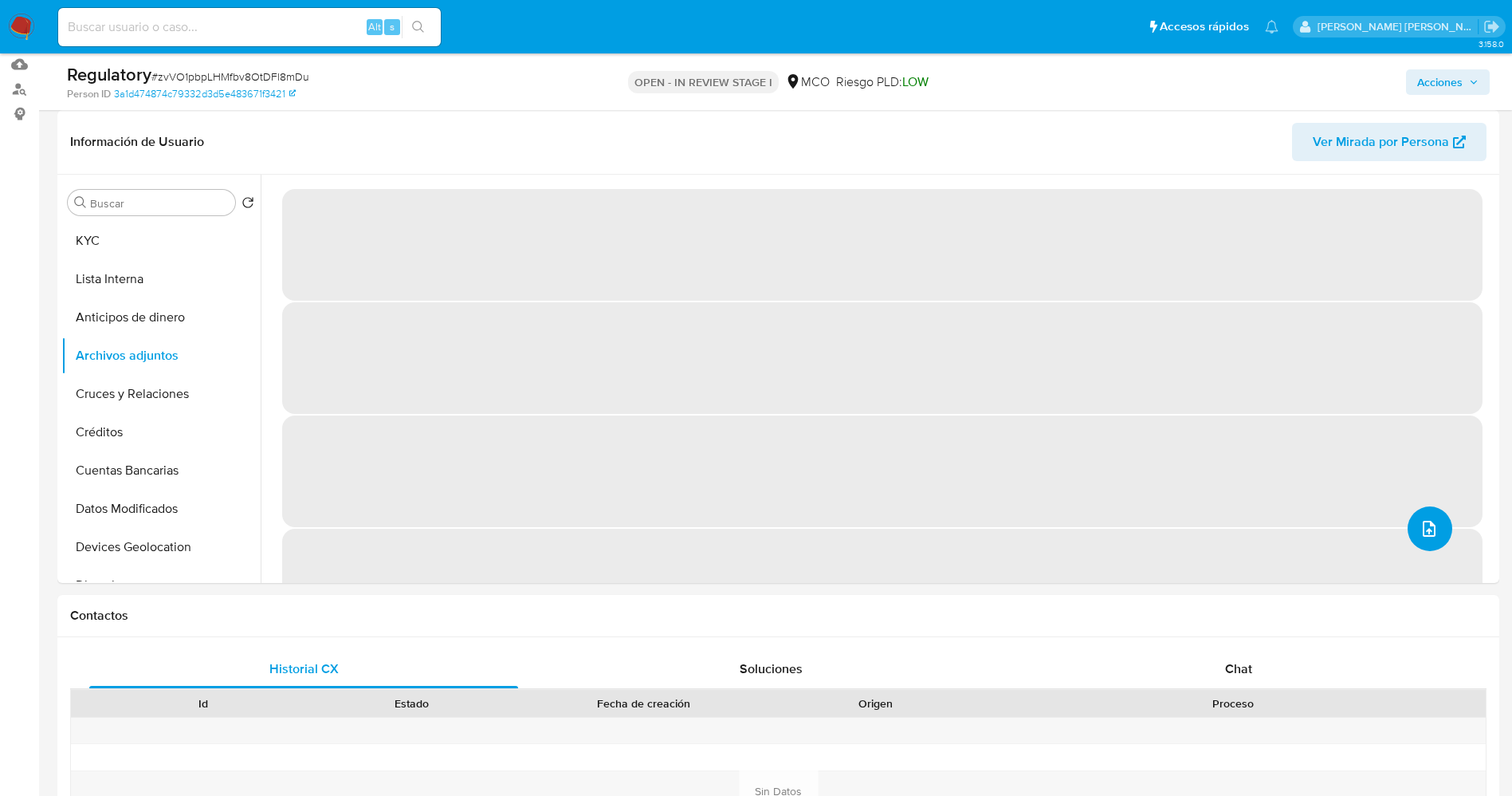
click at [1429, 522] on icon "upload-file" at bounding box center [1428, 529] width 19 height 19
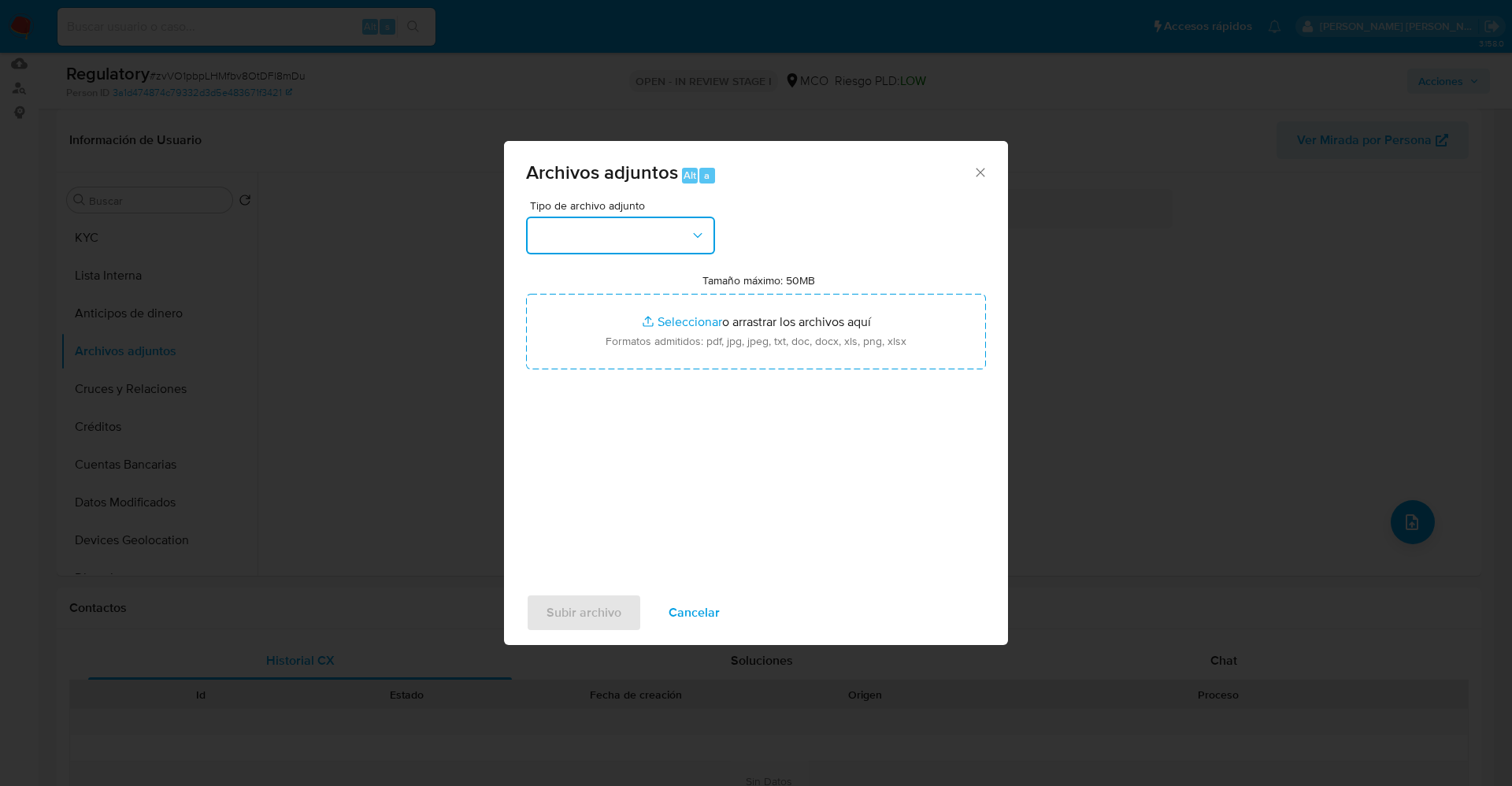
click at [623, 239] on button "button" at bounding box center [620, 235] width 189 height 38
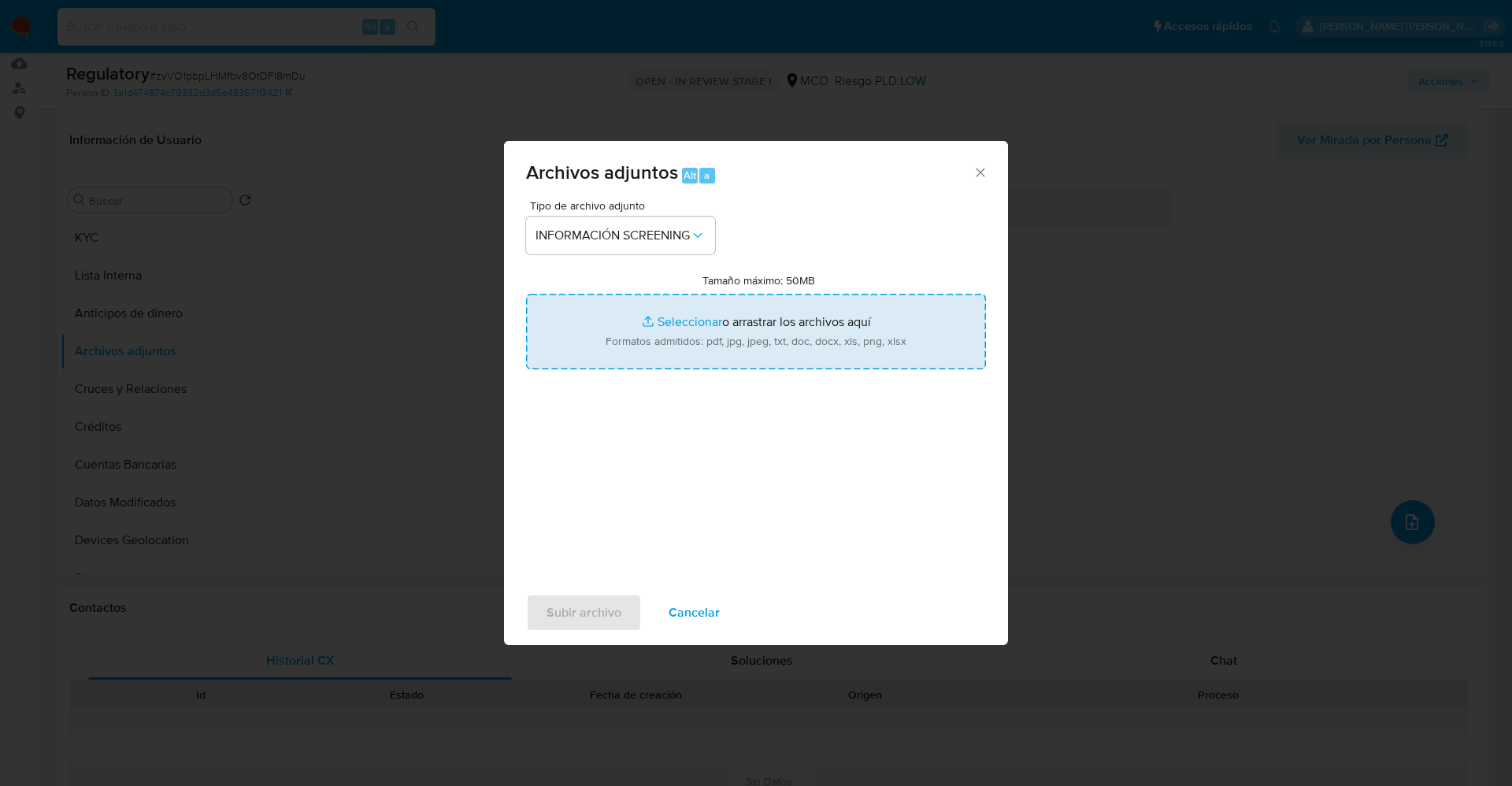
type input "C:\fakepath\CaseDossierReport_5jb6u4nfcwdn1k0p41aek7zi8.pdf"
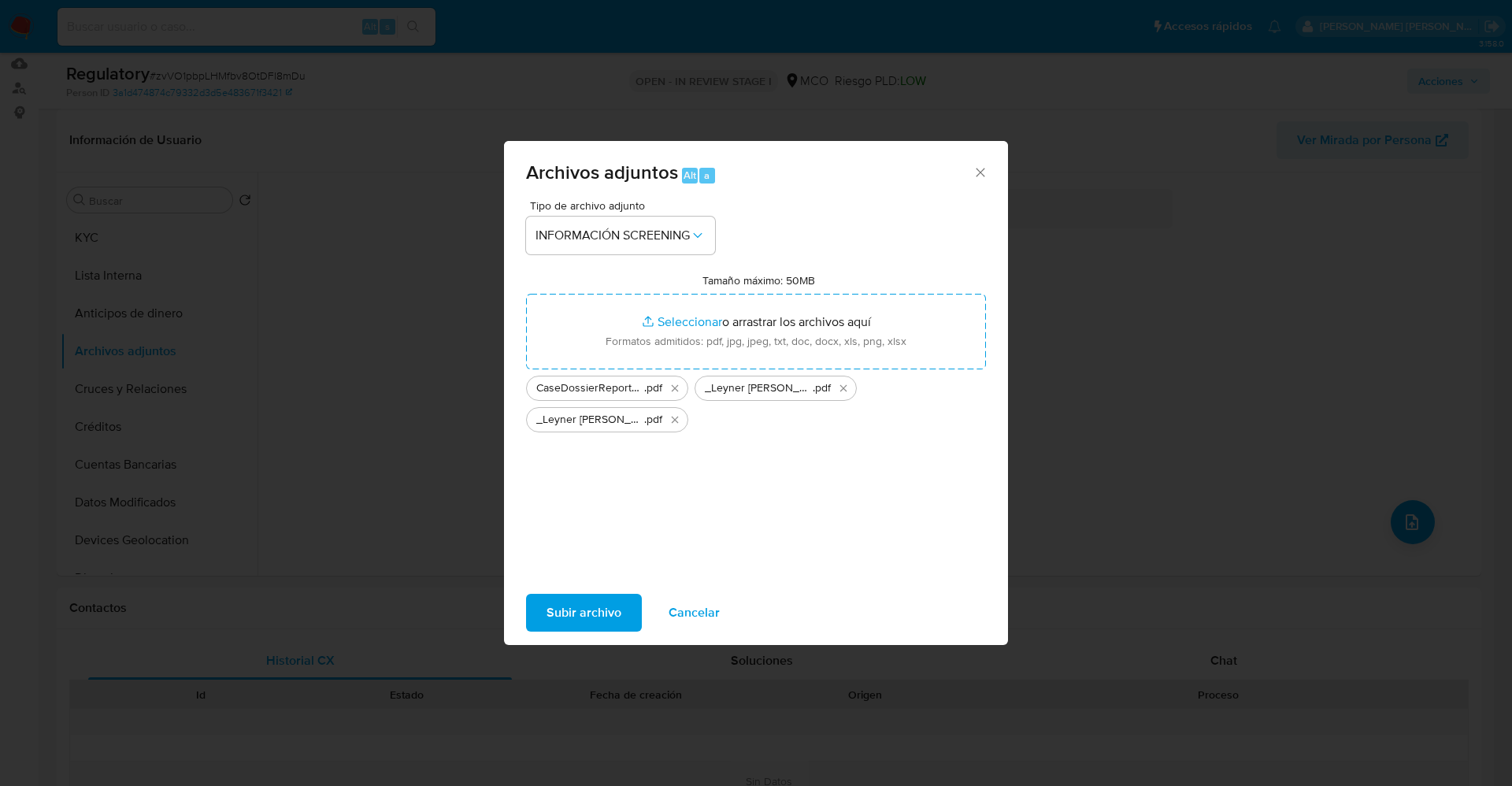
click at [570, 631] on div "Subir archivo Cancelar" at bounding box center [756, 613] width 504 height 60
click at [570, 617] on span "Subir archivo" at bounding box center [583, 613] width 75 height 35
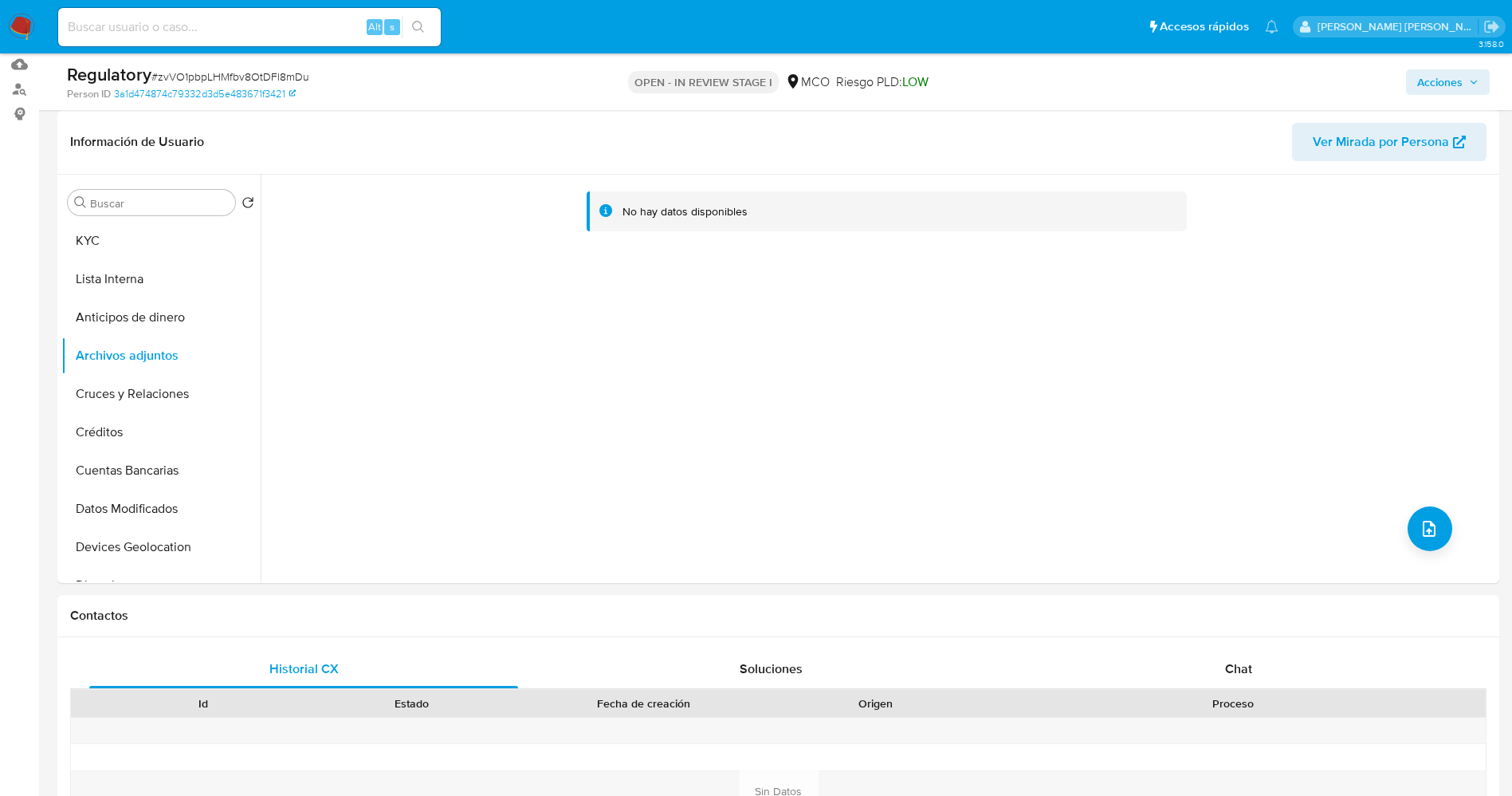
click at [103, 273] on button "Lista Interna" at bounding box center [160, 279] width 199 height 38
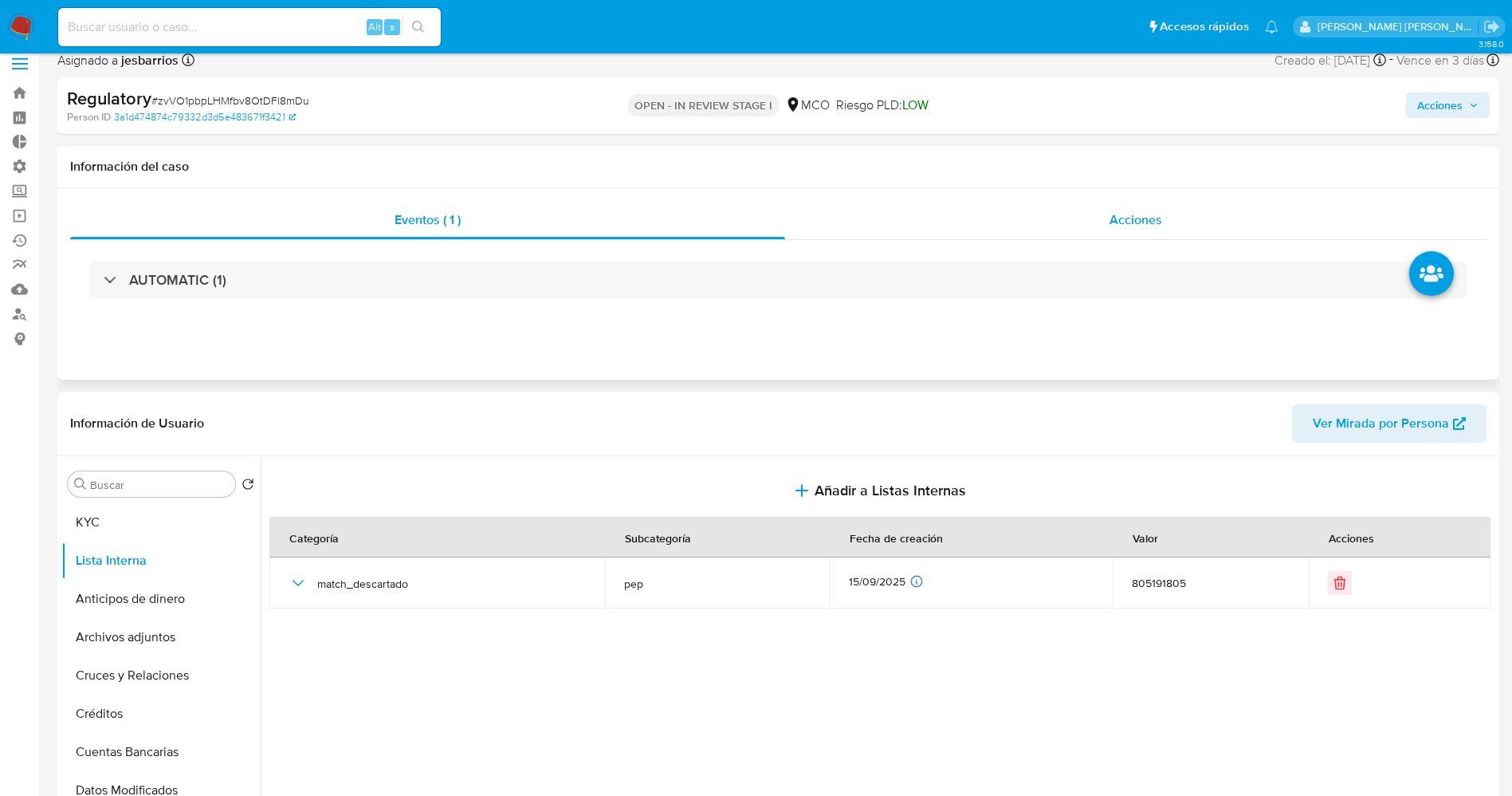
scroll to position [0, 0]
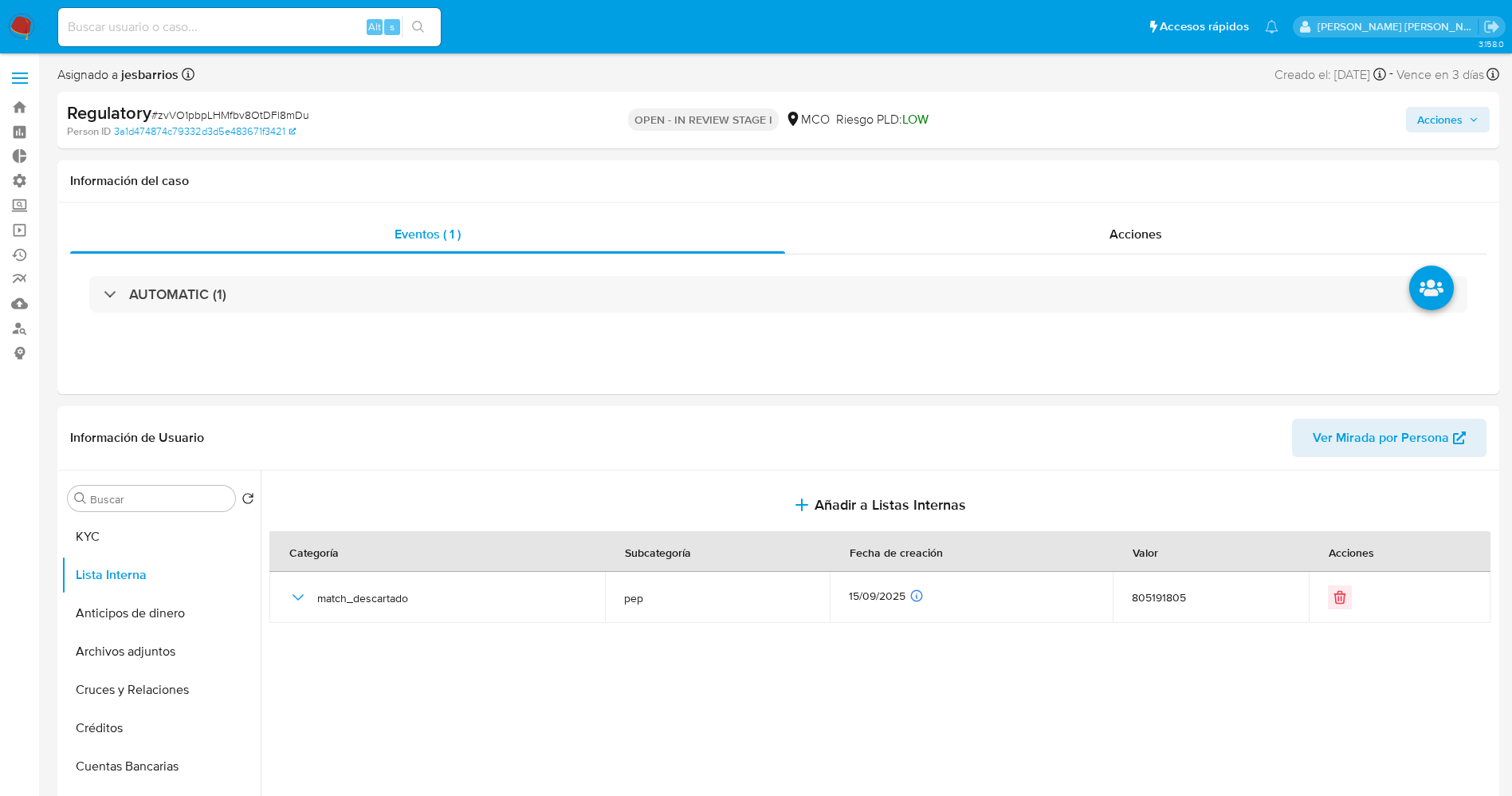
click at [1460, 133] on div "Acciones" at bounding box center [1254, 119] width 470 height 37
click at [1460, 130] on span "Acciones" at bounding box center [1439, 119] width 45 height 25
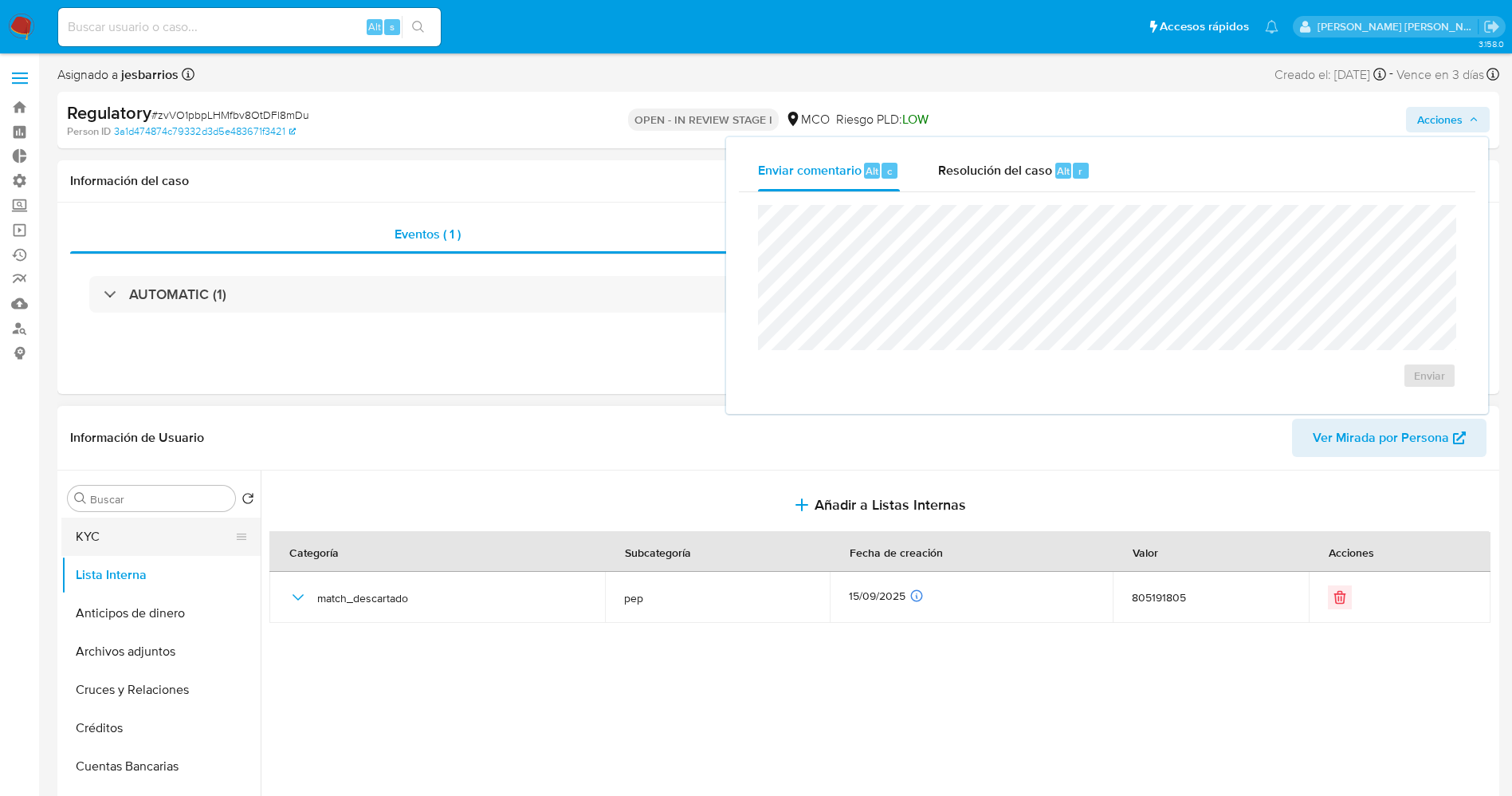
click at [74, 526] on button "KYC" at bounding box center [154, 537] width 186 height 38
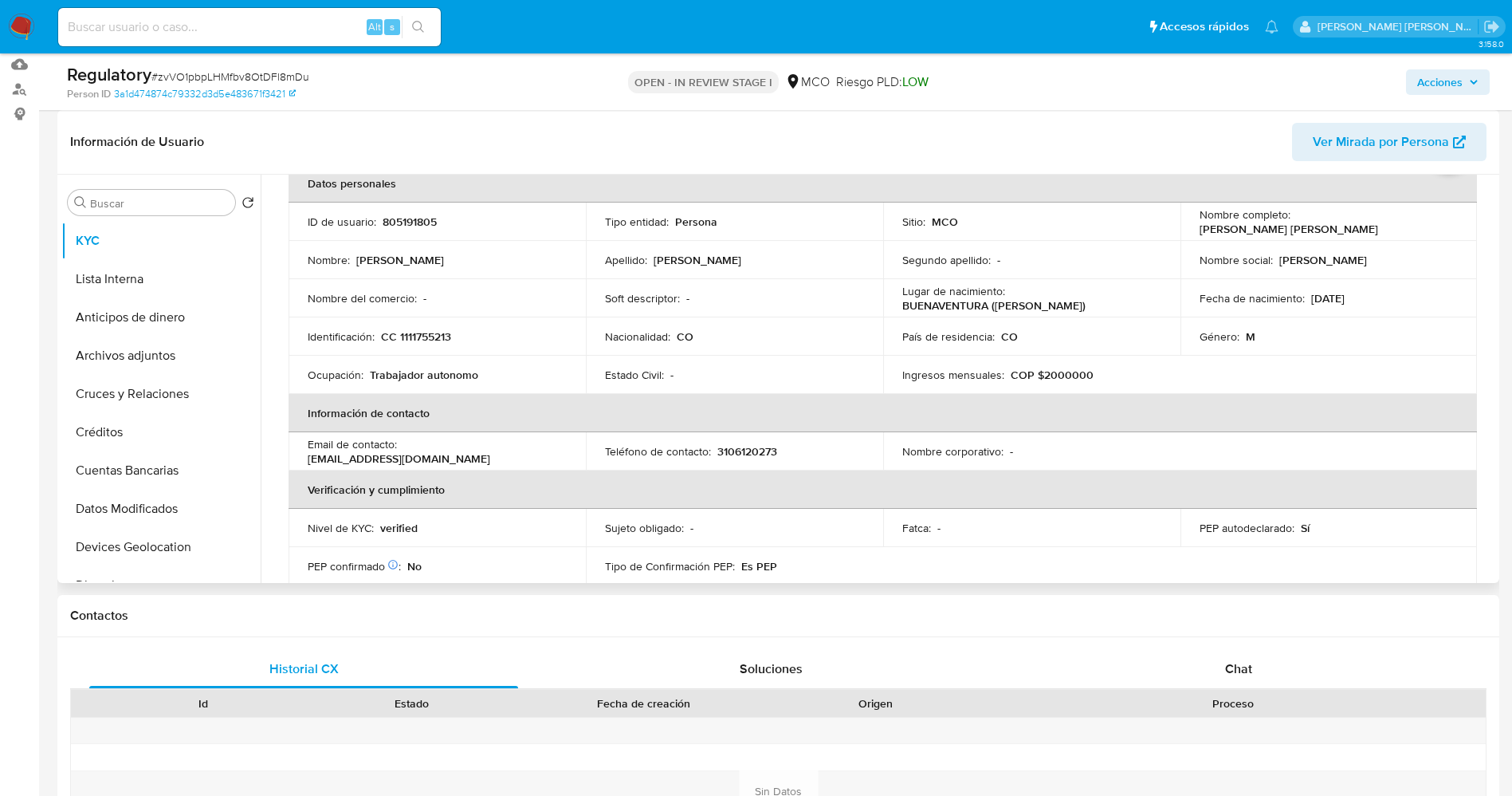
scroll to position [119, 0]
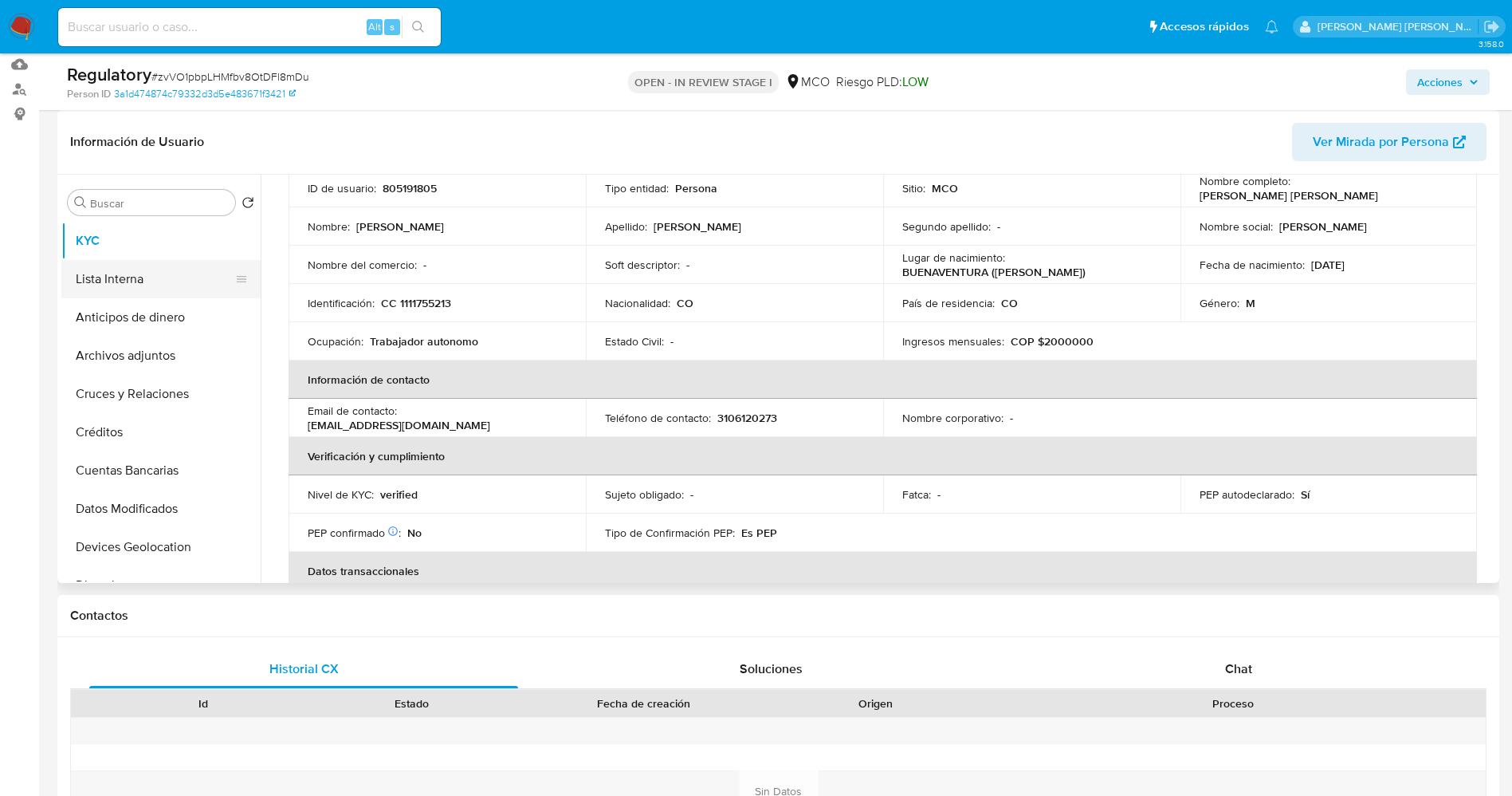
click at [146, 267] on button "Lista Interna" at bounding box center [154, 279] width 186 height 38
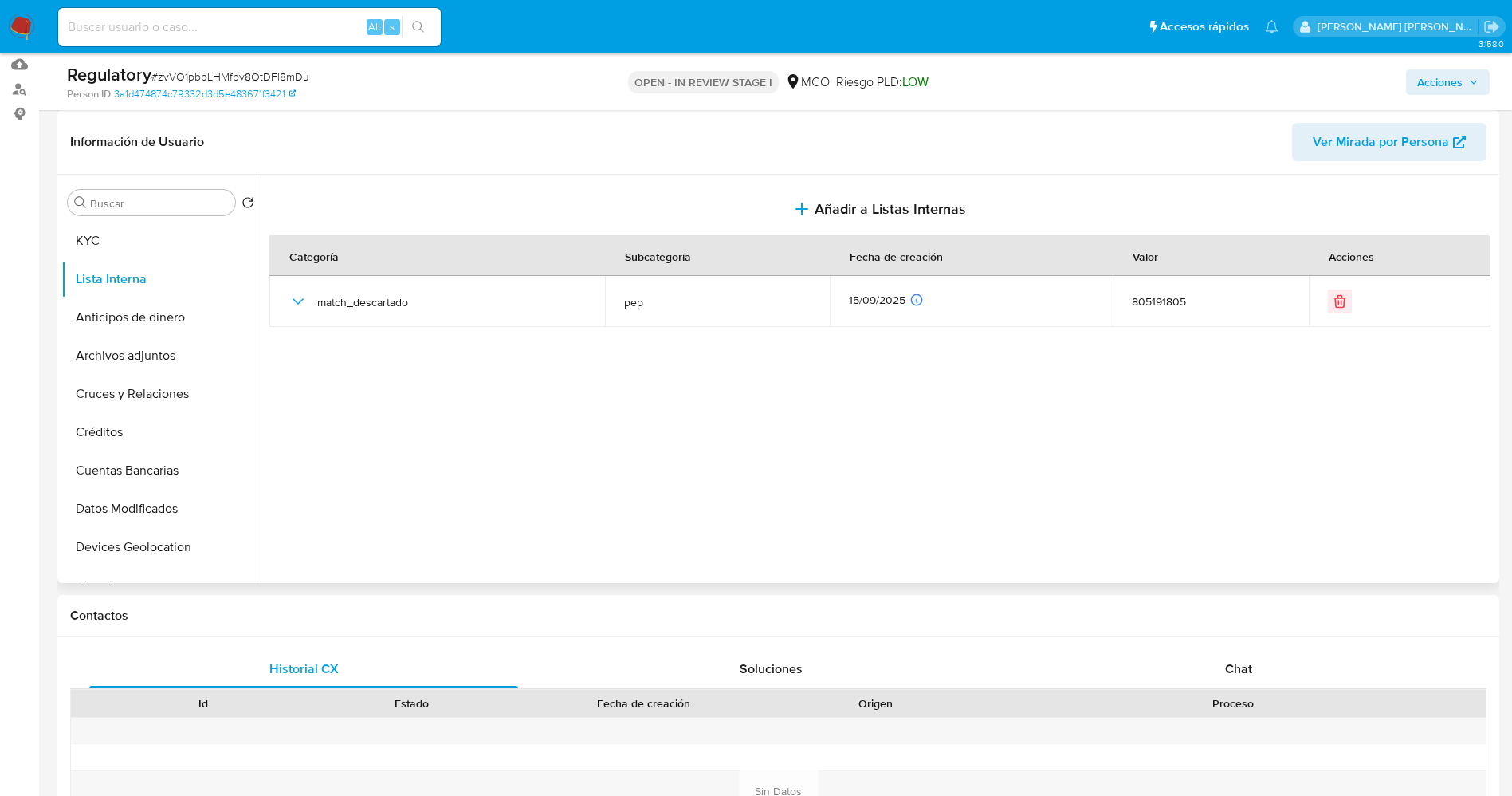
scroll to position [0, 0]
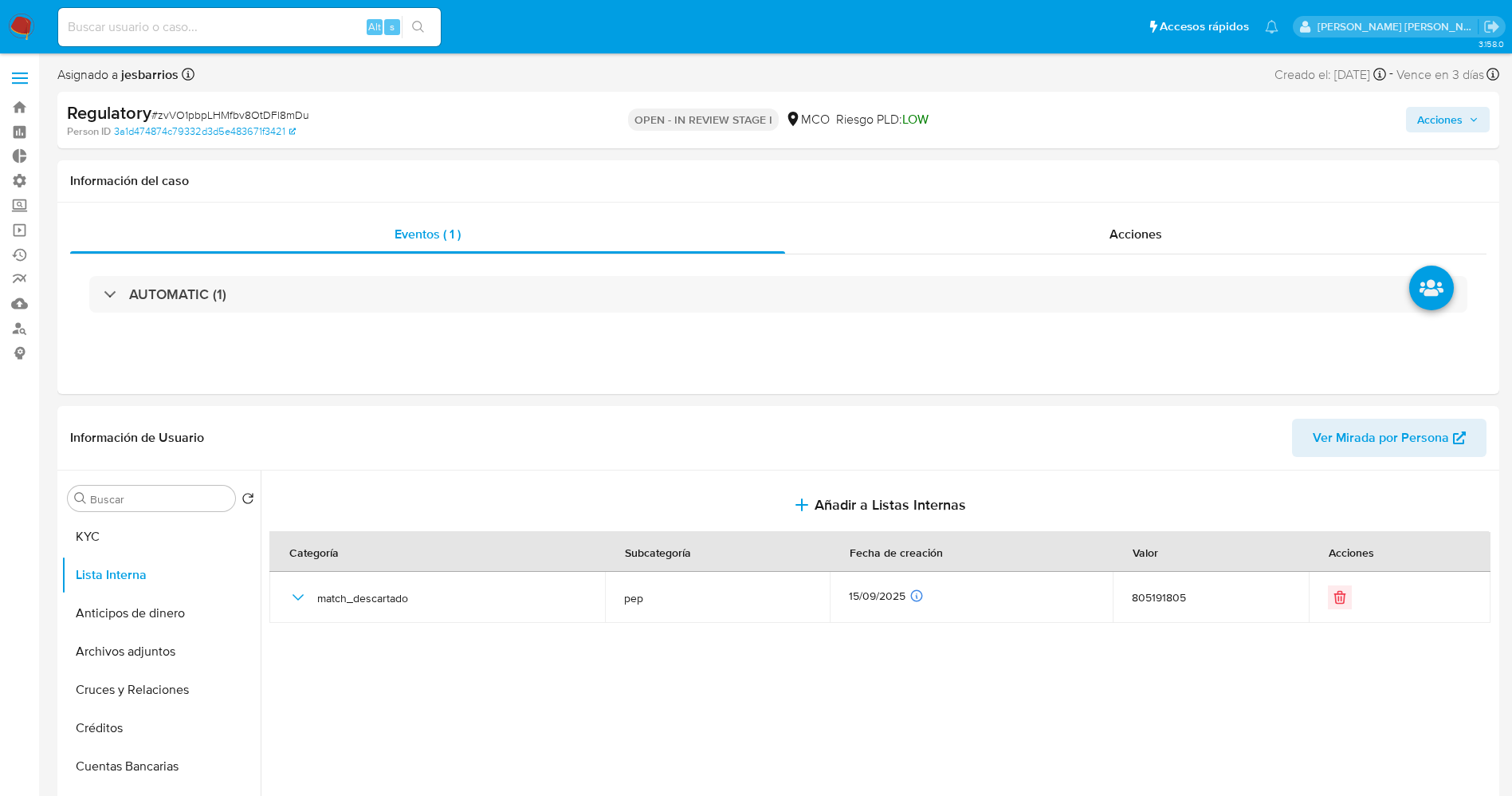
click at [1455, 106] on div "Acciones" at bounding box center [1254, 119] width 470 height 37
click at [1456, 117] on span "Acciones" at bounding box center [1439, 119] width 45 height 25
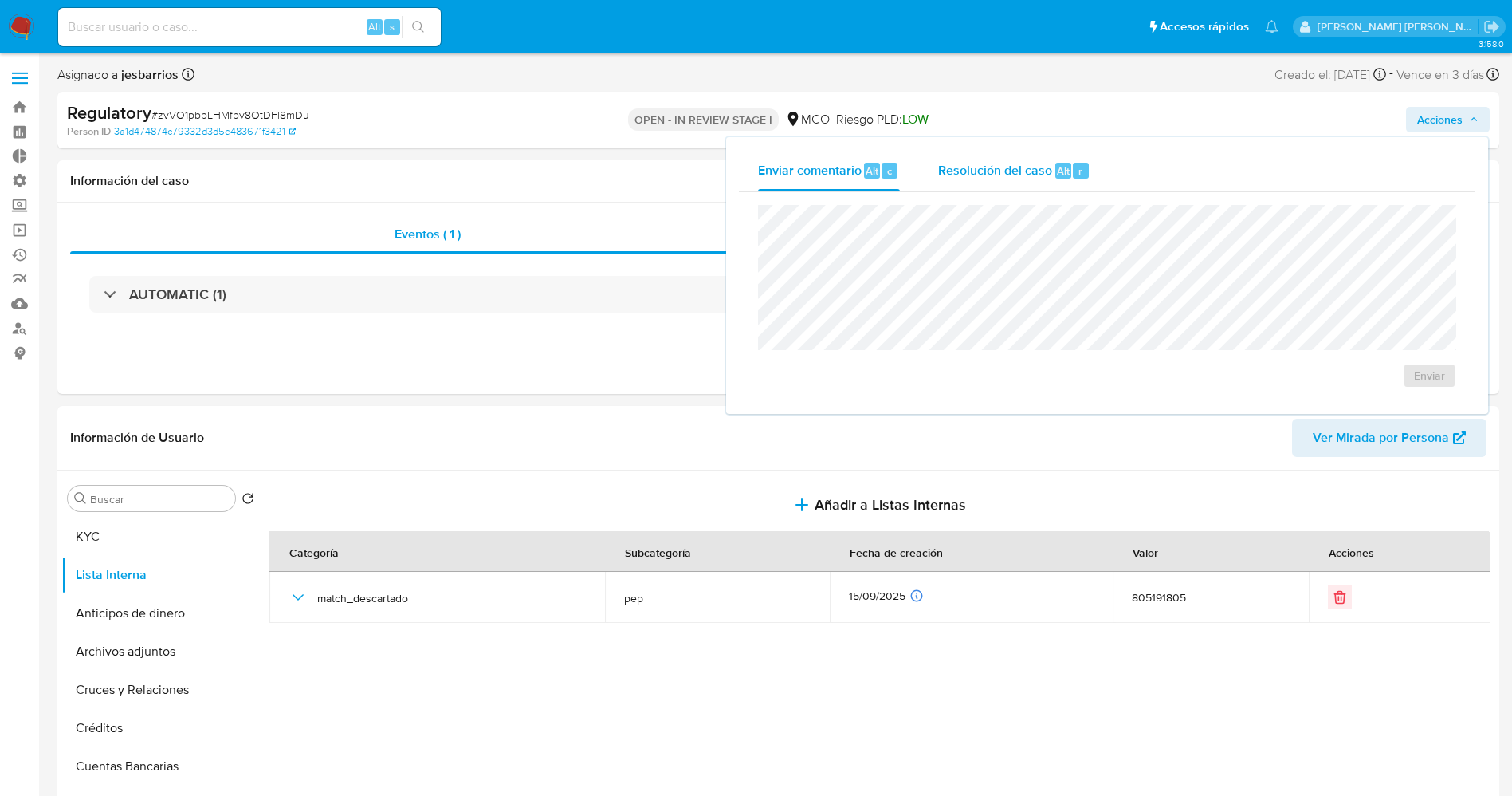
click at [995, 175] on span "Resolución del caso" at bounding box center [995, 170] width 114 height 18
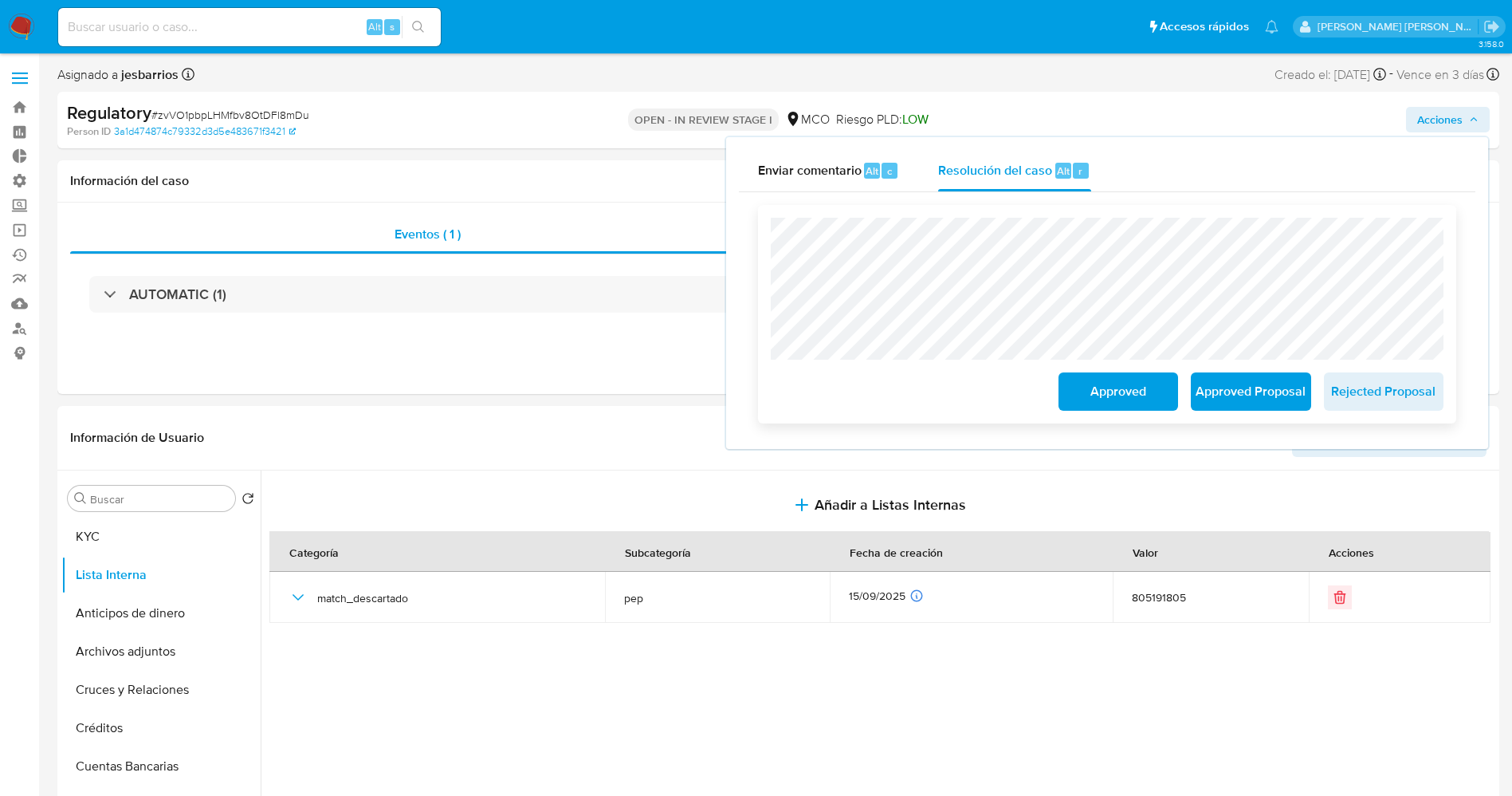
click at [1076, 384] on button "Approved" at bounding box center [1117, 391] width 119 height 38
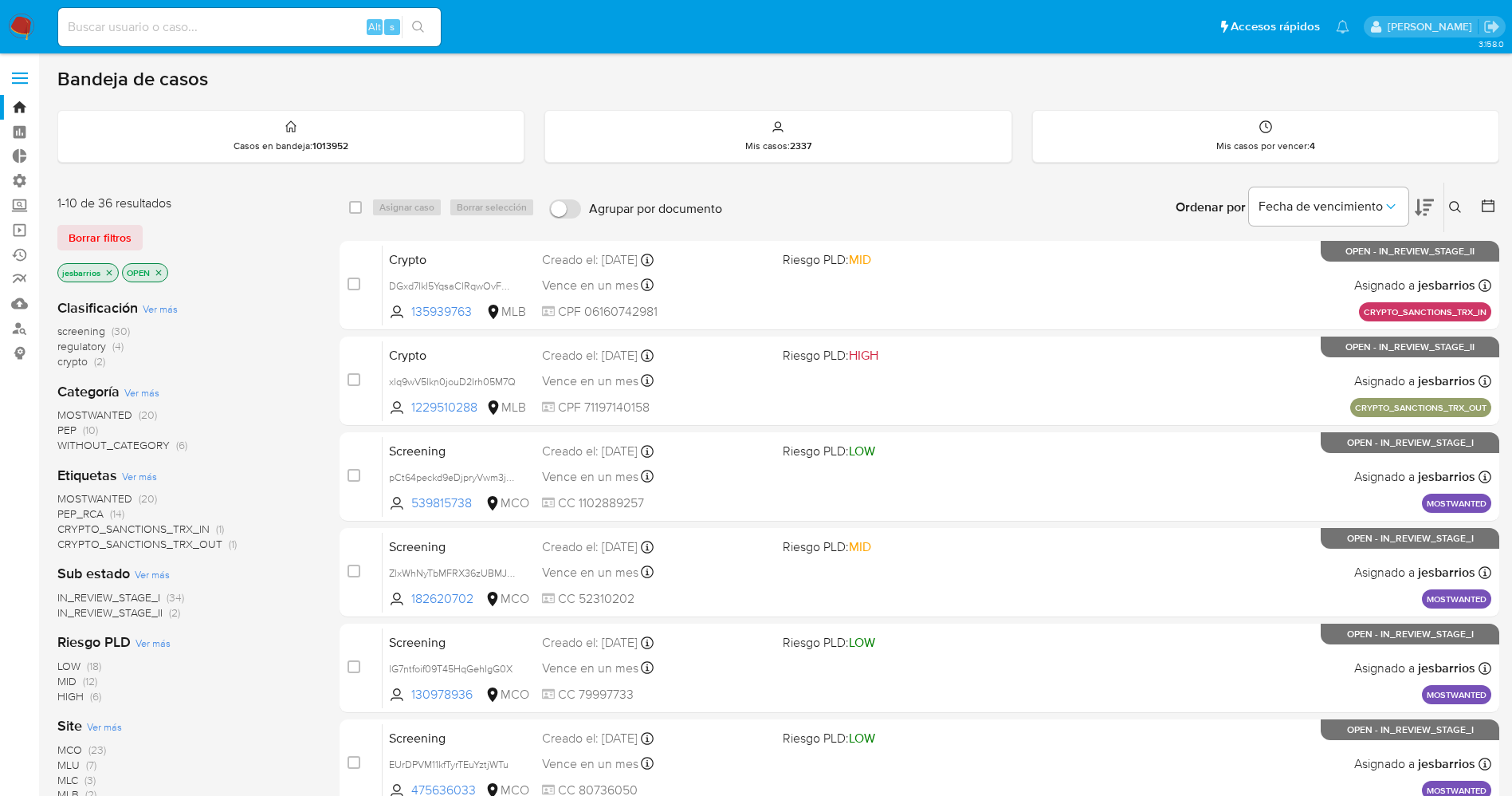
click at [75, 345] on span "regulatory" at bounding box center [81, 347] width 48 height 16
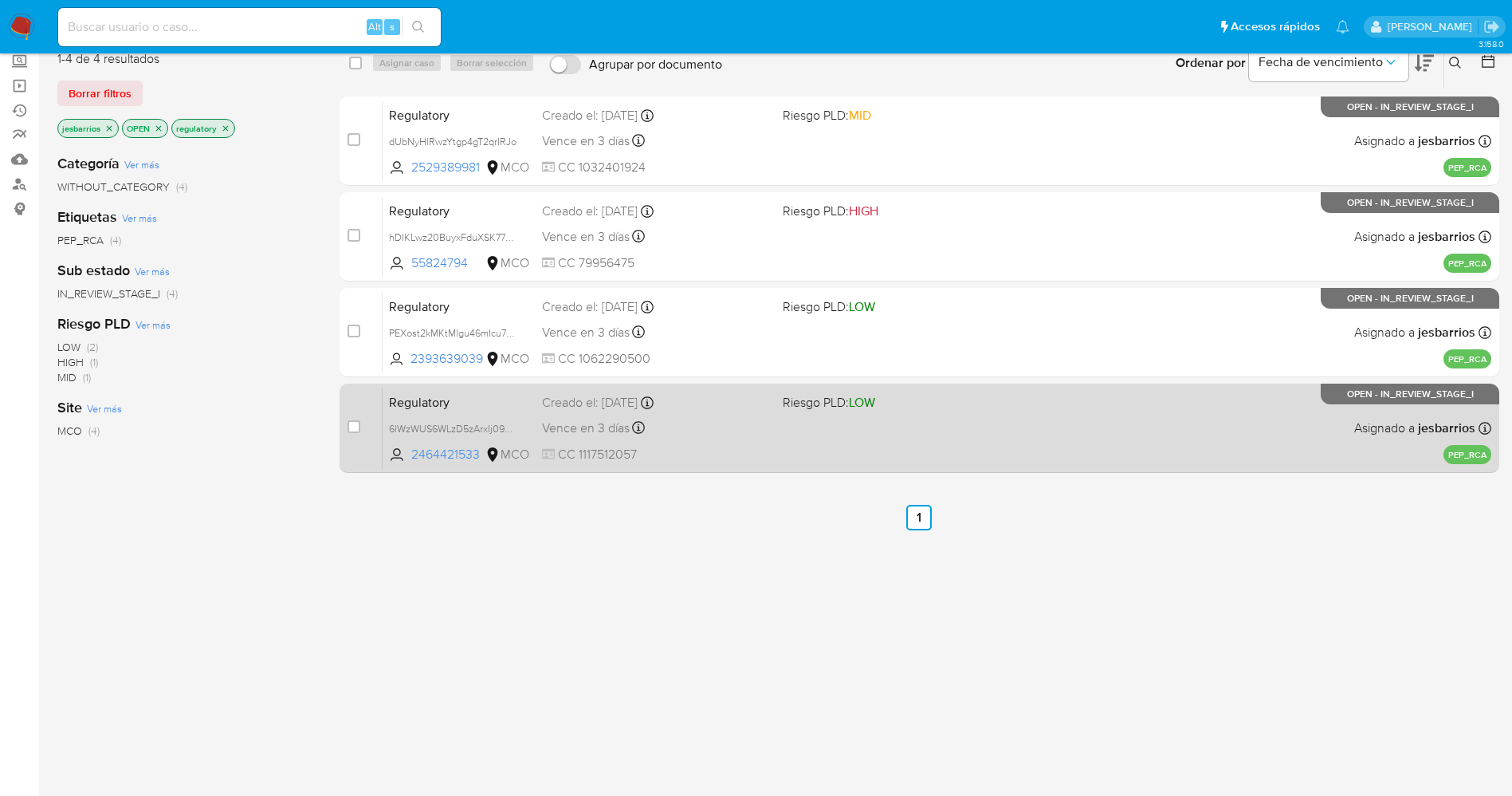
scroll to position [176, 0]
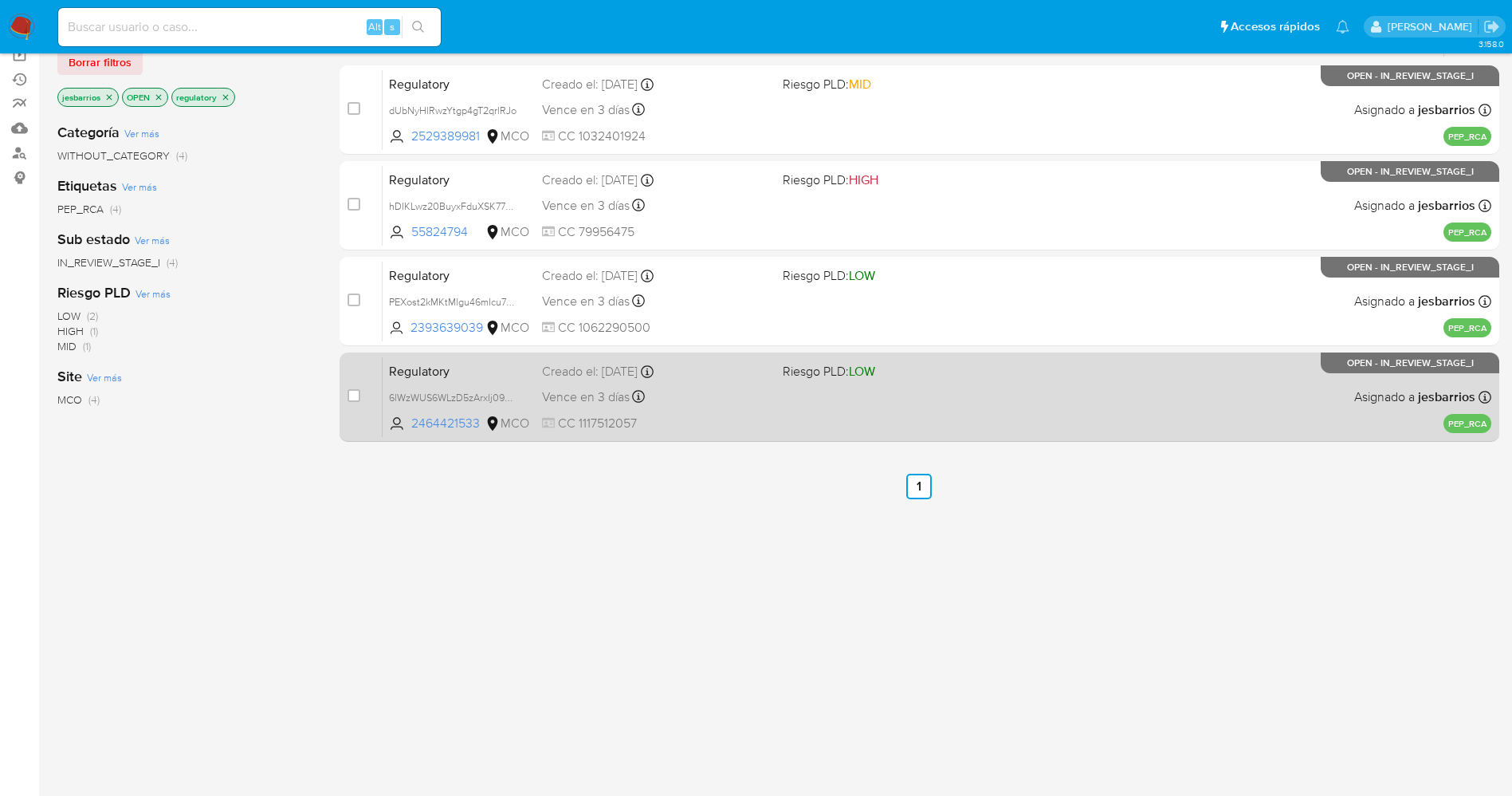
click at [858, 403] on div "Regulatory 6lWzWUS6WLzD5zArxIj09pSt 2464421533 MCO Riesgo PLD: LOW Creado el: 1…" at bounding box center [936, 397] width 1108 height 81
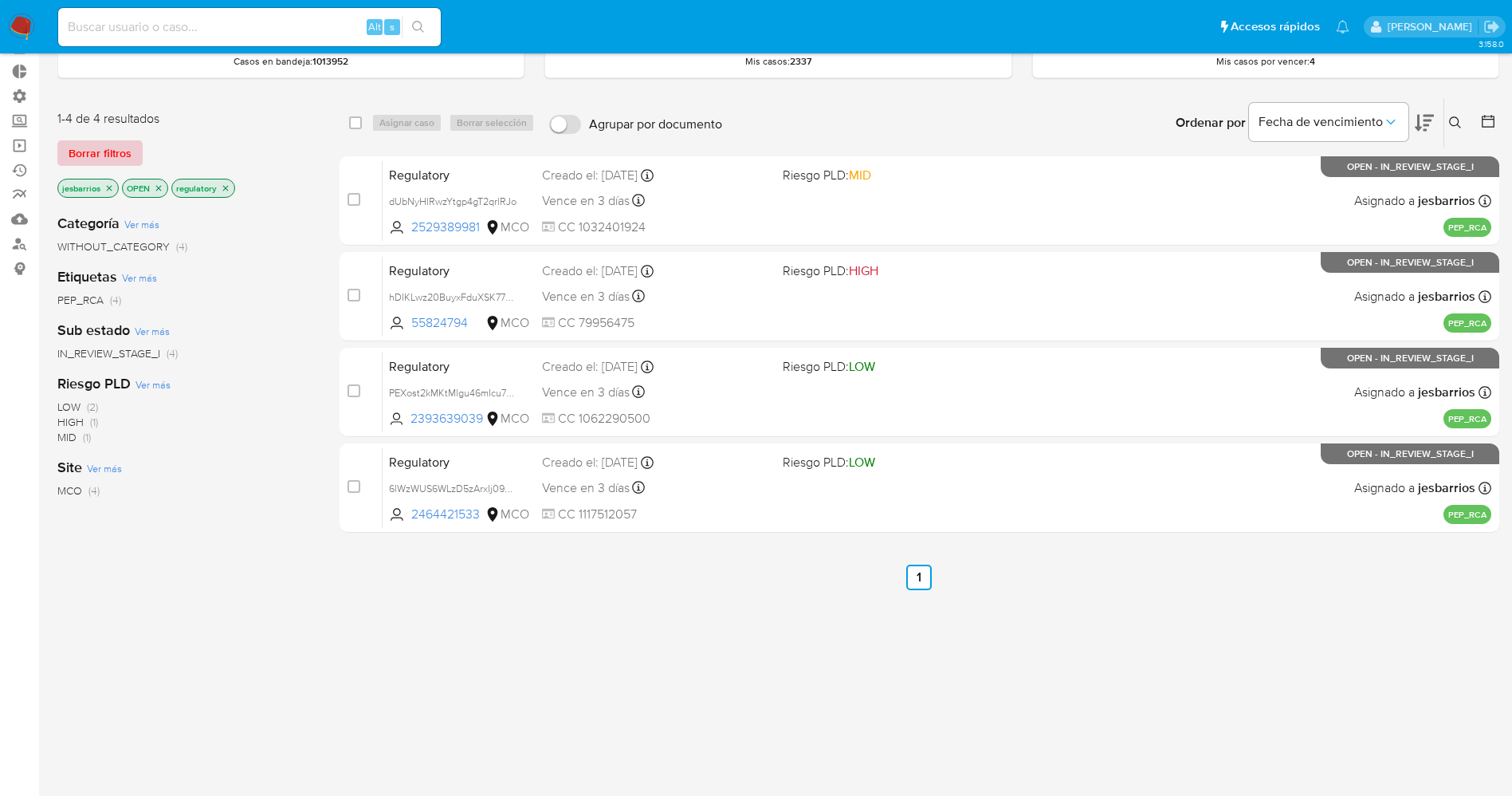
scroll to position [0, 0]
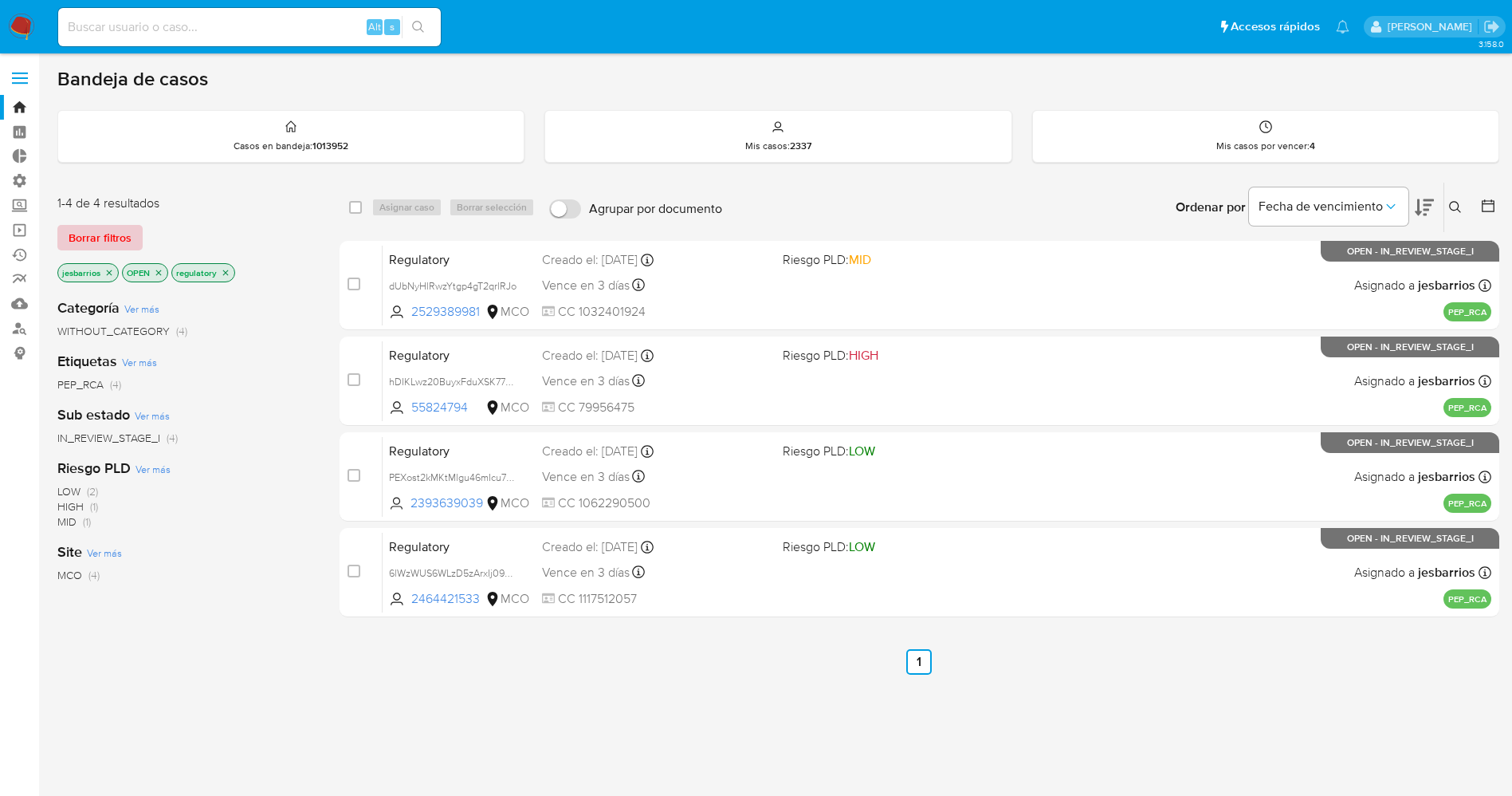
click at [105, 243] on span "Borrar filtros" at bounding box center [99, 237] width 63 height 23
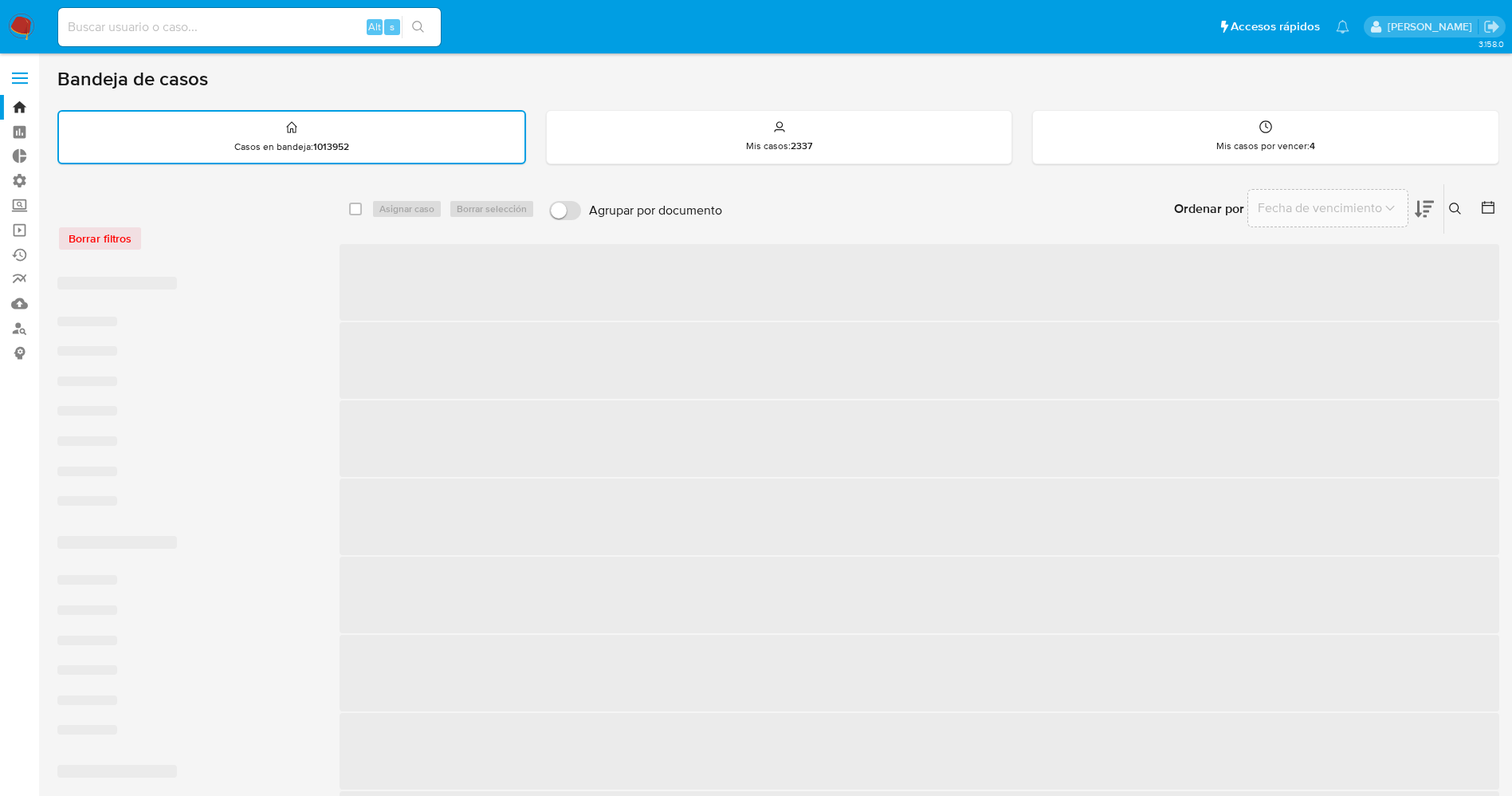
click at [6, 67] on label at bounding box center [20, 77] width 40 height 34
click at [0, 0] on input "checkbox" at bounding box center [0, 0] width 0 height 0
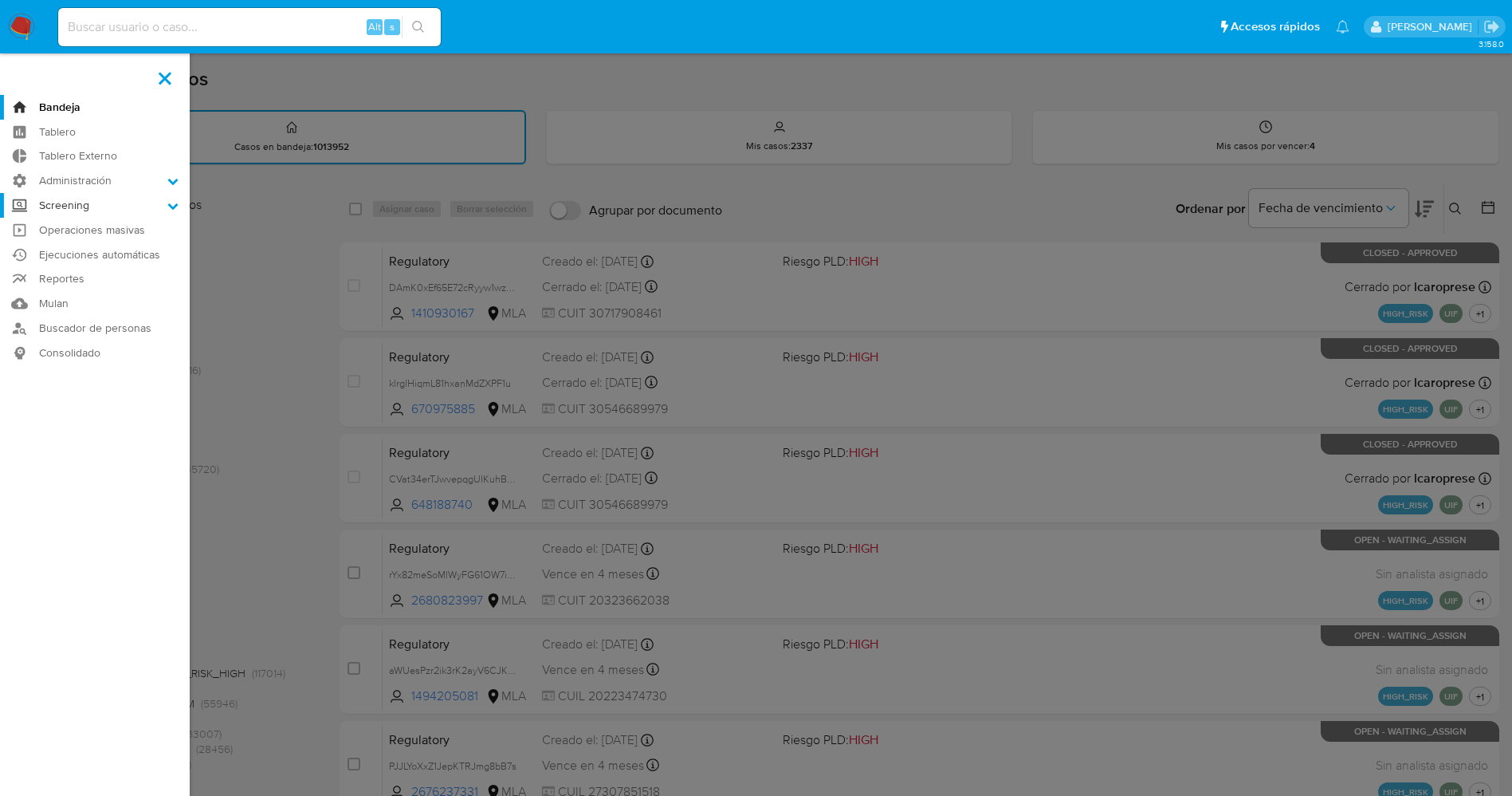
click at [121, 196] on label "Screening" at bounding box center [95, 205] width 190 height 25
click at [0, 0] on input "Screening" at bounding box center [0, 0] width 0 height 0
click at [138, 231] on link "Administrador de Listas" at bounding box center [95, 227] width 190 height 20
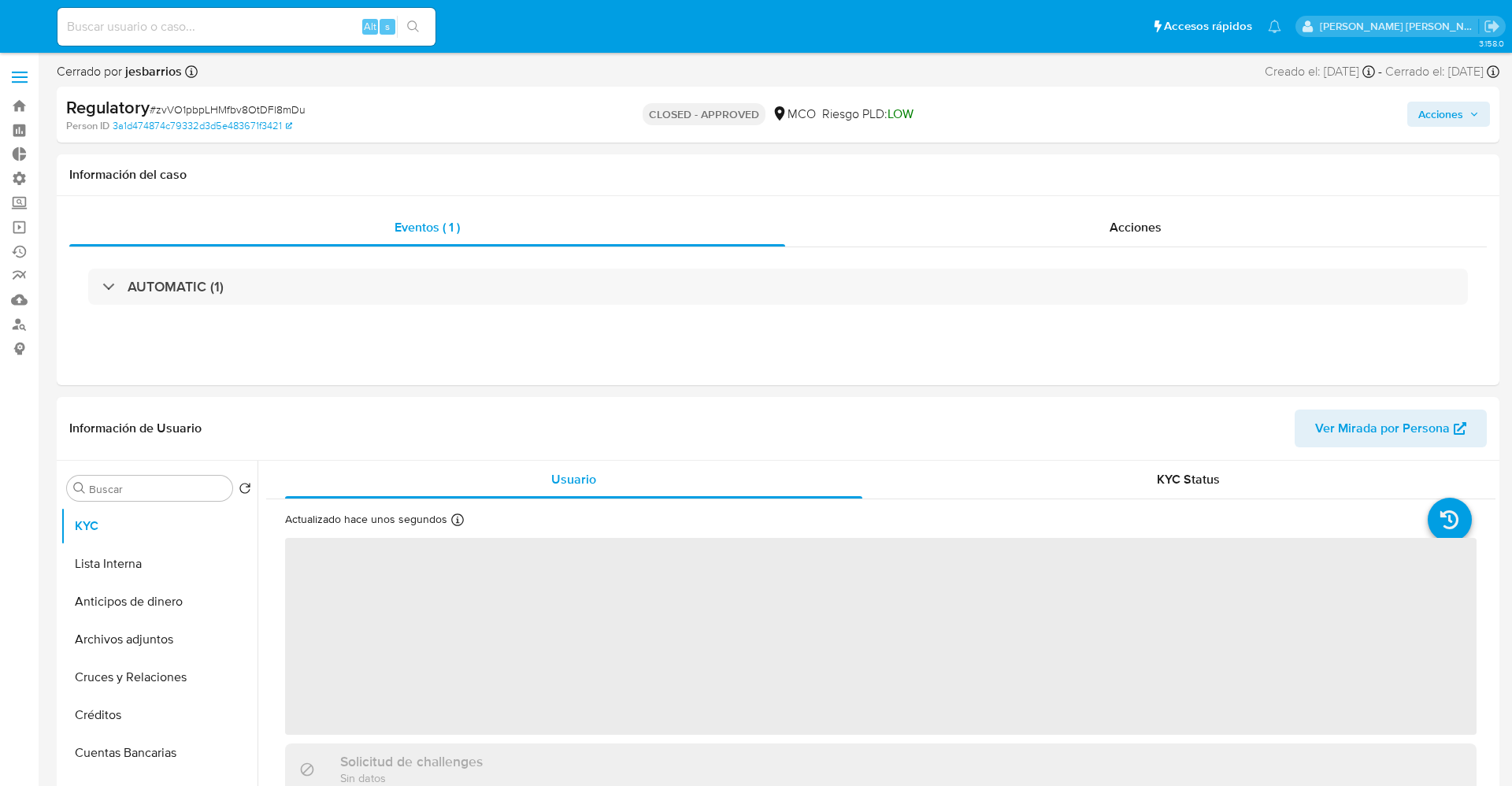
select select "10"
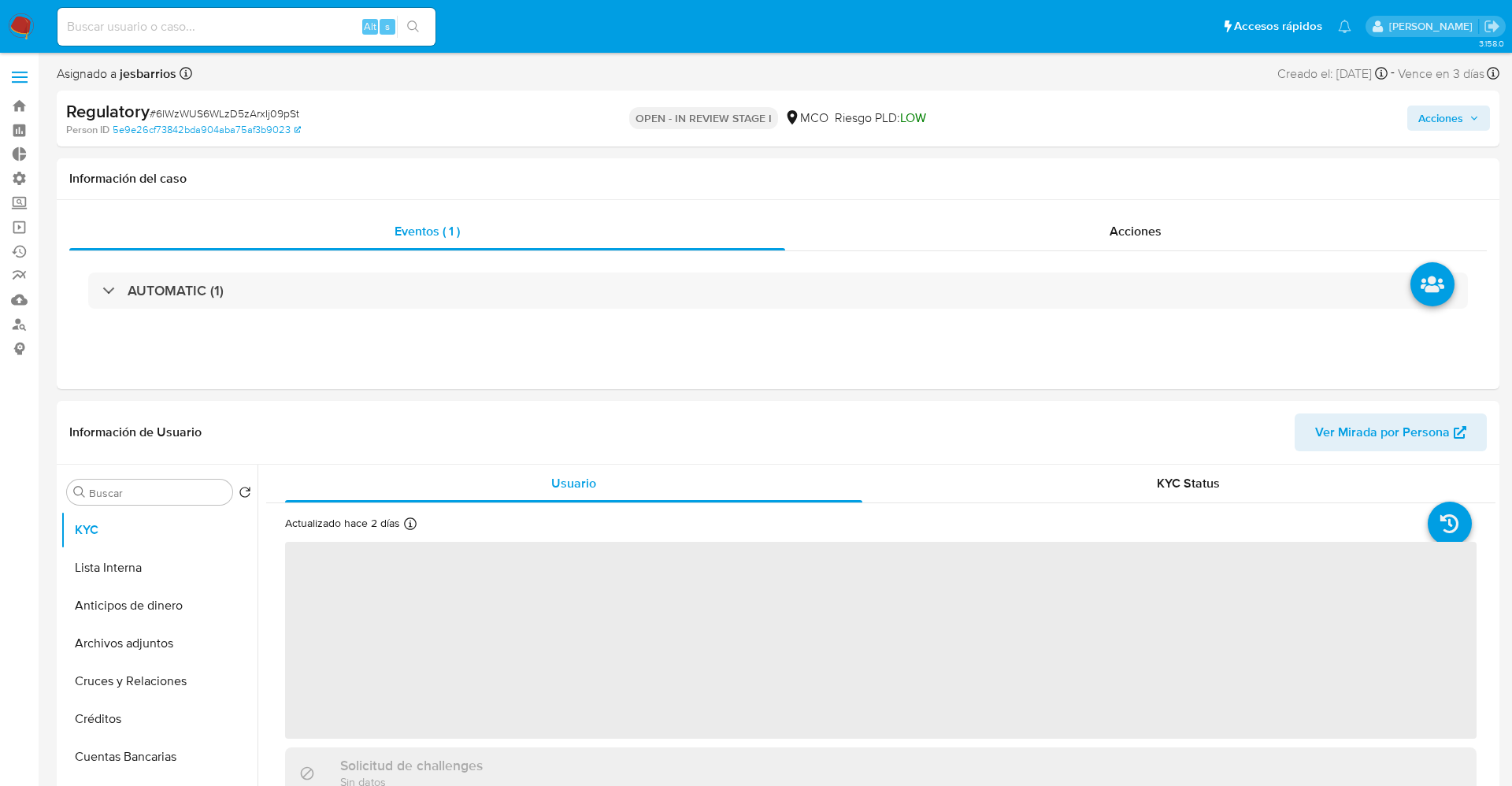
select select "10"
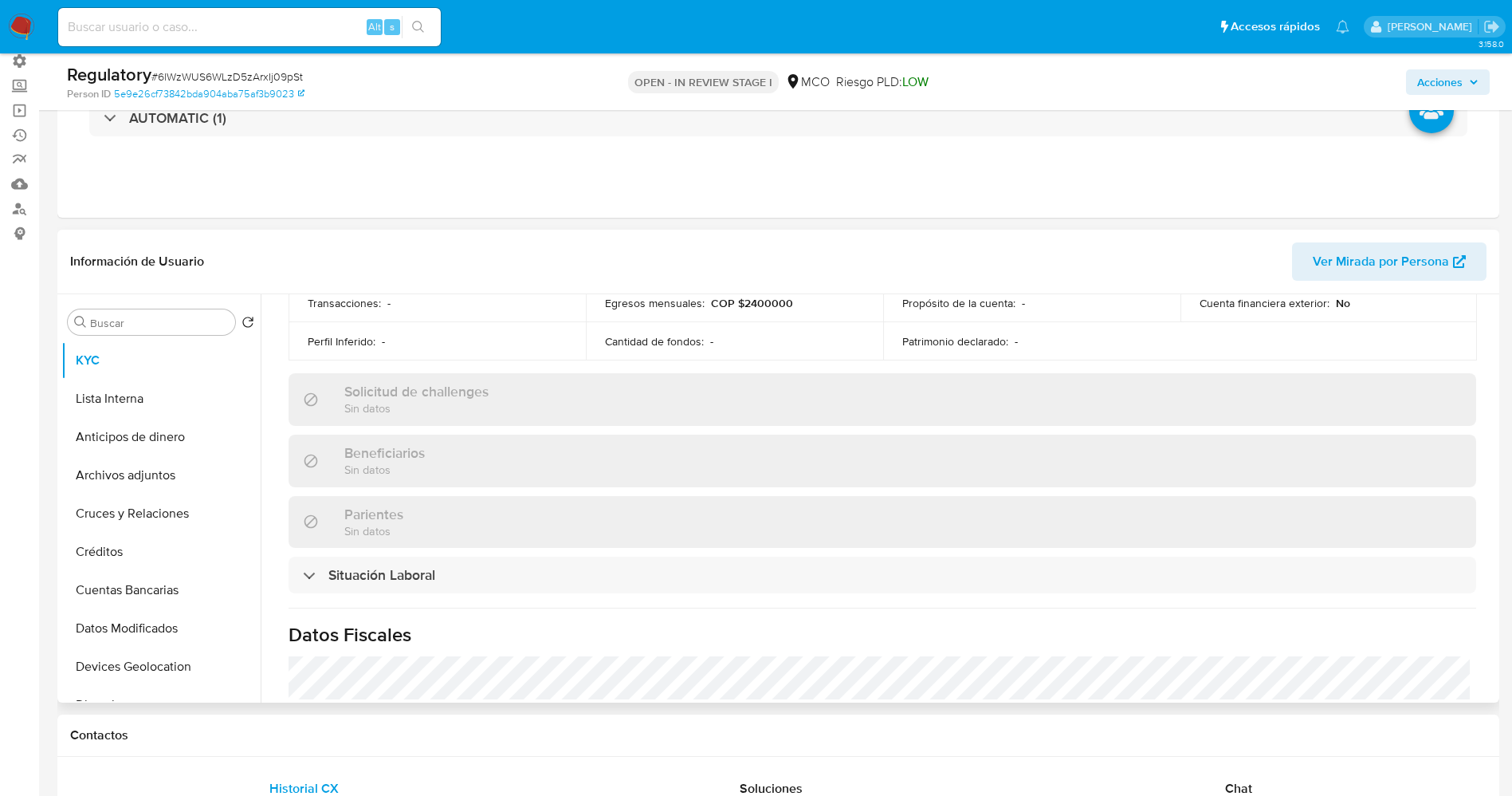
scroll to position [598, 0]
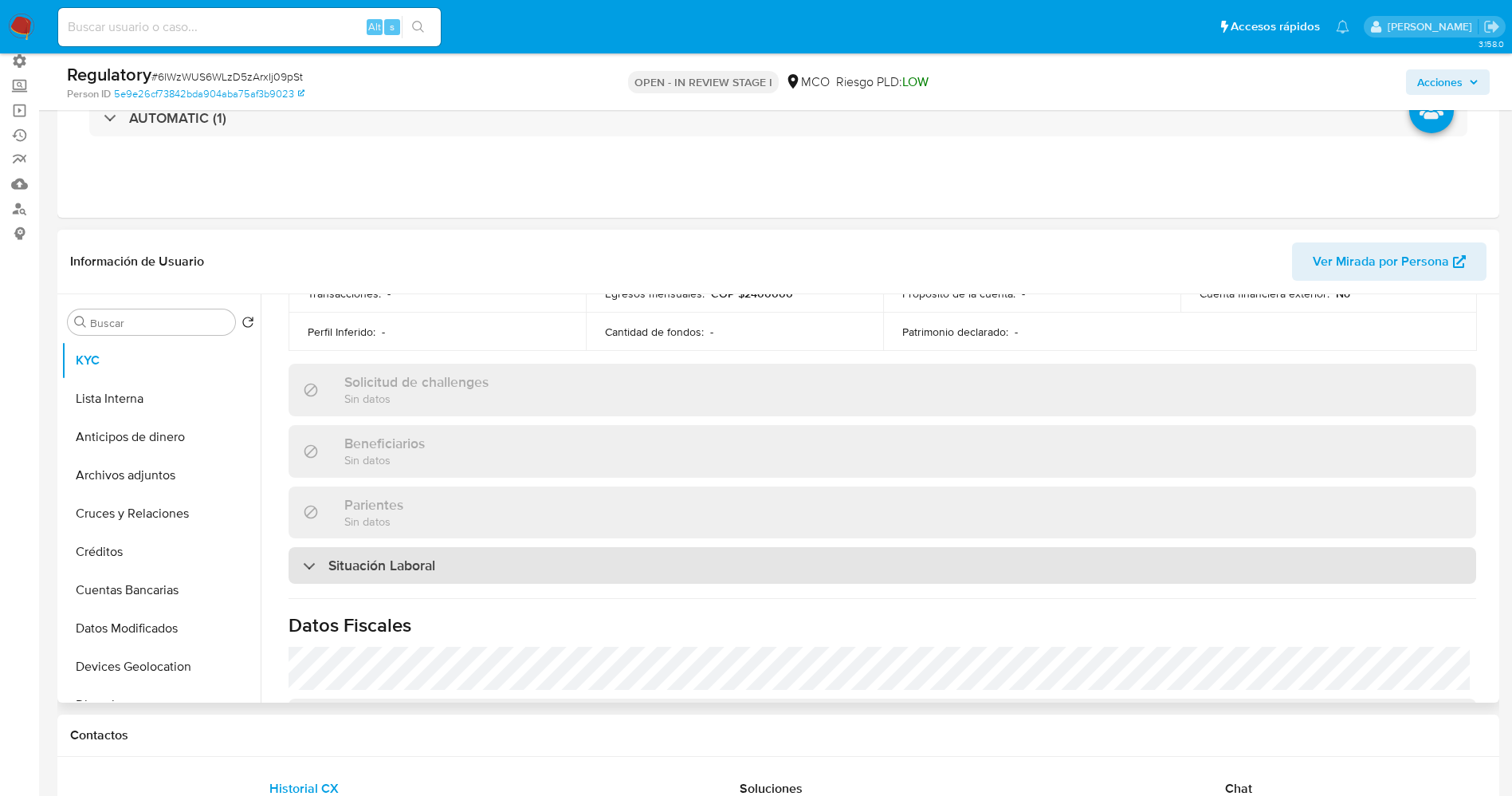
click at [463, 547] on div "Situación Laboral" at bounding box center [882, 565] width 1187 height 36
click at [463, 559] on div "Situación Laboral" at bounding box center [882, 565] width 1187 height 36
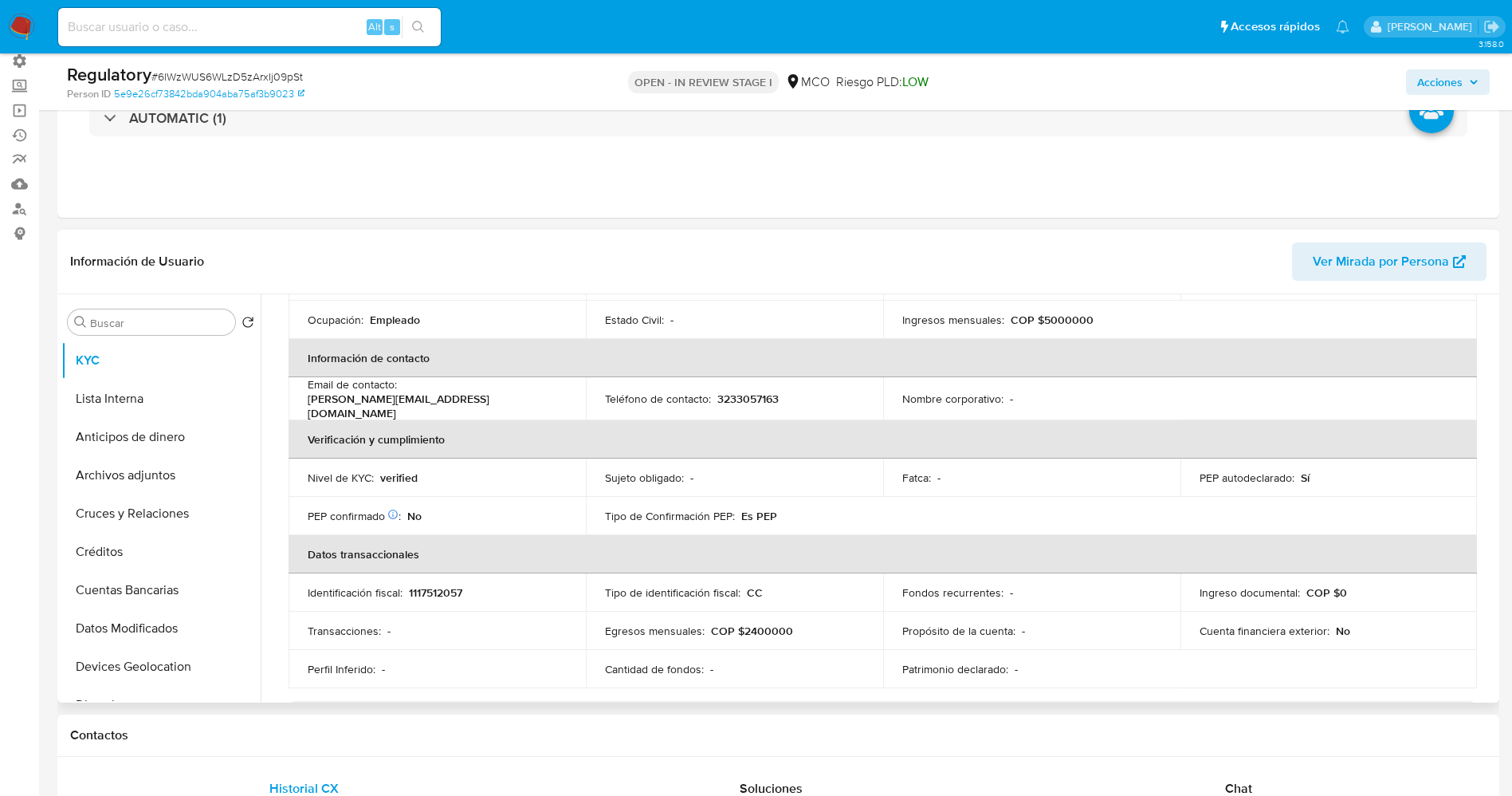
scroll to position [0, 0]
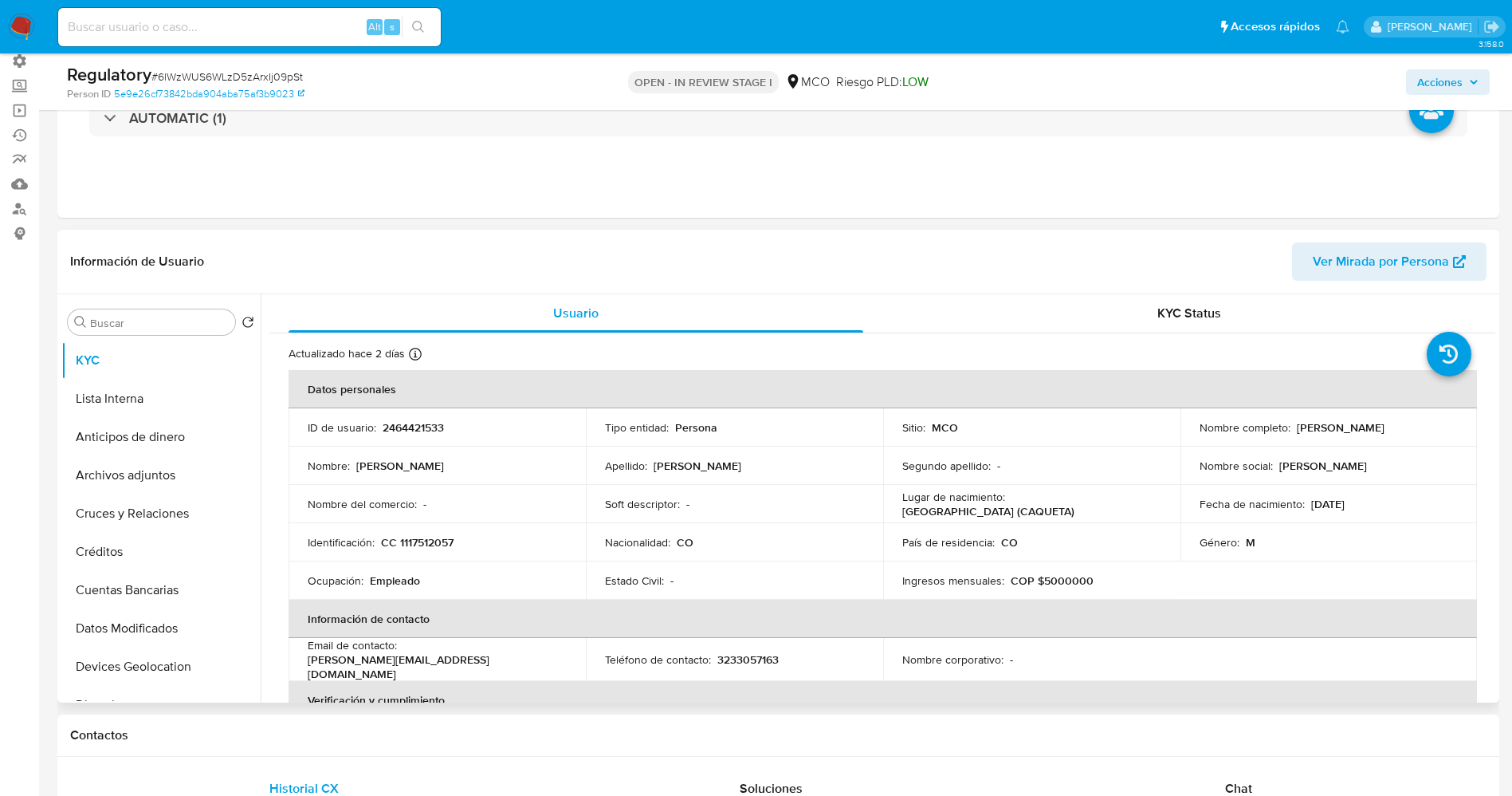
drag, startPoint x: 1254, startPoint y: 432, endPoint x: 1362, endPoint y: 432, distance: 108.0
click at [1362, 432] on tr "ID de usuario : 2464421533 Tipo entidad : Persona Sitio : MCO Nombre completo :…" at bounding box center [882, 428] width 1188 height 38
click at [1353, 434] on div "Nombre completo : [PERSON_NAME]" at bounding box center [1328, 428] width 259 height 15
drag, startPoint x: 1201, startPoint y: 435, endPoint x: 1353, endPoint y: 435, distance: 152.0
click at [1353, 435] on td "Nombre completo : [PERSON_NAME]" at bounding box center [1328, 428] width 297 height 38
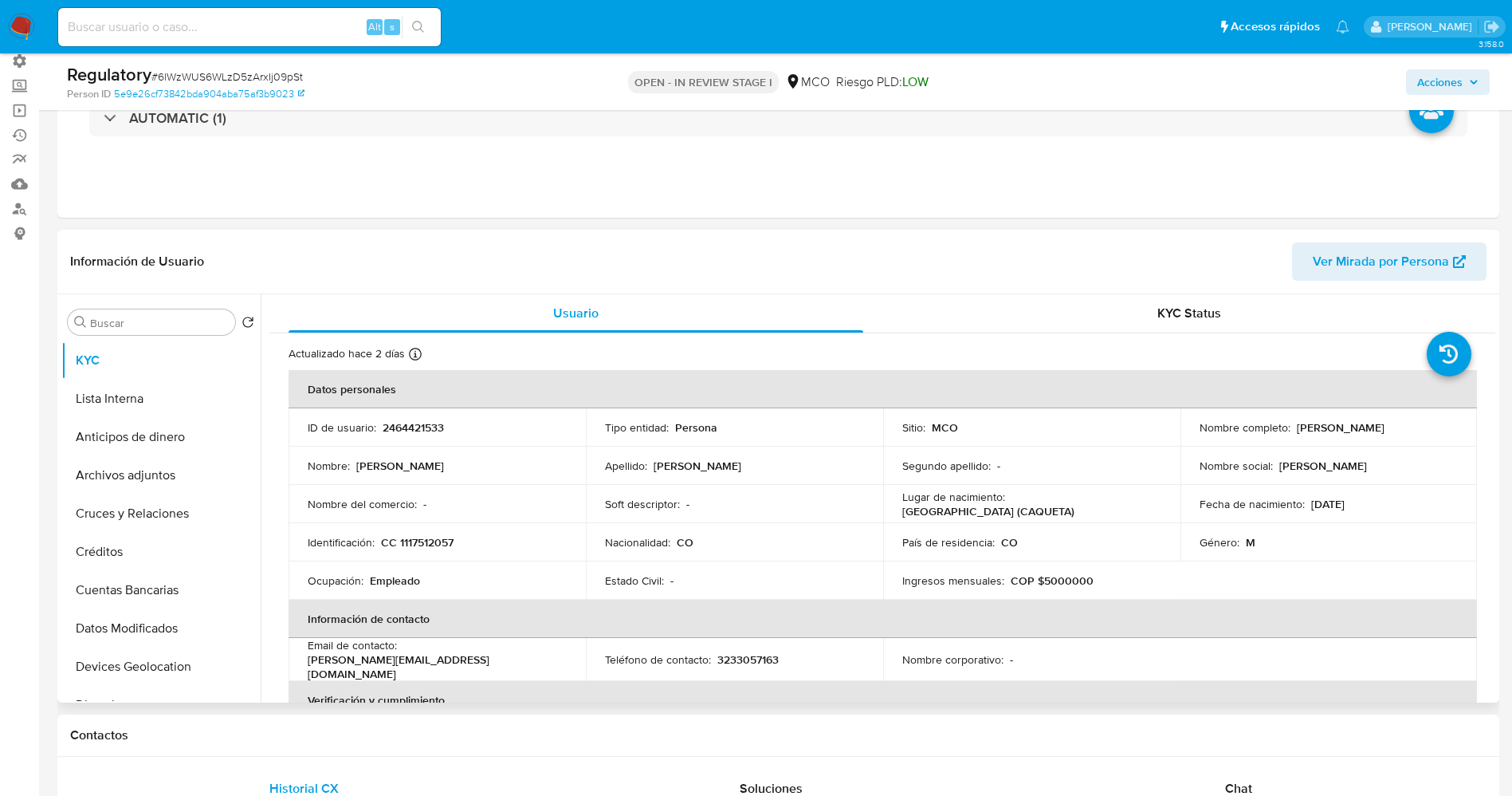
copy p "[PERSON_NAME]"
drag, startPoint x: 434, startPoint y: 545, endPoint x: 464, endPoint y: 545, distance: 30.0
click at [464, 545] on div "Identificación : CC 1117512057" at bounding box center [436, 542] width 259 height 15
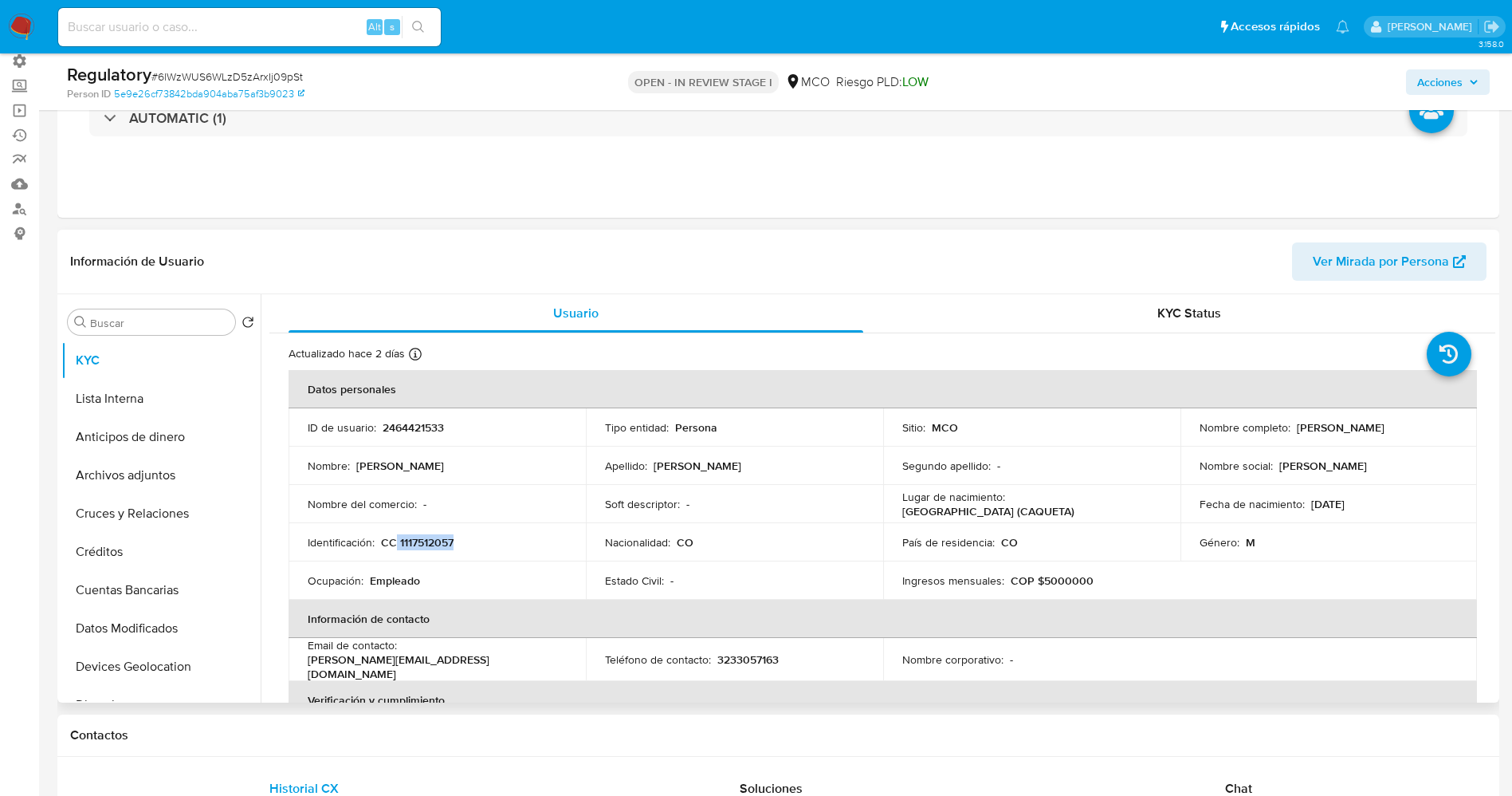
copy p "1117512057"
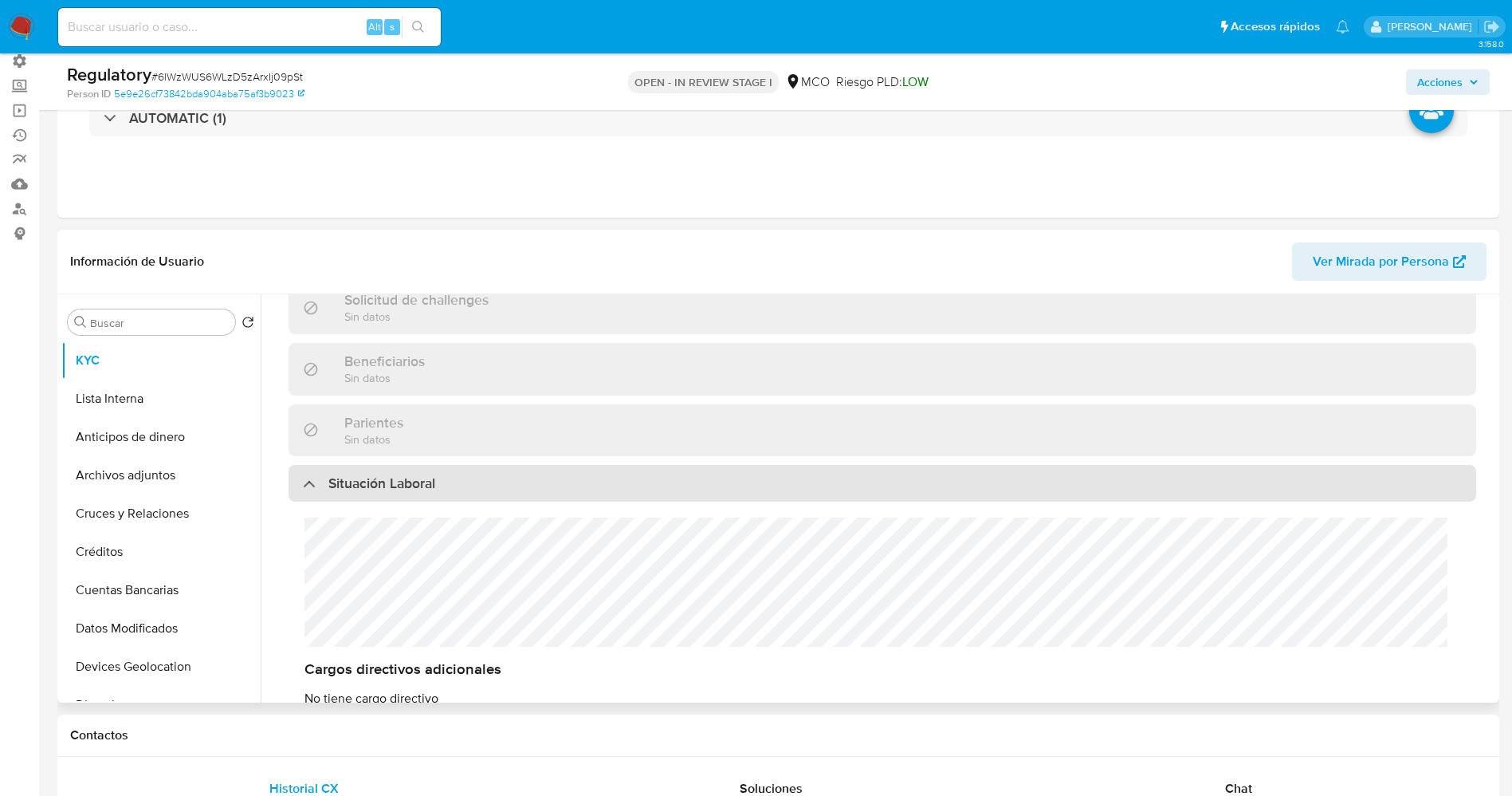
scroll to position [718, 0]
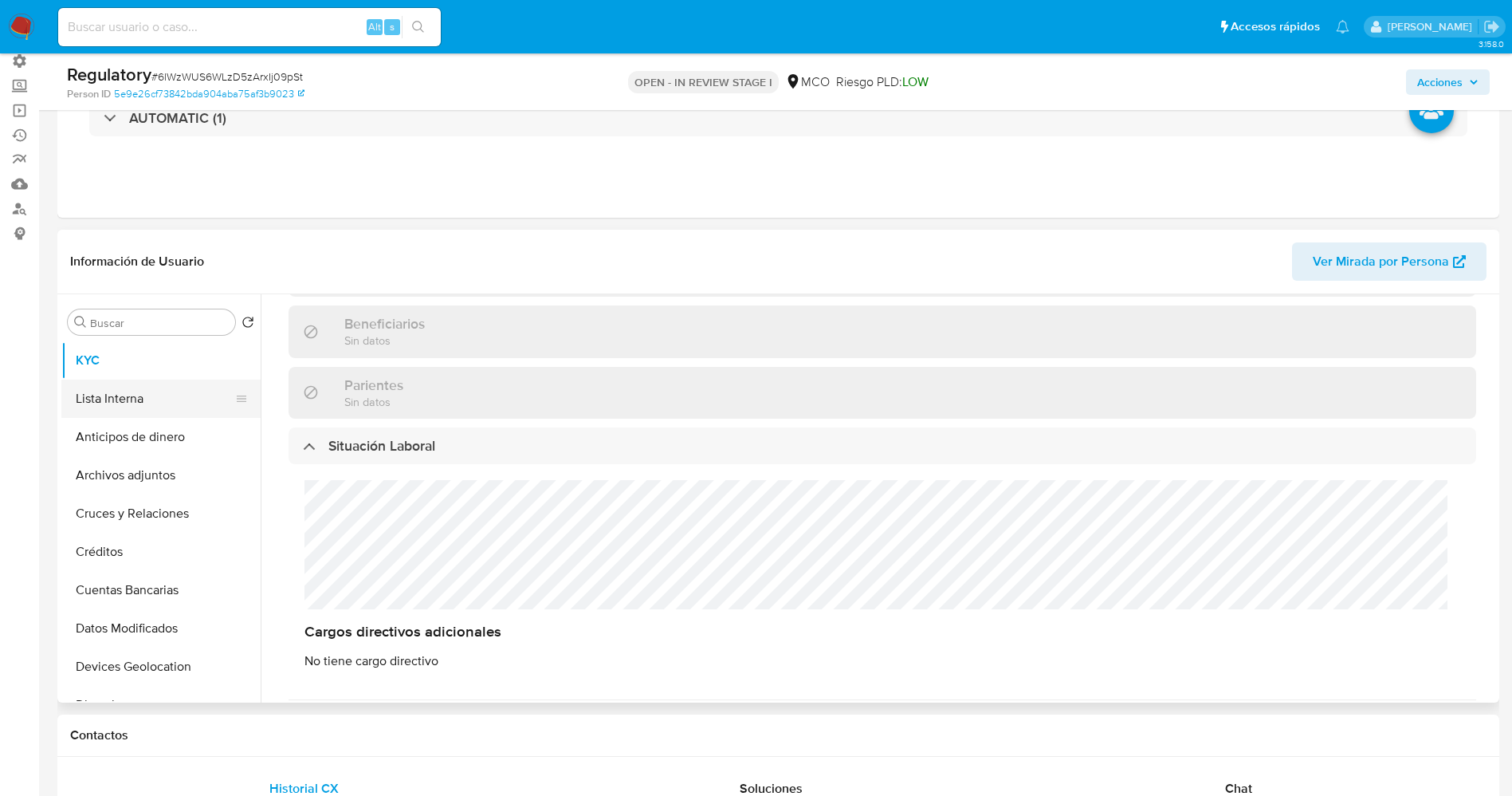
click at [97, 385] on button "Lista Interna" at bounding box center [154, 398] width 186 height 38
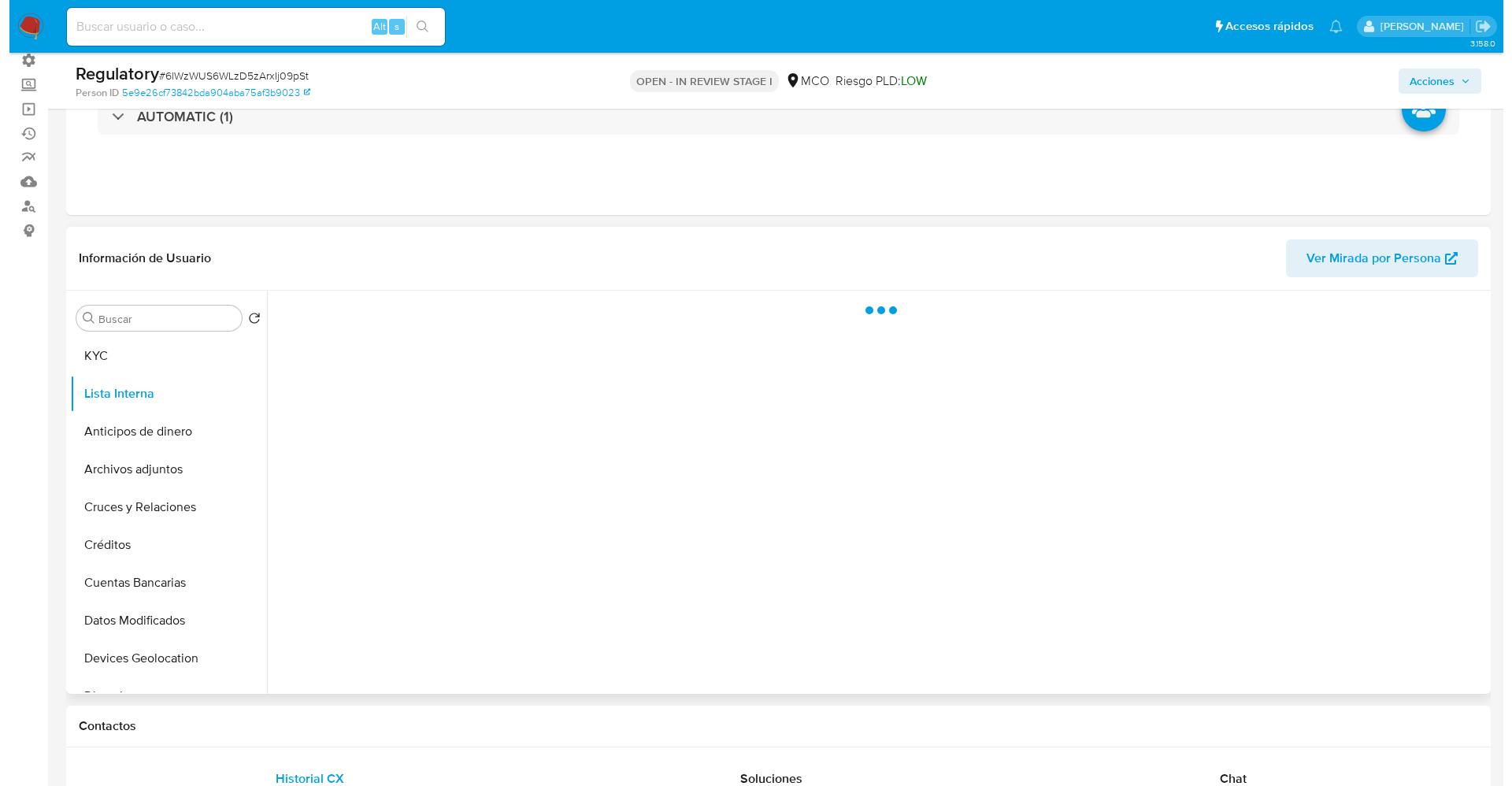
scroll to position [0, 0]
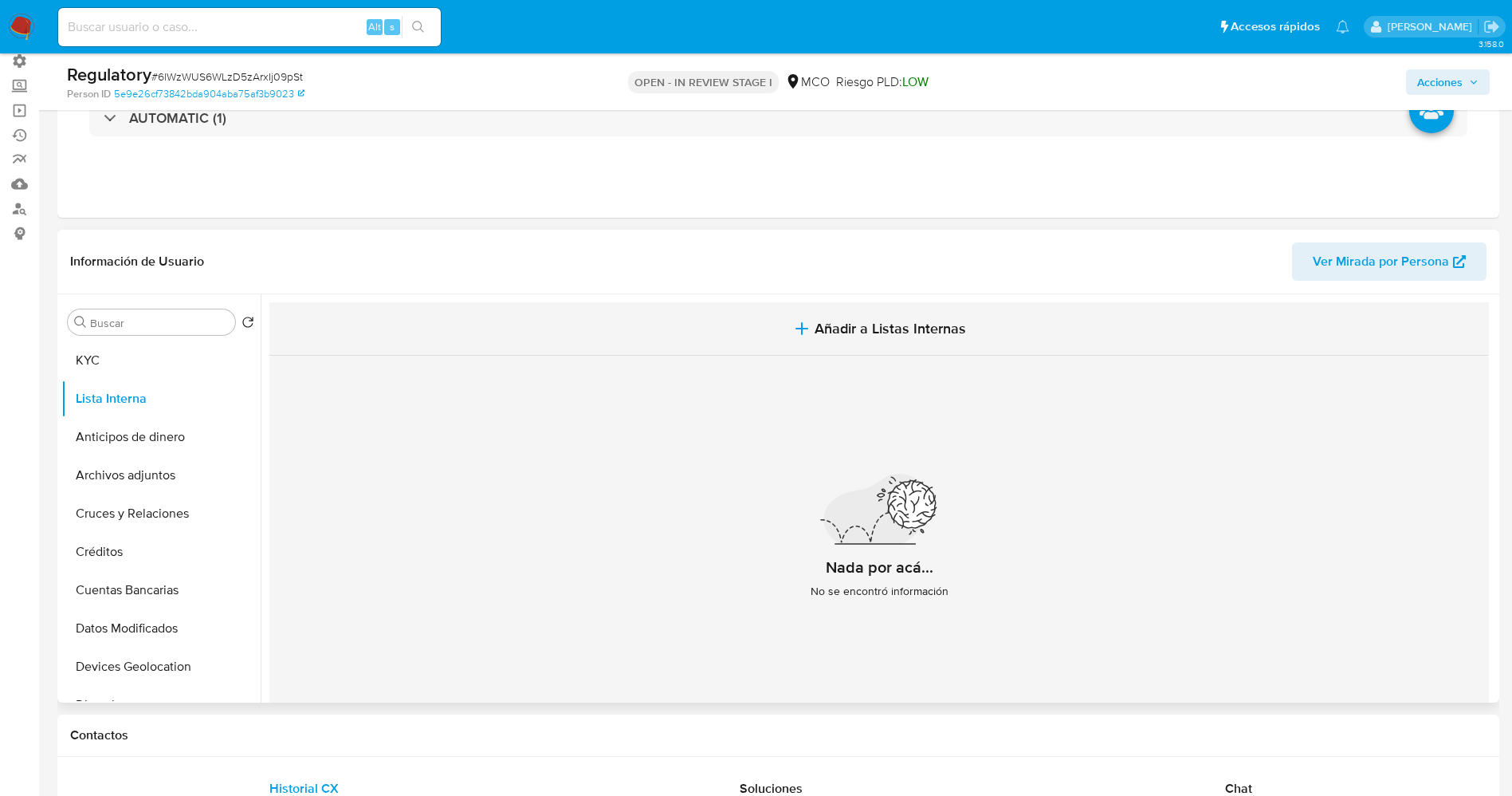
click at [796, 317] on button "Añadir a Listas Internas" at bounding box center [878, 328] width 1219 height 54
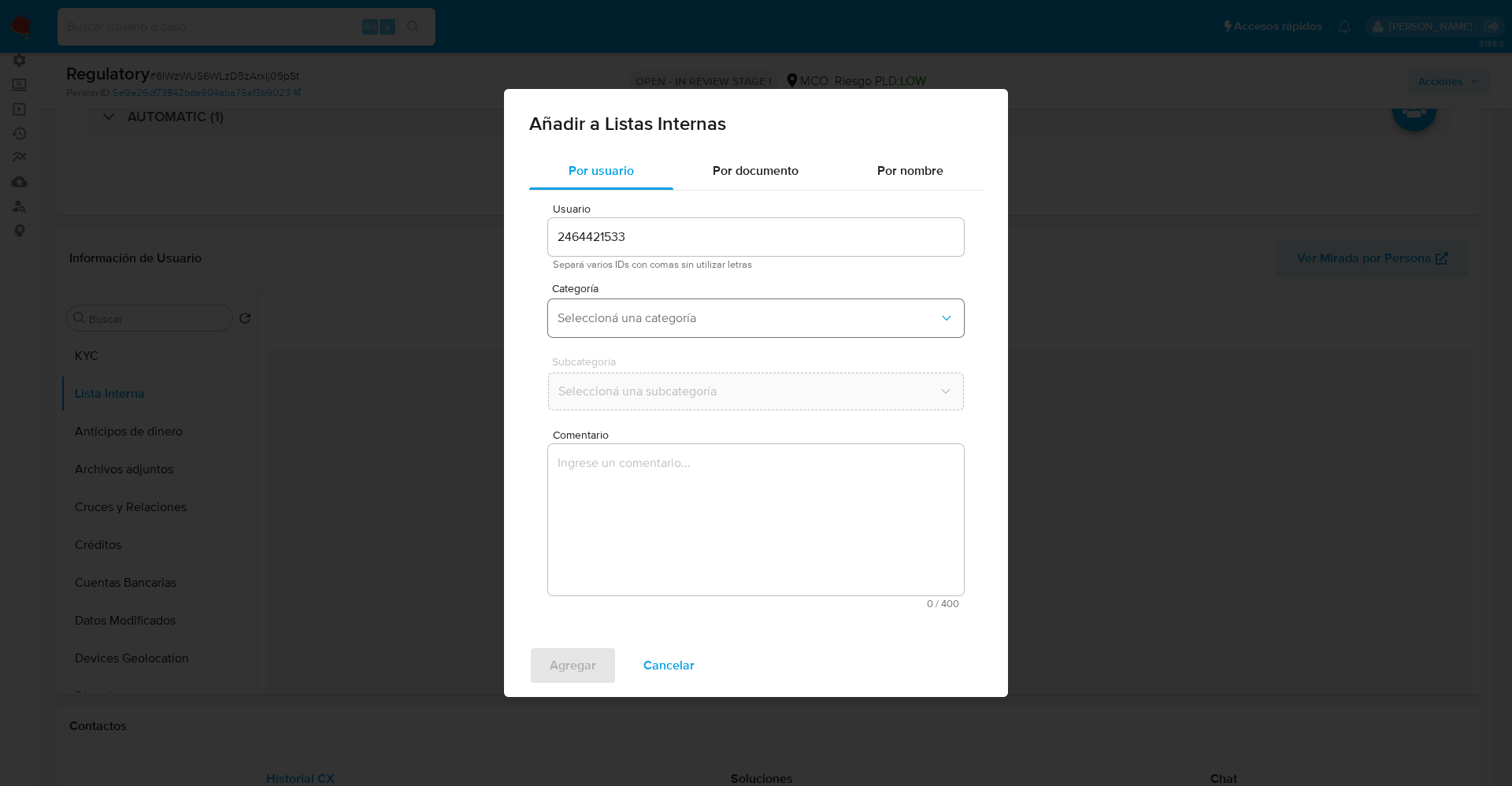
click at [750, 315] on span "Seleccioná una categoría" at bounding box center [748, 318] width 381 height 16
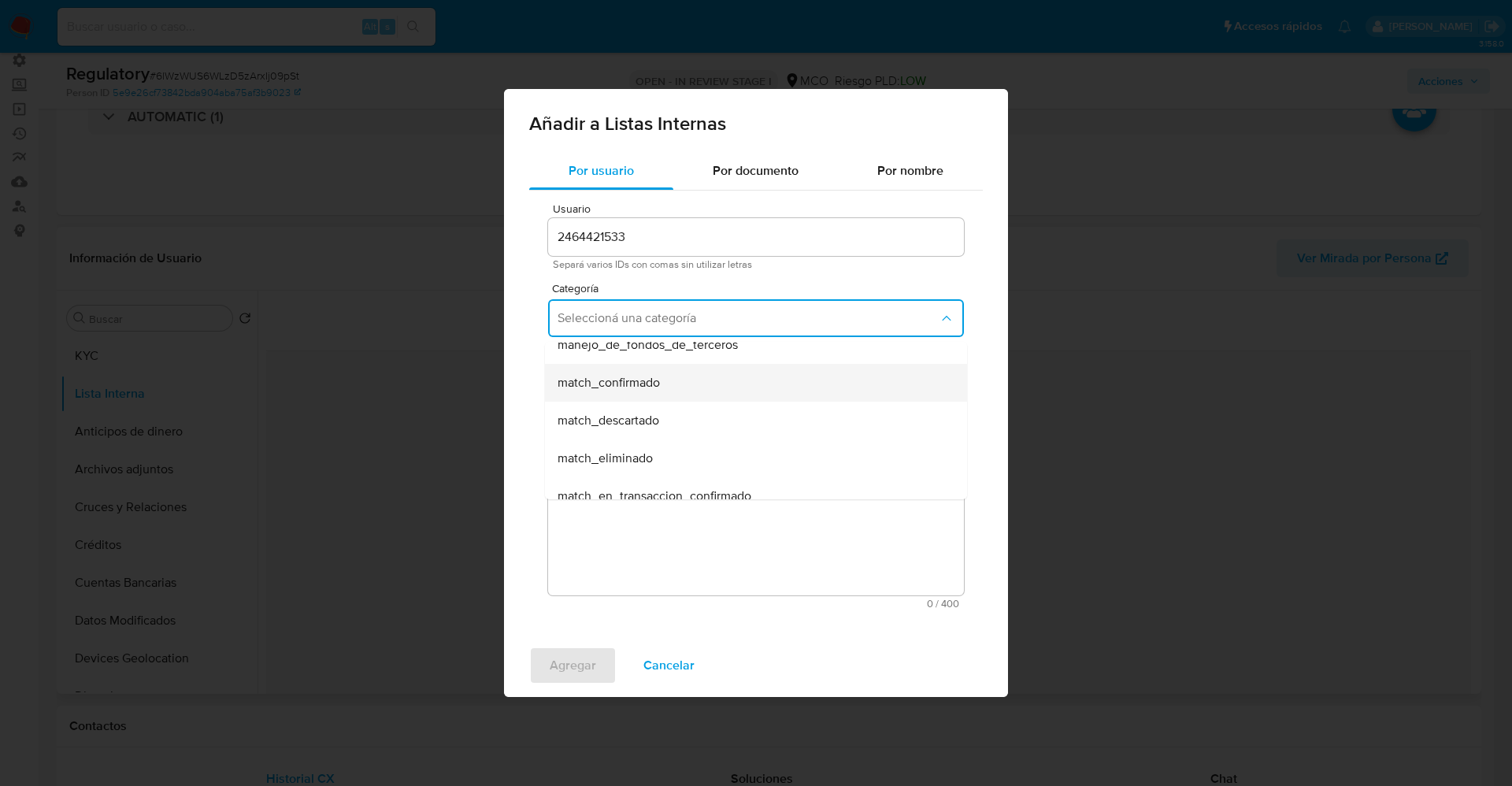
scroll to position [118, 0]
click at [648, 404] on div "match_descartado" at bounding box center [751, 393] width 387 height 38
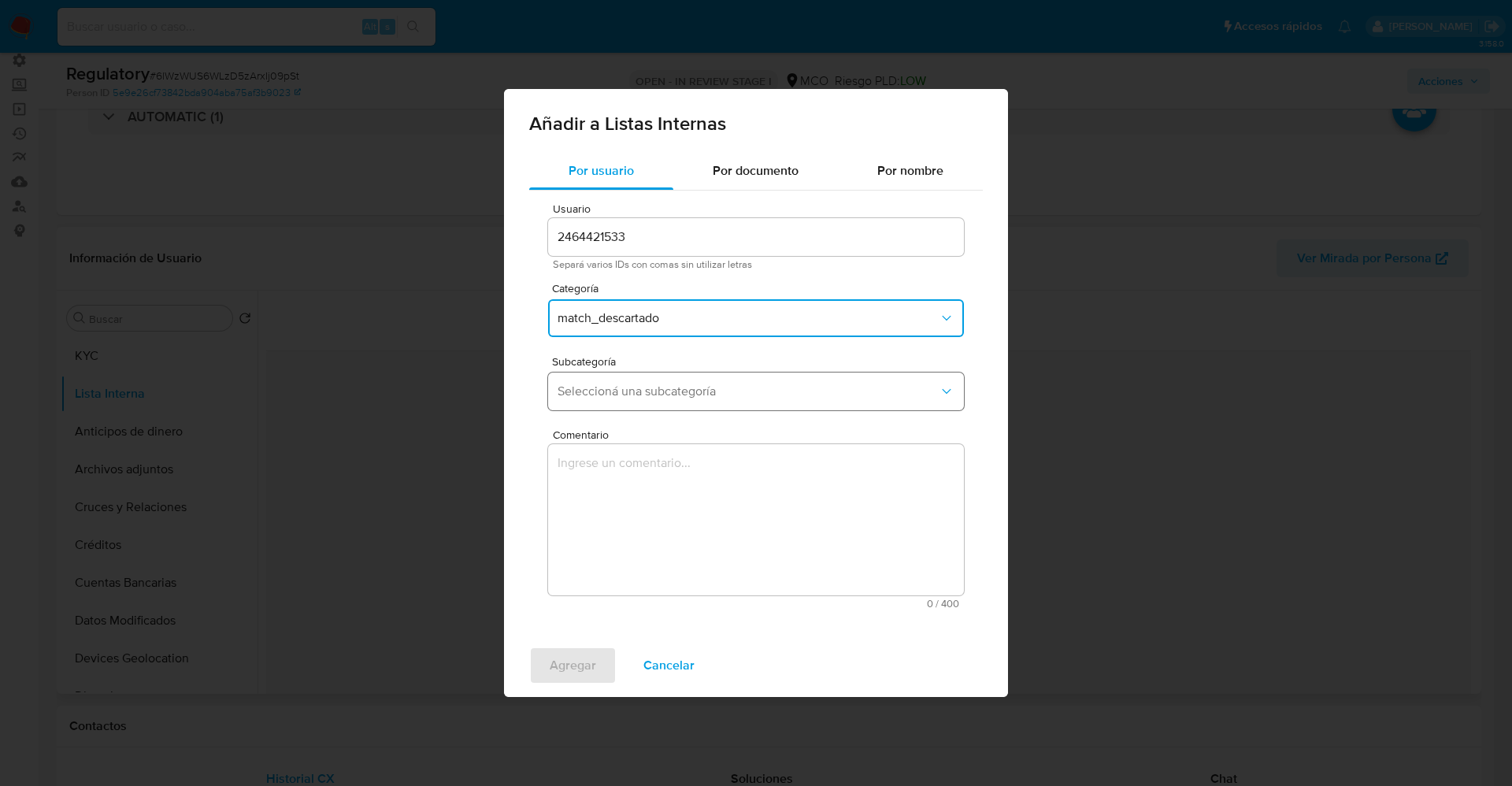
click at [659, 392] on span "Seleccioná una subcategoría" at bounding box center [748, 392] width 381 height 16
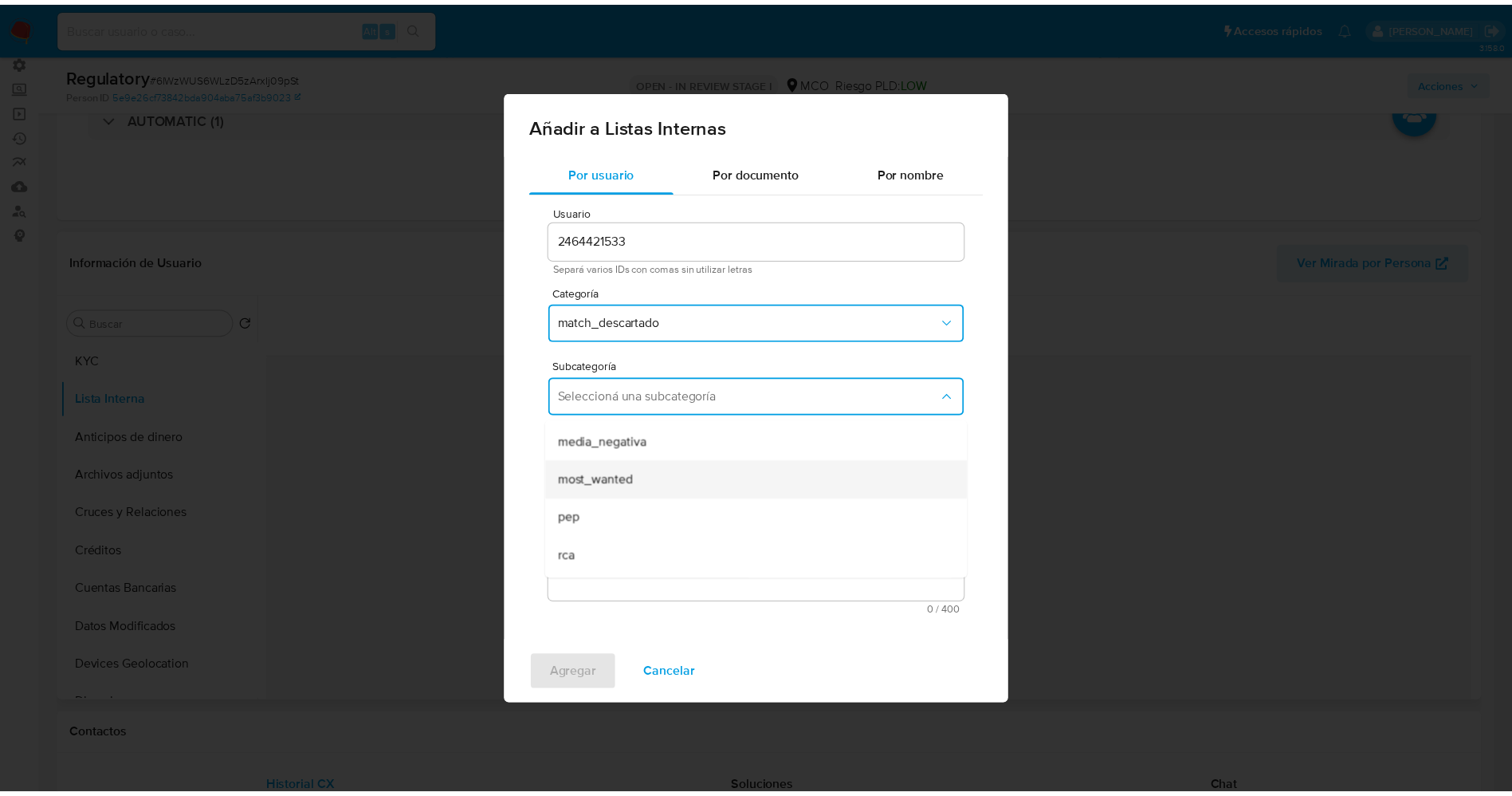
scroll to position [108, 0]
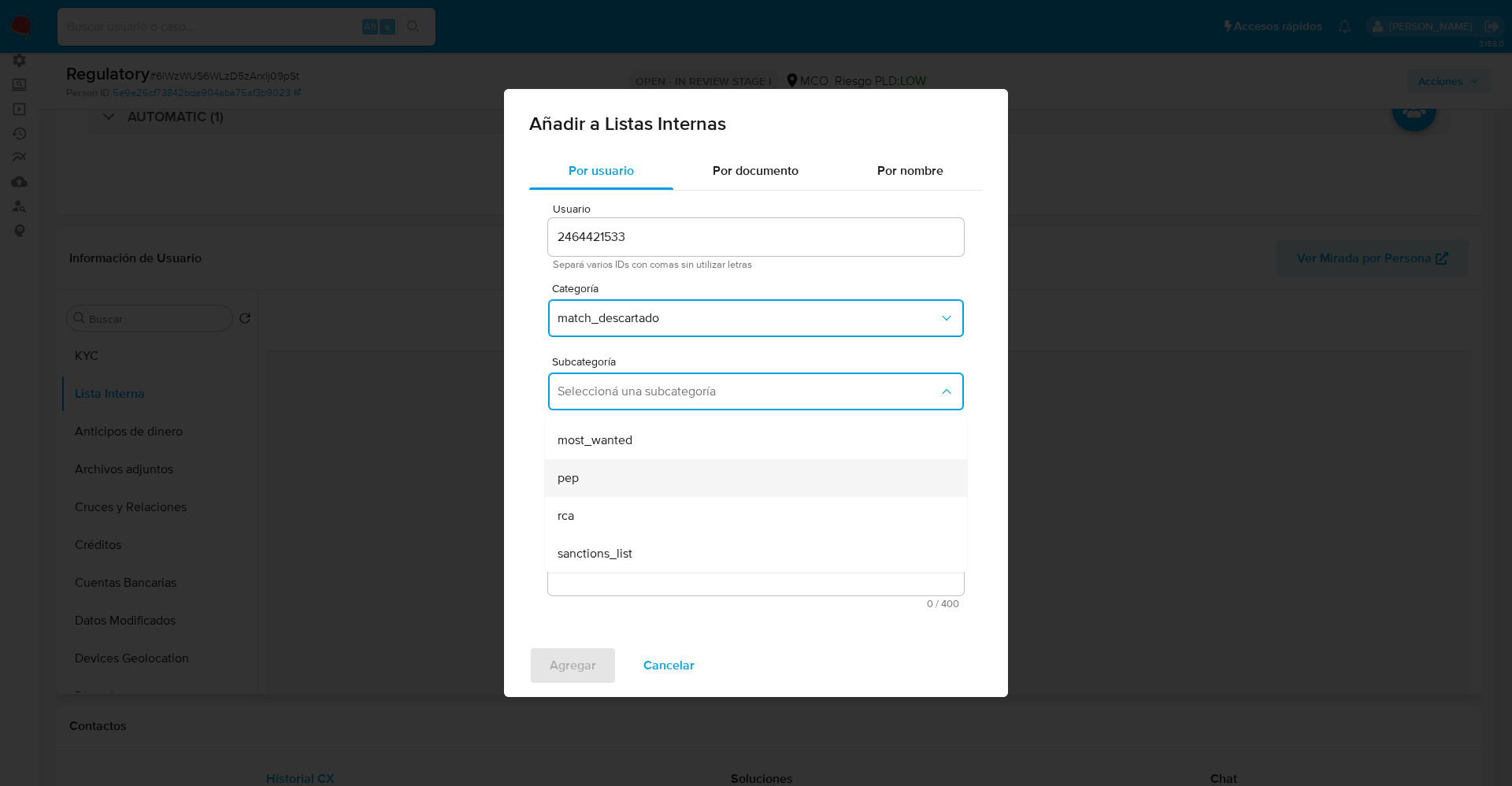
click at [632, 469] on div "pep" at bounding box center [751, 478] width 387 height 38
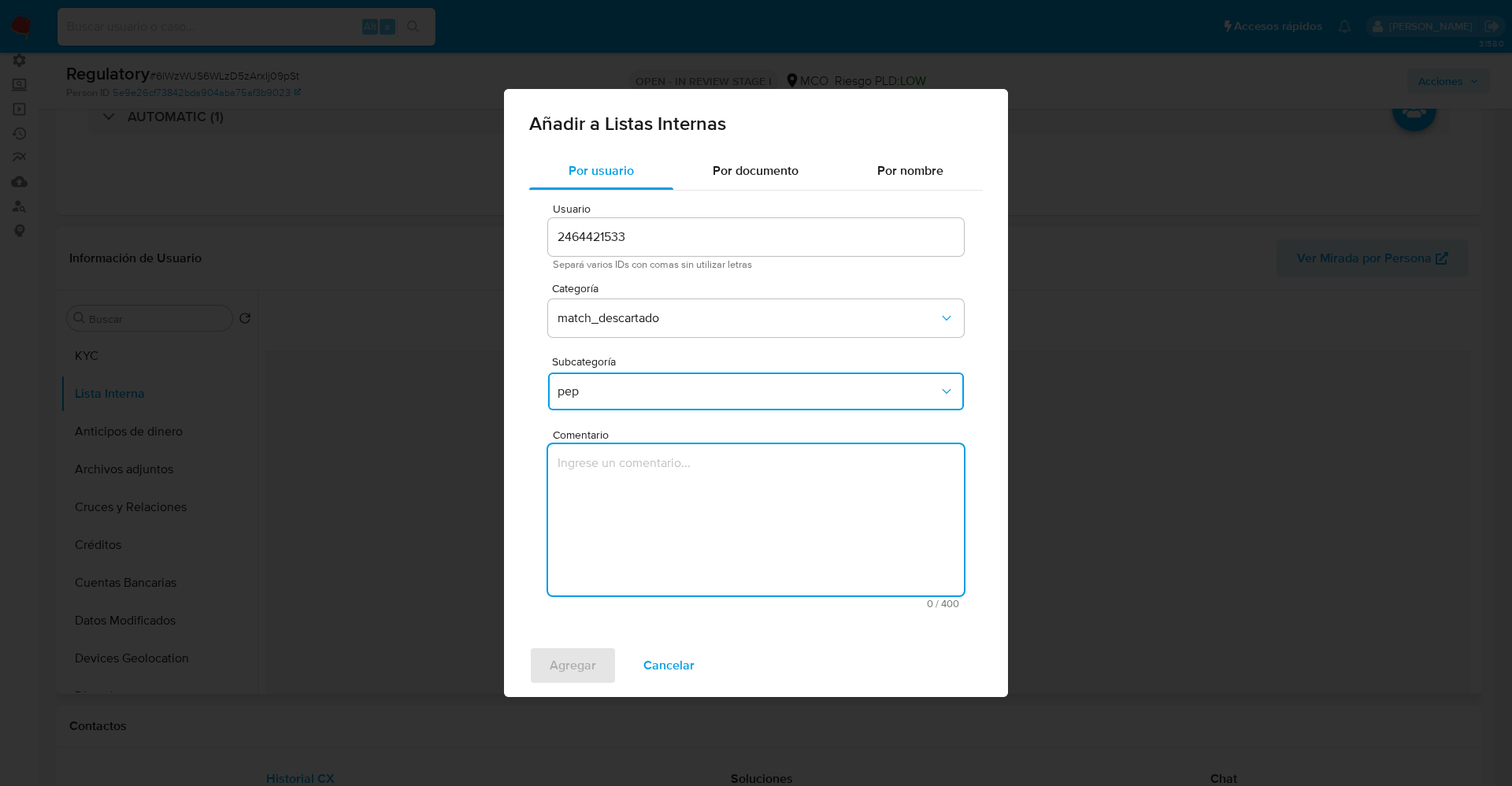
click at [632, 469] on textarea "Comentario" at bounding box center [756, 519] width 416 height 151
type textarea "El usuario Fredy Armando Vasquez Portes,CC 1117512057 declara que se desempeña …"
click at [575, 666] on span "Agregar" at bounding box center [573, 665] width 47 height 35
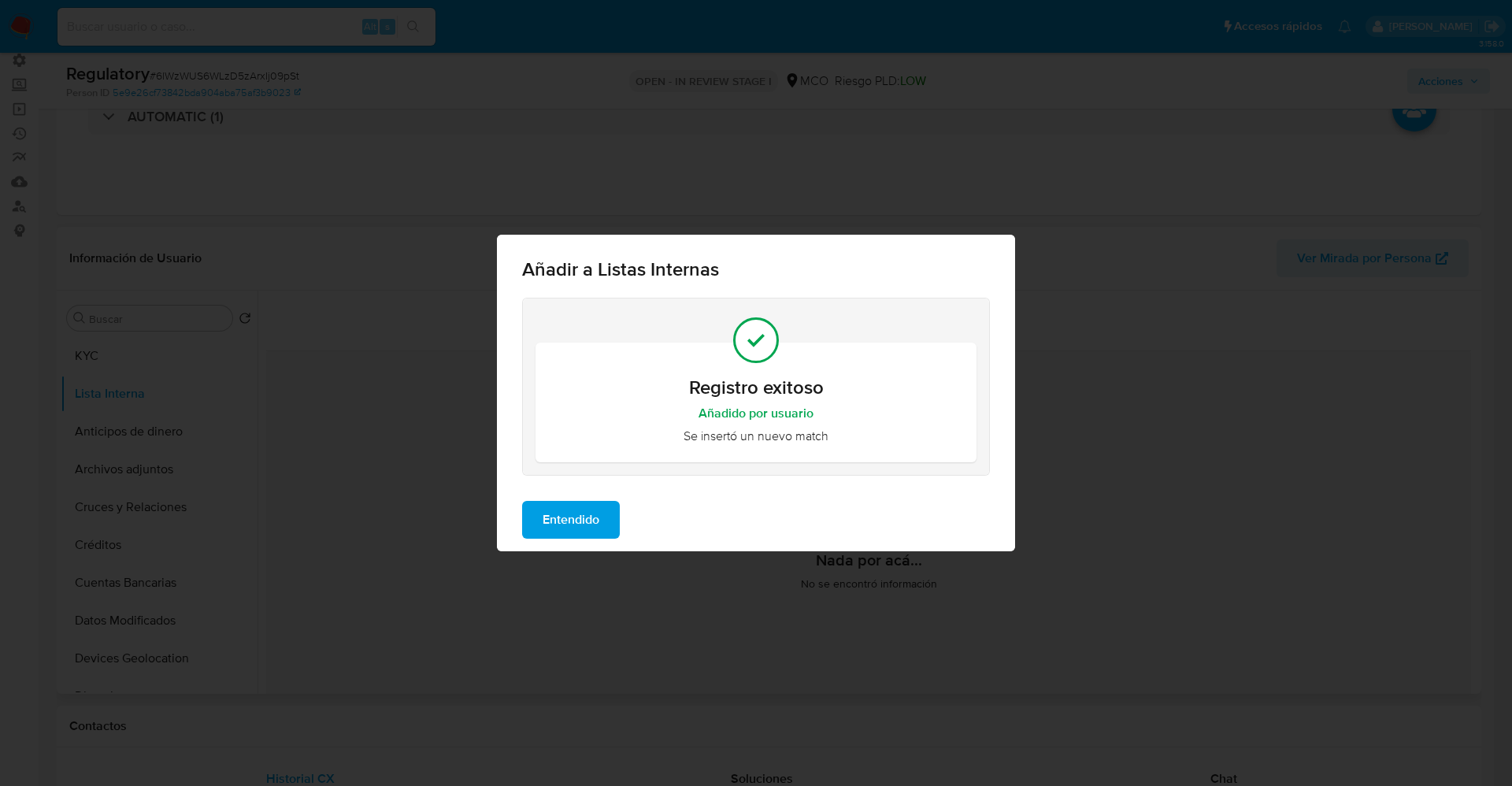
click at [577, 496] on div "Entendido" at bounding box center [756, 519] width 518 height 63
click at [574, 517] on span "Entendido" at bounding box center [570, 519] width 57 height 35
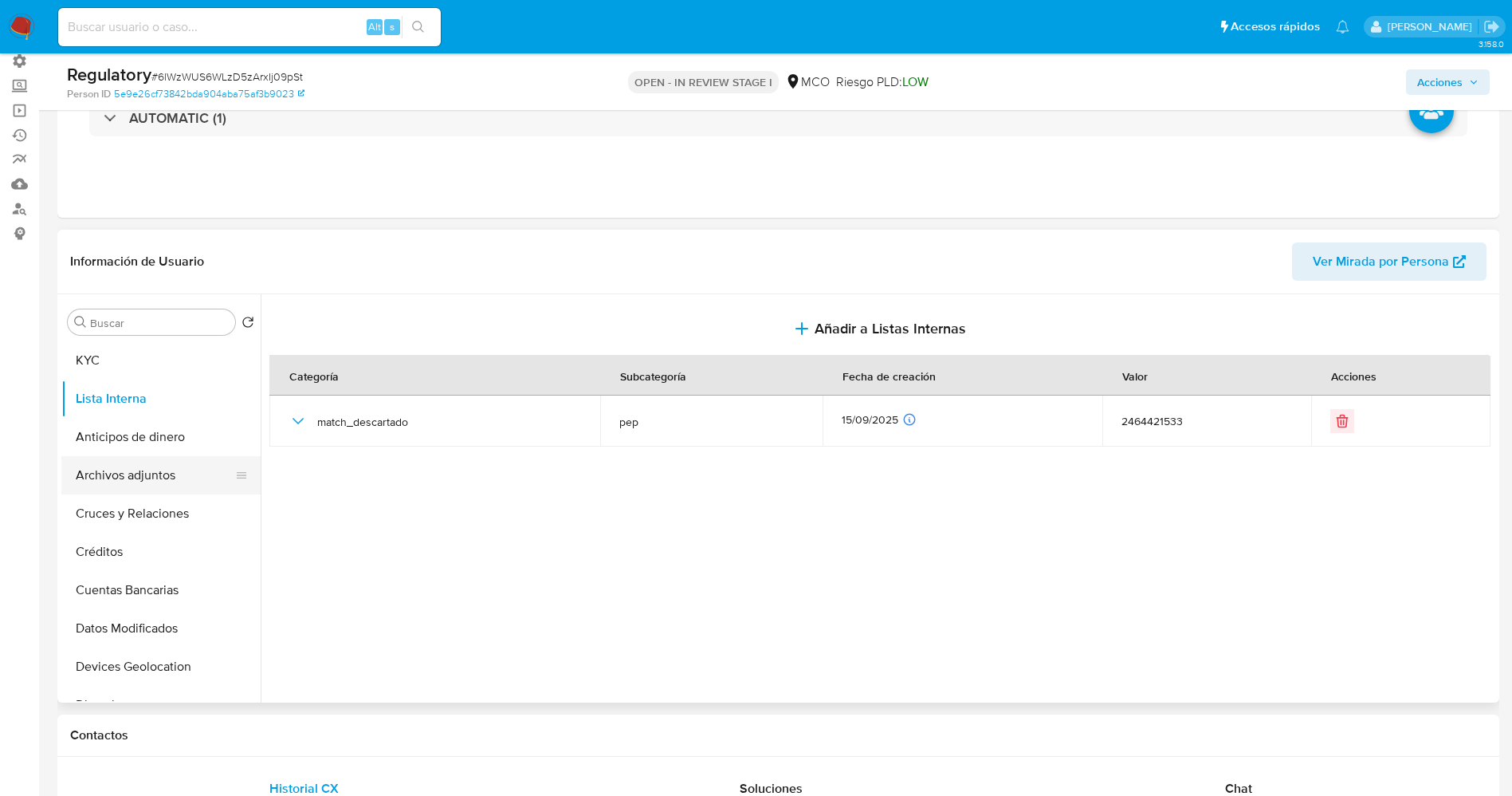
click at [149, 470] on button "Archivos adjuntos" at bounding box center [154, 475] width 186 height 38
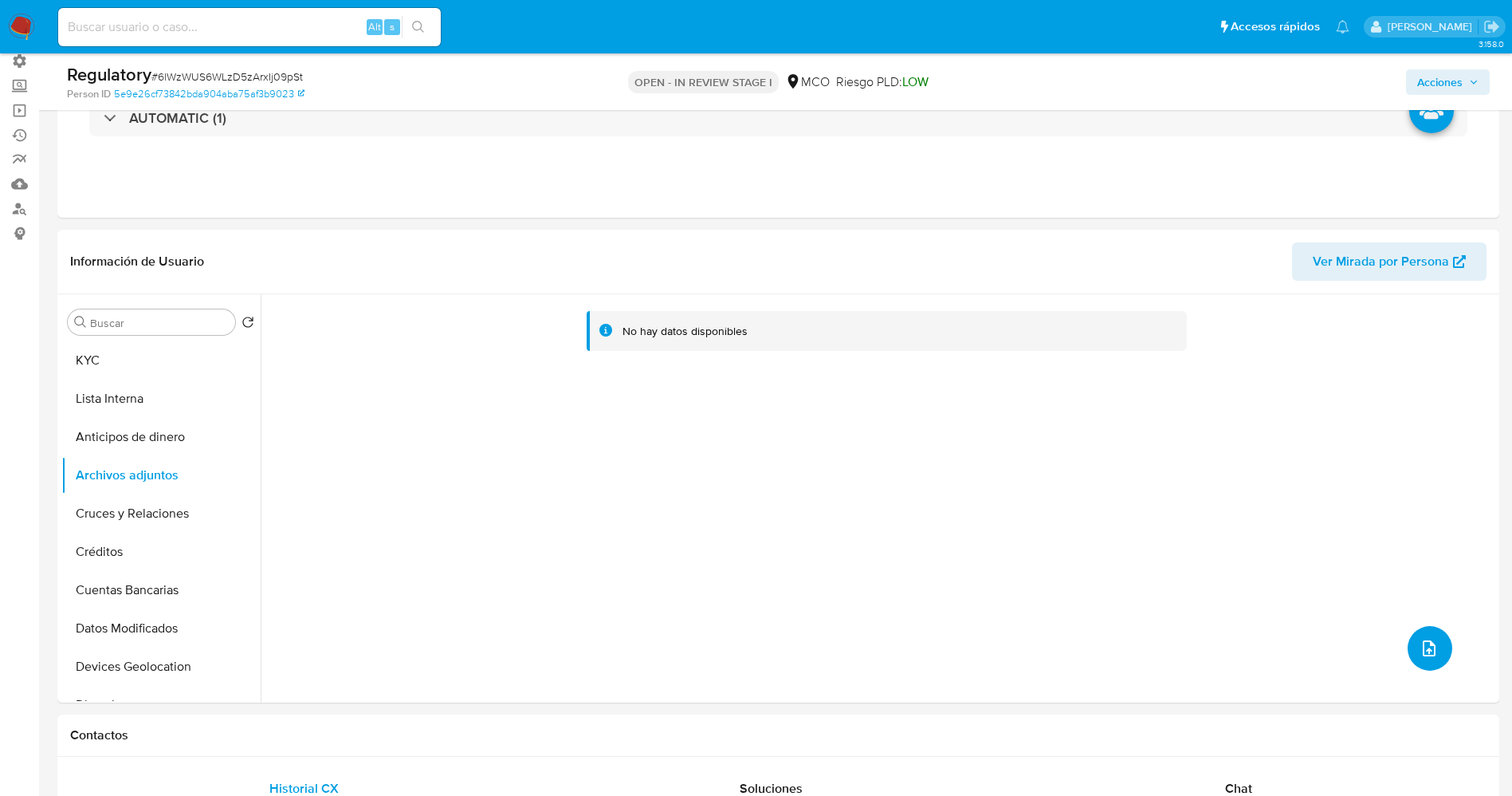
click at [1420, 655] on icon "upload-file" at bounding box center [1428, 648] width 19 height 19
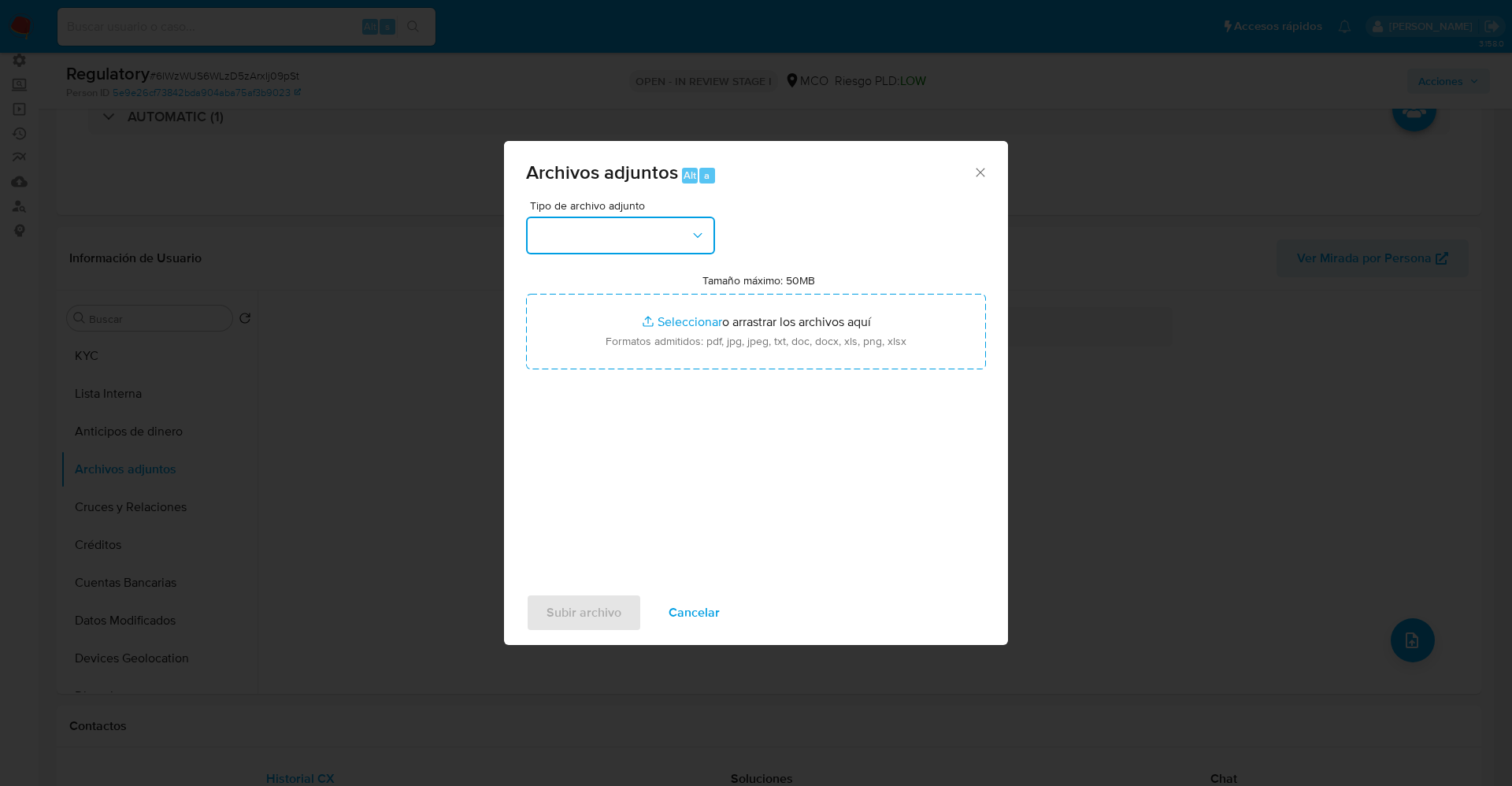
click at [628, 240] on button "button" at bounding box center [620, 235] width 189 height 38
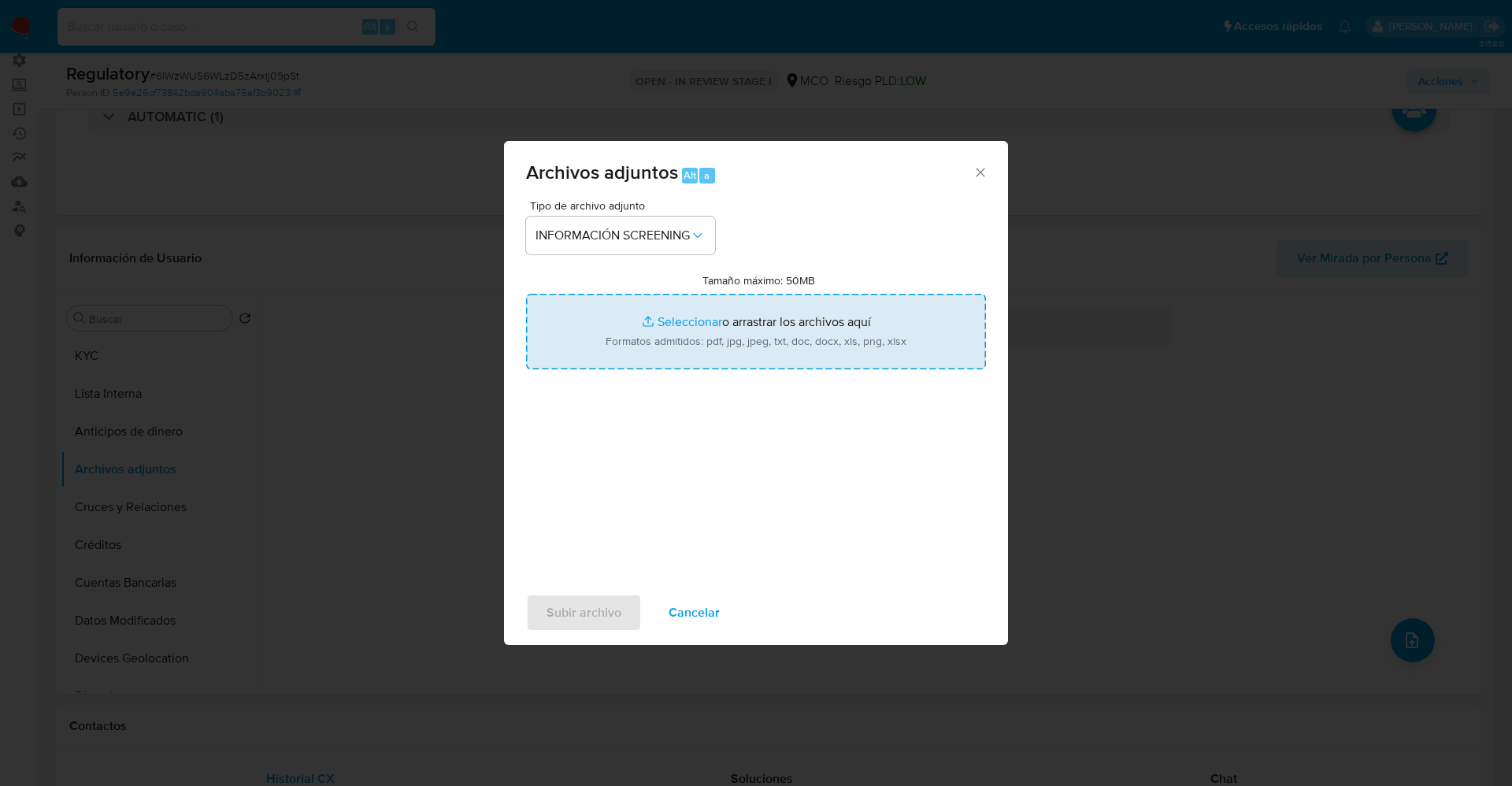
type input "C:\fakepath\_Fredy Armando Vasquez Portes_ lavado de dinero - Buscar con Google…"
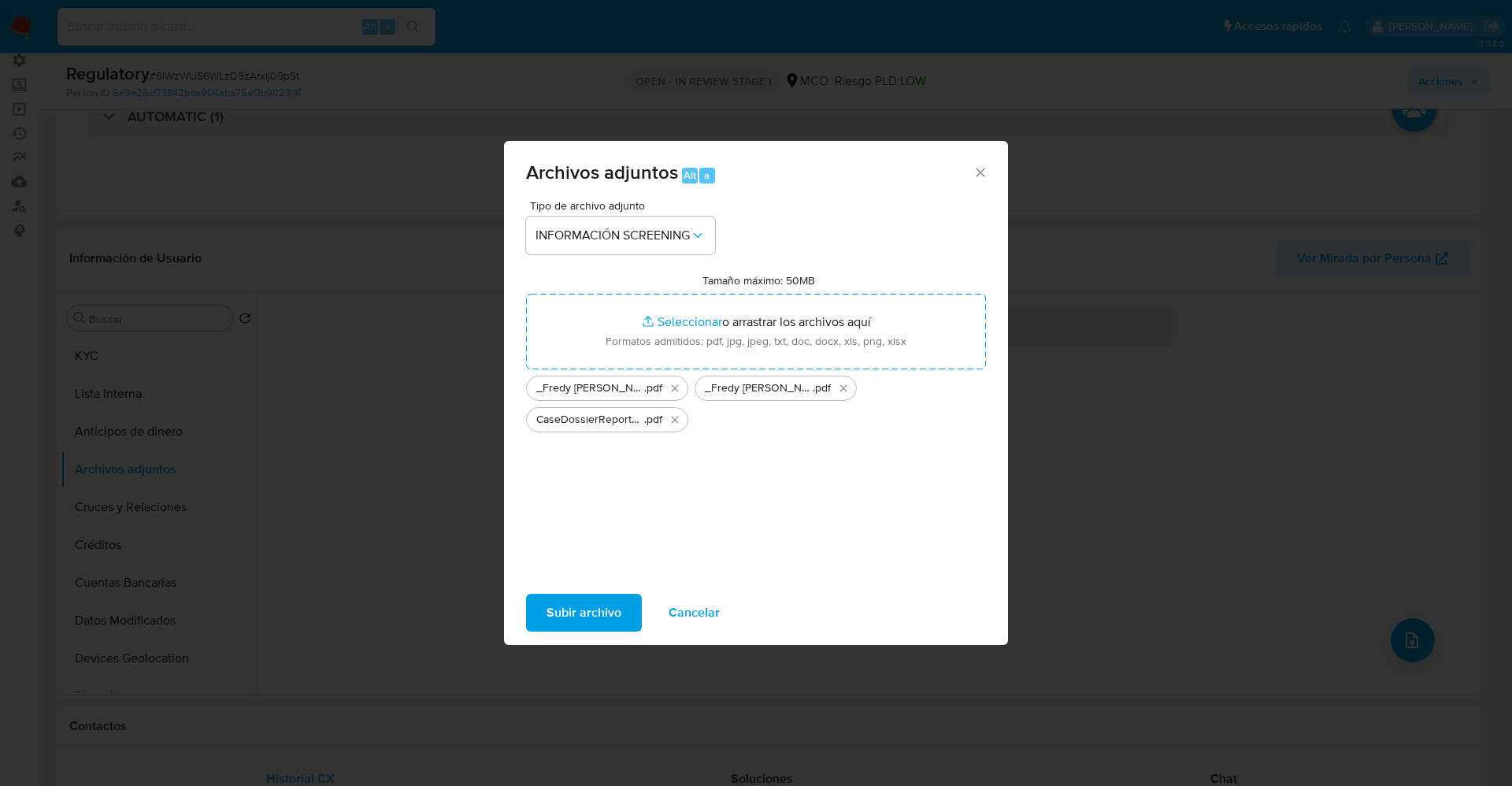
click at [563, 622] on span "Subir archivo" at bounding box center [583, 613] width 75 height 35
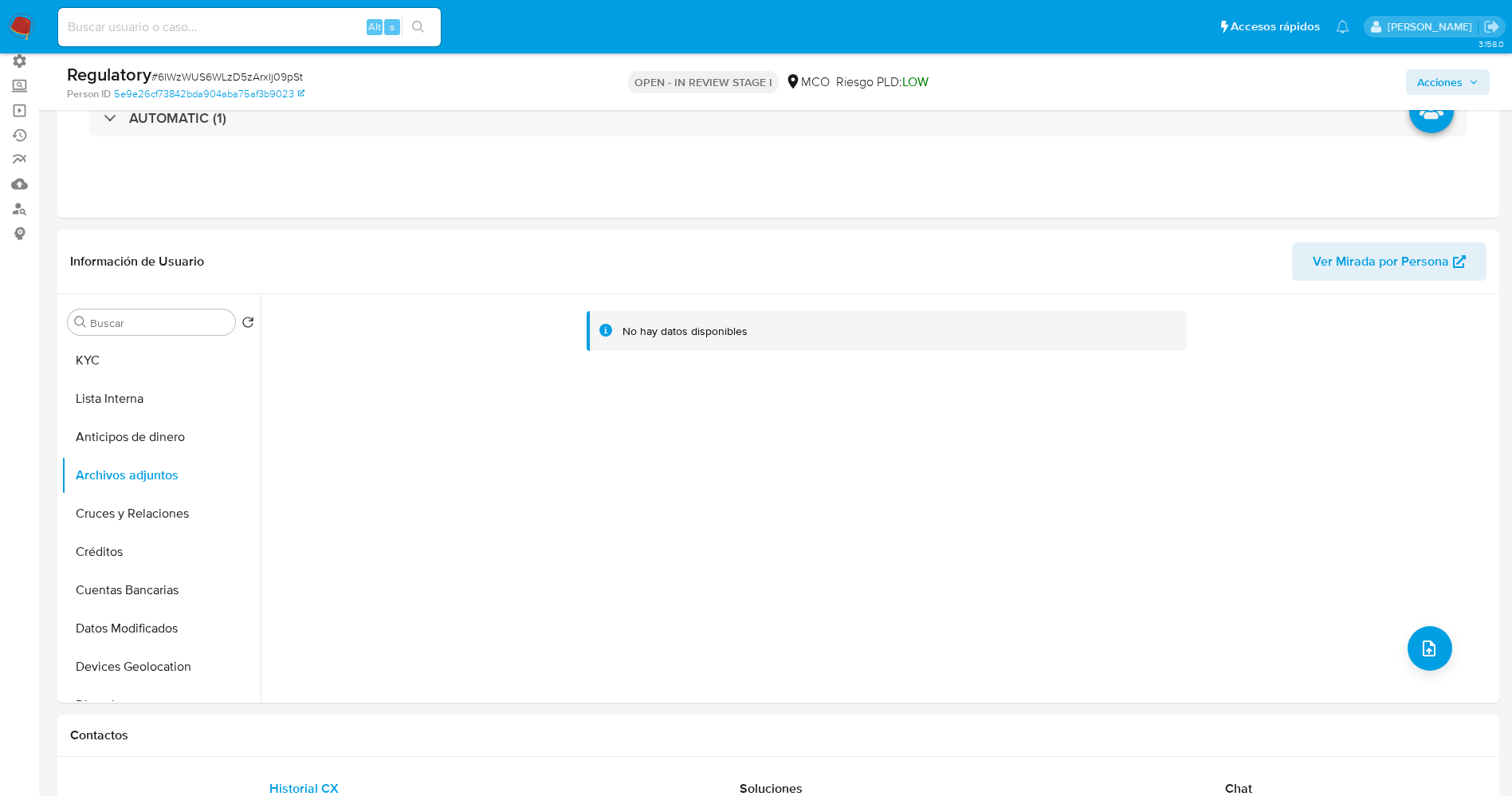
click at [139, 402] on button "Lista Interna" at bounding box center [160, 398] width 199 height 38
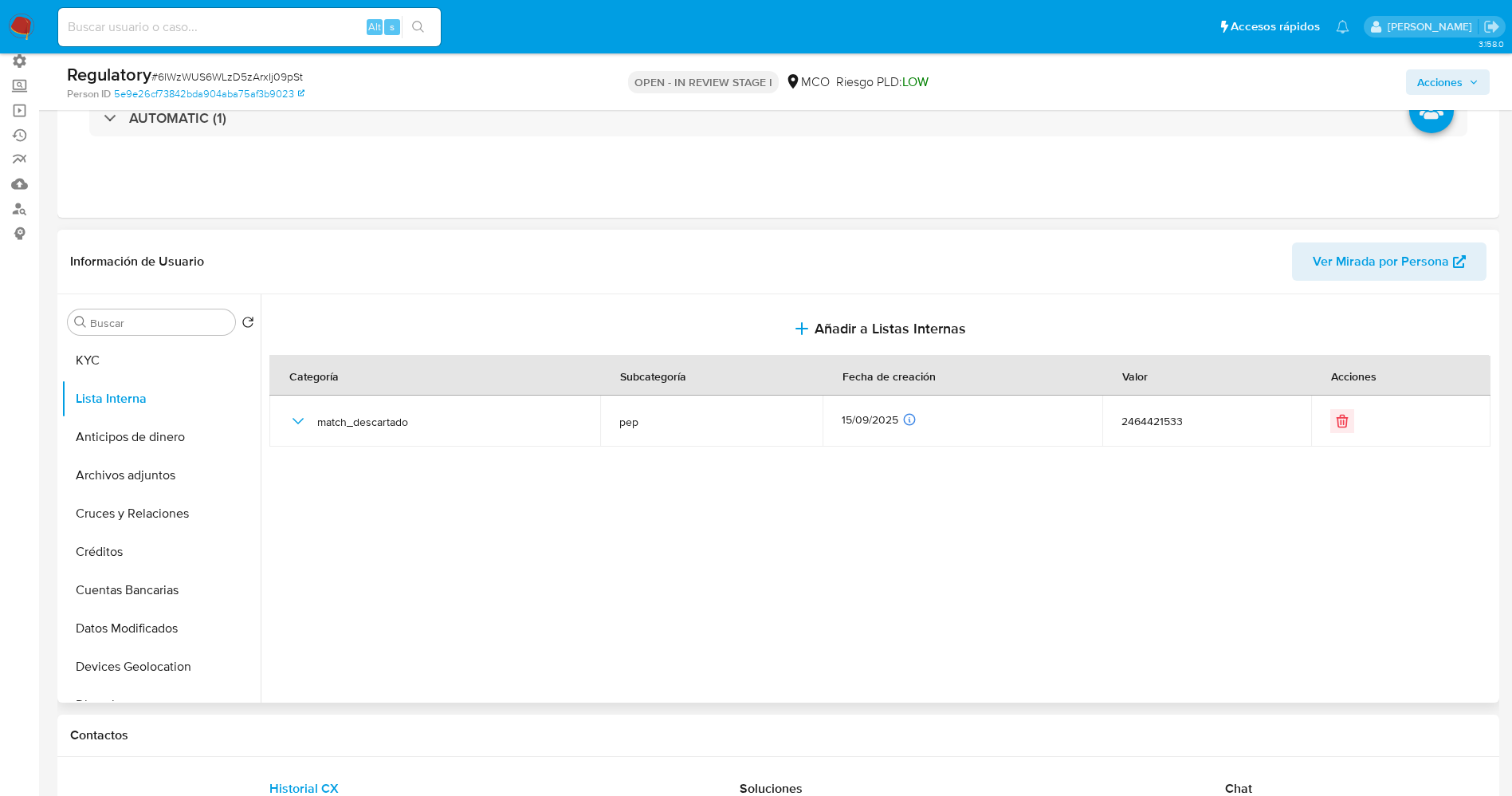
scroll to position [0, 0]
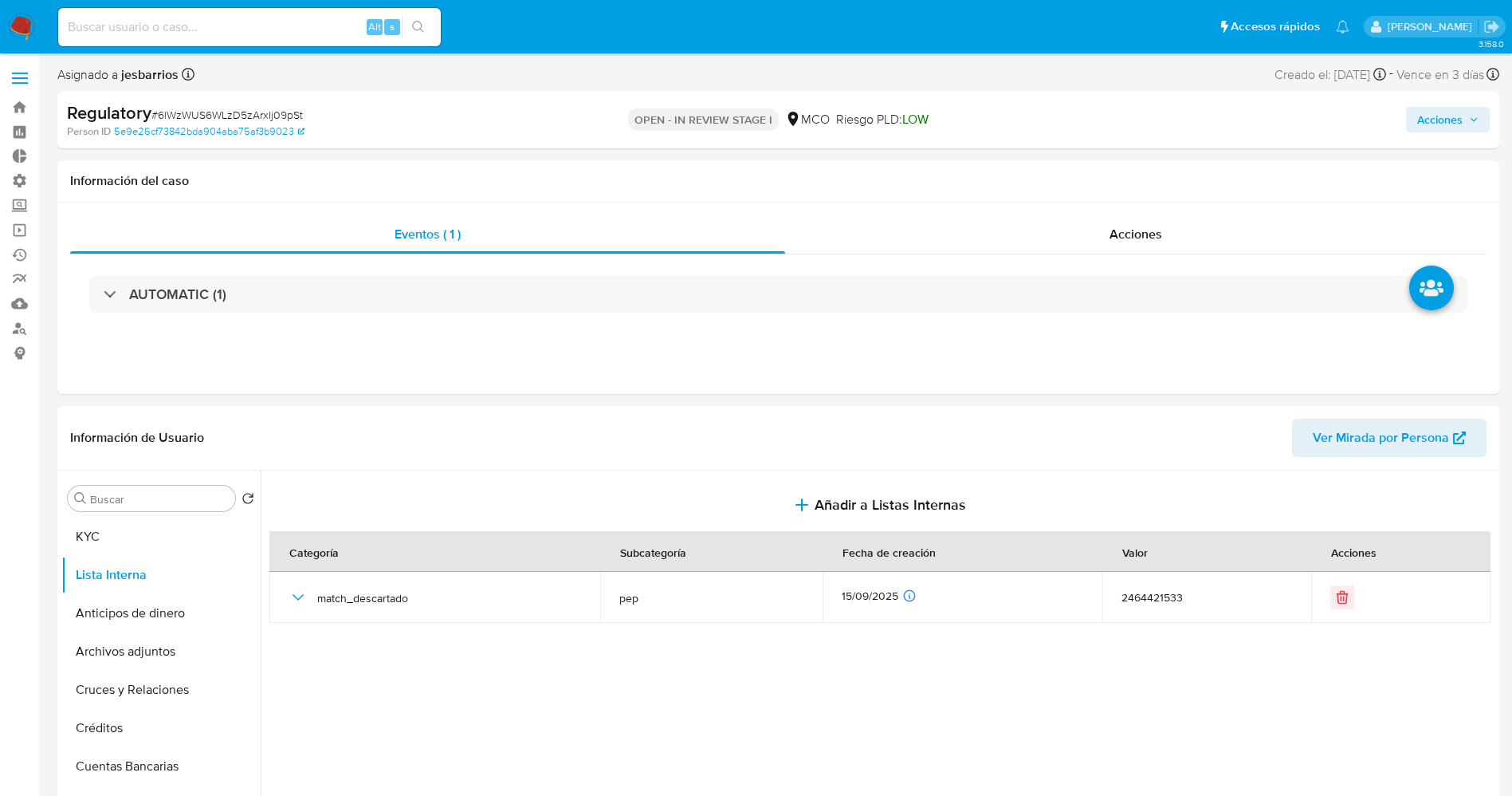
click at [1432, 116] on span "Acciones" at bounding box center [1439, 119] width 45 height 25
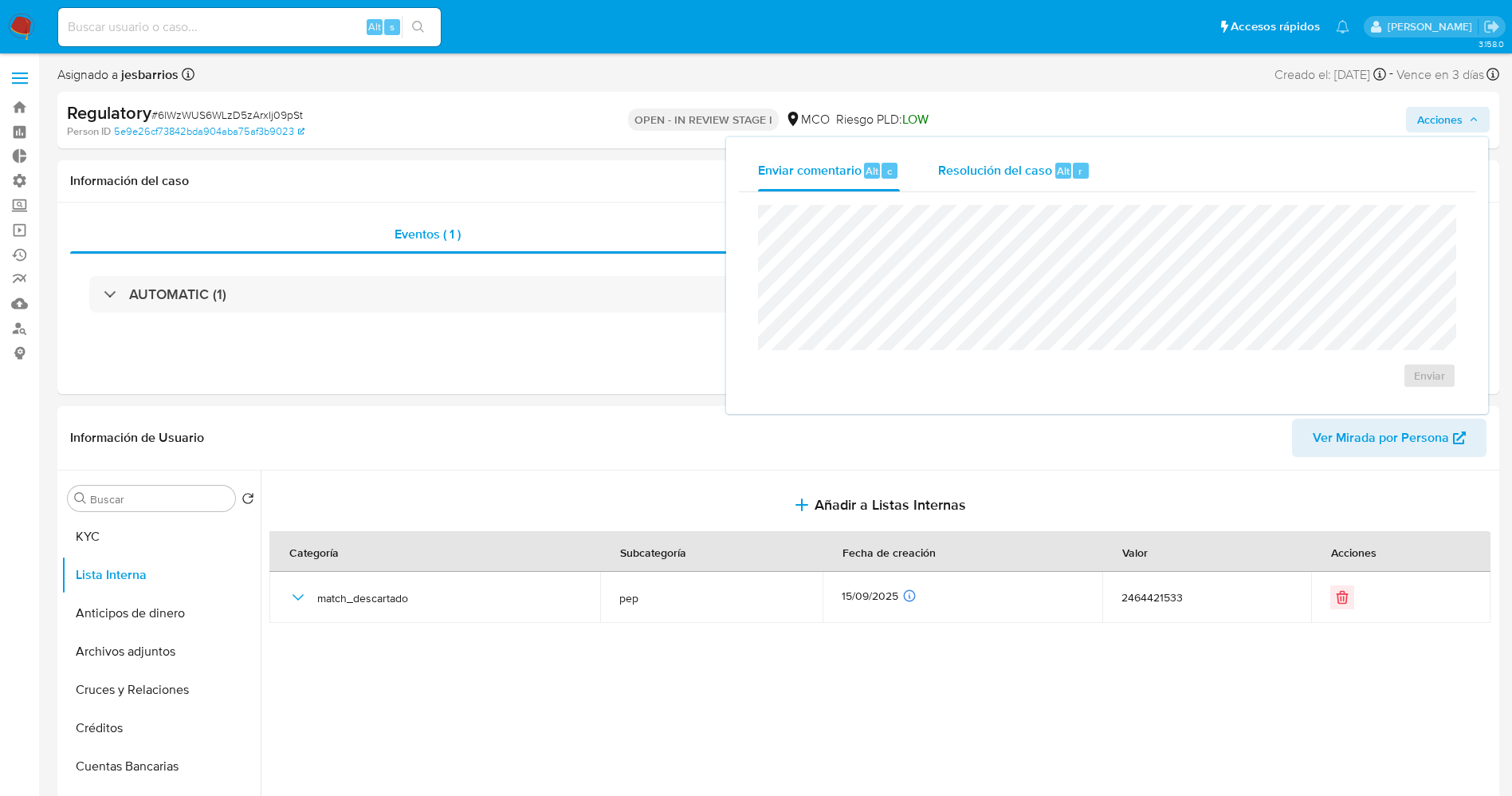
click at [1037, 156] on div "Resolución del caso Alt r" at bounding box center [1014, 171] width 152 height 42
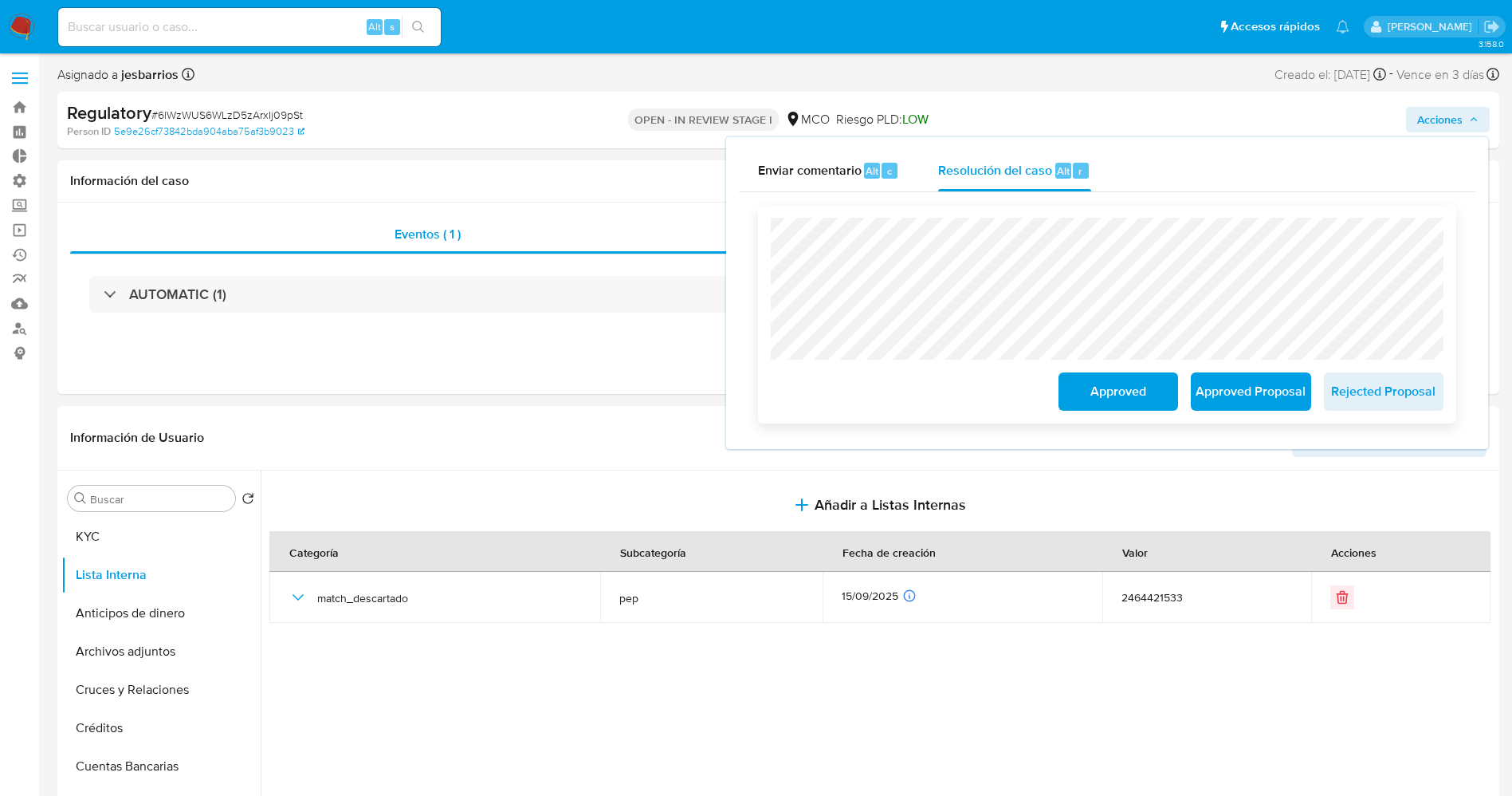
click at [1117, 378] on span "Approved" at bounding box center [1118, 391] width 78 height 35
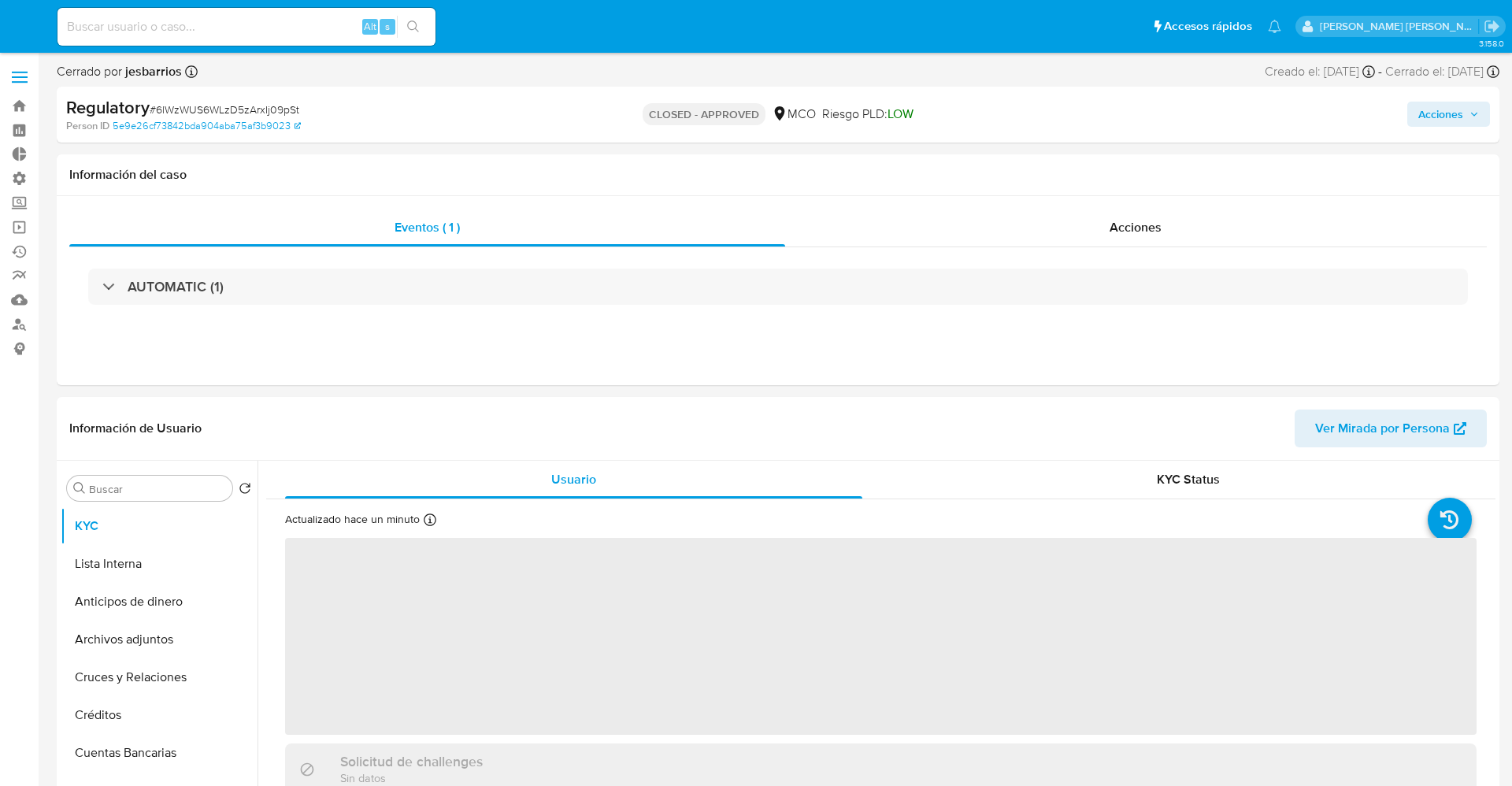
select select "10"
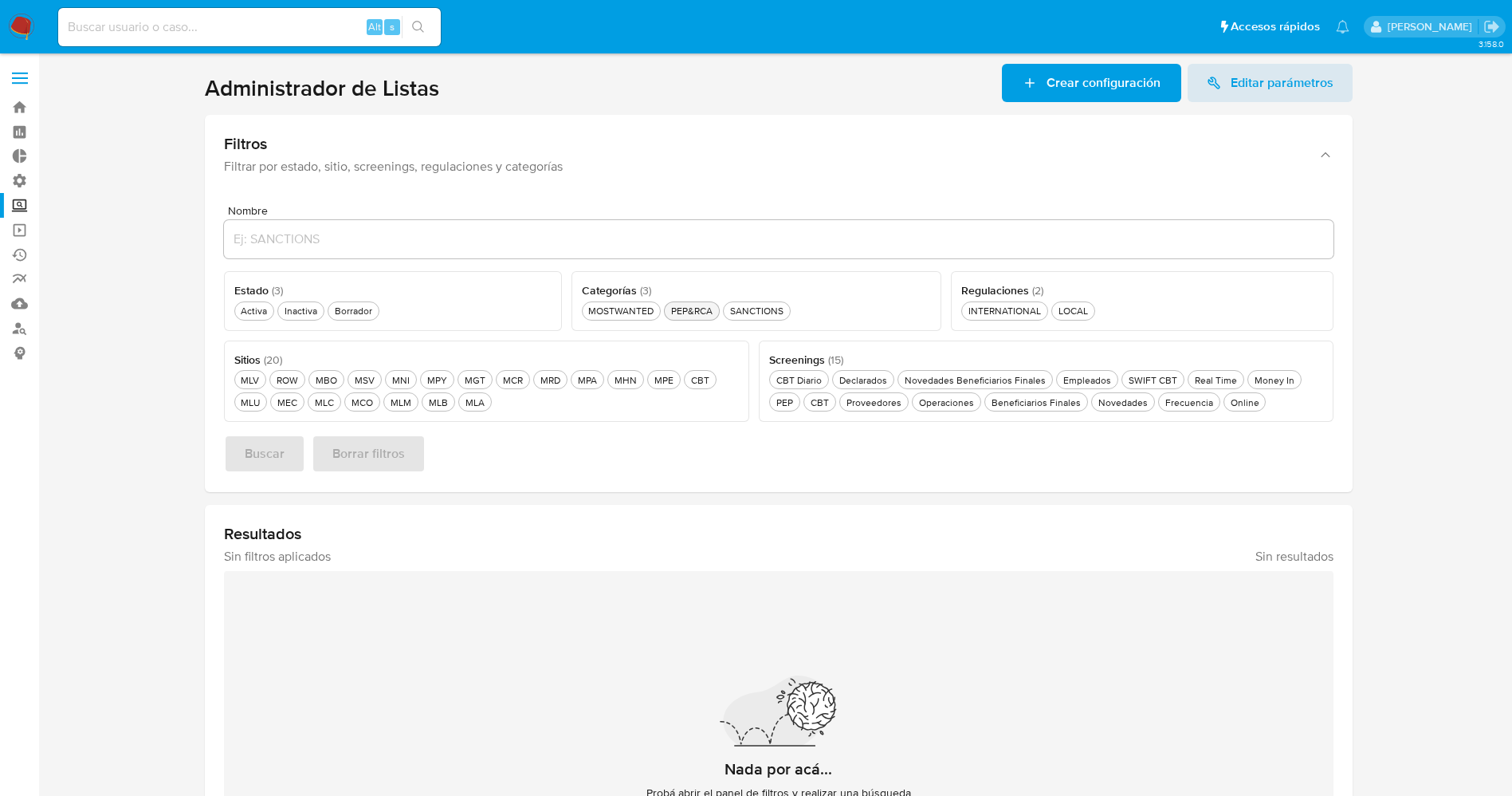
click at [689, 314] on div "PEP&RCA PEP&RCA" at bounding box center [691, 310] width 48 height 14
click at [1340, 77] on link "Editar parámetros" at bounding box center [1269, 83] width 165 height 38
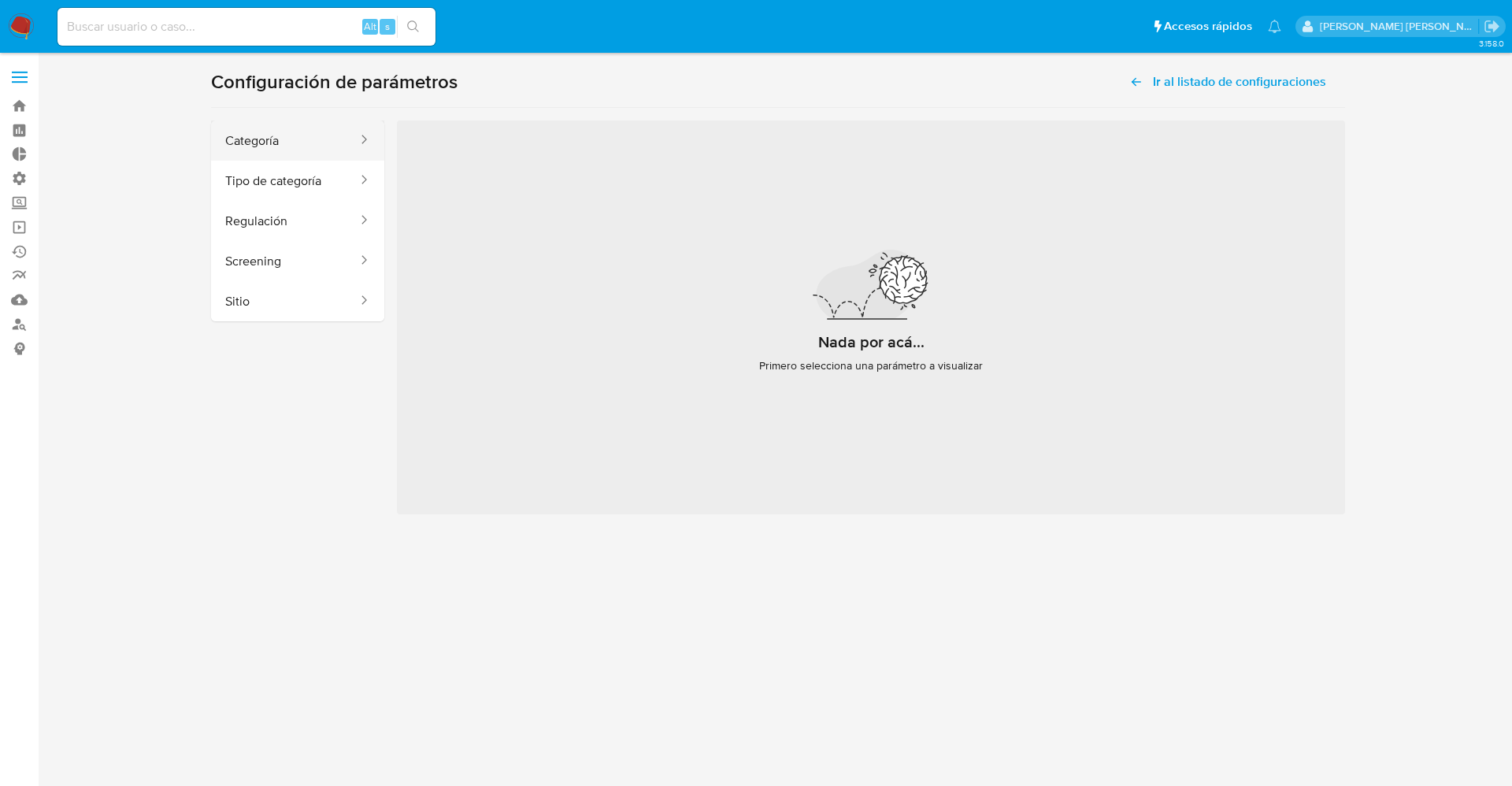
click at [309, 137] on button "Categoría" at bounding box center [285, 140] width 148 height 40
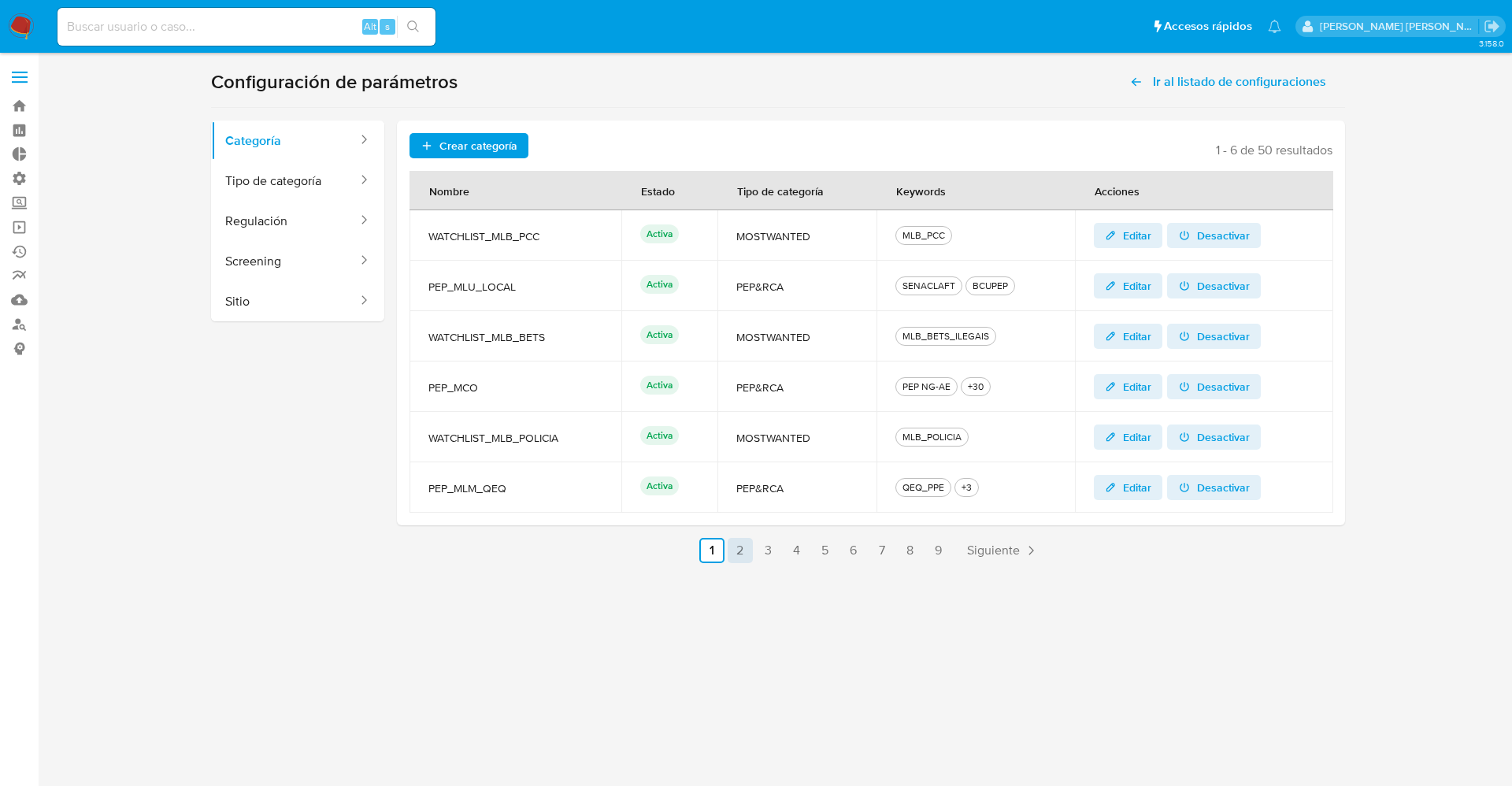
click at [746, 543] on link "2" at bounding box center [740, 551] width 25 height 25
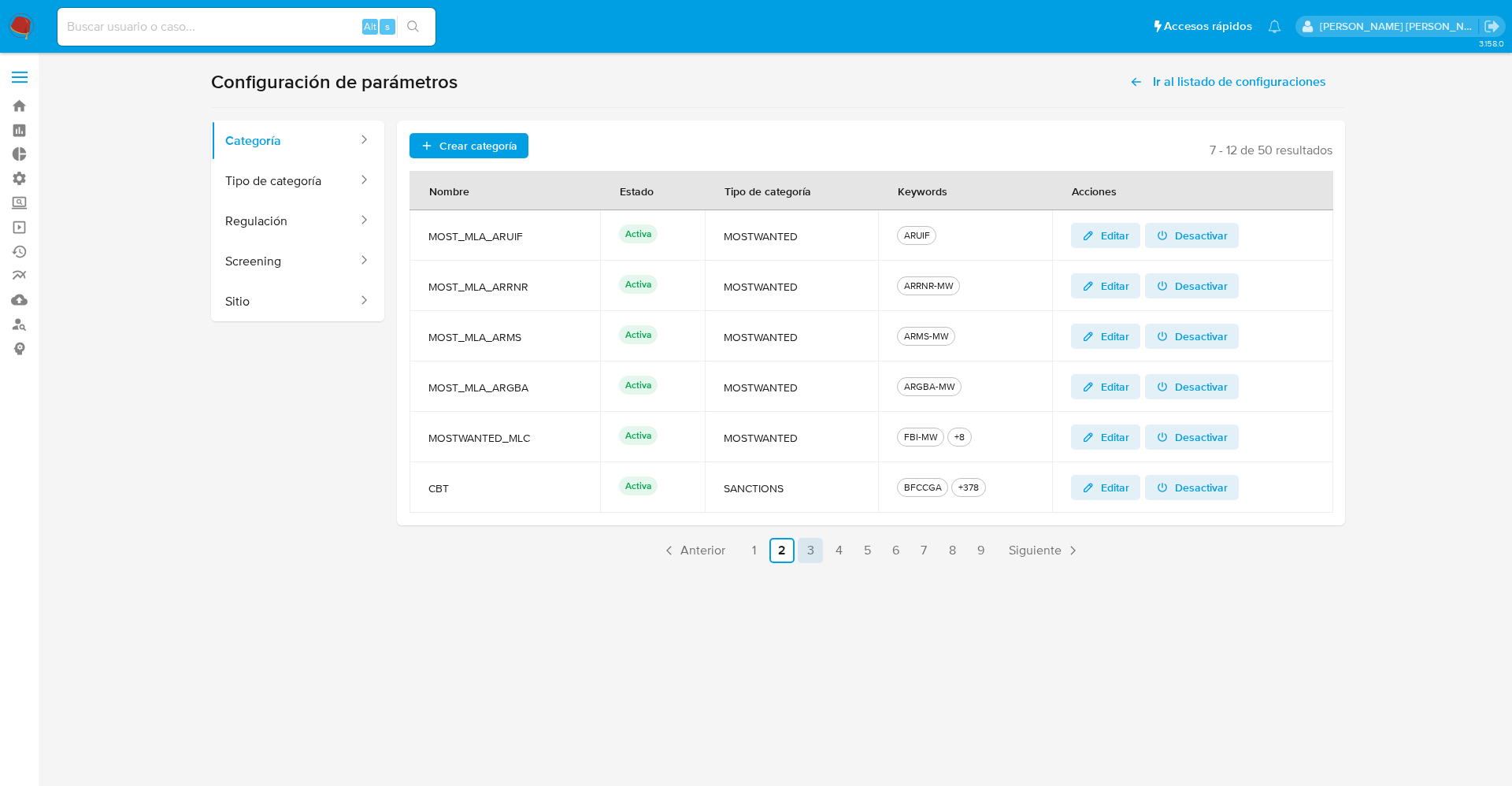
click at [816, 544] on link "3" at bounding box center [810, 551] width 25 height 25
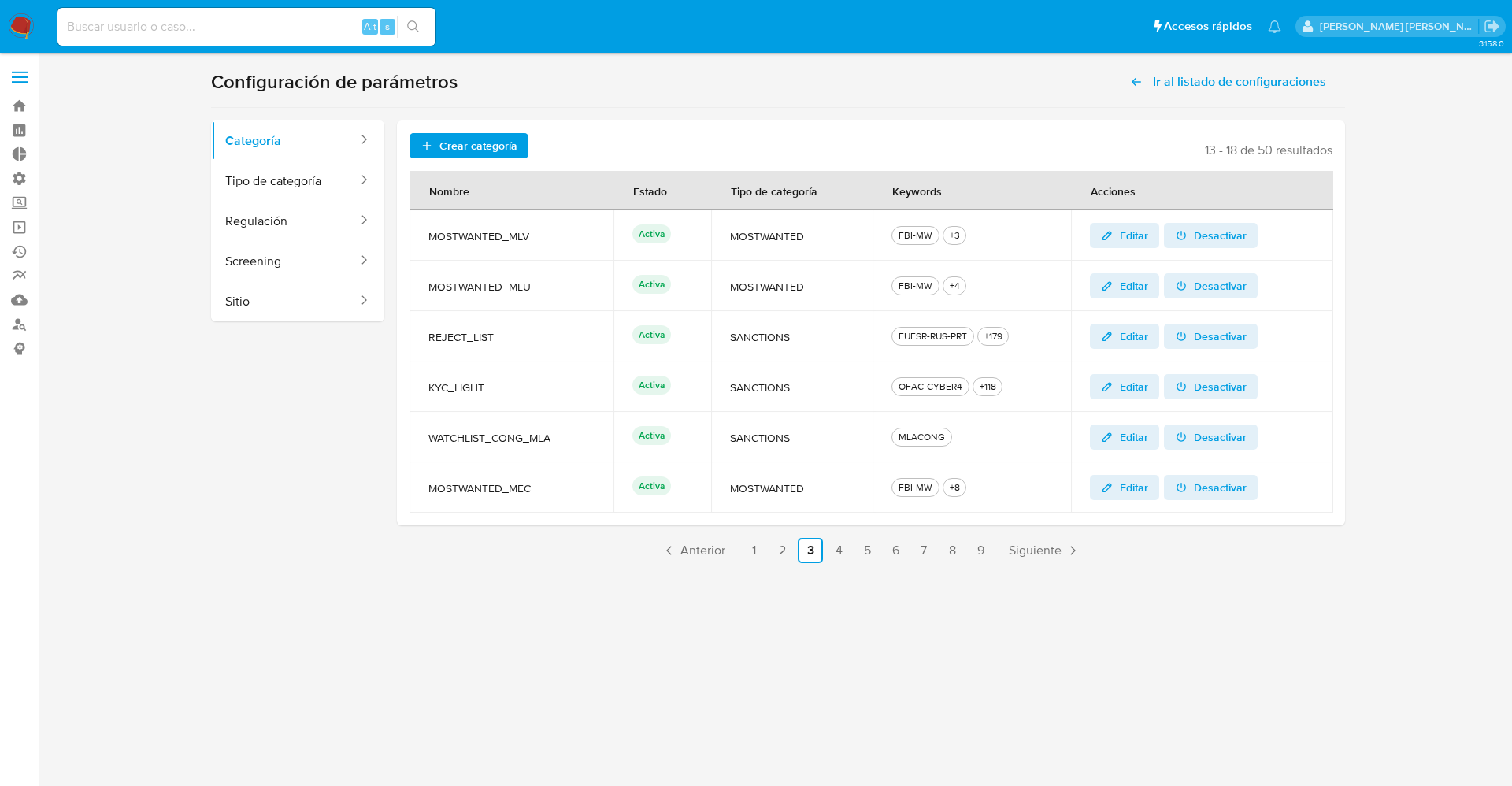
click at [21, 22] on img at bounding box center [22, 27] width 27 height 27
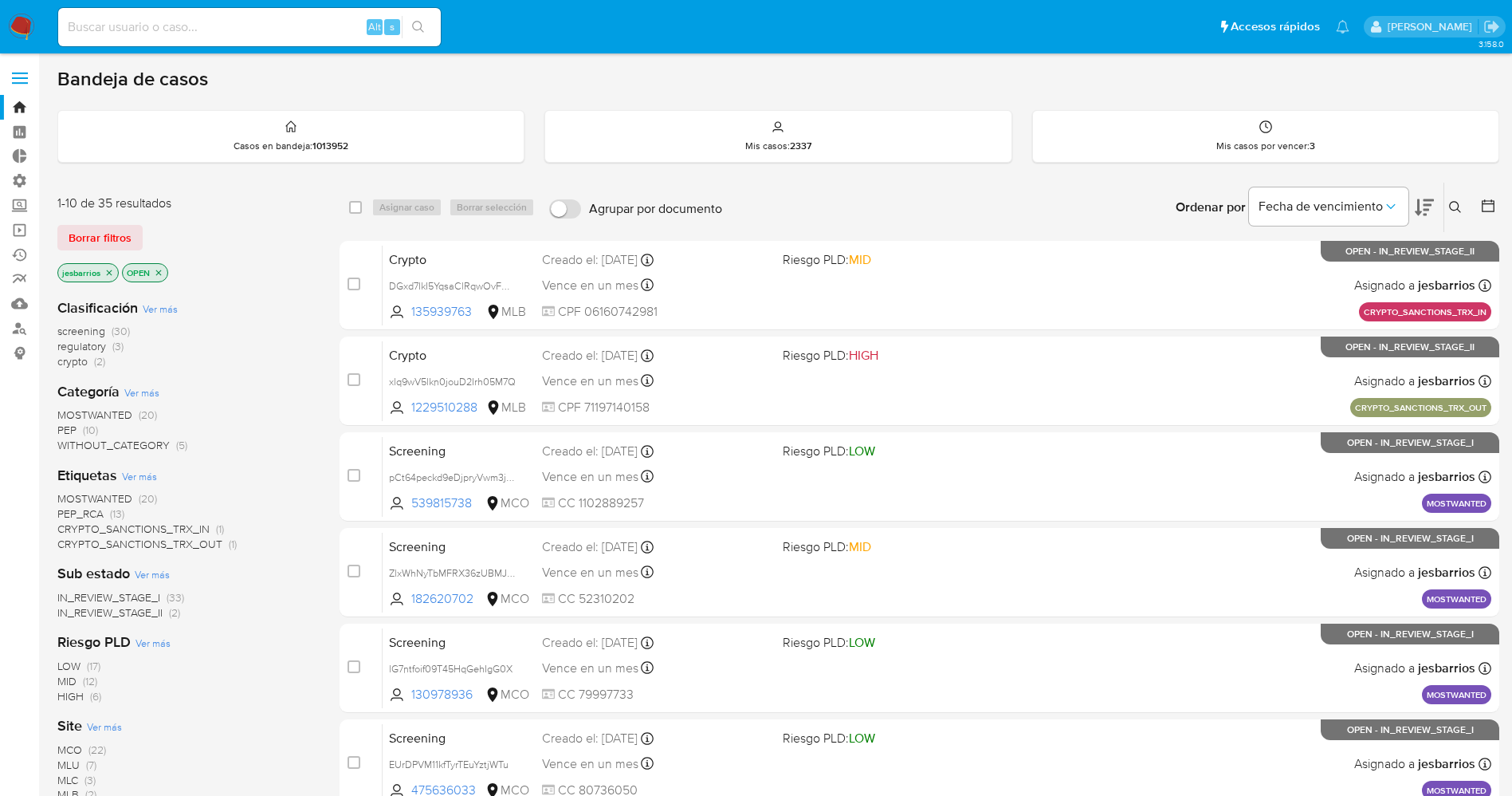
click at [106, 348] on span "regulatory (3)" at bounding box center [90, 346] width 66 height 15
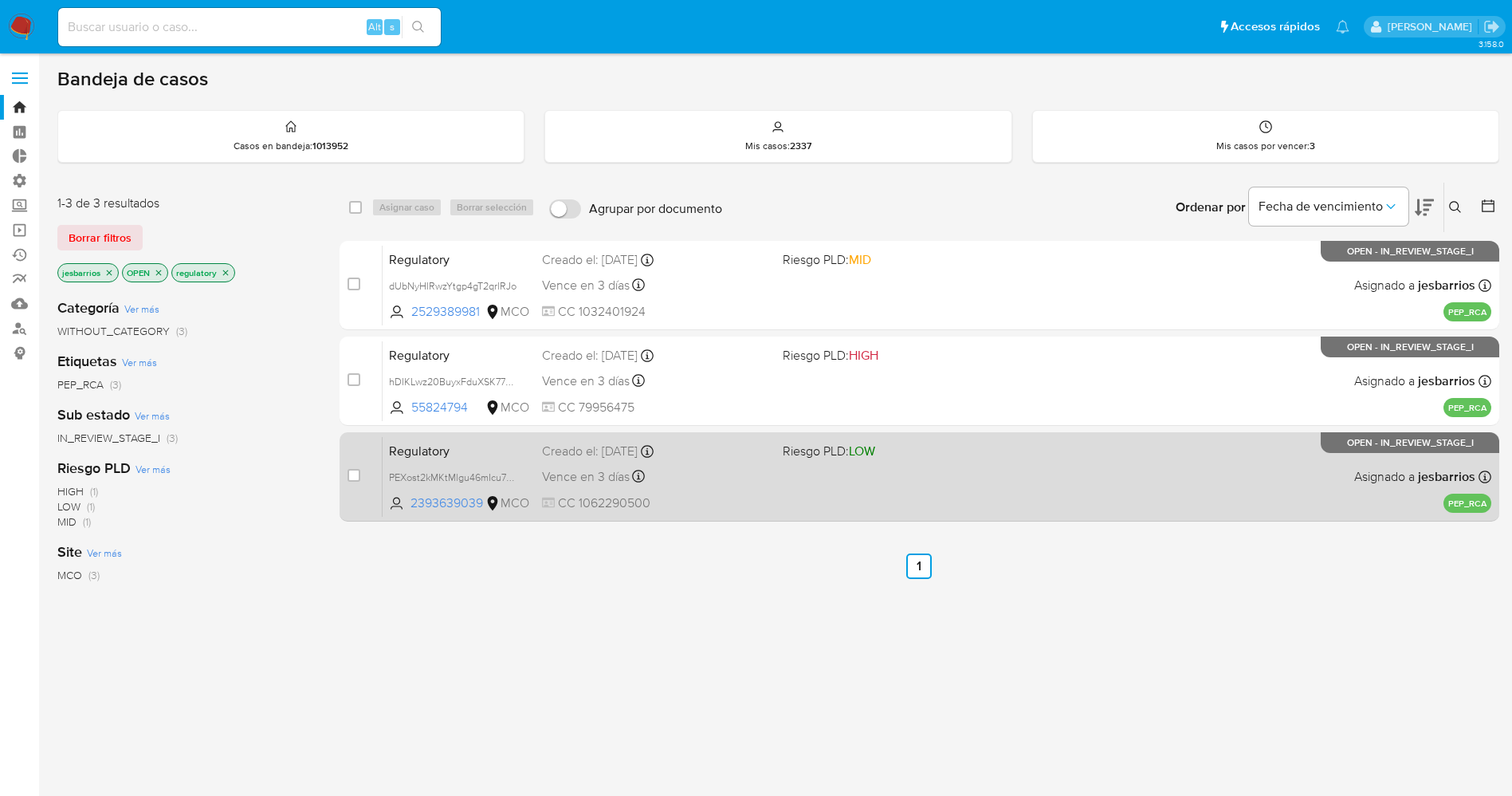
click at [771, 506] on div "Regulatory PEXost2kMKtMlgu46mIcu7Az 2393639039 MCO Riesgo PLD: LOW Creado el: […" at bounding box center [936, 476] width 1108 height 81
click at [811, 457] on span "Riesgo PLD: LOW" at bounding box center [829, 450] width 93 height 17
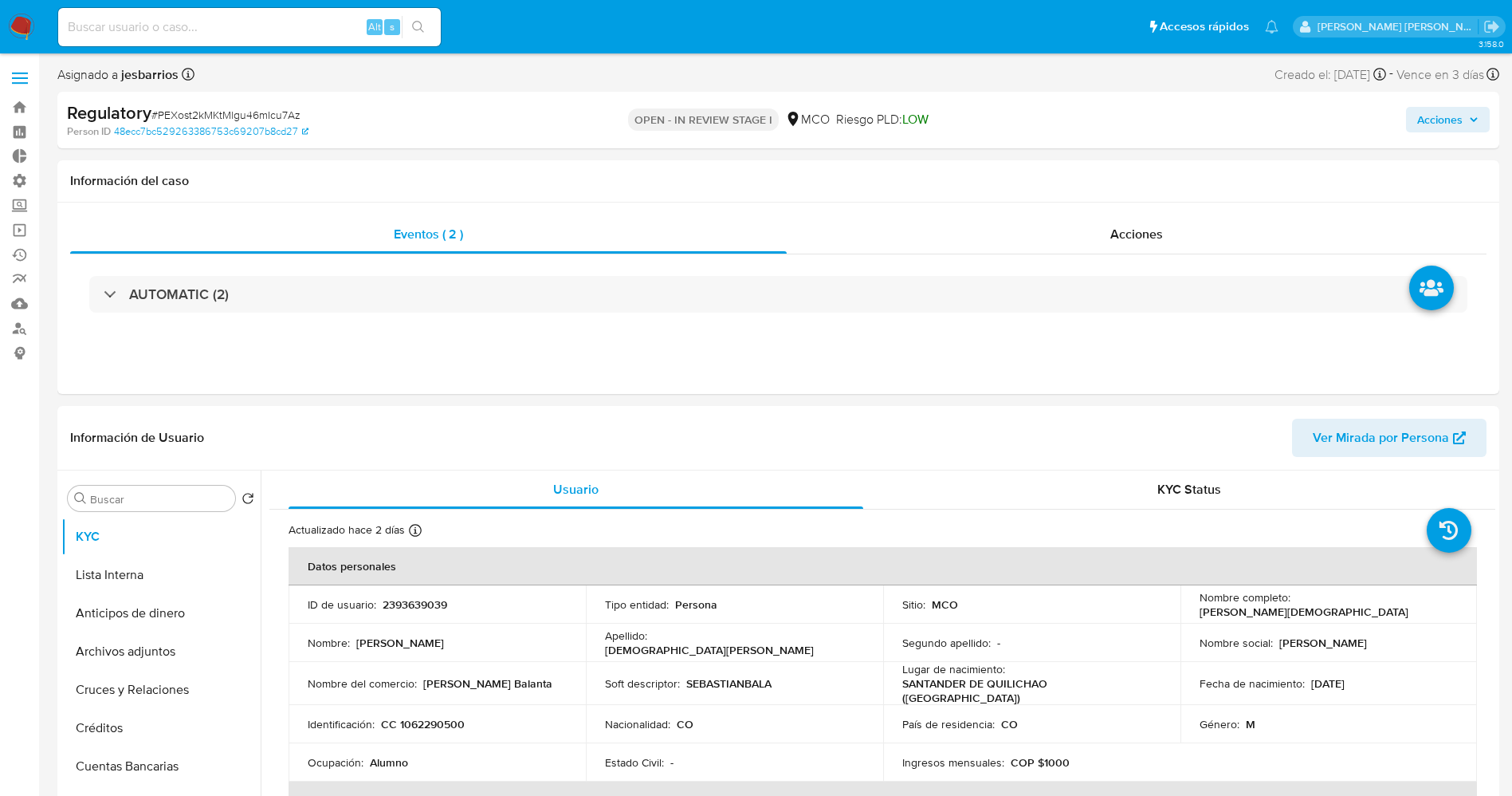
select select "10"
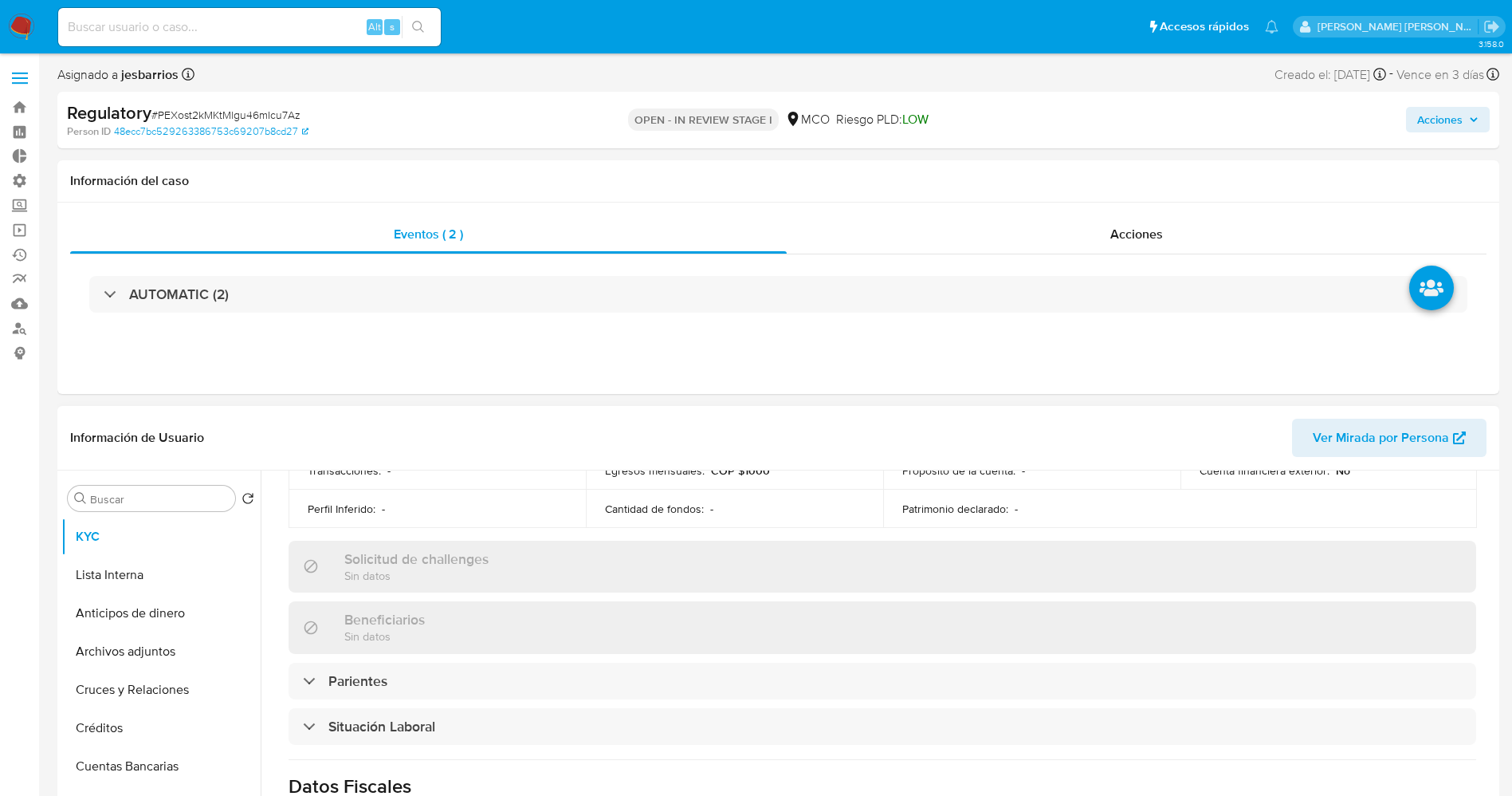
scroll to position [718, 0]
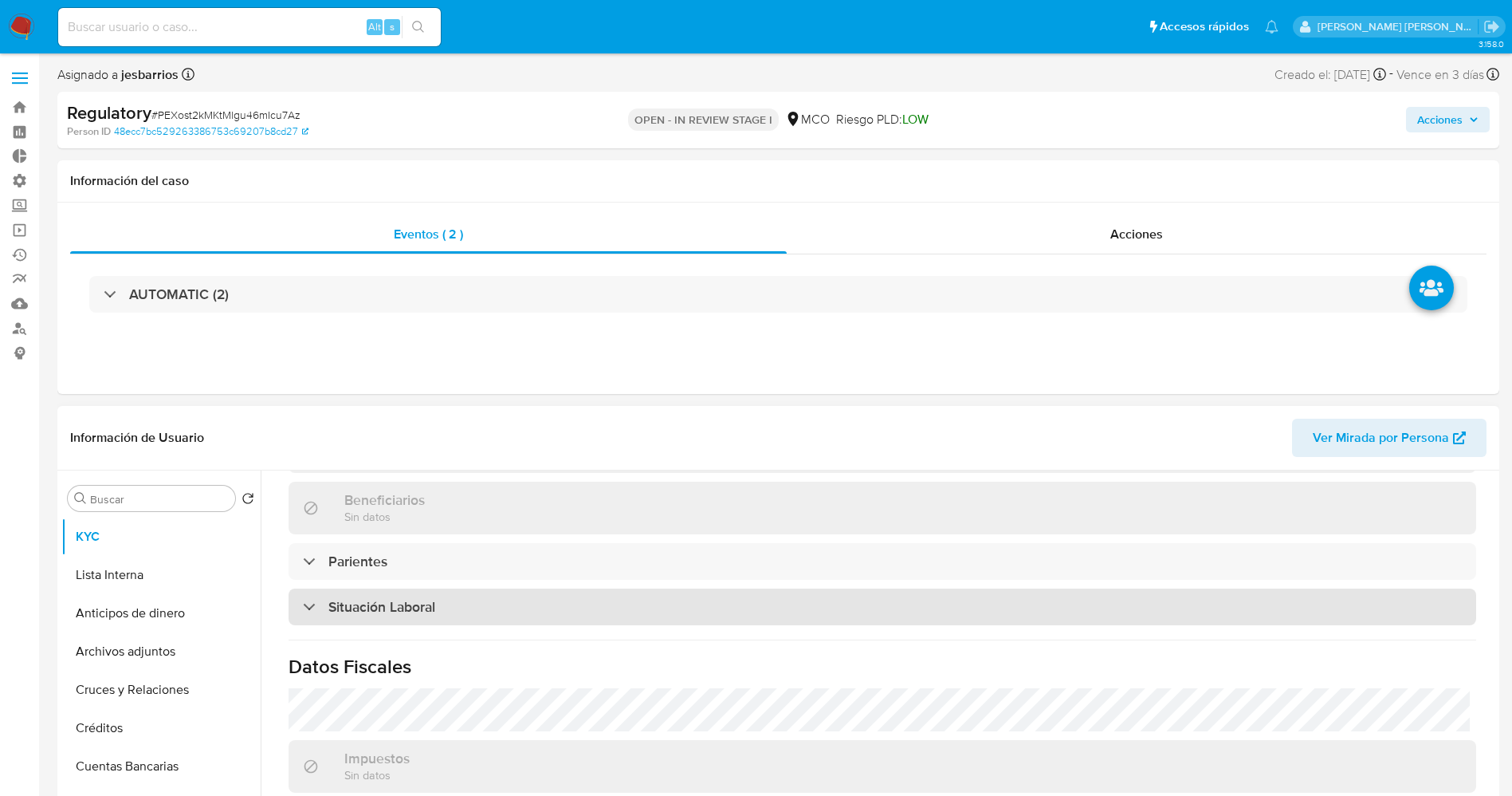
click at [405, 600] on h3 "Situación Laboral" at bounding box center [381, 606] width 106 height 17
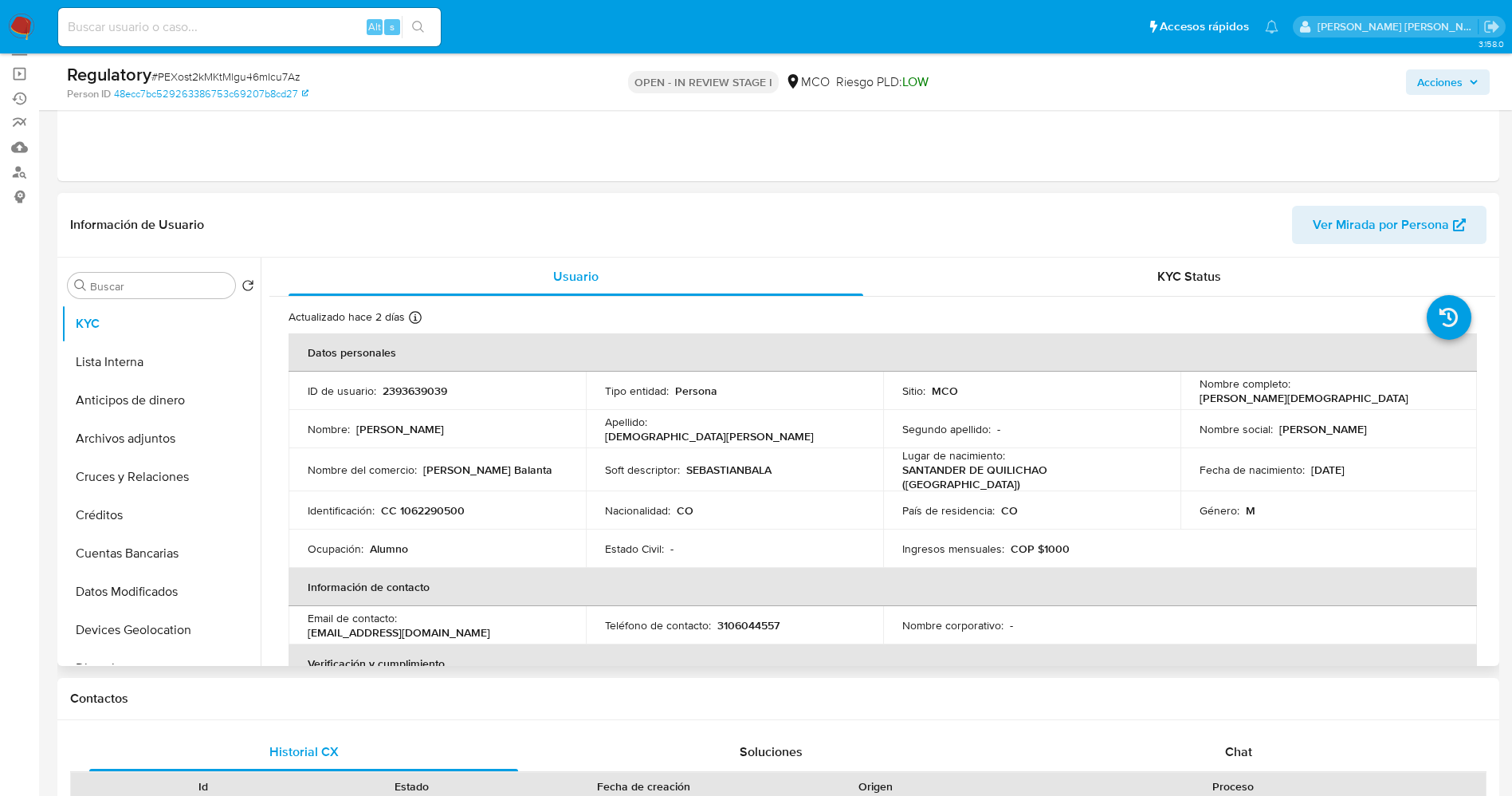
scroll to position [119, 0]
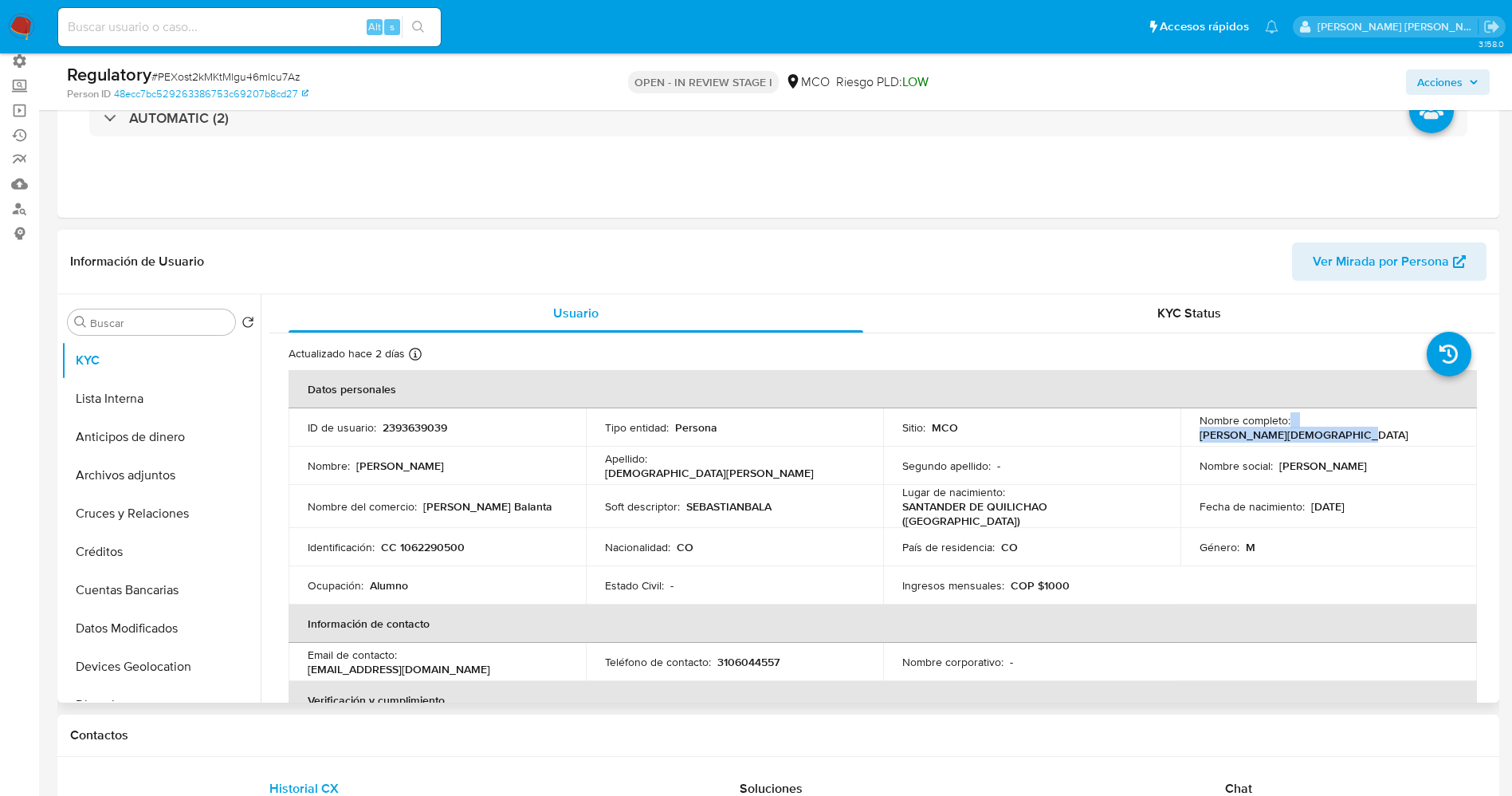
drag, startPoint x: 1286, startPoint y: 429, endPoint x: 1435, endPoint y: 428, distance: 149.0
click at [1435, 428] on div "Nombre completo : Sebastian Balanta Mosquera" at bounding box center [1328, 428] width 259 height 29
copy div "[PERSON_NAME][DEMOGRAPHIC_DATA]"
drag, startPoint x: 398, startPoint y: 545, endPoint x: 476, endPoint y: 545, distance: 78.0
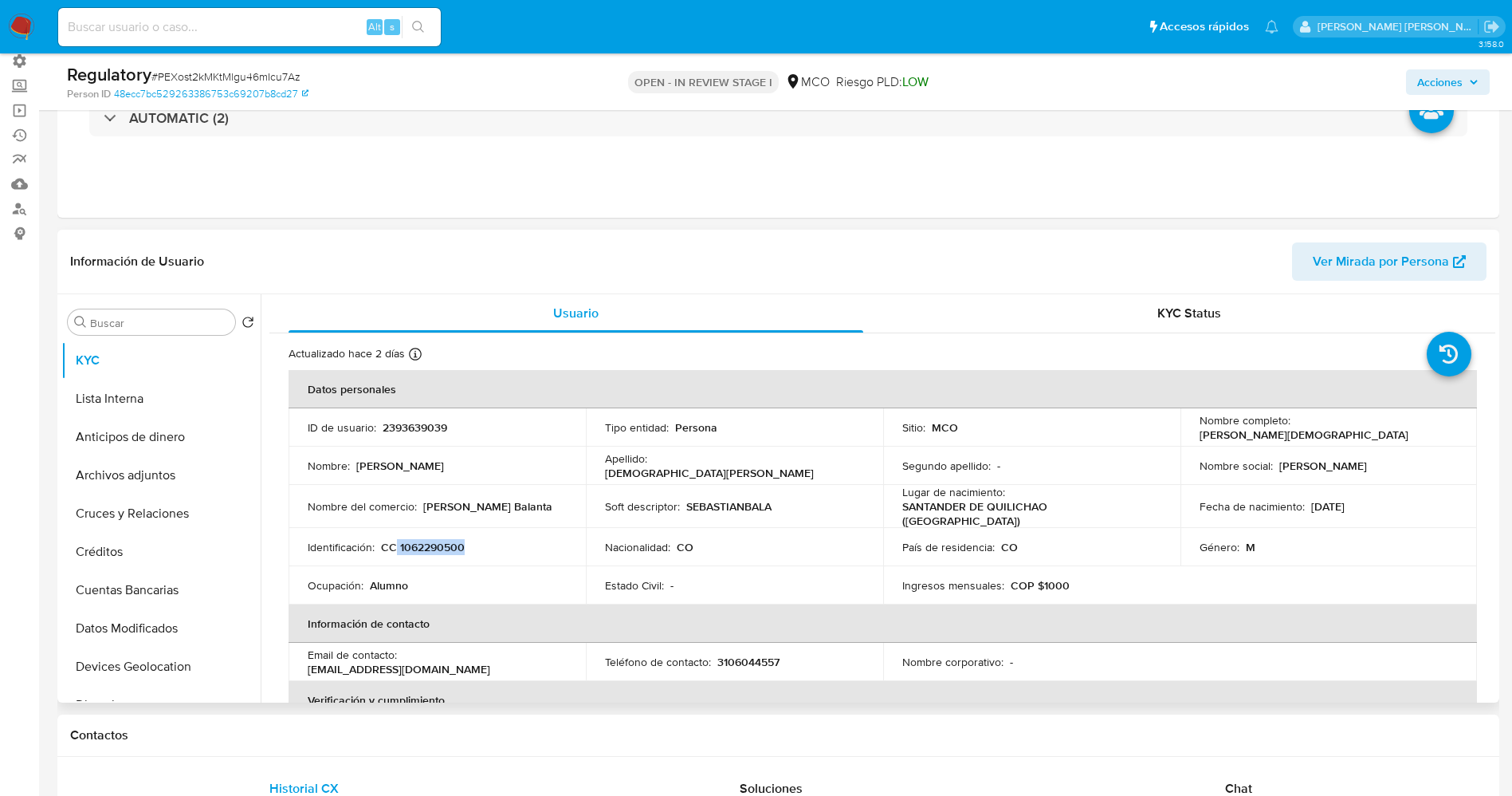
click at [476, 545] on div "Identificación : CC 1062290500" at bounding box center [436, 547] width 259 height 15
copy p "1062290500"
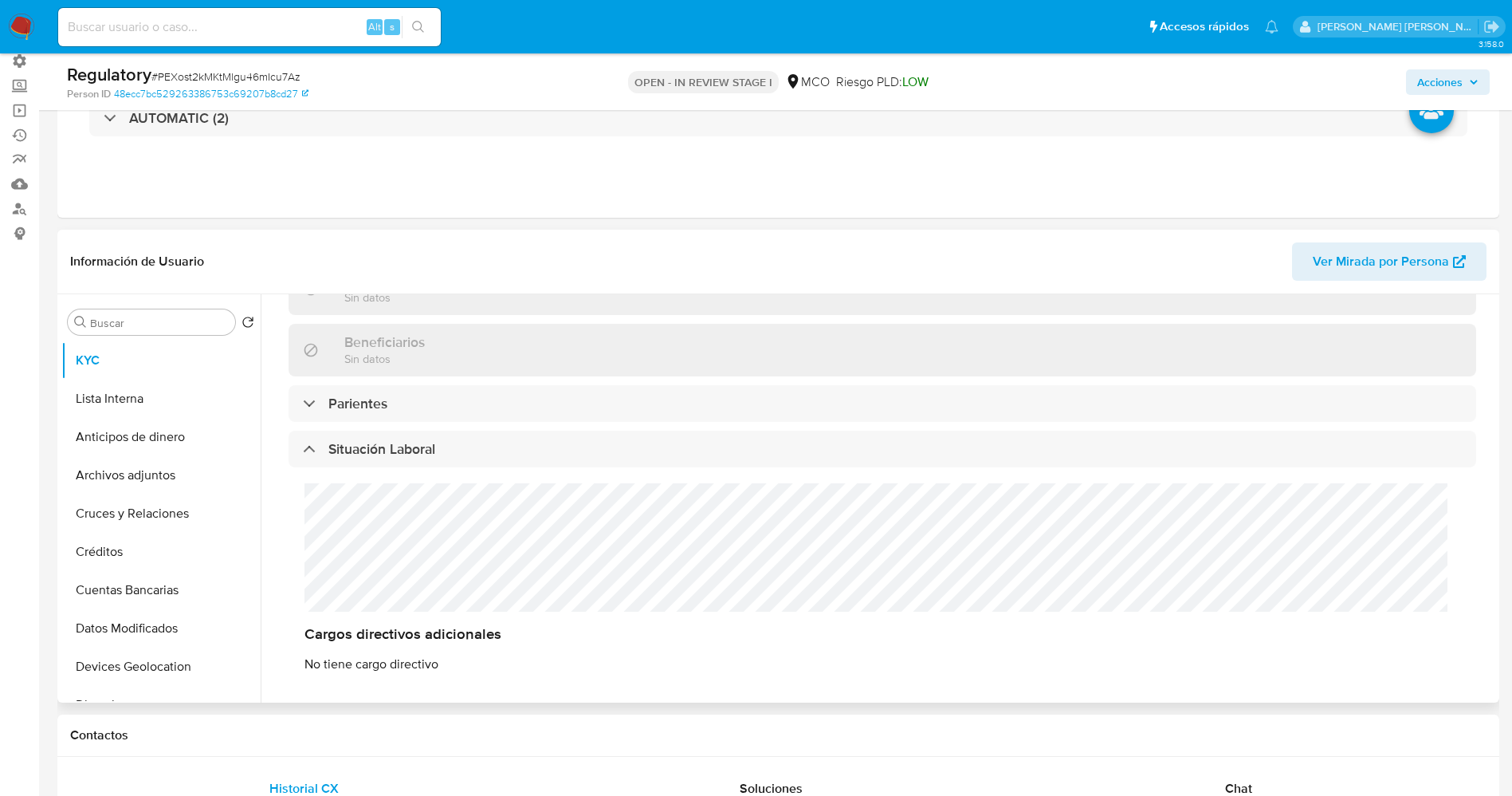
scroll to position [718, 0]
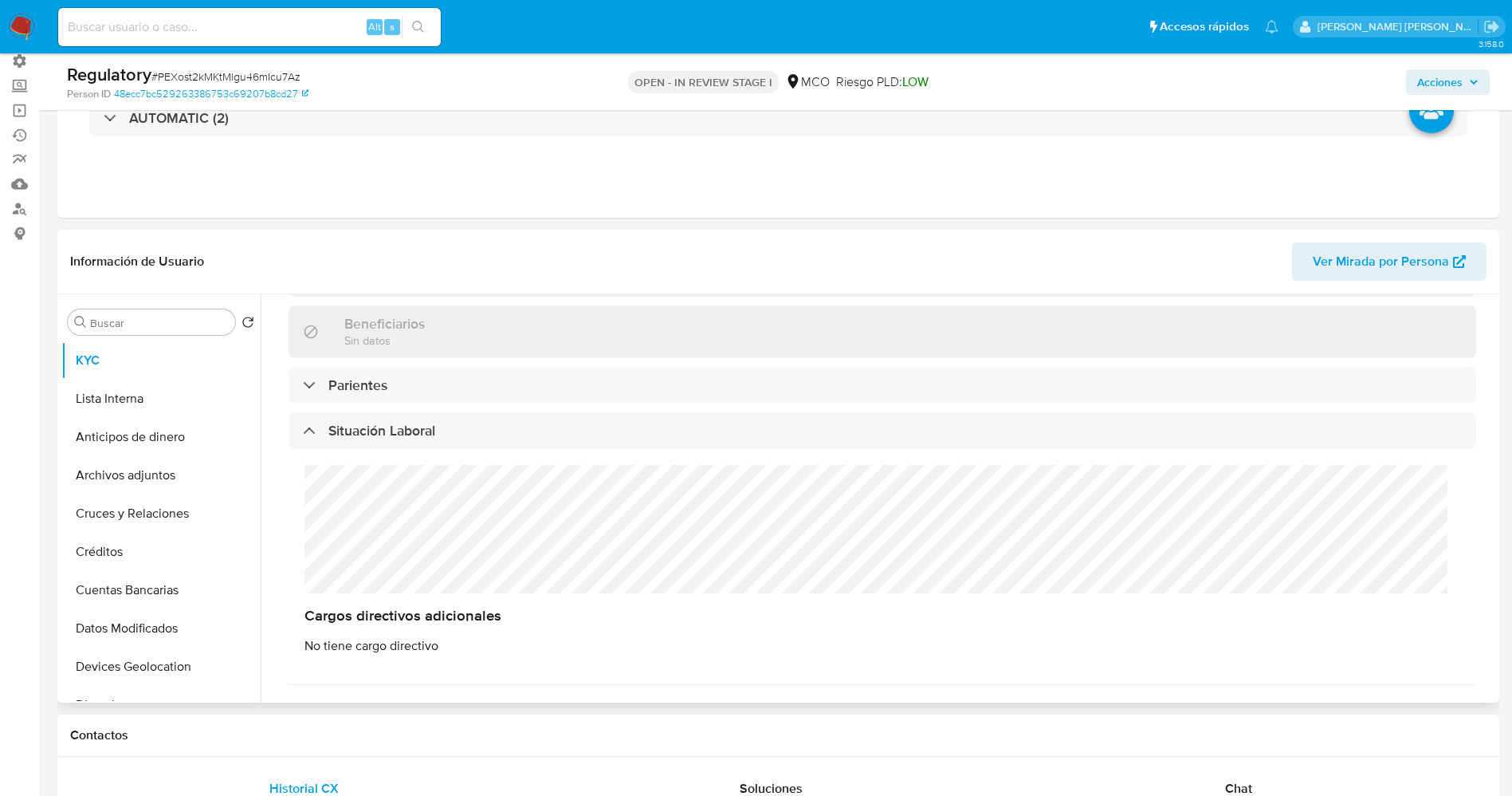
click at [415, 537] on div "Cargos directivos adicionales No tiene cargo directivo" at bounding box center [882, 559] width 1187 height 221
click at [142, 397] on button "Lista Interna" at bounding box center [154, 398] width 186 height 38
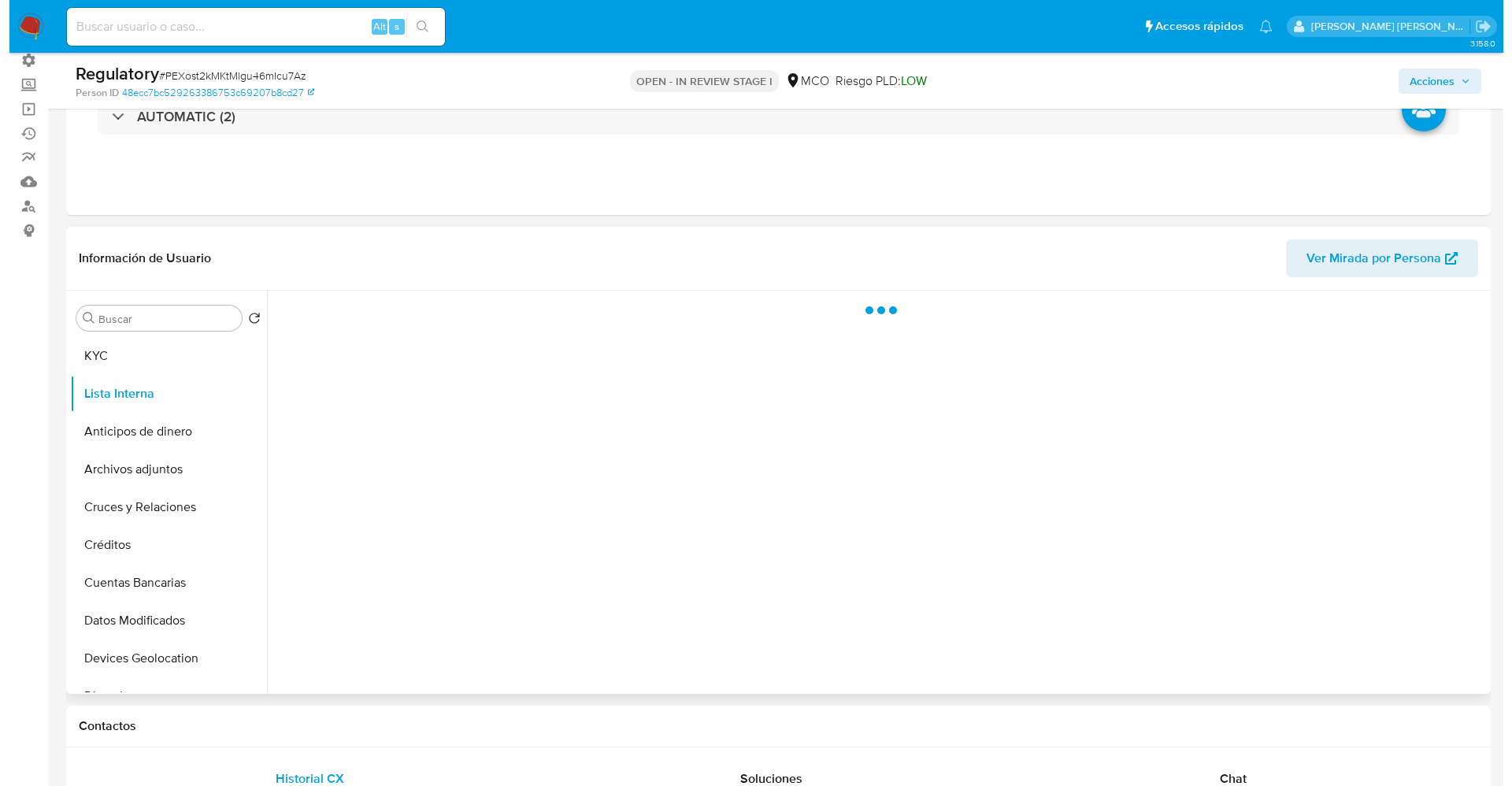
scroll to position [0, 0]
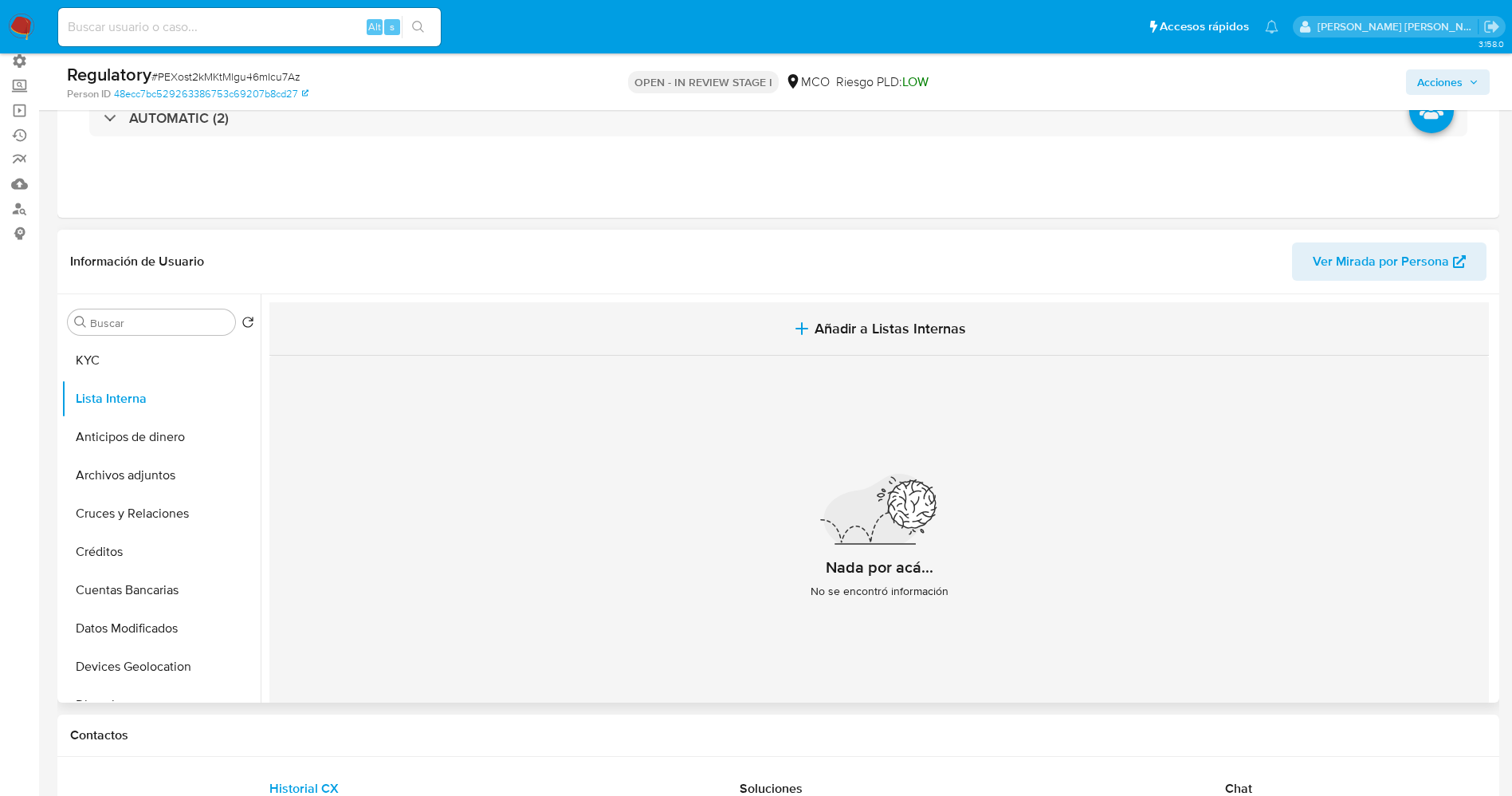
click at [897, 330] on span "Añadir a Listas Internas" at bounding box center [890, 327] width 152 height 17
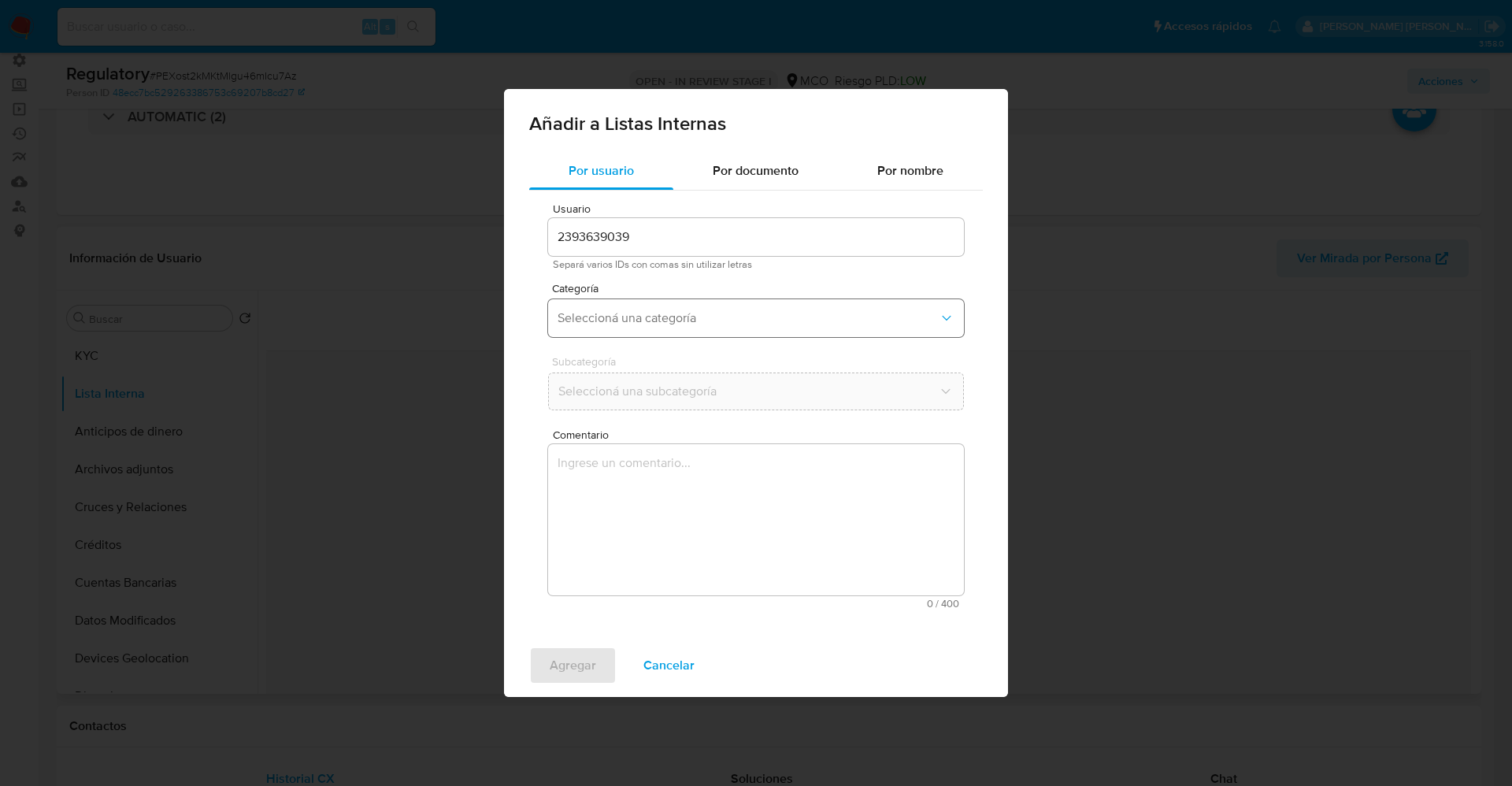
click at [696, 318] on span "Seleccioná una categoría" at bounding box center [748, 318] width 381 height 16
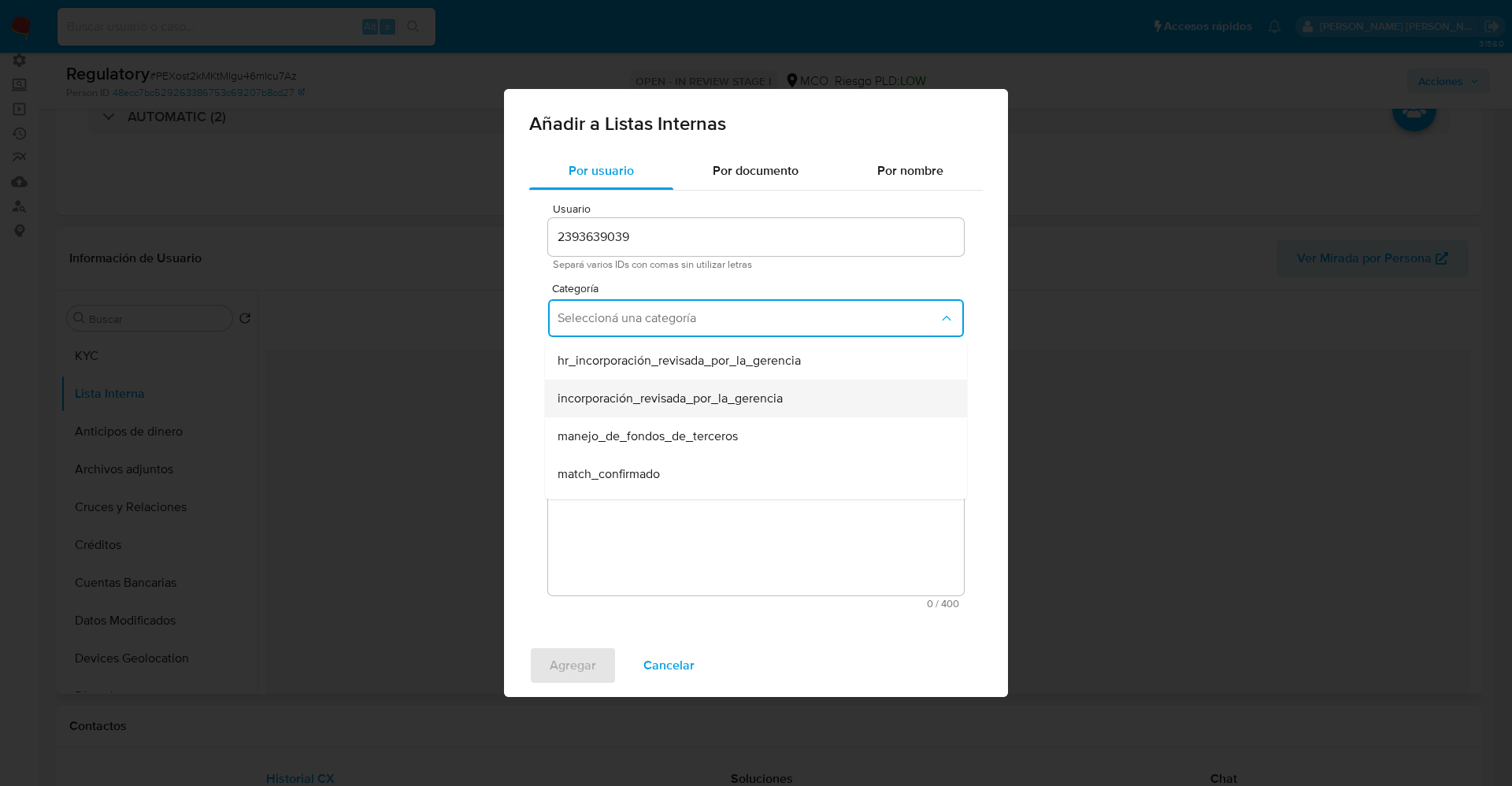
scroll to position [118, 0]
click at [650, 393] on span "match_descartado" at bounding box center [608, 393] width 102 height 16
click at [649, 389] on span "Seleccioná una subcategoría" at bounding box center [748, 392] width 381 height 16
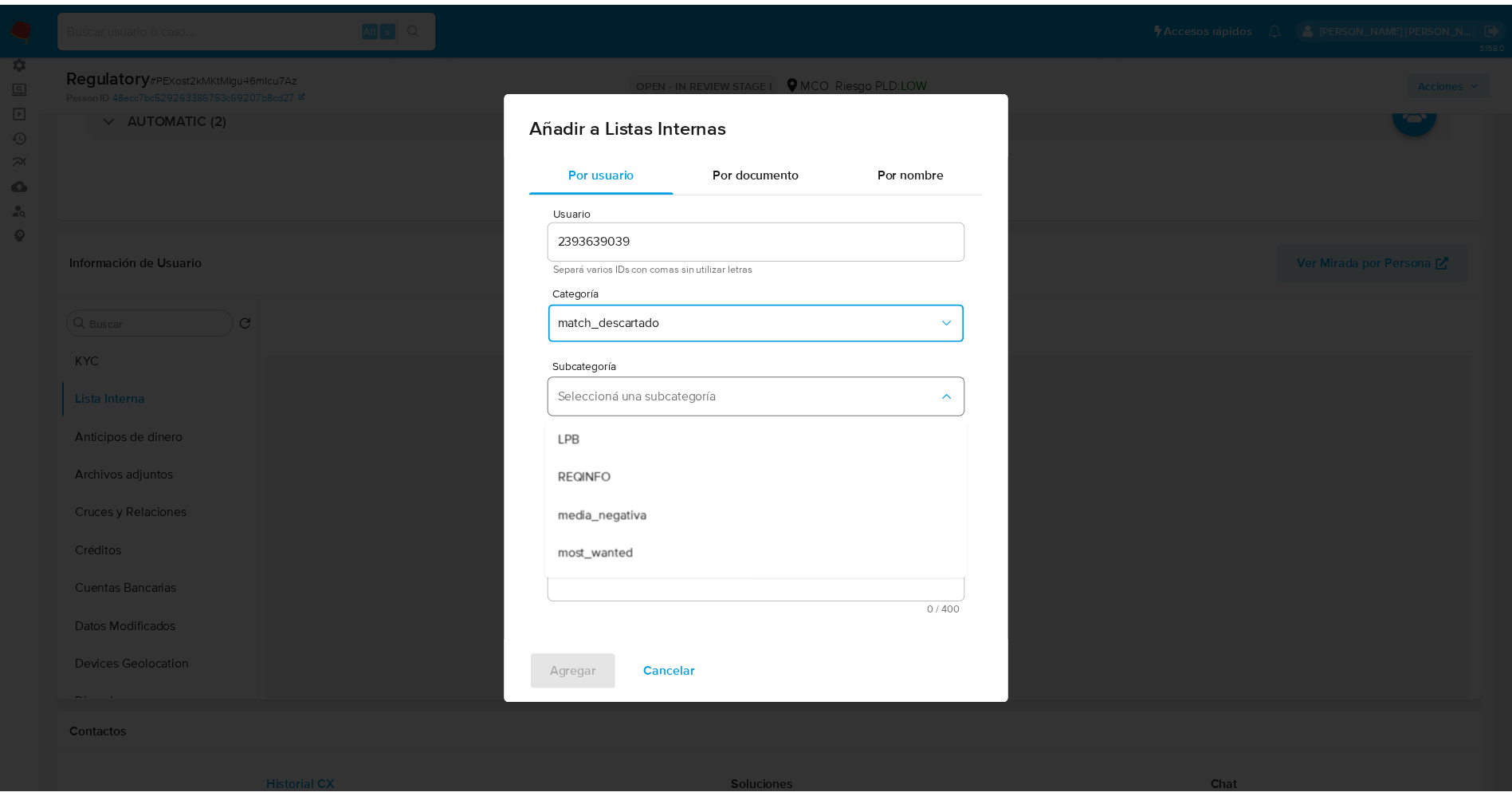
scroll to position [108, 0]
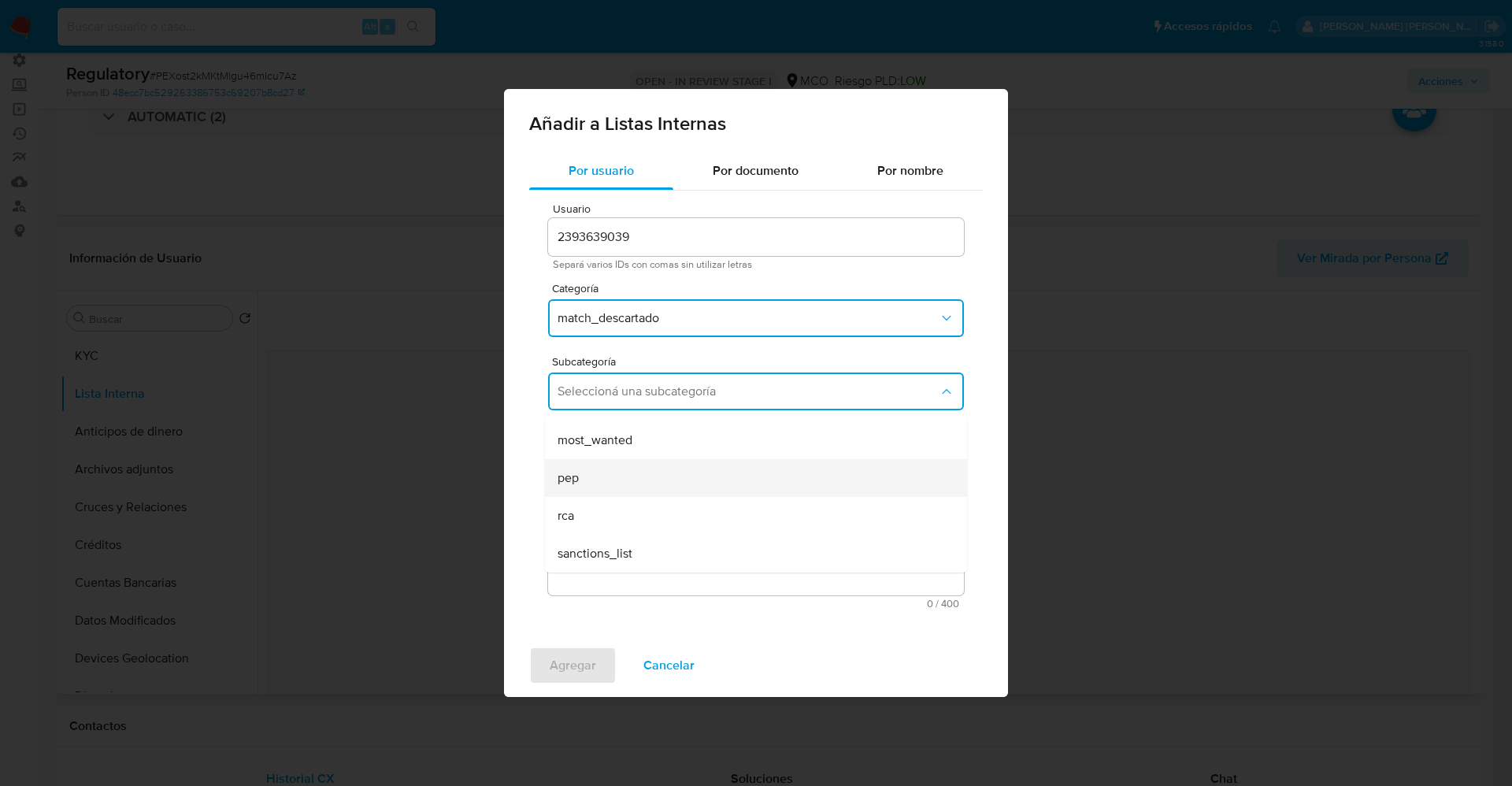
click at [600, 474] on div "pep" at bounding box center [751, 478] width 387 height 38
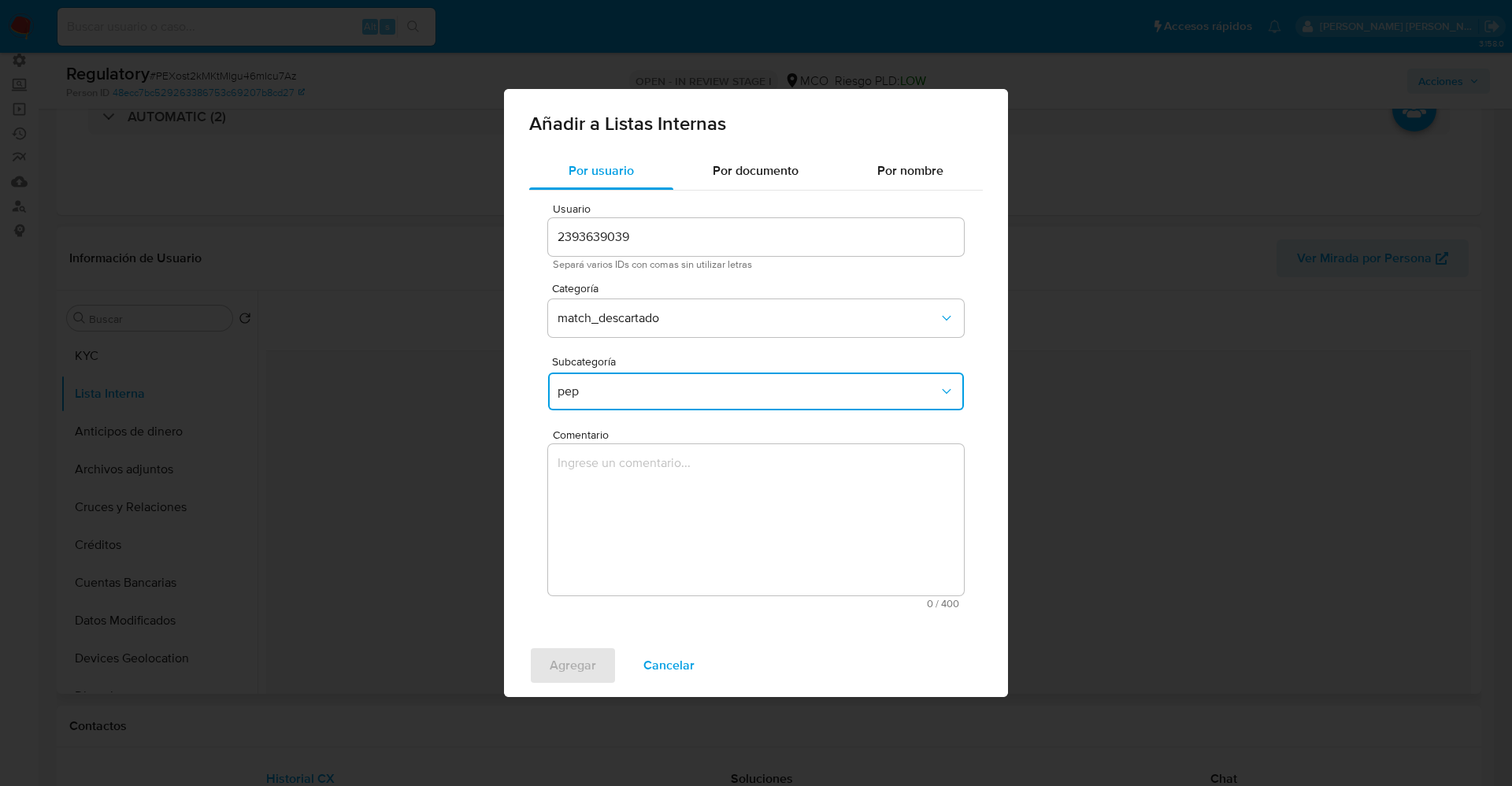
click at [600, 474] on textarea "Comentario" at bounding box center [756, 519] width 416 height 151
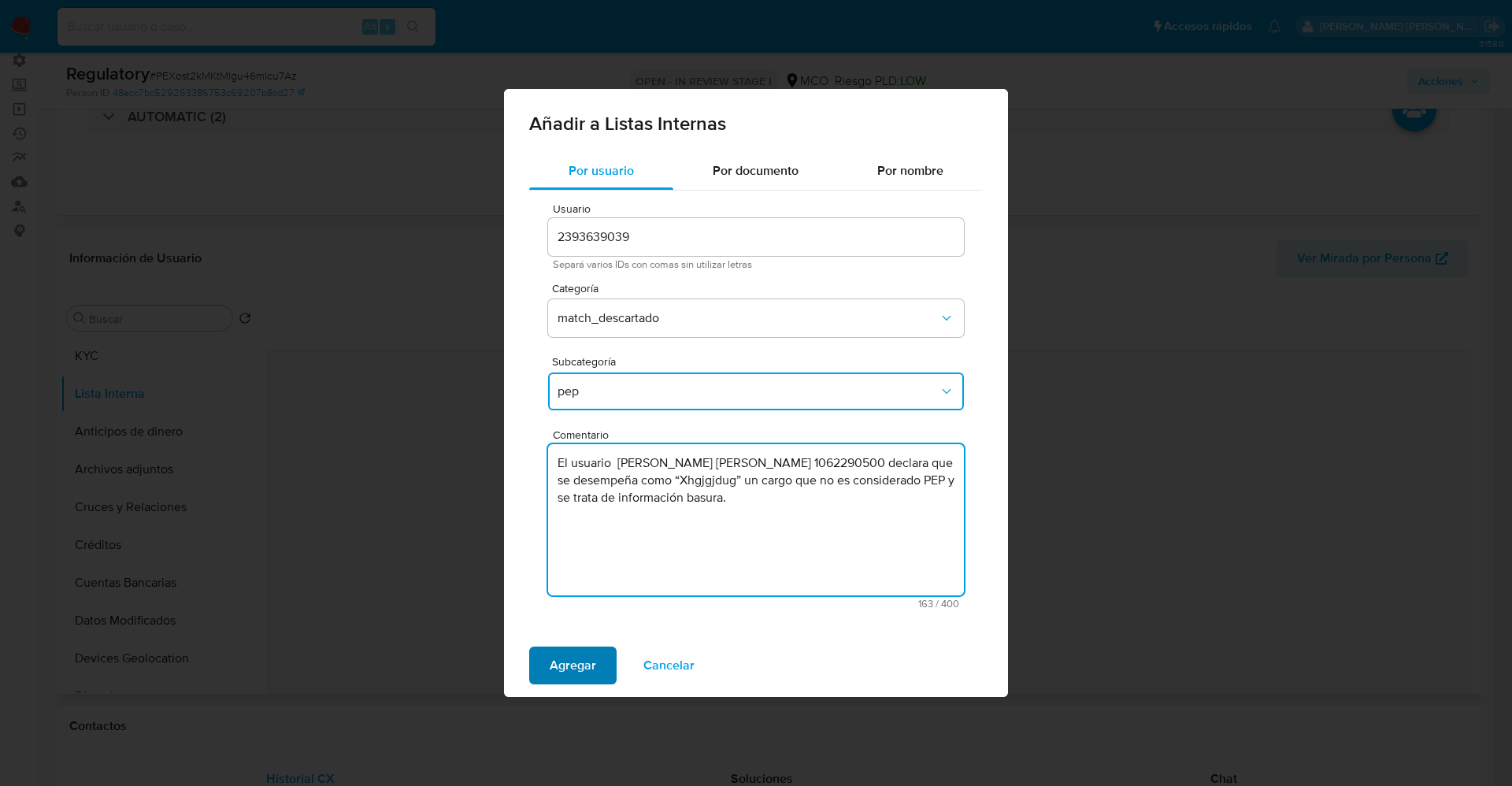
type textarea "El usuario Sebastian Balanta Mosquera,CC 1062290500 declara que se desempeña co…"
click at [578, 670] on span "Agregar" at bounding box center [573, 665] width 47 height 35
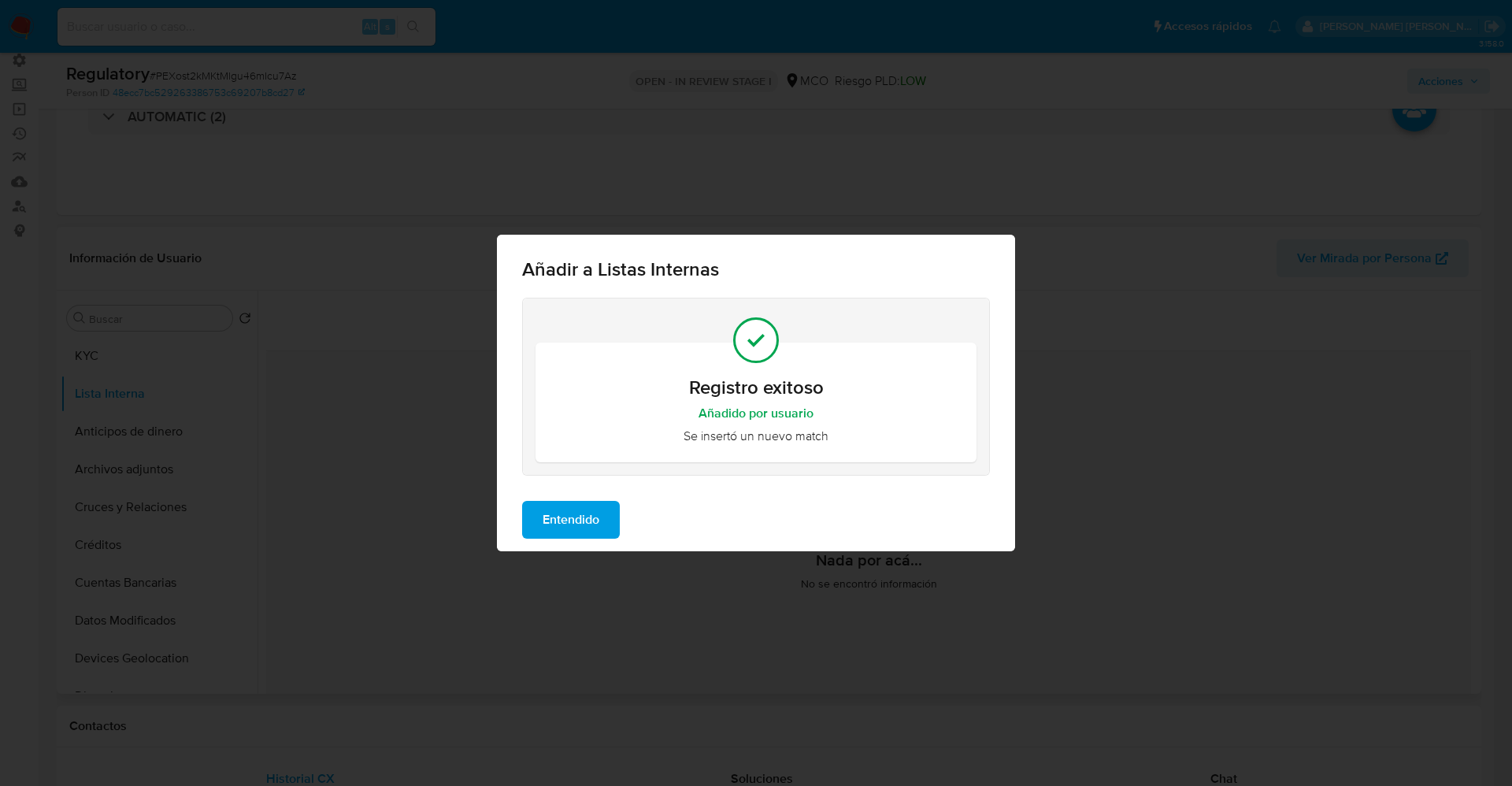
click at [557, 515] on span "Entendido" at bounding box center [570, 519] width 57 height 35
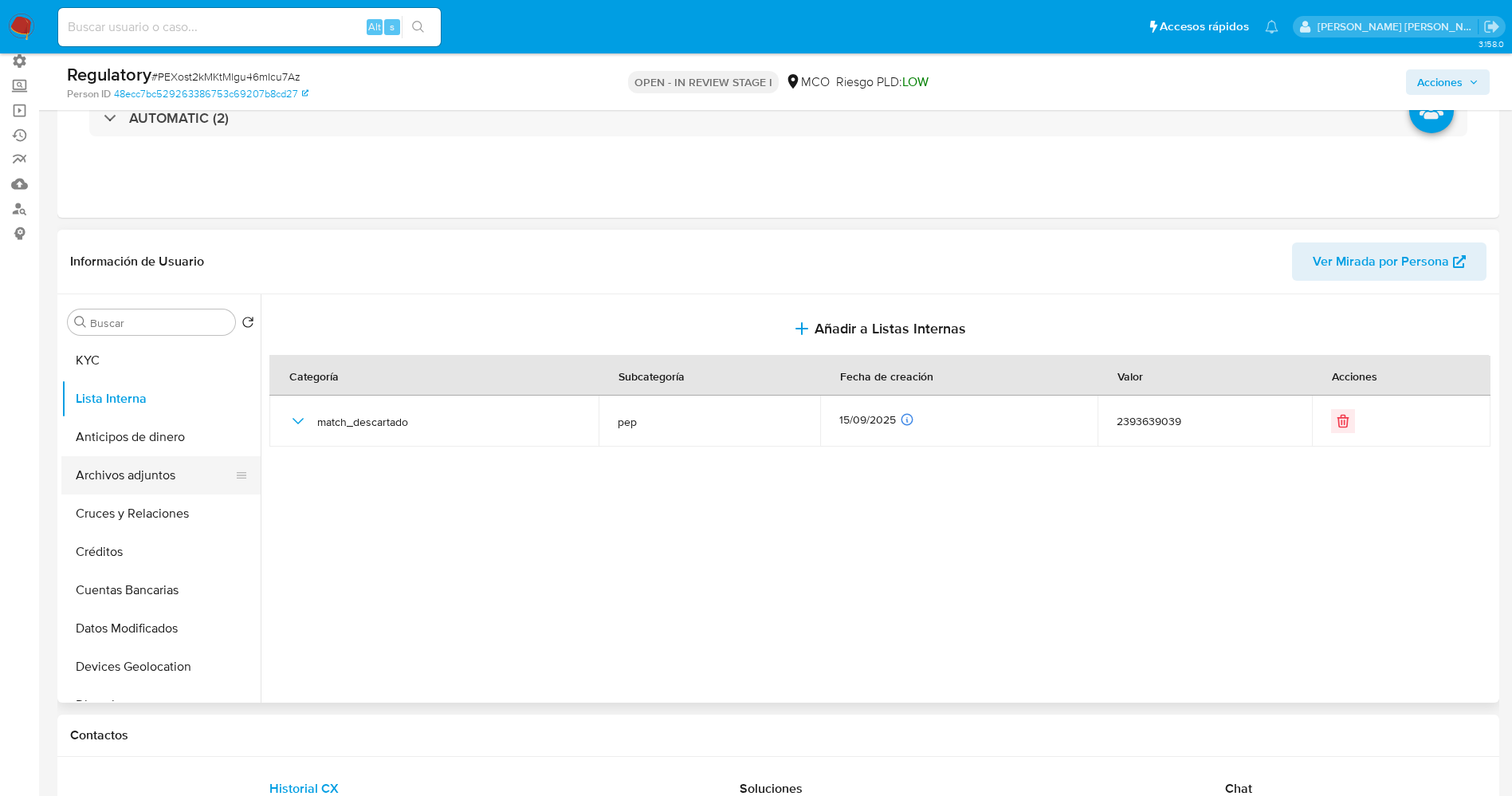
click at [128, 485] on button "Archivos adjuntos" at bounding box center [154, 475] width 186 height 38
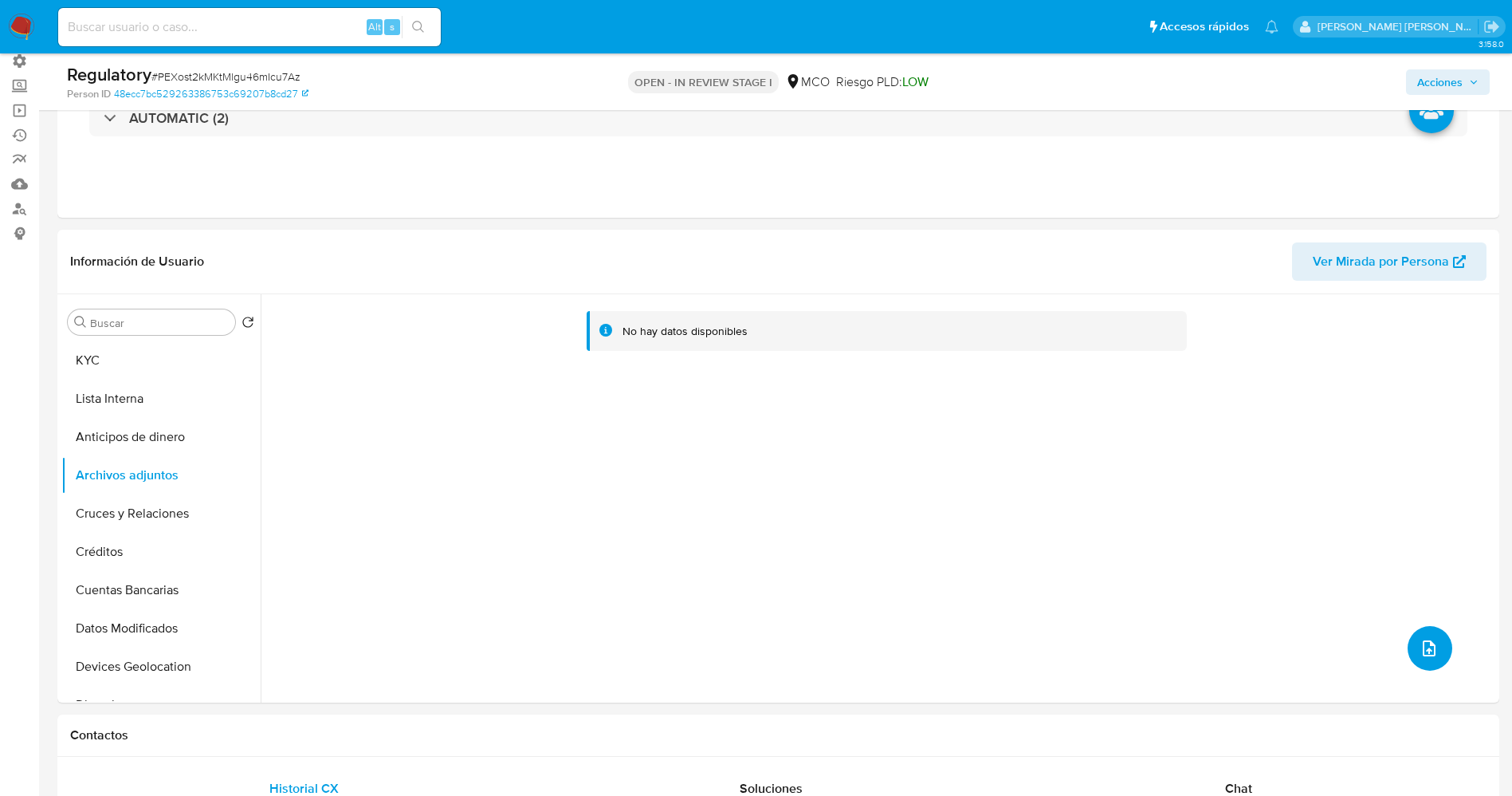
click at [1417, 635] on button "upload-file" at bounding box center [1429, 648] width 45 height 45
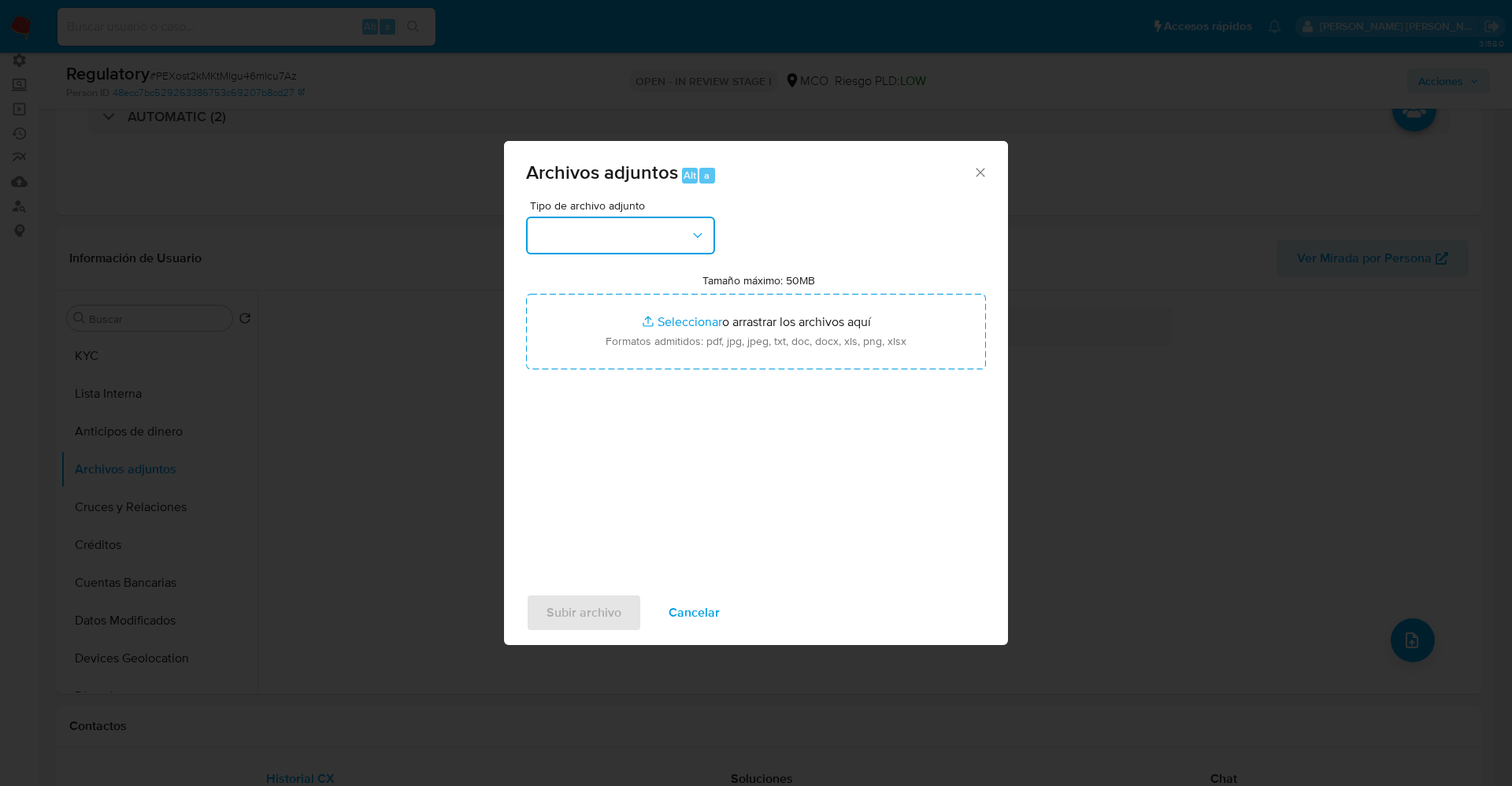
click at [596, 238] on button "button" at bounding box center [620, 235] width 189 height 38
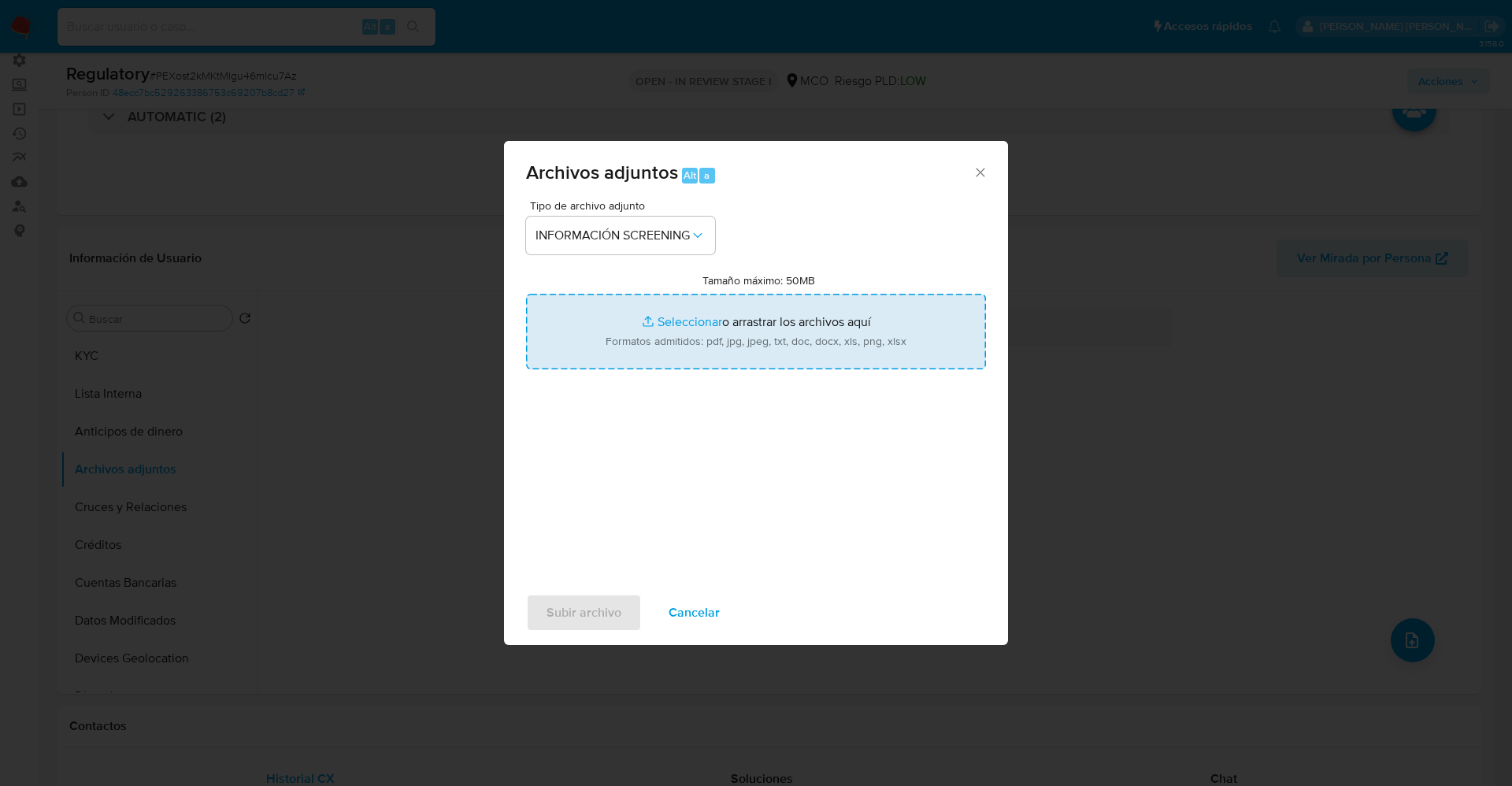
type input "C:\fakepath\CaseDossierReport_5jb6u4nfcwdn1k0p57fpbuboz.pdf"
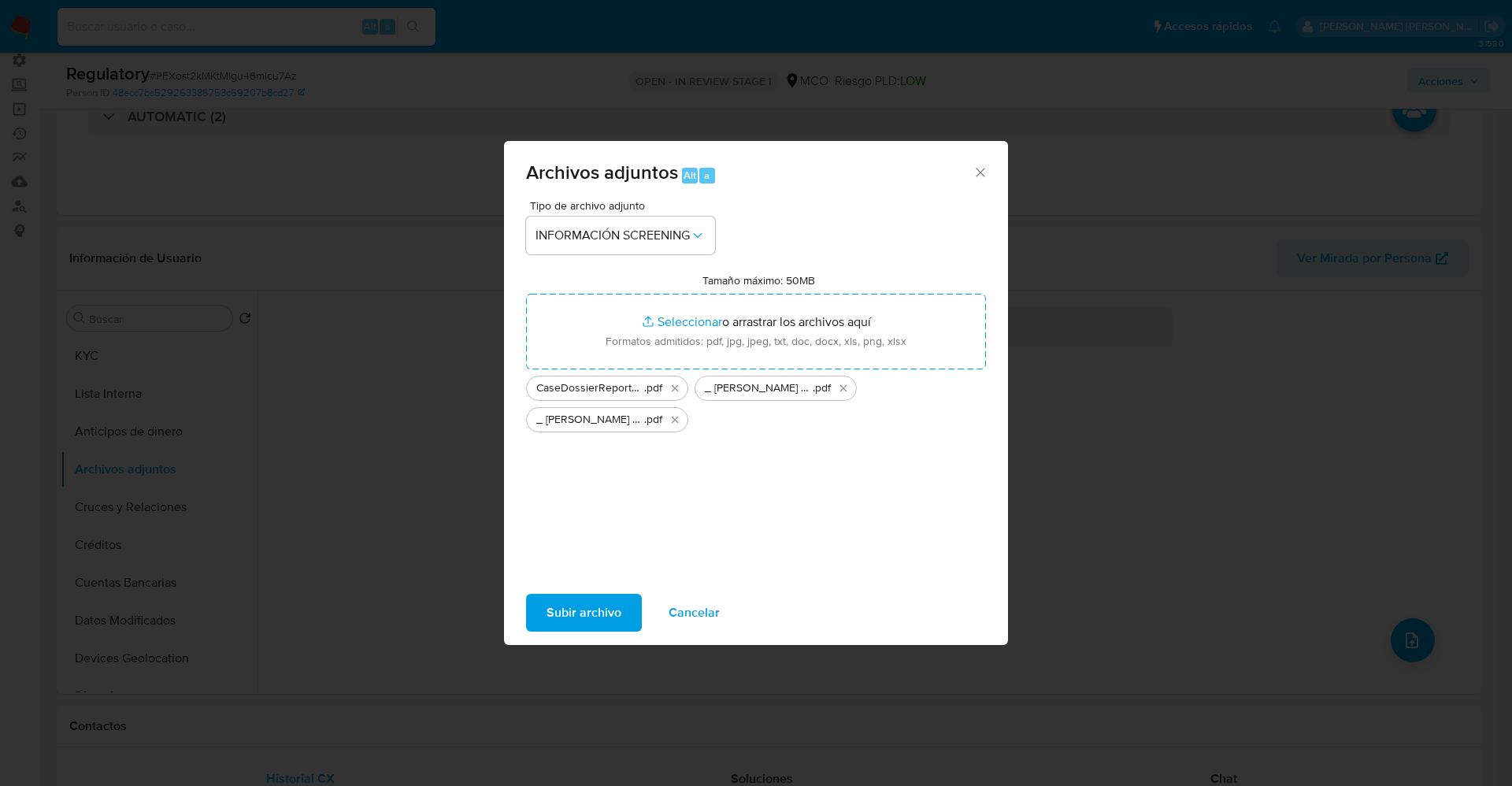
click at [584, 607] on span "Subir archivo" at bounding box center [583, 613] width 75 height 35
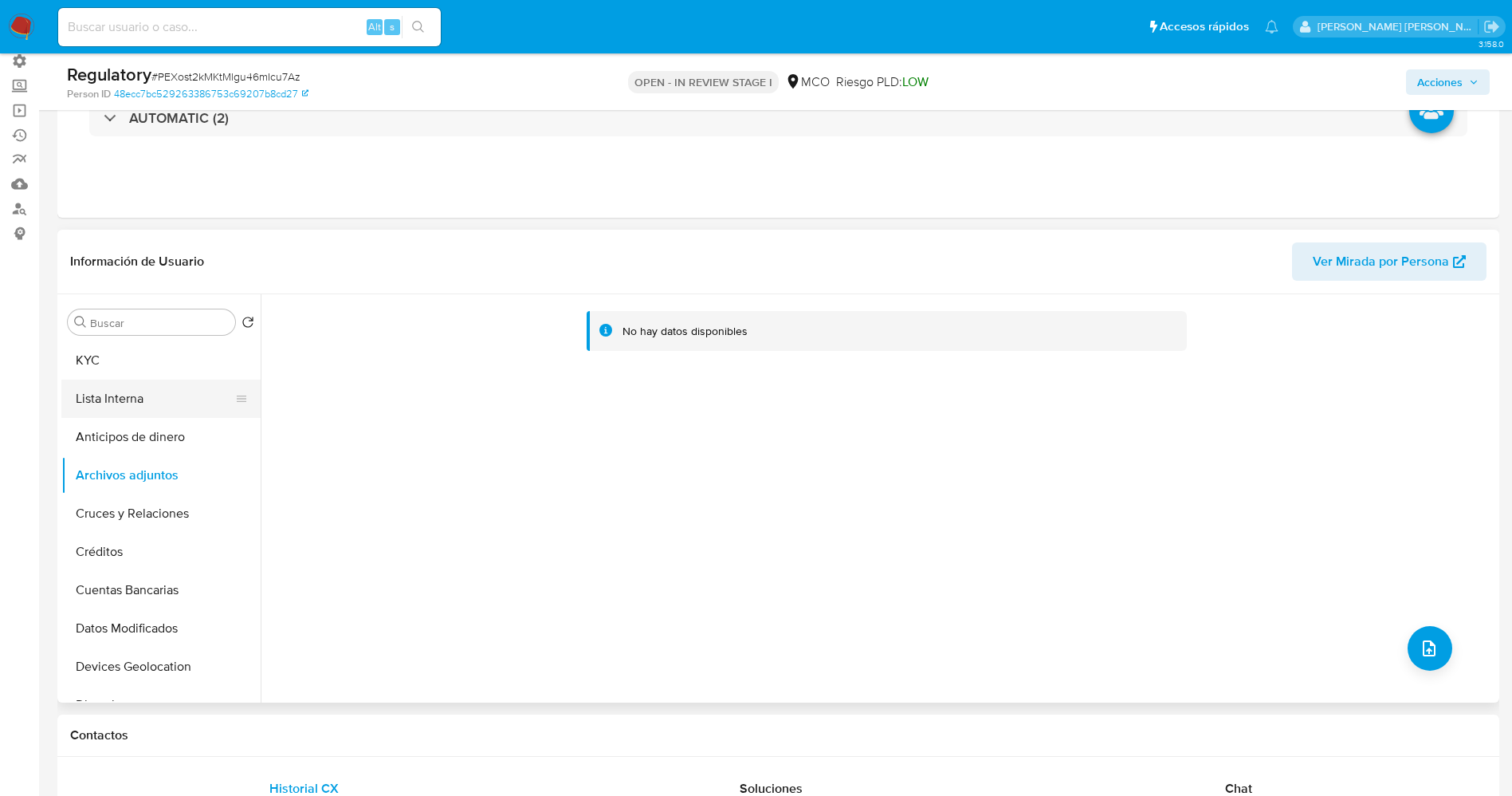
click at [170, 391] on button "Lista Interna" at bounding box center [154, 398] width 186 height 38
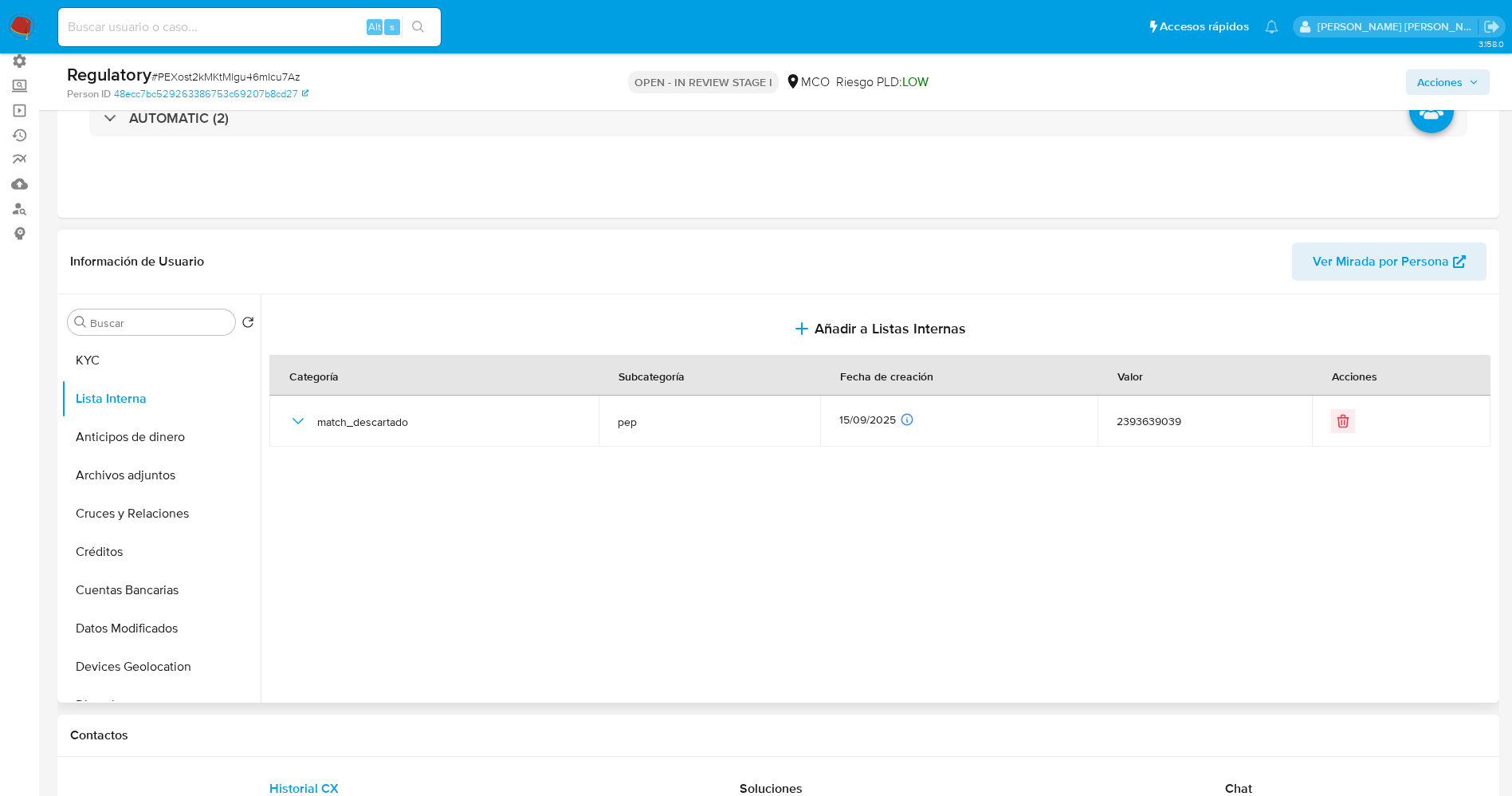
scroll to position [0, 0]
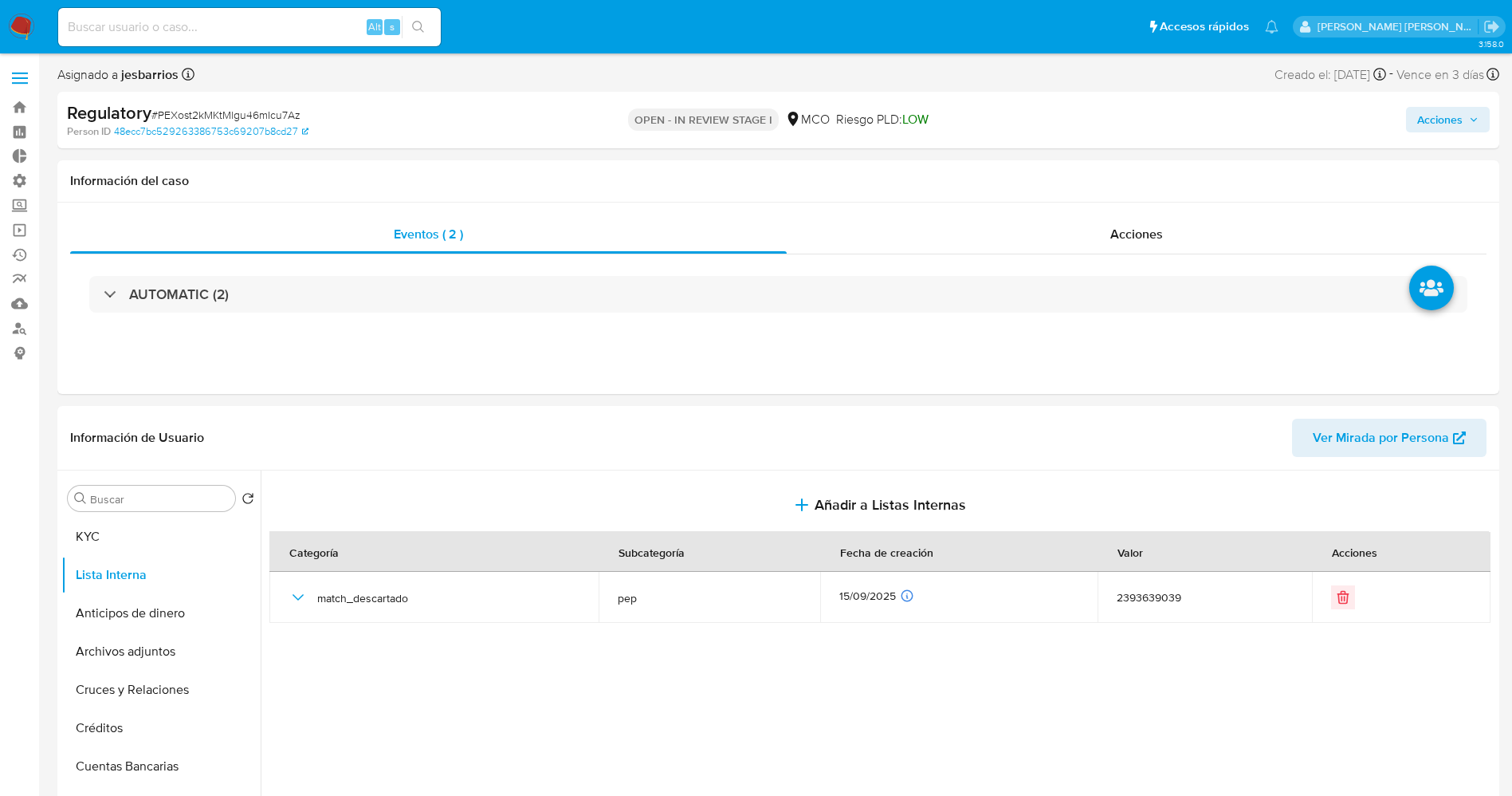
click at [1441, 127] on span "Acciones" at bounding box center [1439, 119] width 45 height 25
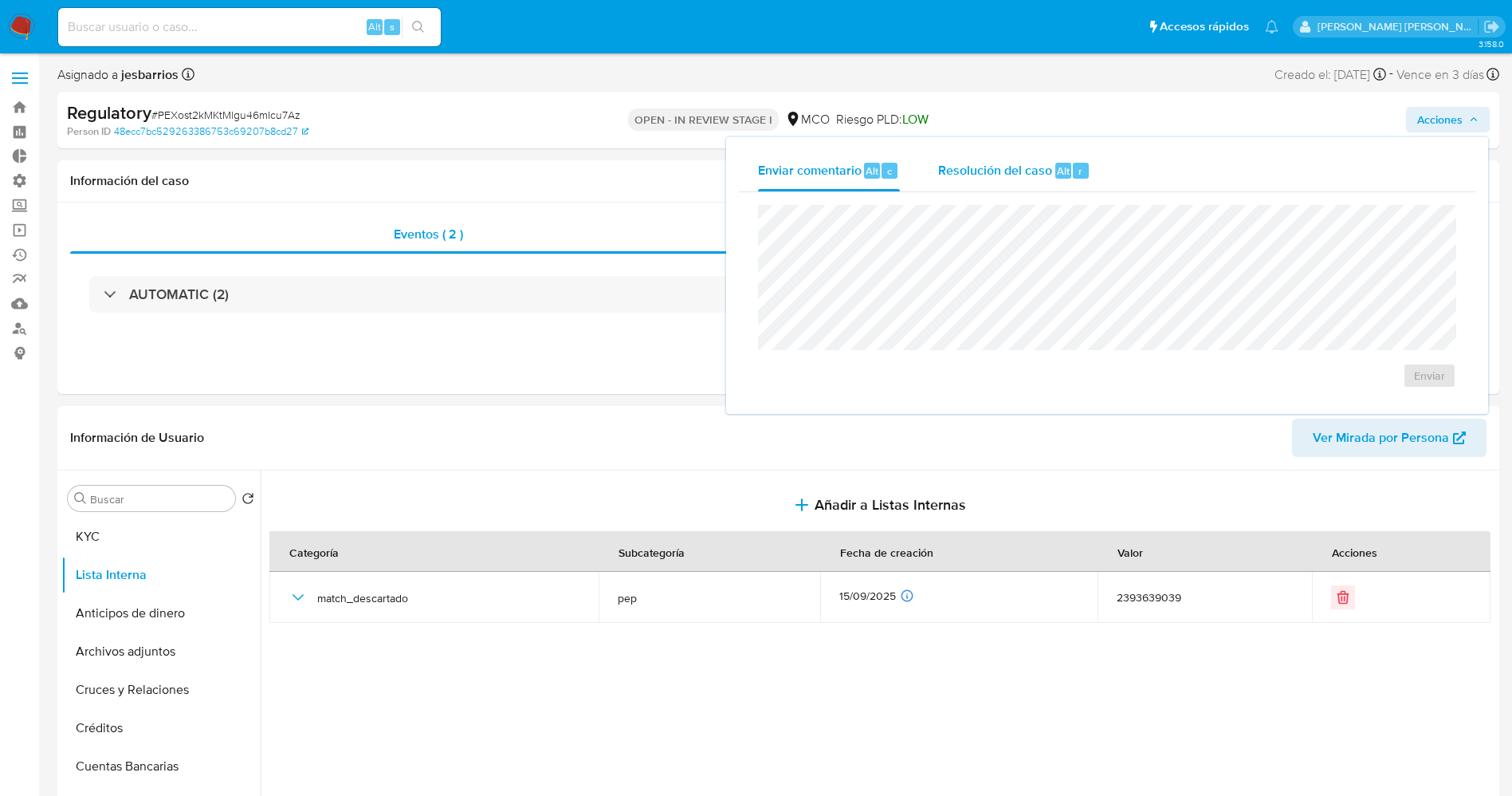
click at [947, 163] on span "Resolución del caso" at bounding box center [995, 170] width 114 height 18
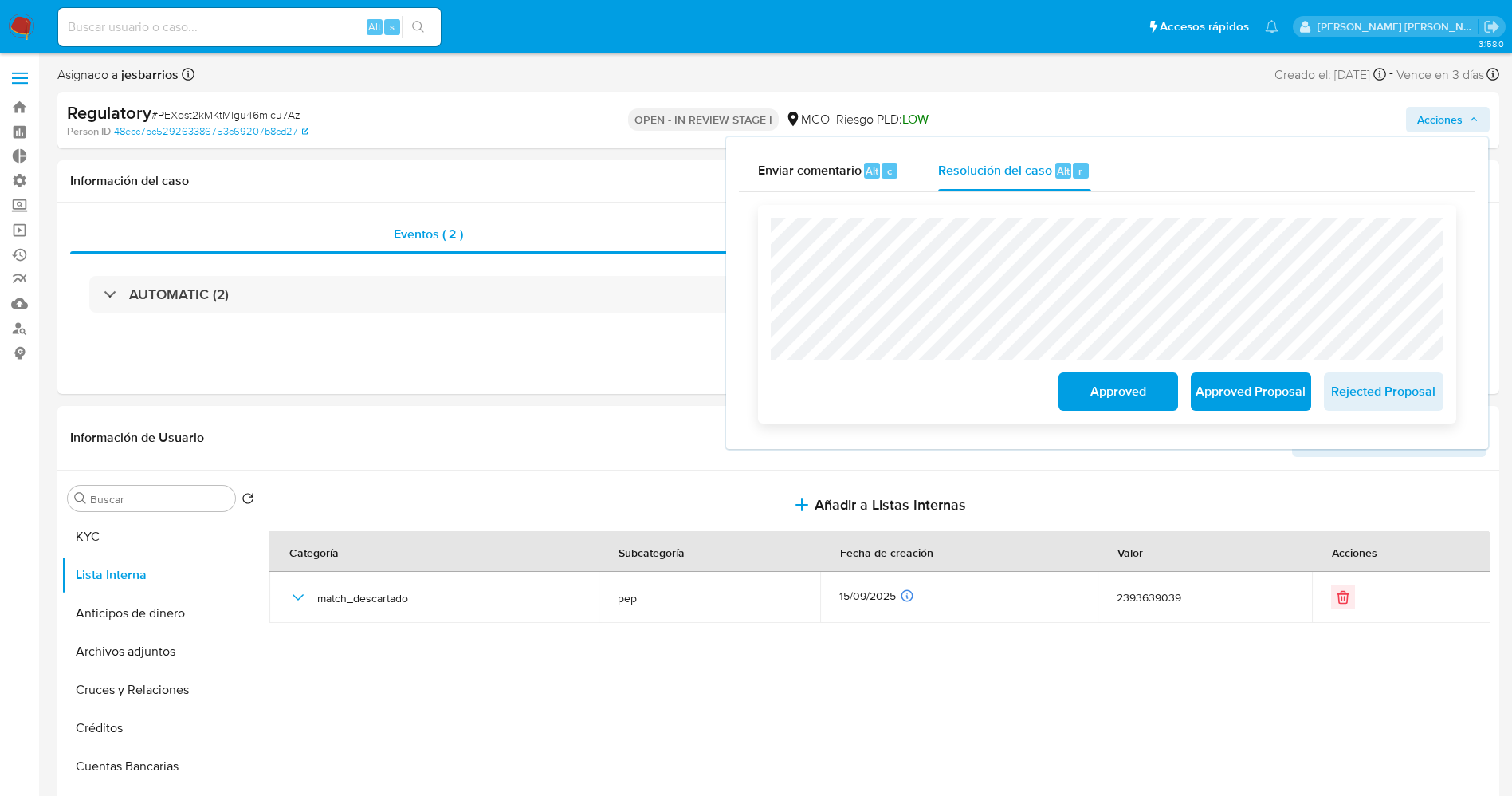
click at [1141, 396] on span "Approved" at bounding box center [1118, 391] width 78 height 35
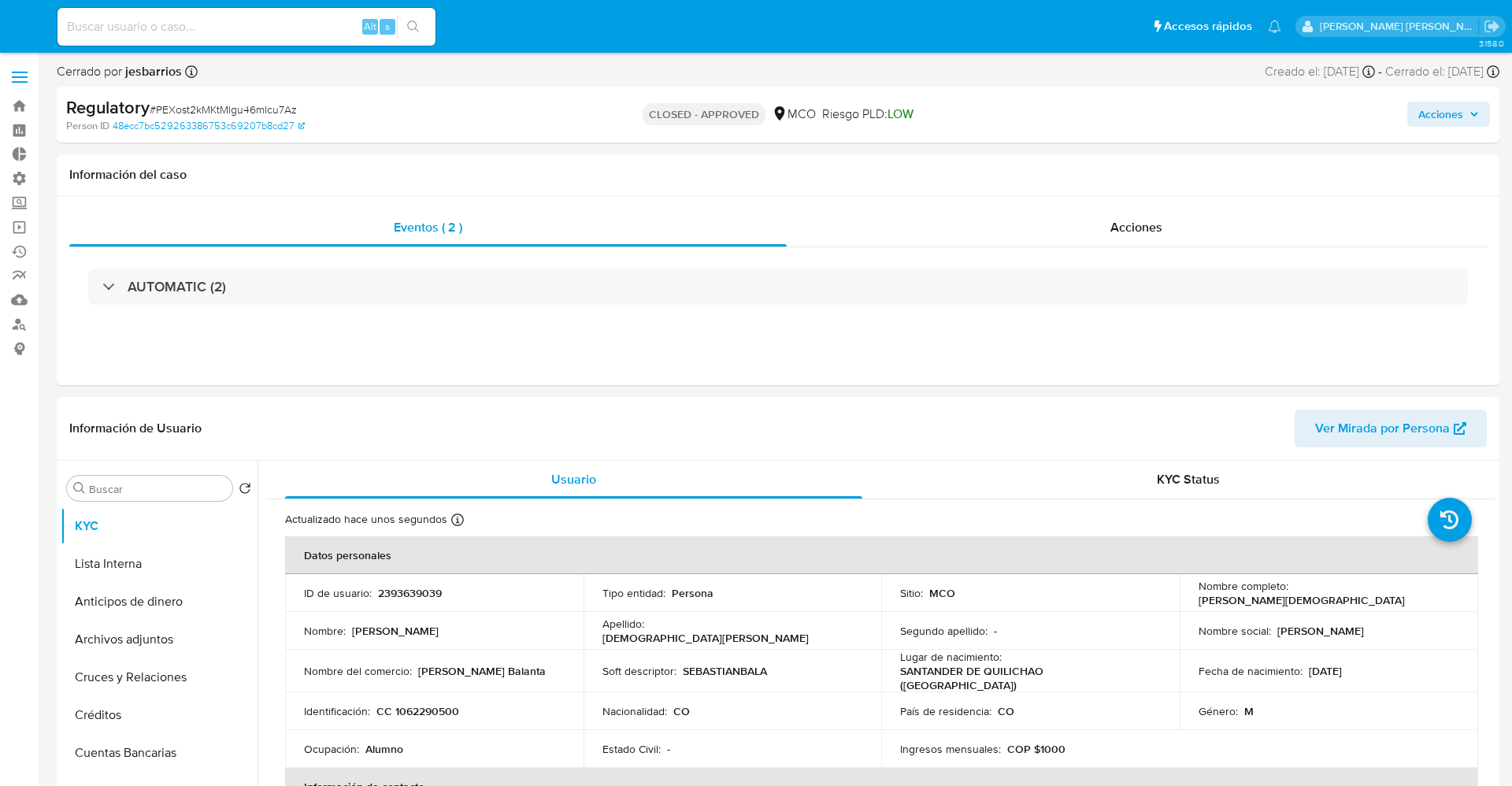
select select "10"
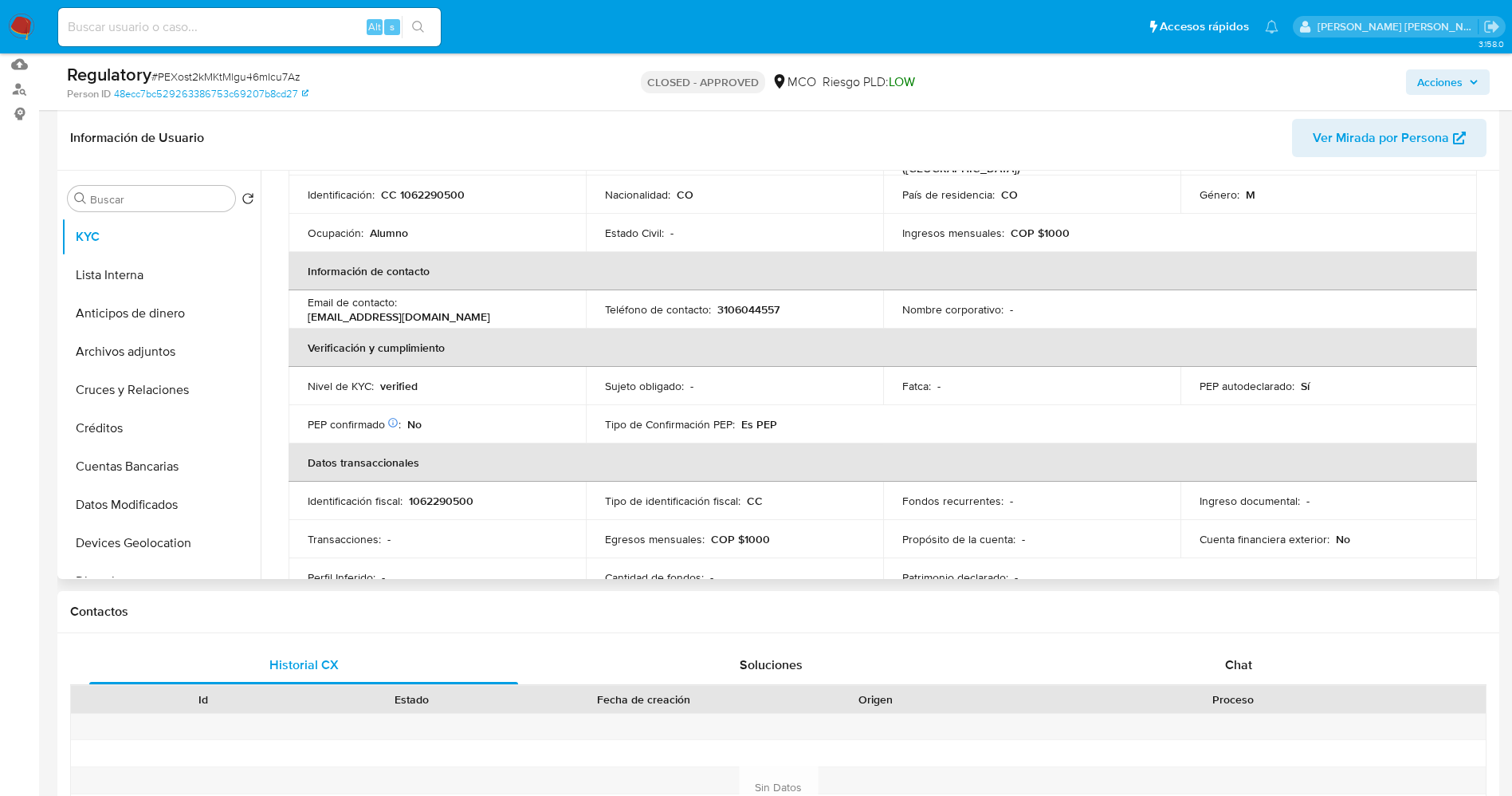
scroll to position [239, 0]
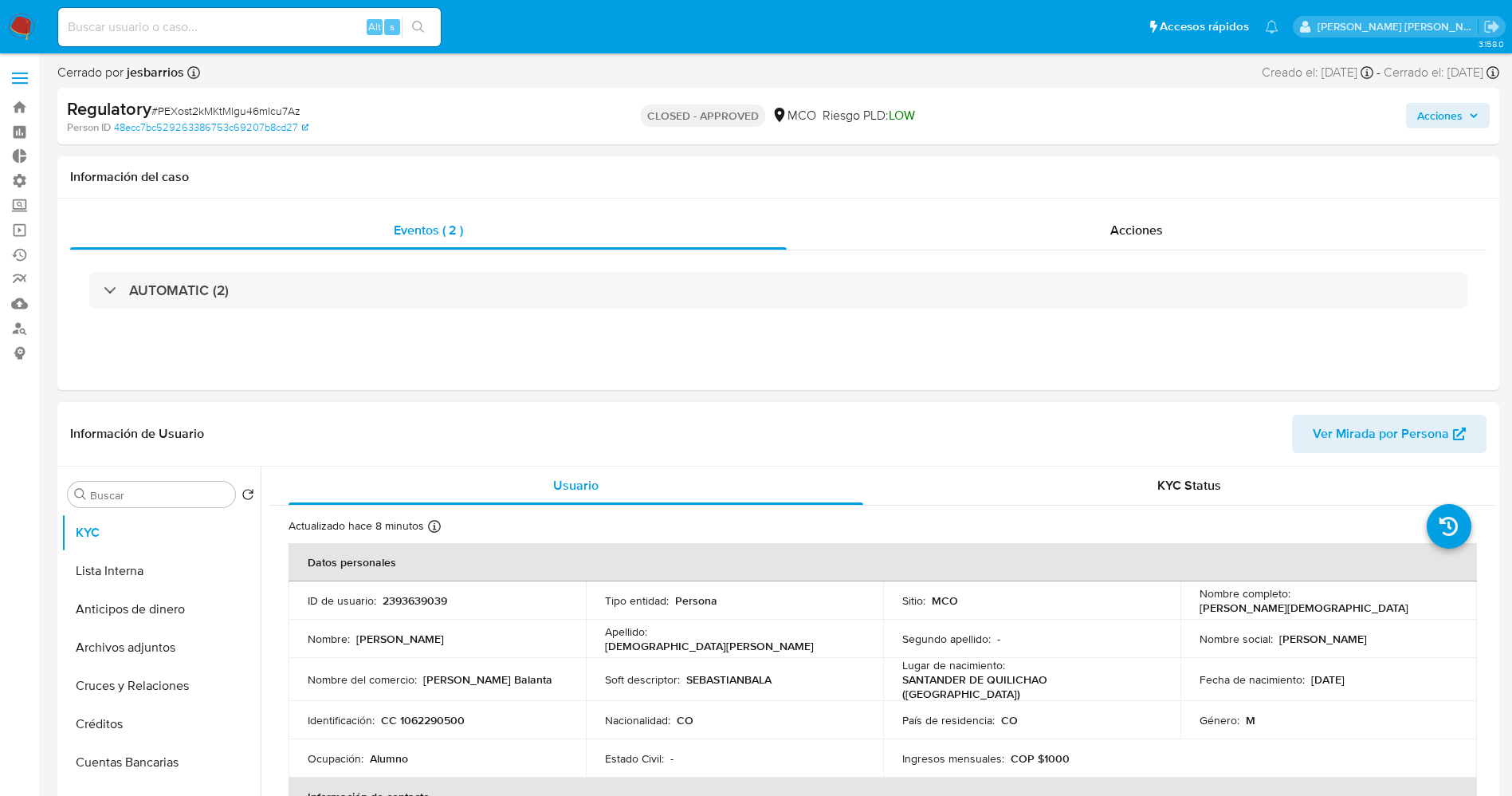
select select "10"
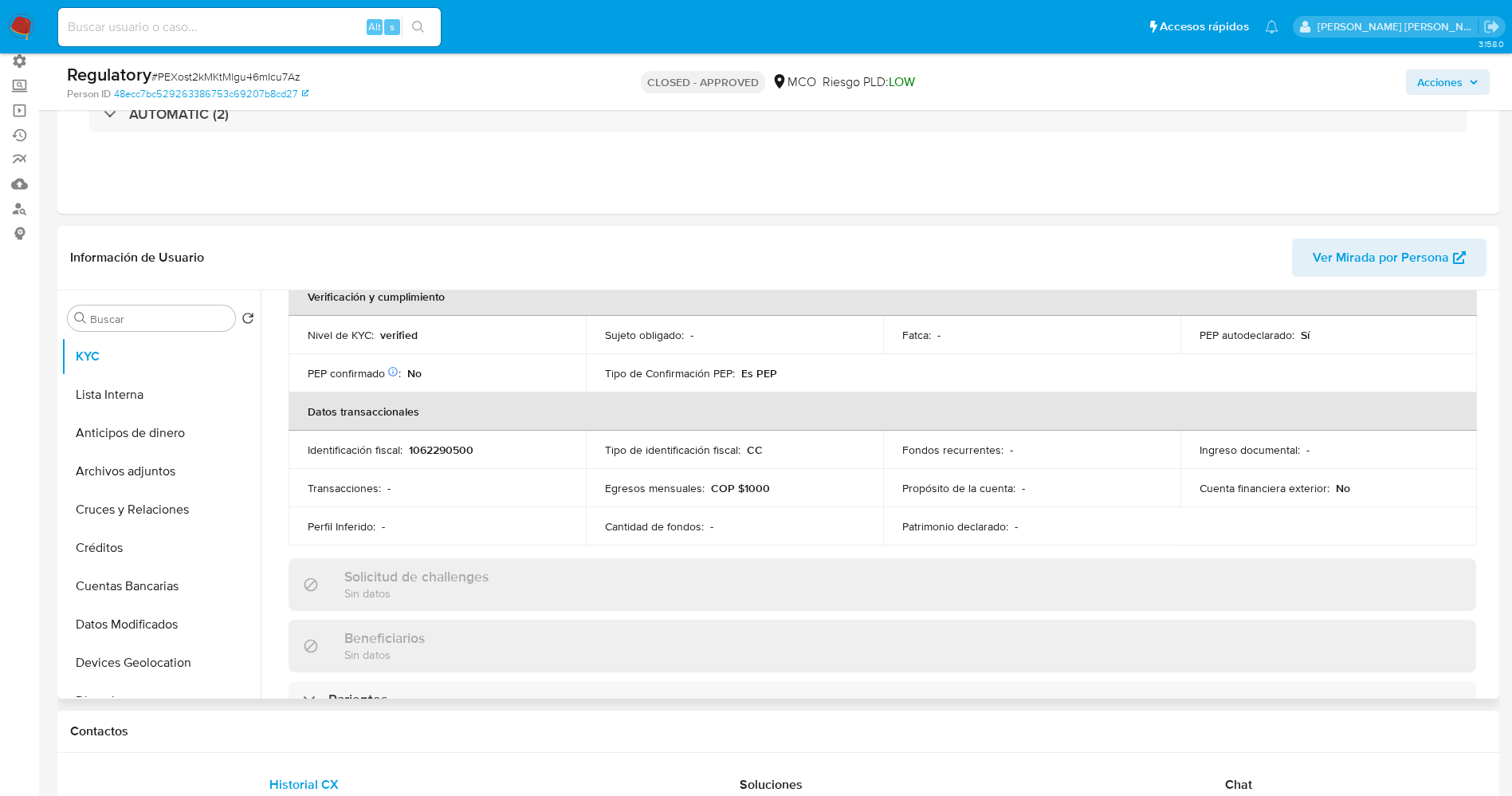
scroll to position [598, 0]
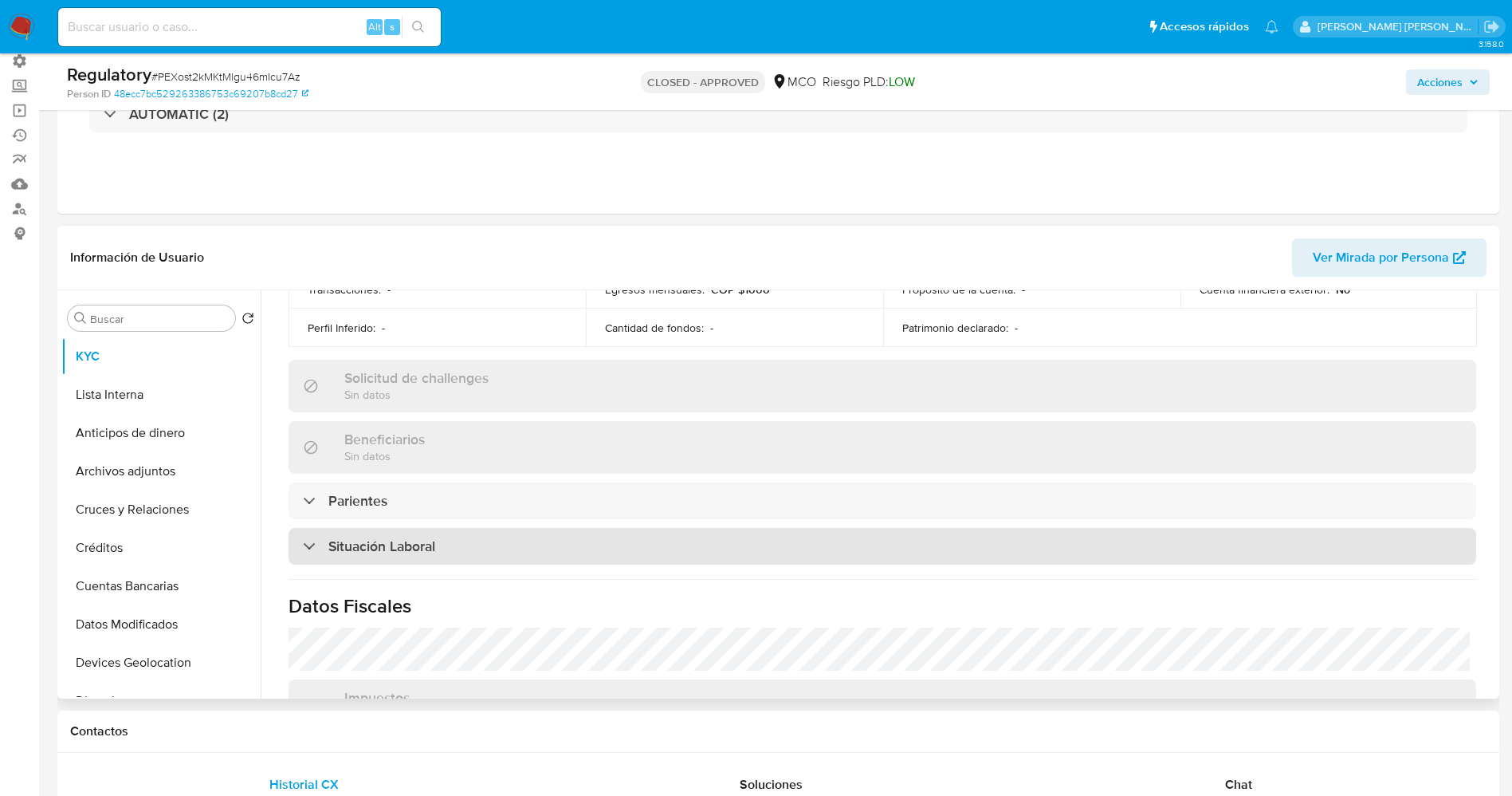
click at [449, 539] on div "Situación Laboral" at bounding box center [882, 546] width 1187 height 36
click at [448, 541] on div "Situación Laboral" at bounding box center [882, 546] width 1187 height 36
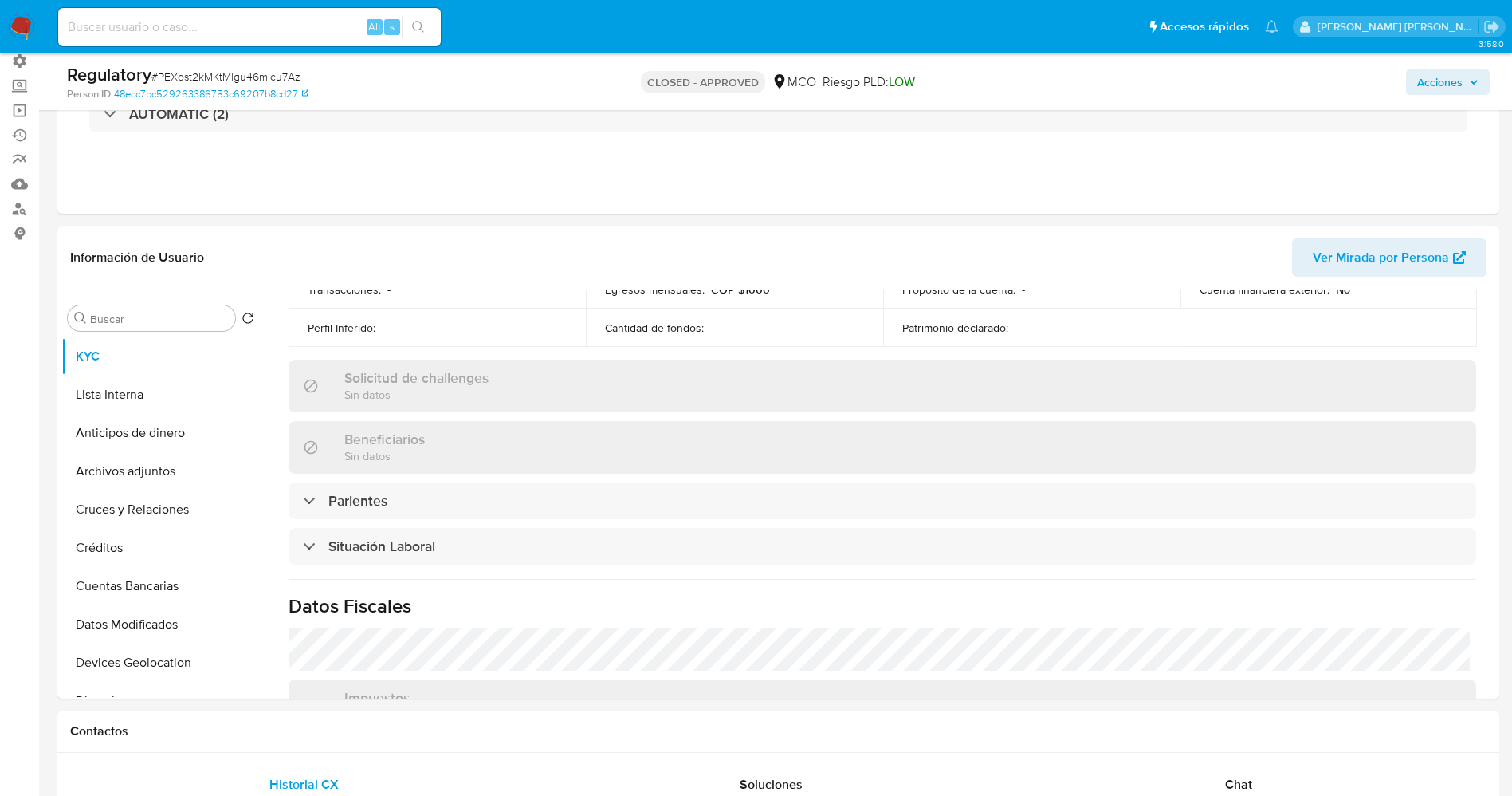
scroll to position [119, 0]
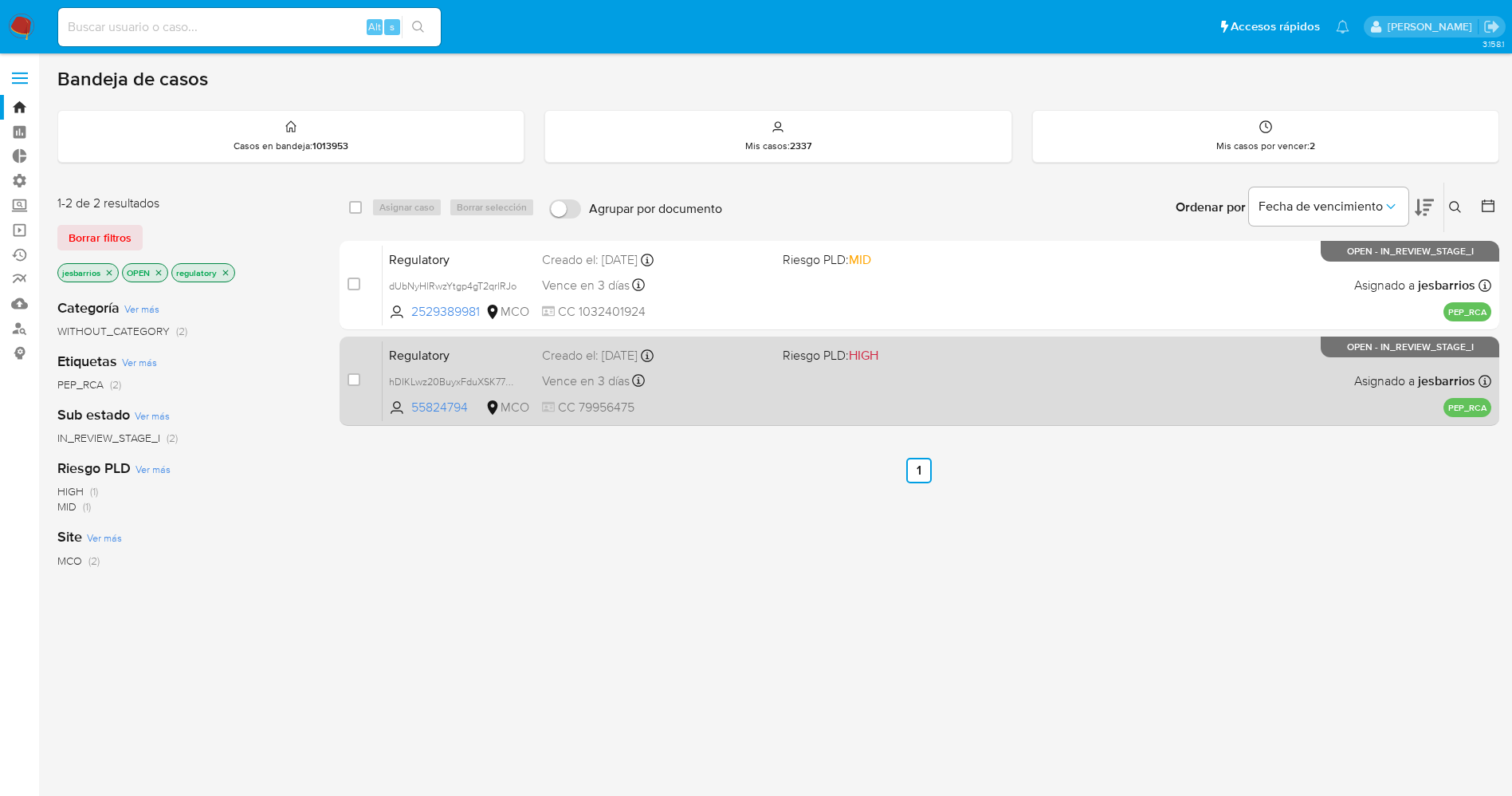
click at [856, 370] on div "Regulatory hDIKLwz20BuyxFduXSK779KJ 55824794 MCO Riesgo PLD: HIGH Creado el: [D…" at bounding box center [936, 380] width 1108 height 81
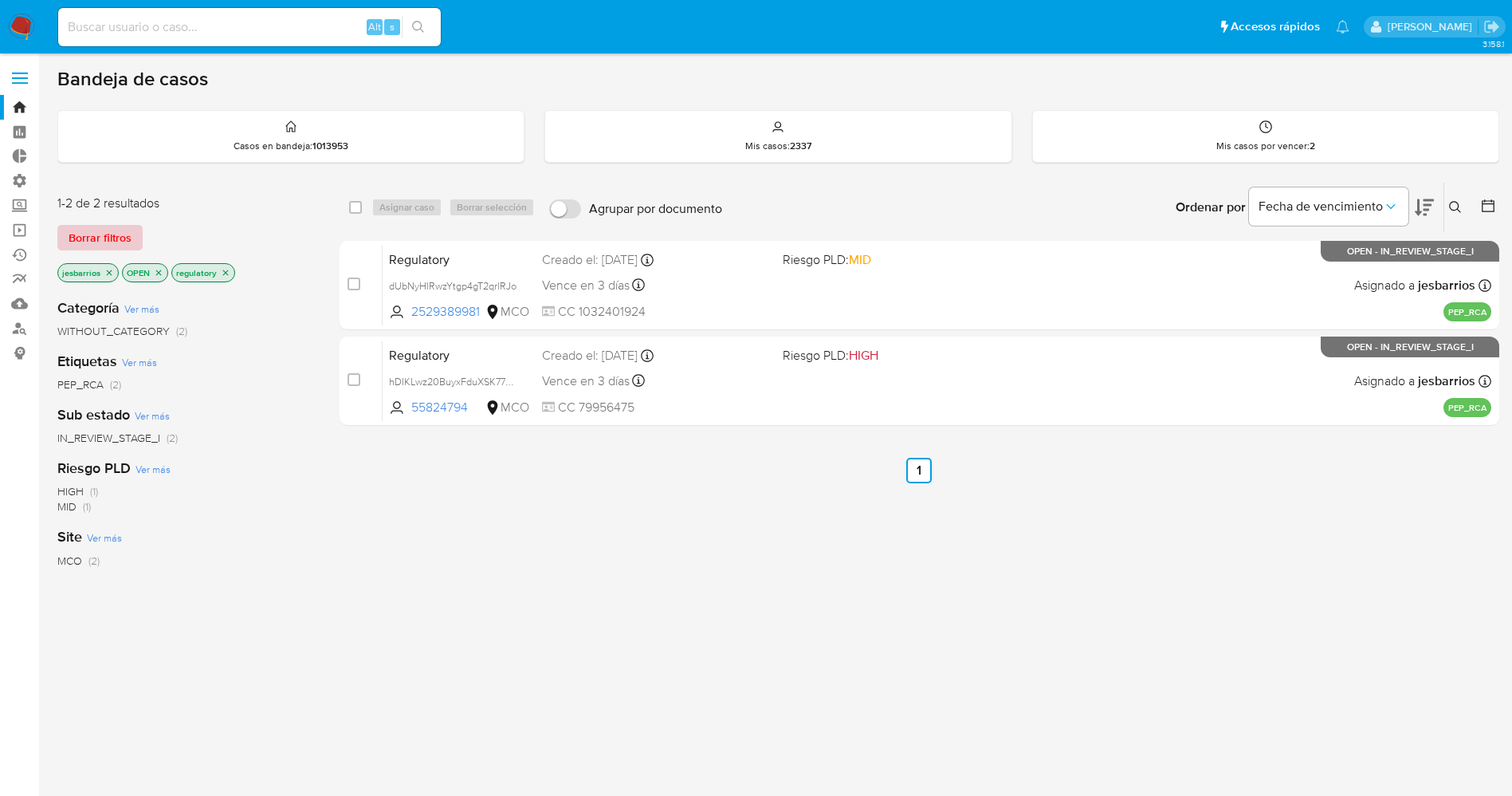
click at [122, 243] on span "Borrar filtros" at bounding box center [99, 237] width 63 height 23
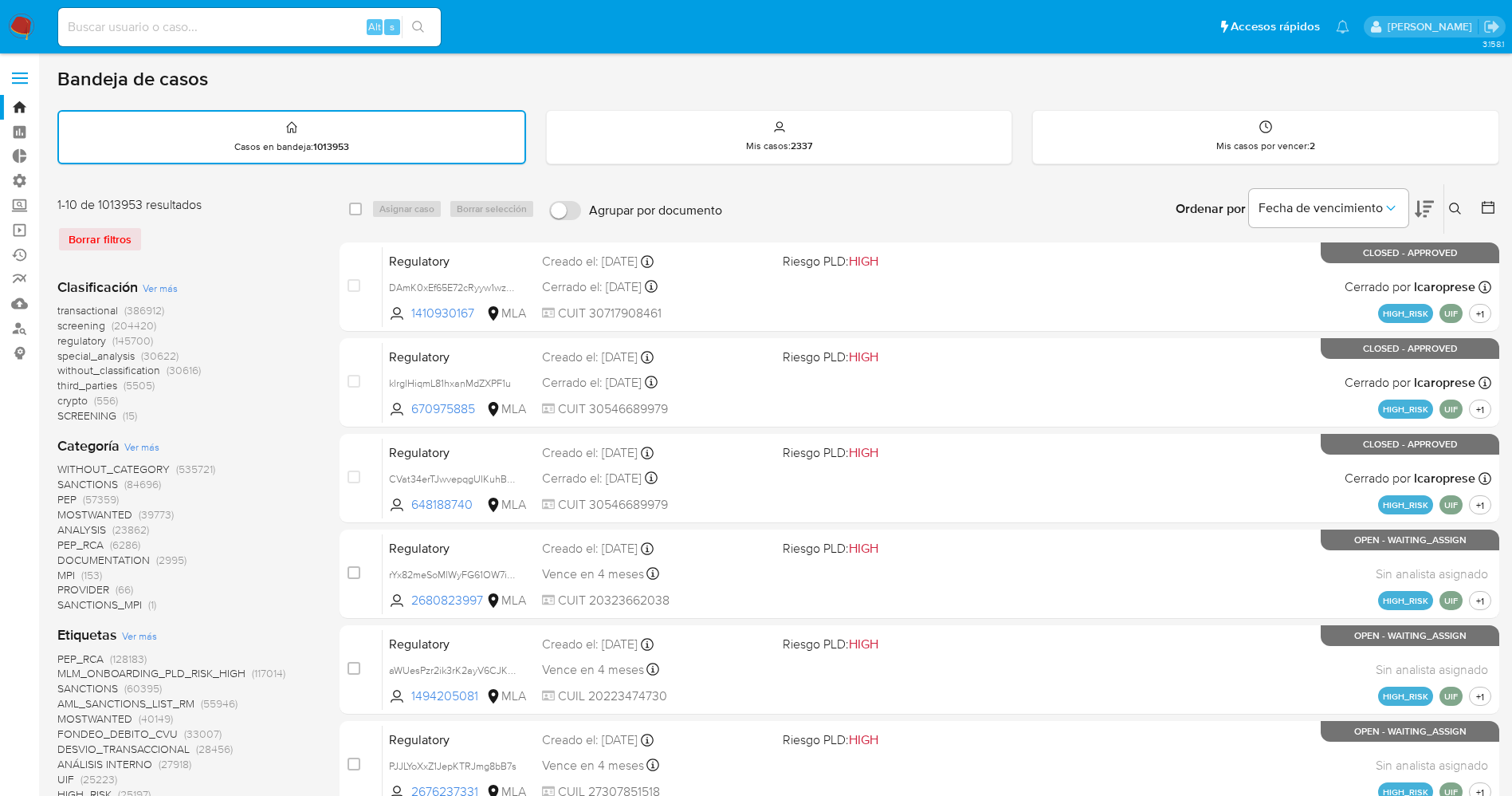
click at [1457, 210] on icon at bounding box center [1454, 208] width 12 height 12
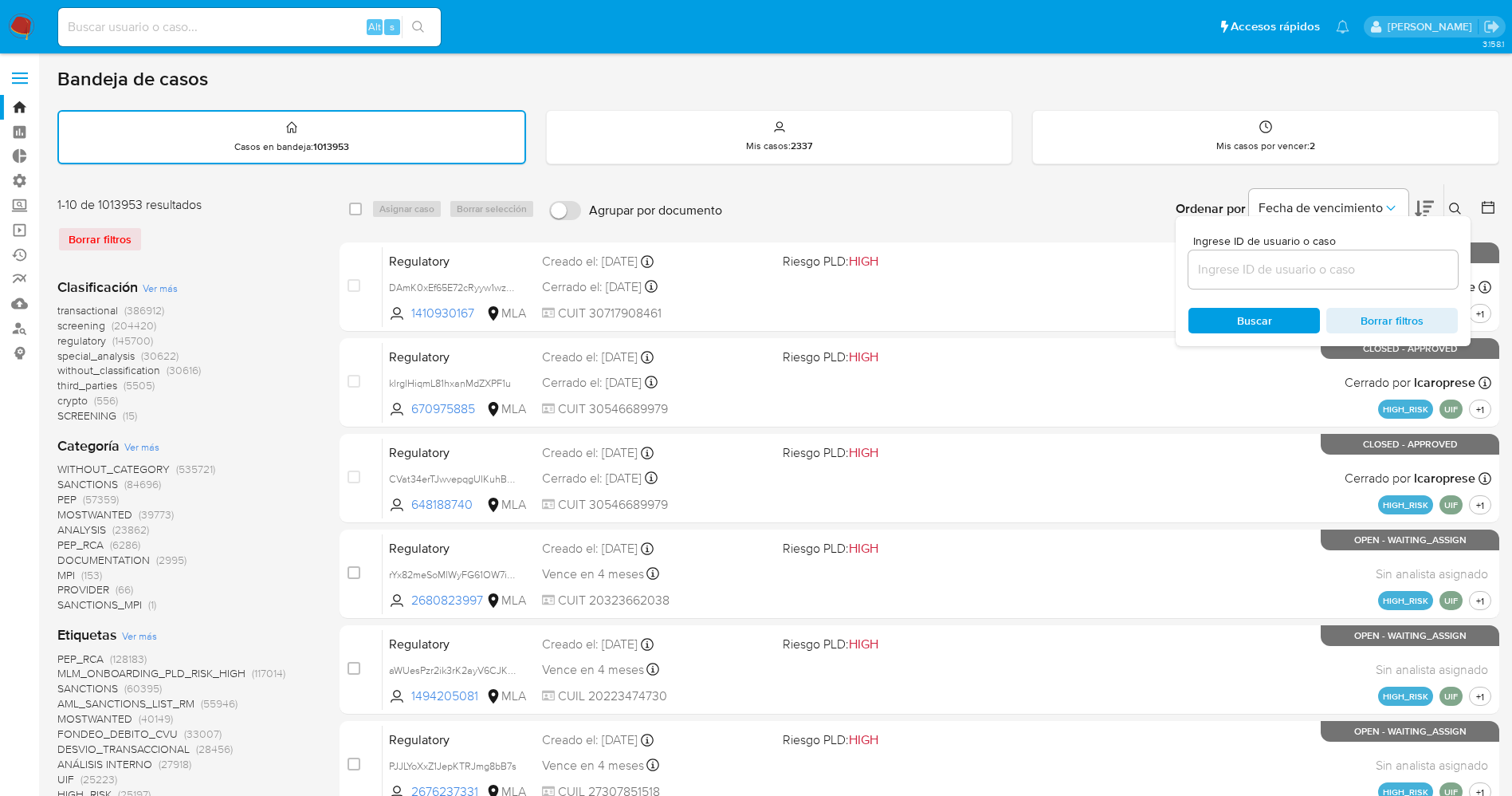
click at [1267, 265] on input at bounding box center [1323, 269] width 269 height 21
type input "CTt2F35a7CUnMA5GqIveFxS8"
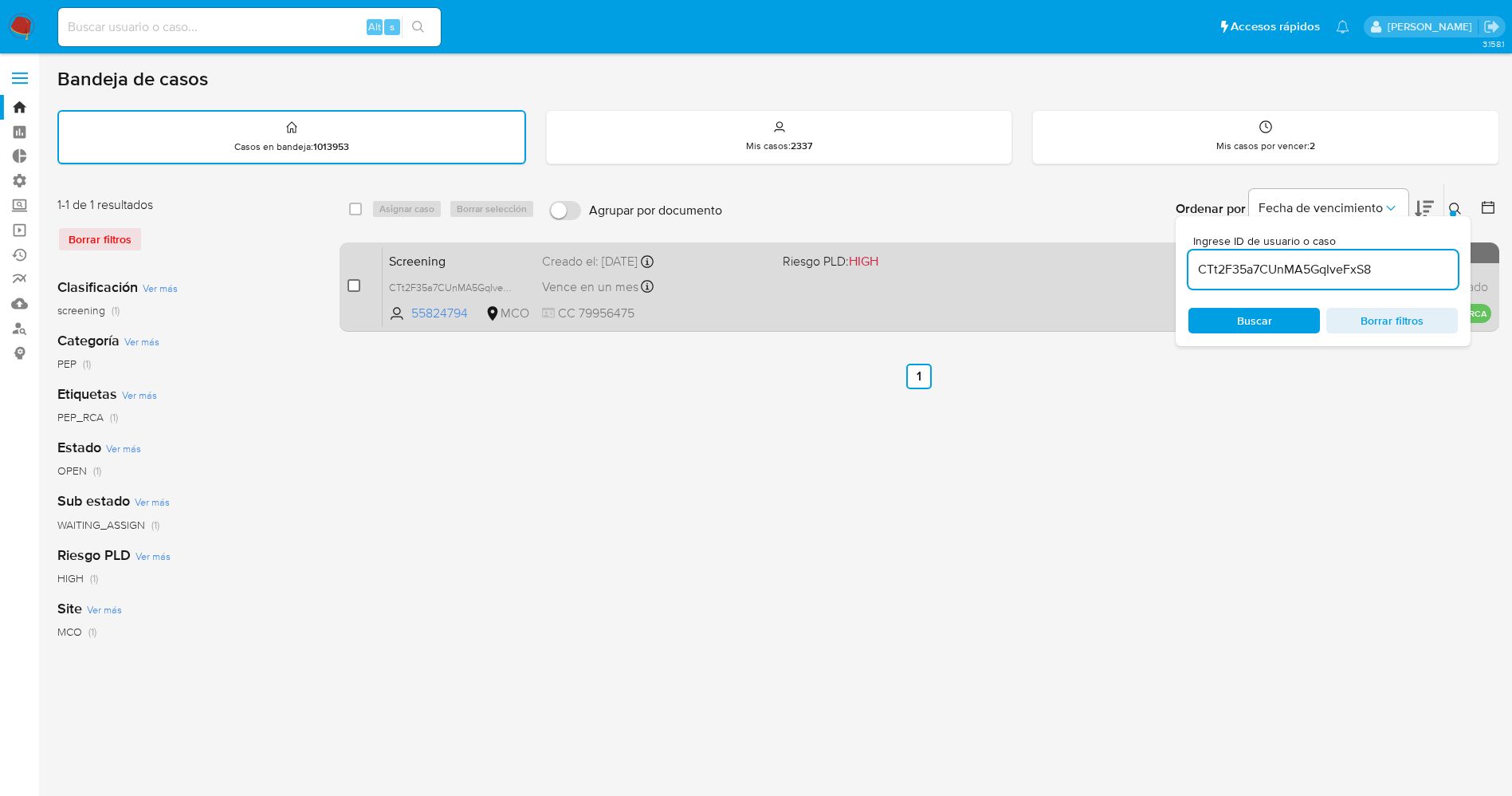
click at [355, 287] on input "checkbox" at bounding box center [354, 286] width 13 height 13
checkbox input "true"
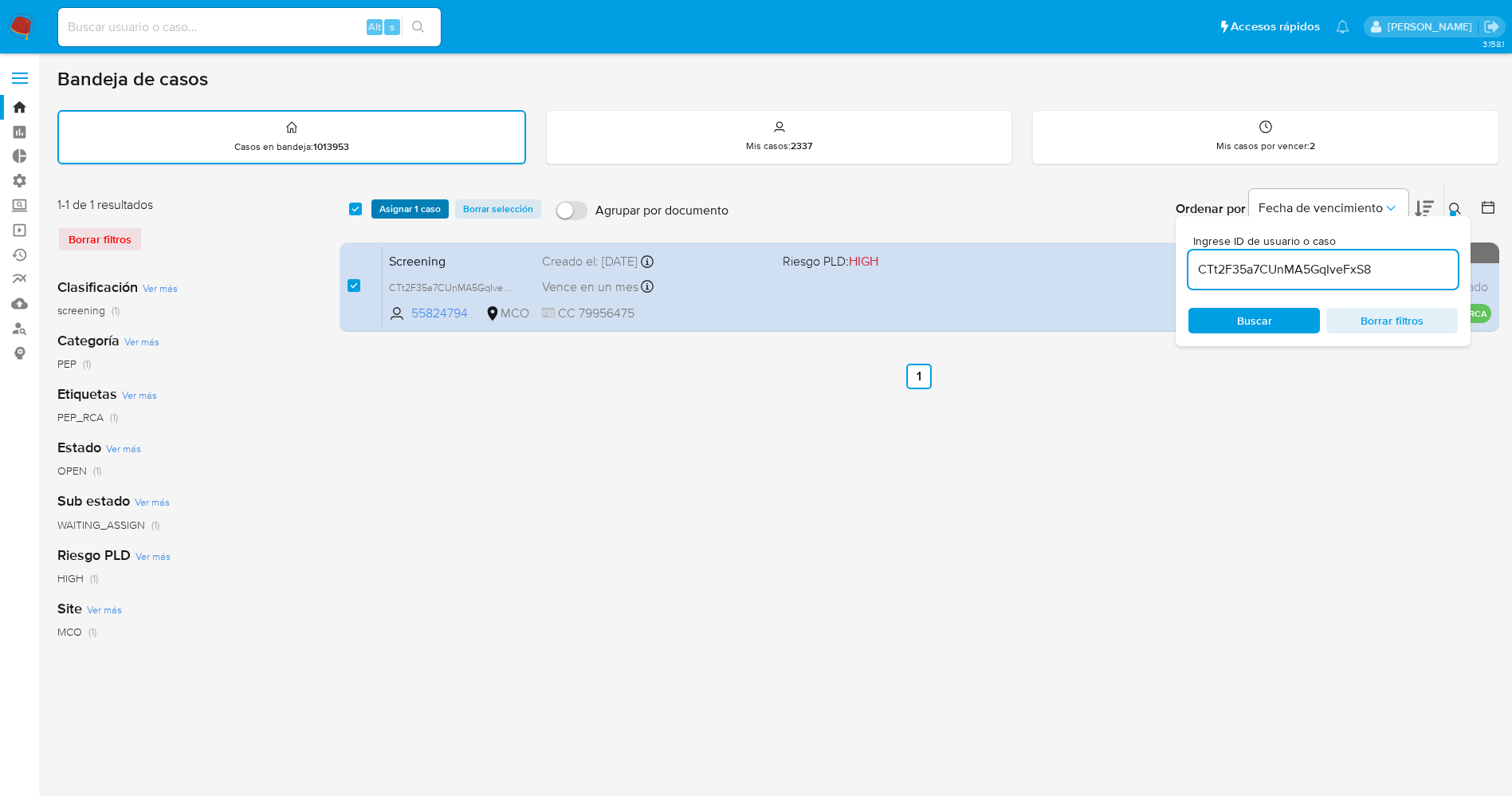
click at [416, 215] on span "Asignar 1 caso" at bounding box center [409, 209] width 61 height 16
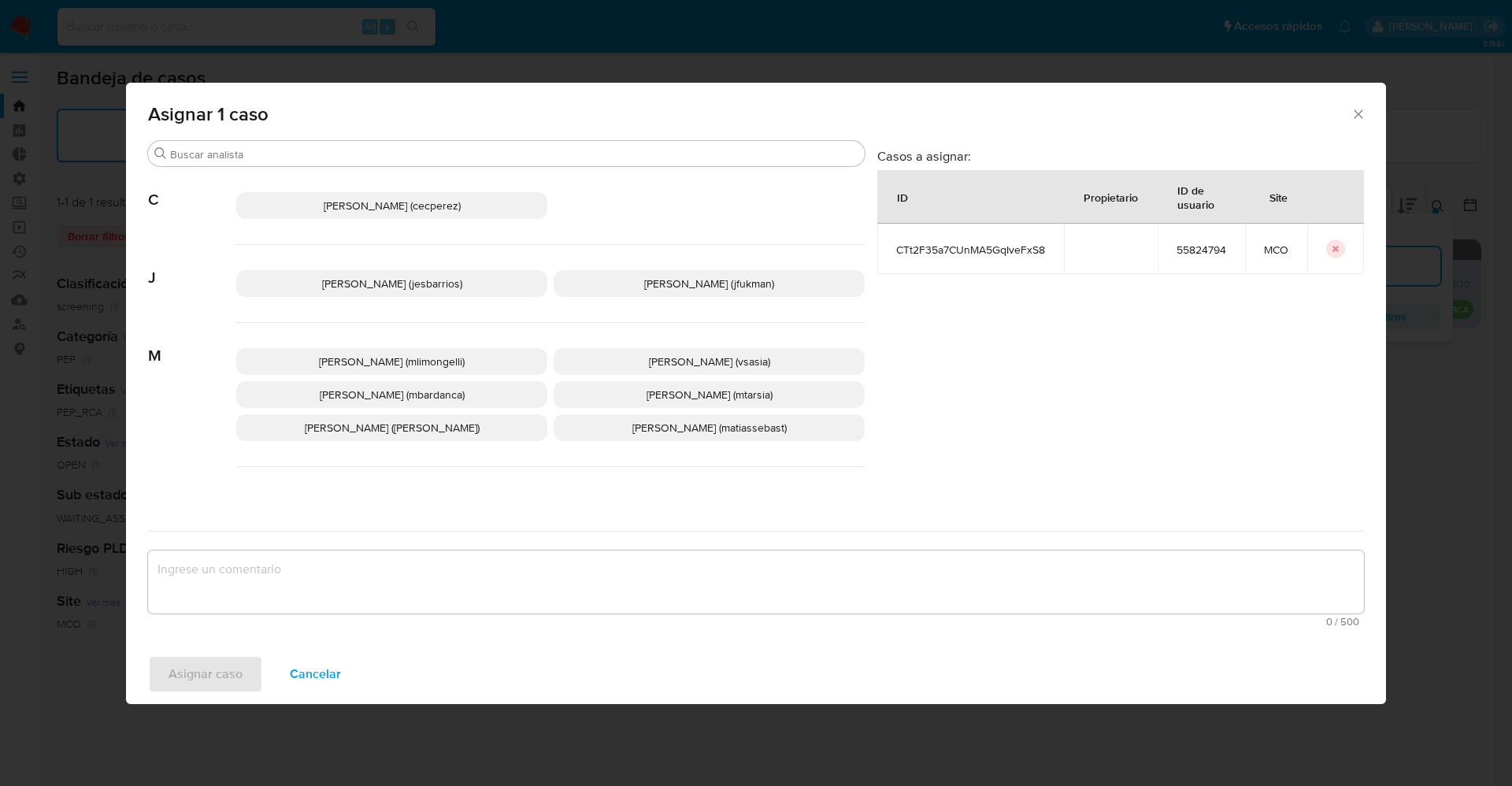
click at [388, 287] on span "[PERSON_NAME] (jesbarrios)" at bounding box center [392, 284] width 140 height 16
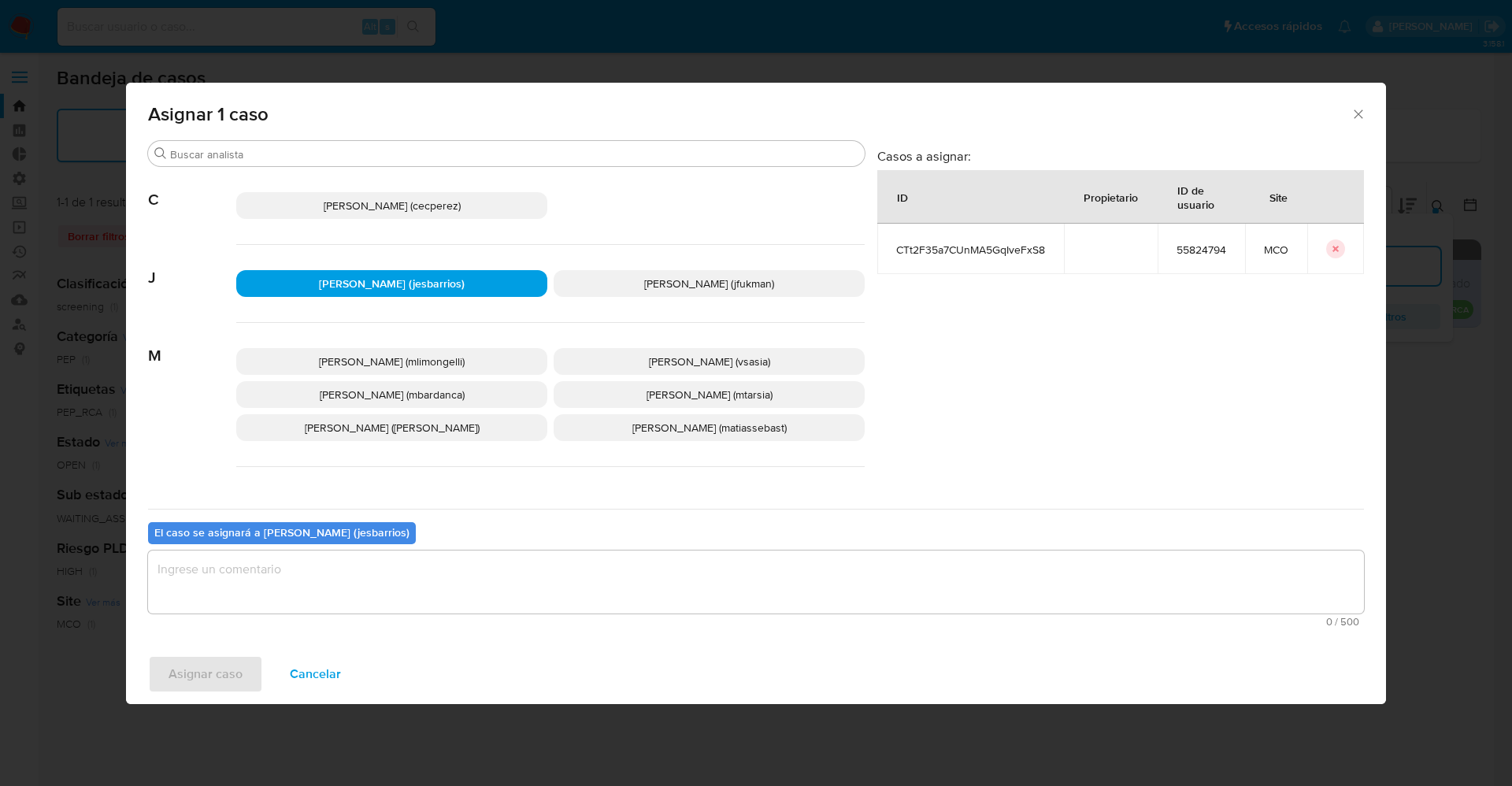
click at [410, 589] on textarea "assign-modal" at bounding box center [756, 582] width 1216 height 63
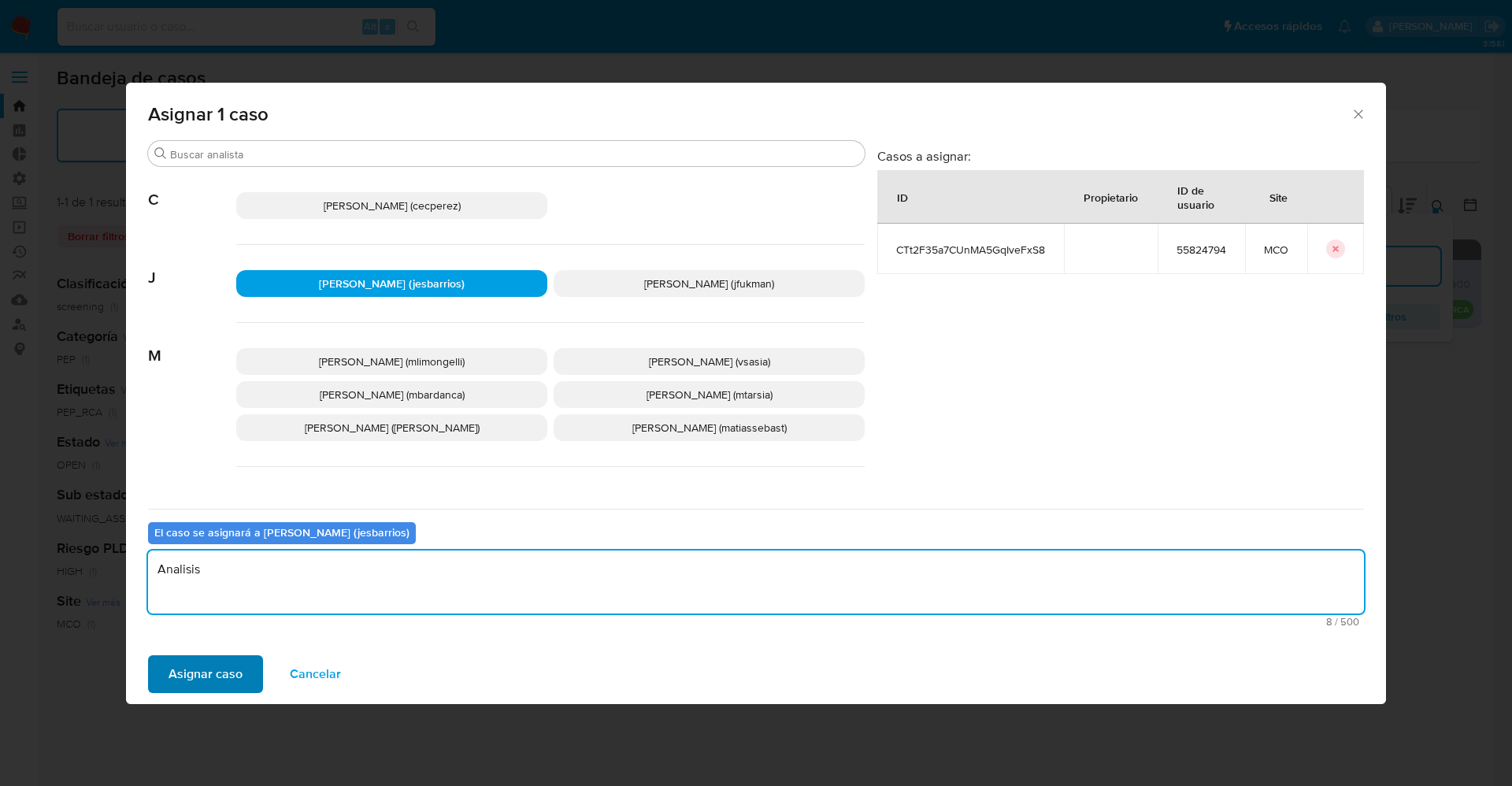
type textarea "Analisis"
click at [199, 669] on span "Asignar caso" at bounding box center [206, 674] width 74 height 35
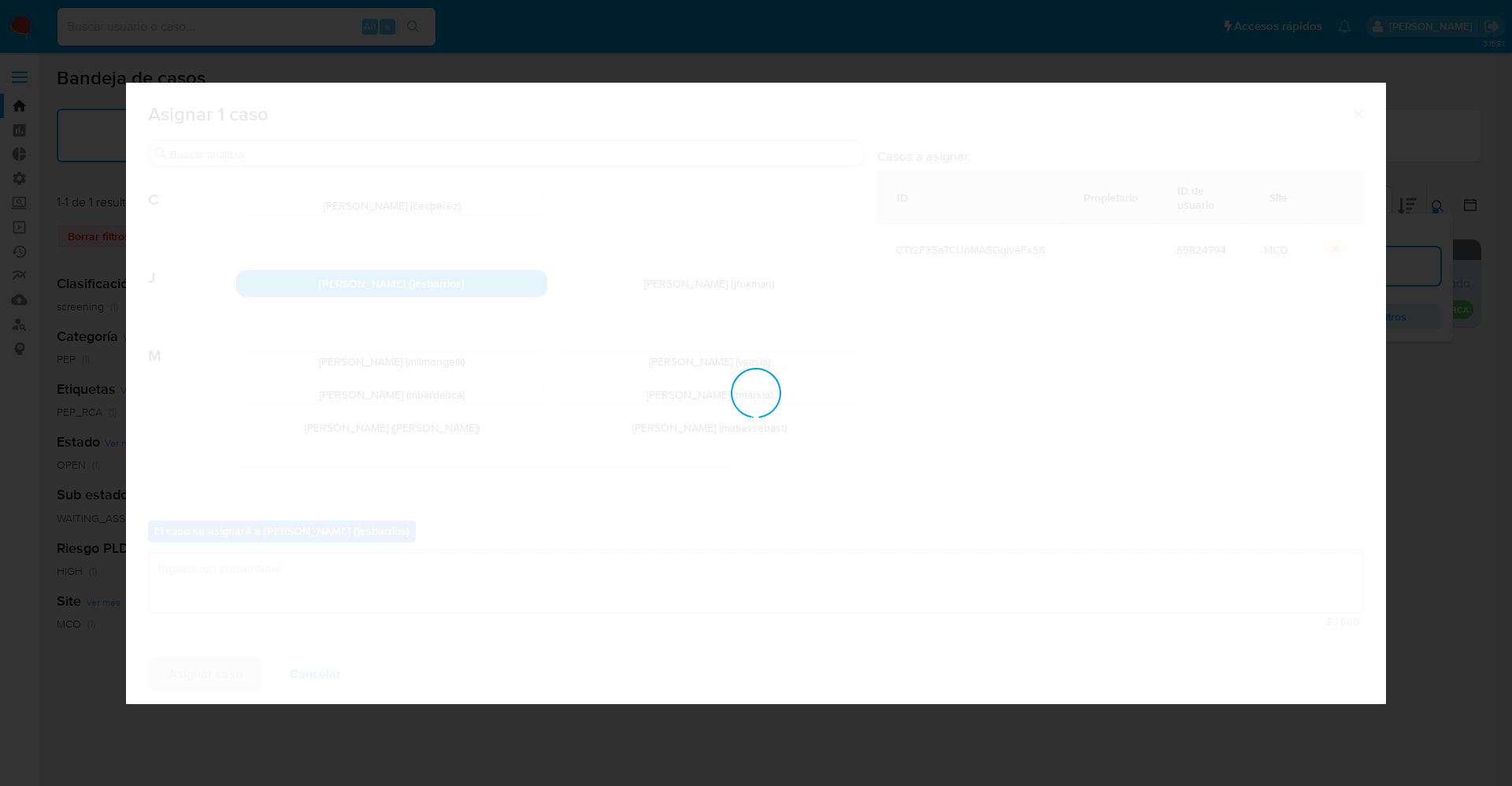
checkbox input "false"
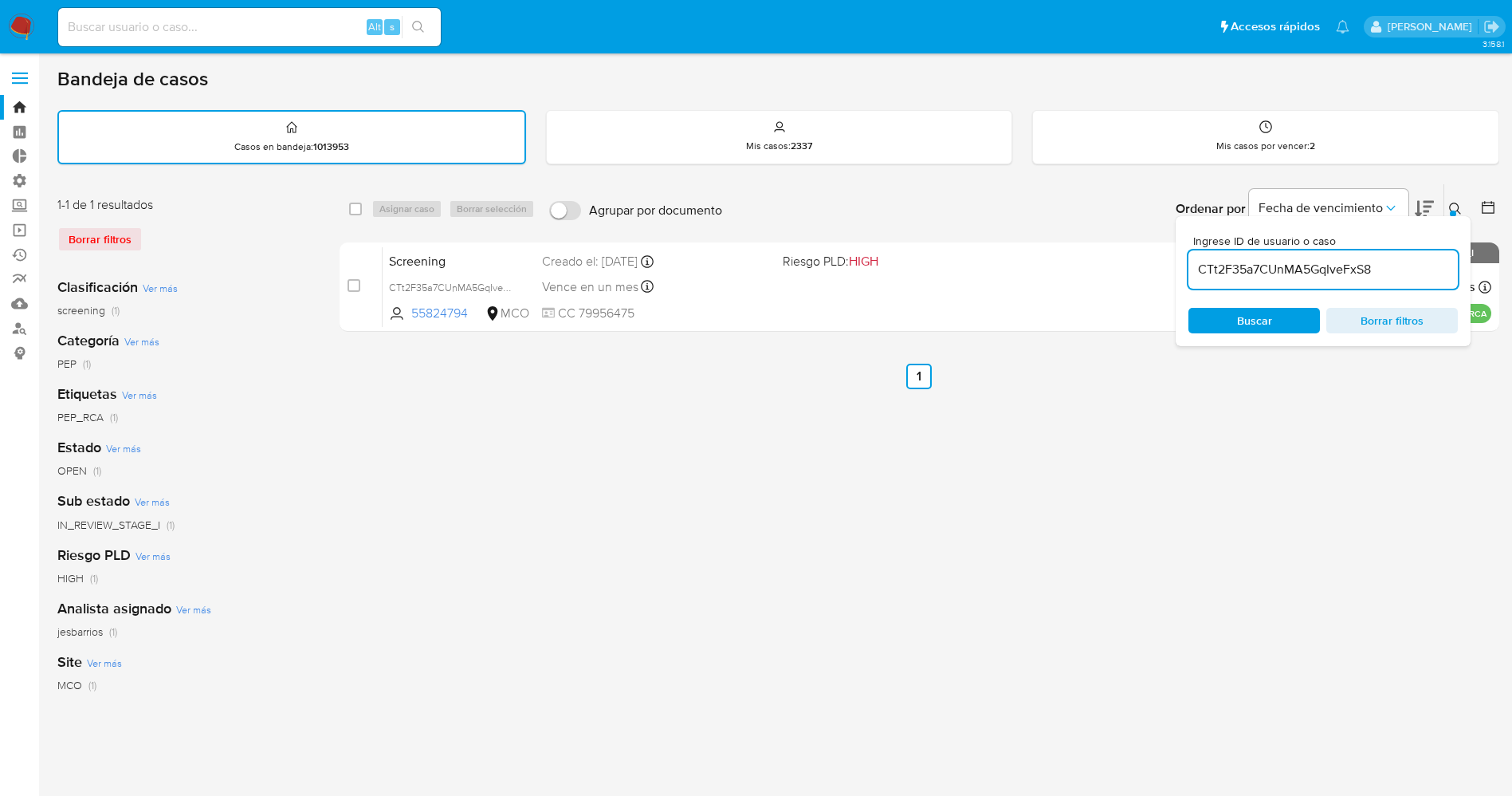
click at [17, 34] on img at bounding box center [22, 27] width 27 height 27
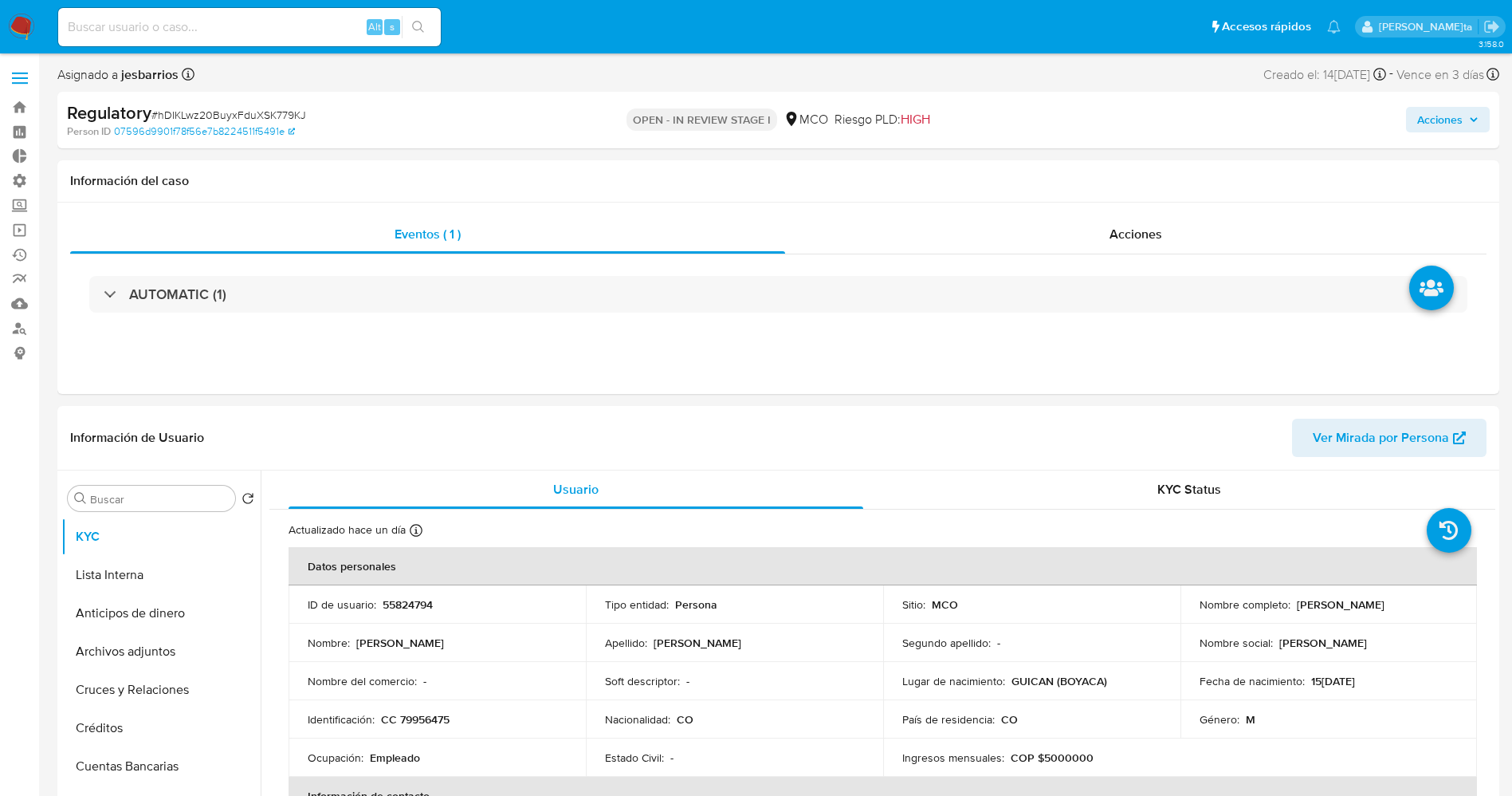
select select "10"
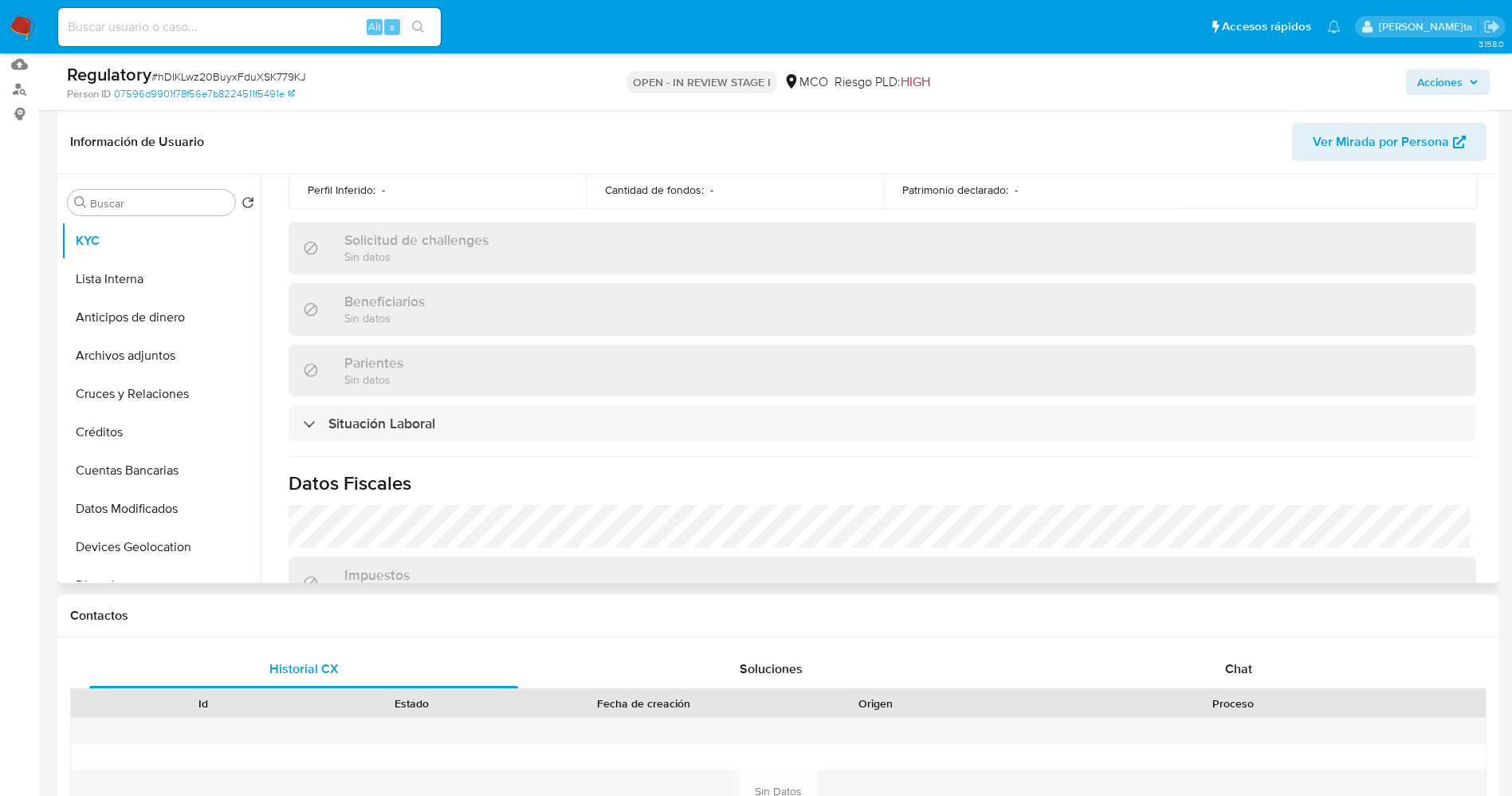
scroll to position [718, 0]
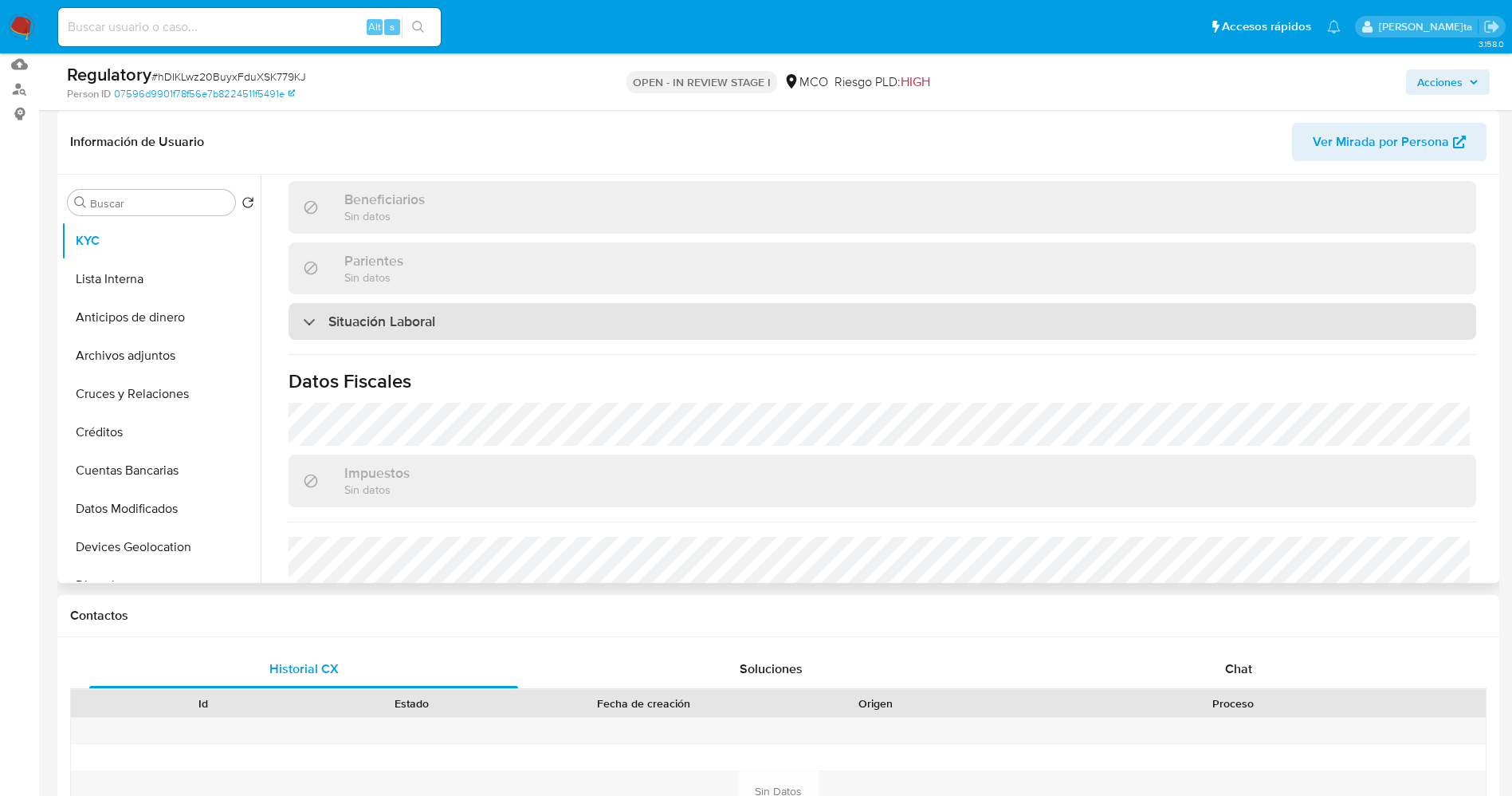
click at [452, 317] on div "Situación Laboral" at bounding box center [882, 321] width 1187 height 36
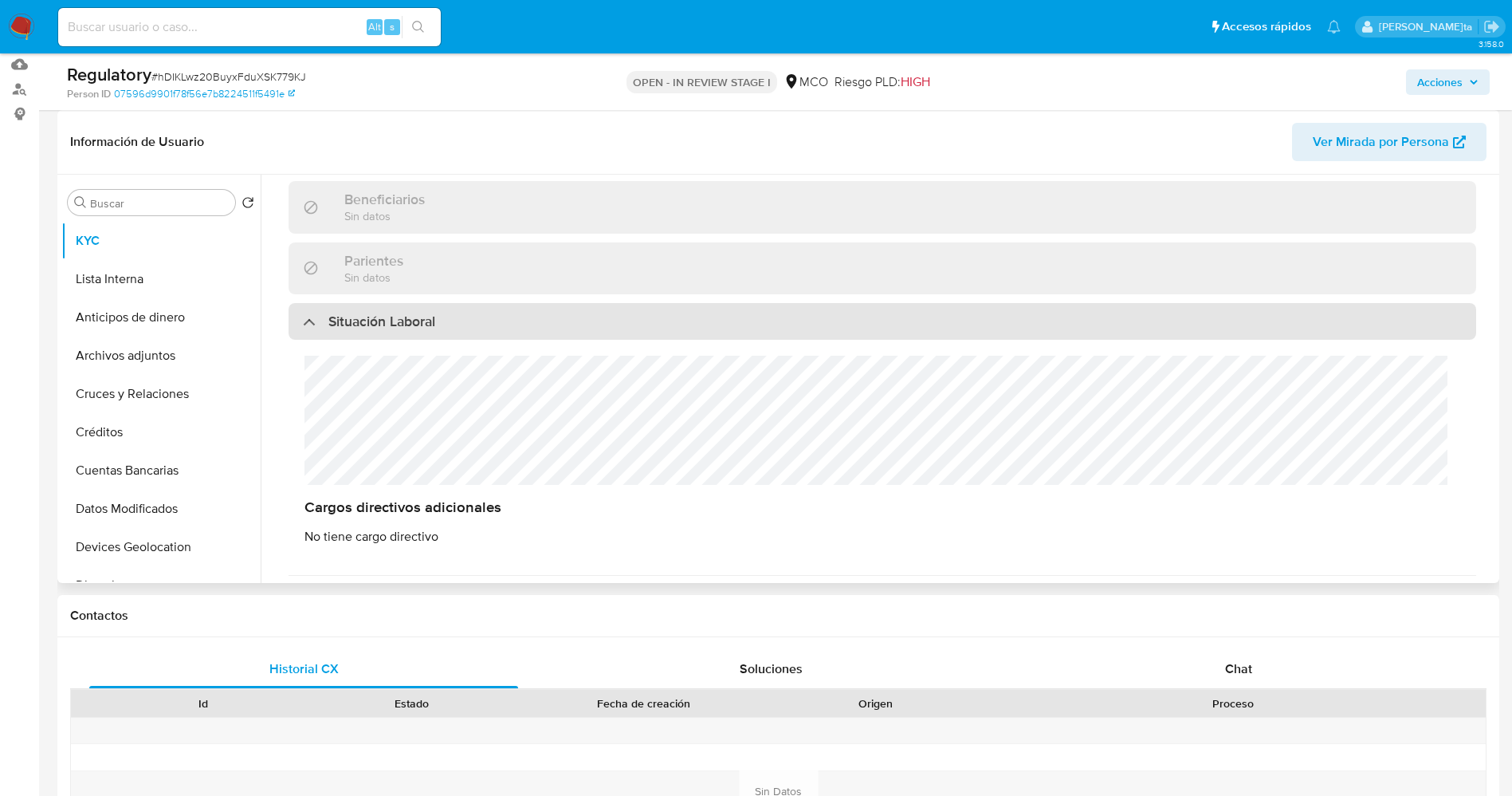
click at [452, 317] on div "Situación Laboral" at bounding box center [882, 321] width 1187 height 36
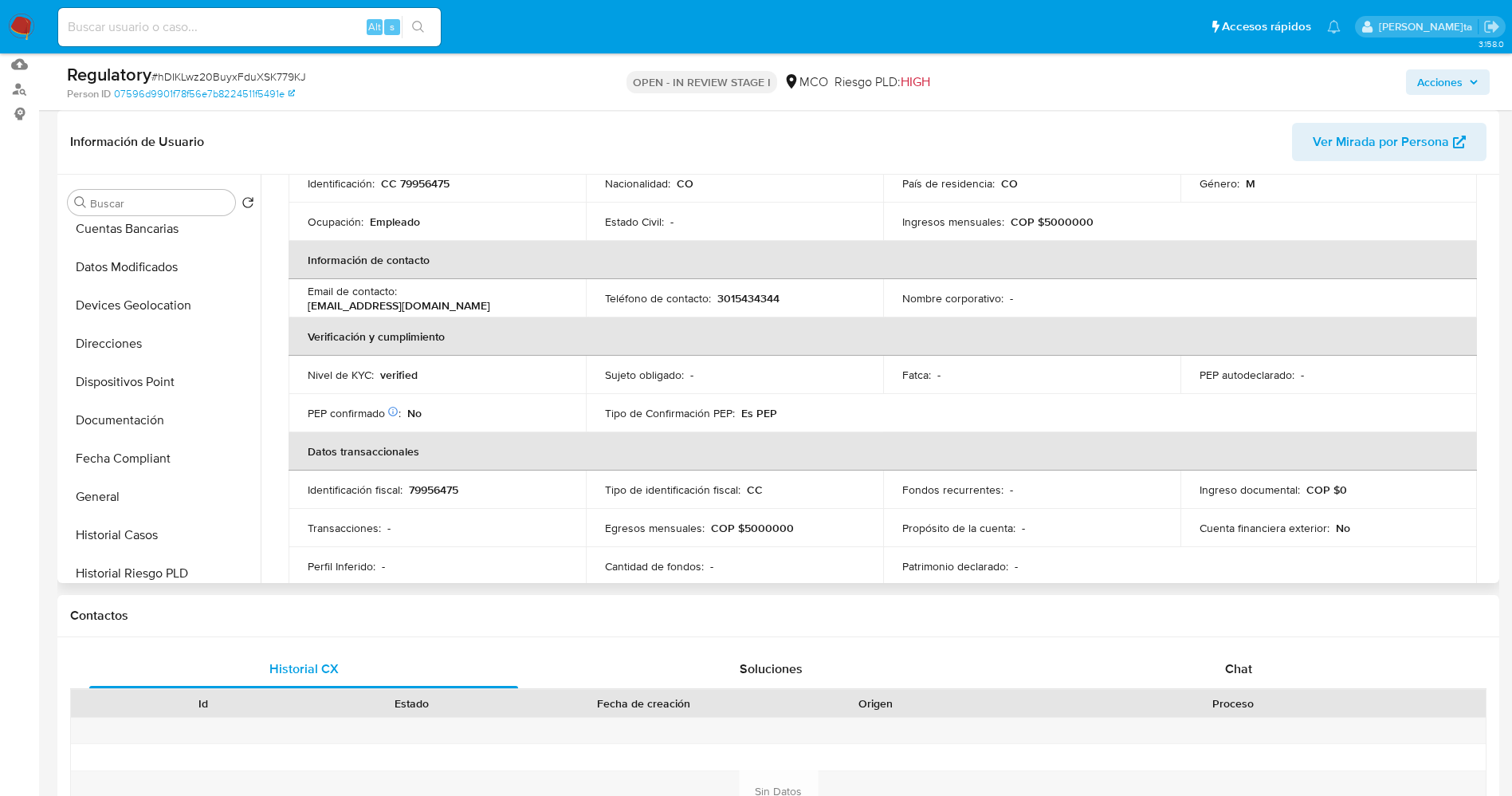
scroll to position [358, 0]
click at [136, 417] on button "Historial Casos" at bounding box center [154, 418] width 186 height 38
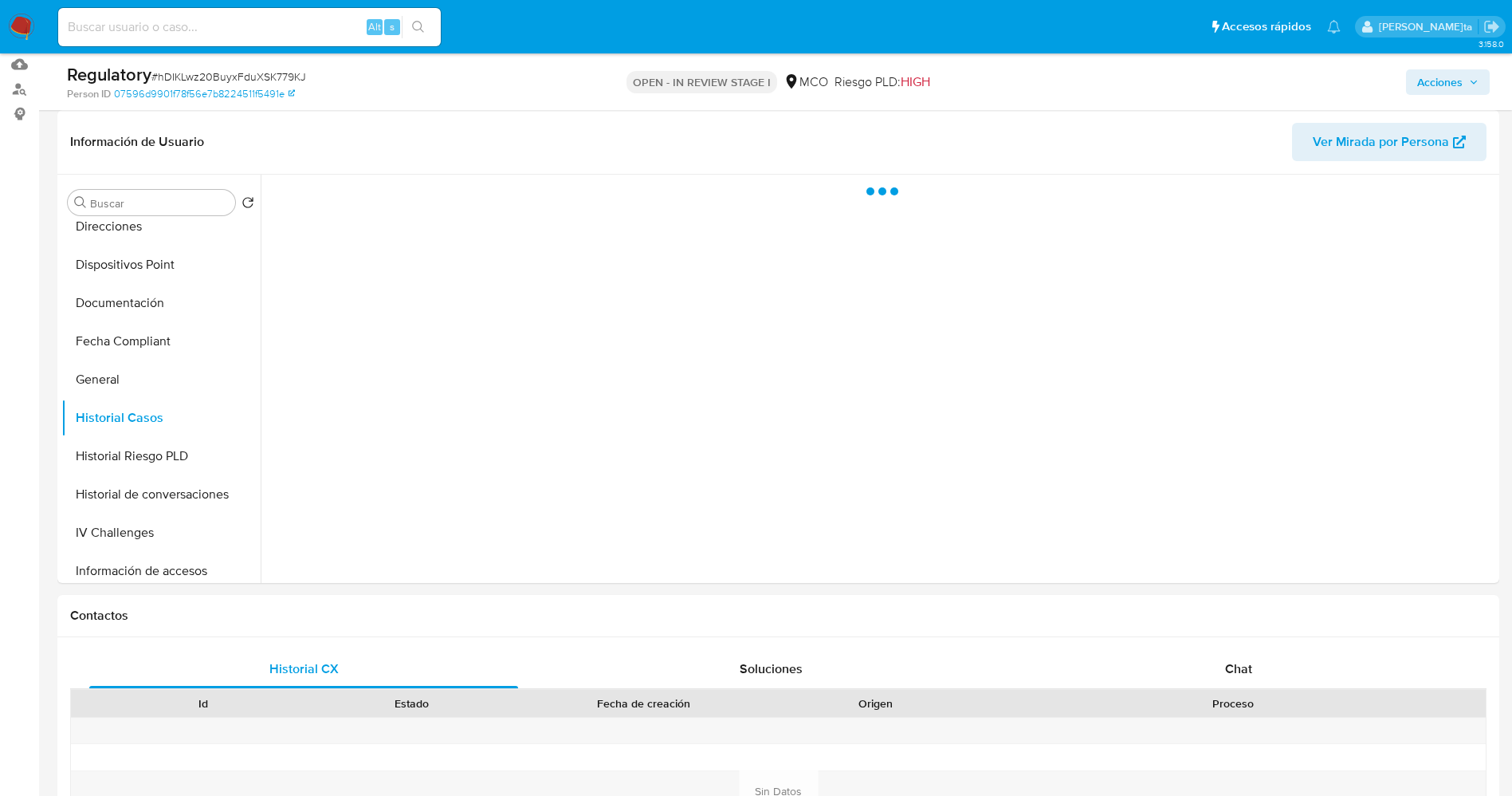
scroll to position [0, 0]
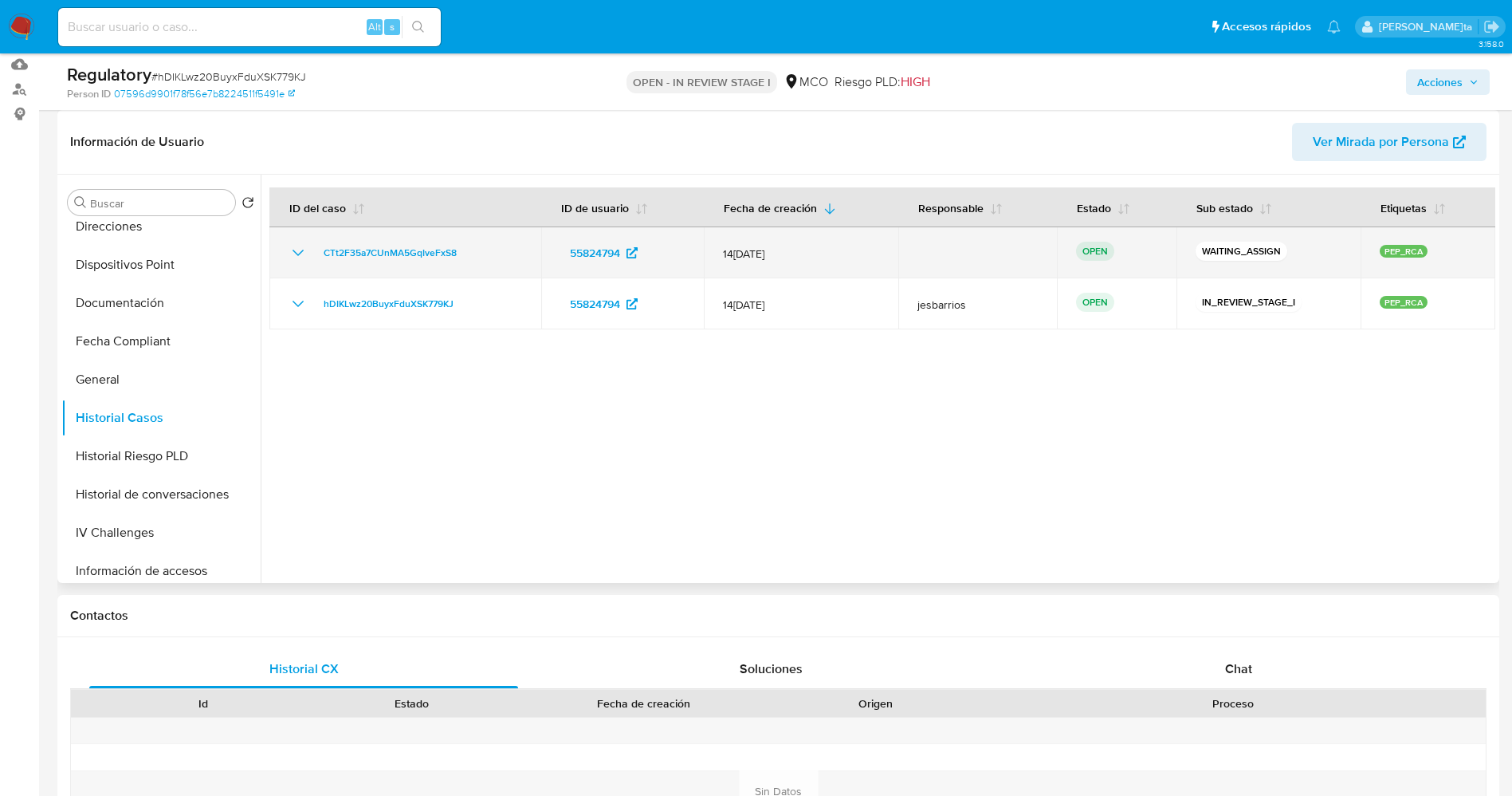
drag, startPoint x: 490, startPoint y: 244, endPoint x: 304, endPoint y: 257, distance: 186.5
click at [304, 257] on div "CTt2F35a7CUnMA5GqIveFxS8" at bounding box center [405, 252] width 234 height 19
drag, startPoint x: 479, startPoint y: 256, endPoint x: 370, endPoint y: 266, distance: 109.5
click at [370, 266] on td "CTt2F35a7CUnMA5GqIveFxS8" at bounding box center [405, 253] width 272 height 51
drag, startPoint x: 506, startPoint y: 255, endPoint x: 300, endPoint y: 268, distance: 206.4
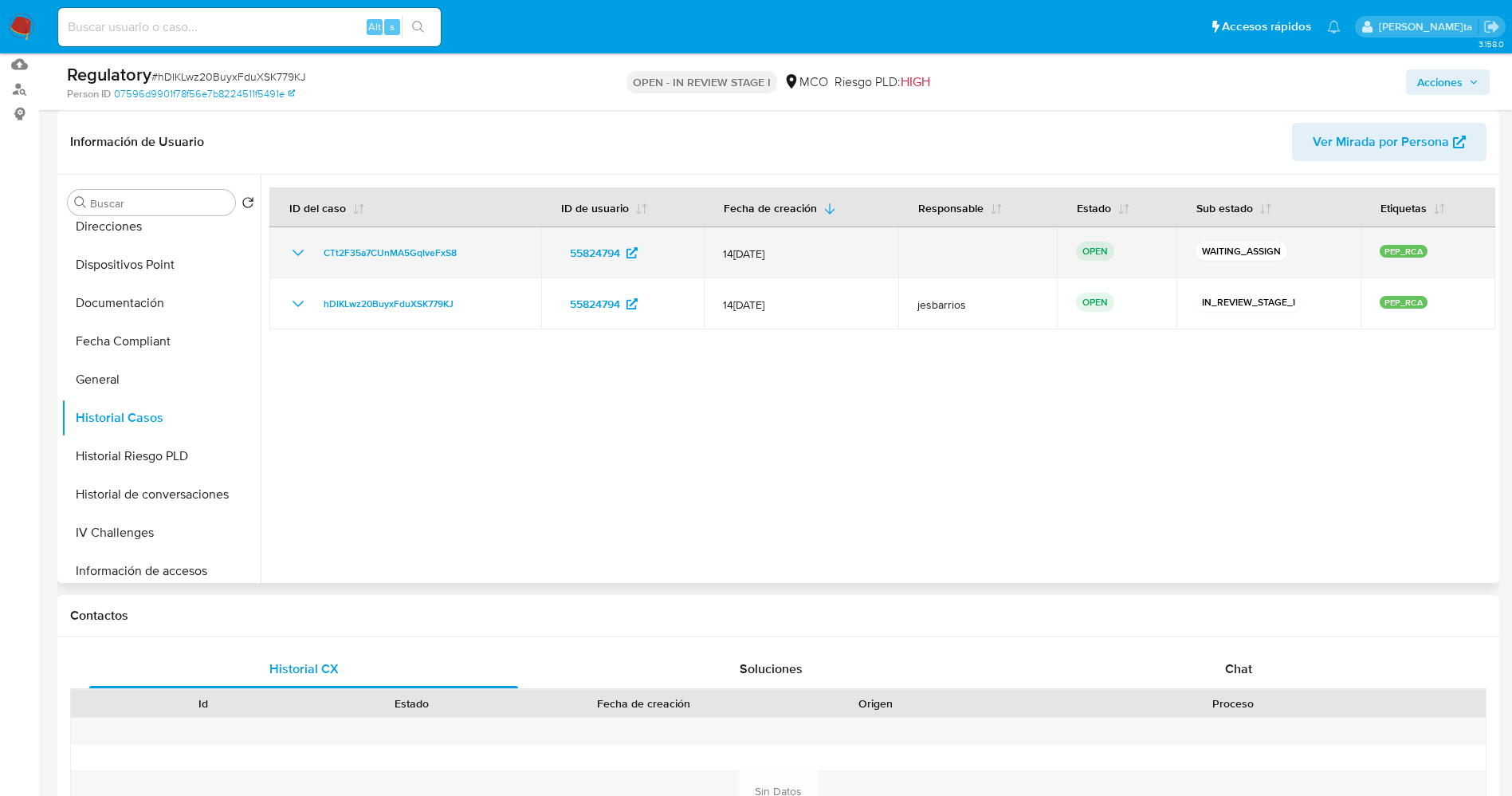
click at [300, 268] on td "CTt2F35a7CUnMA5GqIveFxS8" at bounding box center [405, 253] width 272 height 51
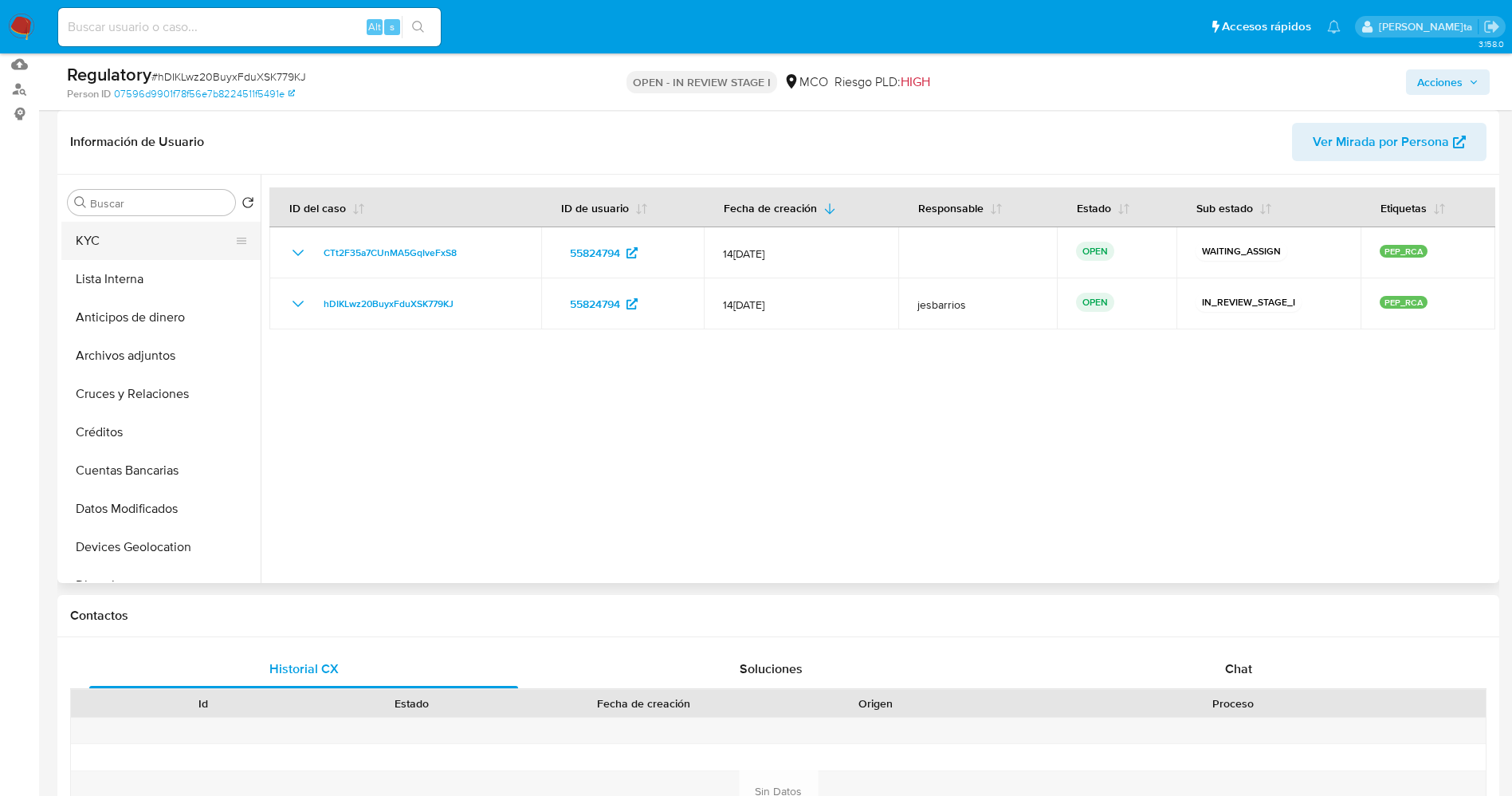
click at [165, 243] on button "KYC" at bounding box center [154, 241] width 186 height 38
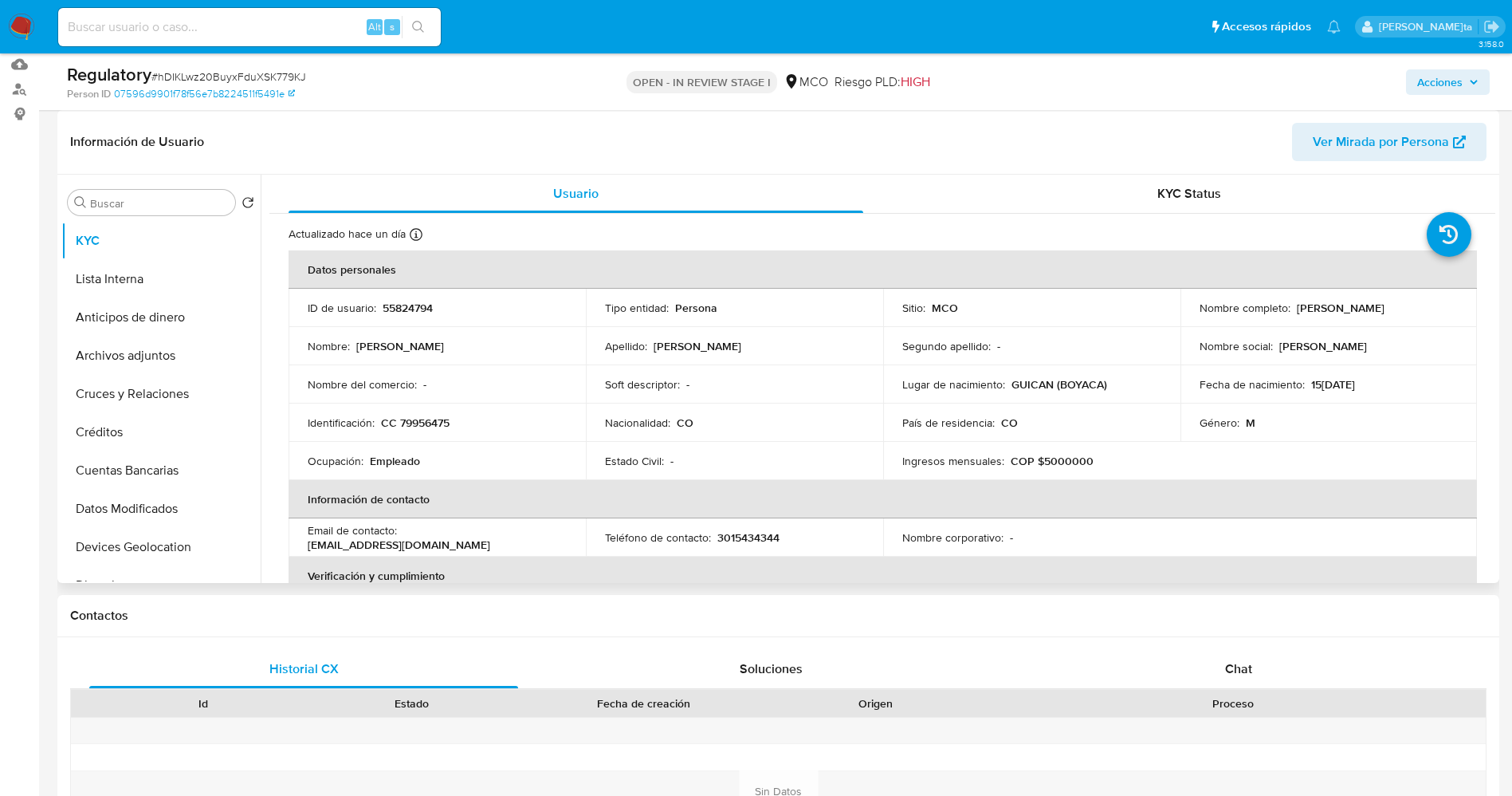
drag, startPoint x: 1188, startPoint y: 315, endPoint x: 1351, endPoint y: 313, distance: 163.0
click at [1351, 313] on td "Nombre completo : Edgar Guillermo Carreño Lopez" at bounding box center [1328, 307] width 297 height 38
copy p "[PERSON_NAME]"
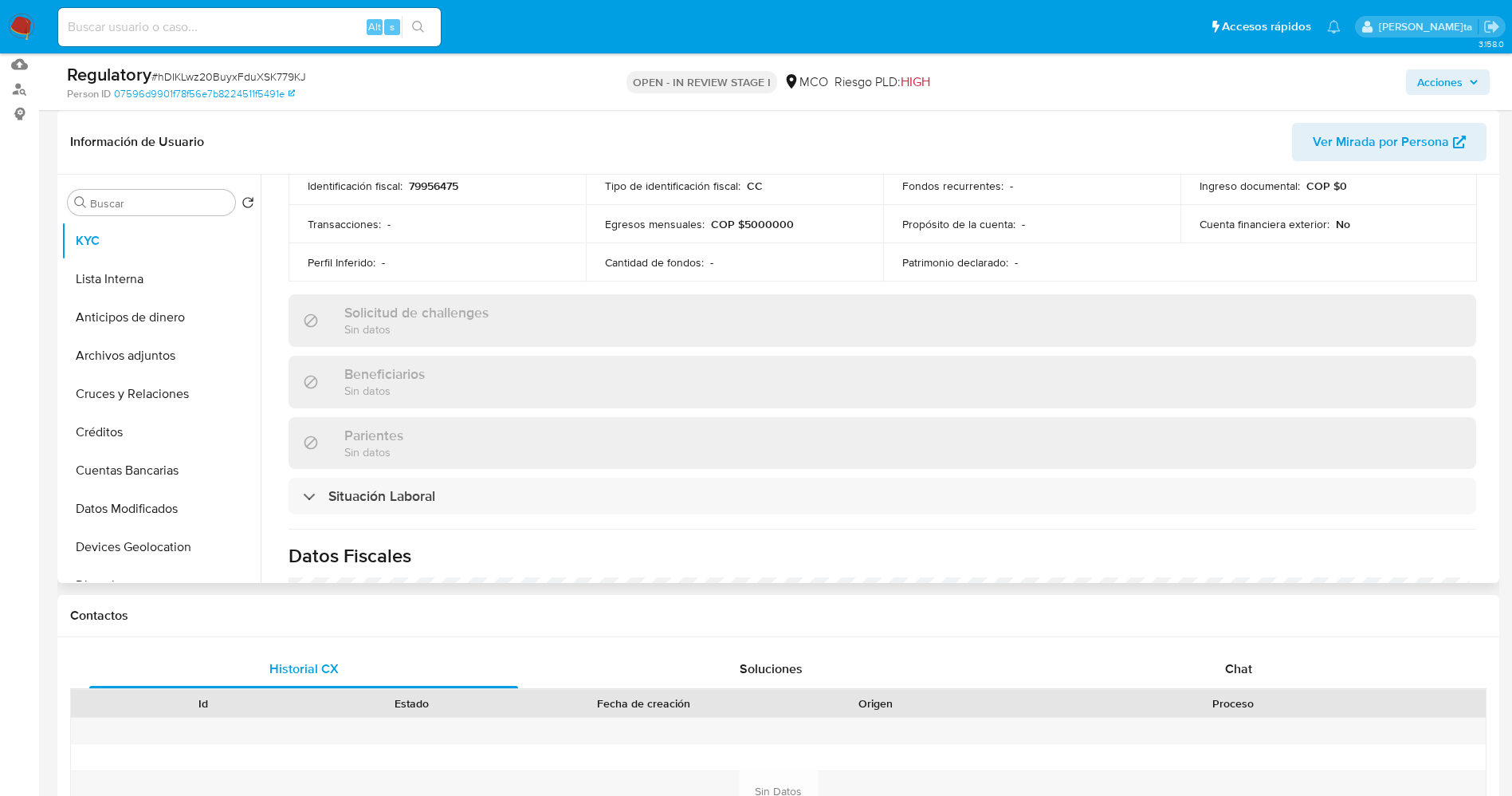
scroll to position [598, 0]
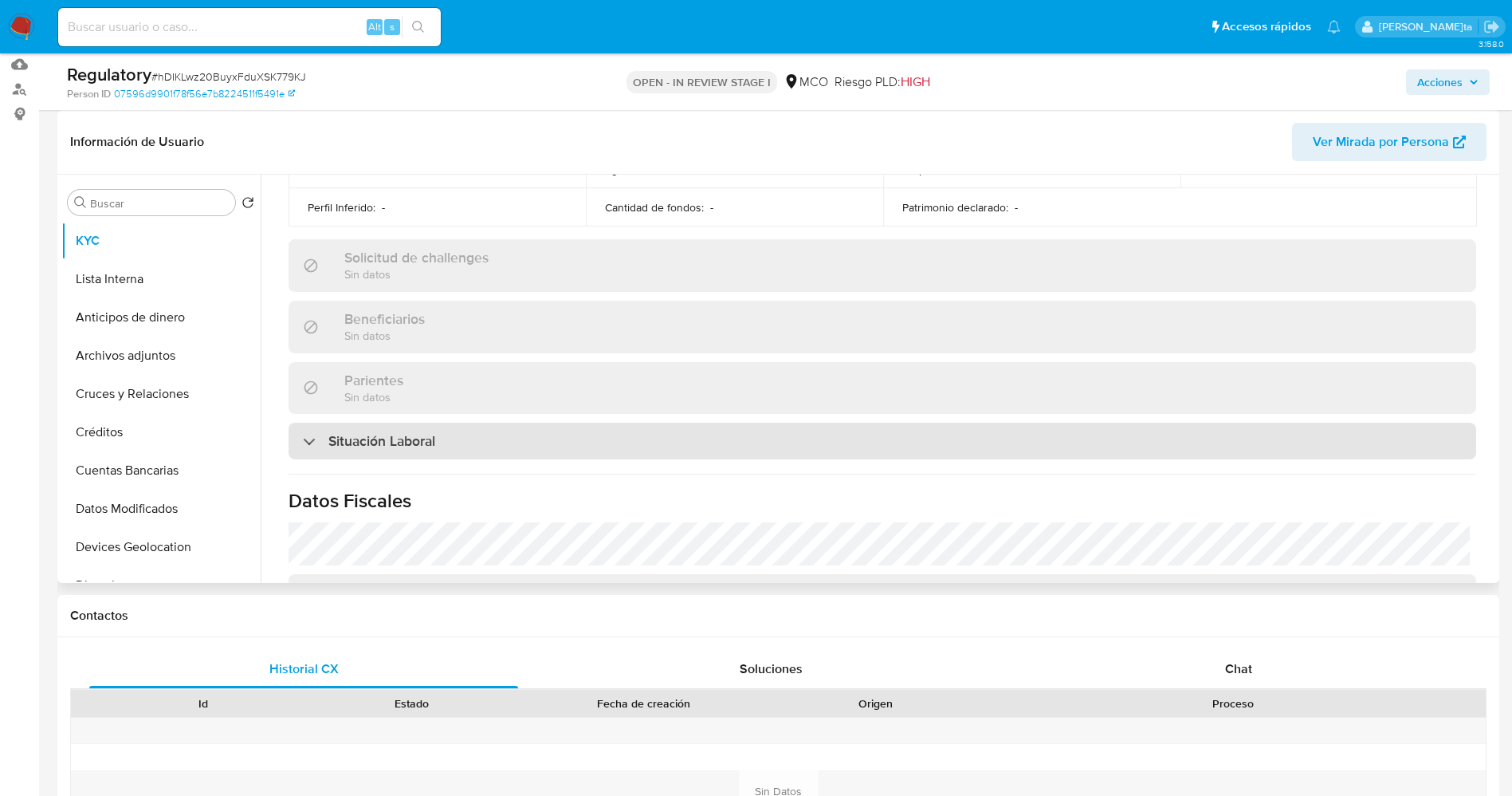
click at [401, 433] on h3 "Situación Laboral" at bounding box center [381, 440] width 106 height 17
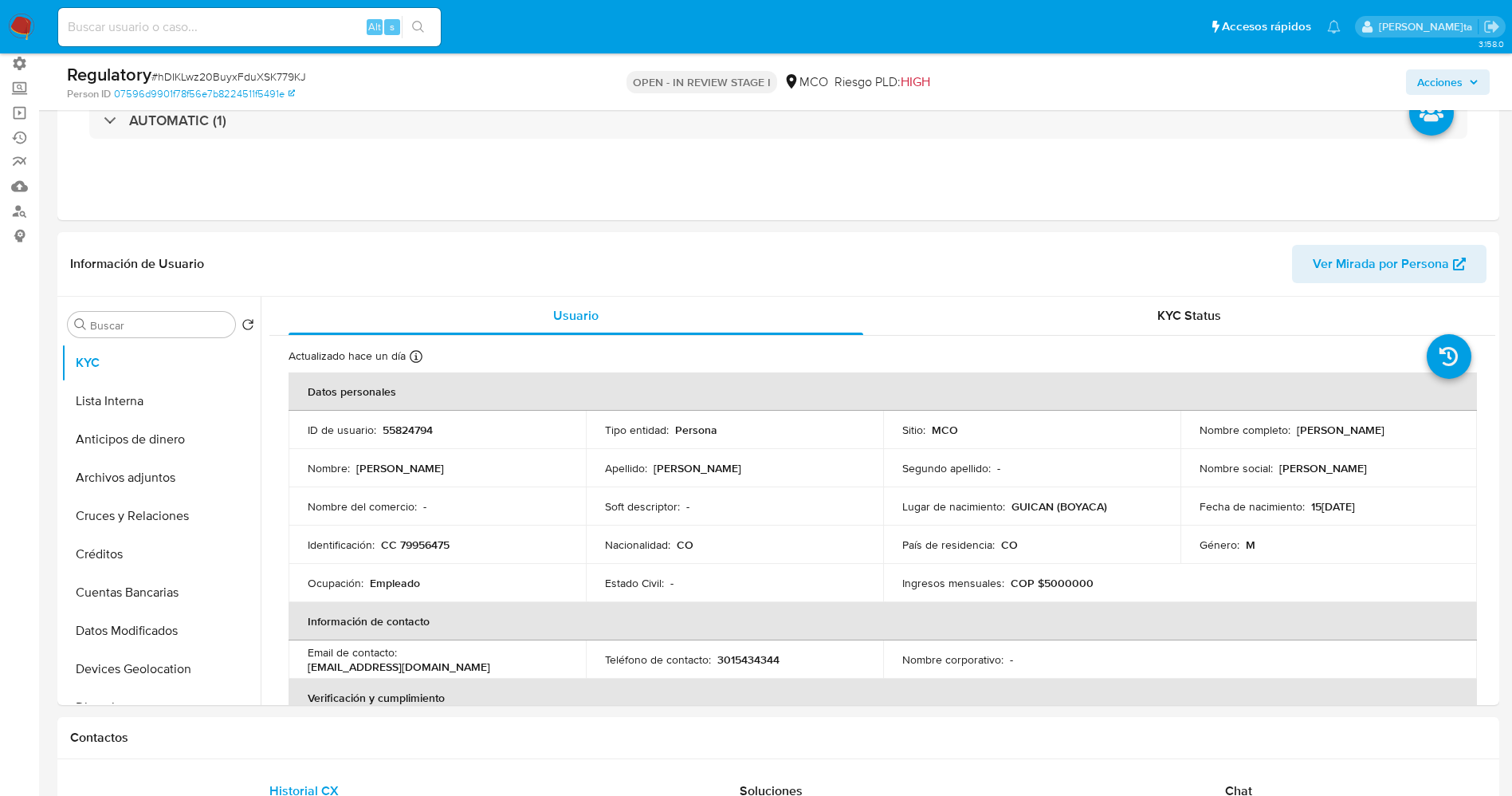
scroll to position [0, 0]
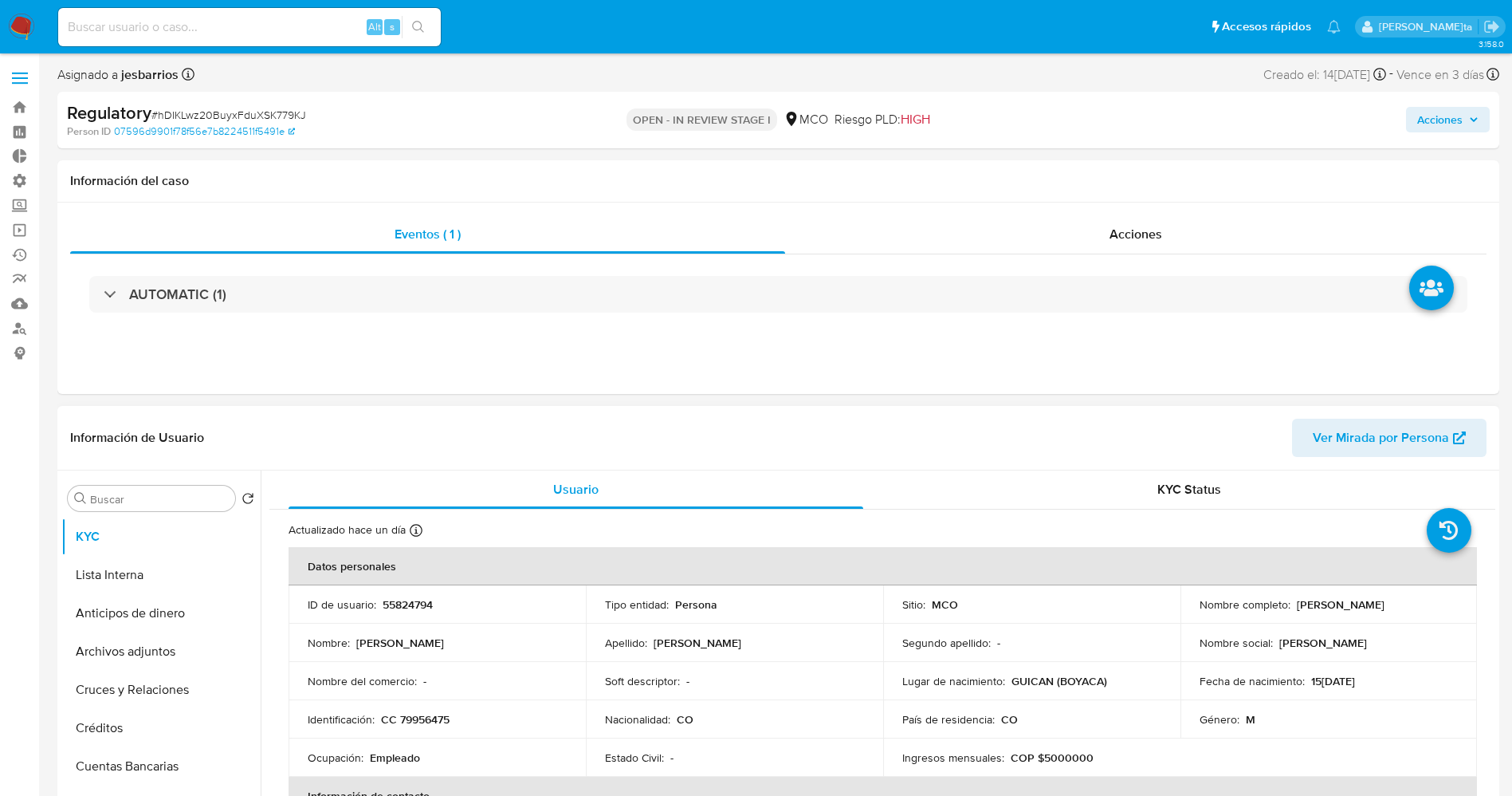
drag, startPoint x: 1194, startPoint y: 616, endPoint x: 1382, endPoint y: 616, distance: 188.0
click at [1382, 616] on td "Nombre completo : Edgar Guillermo Carreño Lopez" at bounding box center [1328, 604] width 297 height 38
copy p "[PERSON_NAME]"
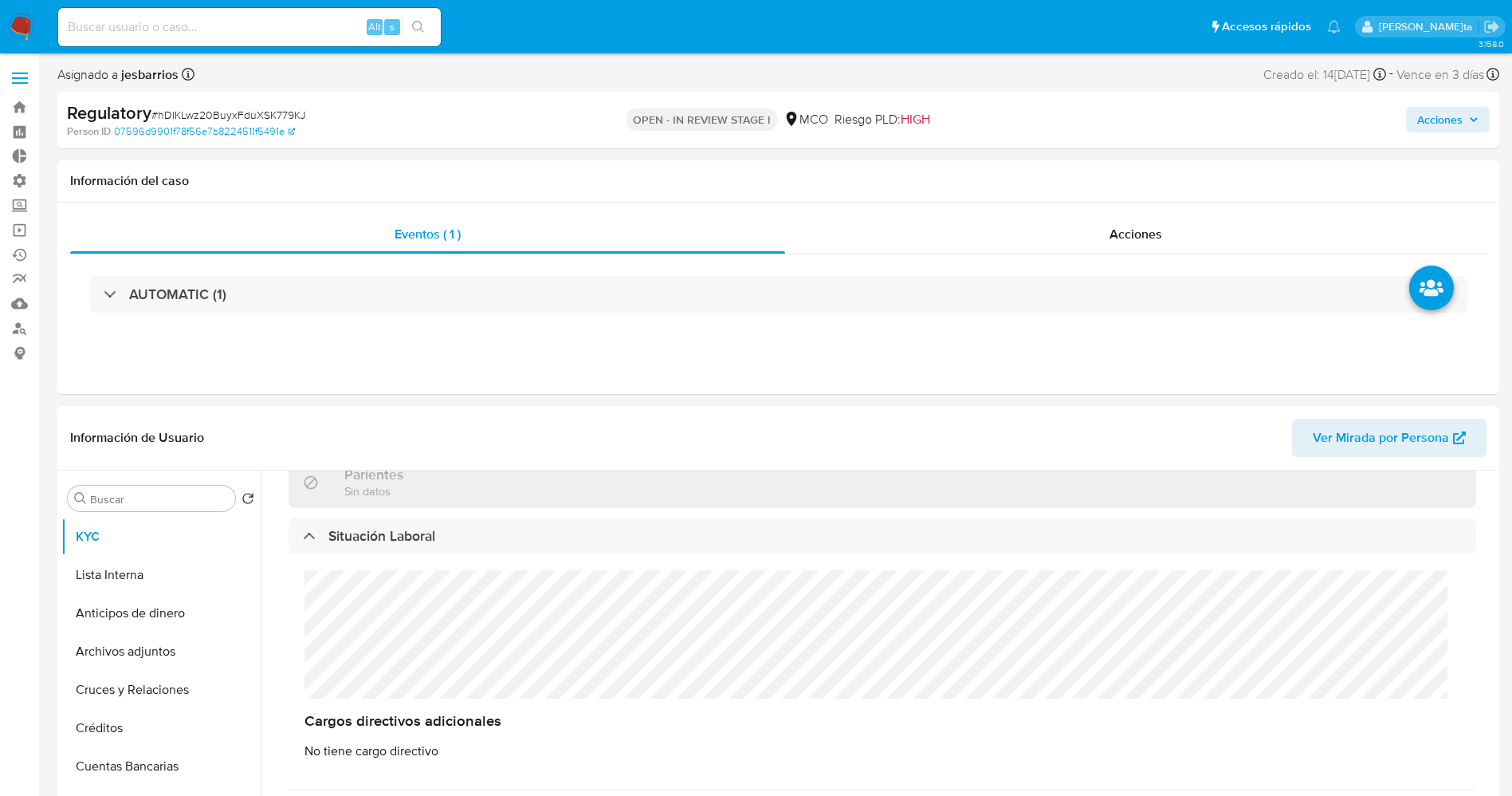
scroll to position [837, 0]
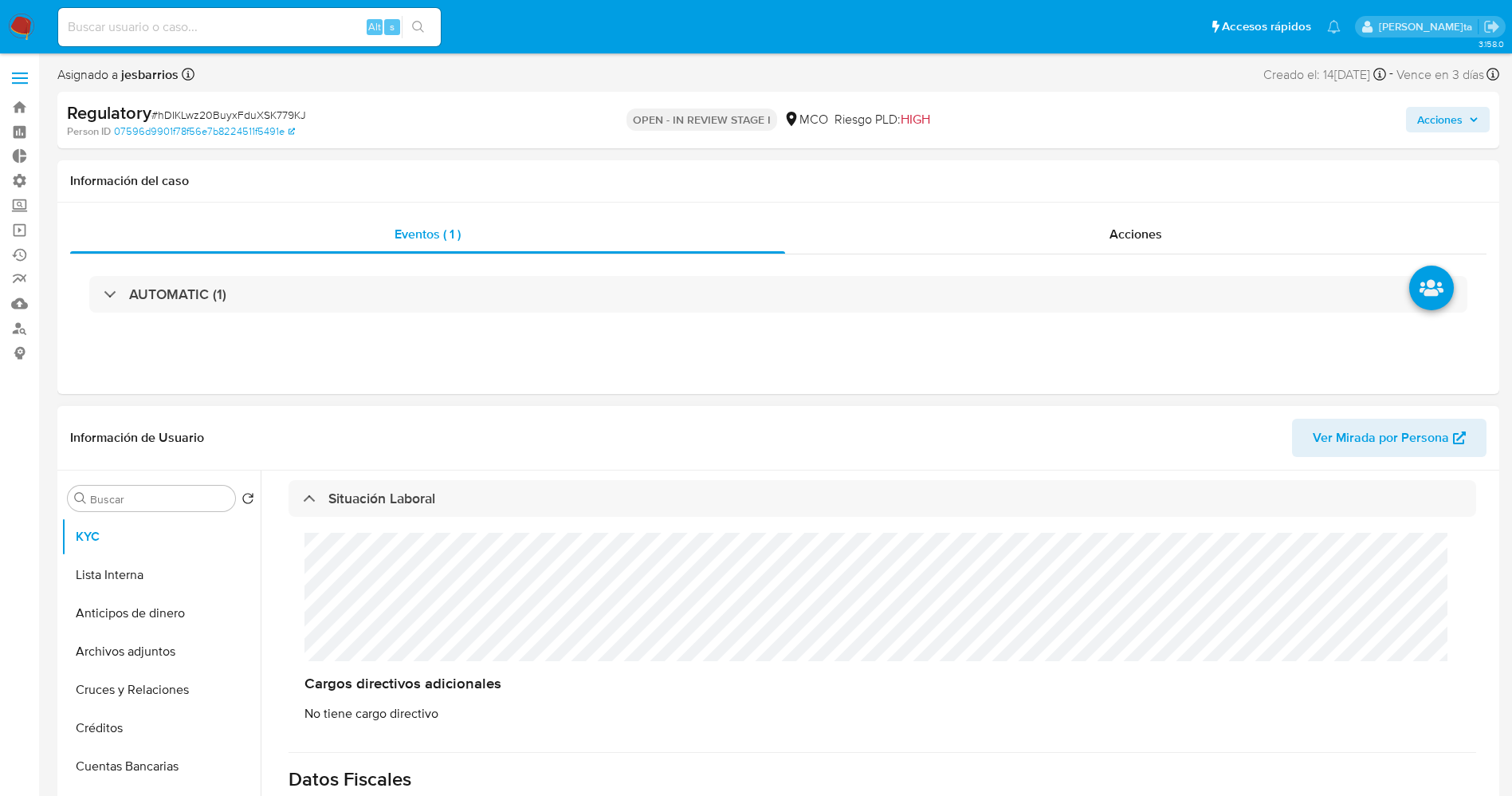
click at [413, 621] on div "Cargos directivos adicionales No tiene cargo directivo" at bounding box center [882, 627] width 1187 height 221
click at [119, 567] on button "Lista Interna" at bounding box center [154, 575] width 186 height 38
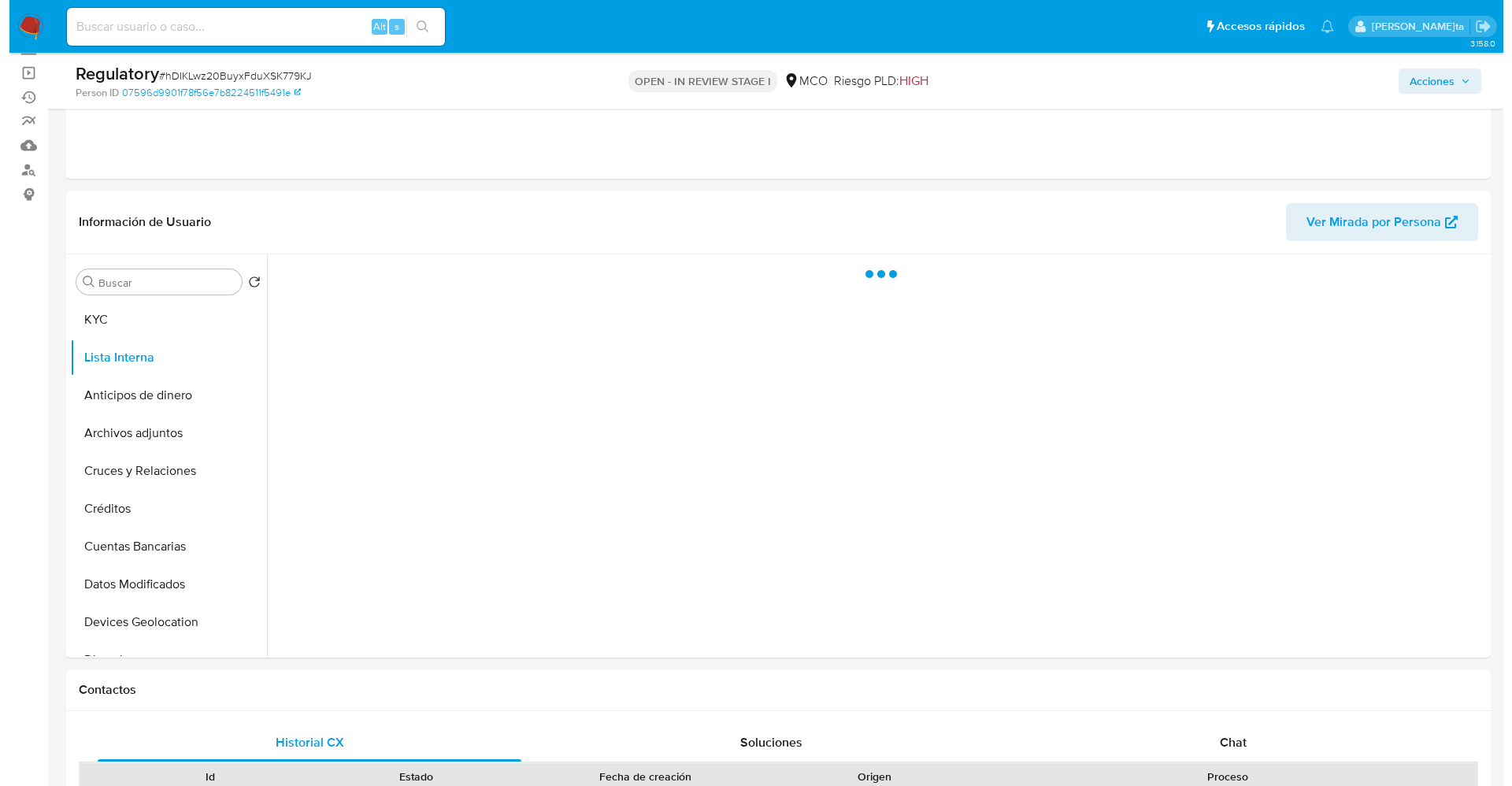
scroll to position [118, 0]
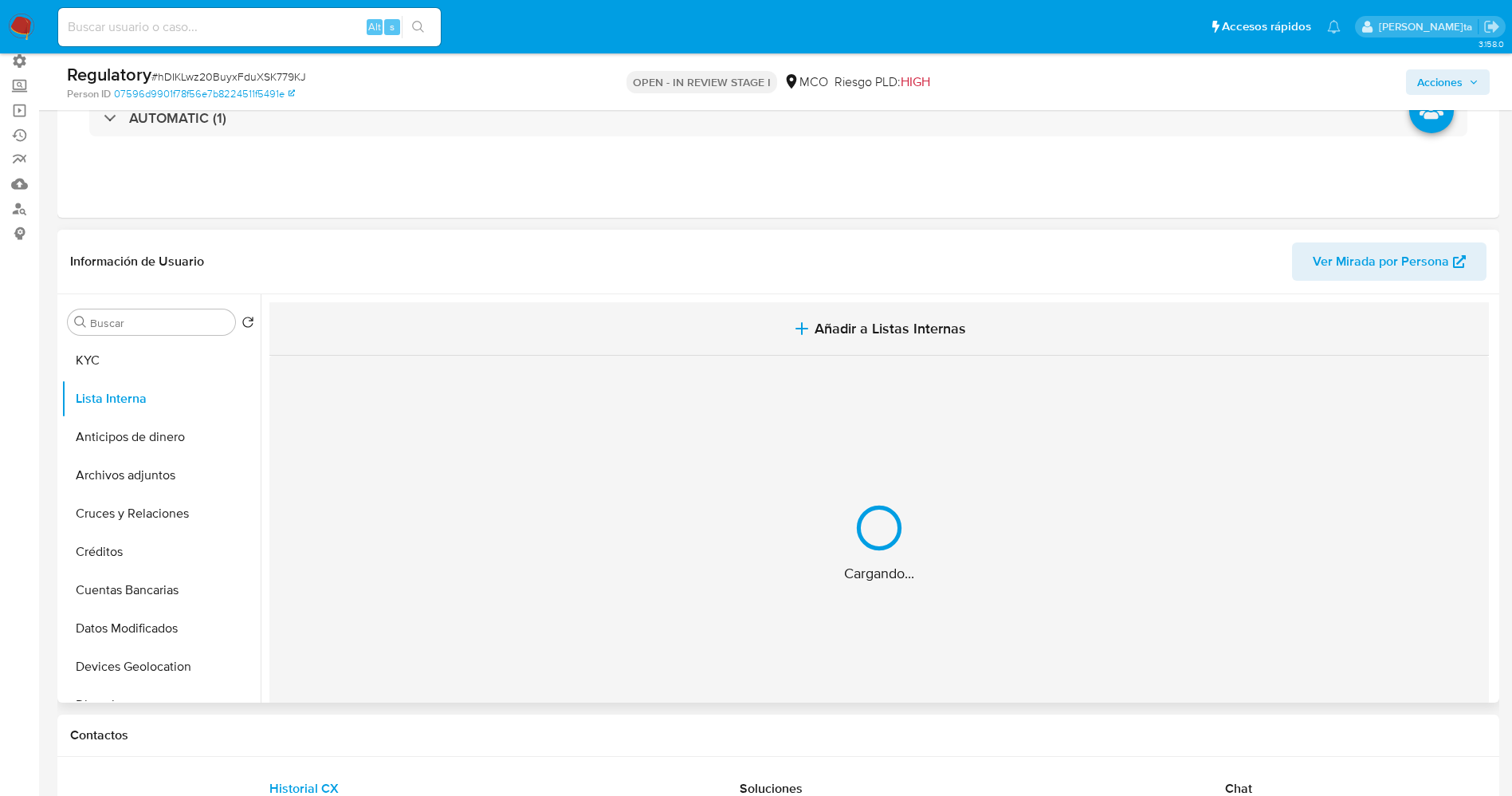
click at [914, 320] on span "Añadir a Listas Internas" at bounding box center [890, 327] width 152 height 17
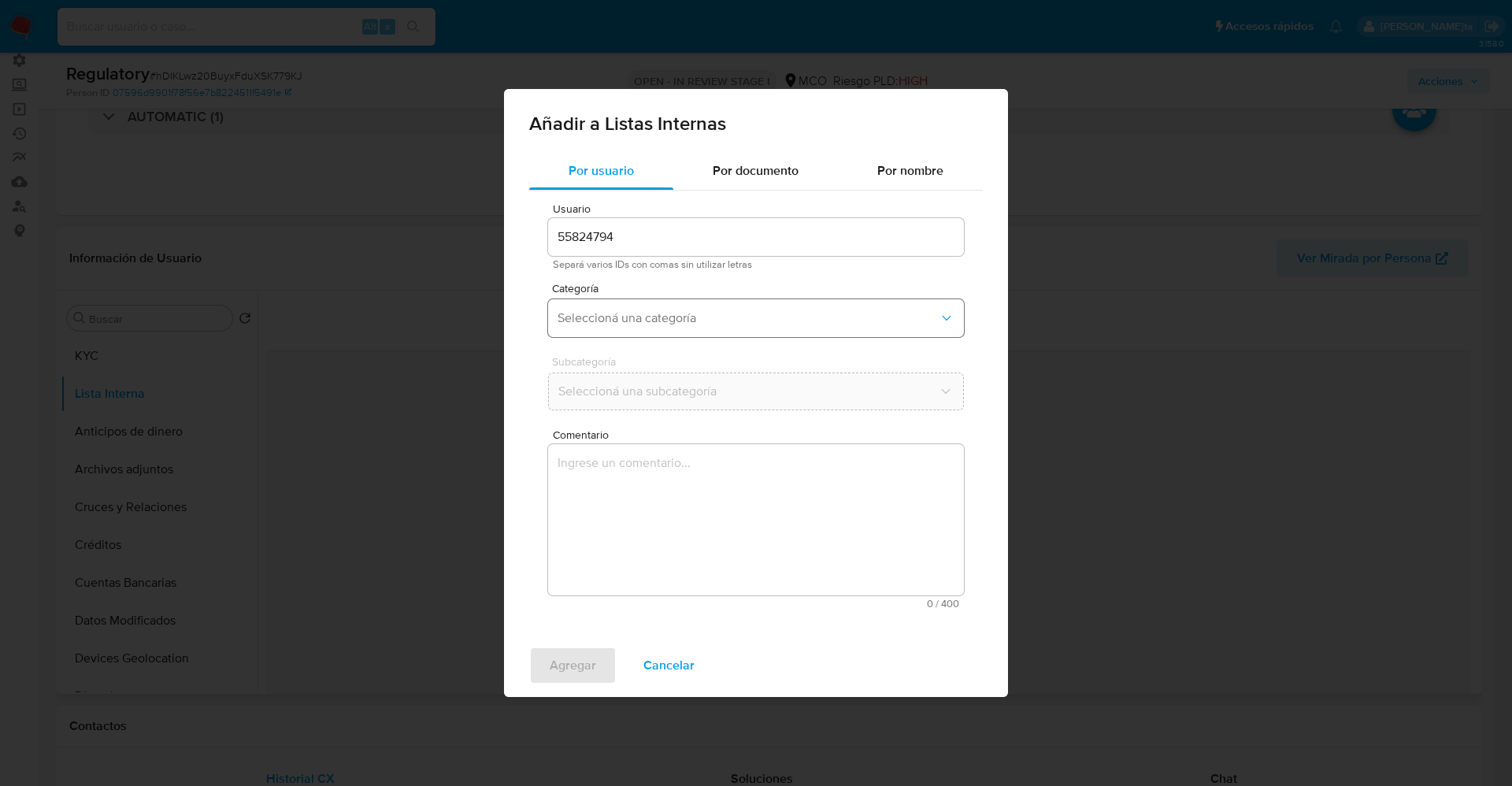
click at [704, 305] on button "Seleccioná una categoría" at bounding box center [756, 318] width 416 height 38
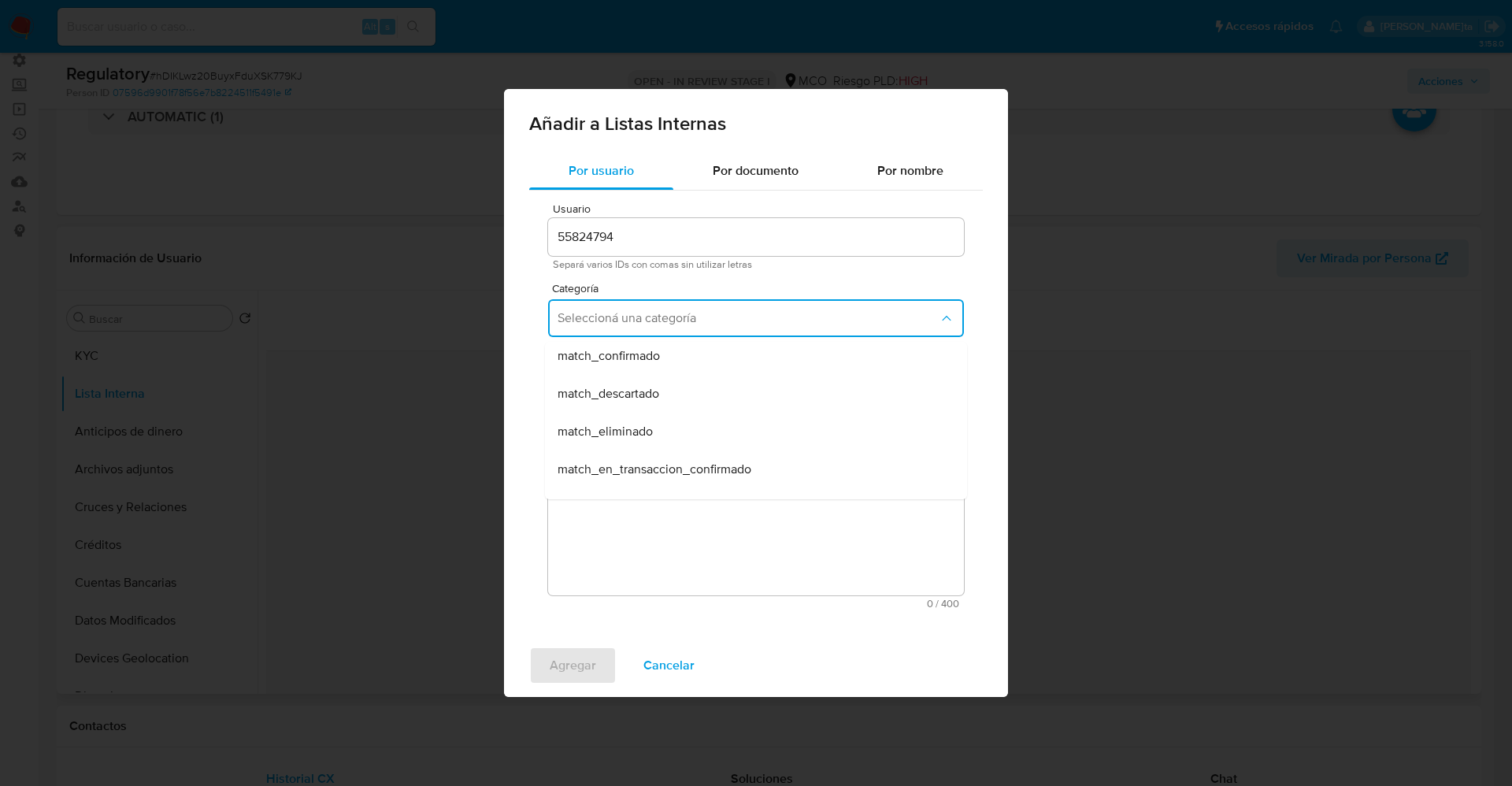
click at [656, 358] on span "match_confirmado" at bounding box center [609, 356] width 102 height 16
click at [658, 391] on span "Seleccioná una subcategoría" at bounding box center [748, 392] width 381 height 16
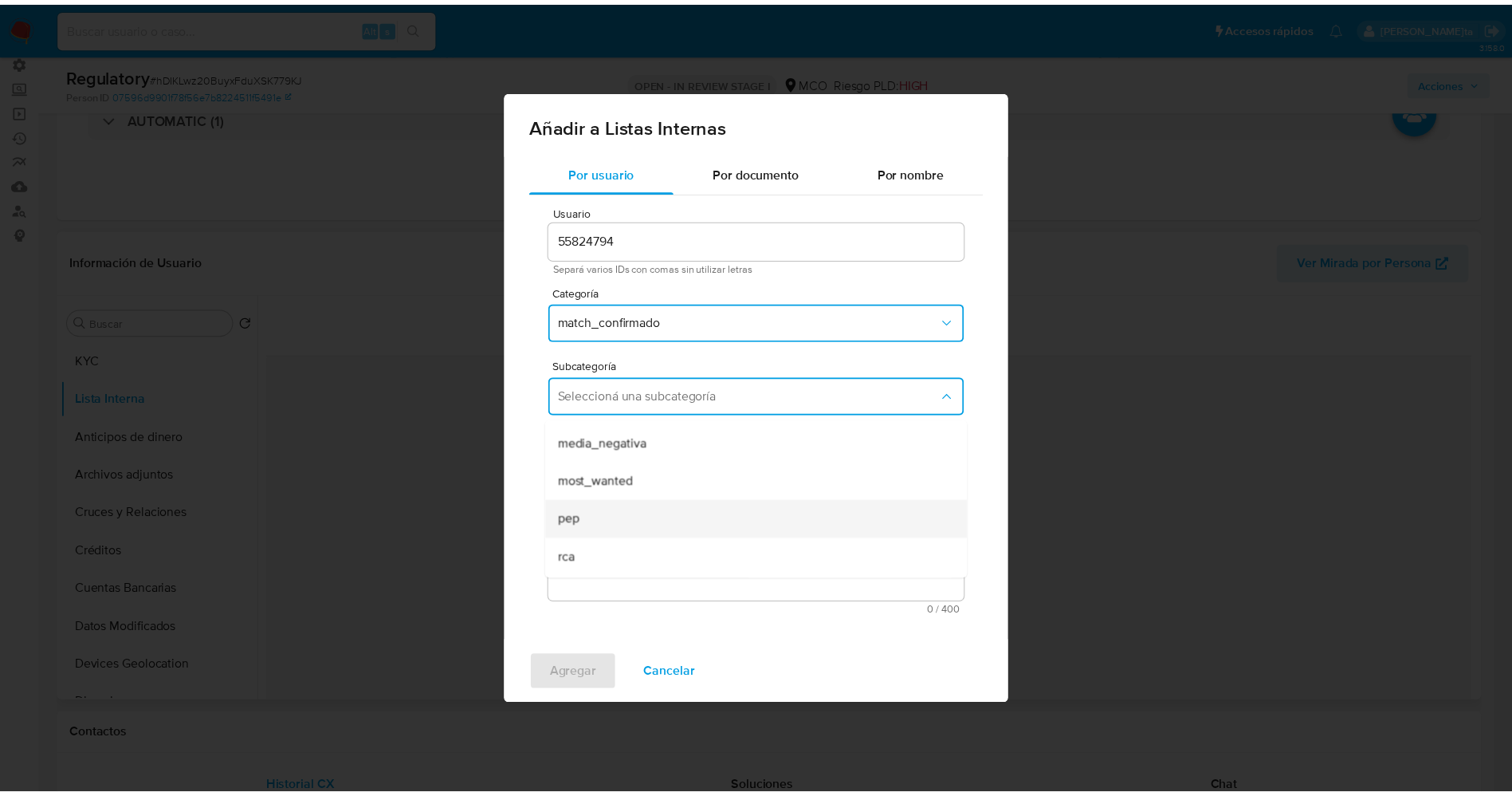
scroll to position [108, 0]
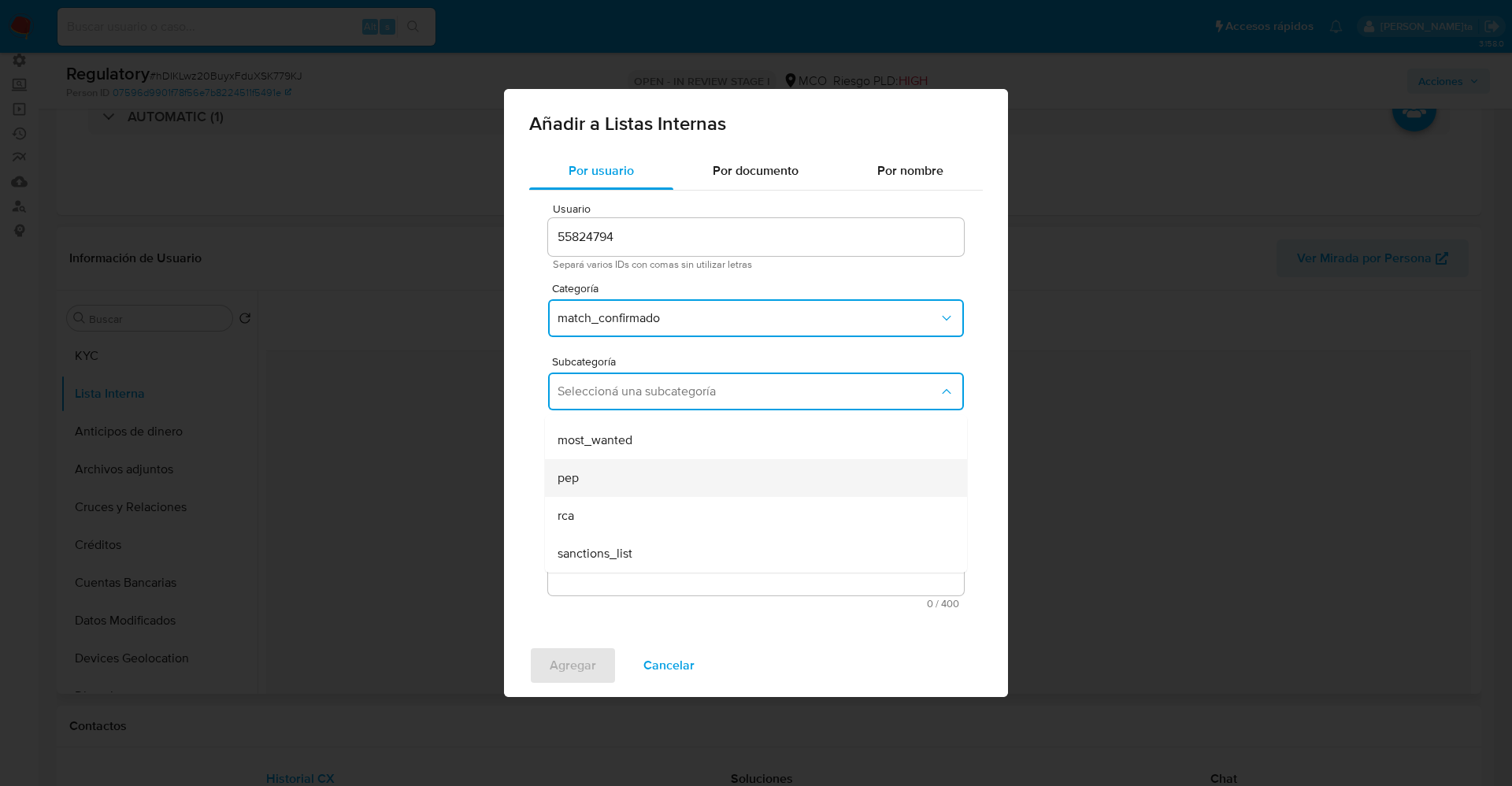
click at [597, 476] on div "pep" at bounding box center [751, 478] width 387 height 38
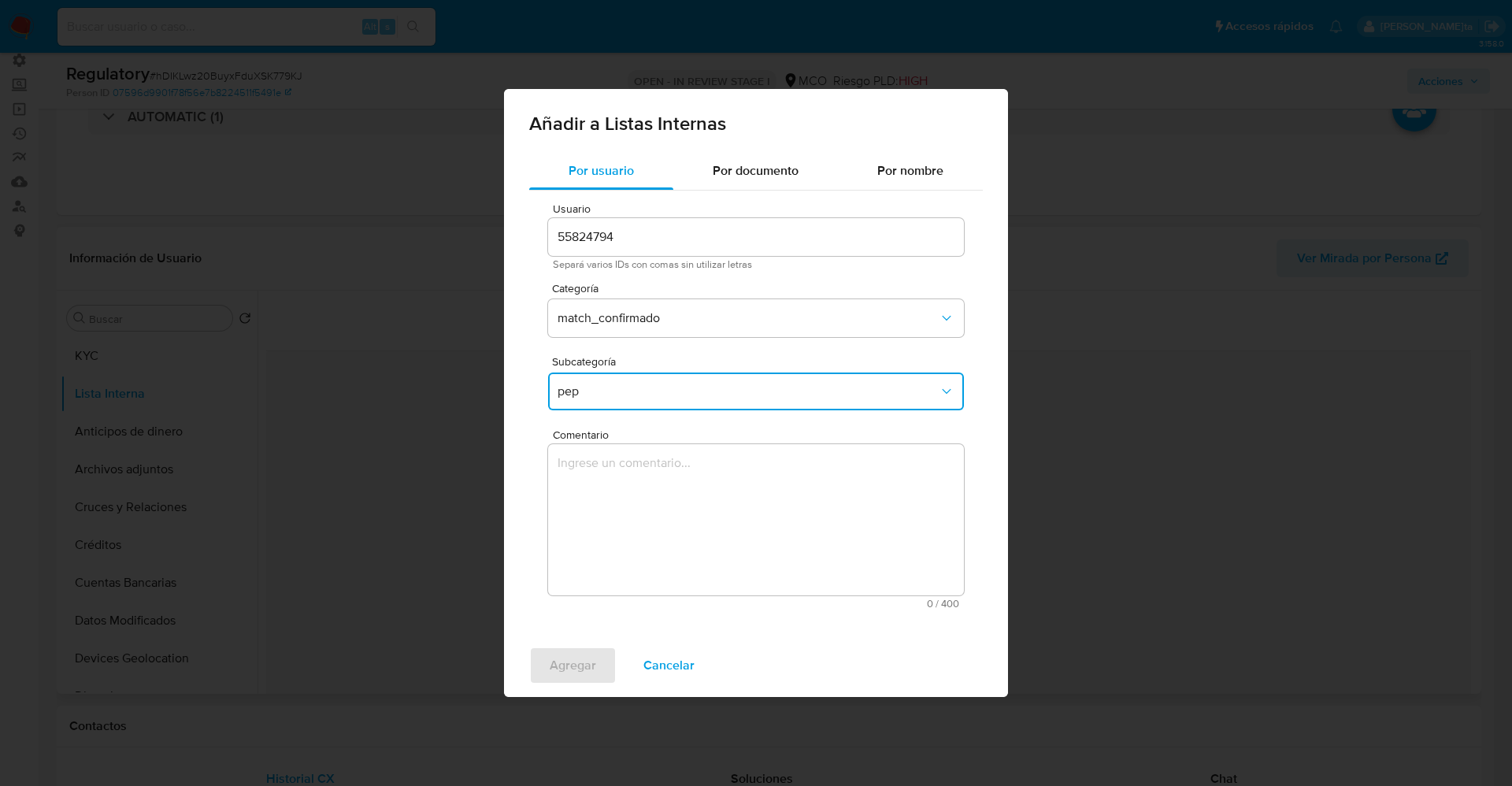
click at [597, 476] on textarea "Comentario" at bounding box center [756, 519] width 416 height 151
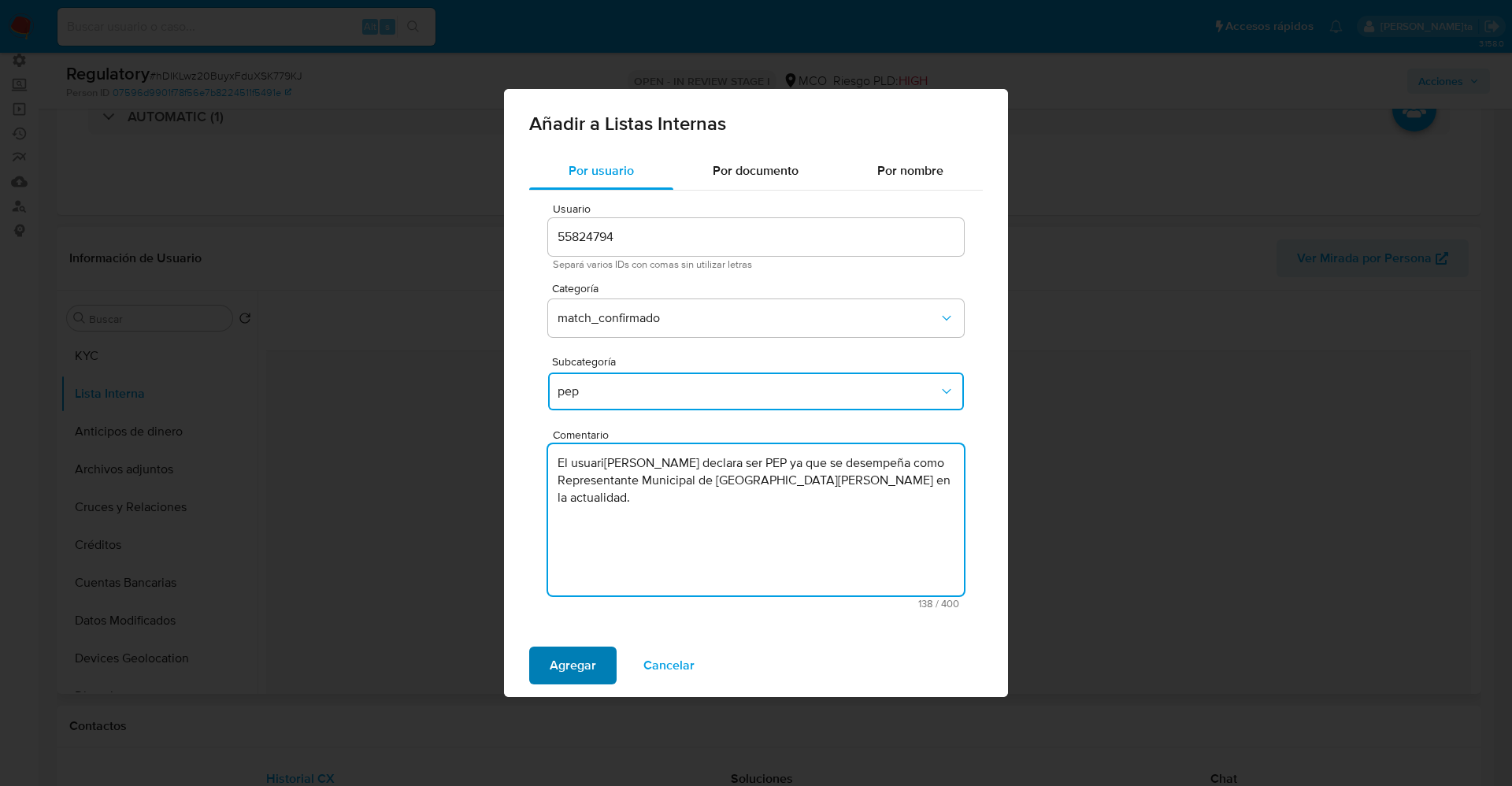
type textarea "El usuario Edgar Guillermo Carreño Lopez declara ser PEP ya que se desempeña co…"
click at [565, 665] on span "Agregar" at bounding box center [573, 665] width 47 height 35
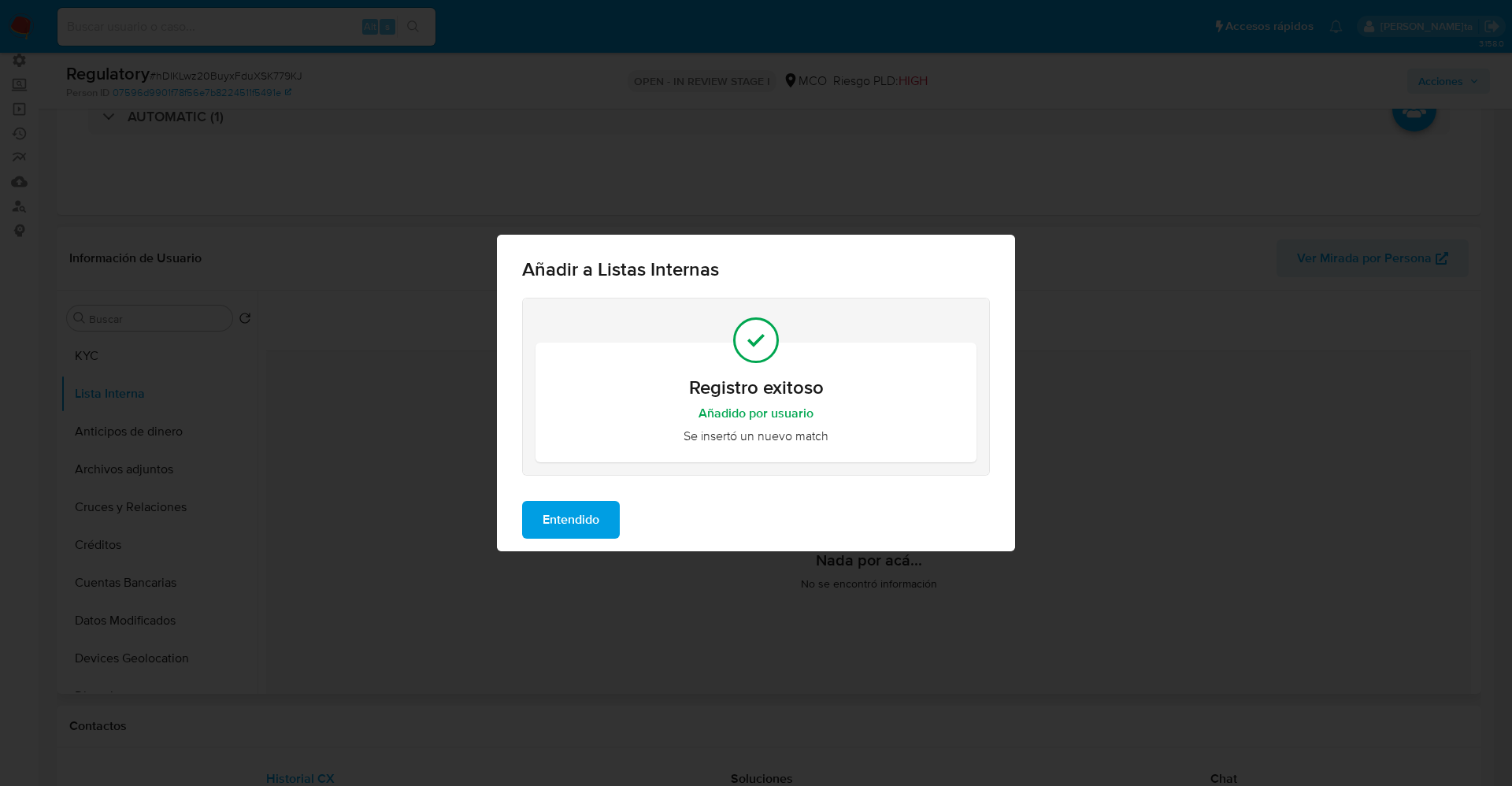
drag, startPoint x: 575, startPoint y: 525, endPoint x: 227, endPoint y: 422, distance: 362.9
click at [574, 525] on span "Entendido" at bounding box center [570, 519] width 57 height 35
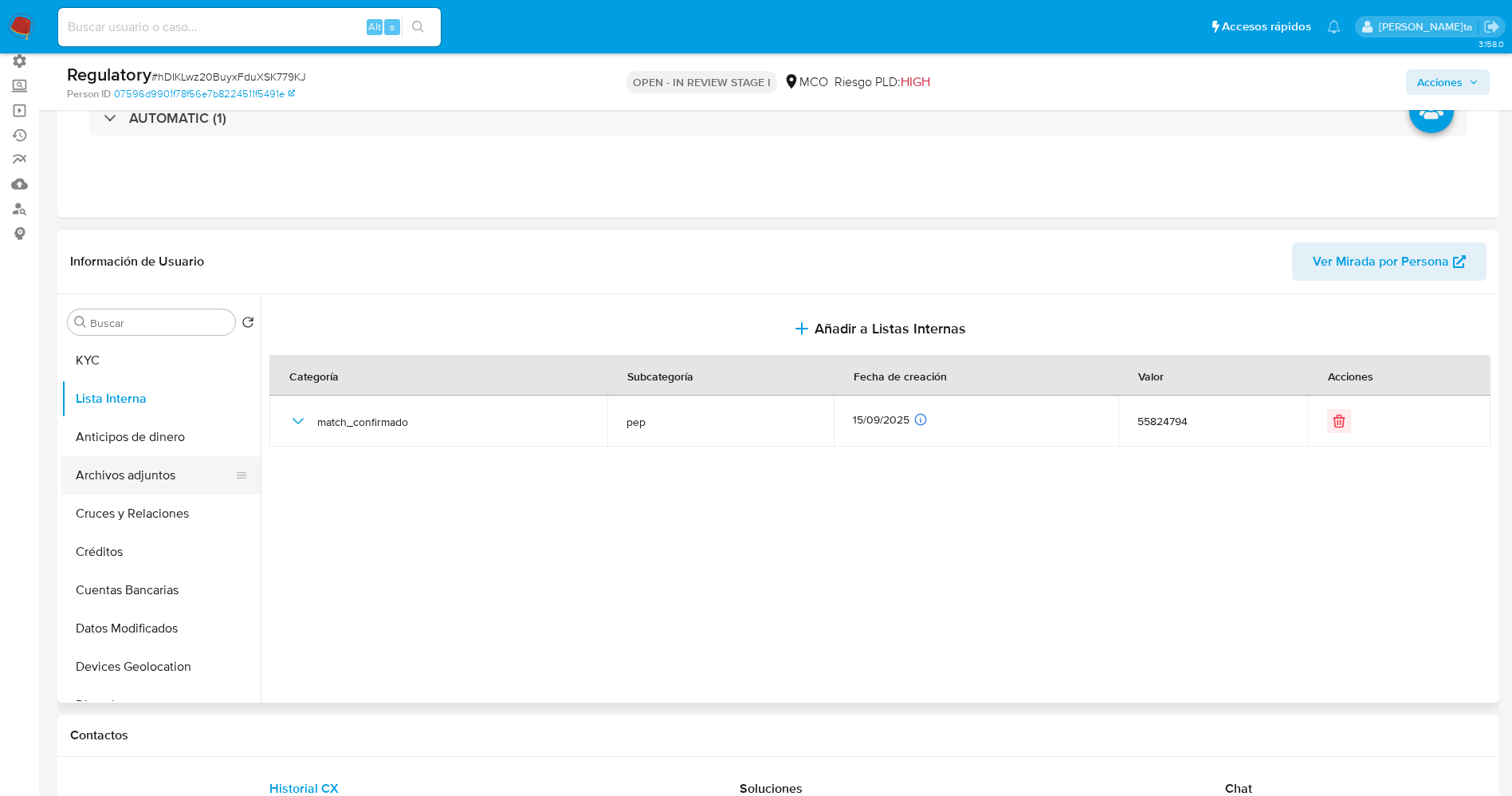
click at [123, 471] on button "Archivos adjuntos" at bounding box center [154, 475] width 186 height 38
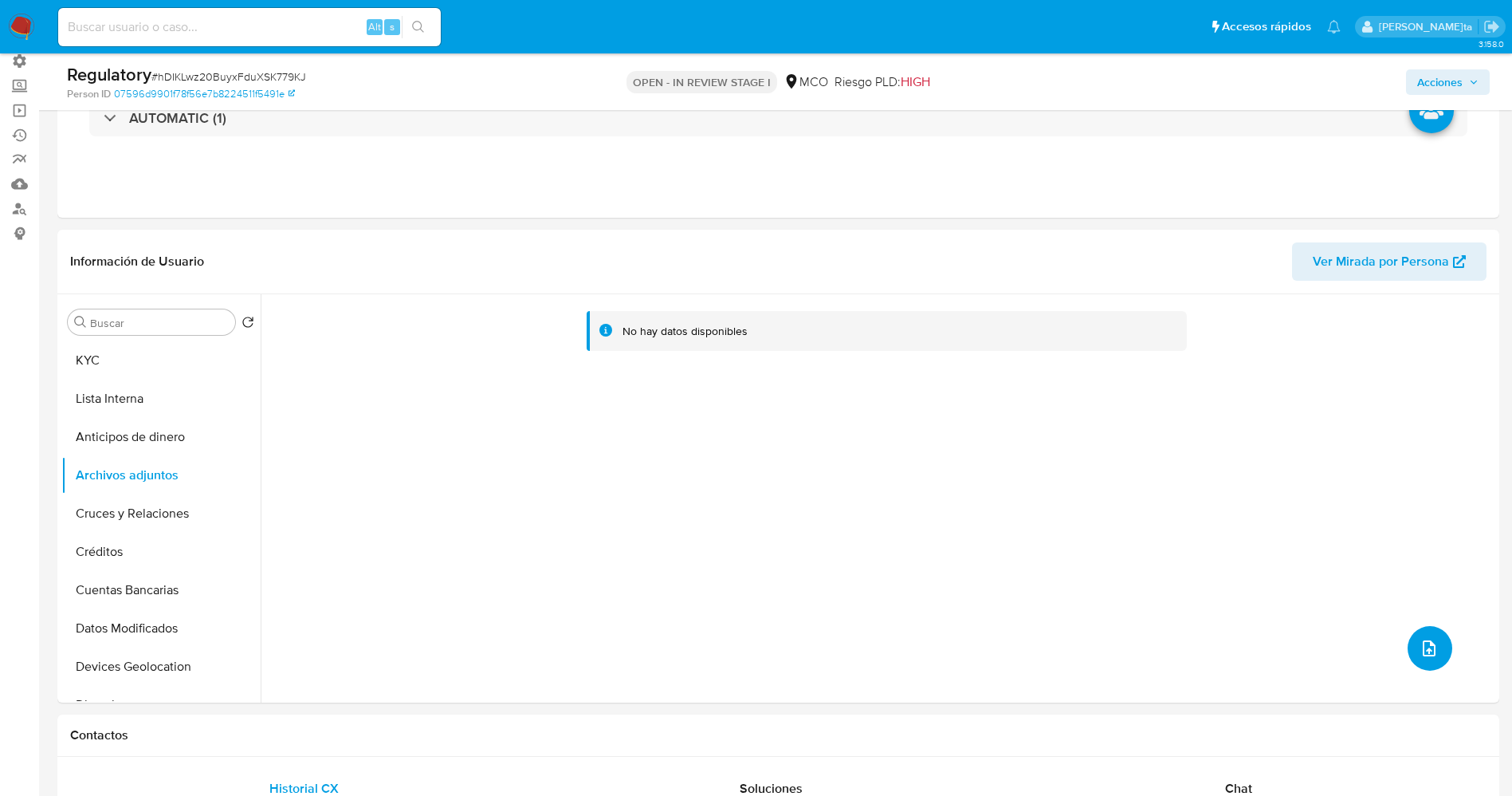
click at [1411, 659] on button "upload-file" at bounding box center [1429, 648] width 45 height 45
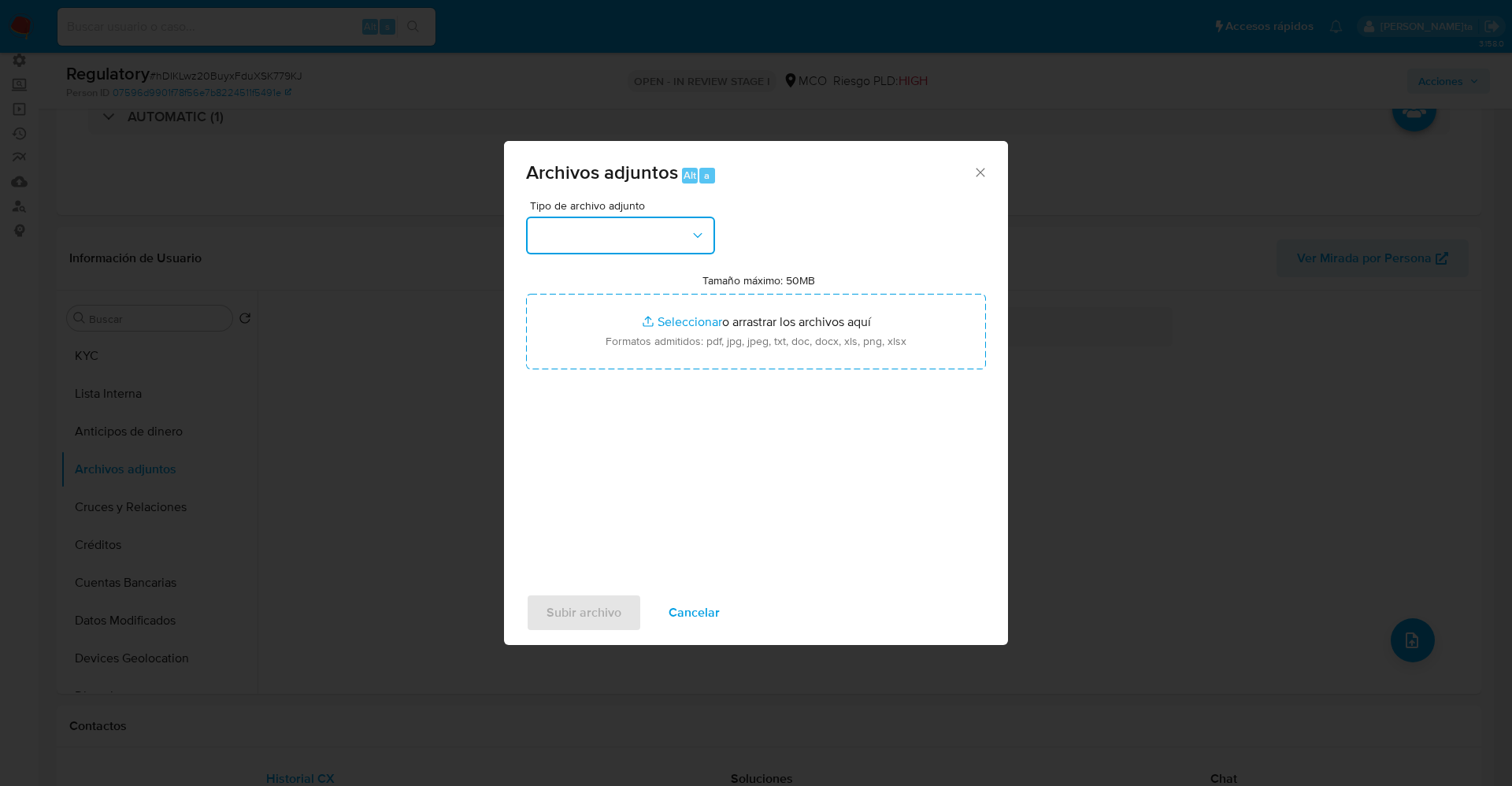
click at [685, 250] on button "button" at bounding box center [620, 235] width 189 height 38
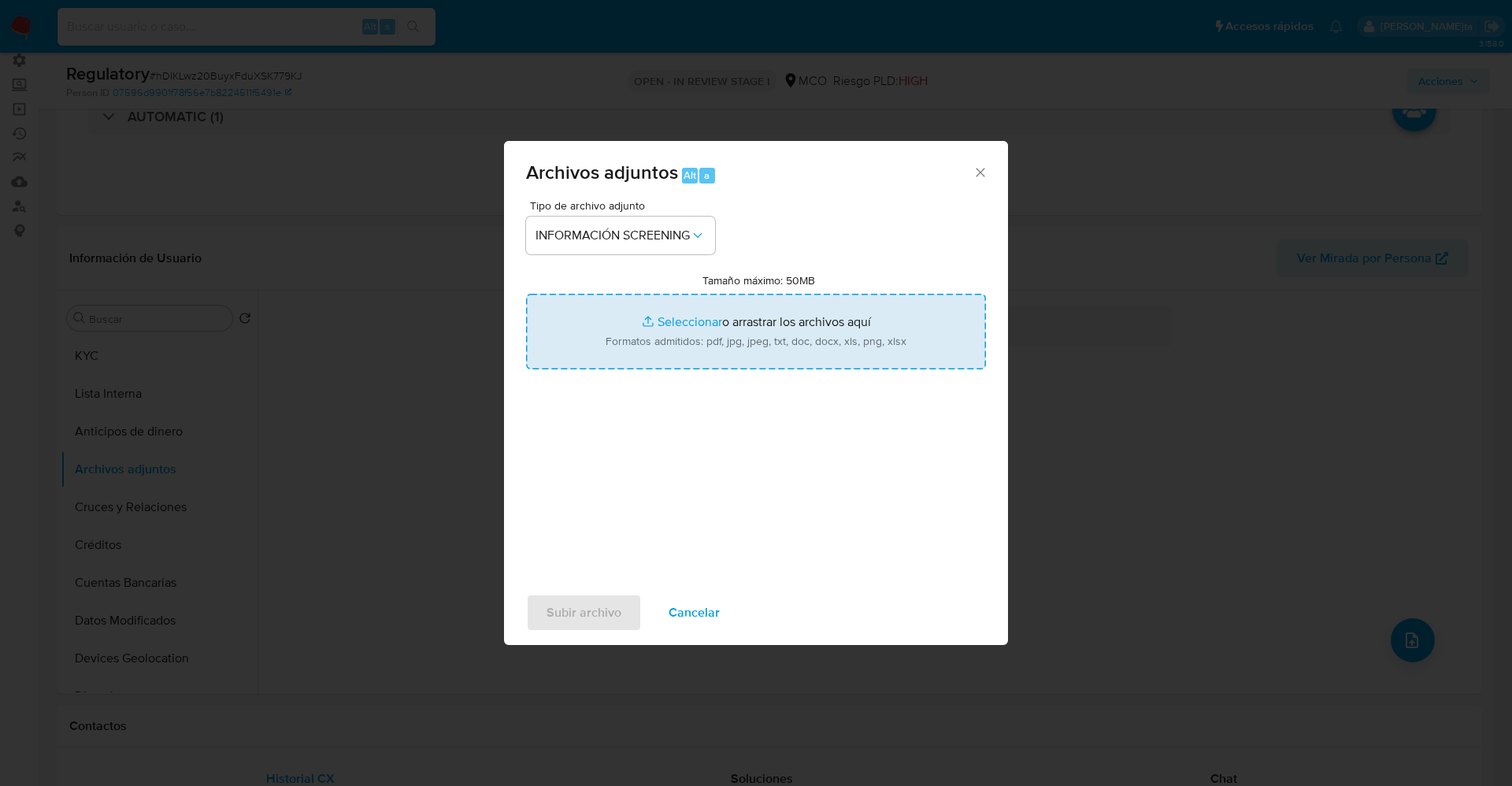
type input "C:\fakepath\CaseDossierReport_5jb6u4nfcwdn1k0p6cremrtvz.pdf"
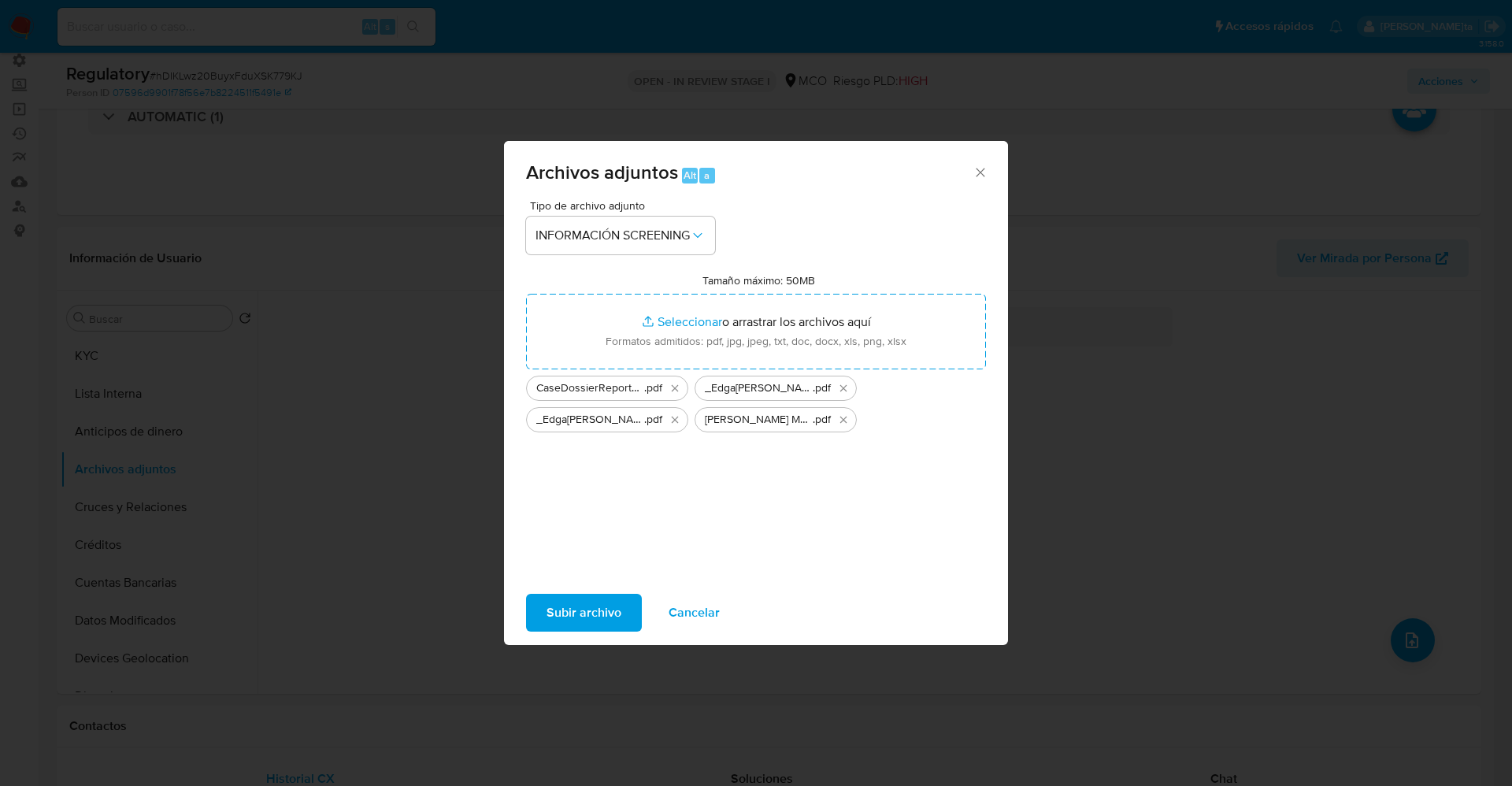
click at [557, 609] on span "Subir archivo" at bounding box center [583, 613] width 75 height 35
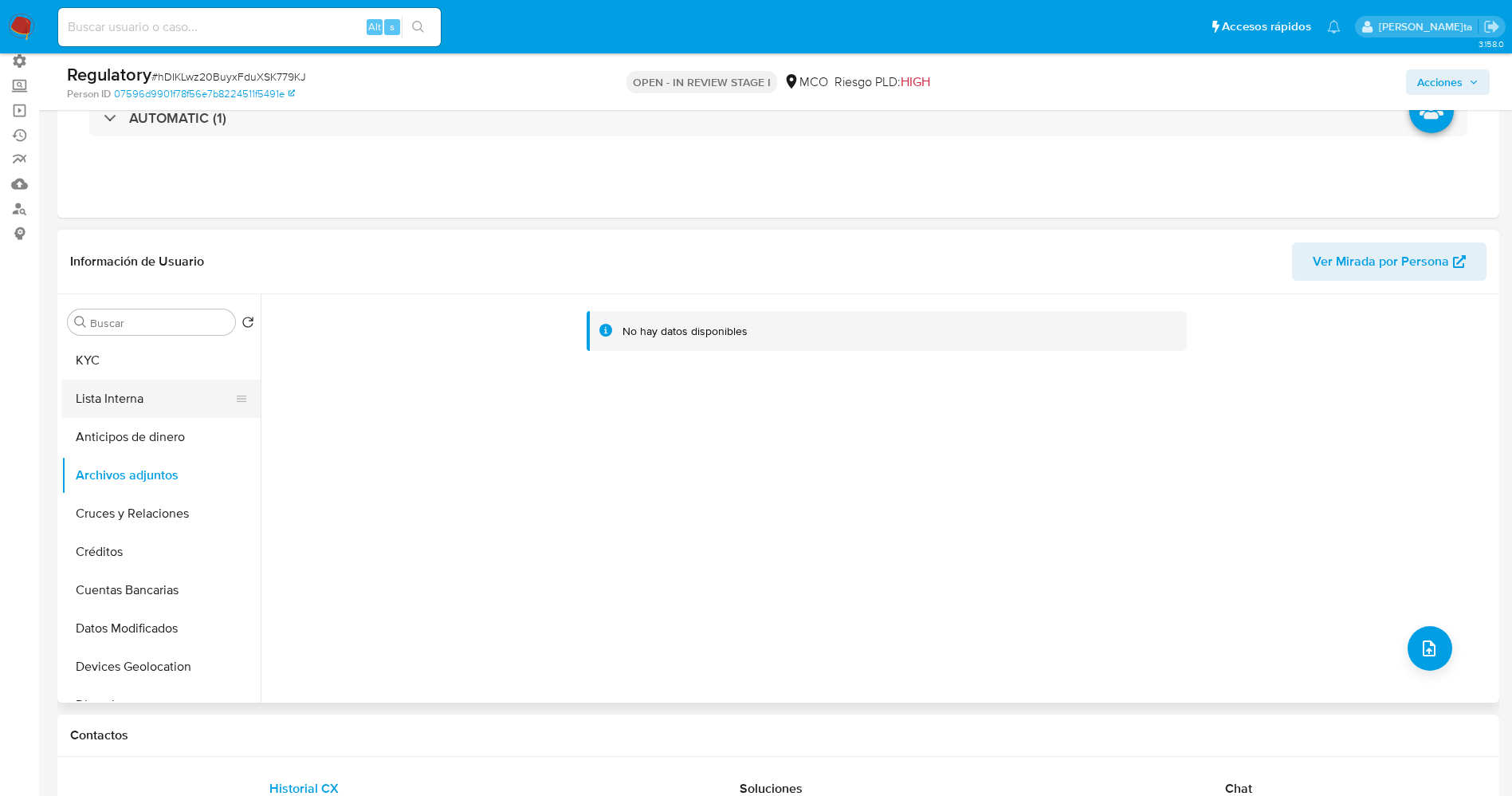
click at [104, 381] on button "Lista Interna" at bounding box center [154, 398] width 186 height 38
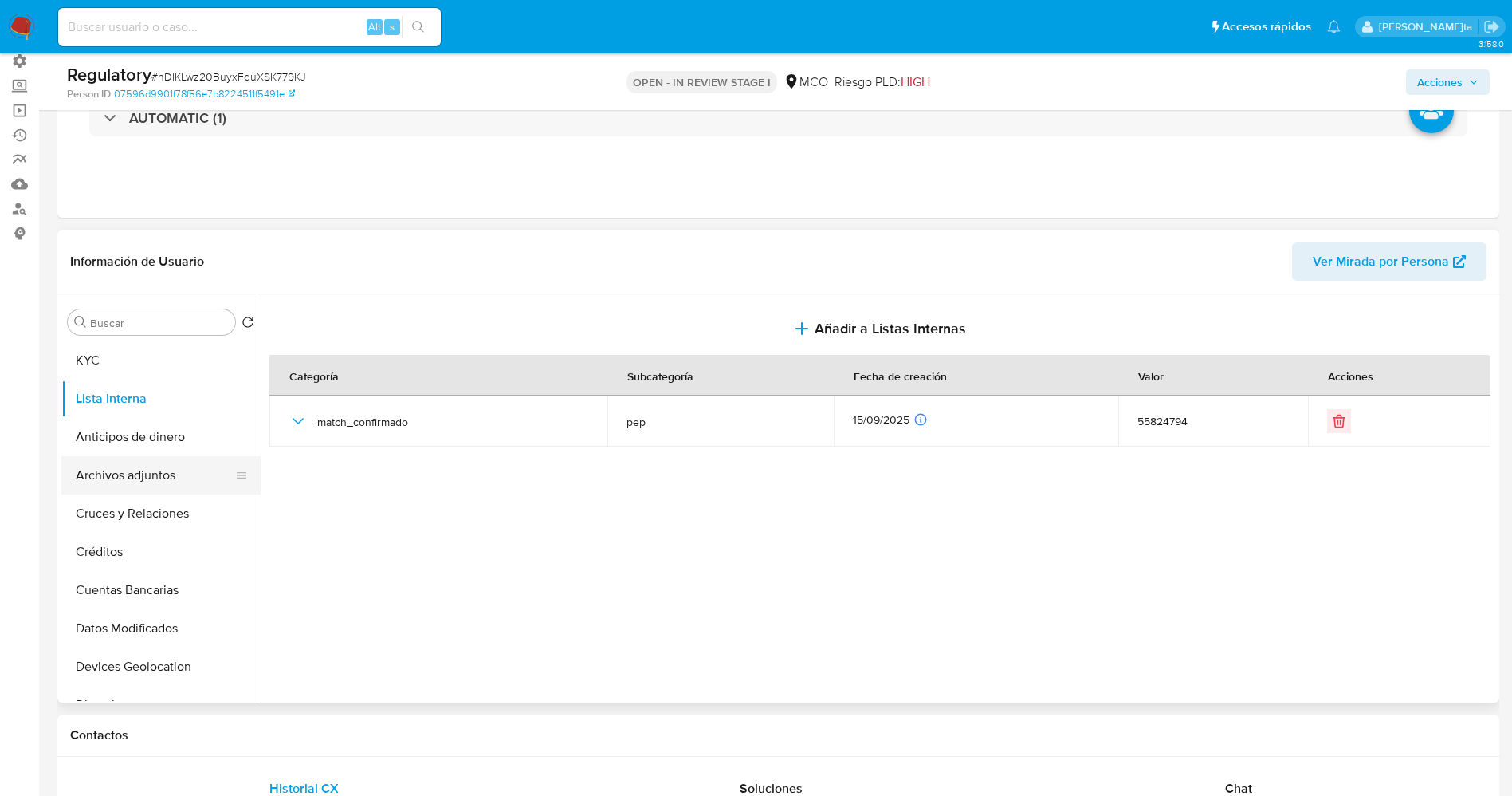
click at [74, 473] on button "Archivos adjuntos" at bounding box center [154, 475] width 186 height 38
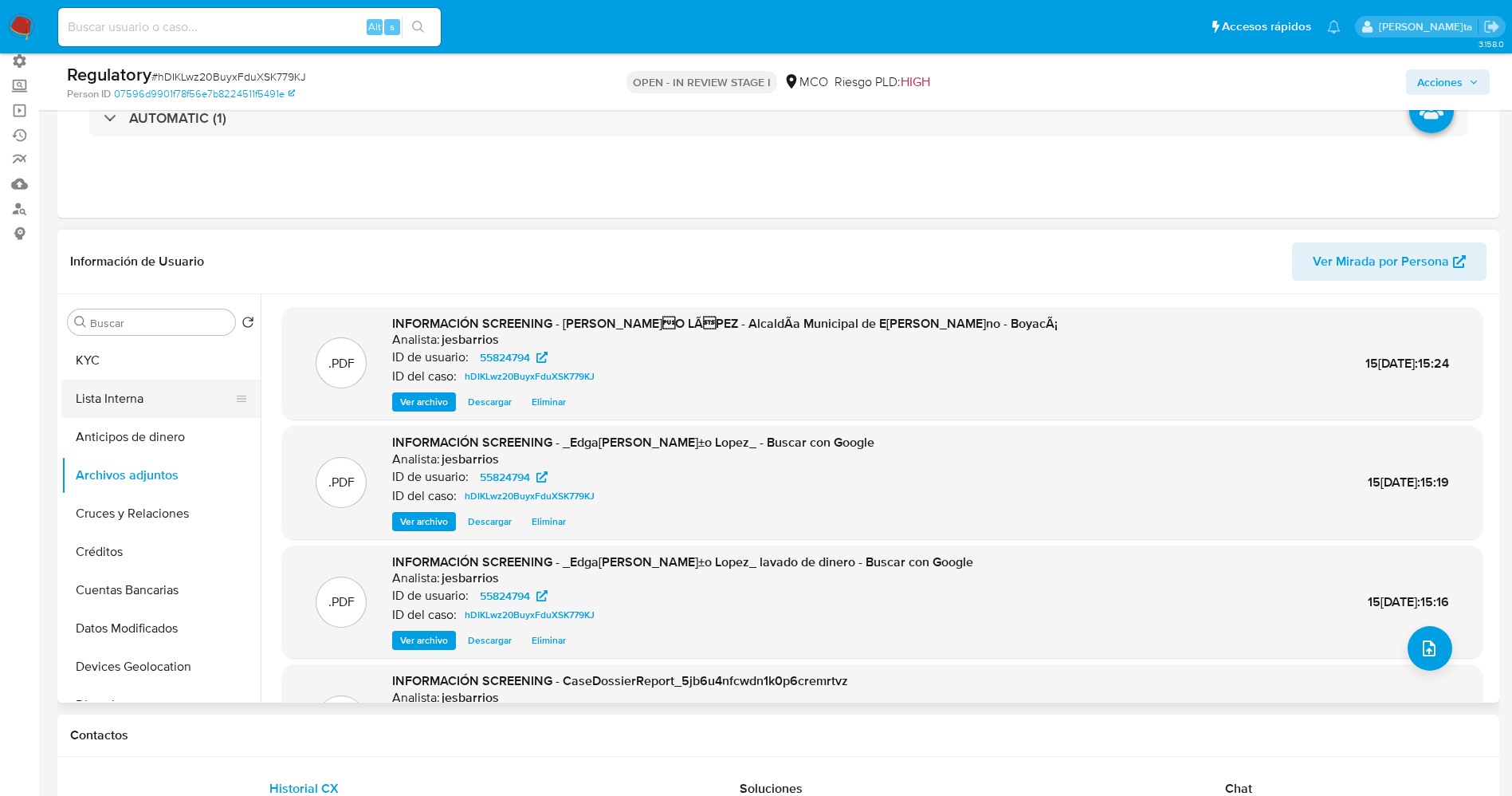
click at [100, 405] on button "Lista Interna" at bounding box center [154, 398] width 186 height 38
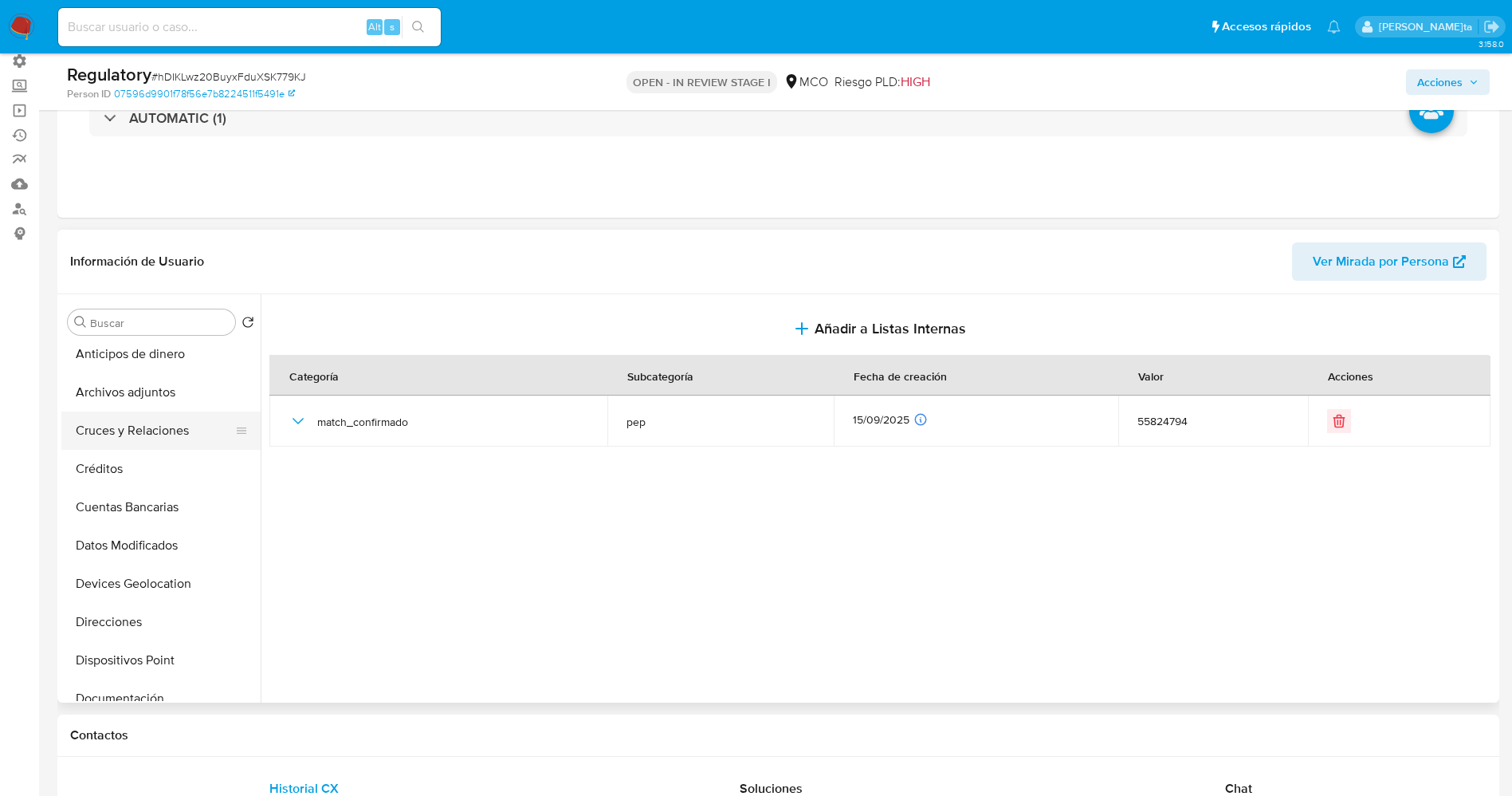
scroll to position [119, 0]
click at [139, 666] on button "Documentación" at bounding box center [154, 661] width 186 height 38
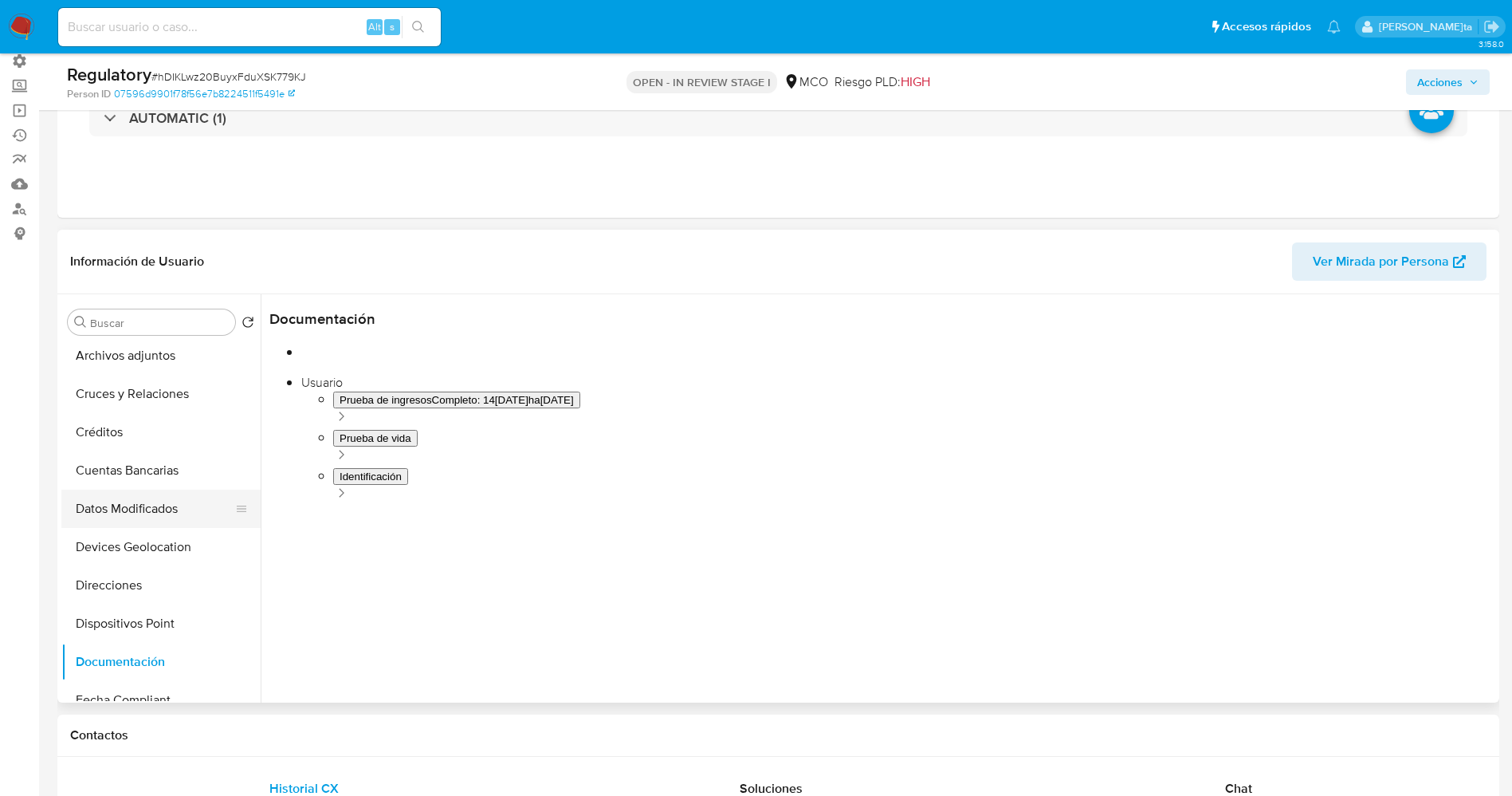
scroll to position [0, 0]
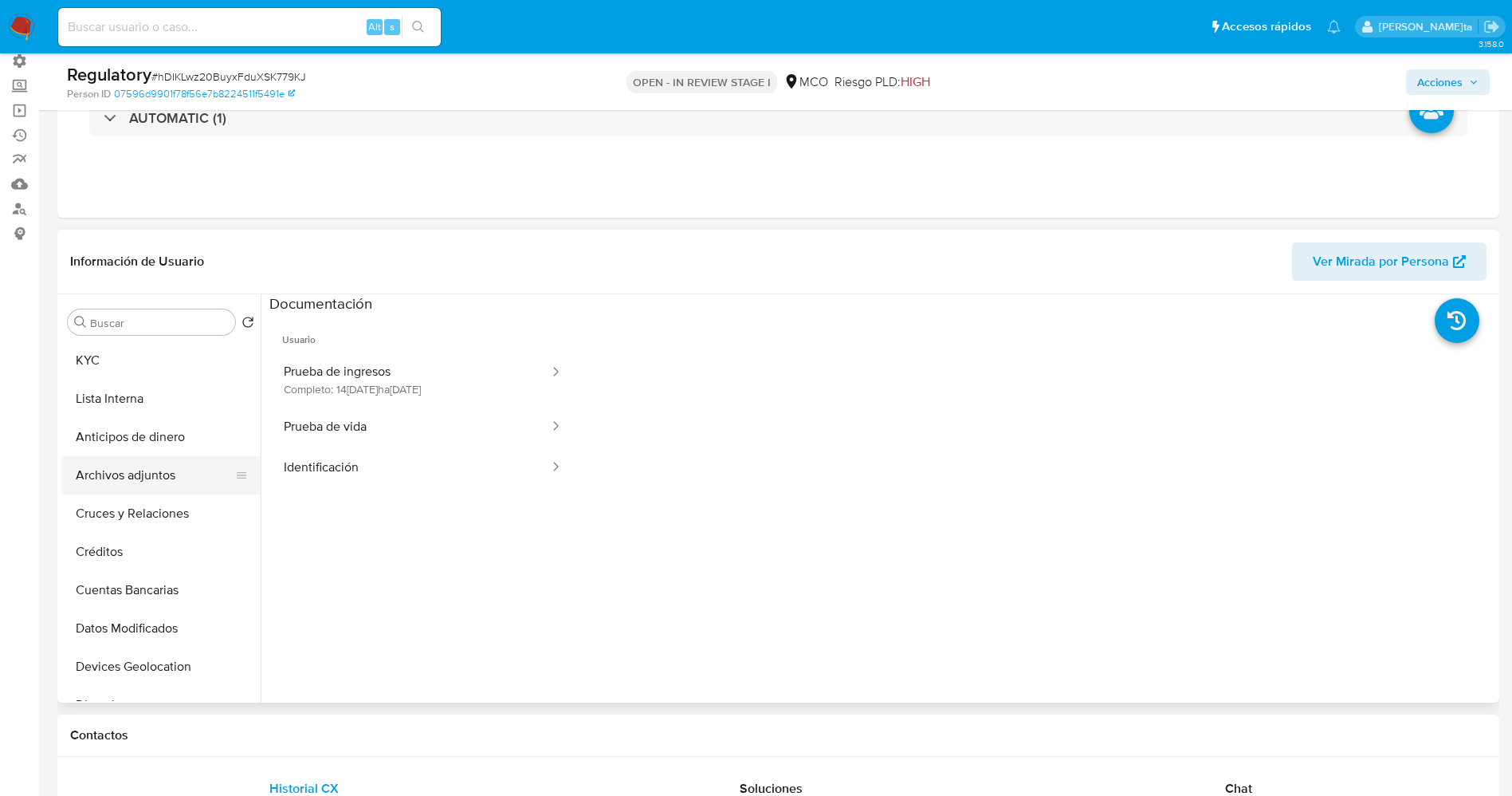
click at [130, 488] on button "Archivos adjuntos" at bounding box center [154, 475] width 186 height 38
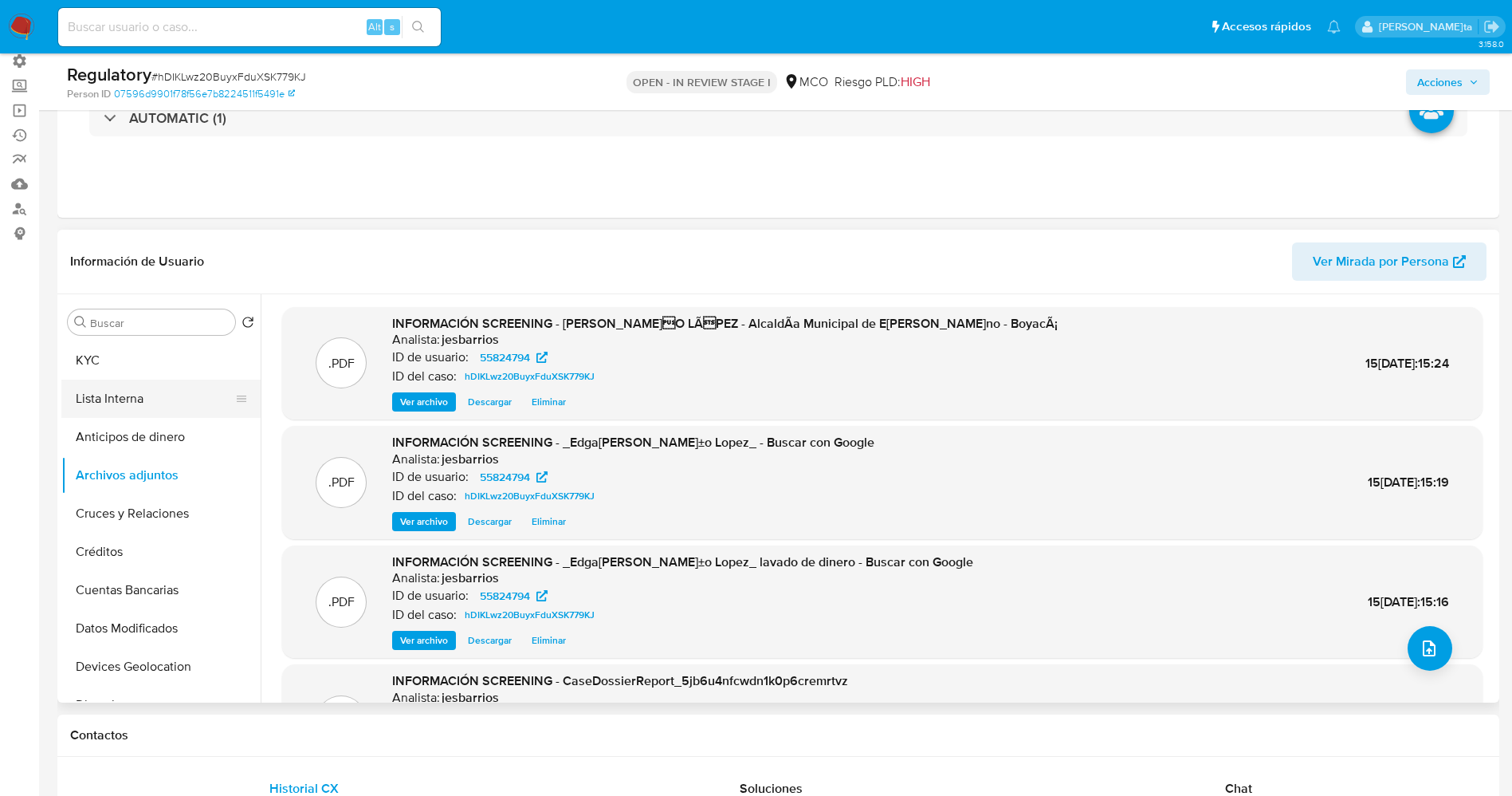
click at [121, 390] on button "Lista Interna" at bounding box center [154, 398] width 186 height 38
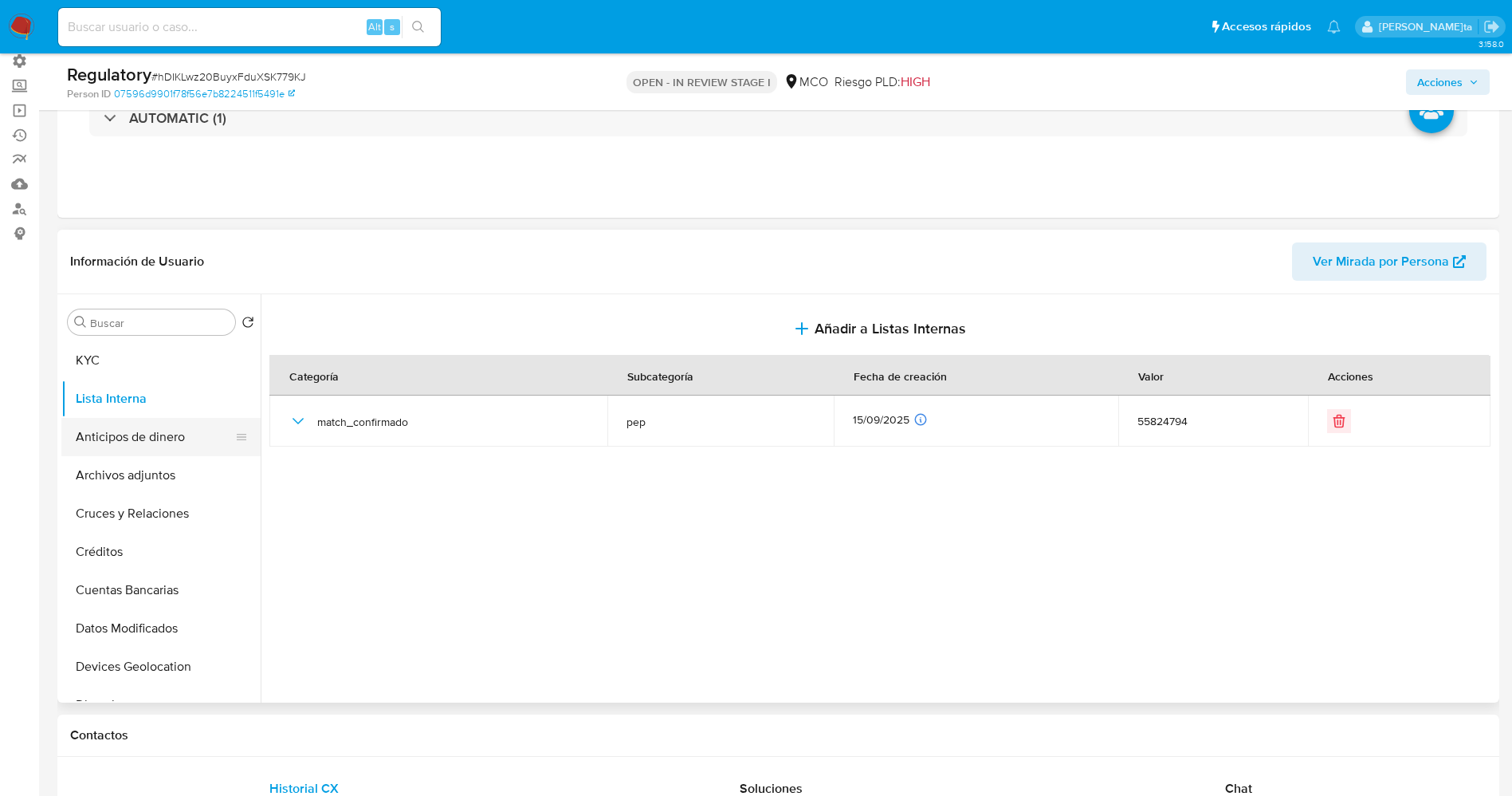
drag, startPoint x: 116, startPoint y: 485, endPoint x: 113, endPoint y: 436, distance: 49.1
click at [115, 485] on button "Archivos adjuntos" at bounding box center [160, 475] width 199 height 38
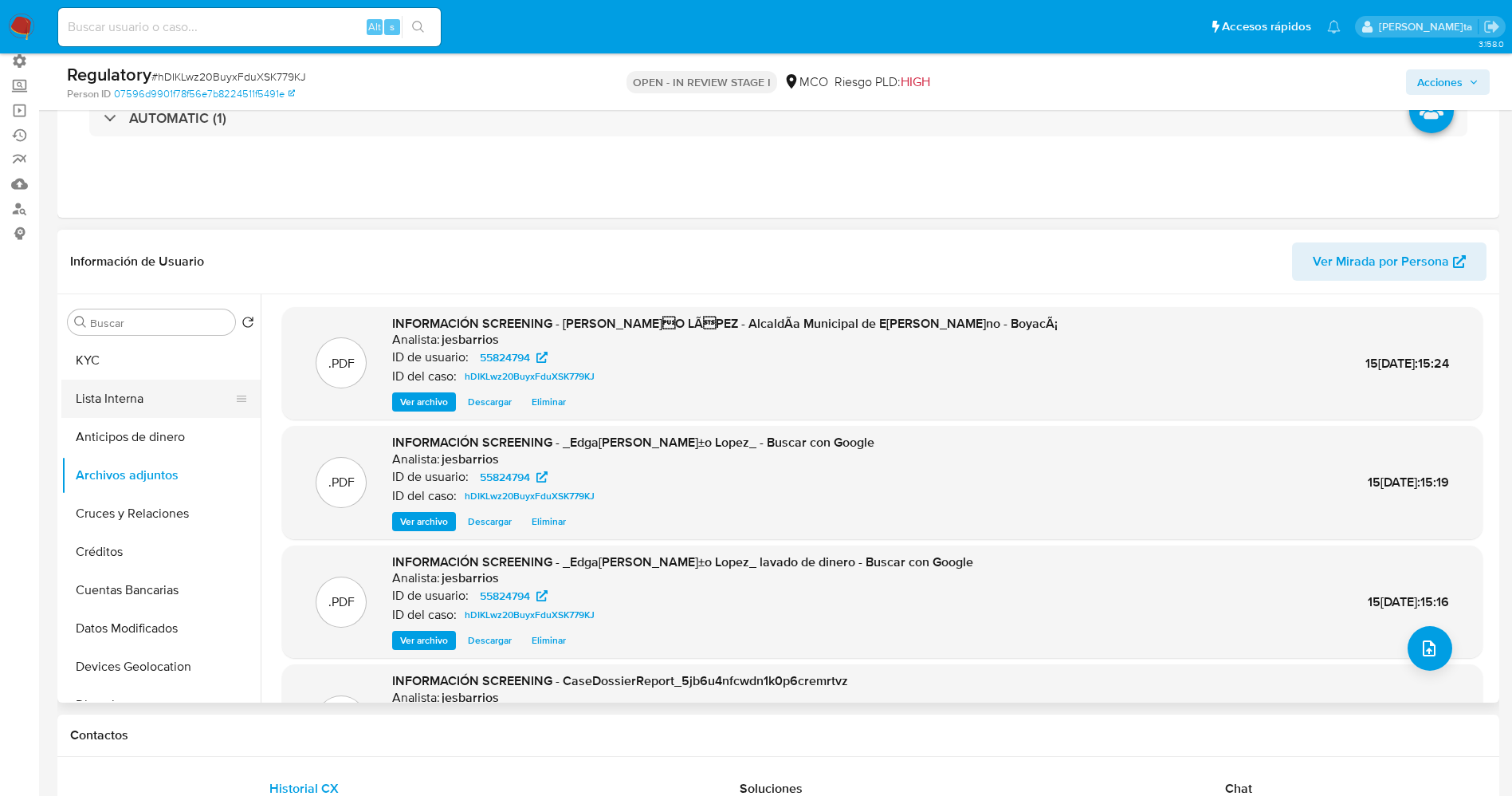
click at [113, 392] on button "Lista Interna" at bounding box center [154, 398] width 186 height 38
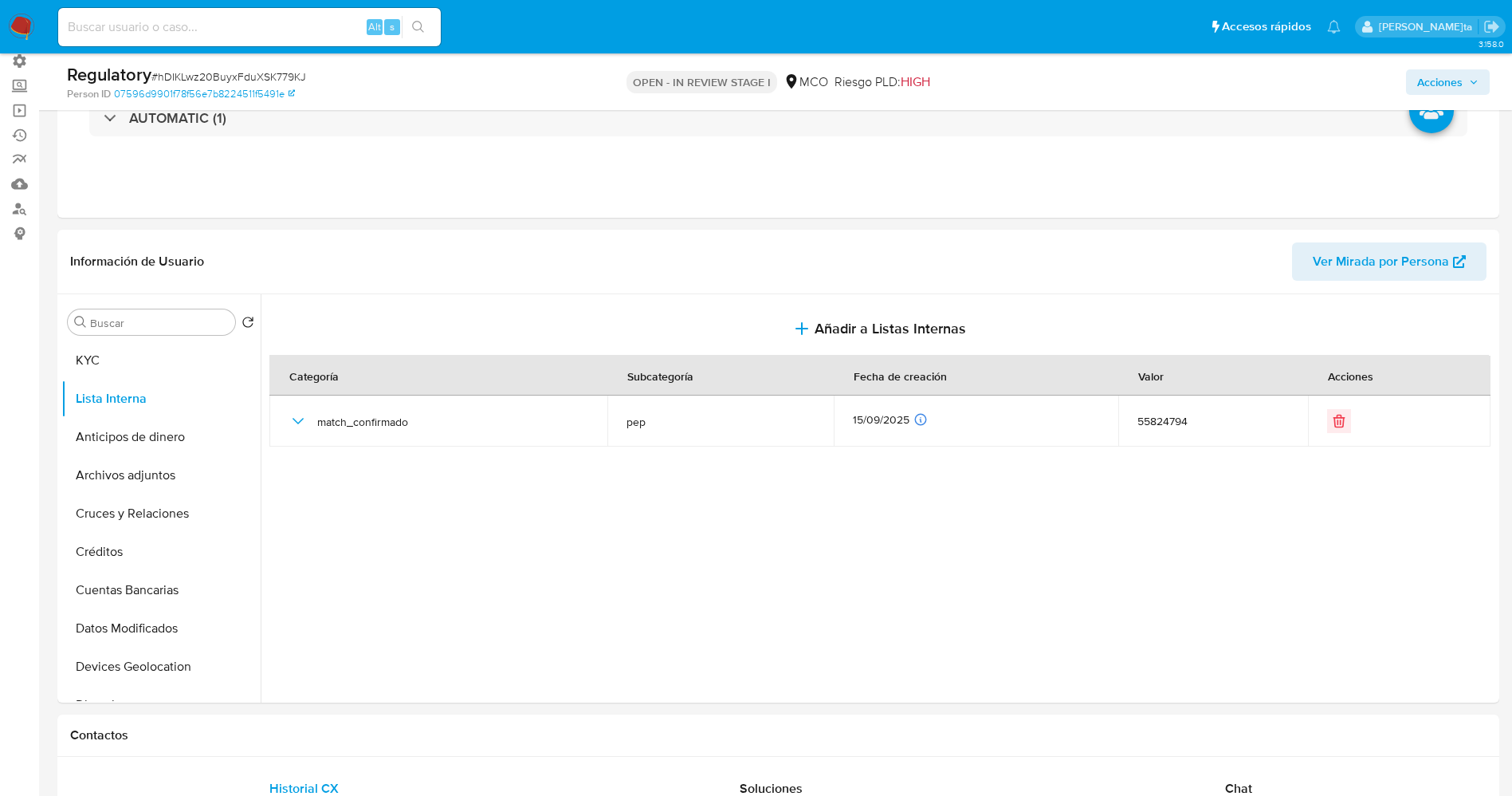
click at [1460, 79] on span "Acciones" at bounding box center [1439, 82] width 45 height 25
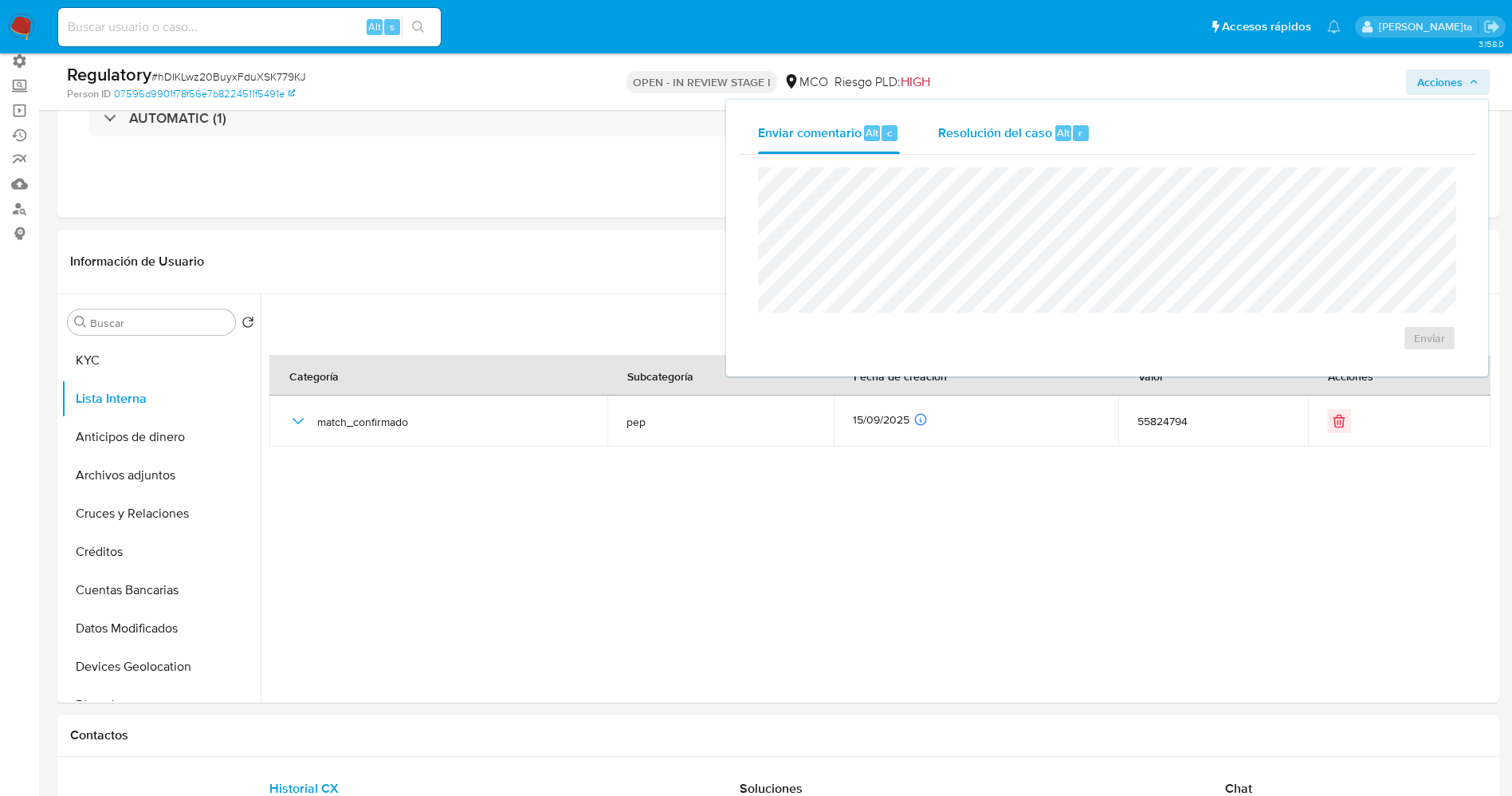
click at [1026, 125] on span "Resolución del caso" at bounding box center [995, 132] width 114 height 18
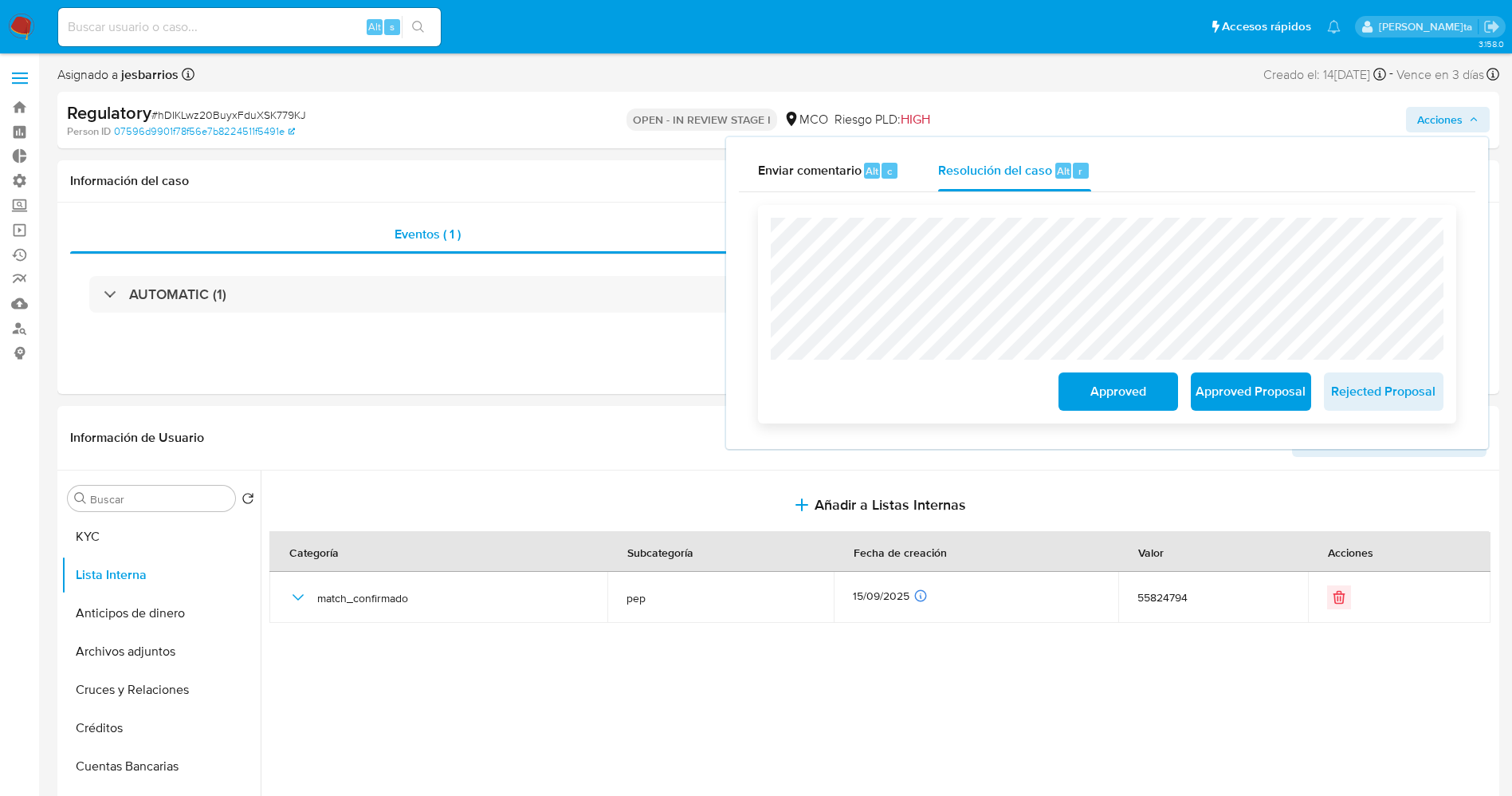
click at [1243, 402] on span "Approved Proposal" at bounding box center [1250, 391] width 78 height 35
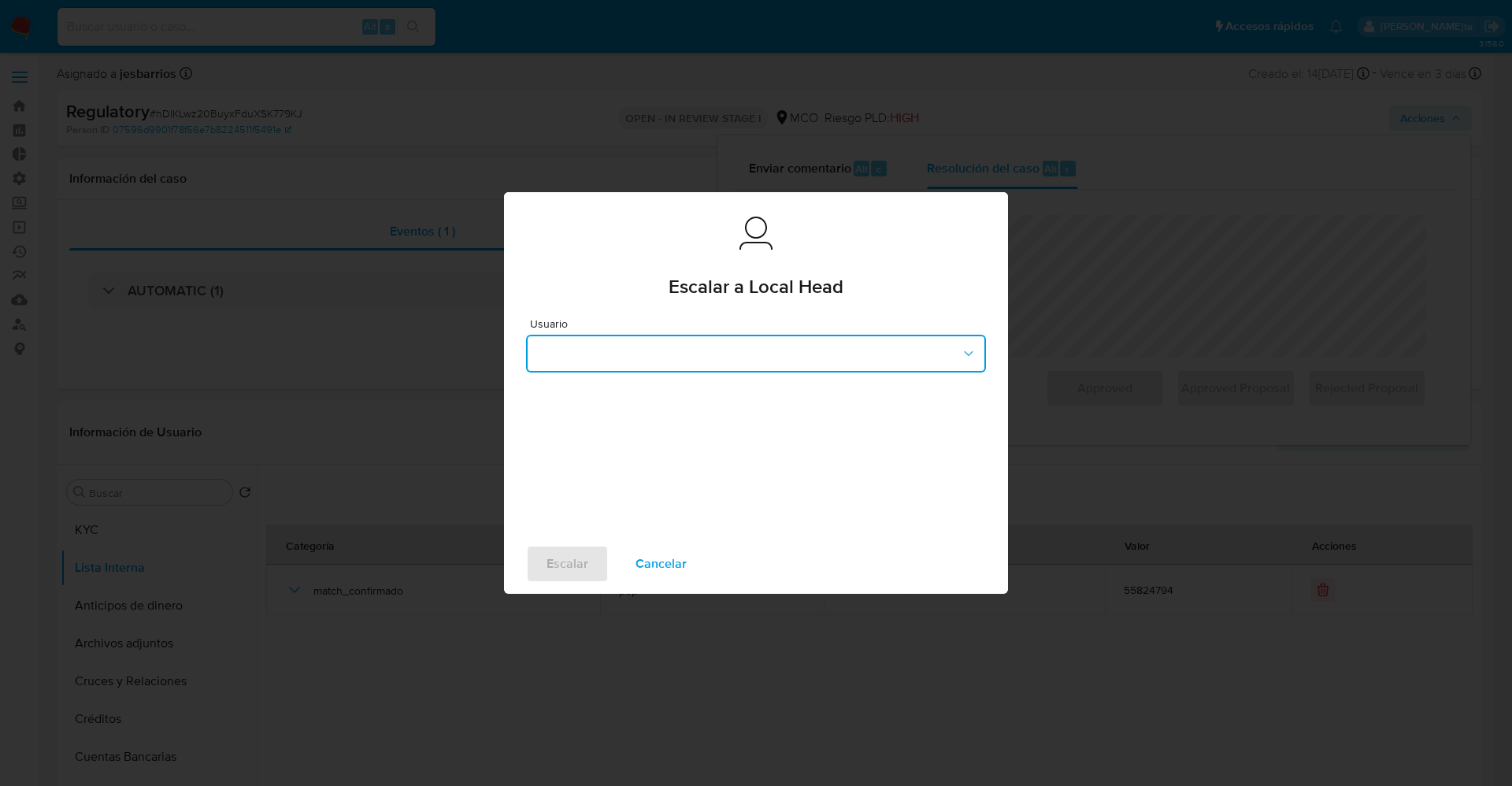
click at [706, 358] on button "button" at bounding box center [756, 353] width 460 height 38
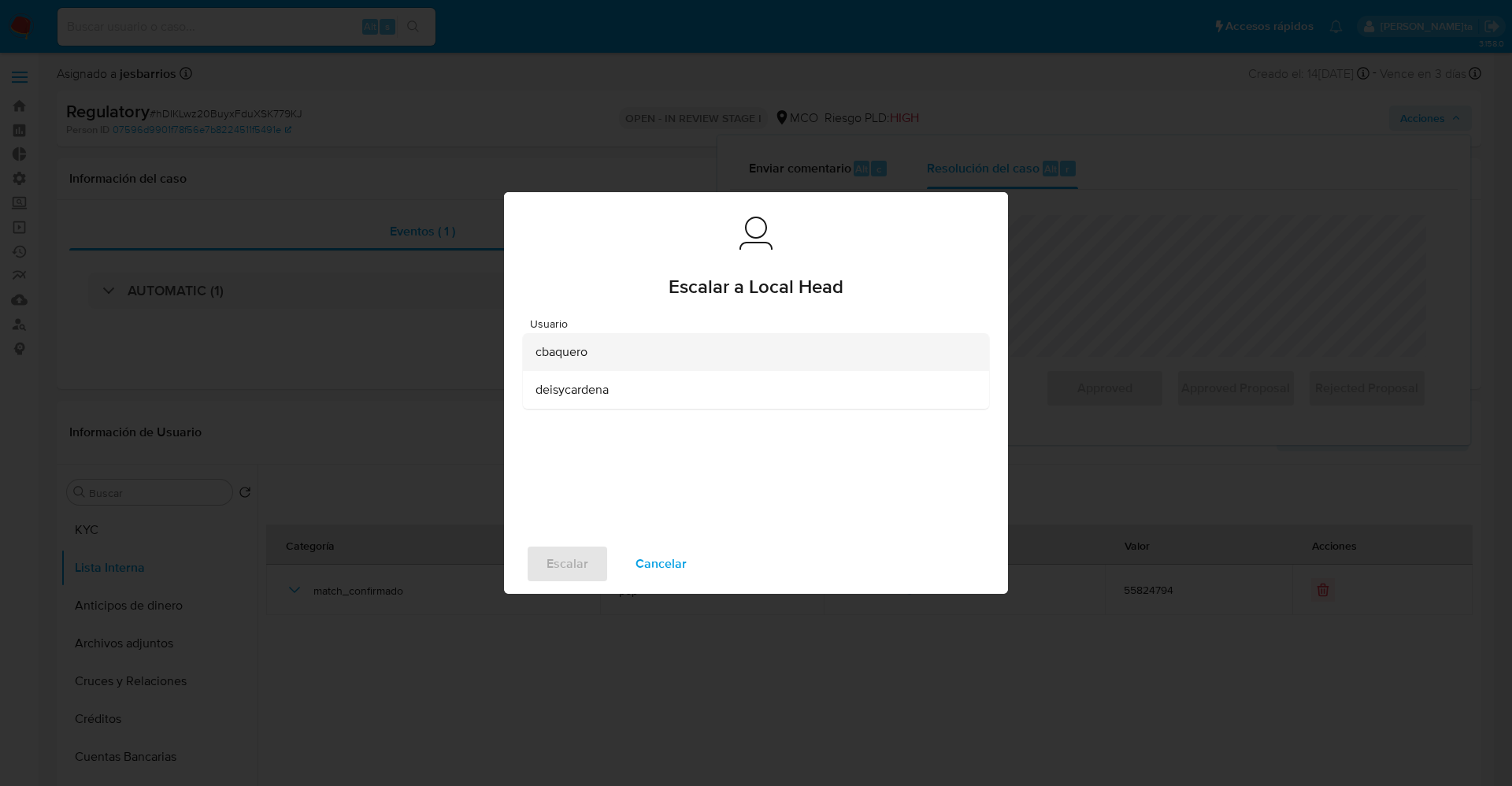
click at [666, 345] on div "cbaquero" at bounding box center [751, 352] width 431 height 38
drag, startPoint x: 554, startPoint y: 558, endPoint x: 573, endPoint y: 544, distance: 23.6
click at [554, 556] on span "Escalar" at bounding box center [567, 563] width 41 height 35
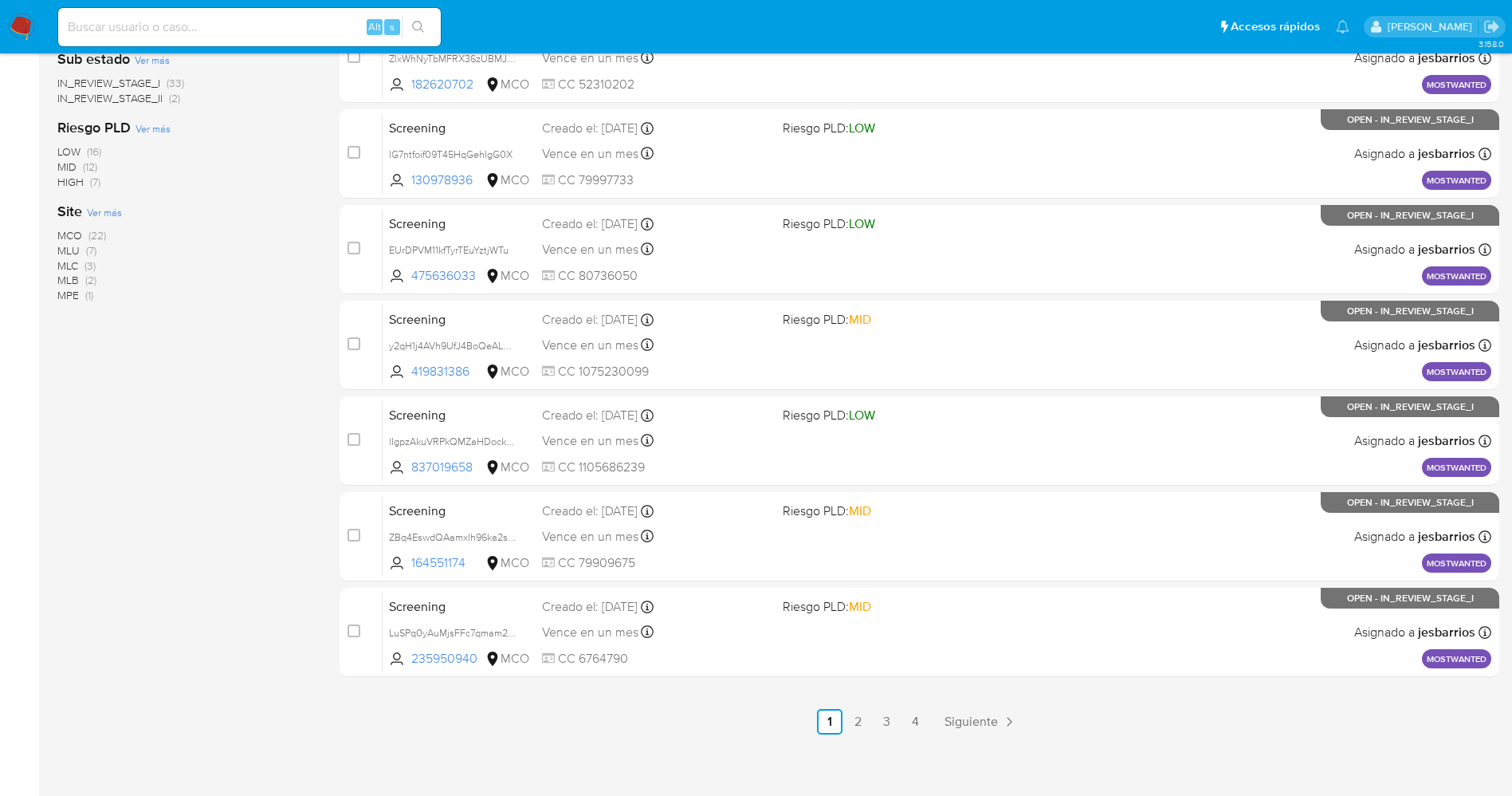
scroll to position [520, 0]
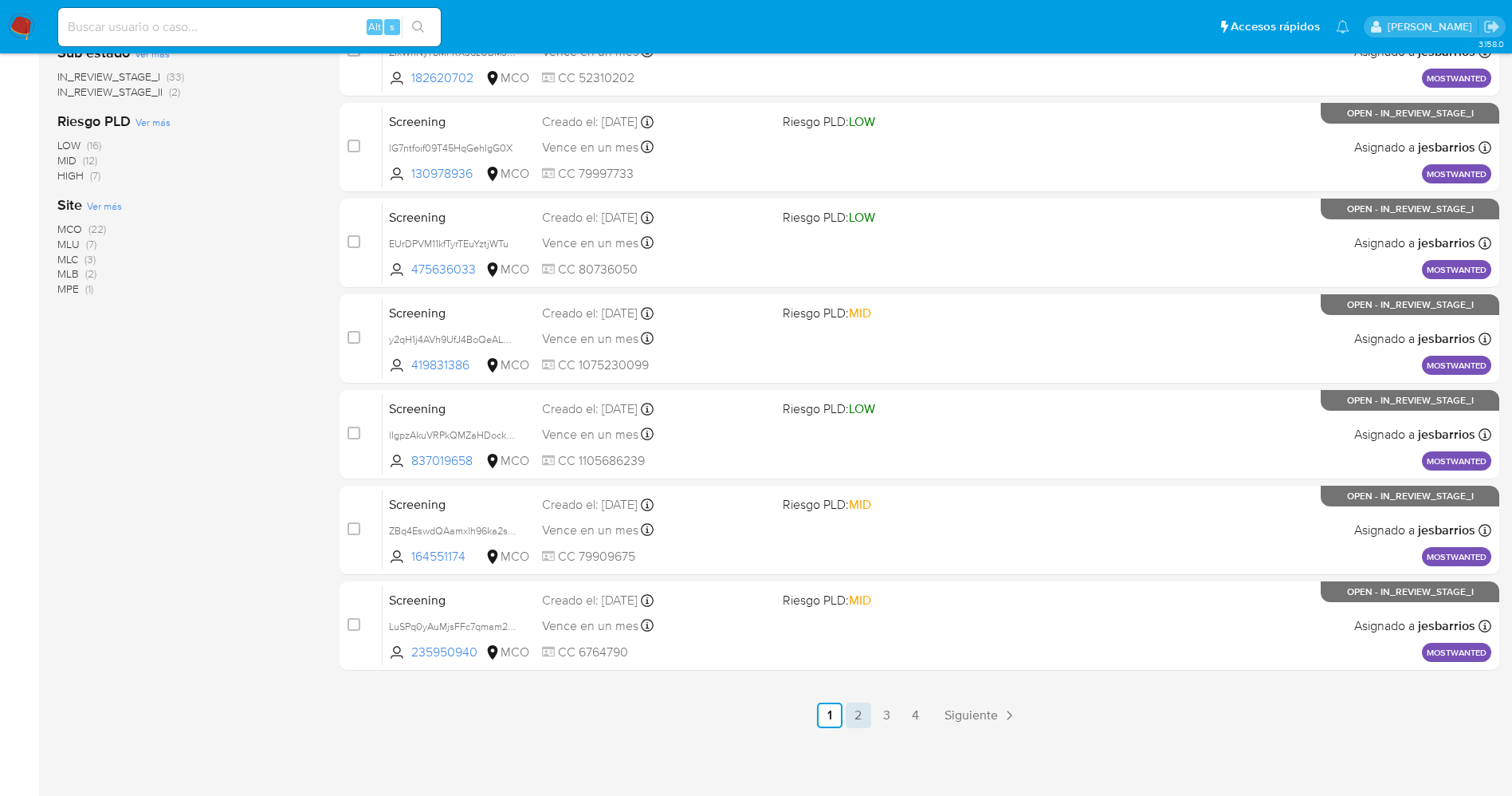
click at [849, 713] on link "2" at bounding box center [858, 715] width 25 height 25
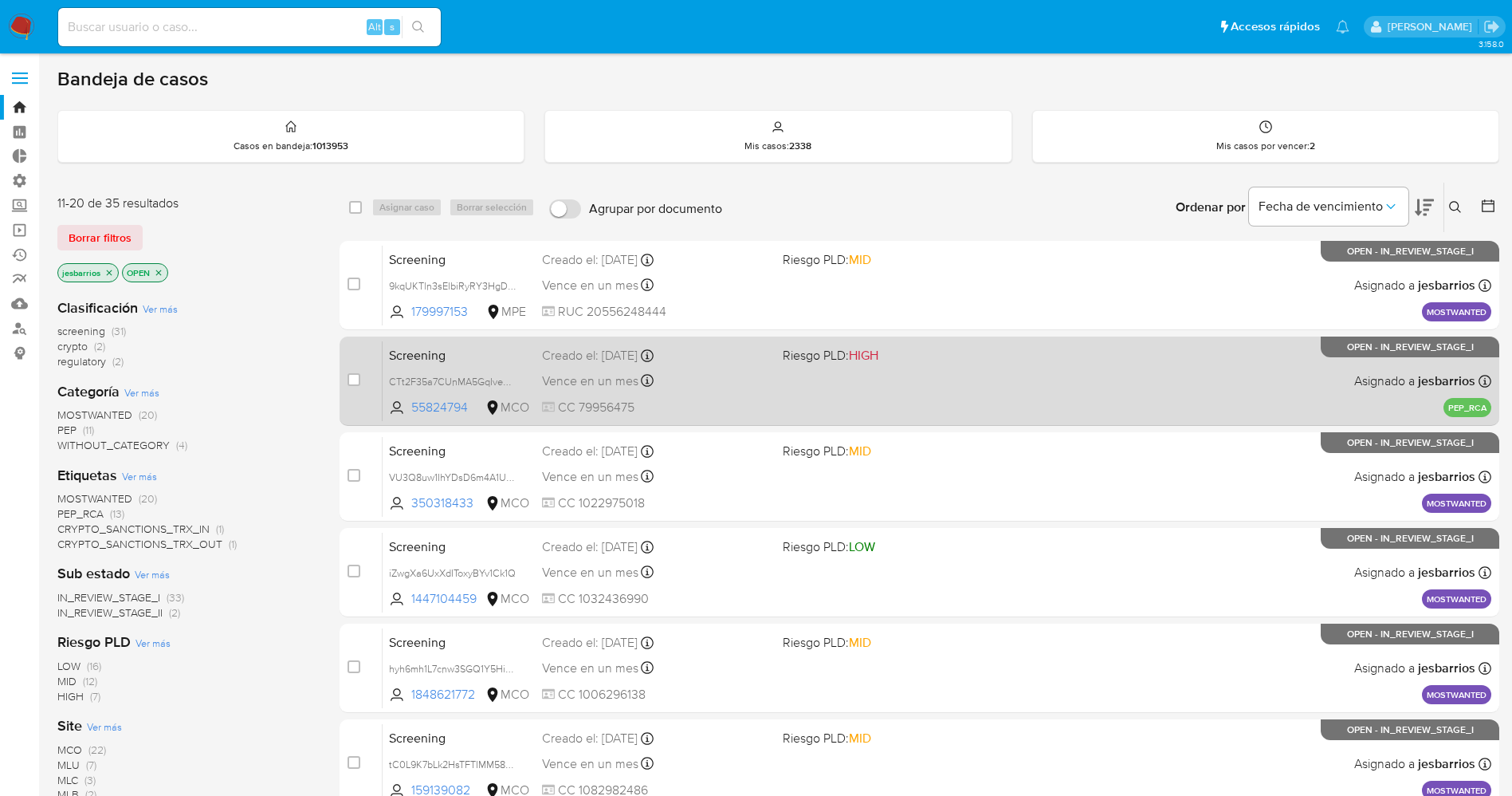
click at [738, 400] on span "CC 79956475" at bounding box center [656, 407] width 228 height 17
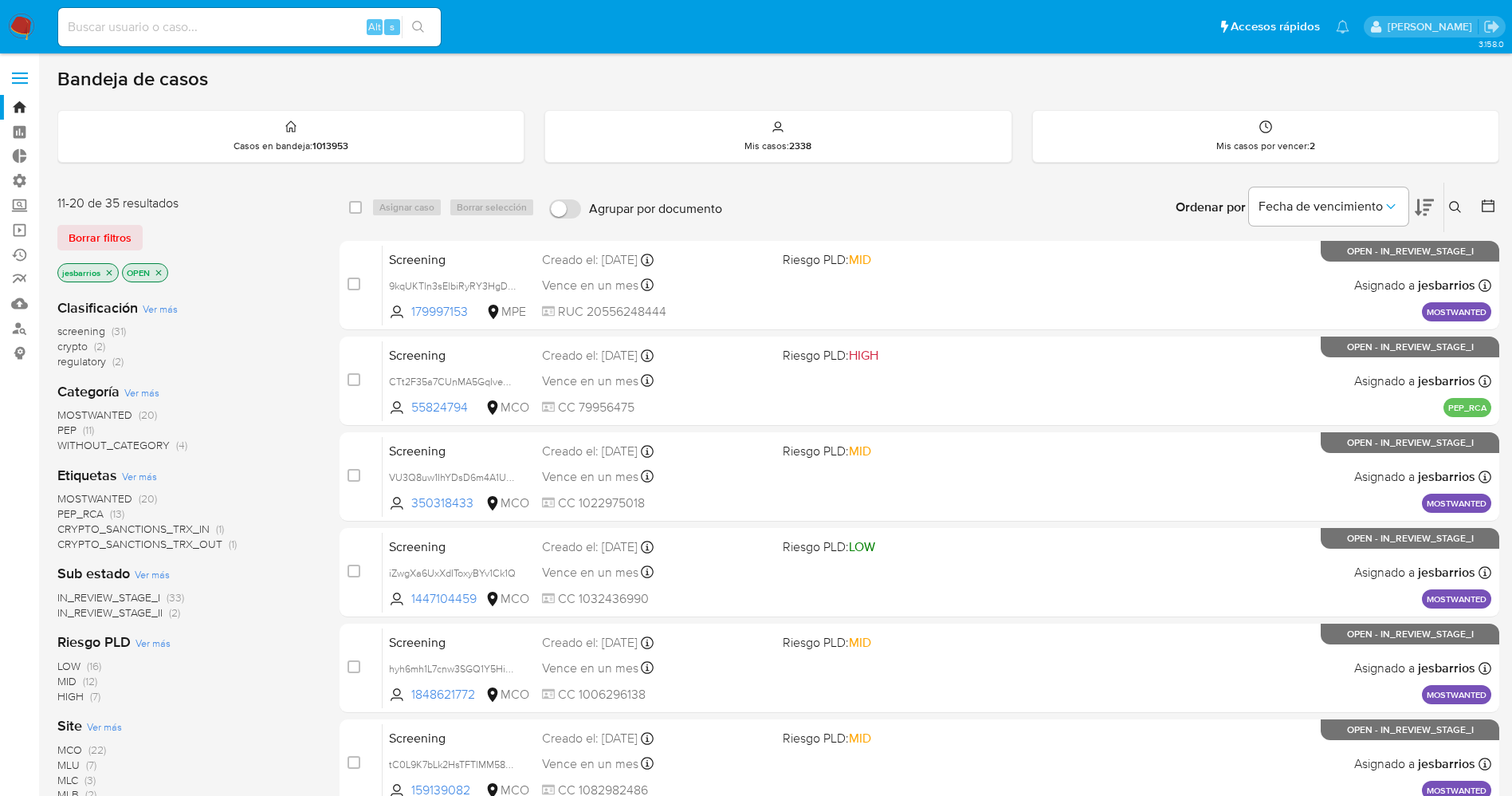
click at [31, 23] on img at bounding box center [22, 27] width 27 height 27
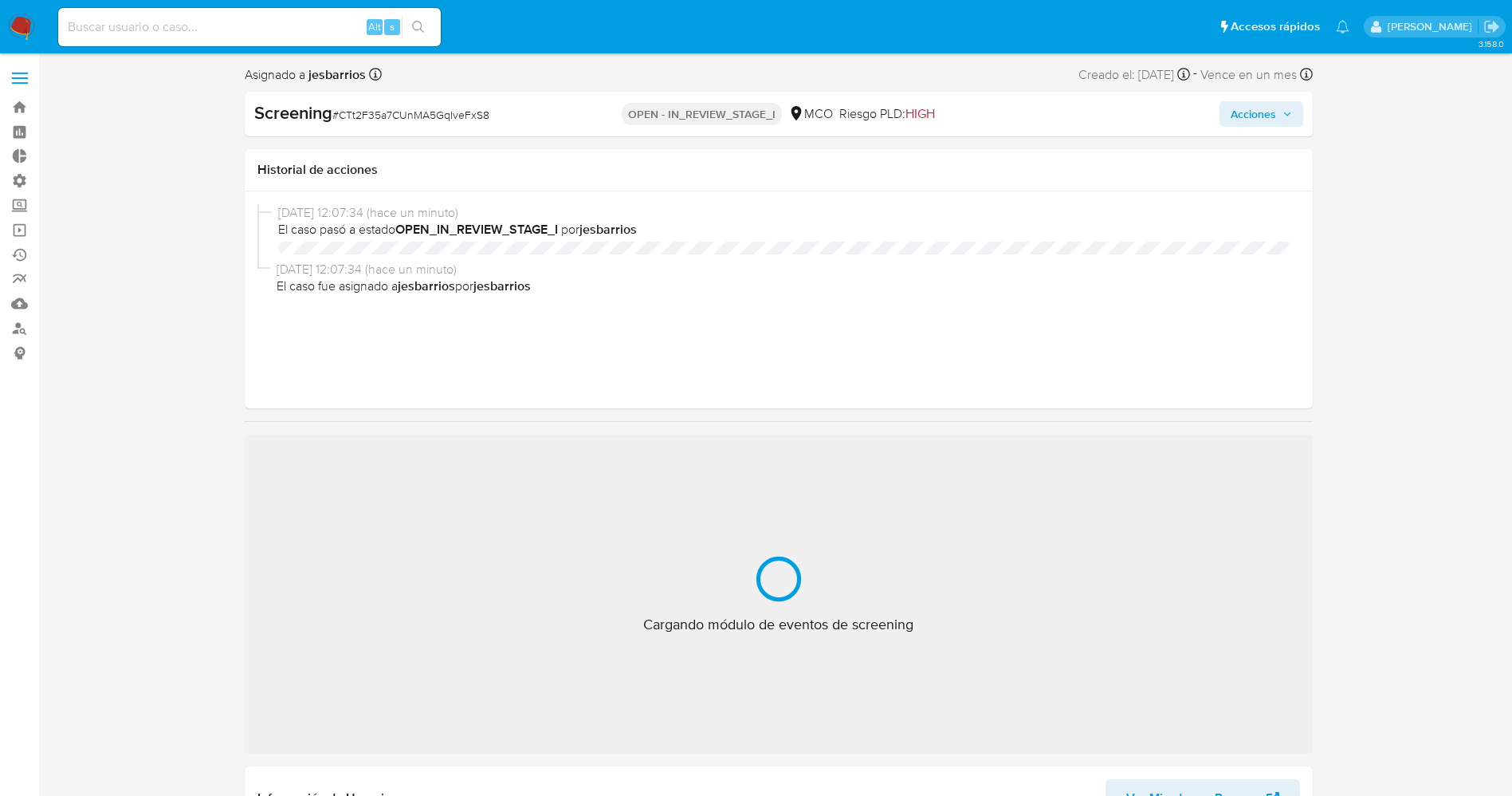
select select "10"
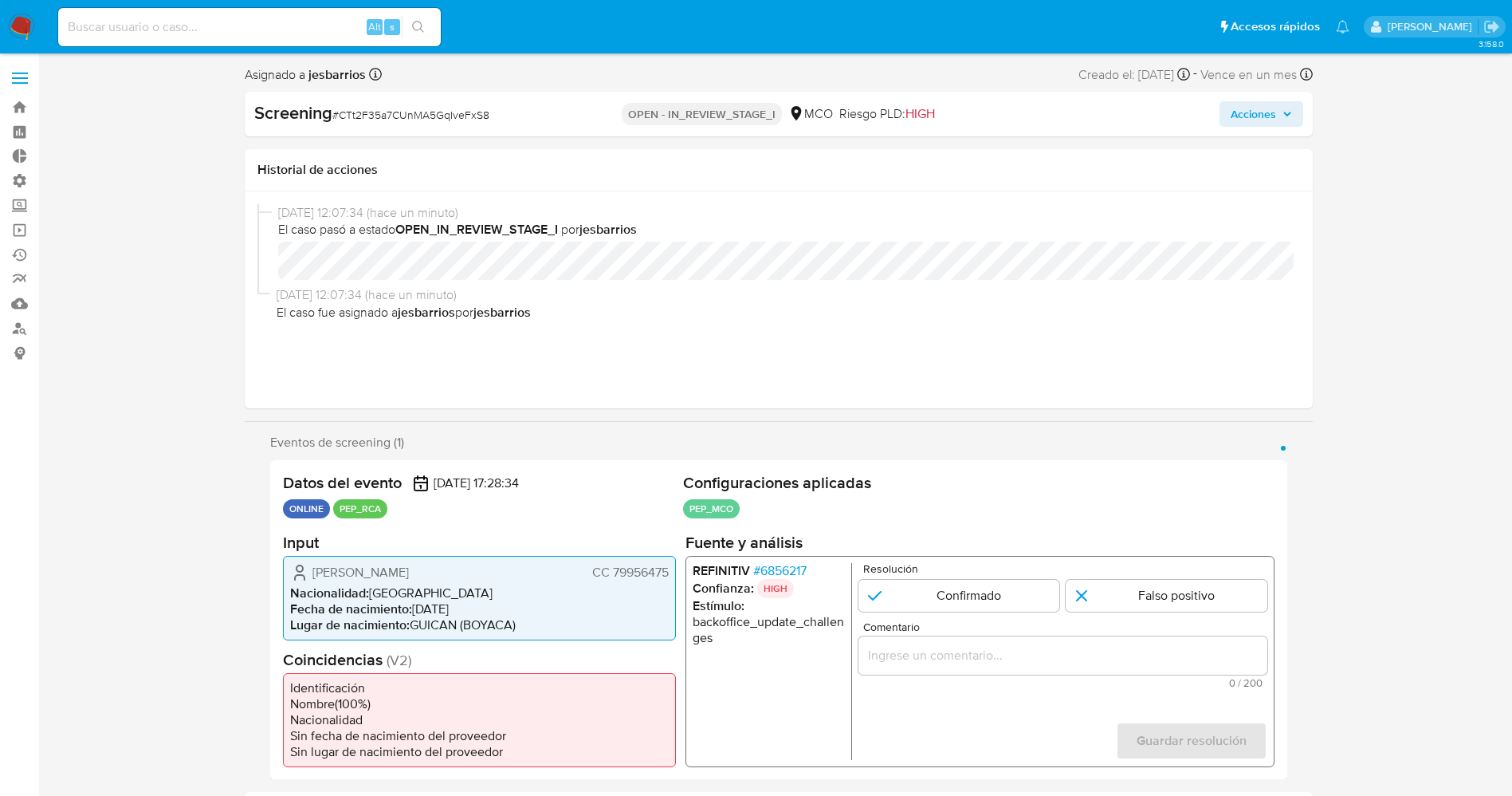
click at [794, 569] on span "# 6856217" at bounding box center [778, 570] width 54 height 16
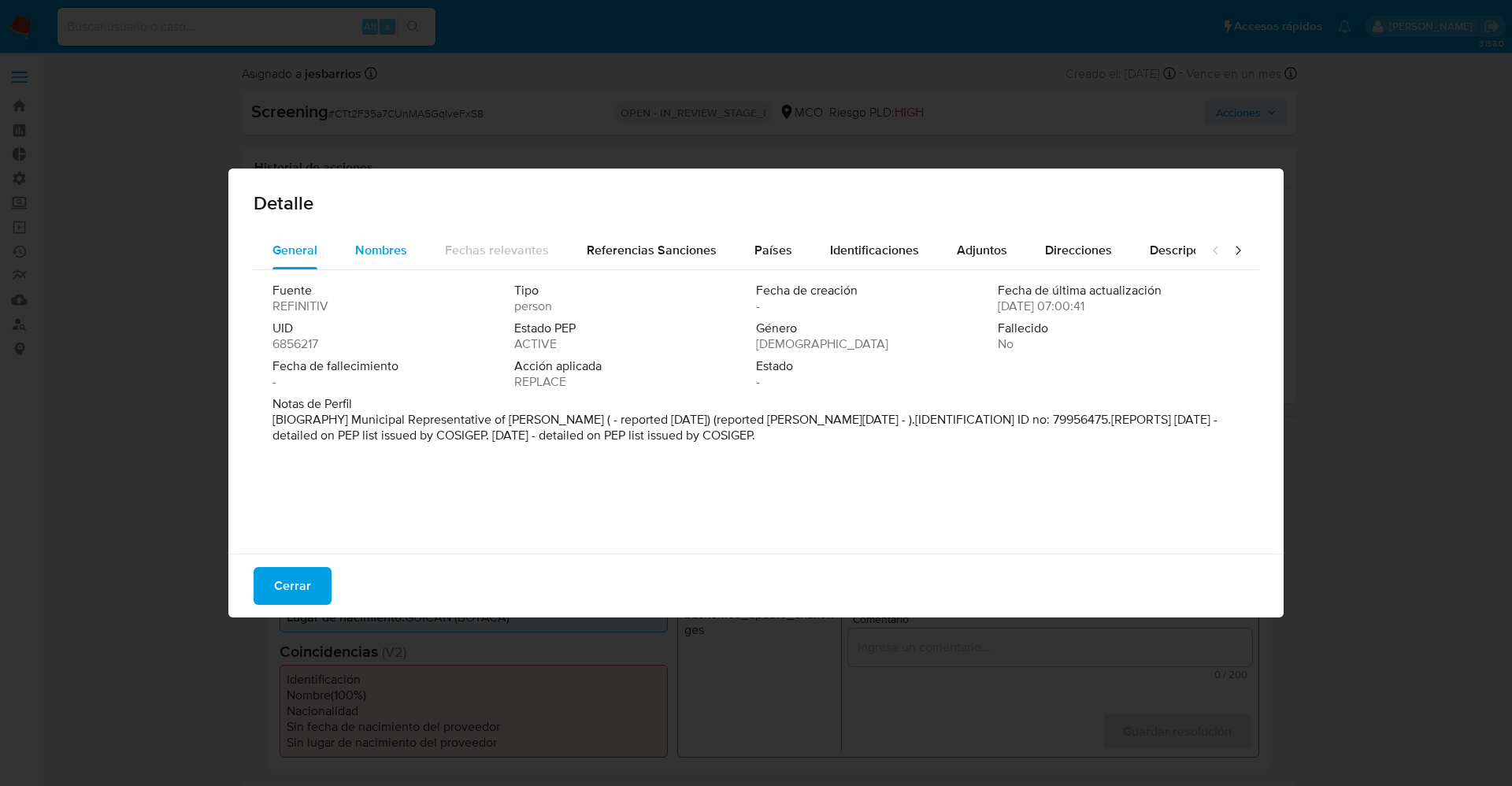
click at [355, 258] on span "Nombres" at bounding box center [381, 250] width 52 height 18
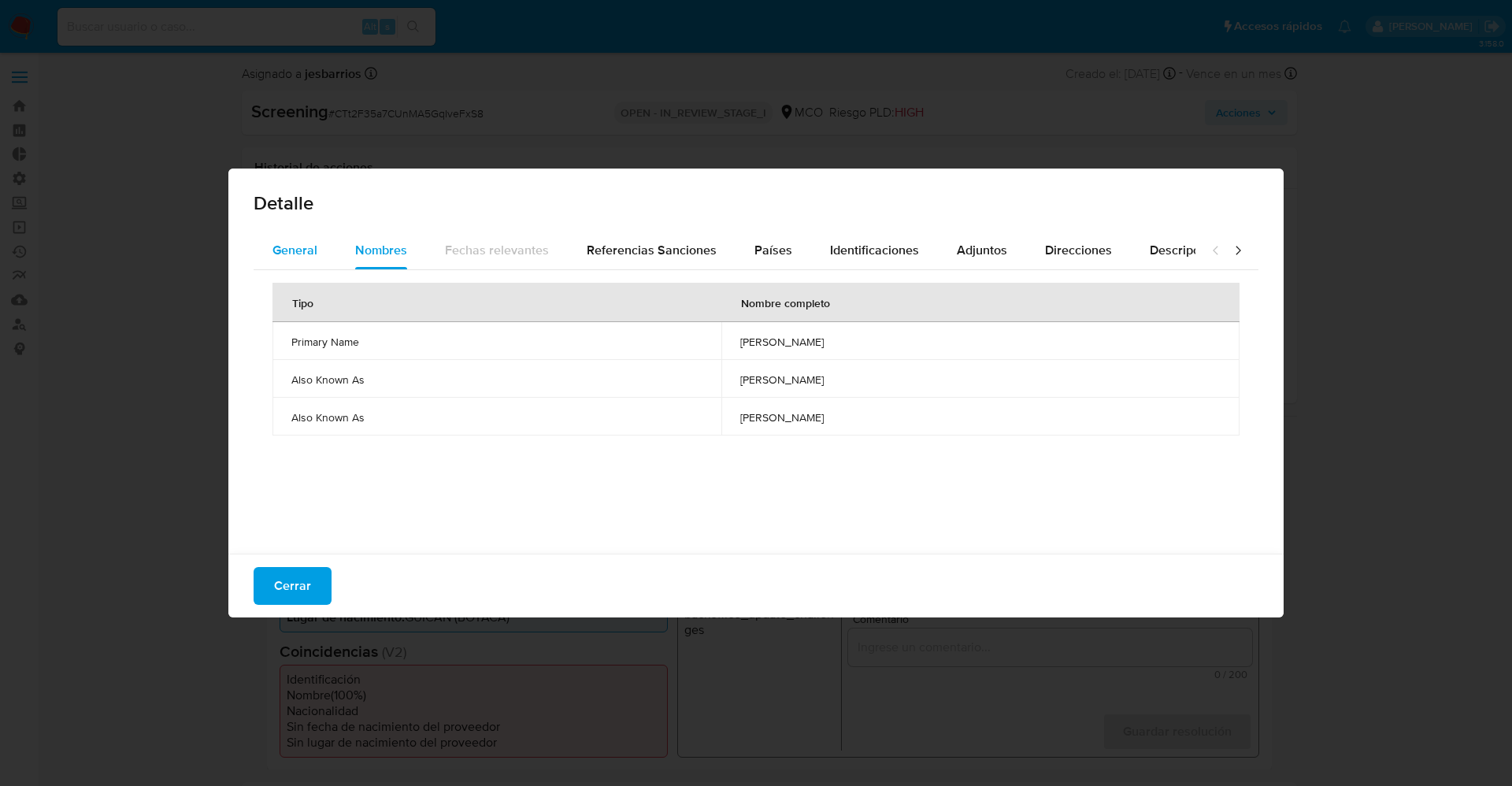
click at [313, 251] on span "General" at bounding box center [295, 250] width 45 height 18
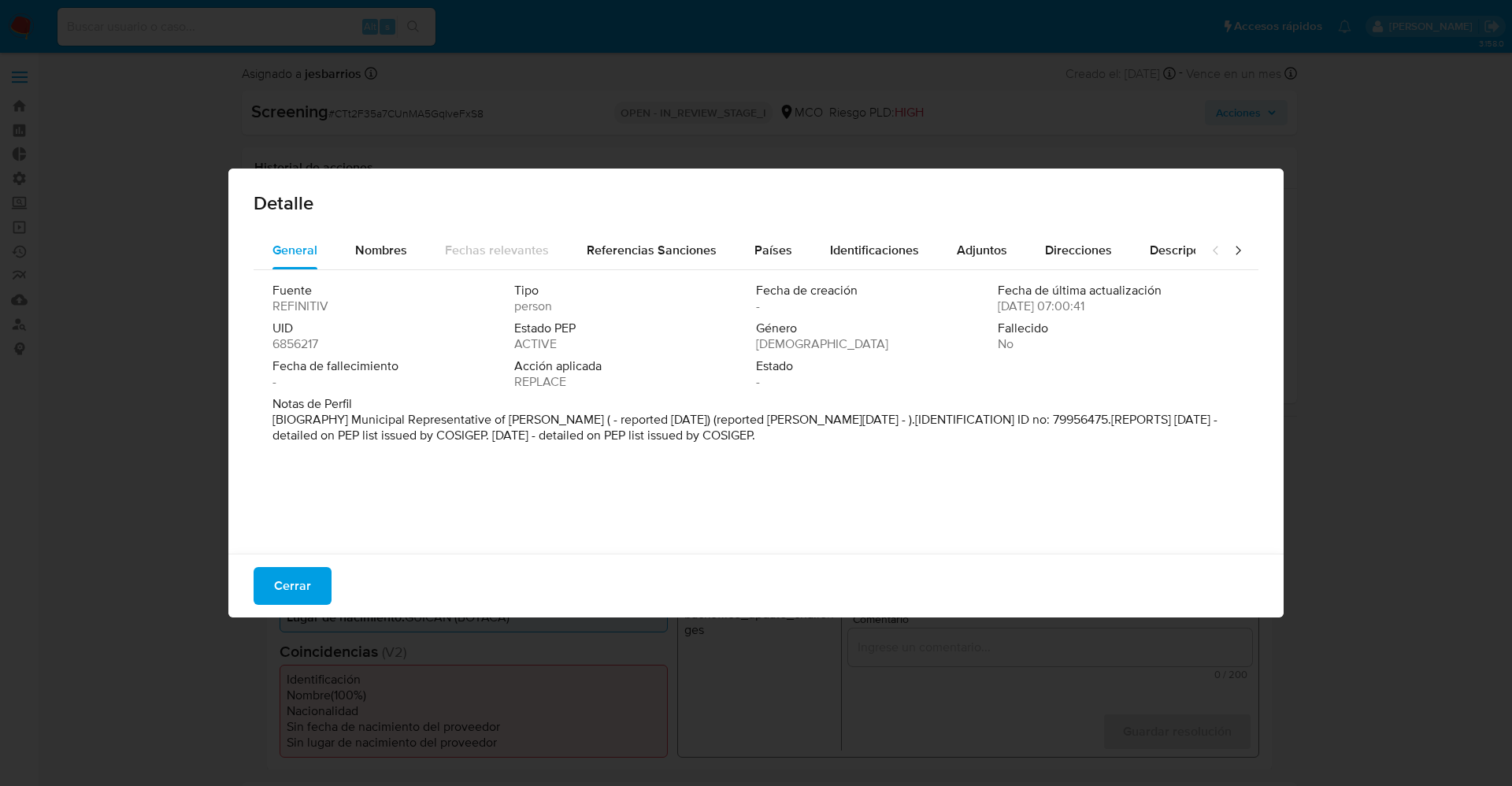
drag, startPoint x: 358, startPoint y: 422, endPoint x: 654, endPoint y: 449, distance: 297.2
click at [781, 449] on div "Notas de Perfil [BIOGRAPHY] Municipal Representative of [PERSON_NAME] ( - repor…" at bounding box center [756, 423] width 967 height 54
click at [354, 221] on div "Detalle" at bounding box center [756, 200] width 1055 height 63
click at [377, 251] on span "Nombres" at bounding box center [381, 250] width 52 height 18
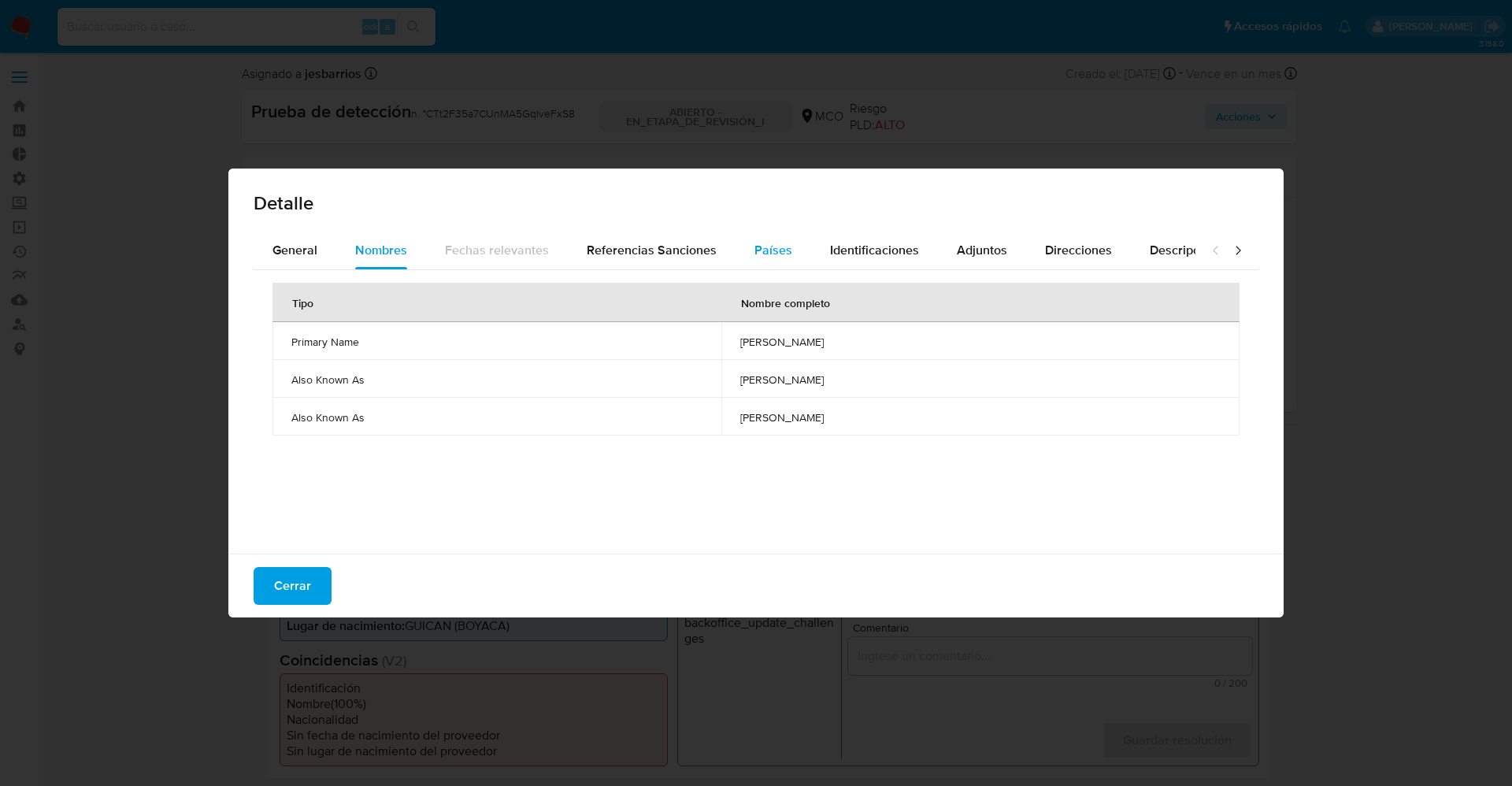
click at [782, 258] on span "Países" at bounding box center [774, 250] width 38 height 18
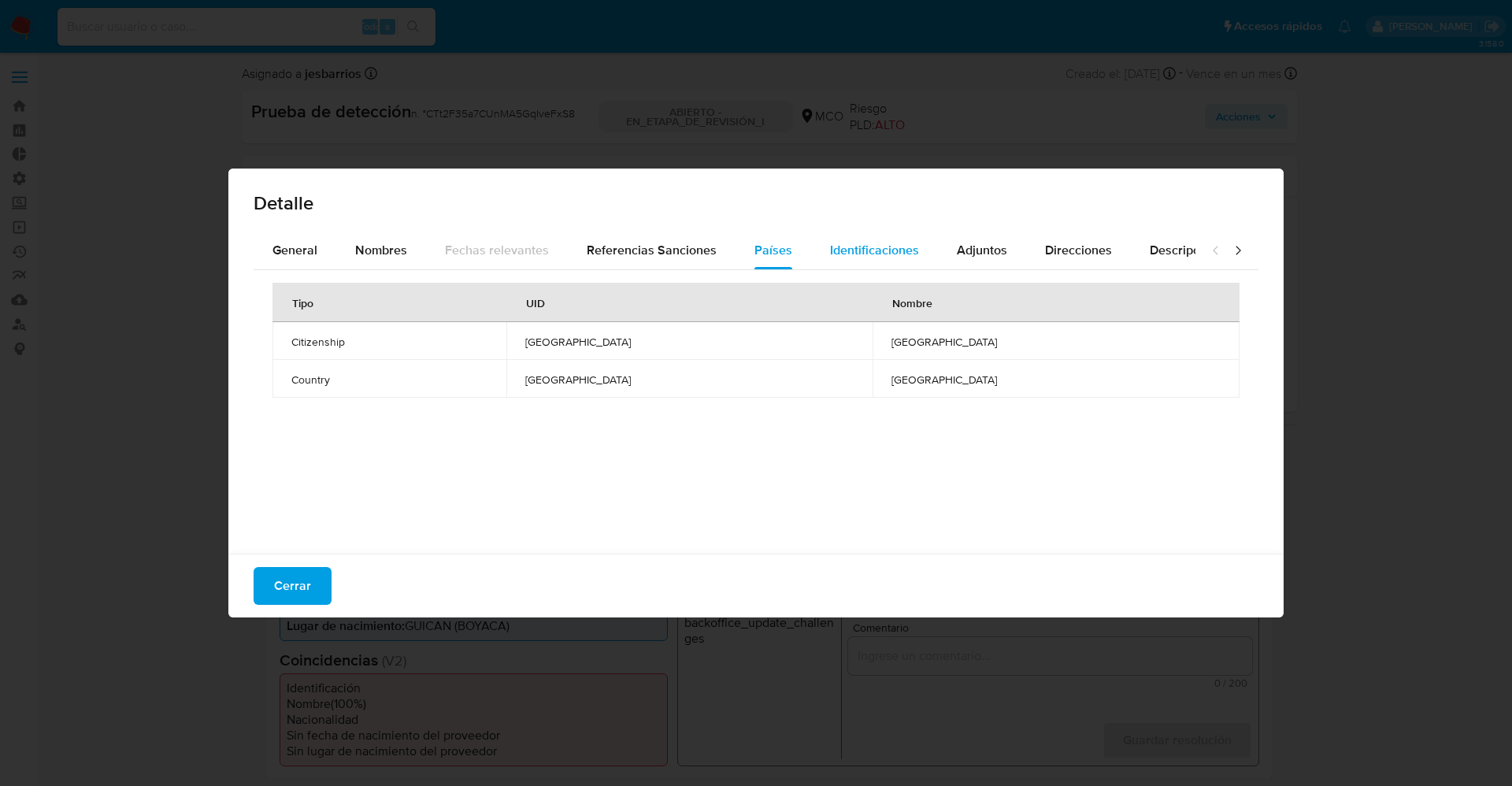
click at [837, 258] on span "Identificaciones" at bounding box center [874, 250] width 89 height 18
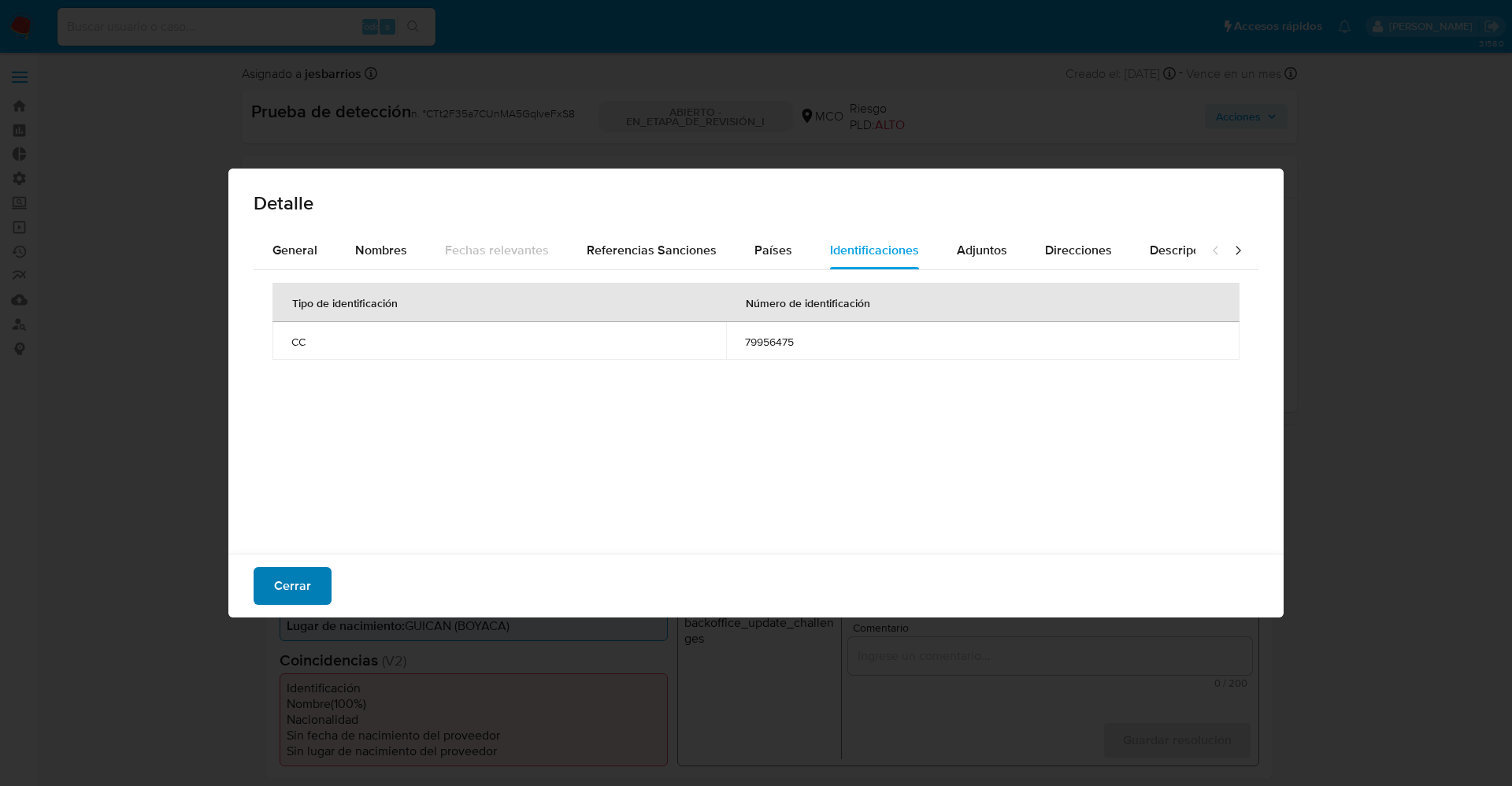
click at [319, 587] on button "Cerrar" at bounding box center [292, 586] width 78 height 38
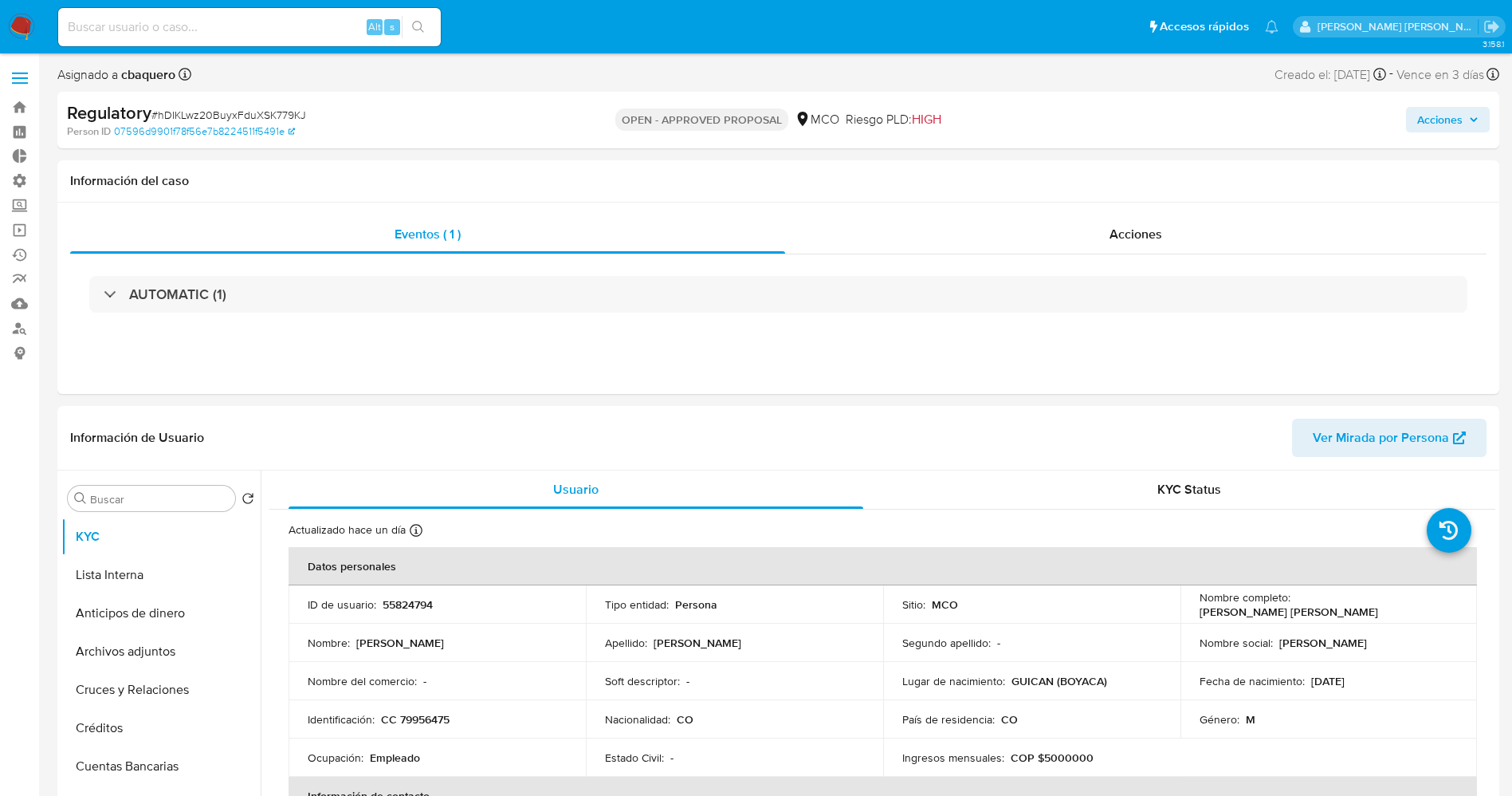
select select "10"
click at [127, 558] on button "Lista Interna" at bounding box center [154, 575] width 186 height 38
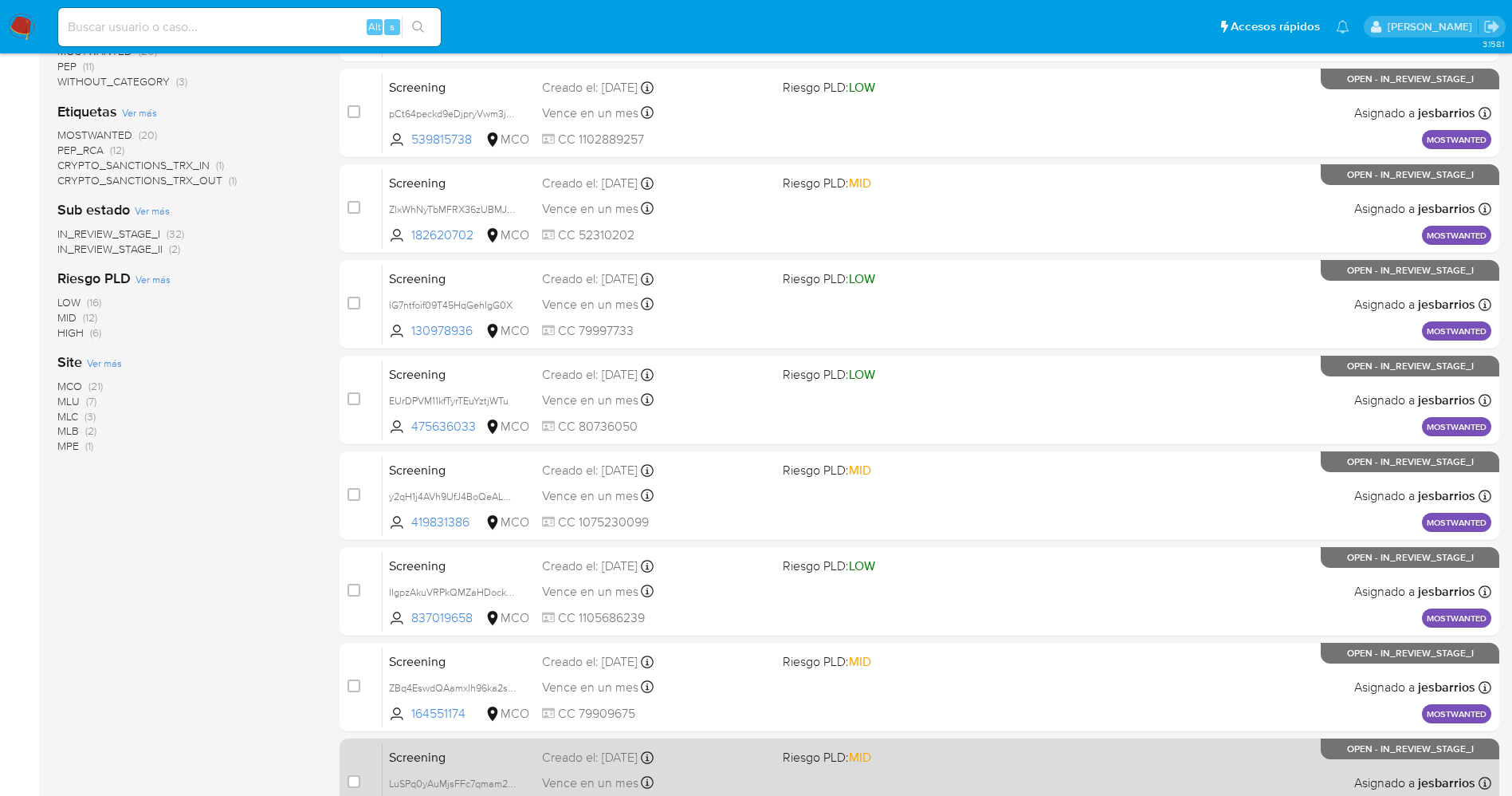
scroll to position [520, 0]
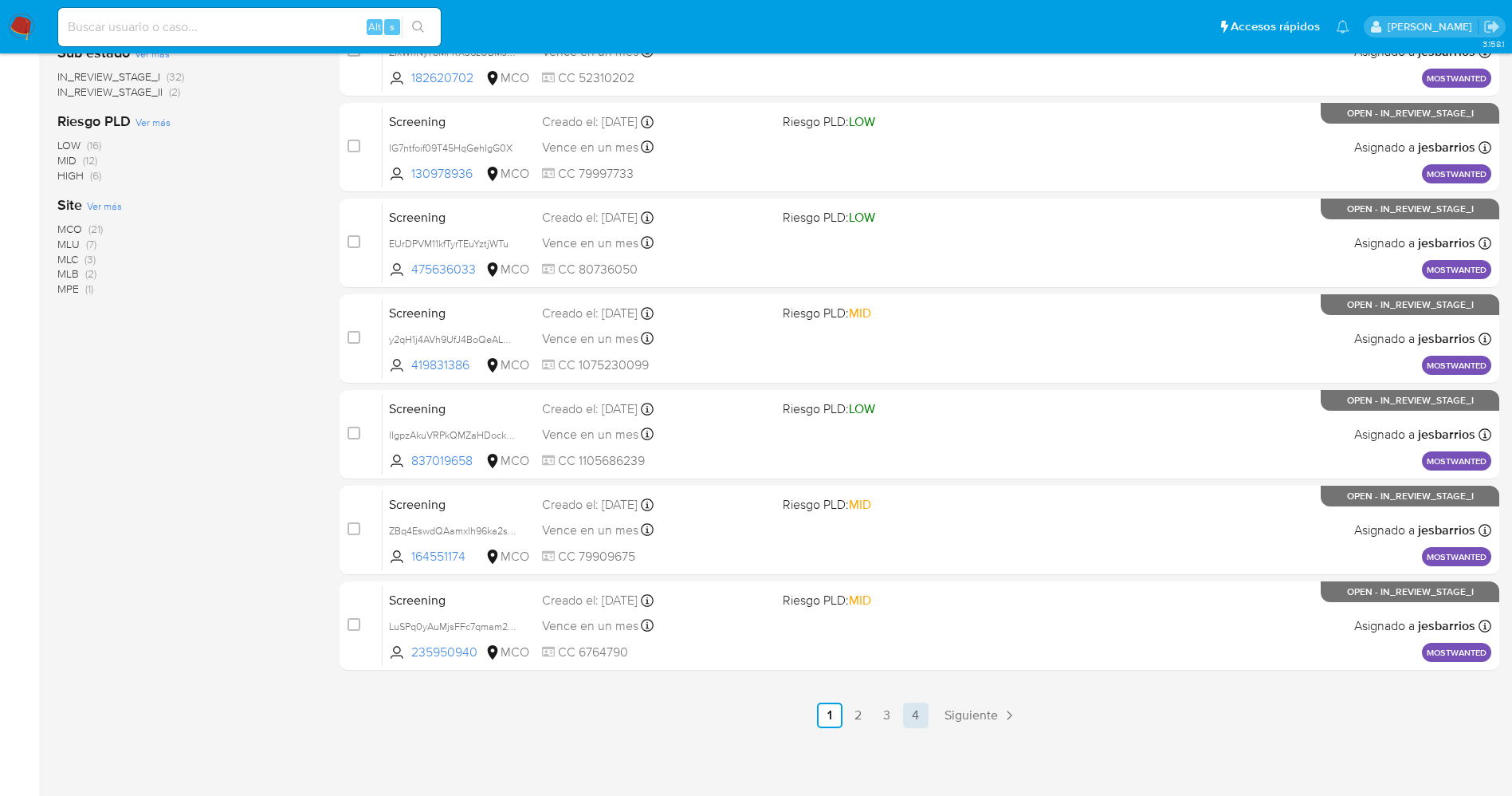
click at [915, 714] on link "4" at bounding box center [916, 715] width 25 height 25
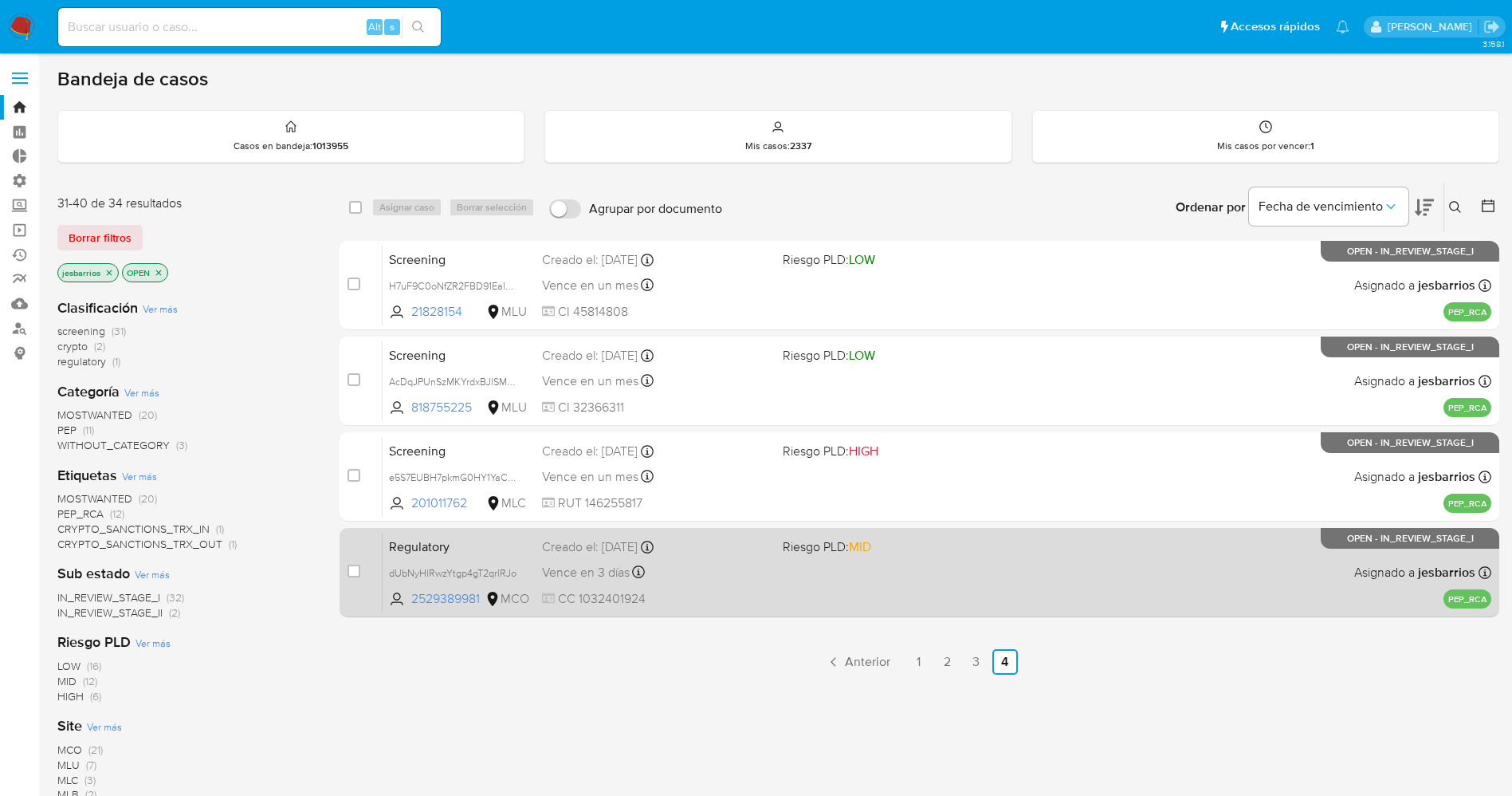
click at [739, 587] on div "Regulatory dUbNyHlRwzYtgp4gT2qrlRJo 2529389981 MCO Riesgo PLD: MID Creado el: 1…" at bounding box center [936, 572] width 1108 height 81
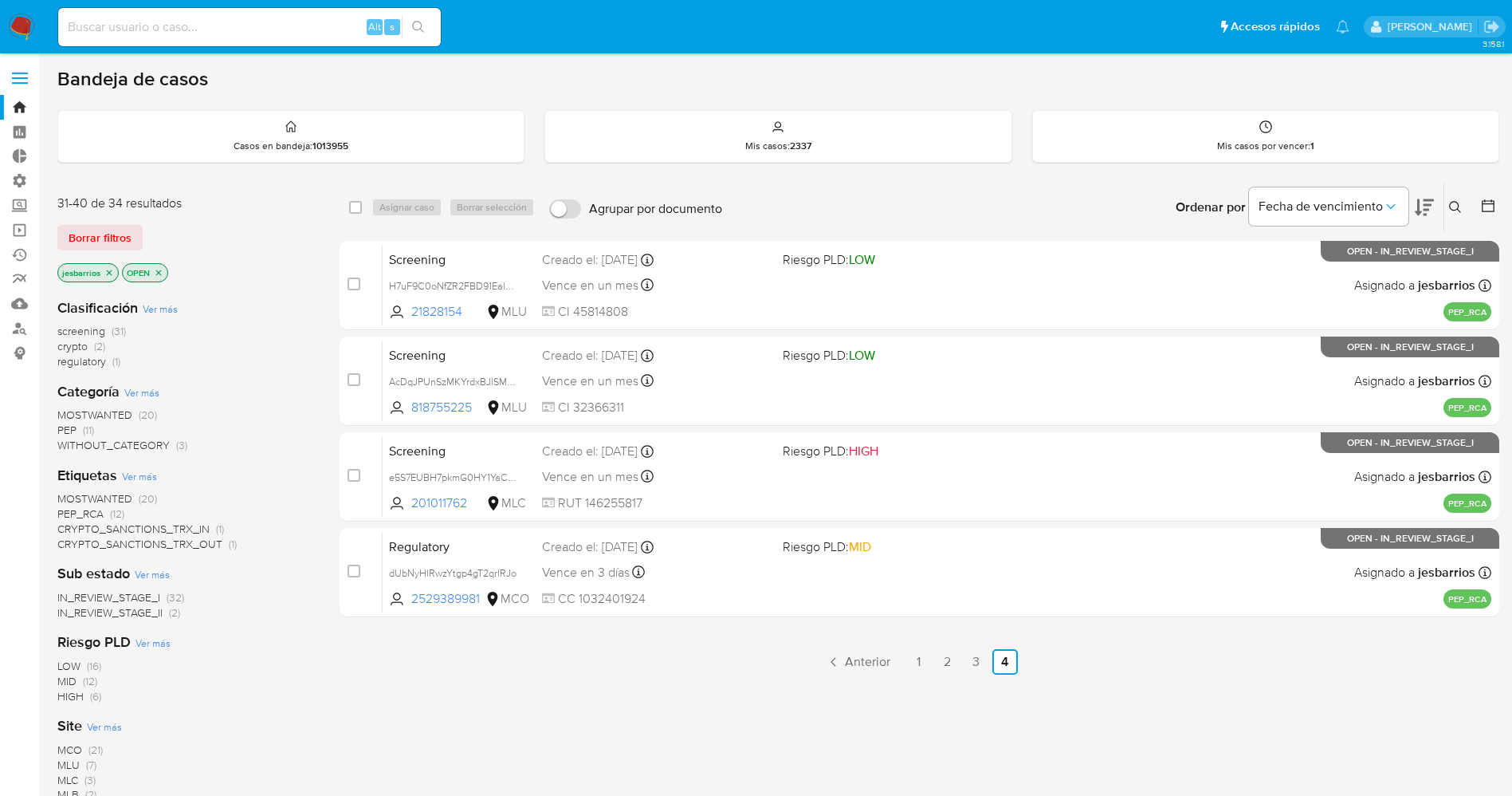
click at [24, 28] on img at bounding box center [22, 27] width 27 height 27
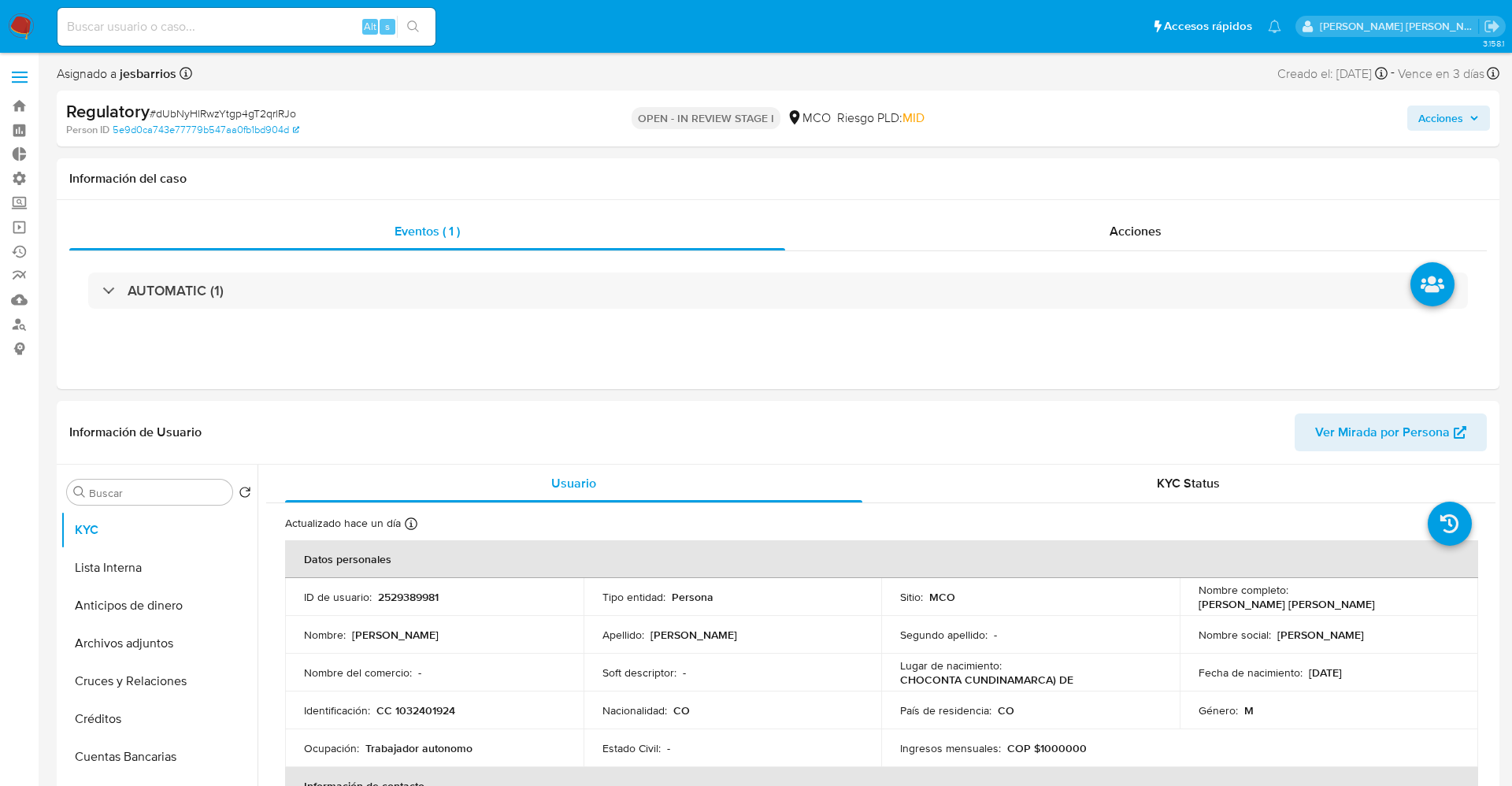
select select "10"
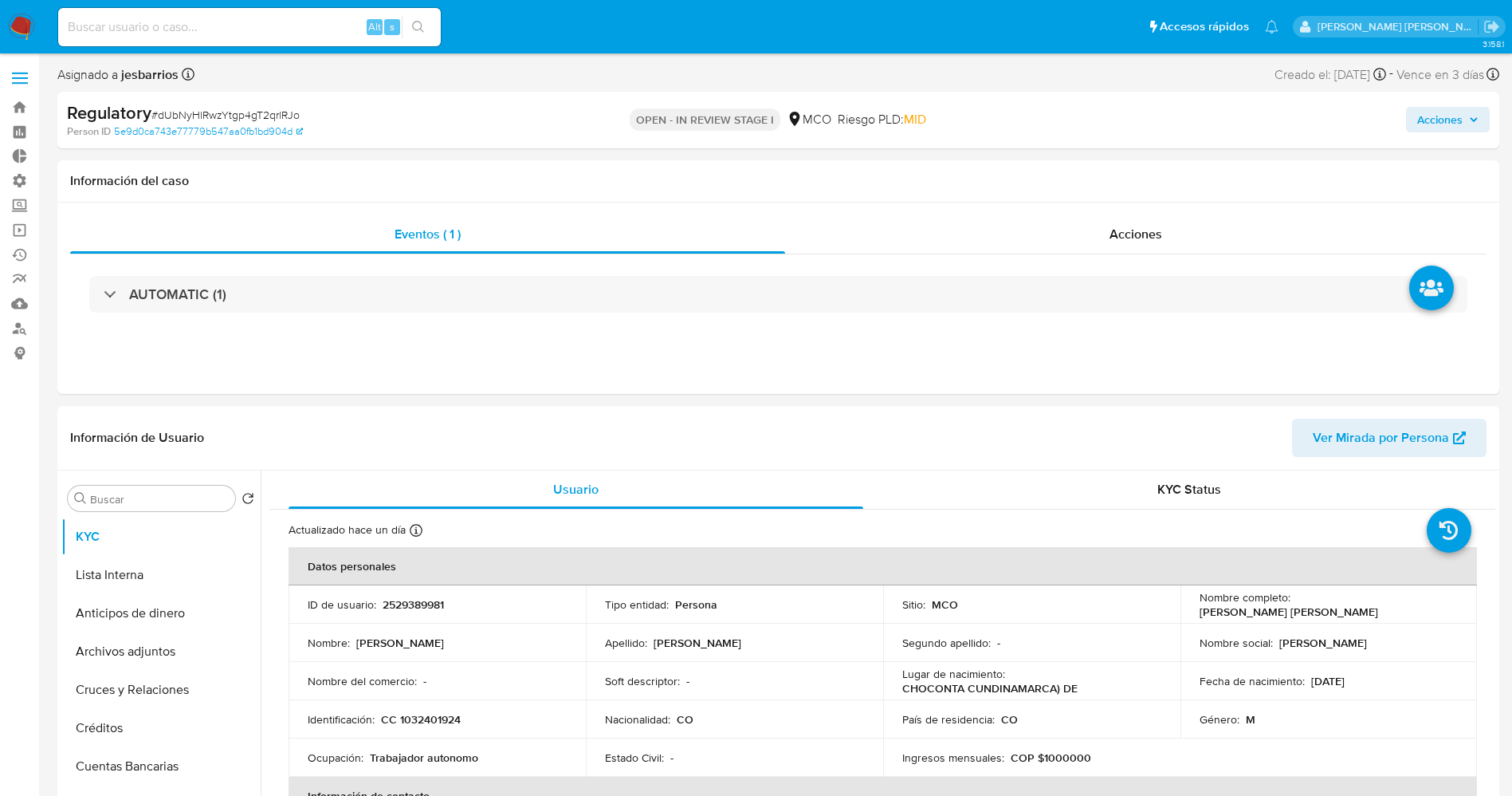
scroll to position [239, 0]
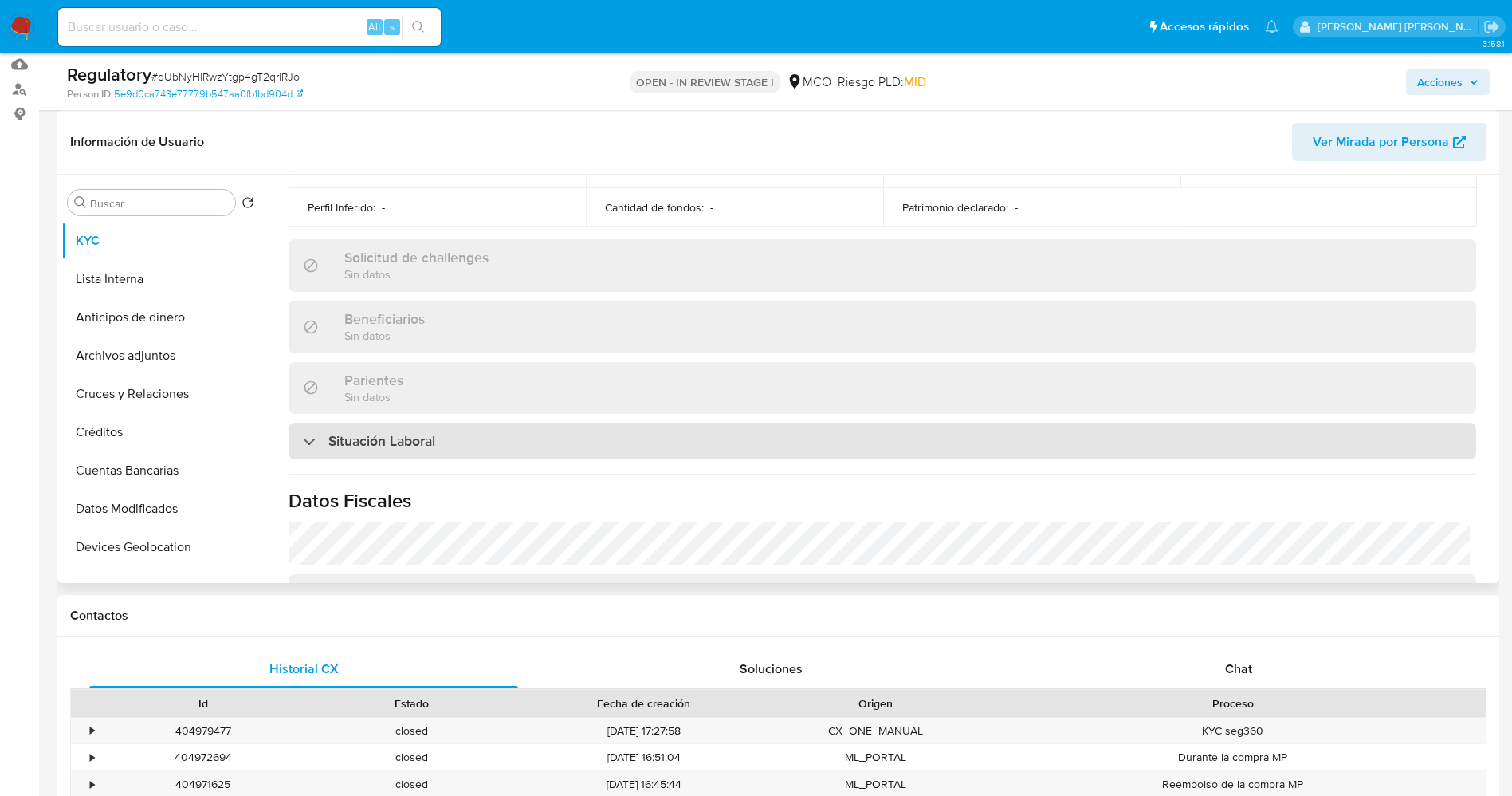
click at [420, 451] on div "Situación Laboral" at bounding box center [882, 441] width 1187 height 36
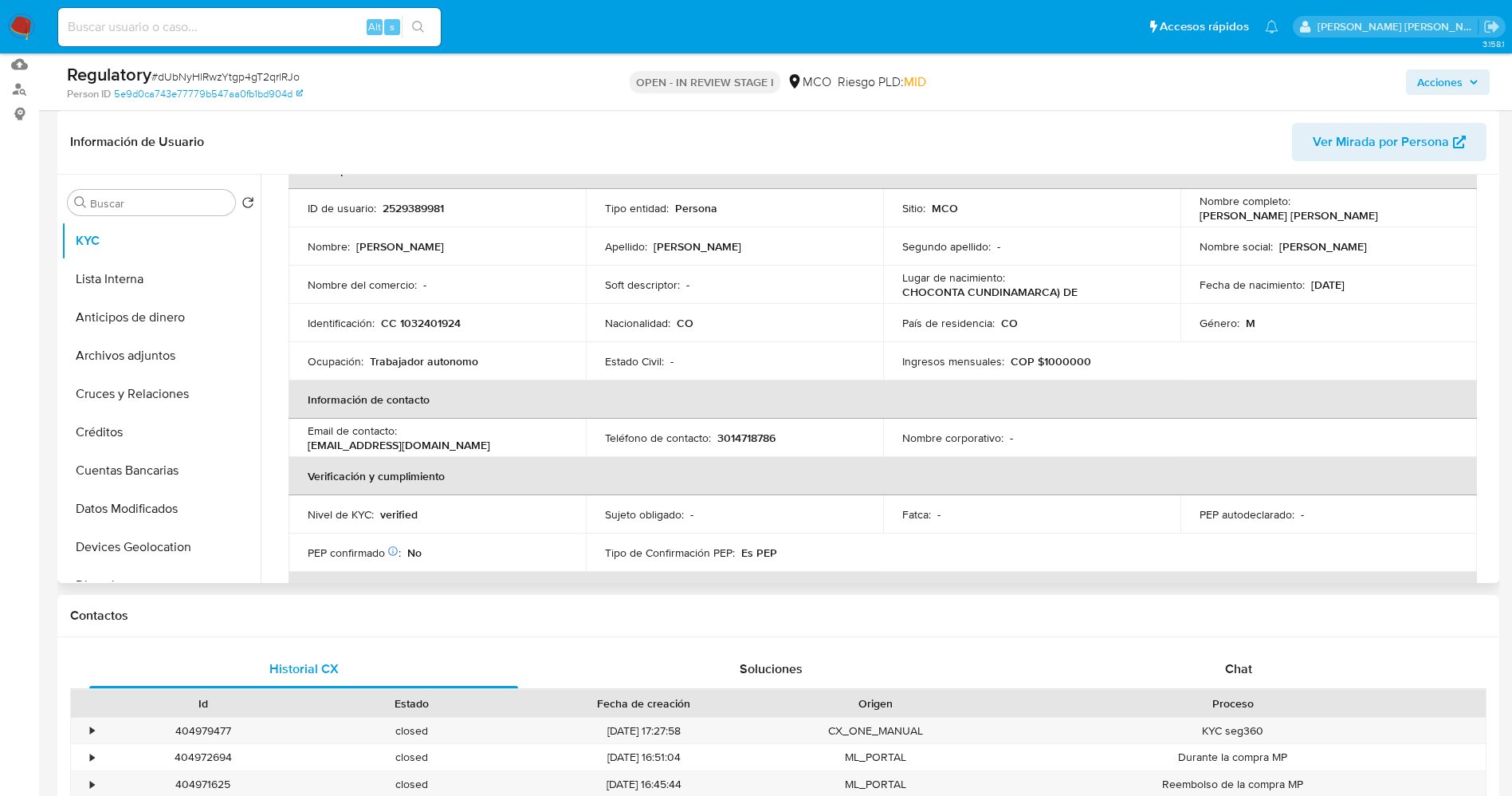
scroll to position [0, 0]
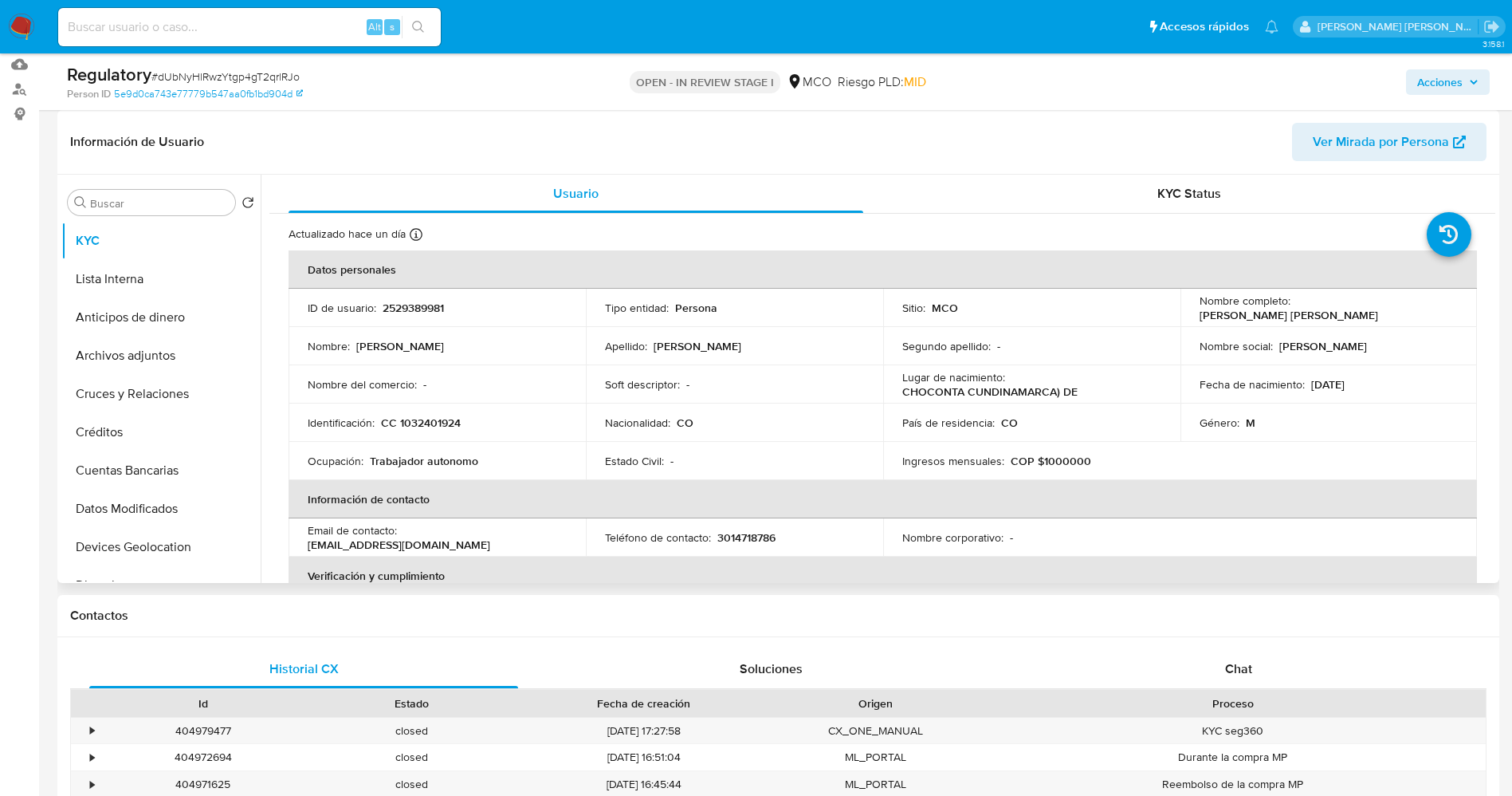
drag, startPoint x: 1287, startPoint y: 307, endPoint x: 1442, endPoint y: 307, distance: 155.0
click at [1442, 307] on div "Nombre completo : [PERSON_NAME] [PERSON_NAME]" at bounding box center [1328, 308] width 259 height 29
copy div "[PERSON_NAME] [PERSON_NAME]"
drag, startPoint x: 396, startPoint y: 426, endPoint x: 483, endPoint y: 426, distance: 87.0
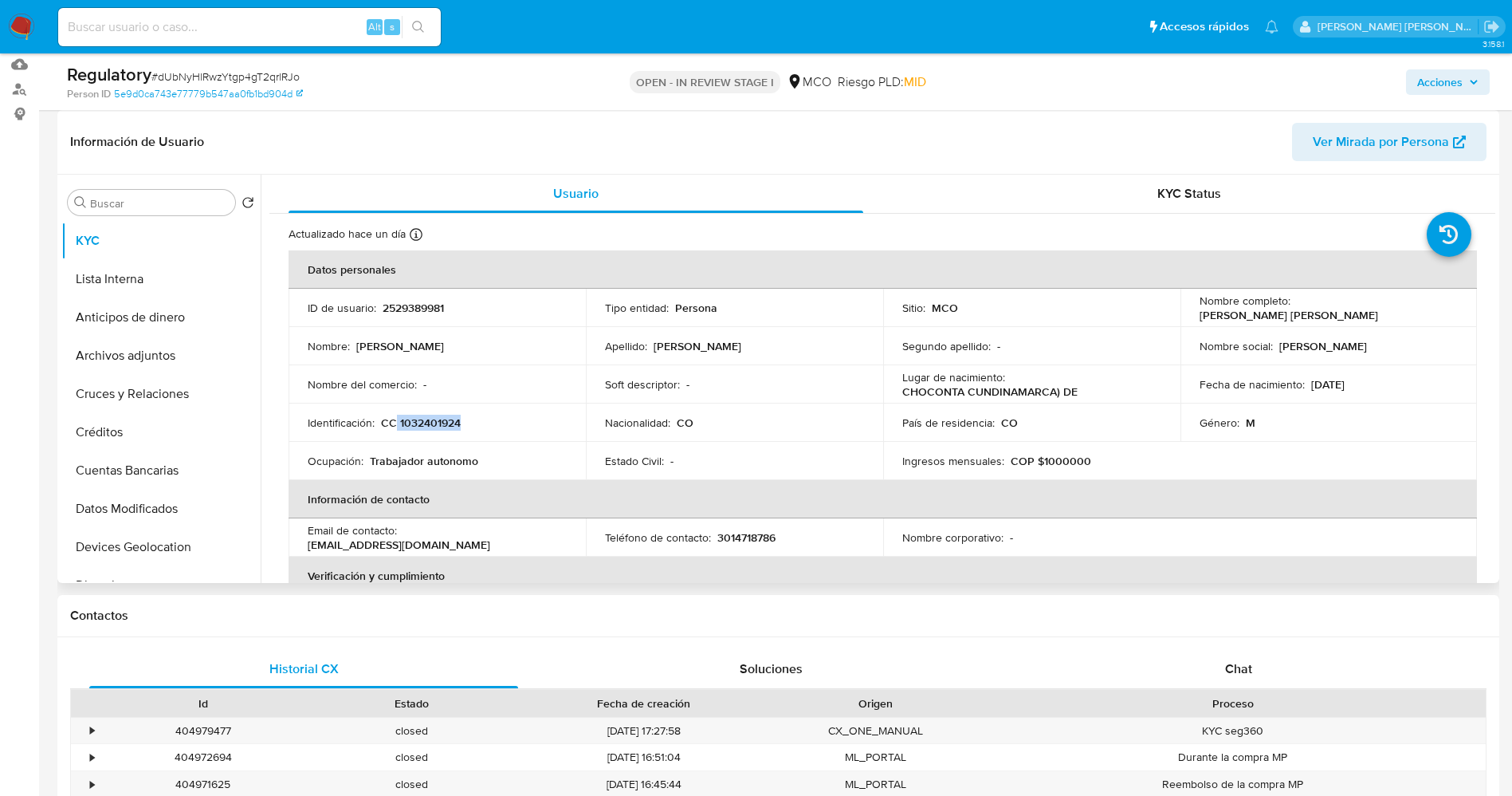
click at [500, 426] on div "Identificación : CC 1032401924" at bounding box center [436, 423] width 259 height 15
copy p "1032401924"
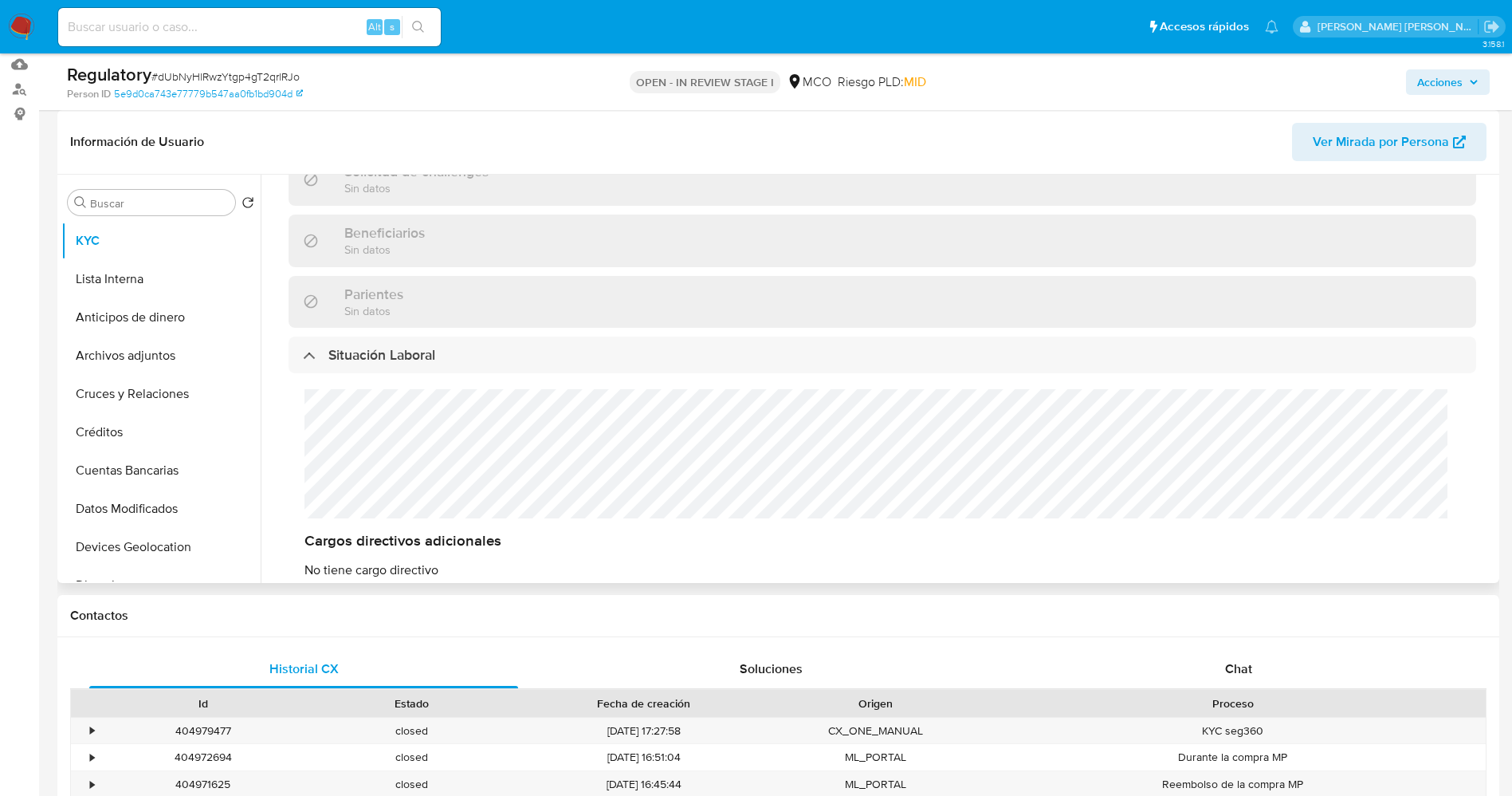
scroll to position [718, 0]
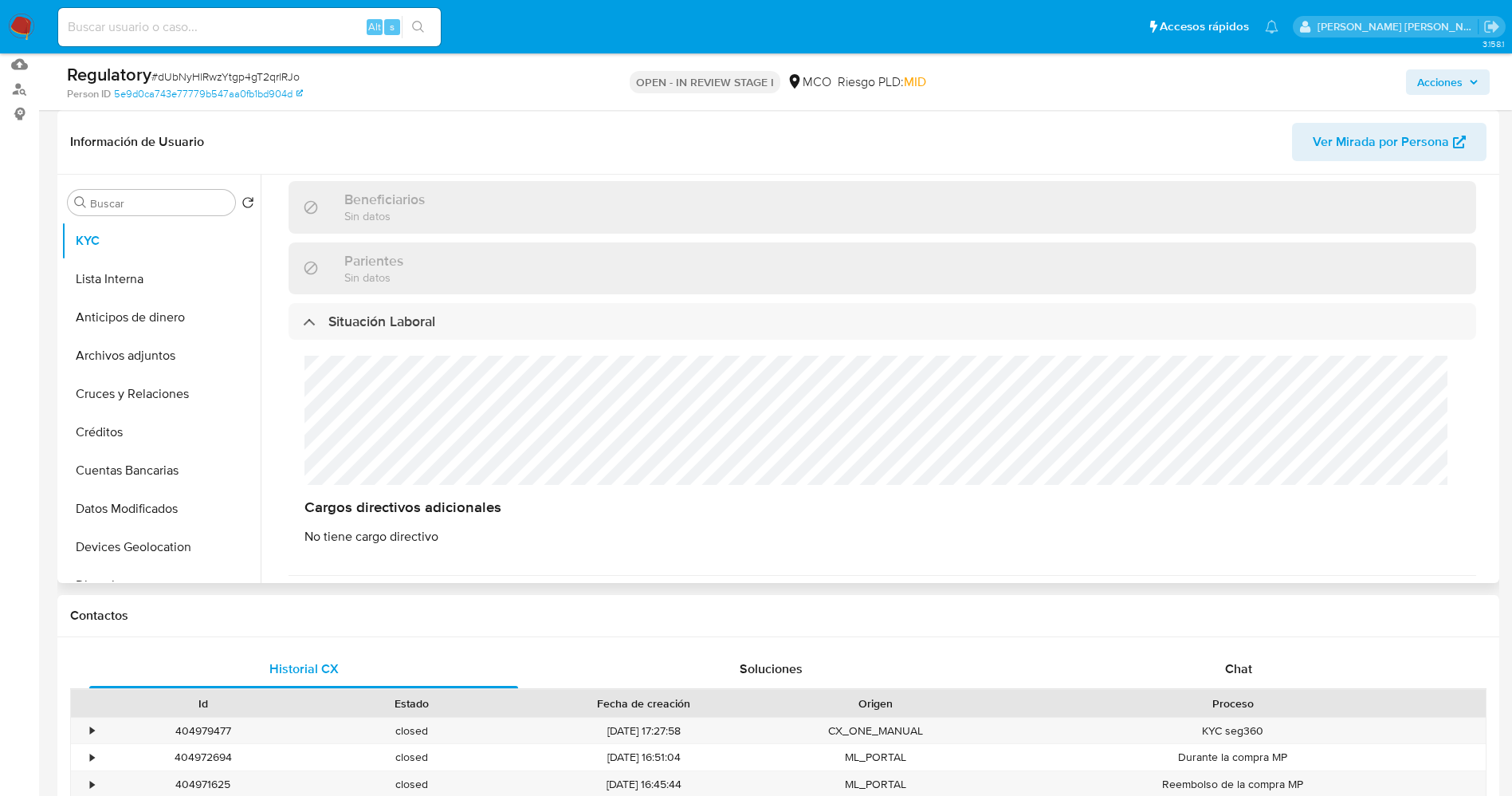
click at [382, 433] on div "Cargos directivos adicionales No tiene cargo directivo" at bounding box center [882, 449] width 1187 height 221
click at [151, 281] on button "Lista Interna" at bounding box center [154, 279] width 186 height 38
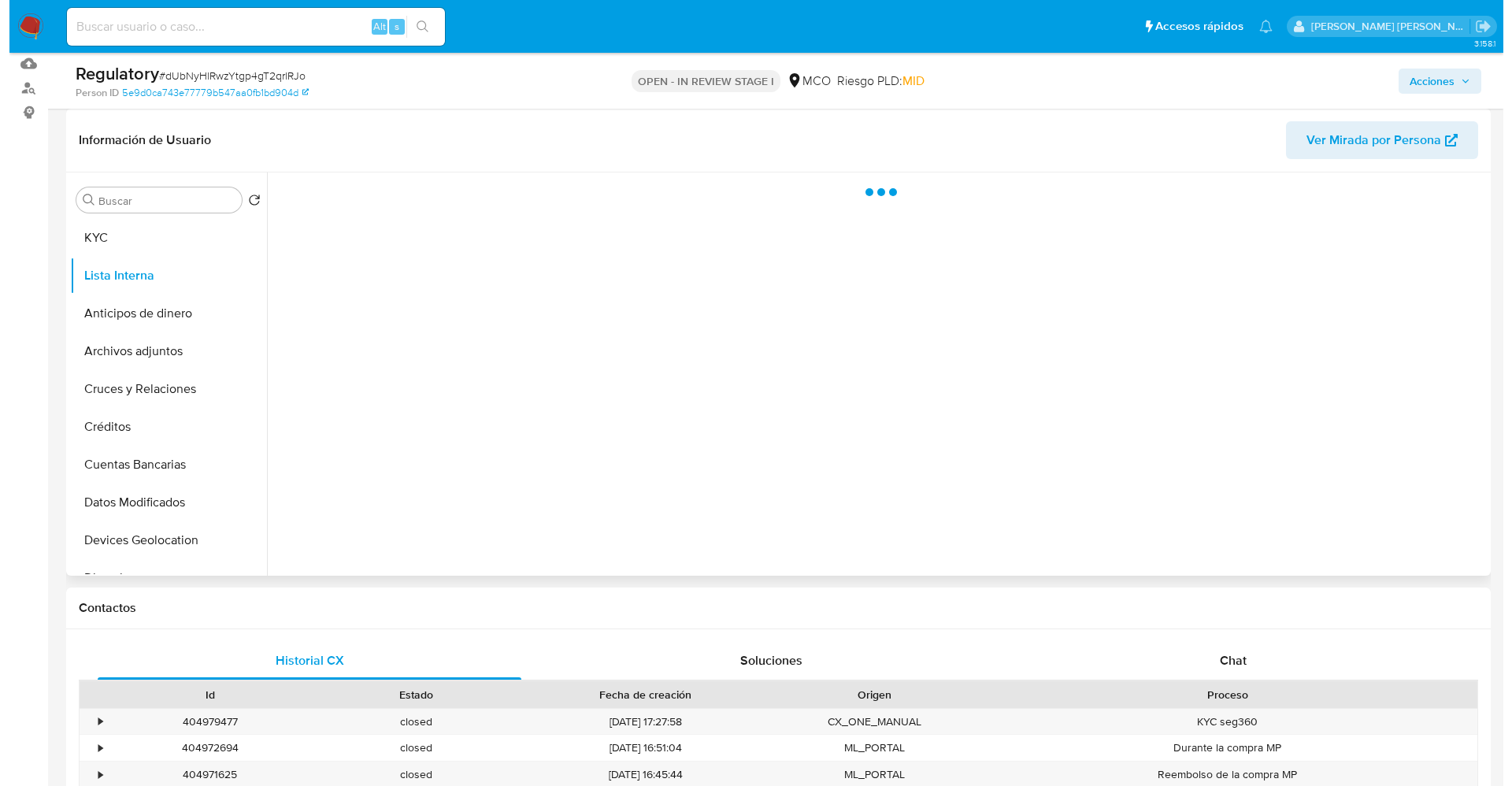
scroll to position [0, 0]
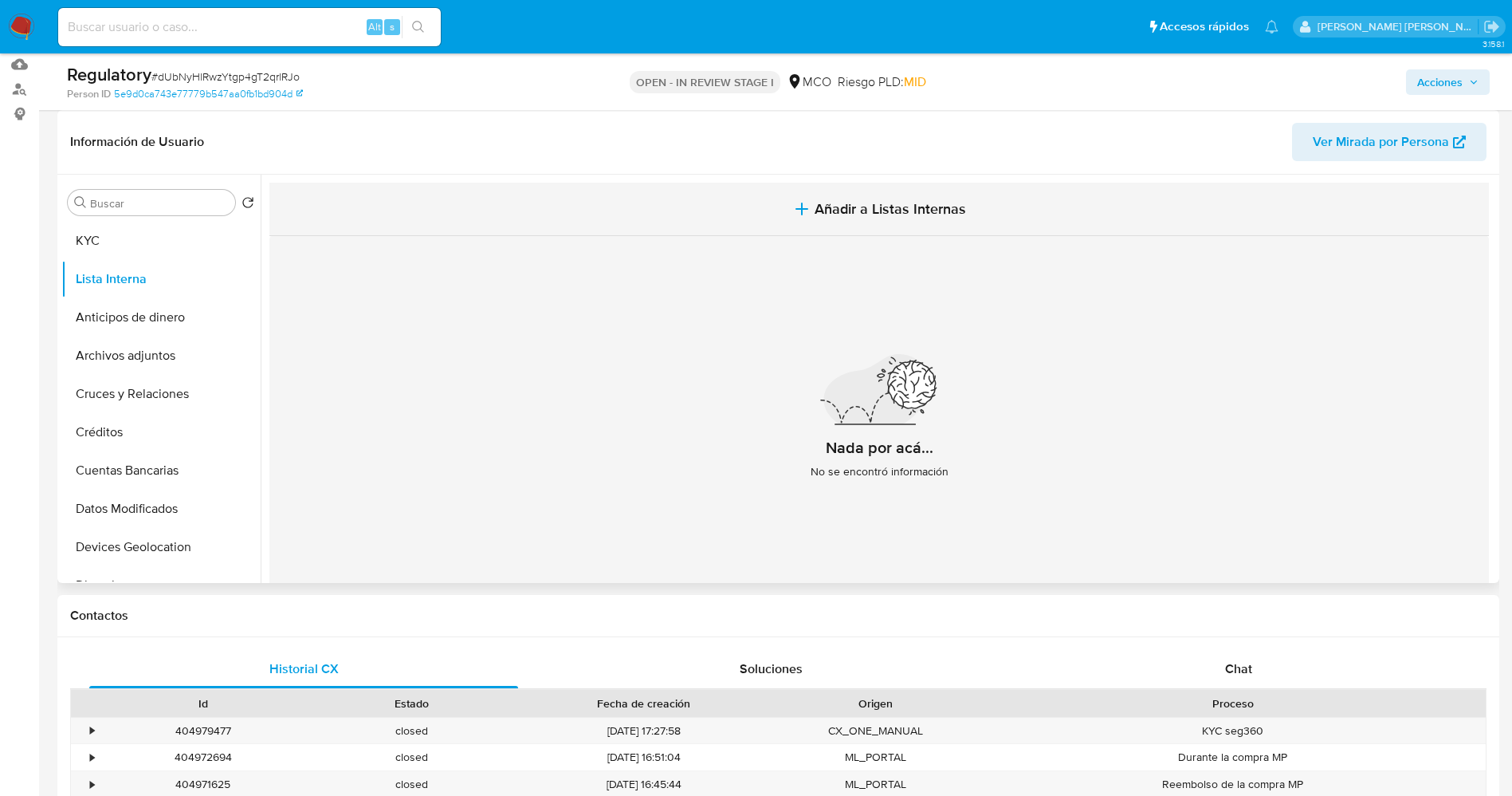
click at [896, 217] on span "Añadir a Listas Internas" at bounding box center [890, 208] width 152 height 17
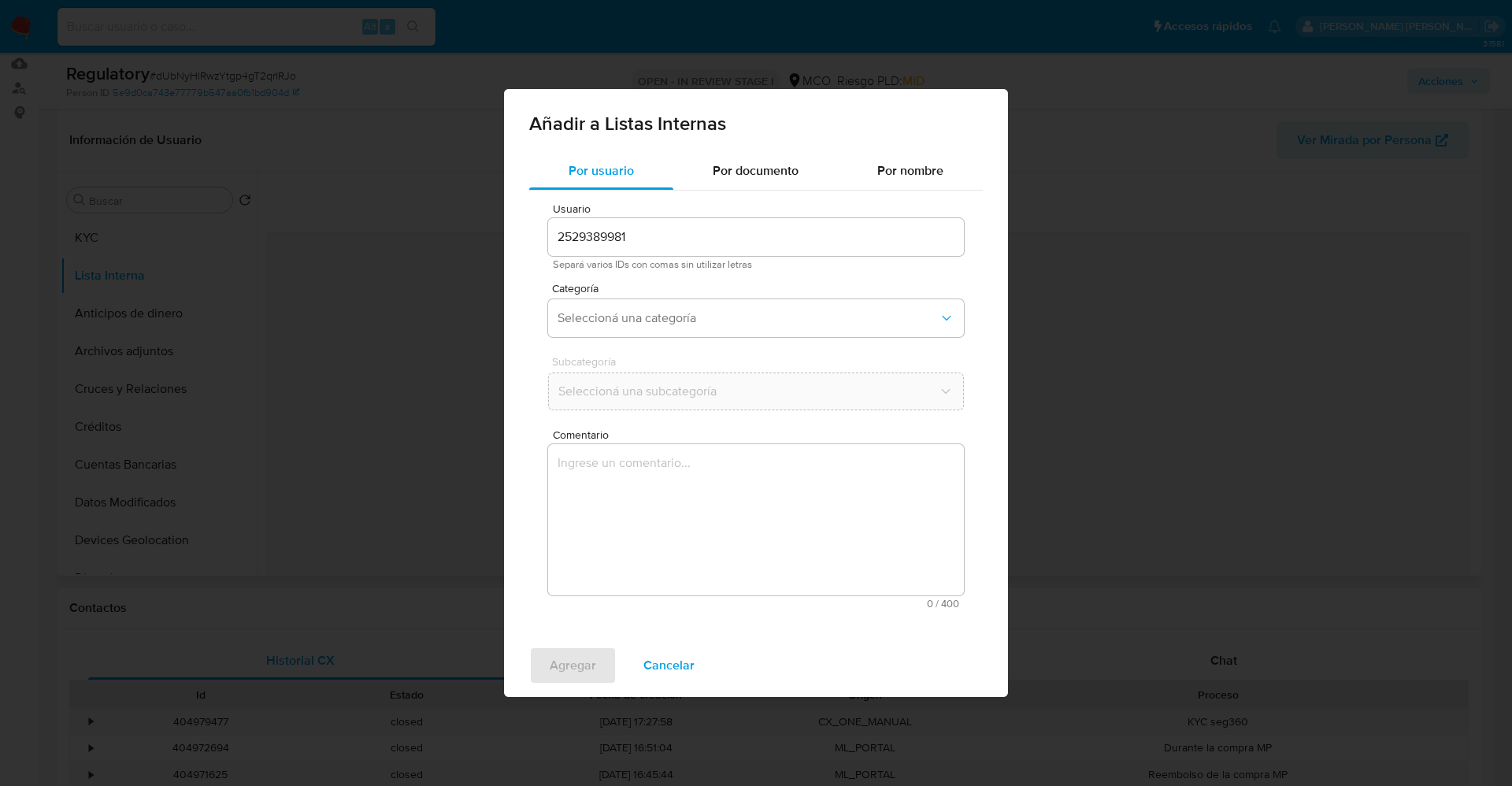
click at [708, 290] on span "Categoría" at bounding box center [759, 288] width 416 height 11
click at [712, 303] on button "Seleccioná una categoría" at bounding box center [756, 318] width 416 height 38
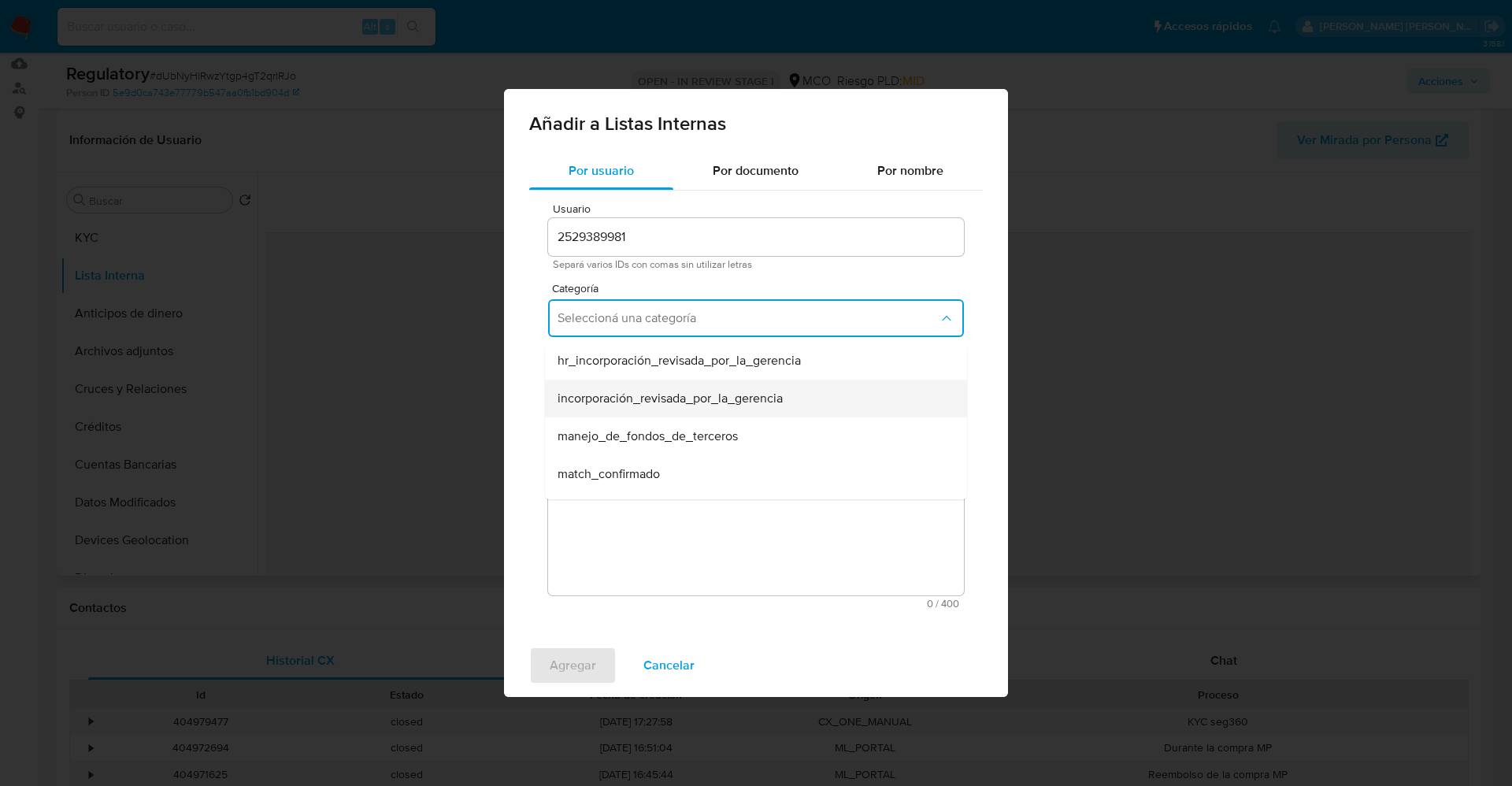
scroll to position [118, 0]
click at [681, 399] on div "match_descartado" at bounding box center [751, 393] width 387 height 38
click at [688, 389] on span "Seleccioná una subcategoría" at bounding box center [748, 392] width 381 height 16
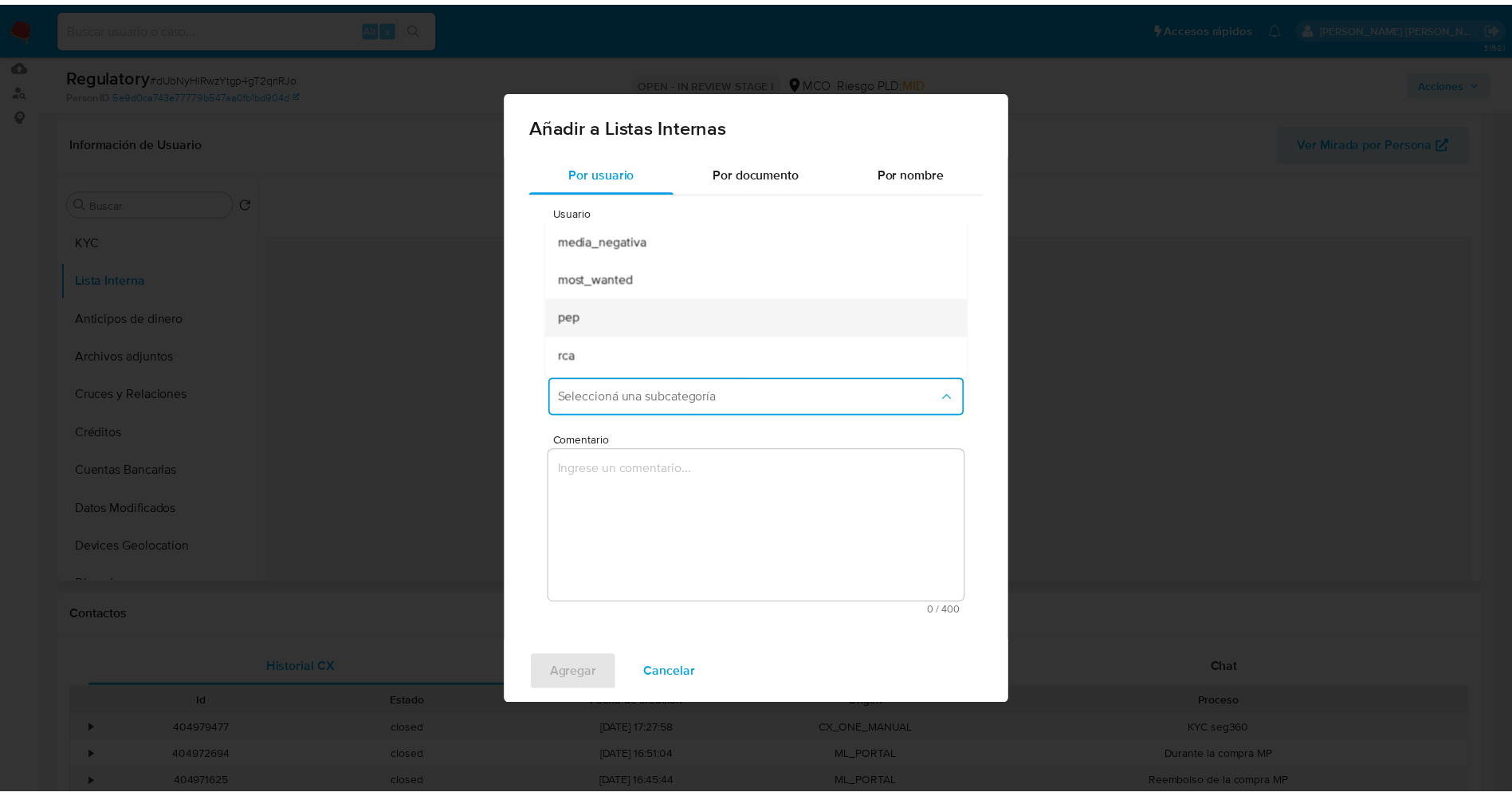
scroll to position [108, 0]
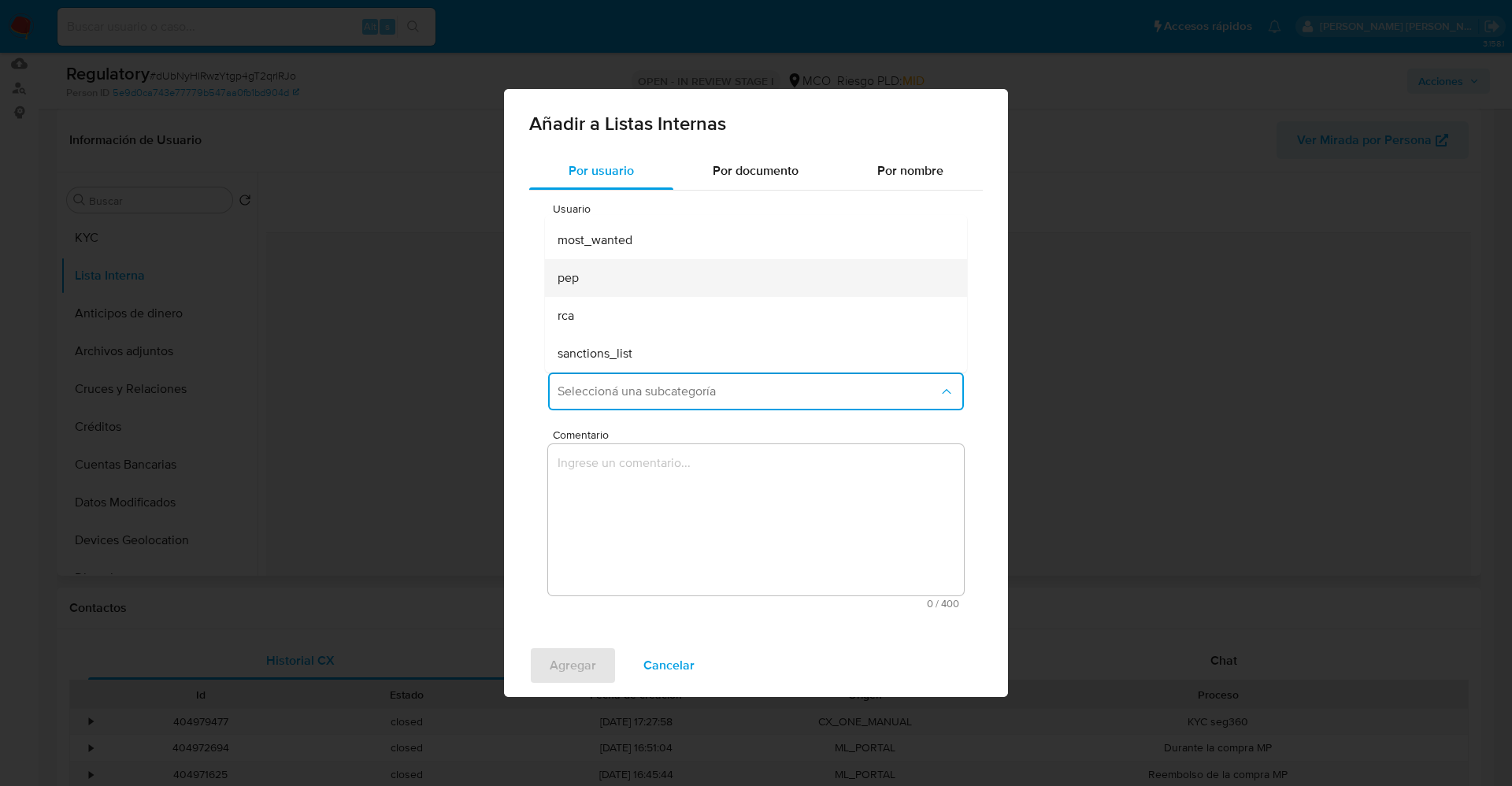
click at [649, 287] on div "pep" at bounding box center [751, 278] width 387 height 38
click at [723, 541] on textarea "Comentario" at bounding box center [756, 519] width 416 height 151
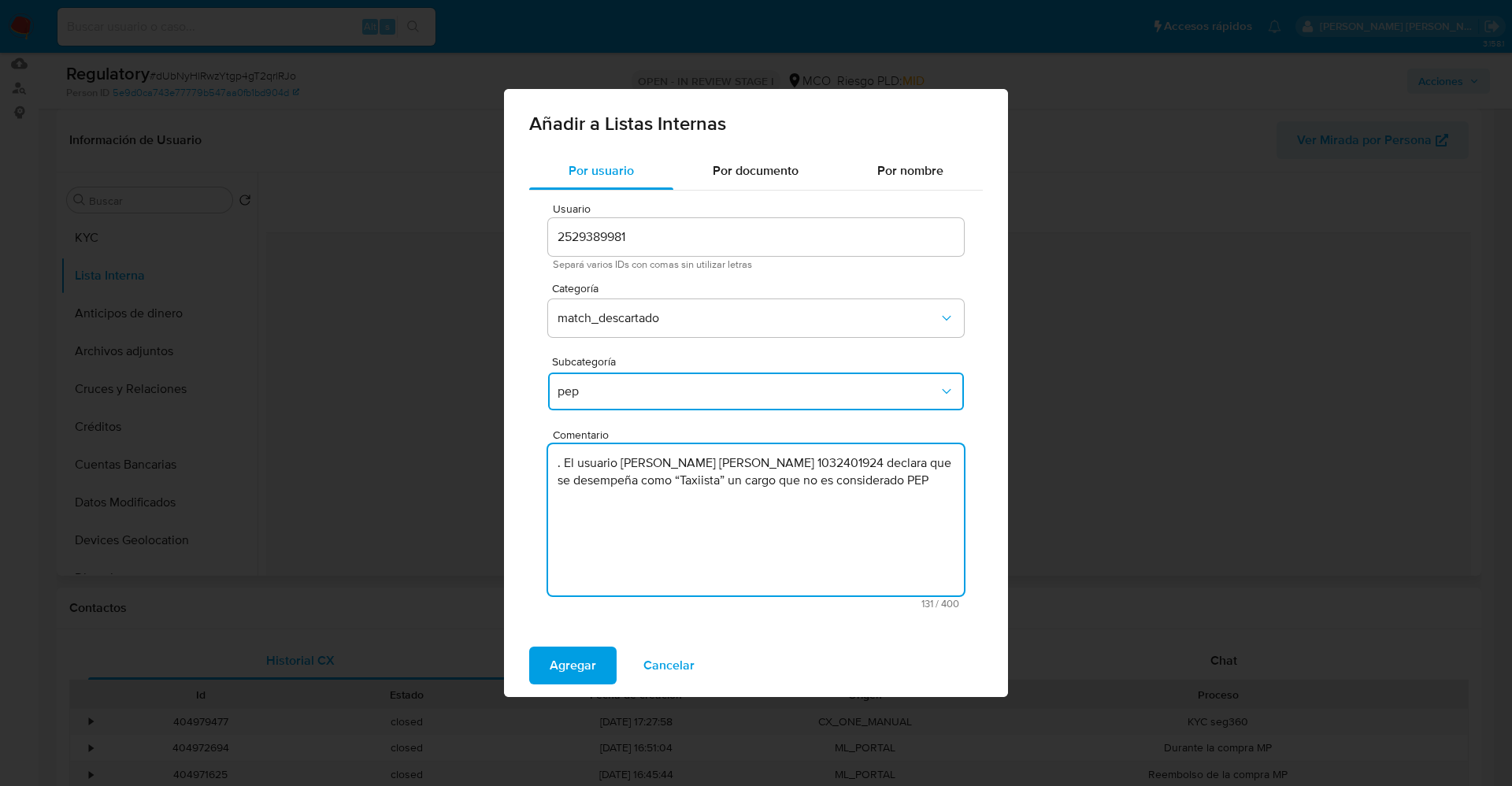
click at [565, 473] on textarea ". El usuario [PERSON_NAME] [PERSON_NAME] 1032401924 declara que se desempeña co…" at bounding box center [756, 519] width 416 height 151
type textarea "El usuario [PERSON_NAME] [PERSON_NAME] 1032401924 declara que se desempeña como…"
click at [558, 655] on span "Agregar" at bounding box center [573, 665] width 47 height 35
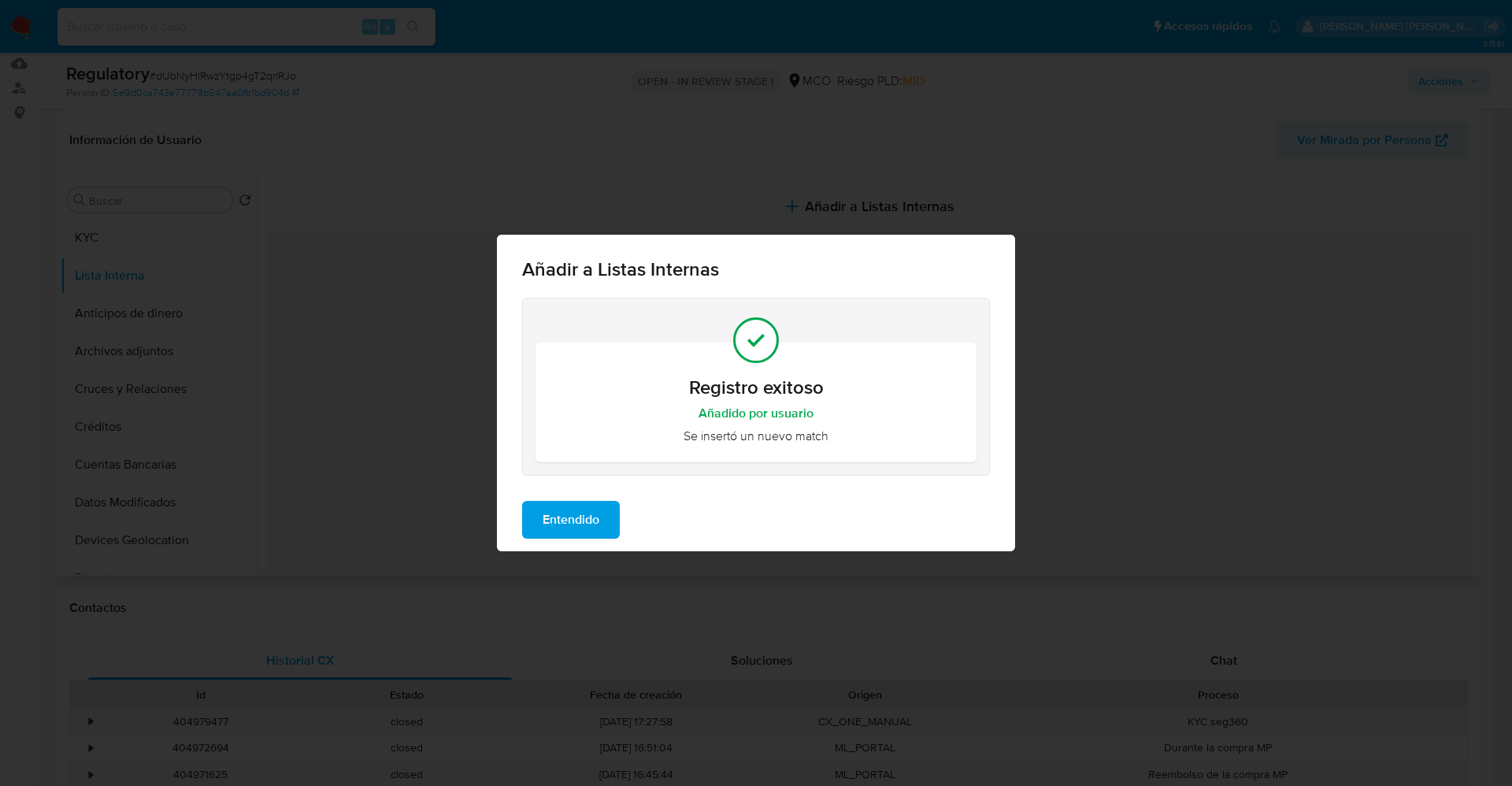
click at [568, 531] on span "Entendido" at bounding box center [570, 519] width 57 height 35
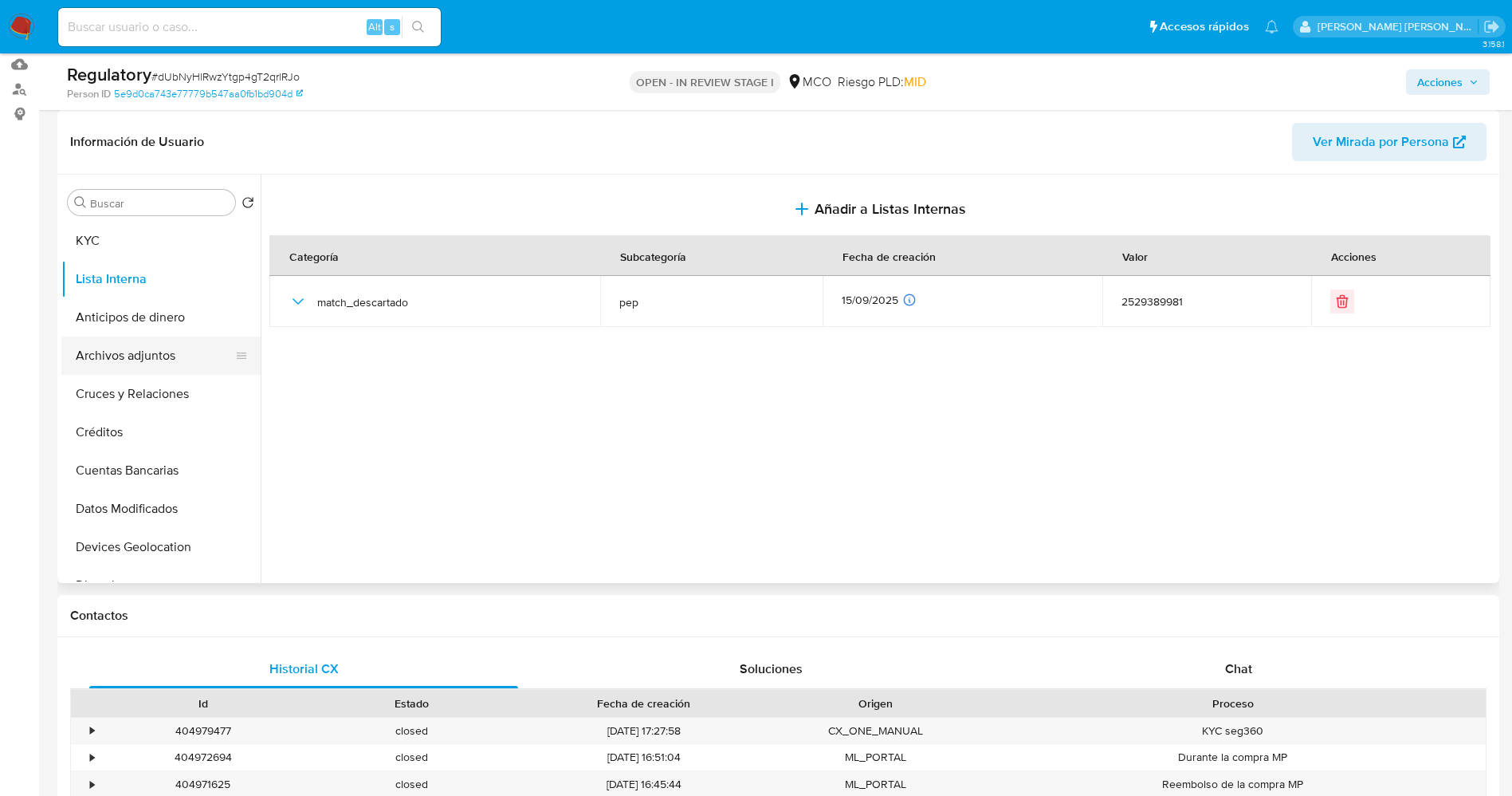
click at [125, 358] on button "Archivos adjuntos" at bounding box center [154, 356] width 186 height 38
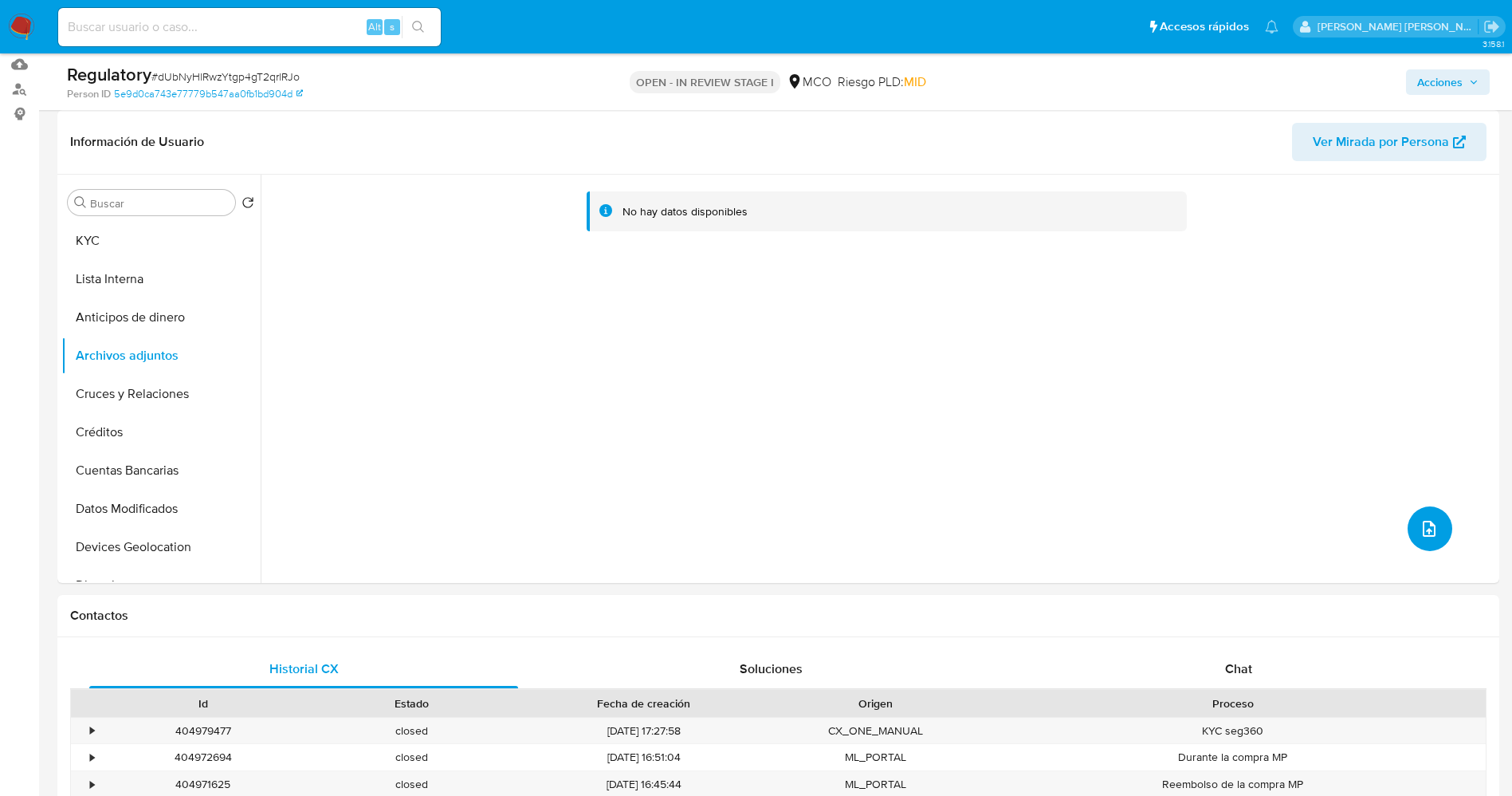
click at [1436, 529] on button "upload-file" at bounding box center [1429, 529] width 45 height 45
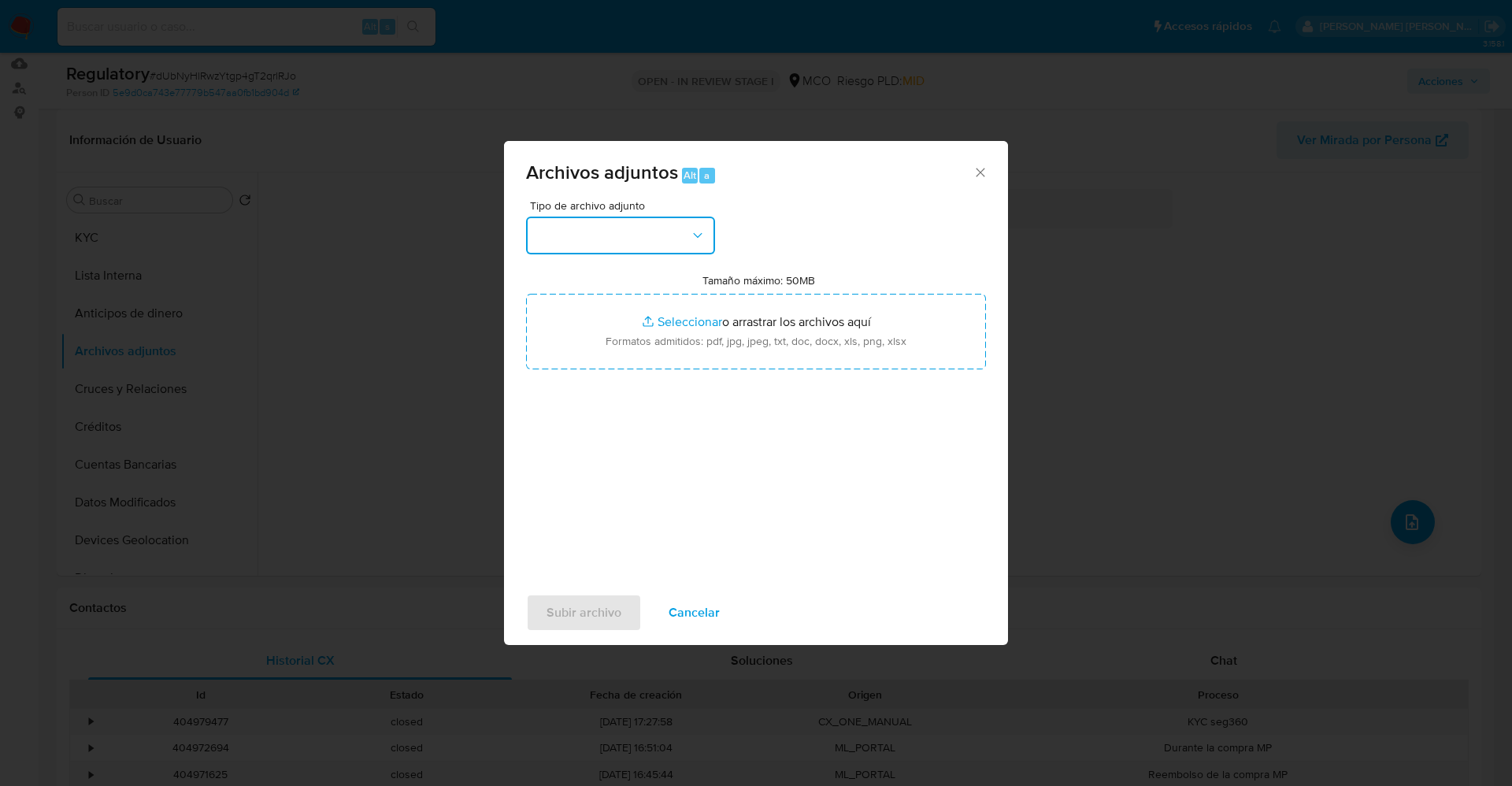
click at [657, 233] on button "button" at bounding box center [620, 235] width 189 height 38
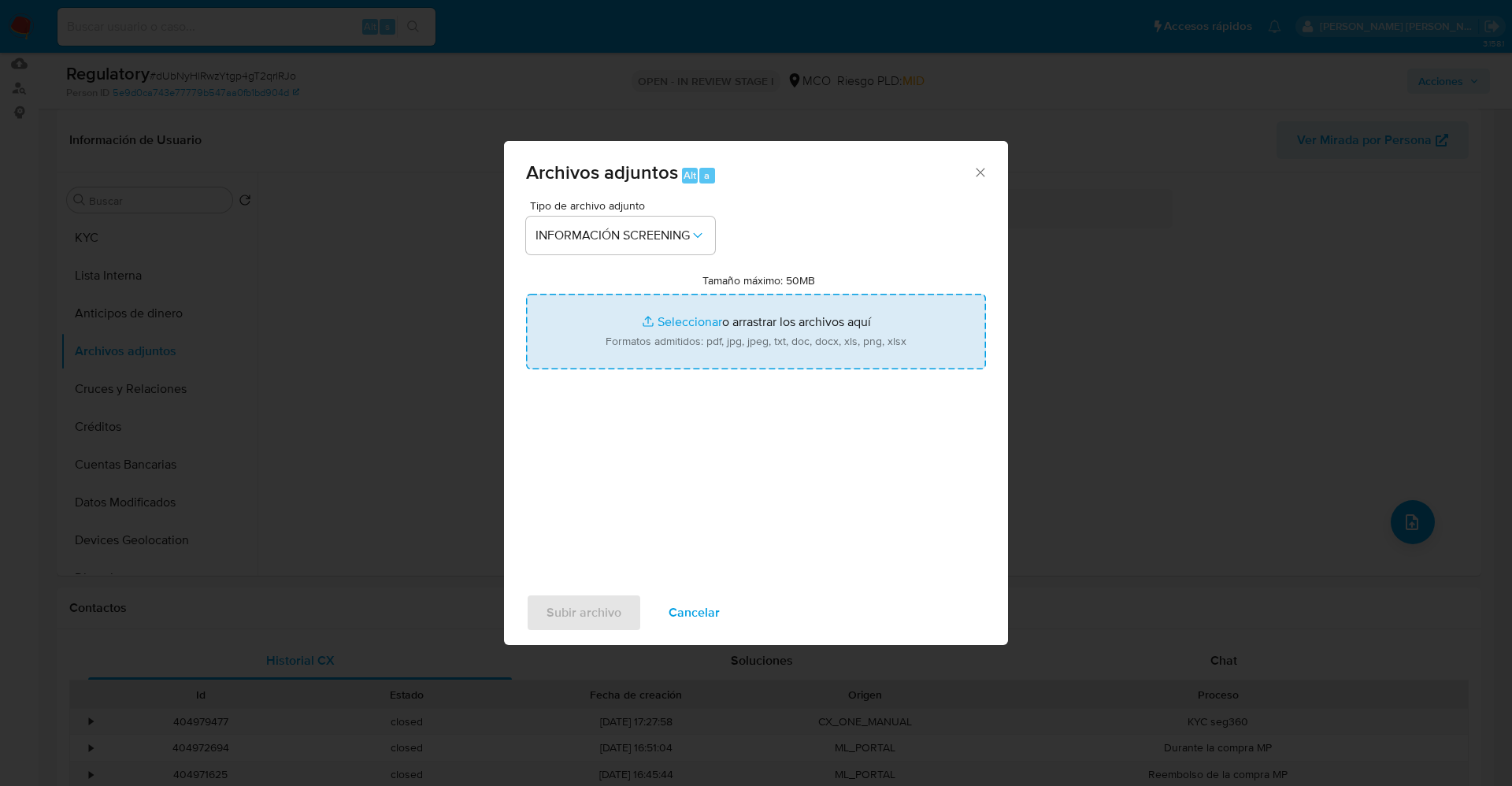
type input "C:\fakepath\CaseDossierReport_5jb7brzdmlho1k0p79t69m7x2.pdf"
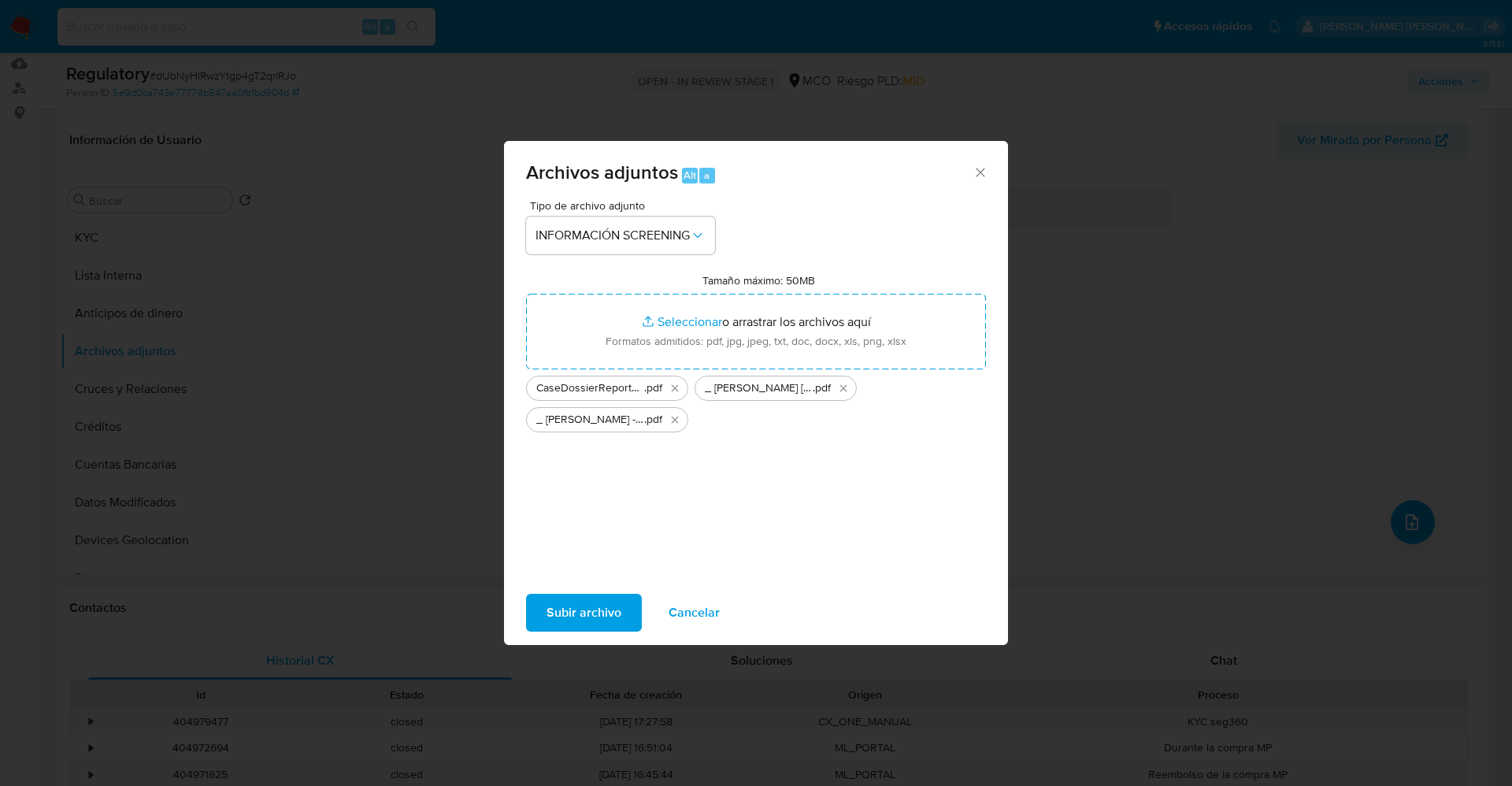
click at [614, 608] on span "Subir archivo" at bounding box center [583, 613] width 75 height 35
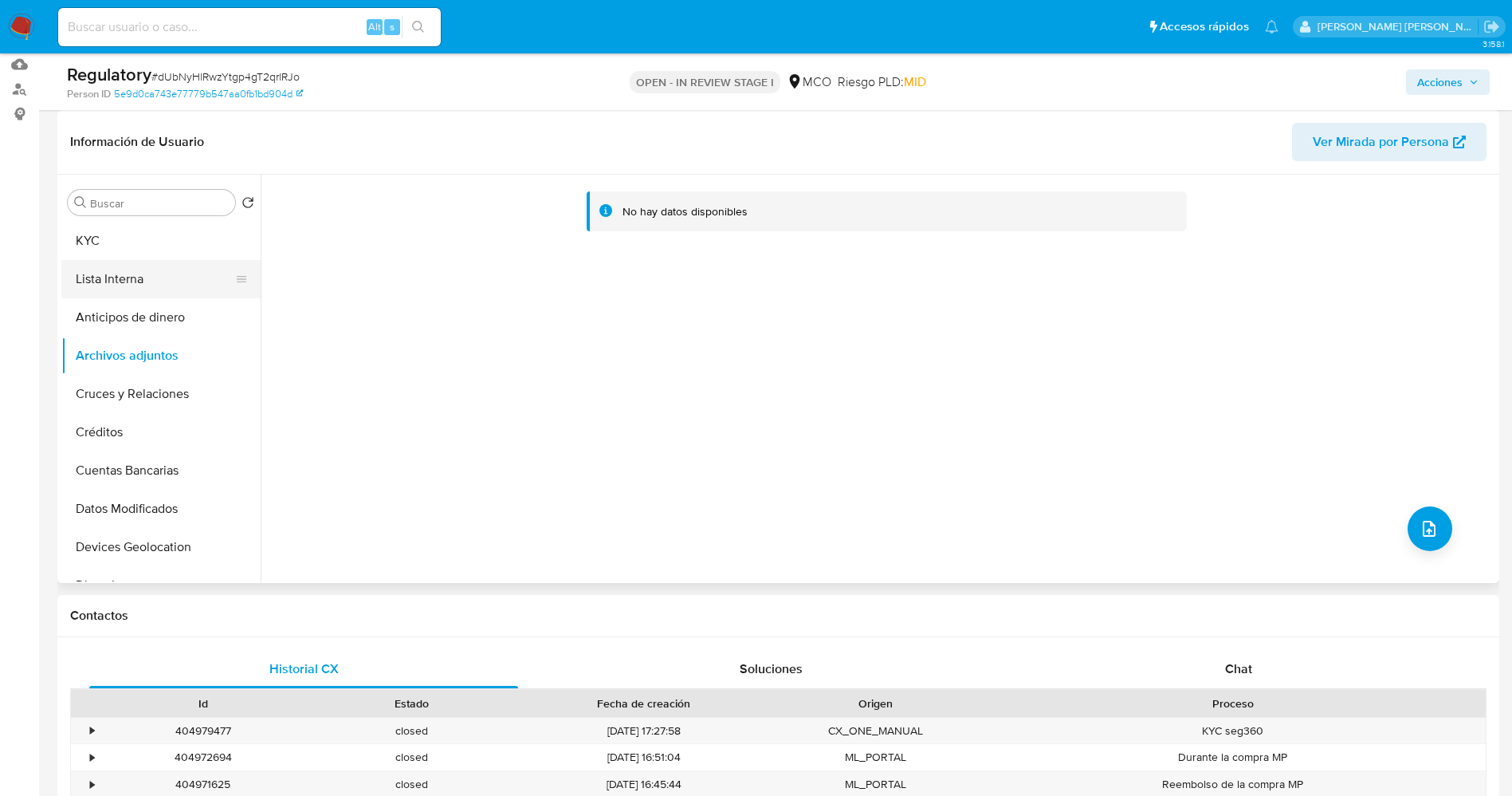
click at [122, 287] on button "Lista Interna" at bounding box center [154, 279] width 186 height 38
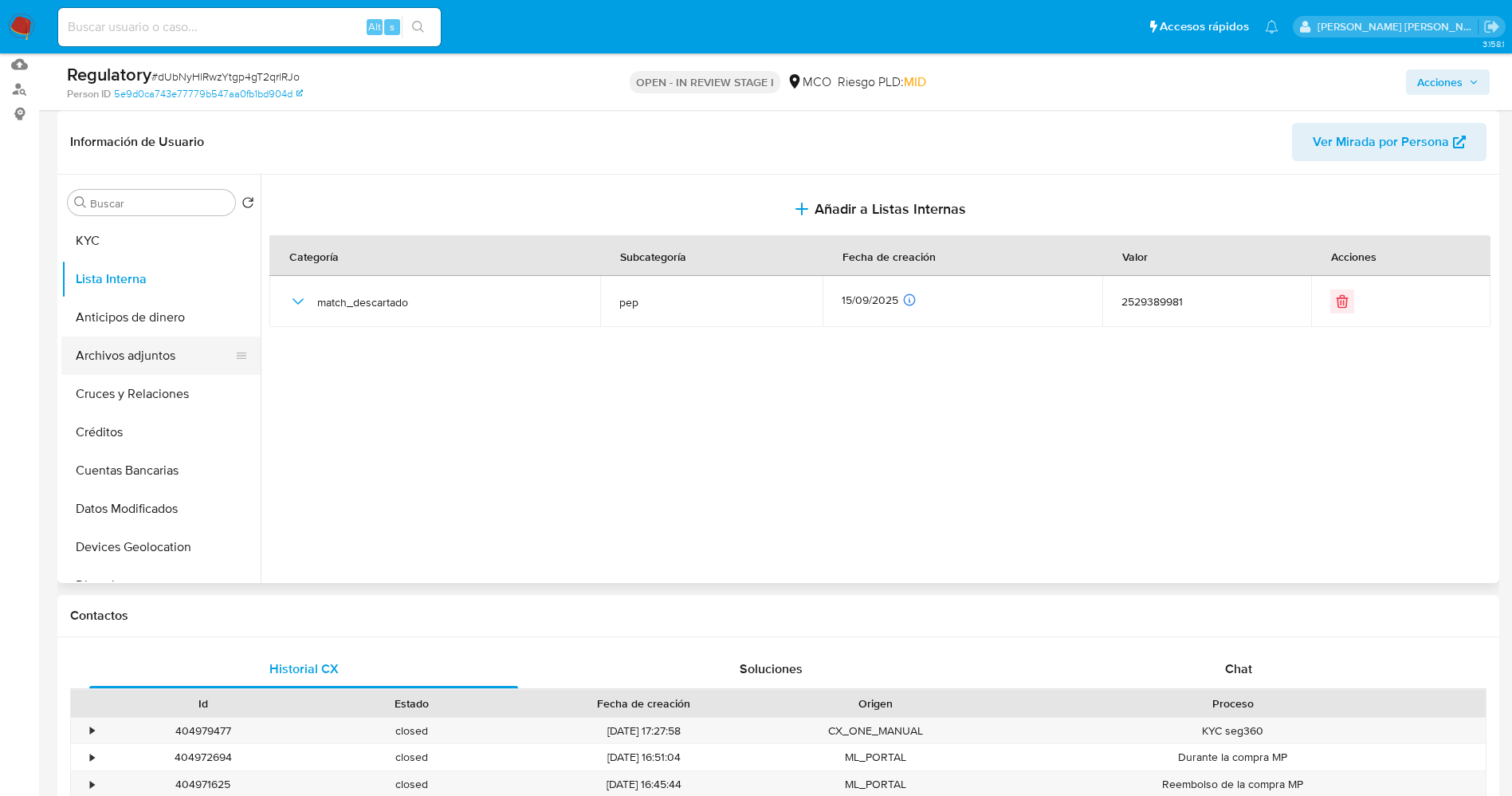
click at [143, 361] on button "Archivos adjuntos" at bounding box center [154, 356] width 186 height 38
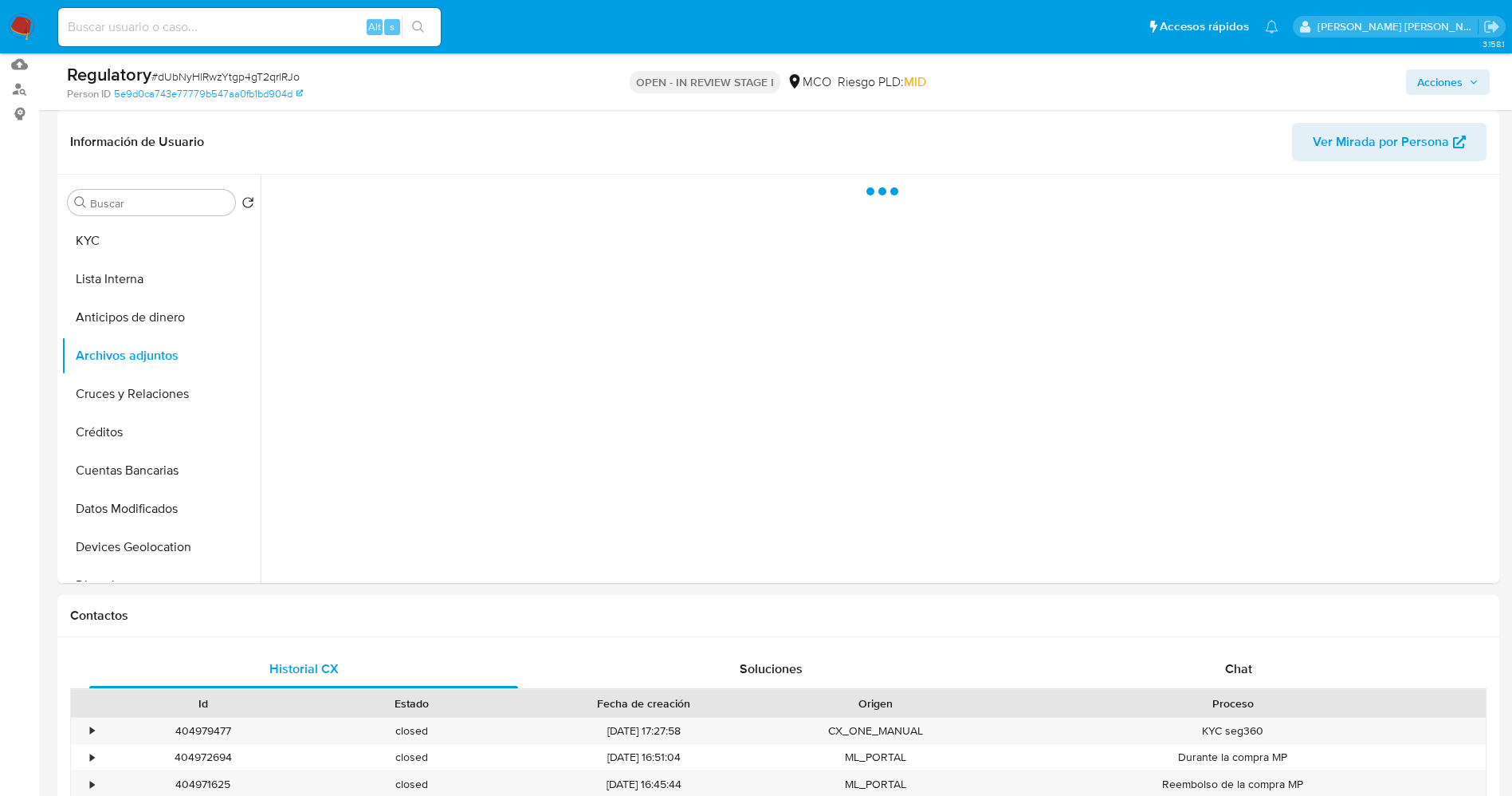
click at [1451, 86] on span "Acciones" at bounding box center [1439, 82] width 45 height 25
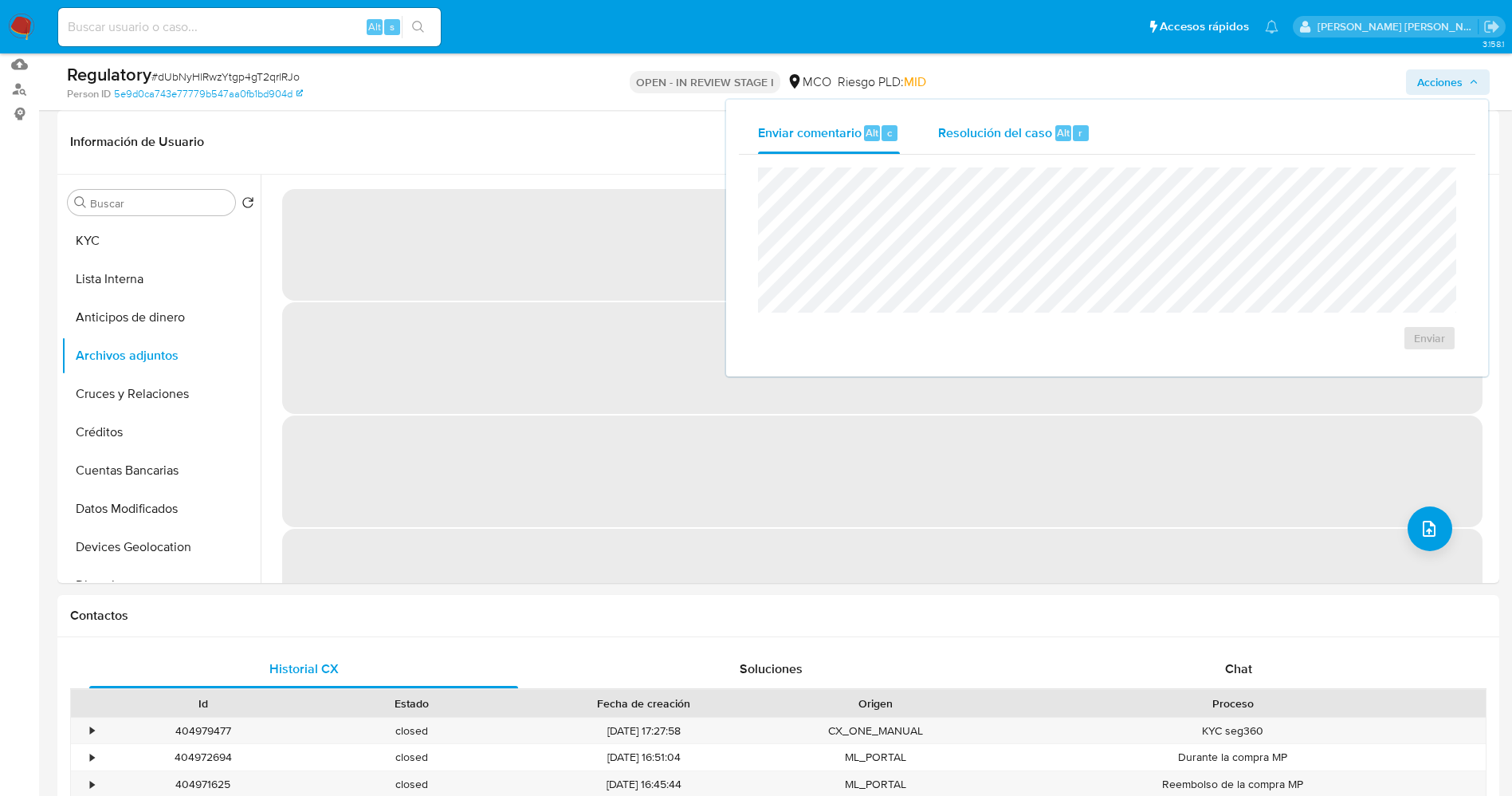
click at [1067, 122] on div "Resolución del caso Alt r" at bounding box center [1014, 134] width 152 height 42
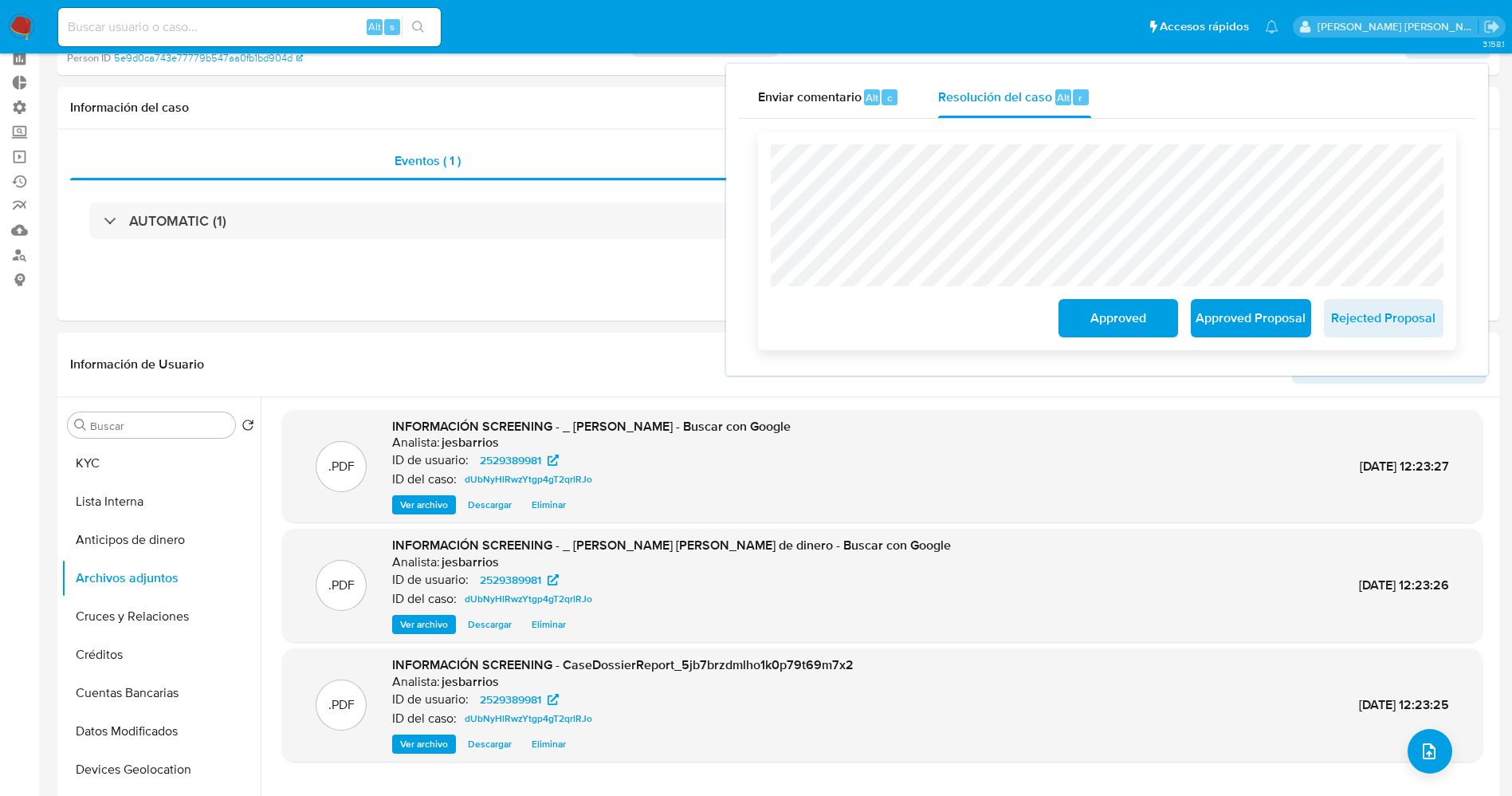
scroll to position [0, 0]
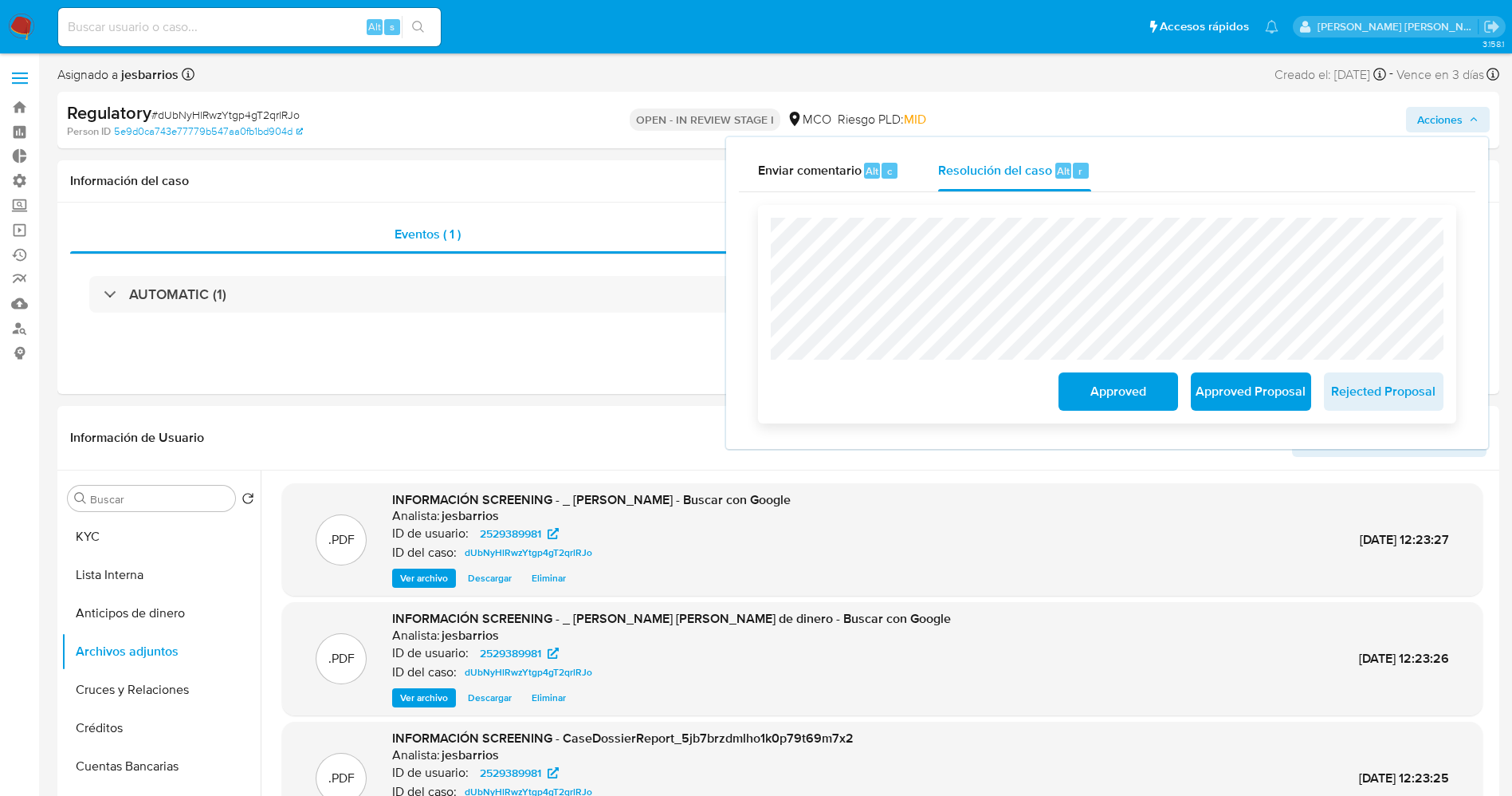
click at [1095, 397] on span "Approved" at bounding box center [1118, 391] width 78 height 35
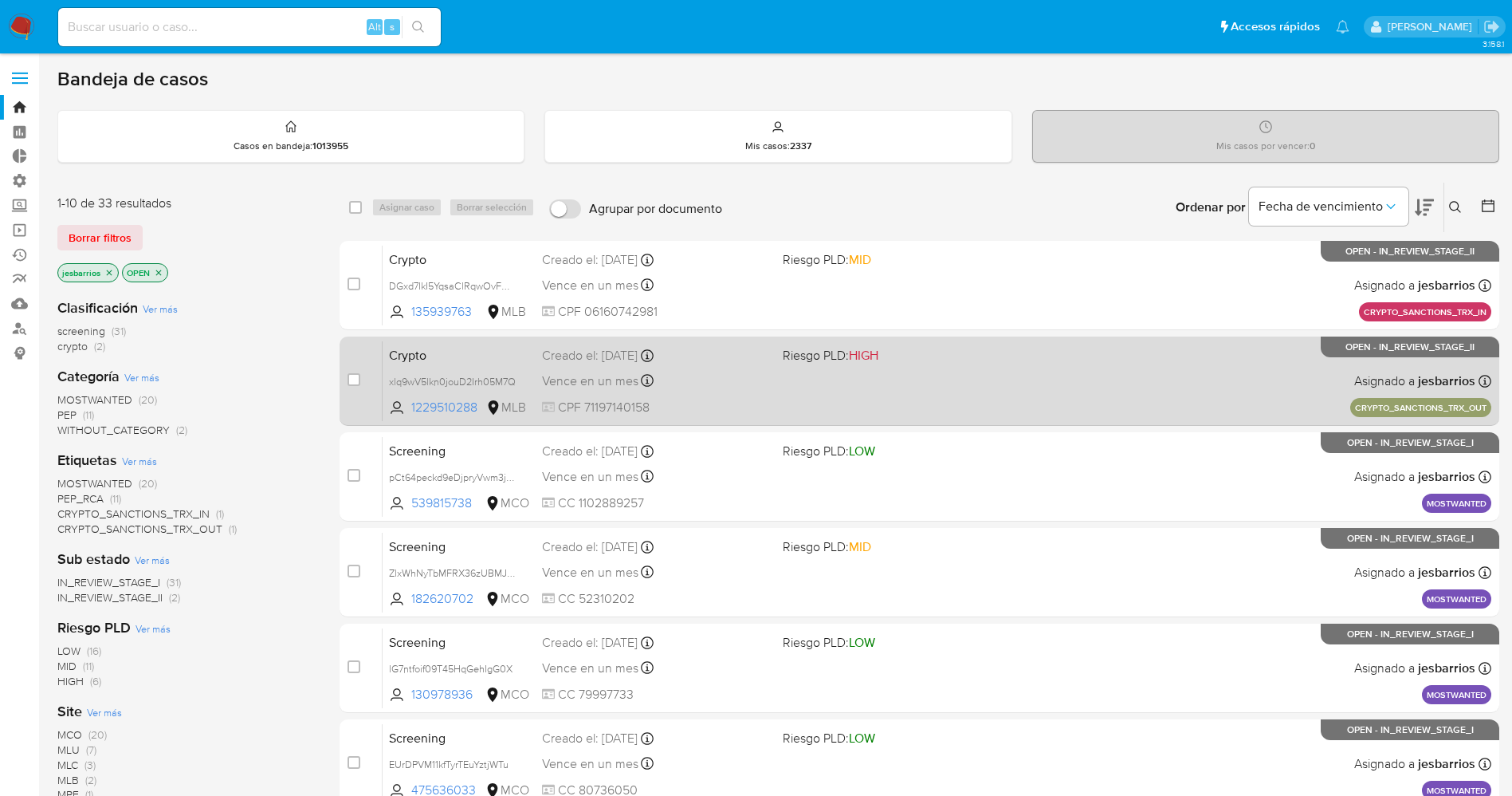
click at [707, 383] on div "Vence en un mes Vence el 27/10/2025 17:41:27" at bounding box center [656, 381] width 228 height 22
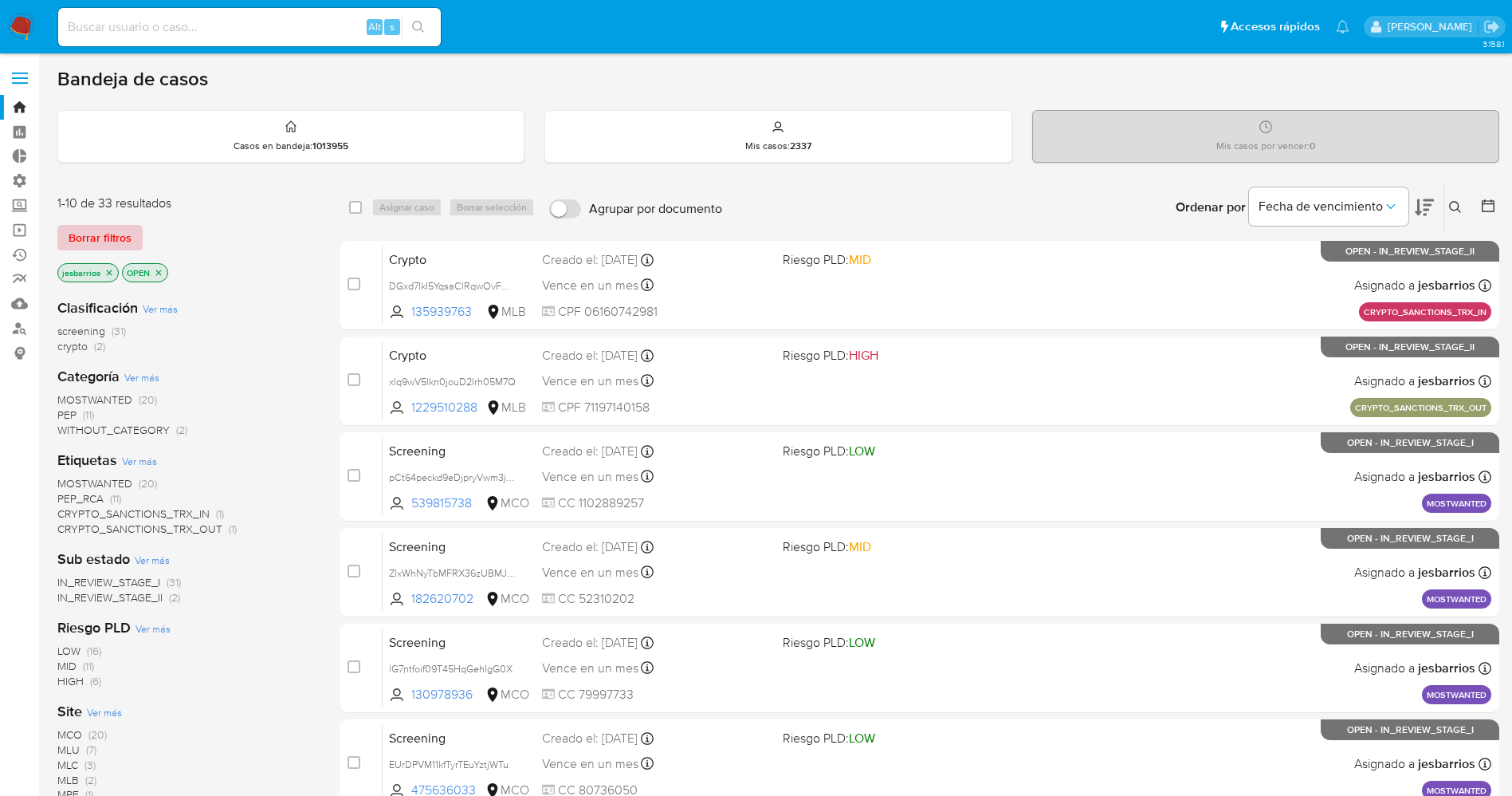
click at [113, 242] on span "Borrar filtros" at bounding box center [99, 237] width 63 height 23
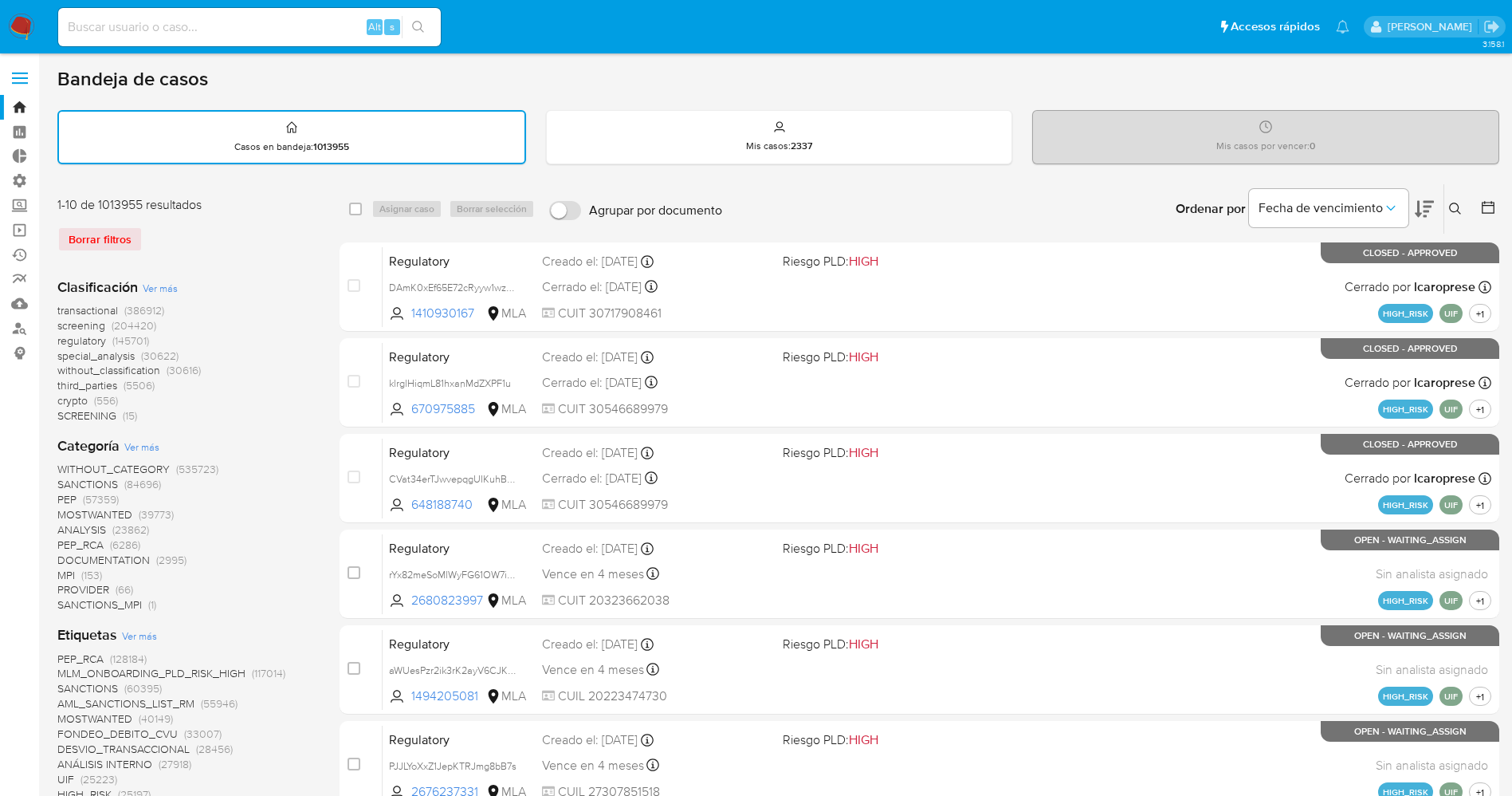
click at [85, 399] on span "crypto" at bounding box center [72, 400] width 30 height 16
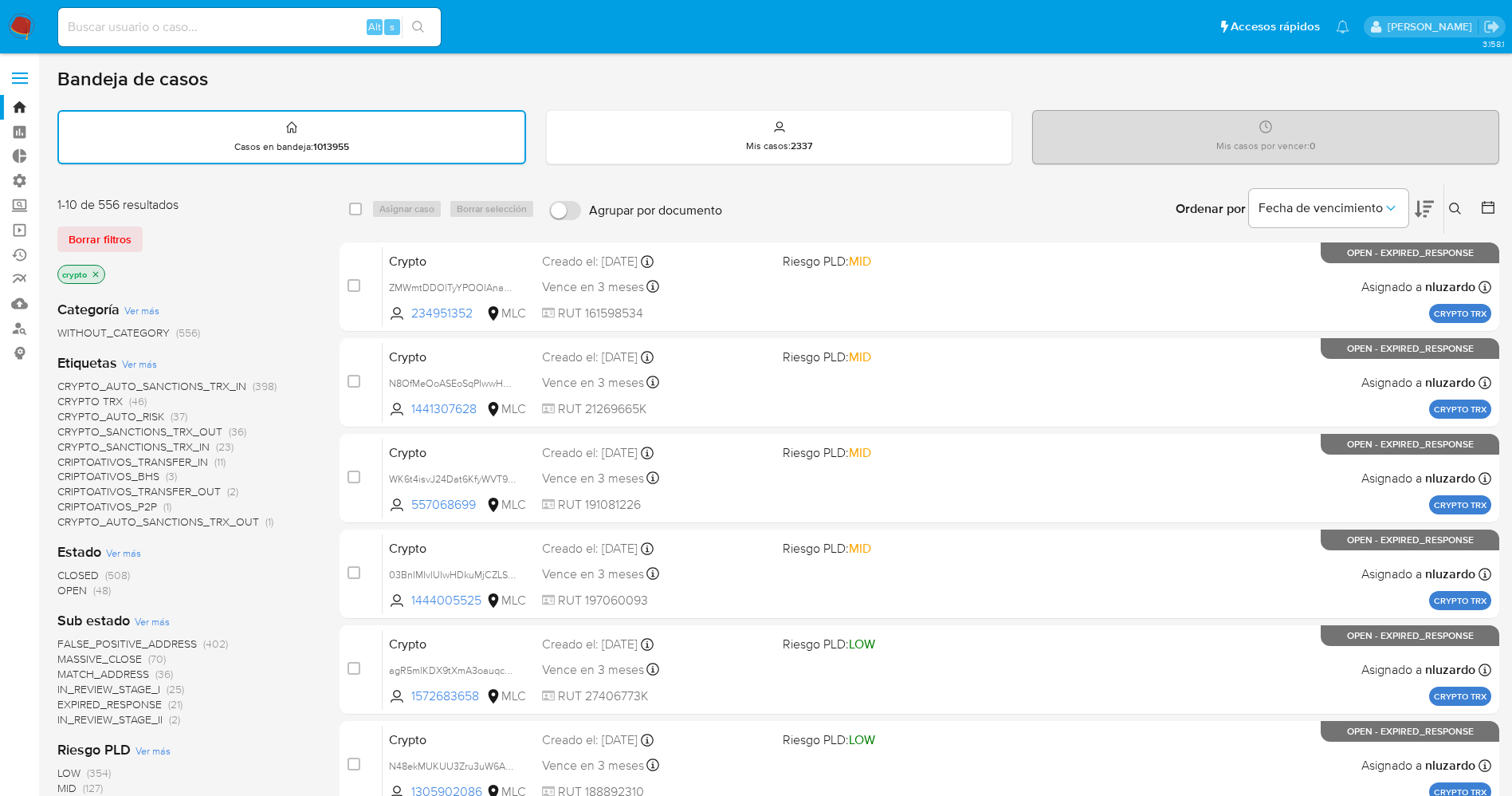
click at [171, 430] on span "CRYPTO_SANCTIONS_TRX_OUT" at bounding box center [139, 431] width 165 height 16
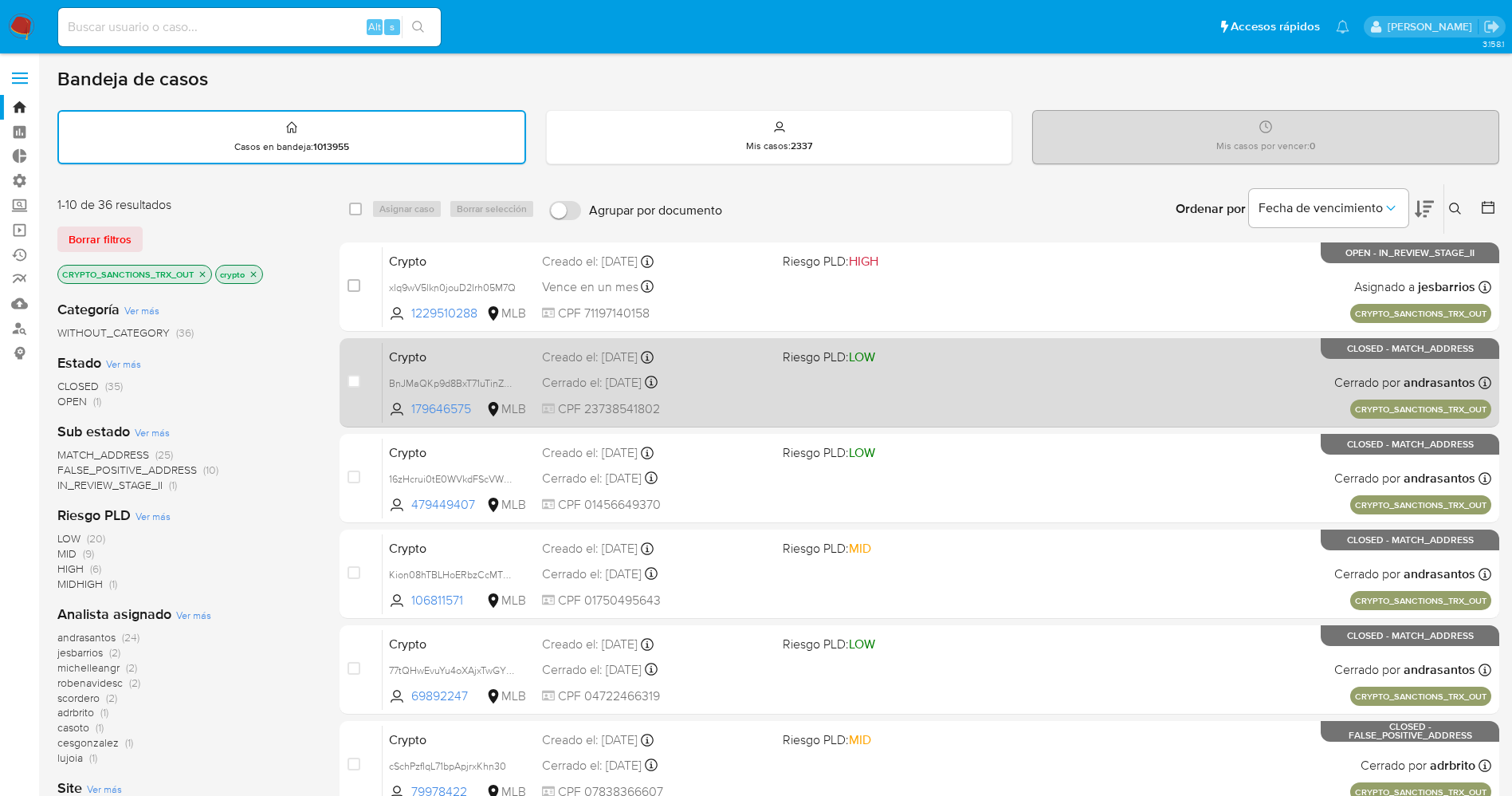
click at [802, 394] on div "Crypto BnJMaQKp9d8BxT71uTinZJTM 179646575 MLB Riesgo PLD: LOW Creado el: 25/08/…" at bounding box center [936, 382] width 1108 height 81
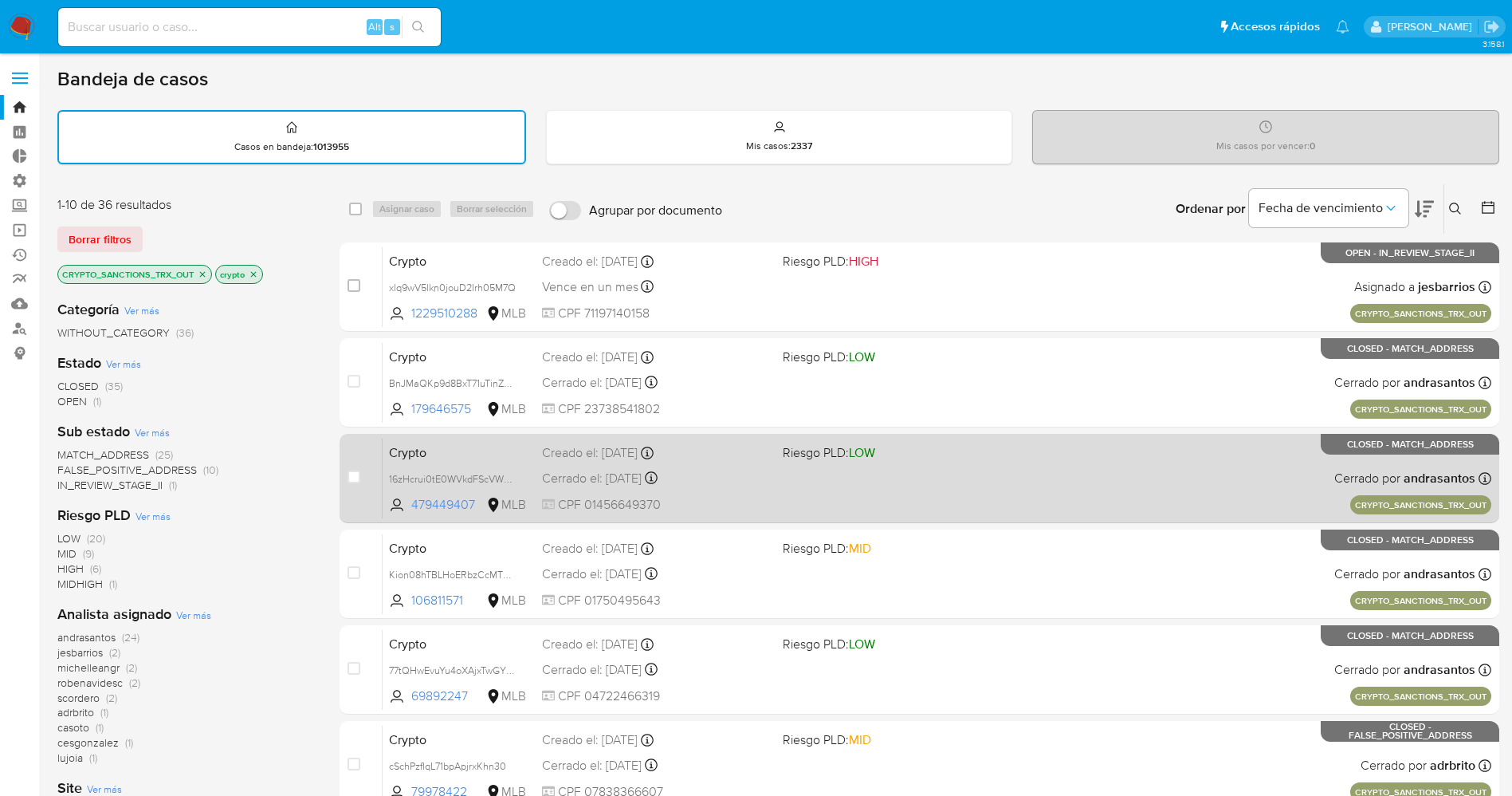
click at [903, 481] on div "Crypto 16zHcrui0tE0WVkdFScVWxac 479449407 MLB Riesgo PLD: LOW Creado el: 11/08/…" at bounding box center [936, 478] width 1108 height 81
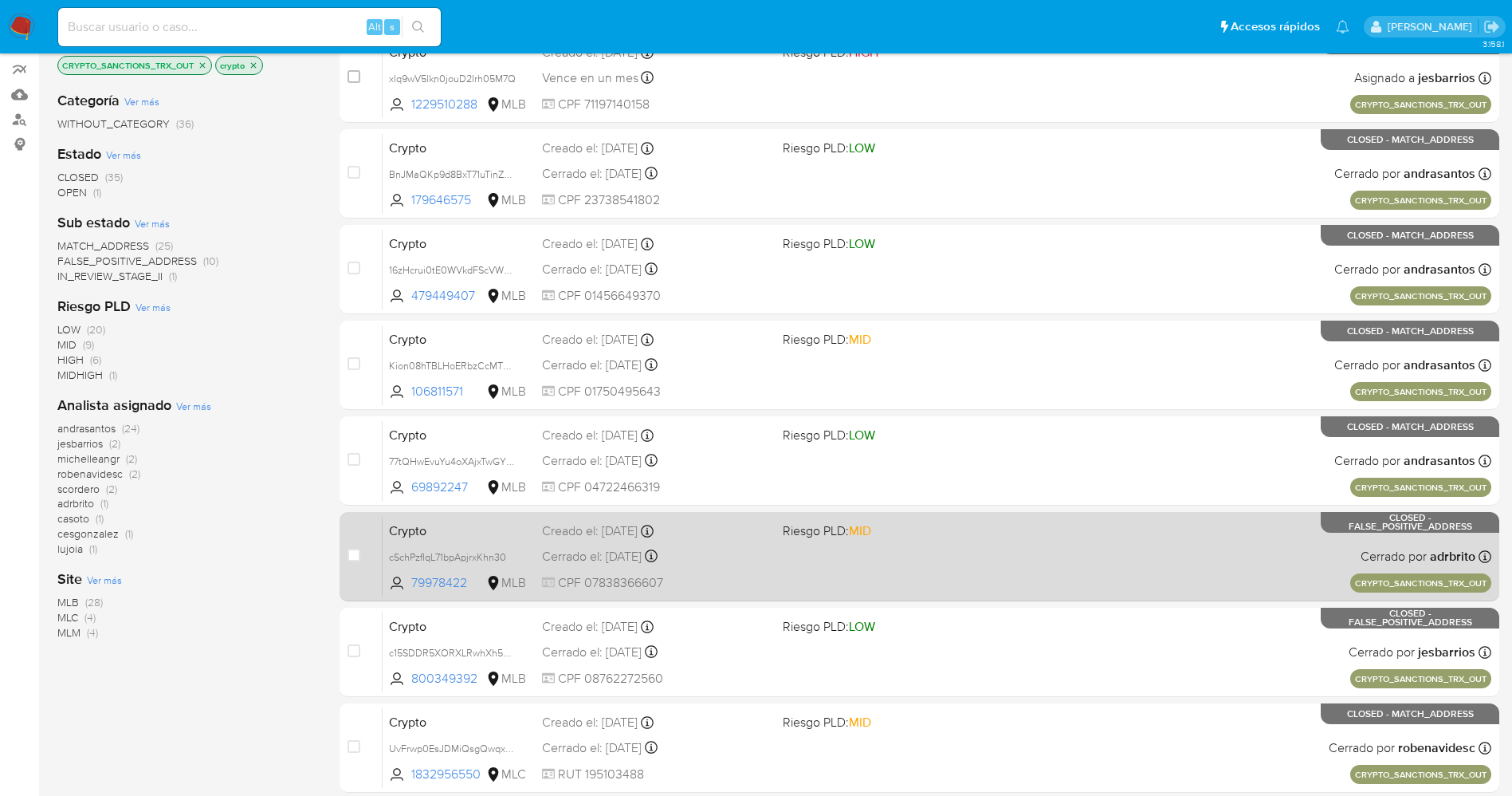
scroll to position [239, 0]
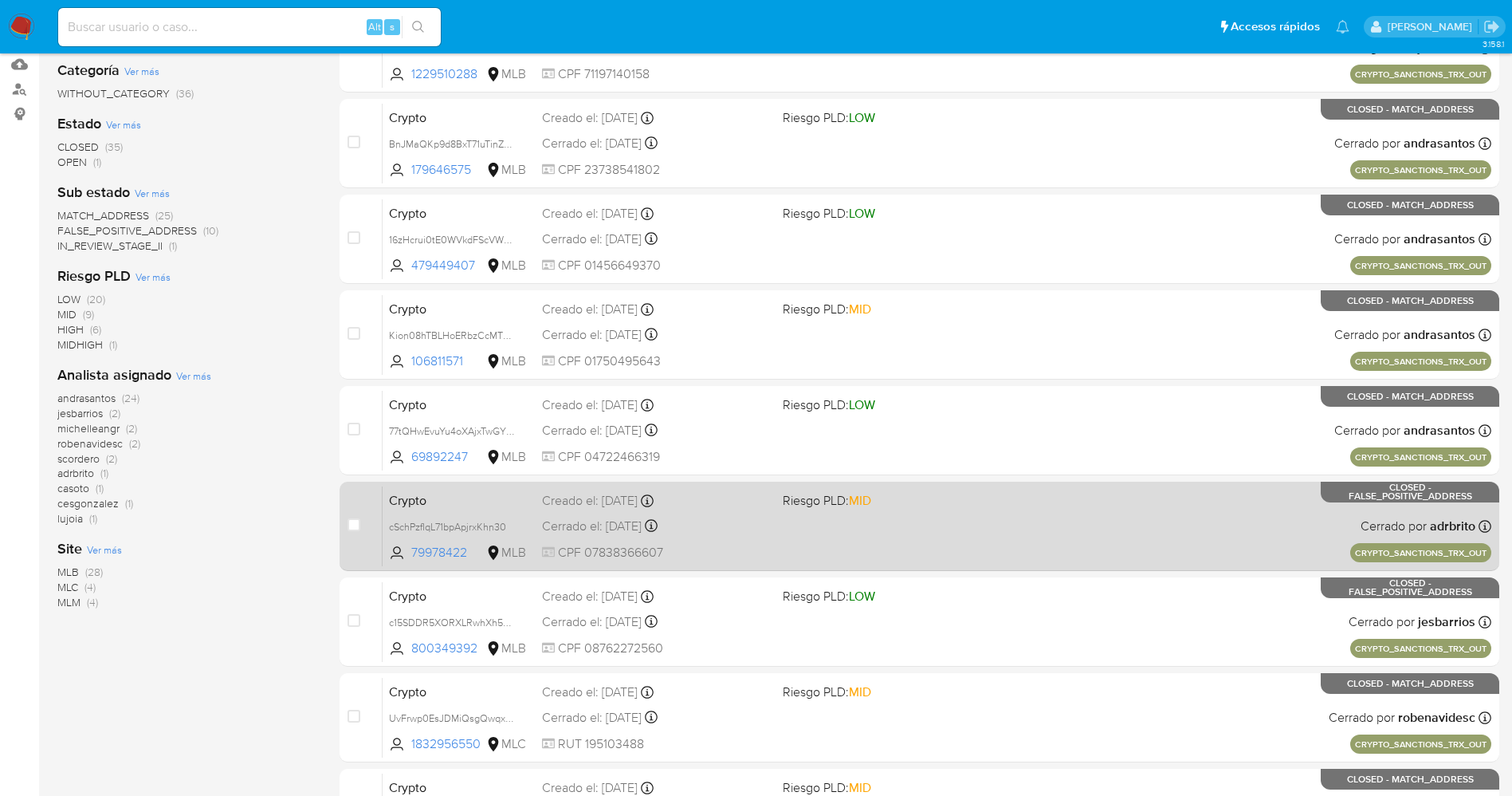
click at [743, 529] on div "Cerrado el: 07/08/2025 Cerrado el: 07/08/2025 16:37:39" at bounding box center [656, 526] width 228 height 17
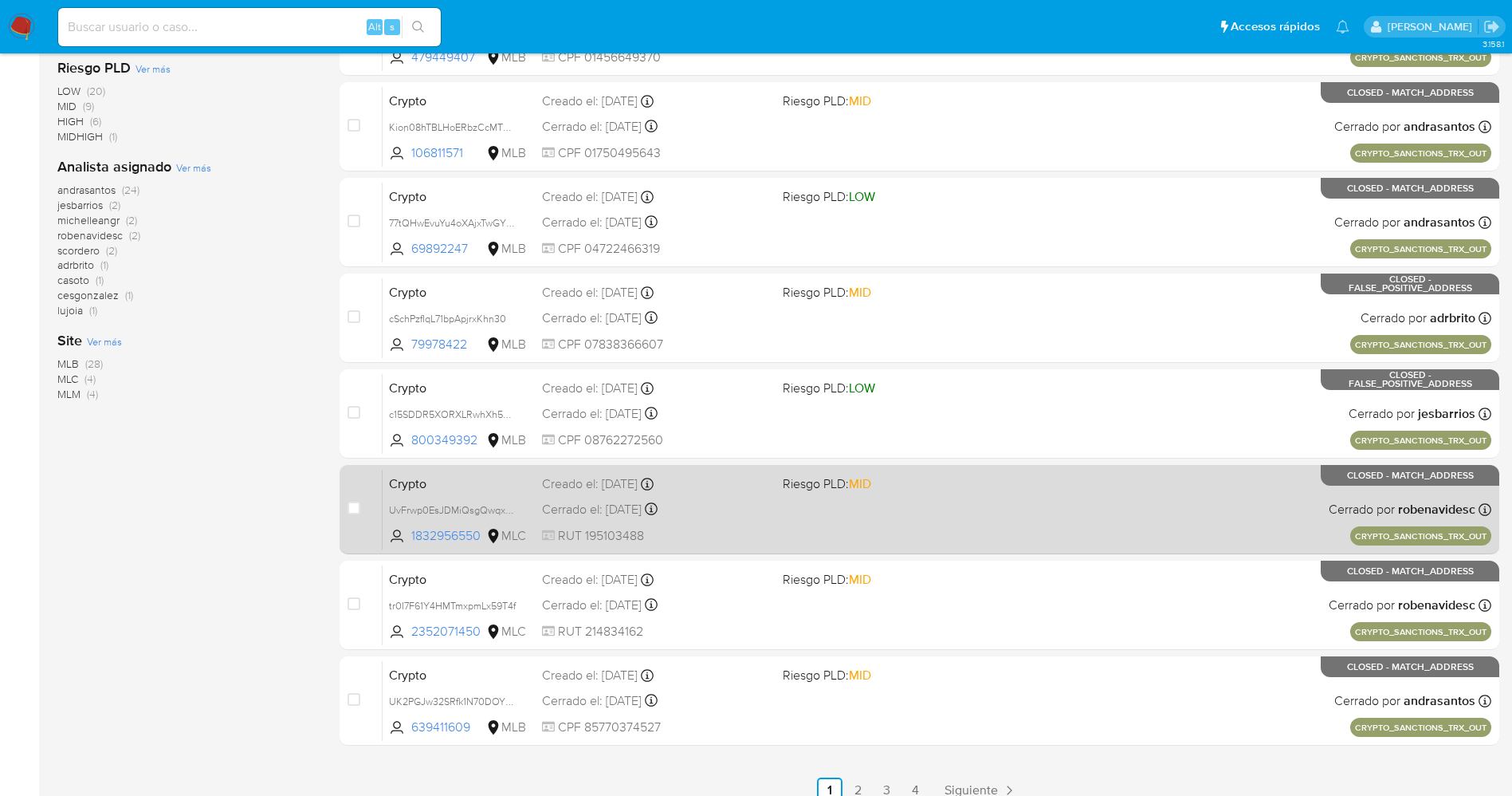
scroll to position [479, 0]
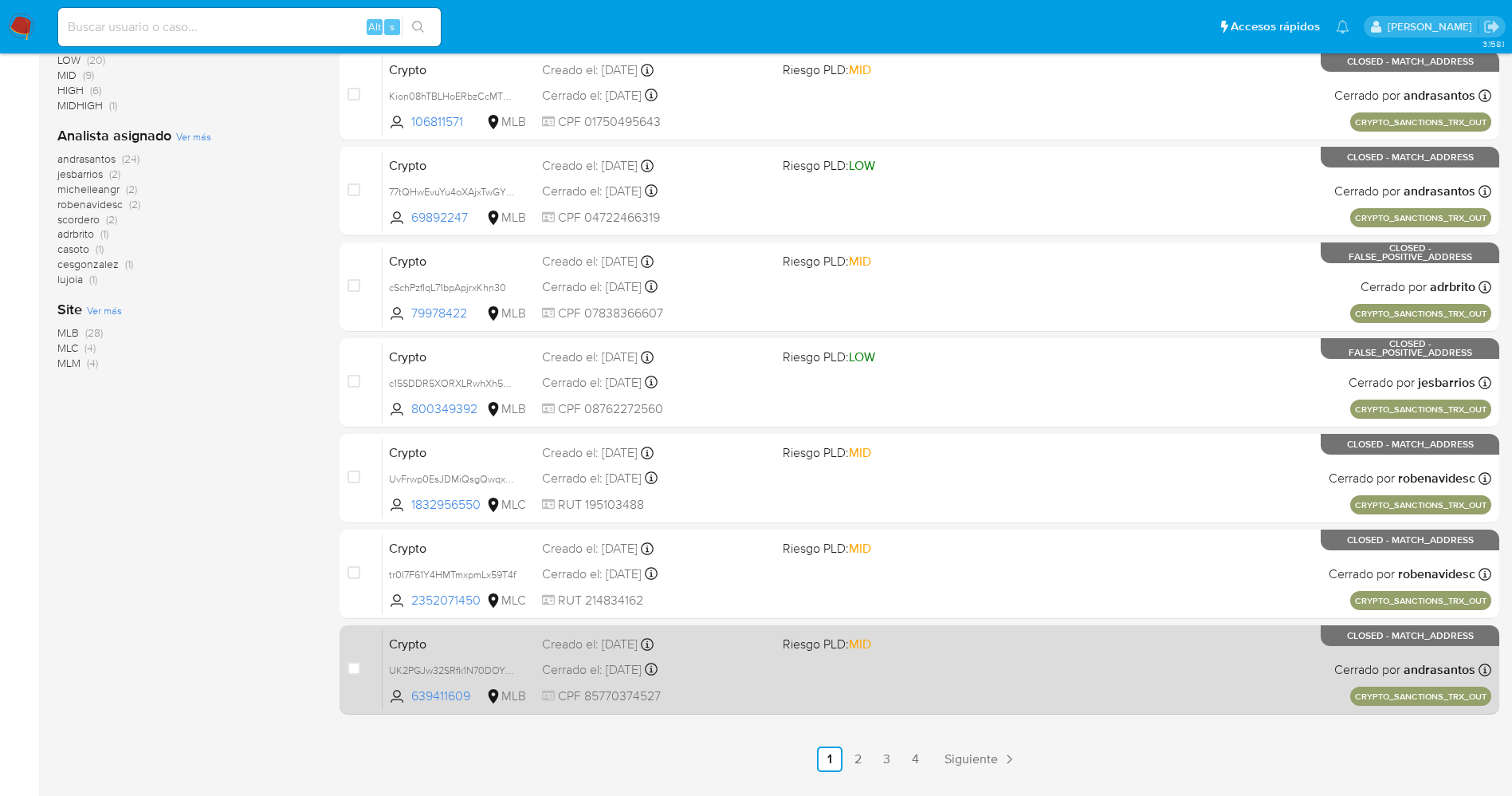
click at [817, 680] on div "Crypto UK2PGJw32SRfk1N70DOY31NP 639411609 MLB Riesgo PLD: MID Creado el: 30/06/…" at bounding box center [936, 670] width 1108 height 81
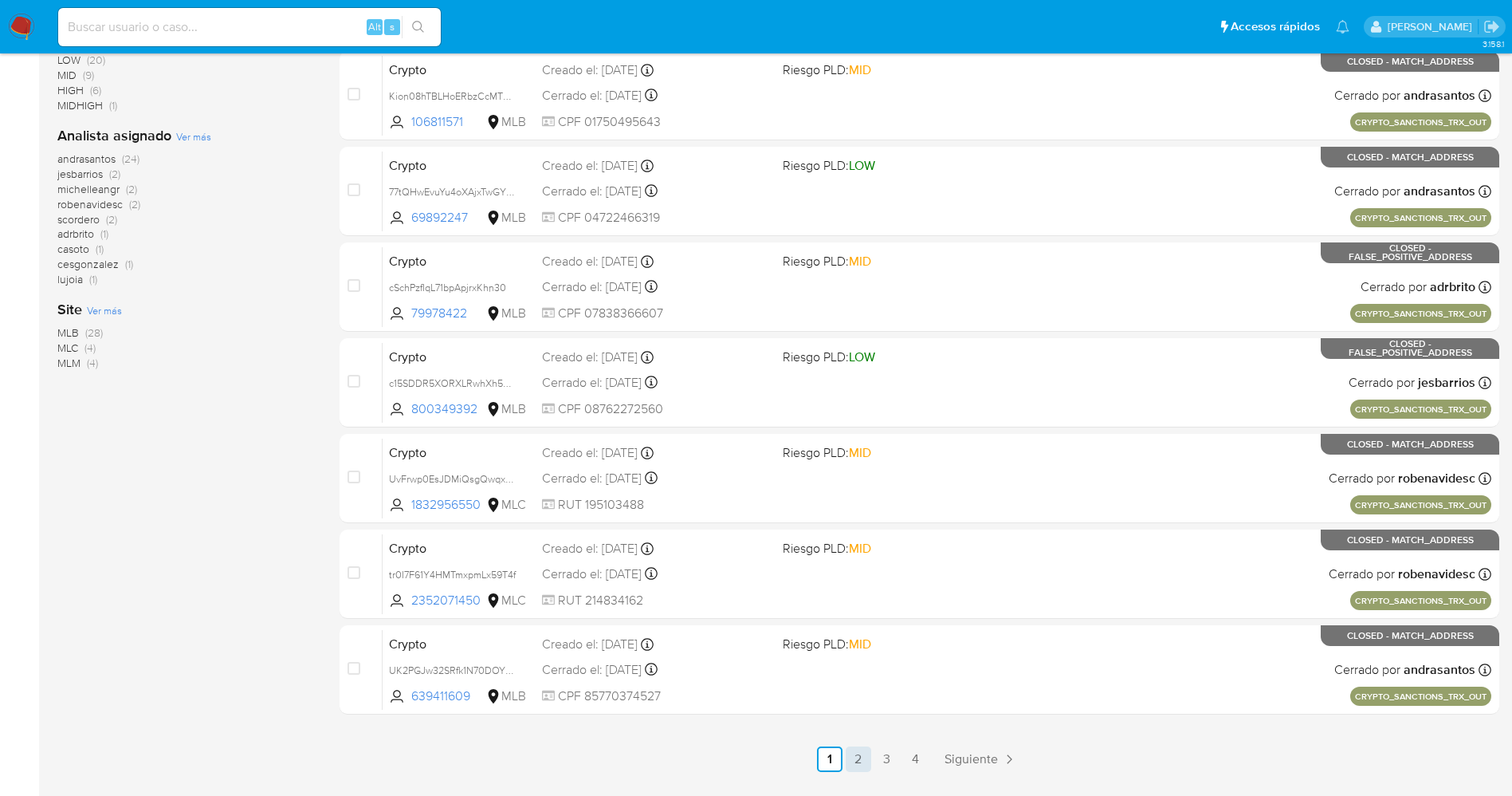
click at [858, 762] on link "2" at bounding box center [858, 759] width 25 height 25
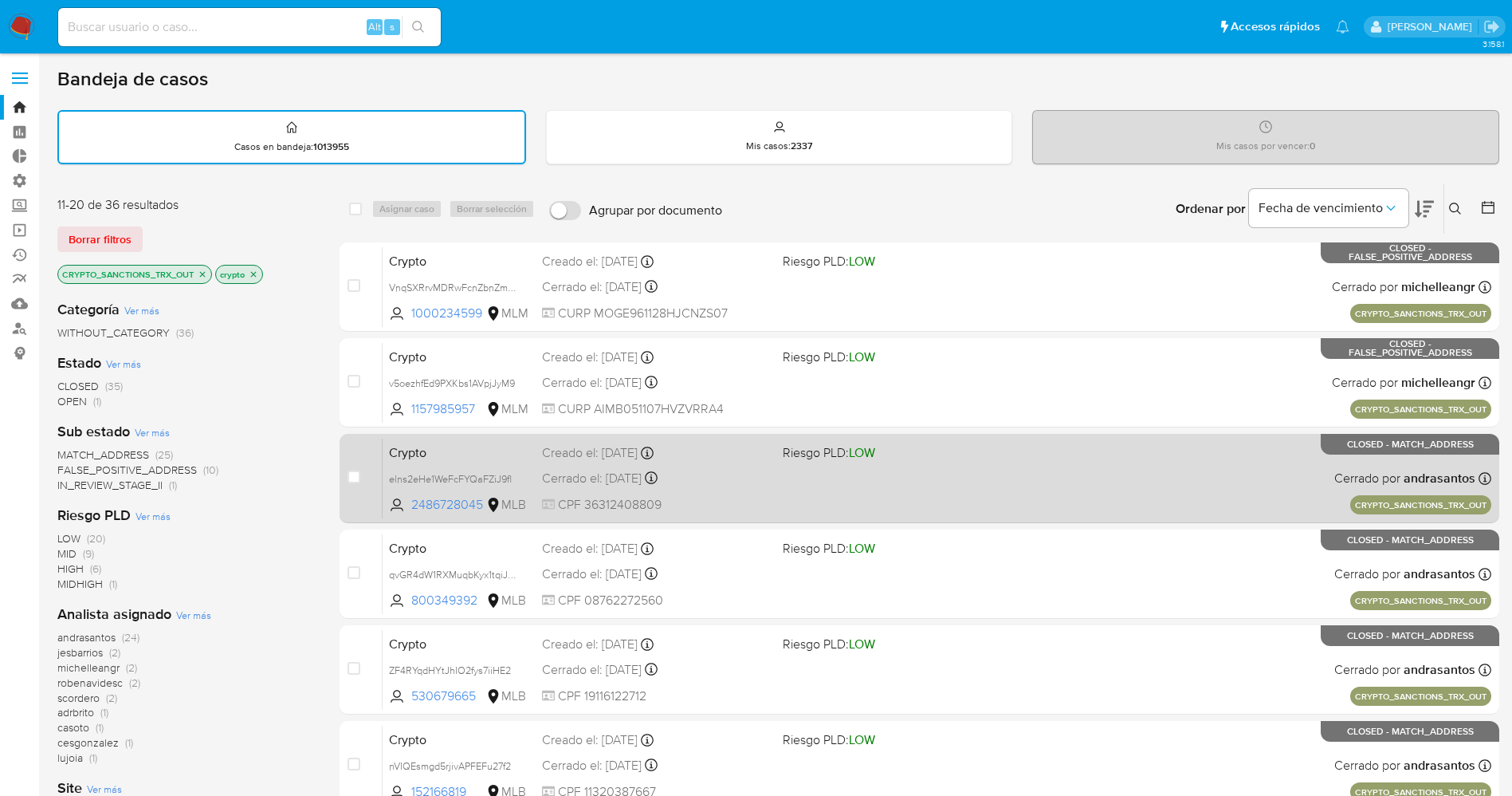
click at [747, 479] on div "Cerrado el: 24/06/2025 Cerrado el: 24/06/2025 18:08:54" at bounding box center [656, 478] width 228 height 17
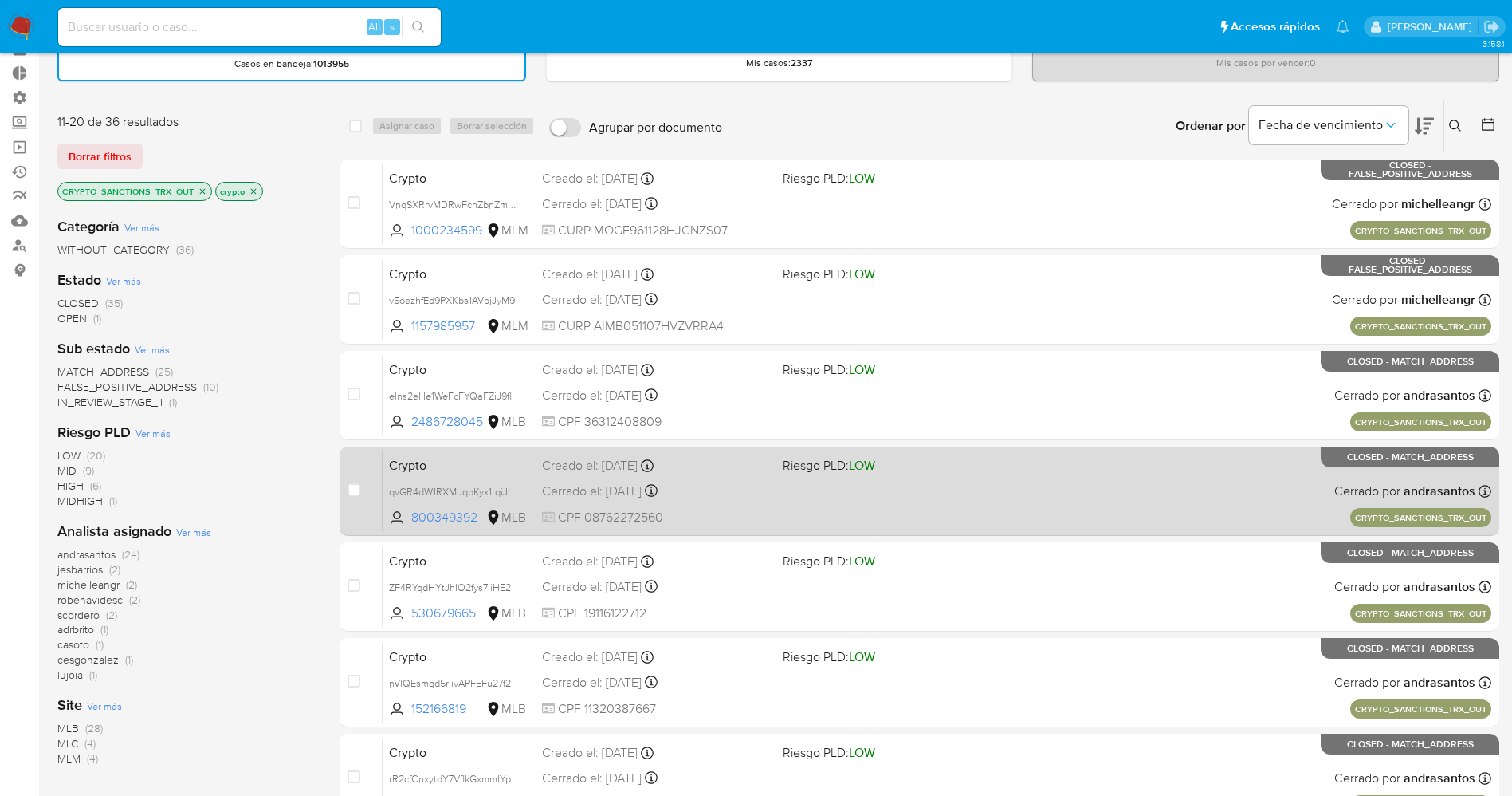
scroll to position [119, 0]
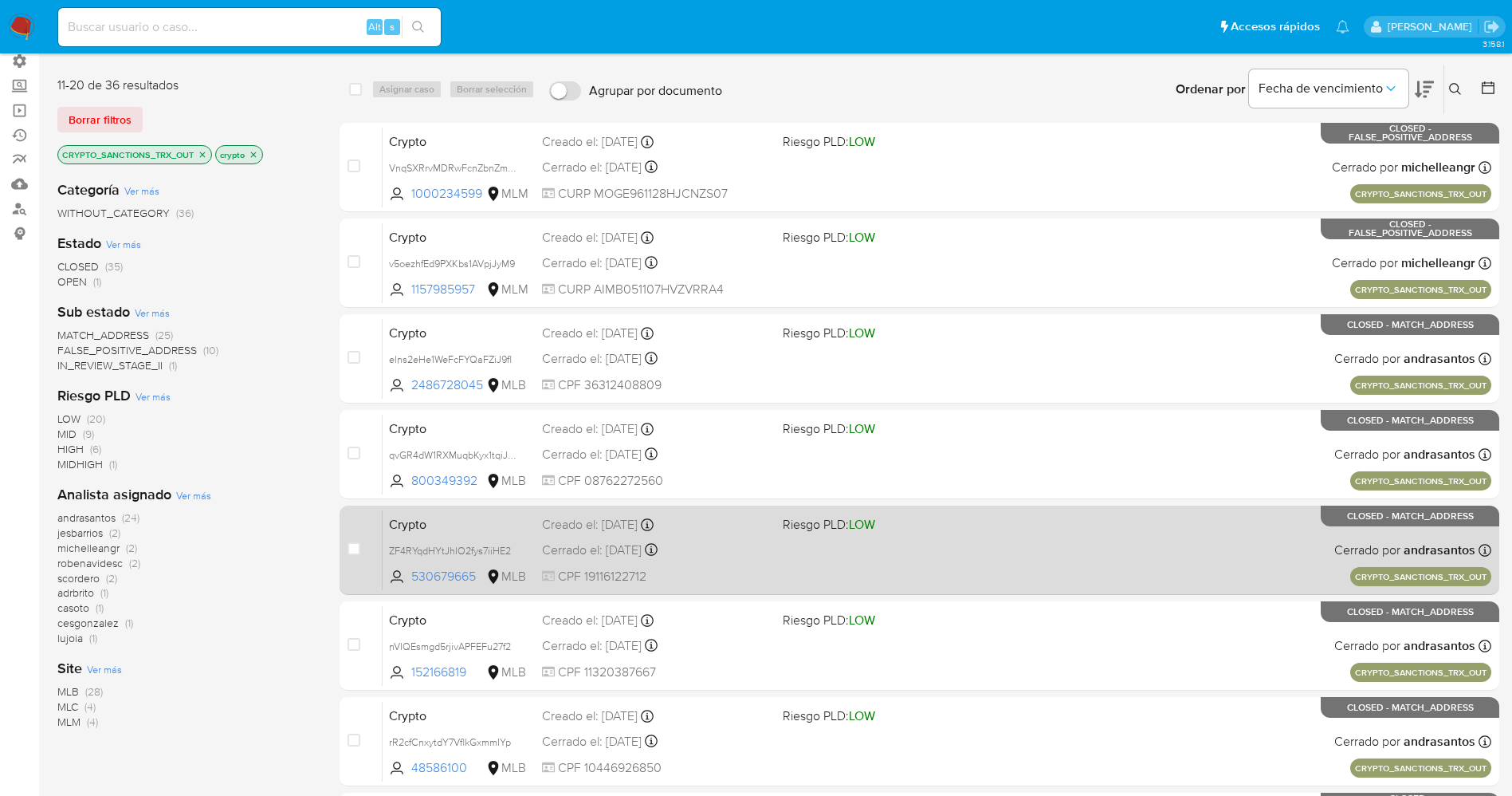
click at [848, 553] on div "Crypto ZF4RYqdHYtJhIO2fys7iiHE2 530679665 MLB Riesgo PLD: LOW Creado el: 09/06/…" at bounding box center [936, 549] width 1108 height 81
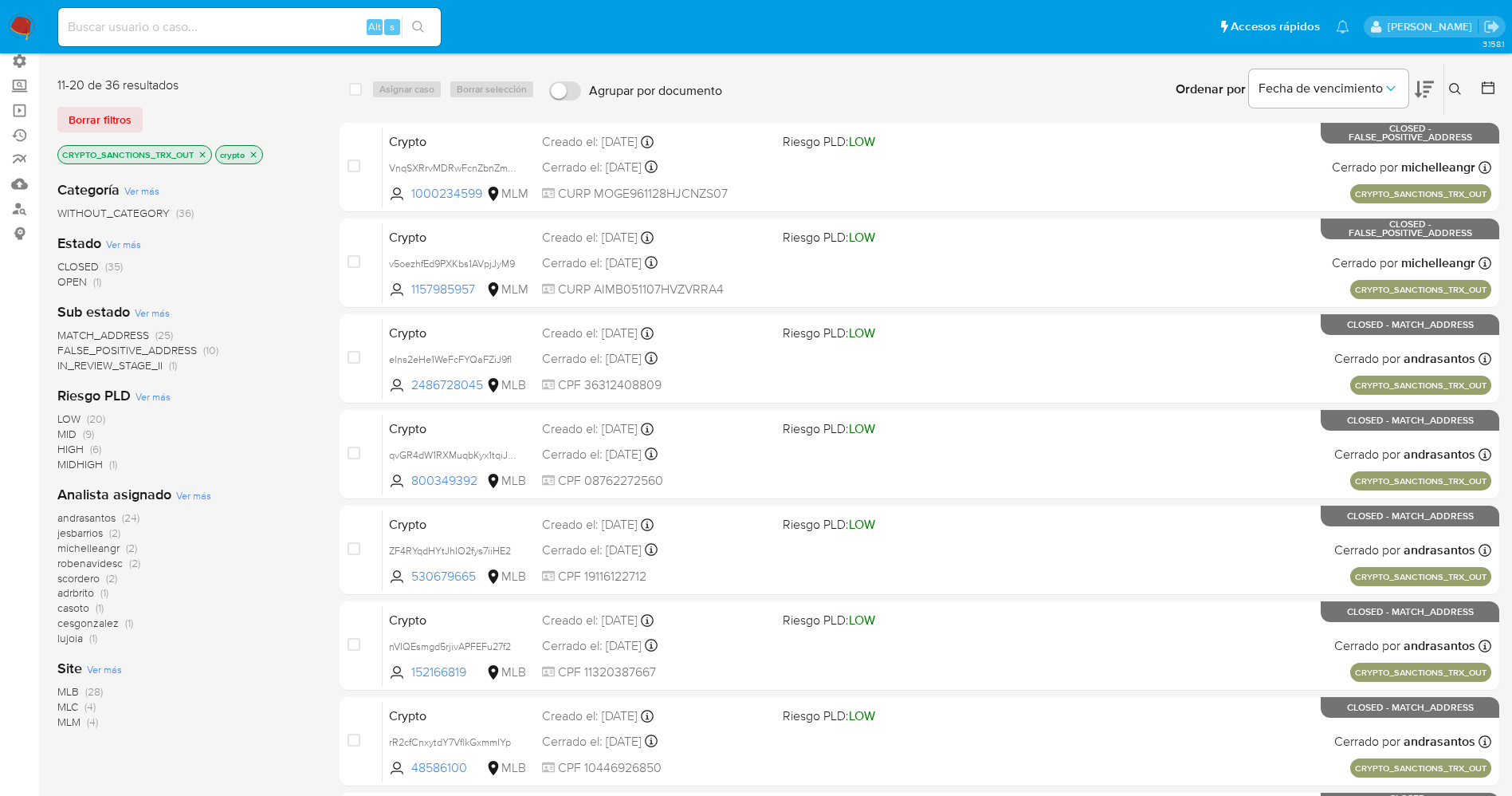
click at [20, 32] on img at bounding box center [22, 27] width 27 height 27
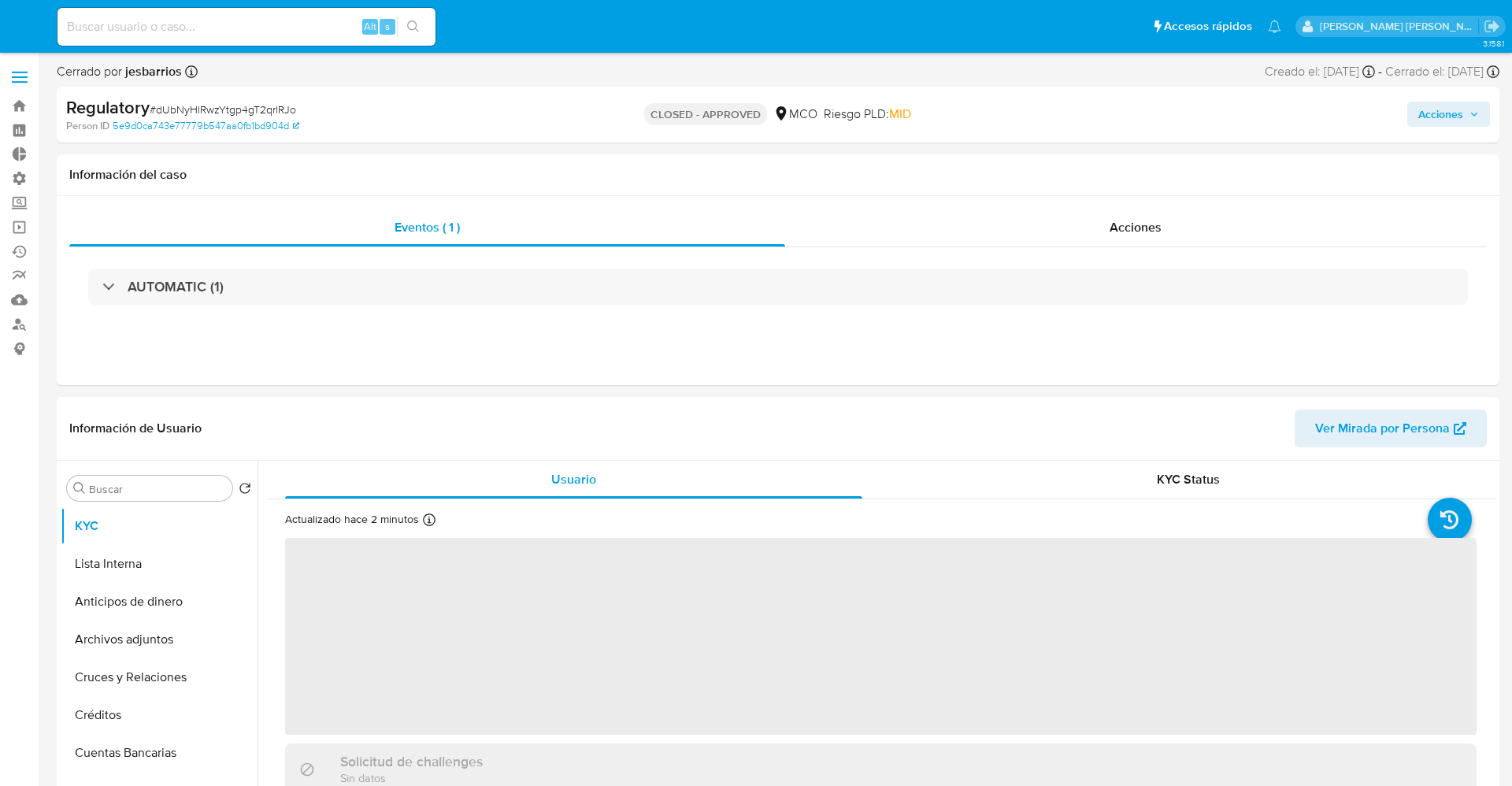
select select "10"
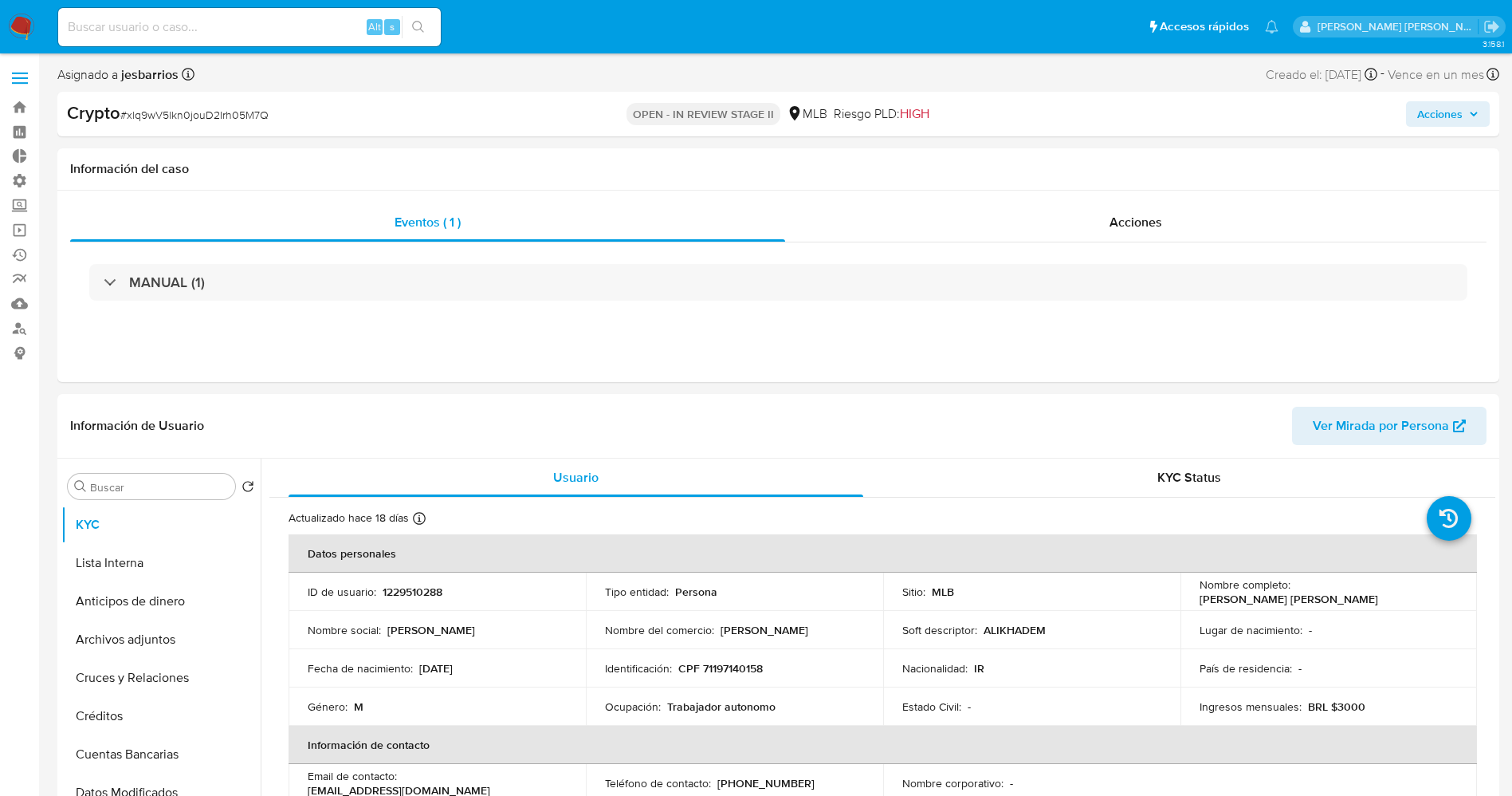
select select "10"
click at [1209, 229] on div "Acciones" at bounding box center [1135, 222] width 701 height 38
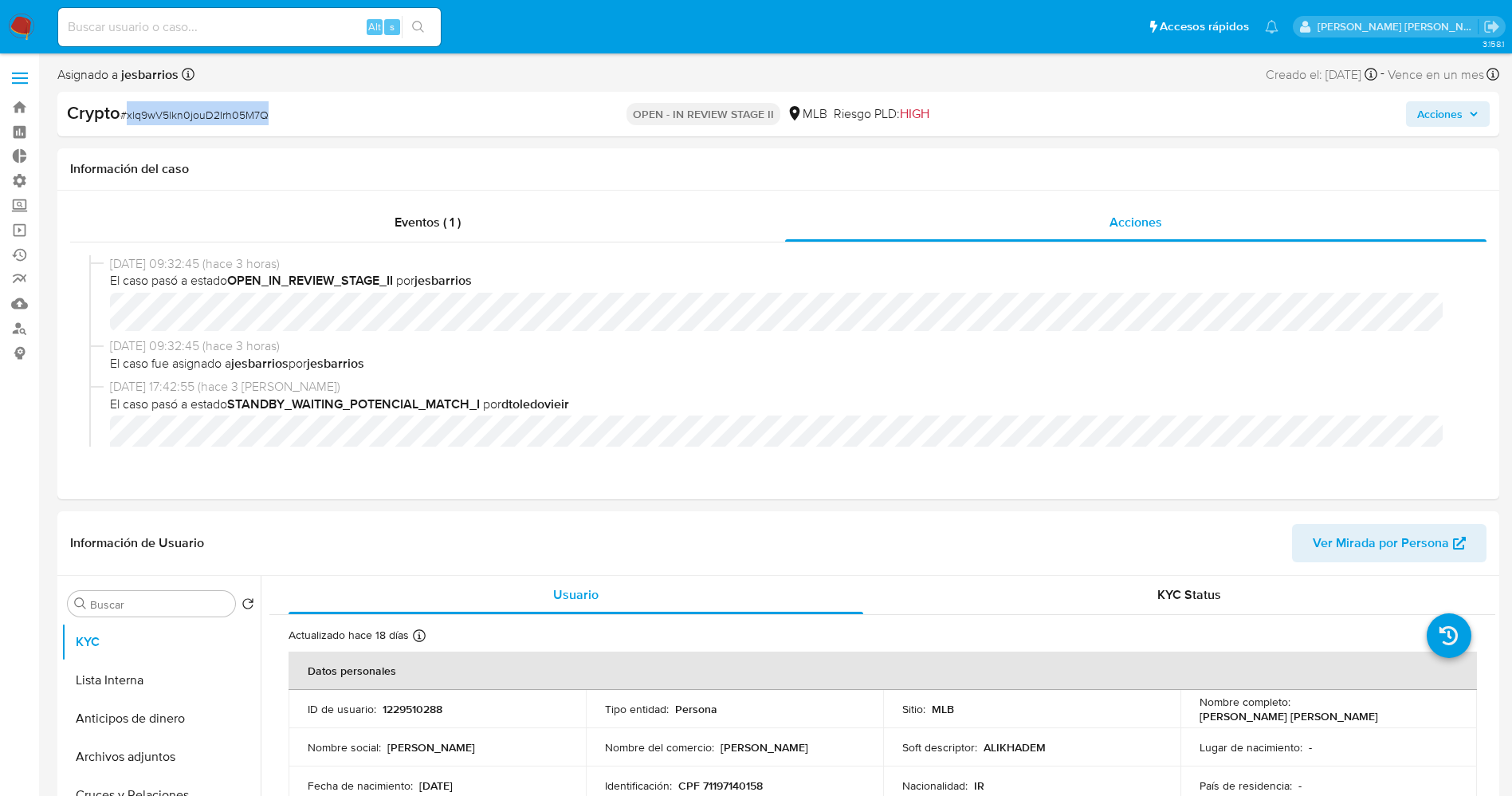
drag, startPoint x: 127, startPoint y: 119, endPoint x: 284, endPoint y: 110, distance: 157.3
click at [284, 110] on div "Crypto # xlq9wV5lkn0jouD2Irh05M7Q" at bounding box center [301, 113] width 468 height 24
copy span "xlq9wV5lkn0jouD2Irh05M7Q"
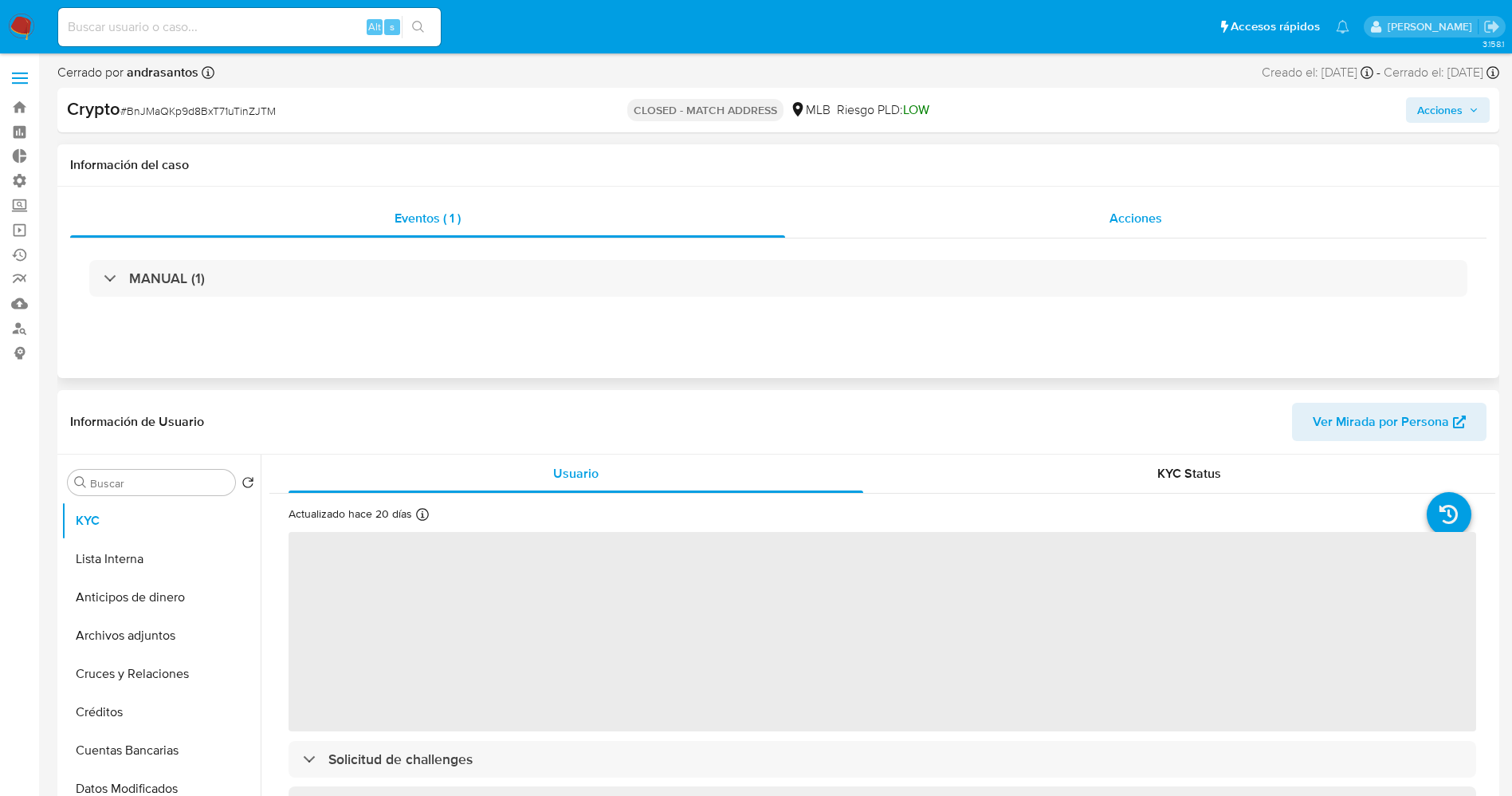
click at [1113, 229] on div "Acciones" at bounding box center [1135, 218] width 701 height 38
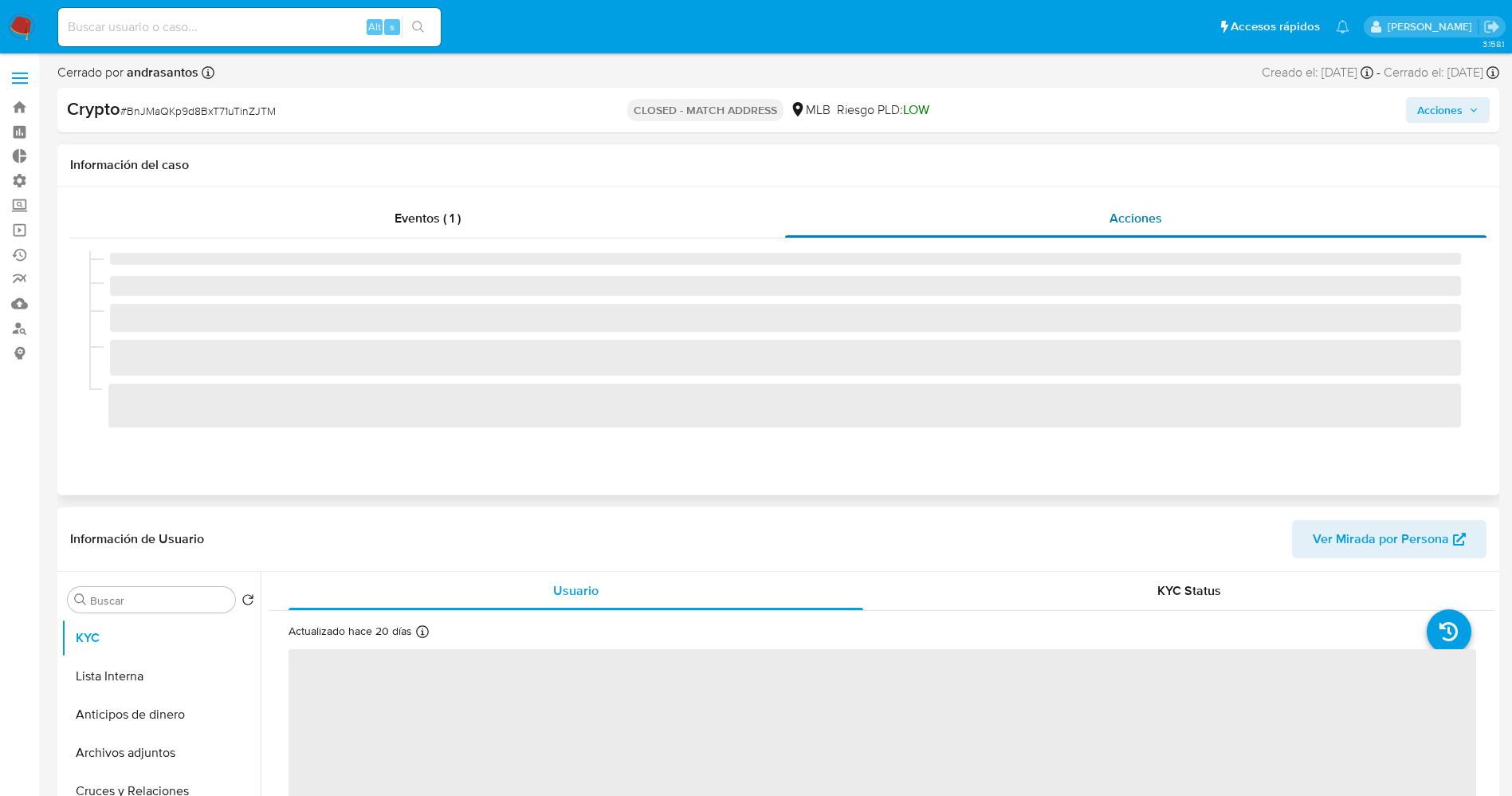
select select "10"
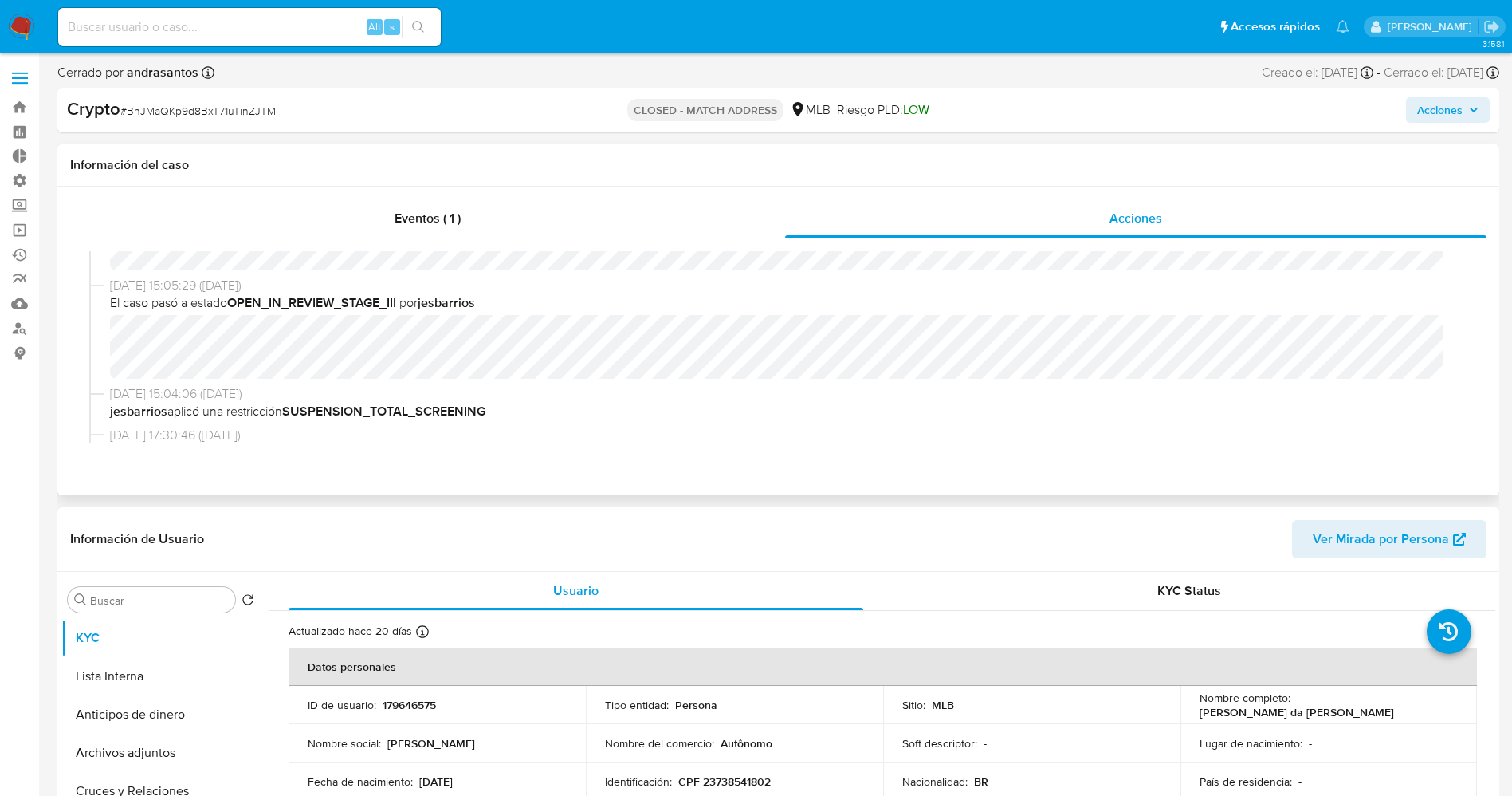
scroll to position [119, 0]
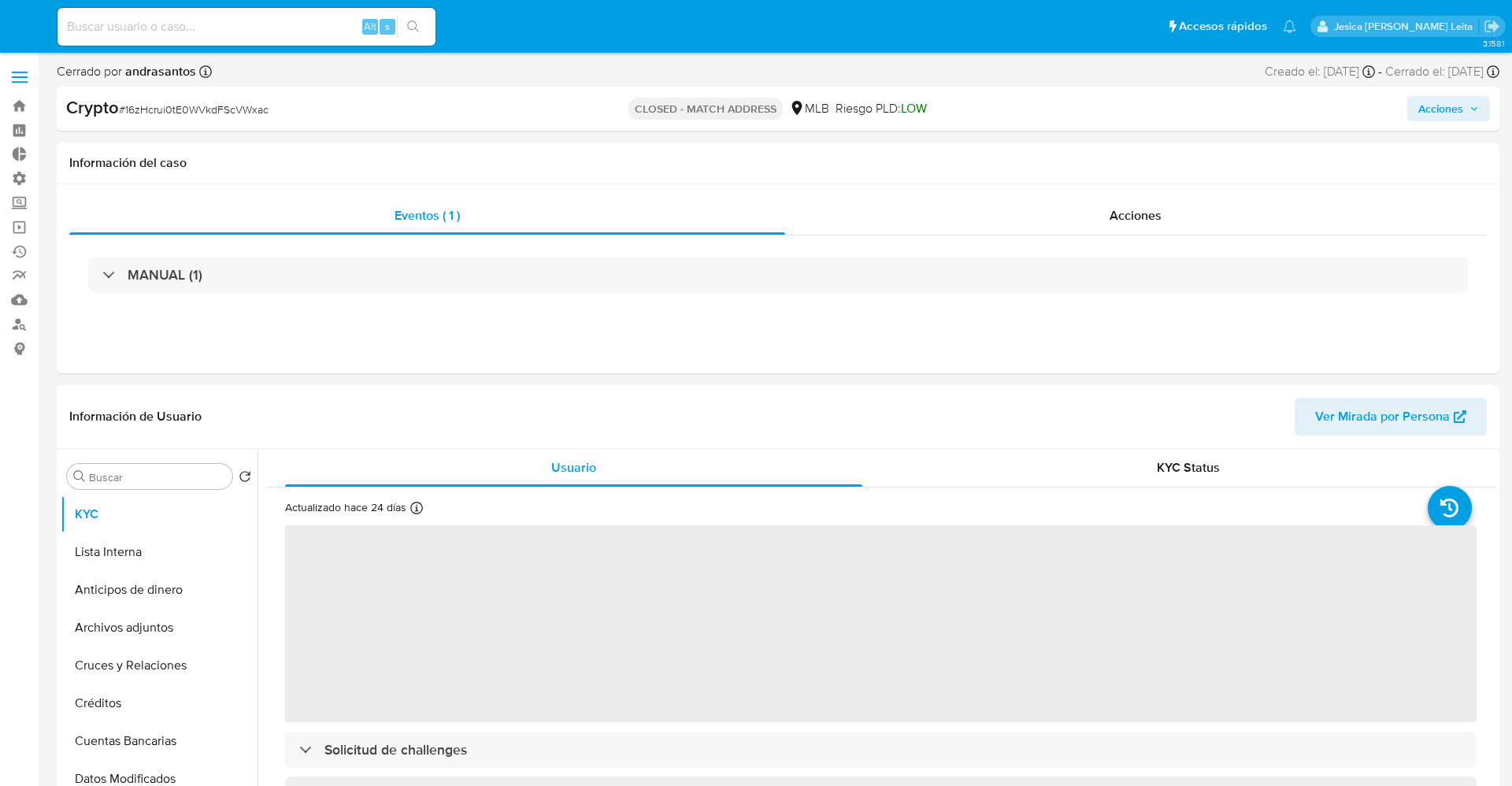
select select "10"
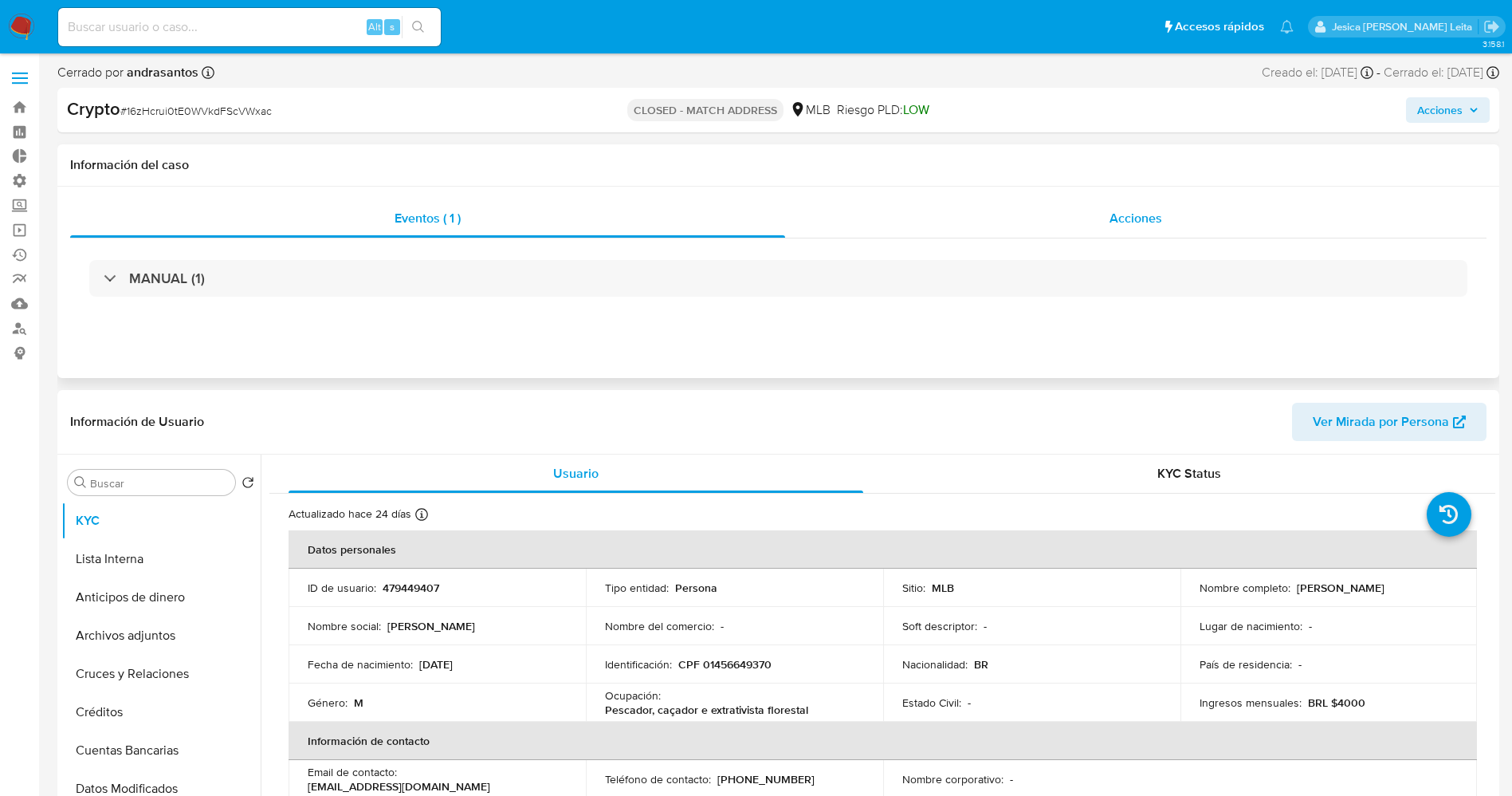
click at [1078, 223] on div "Acciones" at bounding box center [1135, 218] width 701 height 38
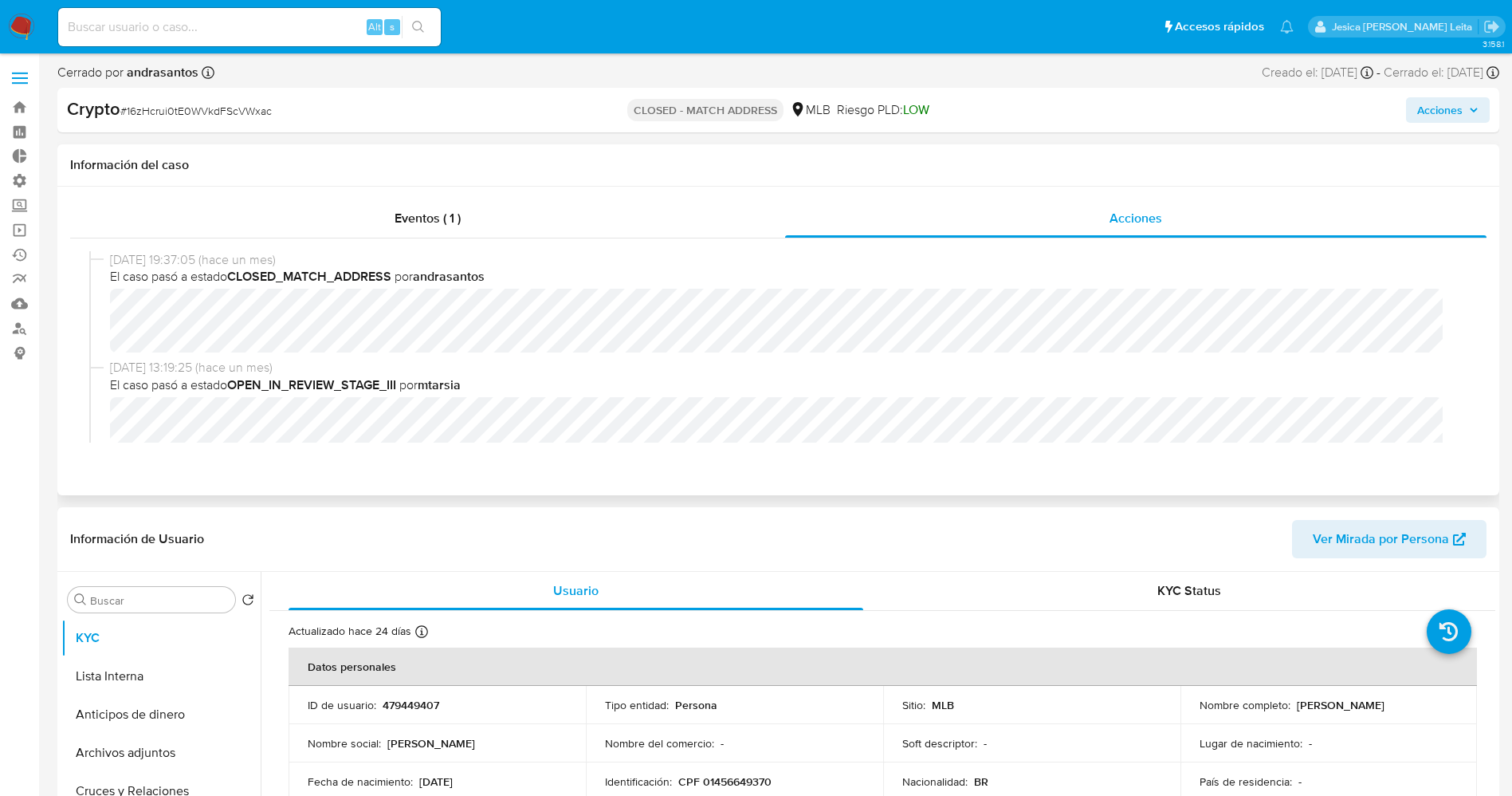
scroll to position [119, 0]
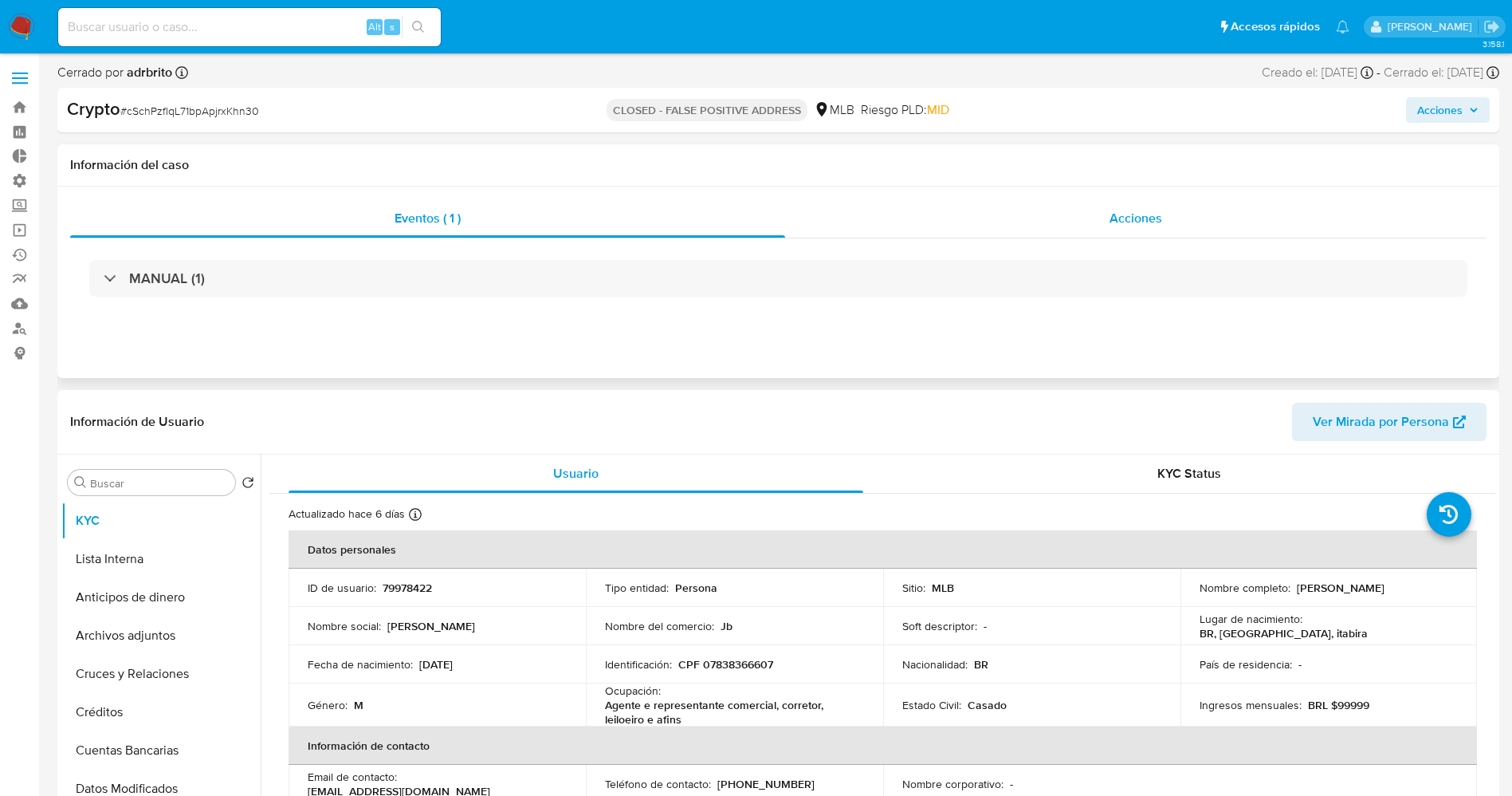
click at [1143, 220] on span "Acciones" at bounding box center [1136, 218] width 53 height 18
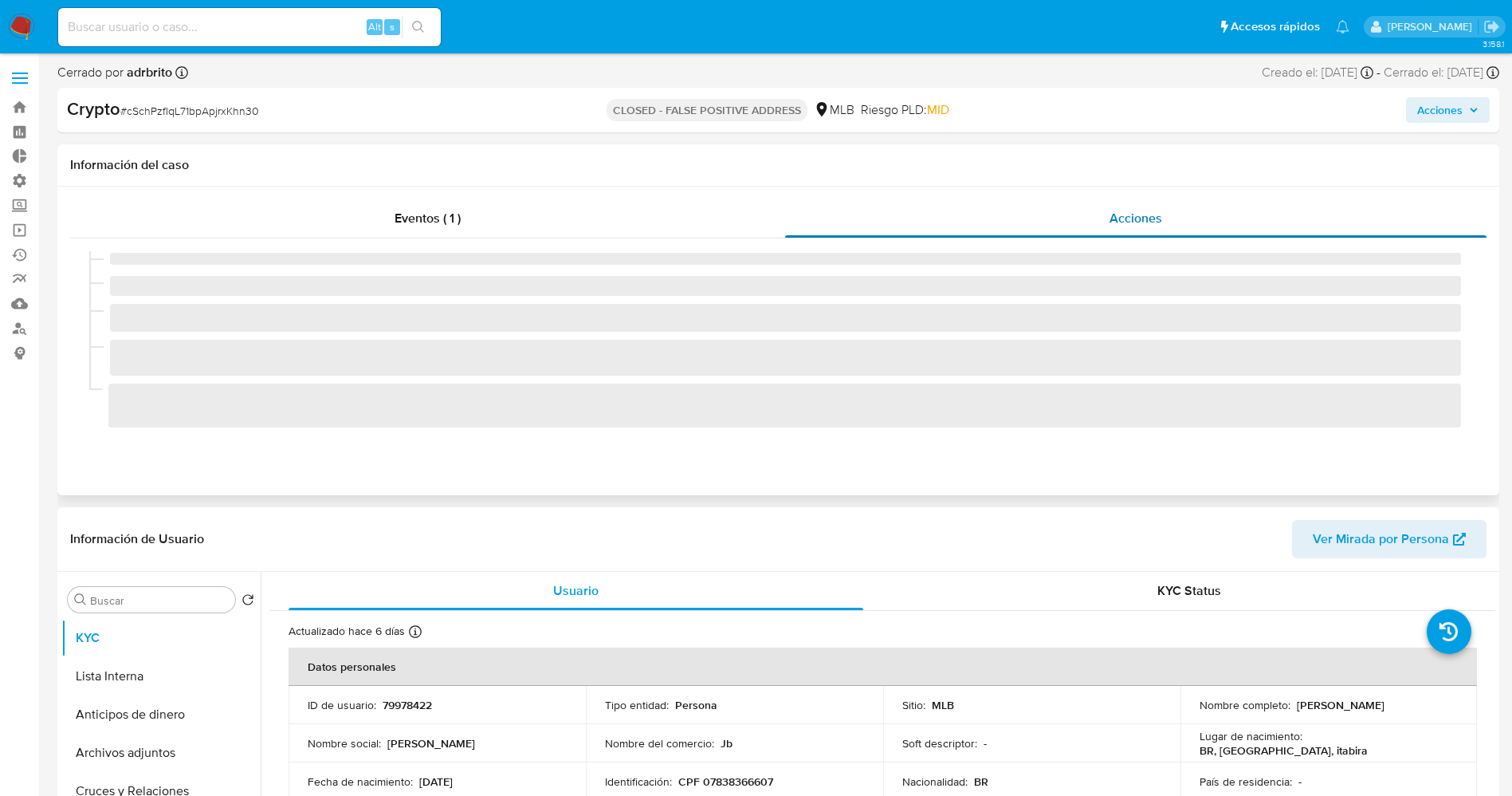
select select "10"
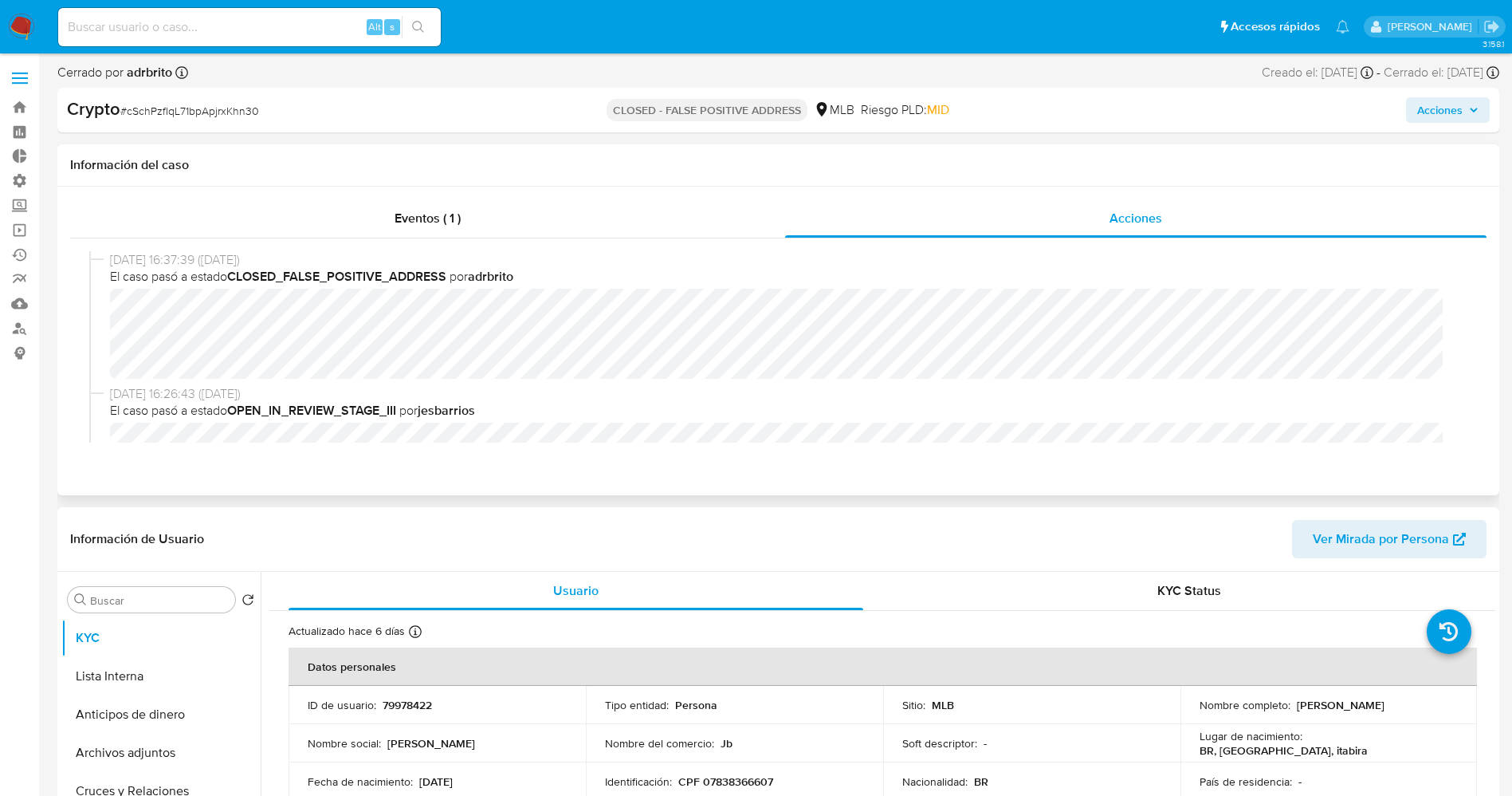
scroll to position [119, 0]
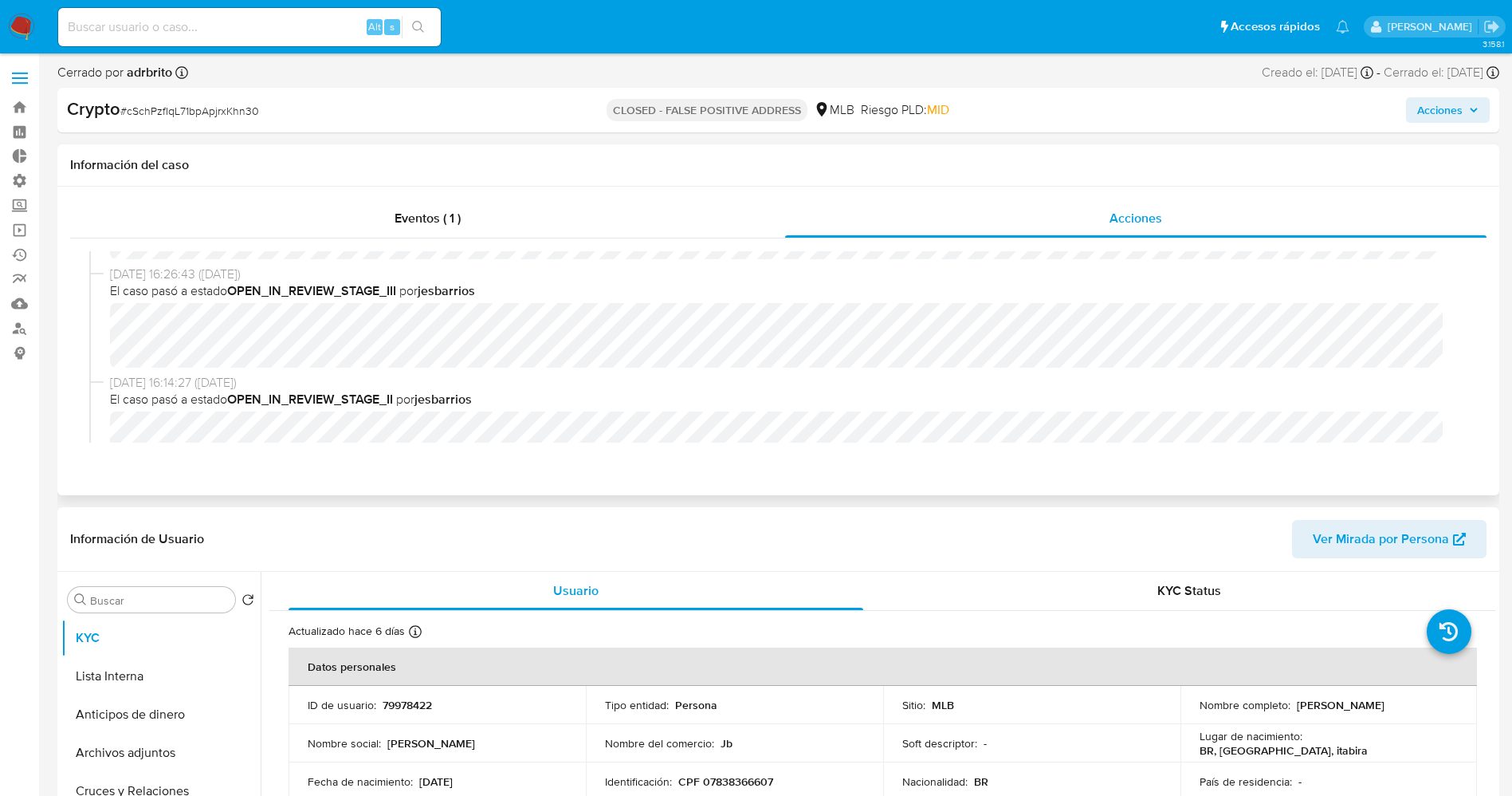
click at [226, 327] on div "07/08/2025 16:26:43 (hace un mes) El caso pasó a estado OPEN_IN_REVIEW_STAGE_II…" at bounding box center [777, 319] width 1377 height 108
click at [24, 26] on img at bounding box center [22, 27] width 27 height 27
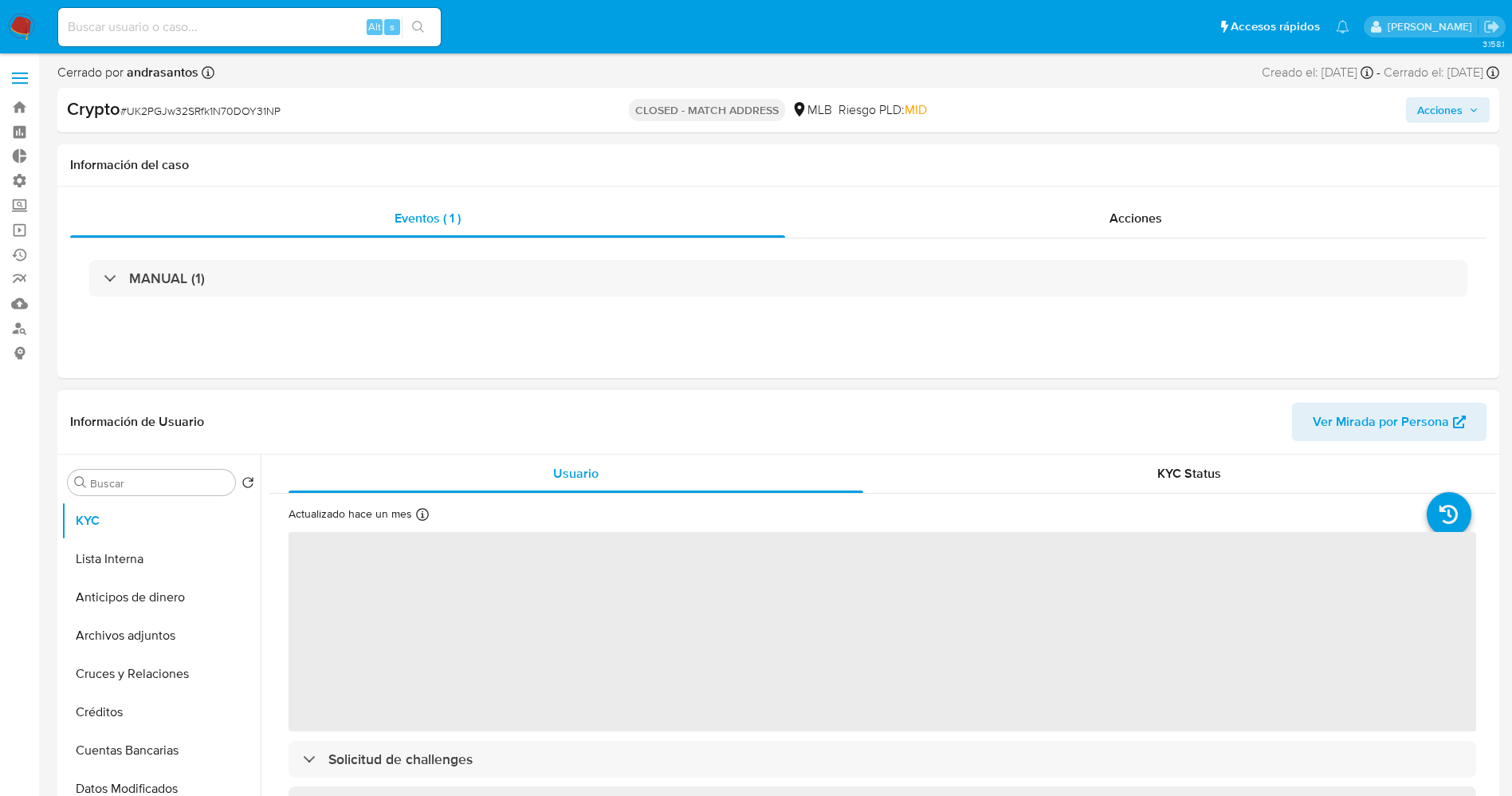
select select "10"
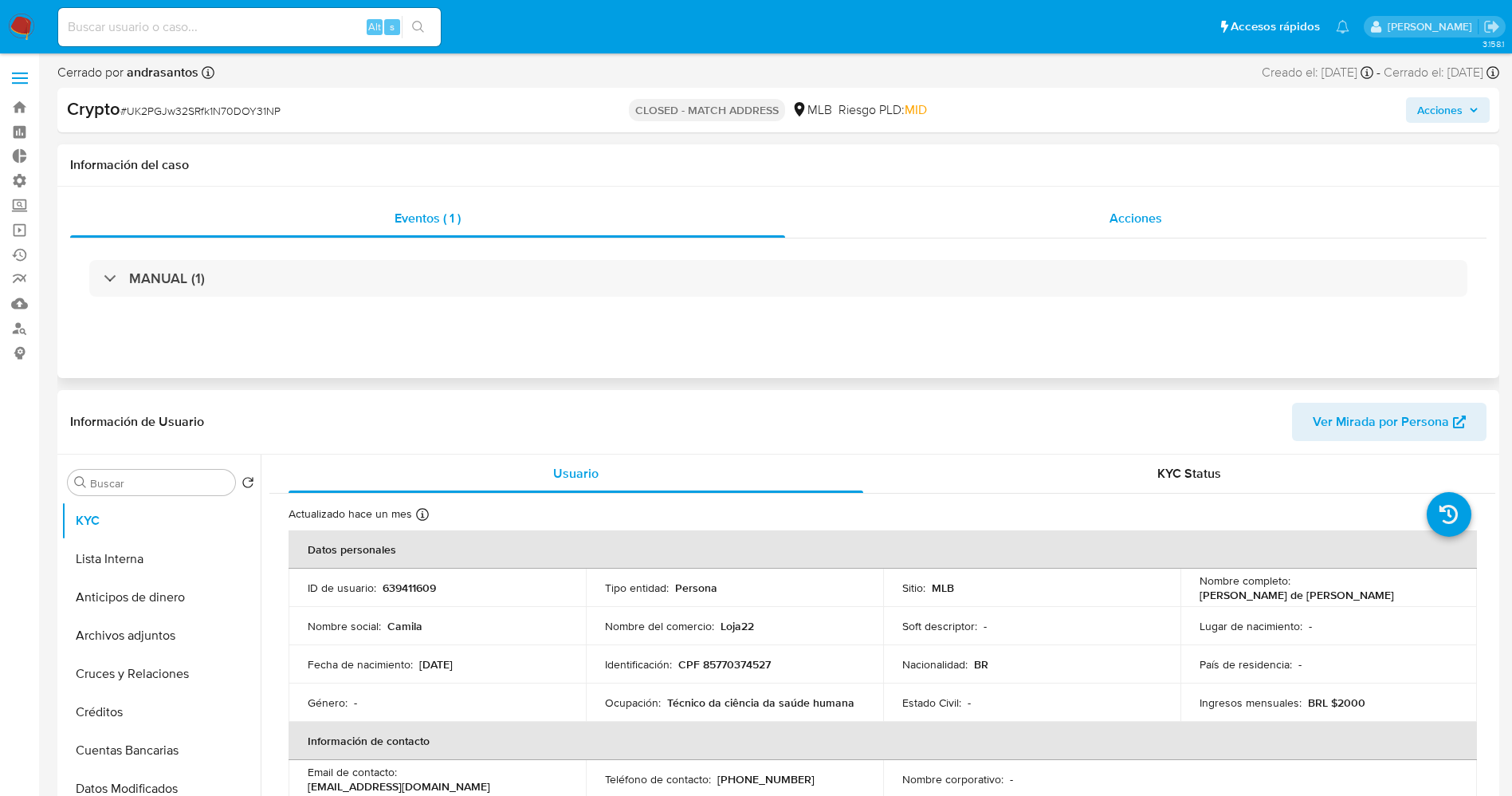
click at [1147, 218] on span "Acciones" at bounding box center [1136, 218] width 53 height 18
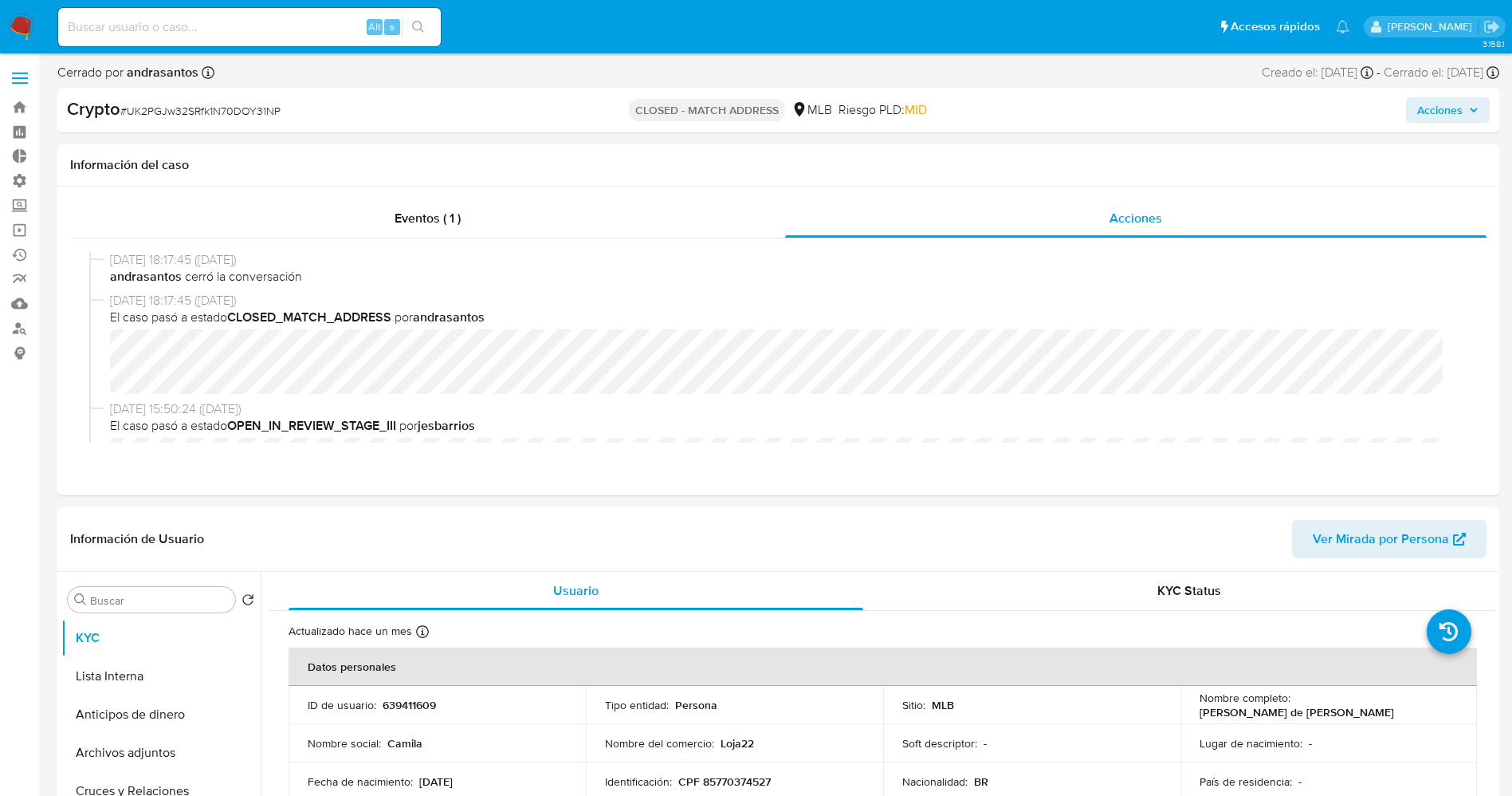
scroll to position [119, 0]
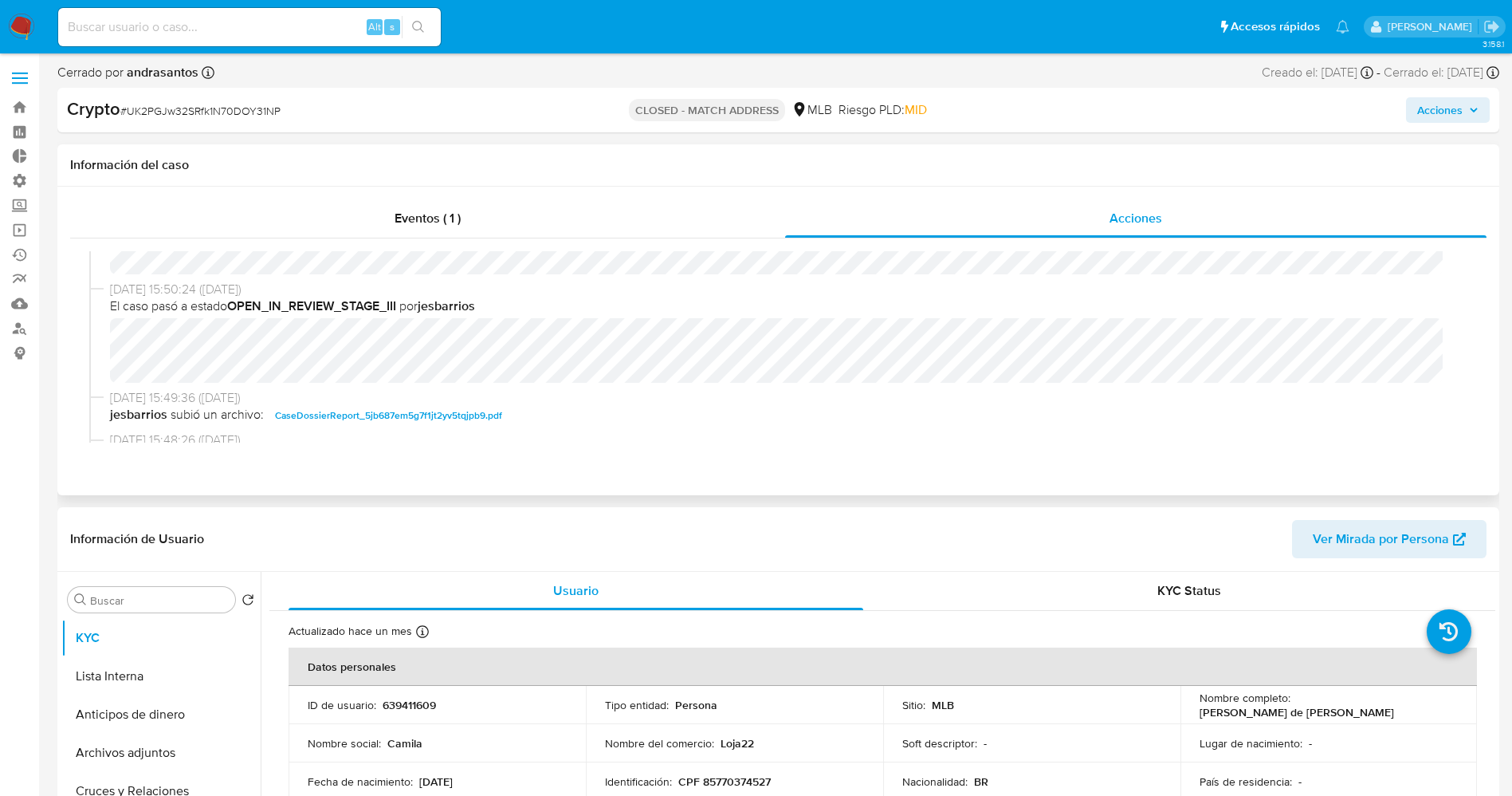
click at [387, 360] on div "[DATE] 15:50:24 ([DATE]) El caso pasó a estado OPEN_IN_REVIEW_STAGE_III por jes…" at bounding box center [777, 335] width 1377 height 108
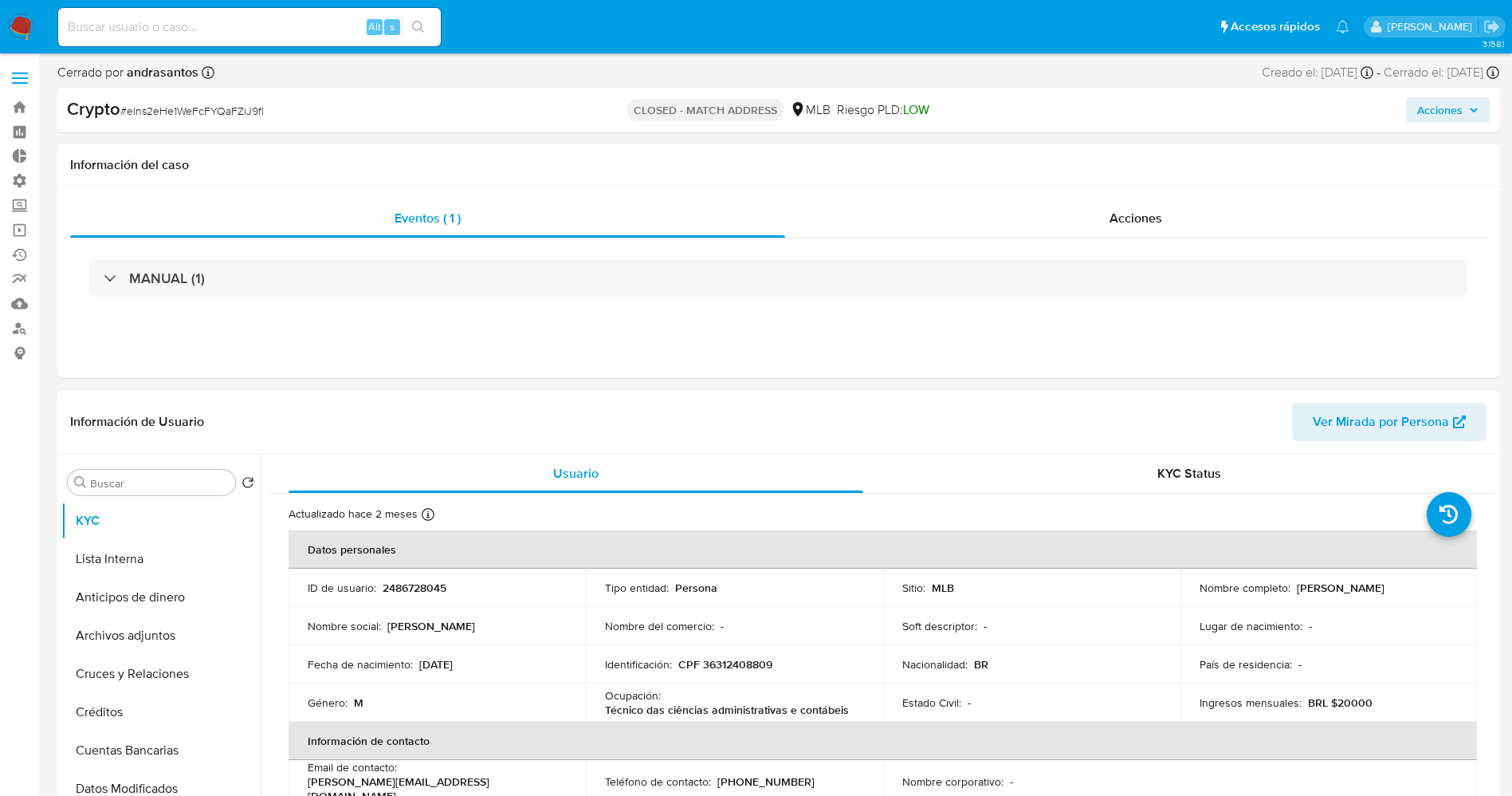
select select "10"
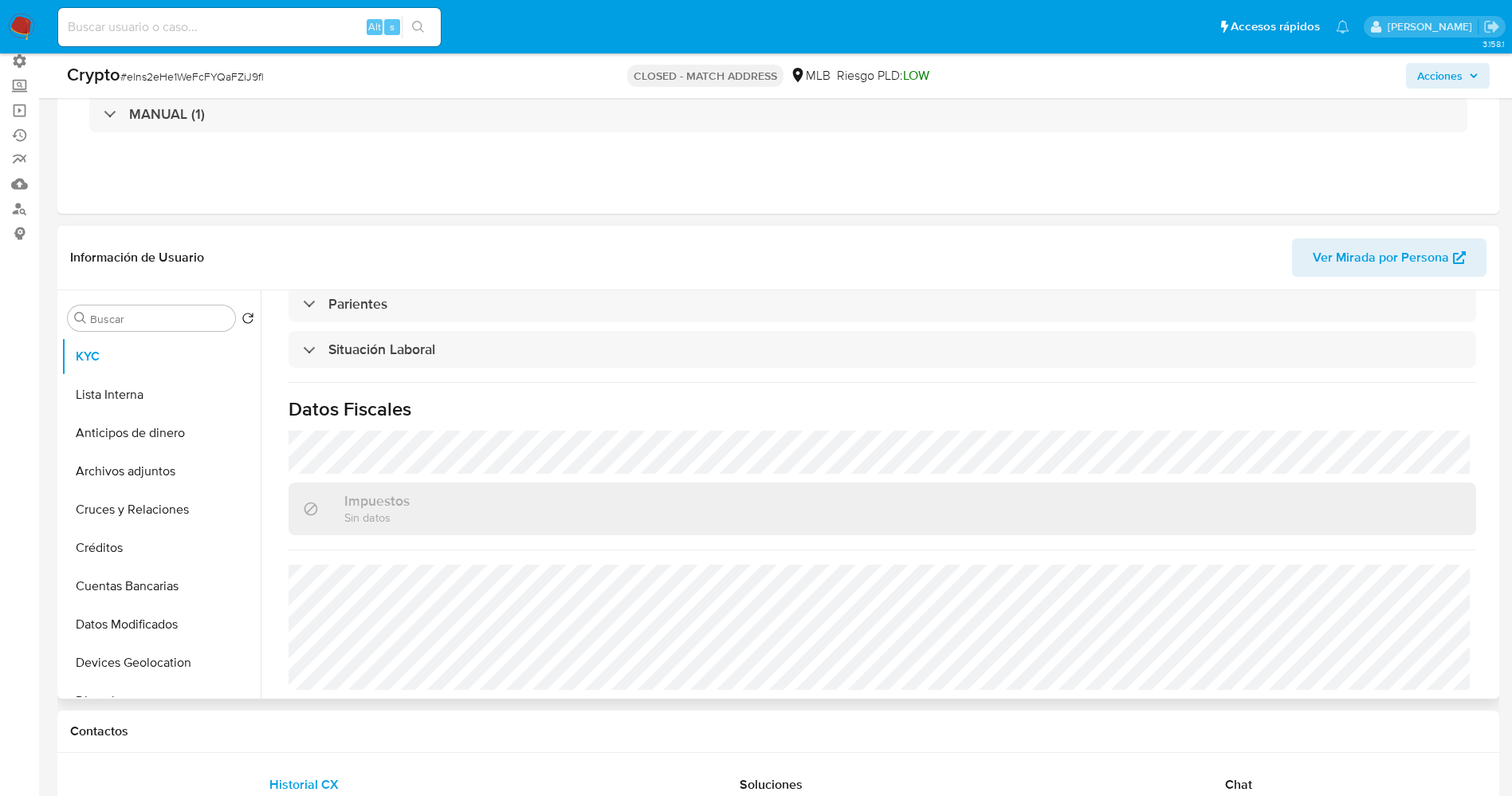
scroll to position [545, 0]
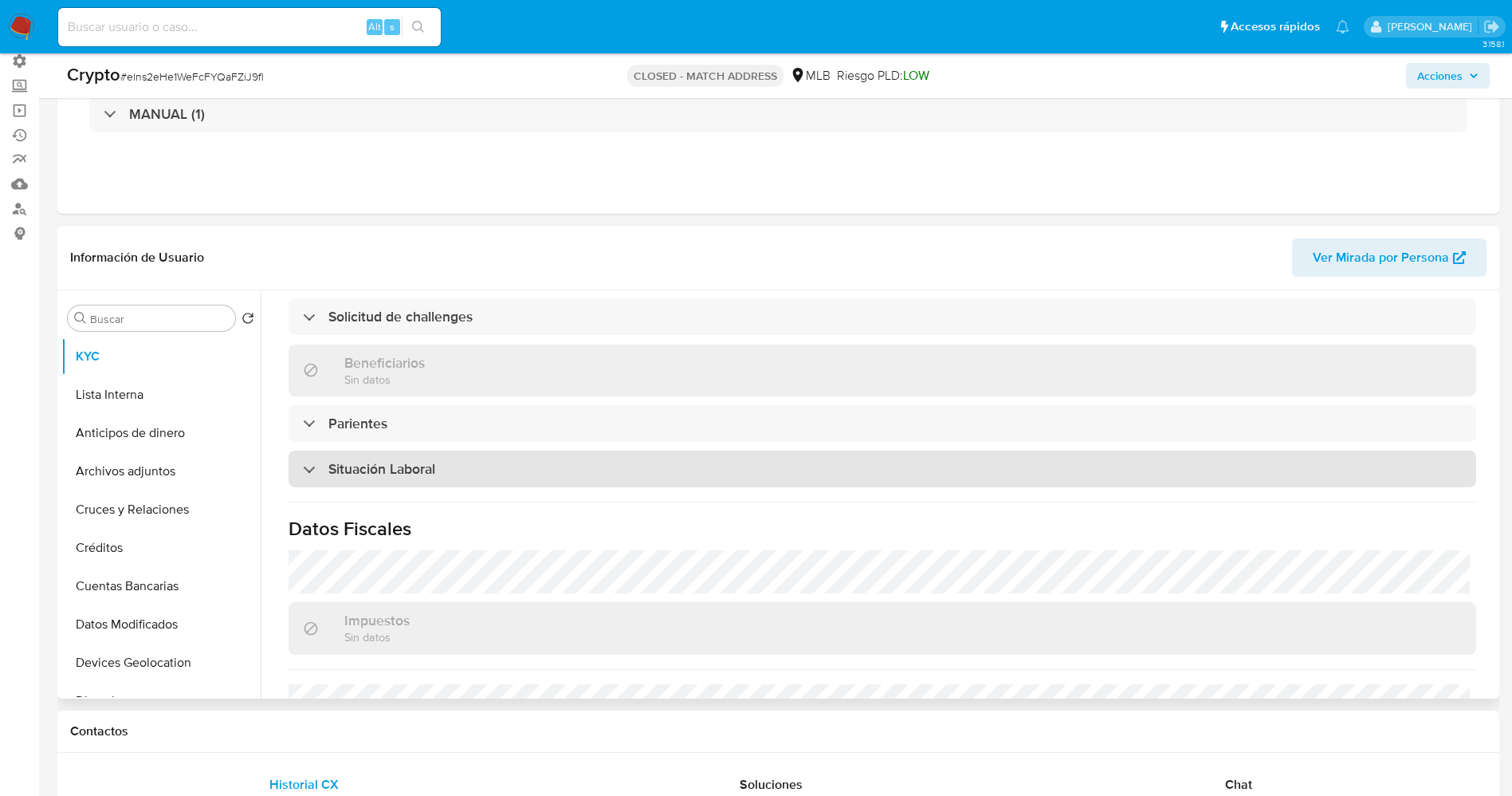
click at [506, 450] on div "Situación Laboral" at bounding box center [882, 469] width 1187 height 36
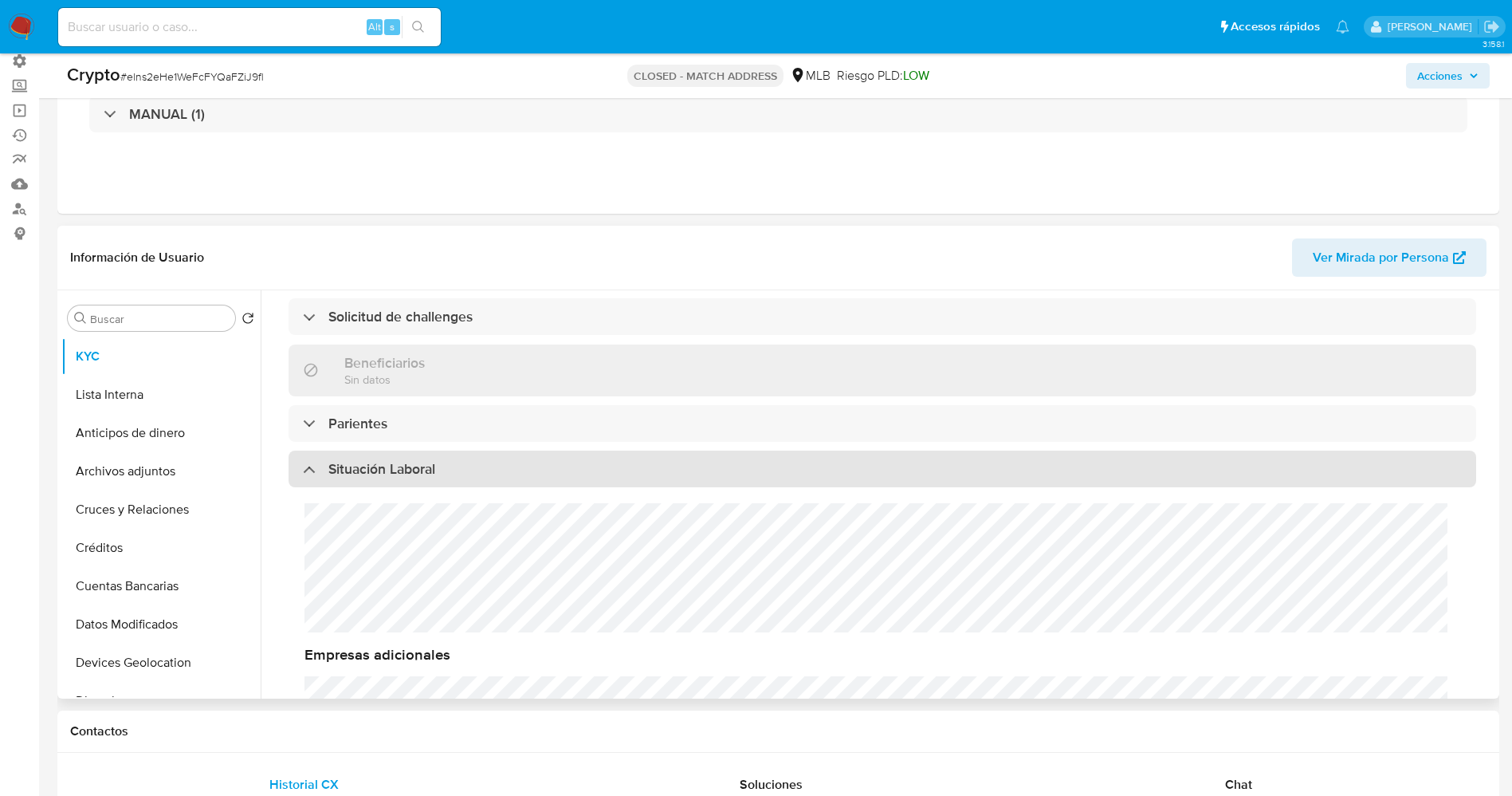
click at [506, 450] on div "Situación Laboral" at bounding box center [882, 469] width 1187 height 36
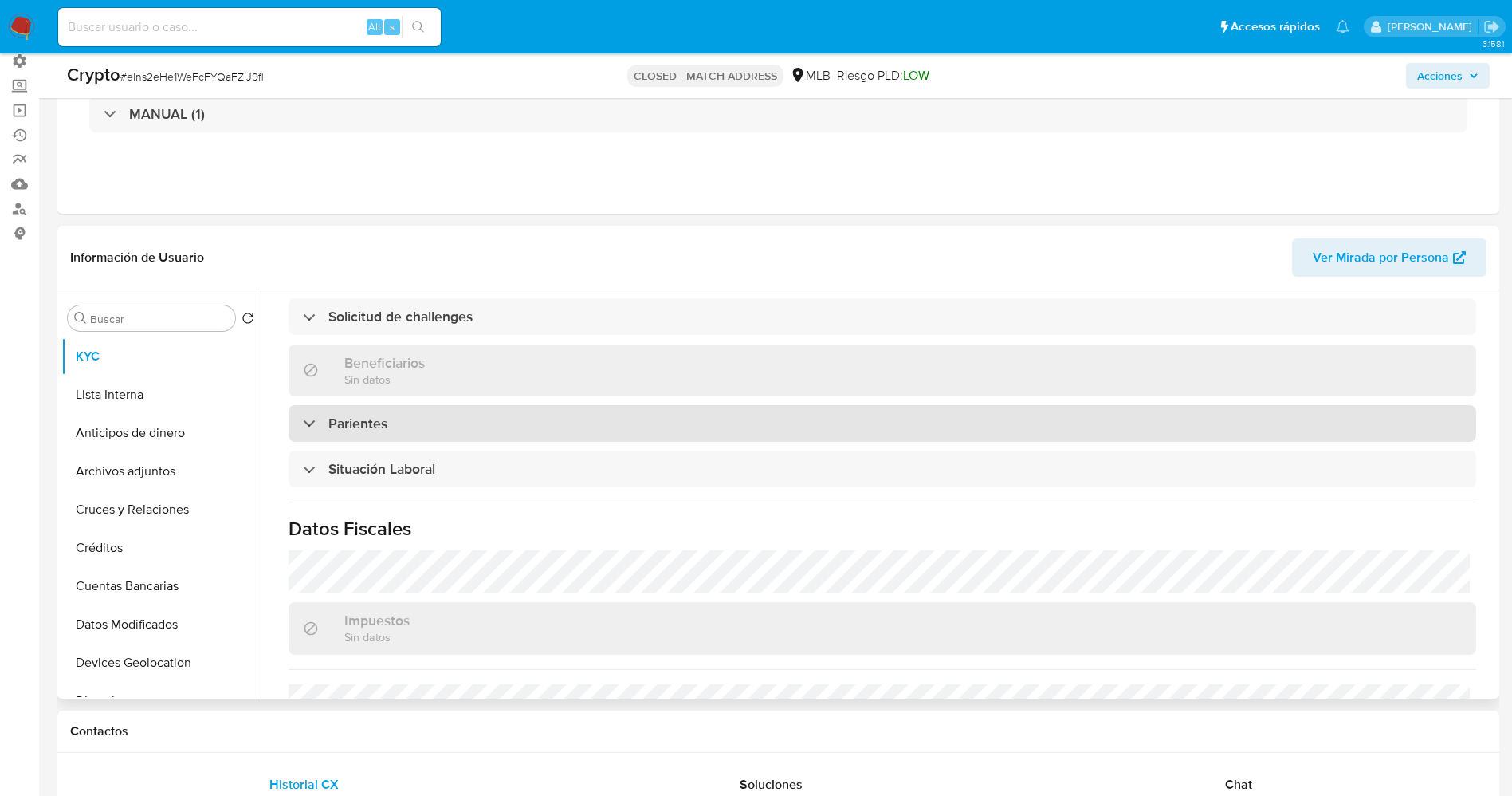
click at [510, 409] on div "Parientes" at bounding box center [882, 423] width 1187 height 36
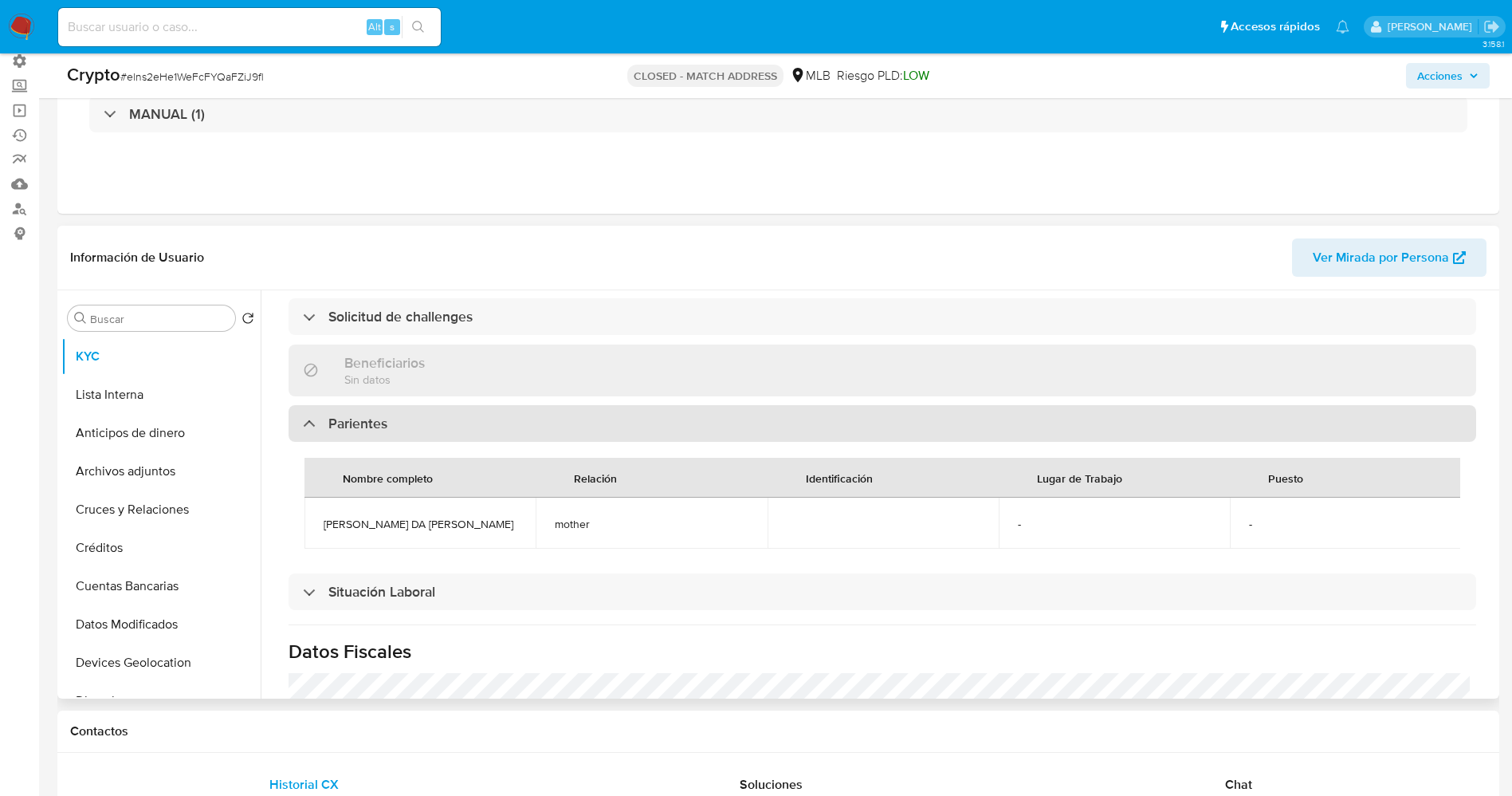
click at [510, 409] on div "Parientes" at bounding box center [882, 423] width 1187 height 36
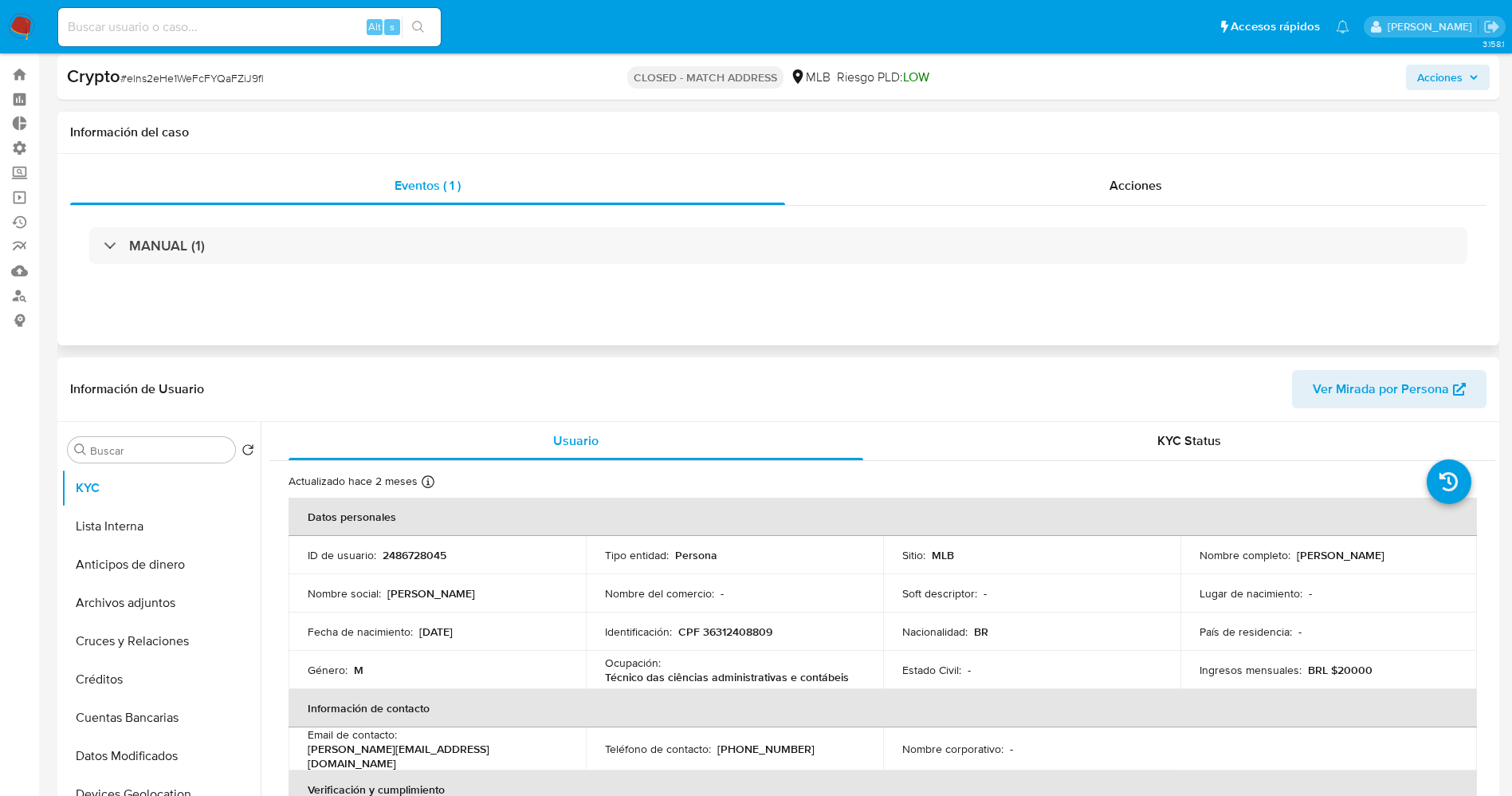
scroll to position [0, 0]
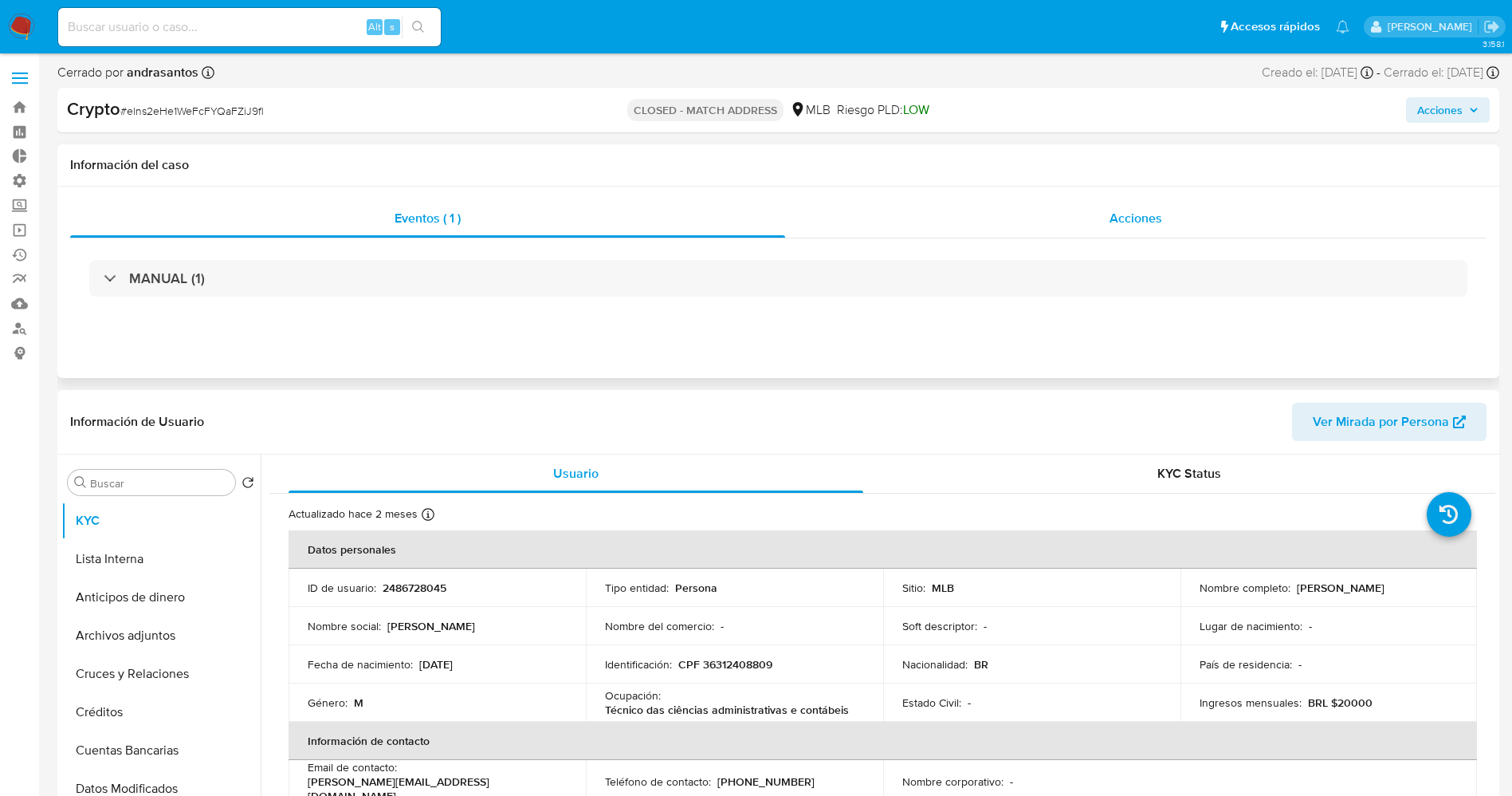
click at [1128, 213] on span "Acciones" at bounding box center [1136, 218] width 53 height 18
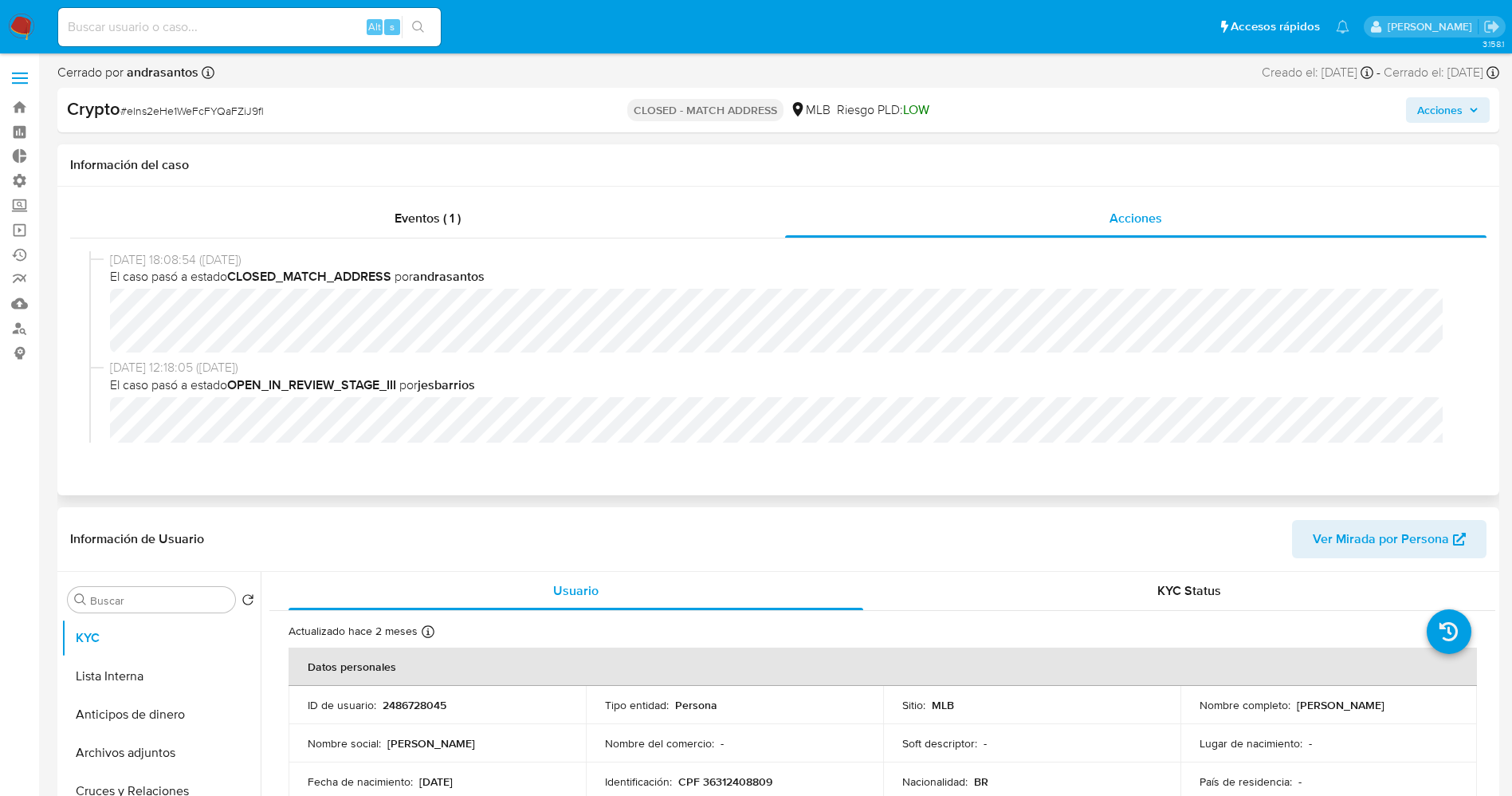
scroll to position [119, 0]
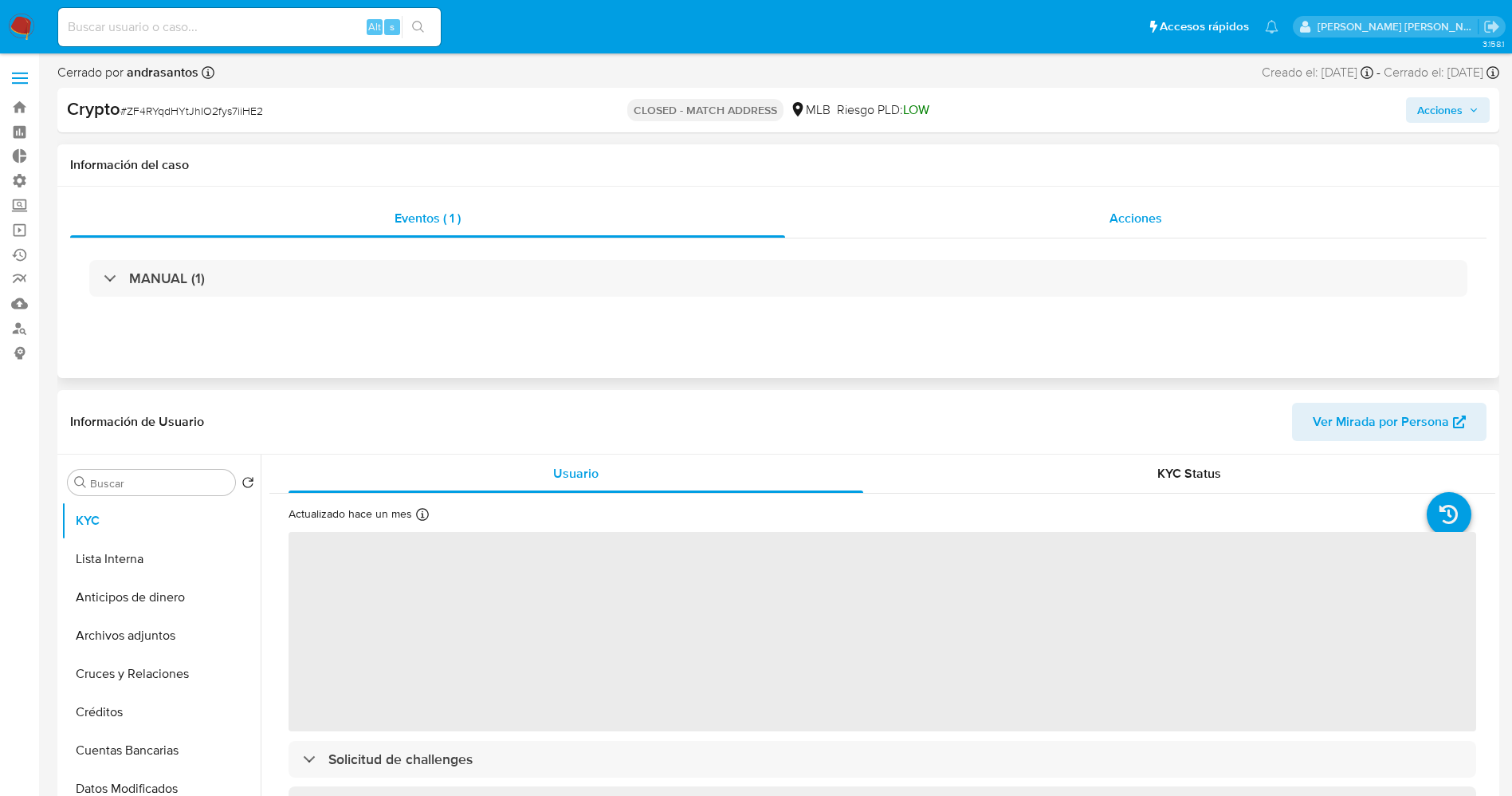
click at [1133, 231] on div "Acciones" at bounding box center [1135, 218] width 701 height 38
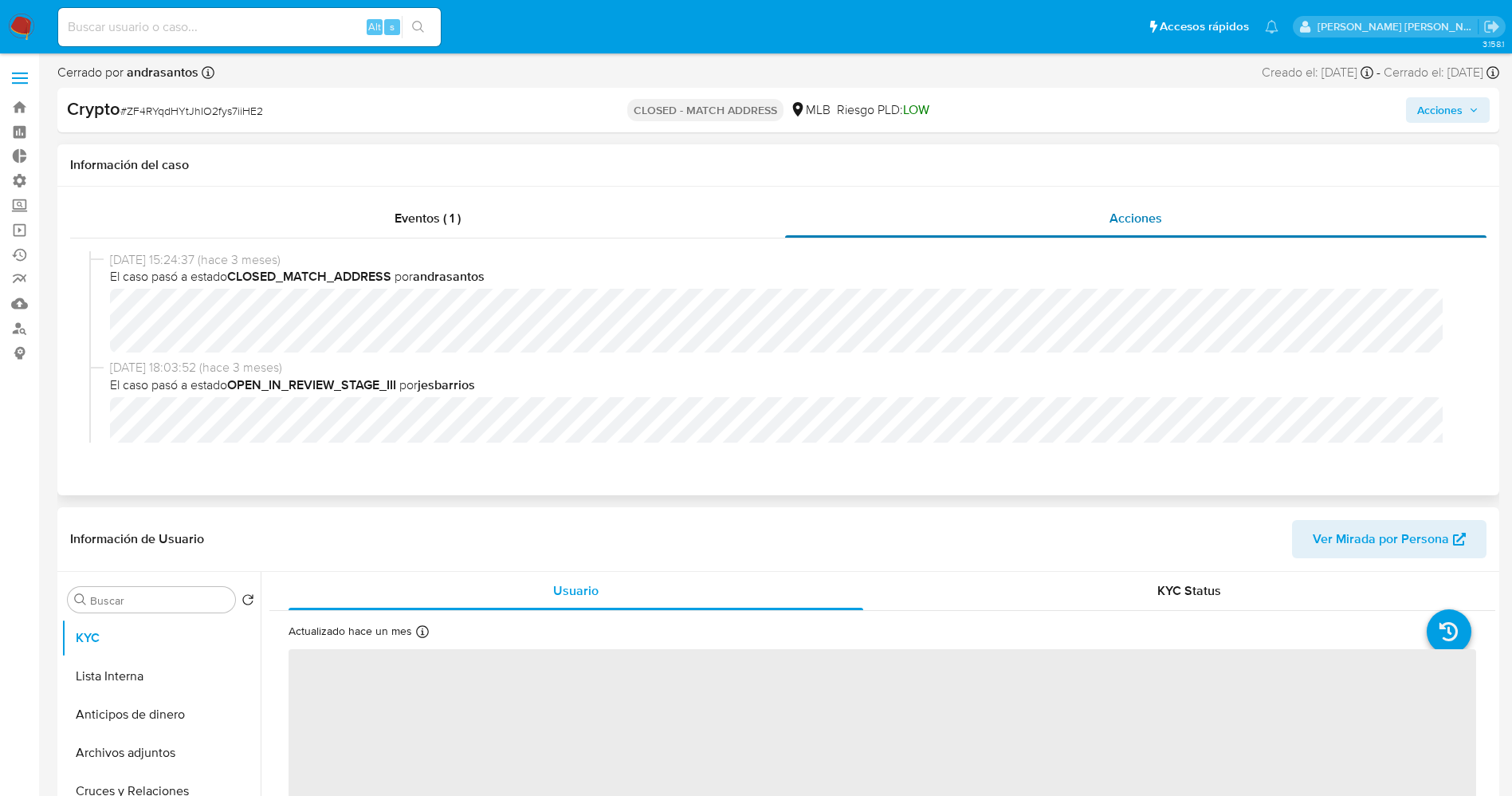
select select "10"
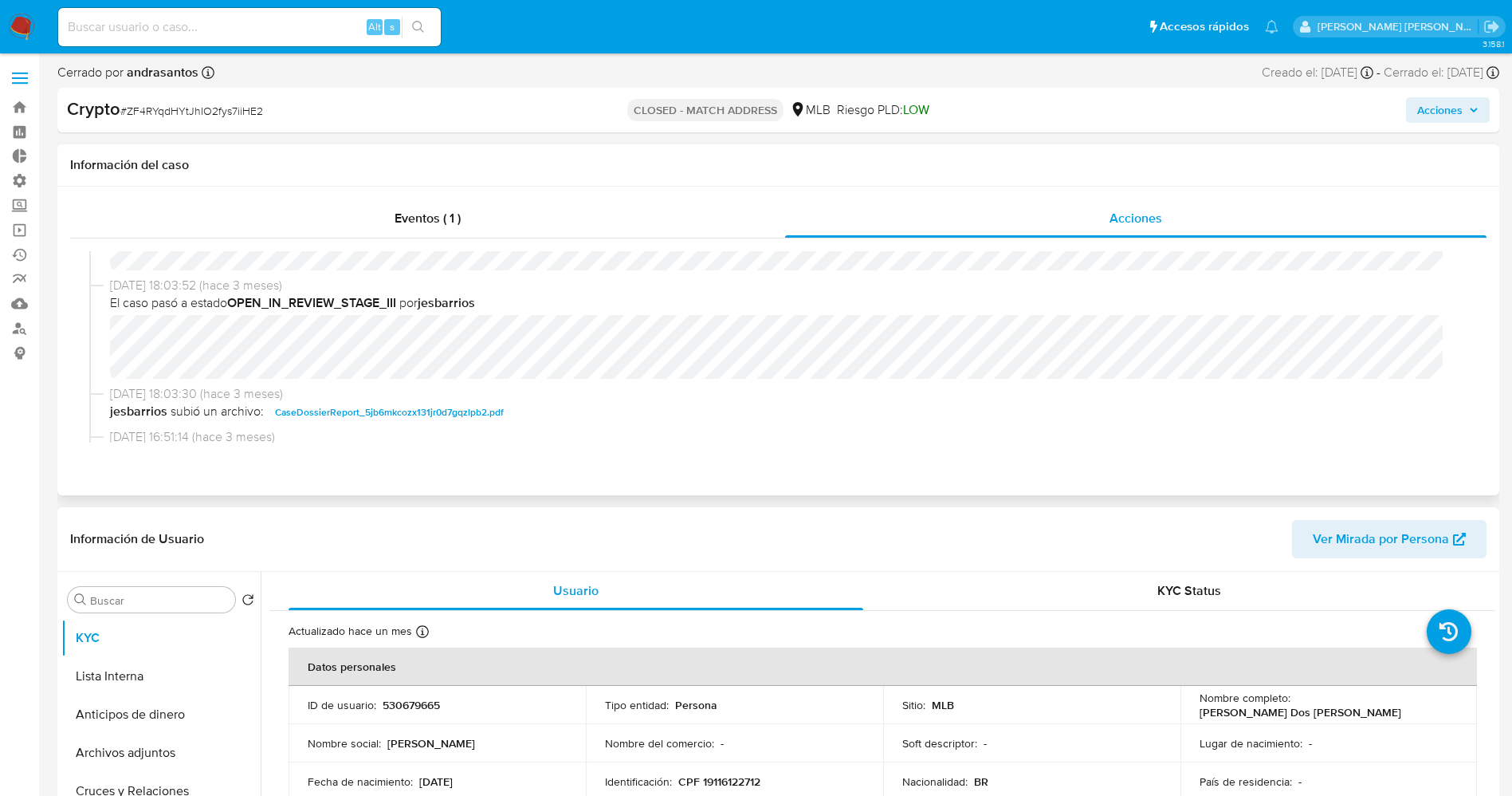
scroll to position [119, 0]
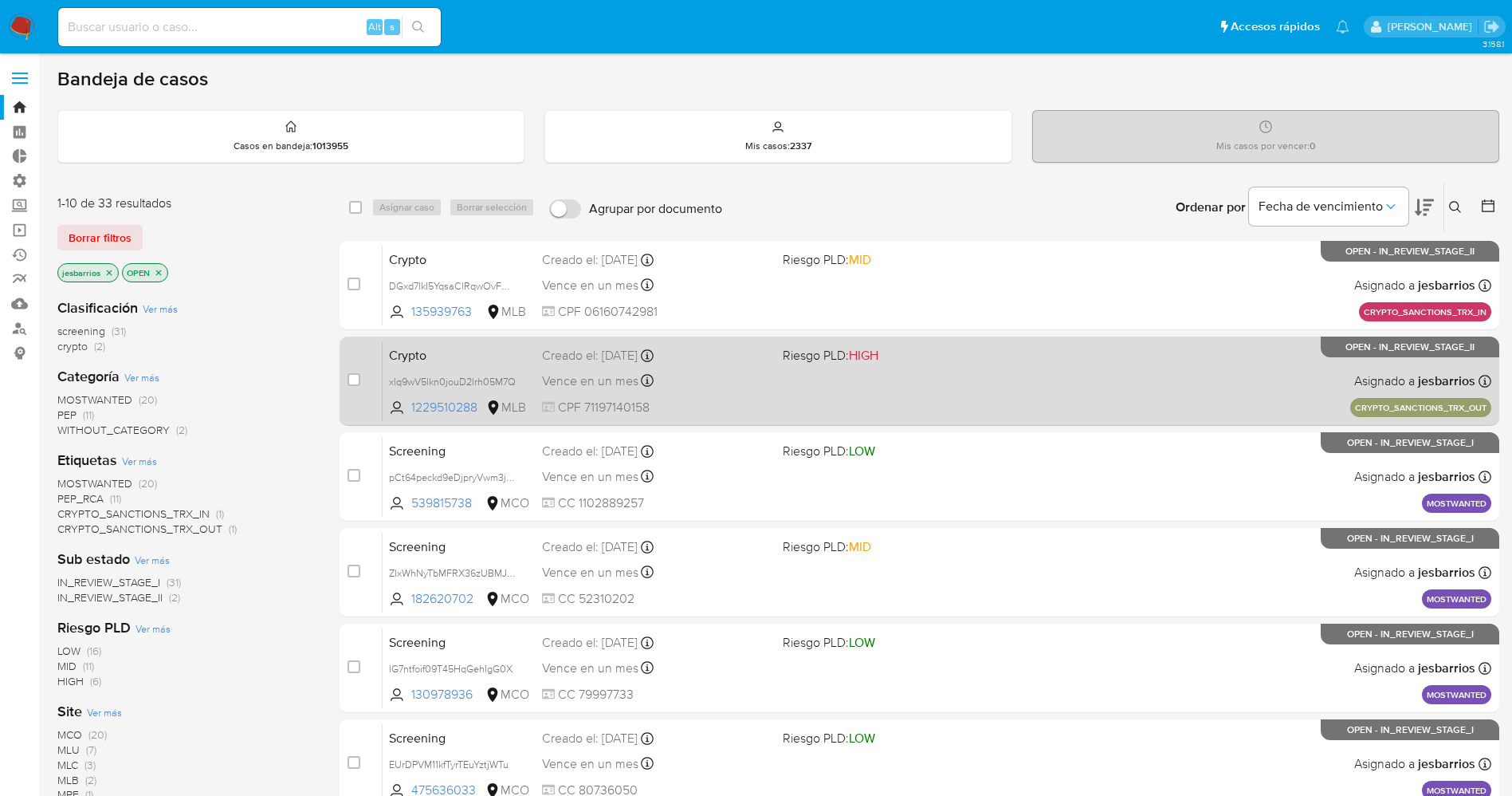
click at [958, 379] on div "Crypto xlq9wV5lkn0jouD2Irh05M7Q 1229510288 MLB Riesgo PLD: HIGH Creado el: [DAT…" at bounding box center [936, 380] width 1108 height 81
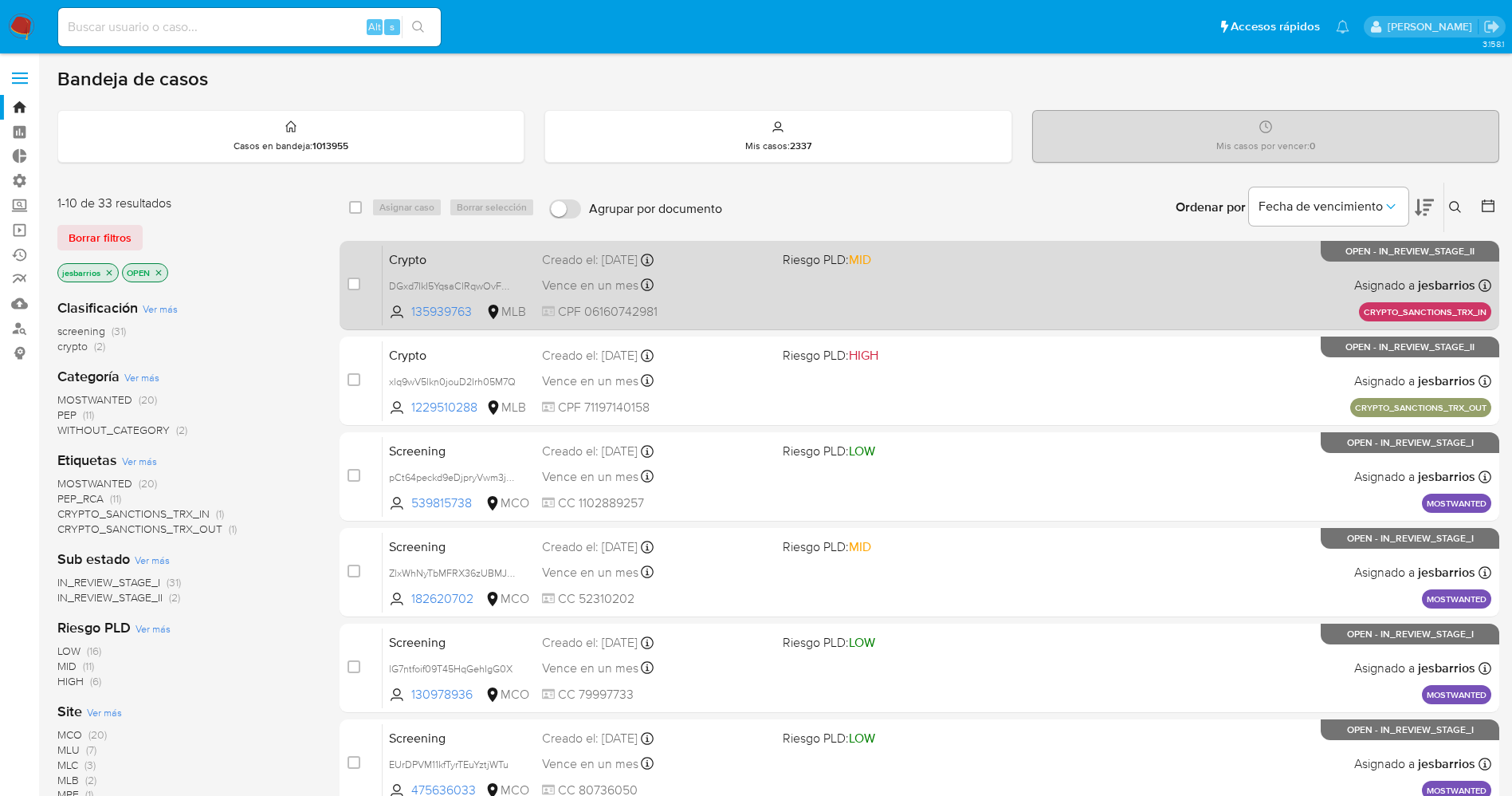
click at [932, 284] on div "Crypto DGxd7IkI5YqsaClRqwOvFmQG 135939763 MLB Riesgo PLD: MID Creado el: [DATE]…" at bounding box center [936, 285] width 1108 height 81
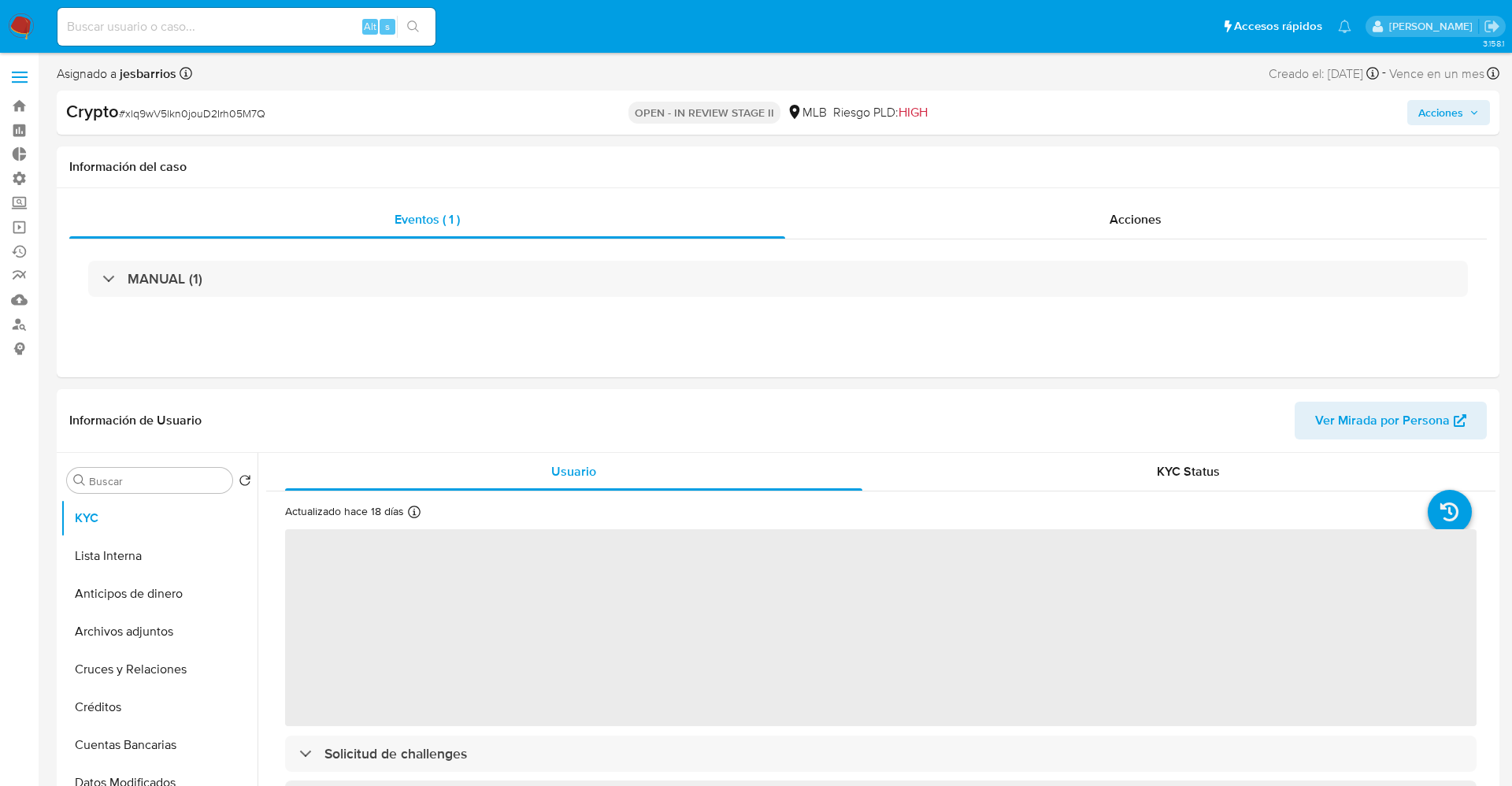
select select "10"
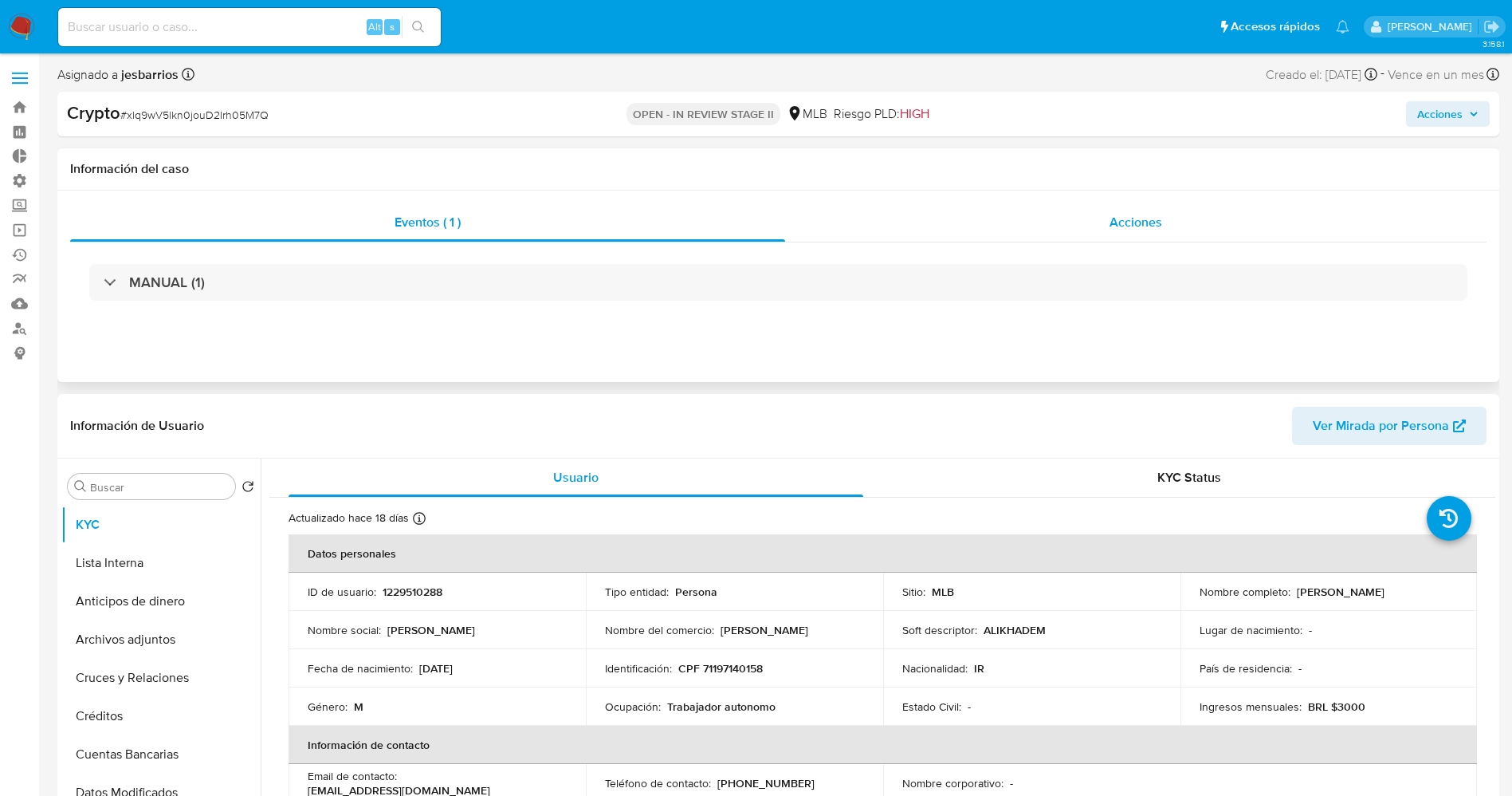
click at [1175, 219] on div "Acciones" at bounding box center [1135, 222] width 701 height 38
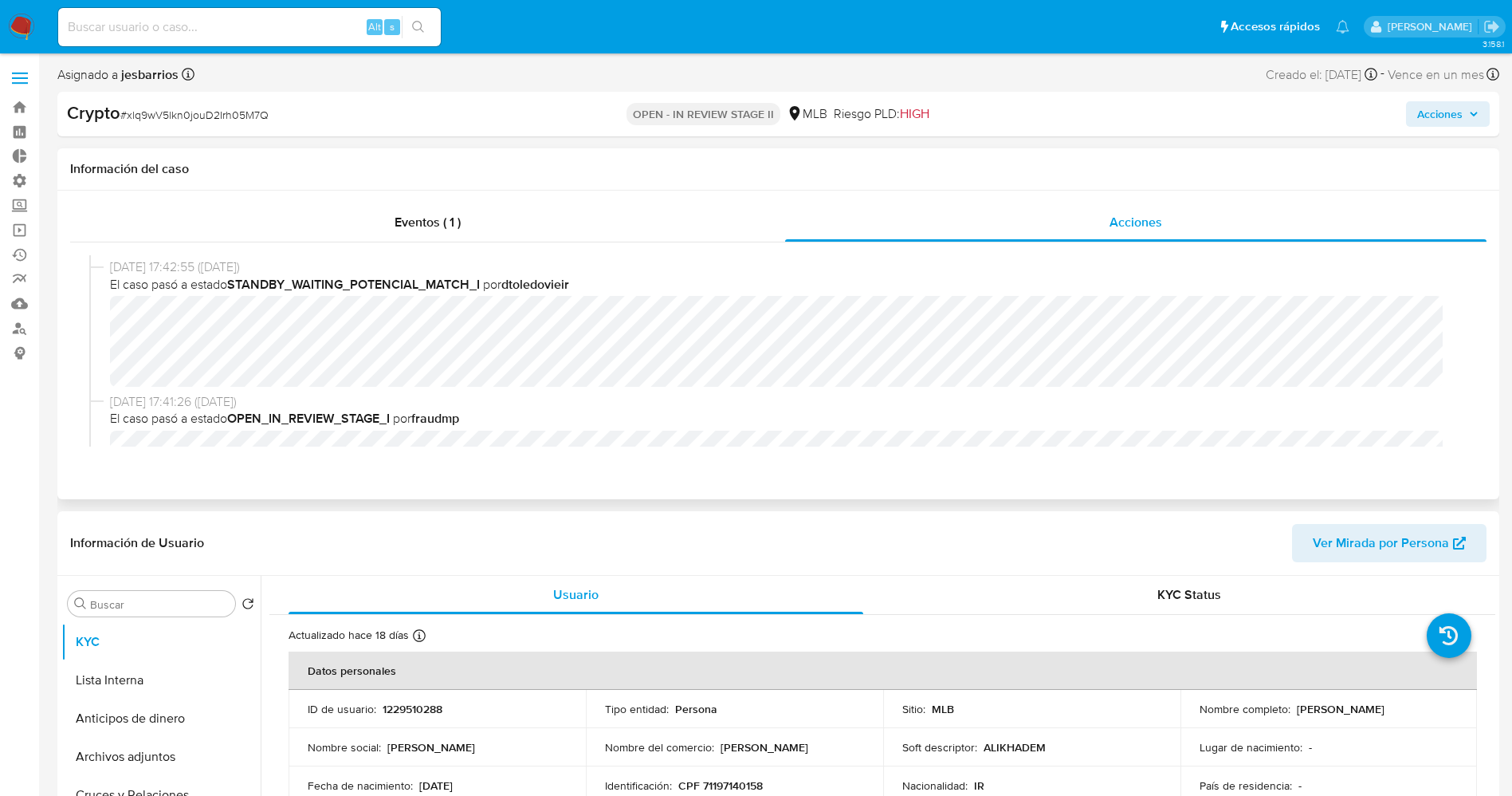
scroll to position [189, 0]
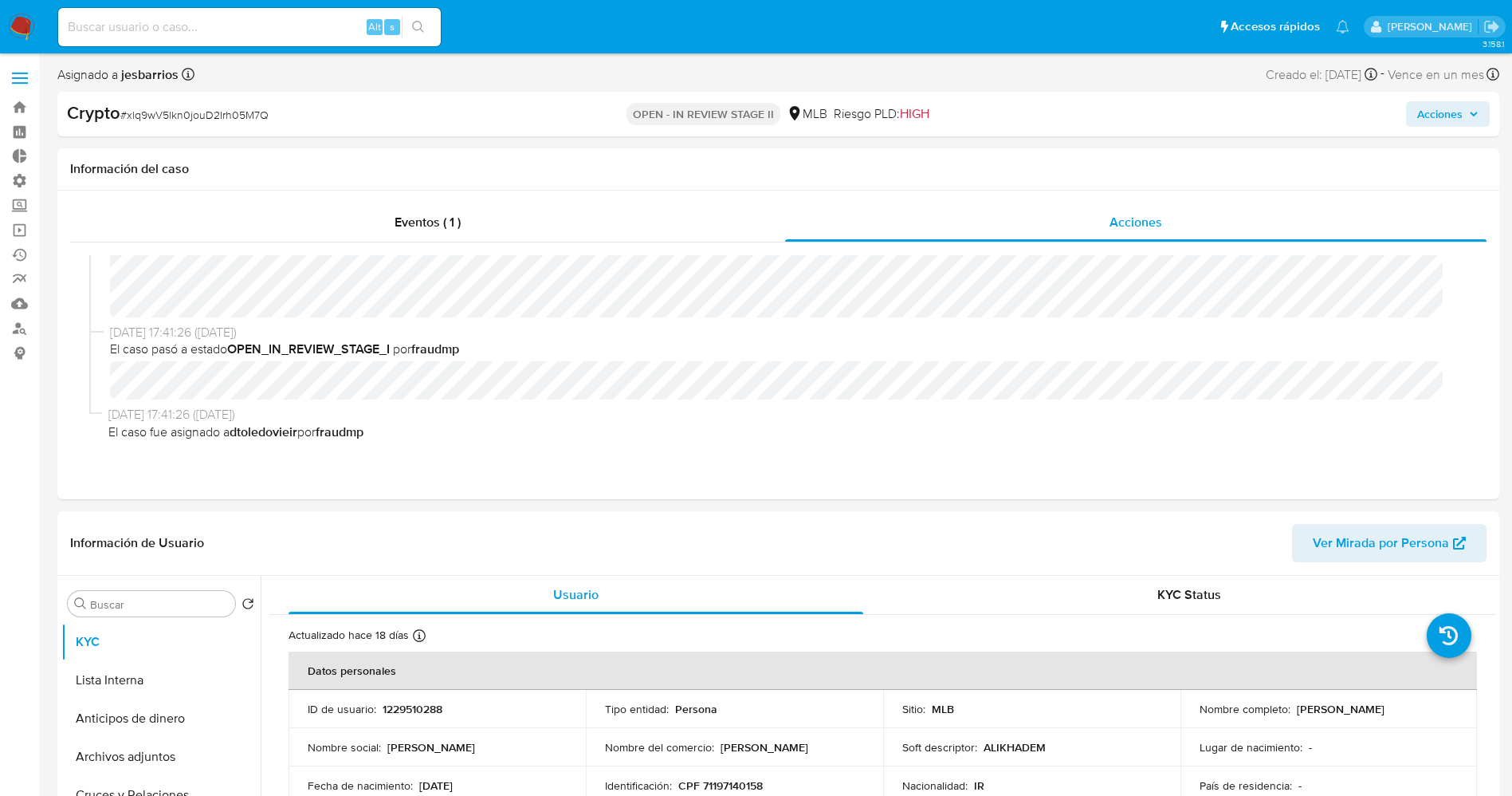
drag, startPoint x: 112, startPoint y: 668, endPoint x: 0, endPoint y: 552, distance: 161.2
click at [114, 667] on button "Lista Interna" at bounding box center [160, 680] width 199 height 38
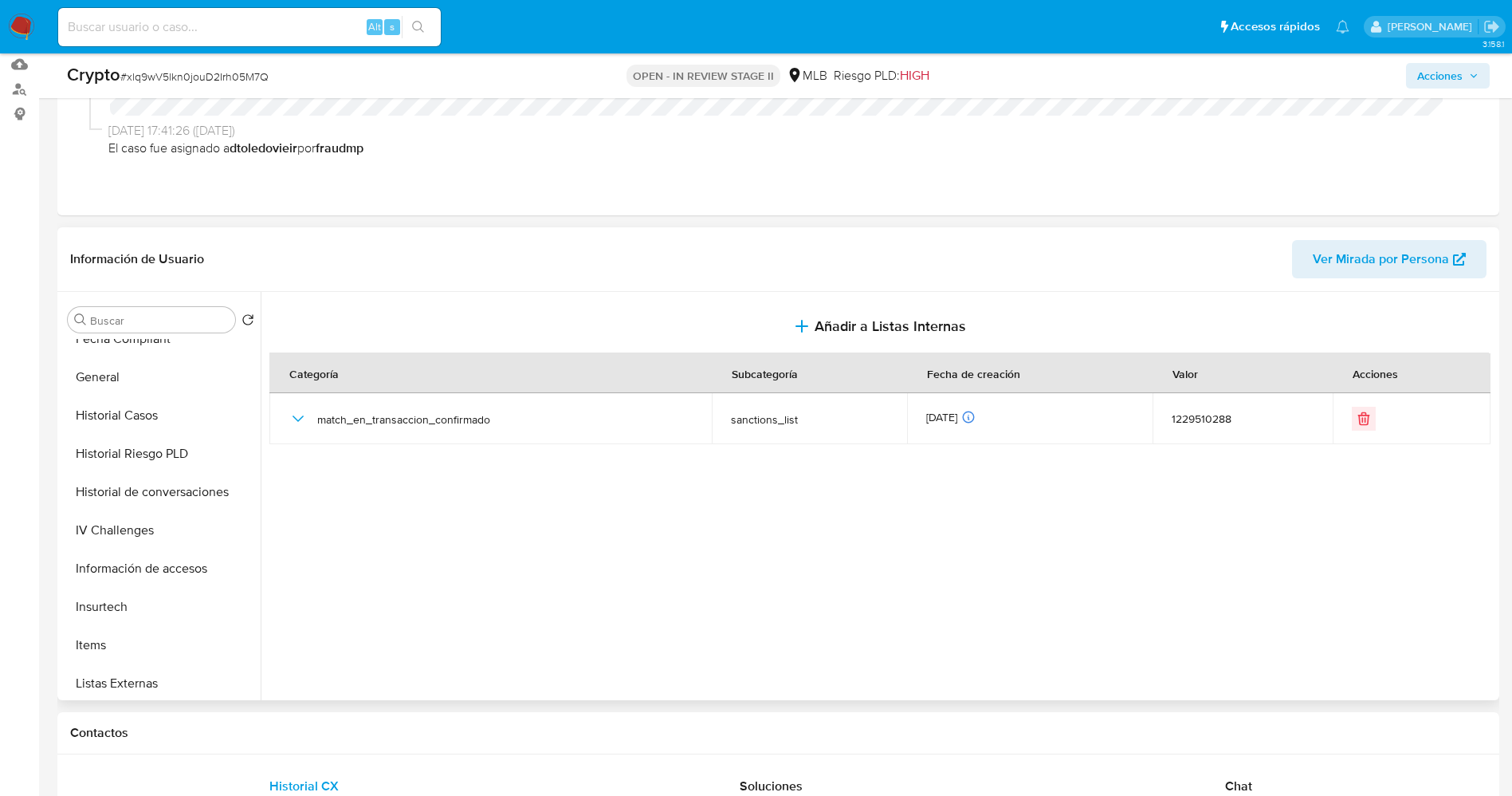
scroll to position [598, 0]
click at [143, 673] on button "Restricciones Nuevo Mundo" at bounding box center [154, 679] width 186 height 38
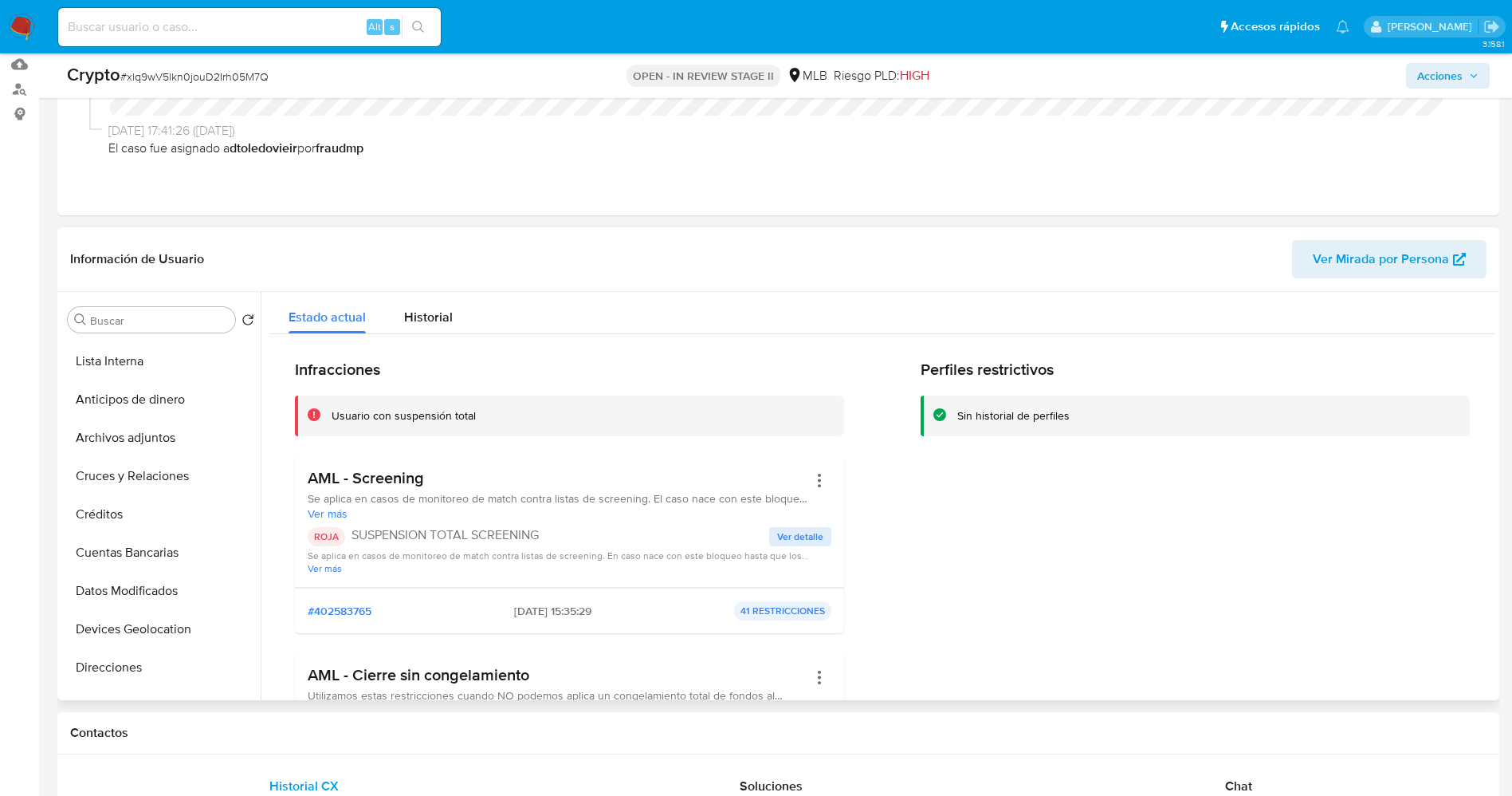
scroll to position [0, 0]
click at [130, 405] on button "Lista Interna" at bounding box center [154, 397] width 186 height 38
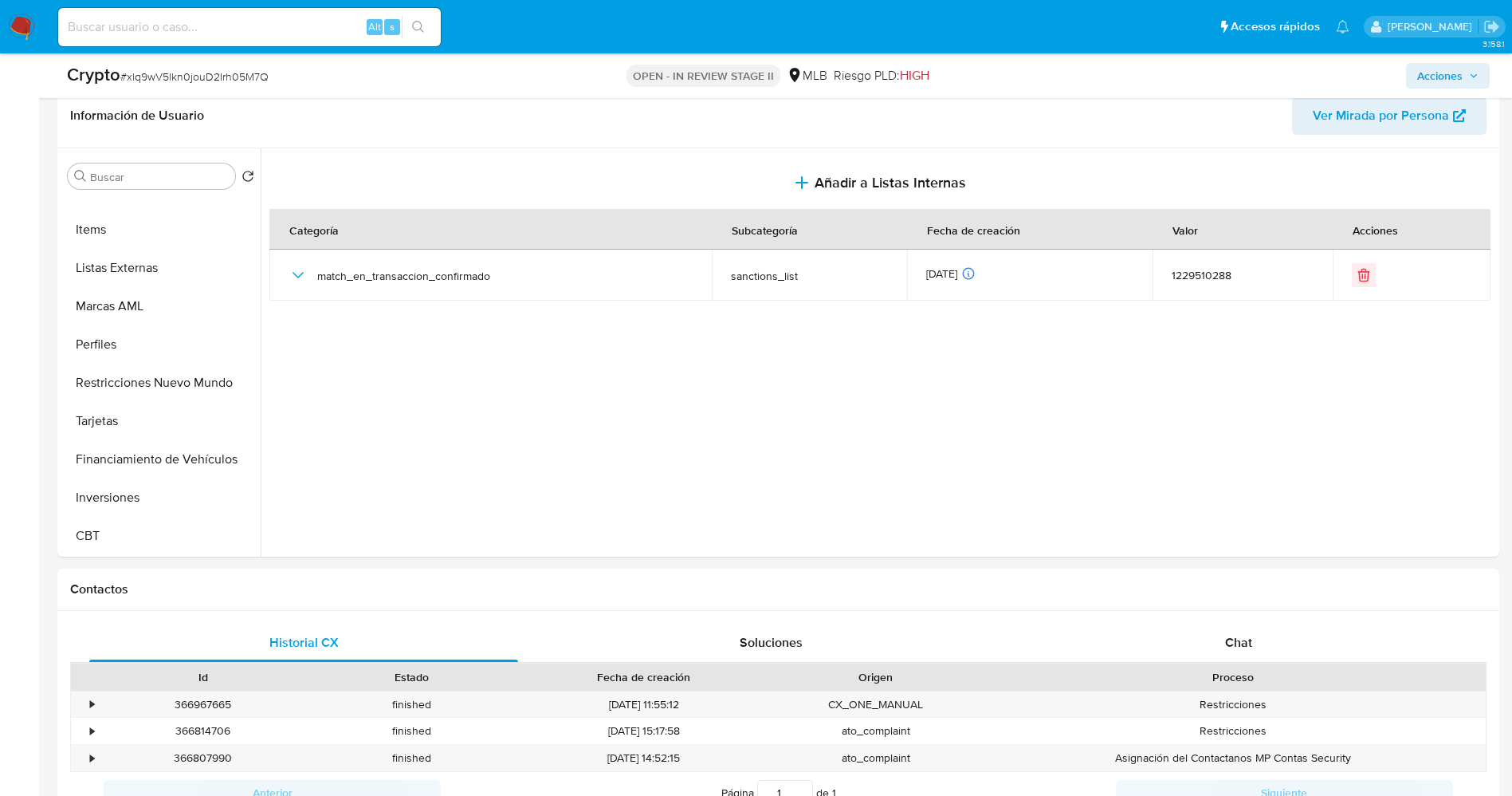
scroll to position [239, 0]
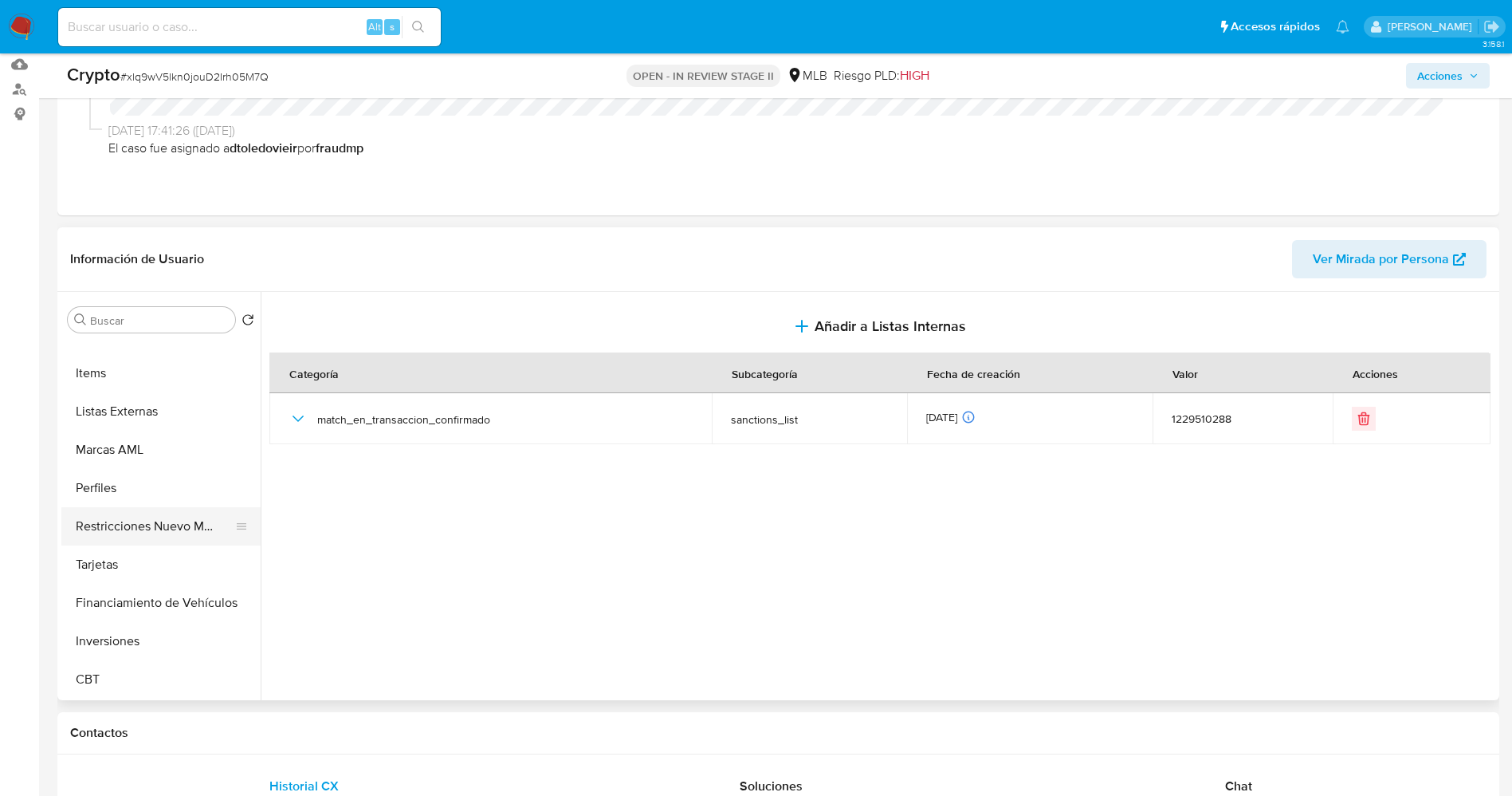
click at [146, 542] on button "Restricciones Nuevo Mundo" at bounding box center [154, 526] width 186 height 38
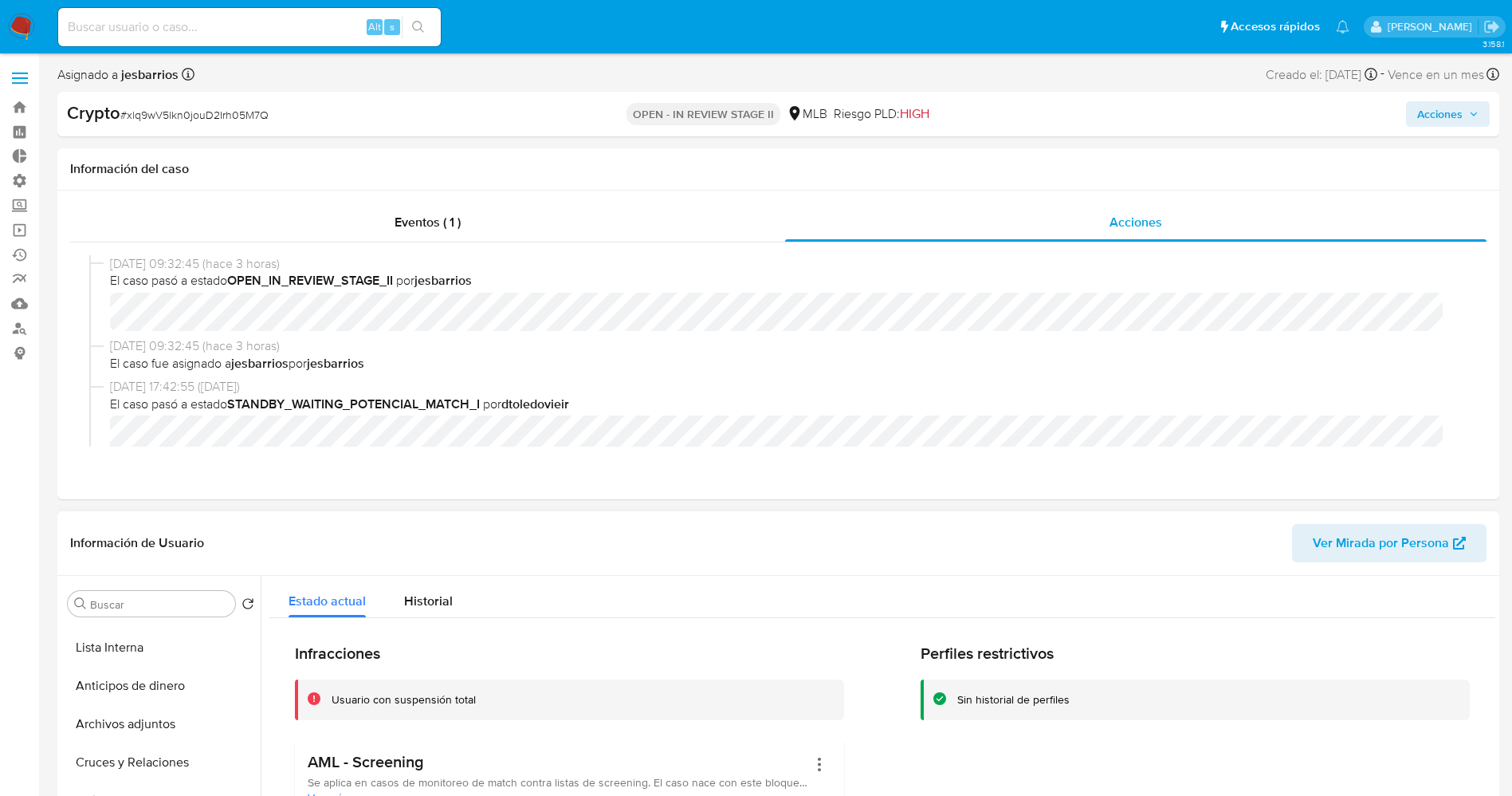
scroll to position [0, 0]
click at [141, 676] on button "Lista Interna" at bounding box center [154, 680] width 186 height 38
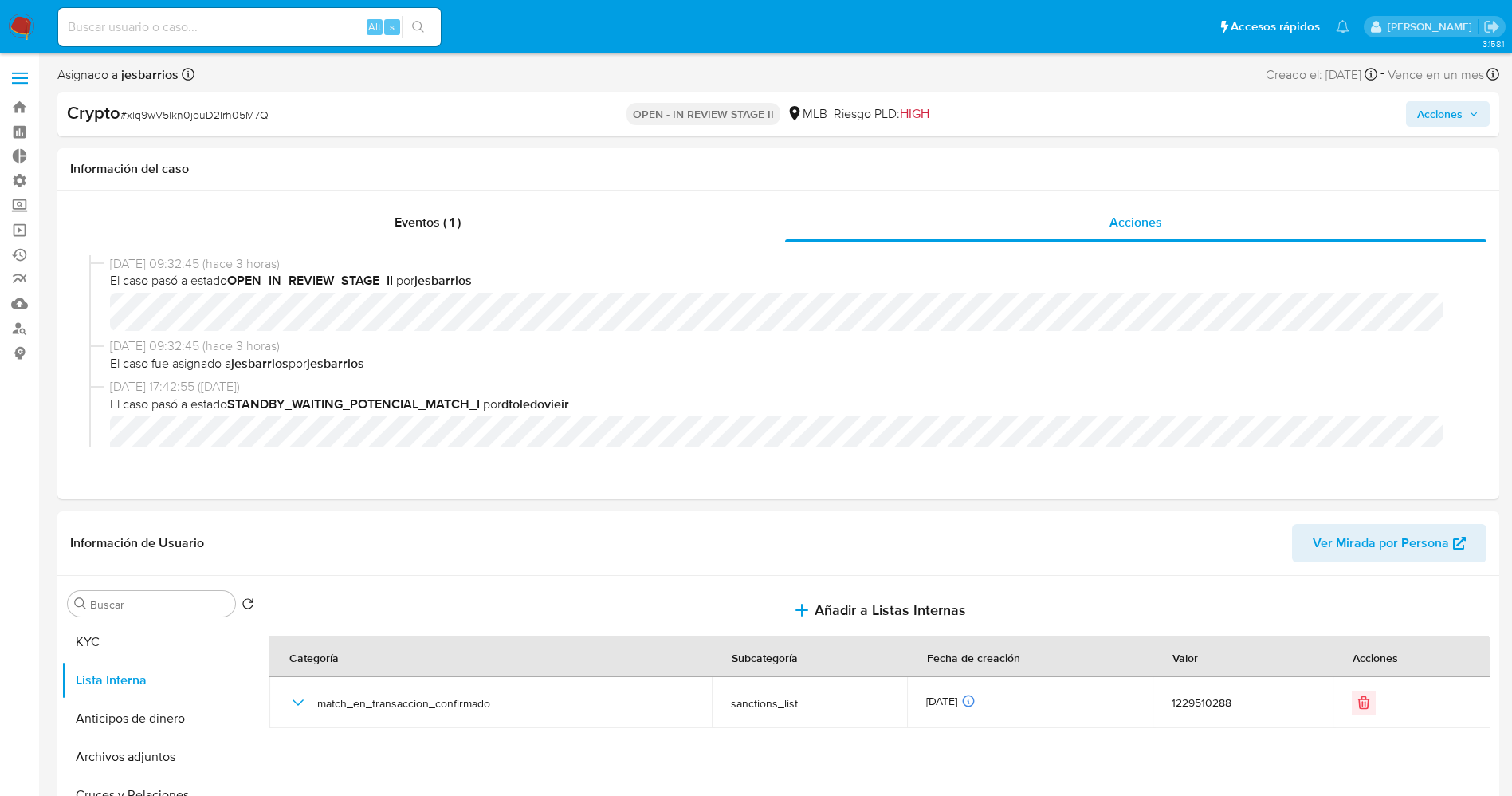
click at [1465, 110] on span "Acciones" at bounding box center [1447, 114] width 61 height 23
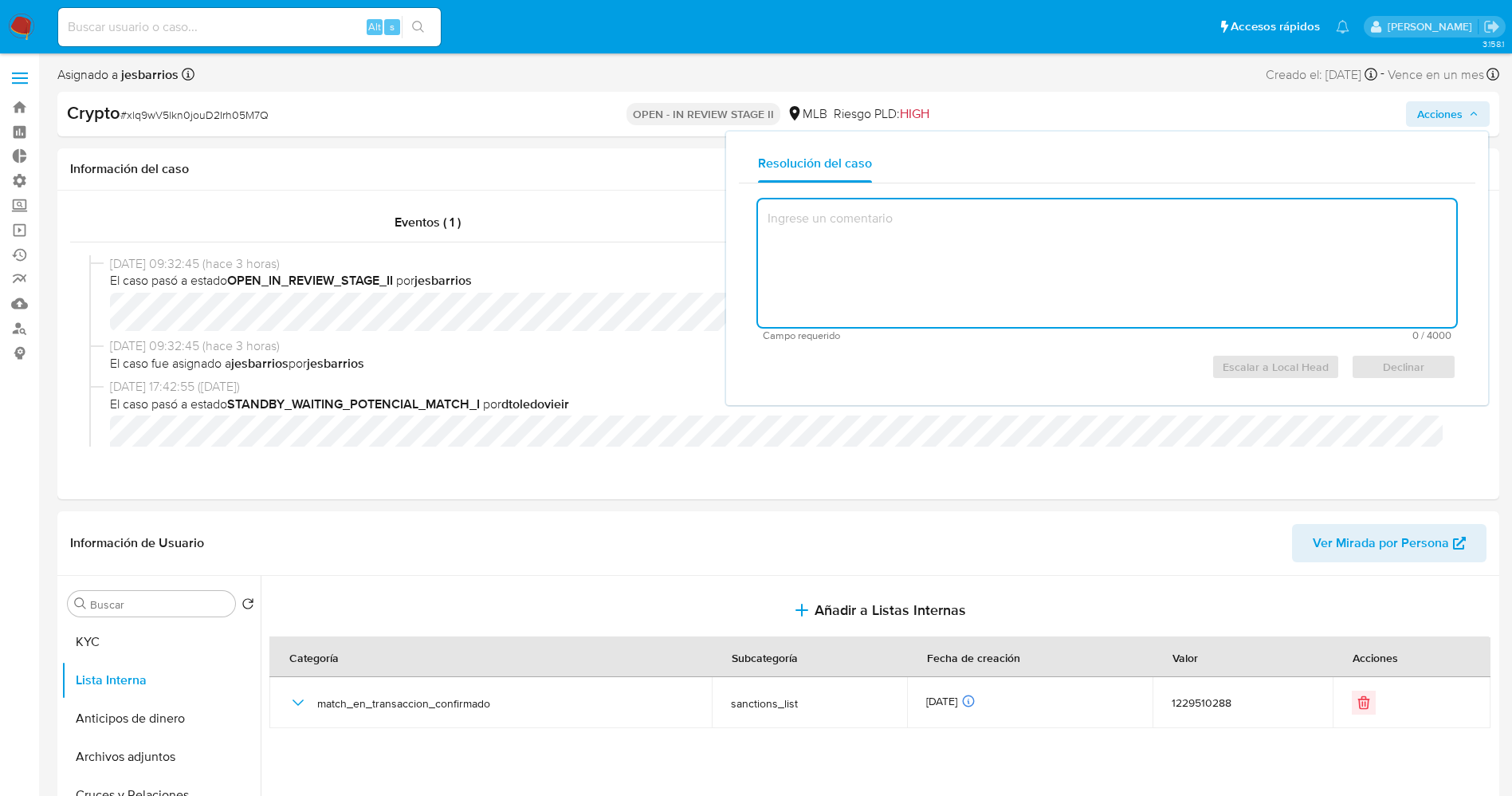
click at [994, 280] on textarea at bounding box center [1106, 263] width 698 height 127
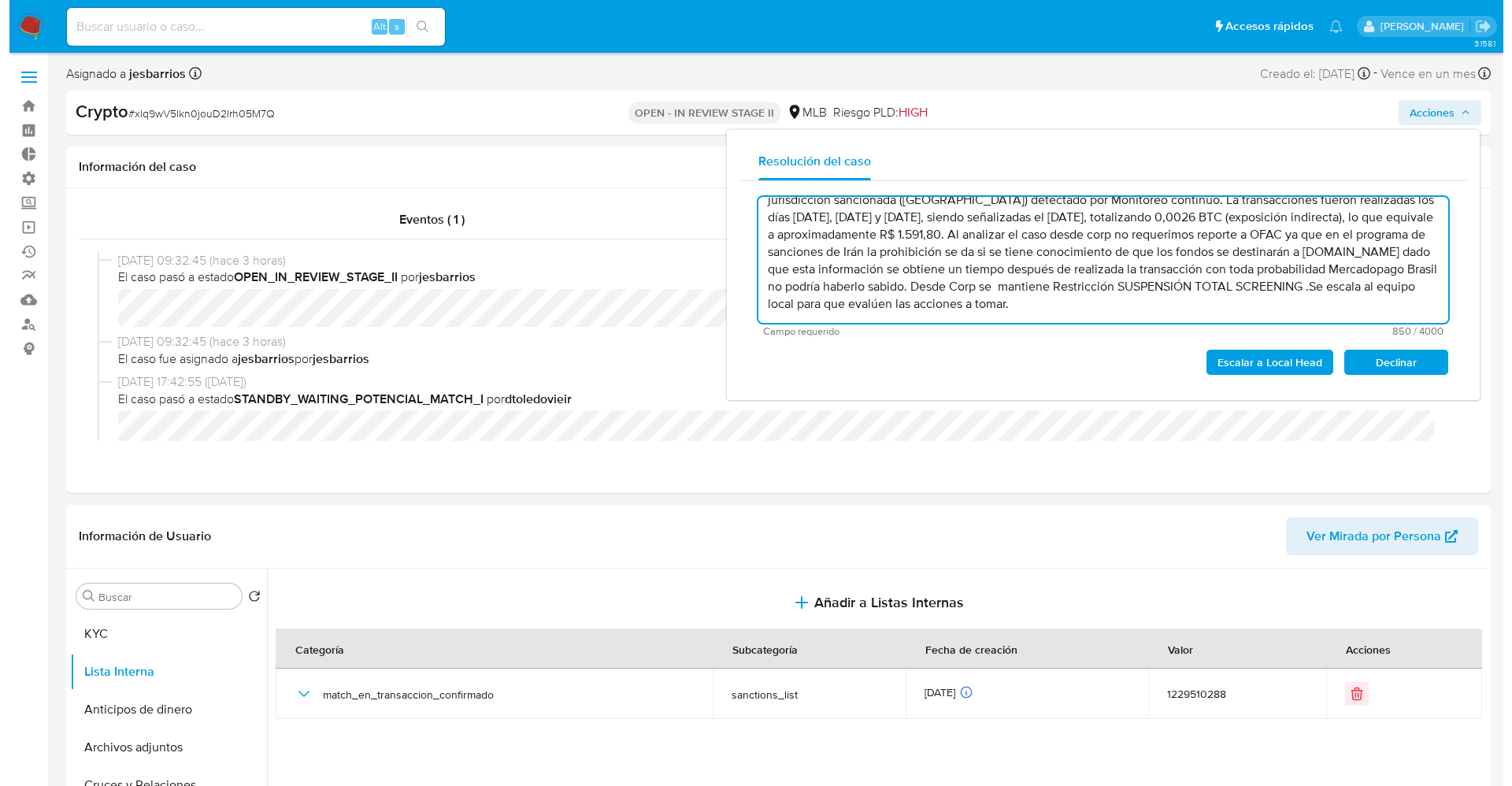
scroll to position [67, 0]
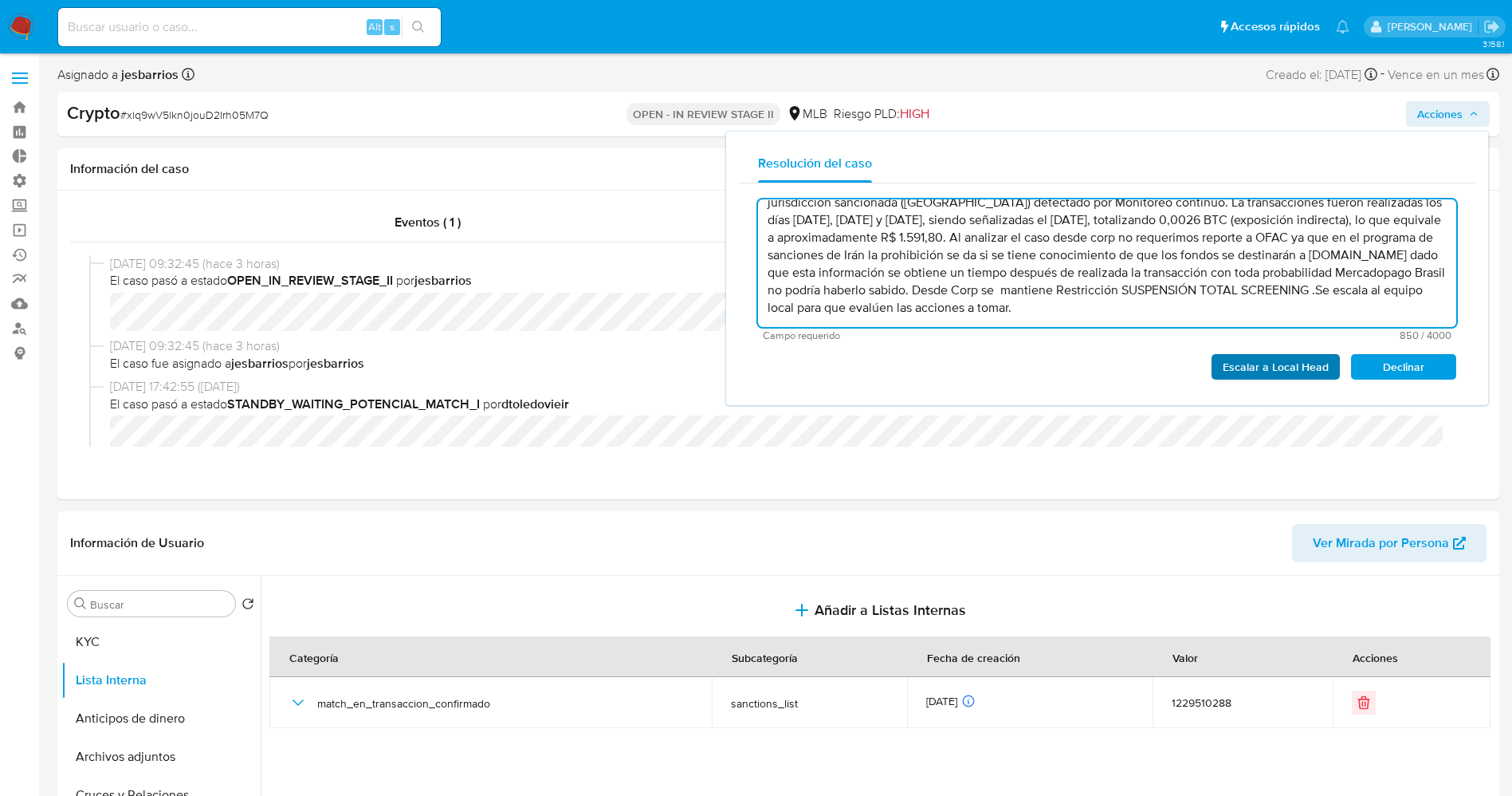
type textarea "Caso generado manualmente detectado a partir ya que se observaron tres TOUT con…"
click at [1260, 368] on span "Escalar a Local Head" at bounding box center [1275, 367] width 106 height 23
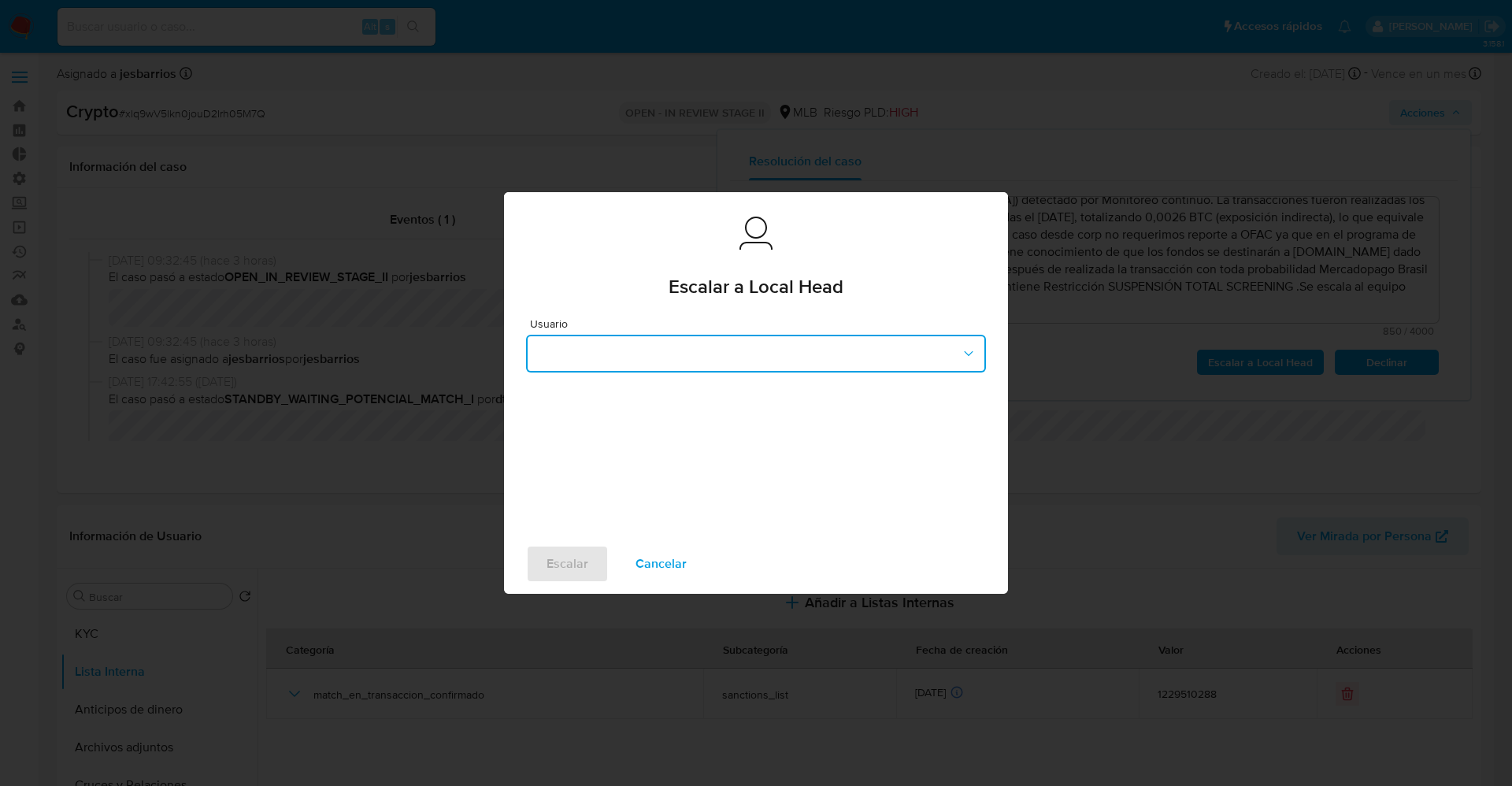
click at [670, 336] on button "button" at bounding box center [756, 353] width 460 height 38
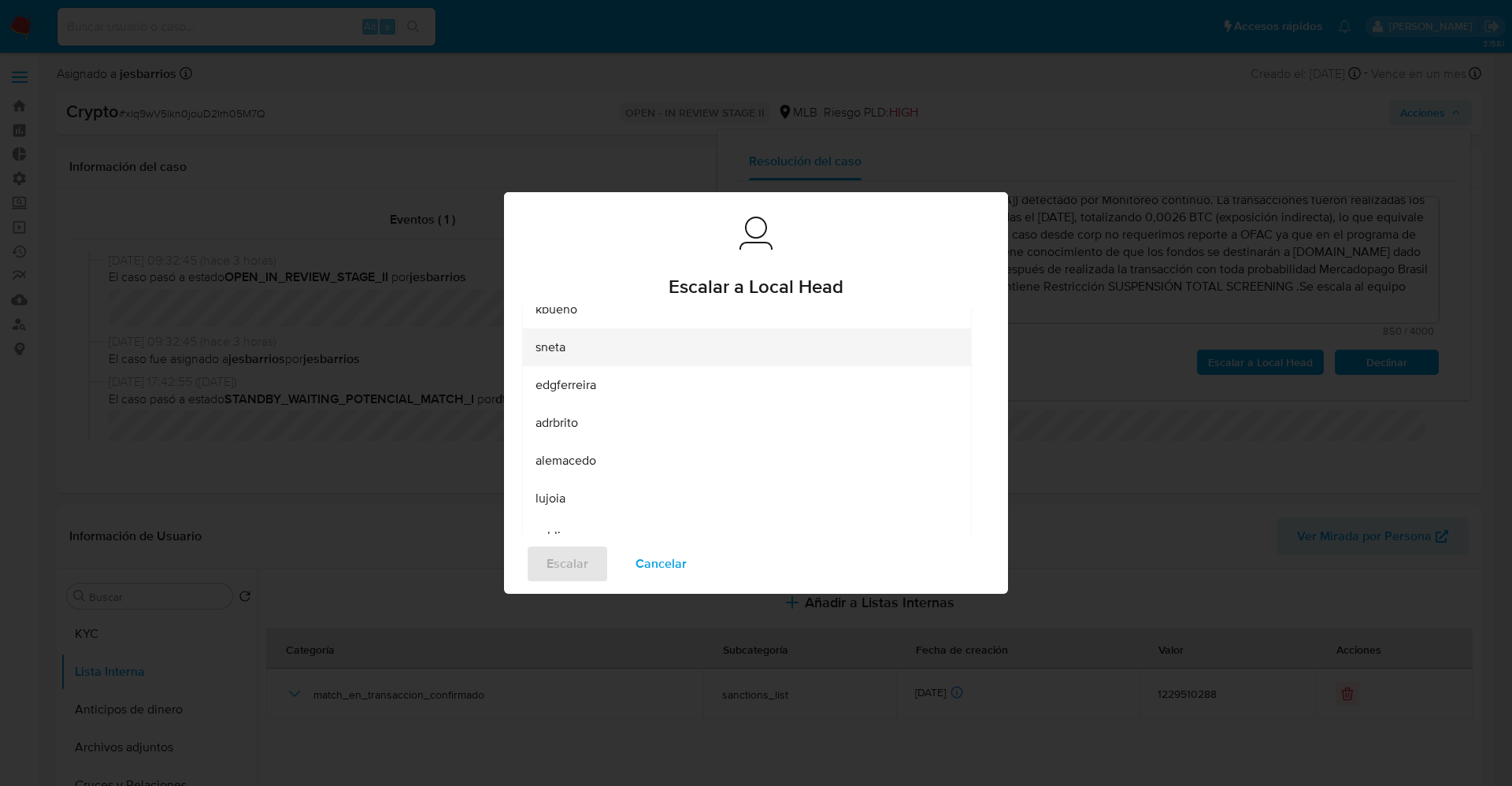
scroll to position [177, 0]
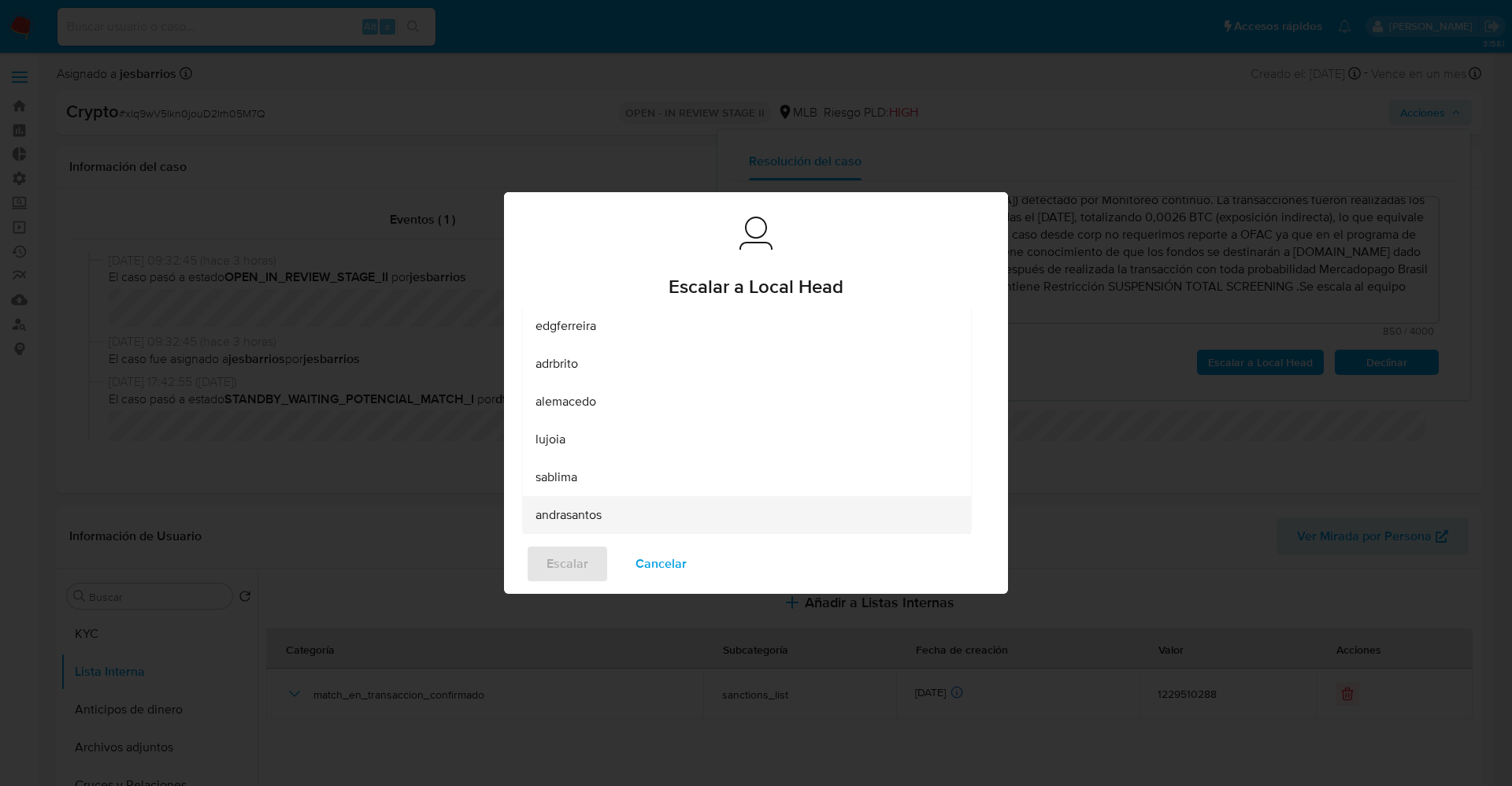
click at [703, 514] on div "andrasantos" at bounding box center [742, 515] width 413 height 38
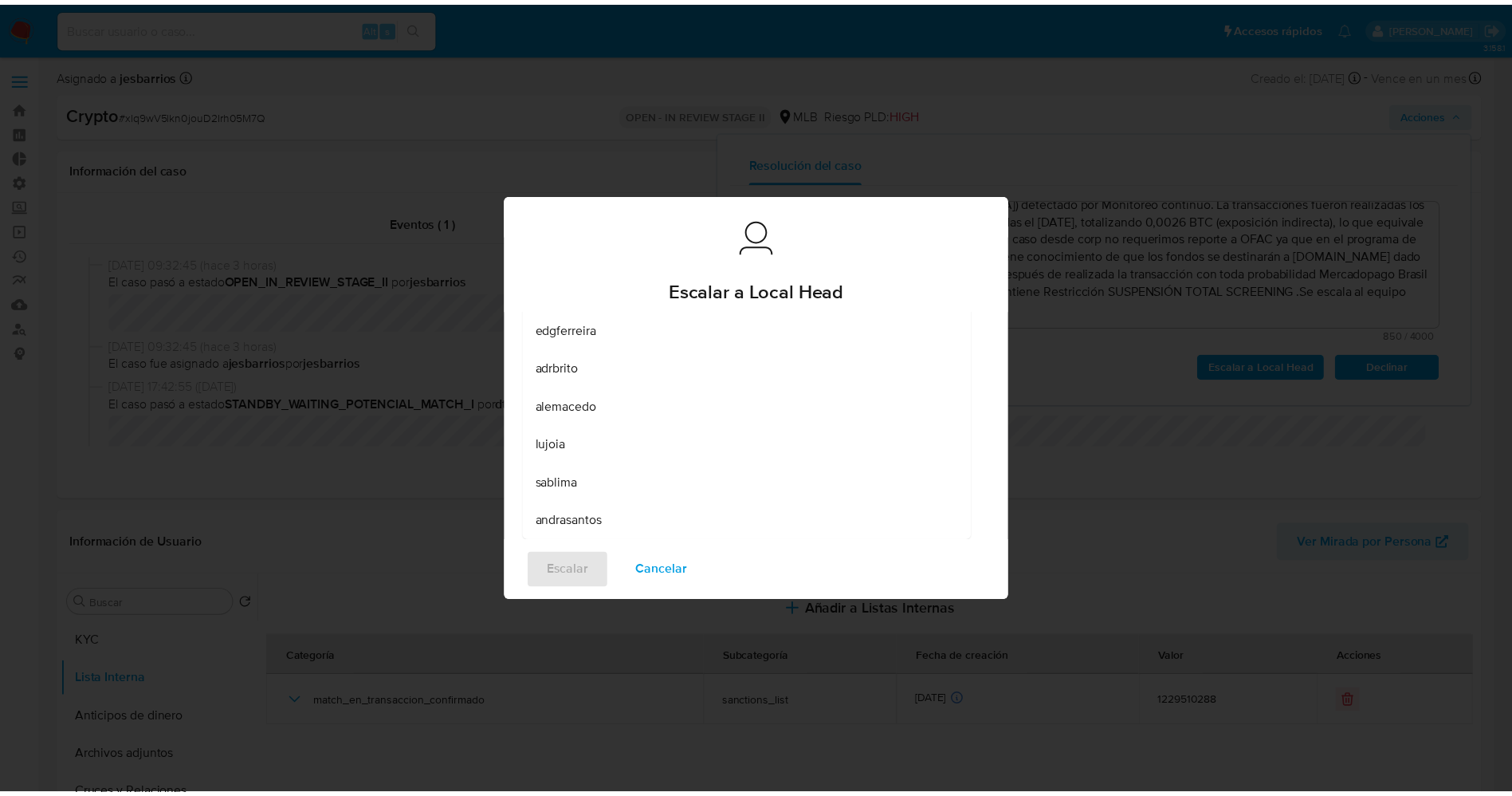
scroll to position [0, 0]
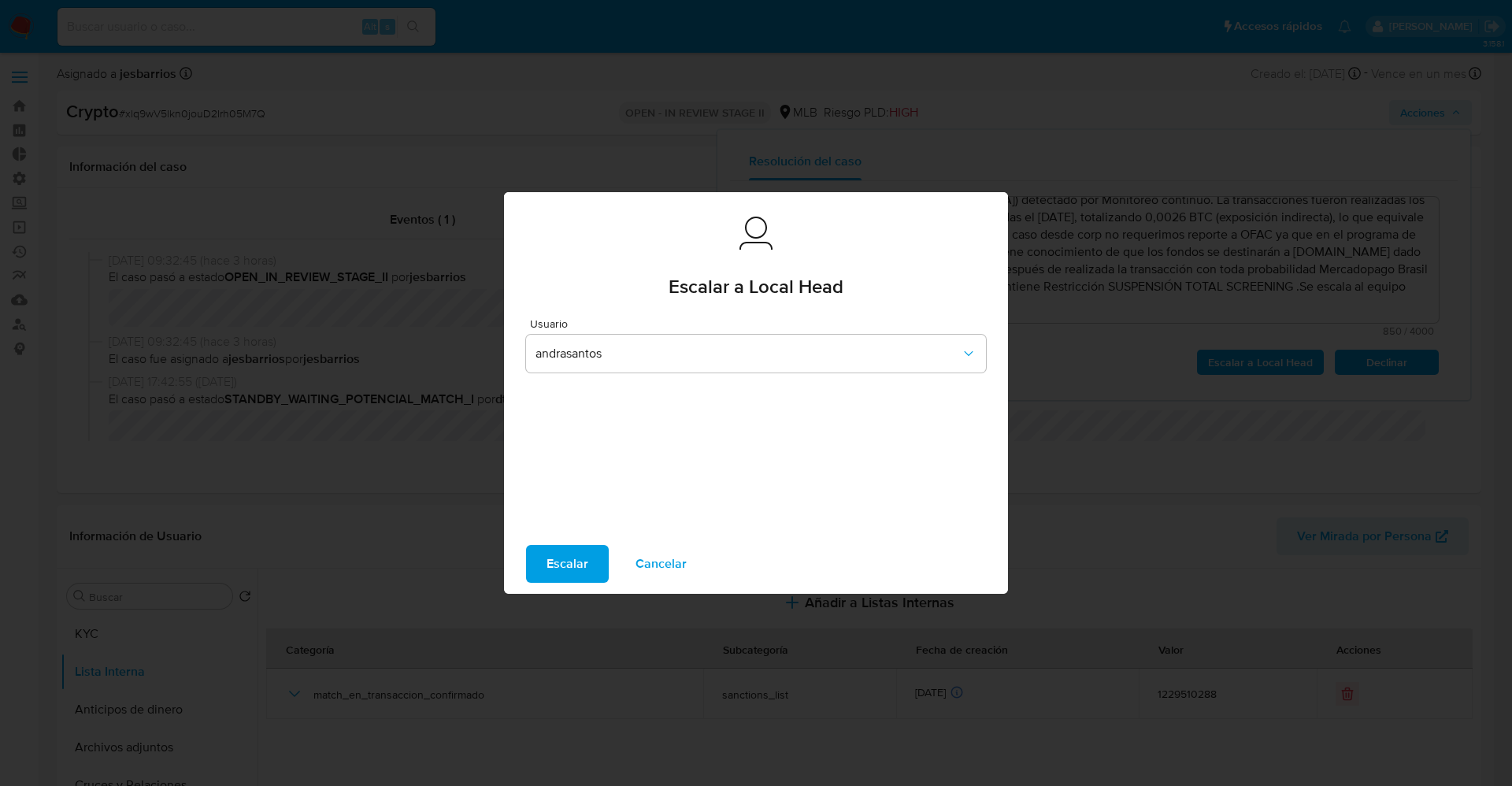
click at [549, 561] on span "Escalar" at bounding box center [567, 563] width 41 height 35
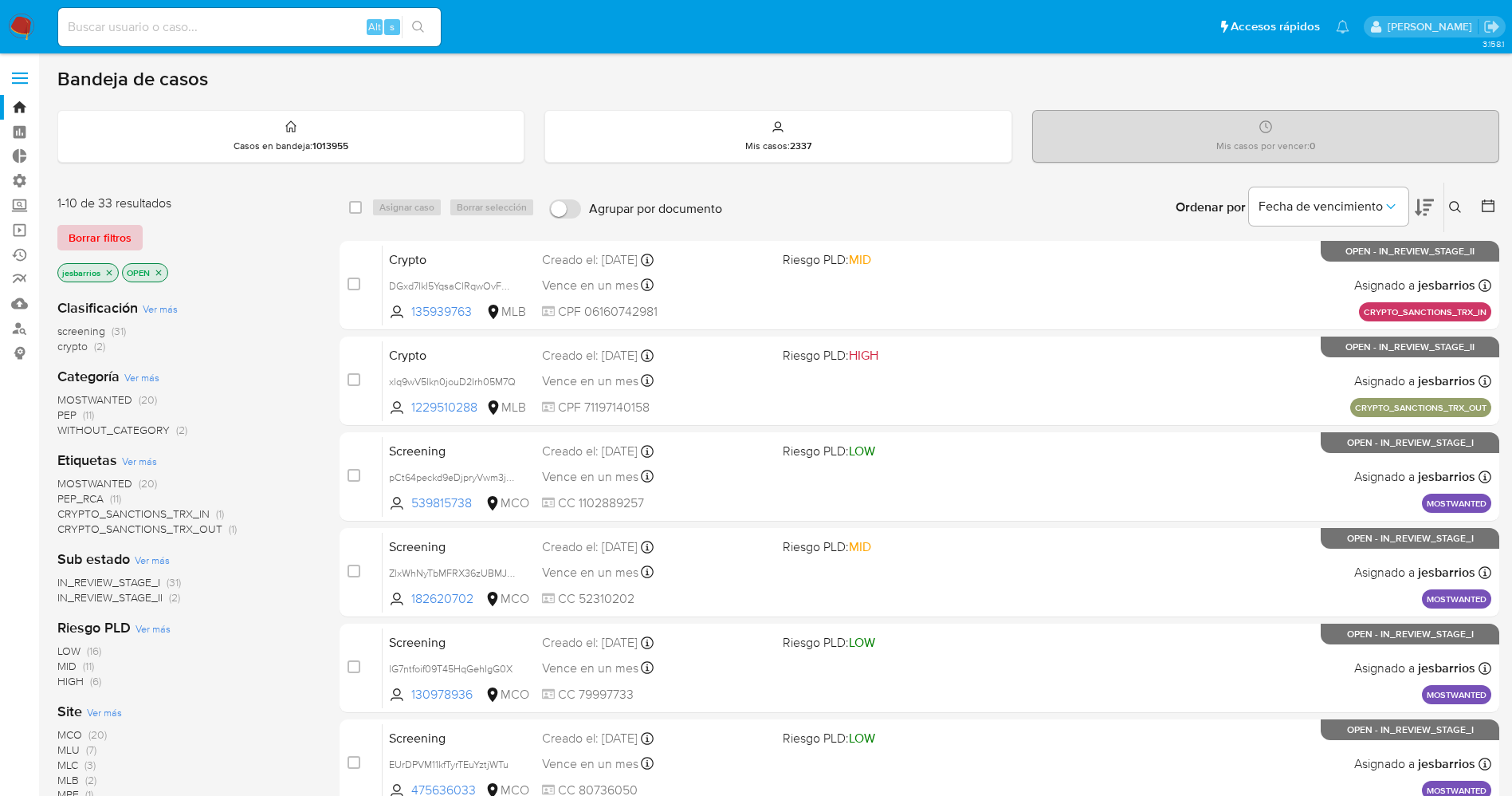
click at [117, 243] on span "Borrar filtros" at bounding box center [99, 237] width 63 height 23
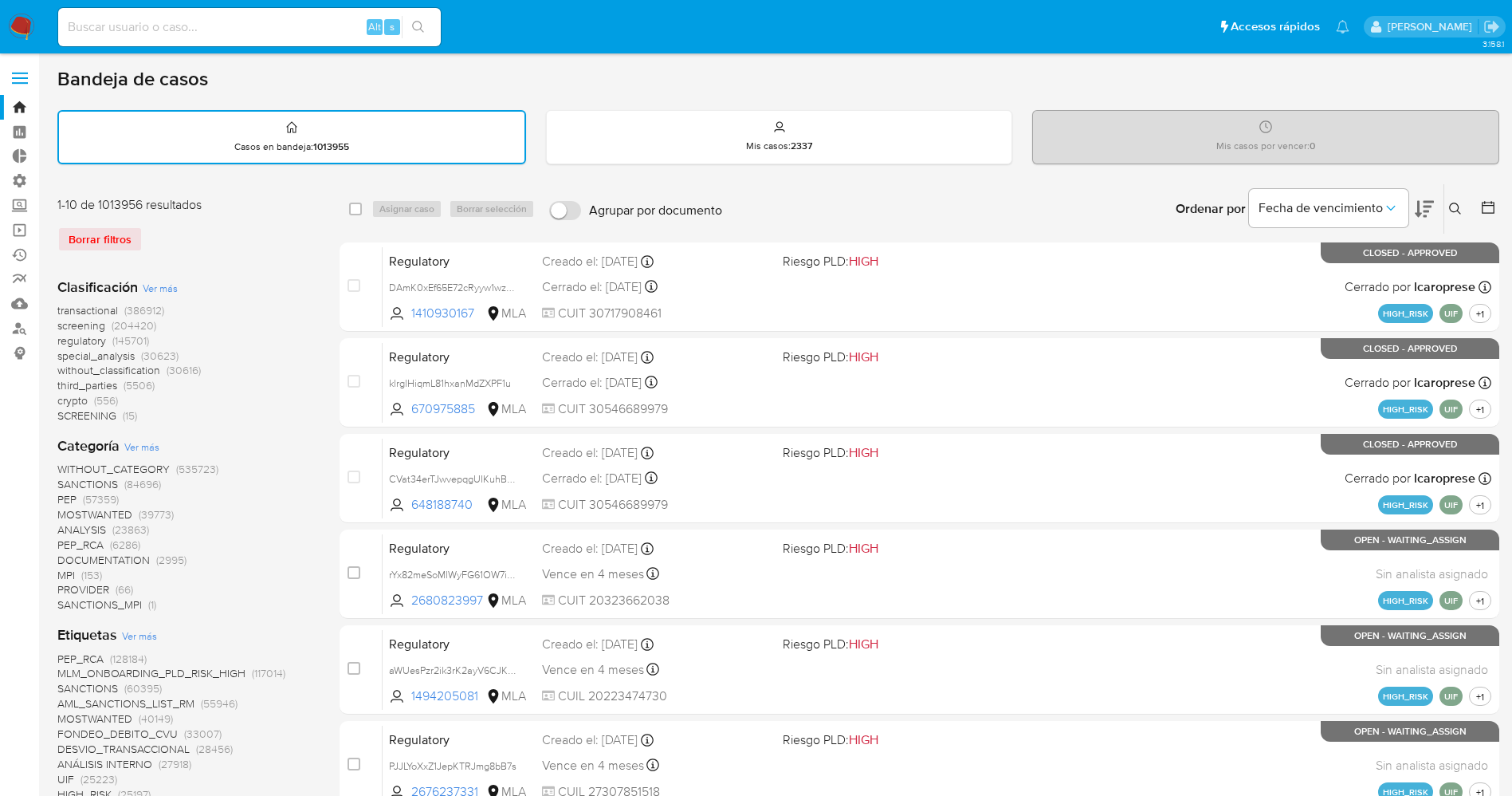
click at [82, 398] on span "crypto" at bounding box center [72, 400] width 30 height 16
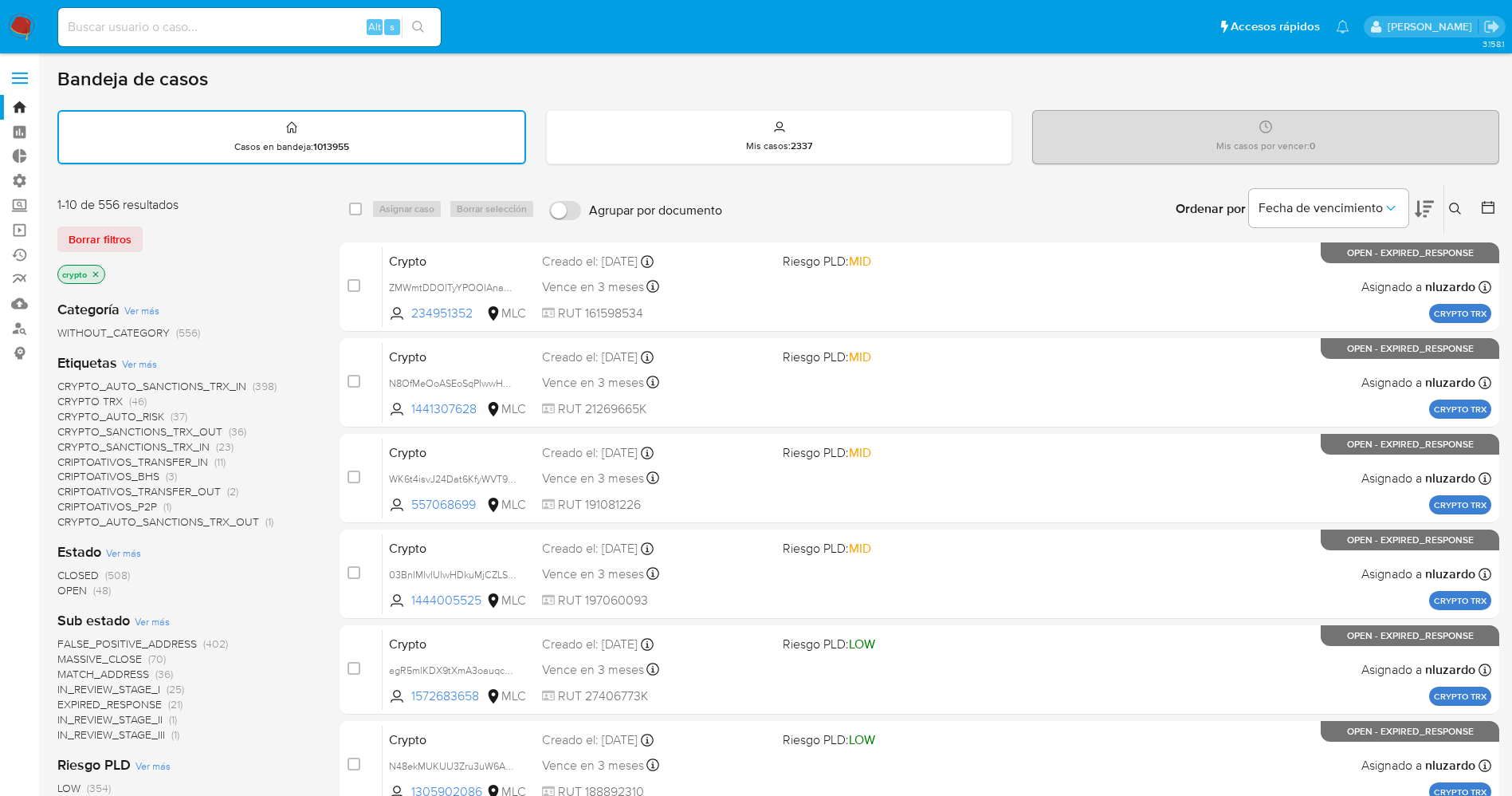
click at [198, 445] on span "CRYPTO_SANCTIONS_TRX_IN" at bounding box center [133, 447] width 152 height 16
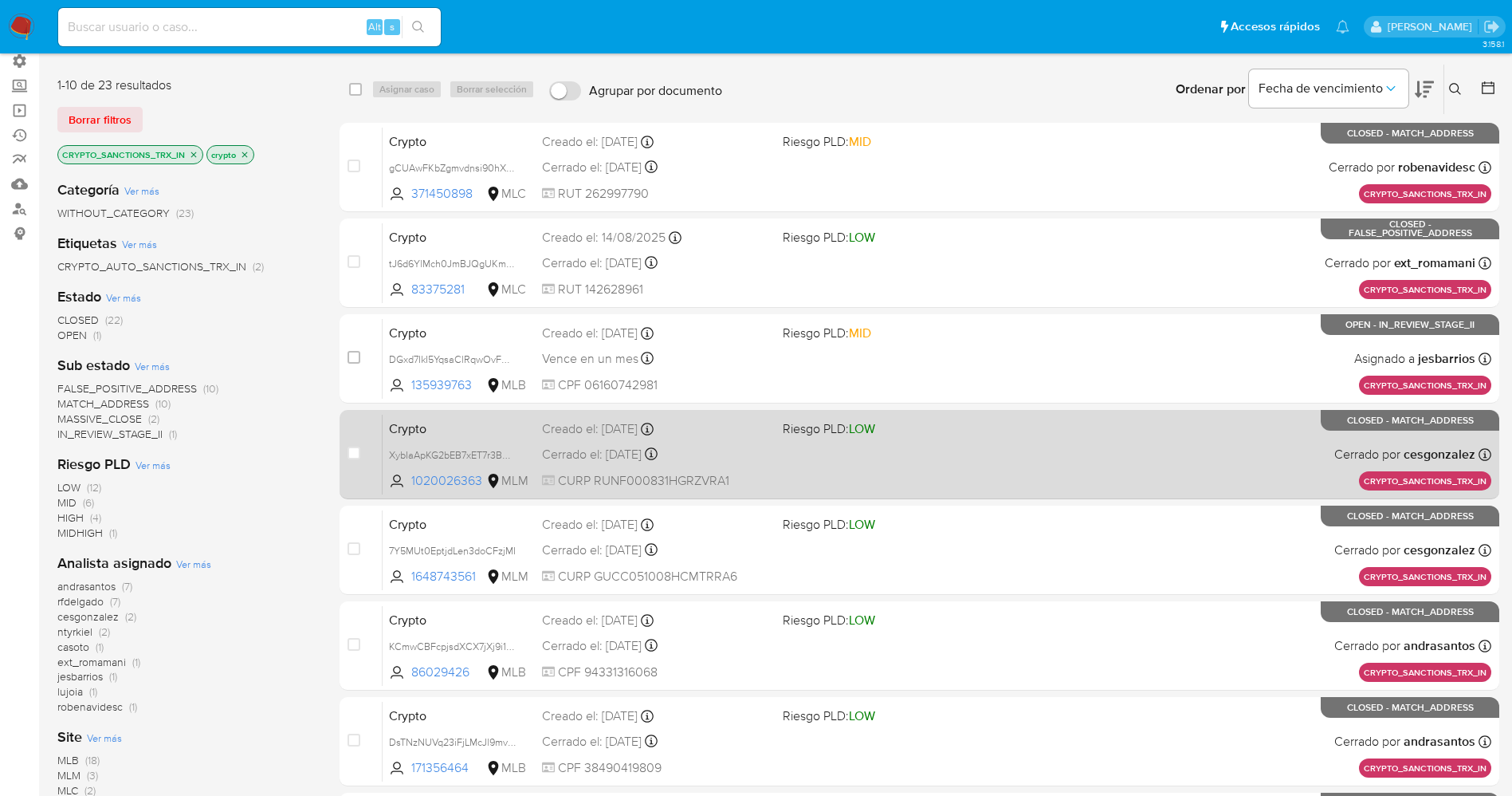
scroll to position [239, 0]
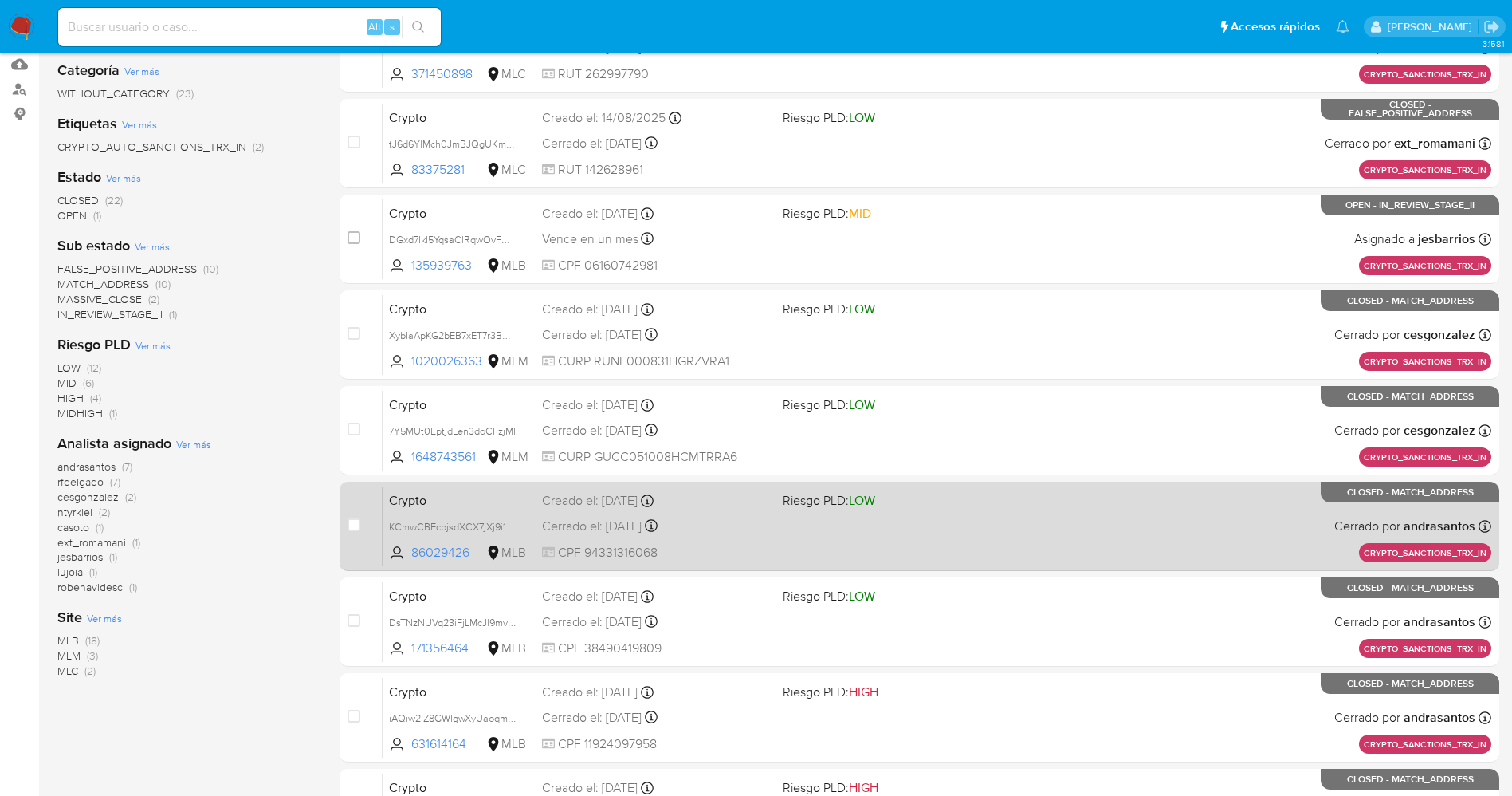
click at [732, 553] on span "CPF 94331316068" at bounding box center [656, 552] width 228 height 17
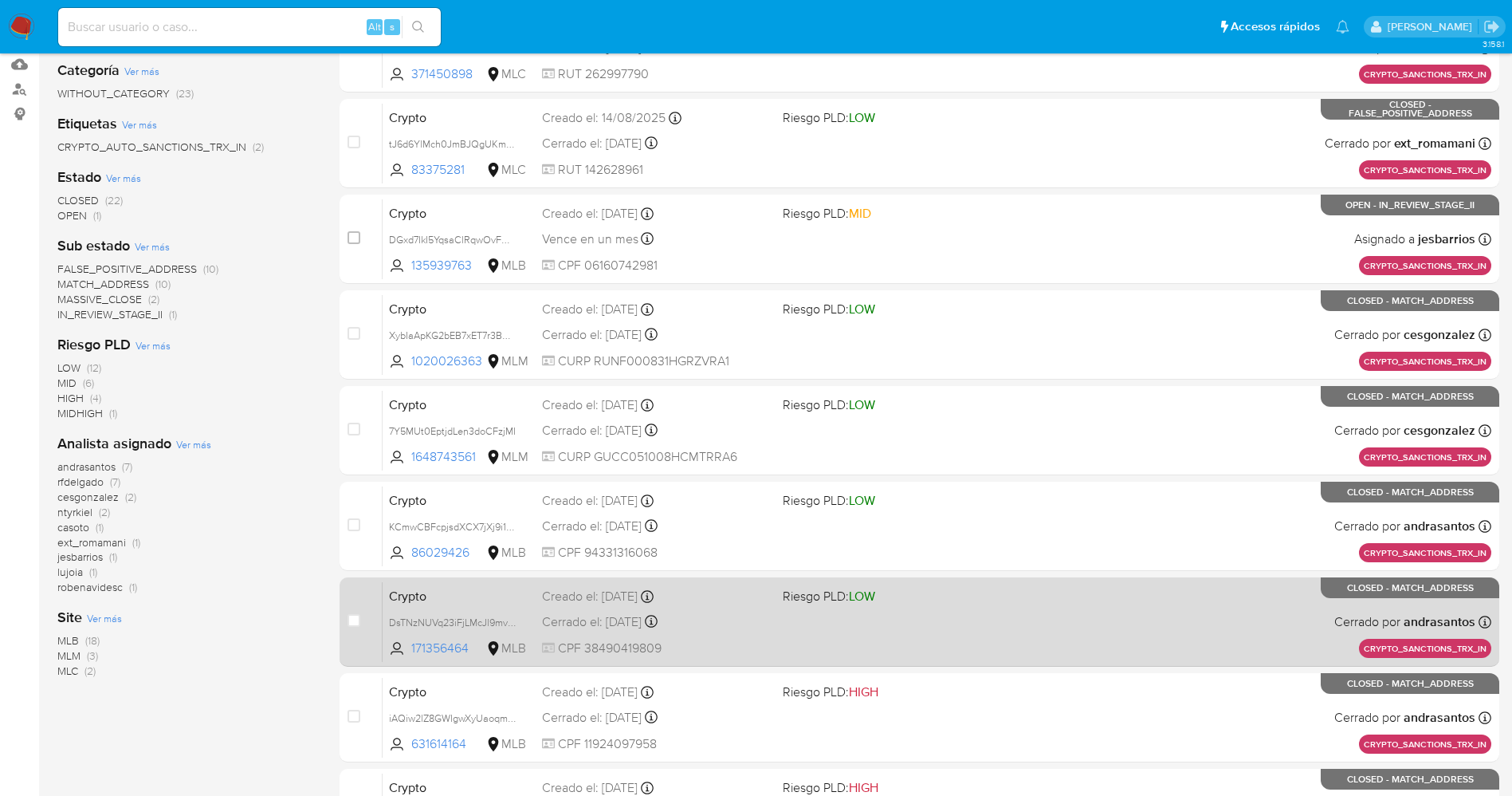
click at [719, 643] on span "CPF 38490419809" at bounding box center [656, 648] width 228 height 17
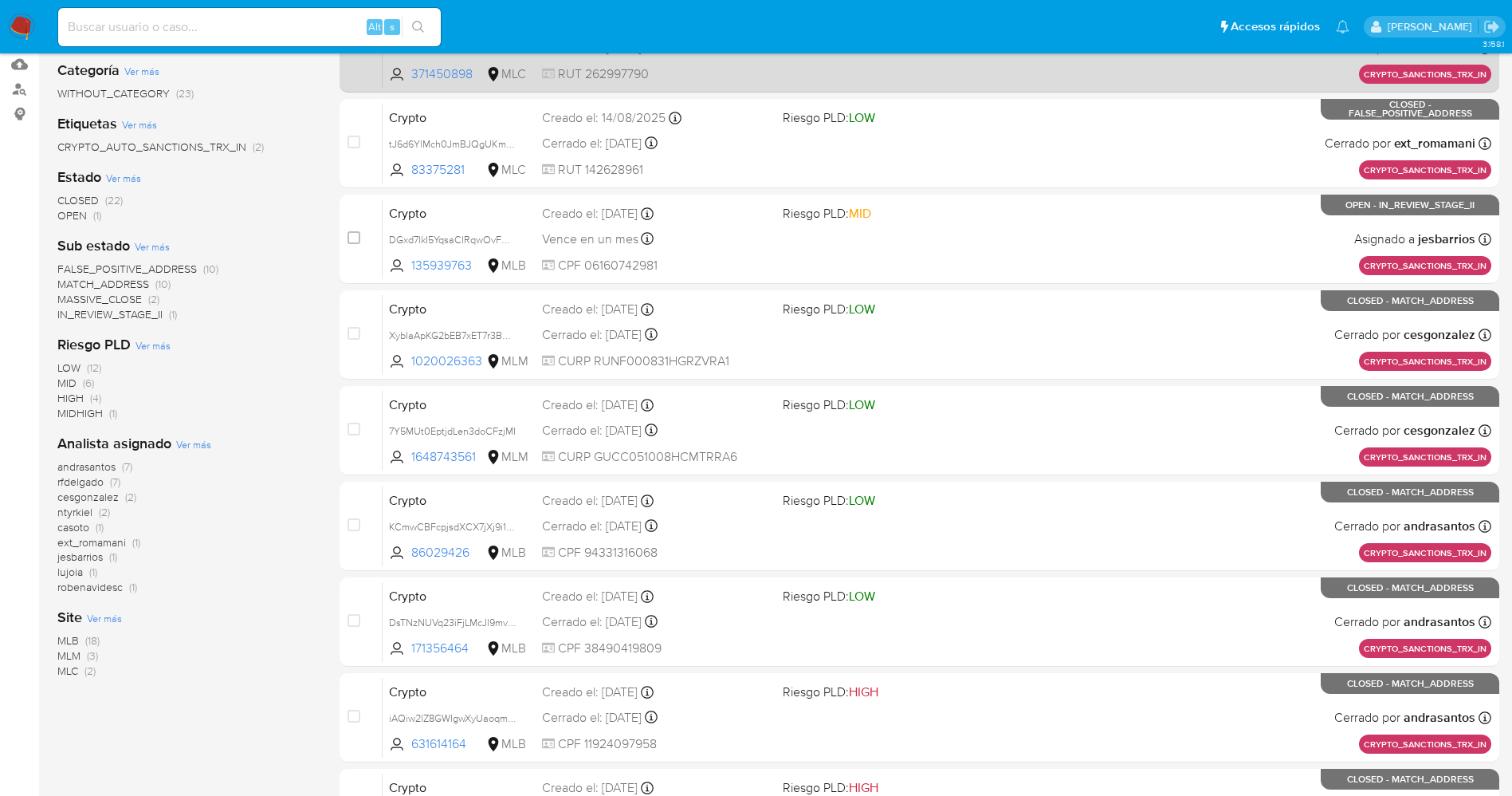
scroll to position [0, 0]
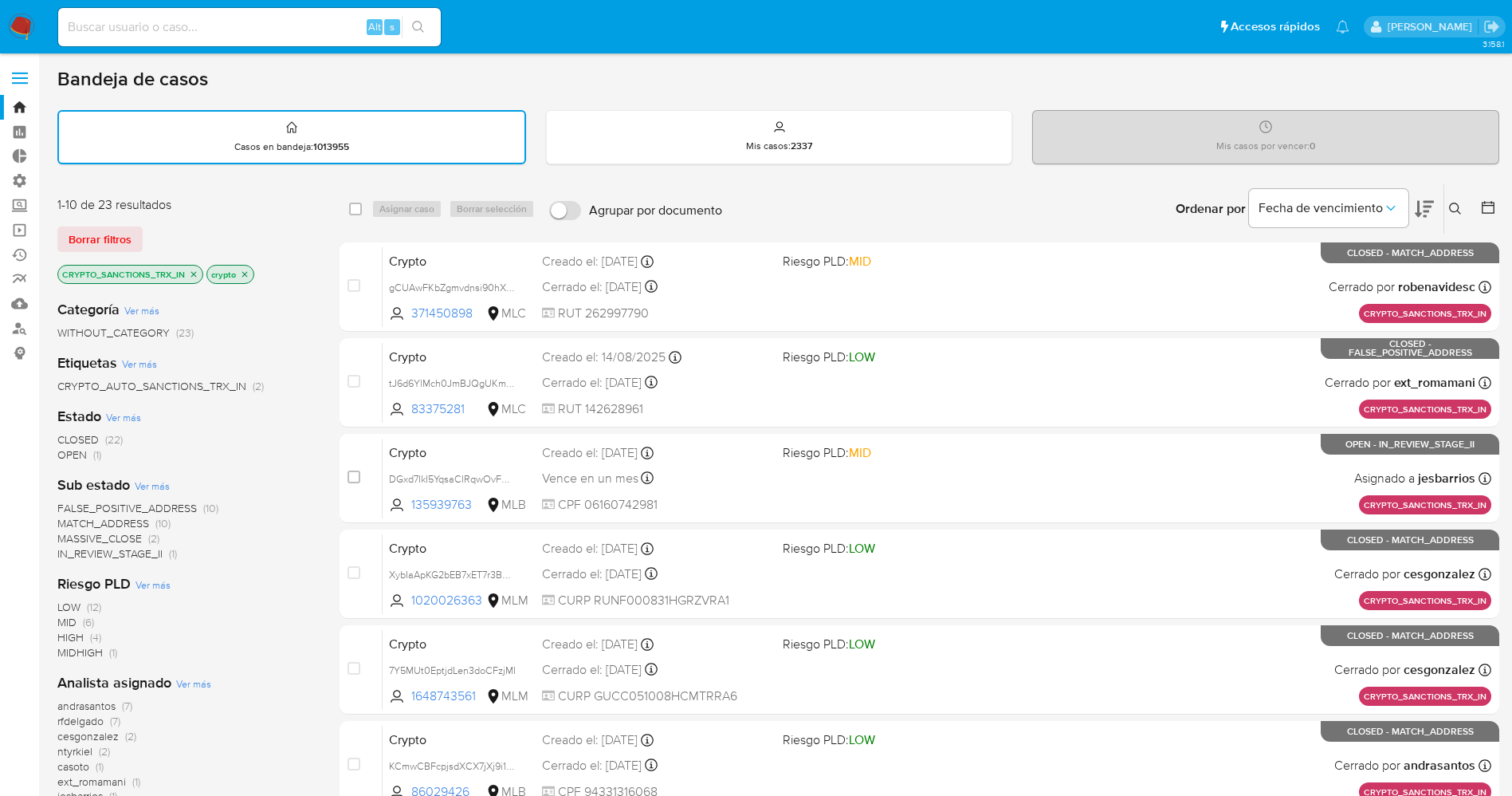
click at [24, 36] on img at bounding box center [22, 27] width 27 height 27
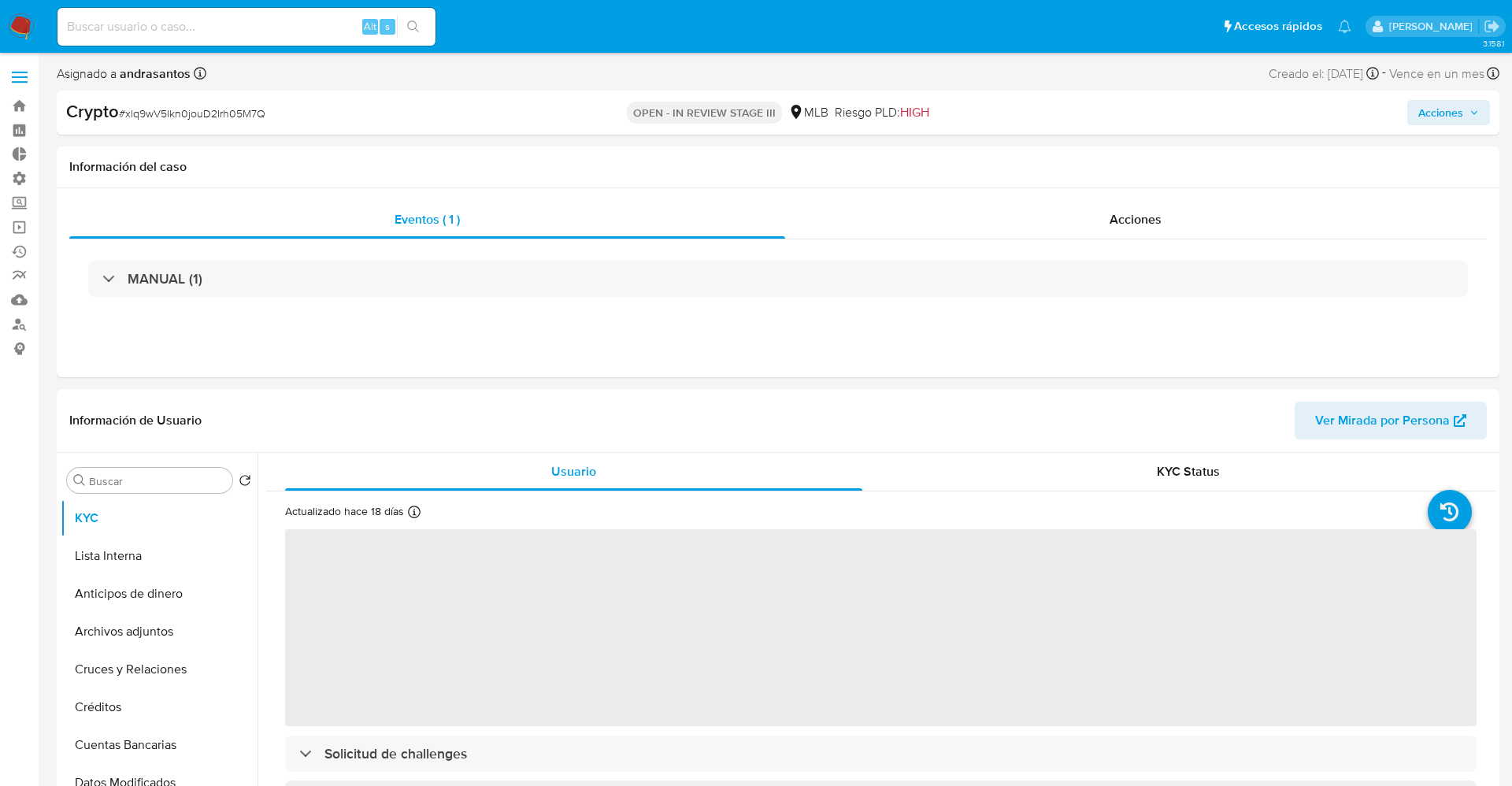
select select "10"
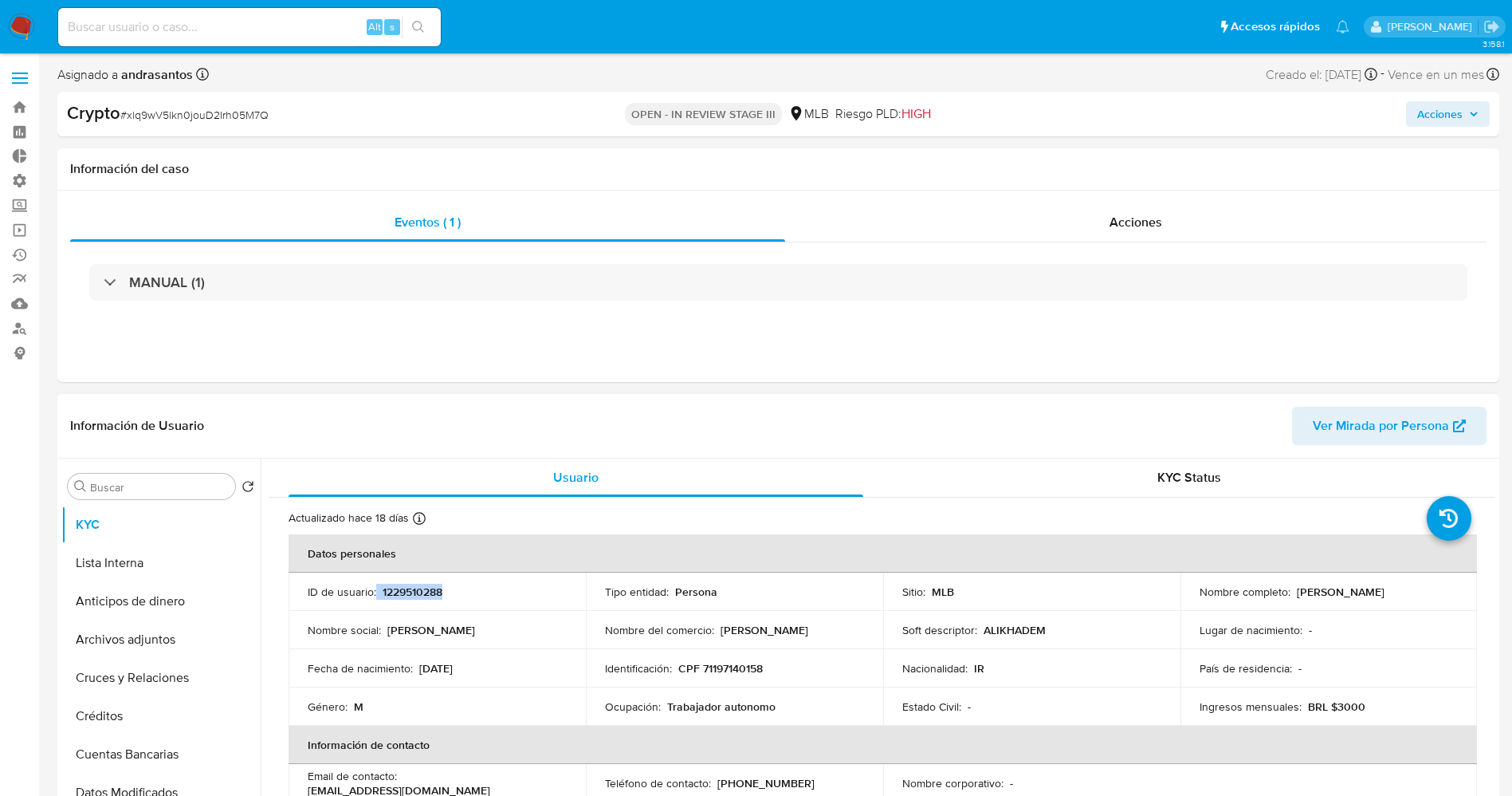
drag, startPoint x: 376, startPoint y: 589, endPoint x: 456, endPoint y: 589, distance: 80.0
click at [456, 589] on div "ID de usuario : 1229510288" at bounding box center [436, 591] width 259 height 15
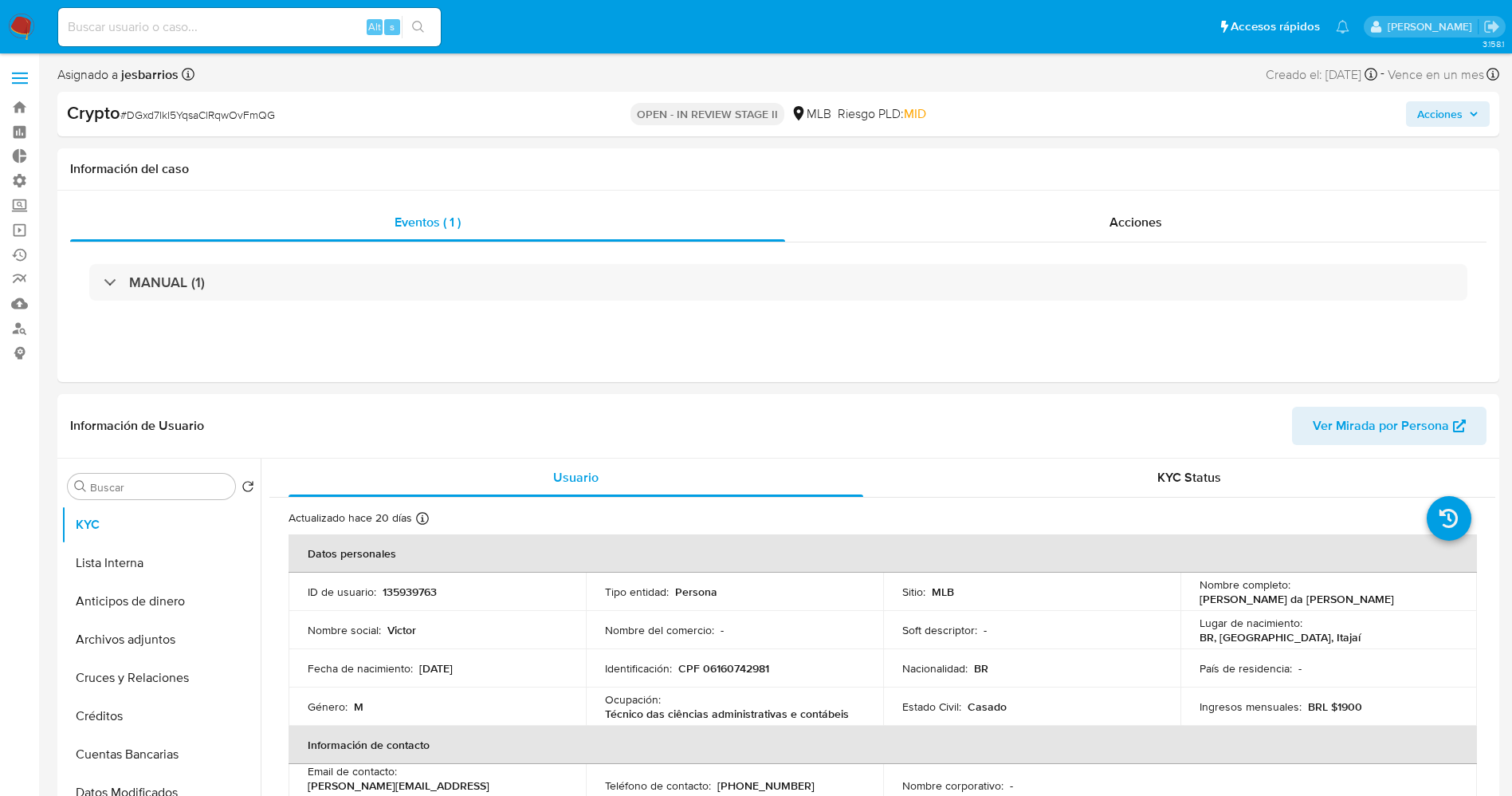
select select "10"
click at [1153, 233] on div "Acciones" at bounding box center [1135, 222] width 701 height 38
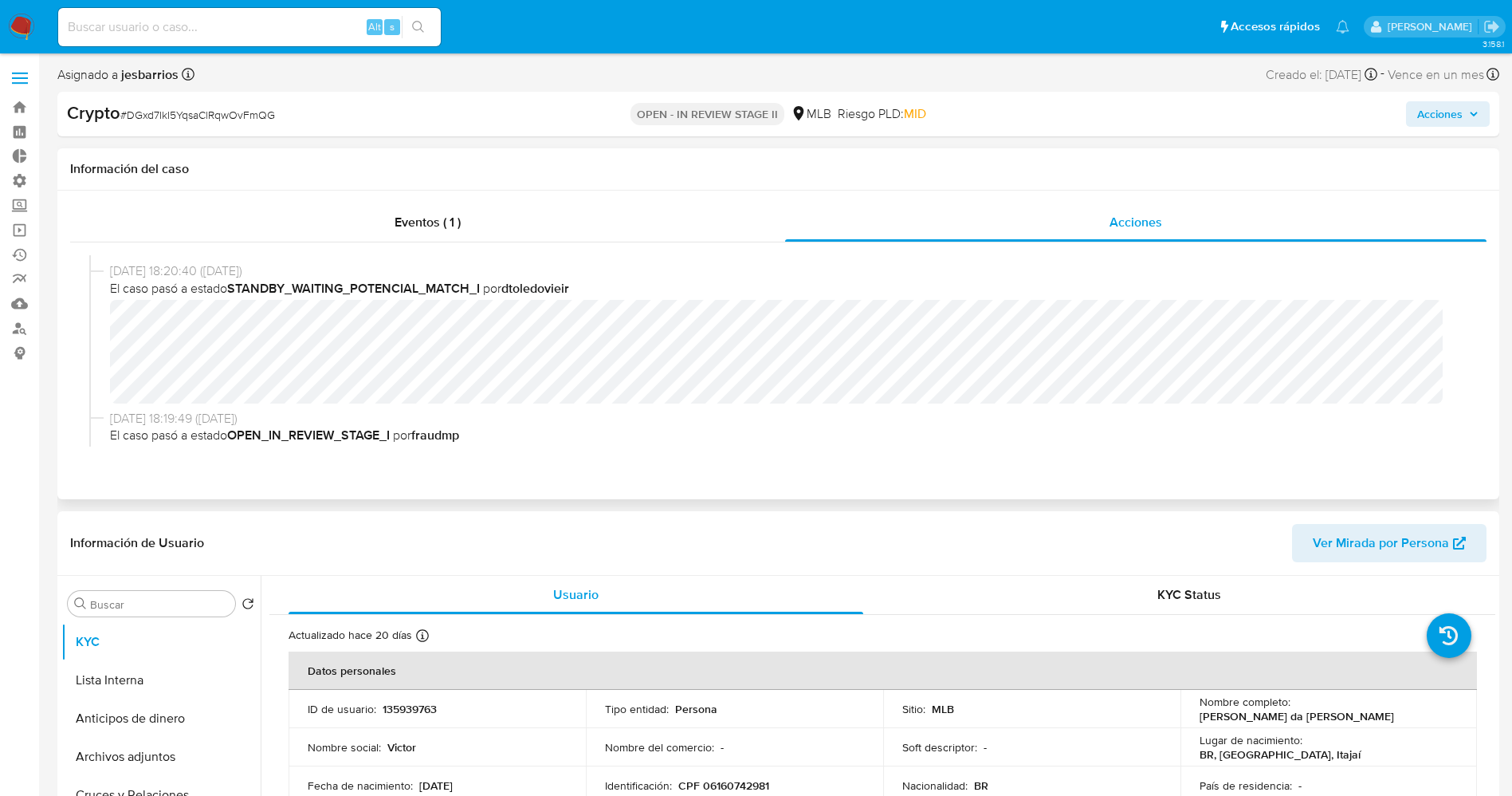
scroll to position [119, 0]
drag, startPoint x: 420, startPoint y: 710, endPoint x: 454, endPoint y: 710, distance: 34.0
click at [454, 710] on div "ID de usuario : 135939763" at bounding box center [436, 709] width 259 height 15
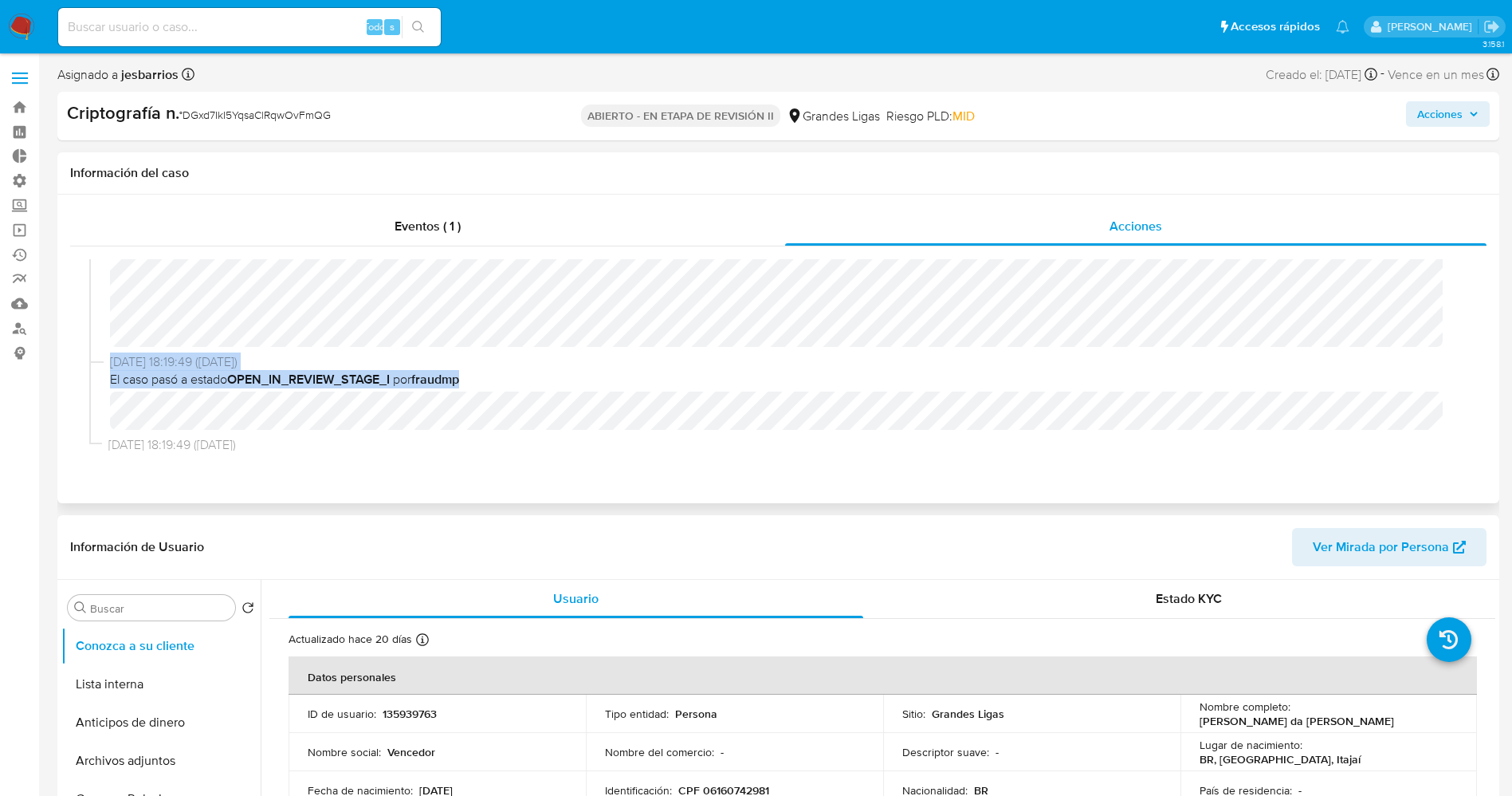
scroll to position [184, 0]
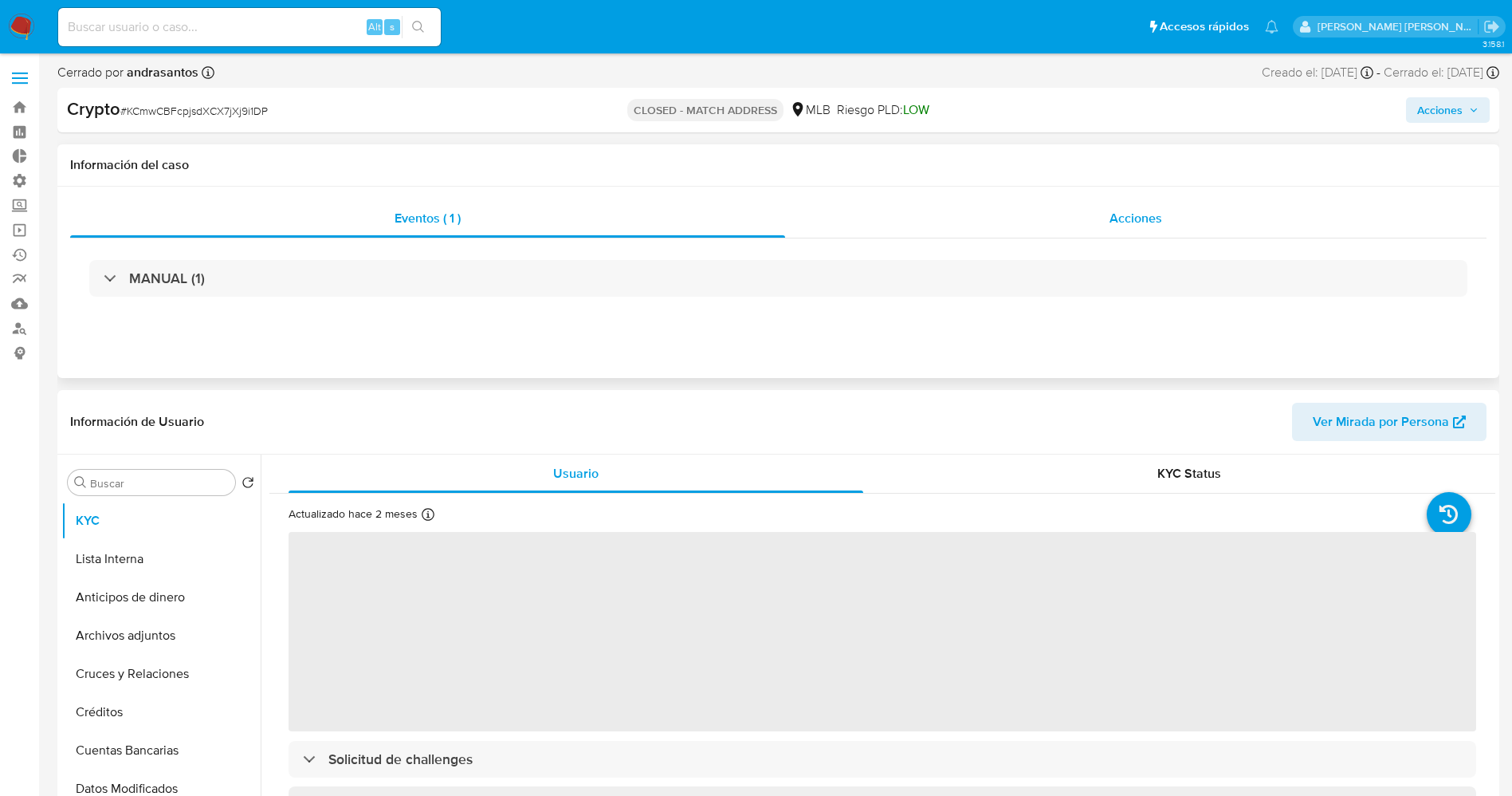
click at [1147, 210] on span "Acciones" at bounding box center [1136, 218] width 53 height 18
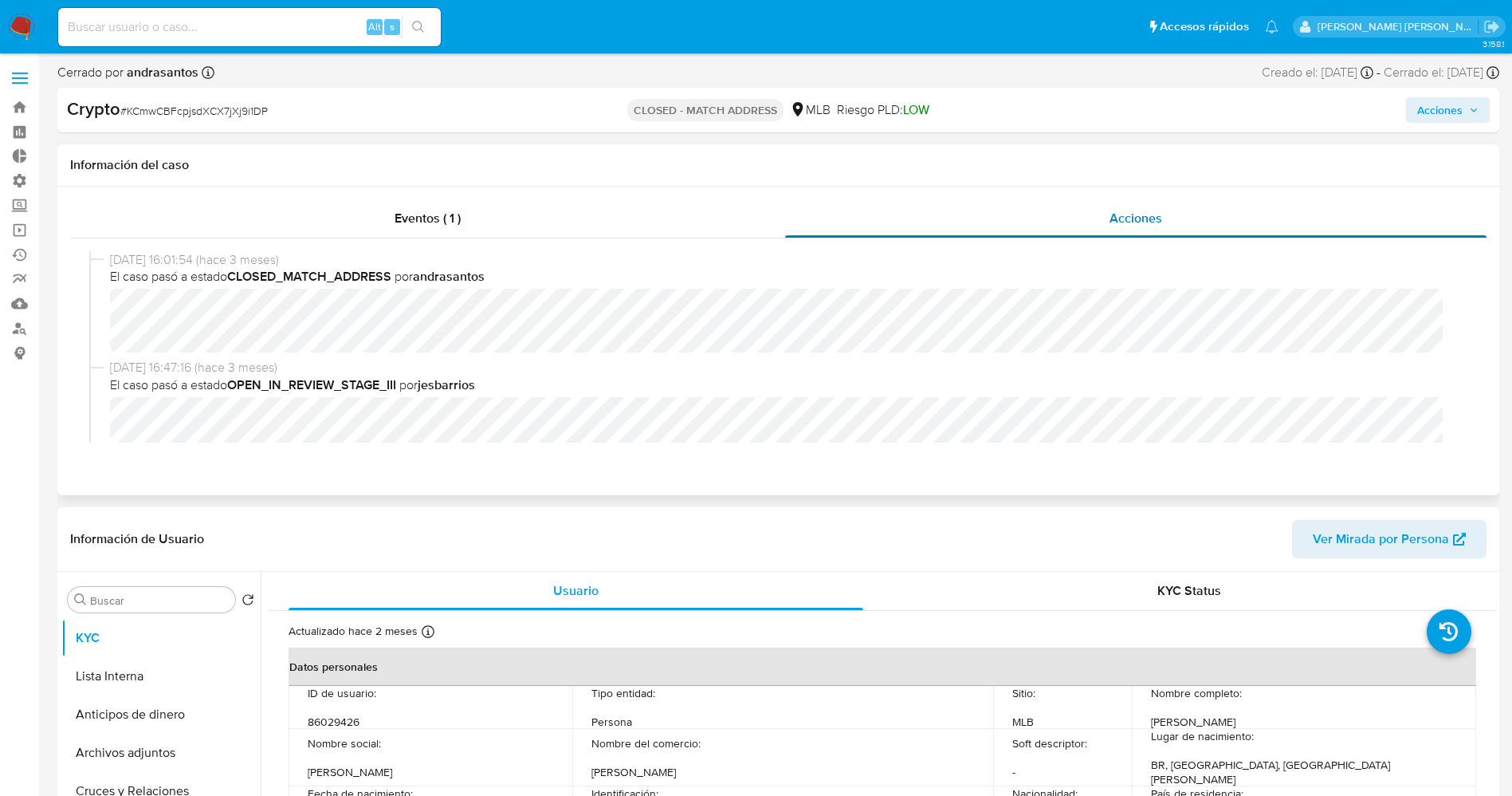
select select "10"
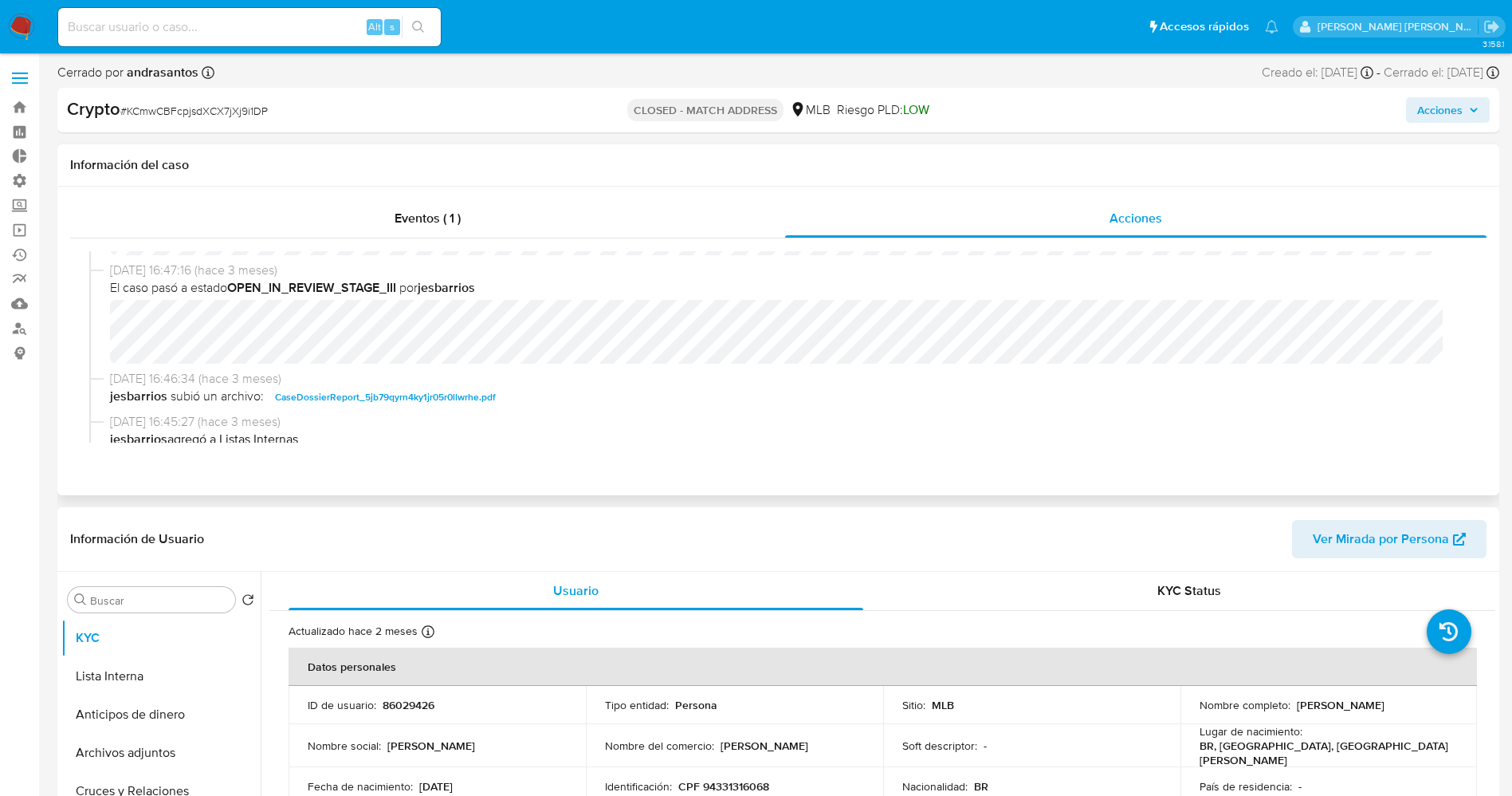
scroll to position [119, 0]
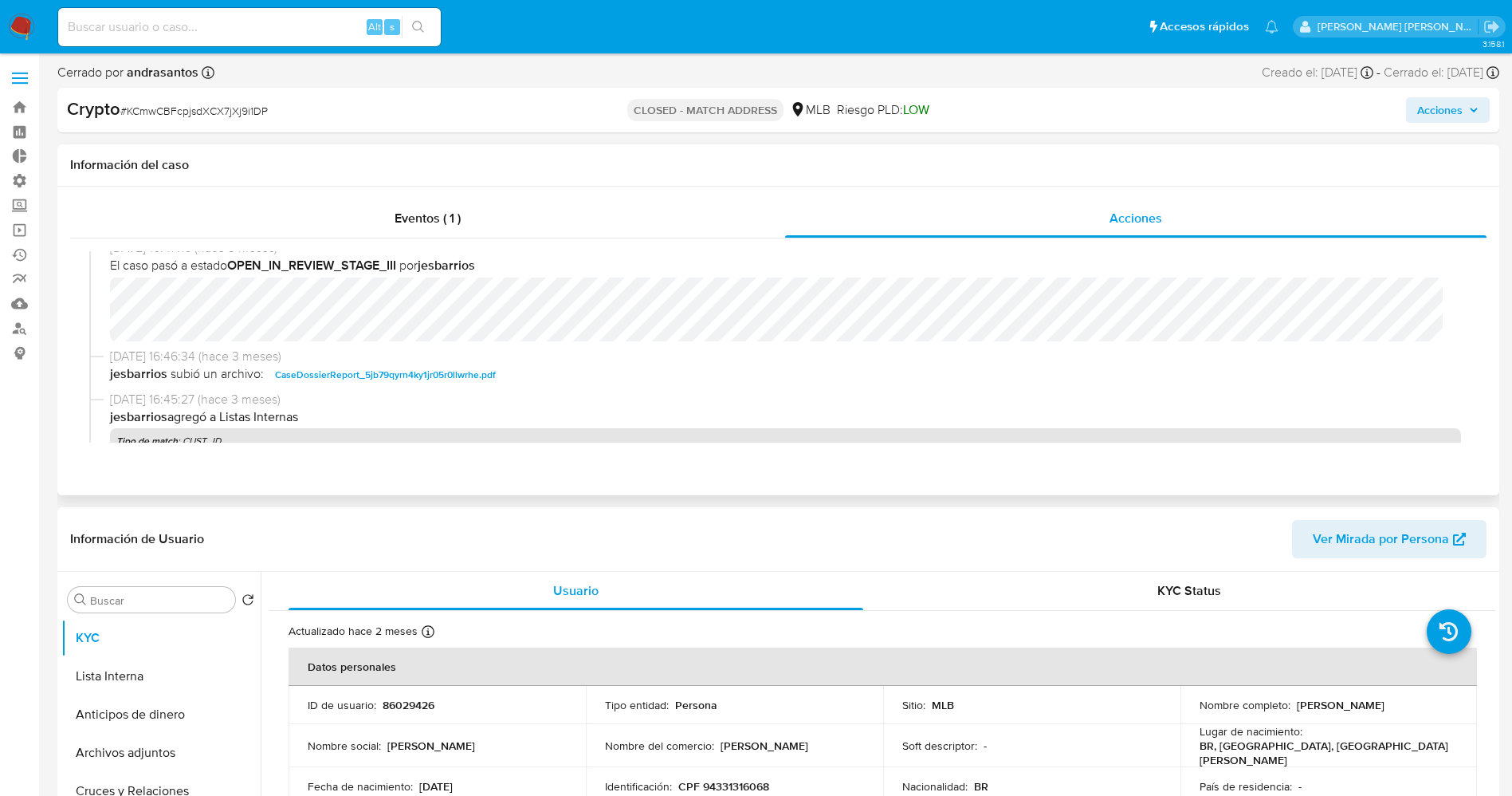
click at [506, 338] on div "09/06/2025 16:47:16 (hace 3 meses) El caso pasó a estado OPEN_IN_REVIEW_STAGE_I…" at bounding box center [777, 293] width 1377 height 108
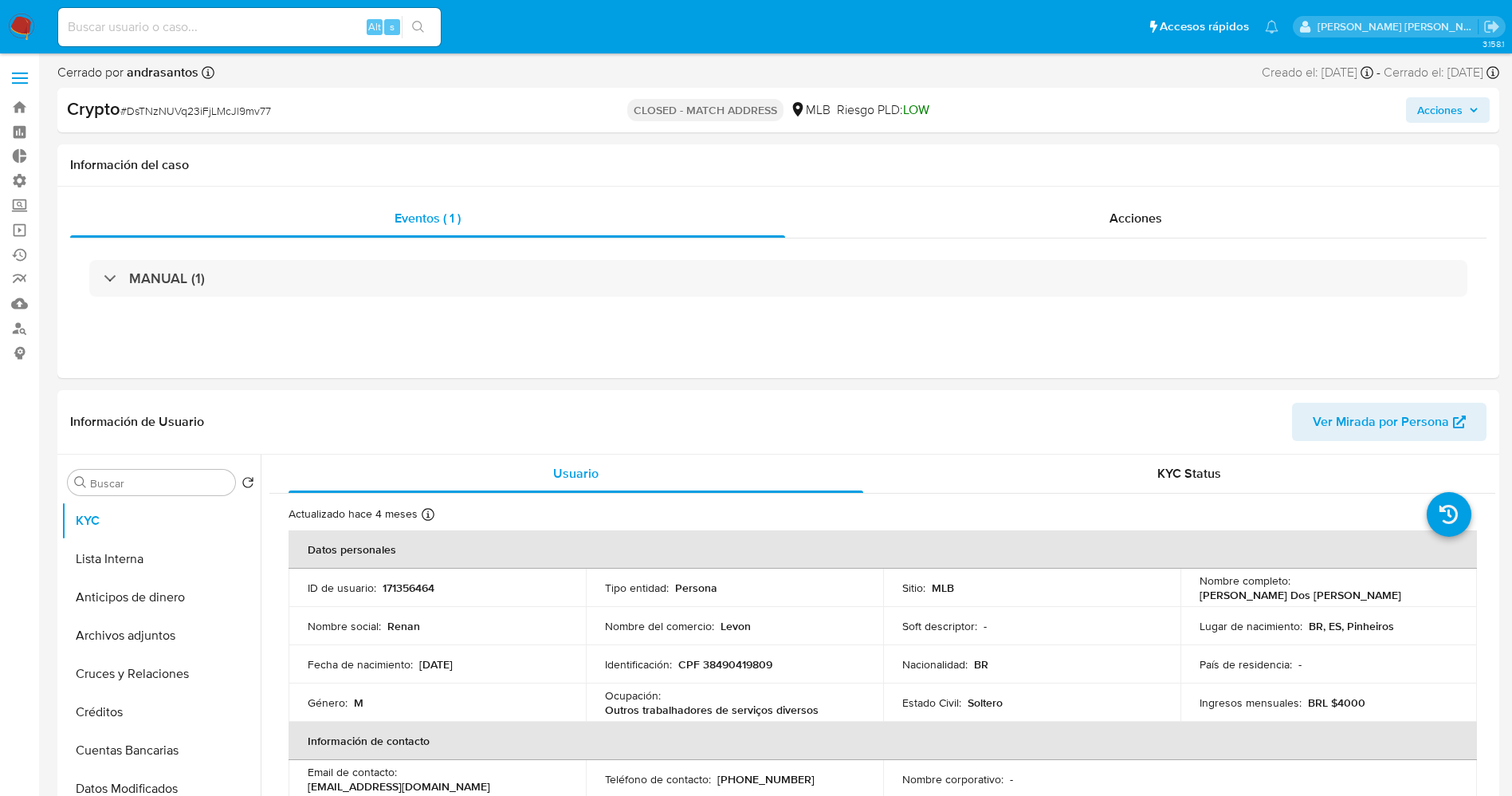
select select "10"
click at [1138, 226] on span "Acciones" at bounding box center [1136, 218] width 53 height 18
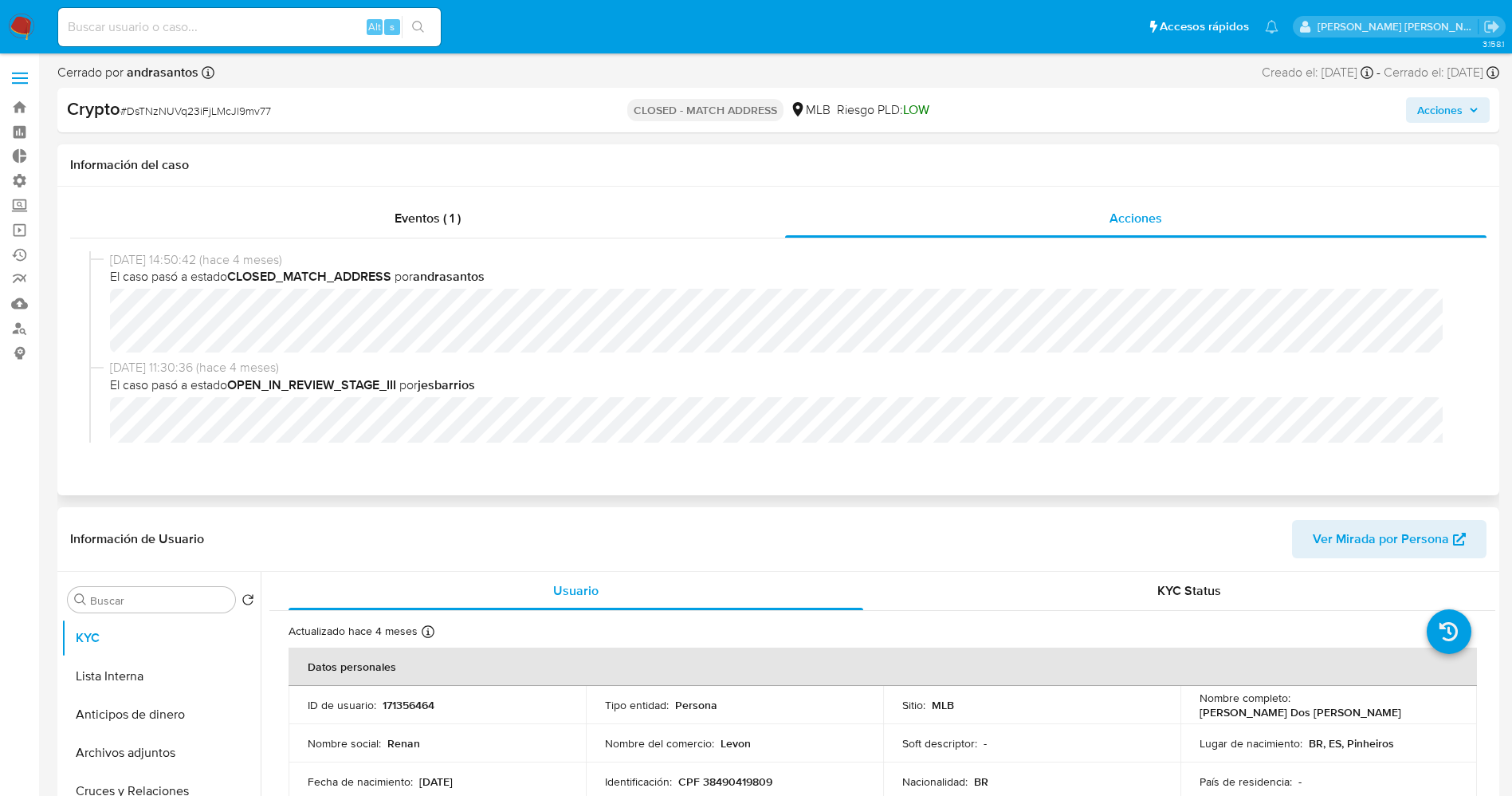
scroll to position [119, 0]
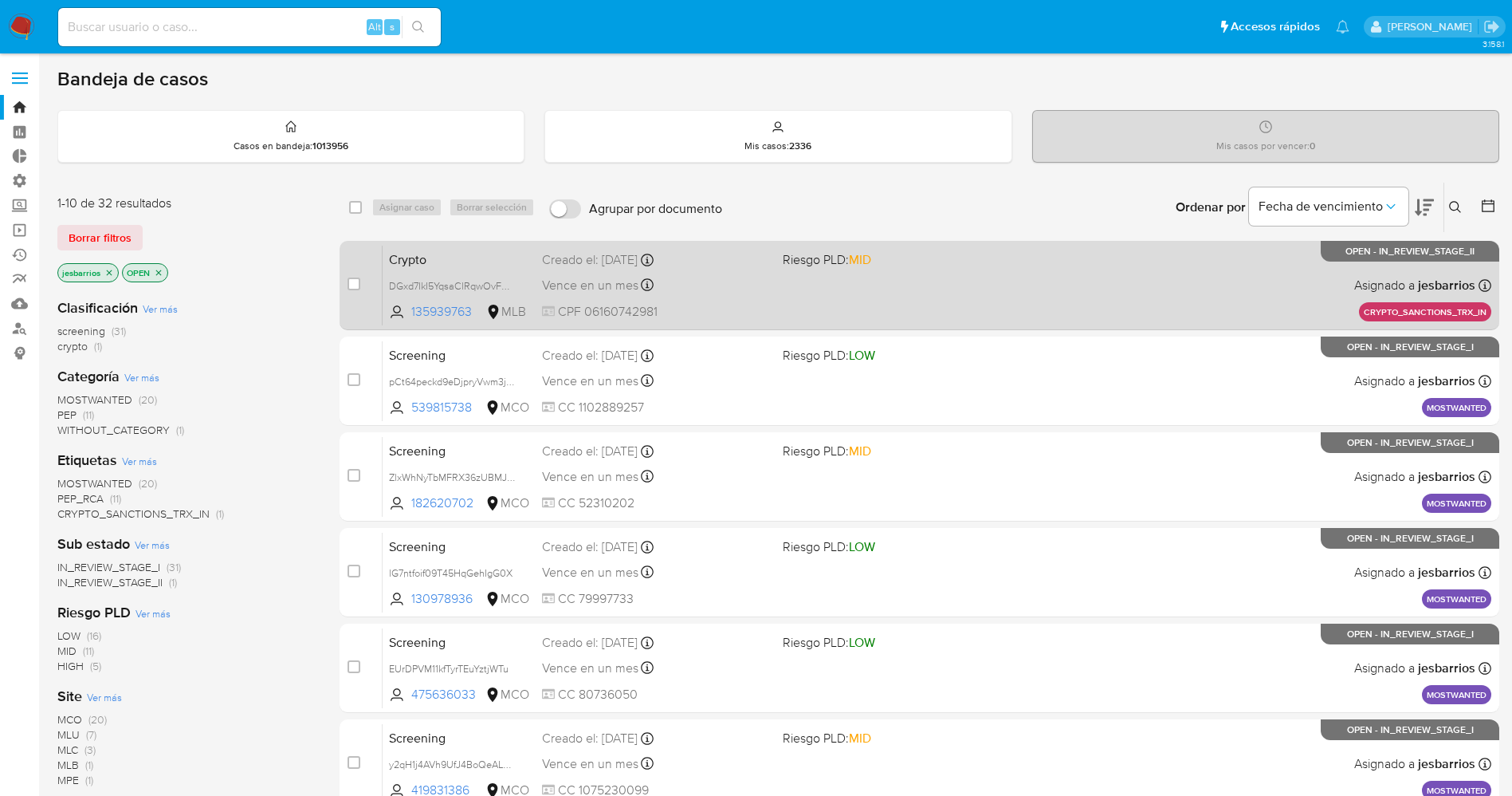
click at [1015, 292] on div "Crypto DGxd7IkI5YqsaClRqwOvFmQG 135939763 MLB Riesgo PLD: MID Creado el: [DATE]…" at bounding box center [936, 285] width 1108 height 81
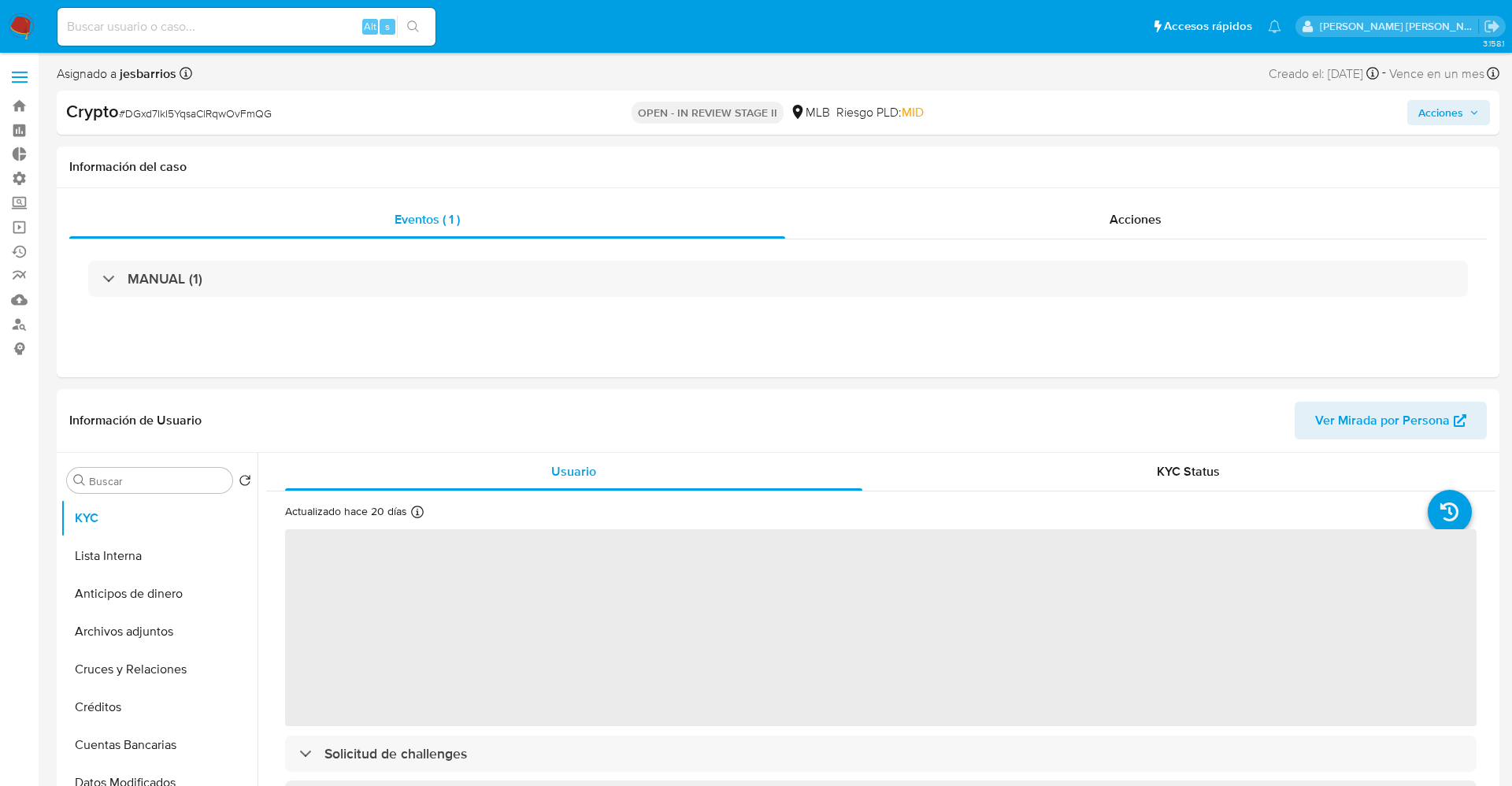
select select "10"
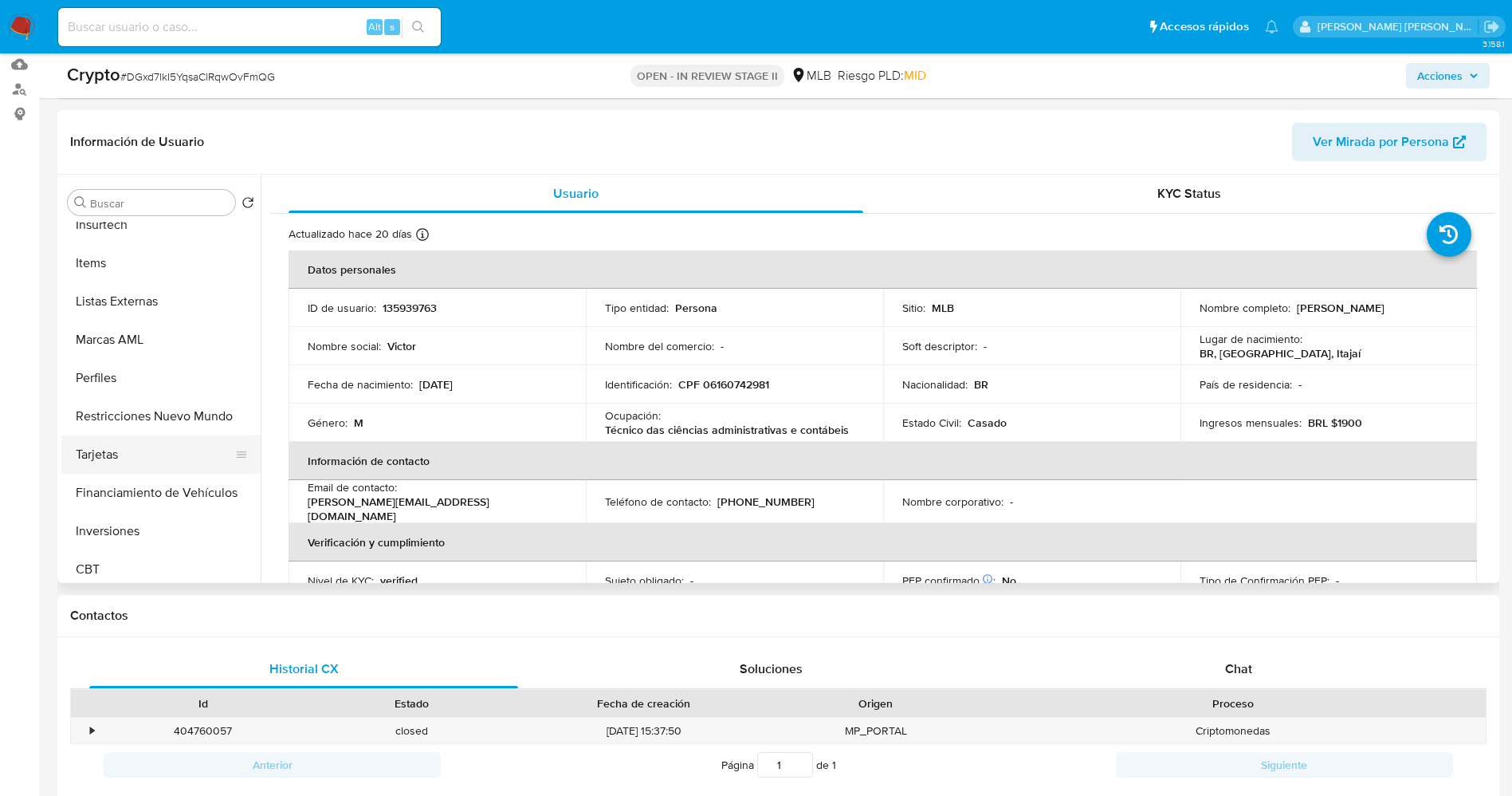
scroll to position [751, 0]
click at [119, 397] on button "Restricciones Nuevo Mundo" at bounding box center [154, 409] width 186 height 38
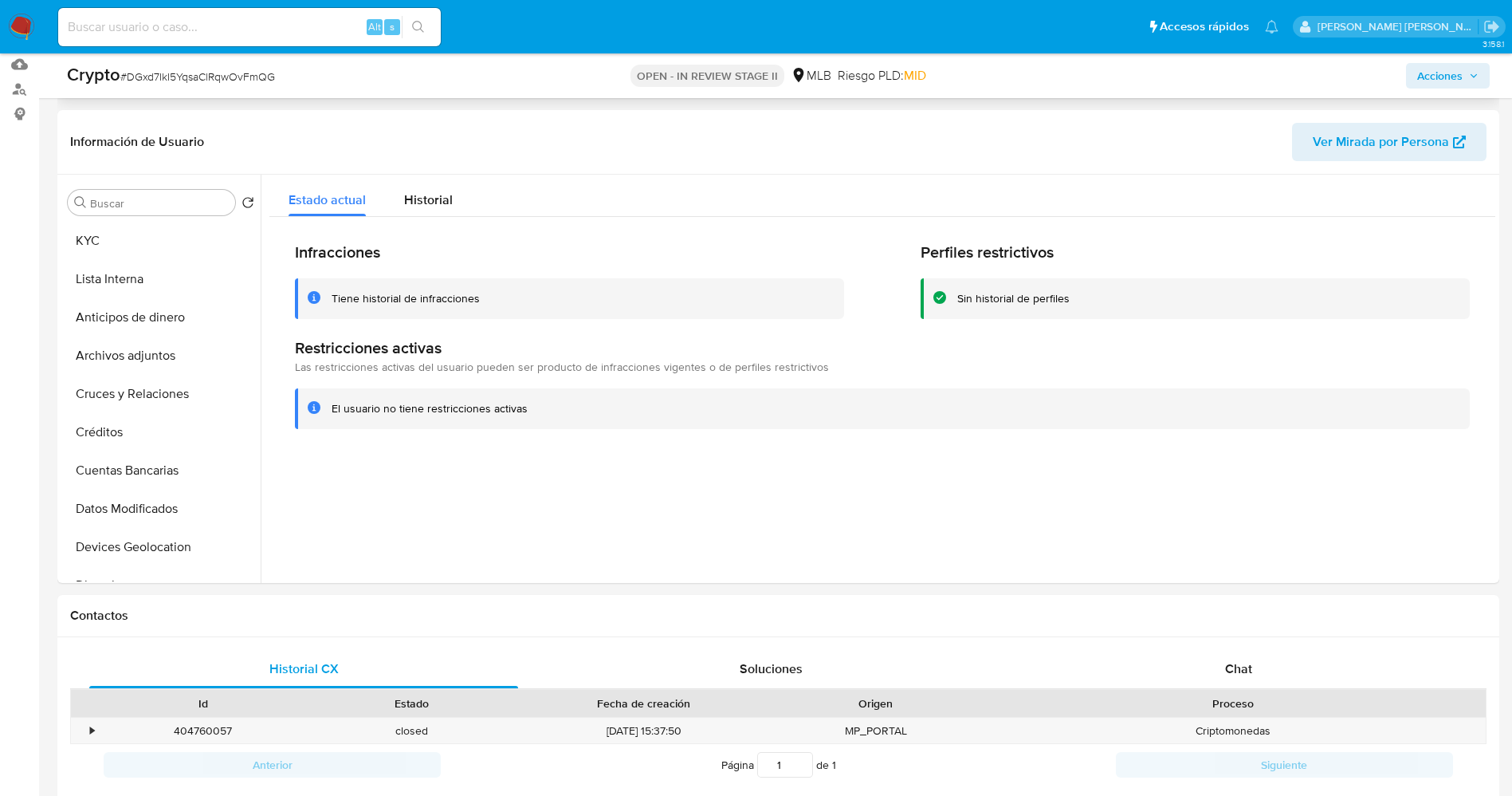
scroll to position [0, 0]
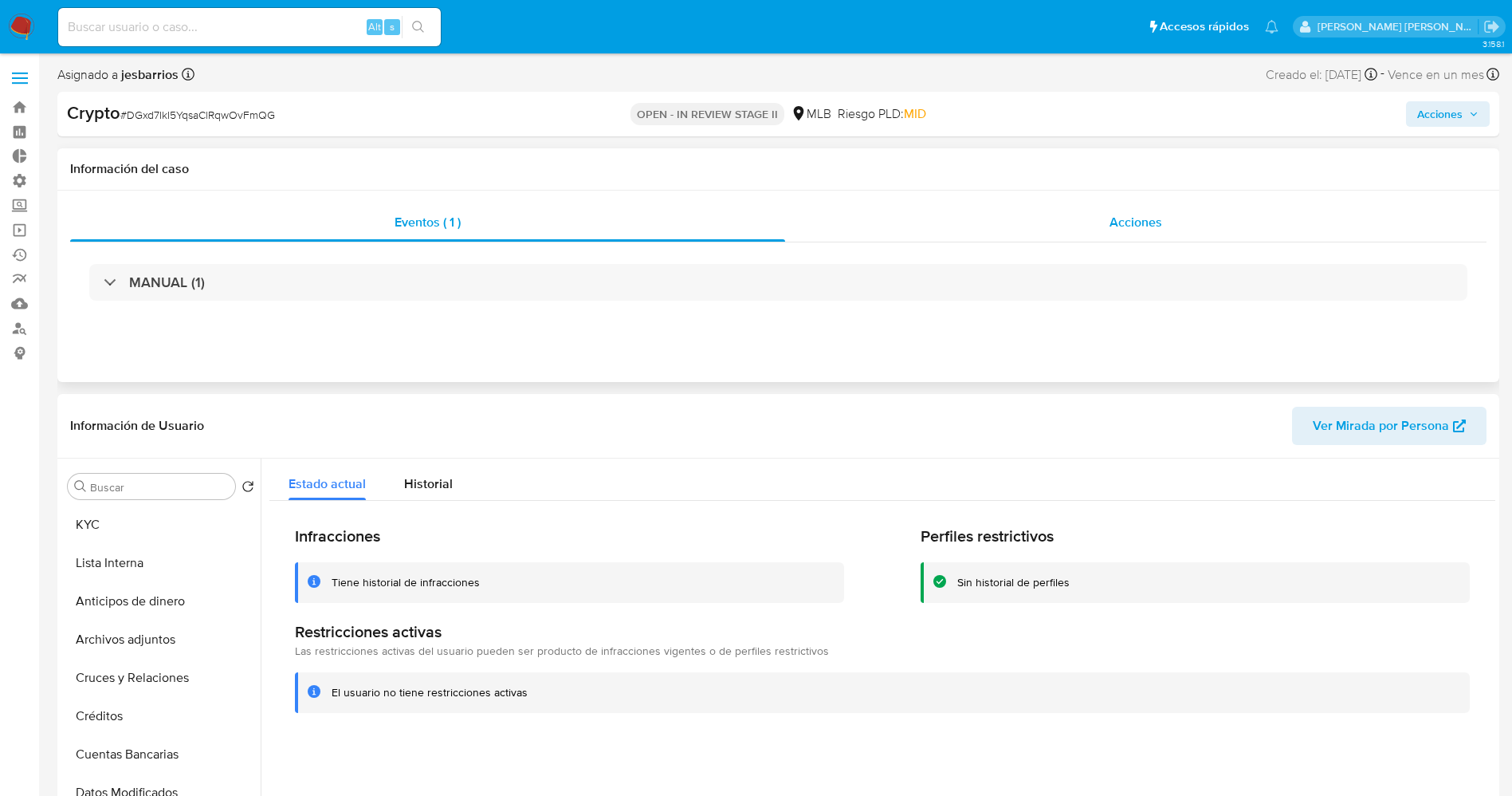
click at [1047, 226] on div "Acciones" at bounding box center [1135, 222] width 701 height 38
